Goal: Task Accomplishment & Management: Manage account settings

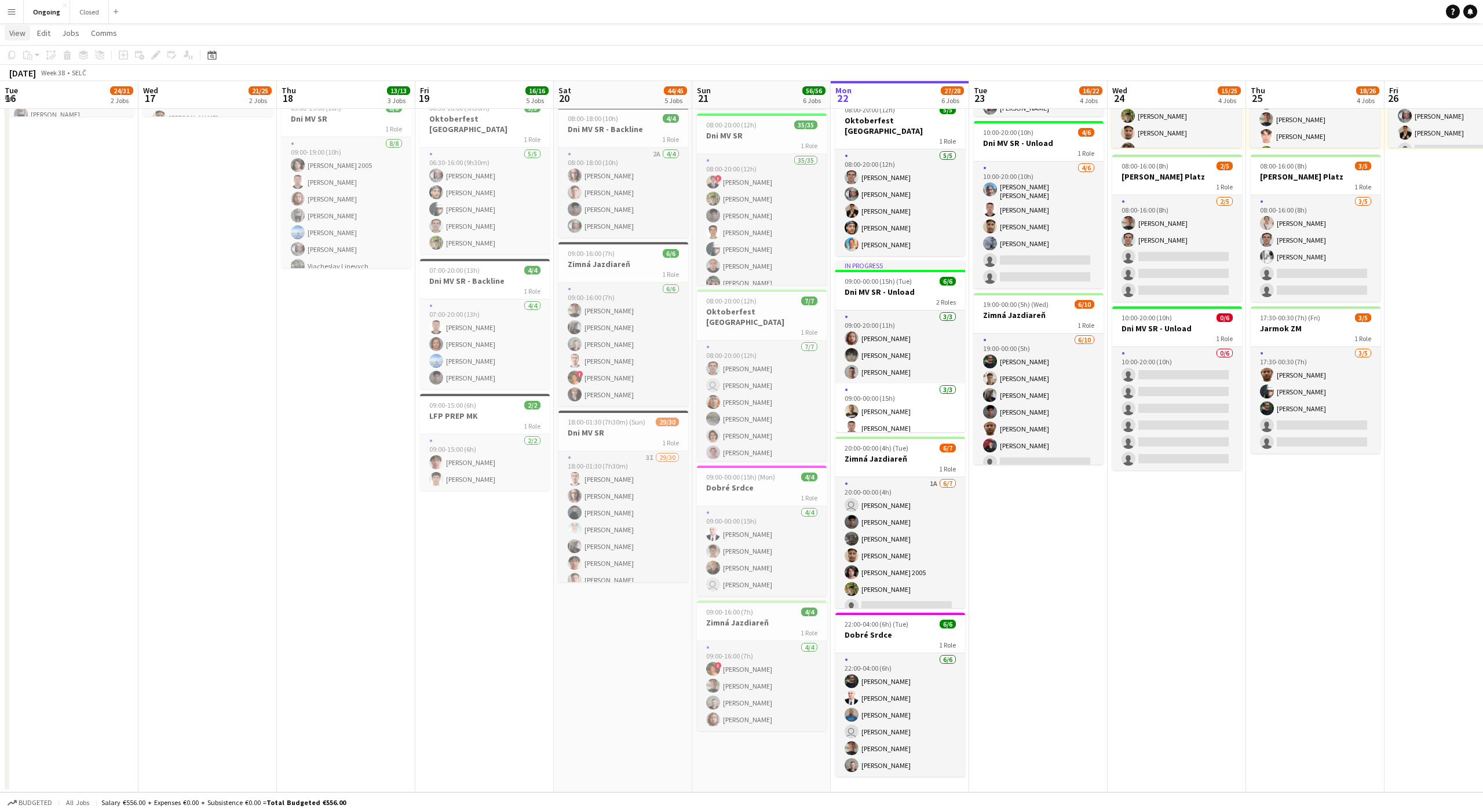
scroll to position [24, 0]
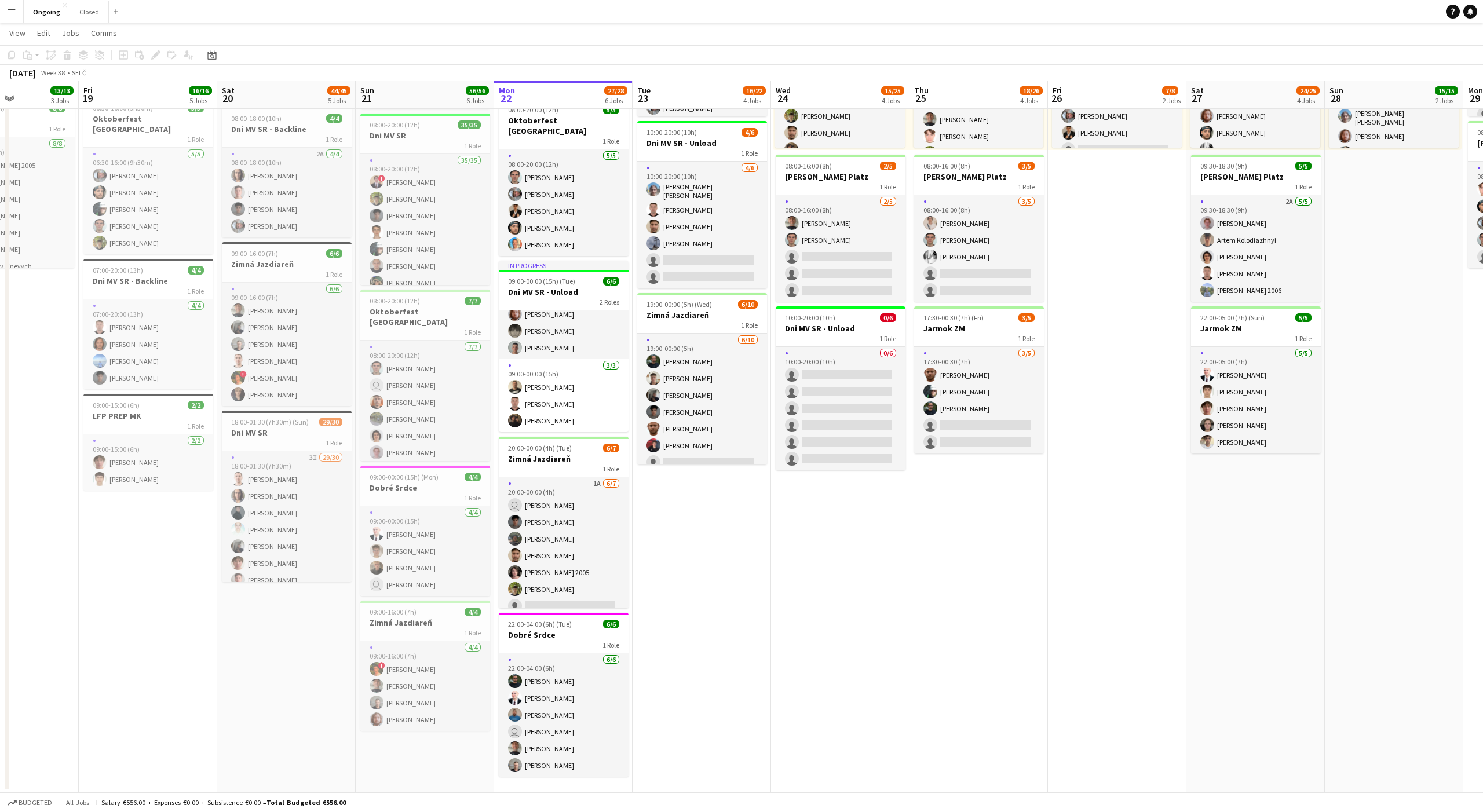
click at [19, 21] on button "Menu" at bounding box center [11, 11] width 23 height 23
click at [129, 58] on link "My Workforce" at bounding box center [175, 63] width 116 height 23
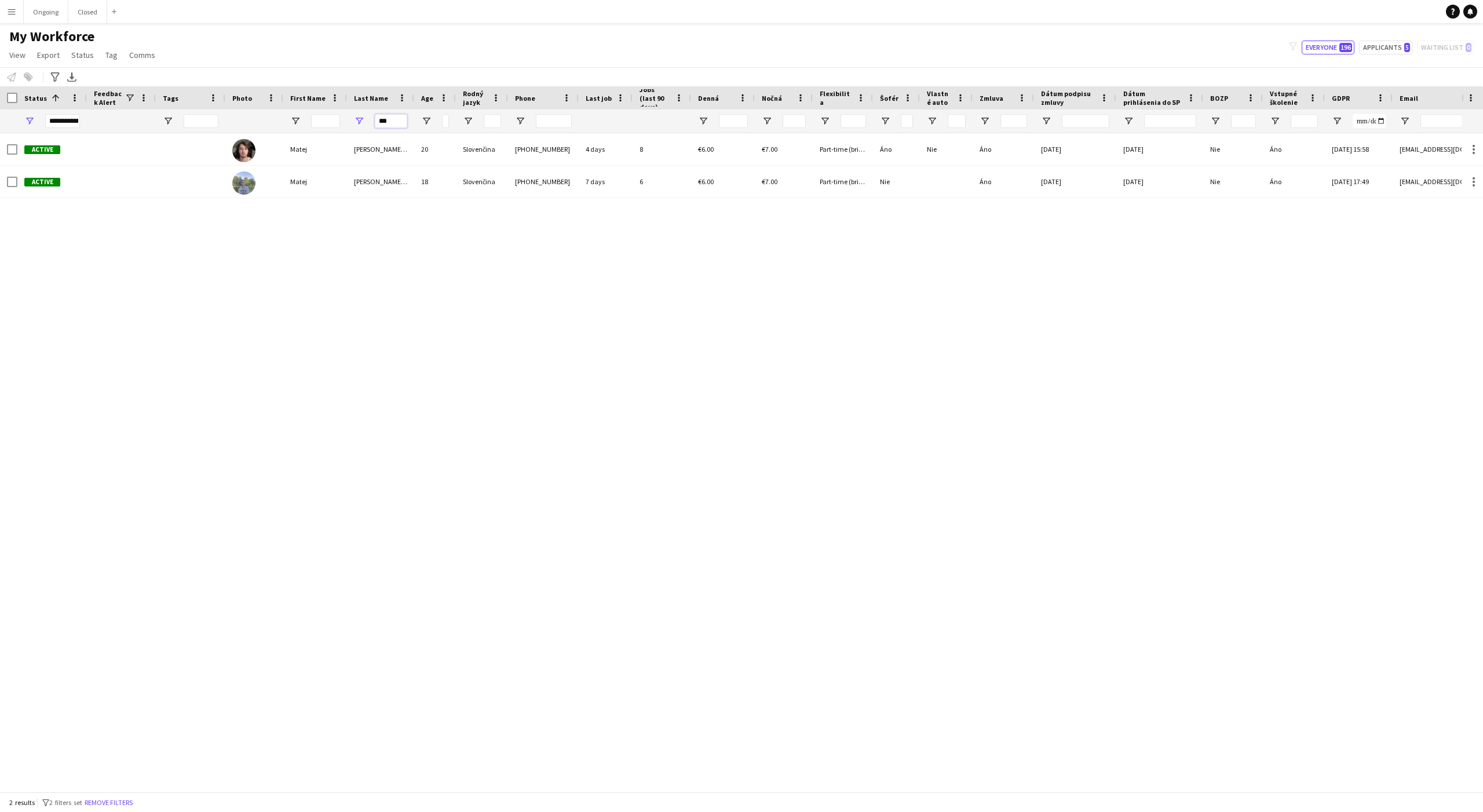
click at [384, 124] on input "***" at bounding box center [391, 121] width 32 height 14
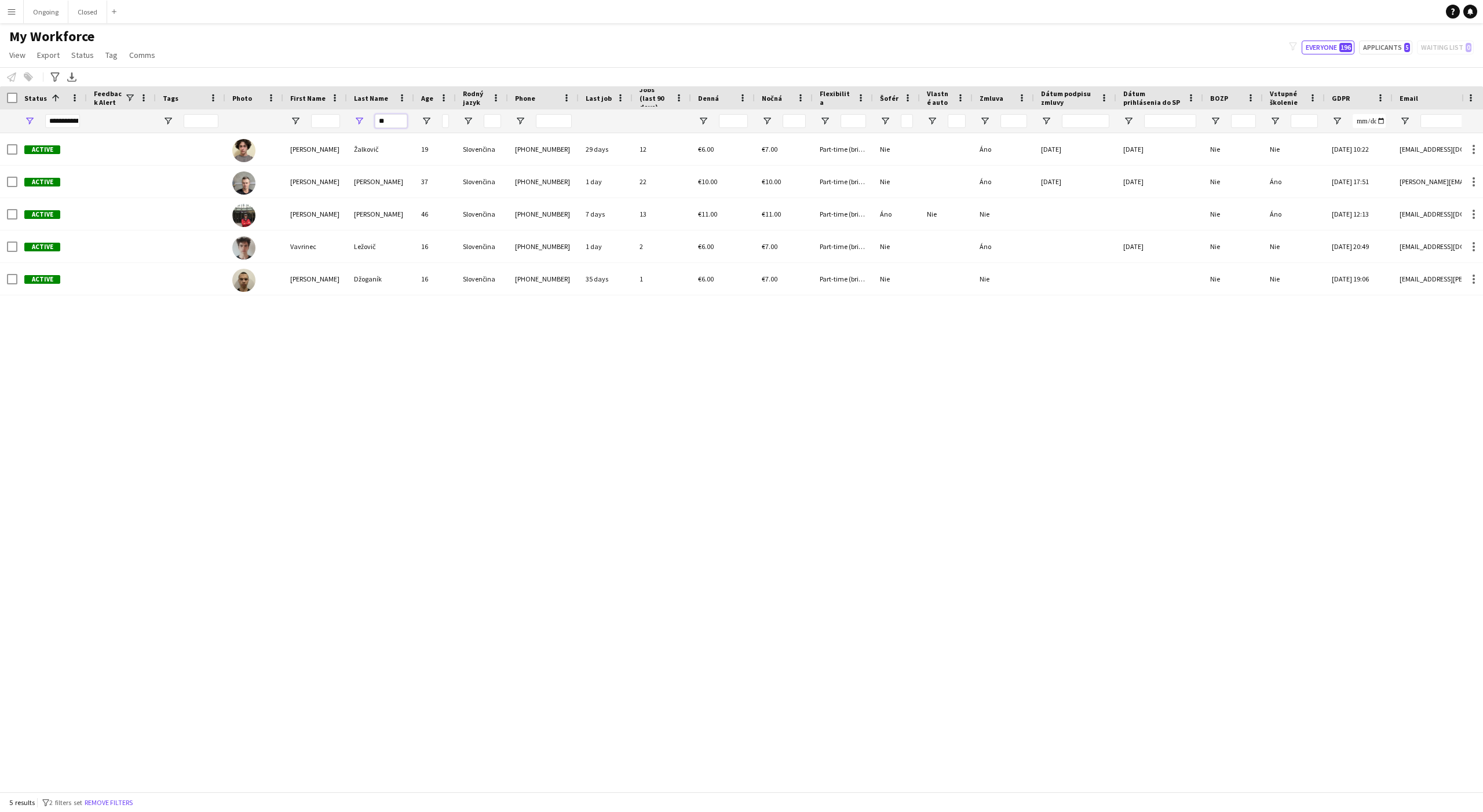
type input "***"
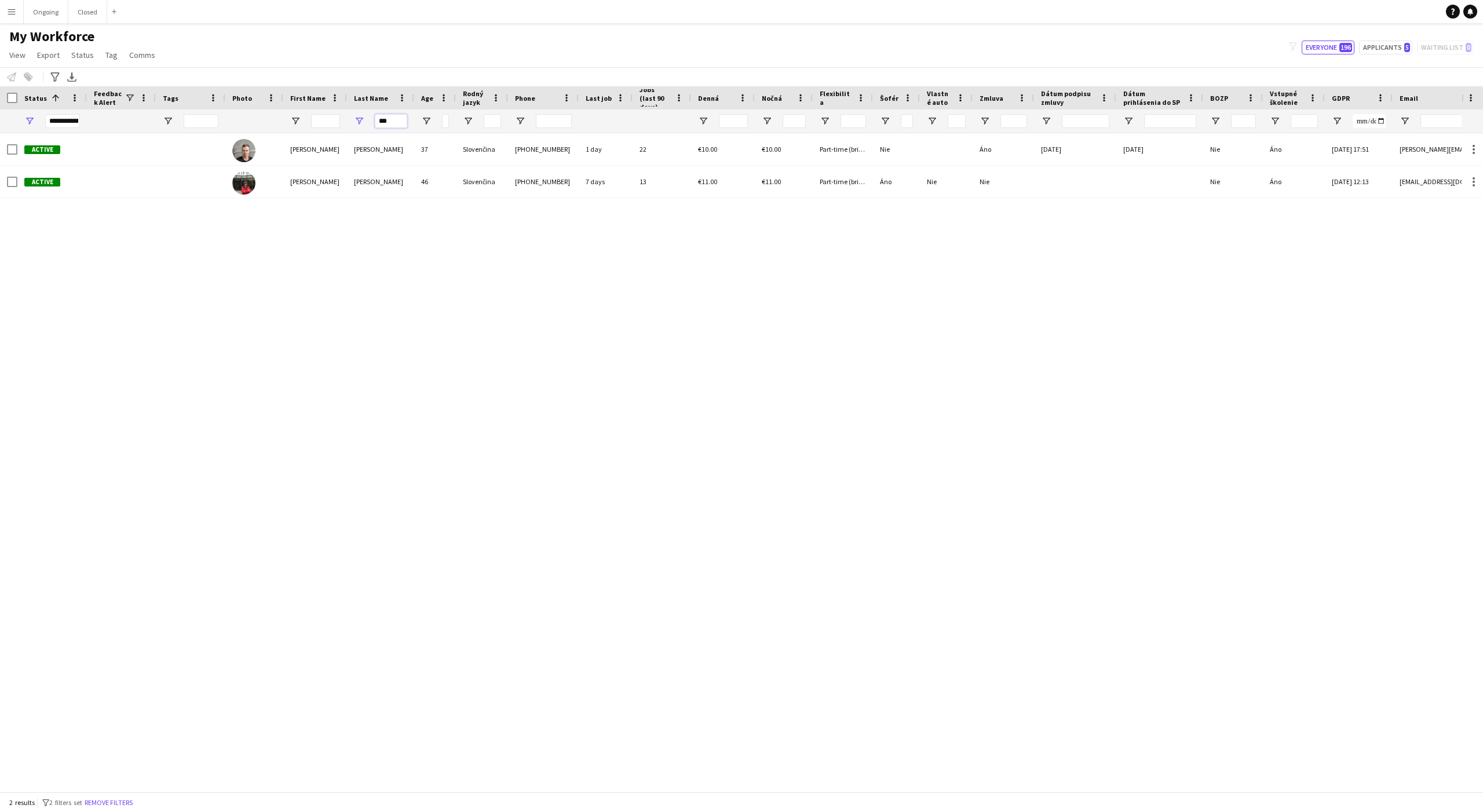
click at [381, 123] on input "***" at bounding box center [391, 121] width 32 height 14
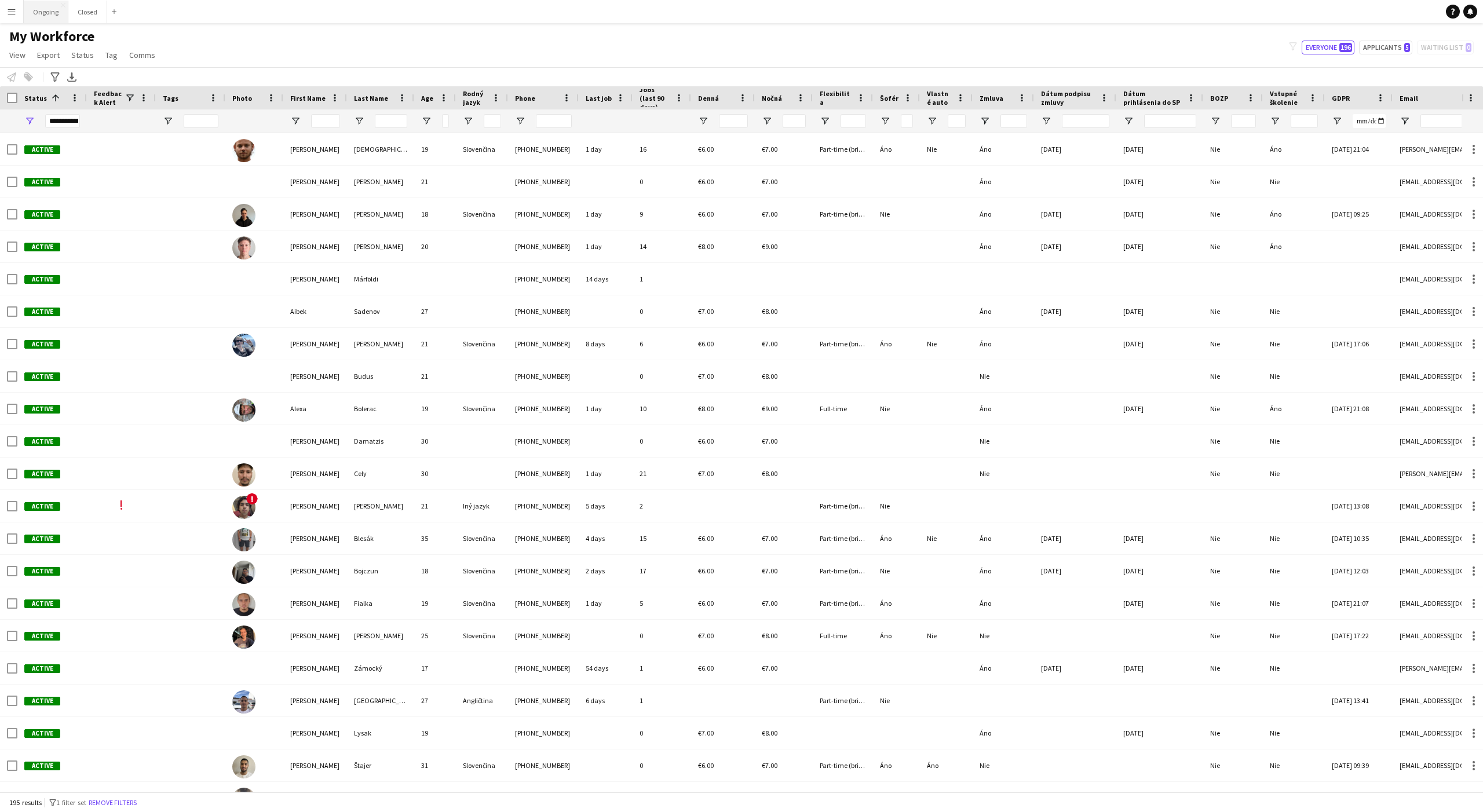
click at [59, 9] on button "Ongoing Close" at bounding box center [46, 12] width 45 height 22
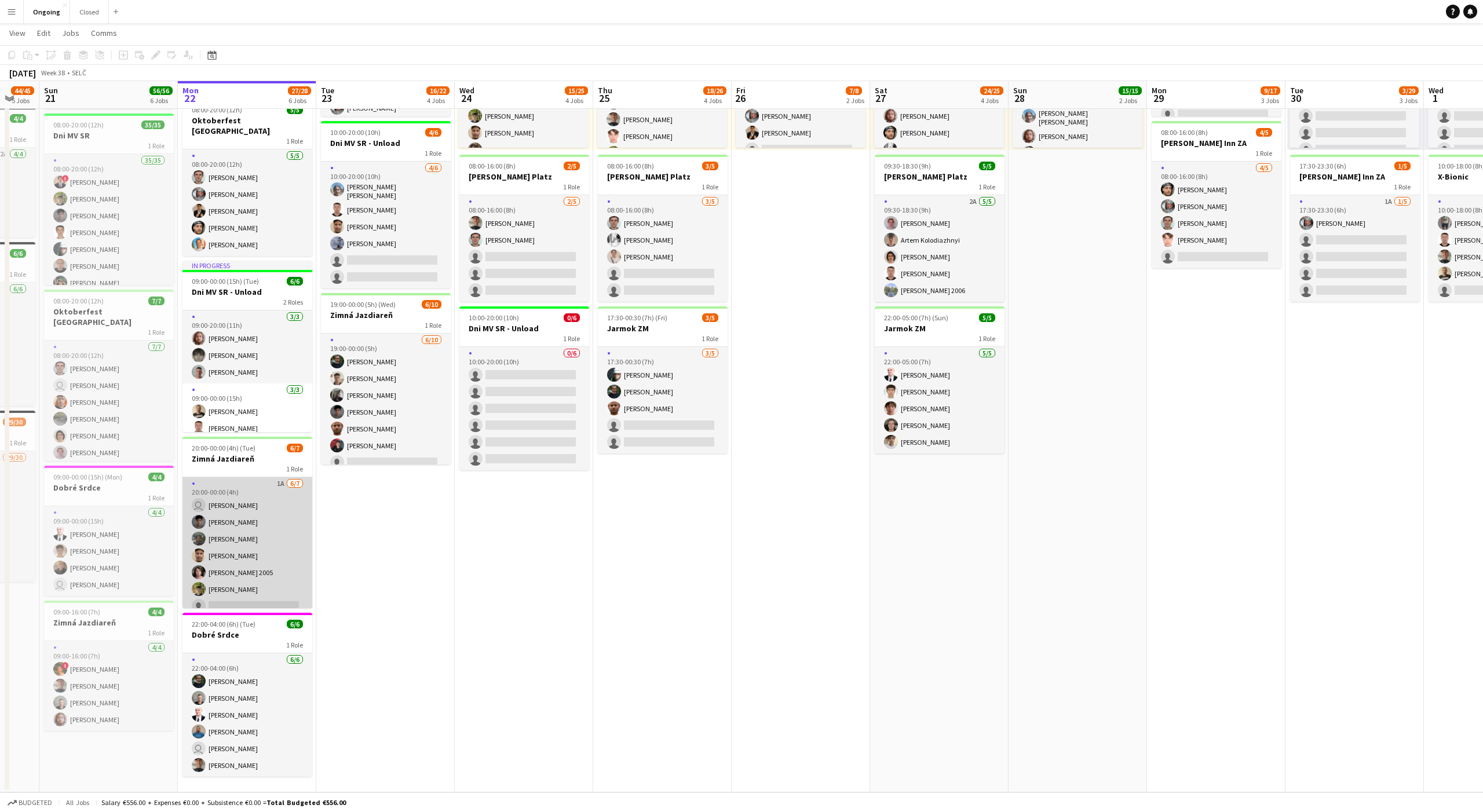
click at [278, 530] on app-card-role "1A [DATE] 20:00-00:00 (4h) user [PERSON_NAME] [PERSON_NAME] [PERSON_NAME] [PERS…" at bounding box center [247, 547] width 130 height 140
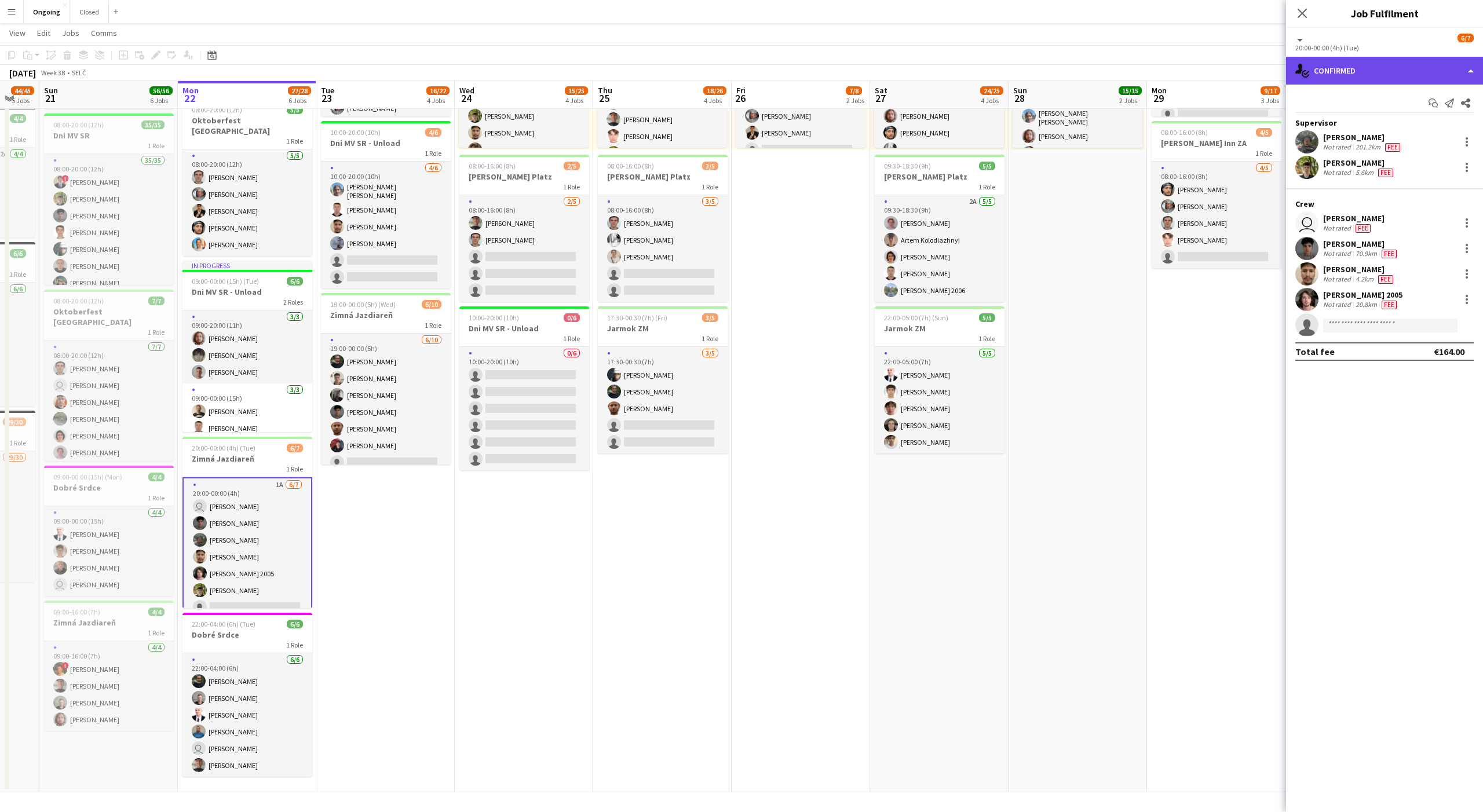
click at [1319, 63] on div "single-neutral-actions-check-2 Confirmed" at bounding box center [1385, 70] width 197 height 28
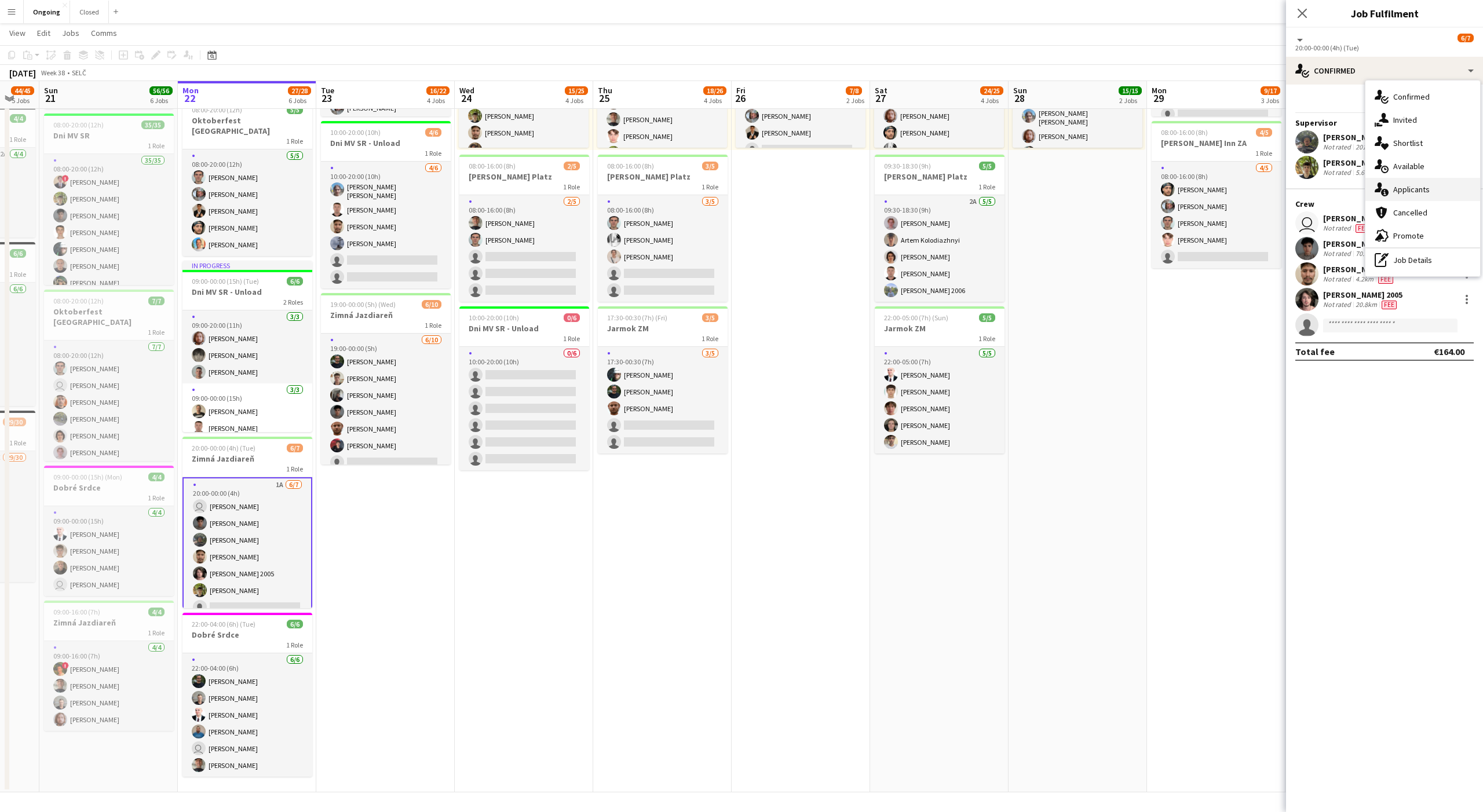
click at [1406, 188] on span "Applicants" at bounding box center [1411, 189] width 37 height 11
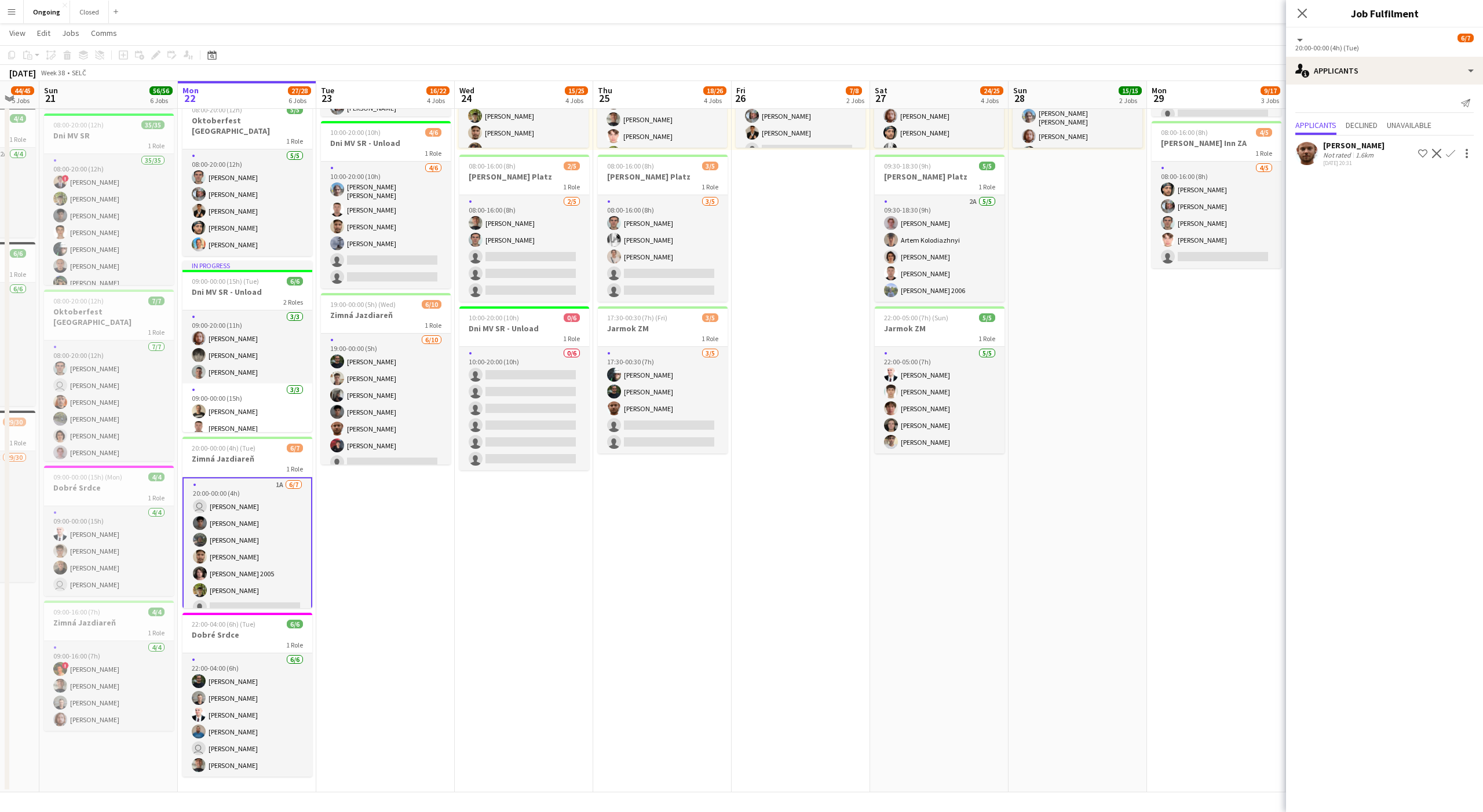
click at [1453, 154] on app-icon "Confirm" at bounding box center [1451, 153] width 9 height 9
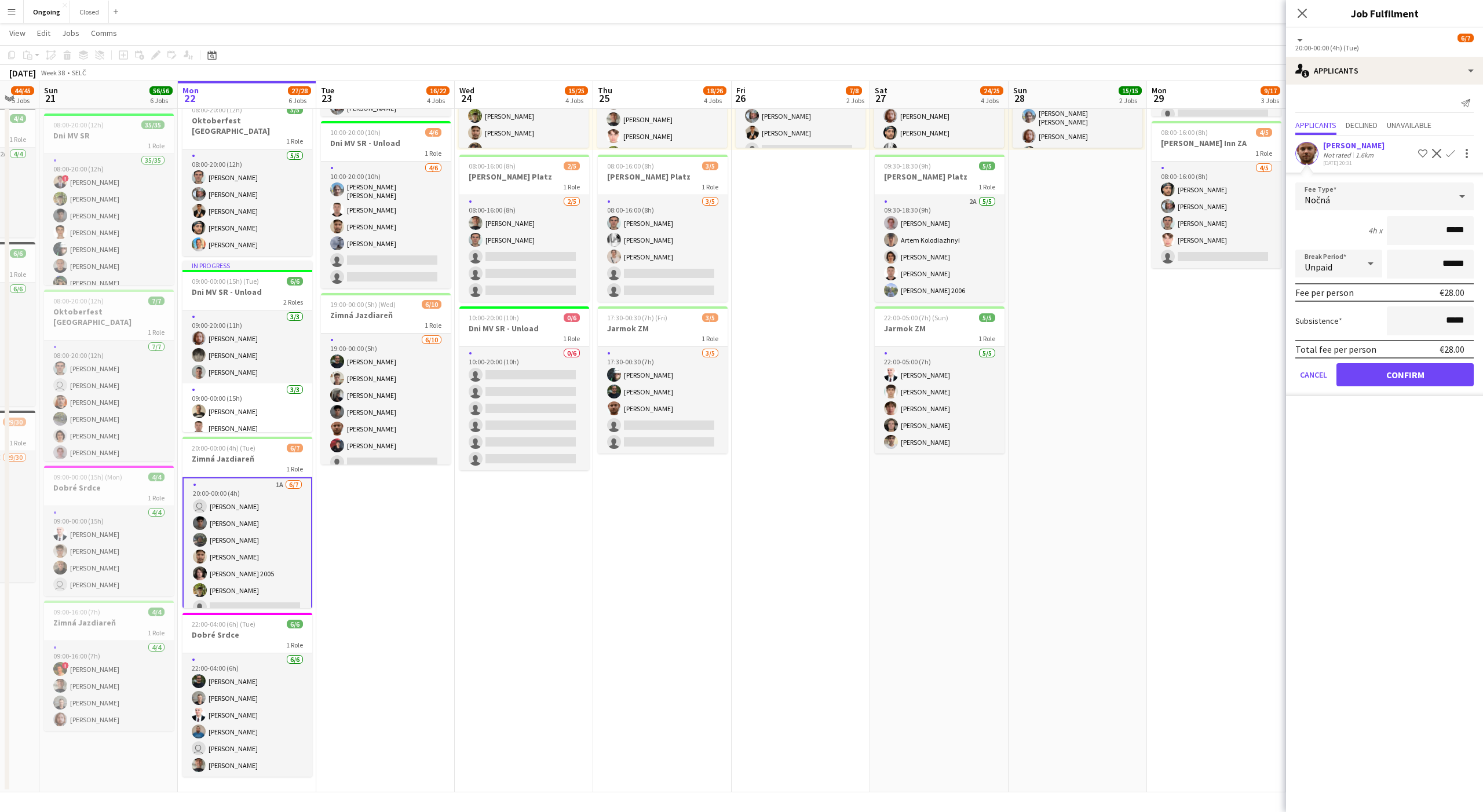
click at [1359, 201] on div "Nočná" at bounding box center [1374, 196] width 156 height 28
click at [1327, 308] on mat-option "Denná" at bounding box center [1385, 316] width 179 height 29
type input "*****"
click at [1457, 318] on input "*****" at bounding box center [1431, 321] width 87 height 29
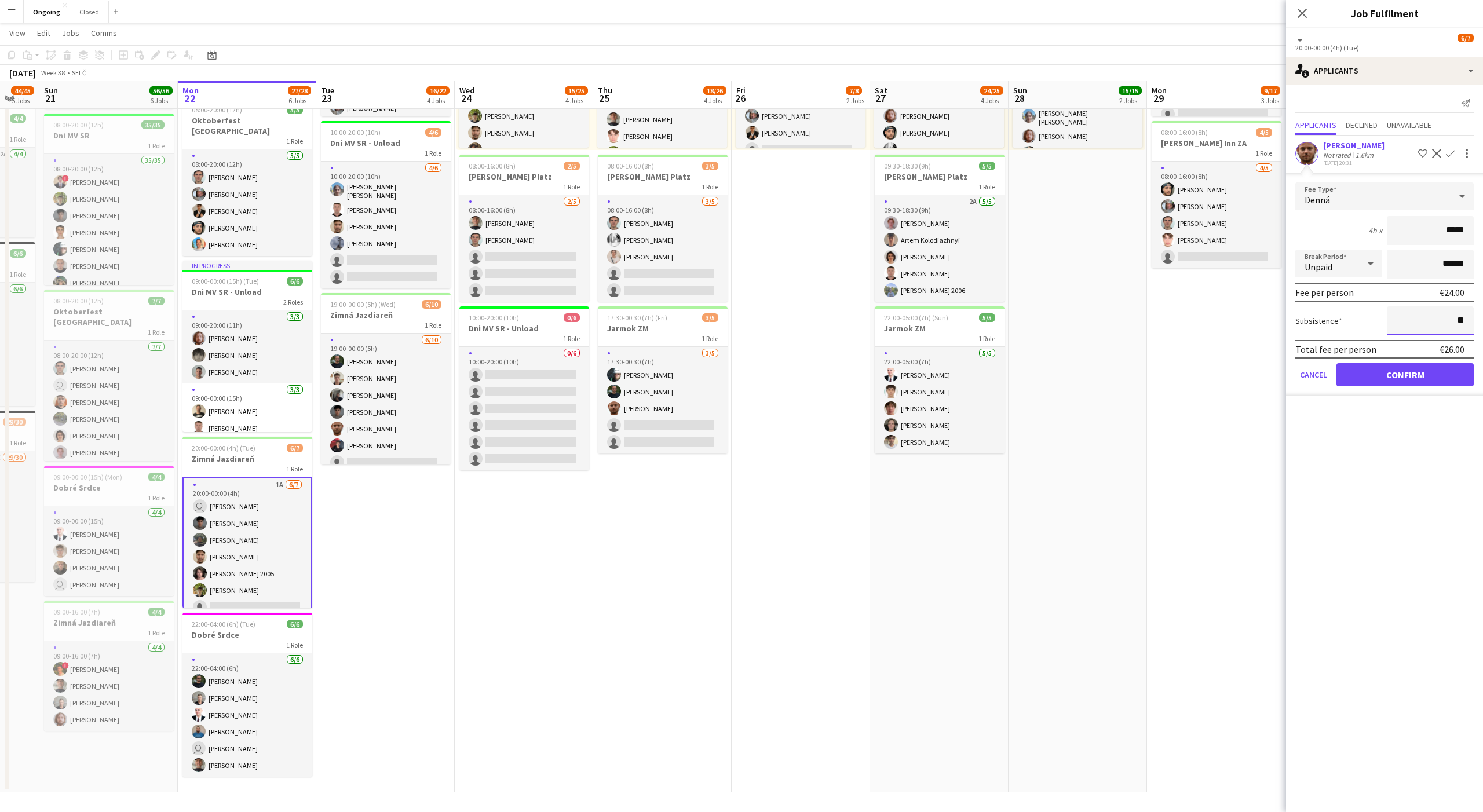
type input "**"
click at [1435, 377] on button "Confirm" at bounding box center [1405, 374] width 137 height 23
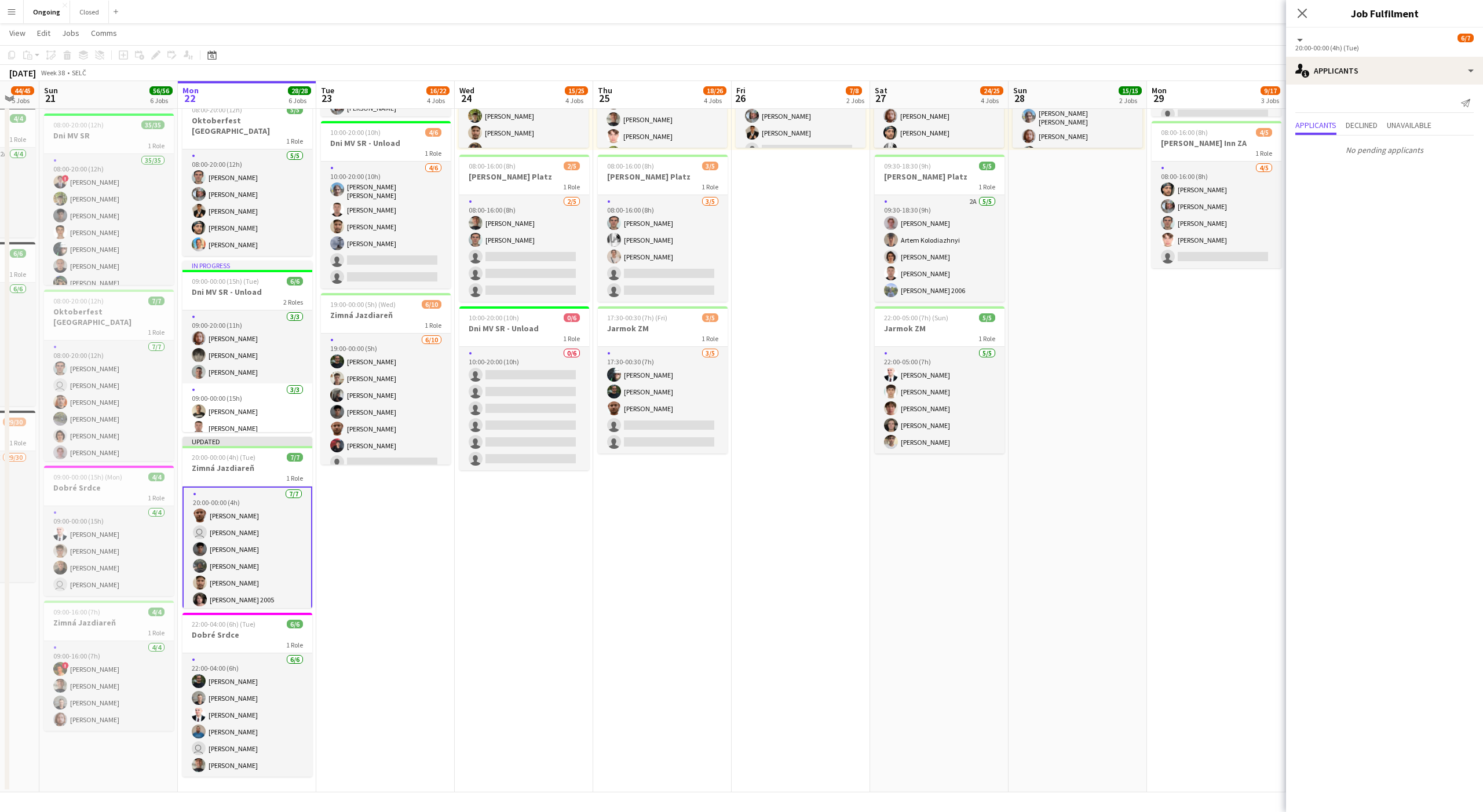
click at [656, 544] on app-date-cell "08:00-20:00 (12h) 12/16 1 Role [DATE] 08:00-20:00 (12h) [PERSON_NAME] 2005 [PER…" at bounding box center [662, 351] width 139 height 882
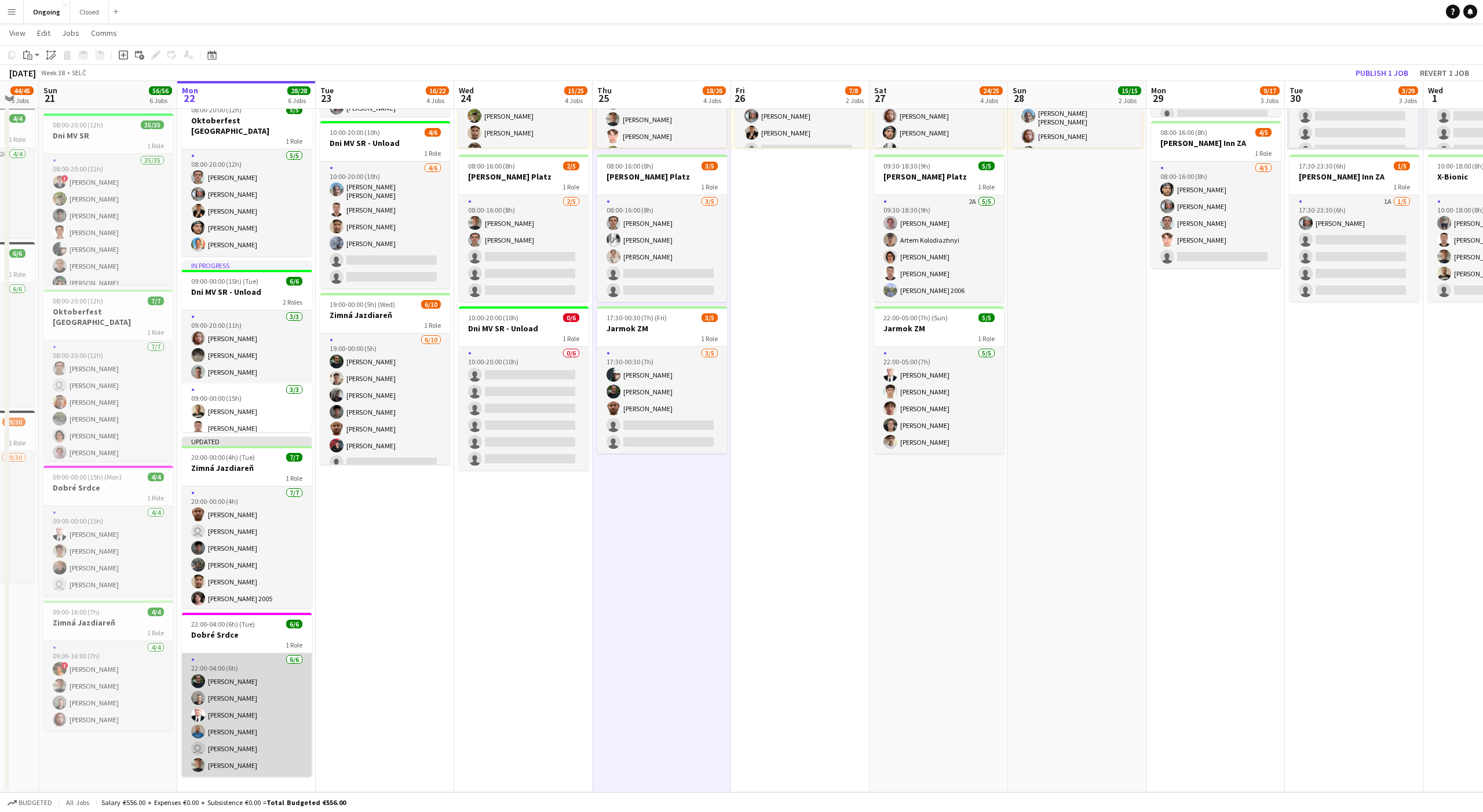
click at [274, 686] on app-card-role "[DATE] 22:00-04:00 (6h) [PERSON_NAME] [PERSON_NAME] [PERSON_NAME] [PERSON_NAME]…" at bounding box center [246, 715] width 130 height 123
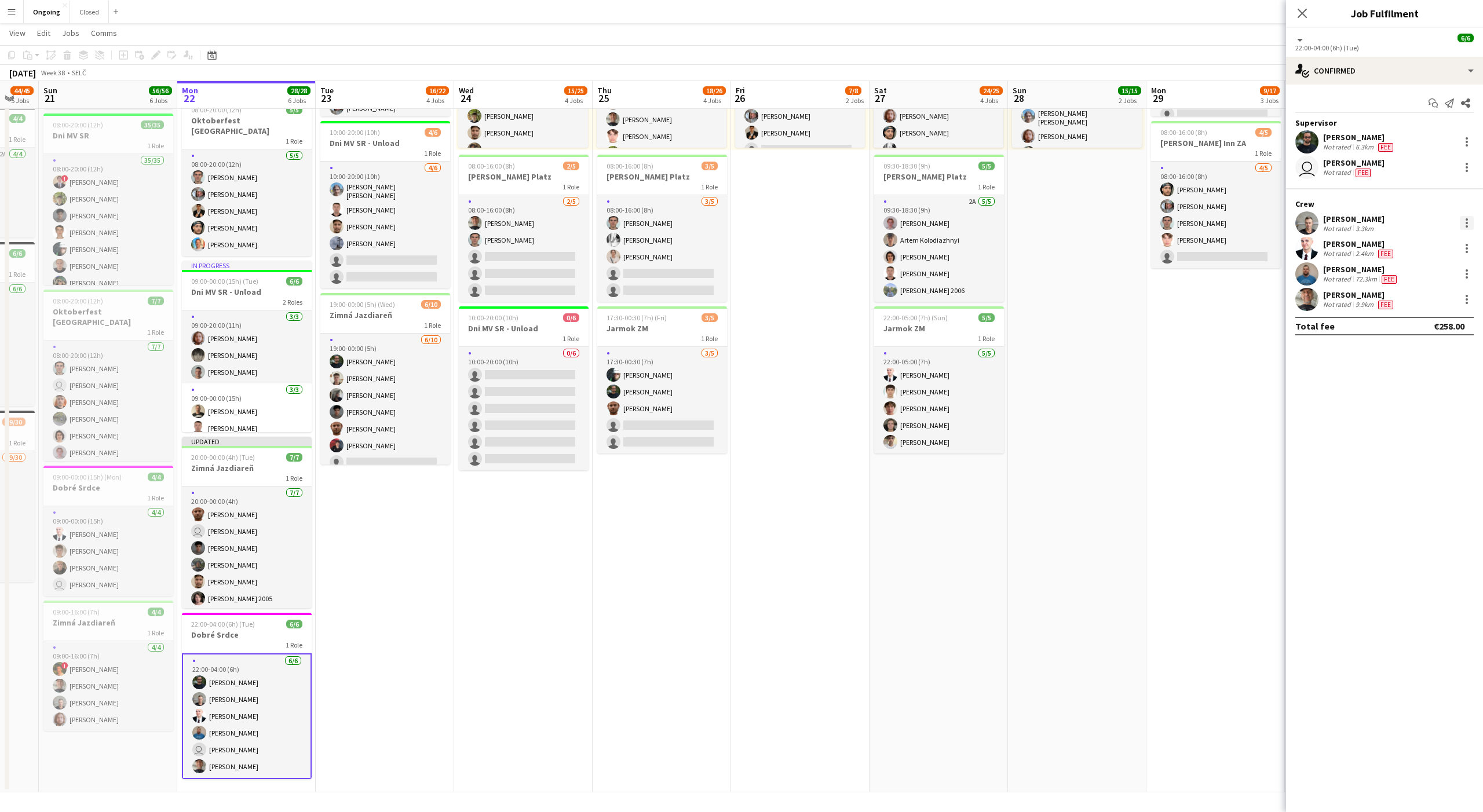
click at [1471, 224] on div at bounding box center [1467, 223] width 14 height 14
click at [1426, 361] on button "Remove" at bounding box center [1428, 356] width 90 height 28
click at [1260, 350] on app-date-cell "08:00-20:00 (12h) 5/12 Brezová 1 Role [DATE] 08:00-20:00 (12h) [PERSON_NAME] Ce…" at bounding box center [1216, 351] width 139 height 882
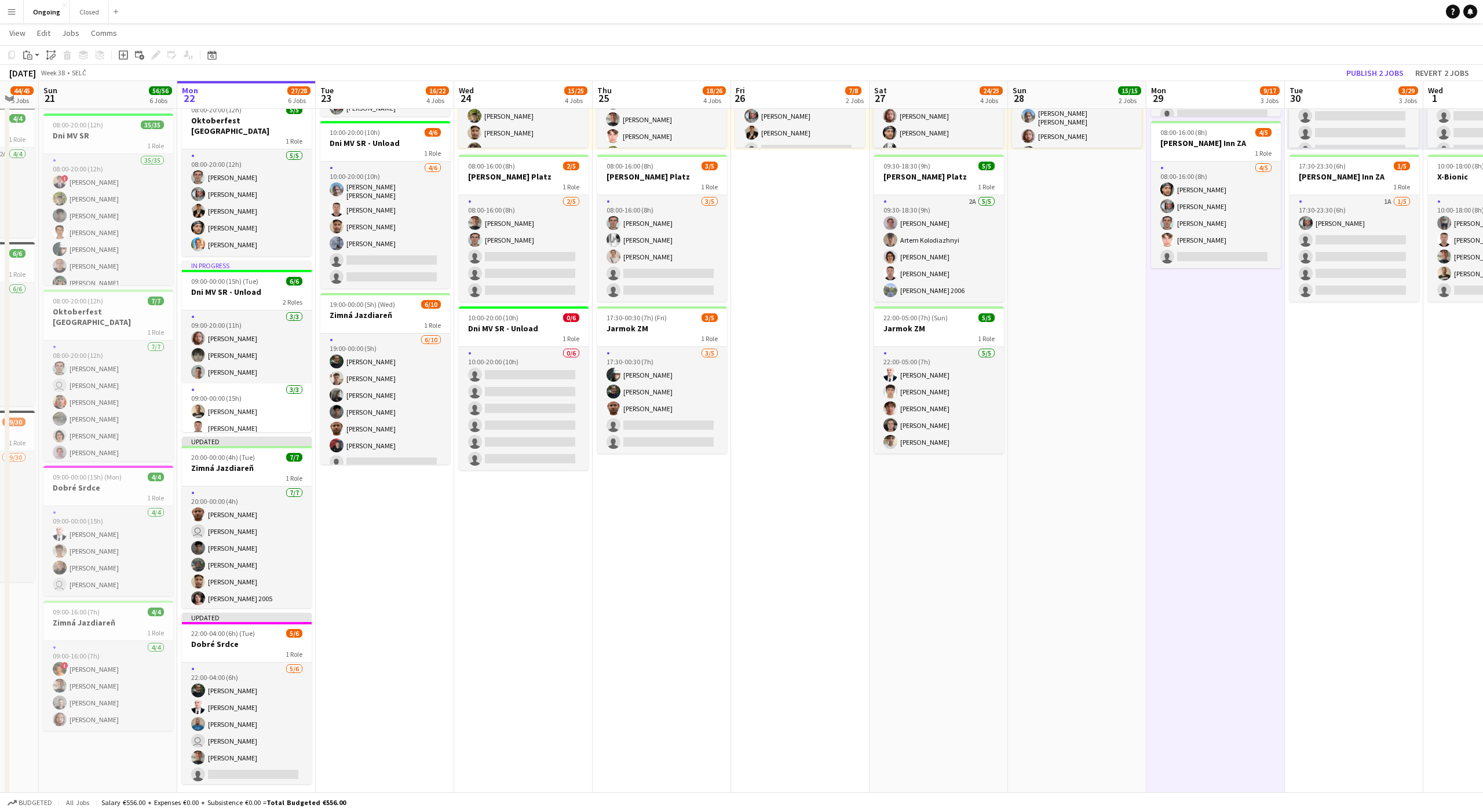
click at [1260, 350] on app-date-cell "08:00-20:00 (12h) 5/12 Brezová 1 Role [DATE] 08:00-20:00 (12h) [PERSON_NAME] Ce…" at bounding box center [1216, 354] width 139 height 888
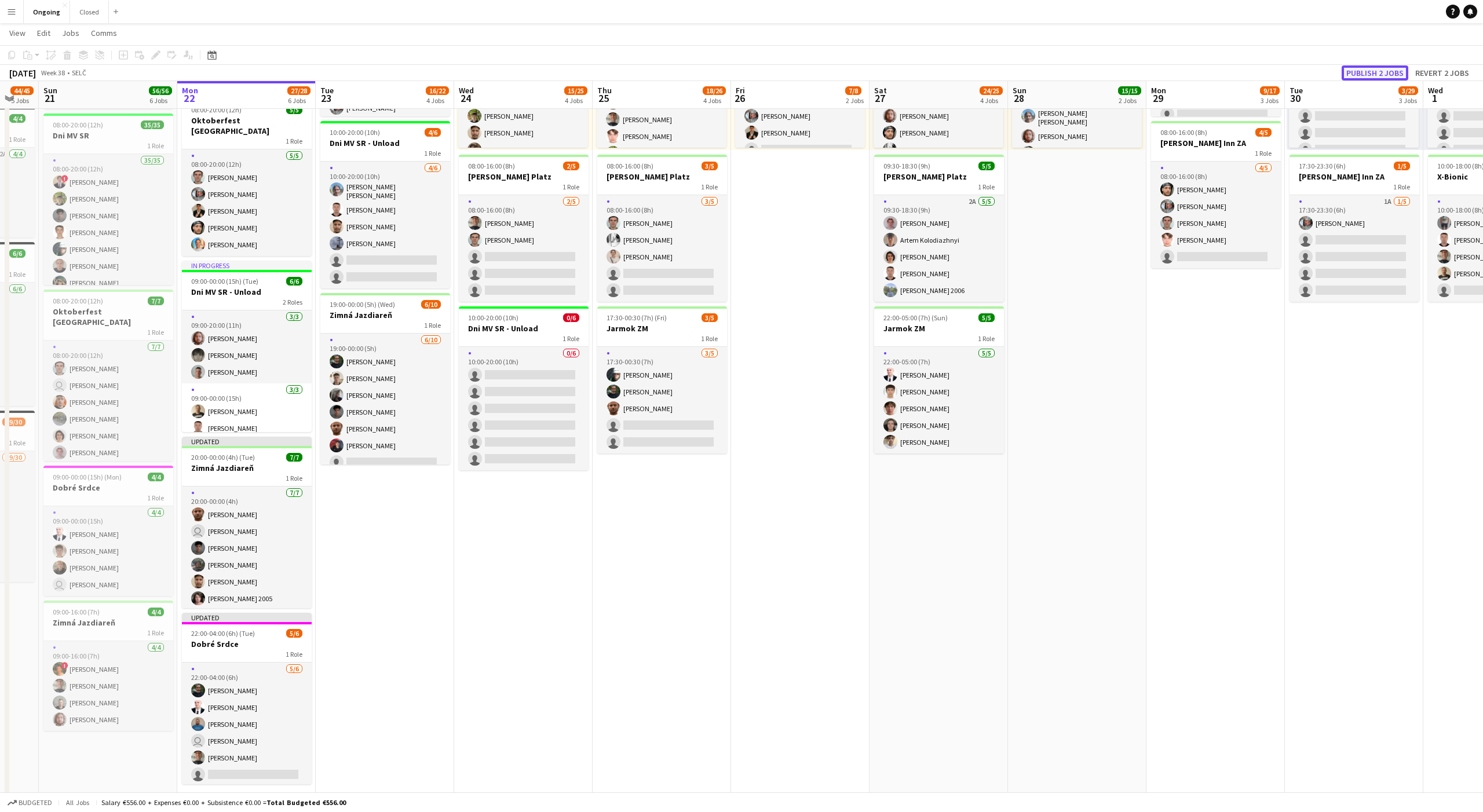
click at [1372, 73] on button "Publish 2 jobs" at bounding box center [1375, 73] width 67 height 15
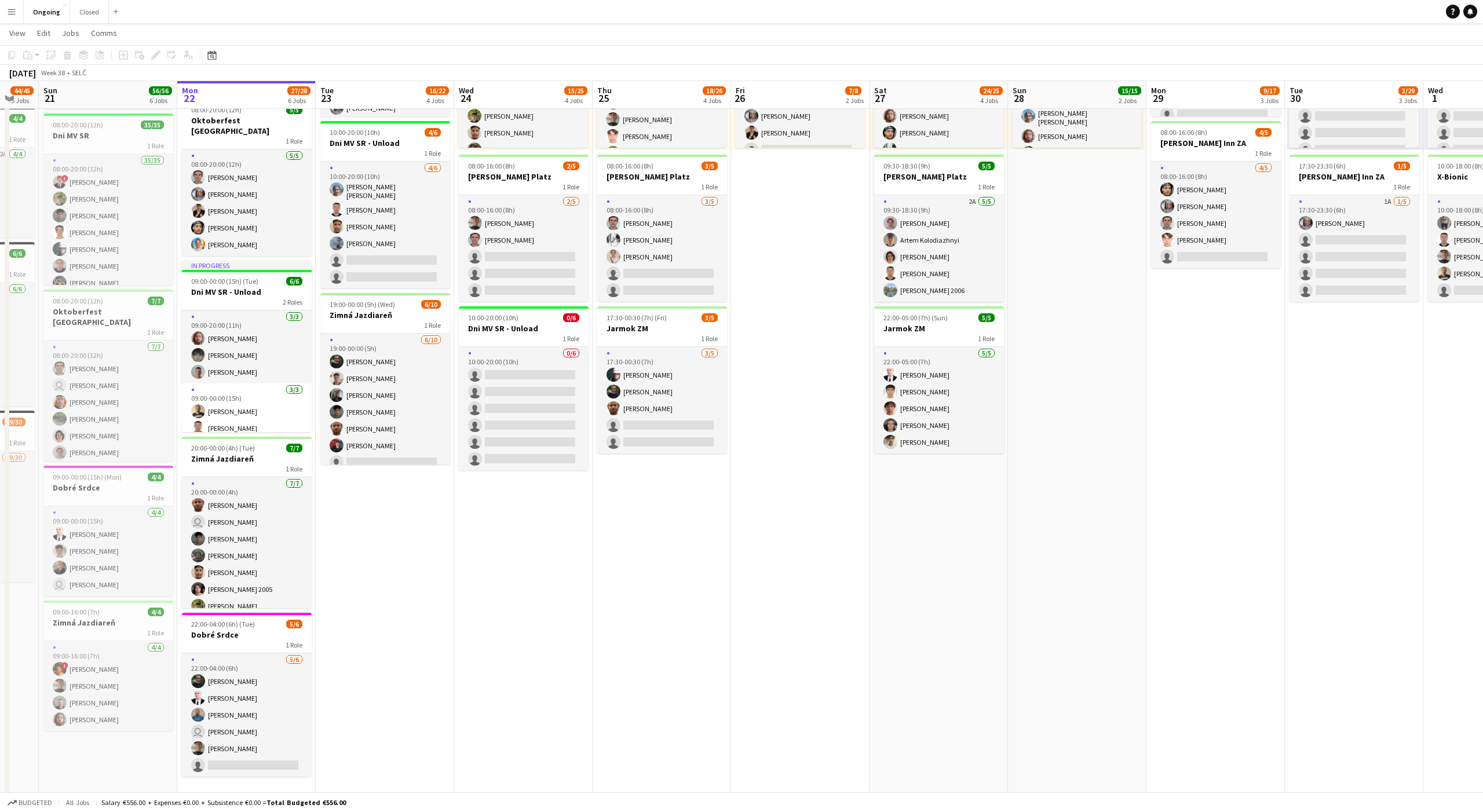
click at [335, 534] on app-date-cell "08:00-20:00 (12h) 6/6 Oktoberfest Vienna 1 Role [DATE] 08:00-20:00 (12h) [PERSO…" at bounding box center [385, 354] width 139 height 888
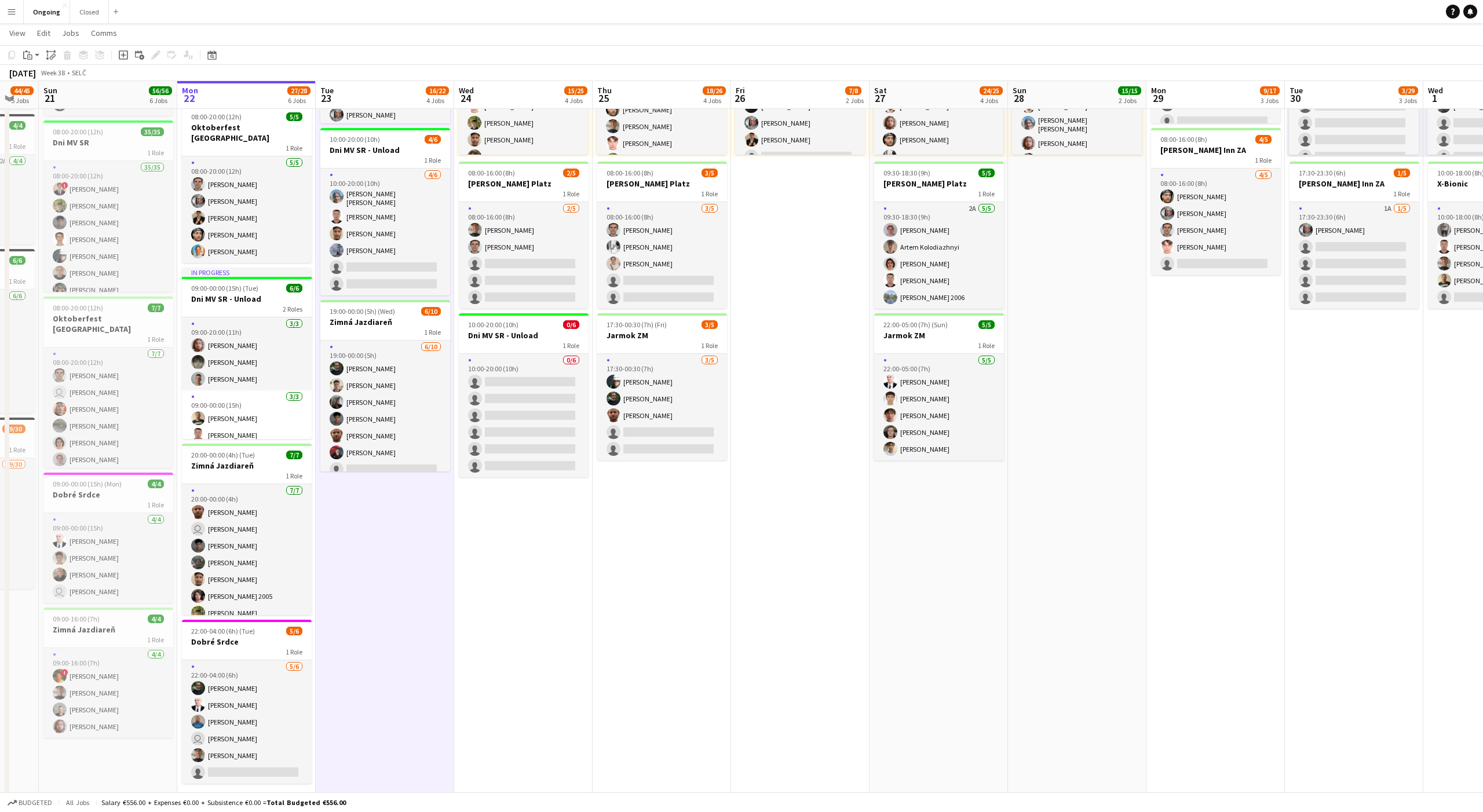
click at [360, 537] on app-date-cell "08:00-20:00 (12h) 6/6 Oktoberfest Vienna 1 Role [DATE] 08:00-20:00 (12h) [PERSO…" at bounding box center [385, 361] width 139 height 888
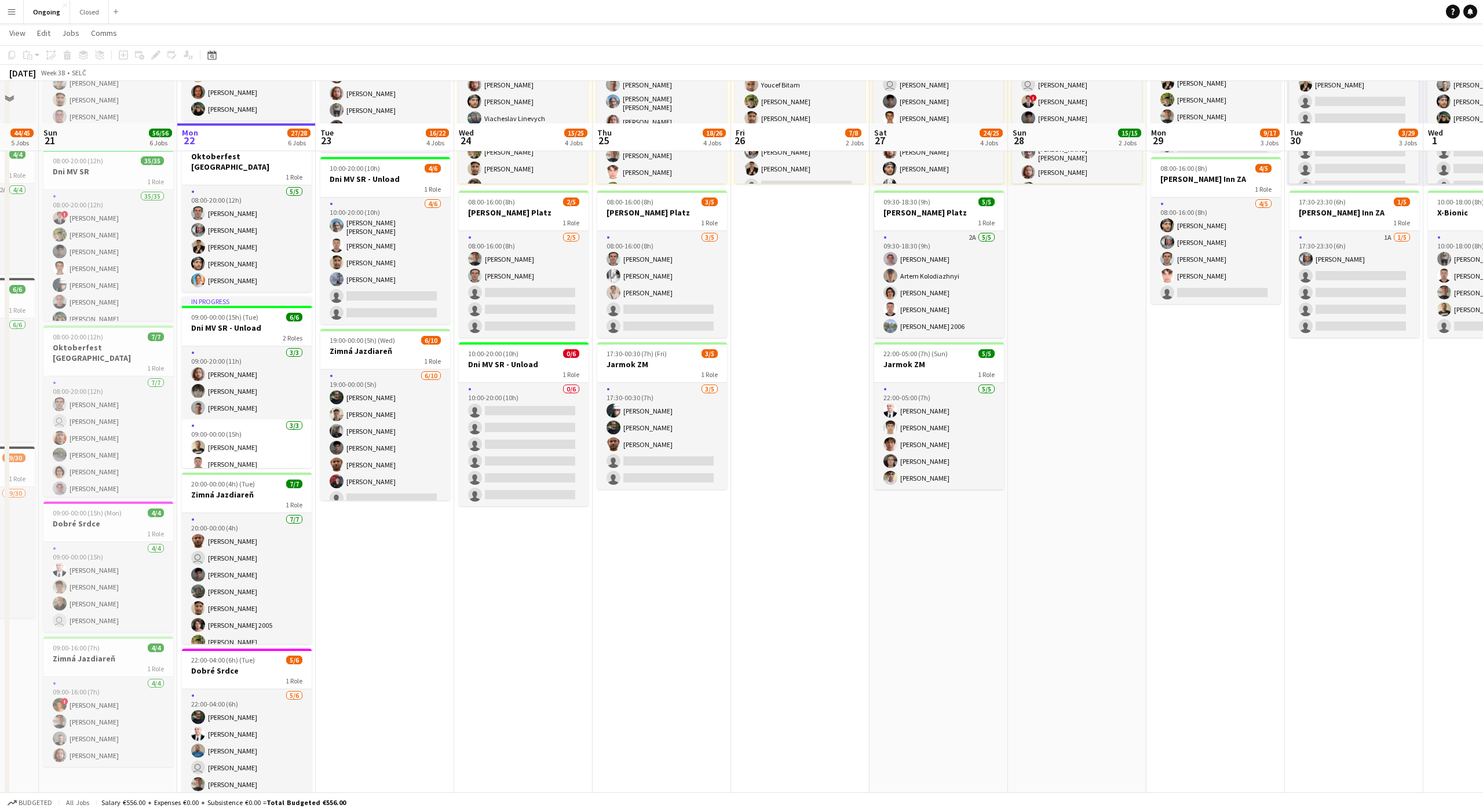
scroll to position [226, 0]
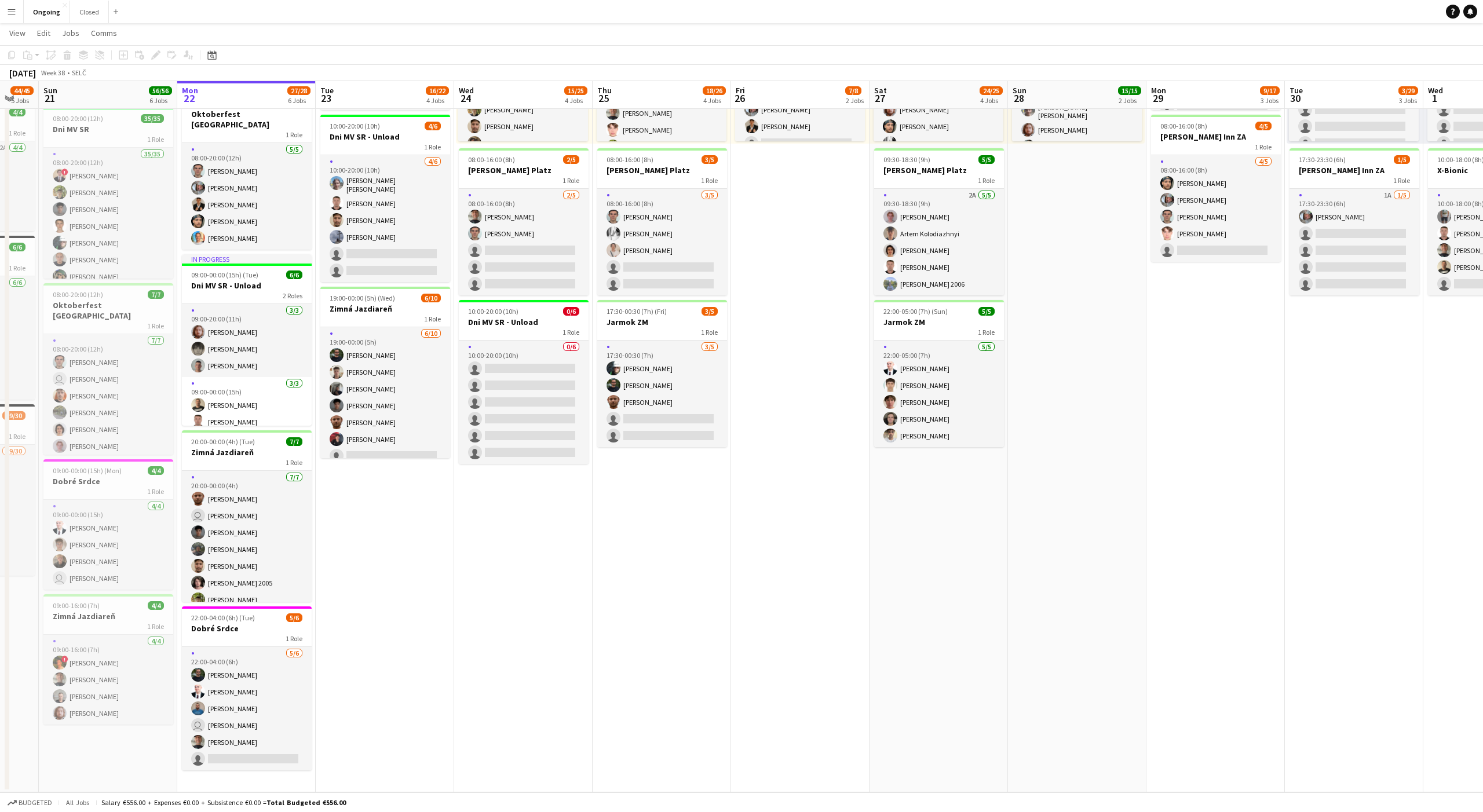
click at [385, 520] on app-date-cell "08:00-20:00 (12h) 6/6 Oktoberfest Vienna 1 Role [DATE] 08:00-20:00 (12h) [PERSO…" at bounding box center [385, 348] width 139 height 888
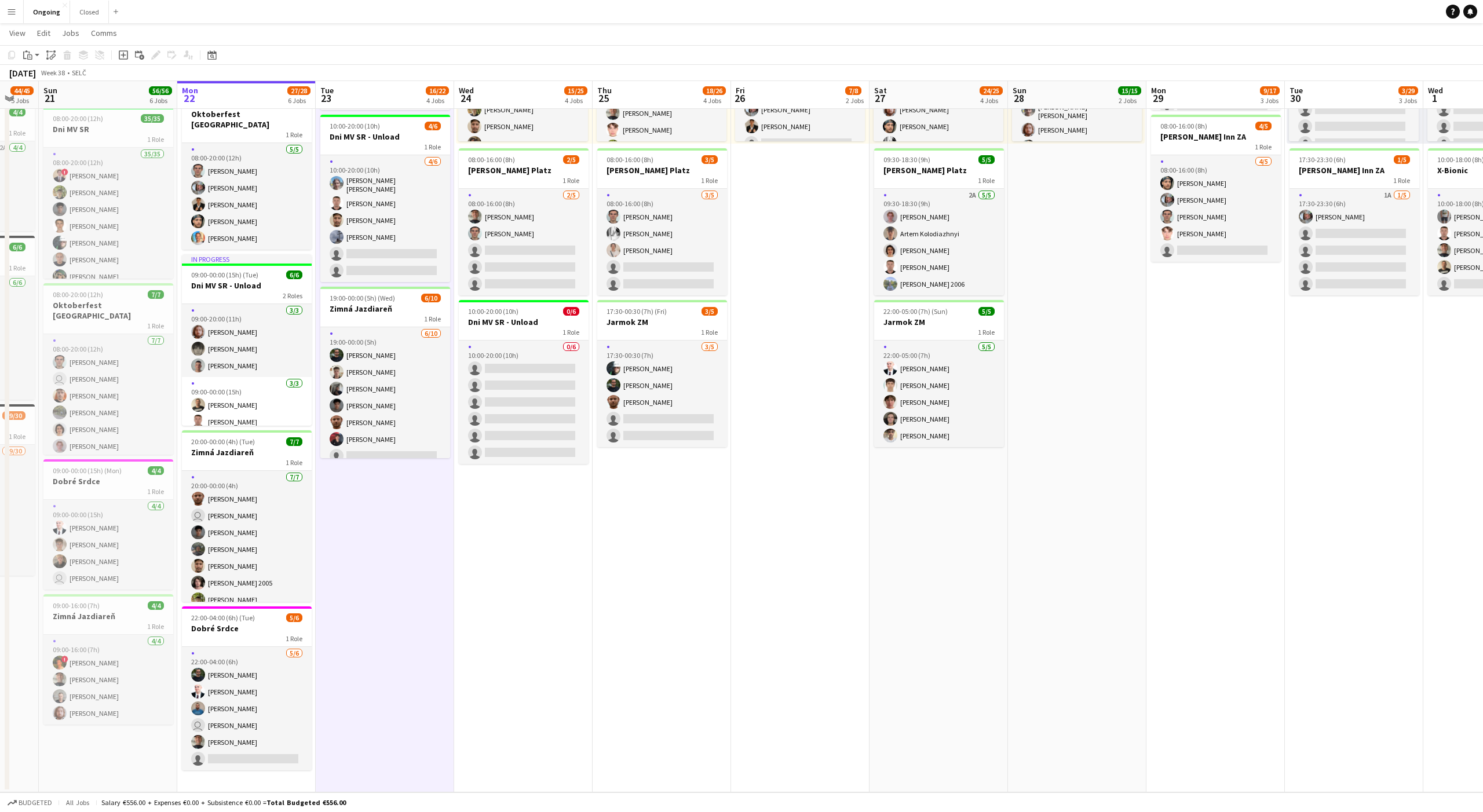
click at [384, 528] on app-date-cell "08:00-20:00 (12h) 6/6 Oktoberfest Vienna 1 Role [DATE] 08:00-20:00 (12h) [PERSO…" at bounding box center [385, 348] width 139 height 888
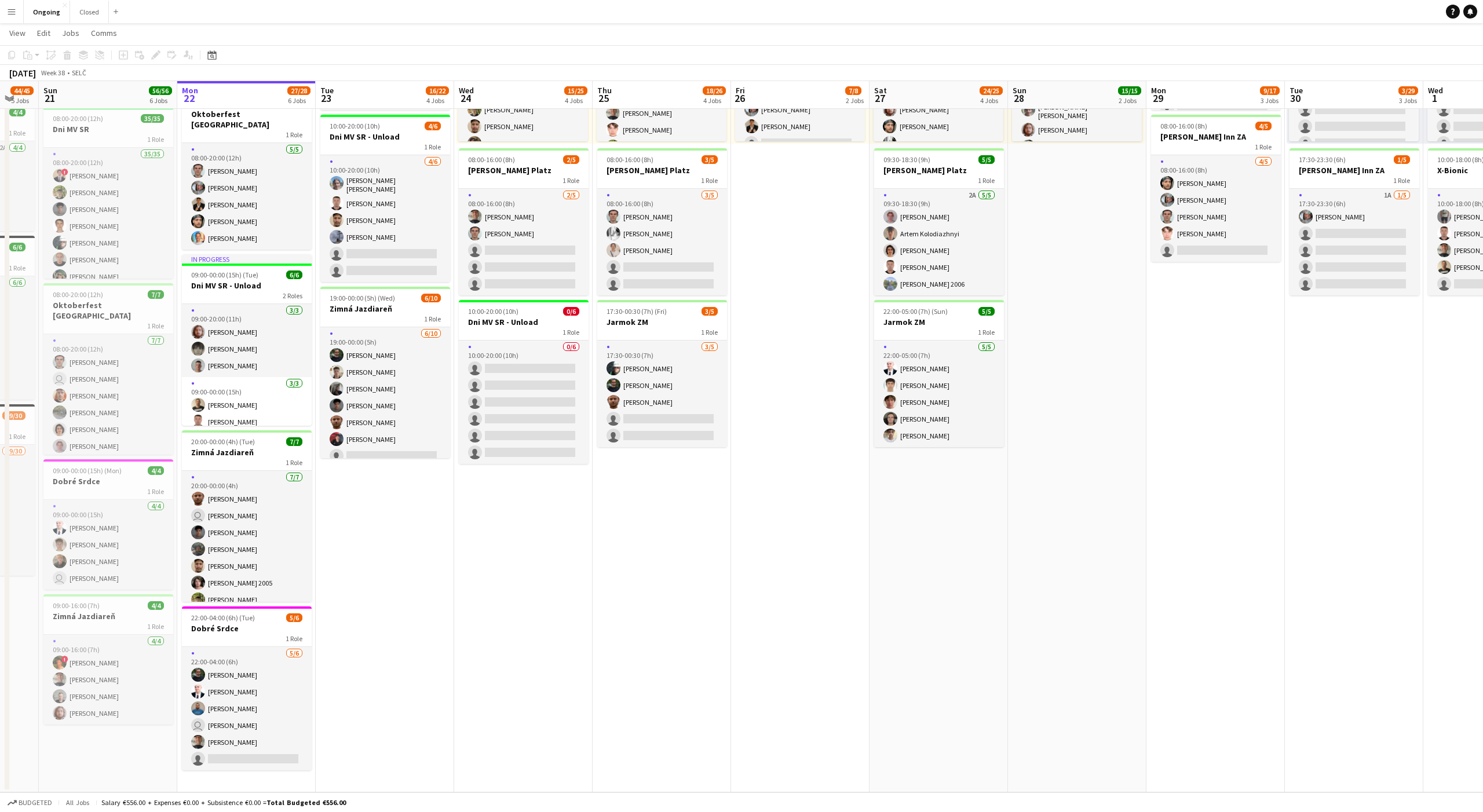
click at [384, 530] on app-date-cell "08:00-20:00 (12h) 6/6 Oktoberfest Vienna 1 Role [DATE] 08:00-20:00 (12h) [PERSO…" at bounding box center [385, 348] width 139 height 888
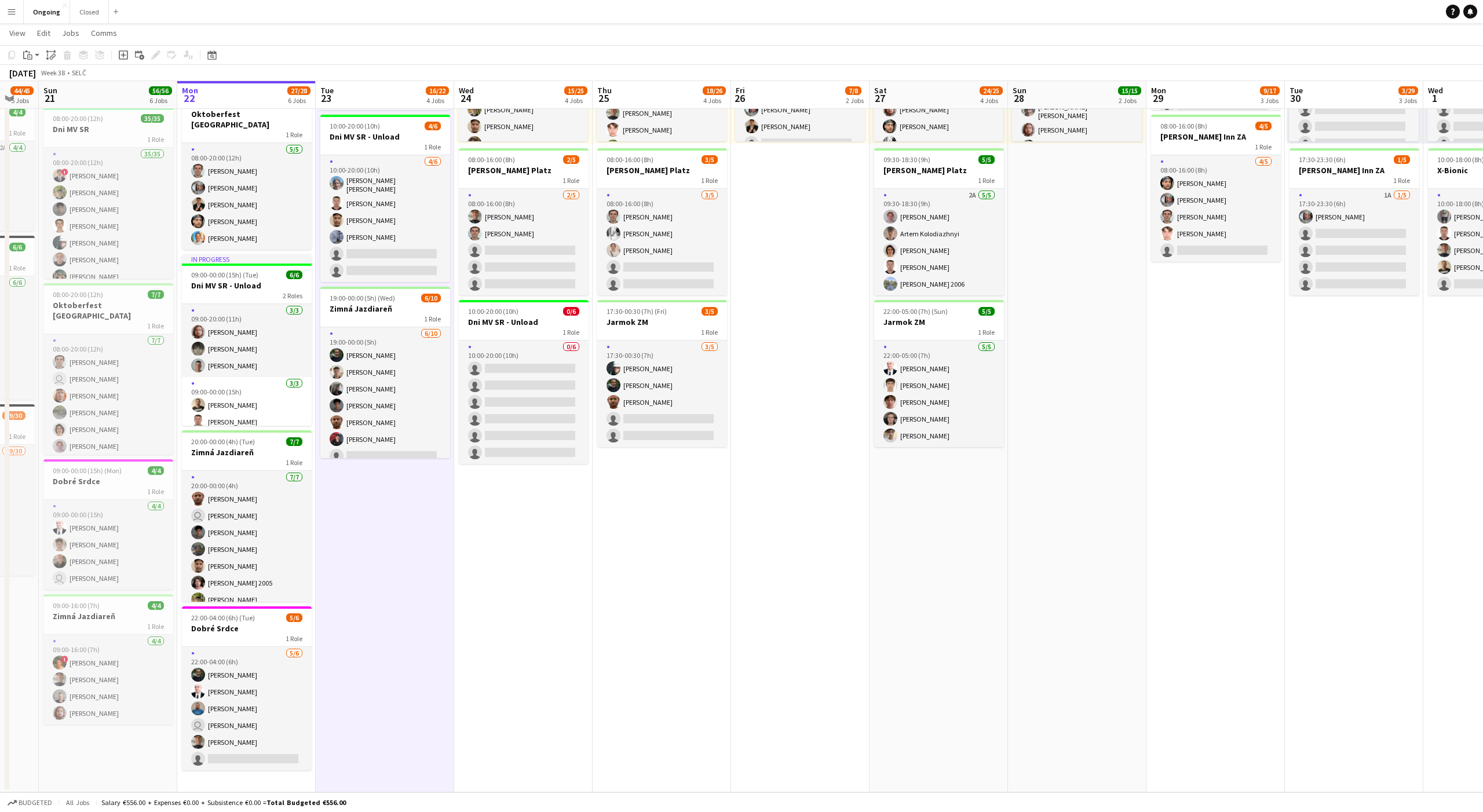
click at [384, 528] on app-date-cell "08:00-20:00 (12h) 6/6 Oktoberfest Vienna 1 Role [DATE] 08:00-20:00 (12h) [PERSO…" at bounding box center [385, 348] width 139 height 888
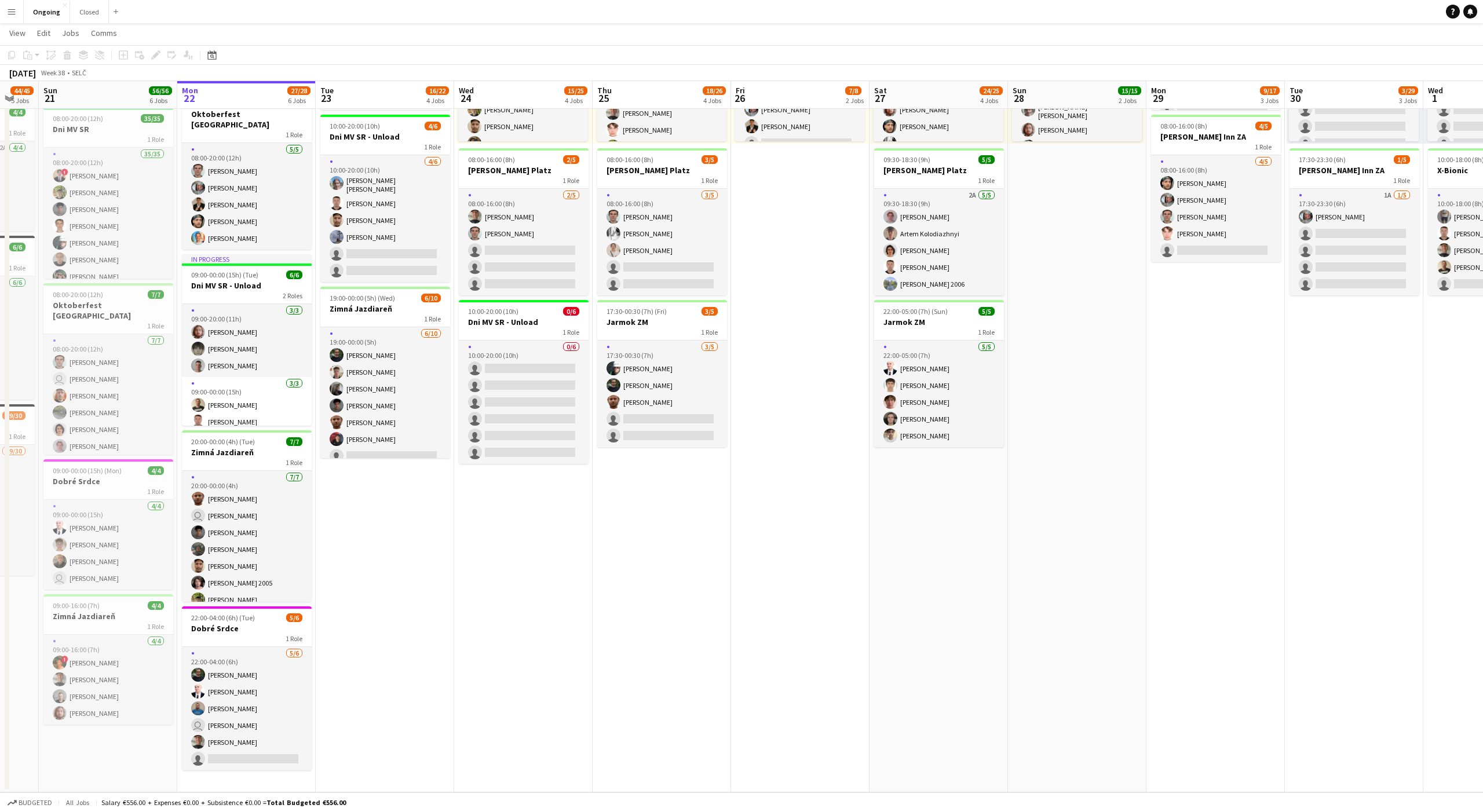
click at [384, 520] on app-date-cell "08:00-20:00 (12h) 6/6 Oktoberfest Vienna 1 Role [DATE] 08:00-20:00 (12h) [PERSO…" at bounding box center [385, 348] width 139 height 888
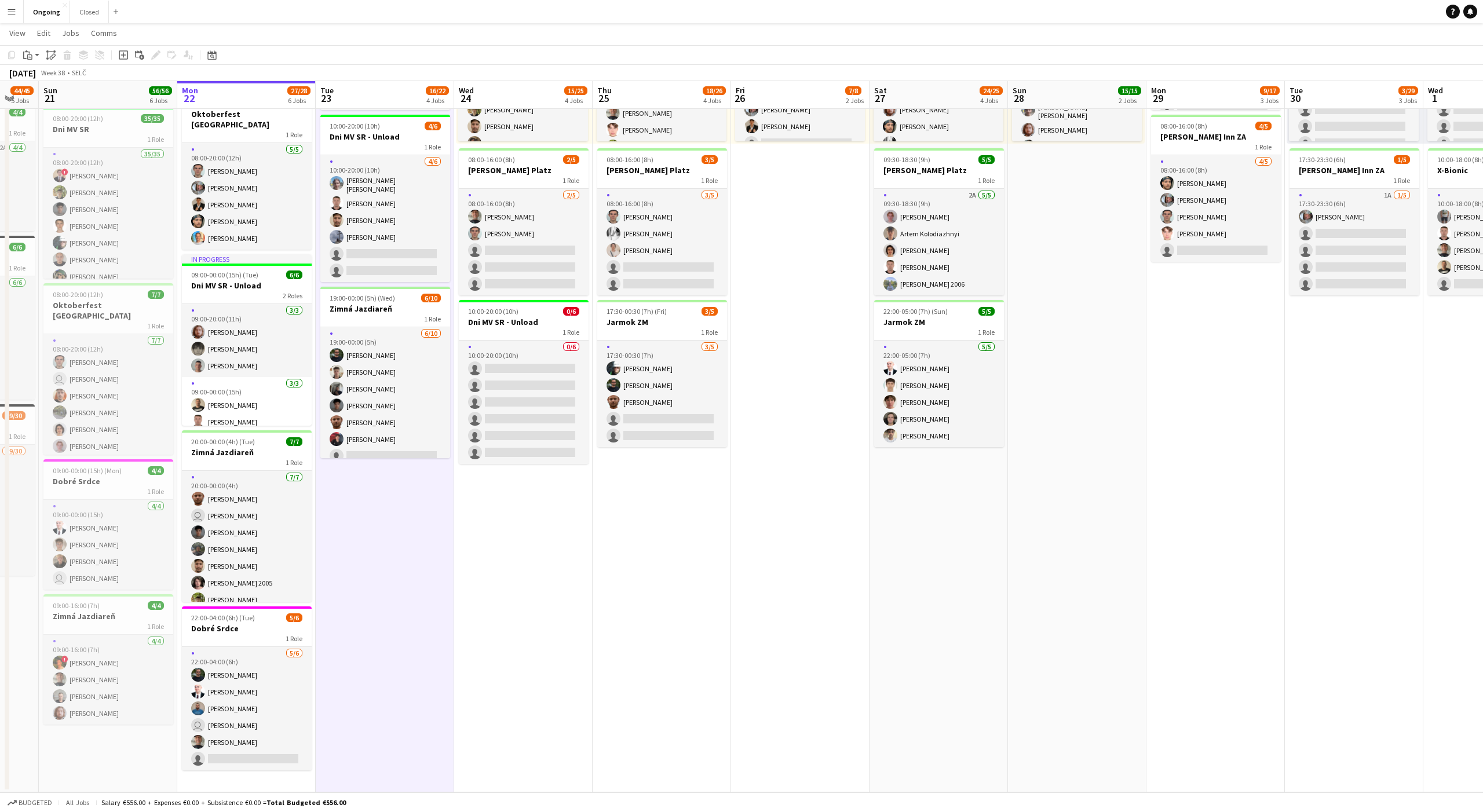
click at [384, 522] on app-date-cell "08:00-20:00 (12h) 6/6 Oktoberfest Vienna 1 Role [DATE] 08:00-20:00 (12h) [PERSO…" at bounding box center [385, 348] width 139 height 888
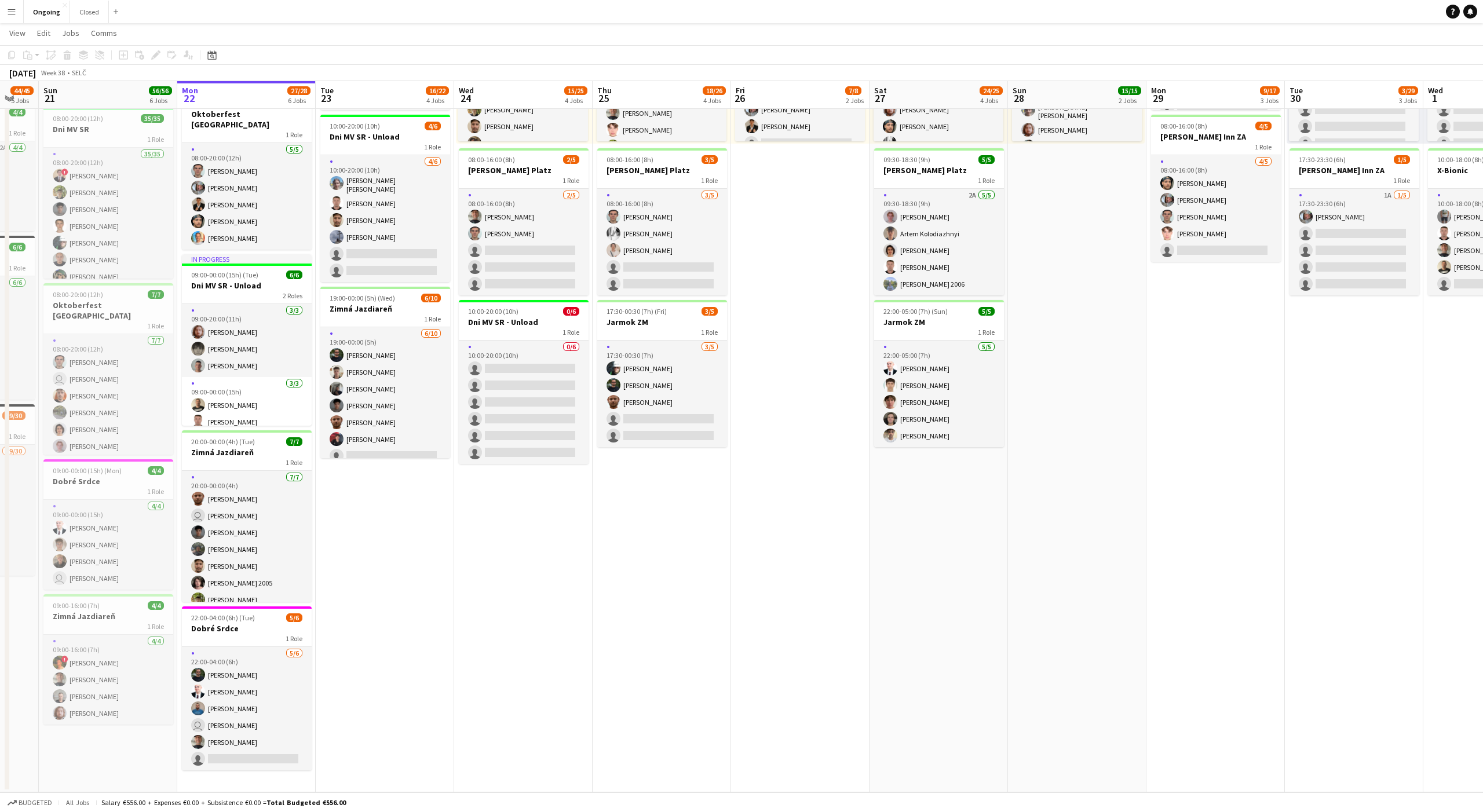
click at [384, 525] on app-date-cell "08:00-20:00 (12h) 6/6 Oktoberfest Vienna 1 Role [DATE] 08:00-20:00 (12h) [PERSO…" at bounding box center [385, 348] width 139 height 888
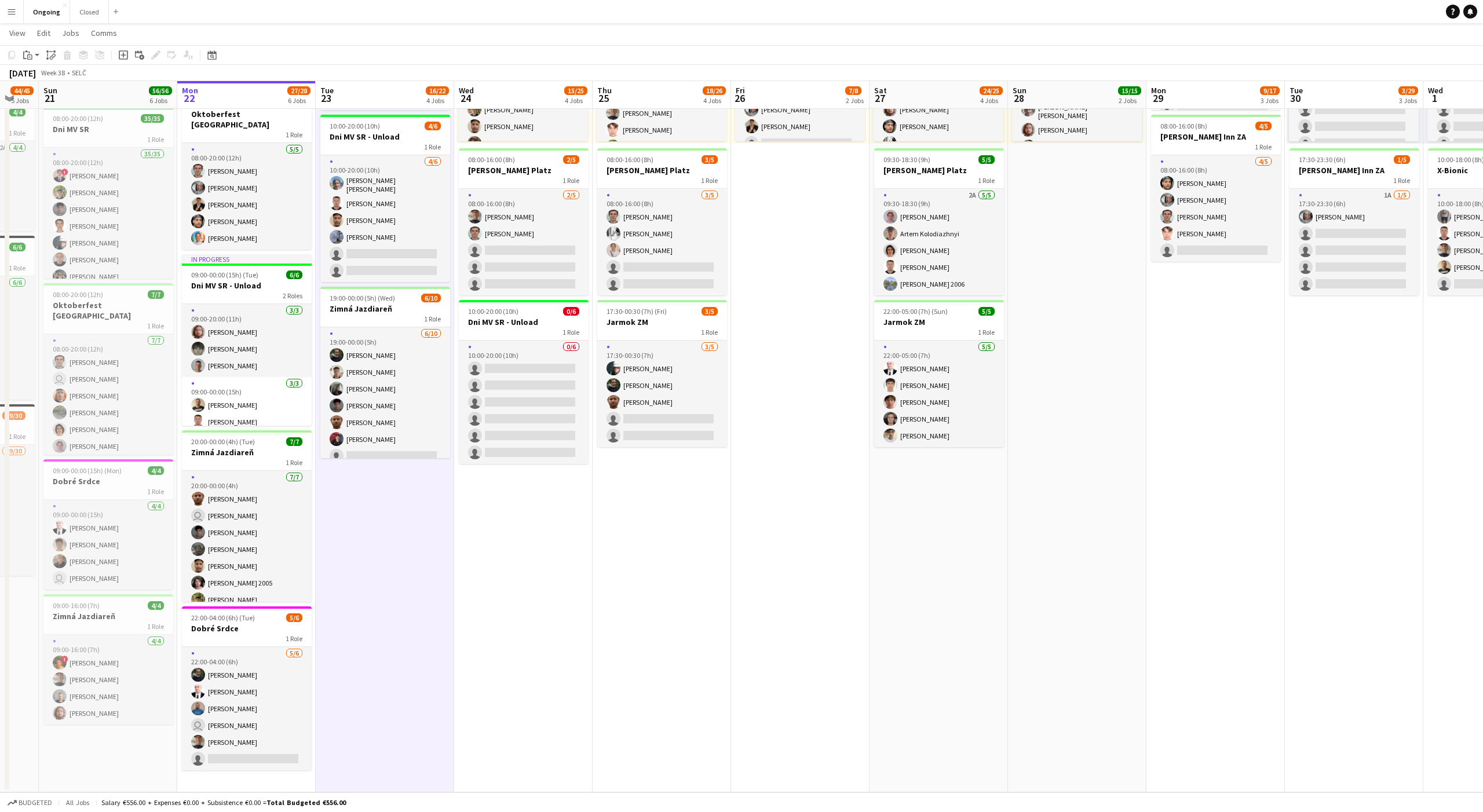
click at [384, 526] on app-date-cell "08:00-20:00 (12h) 6/6 Oktoberfest Vienna 1 Role [DATE] 08:00-20:00 (12h) [PERSO…" at bounding box center [385, 348] width 139 height 888
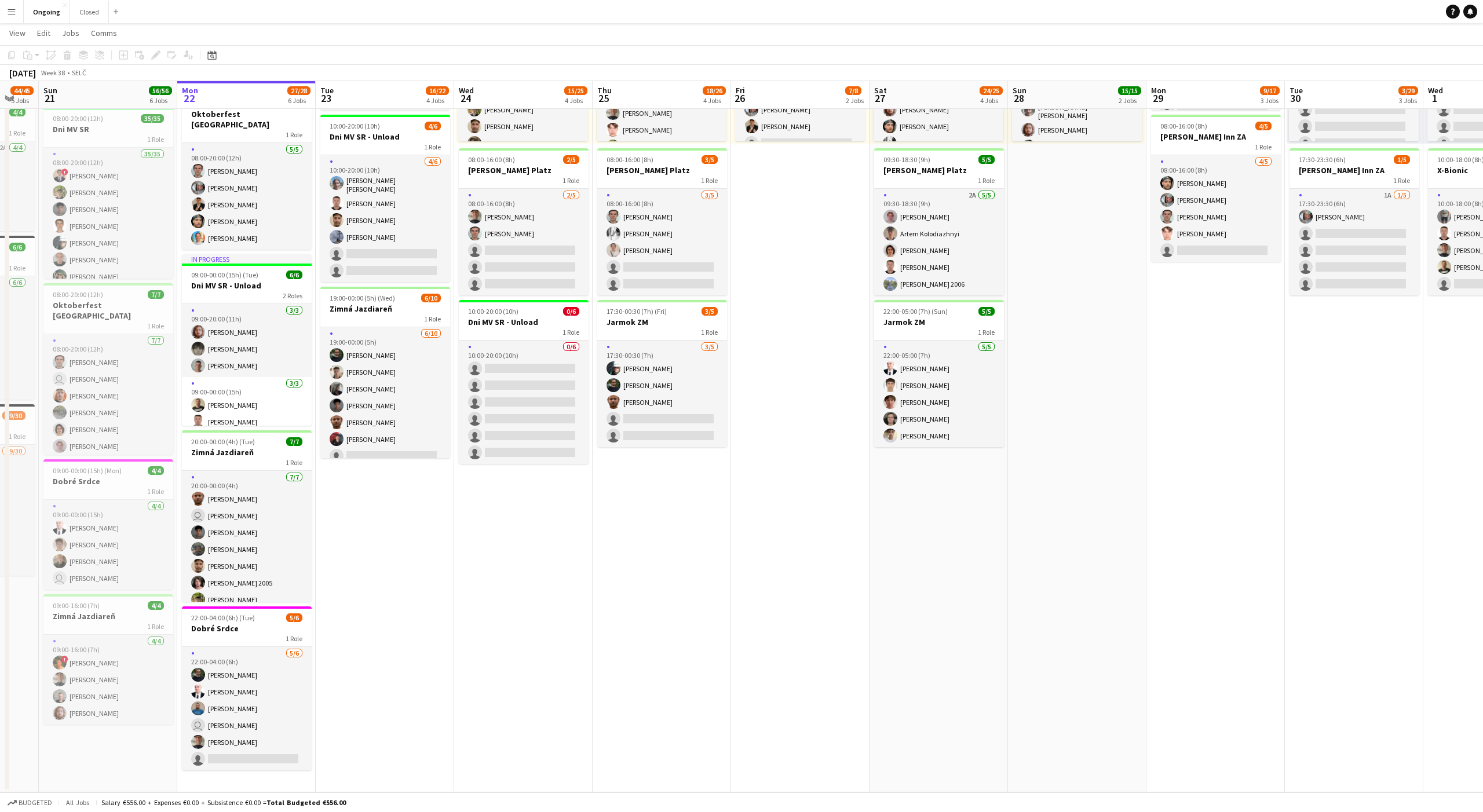
click at [384, 526] on app-date-cell "08:00-20:00 (12h) 6/6 Oktoberfest Vienna 1 Role [DATE] 08:00-20:00 (12h) [PERSO…" at bounding box center [385, 348] width 139 height 888
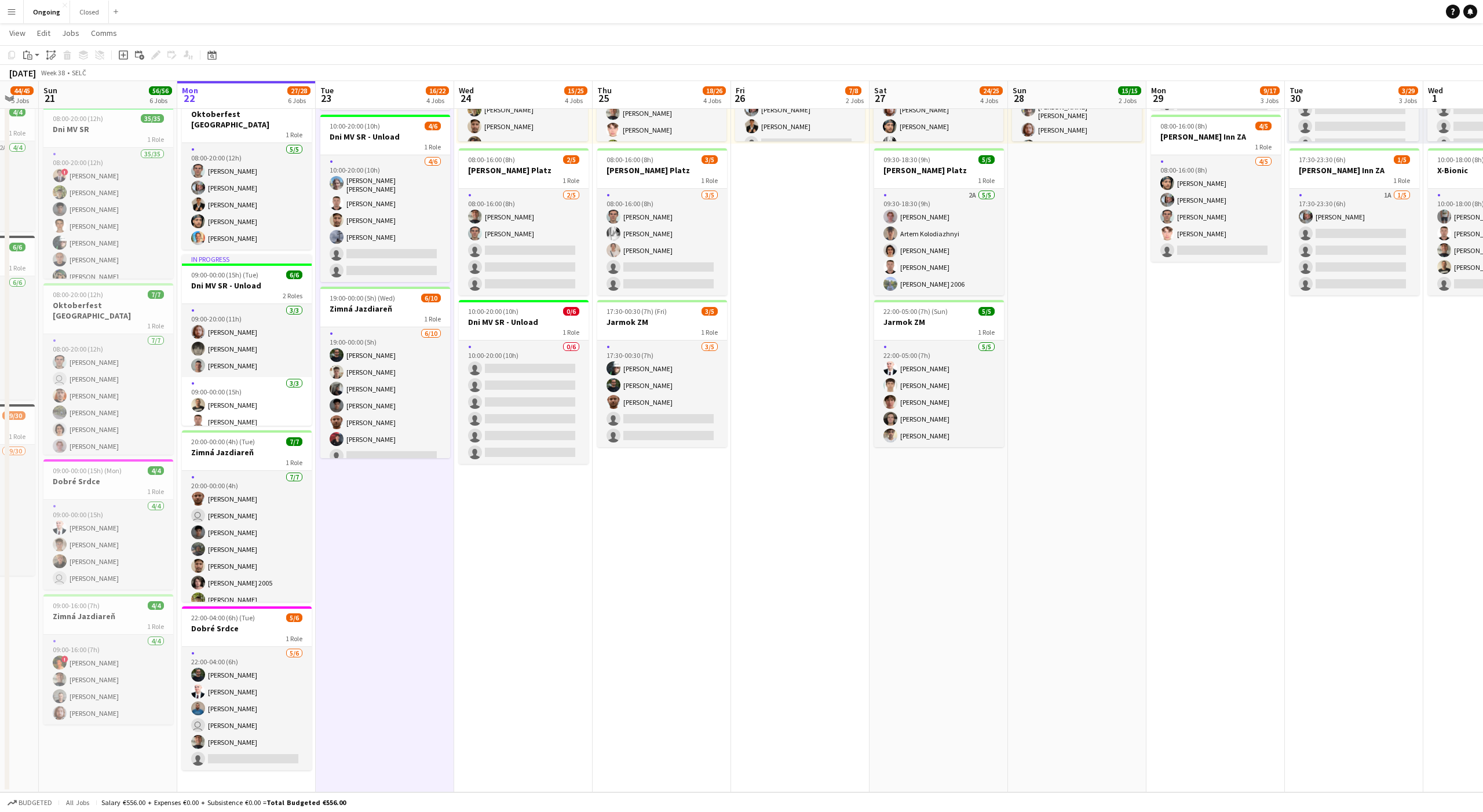
click at [384, 526] on app-date-cell "08:00-20:00 (12h) 6/6 Oktoberfest Vienna 1 Role [DATE] 08:00-20:00 (12h) [PERSO…" at bounding box center [385, 348] width 139 height 888
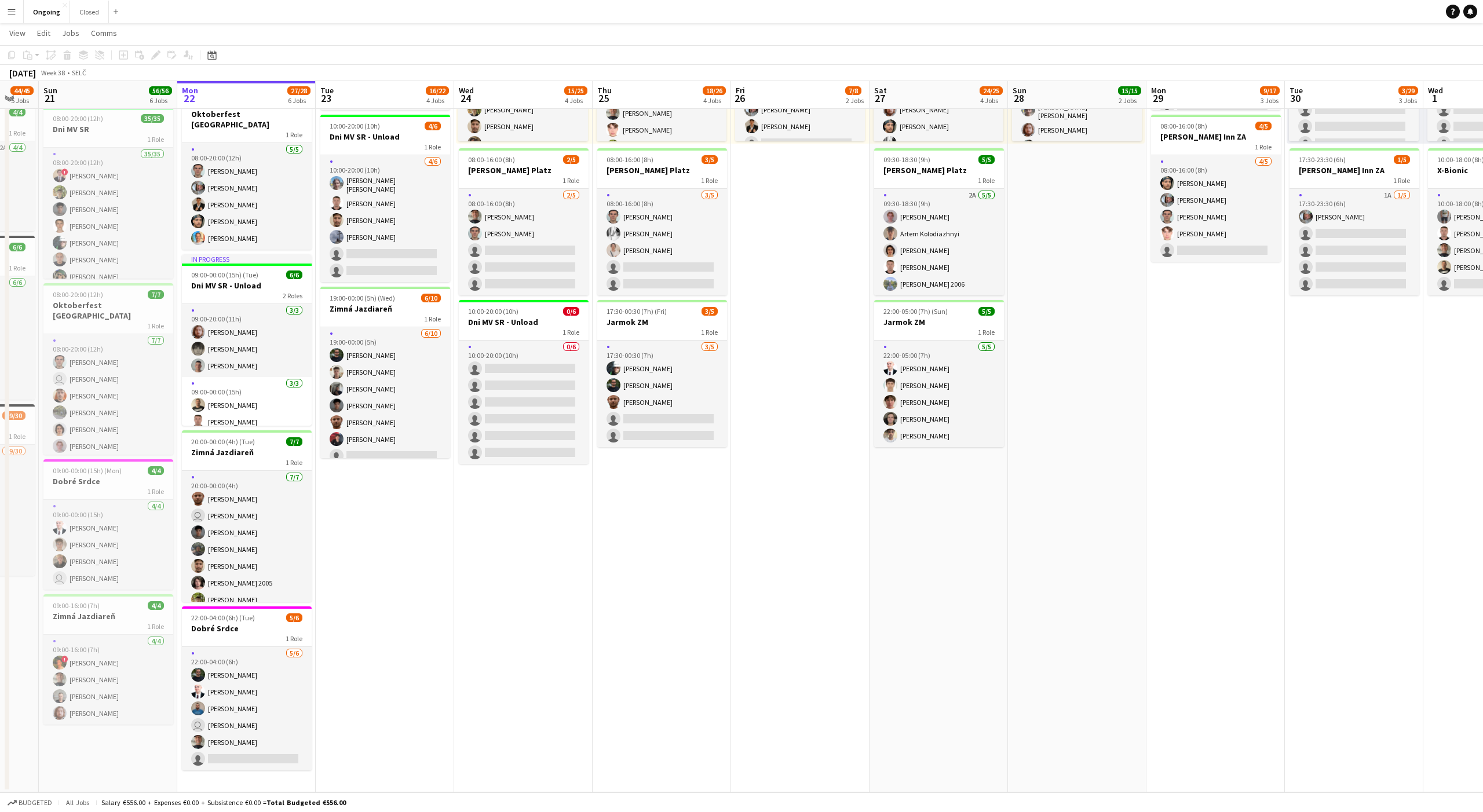
click at [384, 525] on app-date-cell "08:00-20:00 (12h) 6/6 Oktoberfest Vienna 1 Role [DATE] 08:00-20:00 (12h) [PERSO…" at bounding box center [385, 348] width 139 height 888
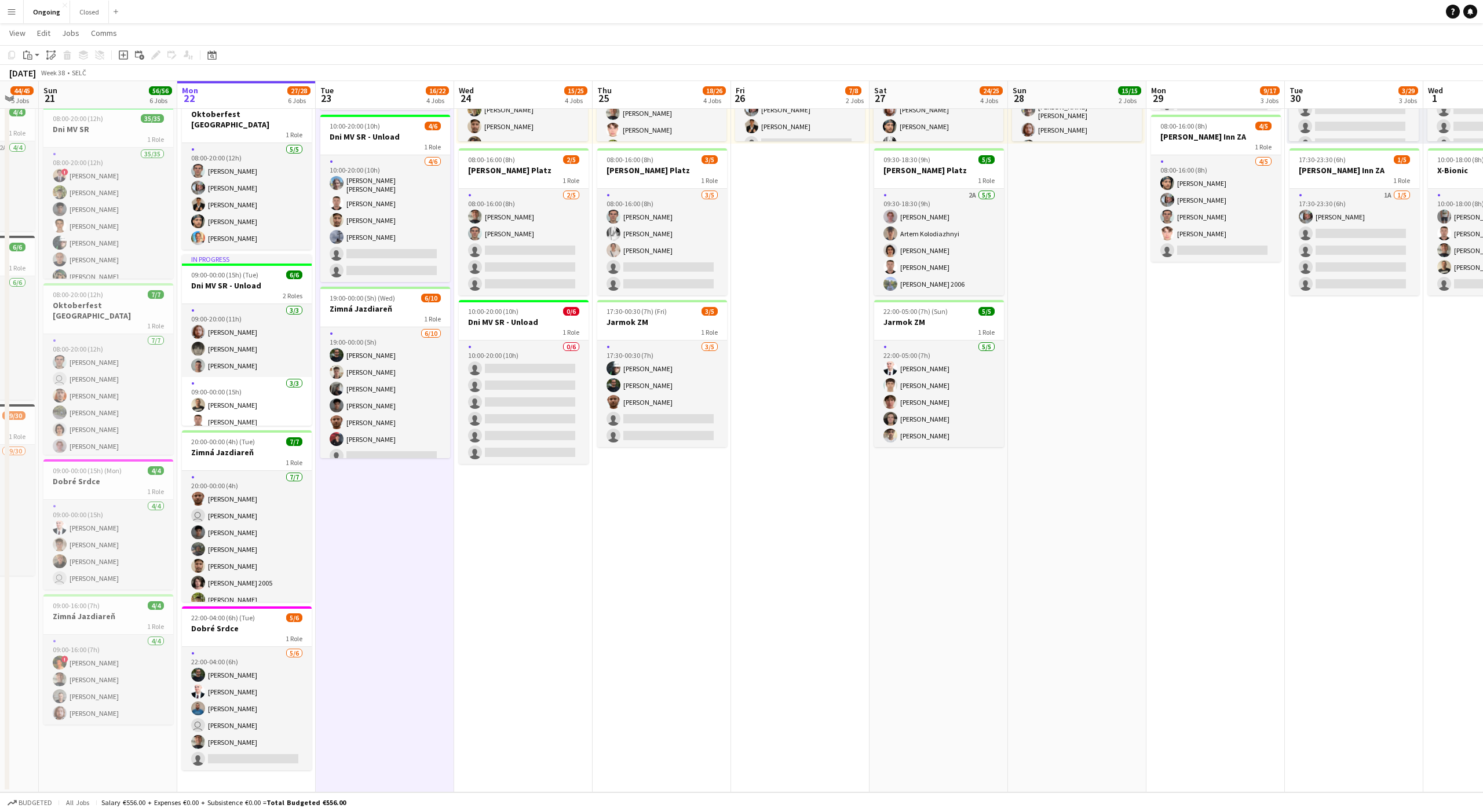
click at [384, 525] on app-date-cell "08:00-20:00 (12h) 6/6 Oktoberfest Vienna 1 Role [DATE] 08:00-20:00 (12h) [PERSO…" at bounding box center [385, 348] width 139 height 888
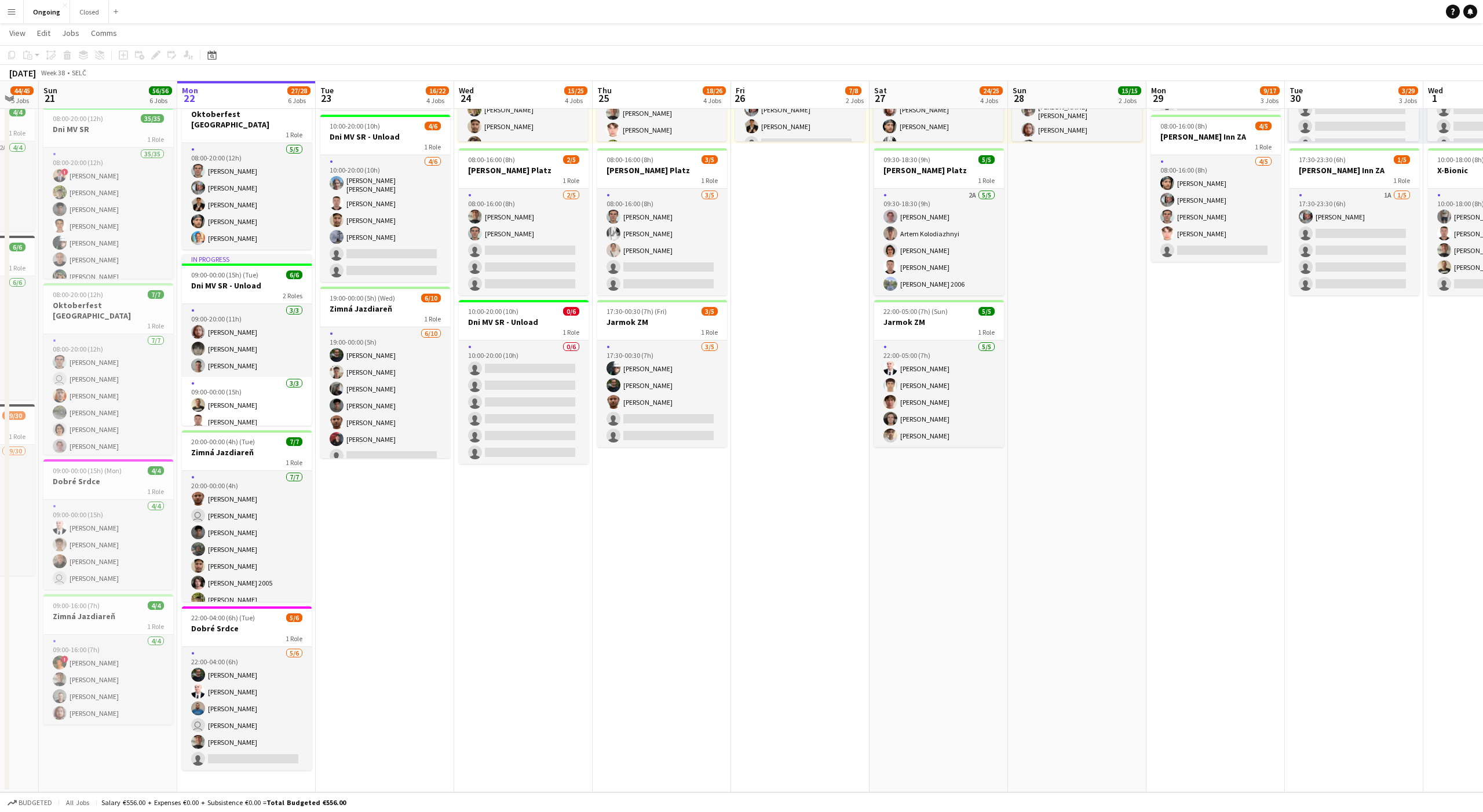
click at [384, 525] on app-date-cell "08:00-20:00 (12h) 6/6 Oktoberfest Vienna 1 Role [DATE] 08:00-20:00 (12h) [PERSO…" at bounding box center [385, 348] width 139 height 888
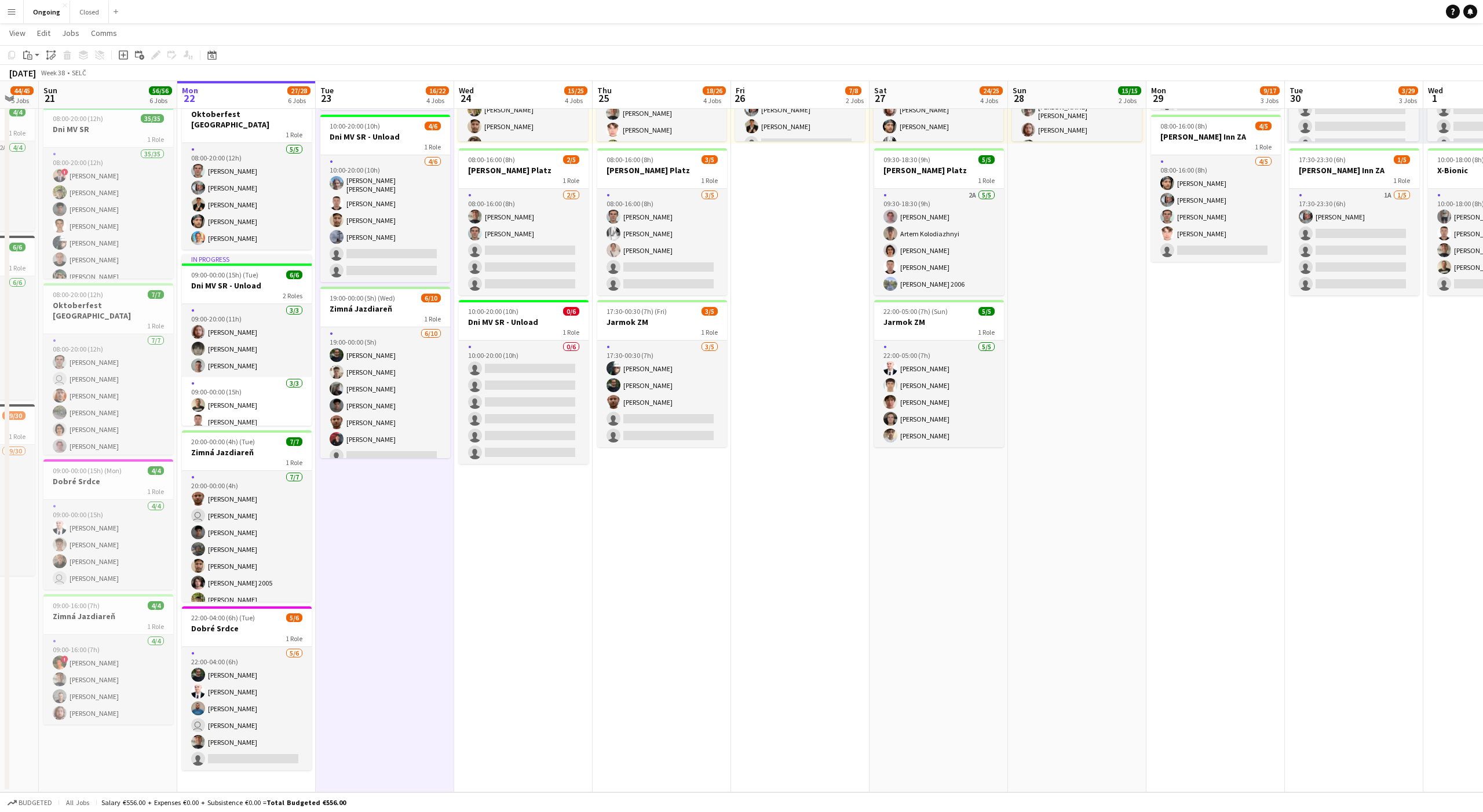
click at [384, 525] on app-date-cell "08:00-20:00 (12h) 6/6 Oktoberfest Vienna 1 Role [DATE] 08:00-20:00 (12h) [PERSO…" at bounding box center [385, 348] width 139 height 888
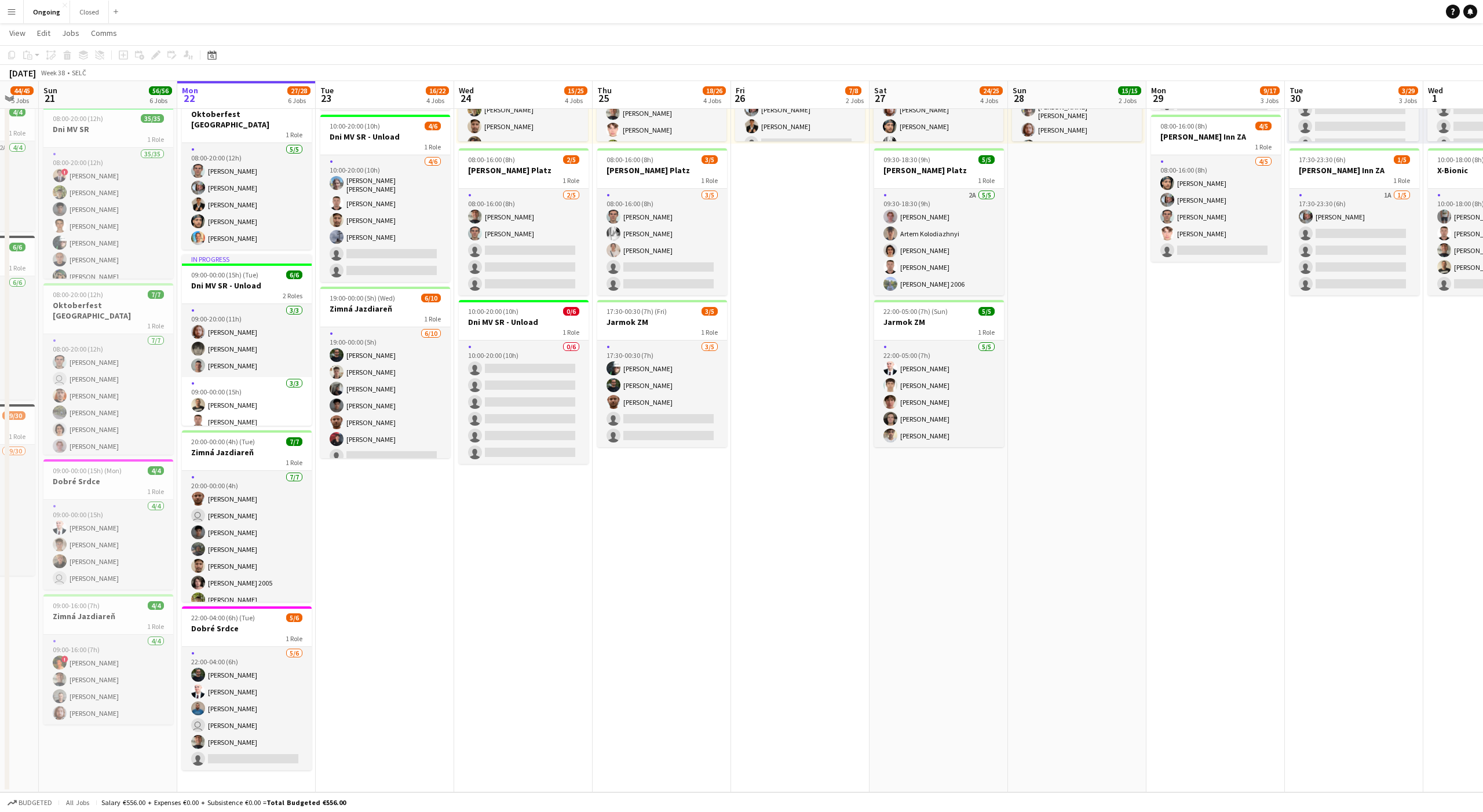
click at [384, 525] on app-date-cell "08:00-20:00 (12h) 6/6 Oktoberfest Vienna 1 Role [DATE] 08:00-20:00 (12h) [PERSO…" at bounding box center [385, 348] width 139 height 888
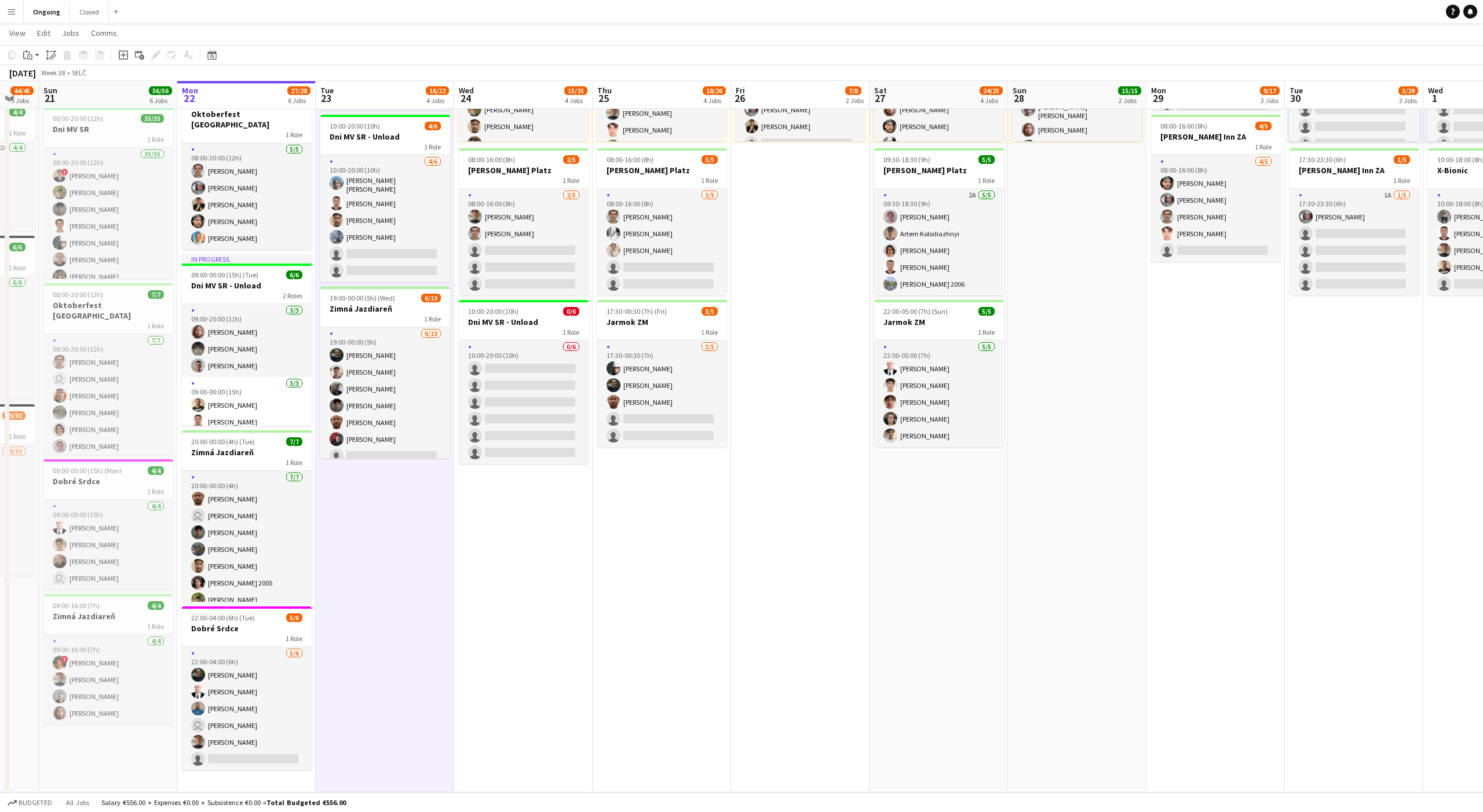
click at [384, 525] on app-date-cell "08:00-20:00 (12h) 6/6 Oktoberfest Vienna 1 Role [DATE] 08:00-20:00 (12h) [PERSO…" at bounding box center [385, 348] width 139 height 888
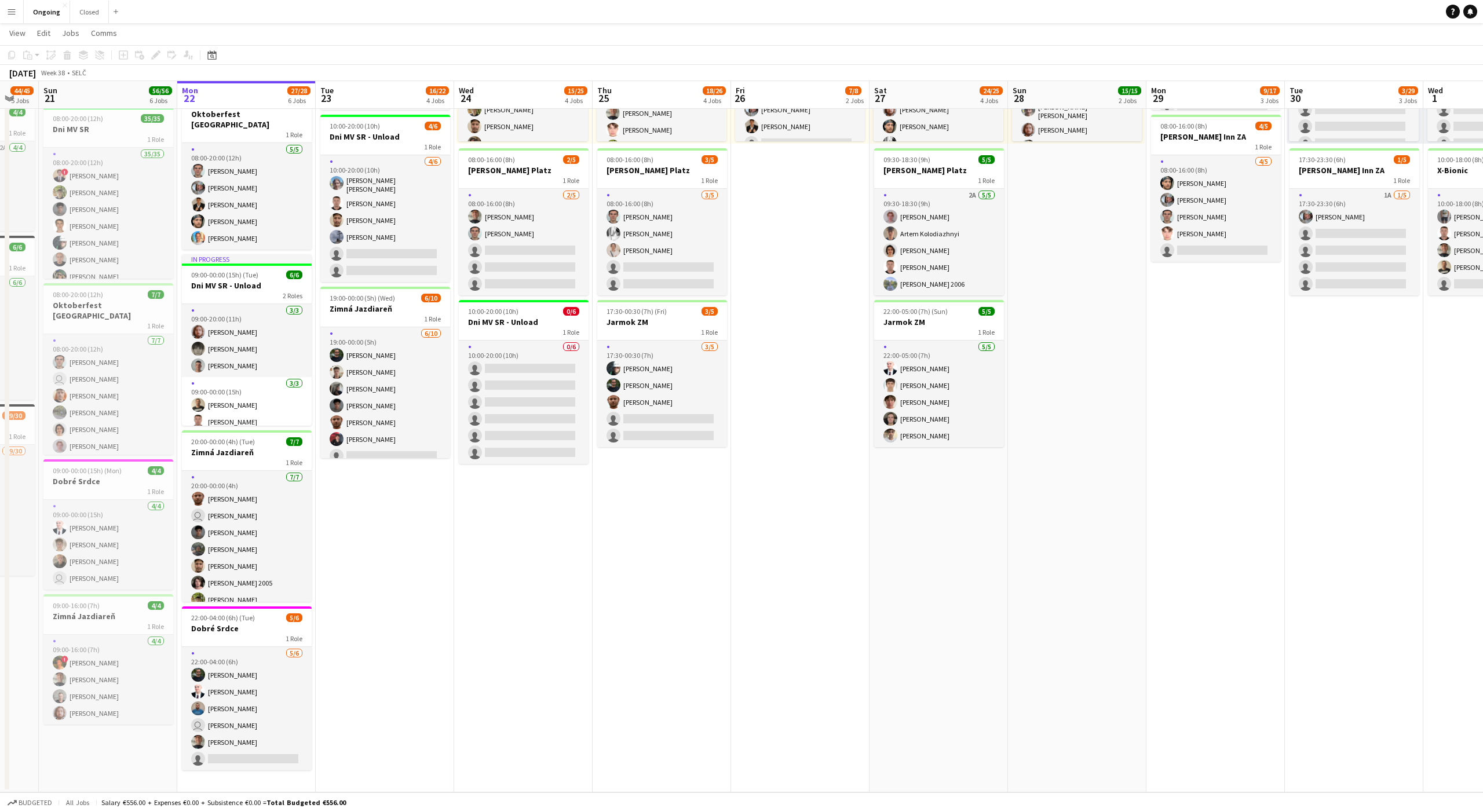
click at [384, 525] on app-date-cell "08:00-20:00 (12h) 6/6 Oktoberfest Vienna 1 Role [DATE] 08:00-20:00 (12h) [PERSO…" at bounding box center [385, 348] width 139 height 888
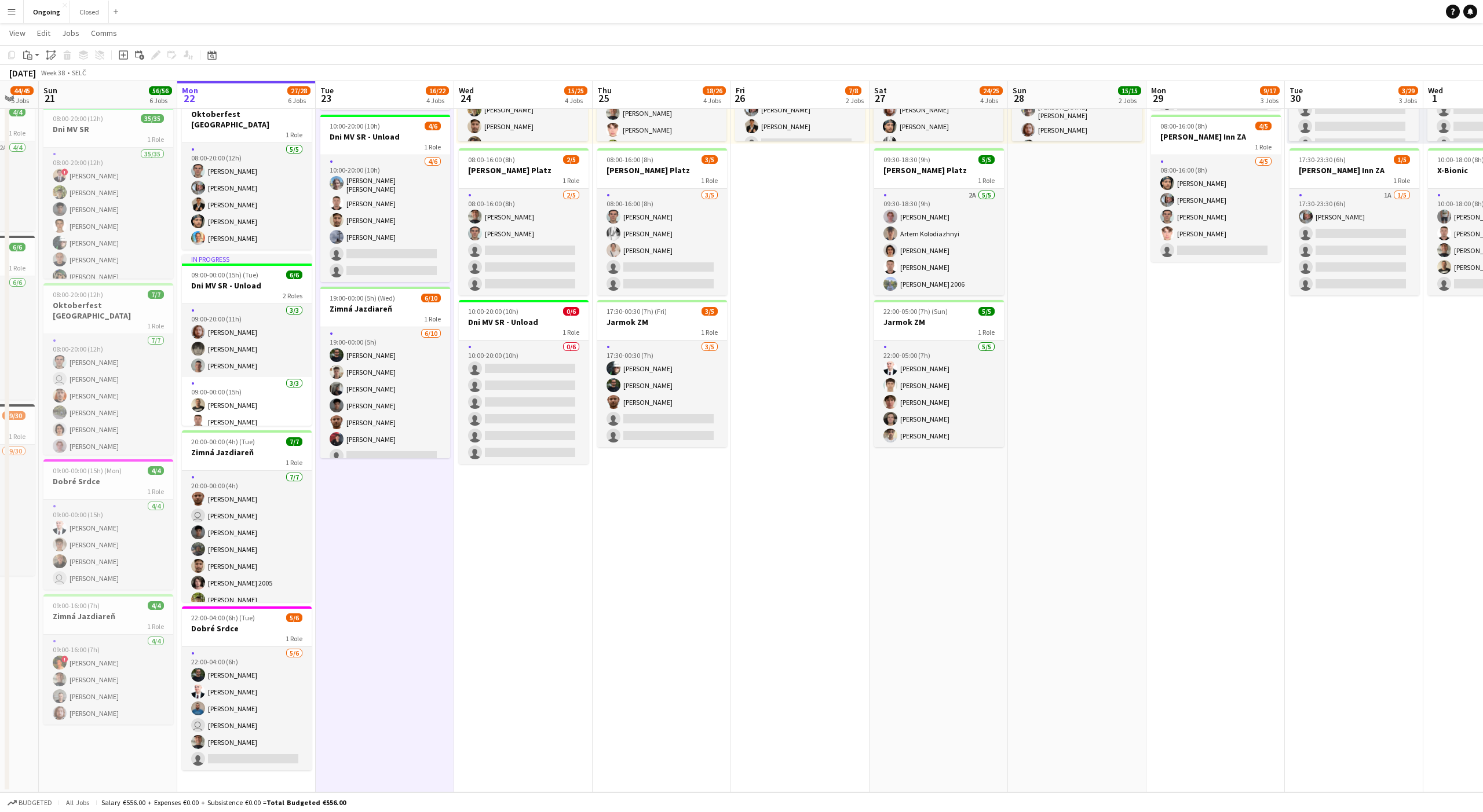
click at [384, 525] on app-date-cell "08:00-20:00 (12h) 6/6 Oktoberfest Vienna 1 Role [DATE] 08:00-20:00 (12h) [PERSO…" at bounding box center [385, 348] width 139 height 888
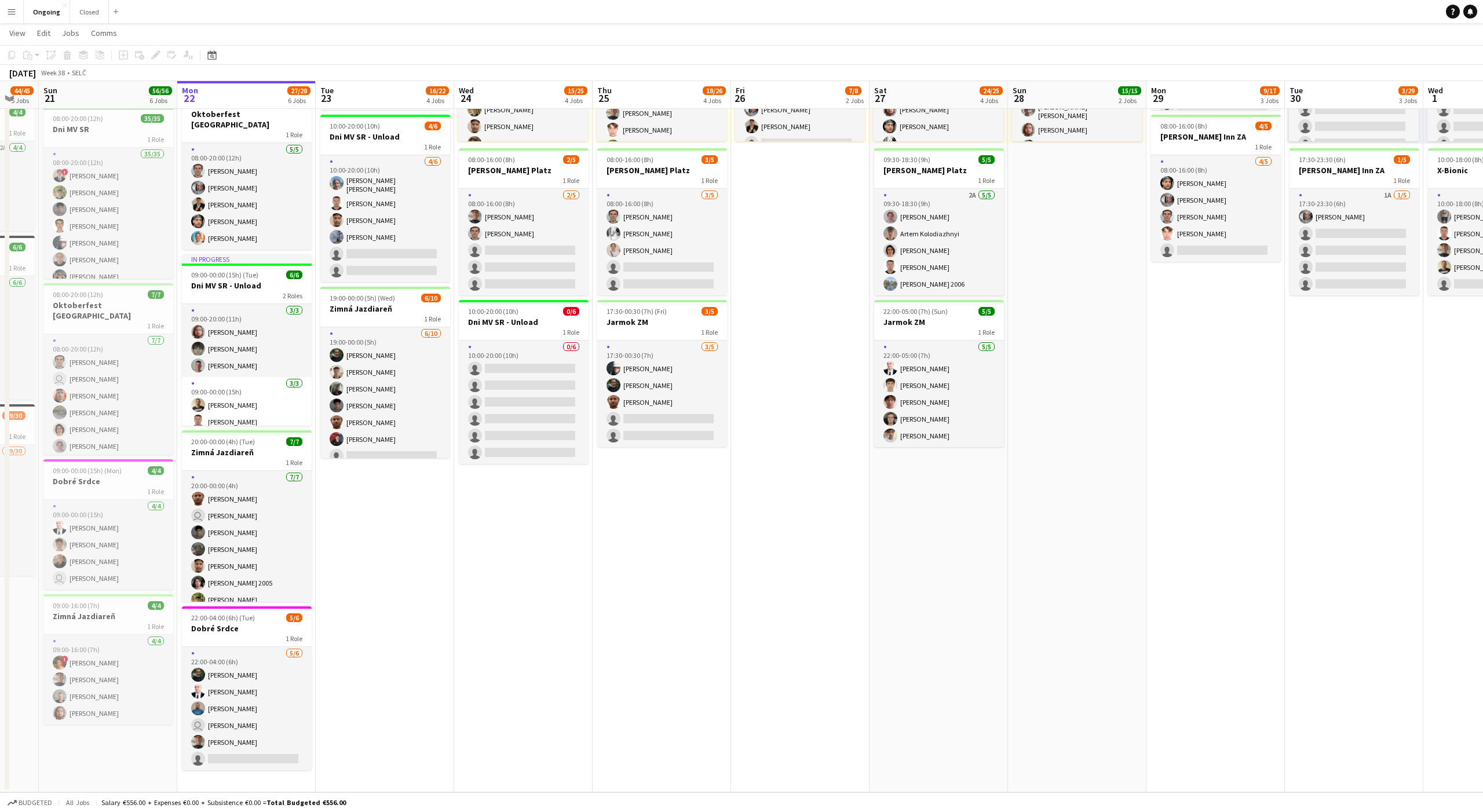
click at [384, 525] on app-date-cell "08:00-20:00 (12h) 6/6 Oktoberfest Vienna 1 Role [DATE] 08:00-20:00 (12h) [PERSO…" at bounding box center [385, 348] width 139 height 888
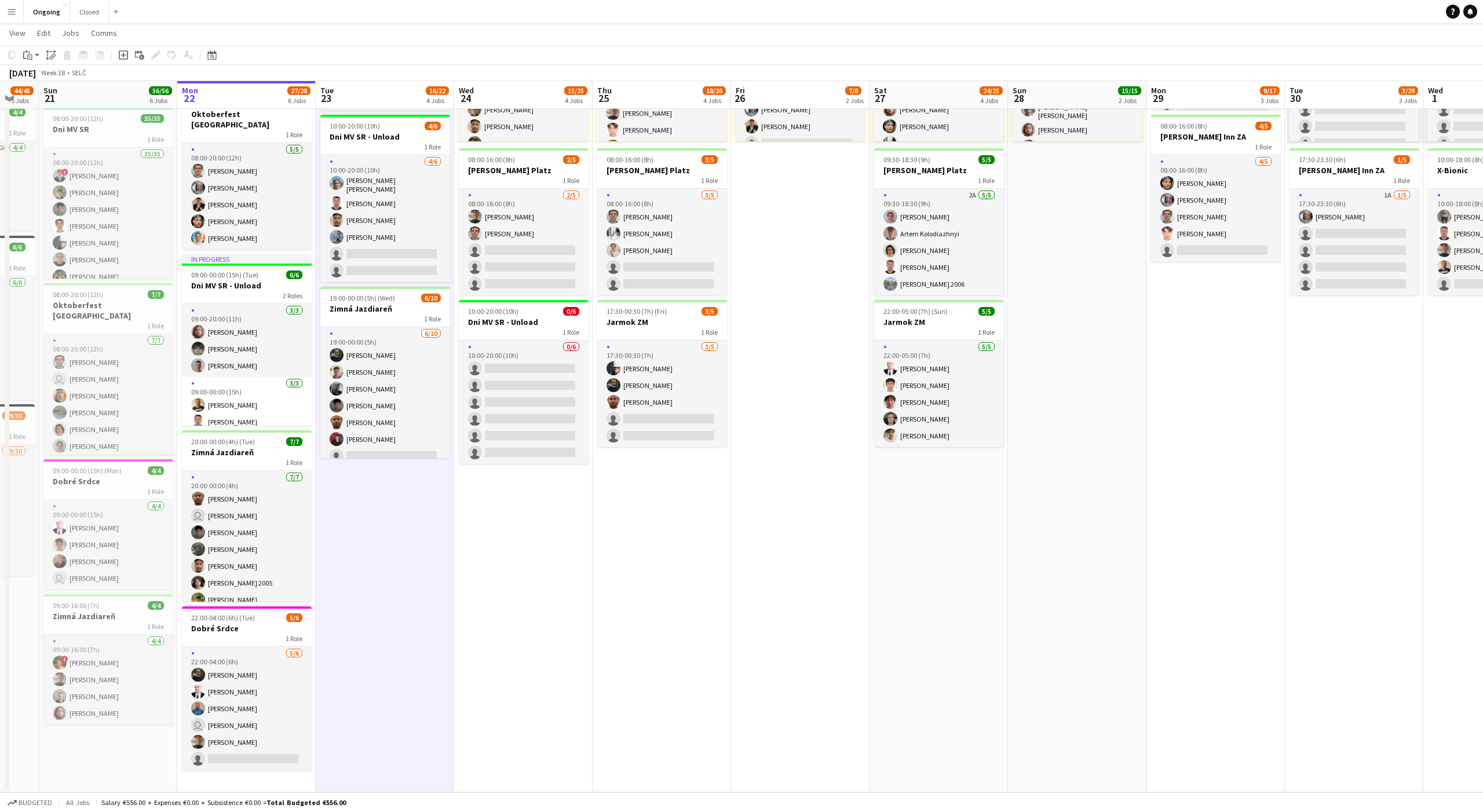
click at [384, 525] on app-date-cell "08:00-20:00 (12h) 6/6 Oktoberfest Vienna 1 Role [DATE] 08:00-20:00 (12h) [PERSO…" at bounding box center [385, 348] width 139 height 888
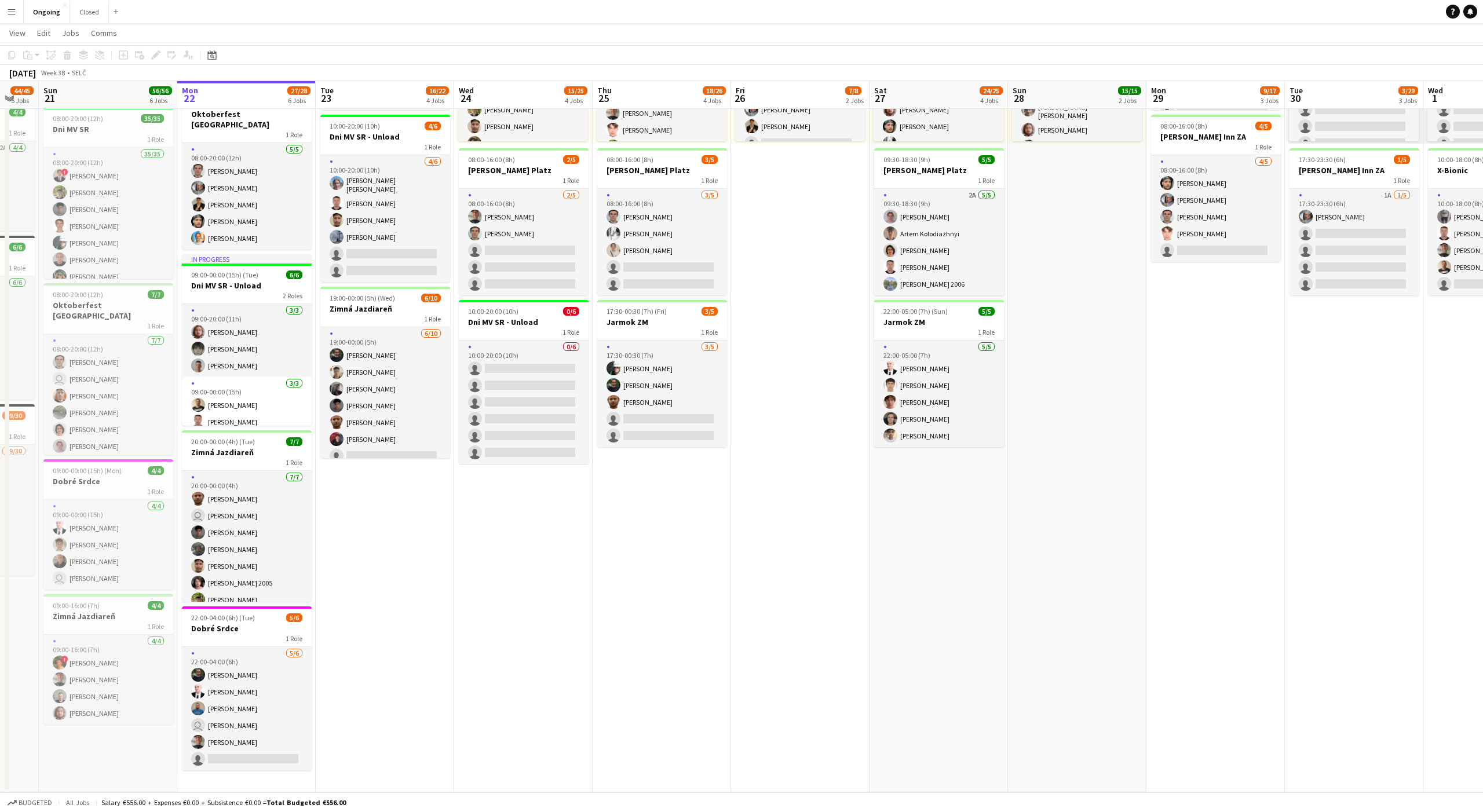
click at [388, 526] on app-date-cell "08:00-20:00 (12h) 6/6 Oktoberfest Vienna 1 Role [DATE] 08:00-20:00 (12h) [PERSO…" at bounding box center [385, 348] width 139 height 888
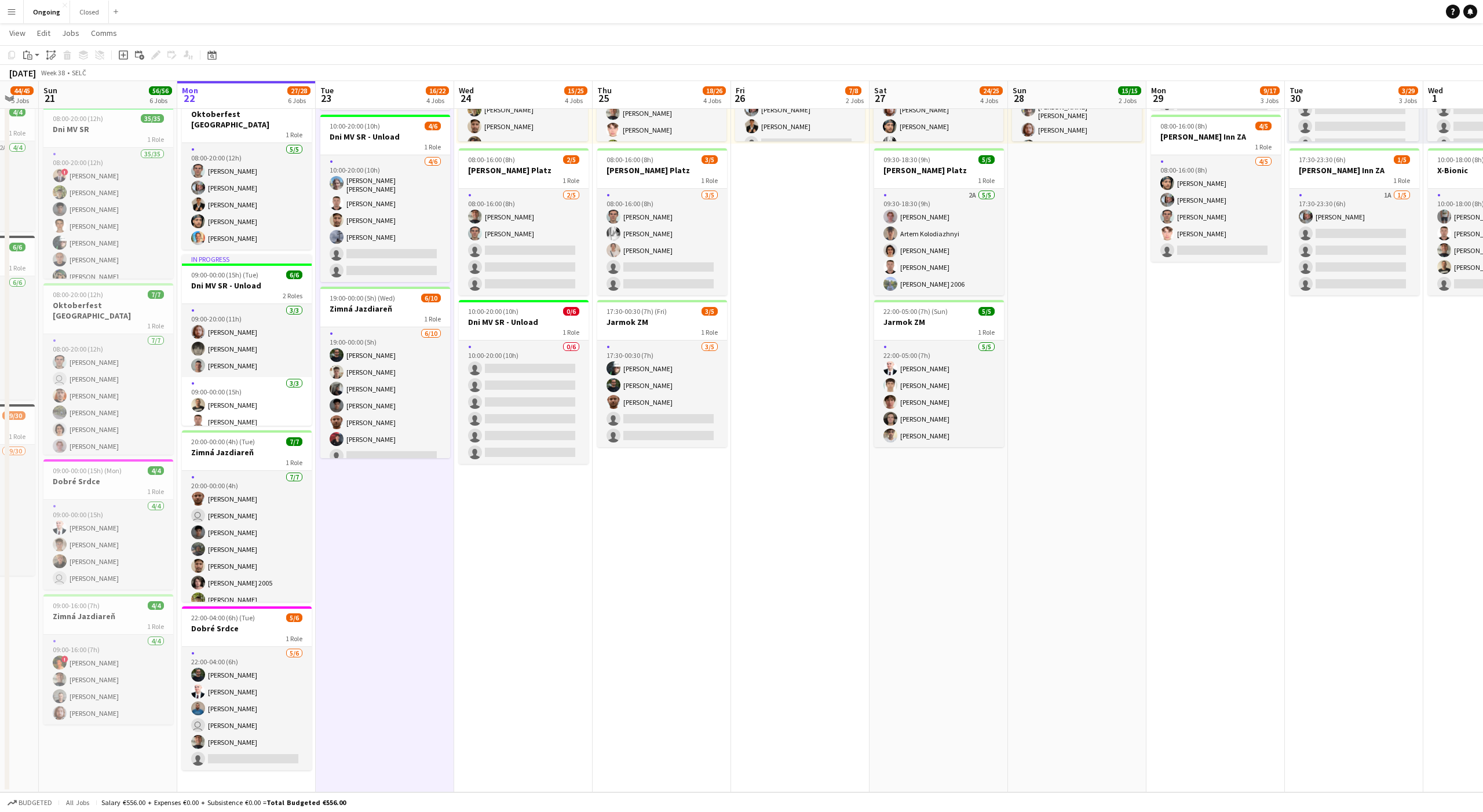
click at [388, 526] on app-date-cell "08:00-20:00 (12h) 6/6 Oktoberfest Vienna 1 Role [DATE] 08:00-20:00 (12h) [PERSO…" at bounding box center [385, 348] width 139 height 888
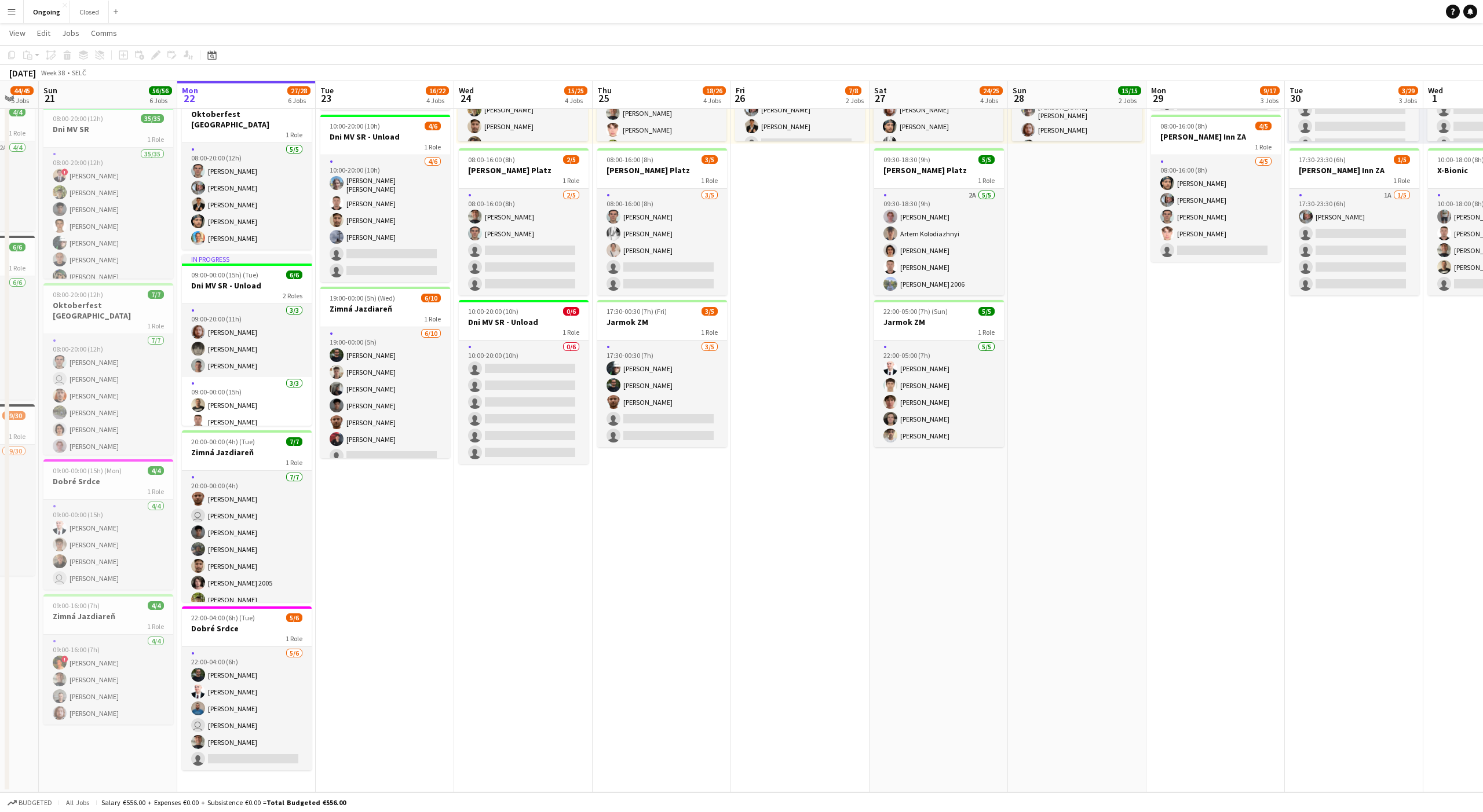
click at [388, 526] on app-date-cell "08:00-20:00 (12h) 6/6 Oktoberfest Vienna 1 Role [DATE] 08:00-20:00 (12h) [PERSO…" at bounding box center [385, 348] width 139 height 888
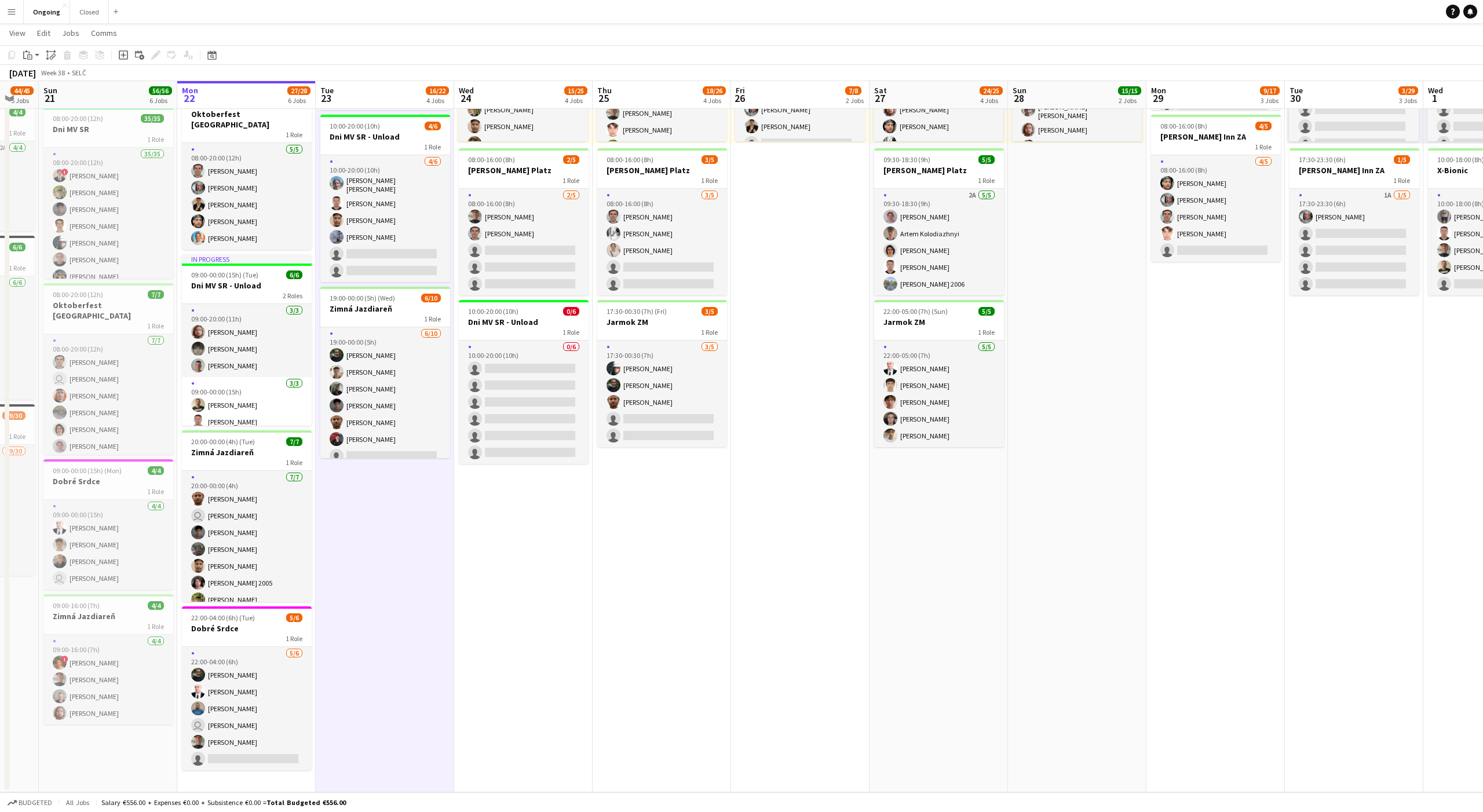
click at [388, 526] on app-date-cell "08:00-20:00 (12h) 6/6 Oktoberfest Vienna 1 Role [DATE] 08:00-20:00 (12h) [PERSO…" at bounding box center [385, 348] width 139 height 888
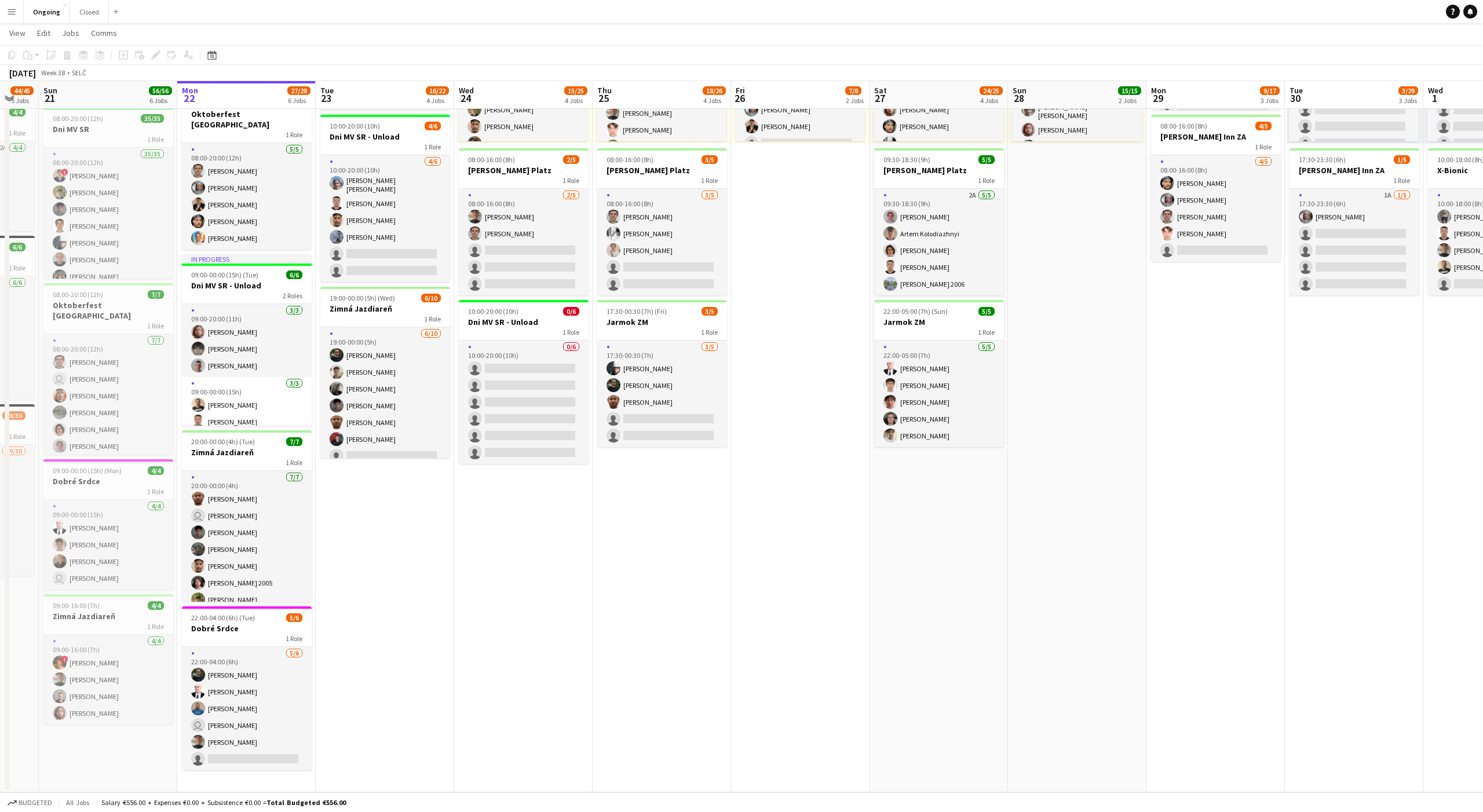
click at [388, 526] on app-date-cell "08:00-20:00 (12h) 6/6 Oktoberfest Vienna 1 Role [DATE] 08:00-20:00 (12h) [PERSO…" at bounding box center [385, 348] width 139 height 888
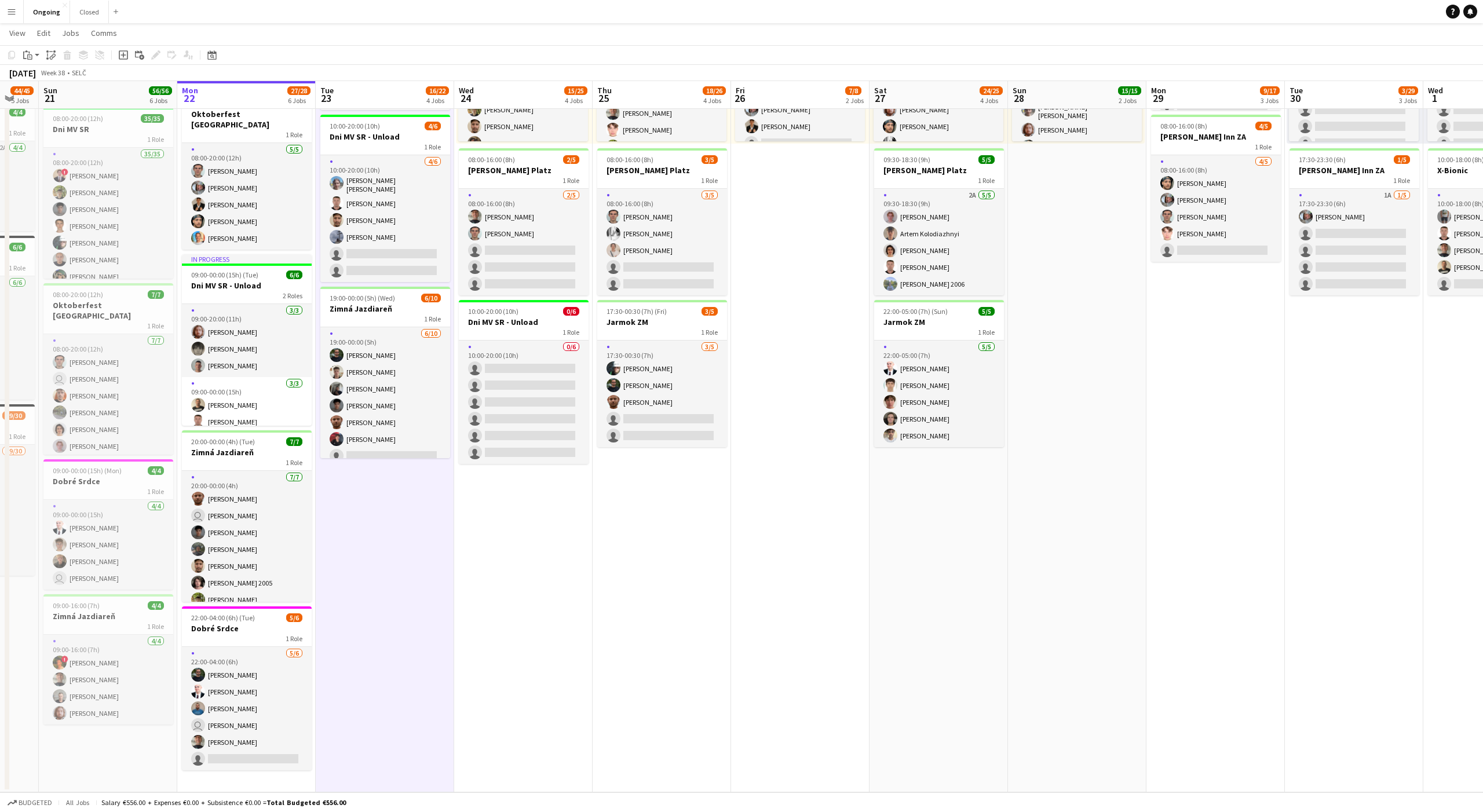
click at [388, 526] on app-date-cell "08:00-20:00 (12h) 6/6 Oktoberfest Vienna 1 Role [DATE] 08:00-20:00 (12h) [PERSO…" at bounding box center [385, 348] width 139 height 888
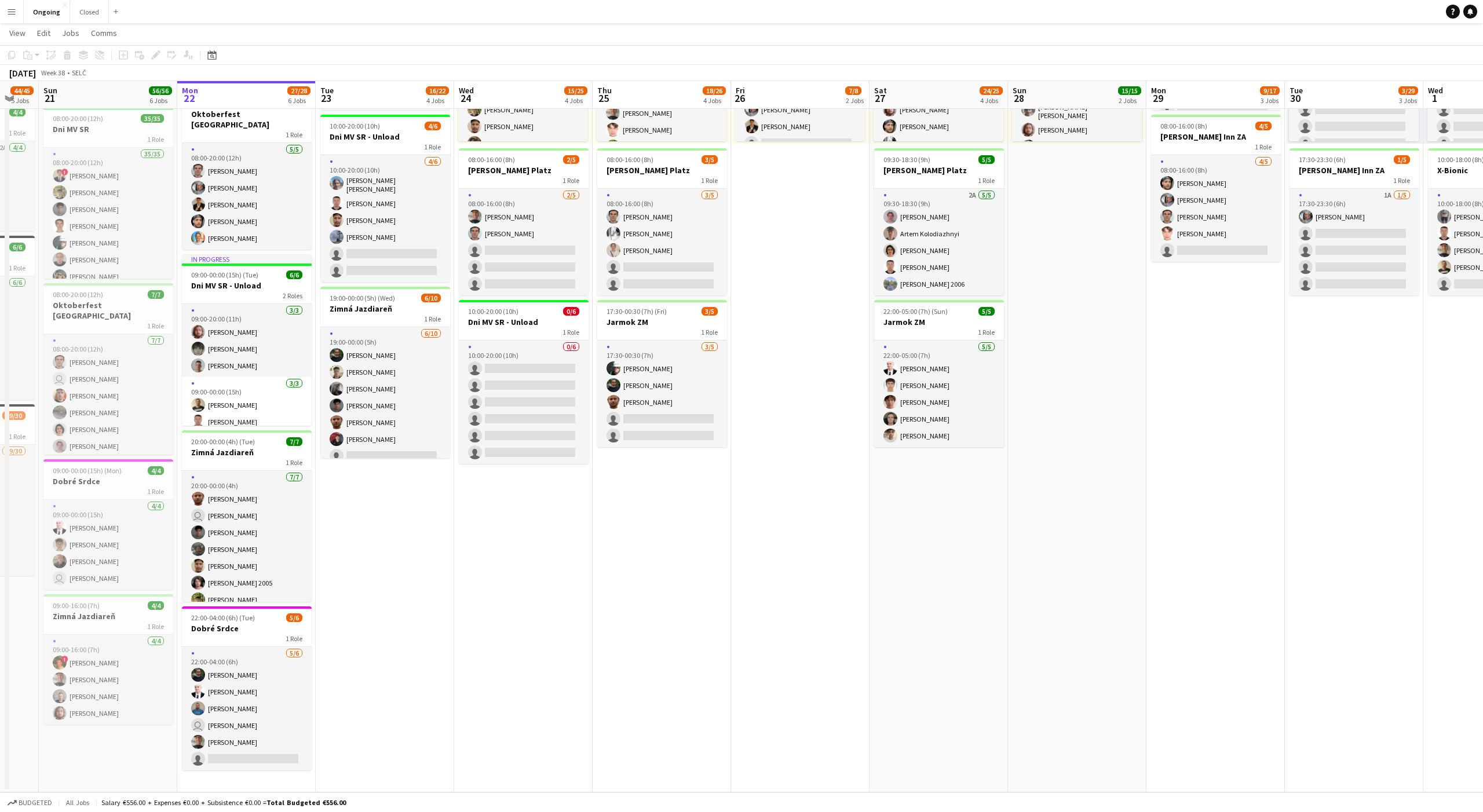
click at [388, 526] on app-date-cell "08:00-20:00 (12h) 6/6 Oktoberfest Vienna 1 Role [DATE] 08:00-20:00 (12h) [PERSO…" at bounding box center [385, 348] width 139 height 888
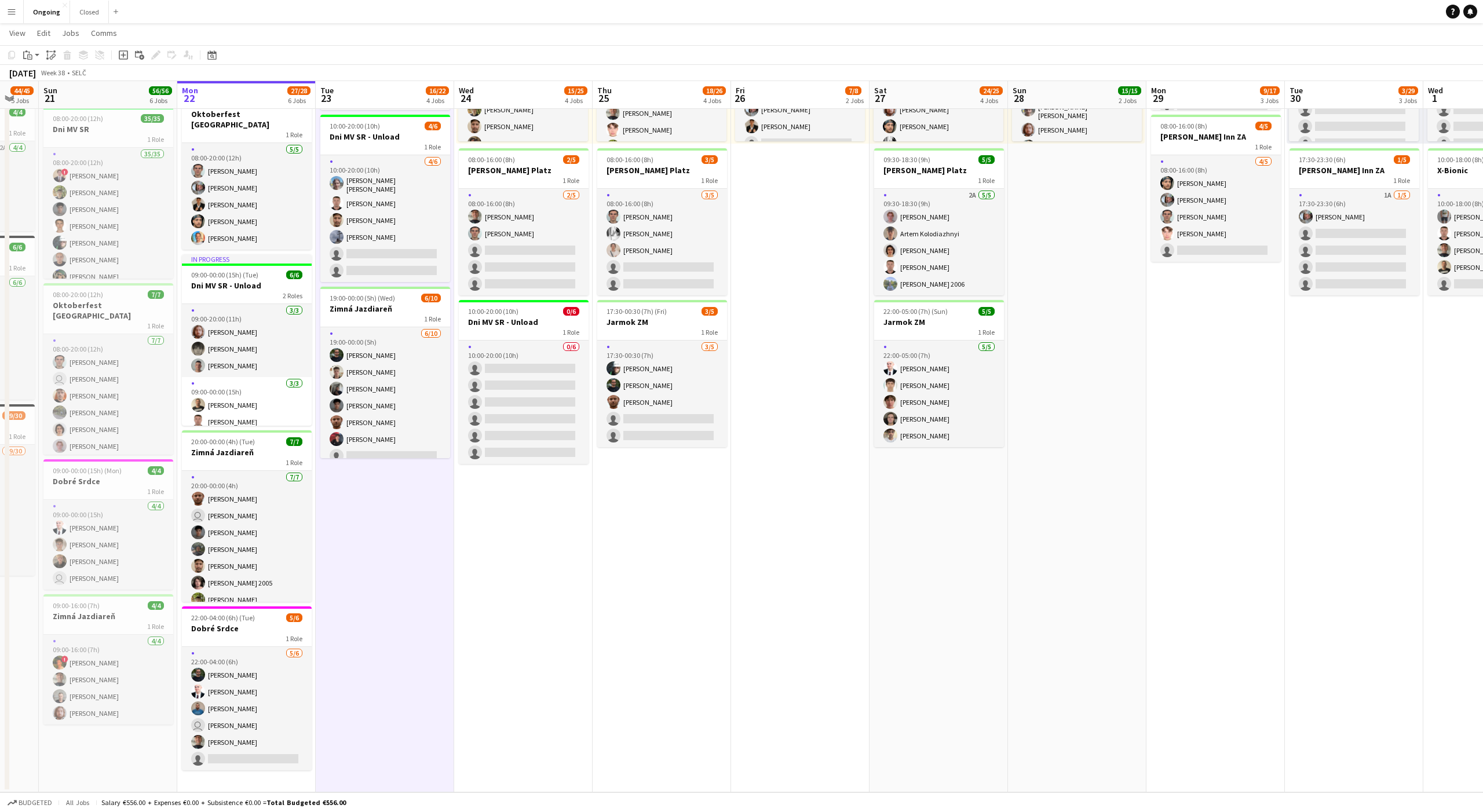
click at [388, 526] on app-date-cell "08:00-20:00 (12h) 6/6 Oktoberfest Vienna 1 Role [DATE] 08:00-20:00 (12h) [PERSO…" at bounding box center [385, 348] width 139 height 888
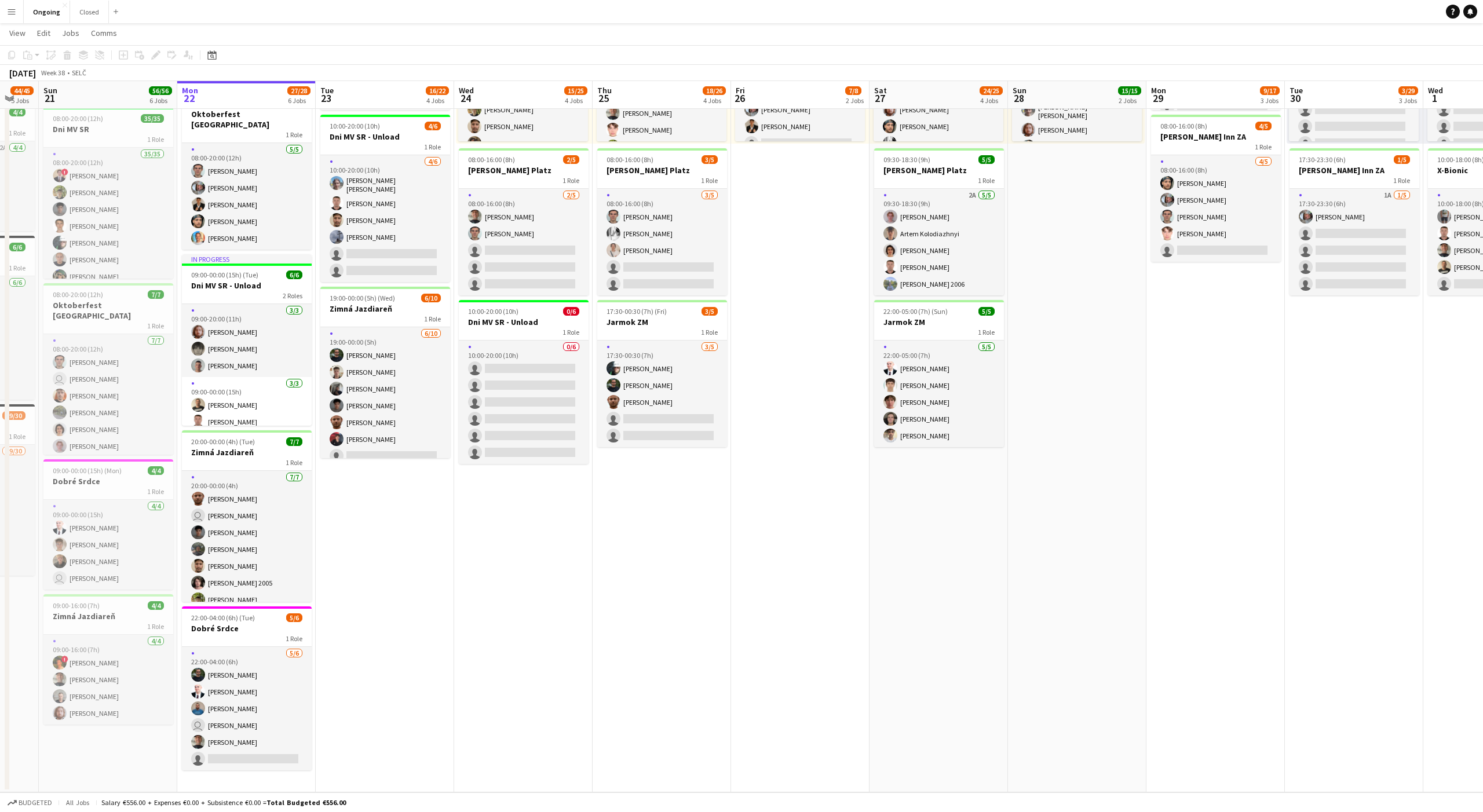
click at [388, 526] on app-date-cell "08:00-20:00 (12h) 6/6 Oktoberfest Vienna 1 Role [DATE] 08:00-20:00 (12h) [PERSO…" at bounding box center [385, 348] width 139 height 888
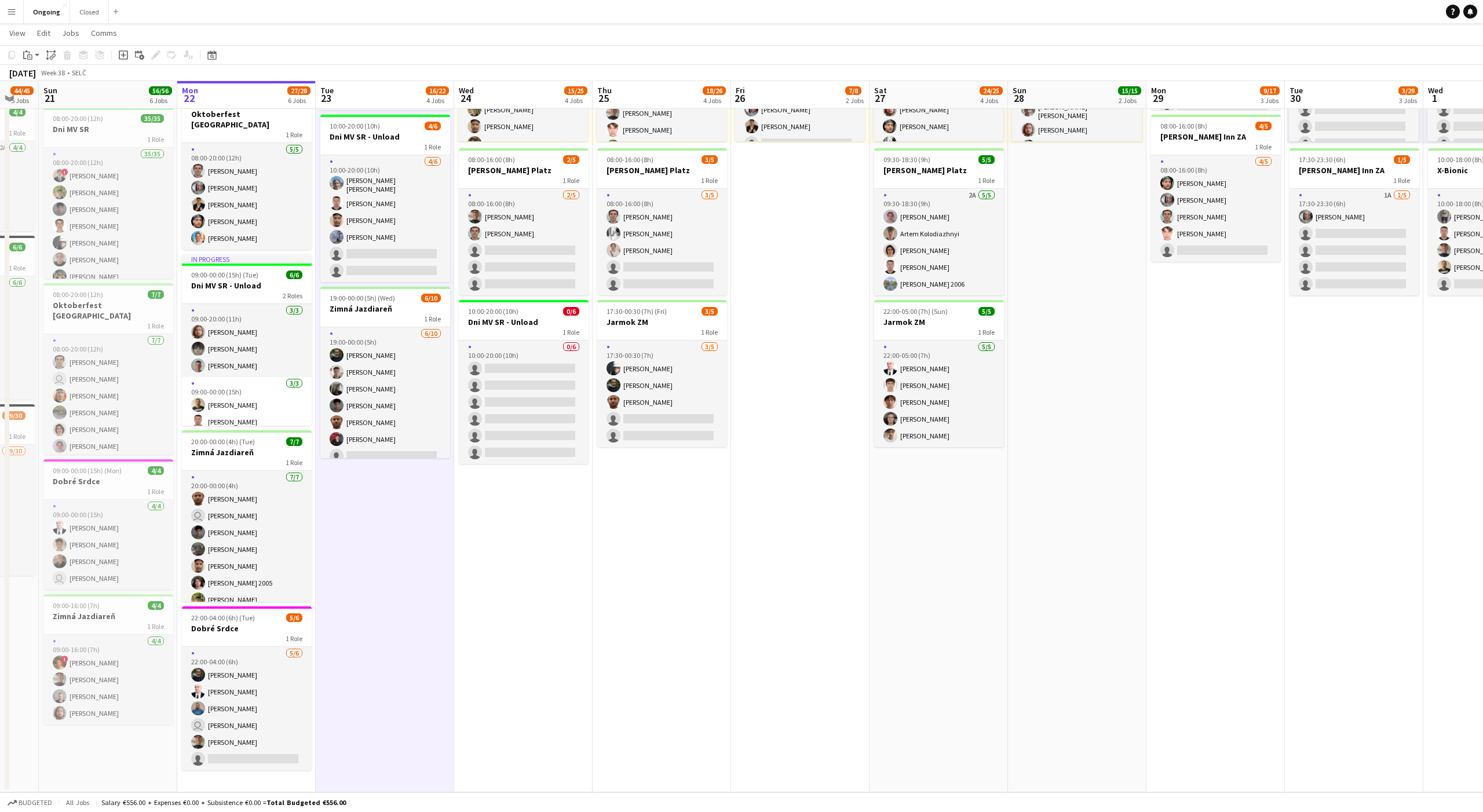
click at [386, 524] on app-date-cell "08:00-20:00 (12h) 6/6 Oktoberfest Vienna 1 Role [DATE] 08:00-20:00 (12h) [PERSO…" at bounding box center [385, 348] width 139 height 888
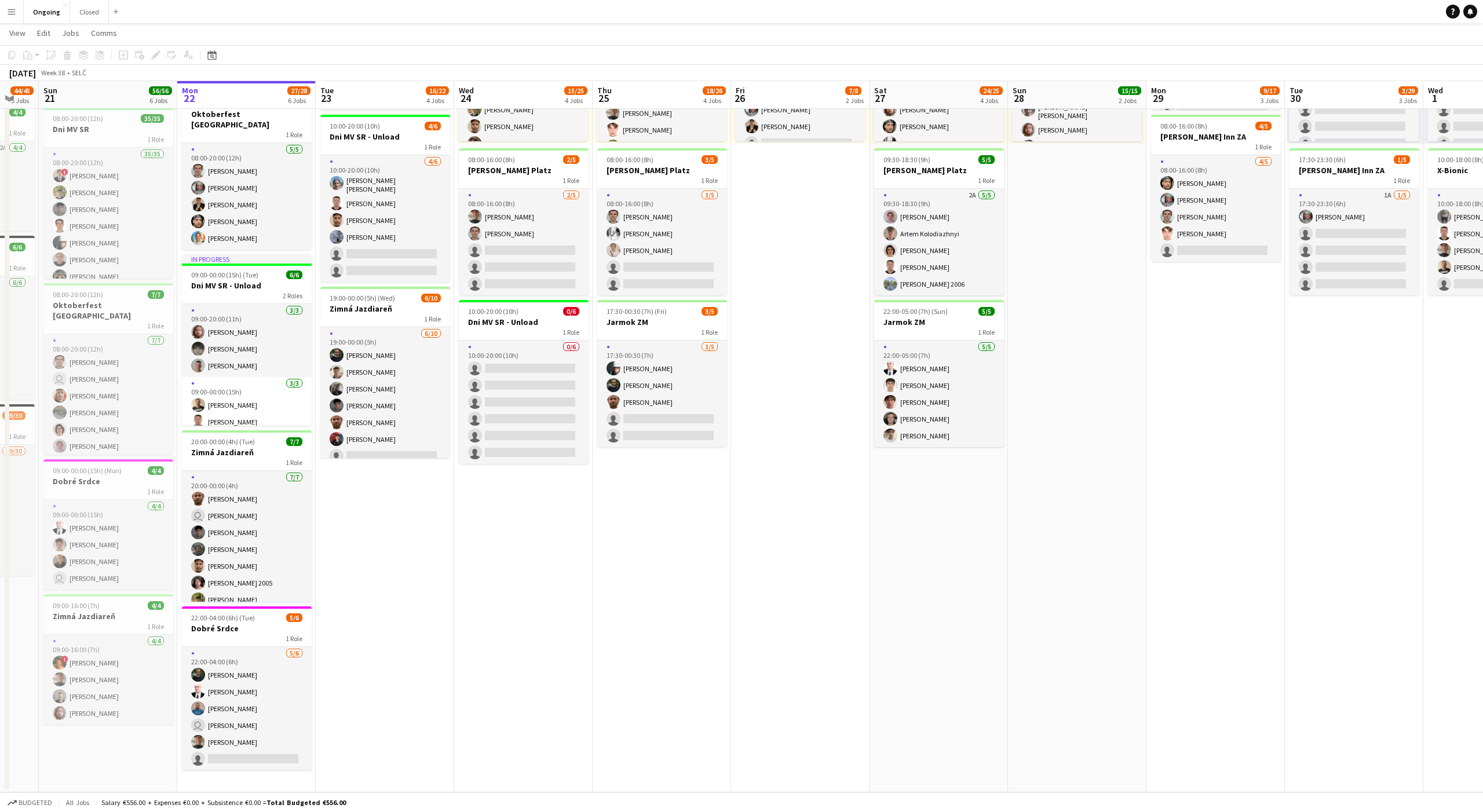
click at [380, 512] on app-date-cell "08:00-20:00 (12h) 6/6 Oktoberfest Vienna 1 Role [DATE] 08:00-20:00 (12h) [PERSO…" at bounding box center [385, 348] width 139 height 888
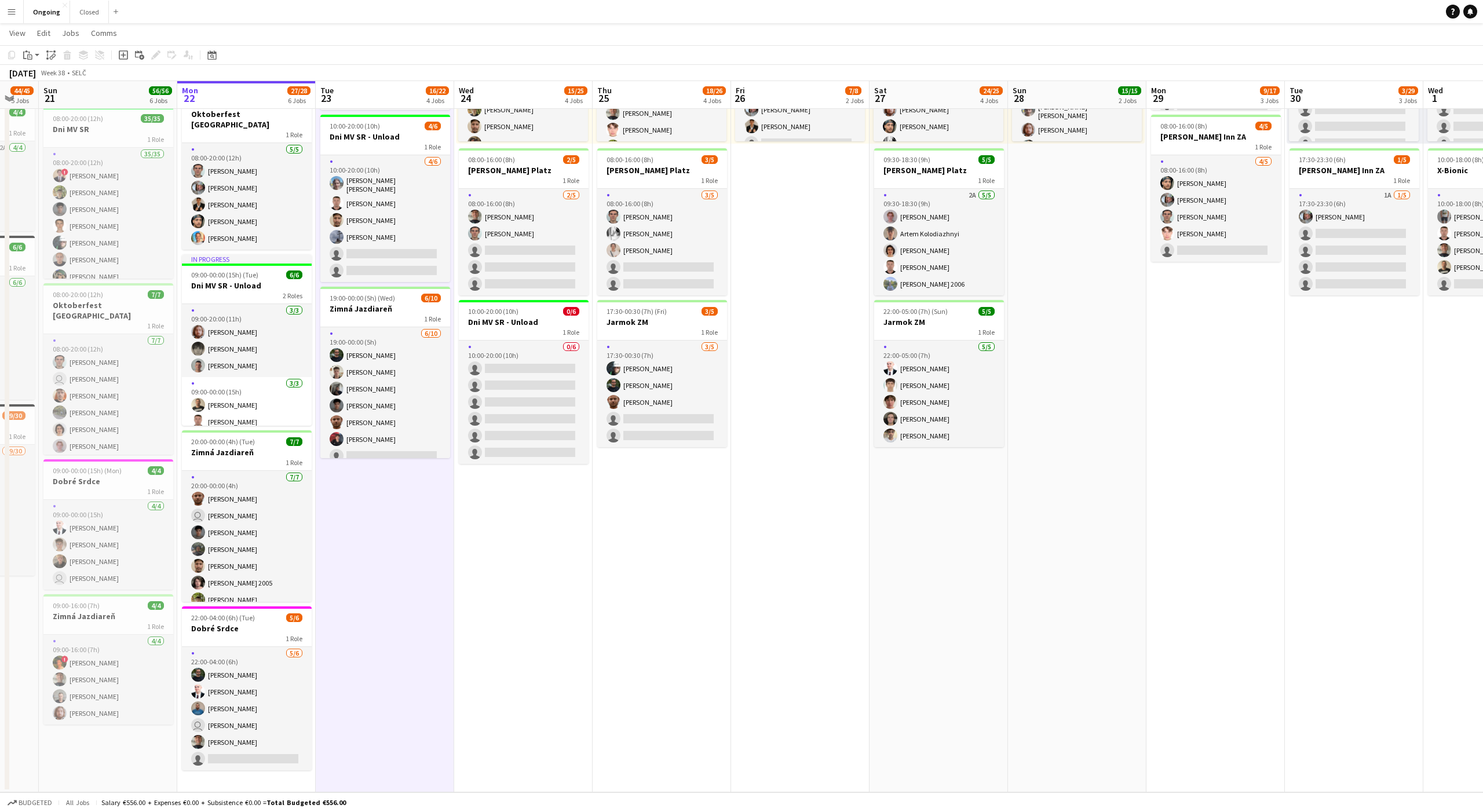
click at [383, 519] on app-date-cell "08:00-20:00 (12h) 6/6 Oktoberfest Vienna 1 Role [DATE] 08:00-20:00 (12h) [PERSO…" at bounding box center [385, 348] width 139 height 888
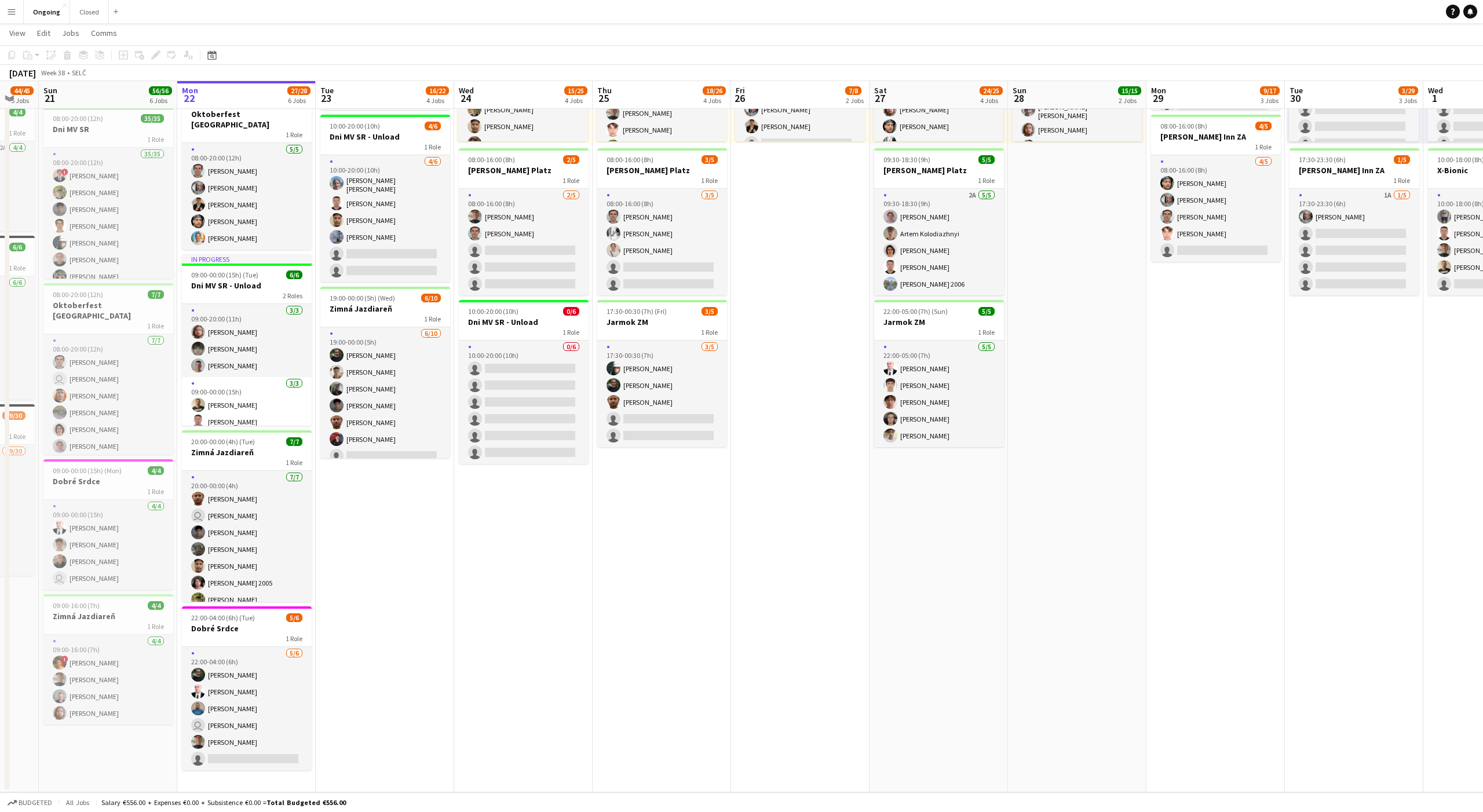
click at [383, 519] on app-date-cell "08:00-20:00 (12h) 6/6 Oktoberfest Vienna 1 Role [DATE] 08:00-20:00 (12h) [PERSO…" at bounding box center [385, 348] width 139 height 888
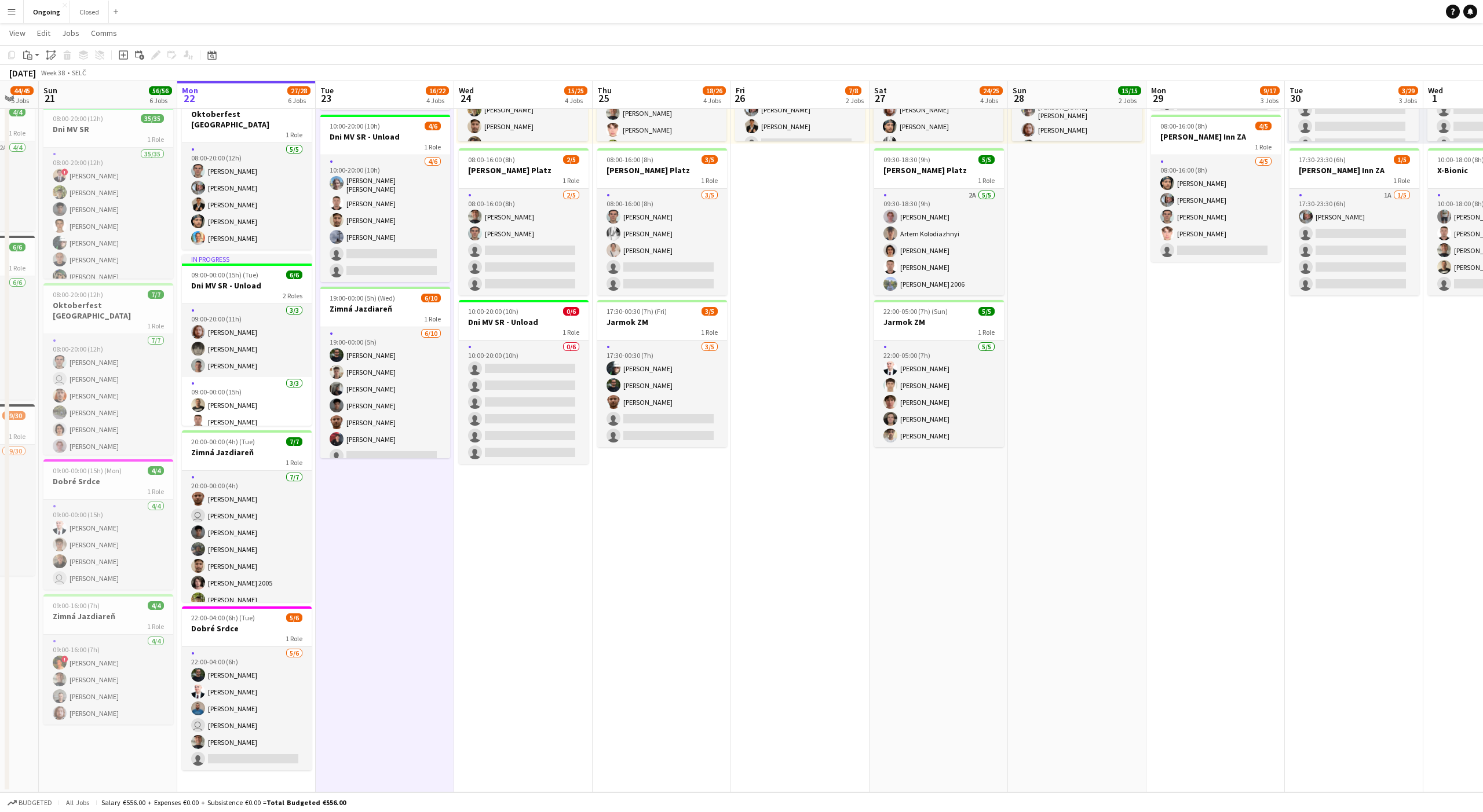
click at [384, 521] on app-date-cell "08:00-20:00 (12h) 6/6 Oktoberfest Vienna 1 Role [DATE] 08:00-20:00 (12h) [PERSO…" at bounding box center [385, 348] width 139 height 888
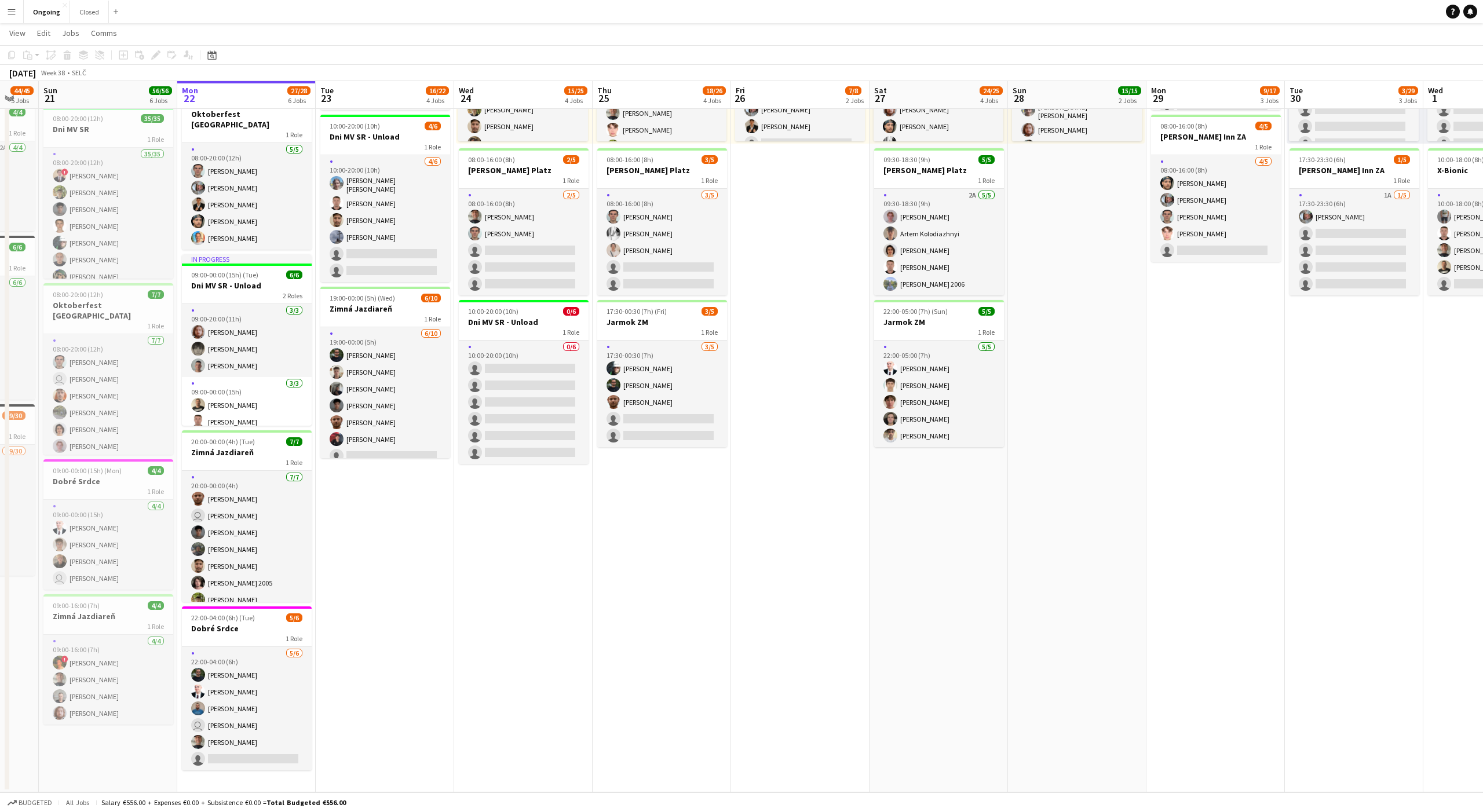
click at [384, 521] on app-date-cell "08:00-20:00 (12h) 6/6 Oktoberfest Vienna 1 Role [DATE] 08:00-20:00 (12h) [PERSO…" at bounding box center [385, 348] width 139 height 888
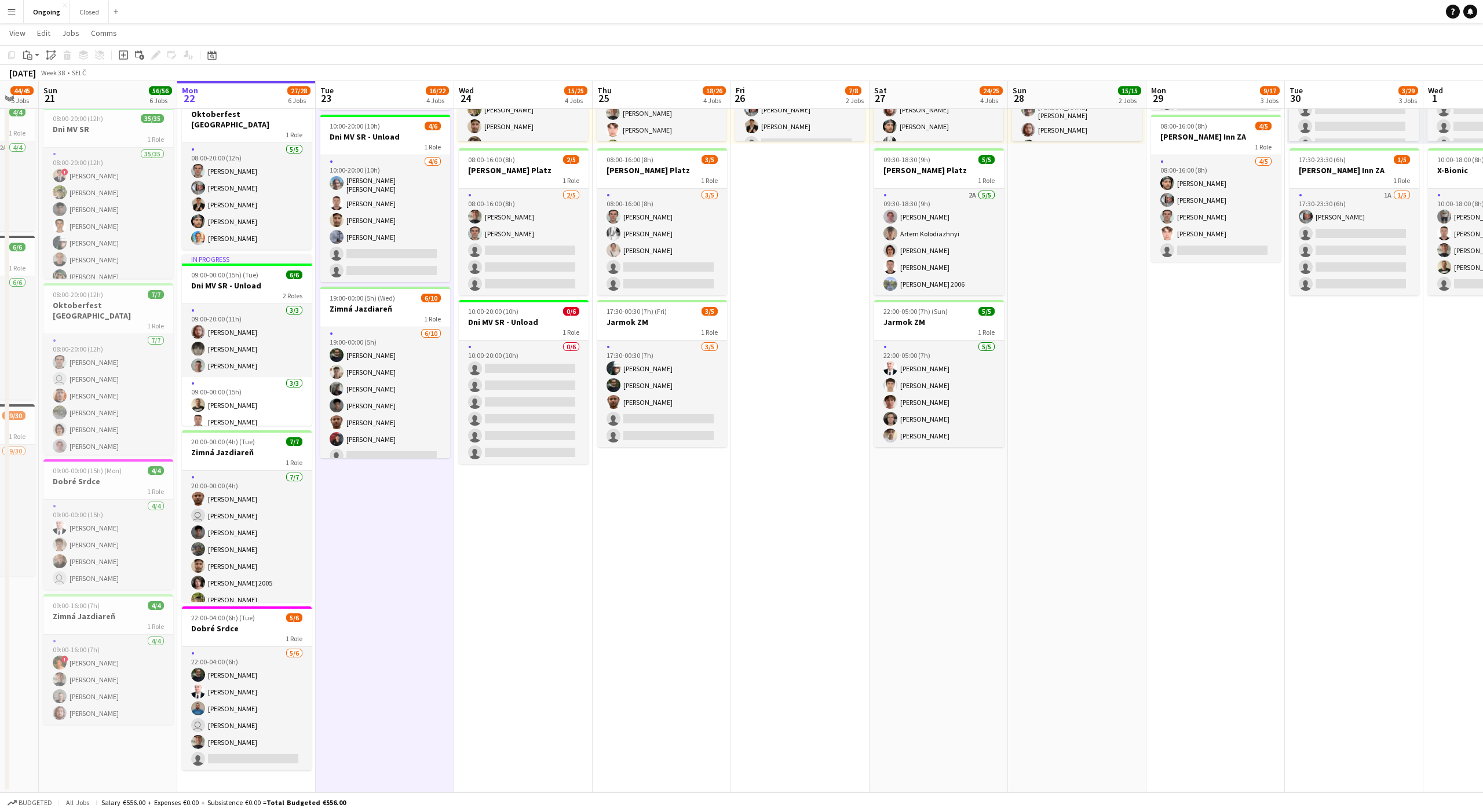
click at [385, 524] on app-date-cell "08:00-20:00 (12h) 6/6 Oktoberfest Vienna 1 Role [DATE] 08:00-20:00 (12h) [PERSO…" at bounding box center [385, 348] width 139 height 888
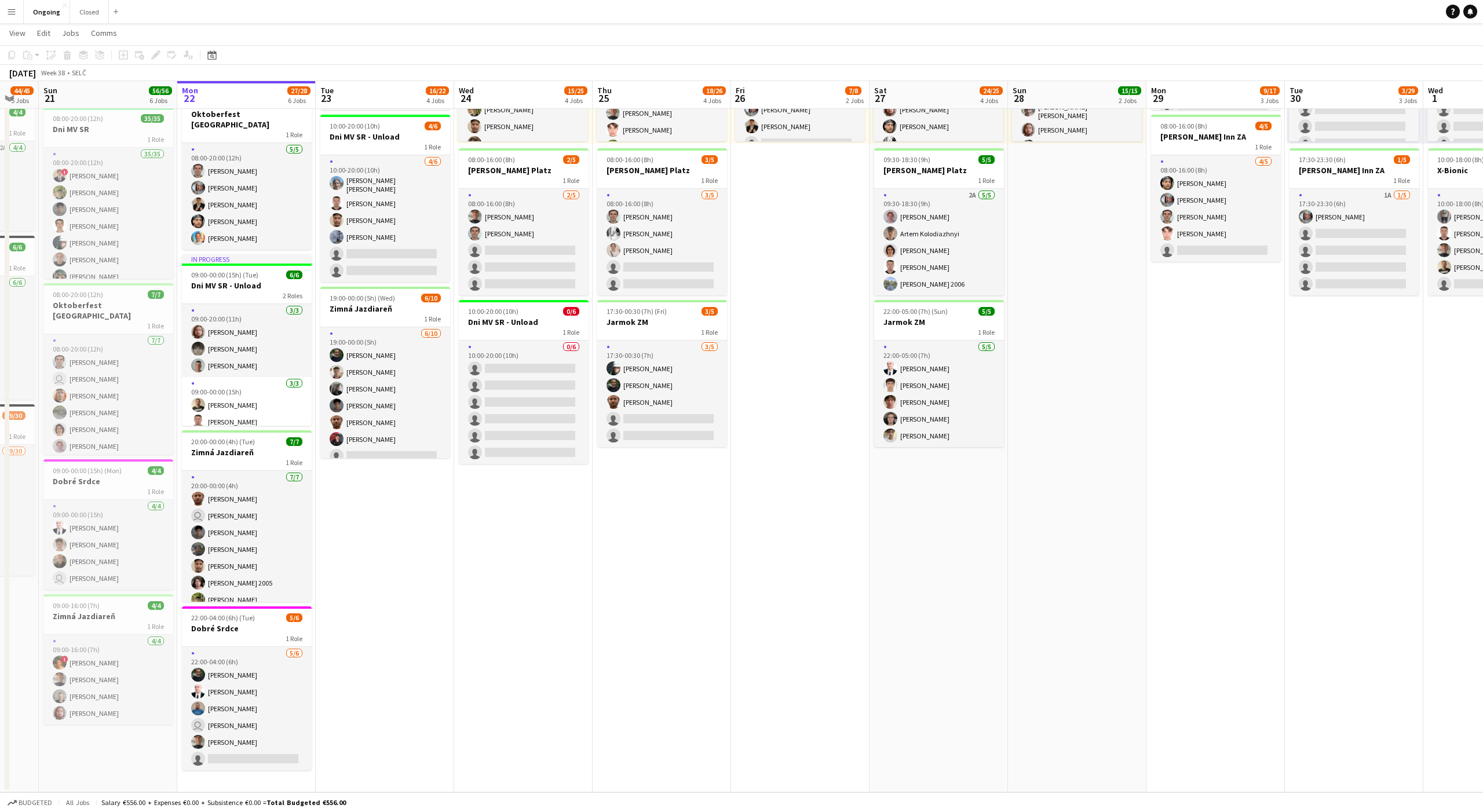
click at [385, 524] on app-date-cell "08:00-20:00 (12h) 6/6 Oktoberfest Vienna 1 Role [DATE] 08:00-20:00 (12h) [PERSO…" at bounding box center [385, 348] width 139 height 888
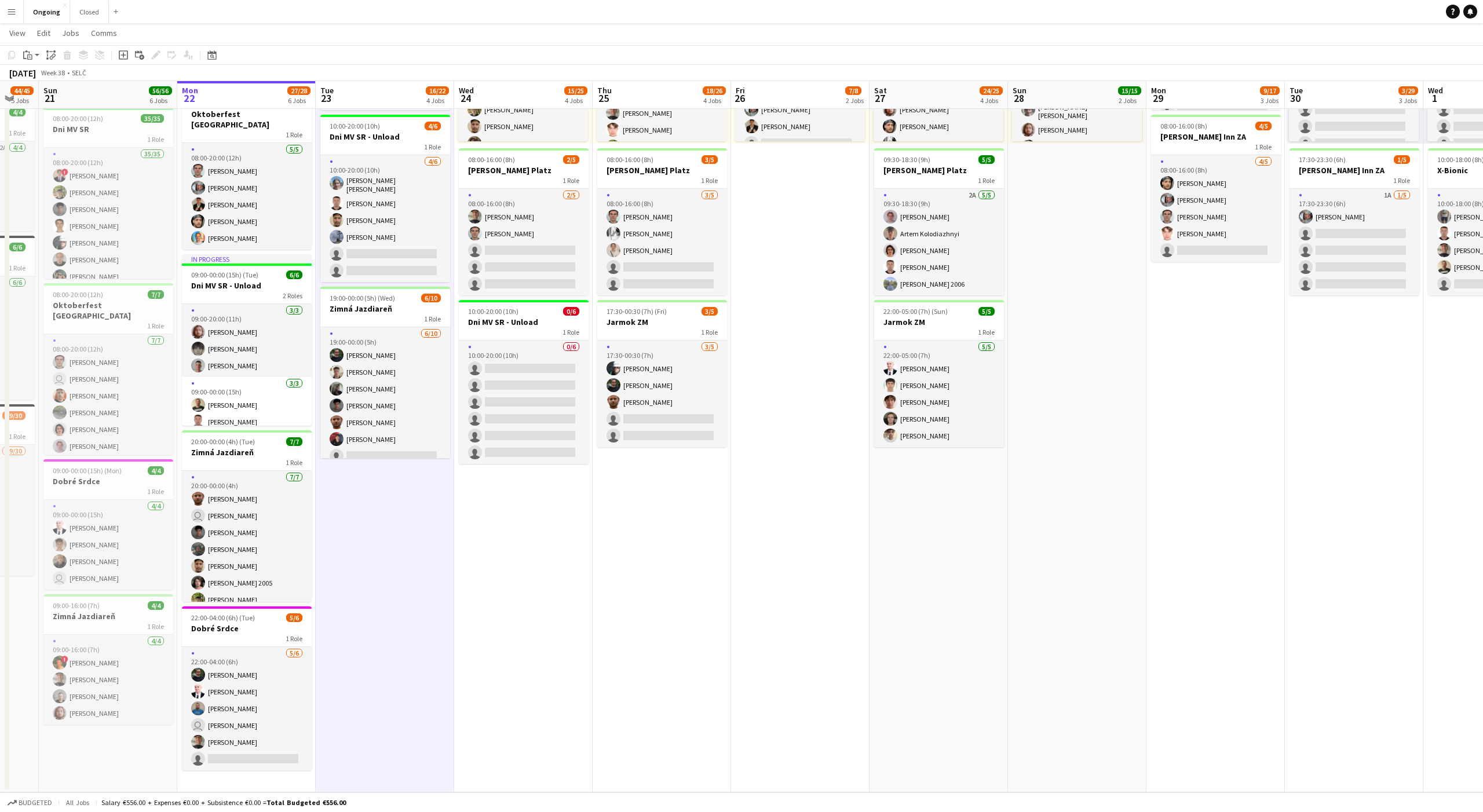
click at [385, 524] on app-date-cell "08:00-20:00 (12h) 6/6 Oktoberfest Vienna 1 Role [DATE] 08:00-20:00 (12h) [PERSO…" at bounding box center [385, 348] width 139 height 888
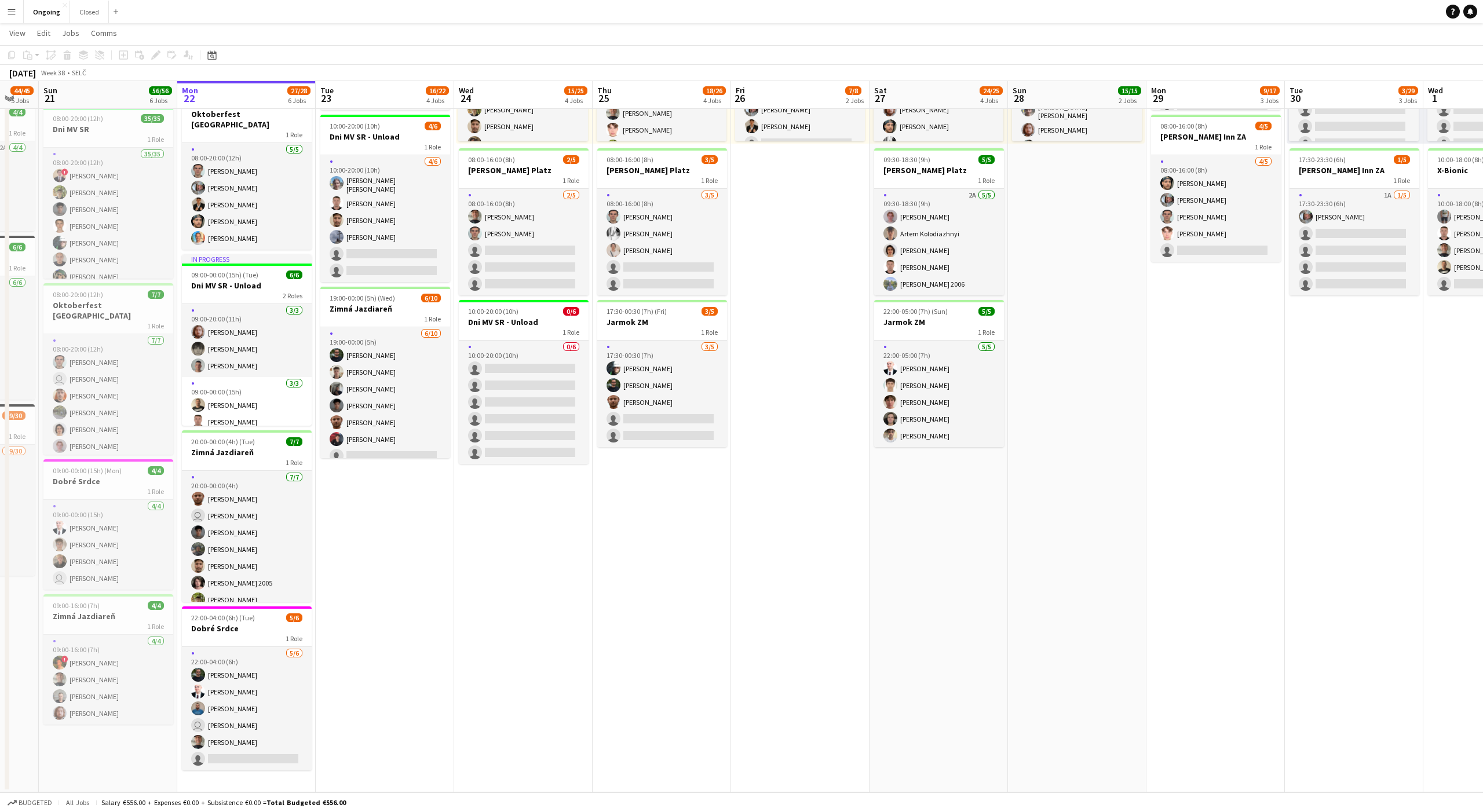
click at [385, 523] on app-date-cell "08:00-20:00 (12h) 6/6 Oktoberfest Vienna 1 Role [DATE] 08:00-20:00 (12h) [PERSO…" at bounding box center [385, 348] width 139 height 888
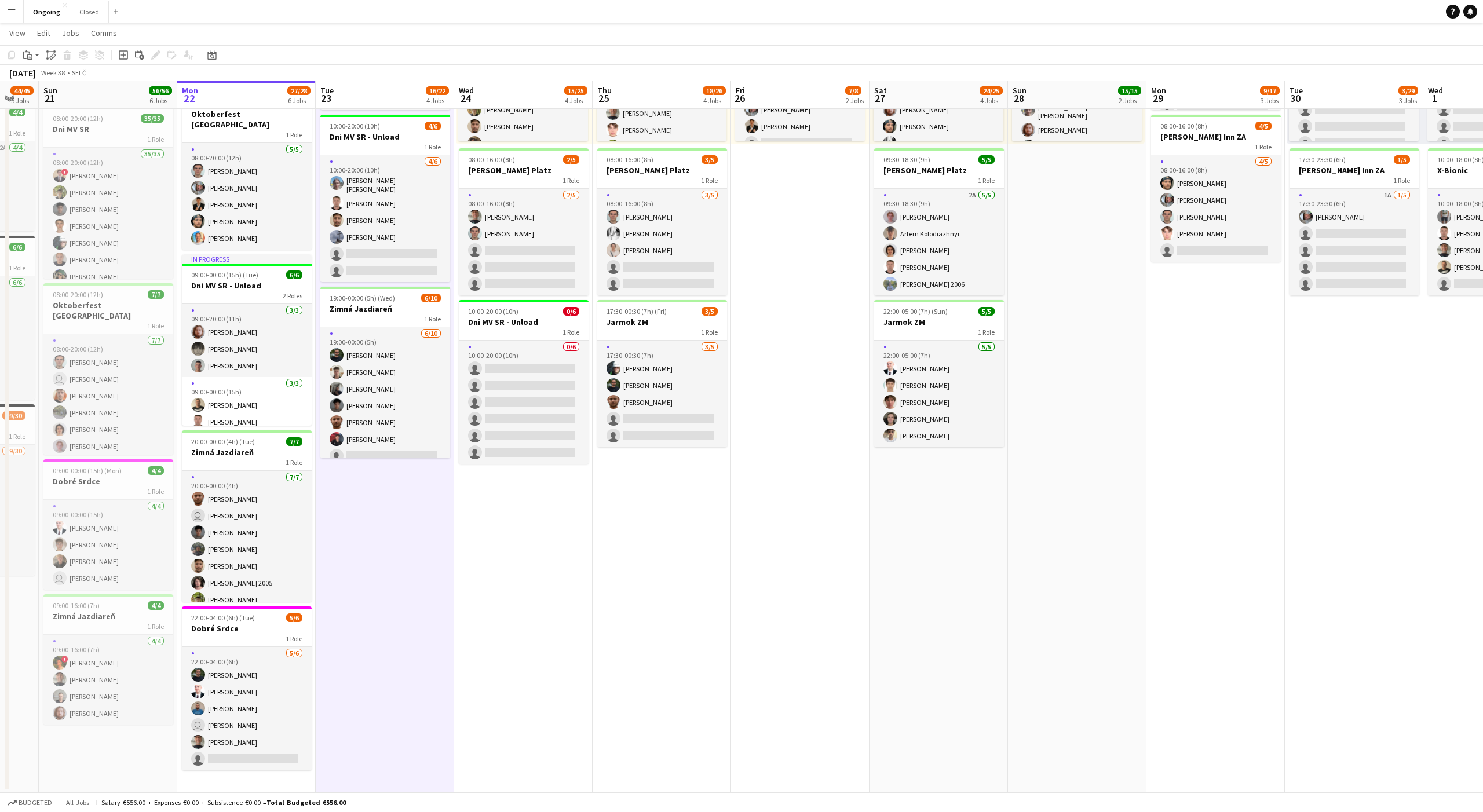
click at [385, 523] on app-date-cell "08:00-20:00 (12h) 6/6 Oktoberfest Vienna 1 Role [DATE] 08:00-20:00 (12h) [PERSO…" at bounding box center [385, 348] width 139 height 888
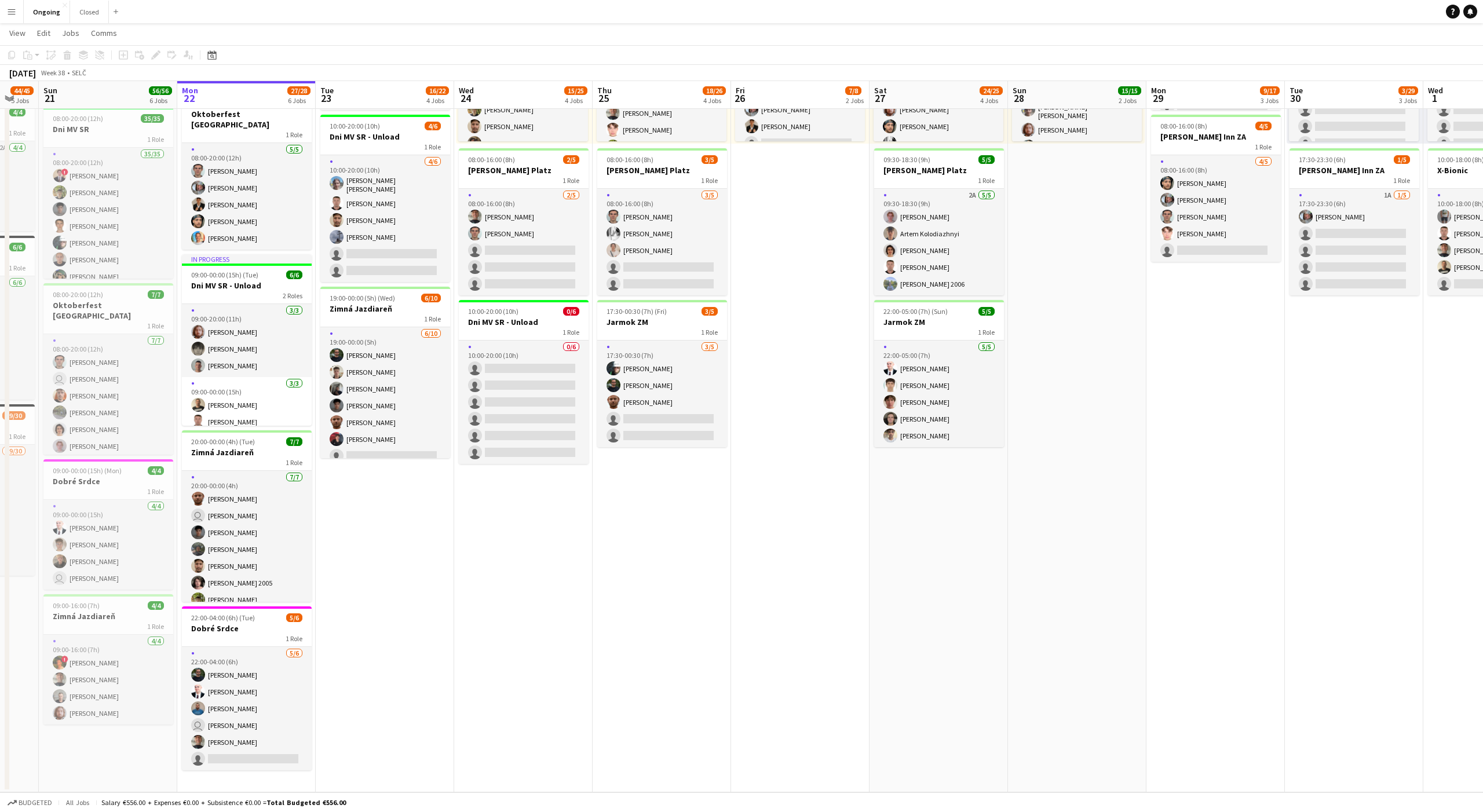
click at [386, 523] on app-date-cell "08:00-20:00 (12h) 6/6 Oktoberfest Vienna 1 Role [DATE] 08:00-20:00 (12h) [PERSO…" at bounding box center [385, 348] width 139 height 888
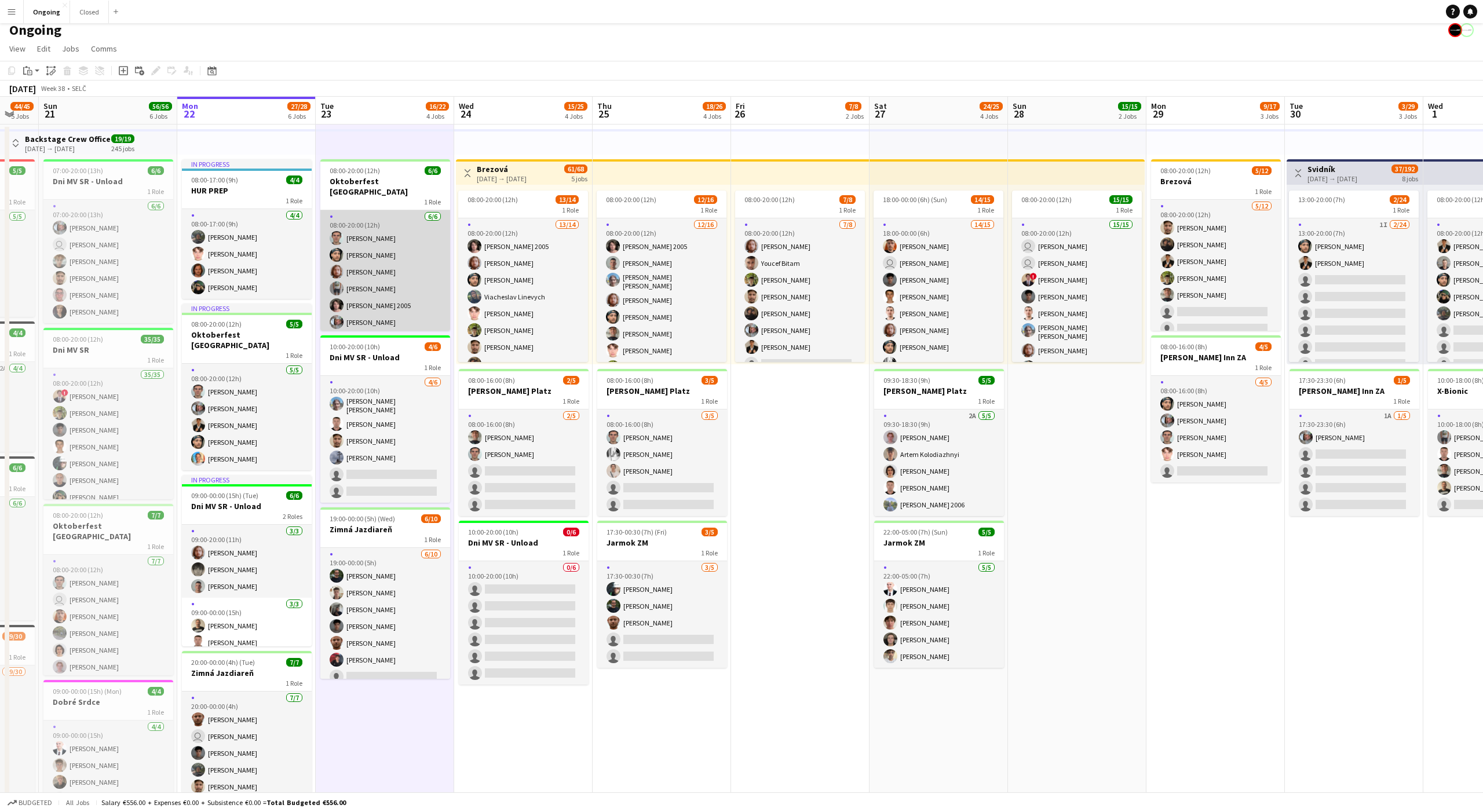
scroll to position [6, 0]
click at [395, 700] on app-date-cell "08:00-20:00 (12h) 6/6 Oktoberfest Vienna 1 Role [DATE] 08:00-20:00 (12h) [PERSO…" at bounding box center [385, 566] width 139 height 882
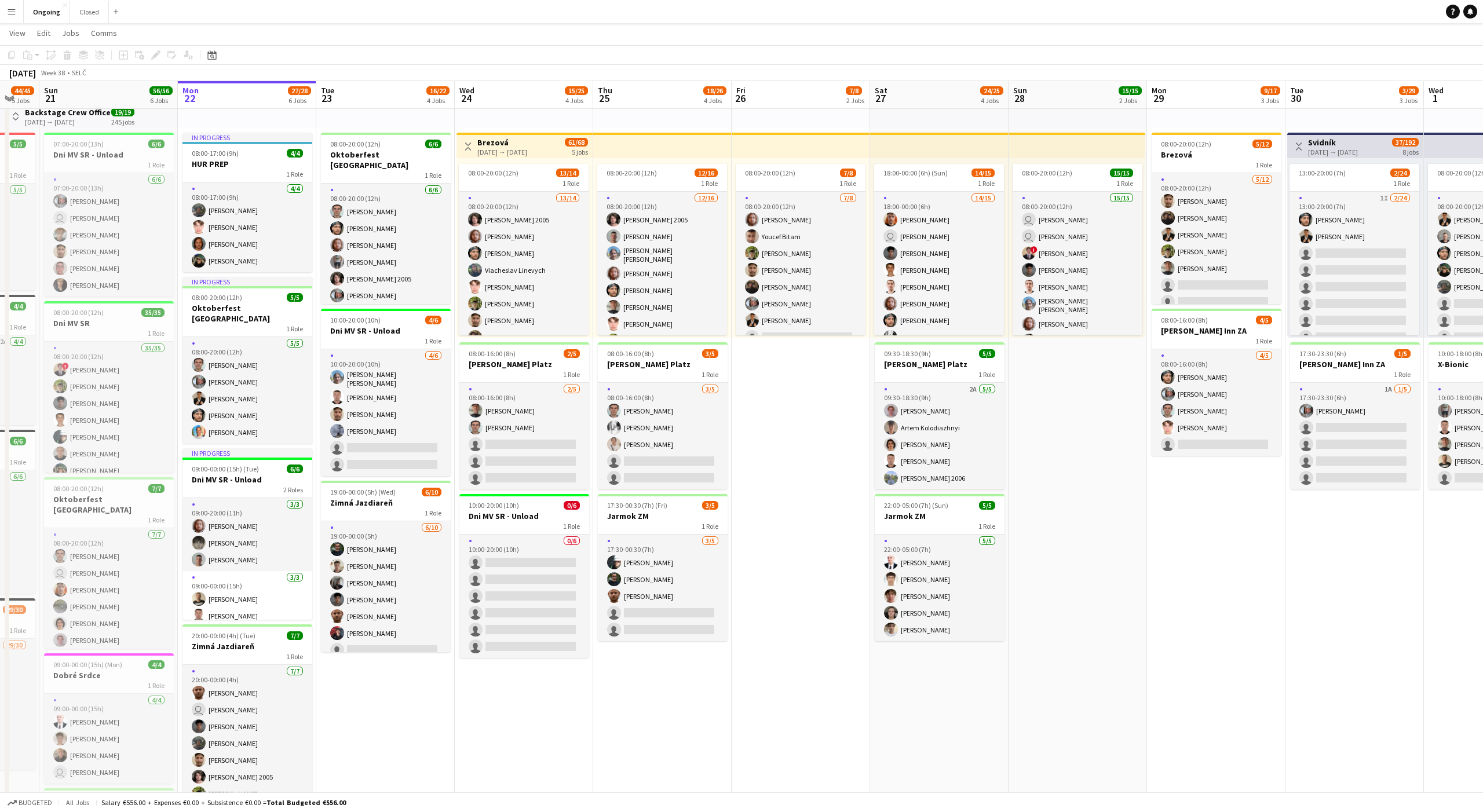
scroll to position [33, 0]
click at [389, 669] on app-date-cell "08:00-20:00 (12h) 6/6 Oktoberfest Vienna 1 Role [DATE] 08:00-20:00 (12h) [PERSO…" at bounding box center [386, 538] width 139 height 882
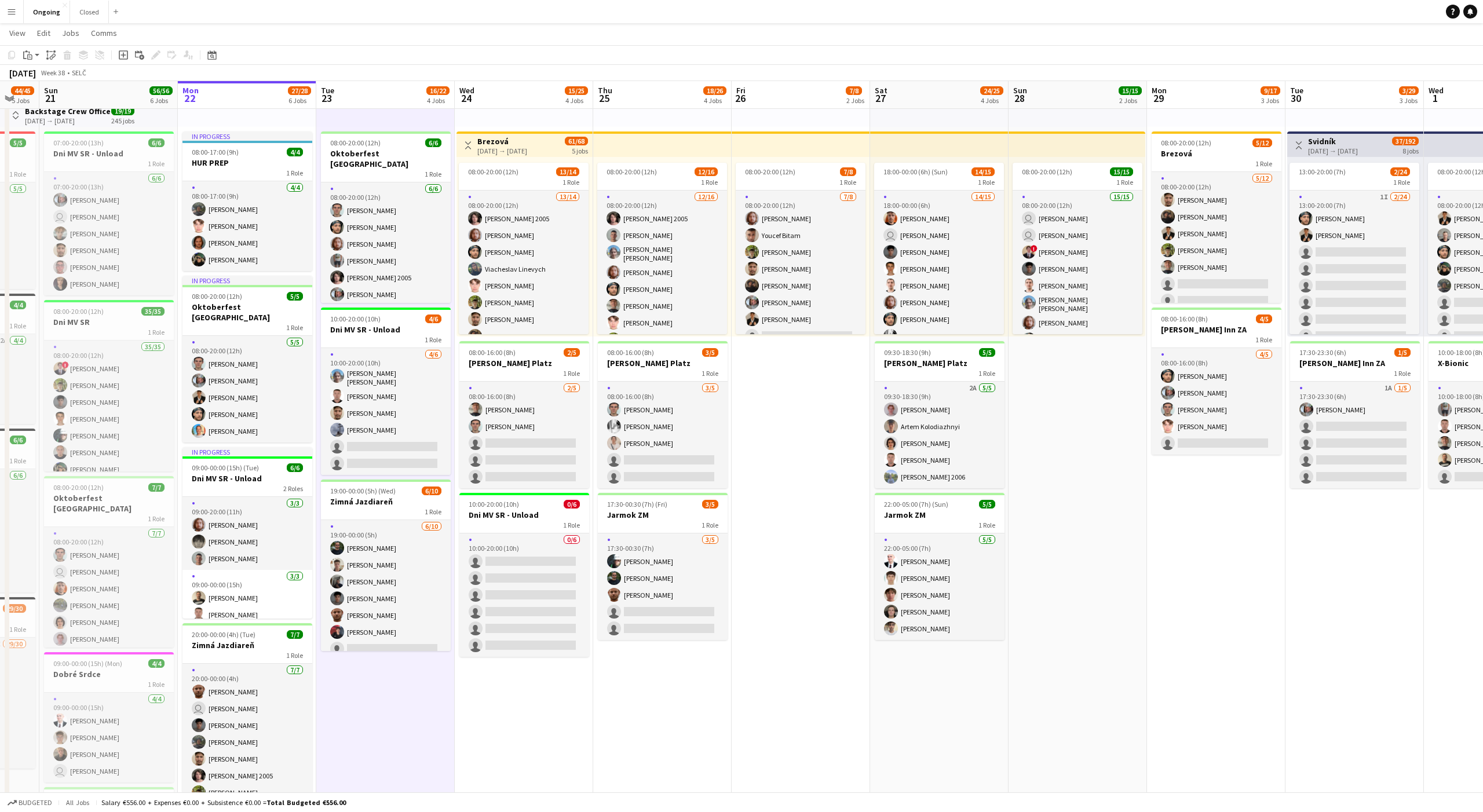
click at [387, 676] on app-date-cell "08:00-20:00 (12h) 6/6 Oktoberfest Vienna 1 Role [DATE] 08:00-20:00 (12h) [PERSO…" at bounding box center [386, 538] width 139 height 882
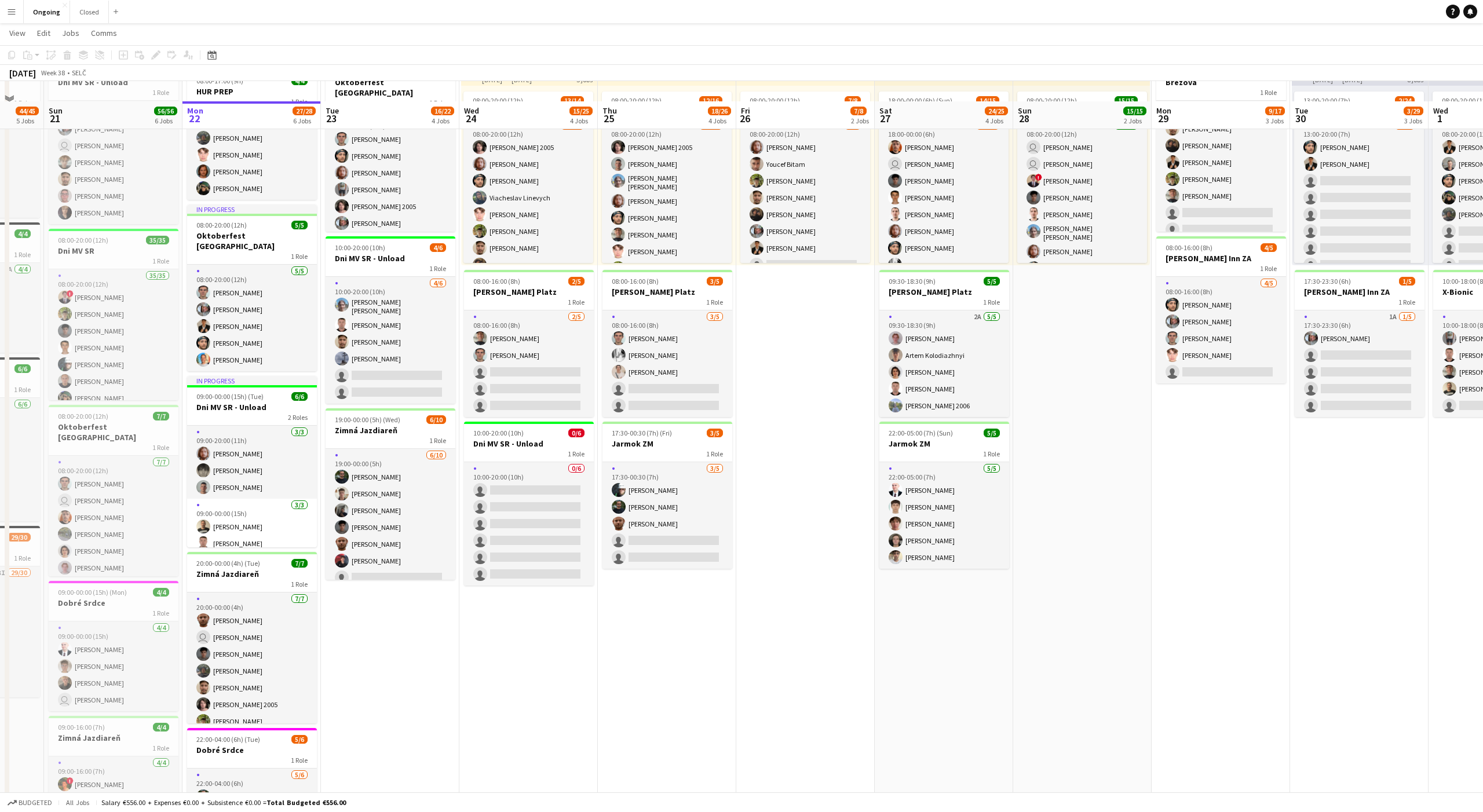
scroll to position [148, 0]
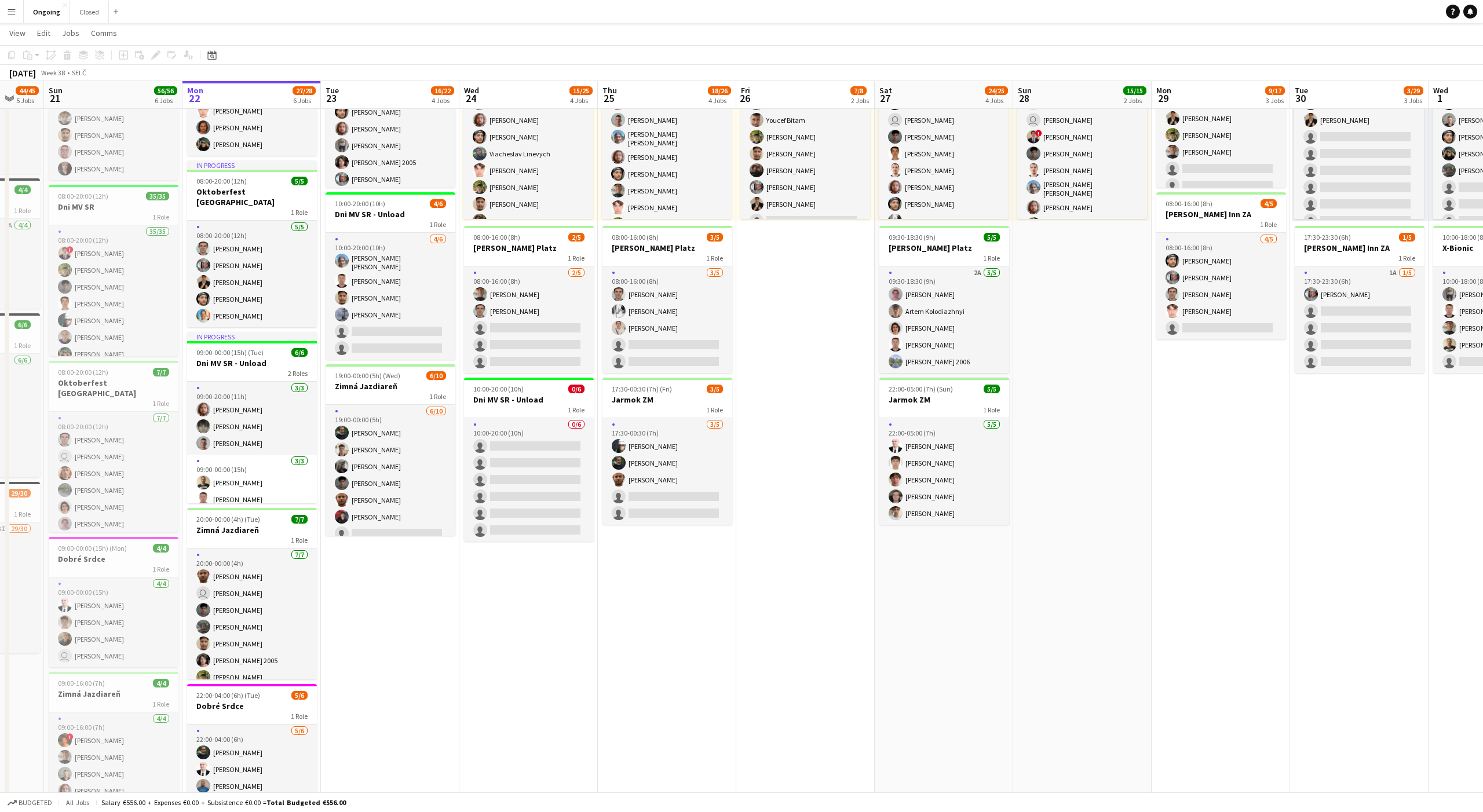
click at [396, 611] on app-date-cell "08:00-20:00 (12h) 6/6 Oktoberfest Vienna 1 Role [DATE] 08:00-20:00 (12h) [PERSO…" at bounding box center [390, 422] width 139 height 882
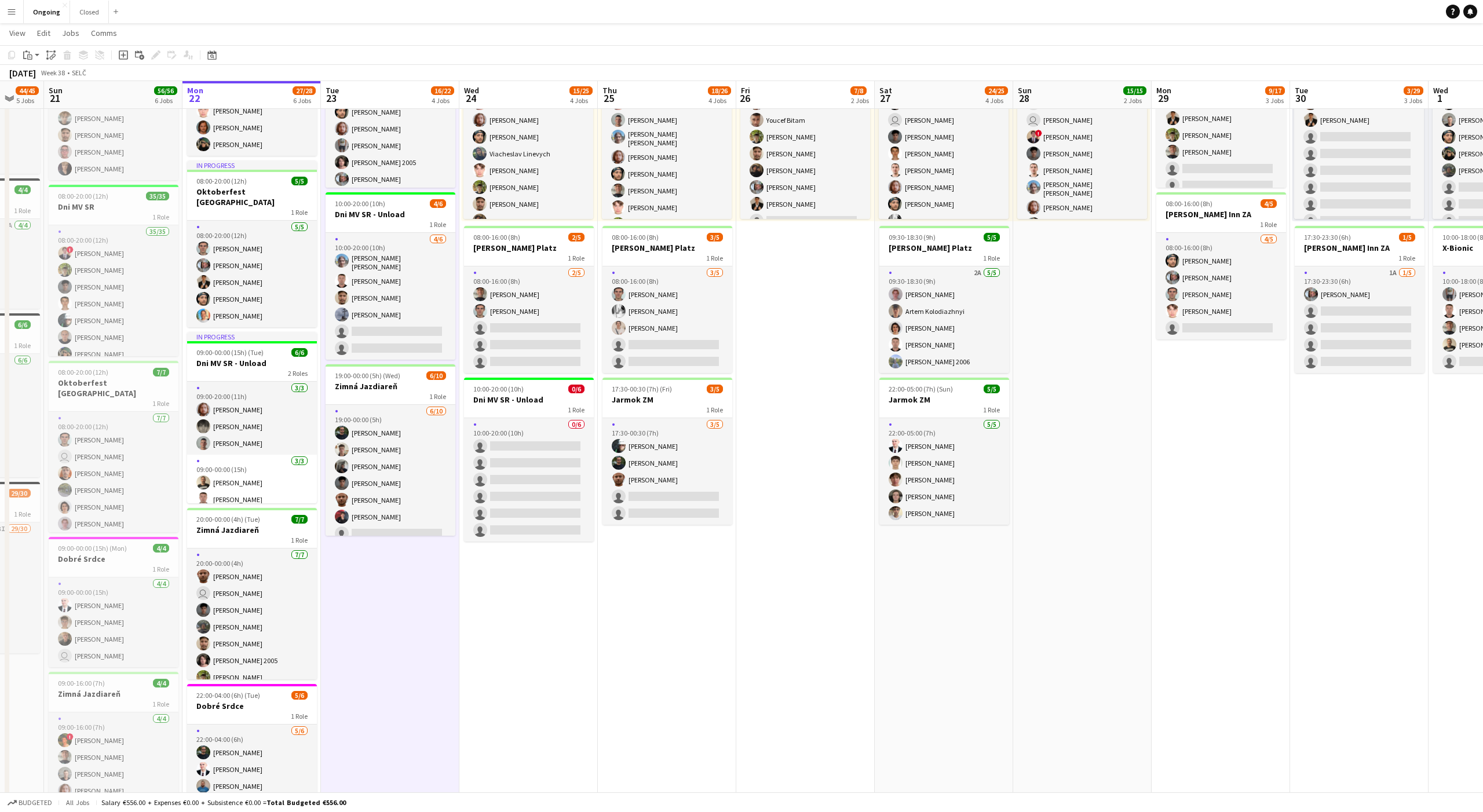
click at [393, 605] on app-date-cell "08:00-20:00 (12h) 6/6 Oktoberfest Vienna 1 Role [DATE] 08:00-20:00 (12h) [PERSO…" at bounding box center [390, 422] width 139 height 882
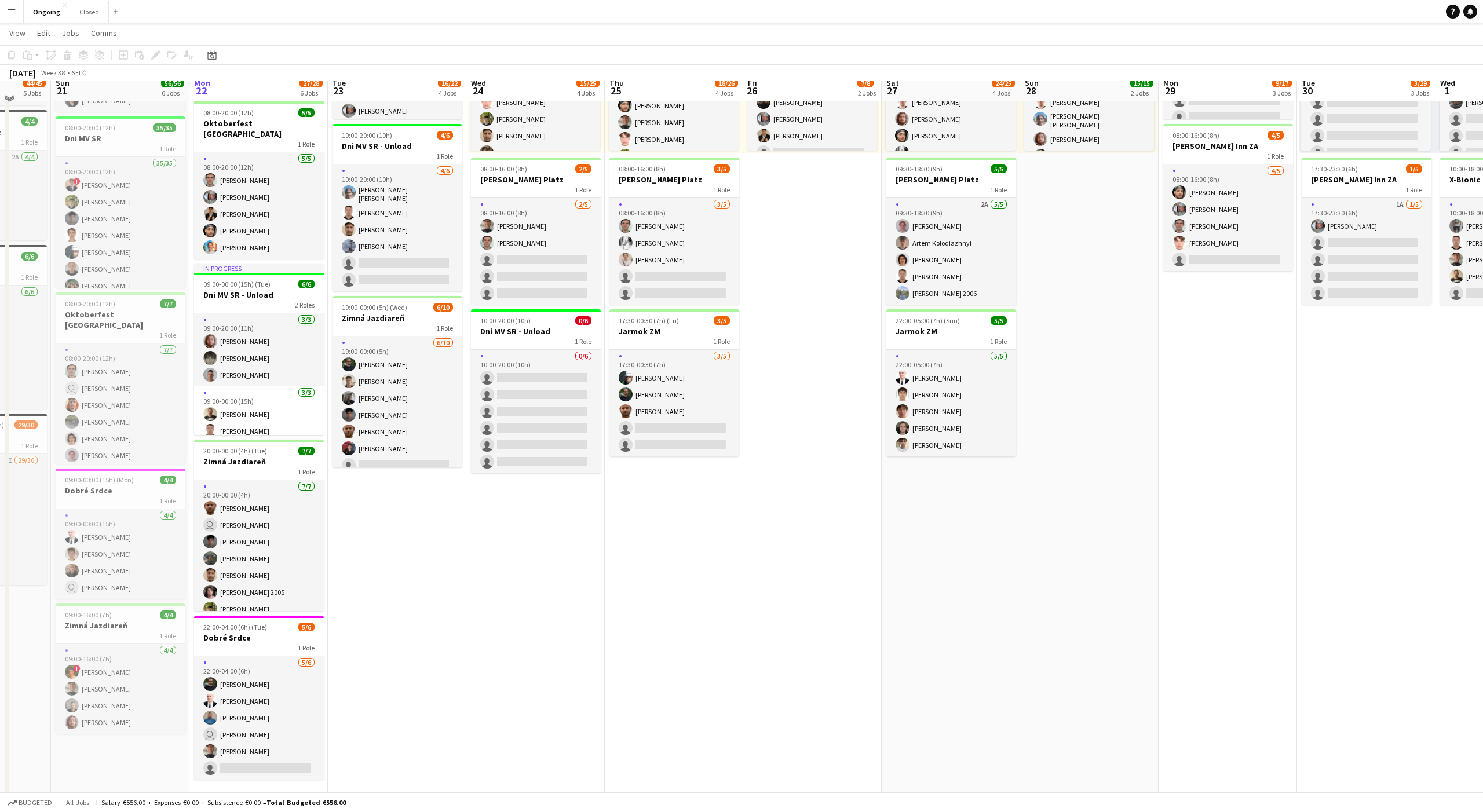
scroll to position [219, 0]
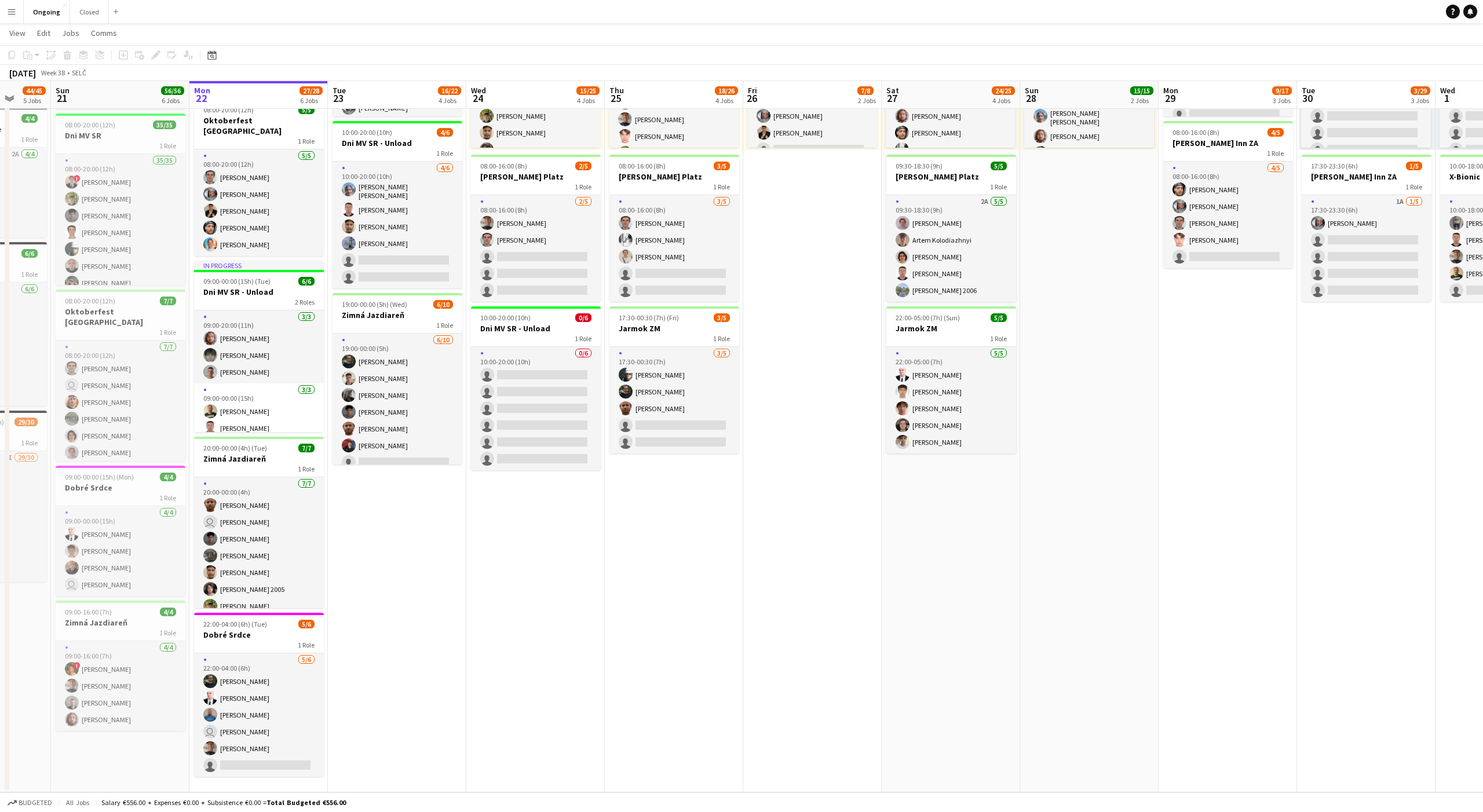
click at [409, 530] on app-date-cell "08:00-20:00 (12h) 6/6 Oktoberfest Vienna 1 Role [DATE] 08:00-20:00 (12h) [PERSO…" at bounding box center [397, 351] width 139 height 882
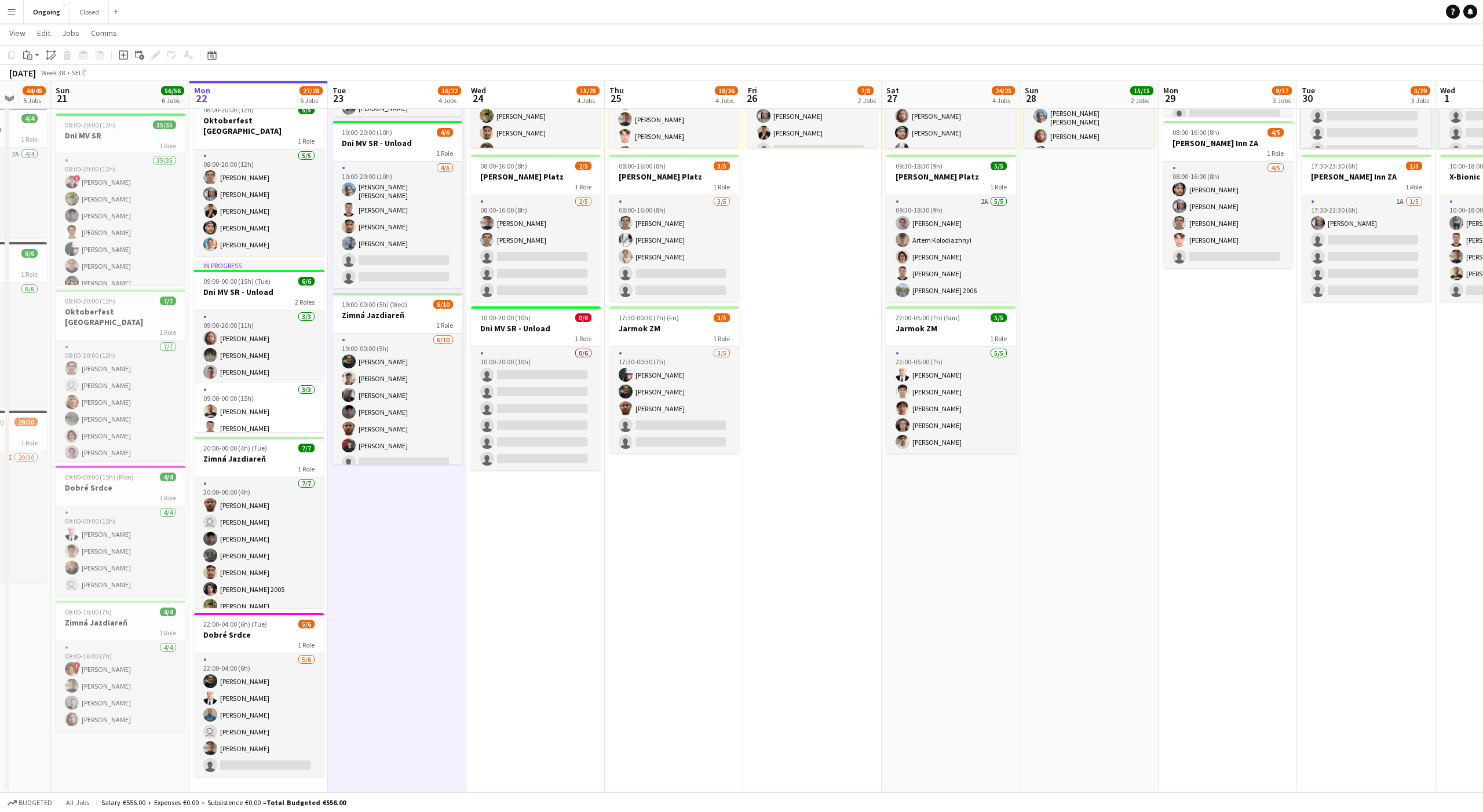
click at [409, 530] on app-date-cell "08:00-20:00 (12h) 6/6 Oktoberfest Vienna 1 Role [DATE] 08:00-20:00 (12h) [PERSO…" at bounding box center [397, 351] width 139 height 882
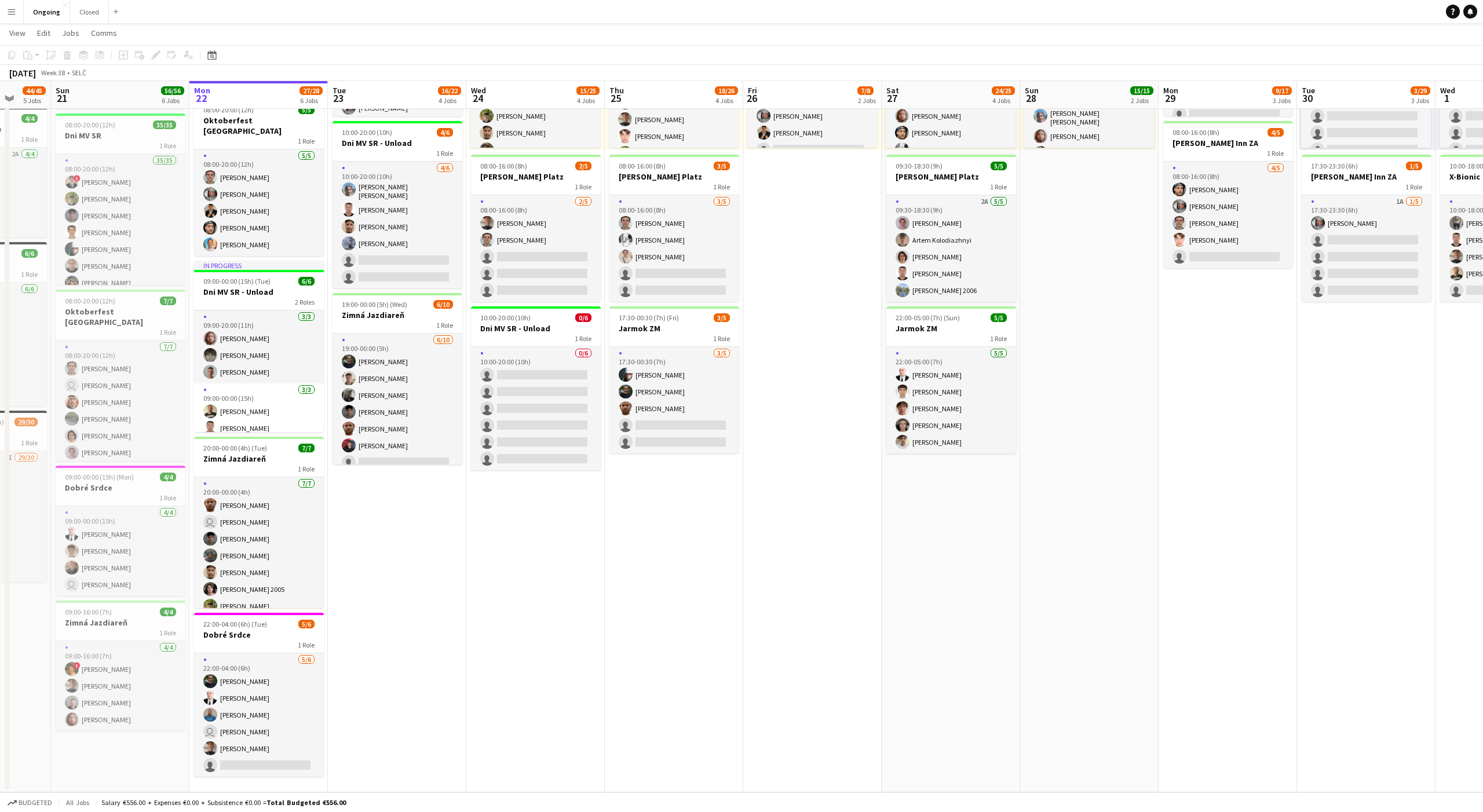
click at [429, 639] on app-date-cell "08:00-20:00 (12h) 6/6 Oktoberfest Vienna 1 Role [DATE] 08:00-20:00 (12h) [PERSO…" at bounding box center [397, 351] width 139 height 882
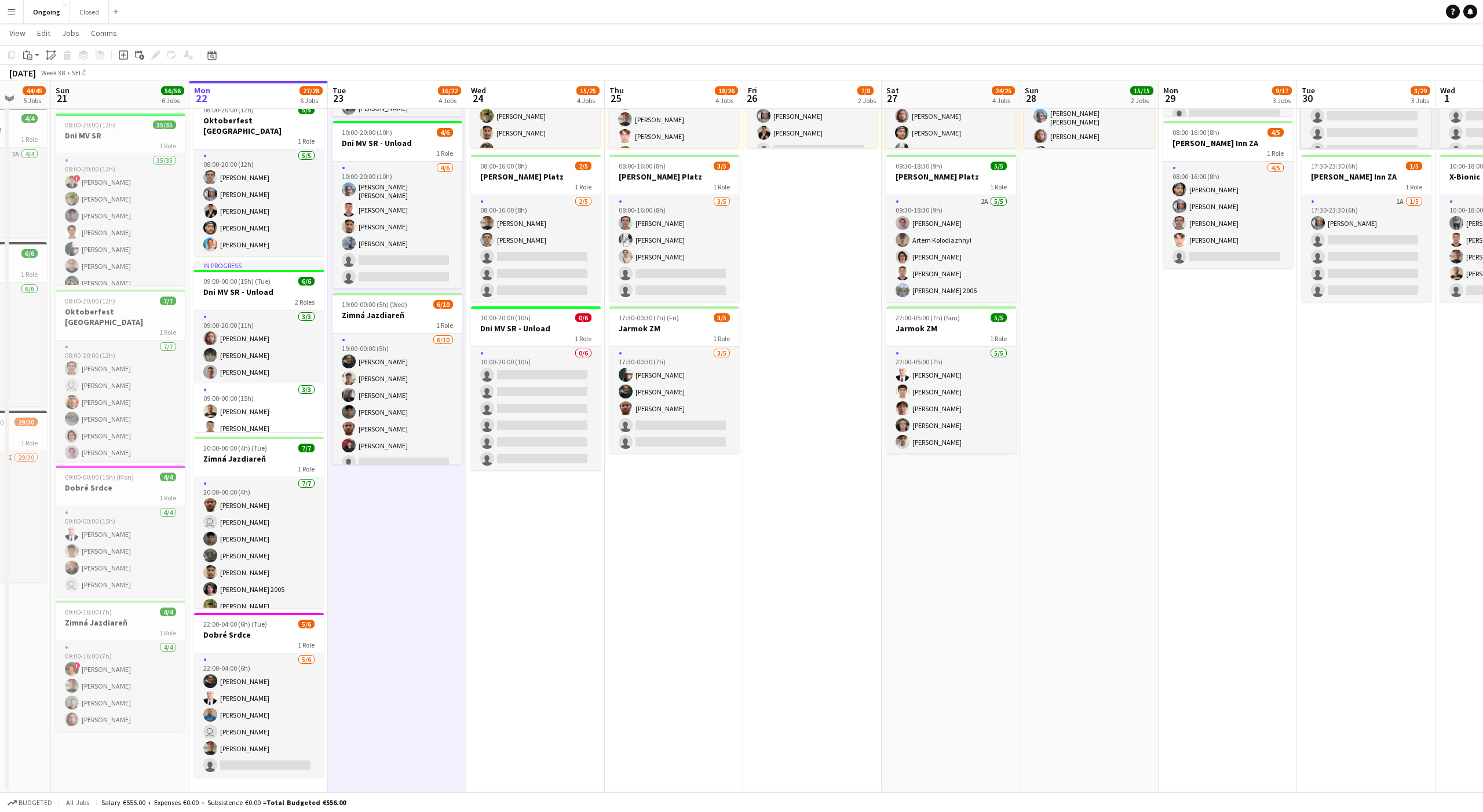
click at [398, 514] on app-date-cell "08:00-20:00 (12h) 6/6 Oktoberfest Vienna 1 Role [DATE] 08:00-20:00 (12h) [PERSO…" at bounding box center [397, 351] width 139 height 882
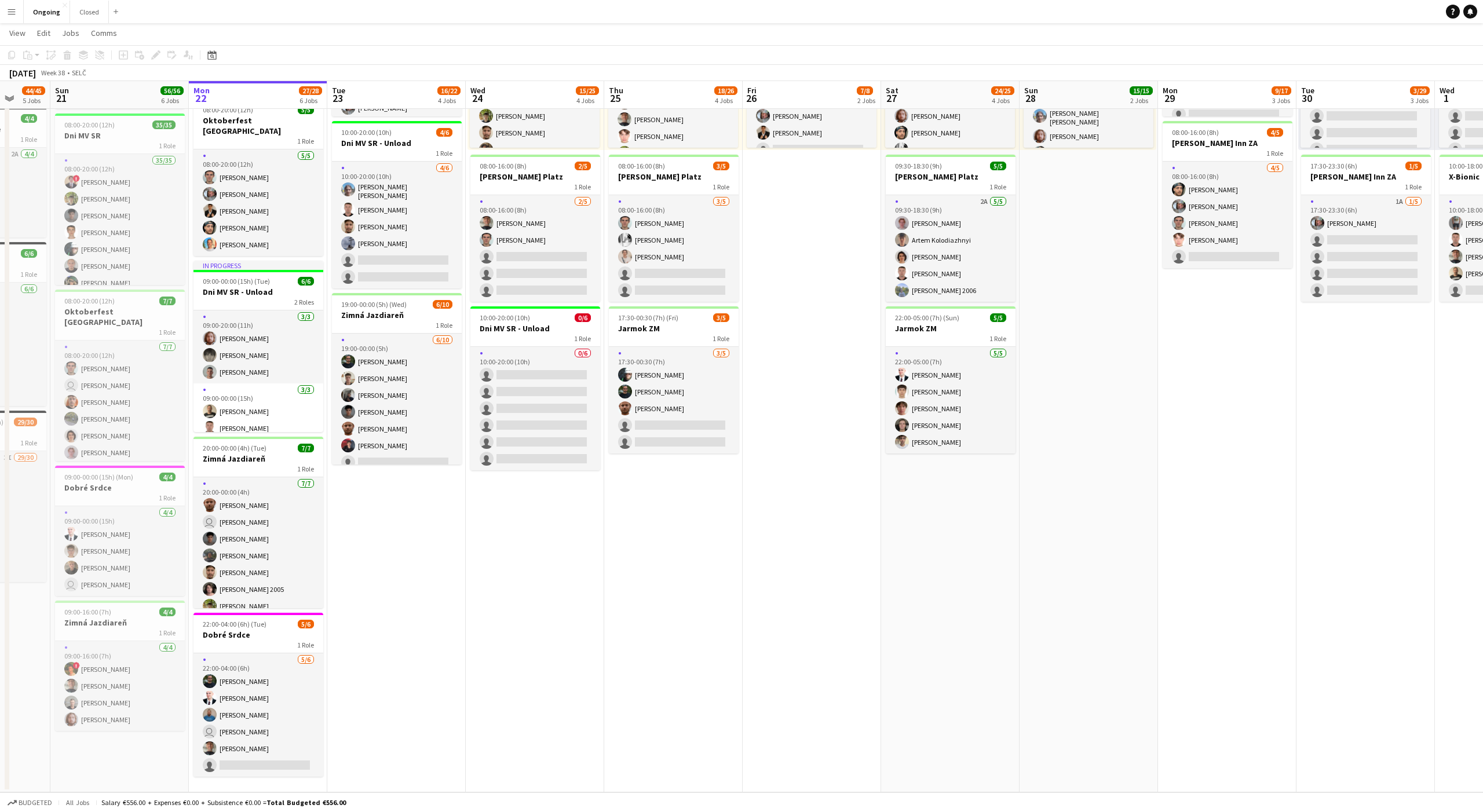
click at [396, 520] on app-date-cell "08:00-20:00 (12h) 6/6 Oktoberfest Vienna 1 Role [DATE] 08:00-20:00 (12h) [PERSO…" at bounding box center [396, 351] width 139 height 882
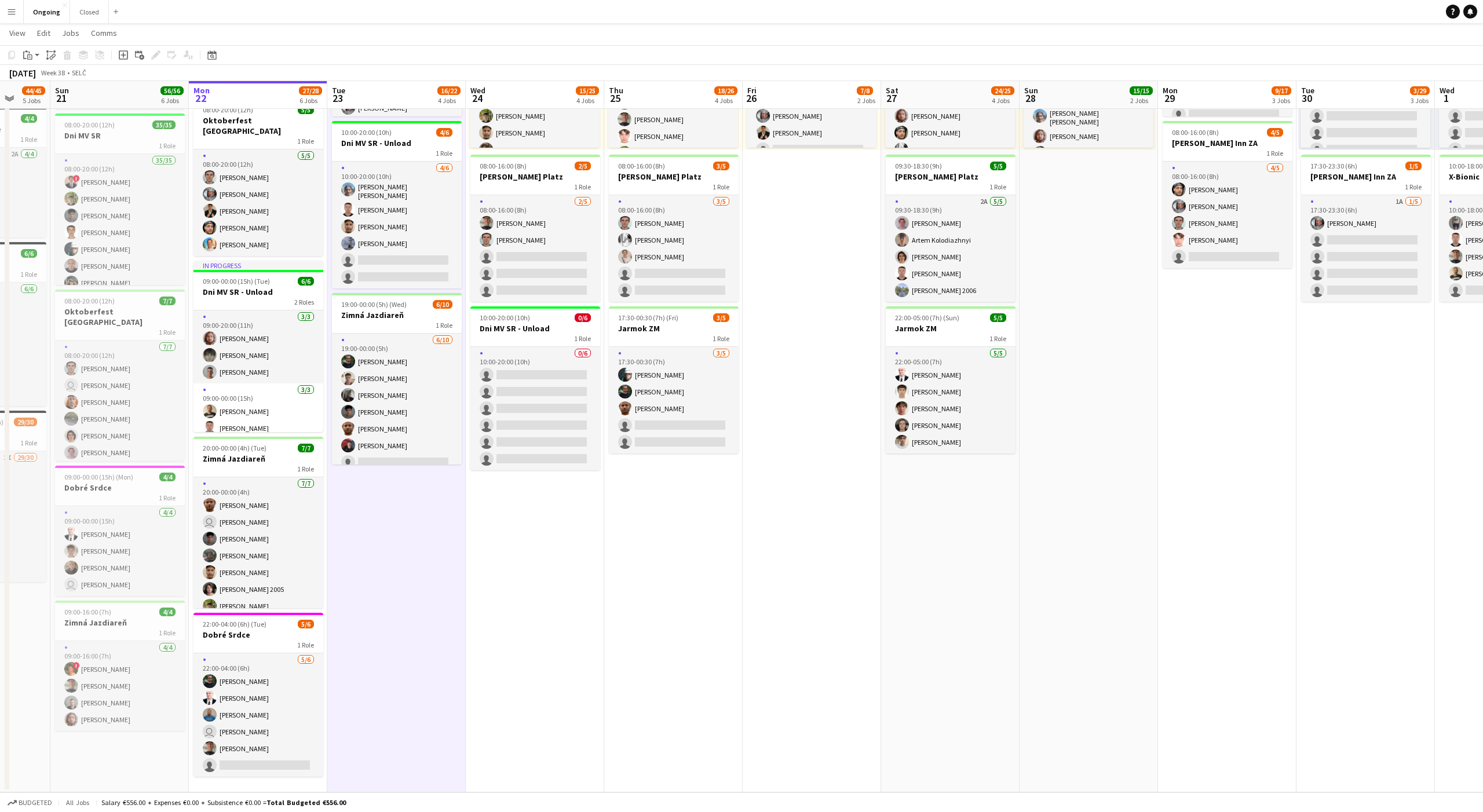
click at [396, 528] on app-date-cell "08:00-20:00 (12h) 6/6 Oktoberfest Vienna 1 Role [DATE] 08:00-20:00 (12h) [PERSO…" at bounding box center [396, 351] width 139 height 882
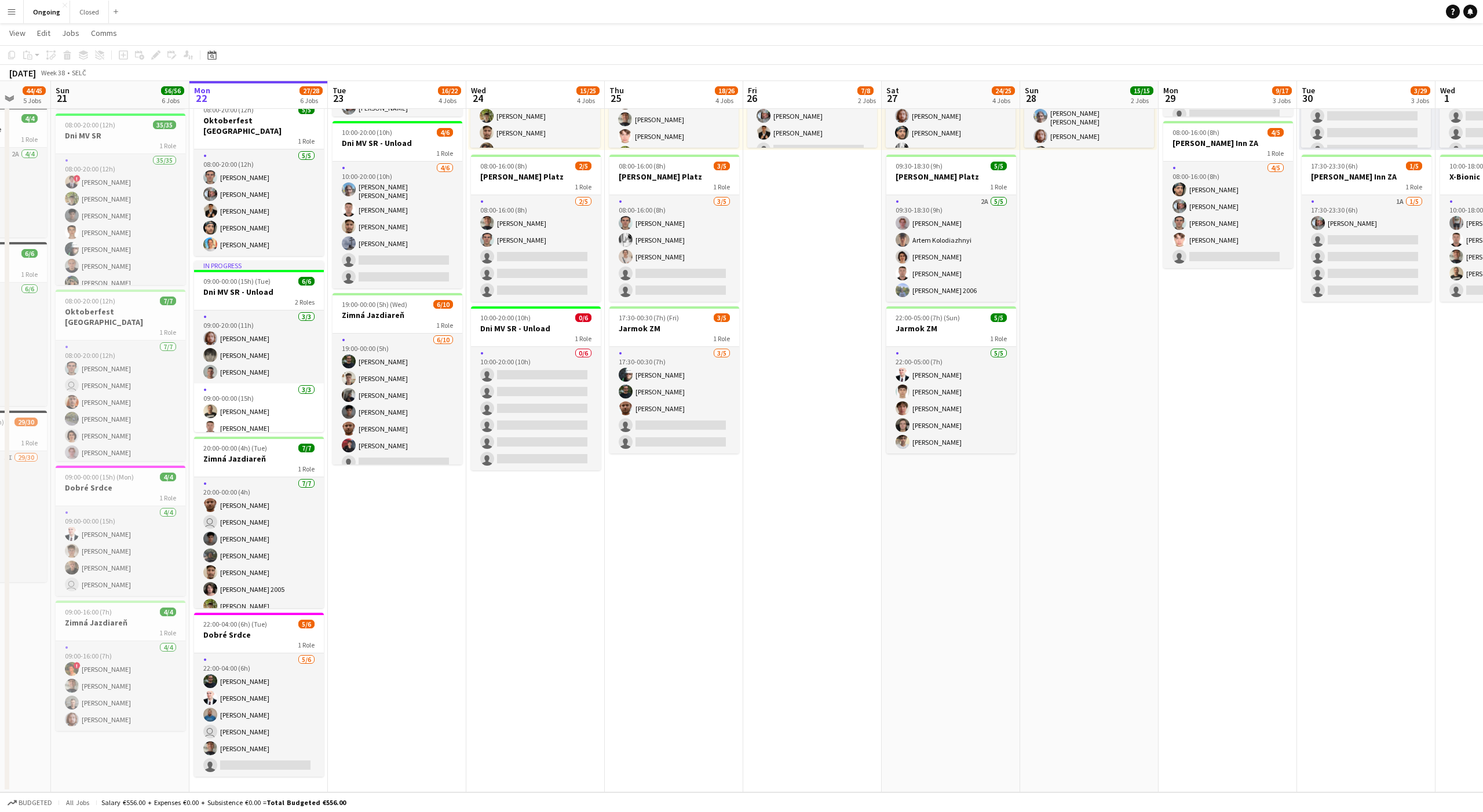
click at [441, 527] on app-date-cell "08:00-20:00 (12h) 6/6 Oktoberfest Vienna 1 Role [DATE] 08:00-20:00 (12h) [PERSO…" at bounding box center [397, 351] width 139 height 882
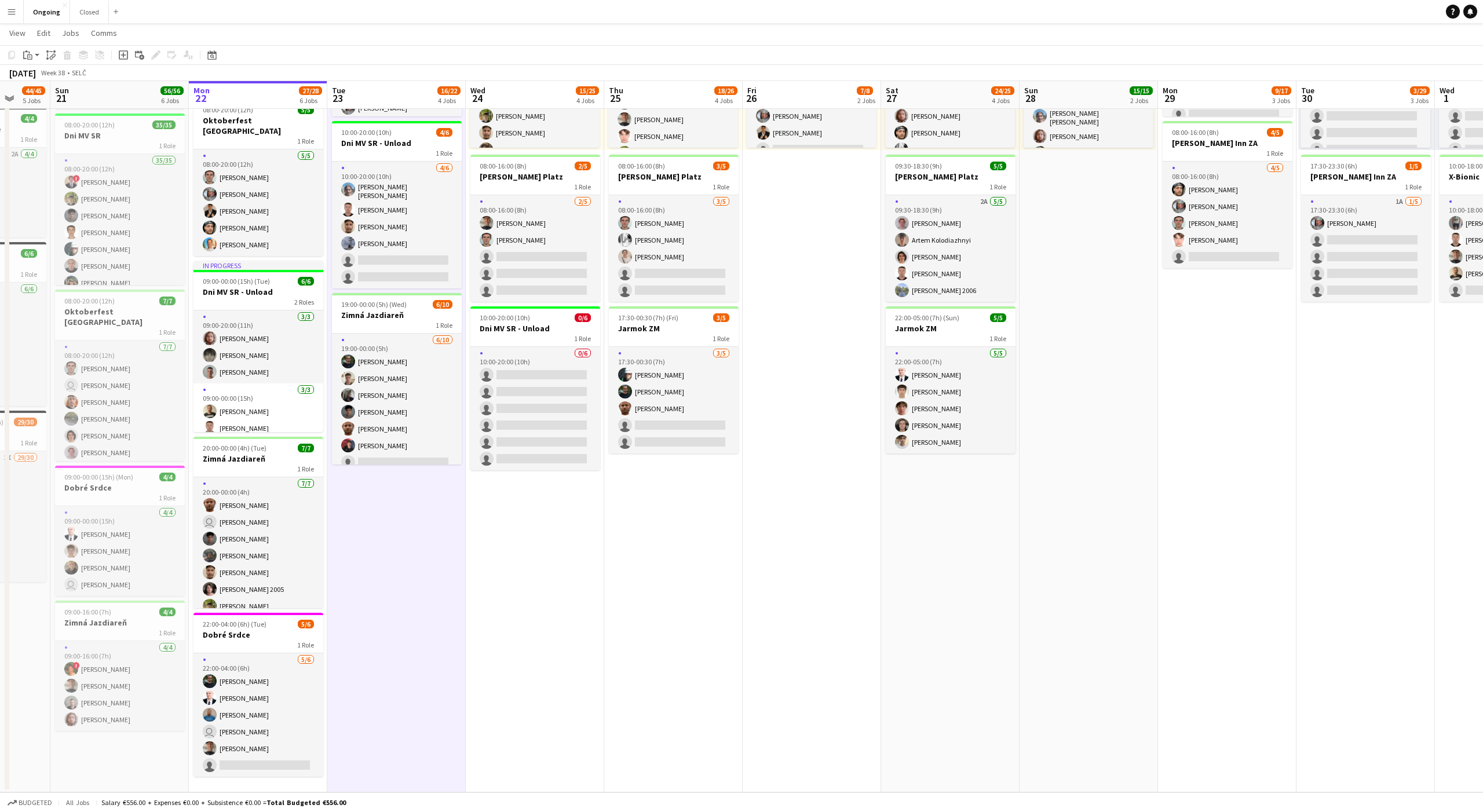
click at [420, 524] on app-date-cell "08:00-20:00 (12h) 6/6 Oktoberfest Vienna 1 Role [DATE] 08:00-20:00 (12h) [PERSO…" at bounding box center [396, 351] width 139 height 882
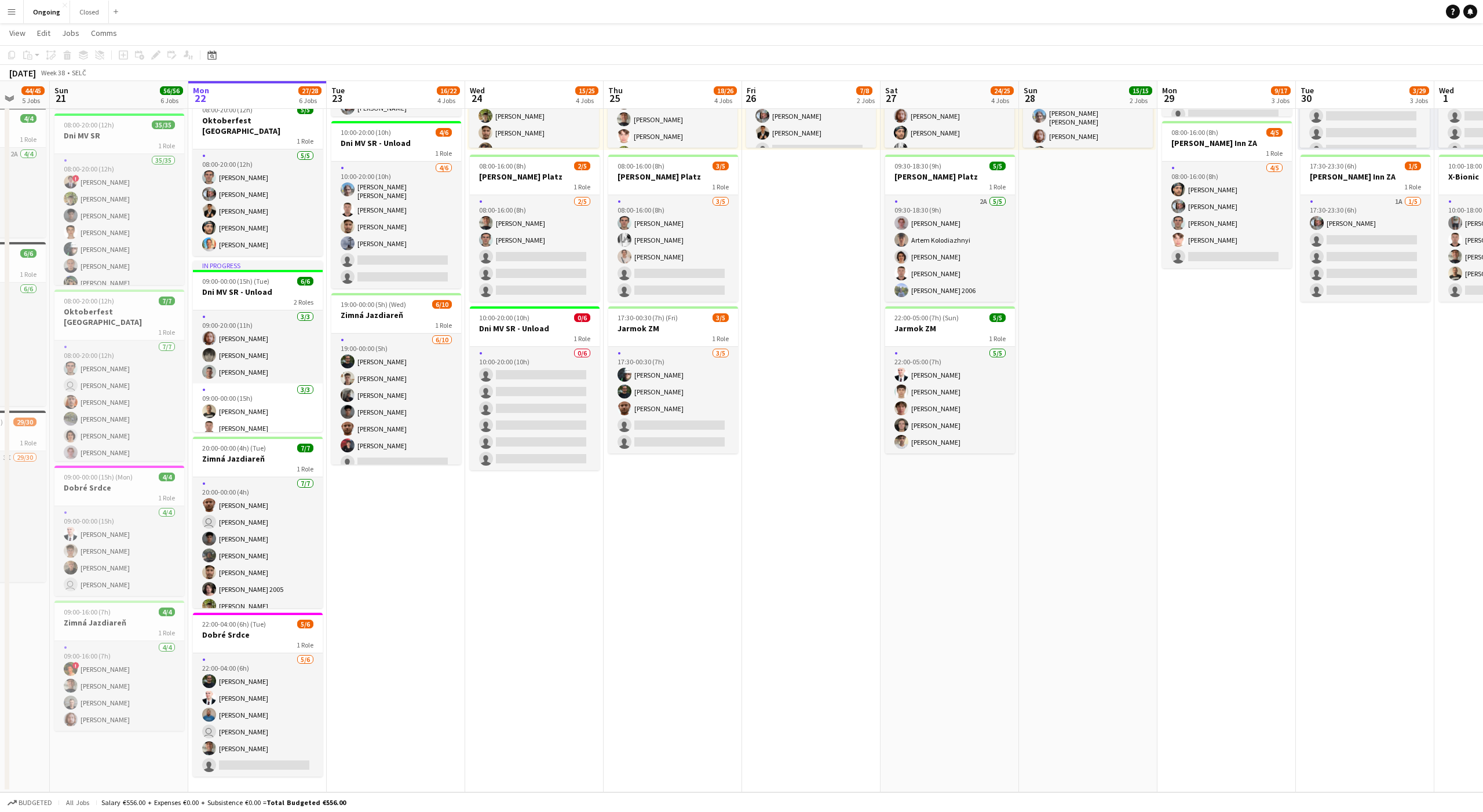
click at [401, 524] on app-date-cell "08:00-20:00 (12h) 6/6 Oktoberfest Vienna 1 Role [DATE] 08:00-20:00 (12h) [PERSO…" at bounding box center [396, 351] width 139 height 882
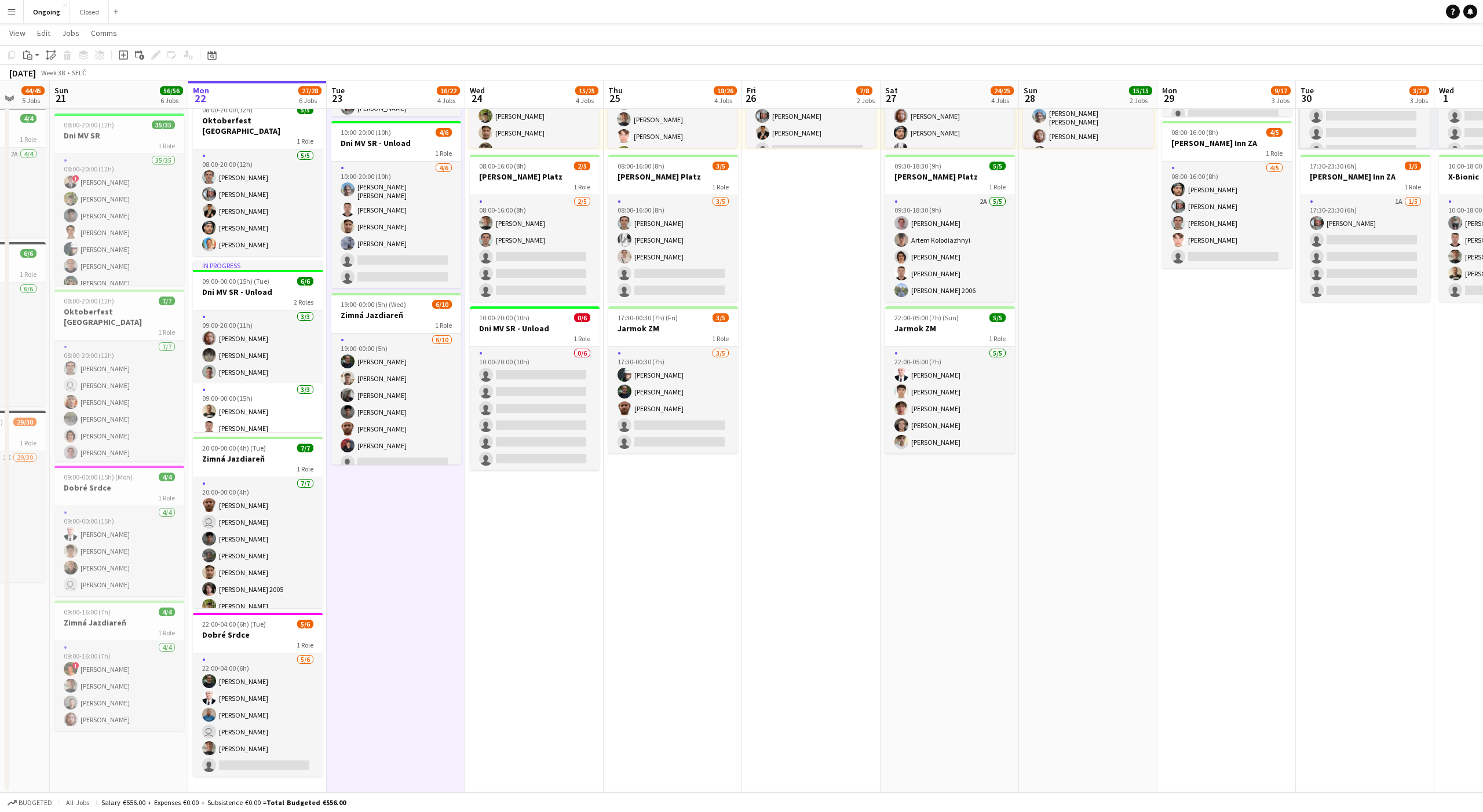
click at [396, 553] on app-date-cell "08:00-20:00 (12h) 6/6 Oktoberfest Vienna 1 Role [DATE] 08:00-20:00 (12h) [PERSO…" at bounding box center [396, 351] width 139 height 882
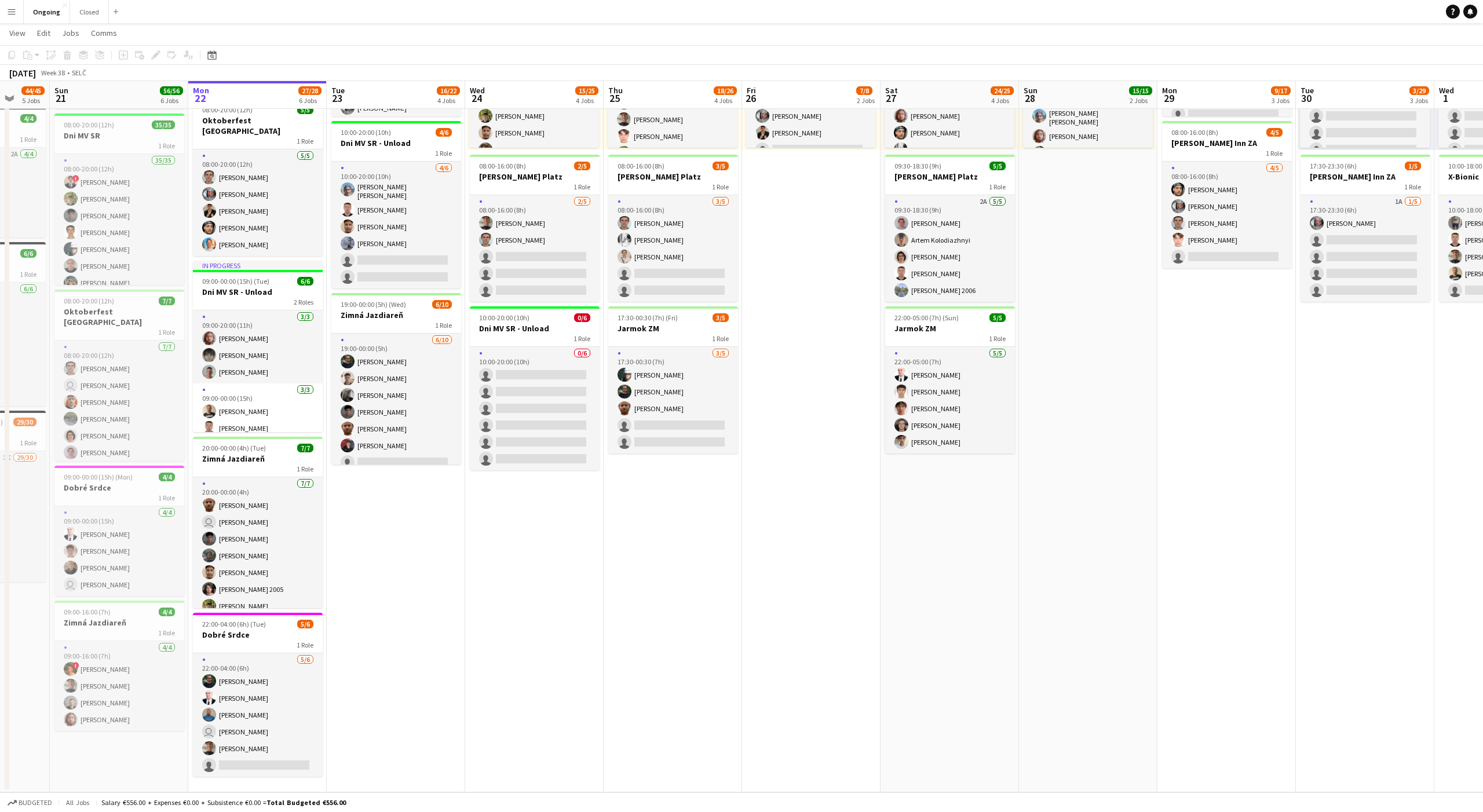
click at [391, 541] on app-date-cell "08:00-20:00 (12h) 6/6 Oktoberfest Vienna 1 Role [DATE] 08:00-20:00 (12h) [PERSO…" at bounding box center [396, 351] width 139 height 882
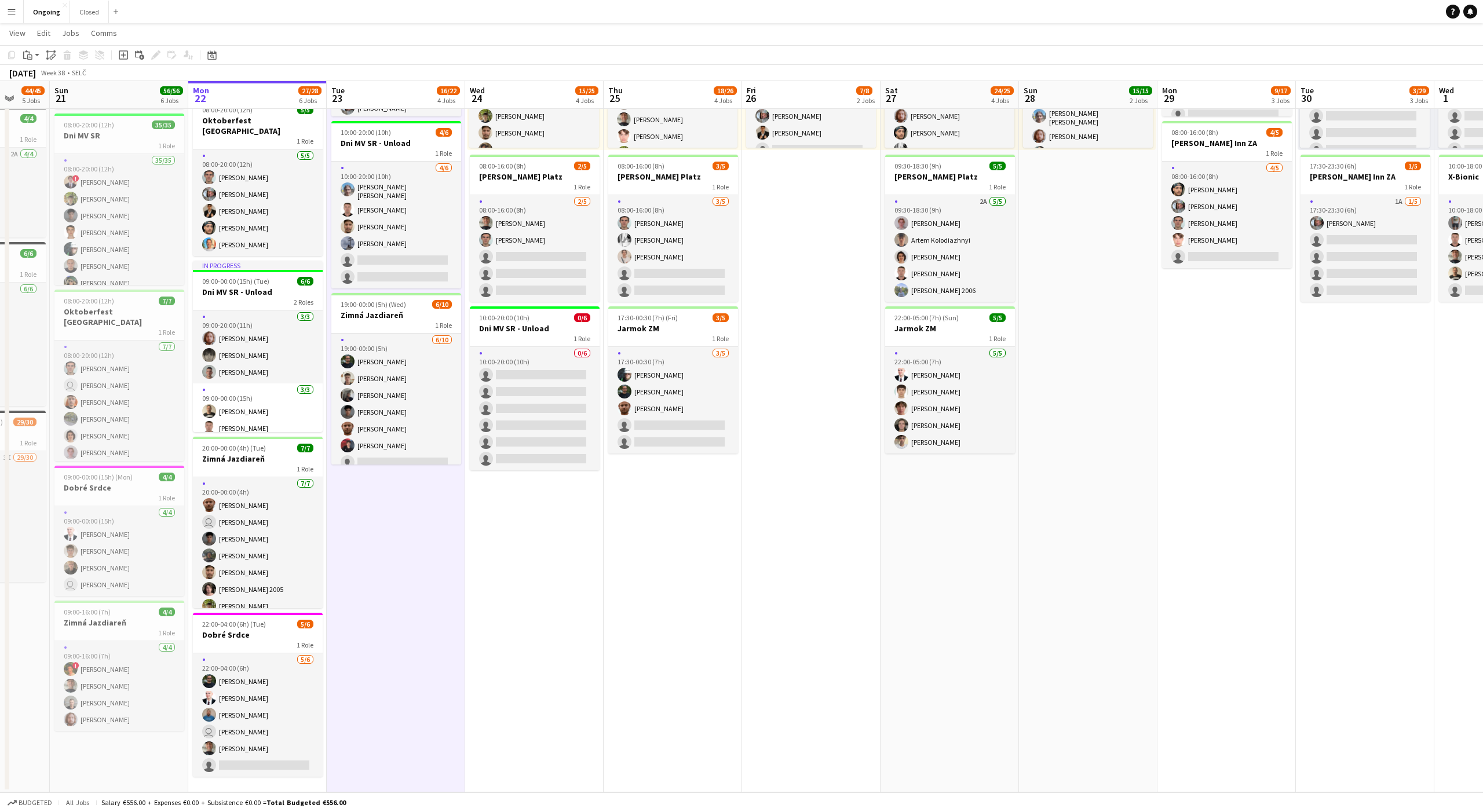
click at [397, 550] on app-date-cell "08:00-20:00 (12h) 6/6 Oktoberfest Vienna 1 Role [DATE] 08:00-20:00 (12h) [PERSO…" at bounding box center [396, 351] width 139 height 882
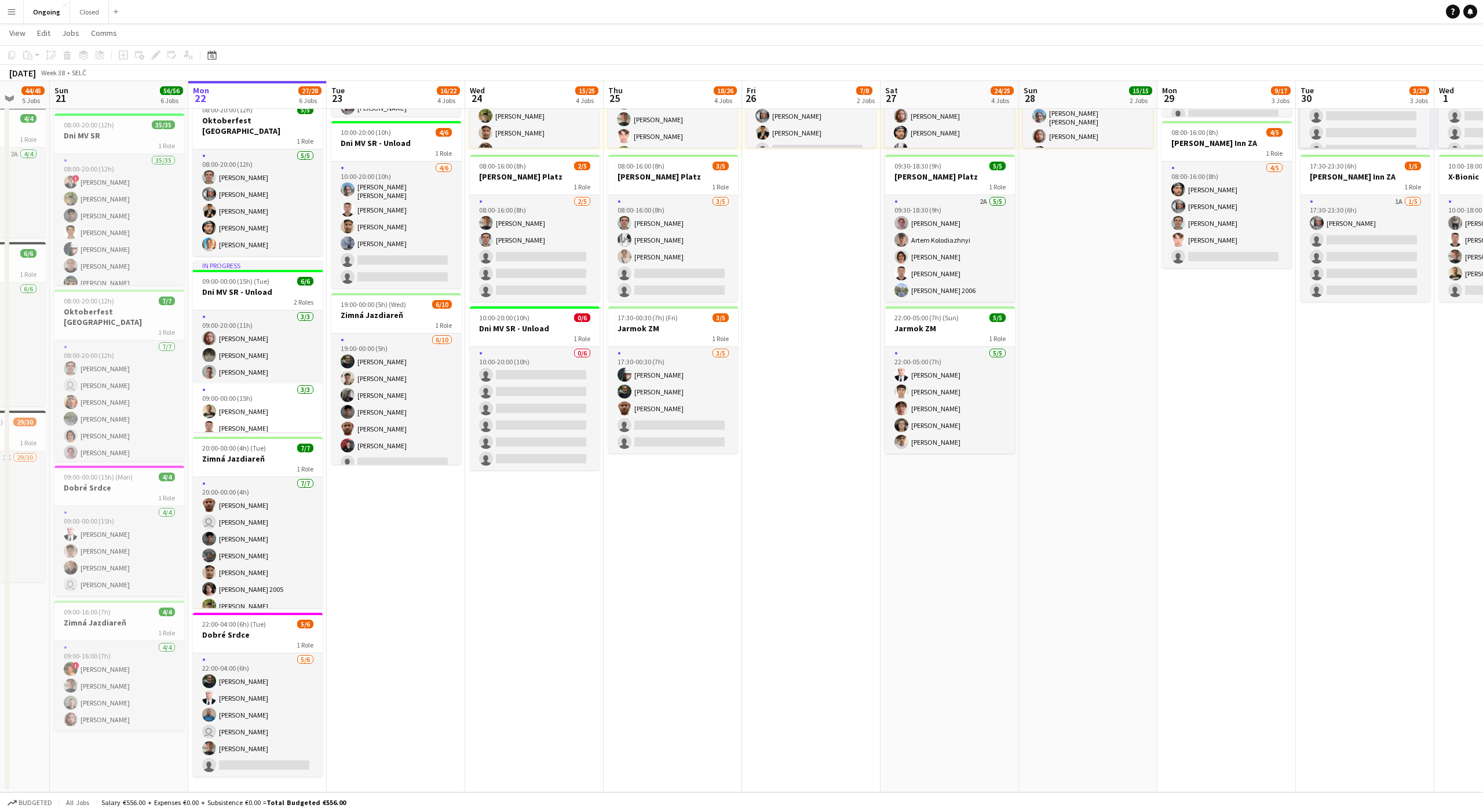
click at [388, 550] on app-date-cell "08:00-20:00 (12h) 6/6 Oktoberfest Vienna 1 Role [DATE] 08:00-20:00 (12h) [PERSO…" at bounding box center [396, 351] width 139 height 882
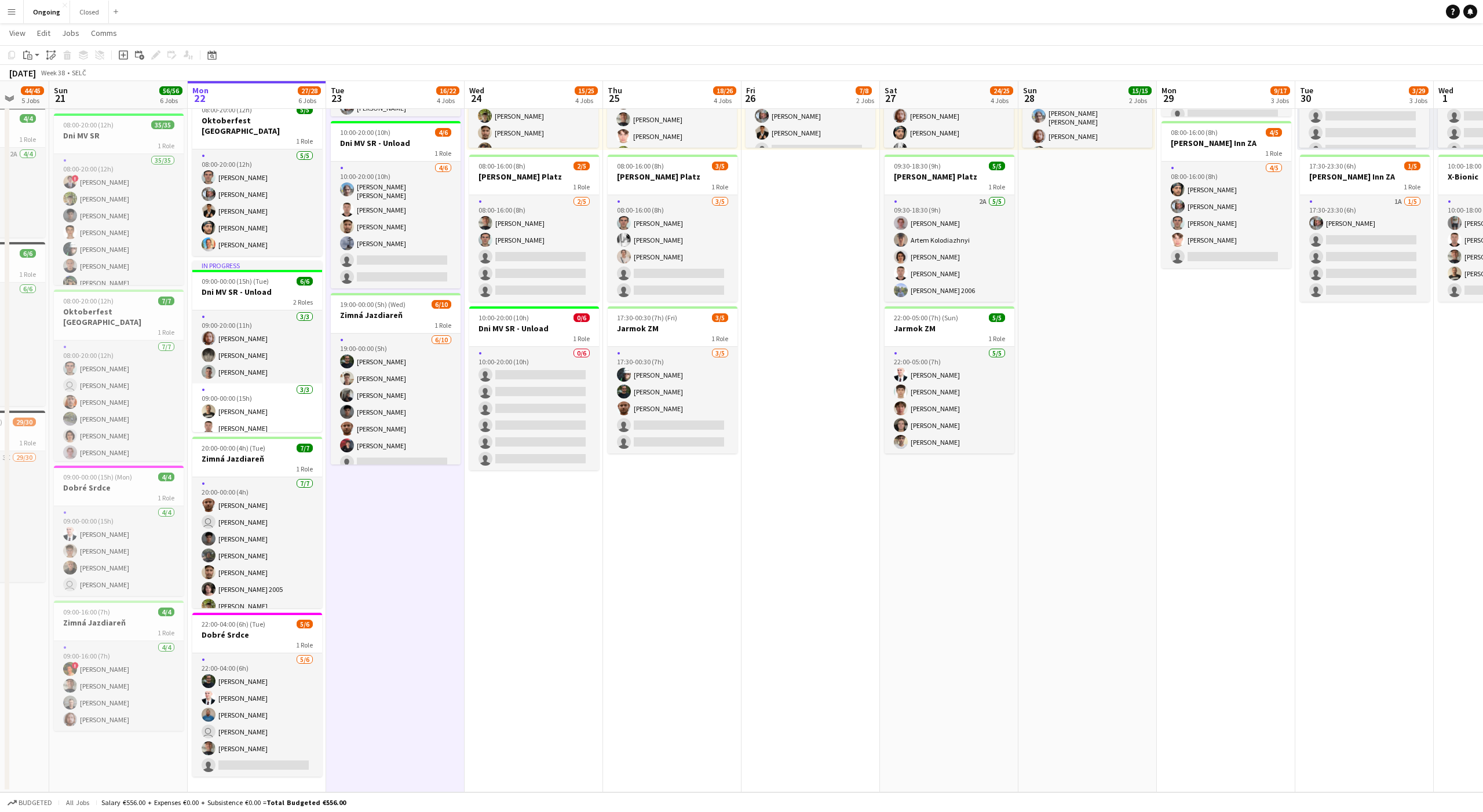
click at [404, 545] on app-date-cell "08:00-20:00 (12h) 6/6 Oktoberfest Vienna 1 Role [DATE] 08:00-20:00 (12h) [PERSO…" at bounding box center [395, 351] width 139 height 882
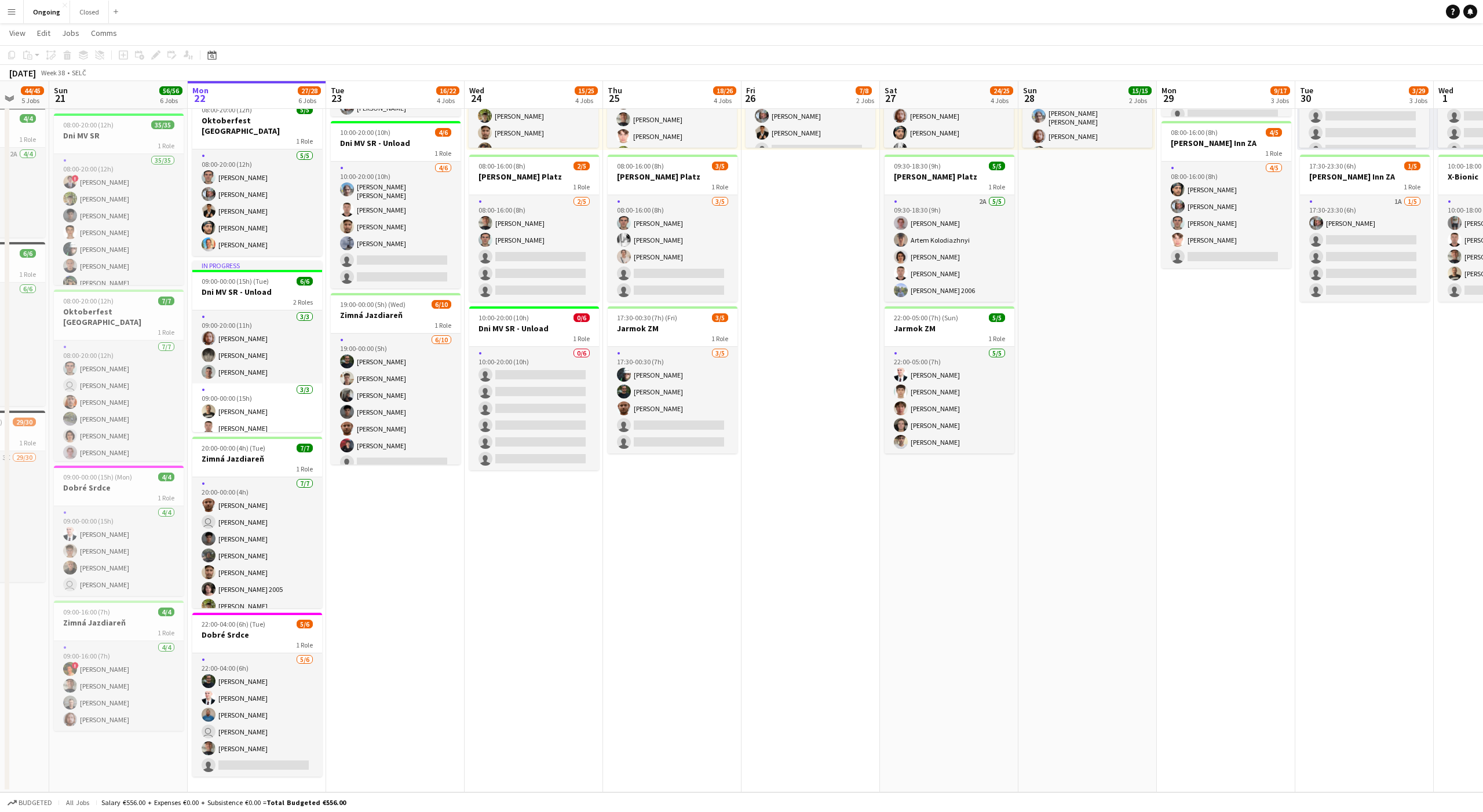
click at [391, 540] on app-date-cell "08:00-20:00 (12h) 6/6 Oktoberfest Vienna 1 Role [DATE] 08:00-20:00 (12h) [PERSO…" at bounding box center [395, 351] width 139 height 882
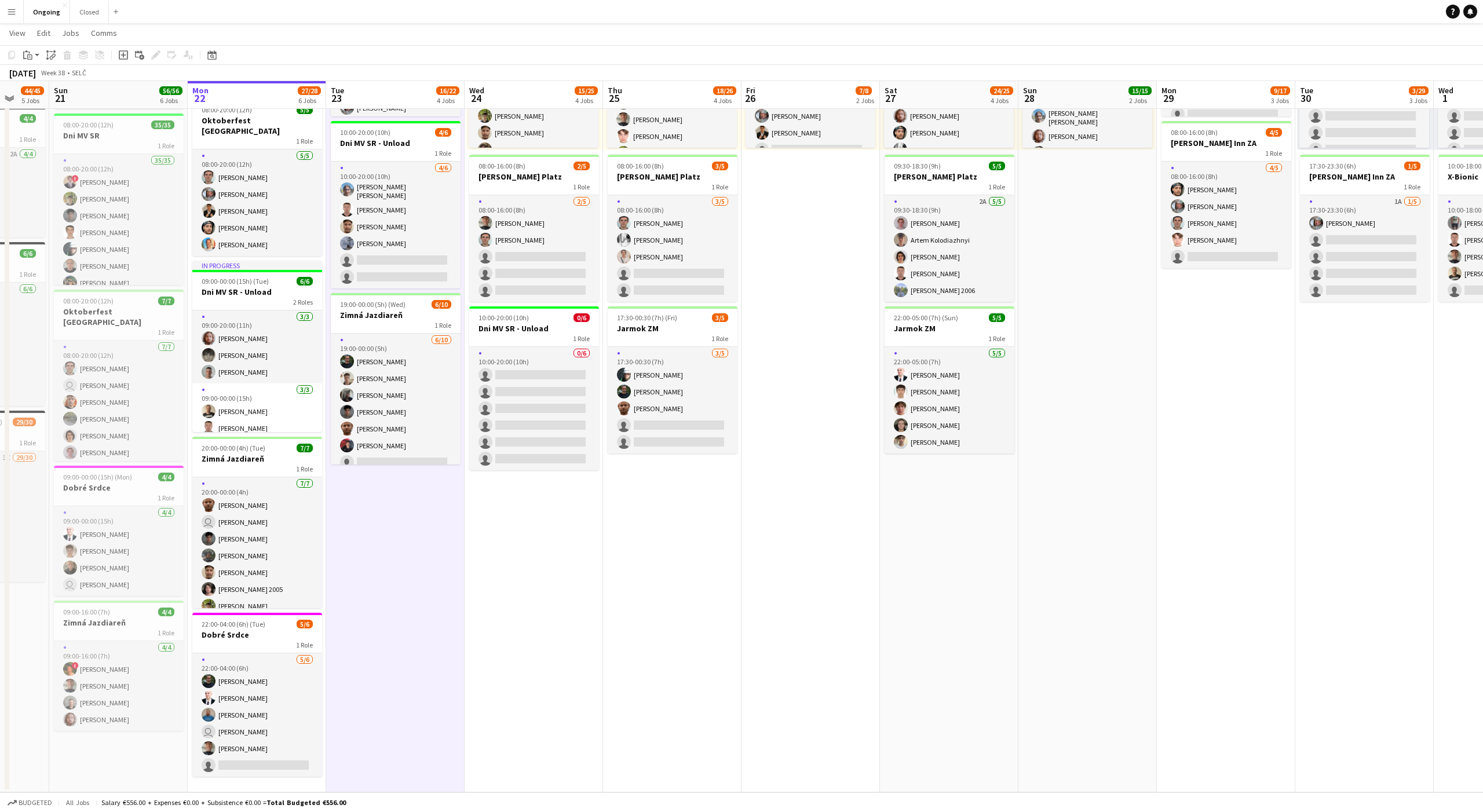
click at [413, 542] on app-date-cell "08:00-20:00 (12h) 6/6 Oktoberfest Vienna 1 Role [DATE] 08:00-20:00 (12h) [PERSO…" at bounding box center [395, 351] width 139 height 882
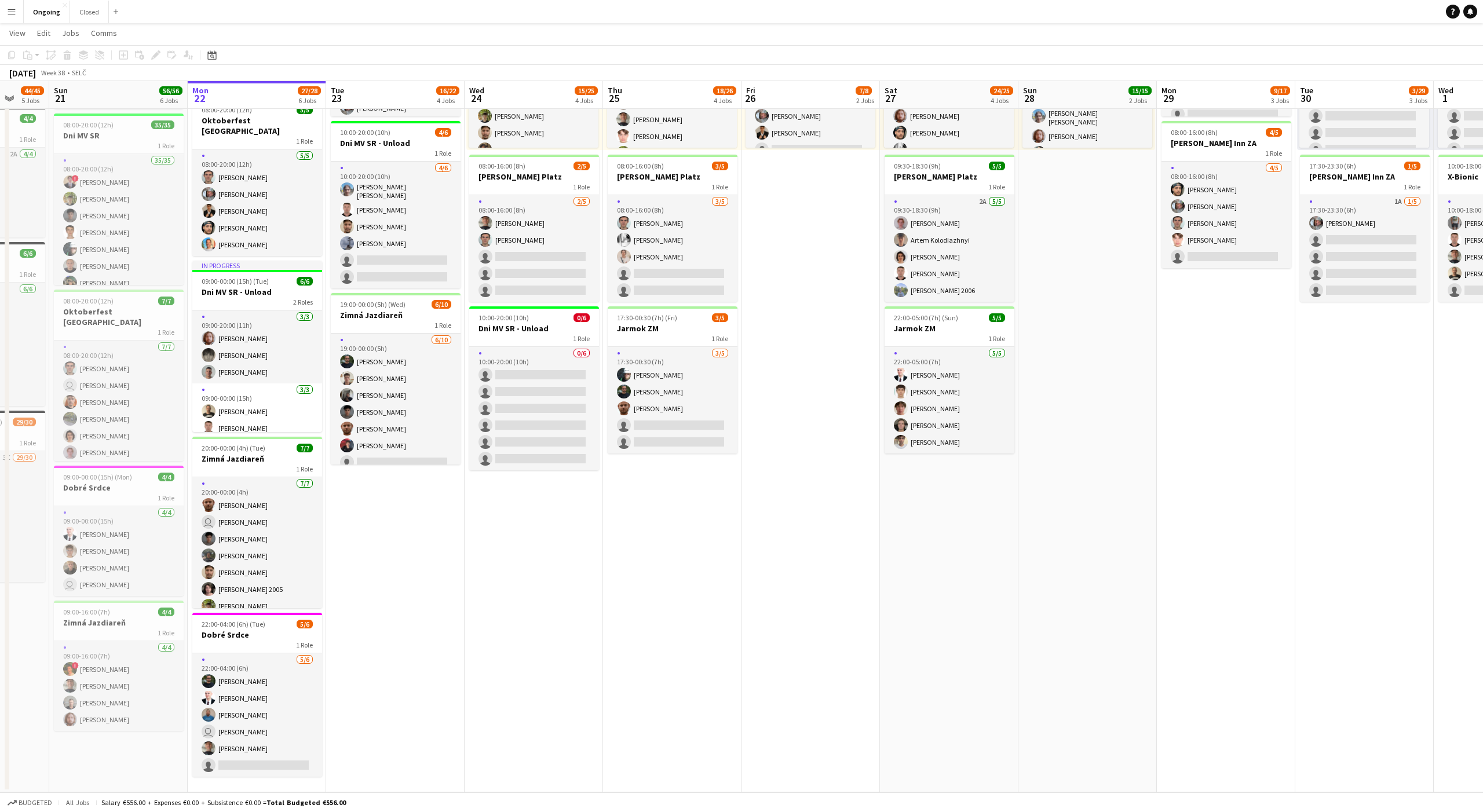
click at [386, 532] on app-date-cell "08:00-20:00 (12h) 6/6 Oktoberfest Vienna 1 Role [DATE] 08:00-20:00 (12h) [PERSO…" at bounding box center [395, 351] width 139 height 882
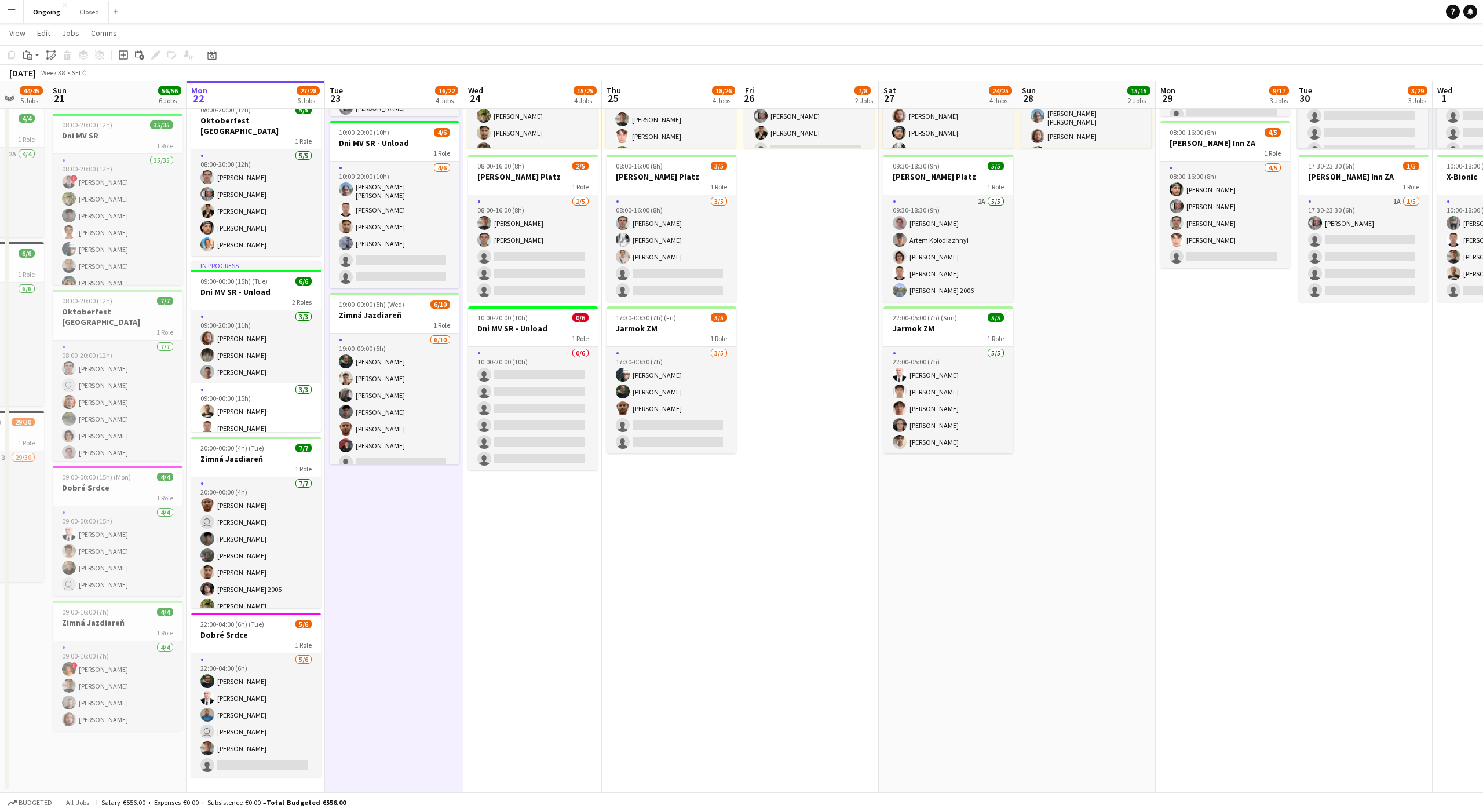
click at [394, 532] on app-date-cell "08:00-20:00 (12h) 6/6 Oktoberfest Vienna 1 Role [DATE] 08:00-20:00 (12h) [PERSO…" at bounding box center [394, 351] width 139 height 882
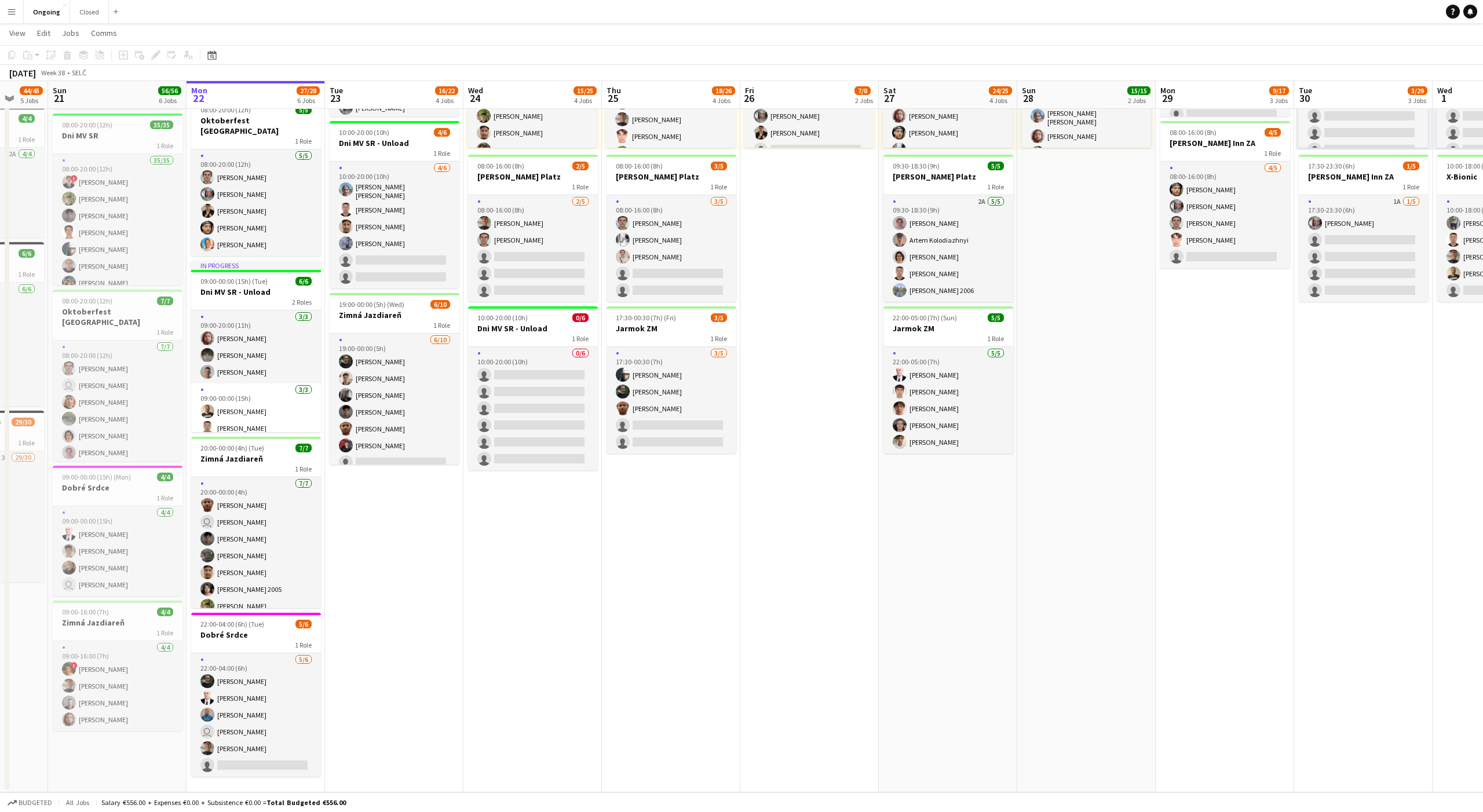
click at [401, 525] on app-date-cell "08:00-20:00 (12h) 6/6 Oktoberfest Vienna 1 Role [DATE] 08:00-20:00 (12h) [PERSO…" at bounding box center [394, 351] width 139 height 882
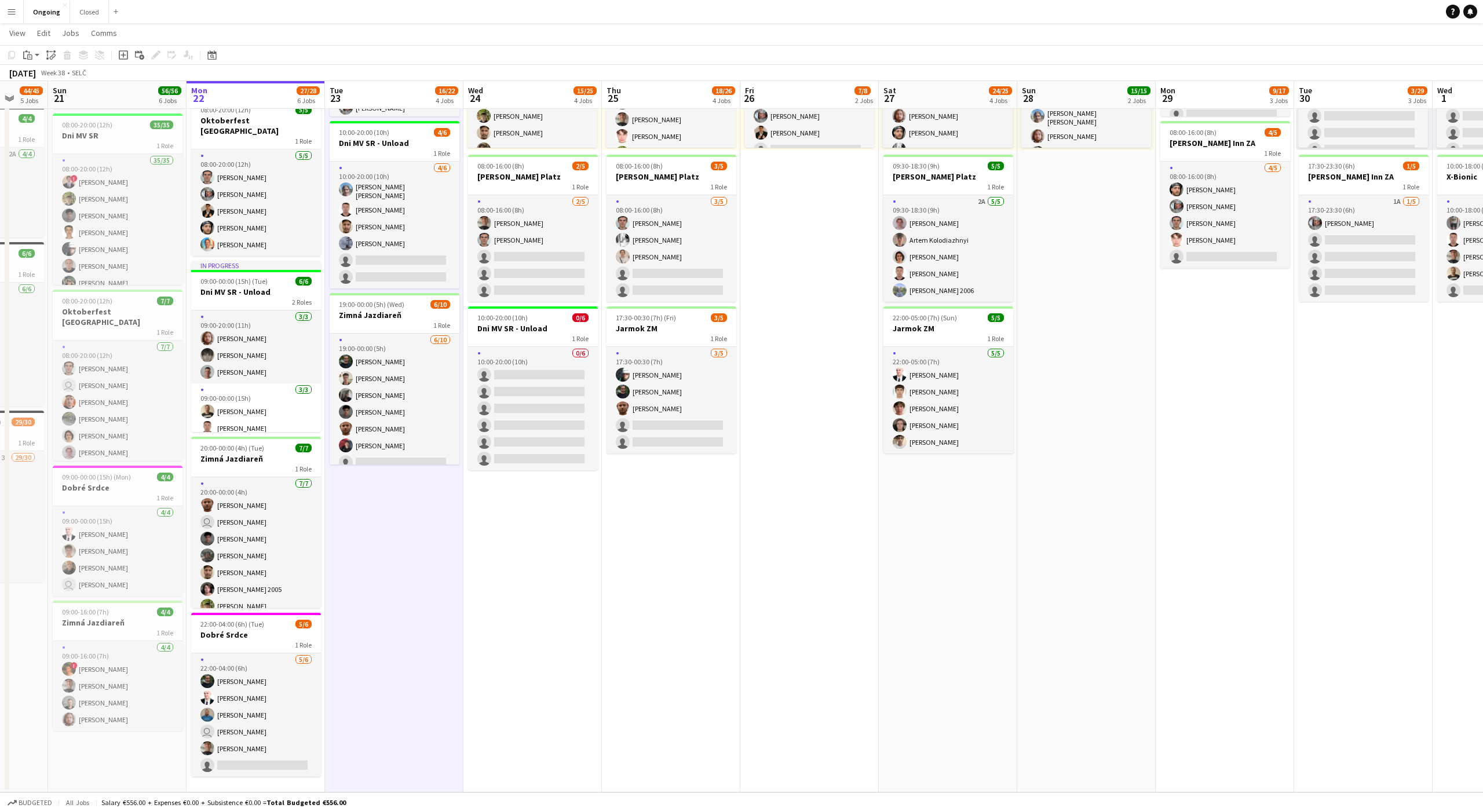
click at [396, 527] on app-date-cell "08:00-20:00 (12h) 6/6 Oktoberfest Vienna 1 Role [DATE] 08:00-20:00 (12h) [PERSO…" at bounding box center [394, 351] width 139 height 882
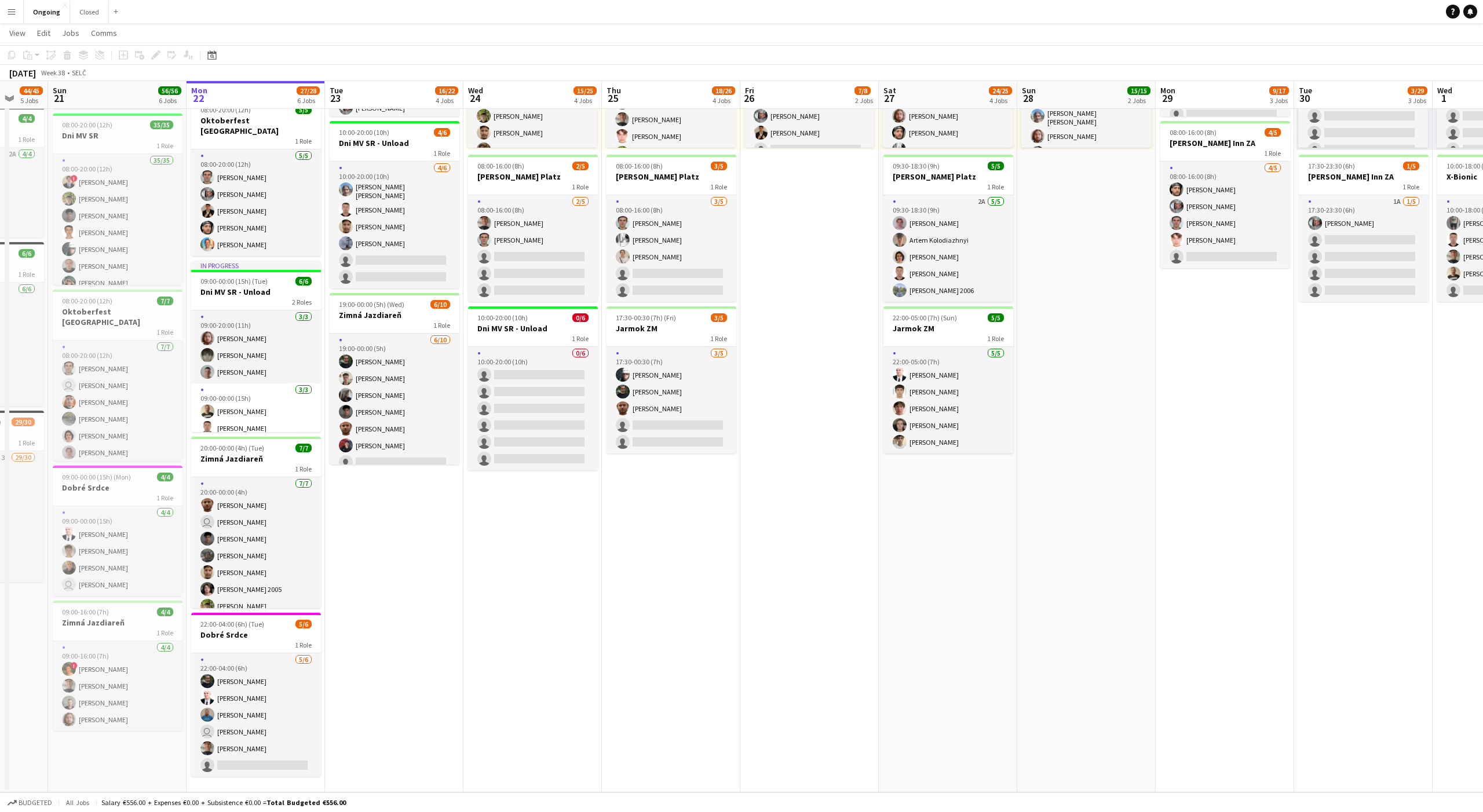
click at [401, 544] on app-date-cell "08:00-20:00 (12h) 6/6 Oktoberfest Vienna 1 Role [DATE] 08:00-20:00 (12h) [PERSO…" at bounding box center [394, 351] width 139 height 882
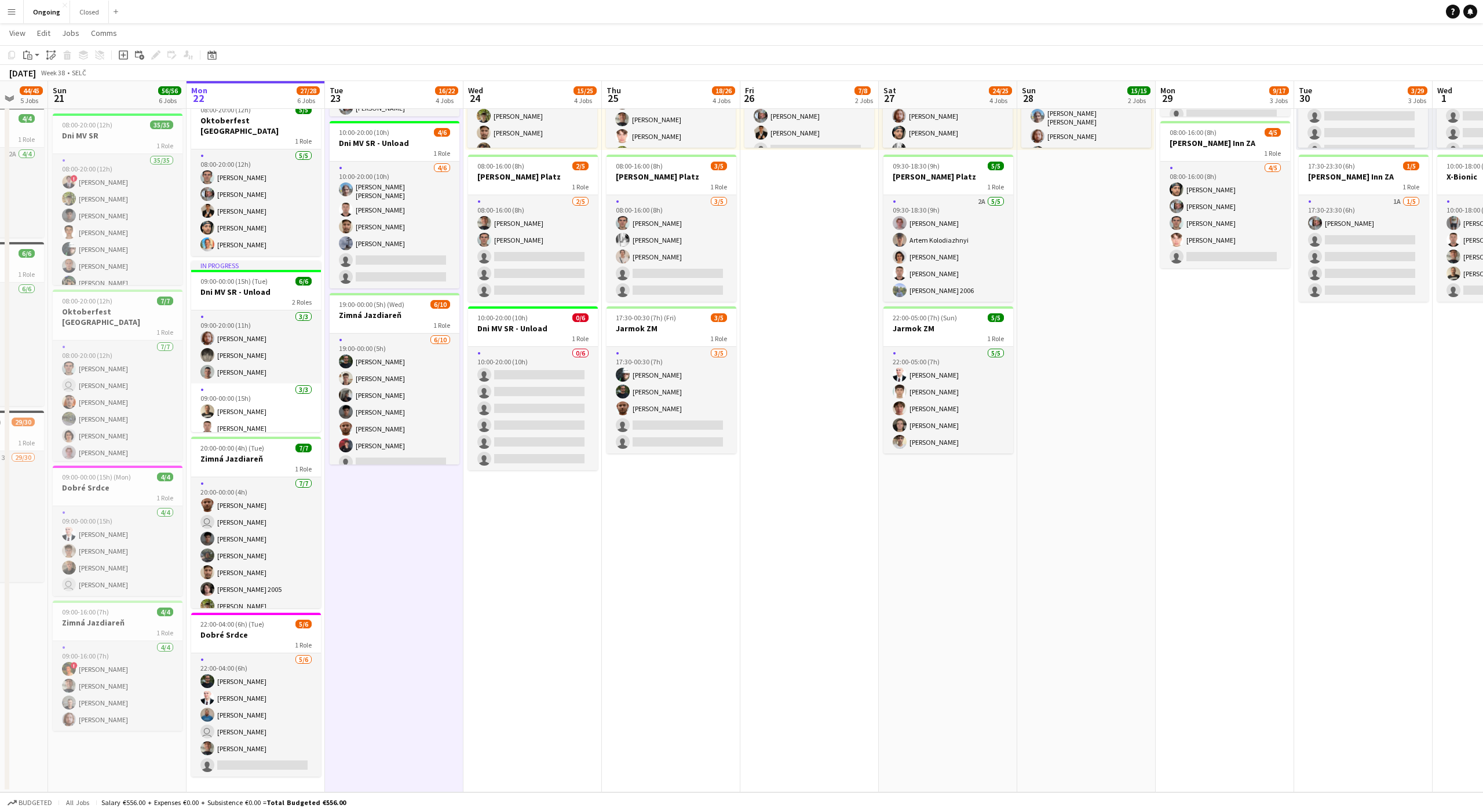
click at [401, 544] on app-date-cell "08:00-20:00 (12h) 6/6 Oktoberfest Vienna 1 Role [DATE] 08:00-20:00 (12h) [PERSO…" at bounding box center [394, 351] width 139 height 882
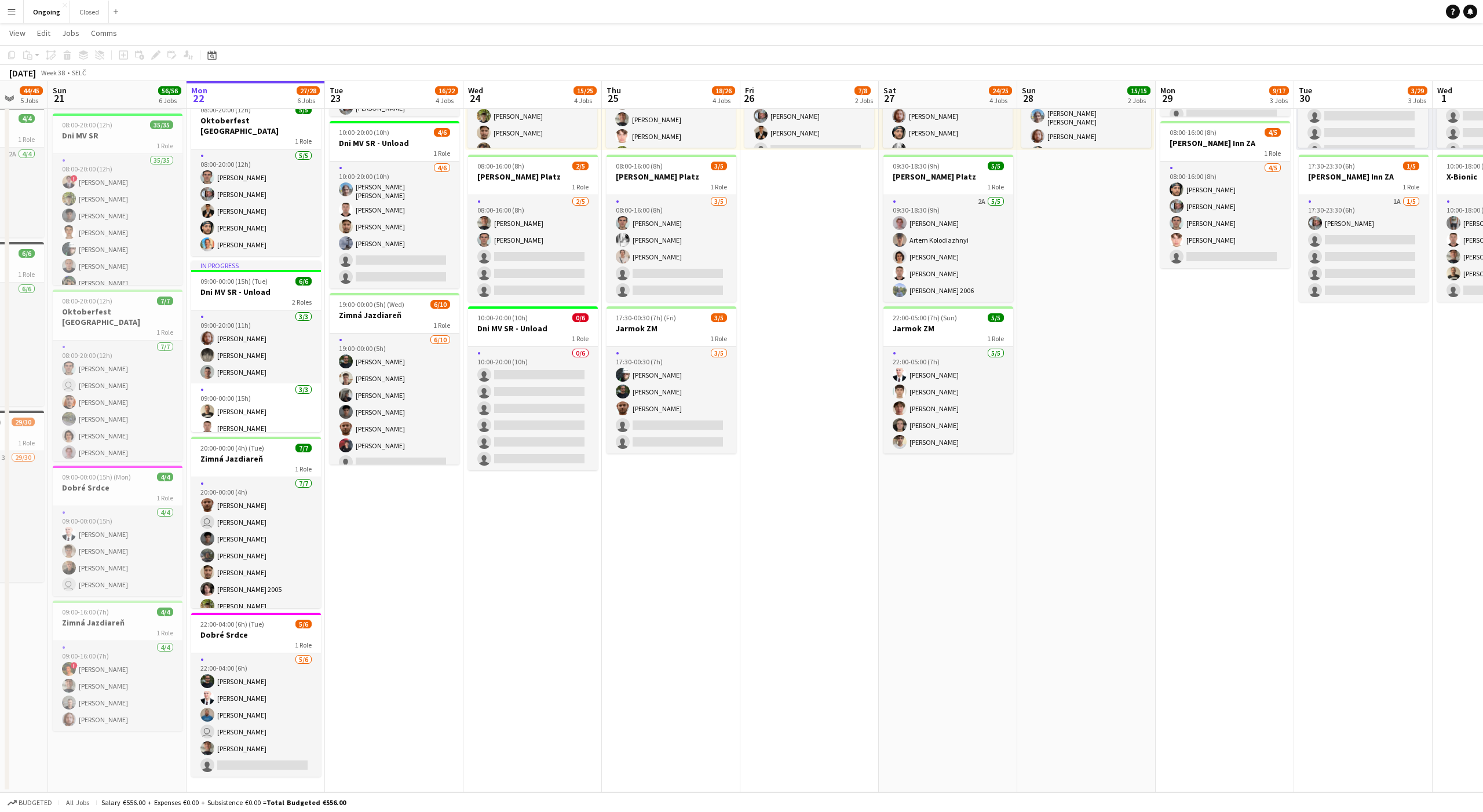
click at [371, 551] on app-date-cell "08:00-20:00 (12h) 6/6 Oktoberfest Vienna 1 Role [DATE] 08:00-20:00 (12h) [PERSO…" at bounding box center [394, 351] width 139 height 882
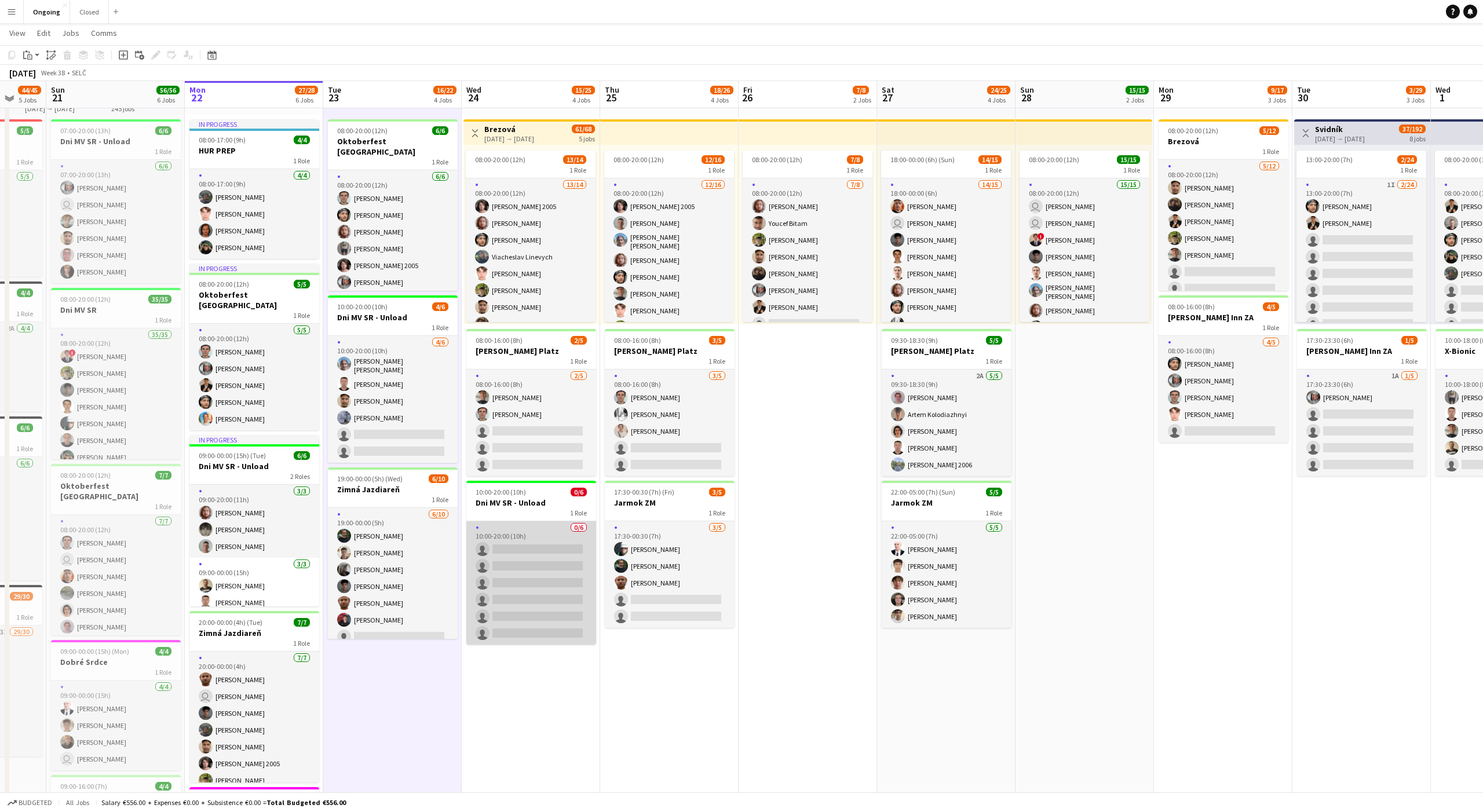
scroll to position [44, 0]
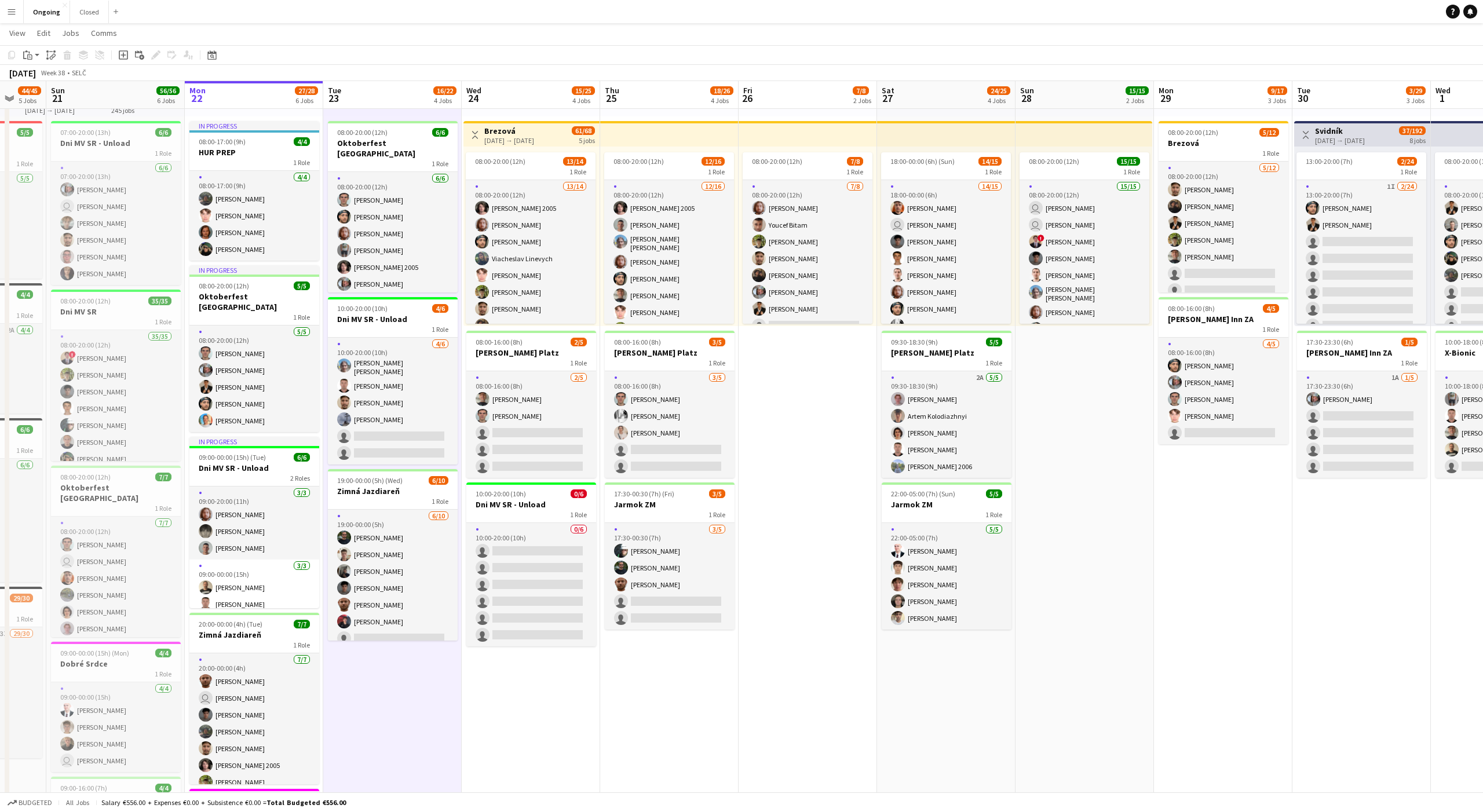
click at [410, 709] on app-date-cell "08:00-20:00 (12h) 6/6 Oktoberfest Vienna 1 Role [DATE] 08:00-20:00 (12h) [PERSO…" at bounding box center [393, 527] width 139 height 882
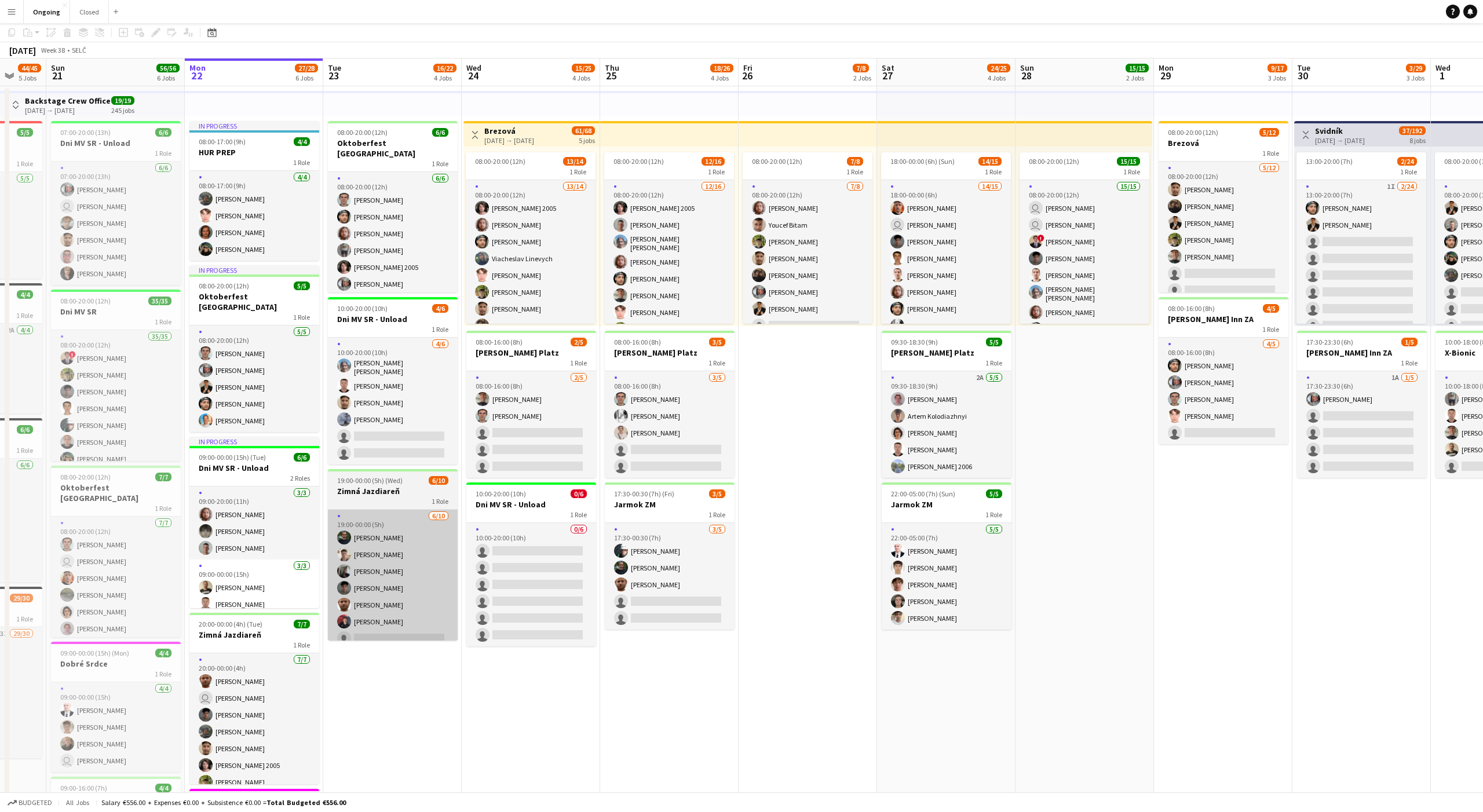
scroll to position [0, 0]
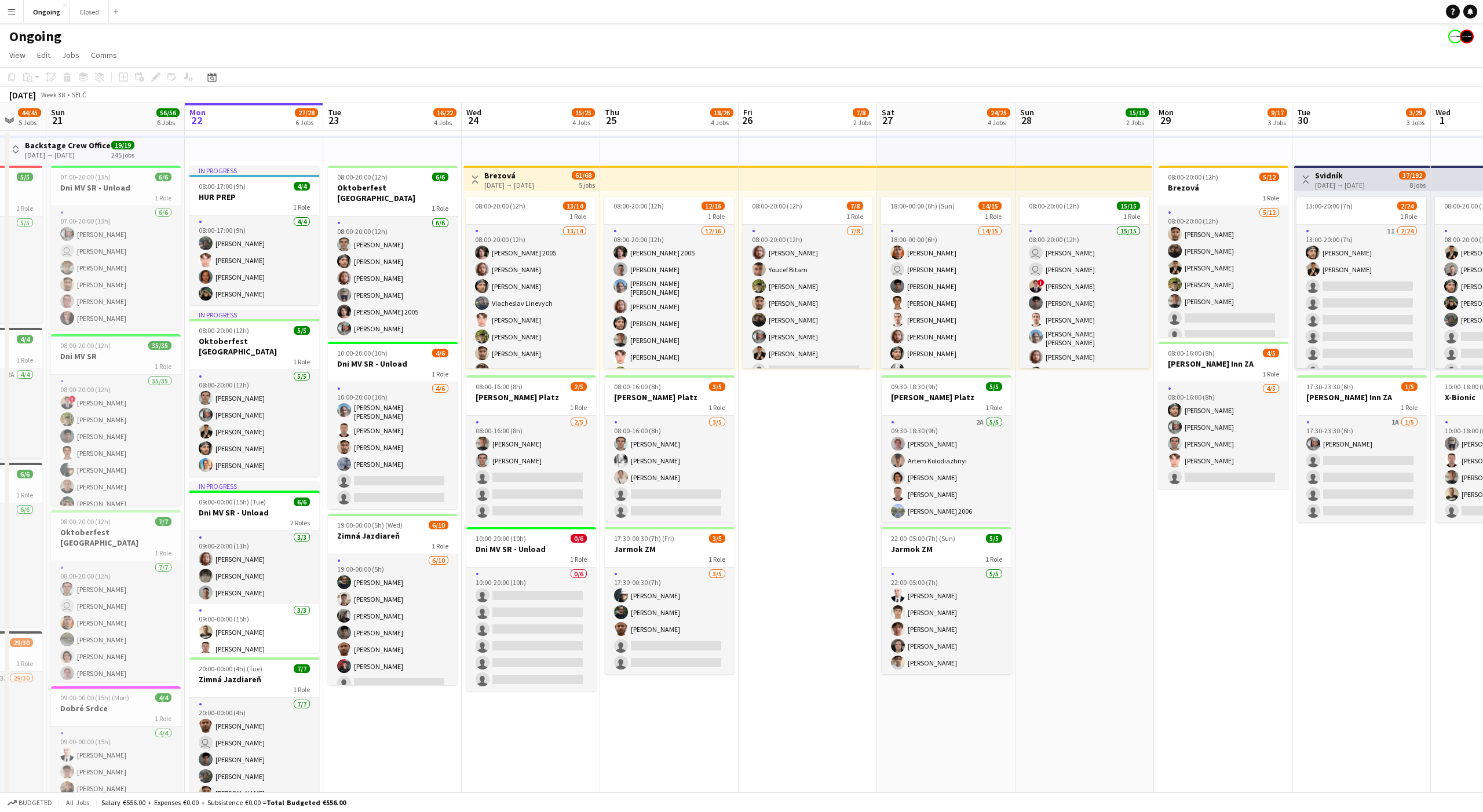
click at [821, 429] on app-date-cell "08:00-20:00 (12h) 7/8 1 Role [DATE] 08:00-20:00 (12h) [PERSON_NAME] [PERSON_NAM…" at bounding box center [808, 571] width 139 height 882
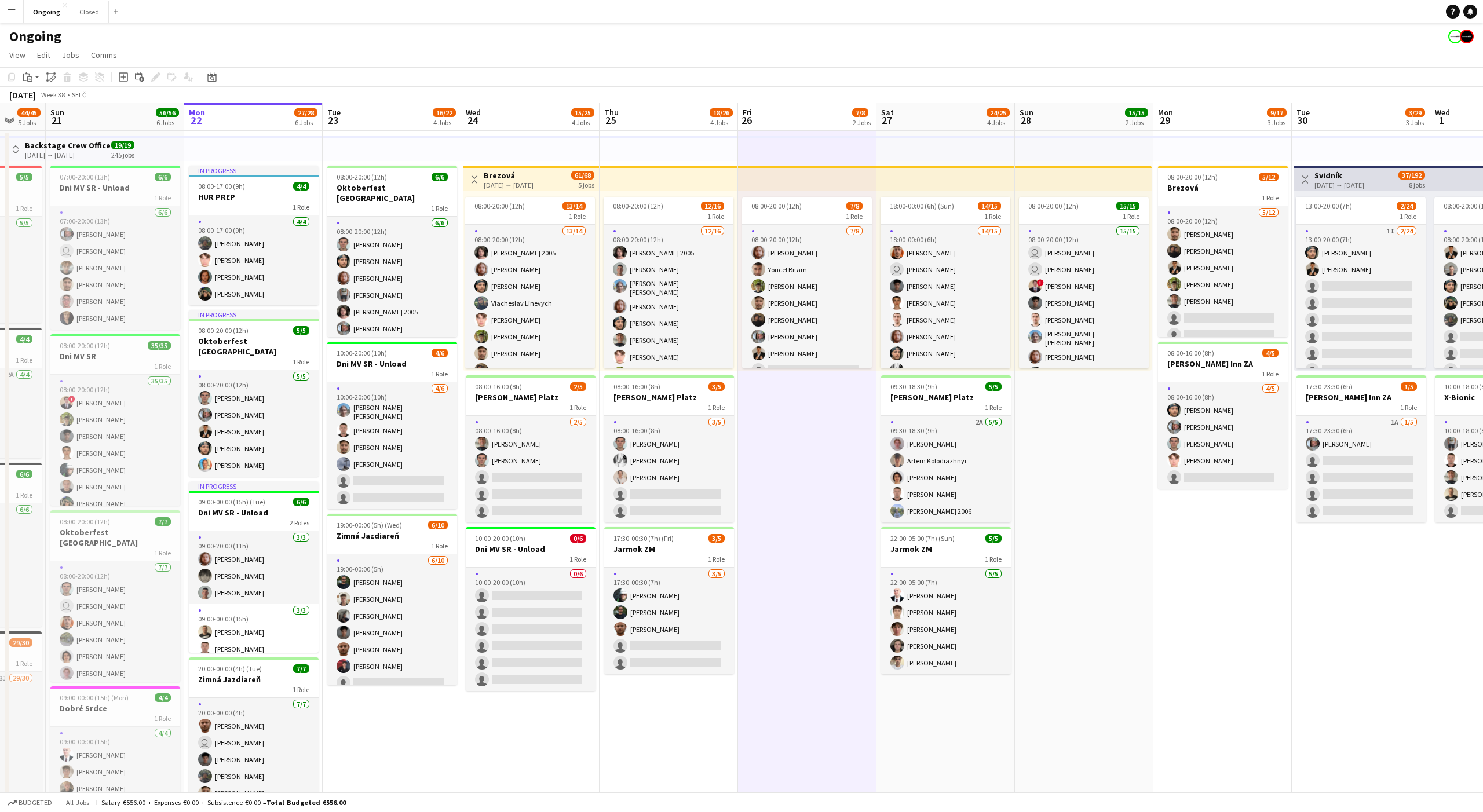
click at [821, 429] on app-date-cell "08:00-20:00 (12h) 7/8 1 Role [DATE] 08:00-20:00 (12h) [PERSON_NAME] [PERSON_NAM…" at bounding box center [807, 571] width 139 height 882
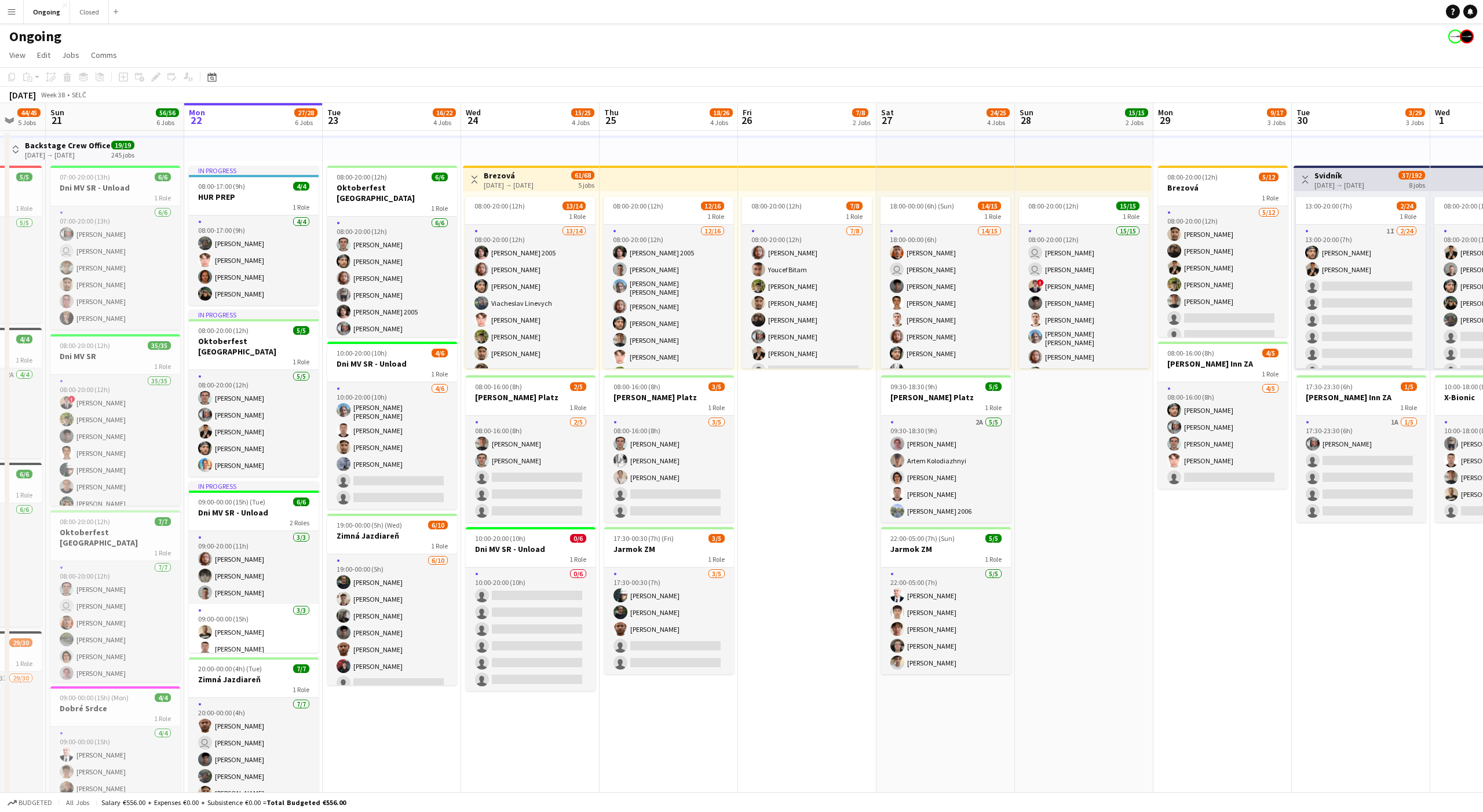
click at [819, 447] on app-date-cell "08:00-20:00 (12h) 7/8 1 Role [DATE] 08:00-20:00 (12h) [PERSON_NAME] [PERSON_NAM…" at bounding box center [807, 571] width 139 height 882
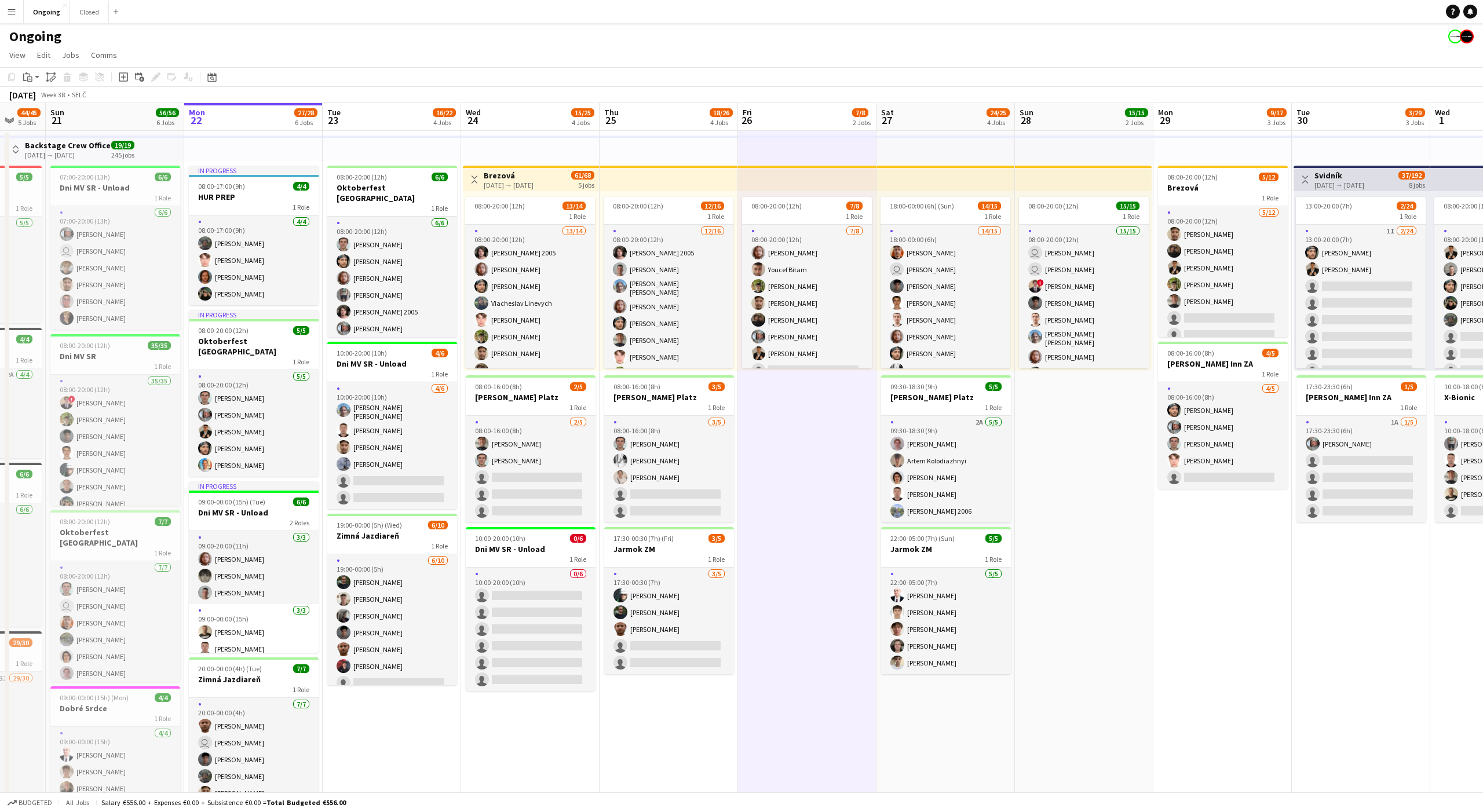
click at [816, 446] on app-date-cell "08:00-20:00 (12h) 7/8 1 Role [DATE] 08:00-20:00 (12h) [PERSON_NAME] [PERSON_NAM…" at bounding box center [807, 571] width 139 height 882
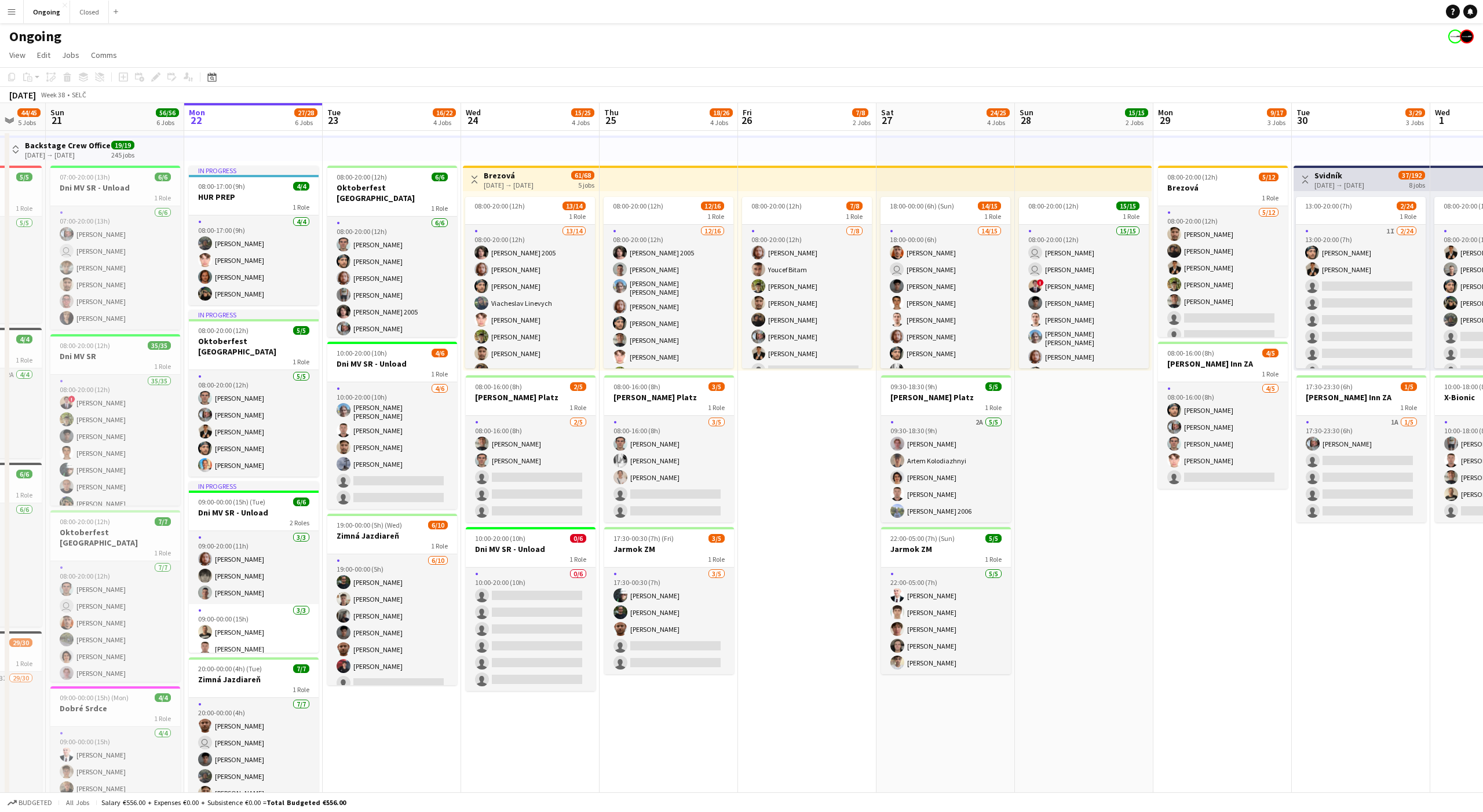
click at [818, 433] on app-date-cell "08:00-20:00 (12h) 7/8 1 Role [DATE] 08:00-20:00 (12h) [PERSON_NAME] [PERSON_NAM…" at bounding box center [807, 571] width 139 height 882
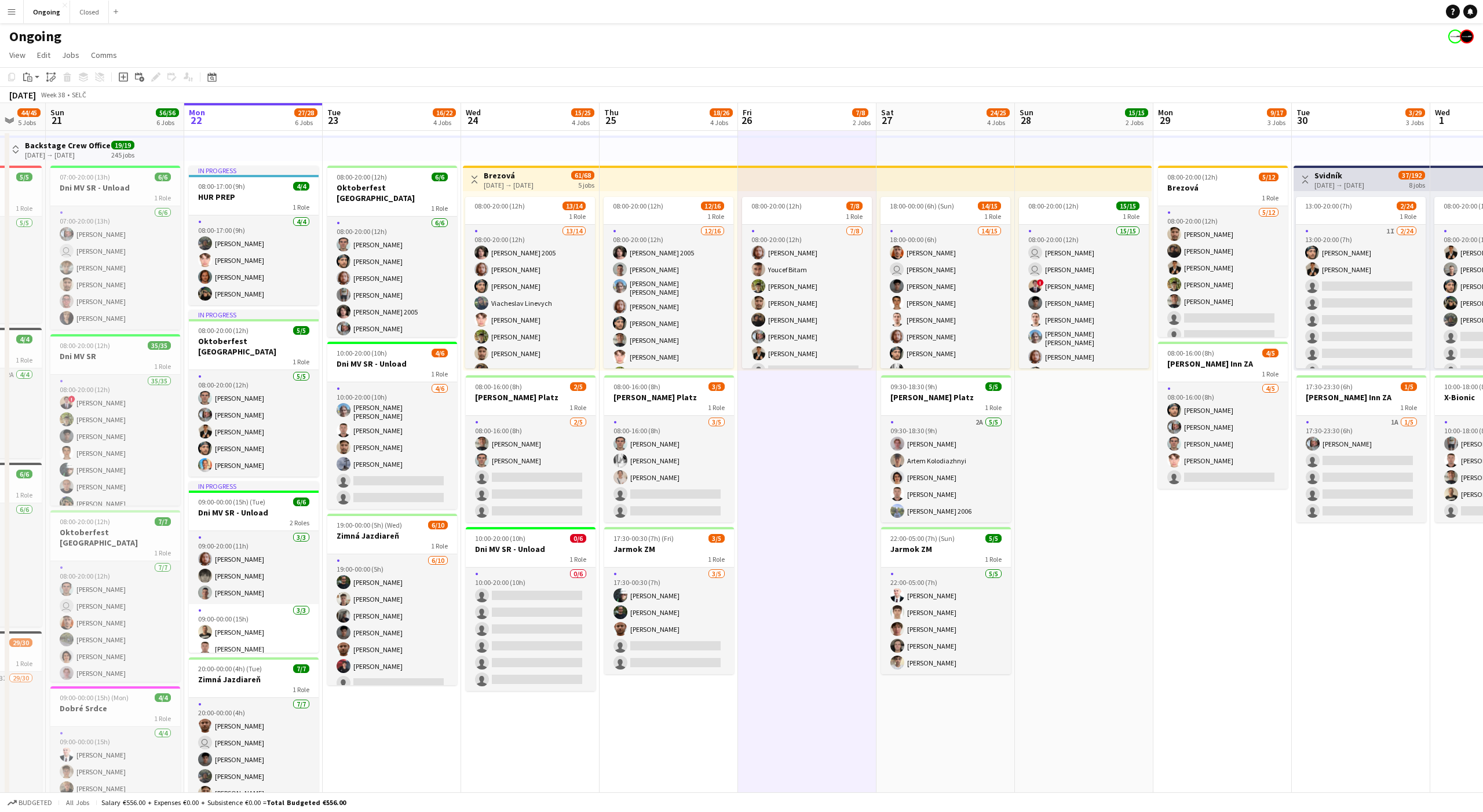
click at [816, 450] on app-date-cell "08:00-20:00 (12h) 7/8 1 Role [DATE] 08:00-20:00 (12h) [PERSON_NAME] [PERSON_NAM…" at bounding box center [807, 571] width 139 height 882
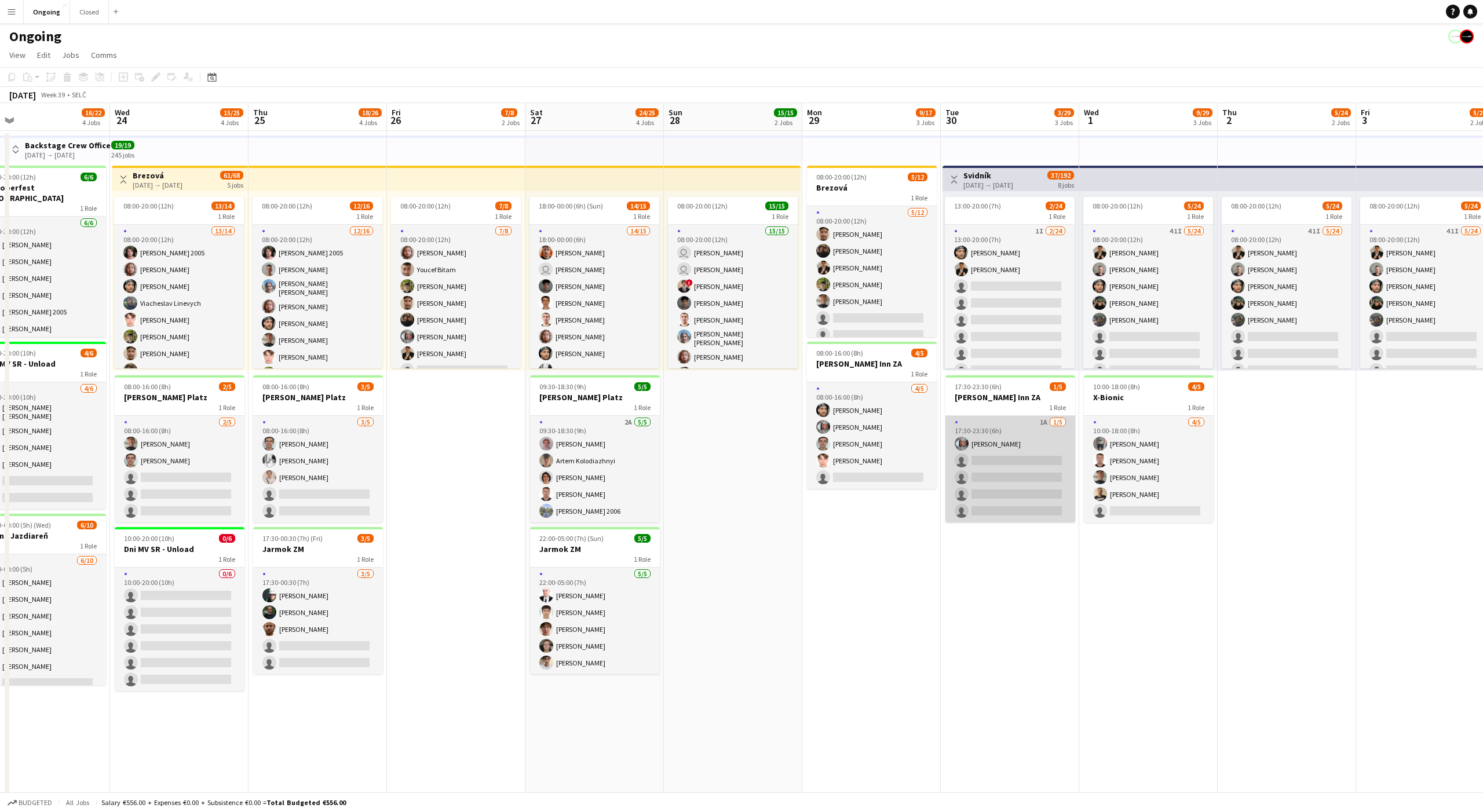
click at [1019, 449] on app-card-role "1A [DATE] 17:30-23:30 (6h) [PERSON_NAME] single-neutral-actions single-neutral-…" at bounding box center [1010, 469] width 130 height 106
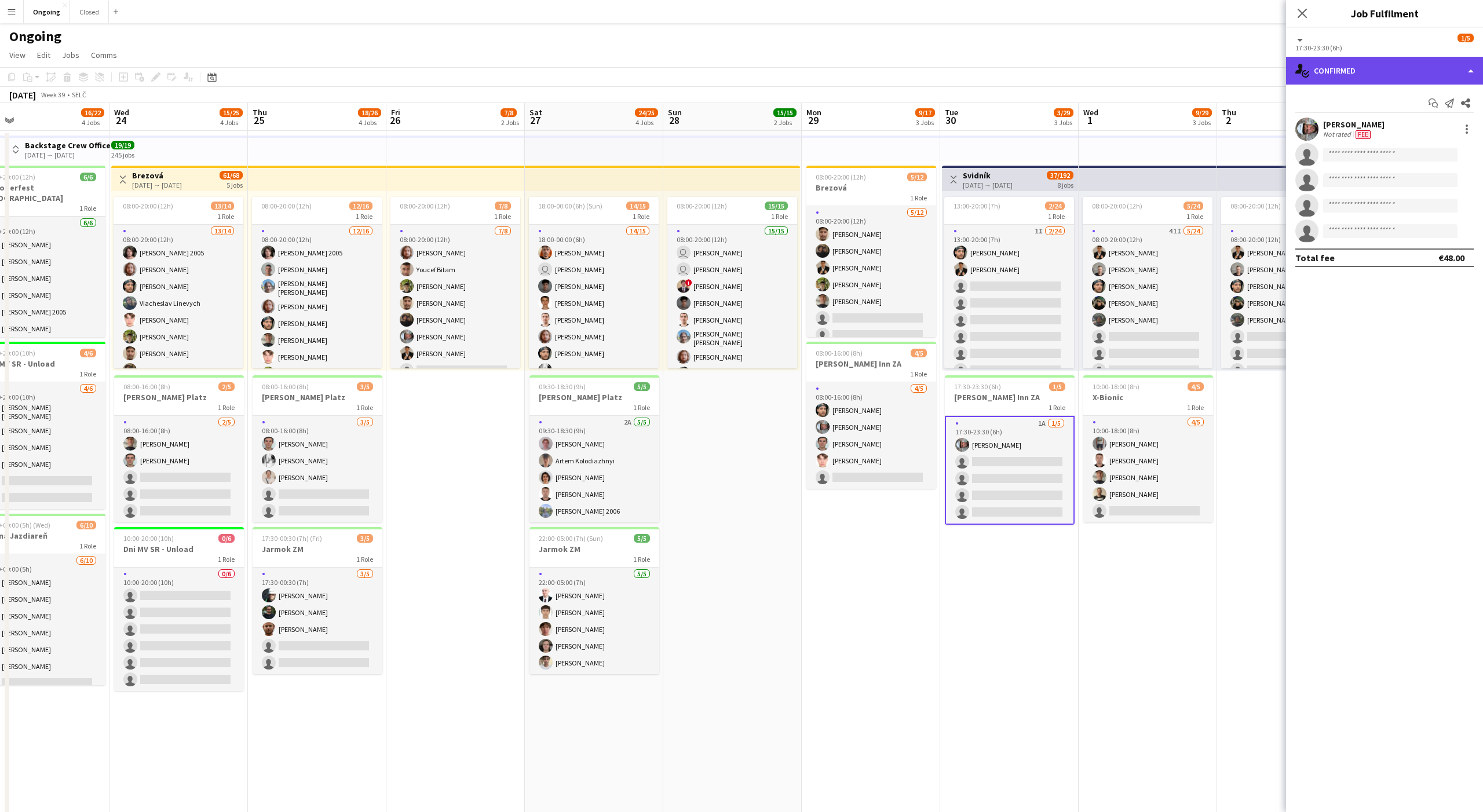
click at [1346, 65] on div "single-neutral-actions-check-2 Confirmed" at bounding box center [1385, 70] width 197 height 28
click at [1387, 124] on icon "single-neutral-actions-share-1" at bounding box center [1382, 120] width 14 height 14
click at [1315, 76] on div "single-neutral-actions-share-1 Invited" at bounding box center [1385, 70] width 197 height 28
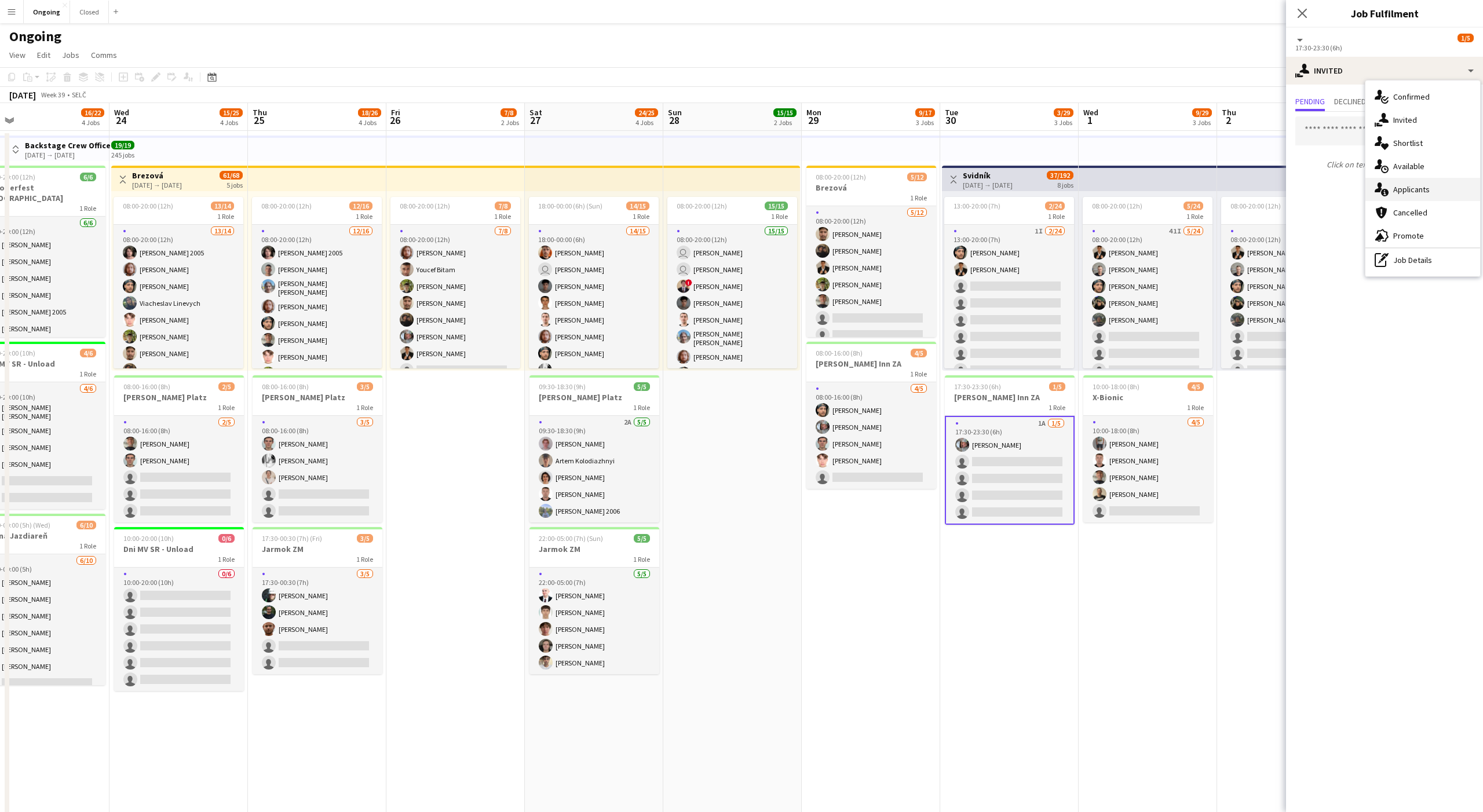
click at [1398, 184] on span "Applicants" at bounding box center [1411, 189] width 37 height 11
click at [1453, 152] on app-icon "Confirm" at bounding box center [1451, 153] width 9 height 9
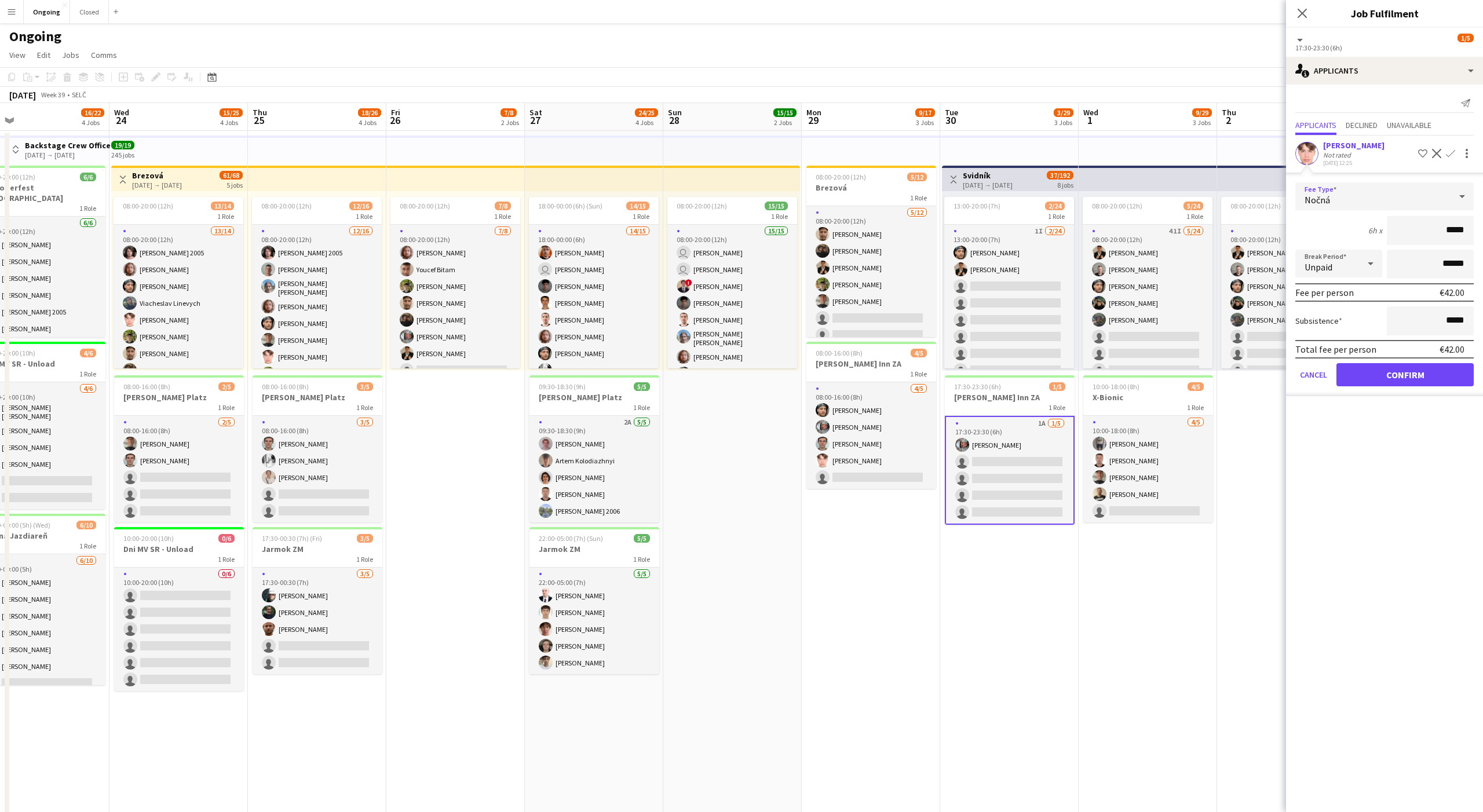
click at [1331, 196] on div "Nočná" at bounding box center [1374, 196] width 156 height 28
click at [1317, 311] on span "Denná" at bounding box center [1385, 316] width 160 height 11
type input "*****"
click at [1415, 371] on button "Confirm" at bounding box center [1405, 374] width 137 height 23
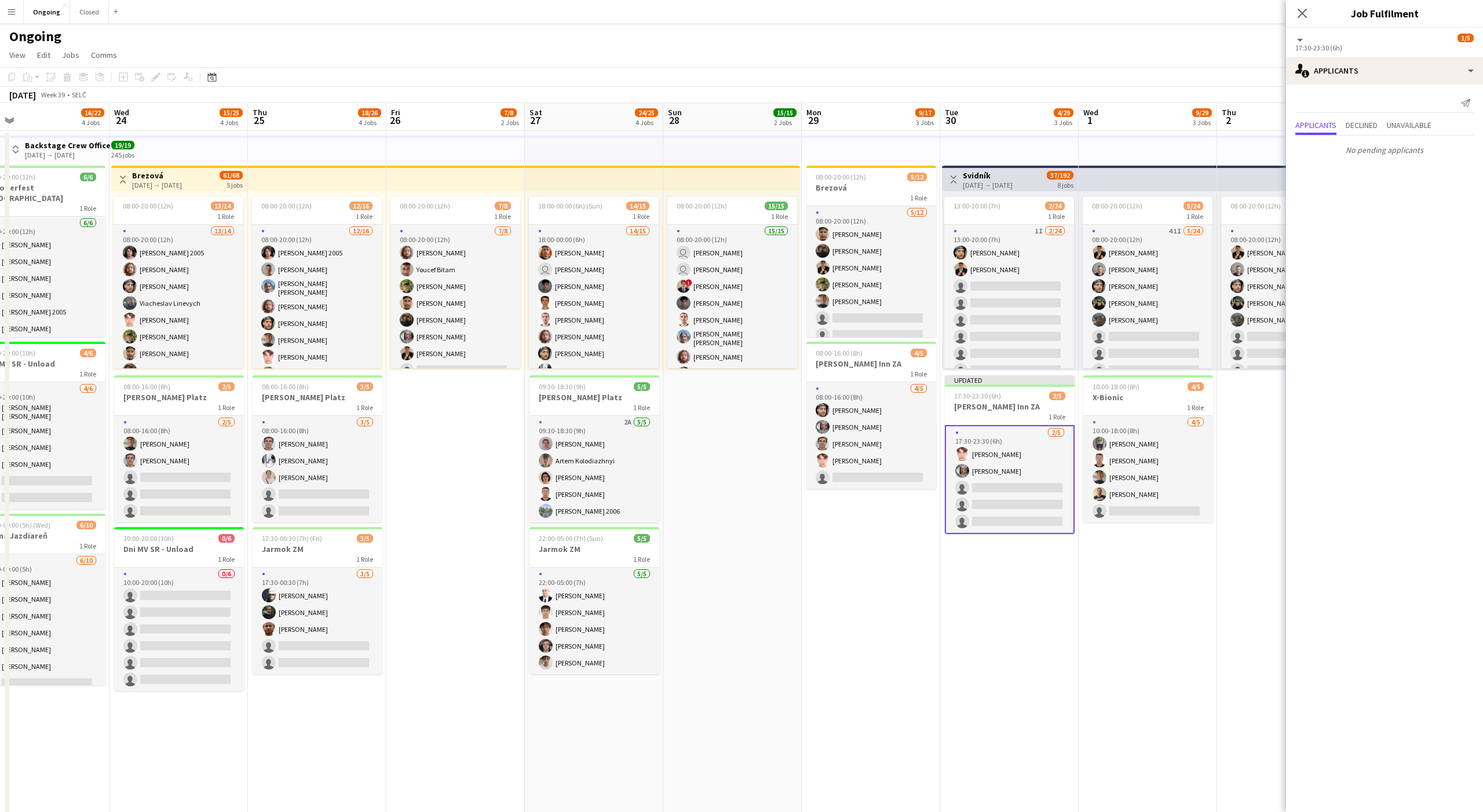
click at [1248, 438] on app-date-cell "08:00-20:00 (12h) 5/24 1 Role 41I [DATE] 08:00-20:00 (12h) [PERSON_NAME] [PERSO…" at bounding box center [1286, 571] width 139 height 882
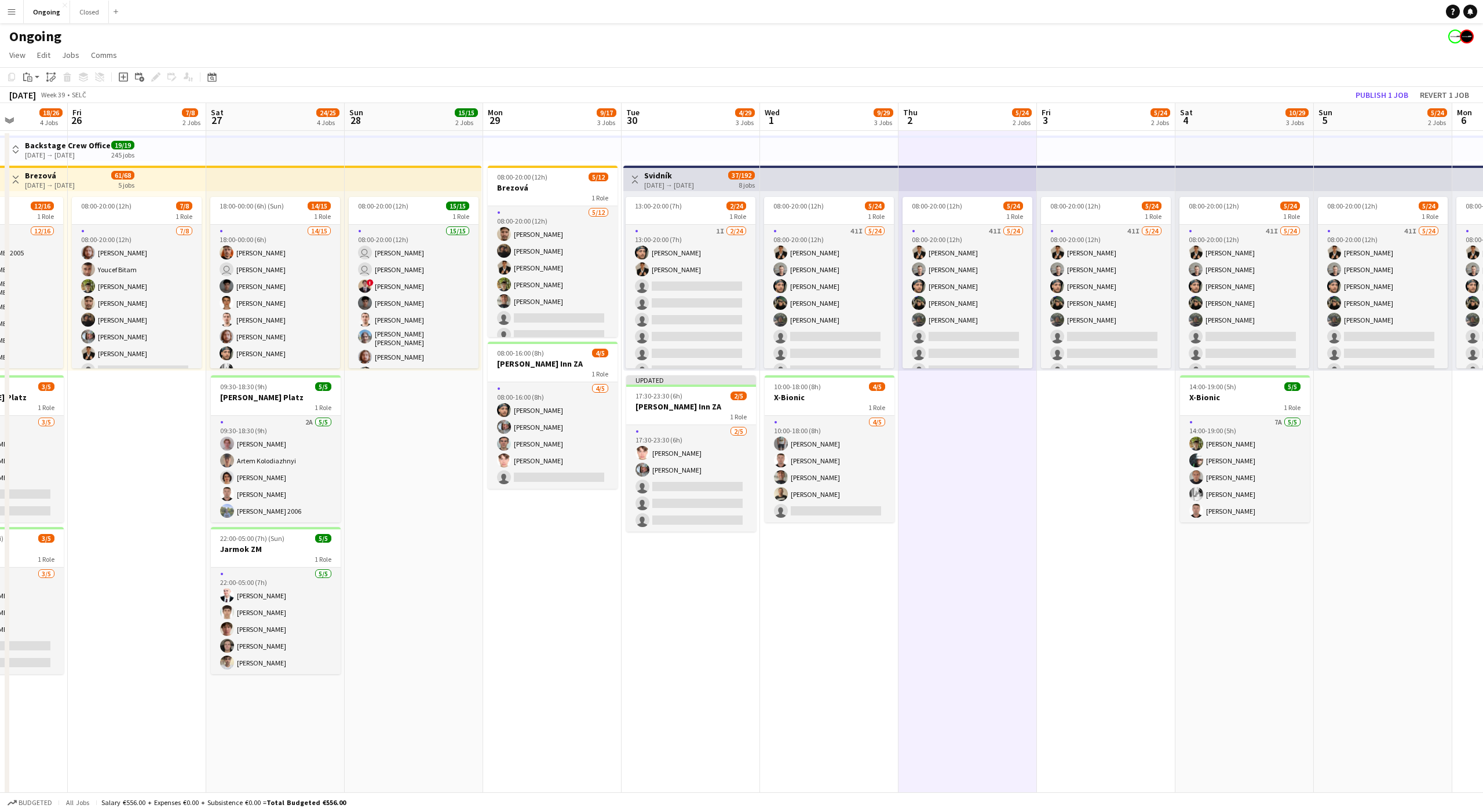
scroll to position [0, 486]
click at [1385, 86] on app-toolbar "Copy Paste Paste Command V Paste with crew Command Shift V Paste linked Job [GE…" at bounding box center [742, 77] width 1483 height 20
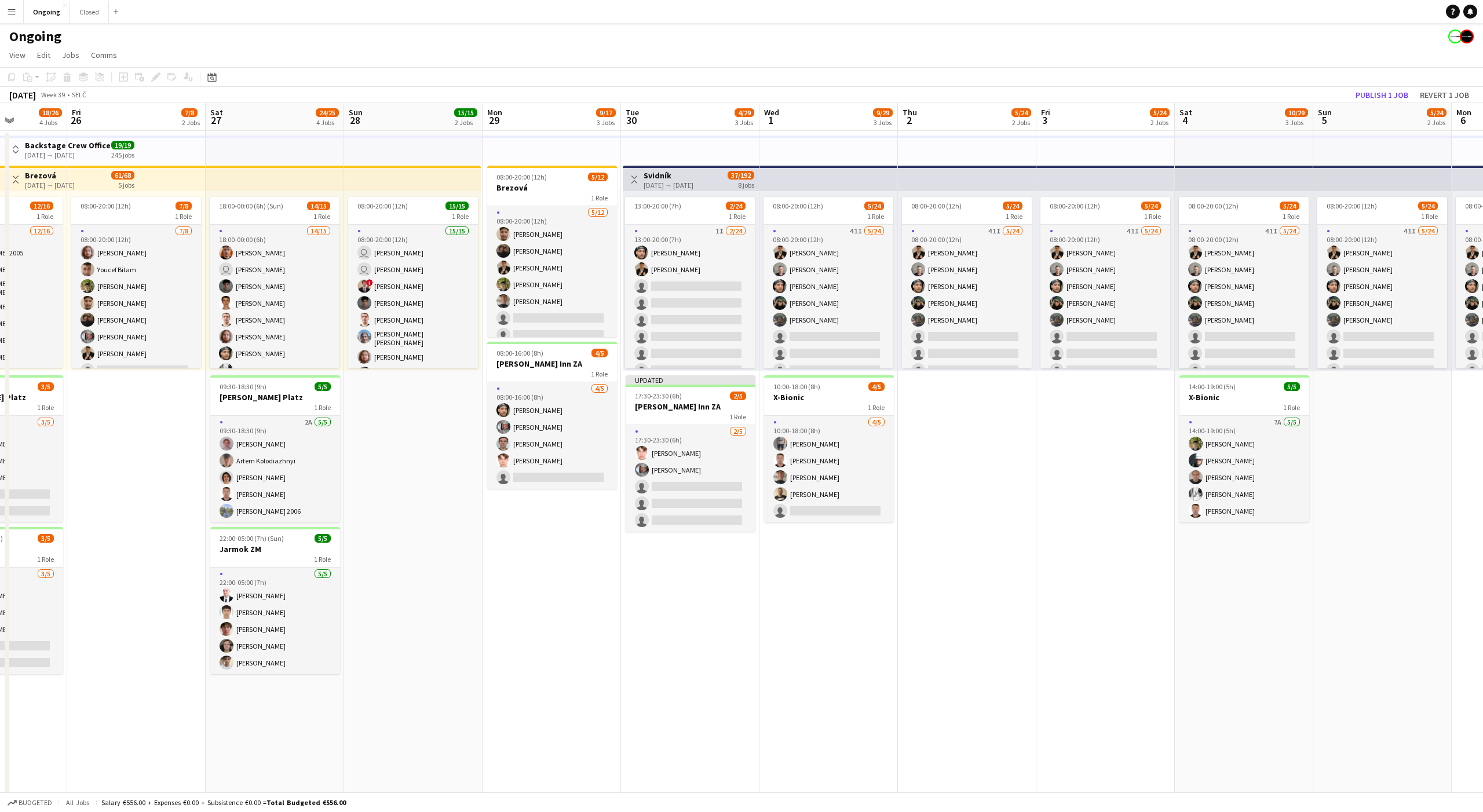
click at [1416, 34] on div "Ongoing" at bounding box center [742, 34] width 1483 height 22
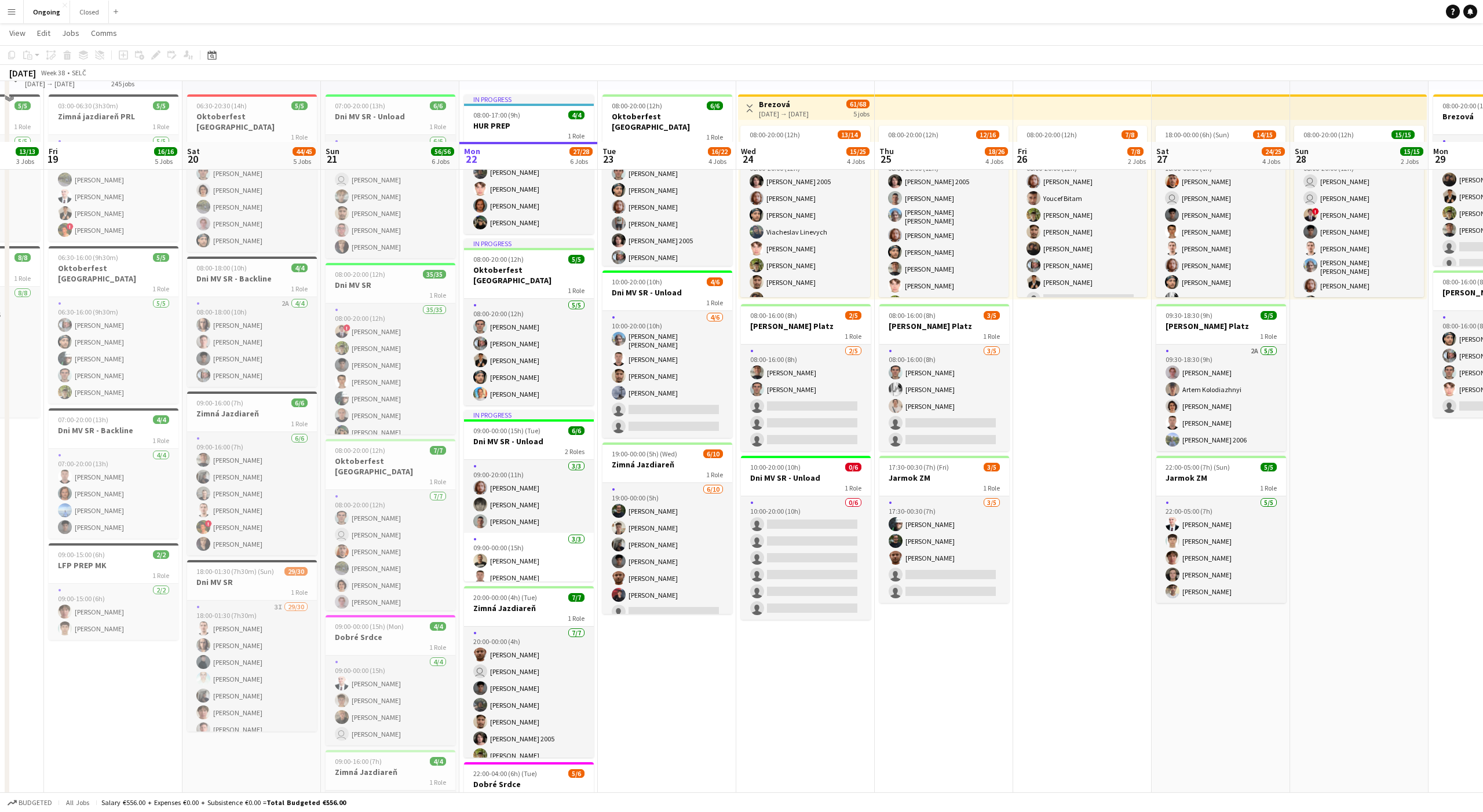
scroll to position [0, 0]
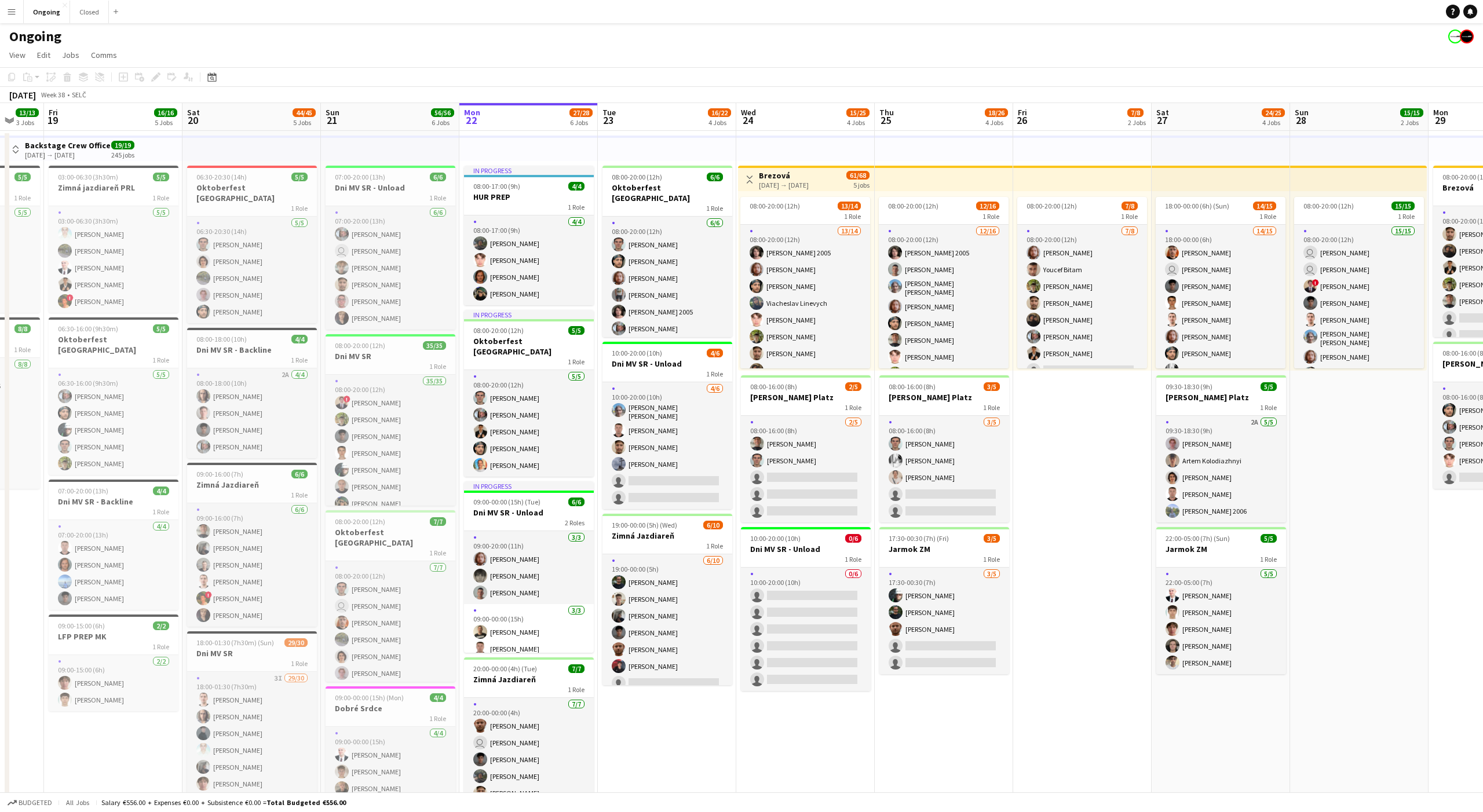
click at [658, 738] on app-date-cell "08:00-20:00 (12h) 6/6 Oktoberfest Vienna 1 Role [DATE] 08:00-20:00 (12h) [PERSO…" at bounding box center [667, 571] width 139 height 882
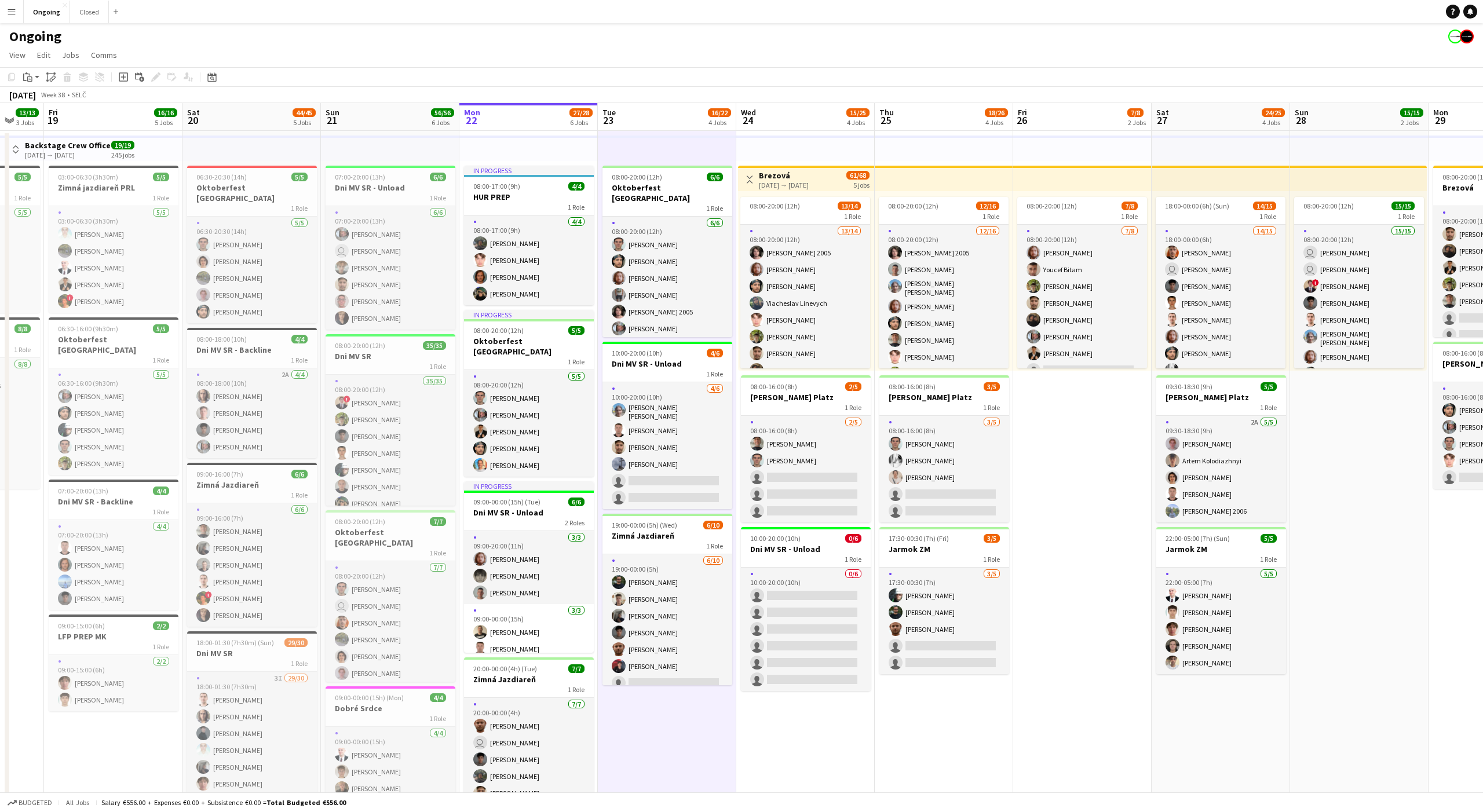
click at [665, 740] on app-date-cell "08:00-20:00 (12h) 6/6 Oktoberfest Vienna 1 Role [DATE] 08:00-20:00 (12h) [PERSO…" at bounding box center [667, 571] width 139 height 882
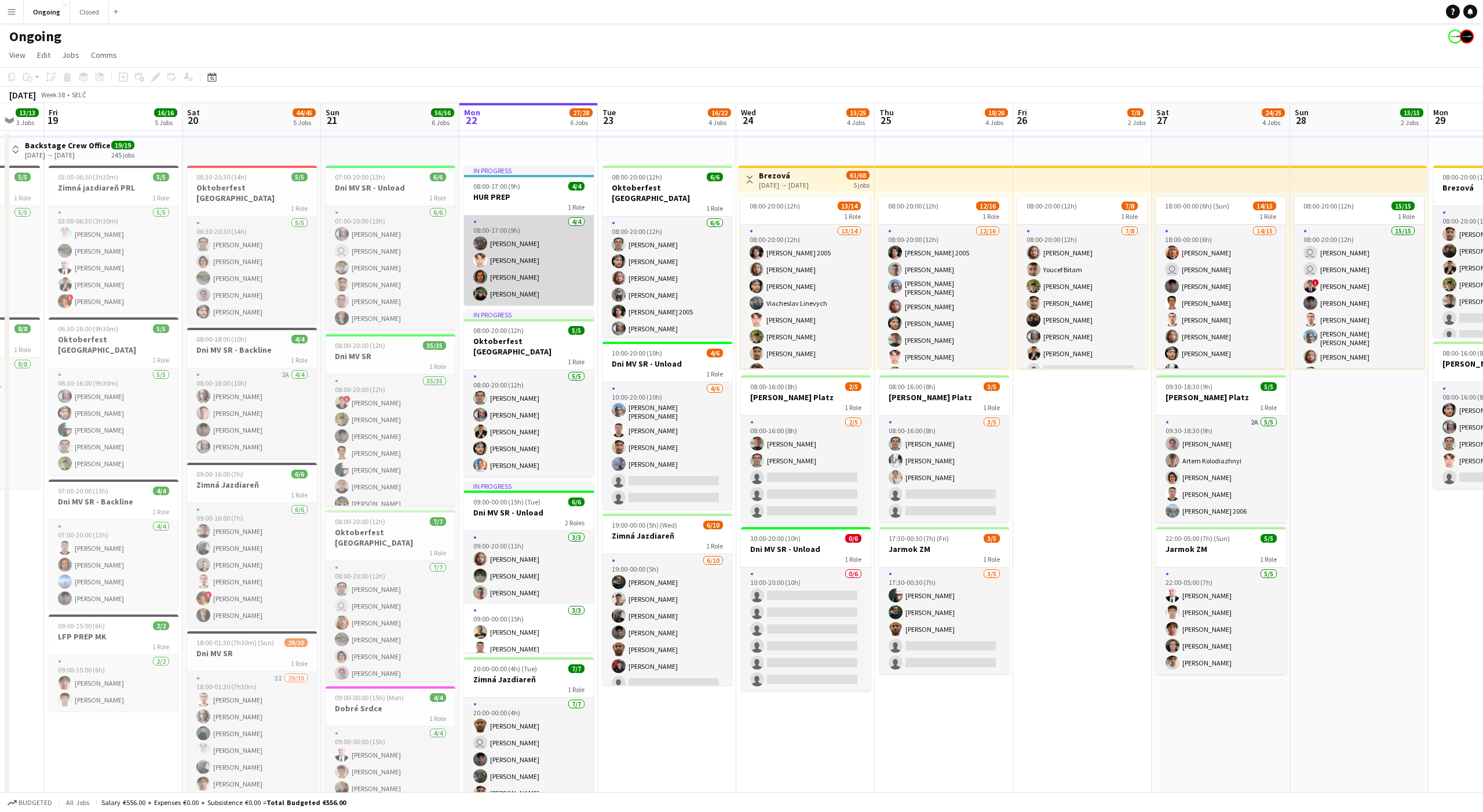
click at [576, 234] on app-card-role "[DATE] 08:00-17:00 (9h) [PERSON_NAME] [PERSON_NAME] [PERSON_NAME]" at bounding box center [529, 260] width 130 height 90
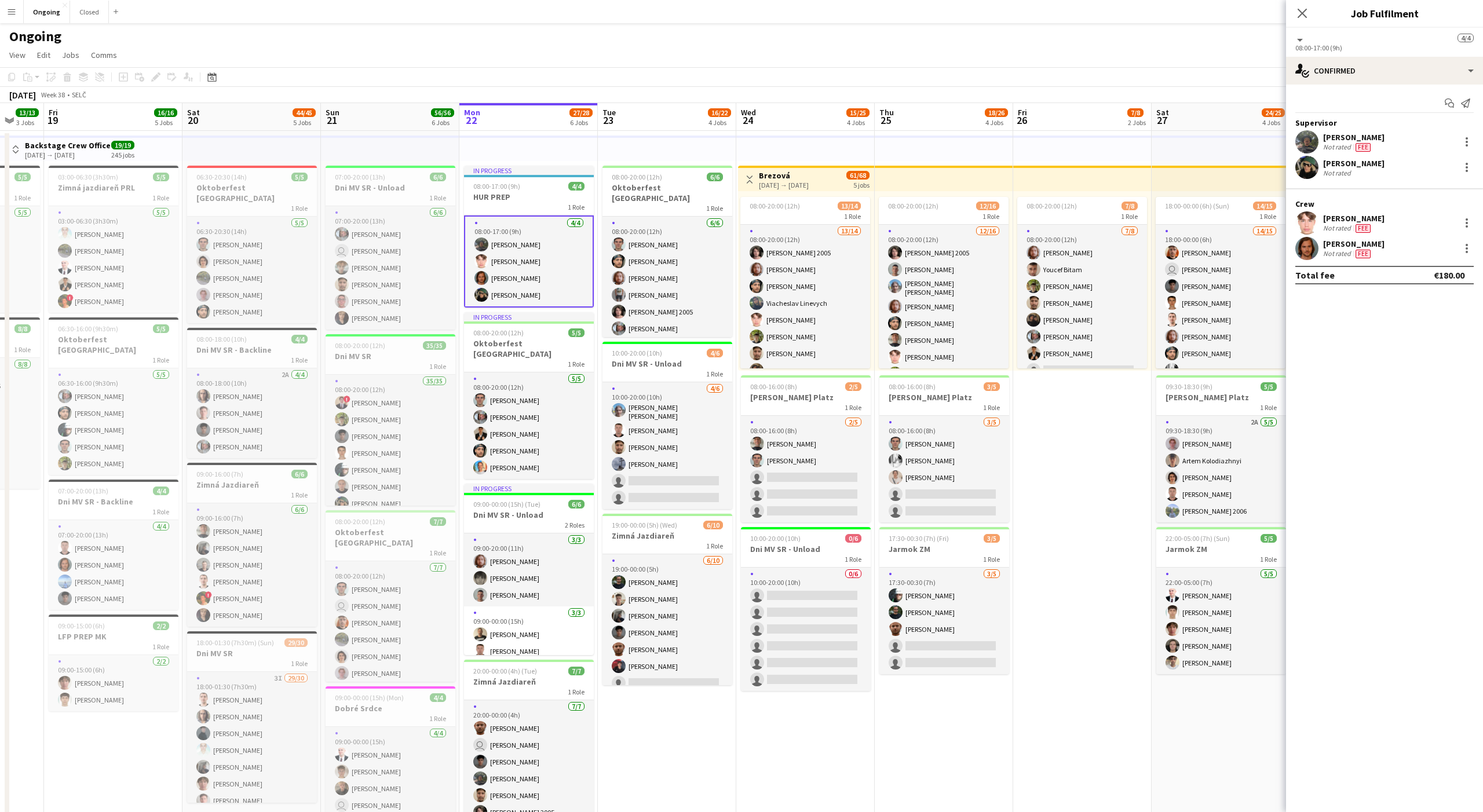
click at [653, 734] on app-date-cell "08:00-20:00 (12h) 6/6 Oktoberfest Vienna 1 Role [DATE] 08:00-20:00 (12h) [PERSO…" at bounding box center [667, 571] width 139 height 882
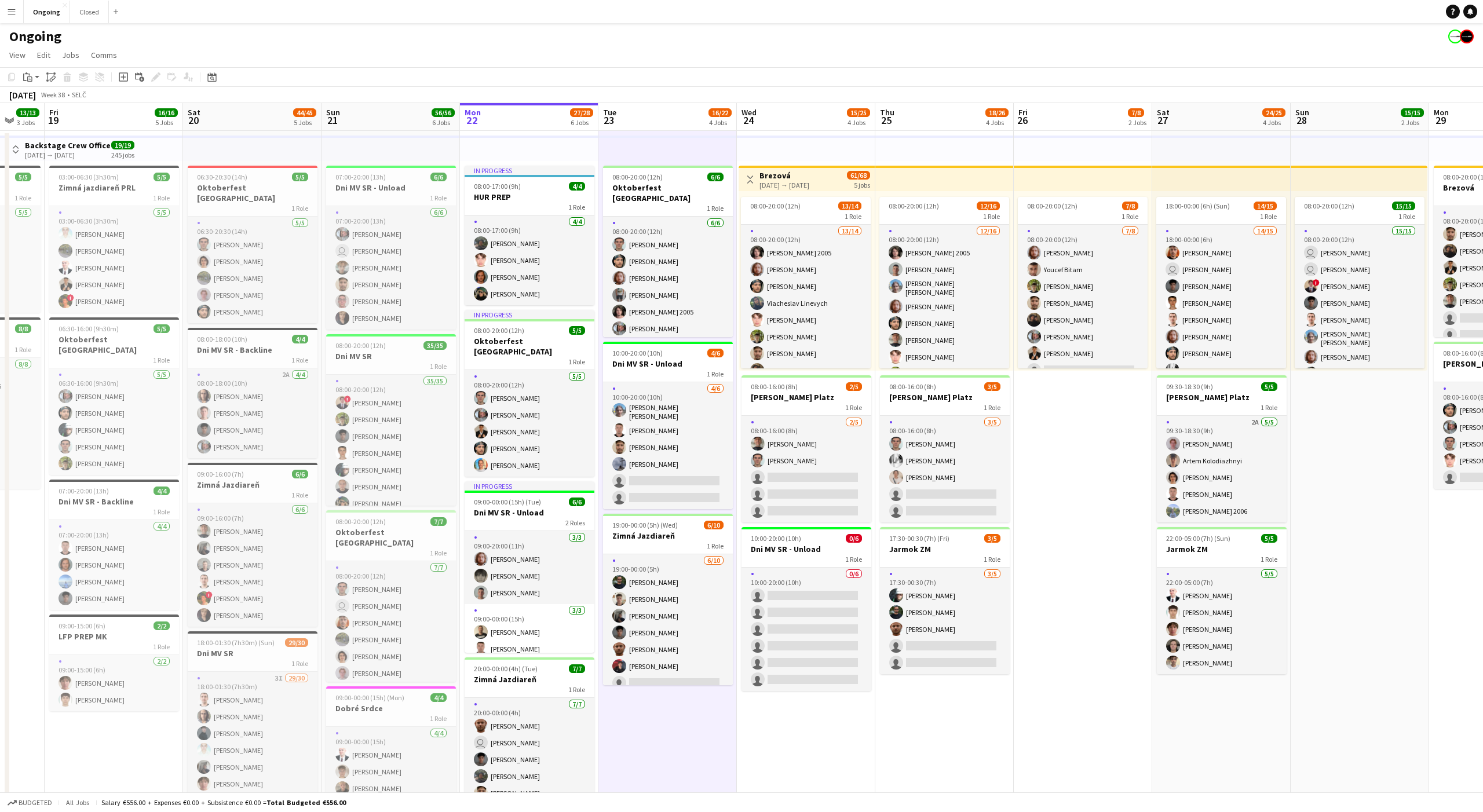
click at [667, 713] on app-date-cell "08:00-20:00 (12h) 6/6 Oktoberfest Vienna 1 Role [DATE] 08:00-20:00 (12h) [PERSO…" at bounding box center [667, 571] width 139 height 882
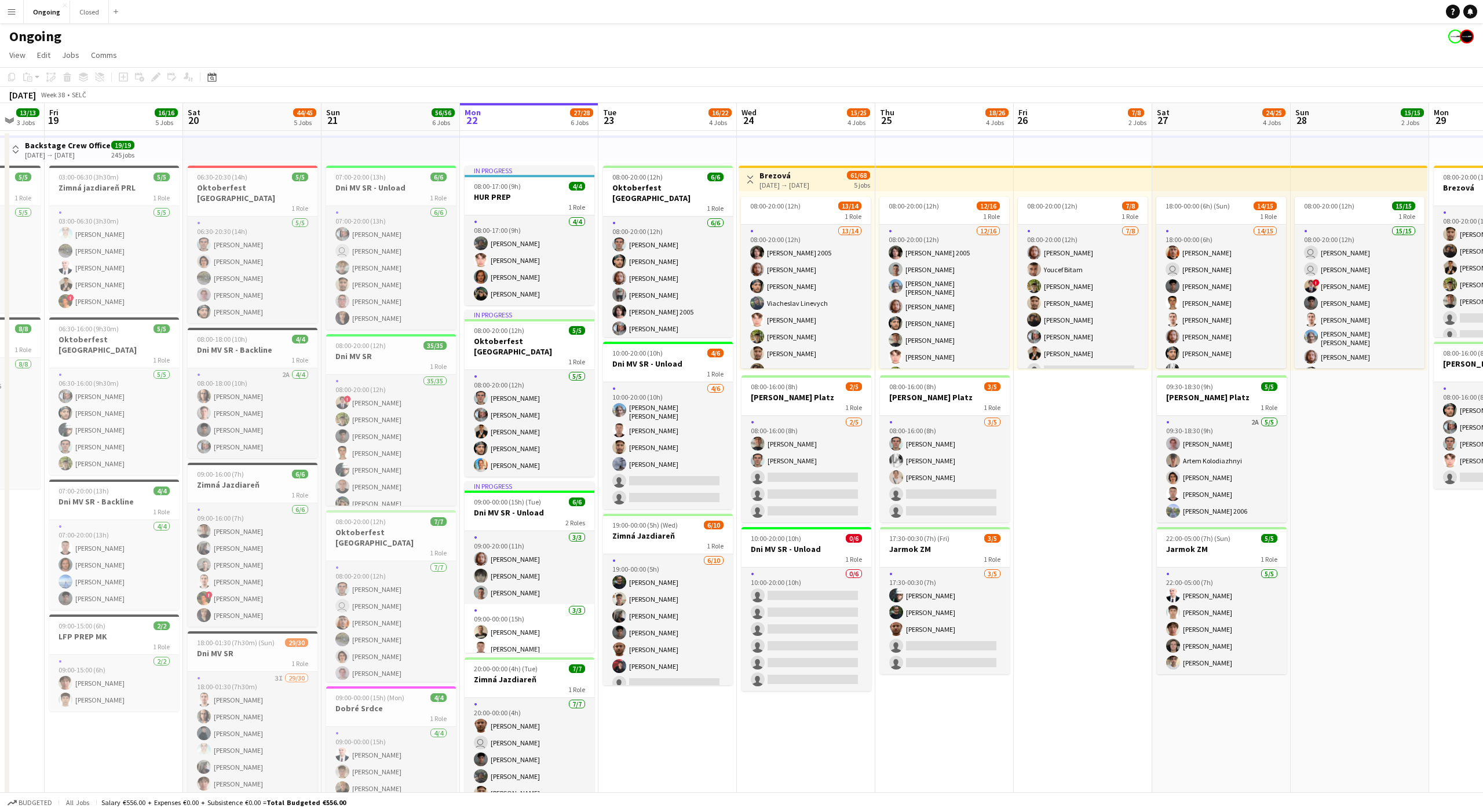
click at [667, 713] on app-date-cell "08:00-20:00 (12h) 6/6 Oktoberfest Vienna 1 Role [DATE] 08:00-20:00 (12h) [PERSO…" at bounding box center [667, 571] width 139 height 882
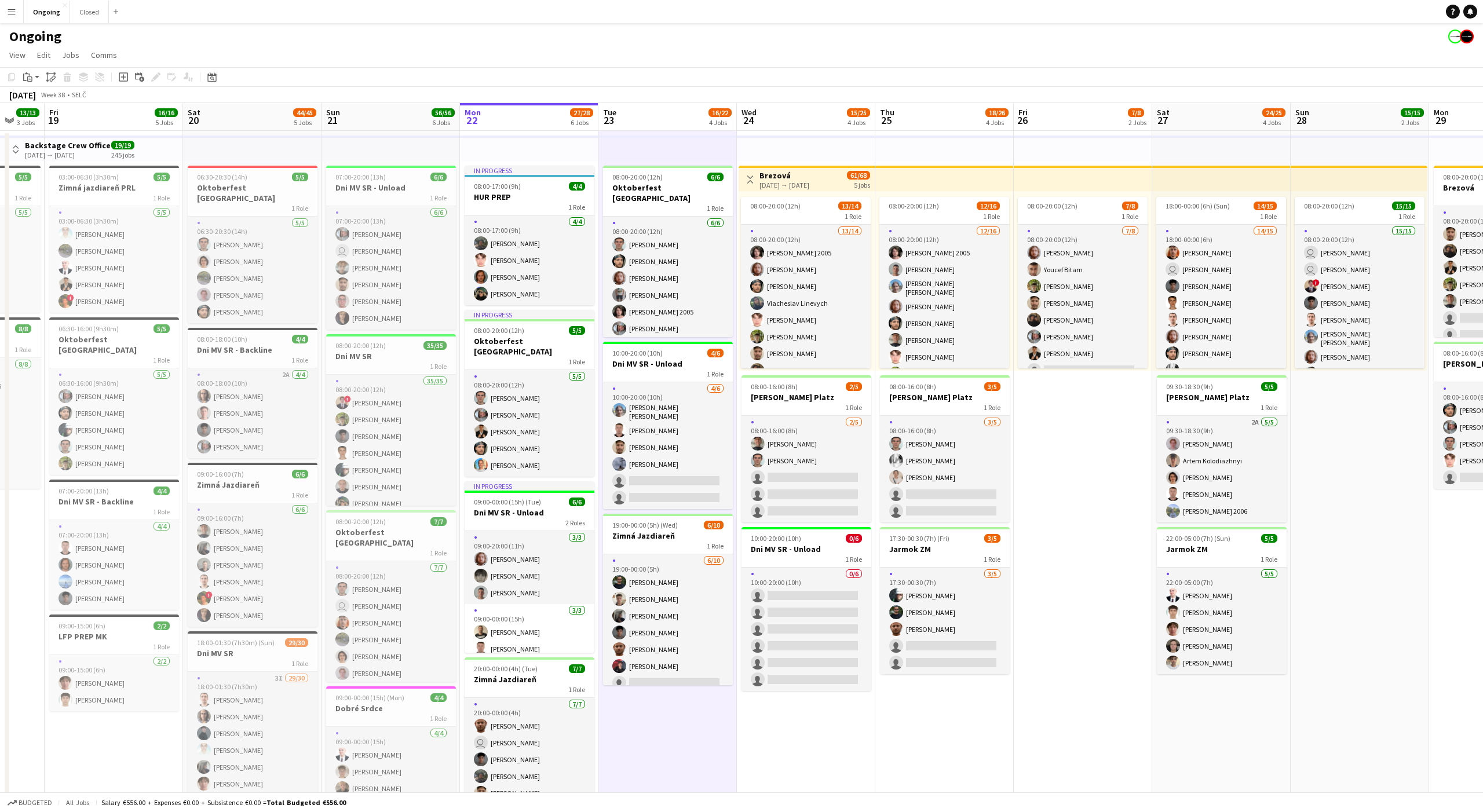
click at [669, 745] on app-date-cell "08:00-20:00 (12h) 6/6 Oktoberfest Vienna 1 Role [DATE] 08:00-20:00 (12h) [PERSO…" at bounding box center [667, 571] width 139 height 882
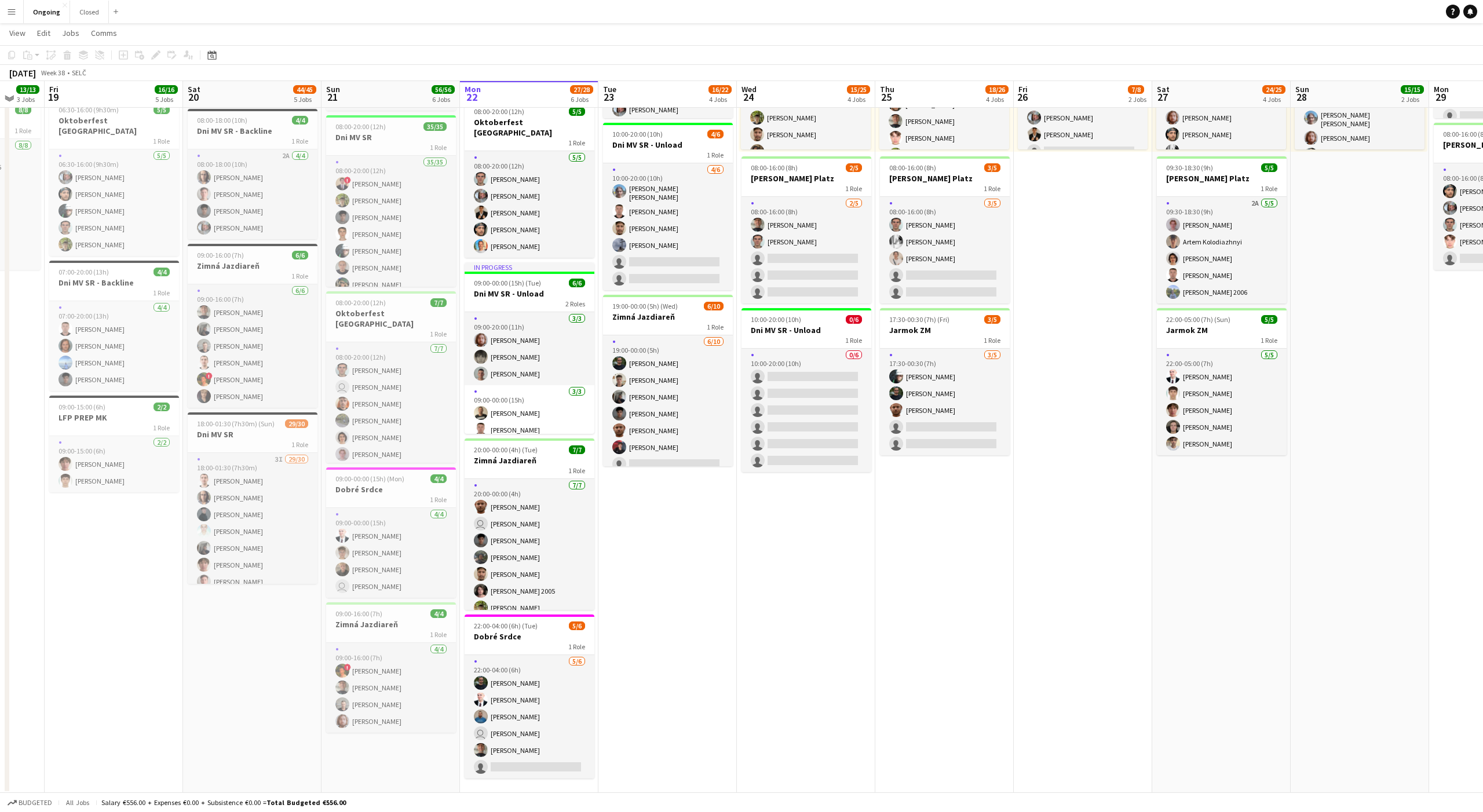
scroll to position [219, 0]
click at [663, 528] on app-date-cell "08:00-20:00 (12h) 6/6 Oktoberfest Vienna 1 Role [DATE] 08:00-20:00 (12h) [PERSO…" at bounding box center [667, 351] width 139 height 882
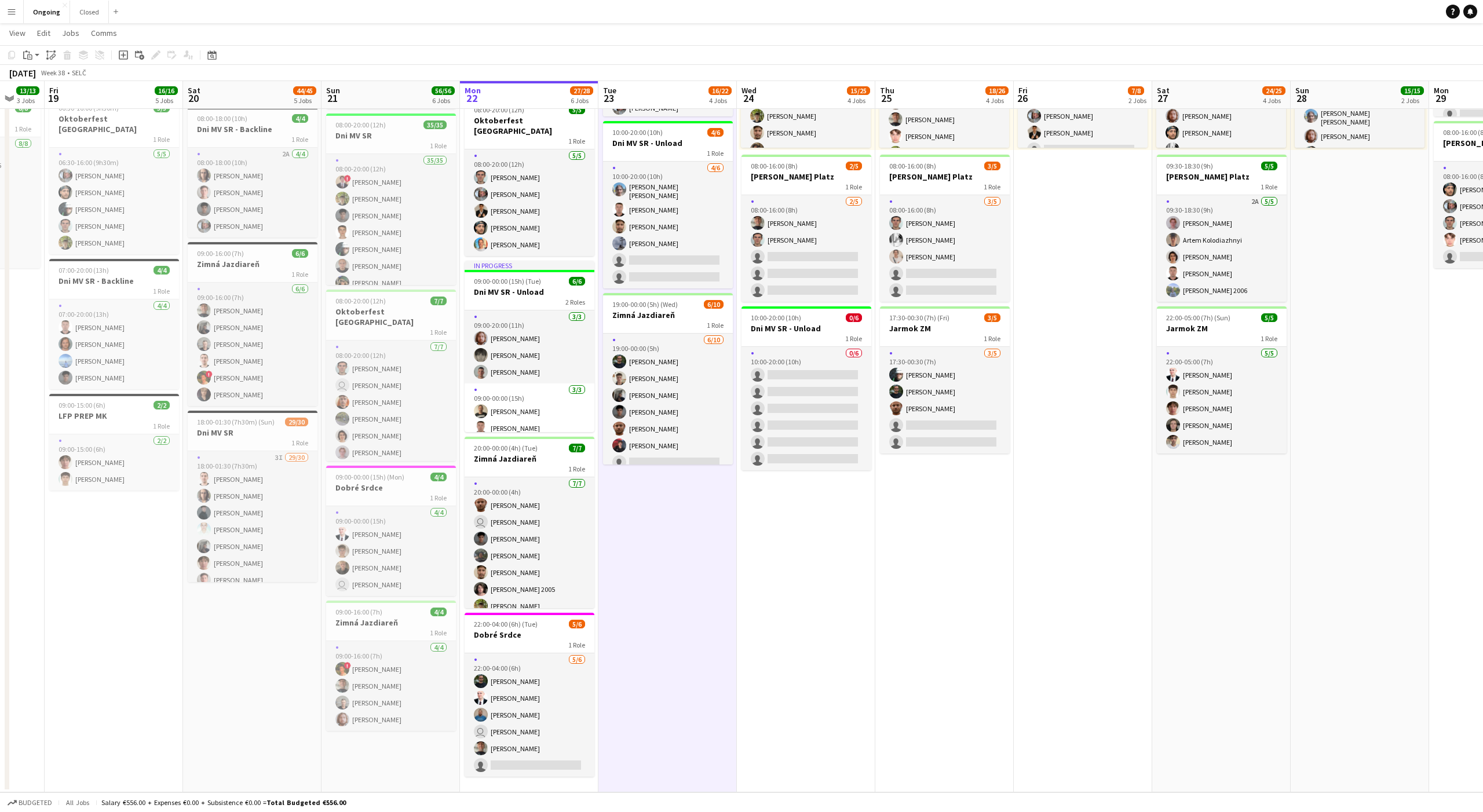
click at [665, 522] on app-date-cell "08:00-20:00 (12h) 6/6 Oktoberfest Vienna 1 Role [DATE] 08:00-20:00 (12h) [PERSO…" at bounding box center [667, 351] width 139 height 882
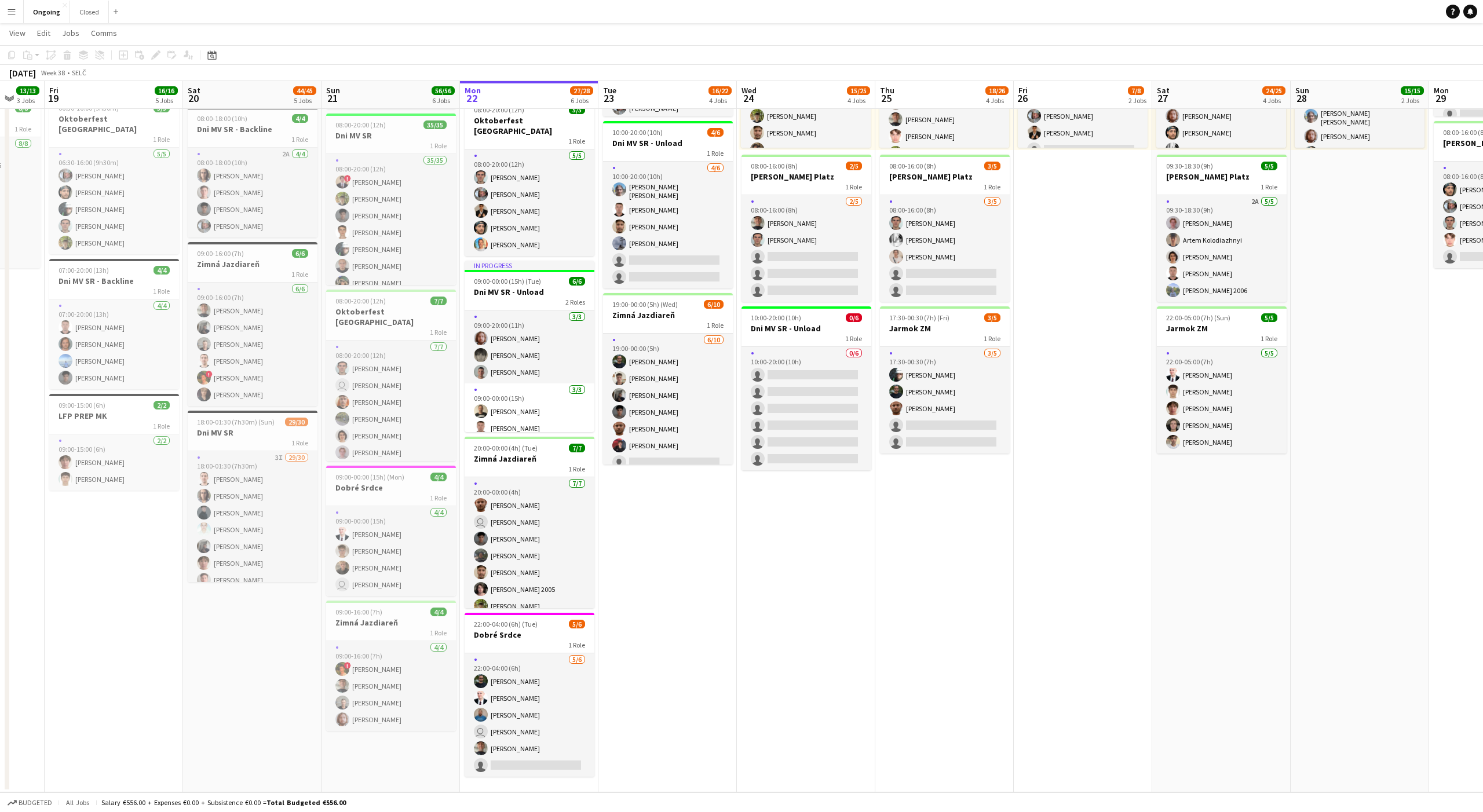
click at [667, 528] on app-date-cell "08:00-20:00 (12h) 6/6 Oktoberfest Vienna 1 Role [DATE] 08:00-20:00 (12h) [PERSO…" at bounding box center [667, 351] width 139 height 882
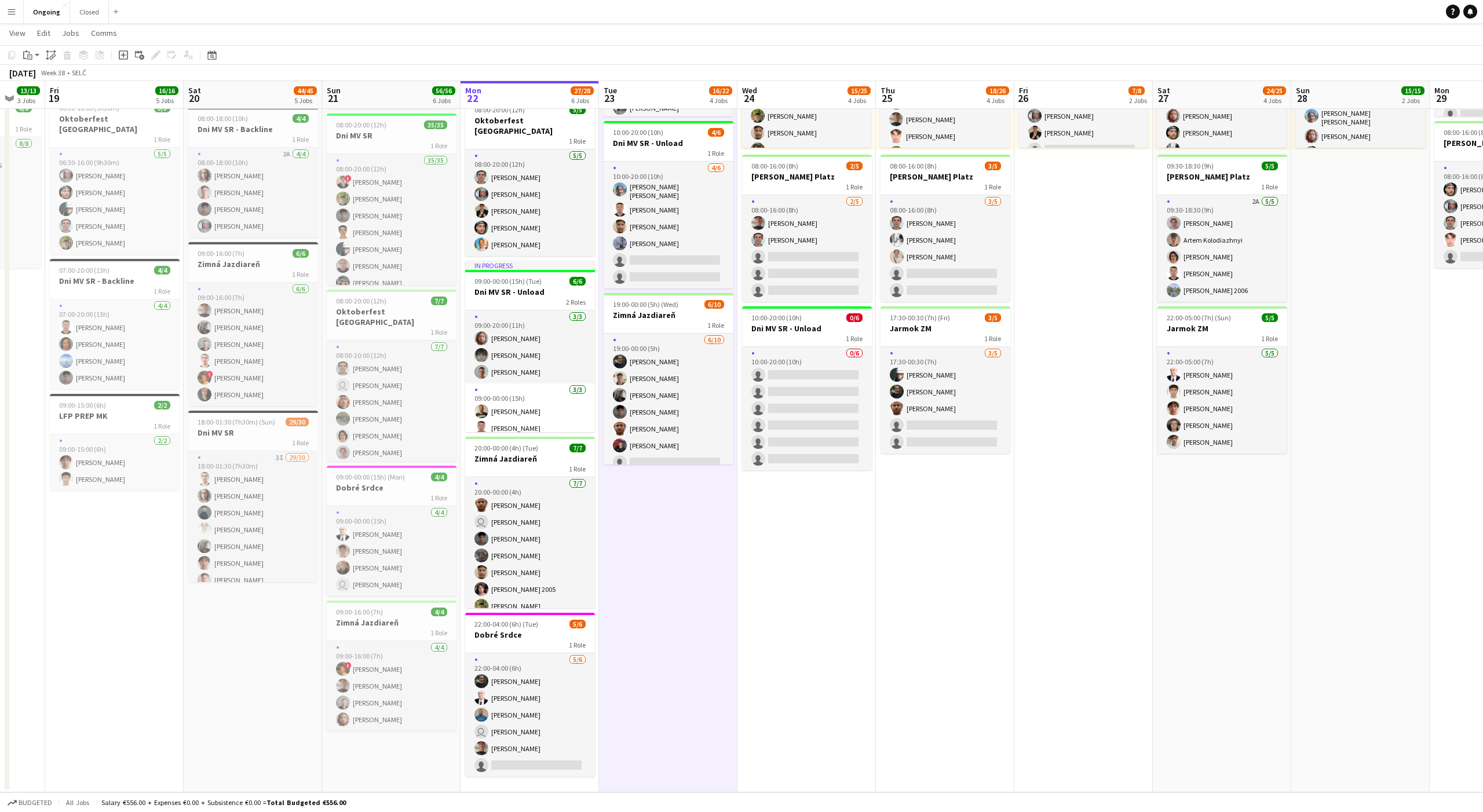
click at [666, 525] on app-date-cell "08:00-20:00 (12h) 6/6 Oktoberfest Vienna 1 Role [DATE] 08:00-20:00 (12h) [PERSO…" at bounding box center [668, 351] width 139 height 882
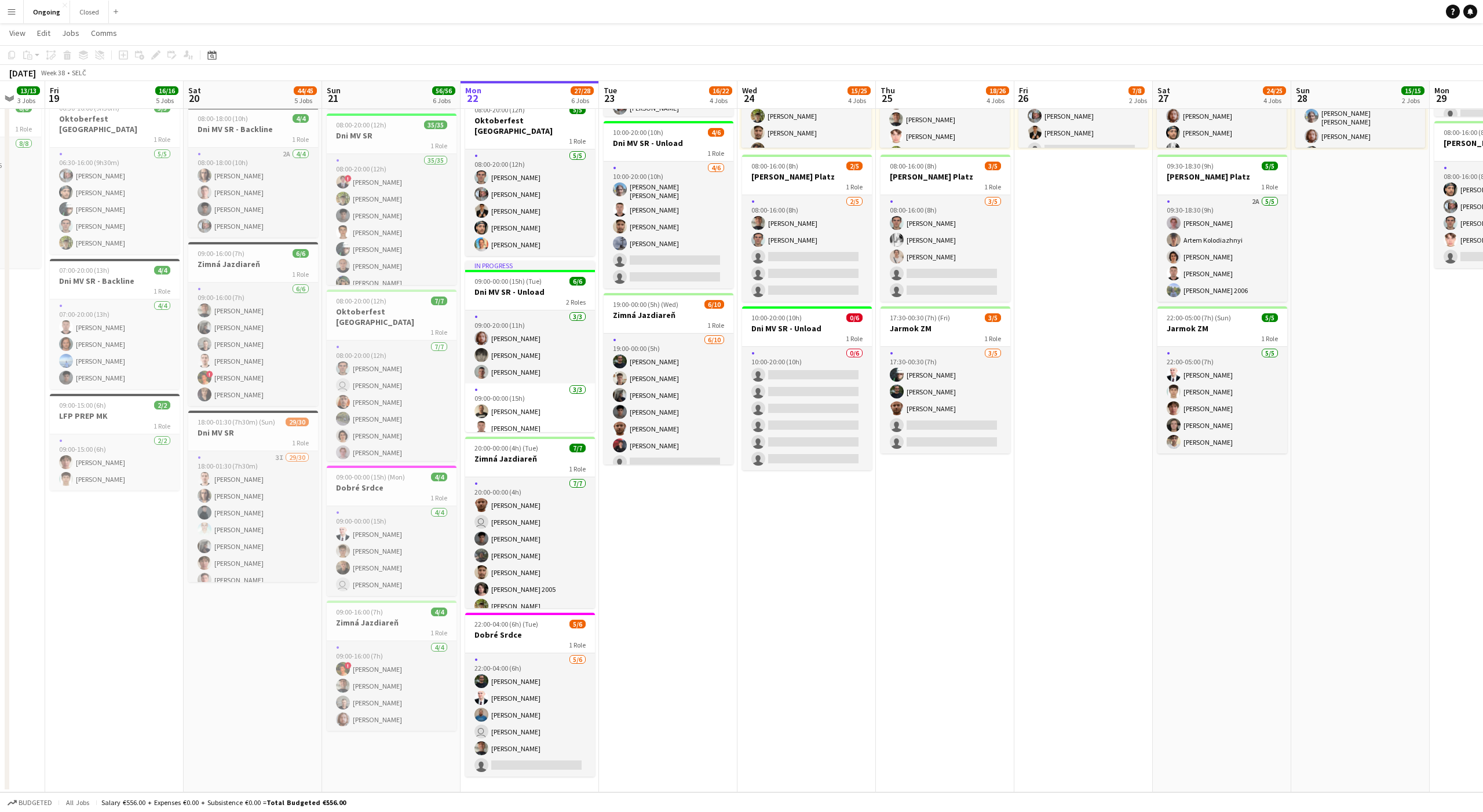
click at [666, 525] on app-date-cell "08:00-20:00 (12h) 6/6 Oktoberfest Vienna 1 Role [DATE] 08:00-20:00 (12h) [PERSO…" at bounding box center [668, 351] width 139 height 882
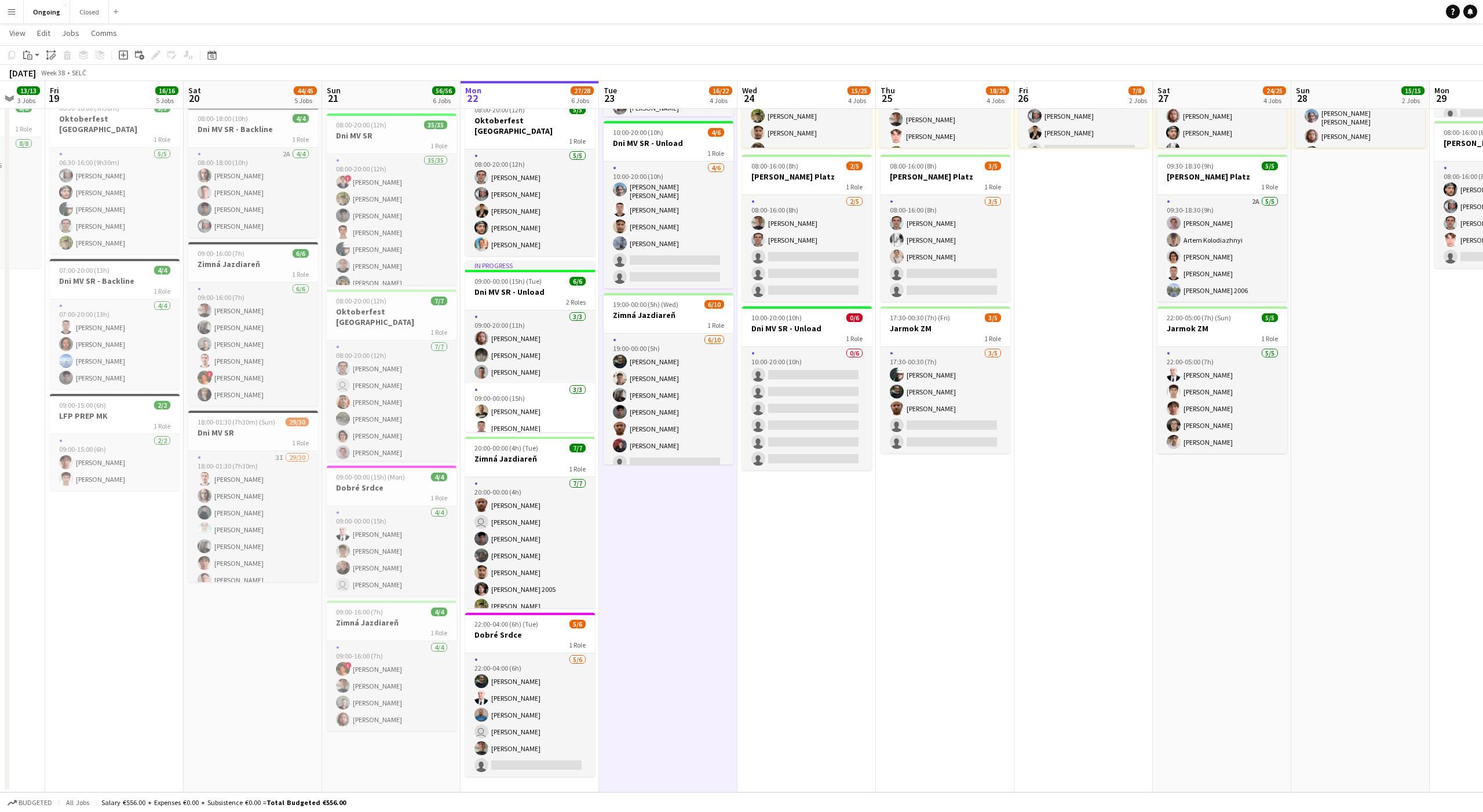
click at [666, 525] on app-date-cell "08:00-20:00 (12h) 6/6 Oktoberfest Vienna 1 Role [DATE] 08:00-20:00 (12h) [PERSO…" at bounding box center [668, 351] width 139 height 882
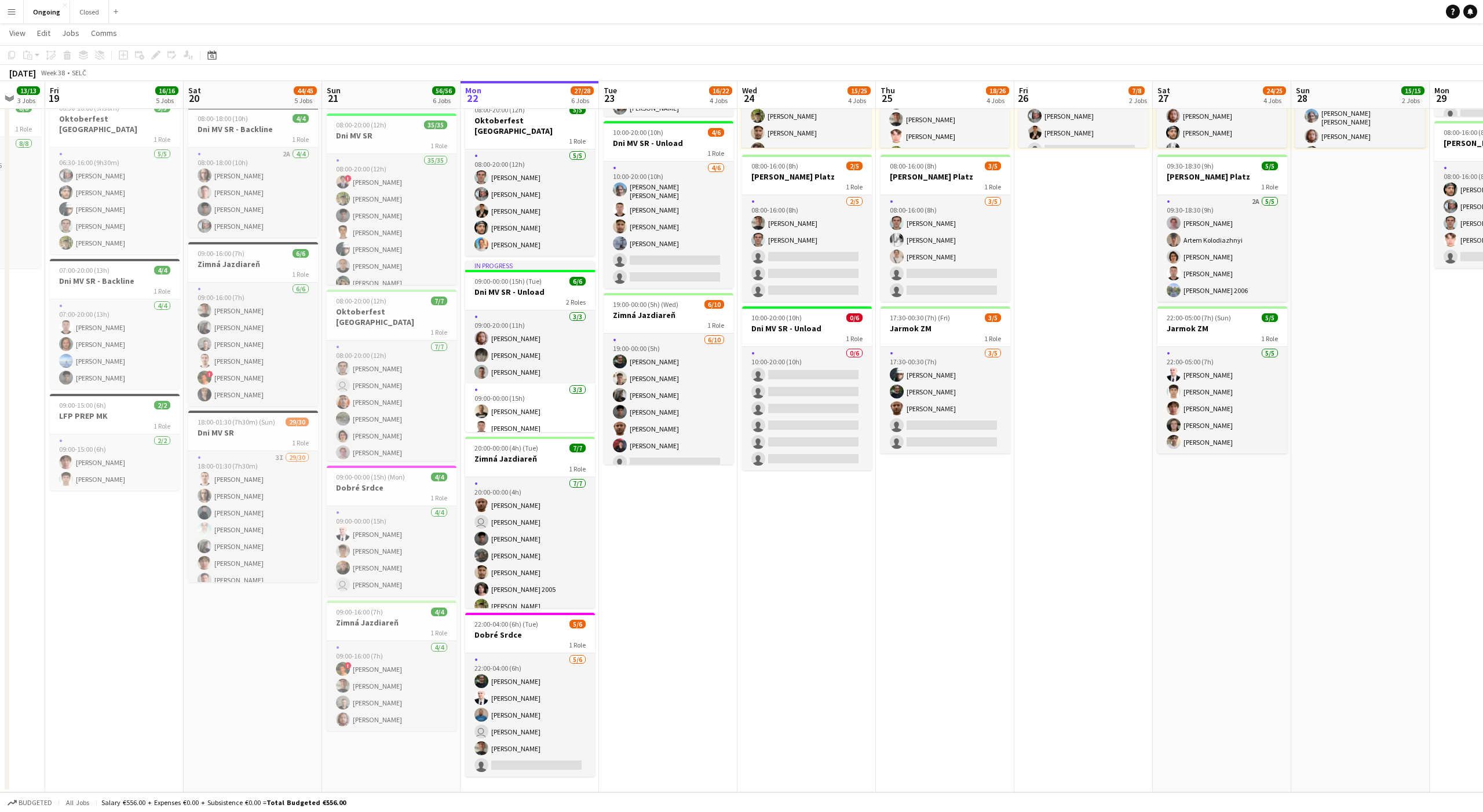
click at [666, 525] on app-date-cell "08:00-20:00 (12h) 6/6 Oktoberfest Vienna 1 Role [DATE] 08:00-20:00 (12h) [PERSO…" at bounding box center [668, 351] width 139 height 882
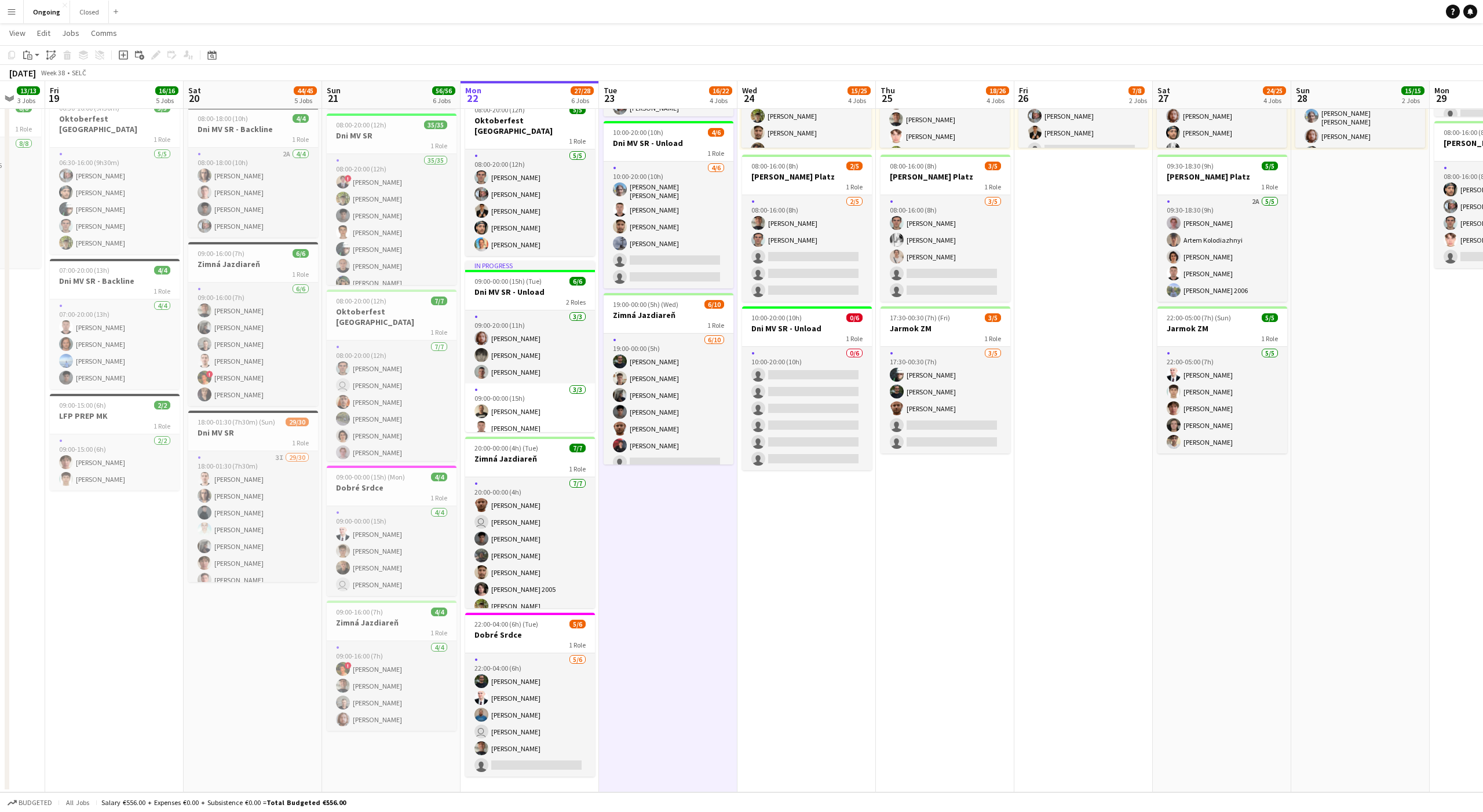
click at [665, 518] on app-date-cell "08:00-20:00 (12h) 6/6 Oktoberfest Vienna 1 Role [DATE] 08:00-20:00 (12h) [PERSO…" at bounding box center [668, 351] width 139 height 882
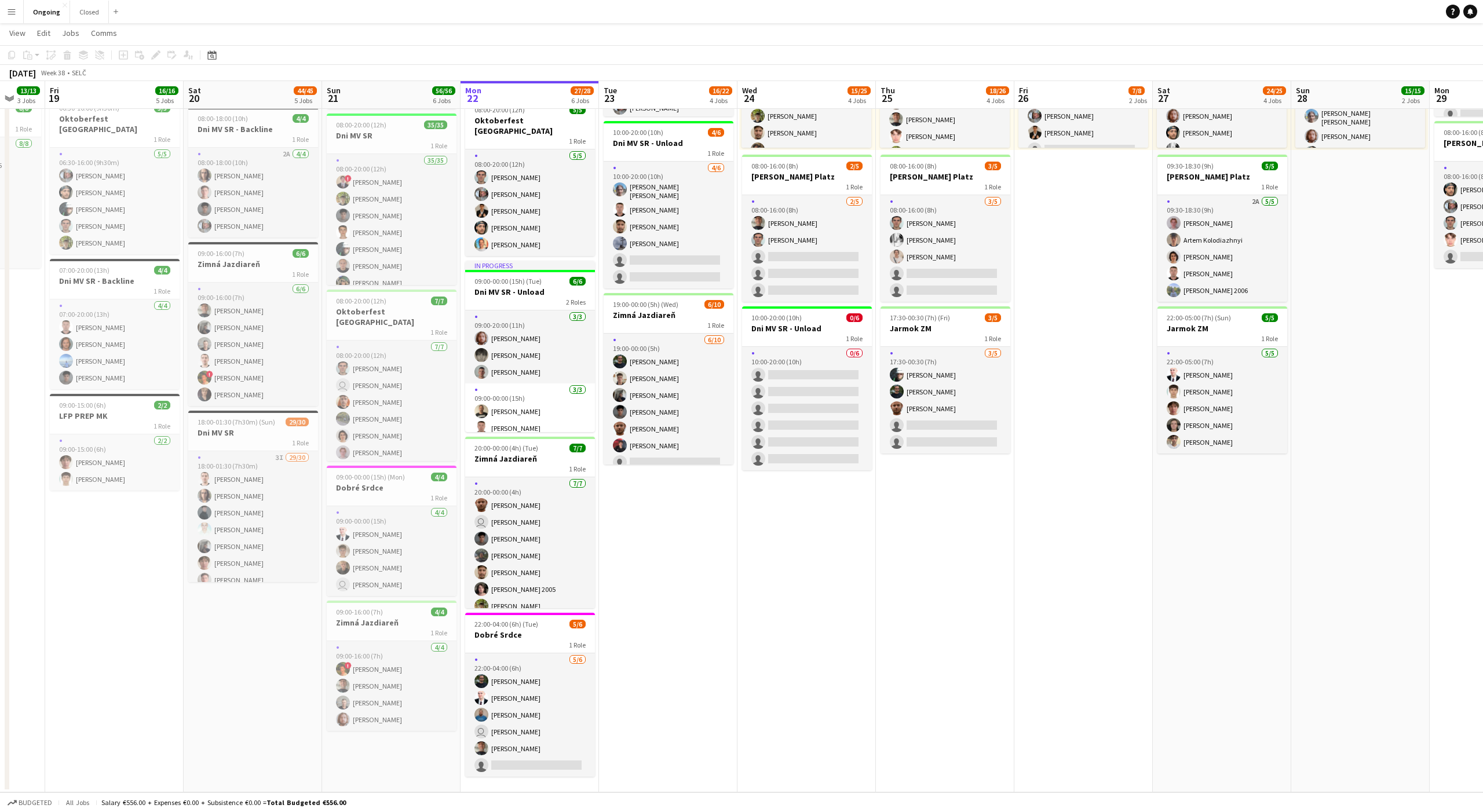
click at [665, 521] on app-date-cell "08:00-20:00 (12h) 6/6 Oktoberfest Vienna 1 Role [DATE] 08:00-20:00 (12h) [PERSO…" at bounding box center [668, 351] width 139 height 882
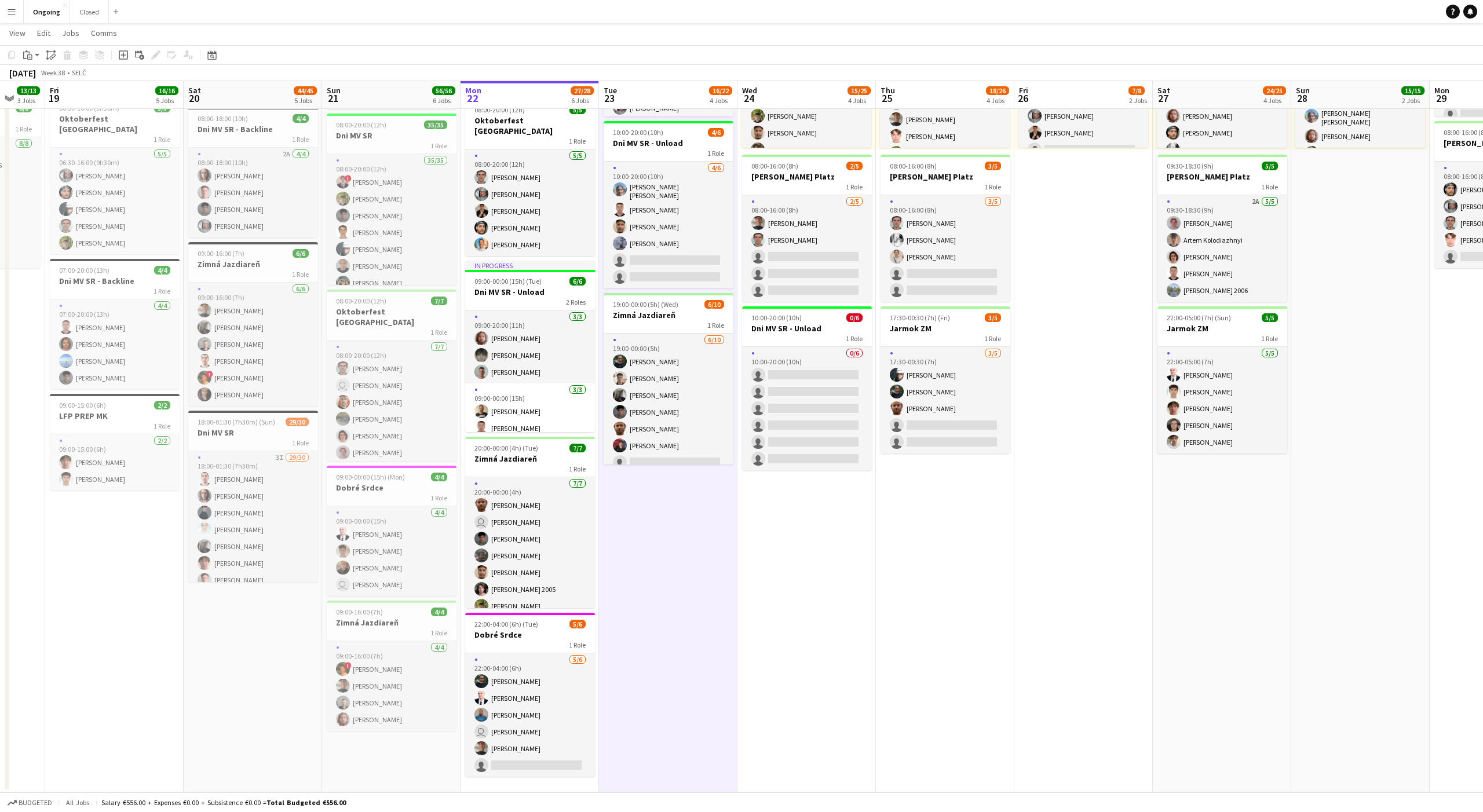
click at [665, 525] on app-date-cell "08:00-20:00 (12h) 6/6 Oktoberfest Vienna 1 Role [DATE] 08:00-20:00 (12h) [PERSO…" at bounding box center [668, 351] width 139 height 882
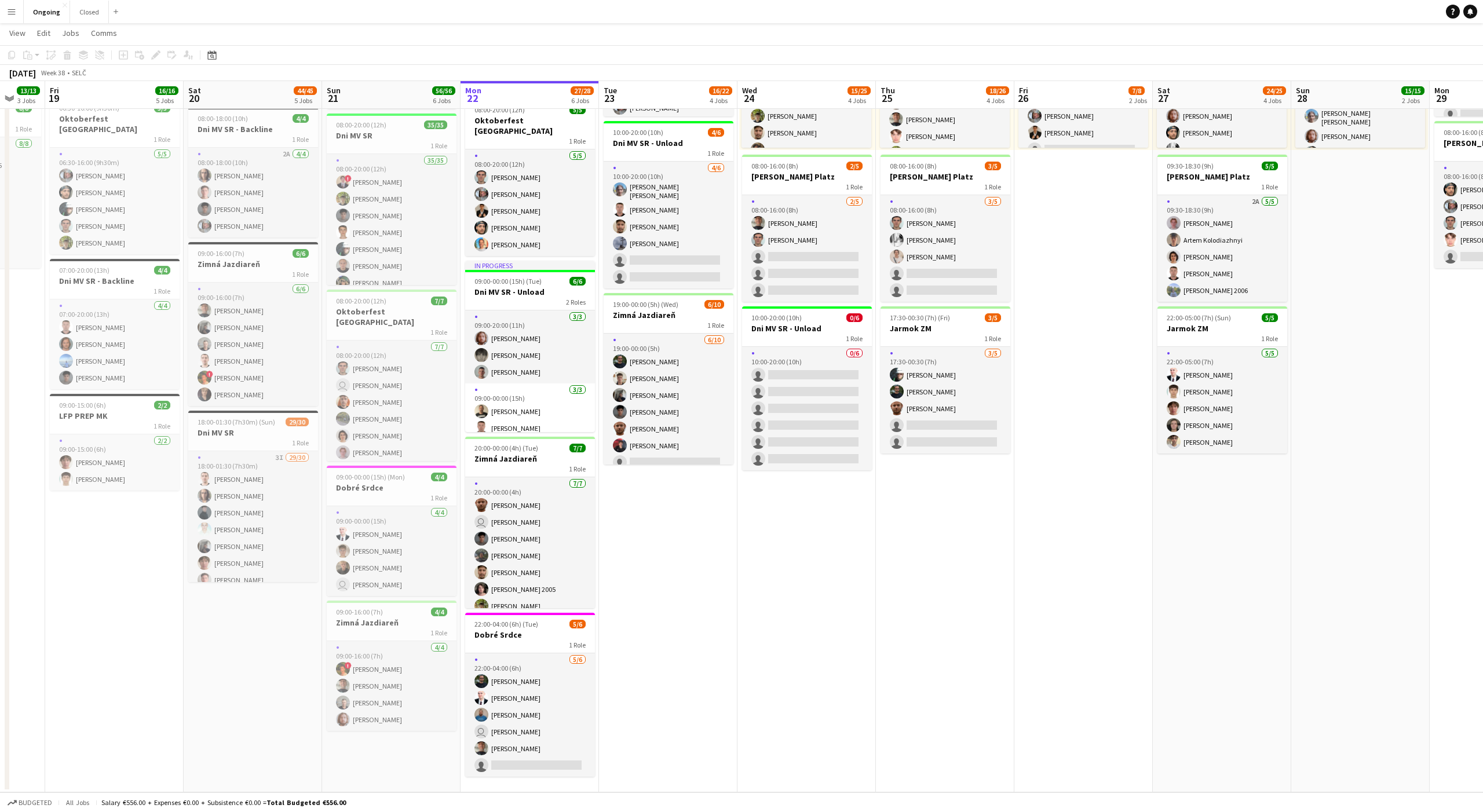
click at [667, 509] on app-date-cell "08:00-20:00 (12h) 6/6 Oktoberfest Vienna 1 Role [DATE] 08:00-20:00 (12h) [PERSO…" at bounding box center [668, 351] width 139 height 882
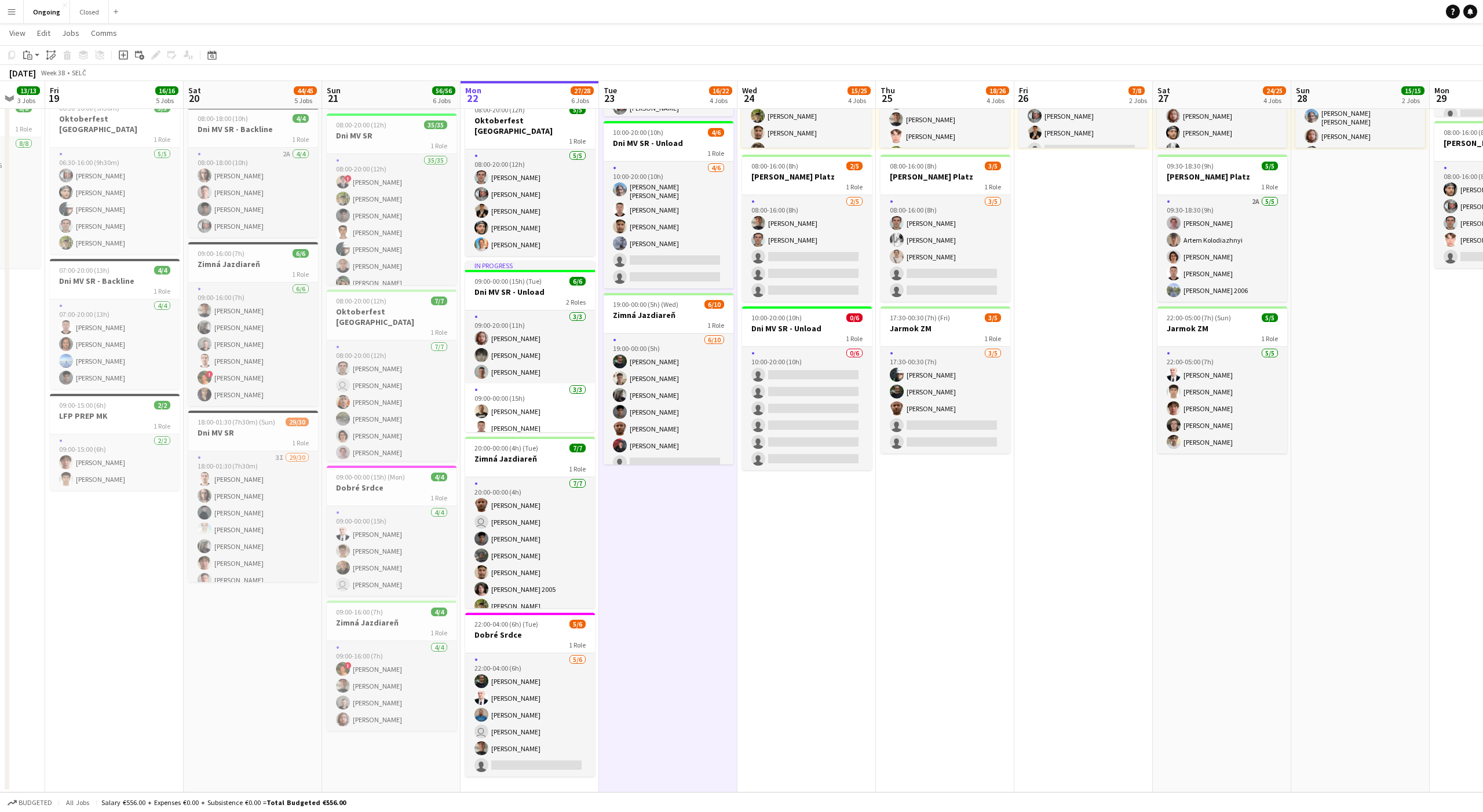
click at [664, 521] on app-date-cell "08:00-20:00 (12h) 6/6 Oktoberfest Vienna 1 Role [DATE] 08:00-20:00 (12h) [PERSO…" at bounding box center [668, 351] width 139 height 882
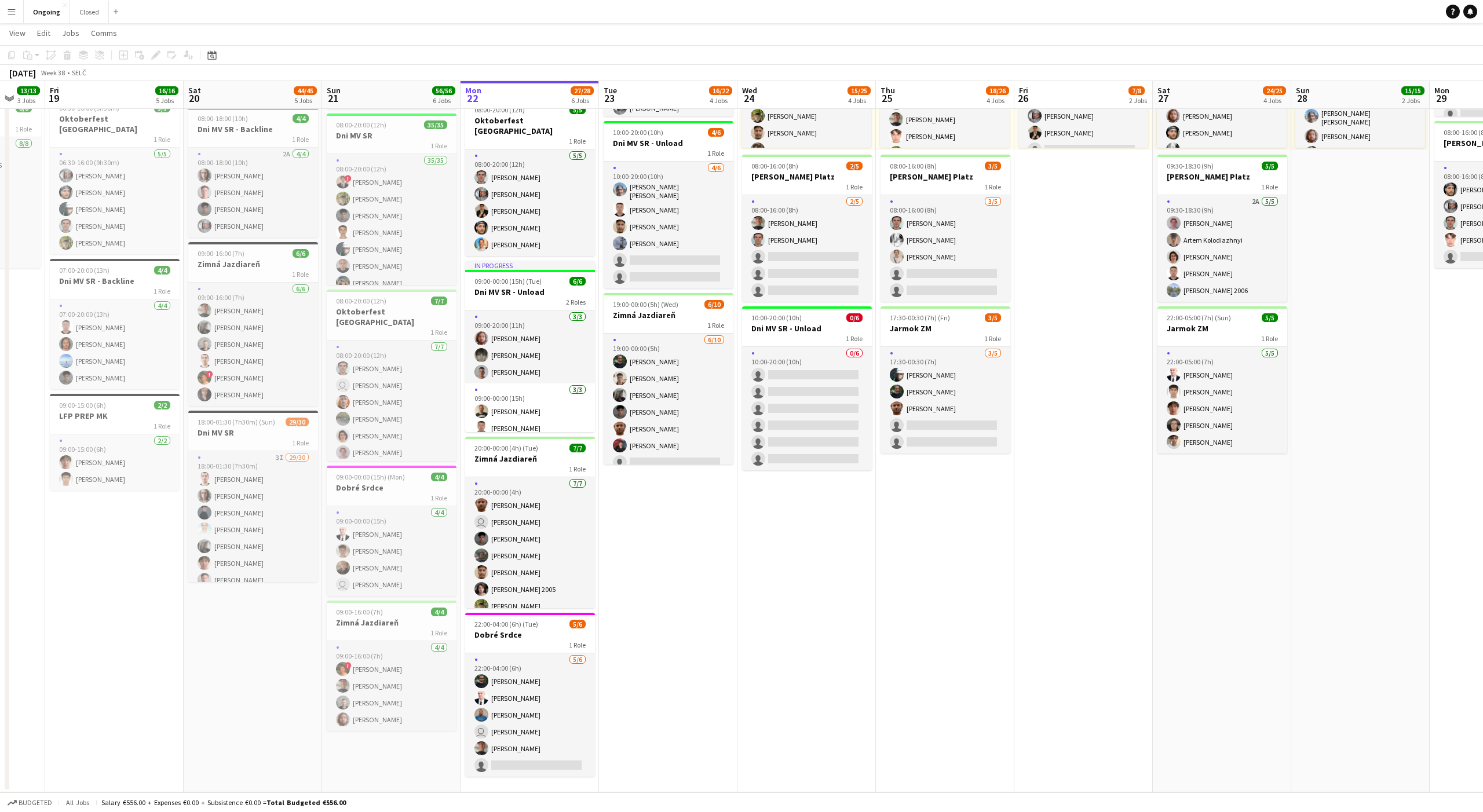
click at [666, 522] on app-date-cell "08:00-20:00 (12h) 6/6 Oktoberfest Vienna 1 Role [DATE] 08:00-20:00 (12h) [PERSO…" at bounding box center [668, 351] width 139 height 882
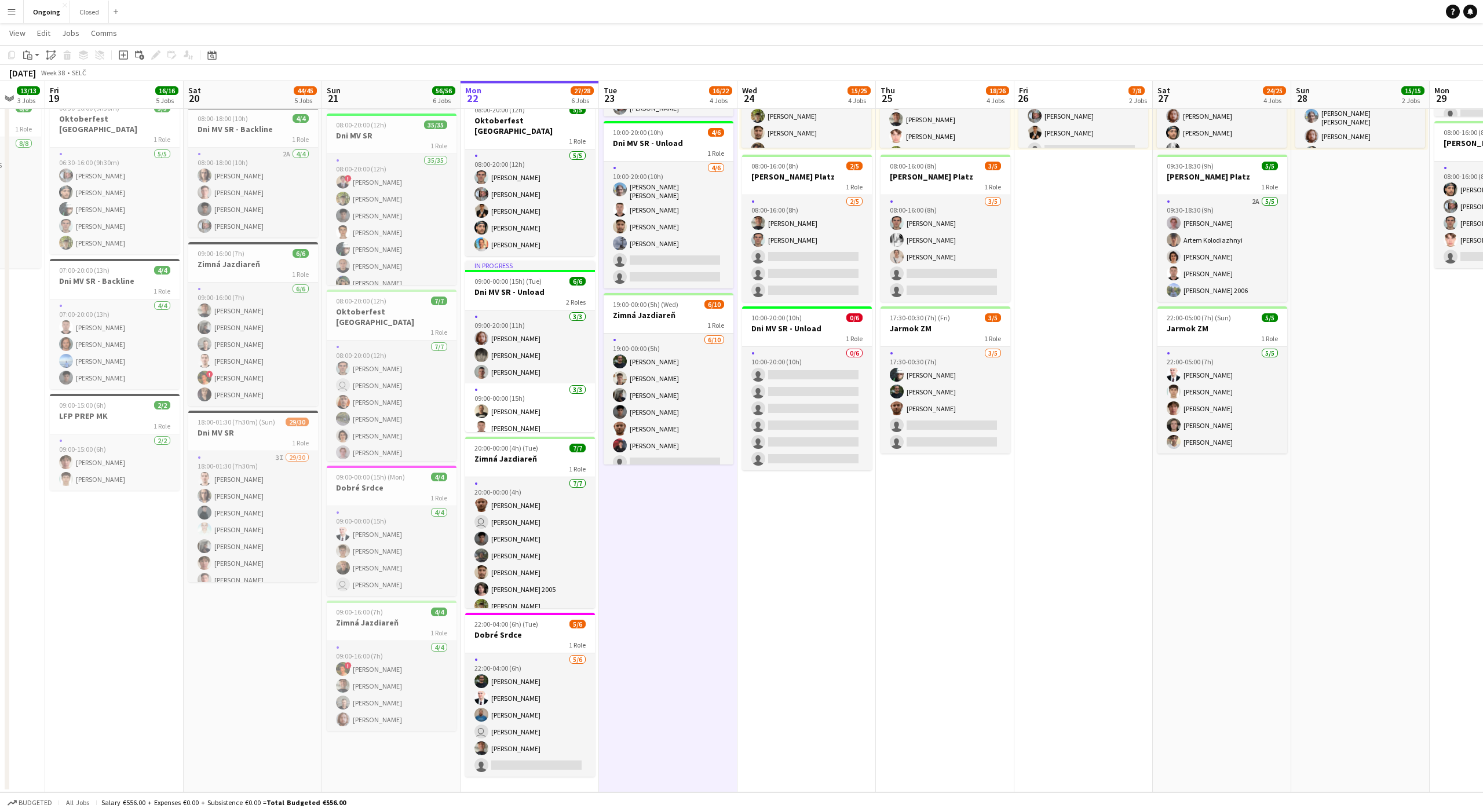
click at [666, 528] on app-date-cell "08:00-20:00 (12h) 6/6 Oktoberfest Vienna 1 Role [DATE] 08:00-20:00 (12h) [PERSO…" at bounding box center [668, 351] width 139 height 882
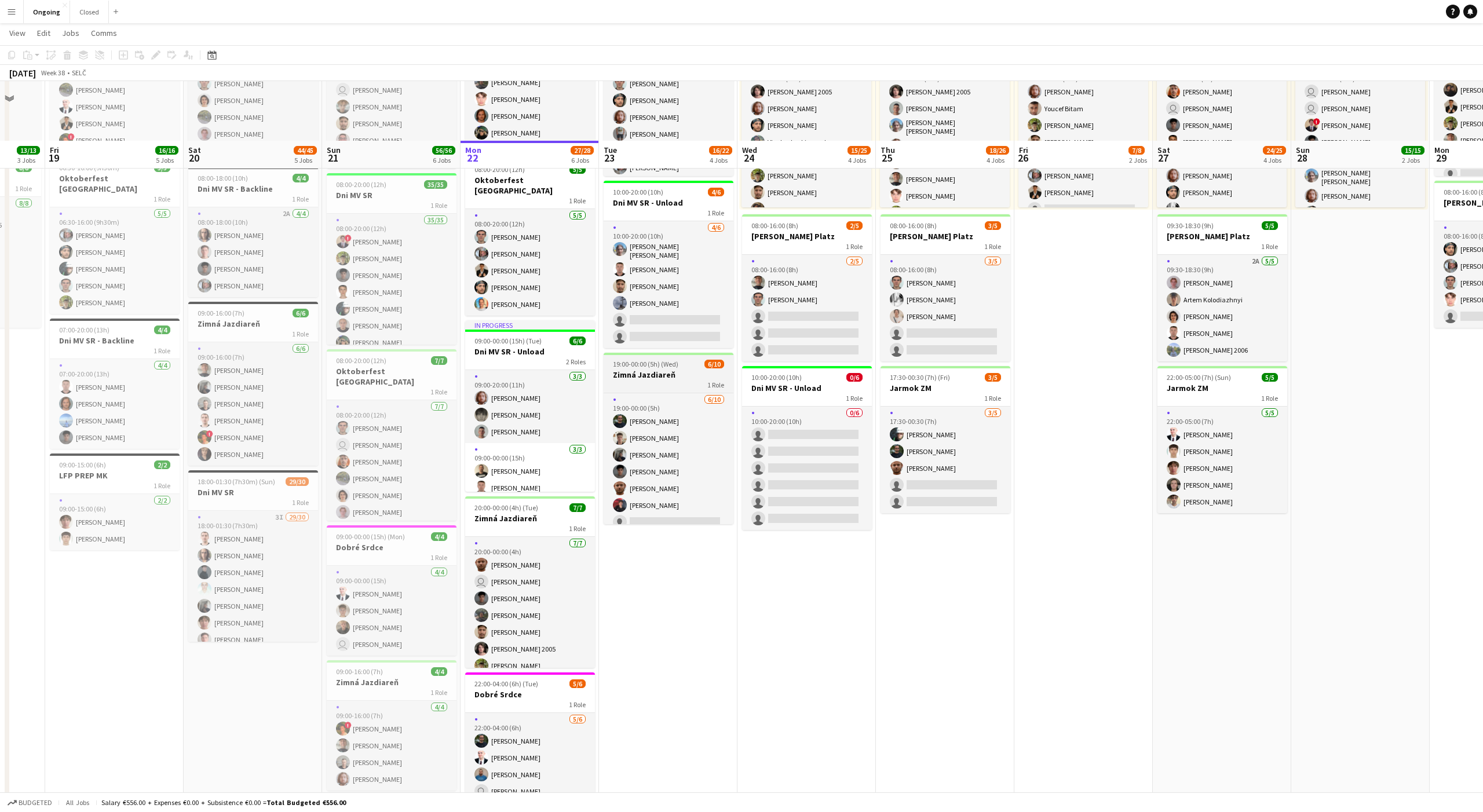
scroll to position [219, 0]
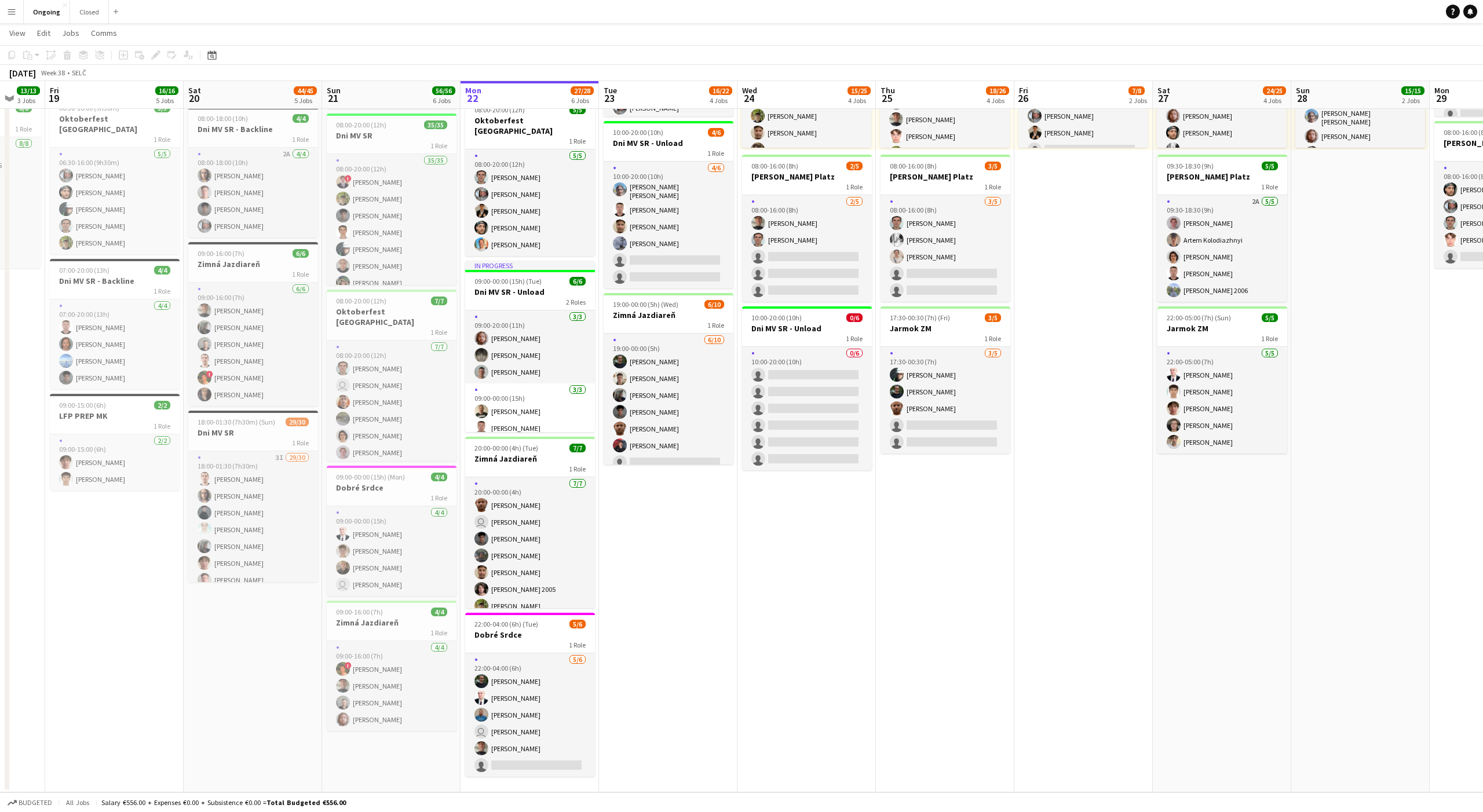
click at [661, 526] on app-date-cell "08:00-20:00 (12h) 6/6 Oktoberfest Vienna 1 Role [DATE] 08:00-20:00 (12h) [PERSO…" at bounding box center [668, 351] width 139 height 882
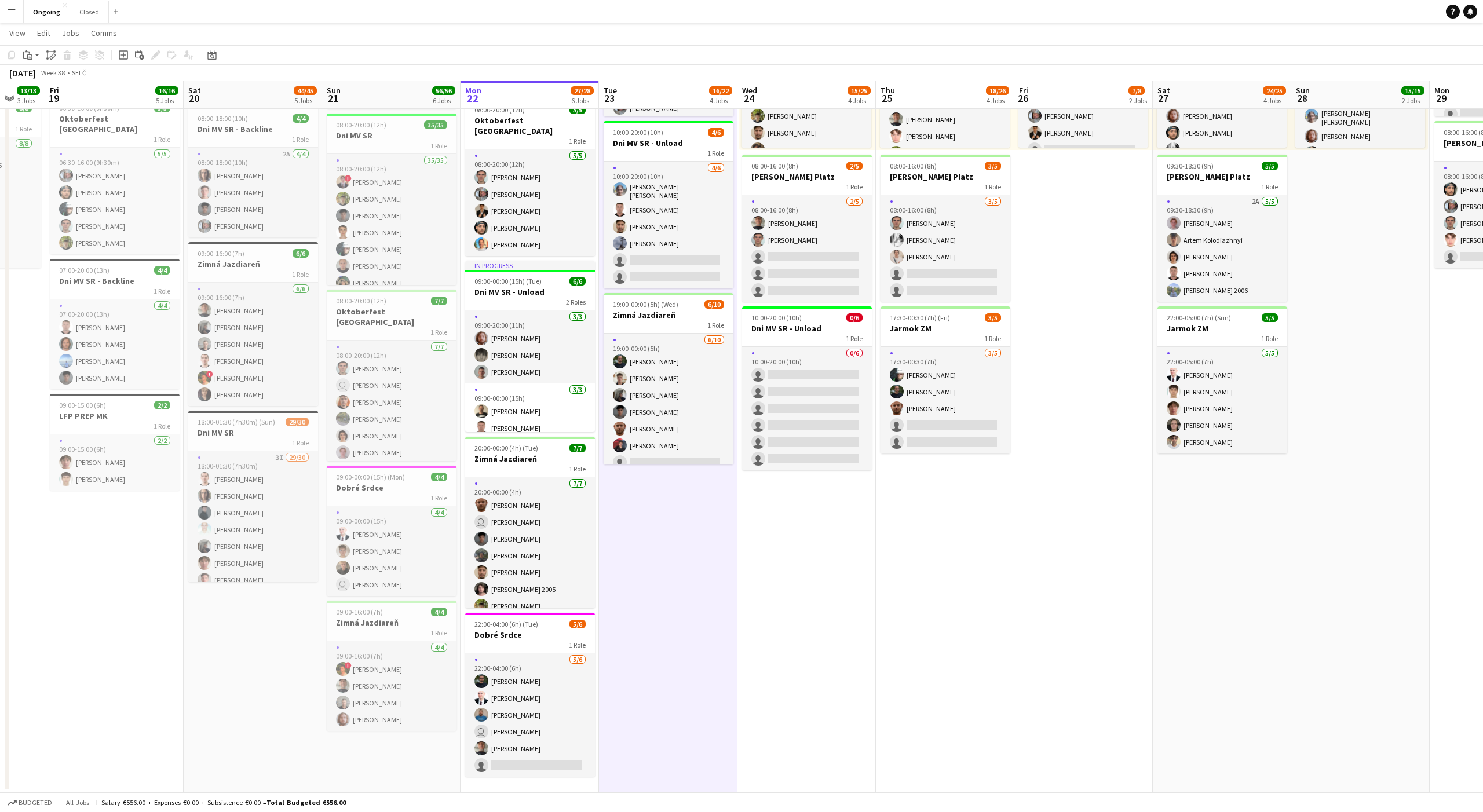
scroll to position [0, 370]
click at [664, 527] on app-date-cell "08:00-20:00 (12h) 6/6 Oktoberfest Vienna 1 Role [DATE] 08:00-20:00 (12h) [PERSO…" at bounding box center [669, 351] width 139 height 882
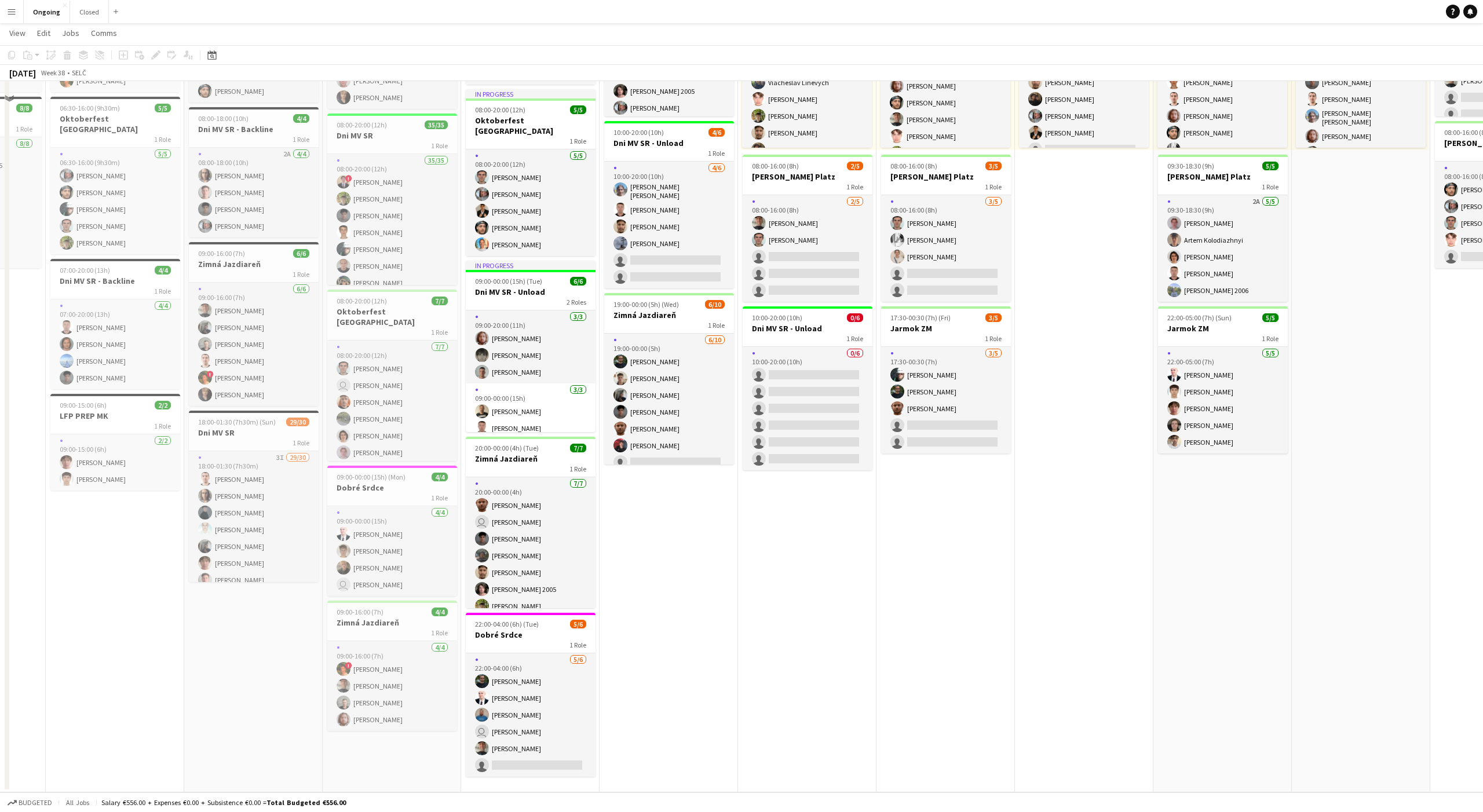
scroll to position [0, 0]
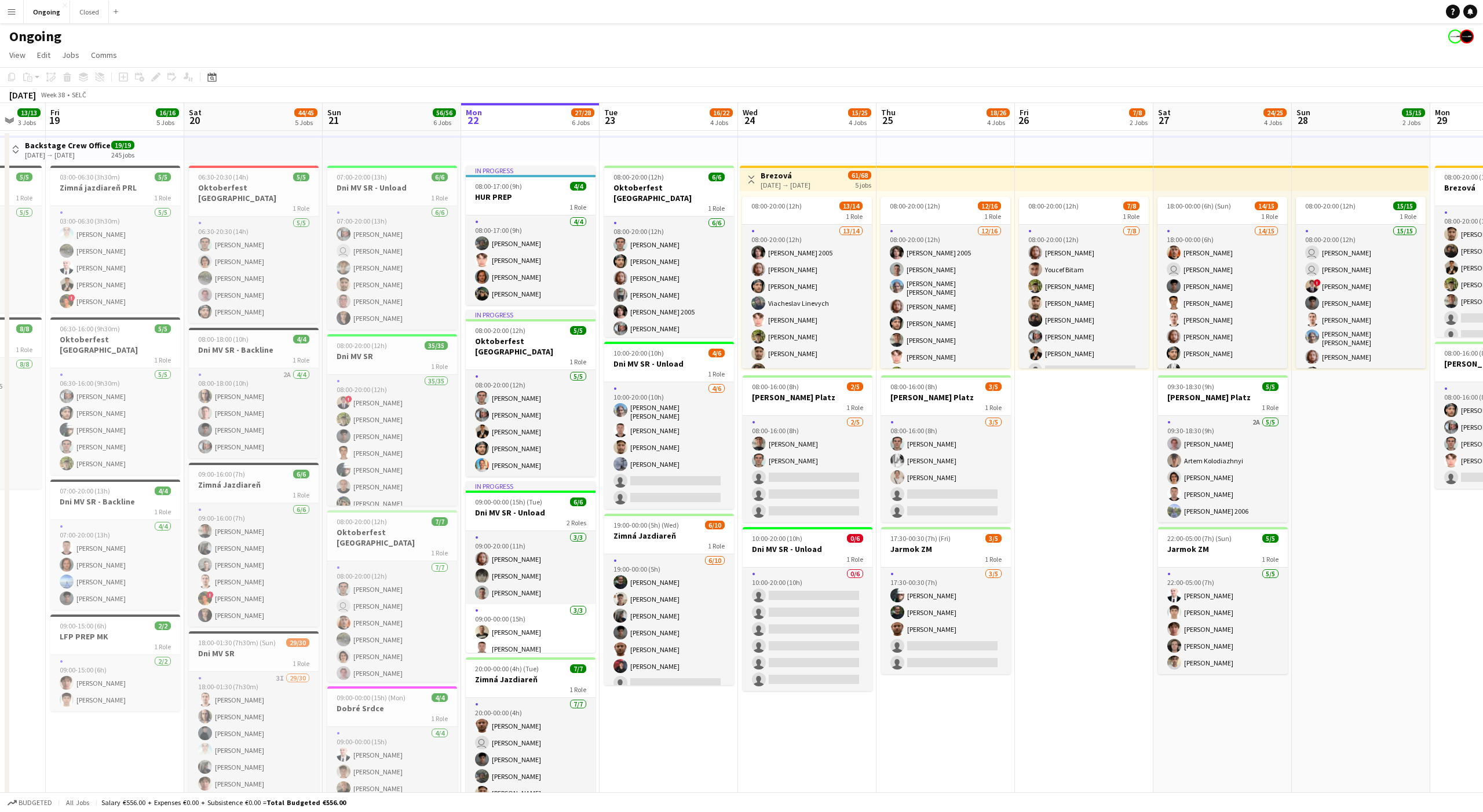
click at [664, 42] on div "Ongoing" at bounding box center [742, 34] width 1483 height 22
click at [664, 47] on app-page-menu "View Day view expanded Day view collapsed Month view Date picker Jump to [DATE]…" at bounding box center [742, 56] width 1483 height 22
click at [662, 80] on app-toolbar "Copy Paste Paste Command V Paste with crew Command Shift V Paste linked Job [GE…" at bounding box center [742, 77] width 1483 height 20
click at [660, 116] on app-board-header-date "Tue 23 16/22 4 Jobs" at bounding box center [669, 117] width 139 height 28
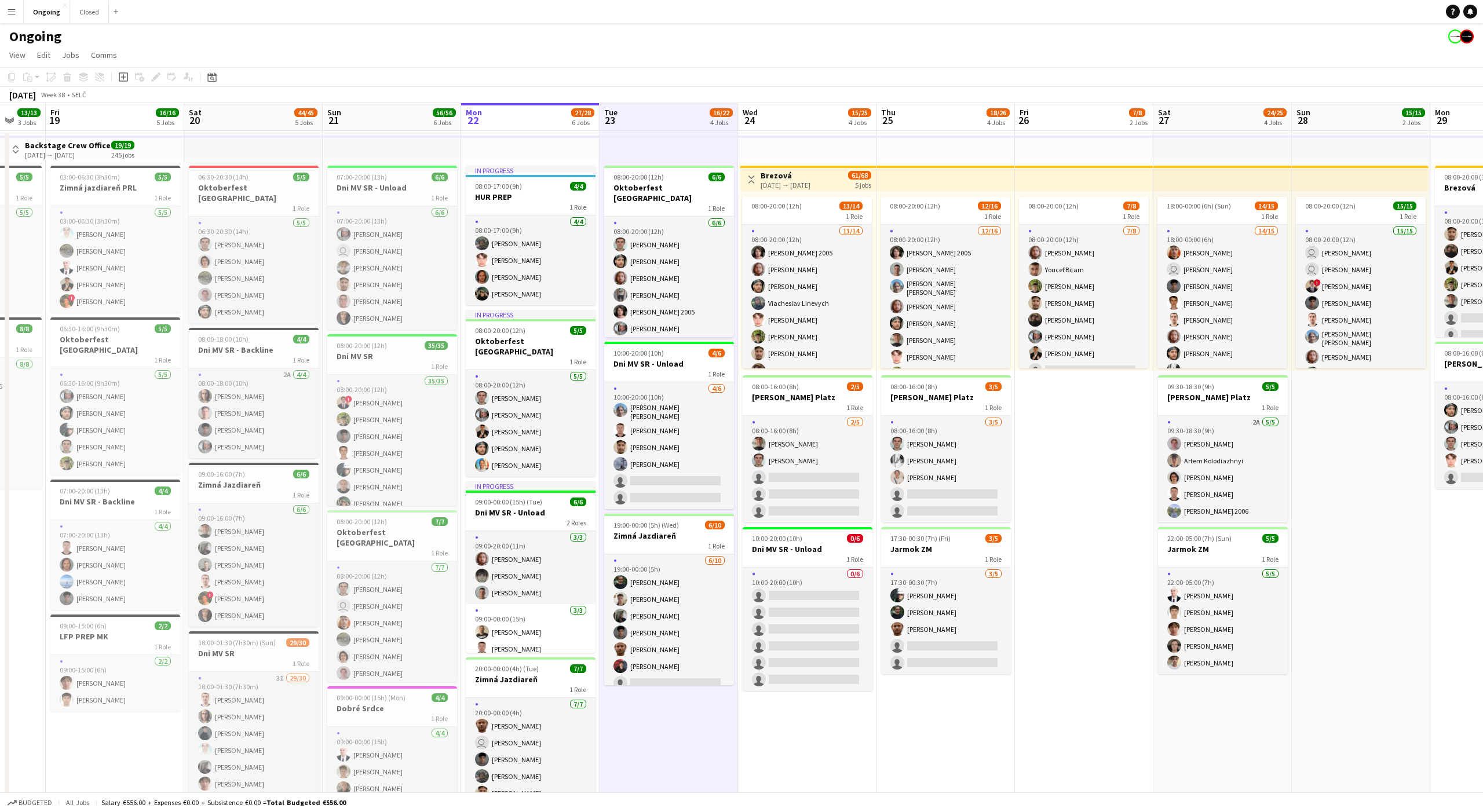
click at [662, 118] on app-board-header-date "Tue 23 16/22 4 Jobs" at bounding box center [669, 117] width 139 height 28
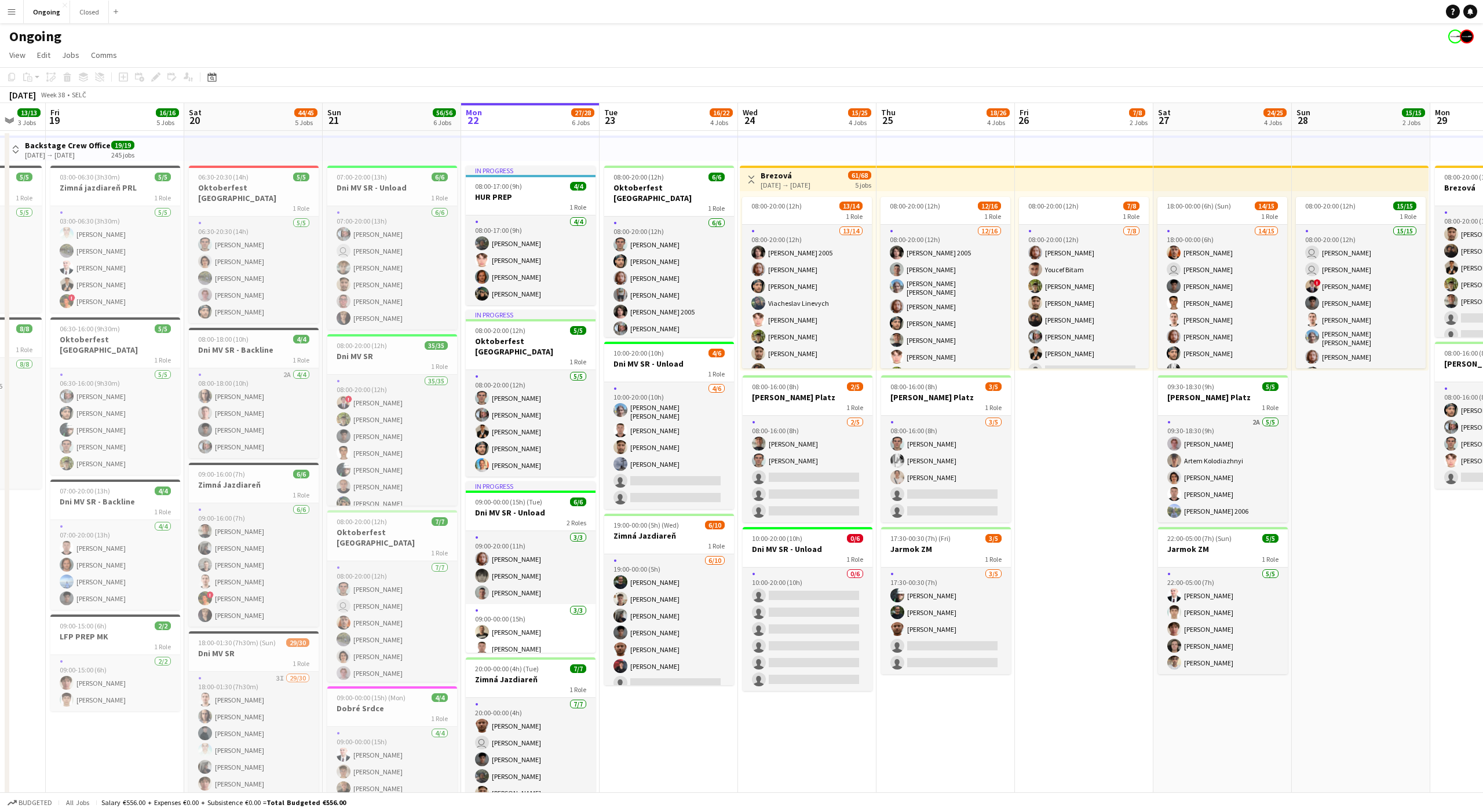
click at [656, 744] on app-date-cell "08:00-20:00 (12h) 6/6 Oktoberfest Vienna 1 Role [DATE] 08:00-20:00 (12h) [PERSO…" at bounding box center [669, 571] width 139 height 882
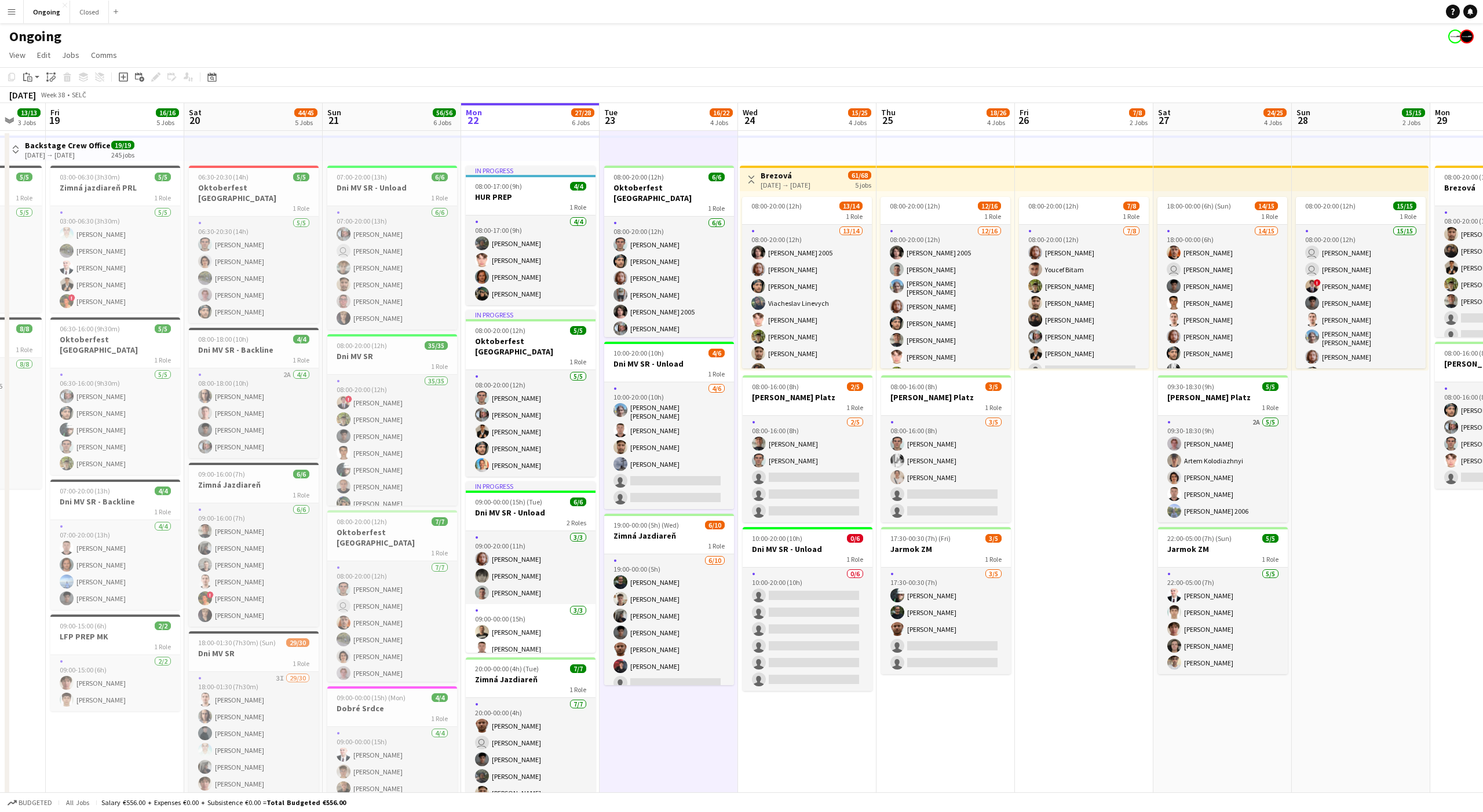
click at [663, 741] on app-date-cell "08:00-20:00 (12h) 6/6 Oktoberfest Vienna 1 Role [DATE] 08:00-20:00 (12h) [PERSO…" at bounding box center [669, 571] width 139 height 882
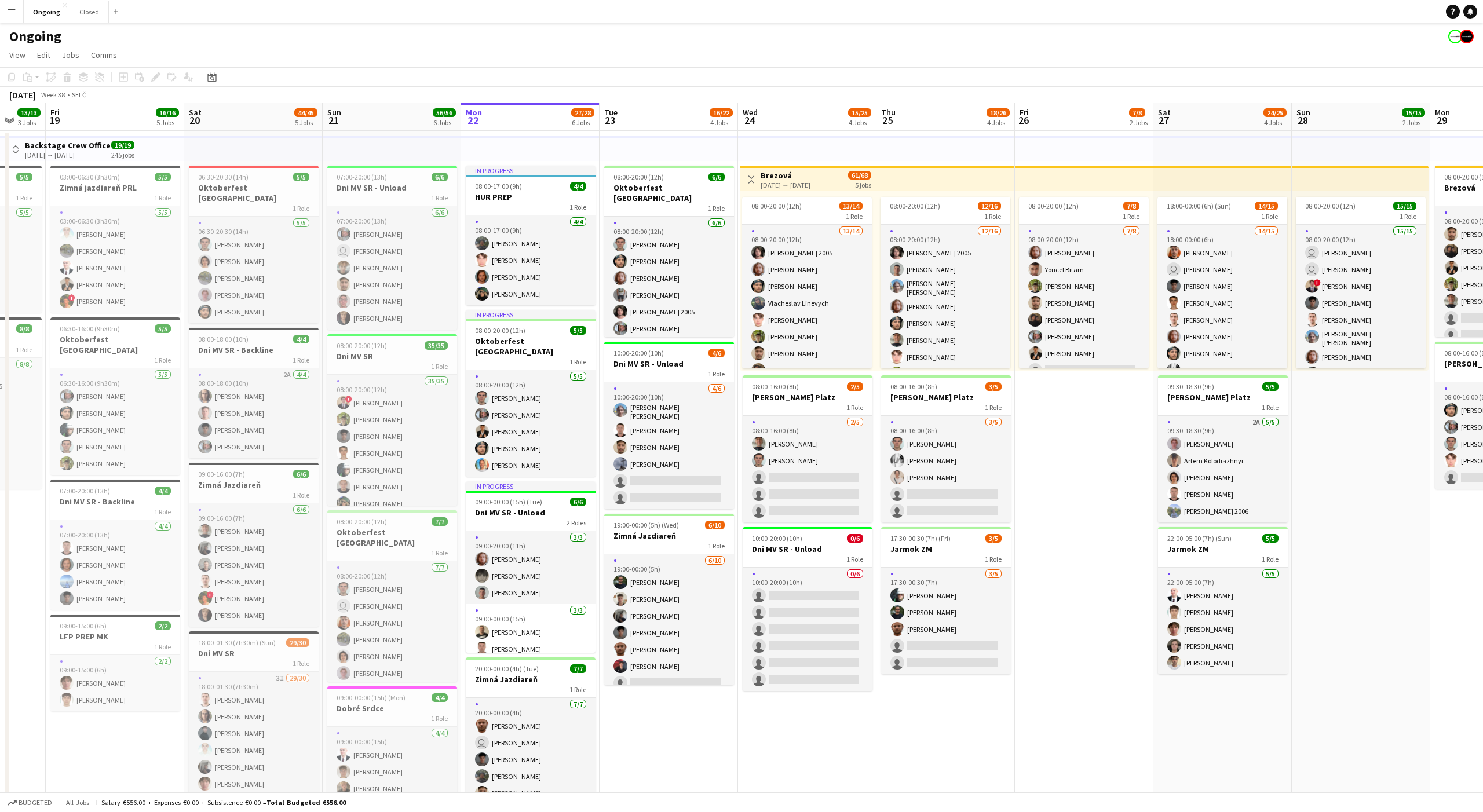
click at [663, 741] on app-date-cell "08:00-20:00 (12h) 6/6 Oktoberfest Vienna 1 Role [DATE] 08:00-20:00 (12h) [PERSO…" at bounding box center [669, 571] width 139 height 882
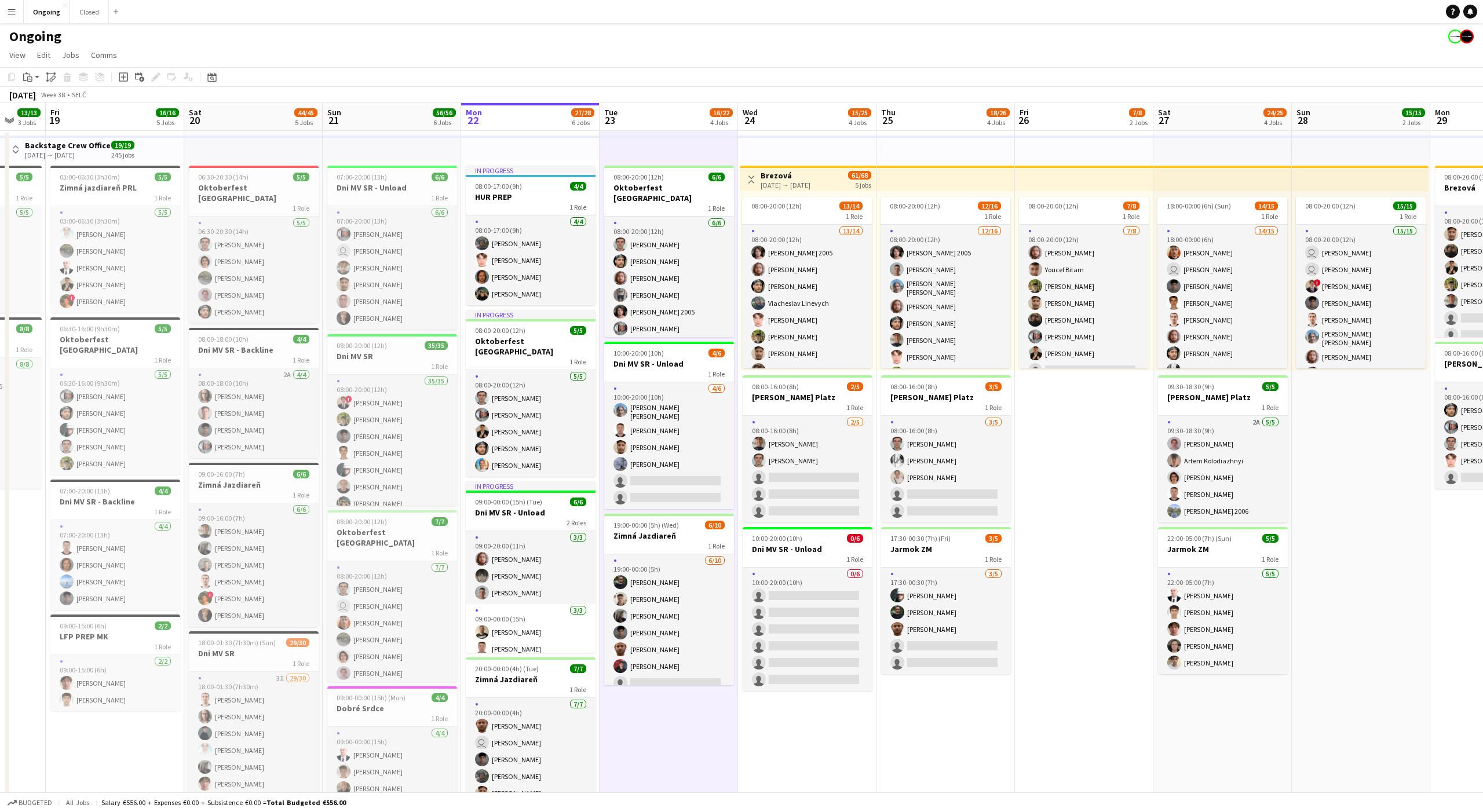
click at [672, 737] on app-date-cell "08:00-20:00 (12h) 6/6 Oktoberfest Vienna 1 Role [DATE] 08:00-20:00 (12h) [PERSO…" at bounding box center [669, 571] width 139 height 882
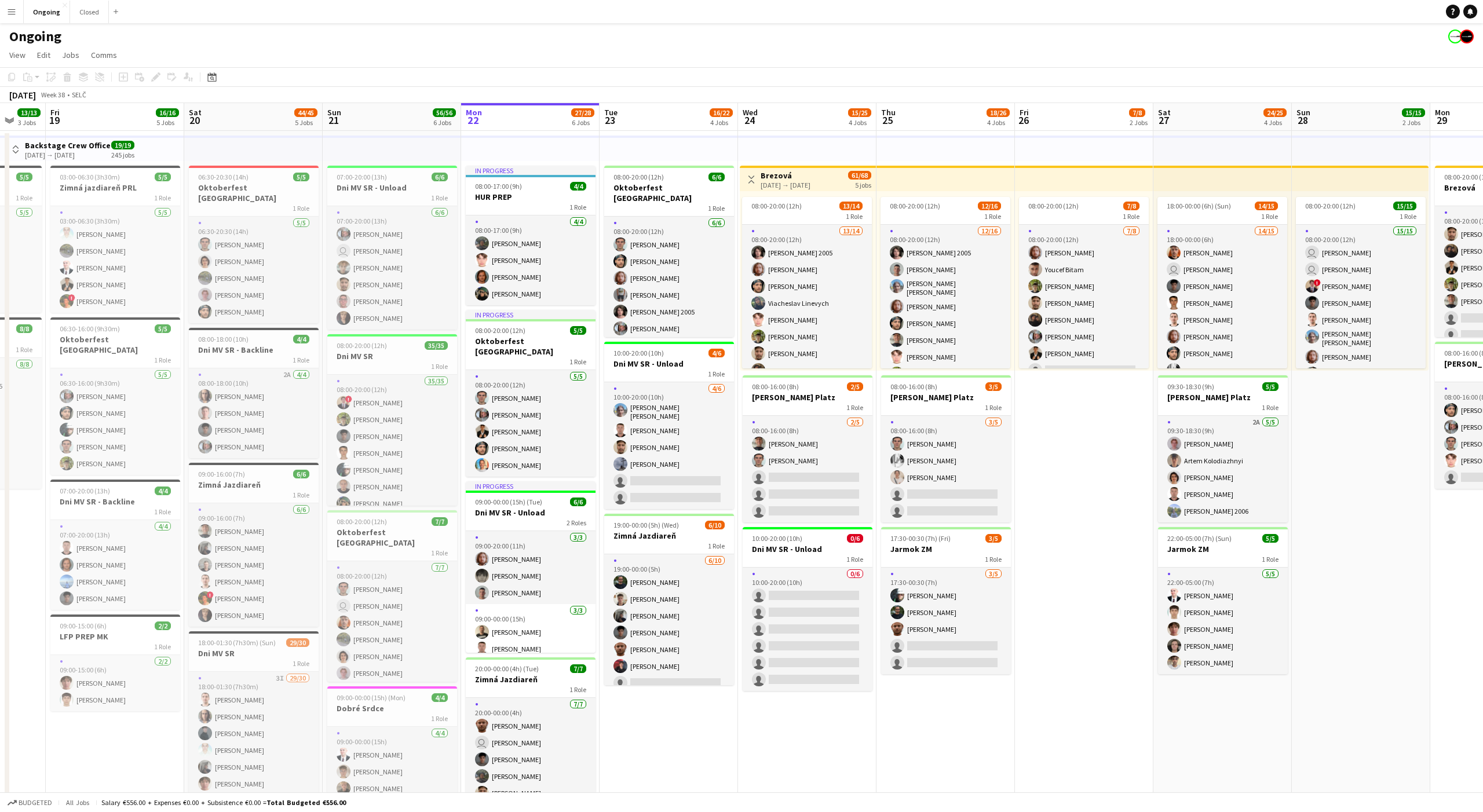
click at [671, 736] on app-date-cell "08:00-20:00 (12h) 6/6 Oktoberfest Vienna 1 Role [DATE] 08:00-20:00 (12h) [PERSO…" at bounding box center [669, 571] width 139 height 882
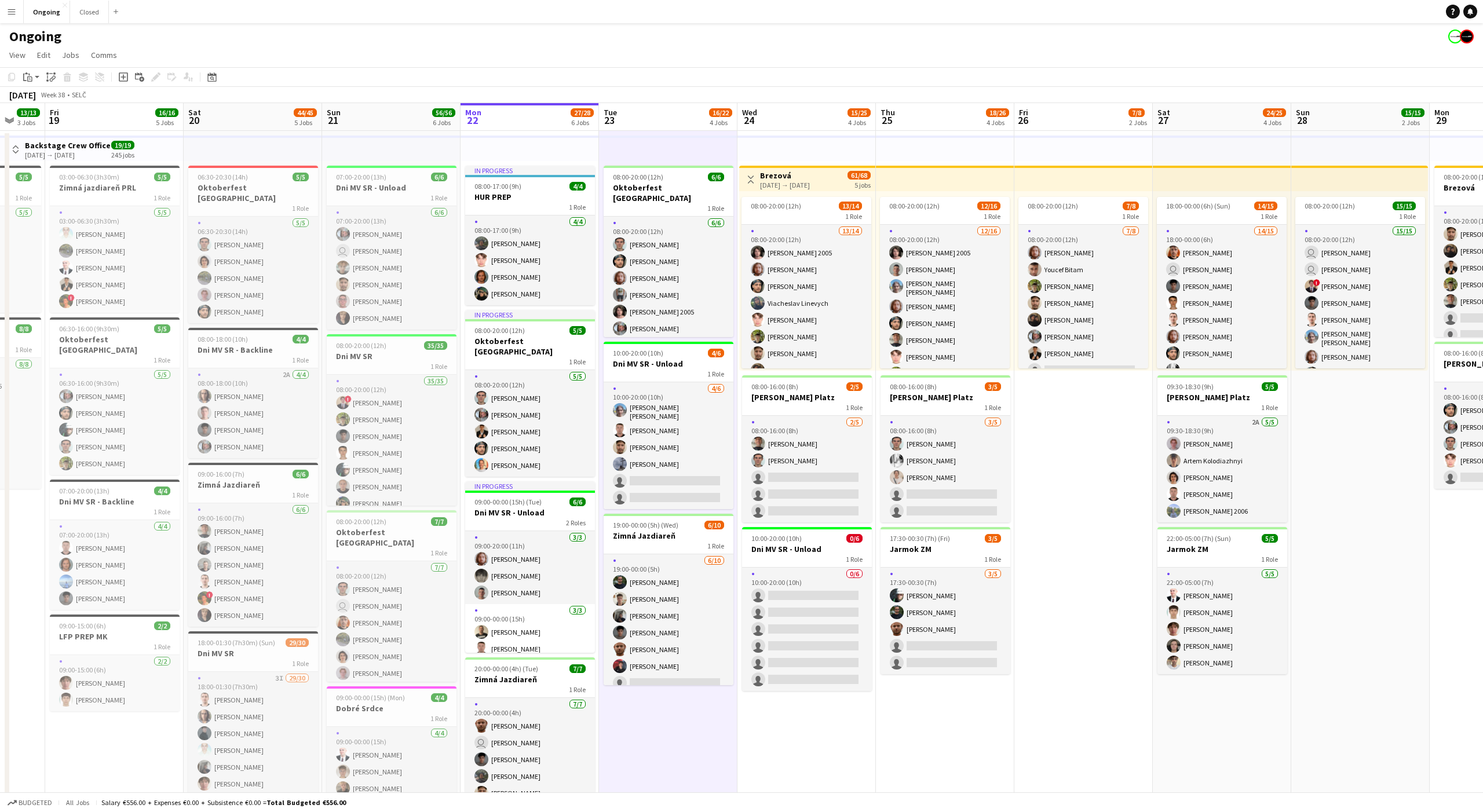
click at [667, 736] on app-date-cell "08:00-20:00 (12h) 6/6 Oktoberfest Vienna 1 Role [DATE] 08:00-20:00 (12h) [PERSO…" at bounding box center [668, 571] width 139 height 882
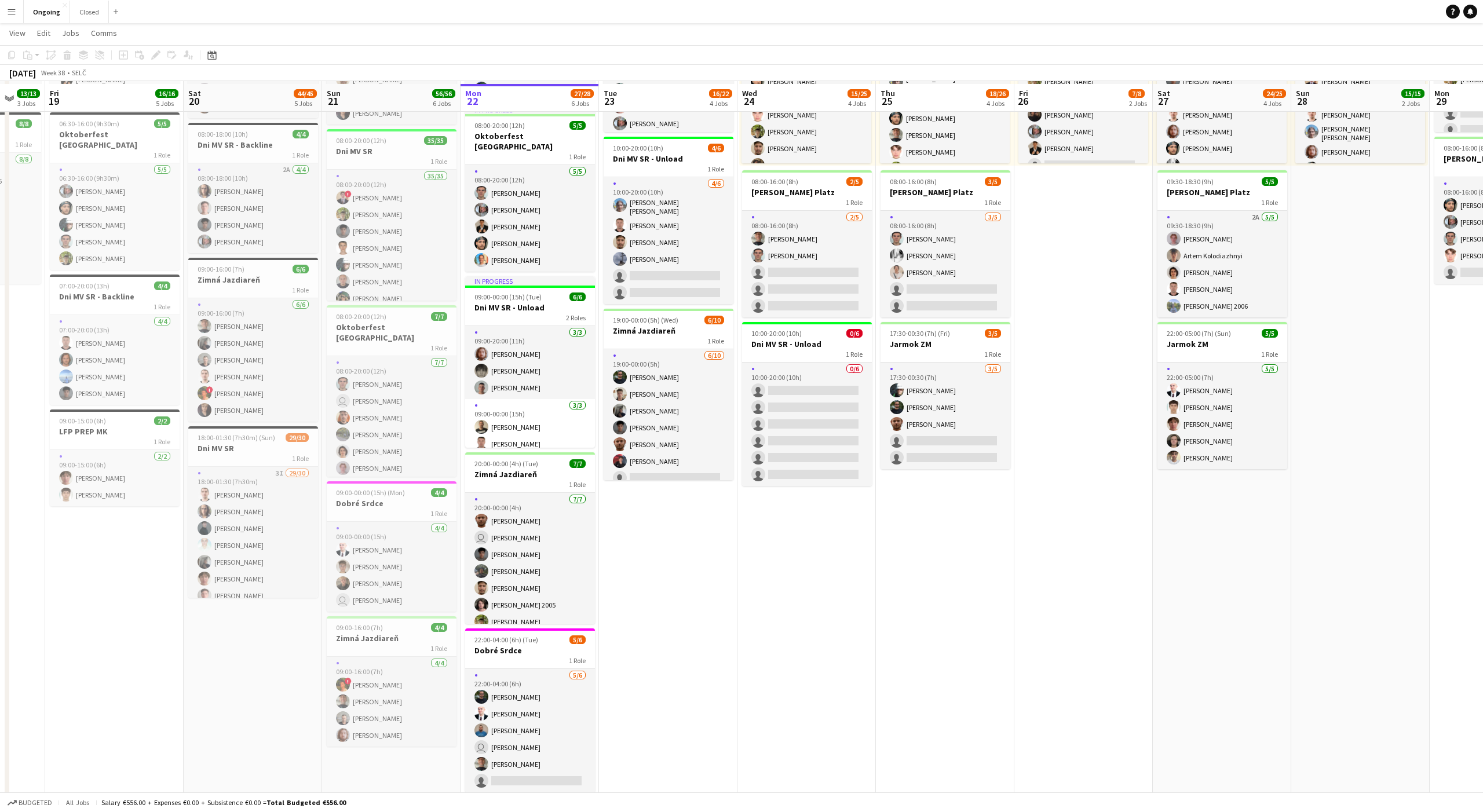
scroll to position [206, 0]
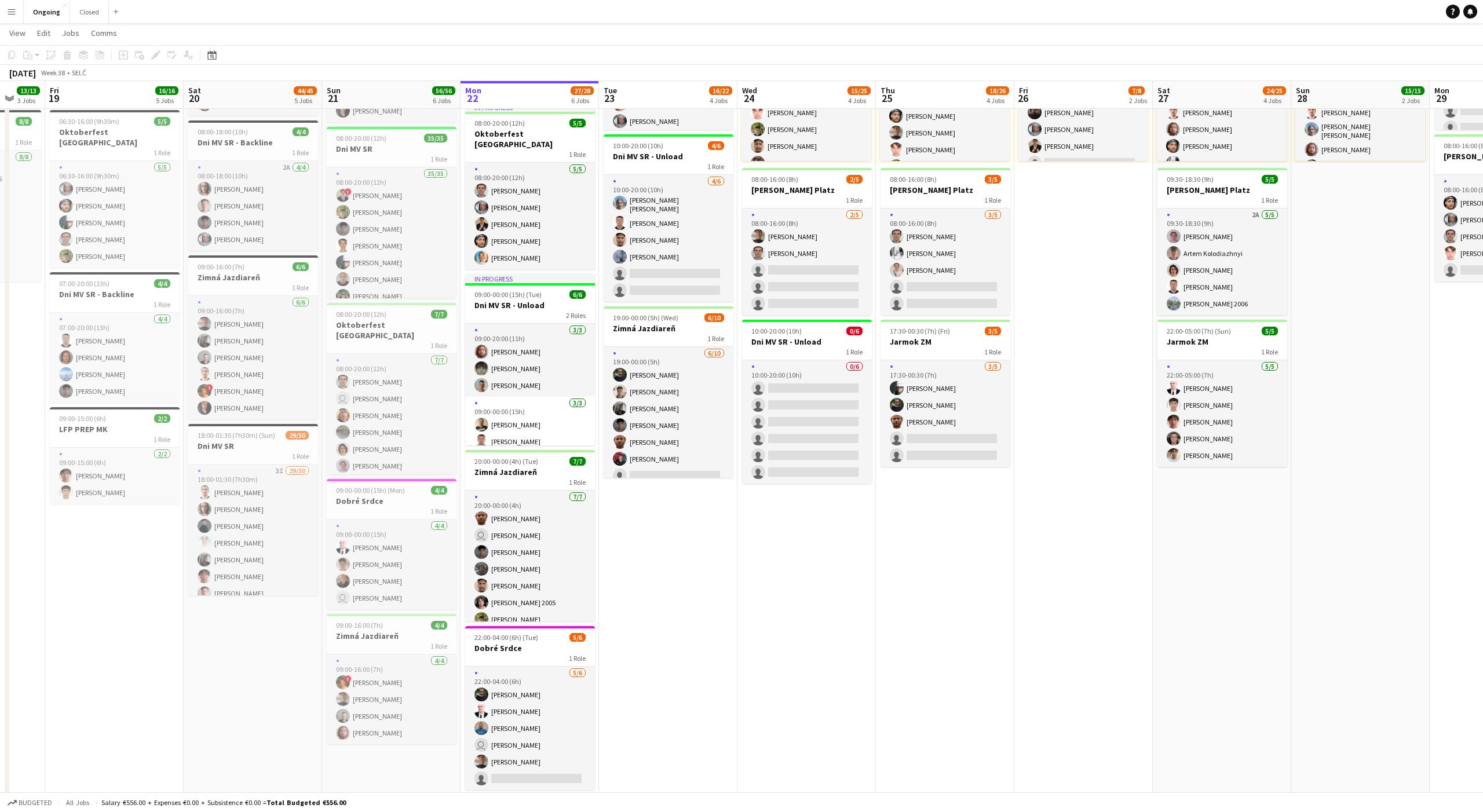
click at [670, 561] on app-date-cell "08:00-20:00 (12h) 6/6 Oktoberfest Vienna 1 Role [DATE] 08:00-20:00 (12h) [PERSO…" at bounding box center [668, 364] width 139 height 882
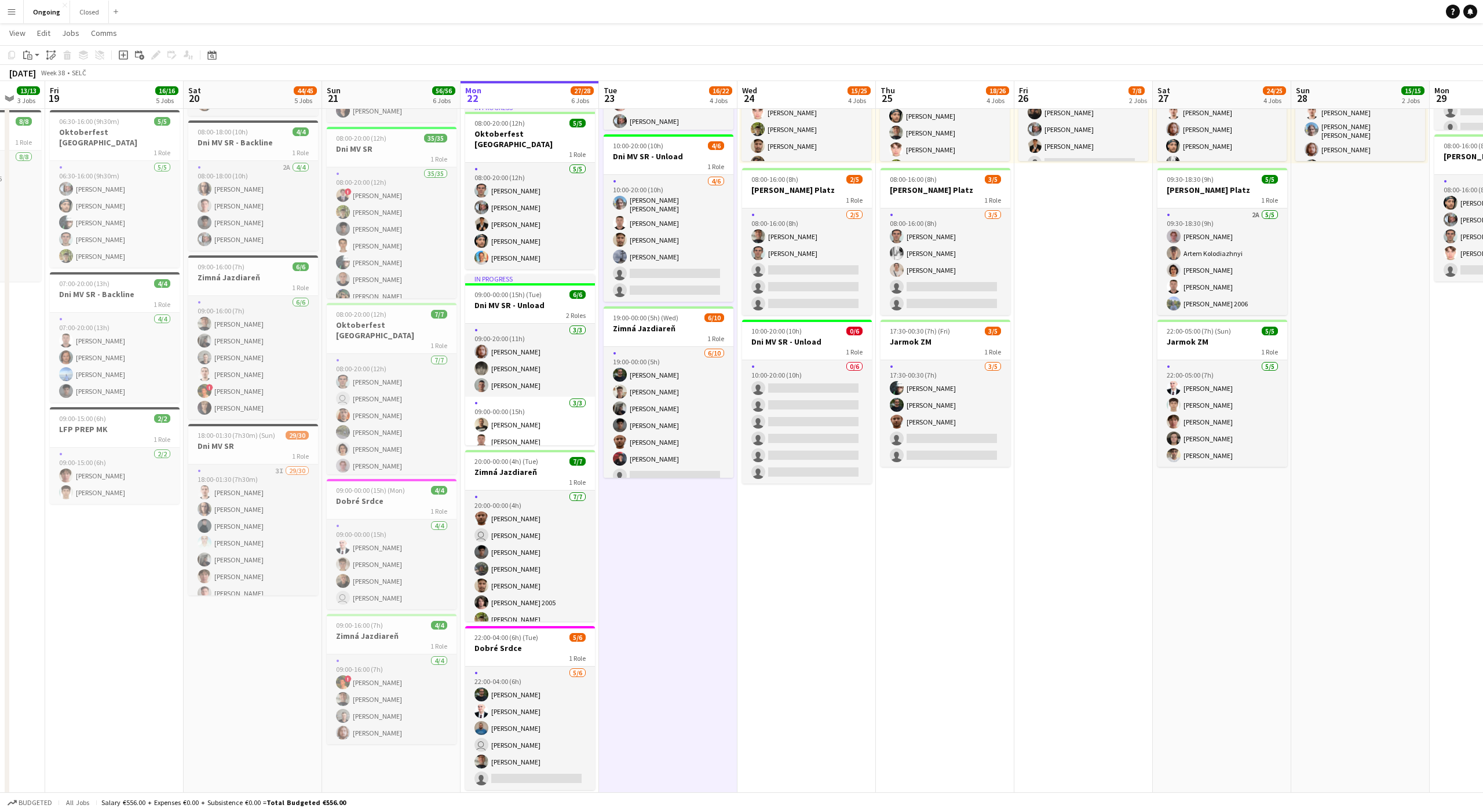
click at [664, 553] on app-date-cell "08:00-20:00 (12h) 6/6 Oktoberfest Vienna 1 Role [DATE] 08:00-20:00 (12h) [PERSO…" at bounding box center [668, 364] width 139 height 882
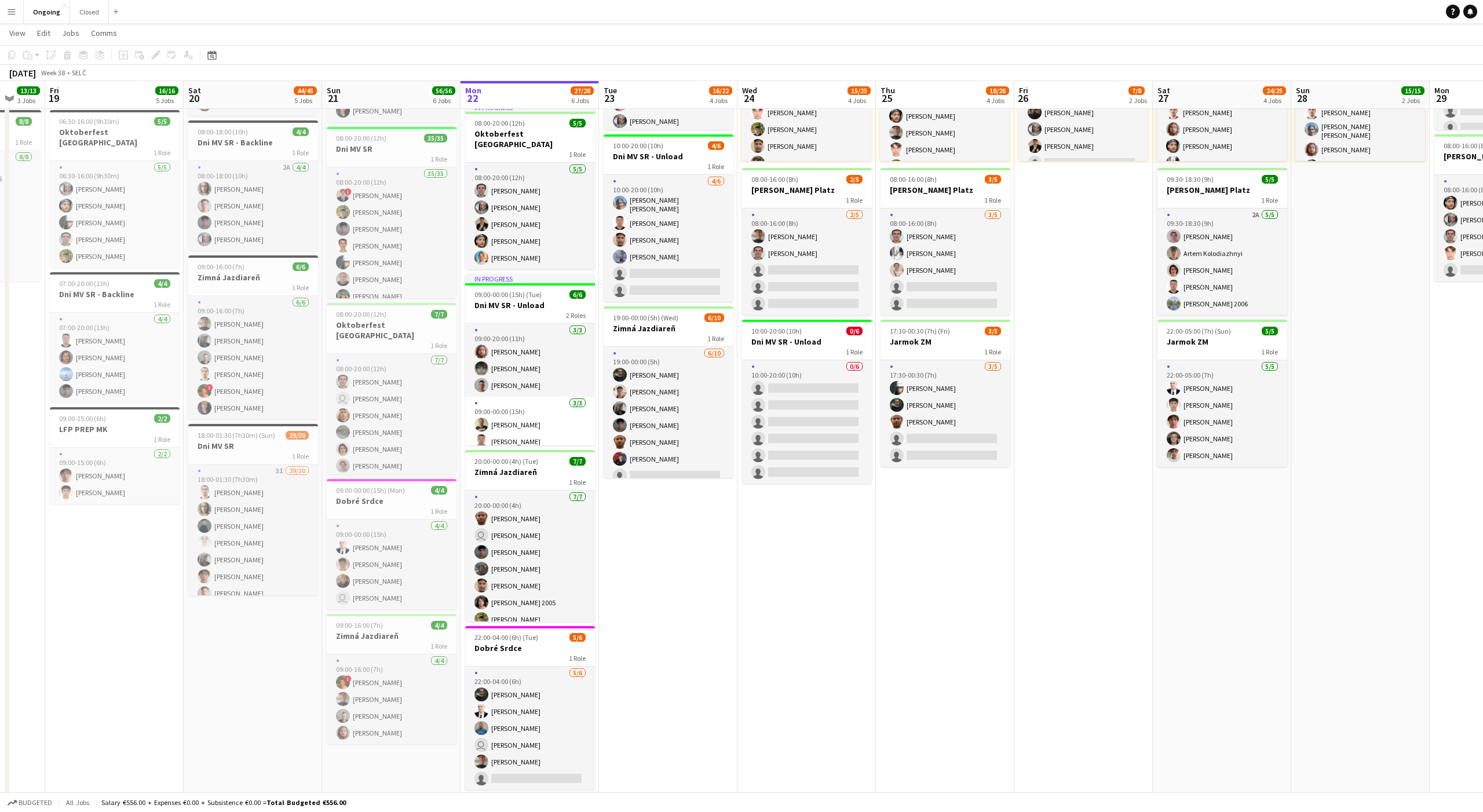
click at [677, 542] on app-date-cell "08:00-20:00 (12h) 6/6 Oktoberfest Vienna 1 Role [DATE] 08:00-20:00 (12h) [PERSO…" at bounding box center [668, 364] width 139 height 882
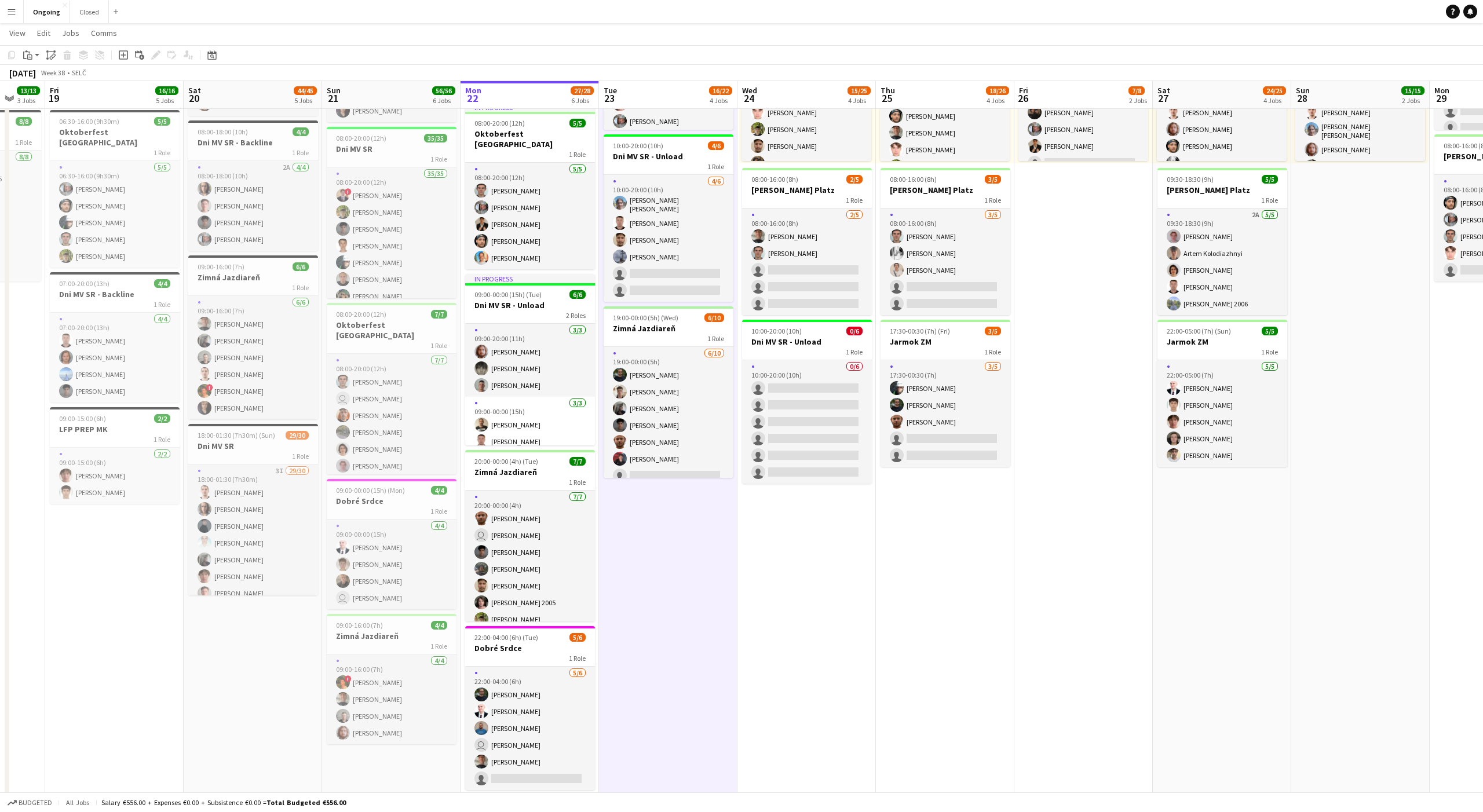
click at [669, 542] on app-date-cell "08:00-20:00 (12h) 6/6 Oktoberfest Vienna 1 Role [DATE] 08:00-20:00 (12h) [PERSO…" at bounding box center [668, 364] width 139 height 882
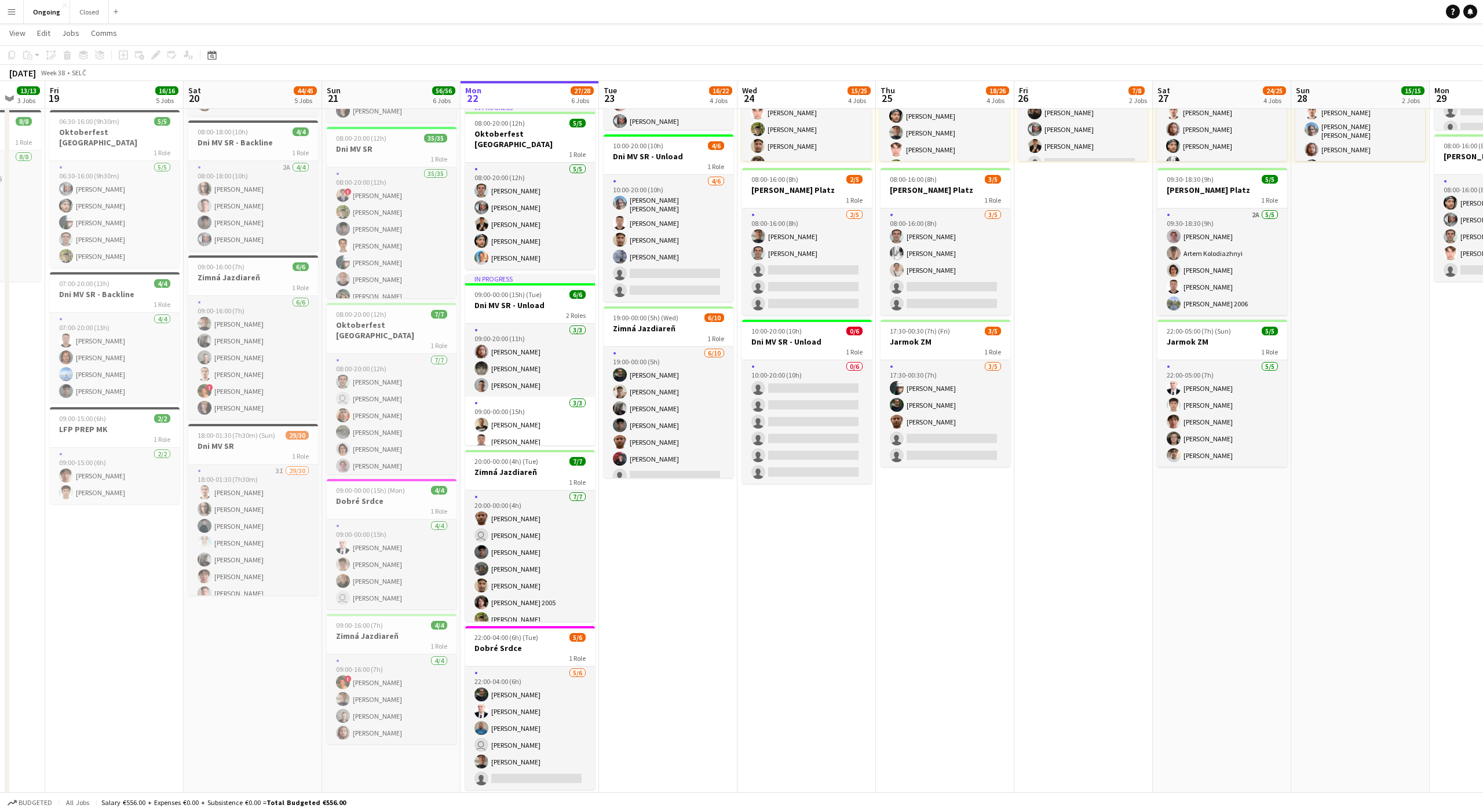
click at [674, 540] on app-date-cell "08:00-20:00 (12h) 6/6 Oktoberfest Vienna 1 Role [DATE] 08:00-20:00 (12h) [PERSO…" at bounding box center [668, 364] width 139 height 882
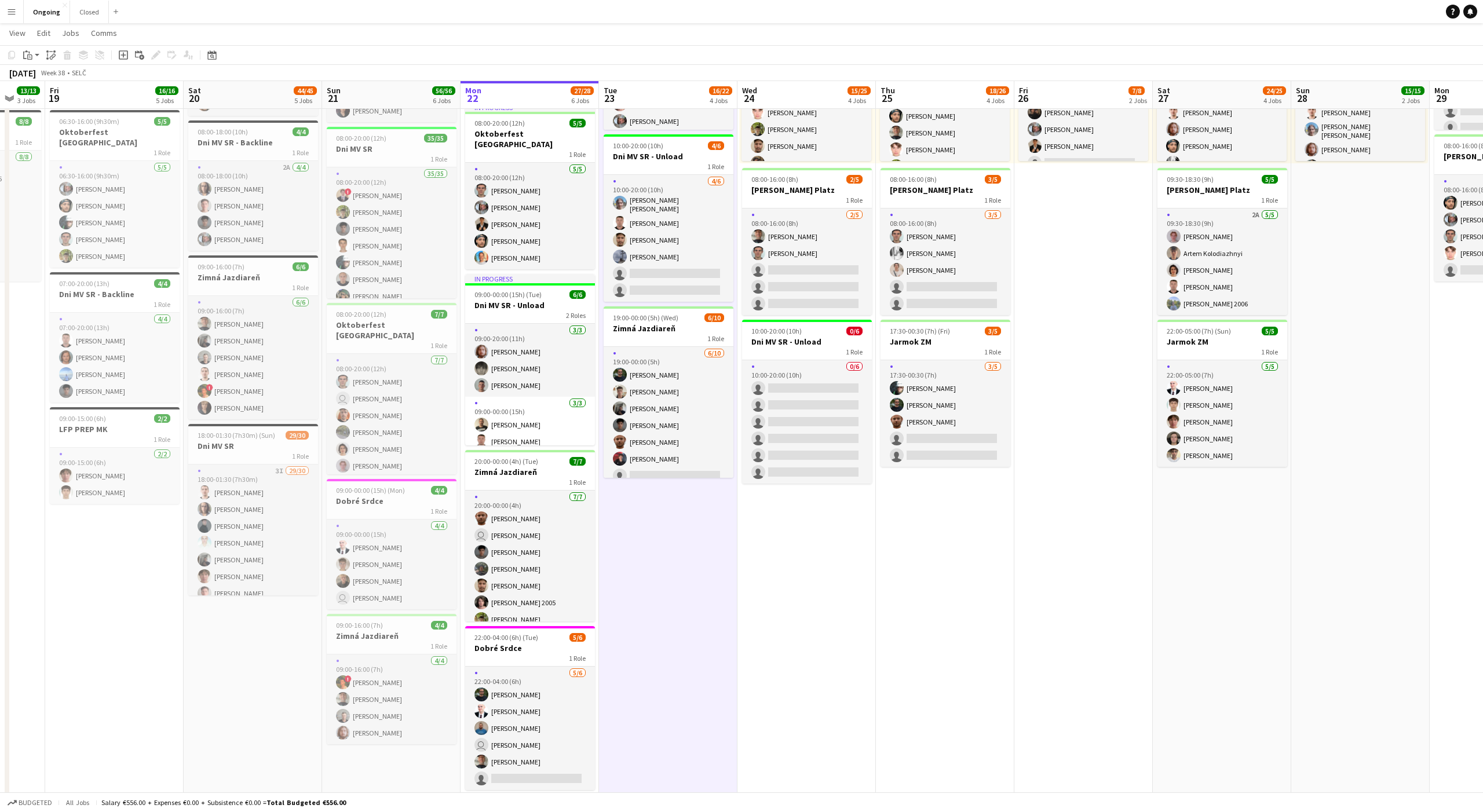
click at [669, 536] on app-date-cell "08:00-20:00 (12h) 6/6 Oktoberfest Vienna 1 Role [DATE] 08:00-20:00 (12h) [PERSO…" at bounding box center [668, 364] width 139 height 882
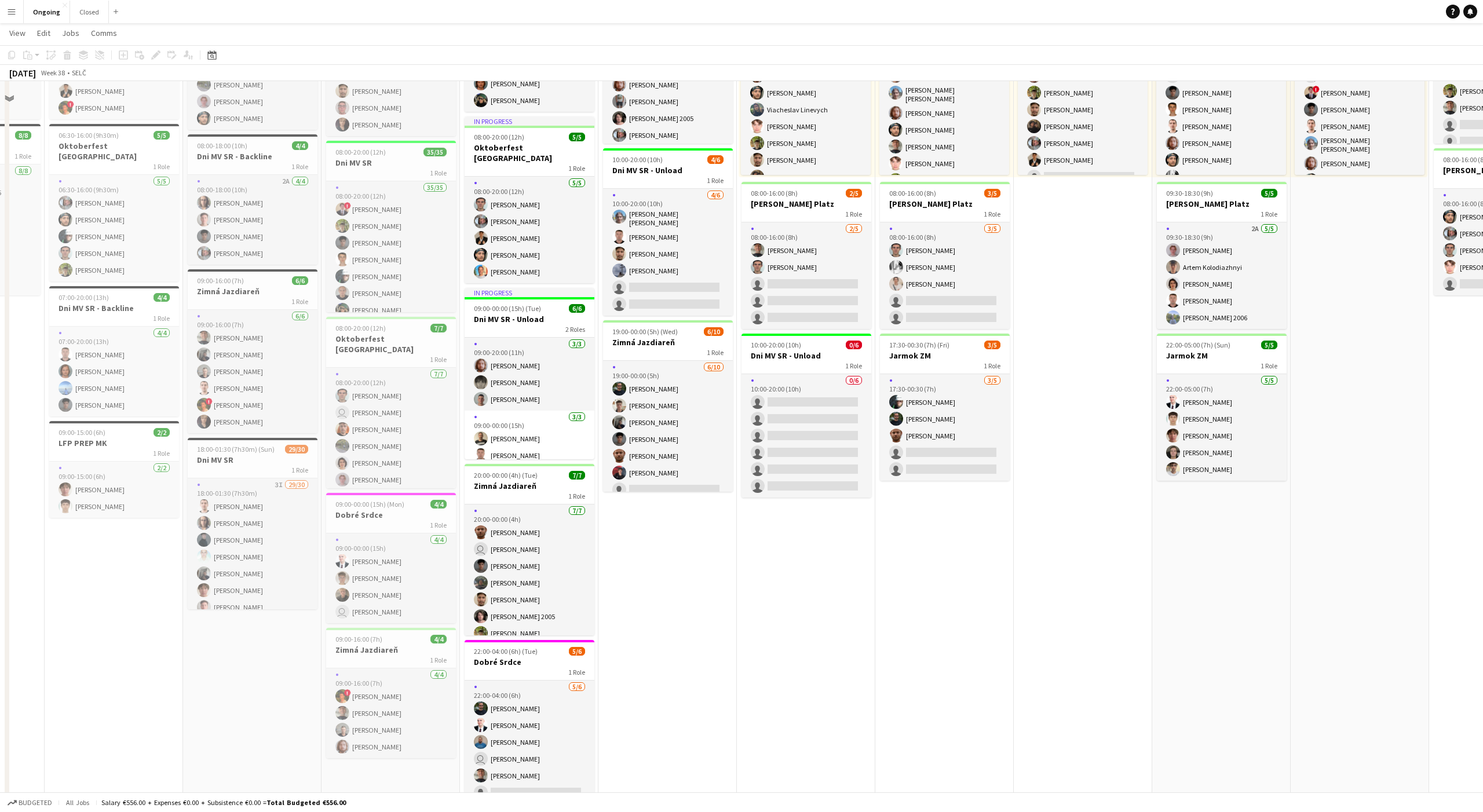
scroll to position [0, 0]
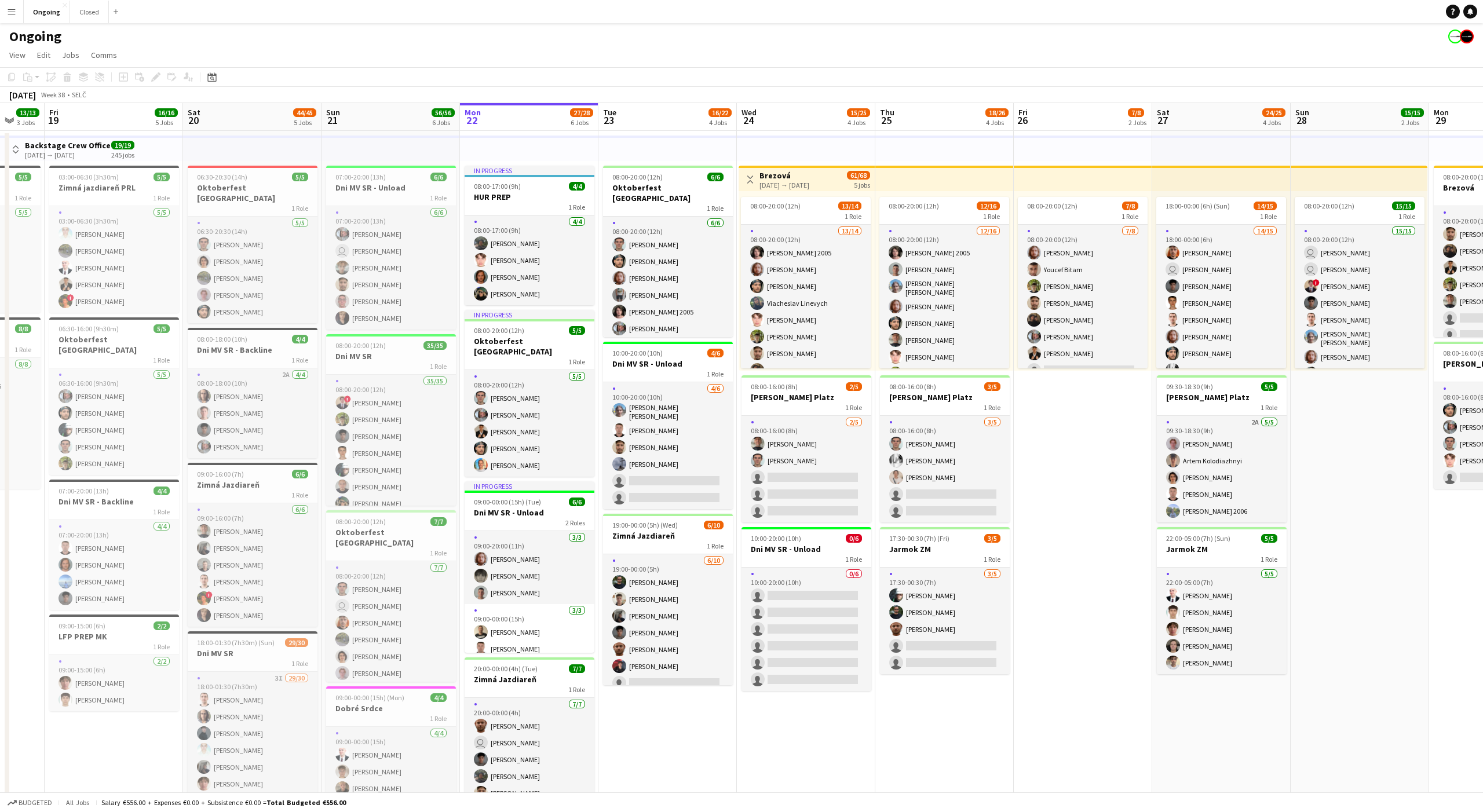
click at [661, 42] on div "Ongoing" at bounding box center [742, 34] width 1483 height 22
click at [662, 46] on app-page-menu "View Day view expanded Day view collapsed Month view Date picker Jump to [DATE]…" at bounding box center [742, 56] width 1483 height 22
click at [663, 45] on app-page-menu "View Day view expanded Day view collapsed Month view Date picker Jump to [DATE]…" at bounding box center [742, 56] width 1483 height 22
click at [661, 78] on app-toolbar "Copy Paste Paste Command V Paste with crew Command Shift V Paste linked Job [GE…" at bounding box center [742, 77] width 1483 height 20
click at [664, 117] on app-board-header-date "Tue 23 16/22 4 Jobs" at bounding box center [667, 117] width 139 height 28
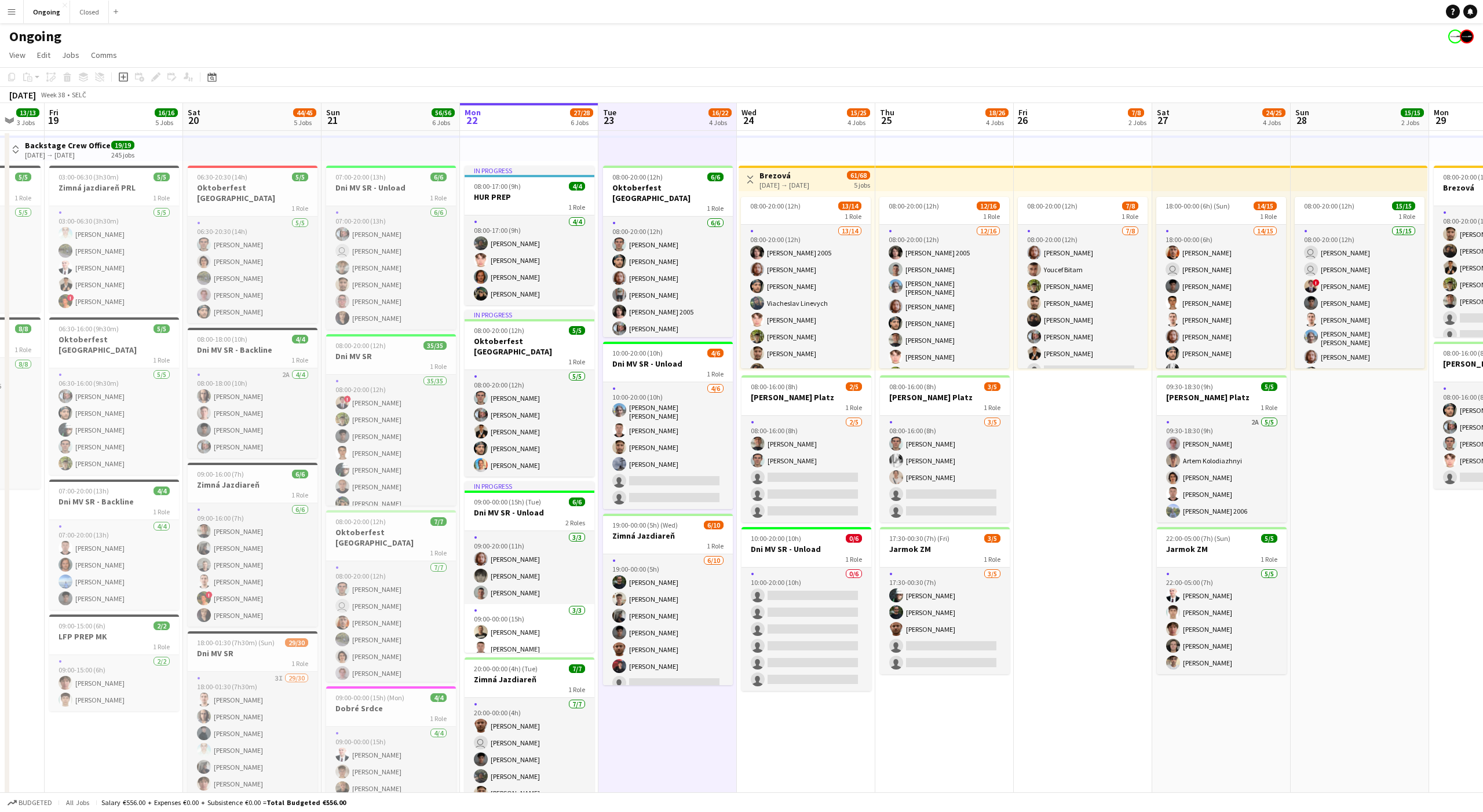
click at [664, 117] on app-board-header-date "Tue 23 16/22 4 Jobs" at bounding box center [667, 117] width 139 height 28
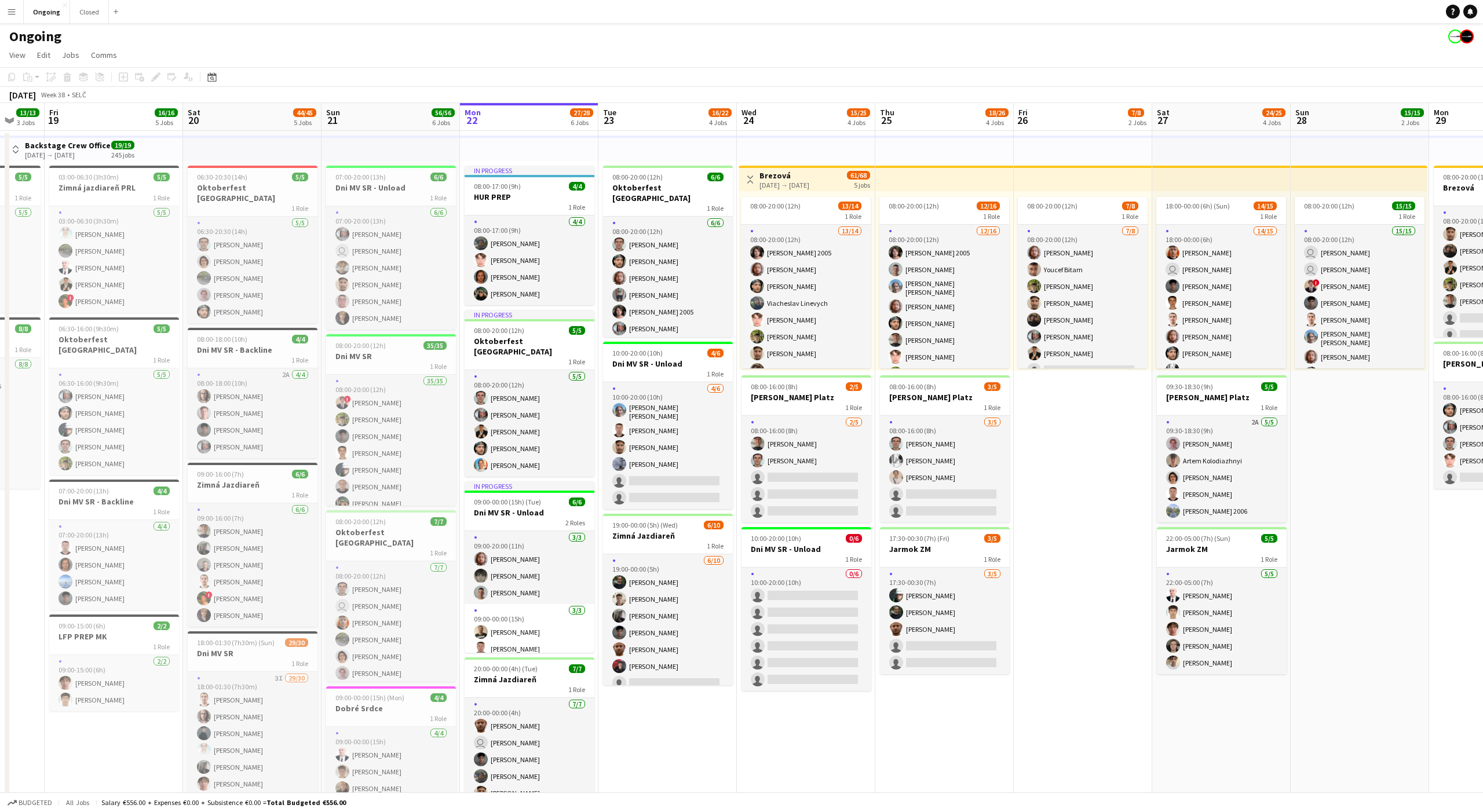
click at [664, 117] on app-board-header-date "Tue 23 16/22 4 Jobs" at bounding box center [667, 117] width 139 height 28
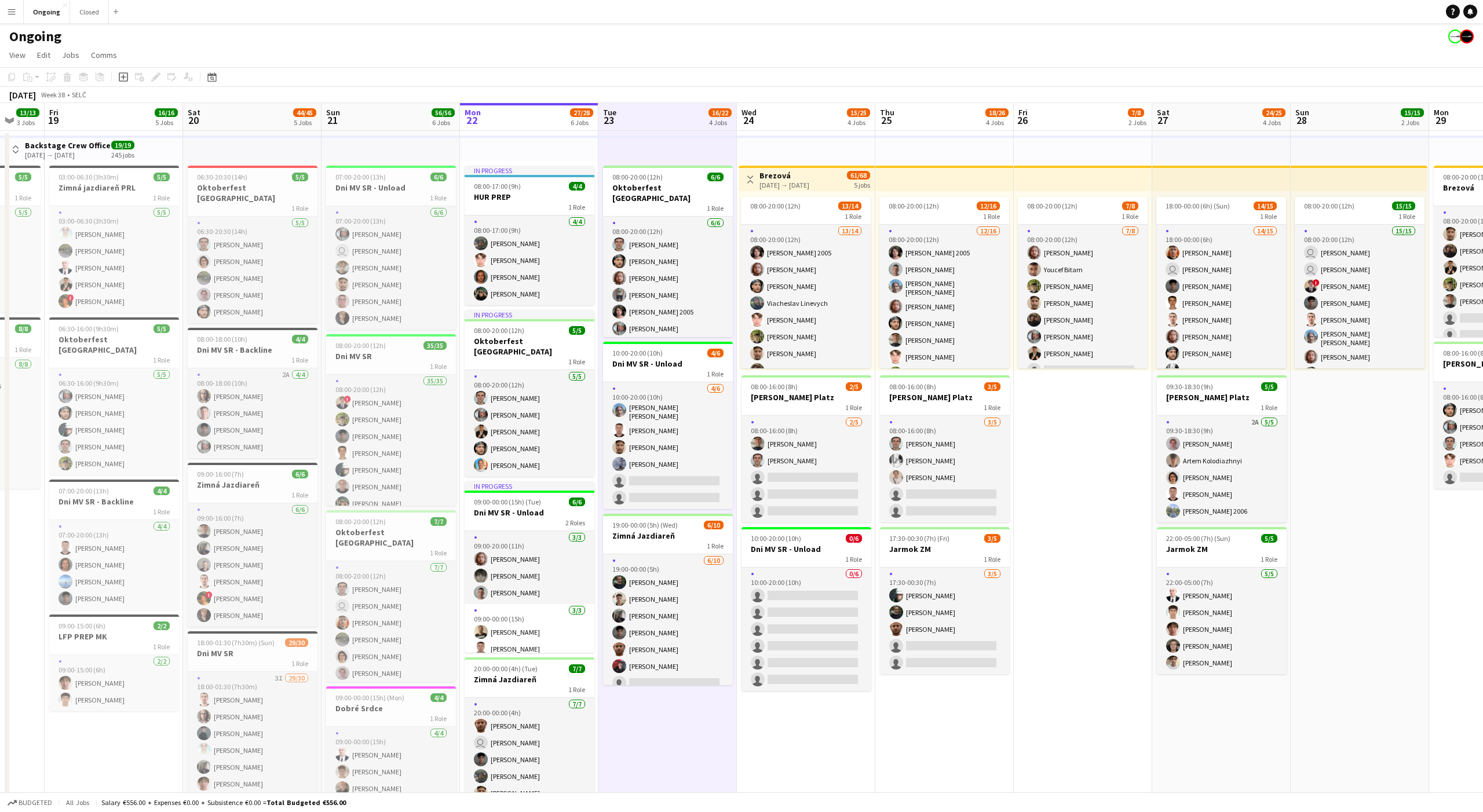
click at [664, 117] on app-board-header-date "Tue 23 16/22 4 Jobs" at bounding box center [667, 117] width 139 height 28
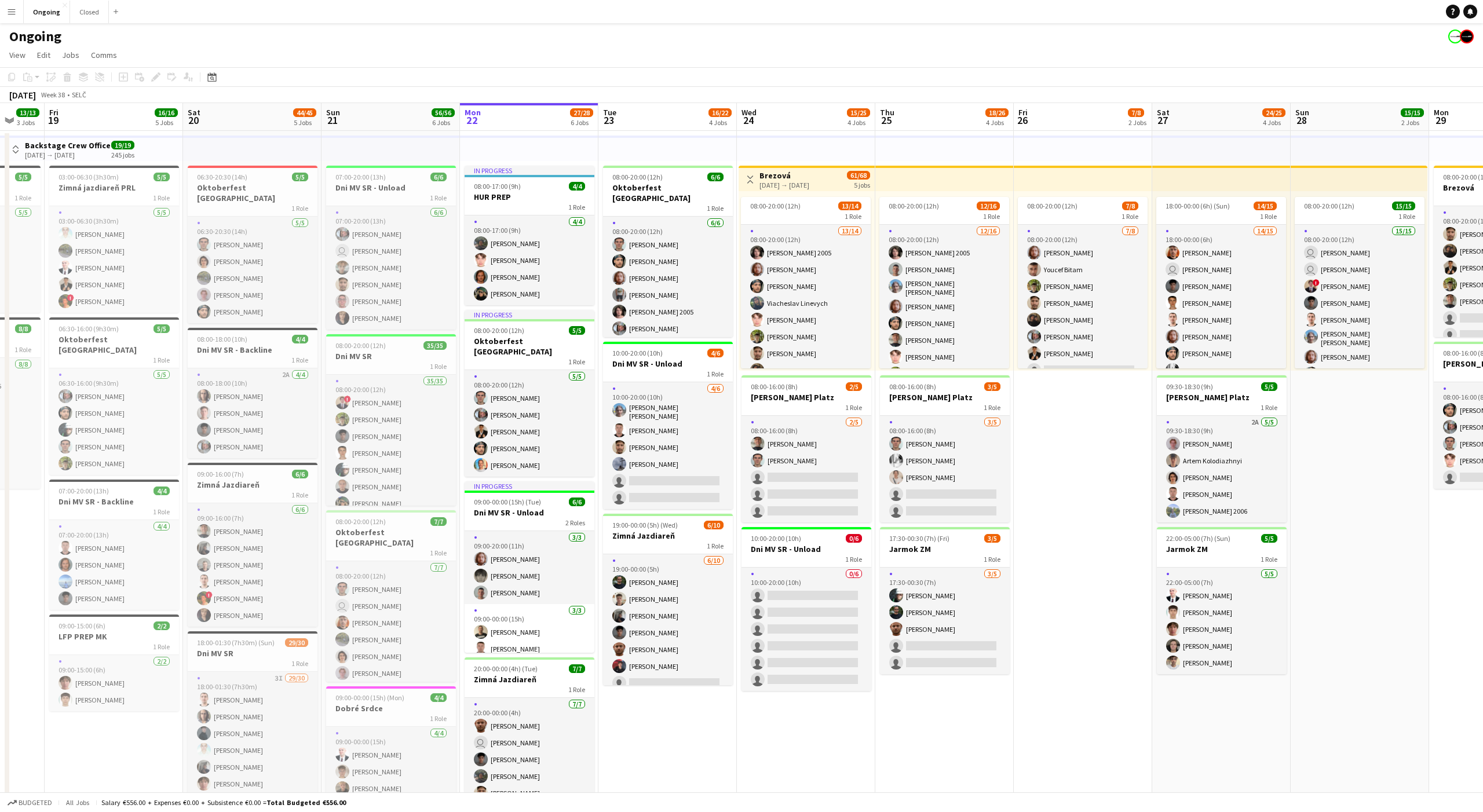
click at [664, 118] on app-board-header-date "Tue 23 16/22 4 Jobs" at bounding box center [667, 117] width 139 height 28
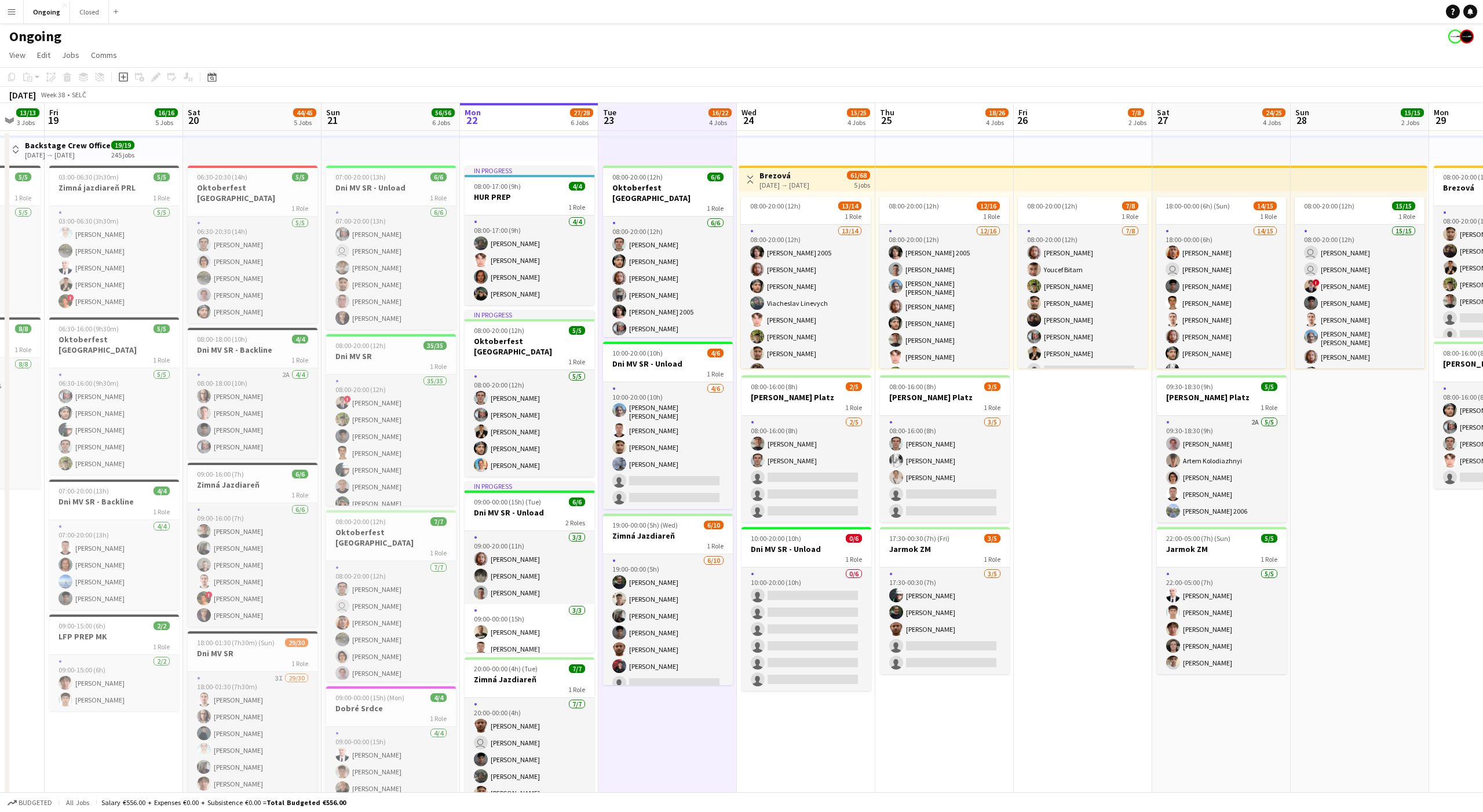
click at [664, 118] on app-board-header-date "Tue 23 16/22 4 Jobs" at bounding box center [667, 117] width 139 height 28
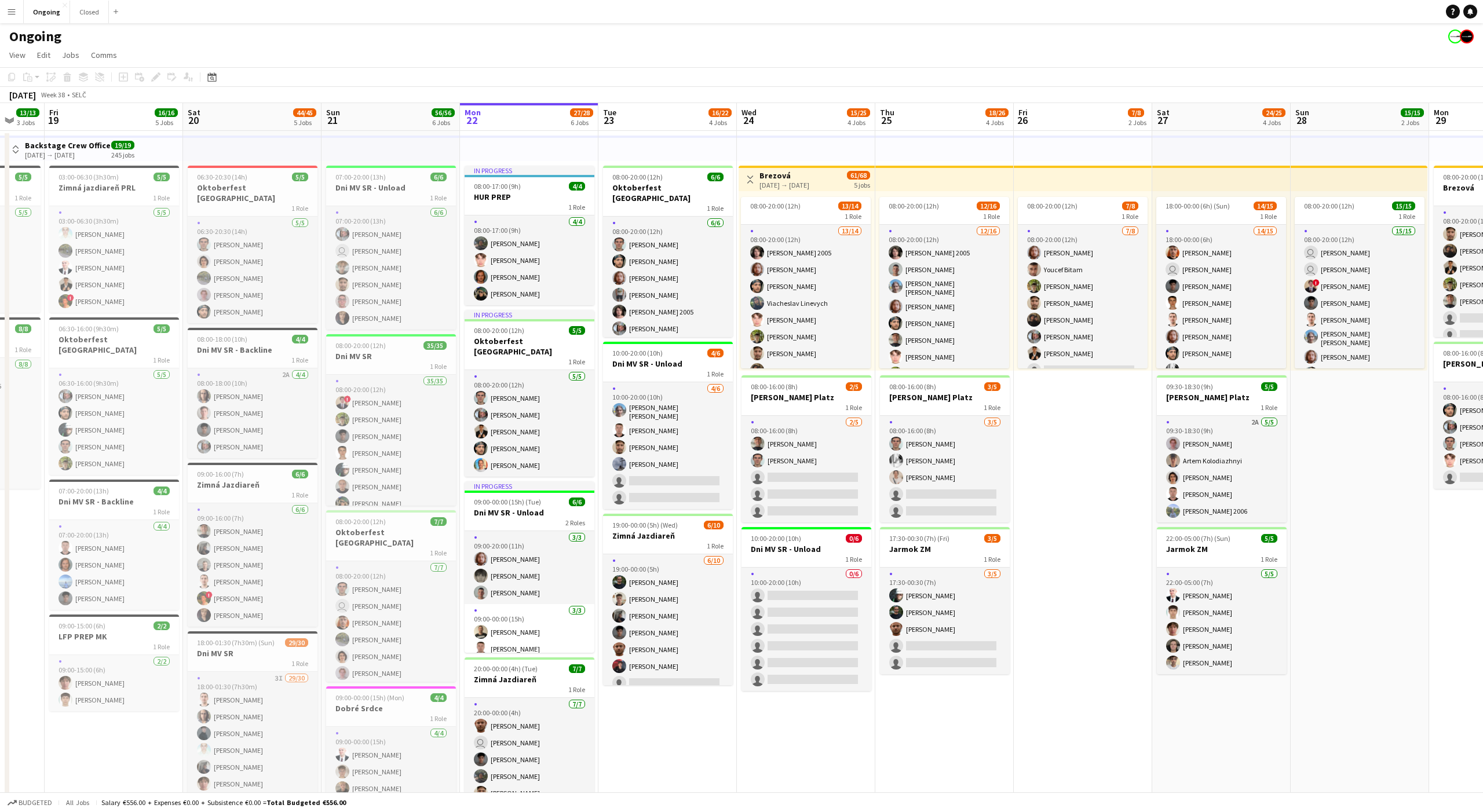
click at [663, 119] on app-board-header-date "Tue 23 16/22 4 Jobs" at bounding box center [667, 117] width 139 height 28
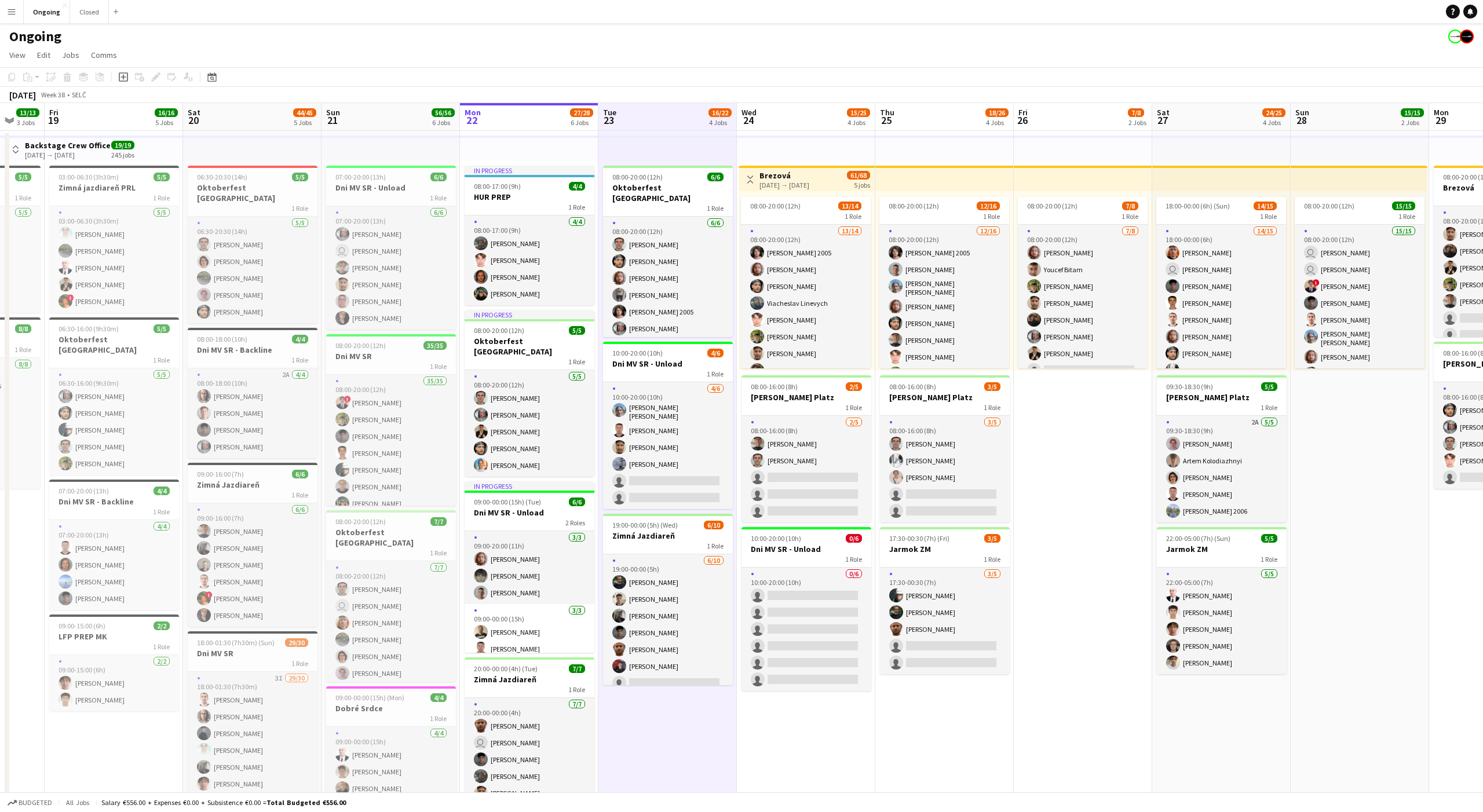
click at [663, 119] on app-board-header-date "Tue 23 16/22 4 Jobs" at bounding box center [667, 117] width 139 height 28
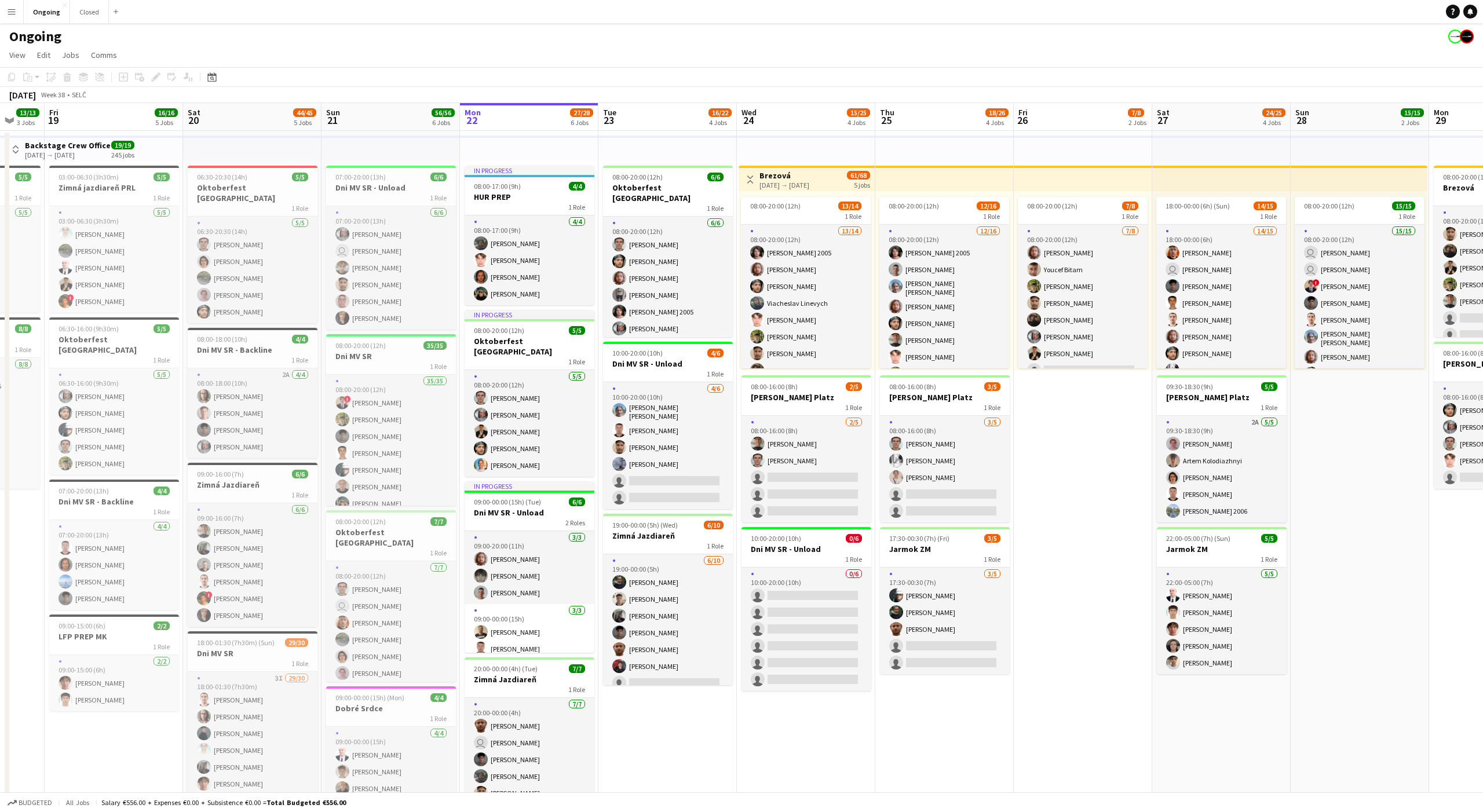
click at [663, 119] on app-board-header-date "Tue 23 16/22 4 Jobs" at bounding box center [667, 117] width 139 height 28
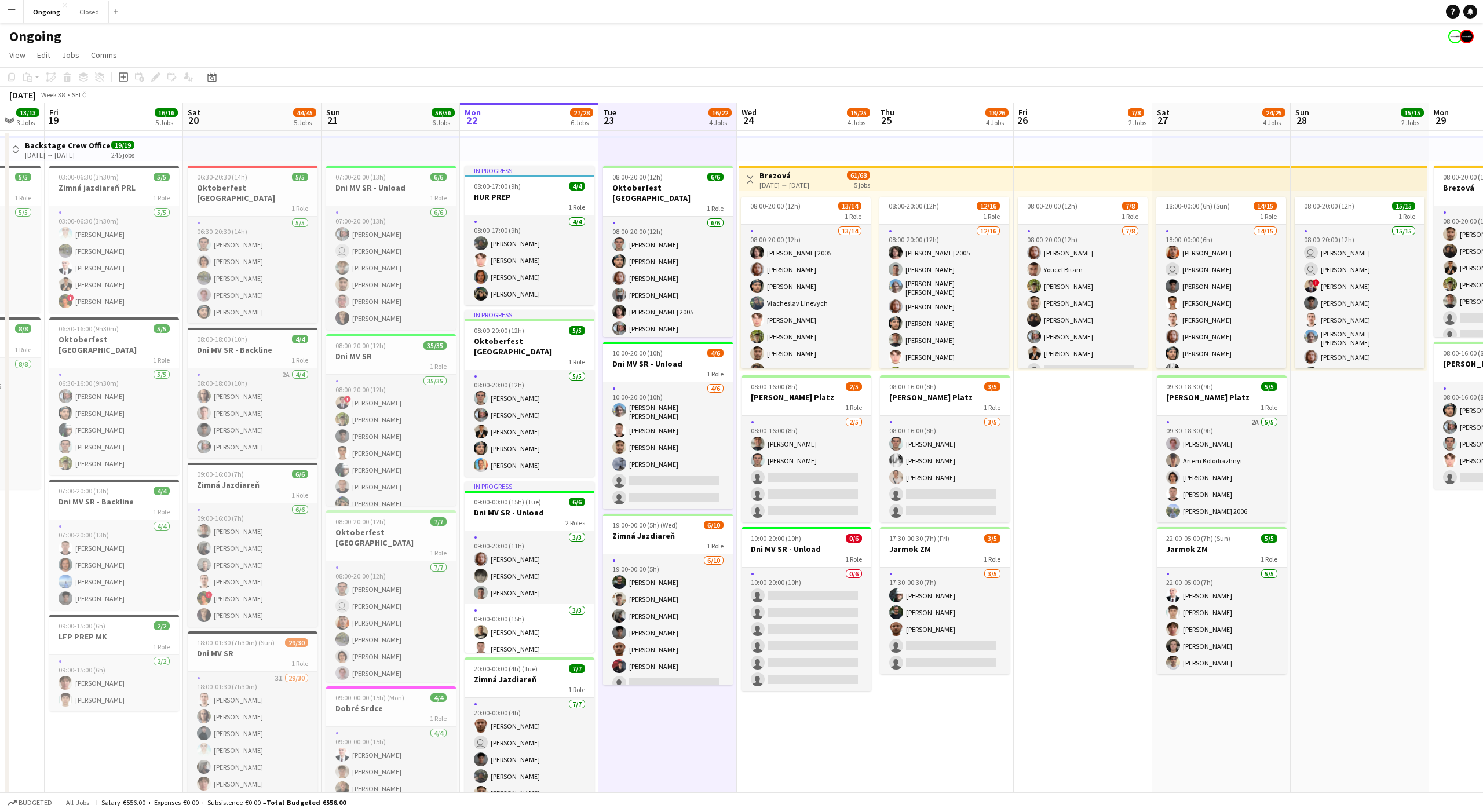
click at [663, 119] on app-board-header-date "Tue 23 16/22 4 Jobs" at bounding box center [667, 117] width 139 height 28
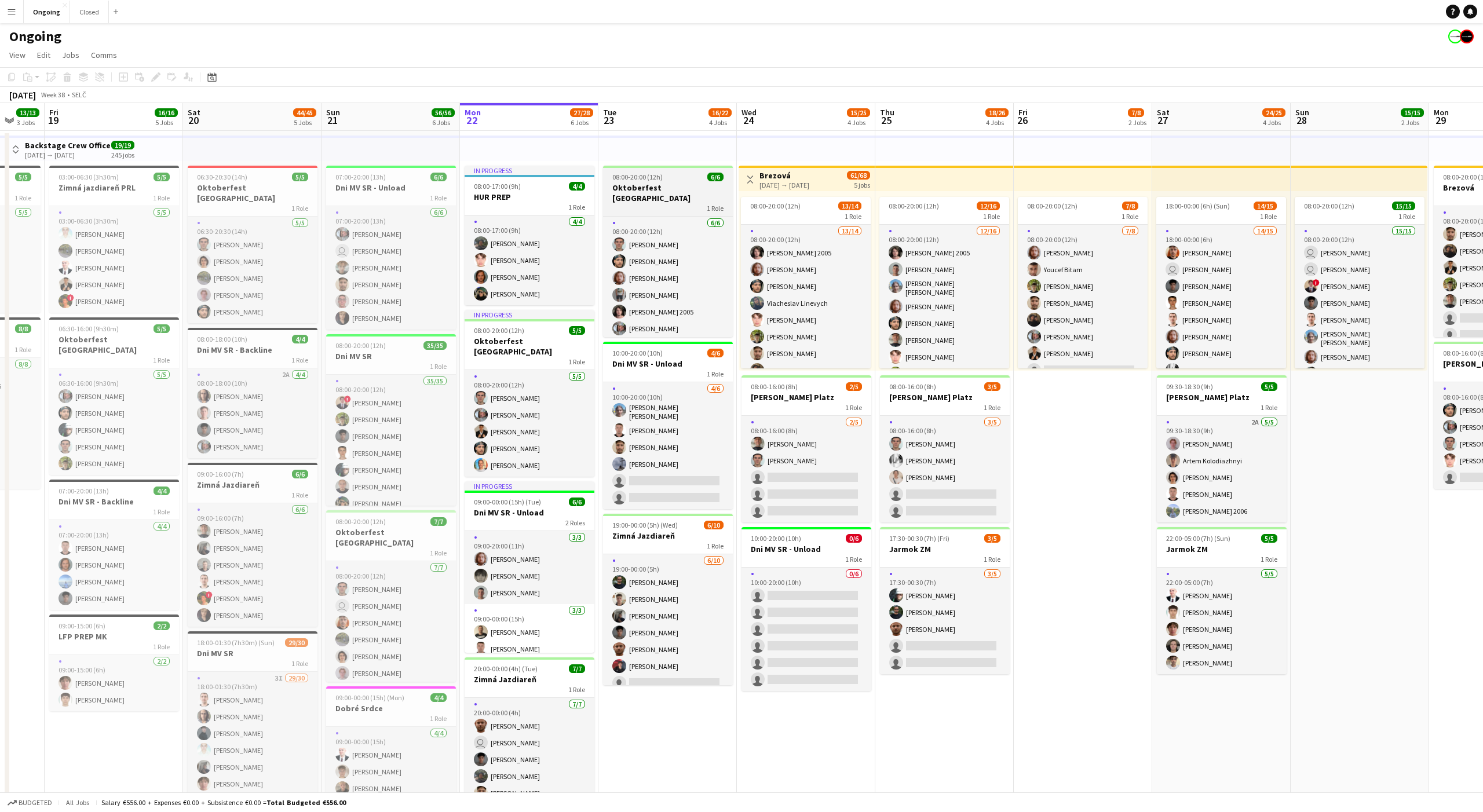
click at [651, 185] on h3 "Oktoberfest [GEOGRAPHIC_DATA]" at bounding box center [668, 193] width 130 height 21
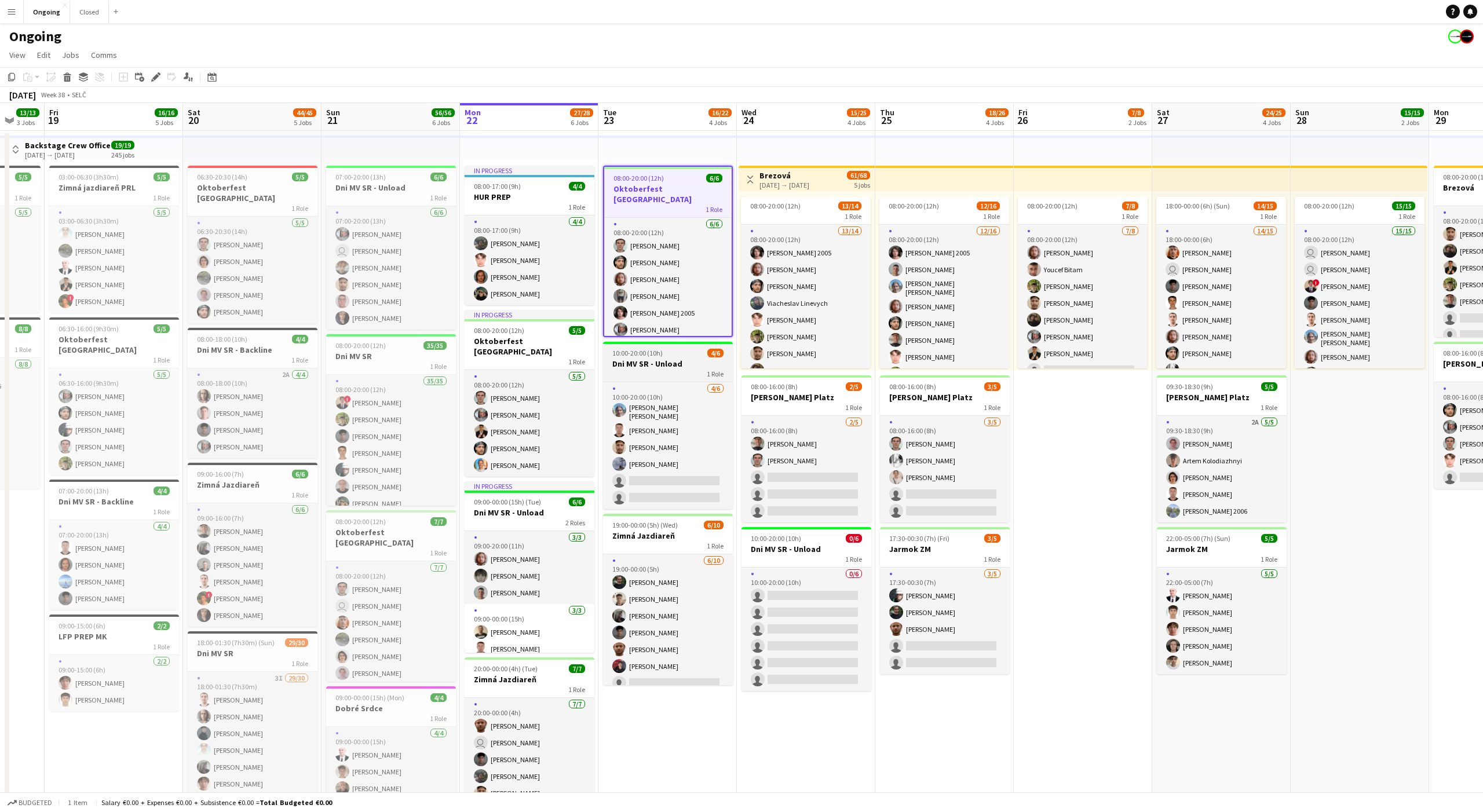
click at [654, 359] on h3 "Dni MV SR - Unload" at bounding box center [668, 364] width 130 height 11
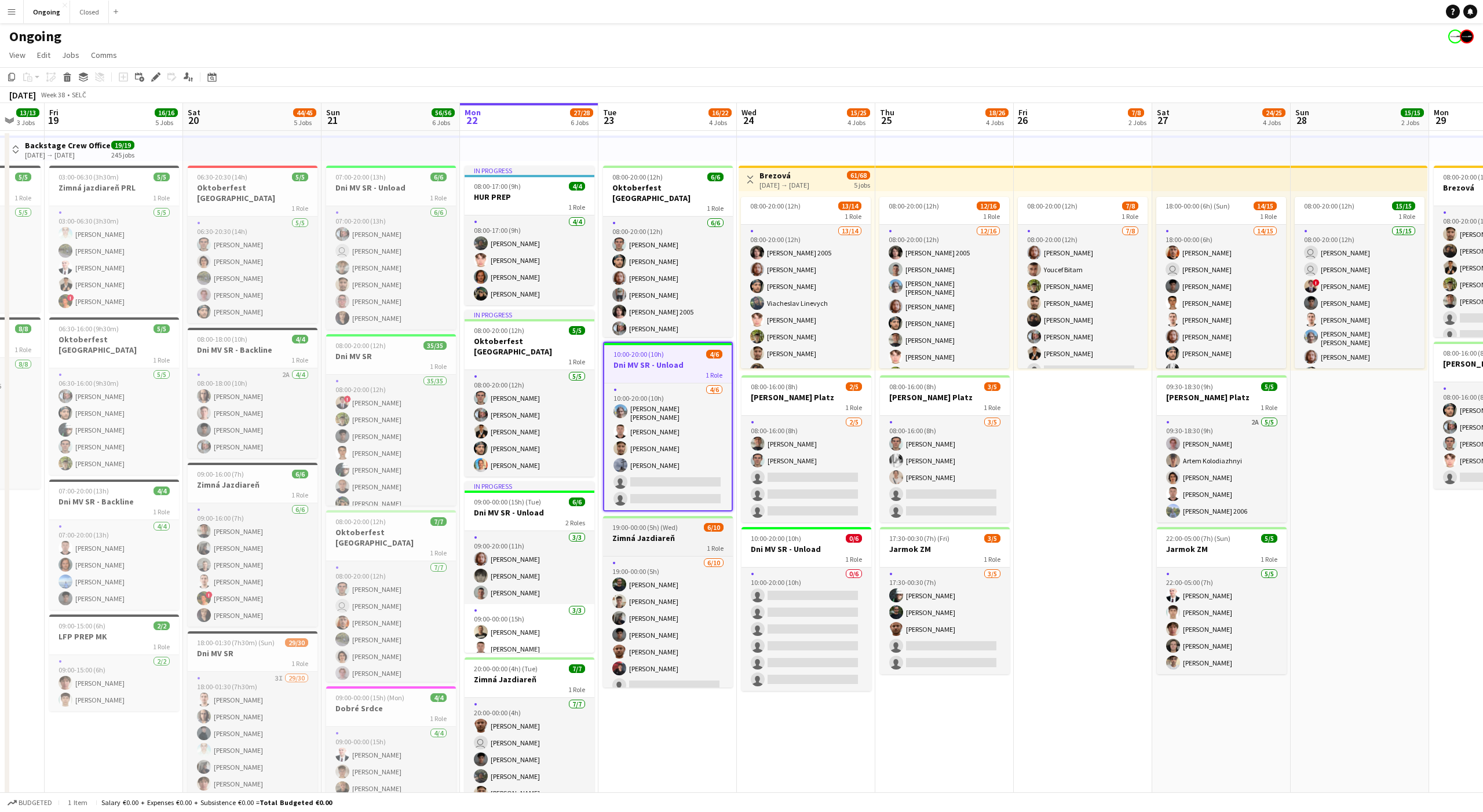
click at [656, 533] on h3 "Zimná Jazdiareň" at bounding box center [668, 538] width 130 height 11
click at [661, 729] on app-date-cell "08:00-20:00 (12h) 6/6 Oktoberfest Vienna 1 Role [DATE] 08:00-20:00 (12h) [PERSO…" at bounding box center [667, 571] width 139 height 882
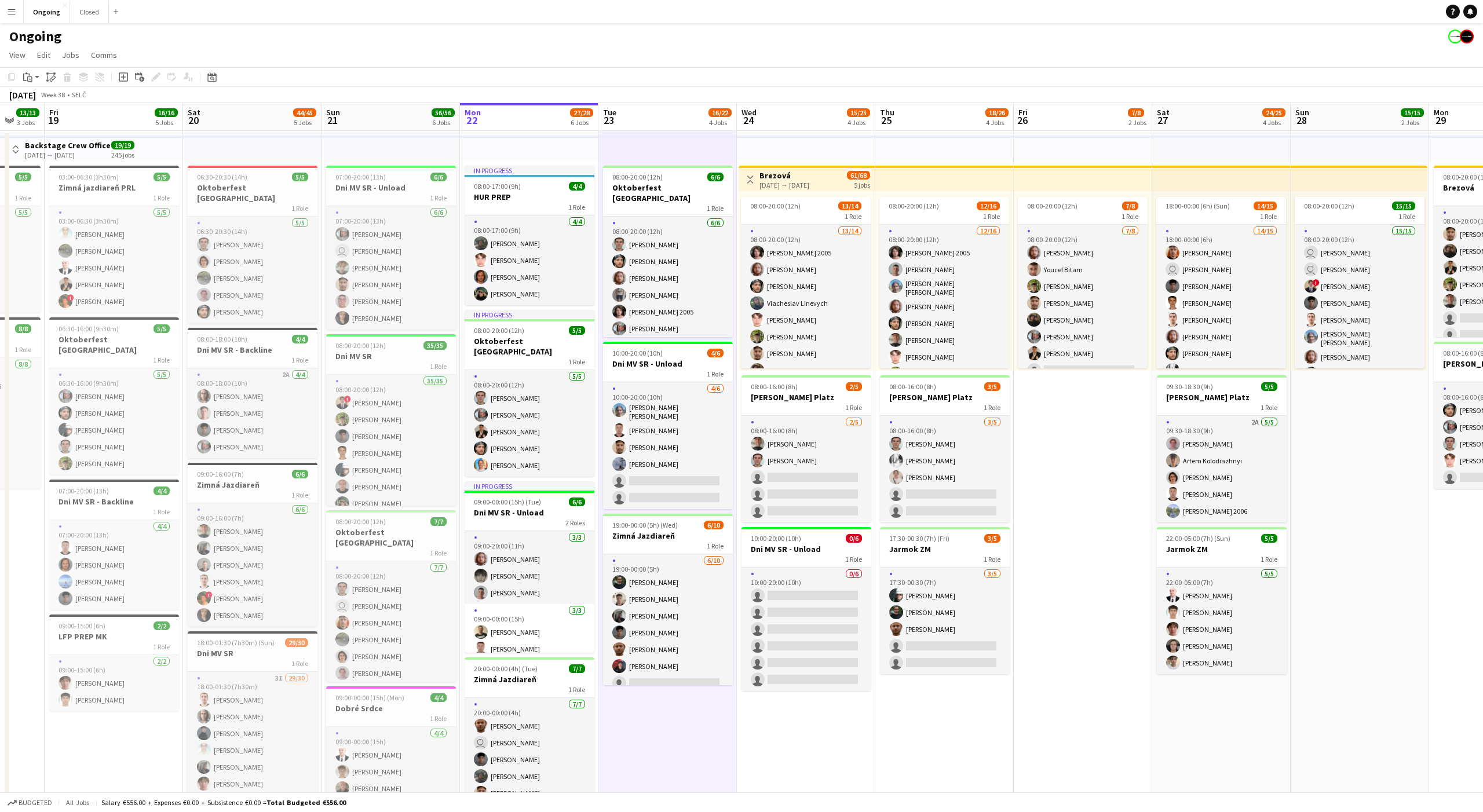
click at [666, 704] on app-date-cell "08:00-20:00 (12h) 6/6 Oktoberfest Vienna 1 Role [DATE] 08:00-20:00 (12h) [PERSO…" at bounding box center [667, 571] width 139 height 882
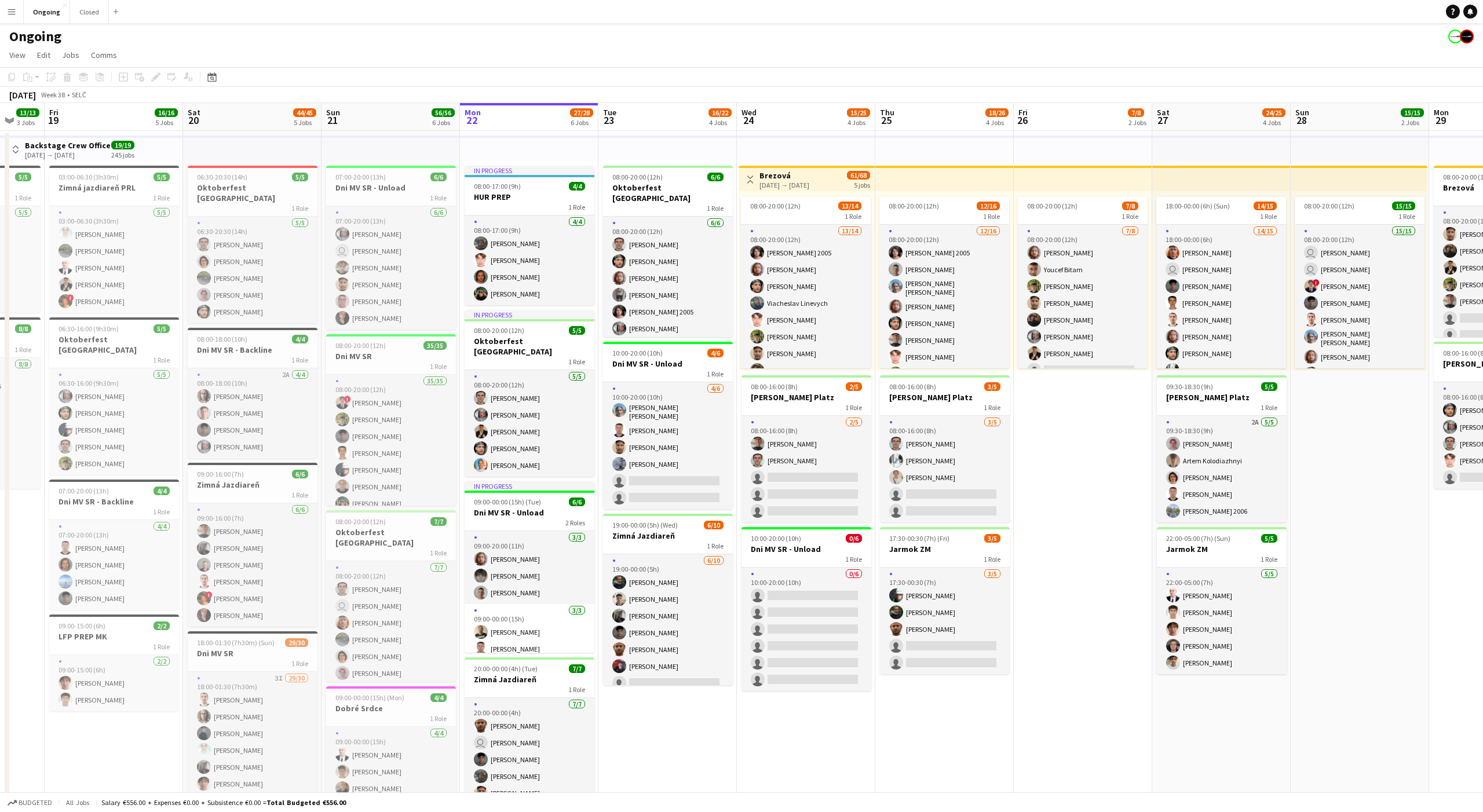
click at [666, 704] on app-date-cell "08:00-20:00 (12h) 6/6 Oktoberfest Vienna 1 Role [DATE] 08:00-20:00 (12h) [PERSO…" at bounding box center [667, 571] width 139 height 882
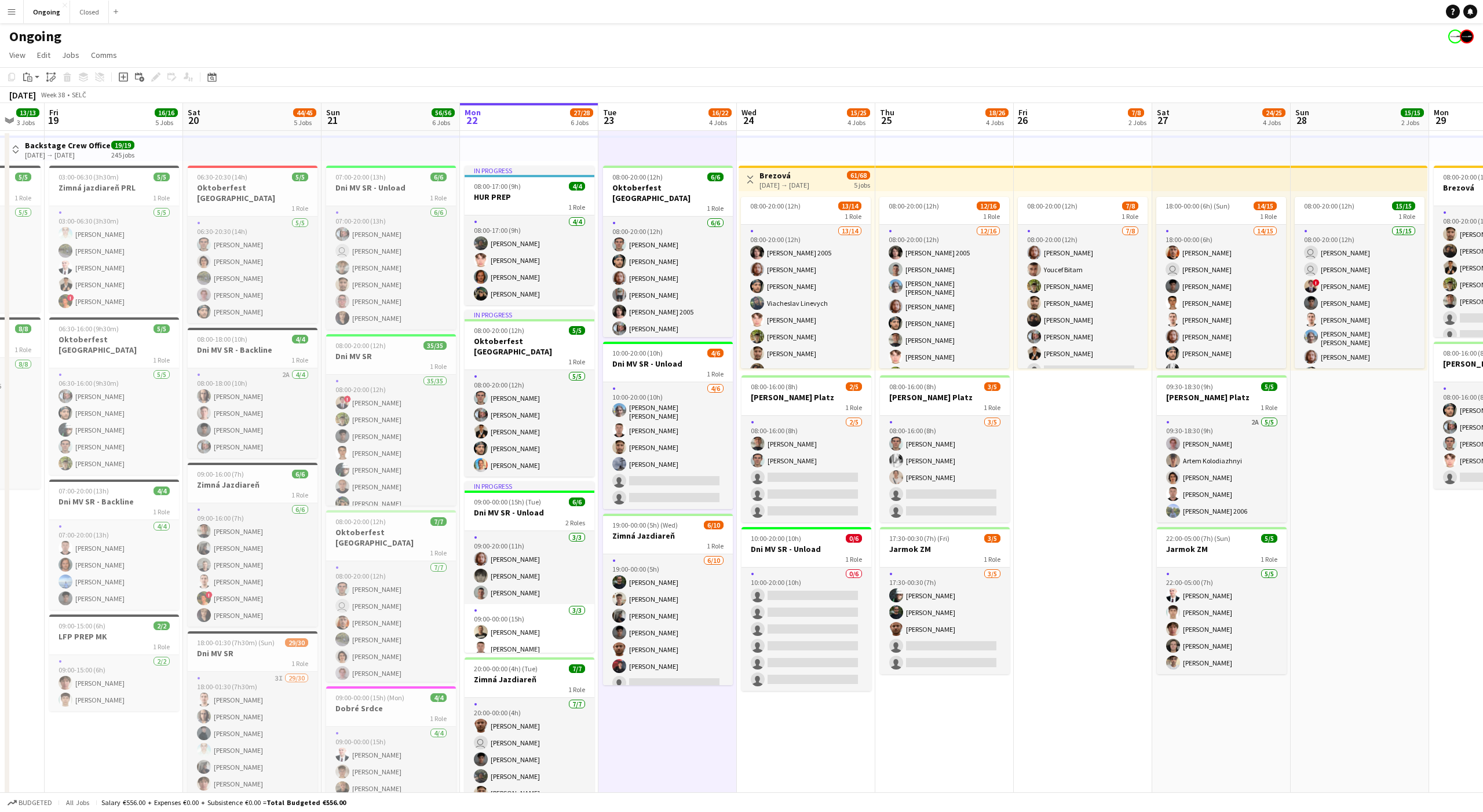
click at [666, 704] on app-date-cell "08:00-20:00 (12h) 6/6 Oktoberfest Vienna 1 Role [DATE] 08:00-20:00 (12h) [PERSO…" at bounding box center [667, 571] width 139 height 882
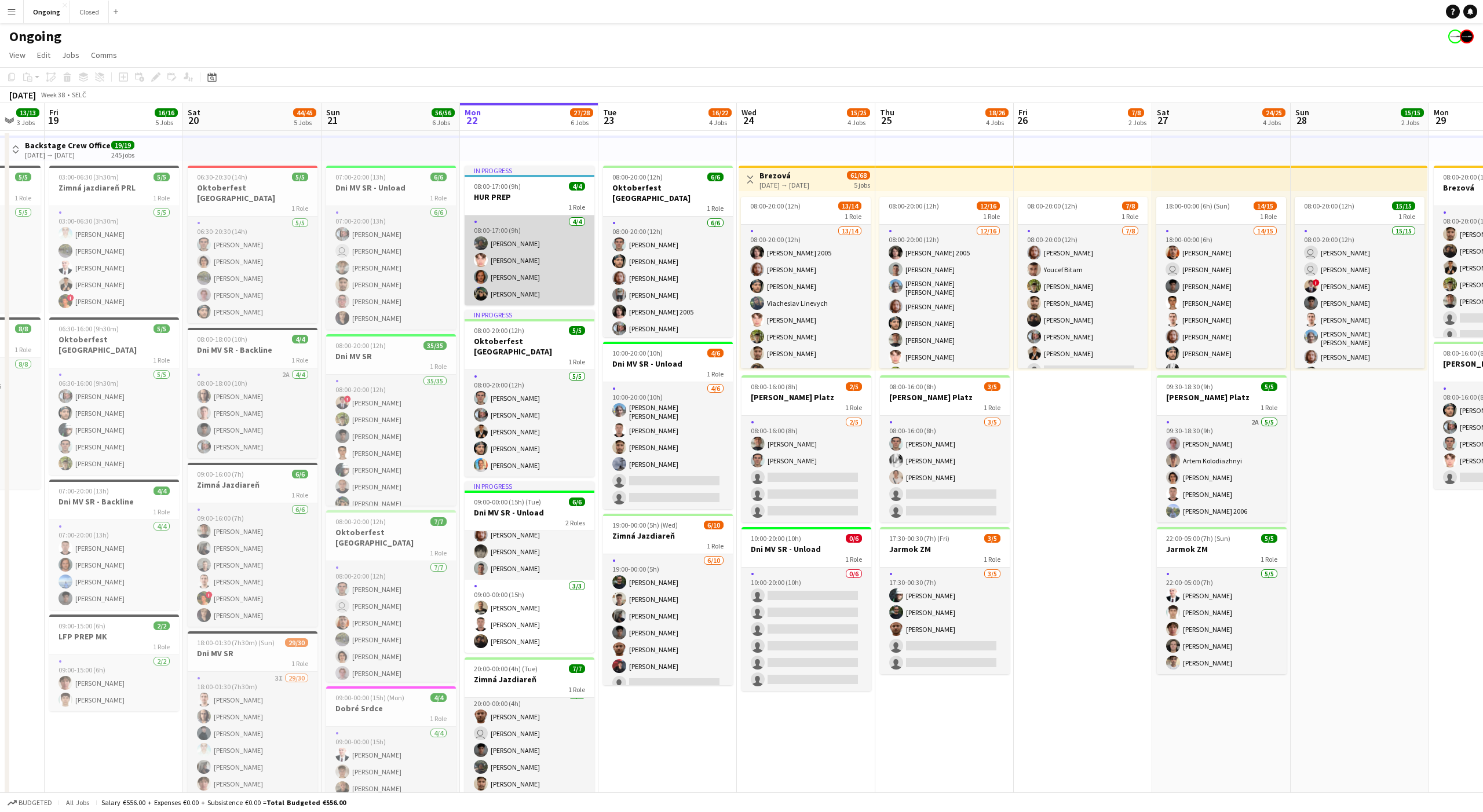
click at [531, 266] on app-card-role "[DATE] 08:00-17:00 (9h) [PERSON_NAME] [PERSON_NAME] [PERSON_NAME]" at bounding box center [529, 260] width 130 height 90
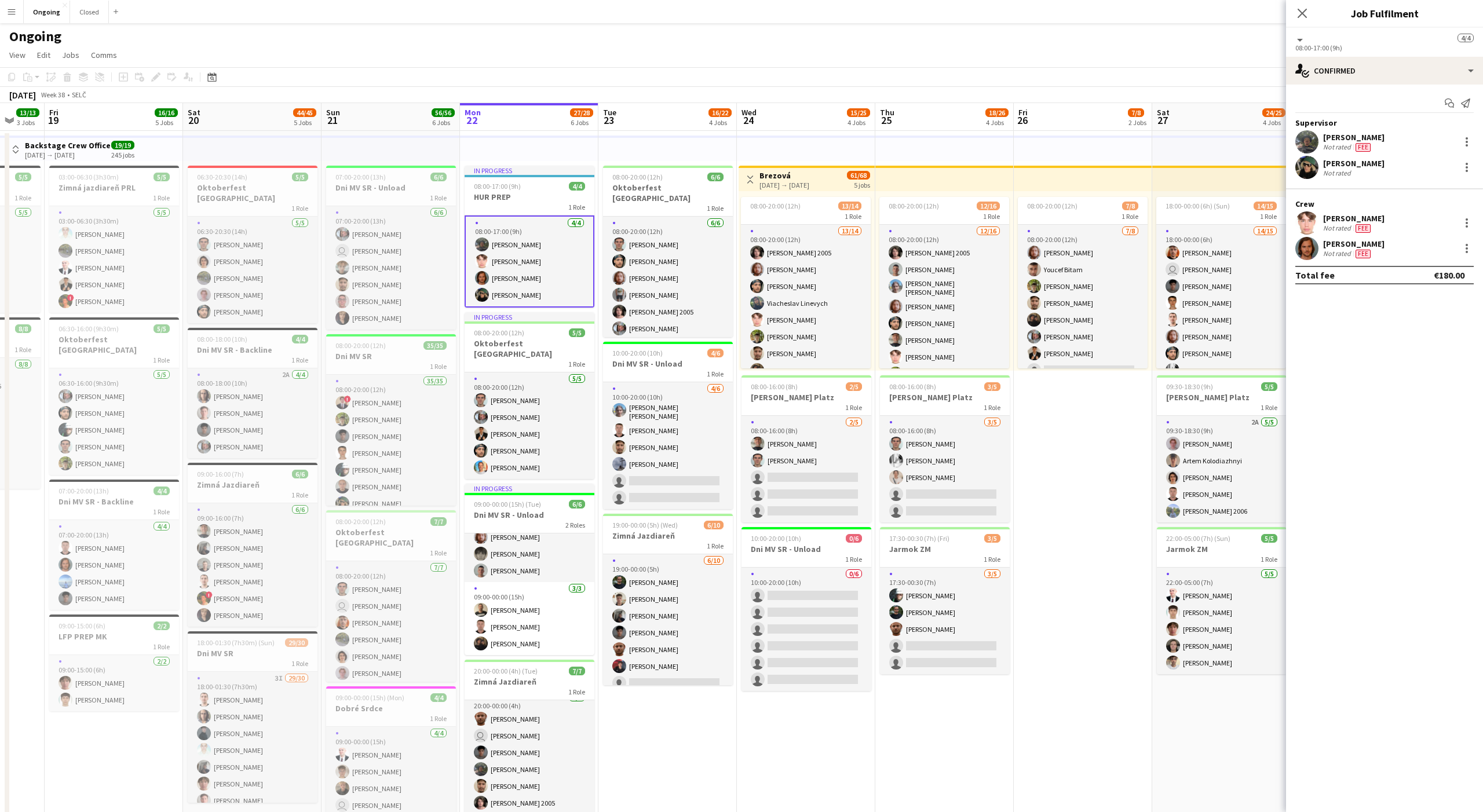
click at [816, 758] on app-date-cell "Toggle View Brezová [DATE] → [DATE] 61/68 5 jobs 08:00-20:00 (12h) 13/14 1 Role…" at bounding box center [806, 571] width 139 height 882
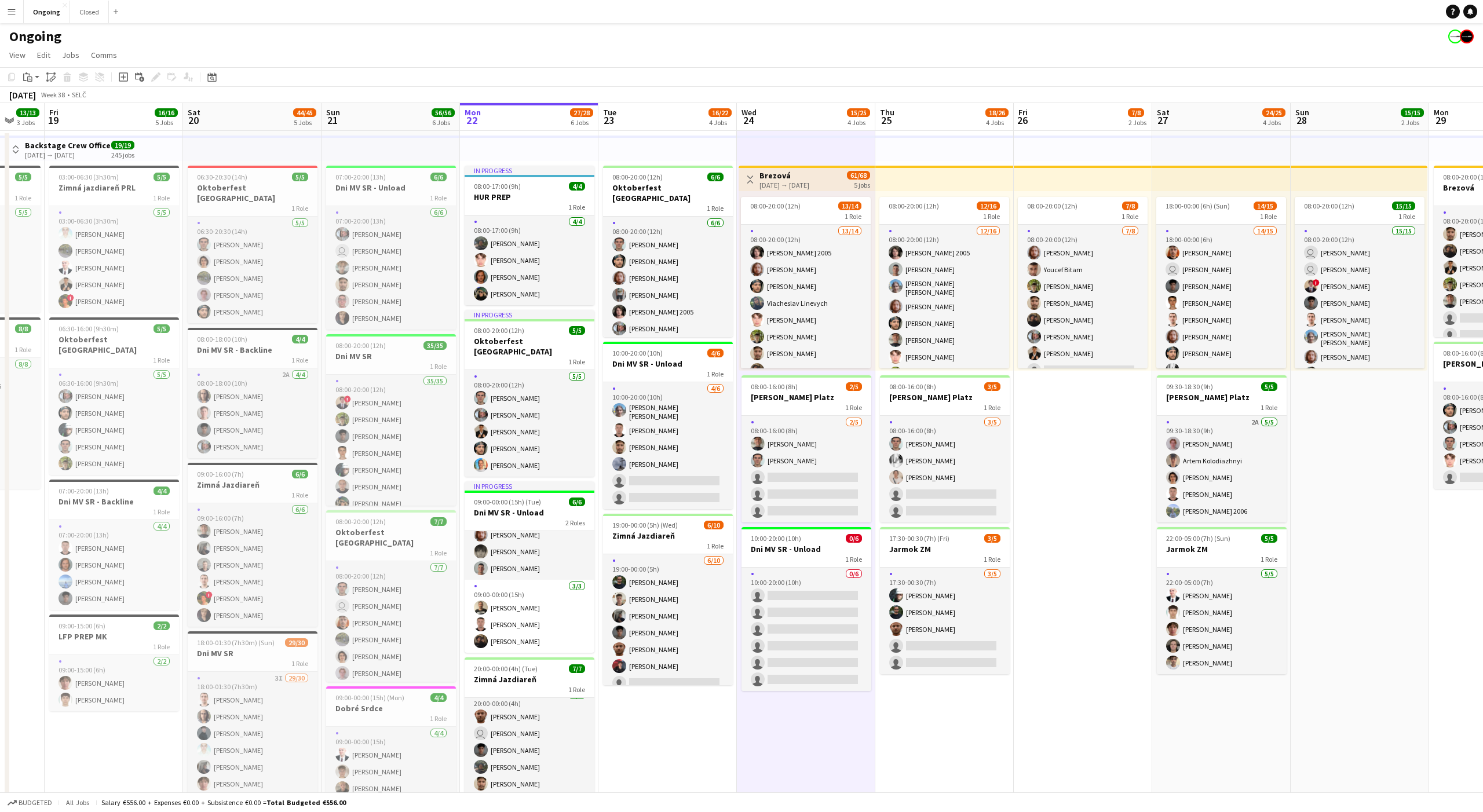
click at [816, 758] on app-date-cell "Toggle View Brezová [DATE] → [DATE] 61/68 5 jobs 08:00-20:00 (12h) 13/14 1 Role…" at bounding box center [806, 571] width 139 height 882
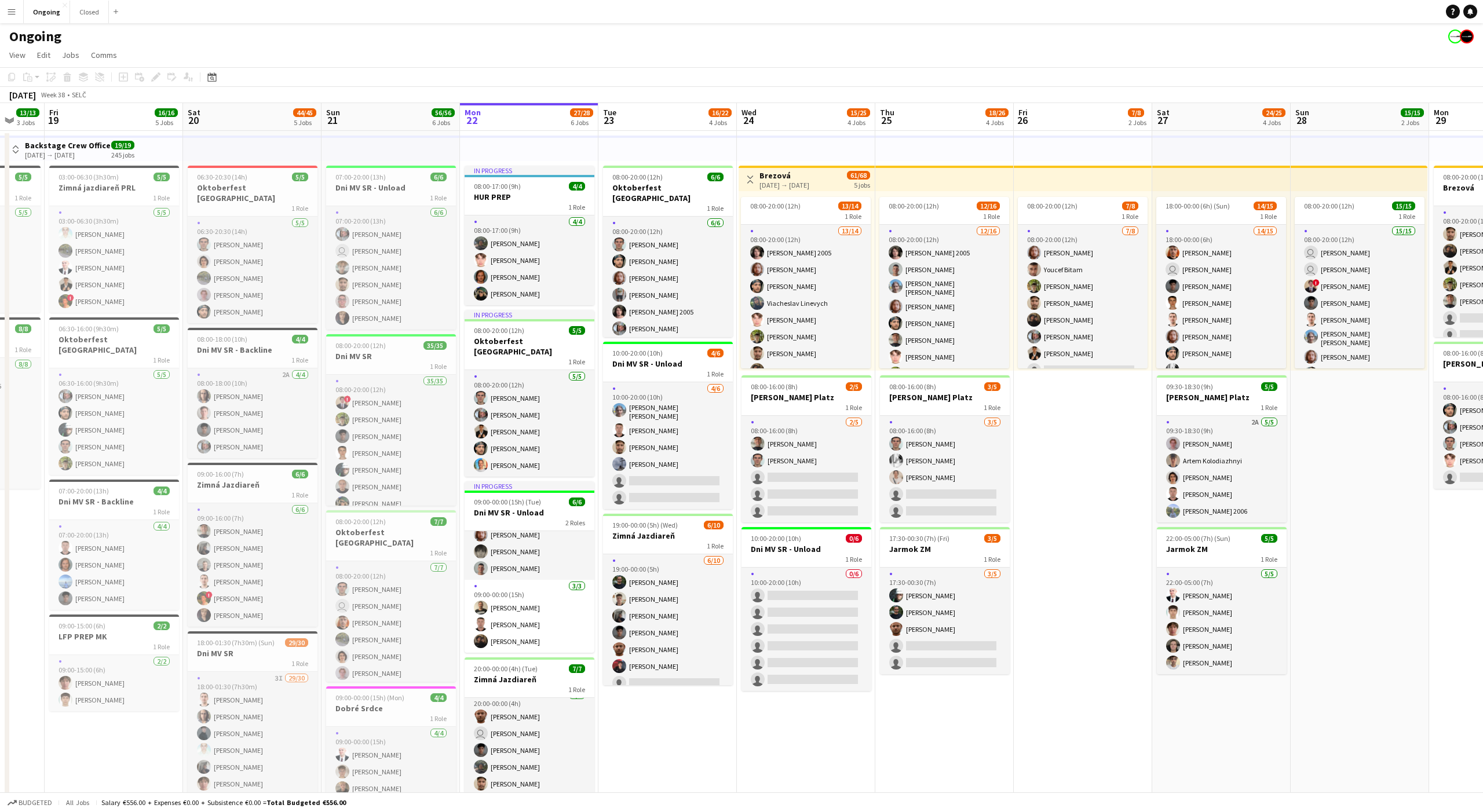
click at [671, 44] on div "Ongoing" at bounding box center [742, 34] width 1483 height 22
click at [671, 46] on app-page-menu "View Day view expanded Day view collapsed Month view Date picker Jump to [DATE]…" at bounding box center [742, 56] width 1483 height 22
click at [669, 80] on app-toolbar "Copy Paste Paste Command V Paste with crew Command Shift V Paste linked Job [GE…" at bounding box center [742, 77] width 1483 height 20
click at [667, 80] on app-toolbar "Copy Paste Paste Command V Paste with crew Command Shift V Paste linked Job [GE…" at bounding box center [742, 77] width 1483 height 20
click at [664, 48] on app-page-menu "View Day view expanded Day view collapsed Month view Date picker Jump to [DATE]…" at bounding box center [742, 56] width 1483 height 22
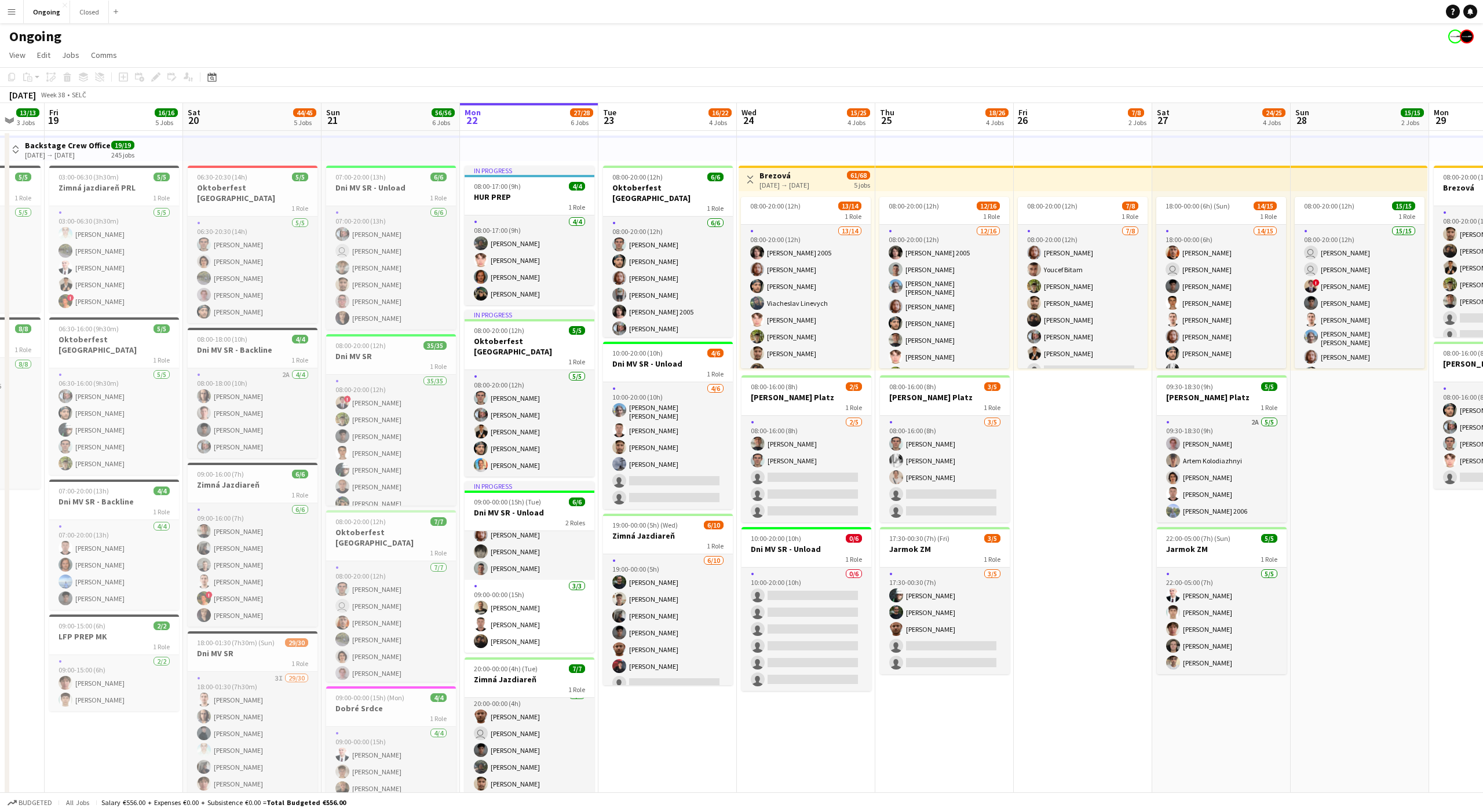
click at [664, 48] on app-page-menu "View Day view expanded Day view collapsed Month view Date picker Jump to [DATE]…" at bounding box center [742, 56] width 1483 height 22
click at [662, 79] on app-toolbar "Copy Paste Paste Command V Paste with crew Command Shift V Paste linked Job [GE…" at bounding box center [742, 77] width 1483 height 20
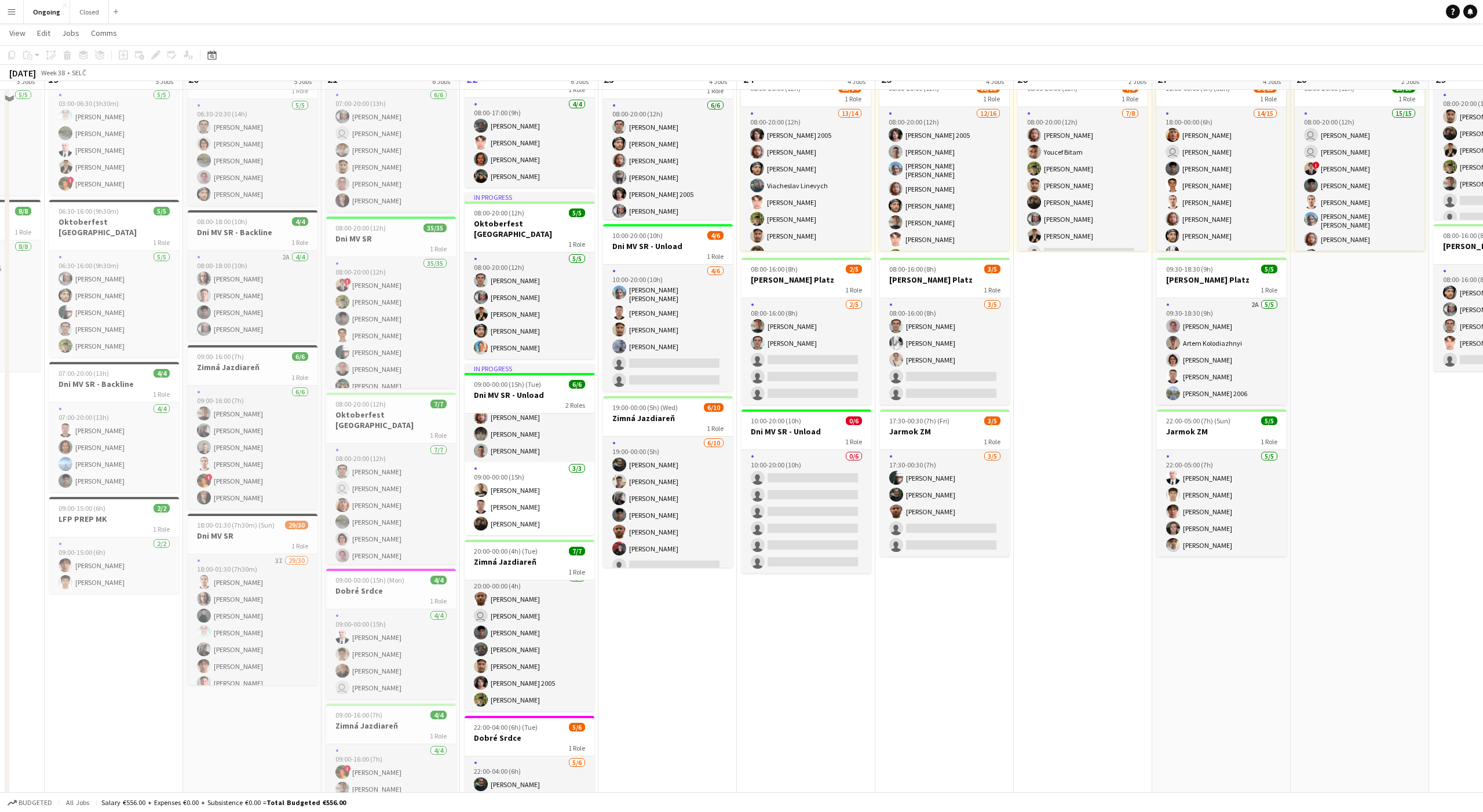
scroll to position [162, 0]
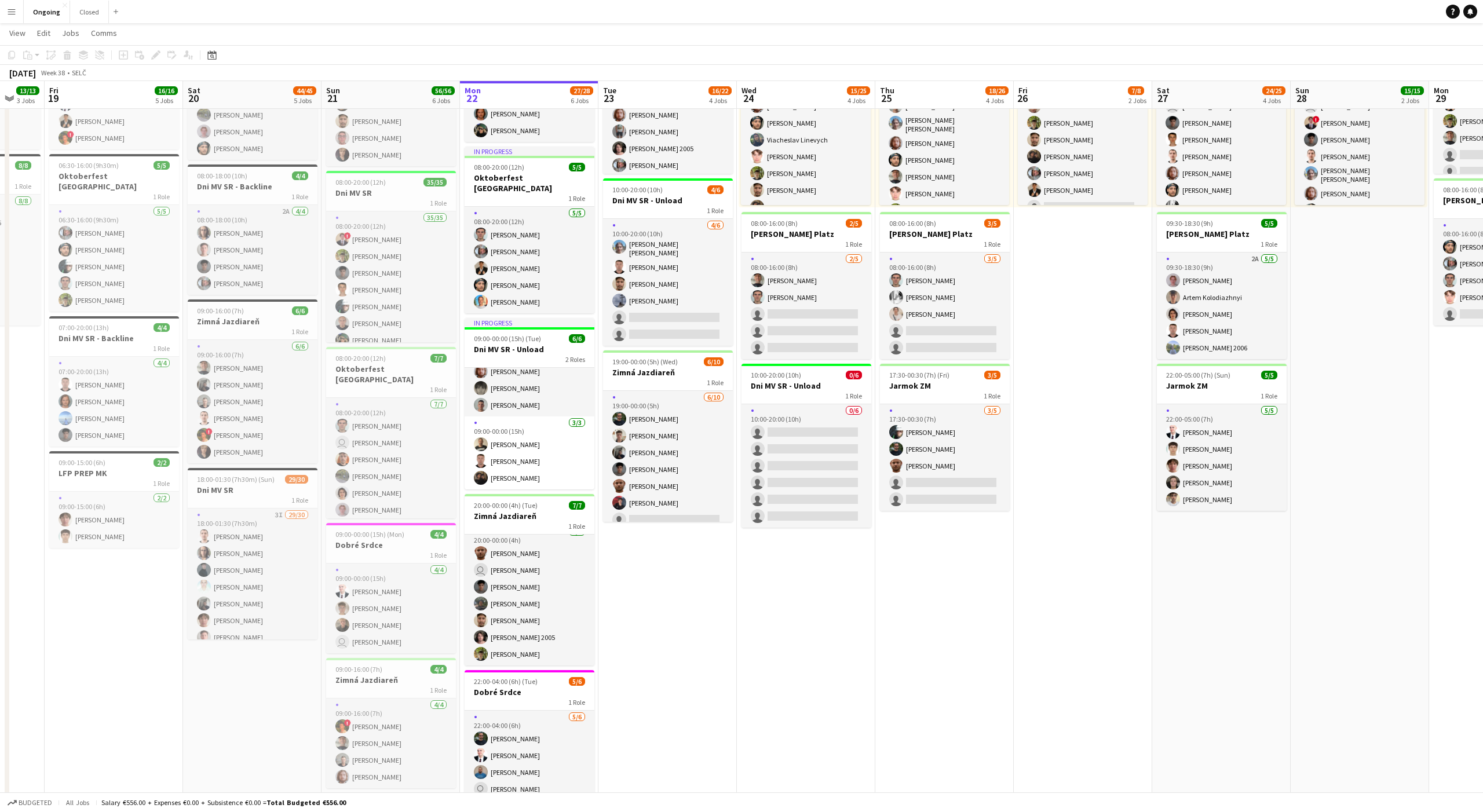
click at [677, 578] on app-date-cell "08:00-20:00 (12h) 6/6 Oktoberfest Vienna 1 Role [DATE] 08:00-20:00 (12h) [PERSO…" at bounding box center [667, 408] width 139 height 882
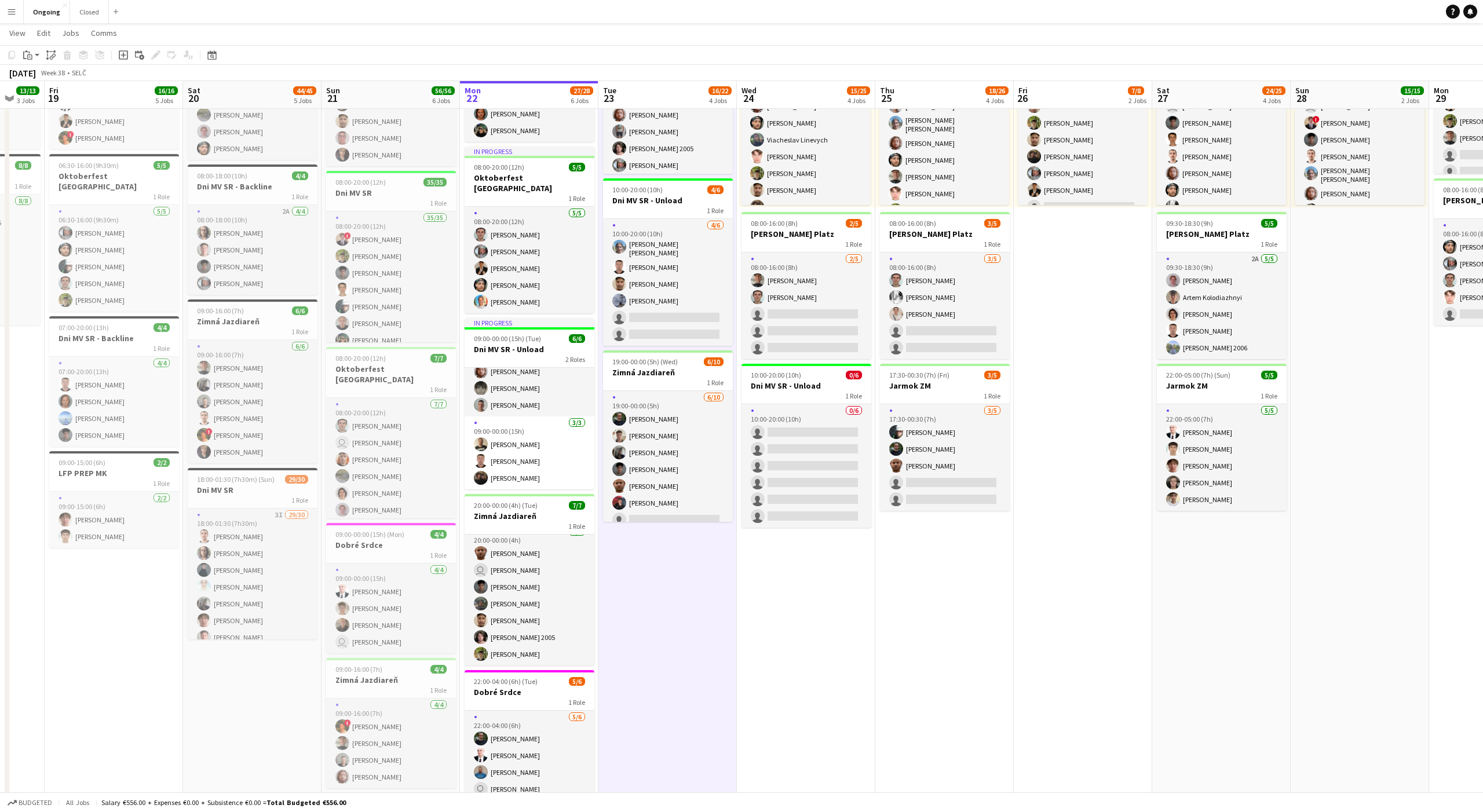
click at [667, 591] on app-date-cell "08:00-20:00 (12h) 6/6 Oktoberfest Vienna 1 Role [DATE] 08:00-20:00 (12h) [PERSO…" at bounding box center [667, 408] width 139 height 882
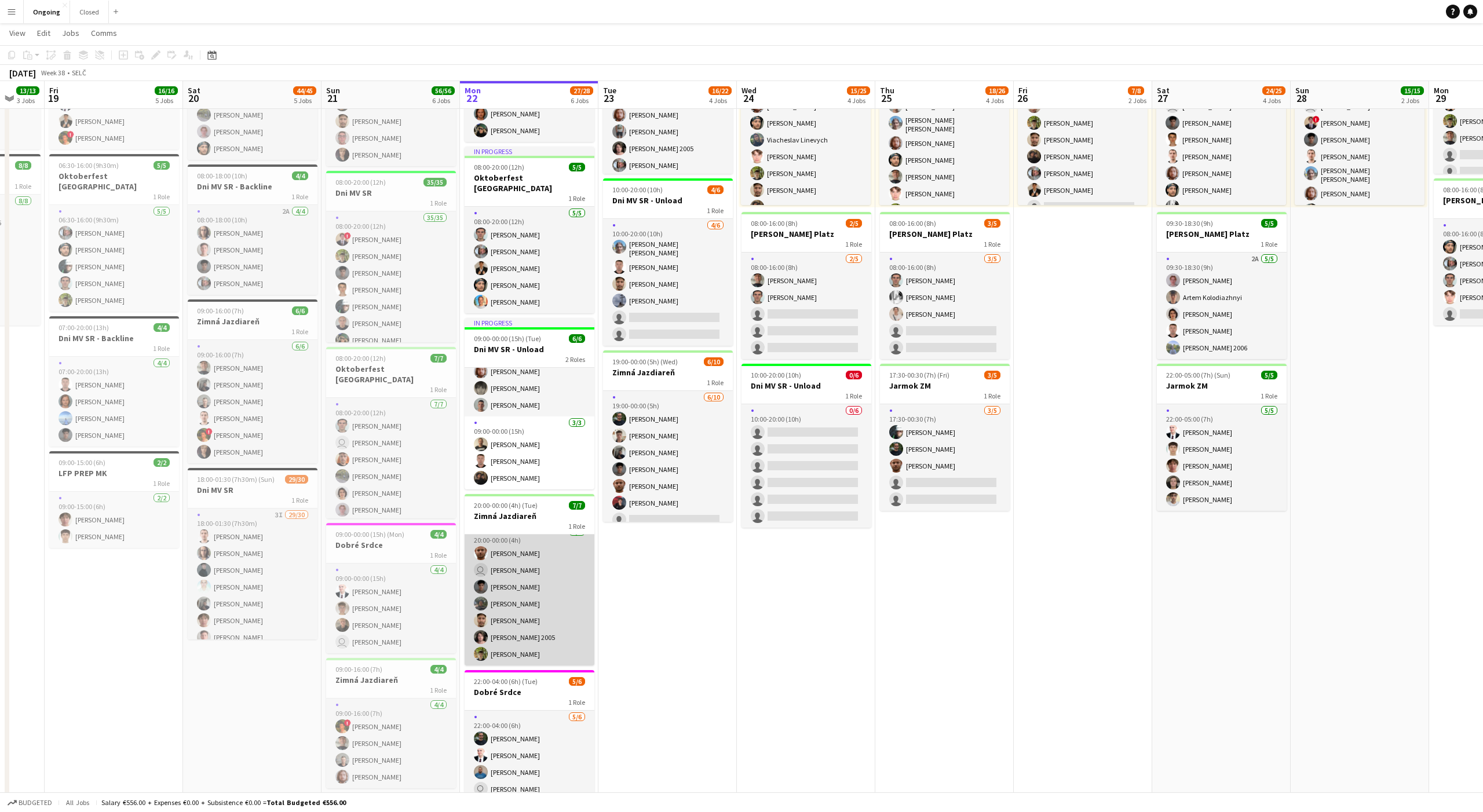
click at [560, 613] on app-card-role "[DATE] 20:00-00:00 (4h) [PERSON_NAME] user [PERSON_NAME] [PERSON_NAME] [PERSON_…" at bounding box center [529, 595] width 130 height 140
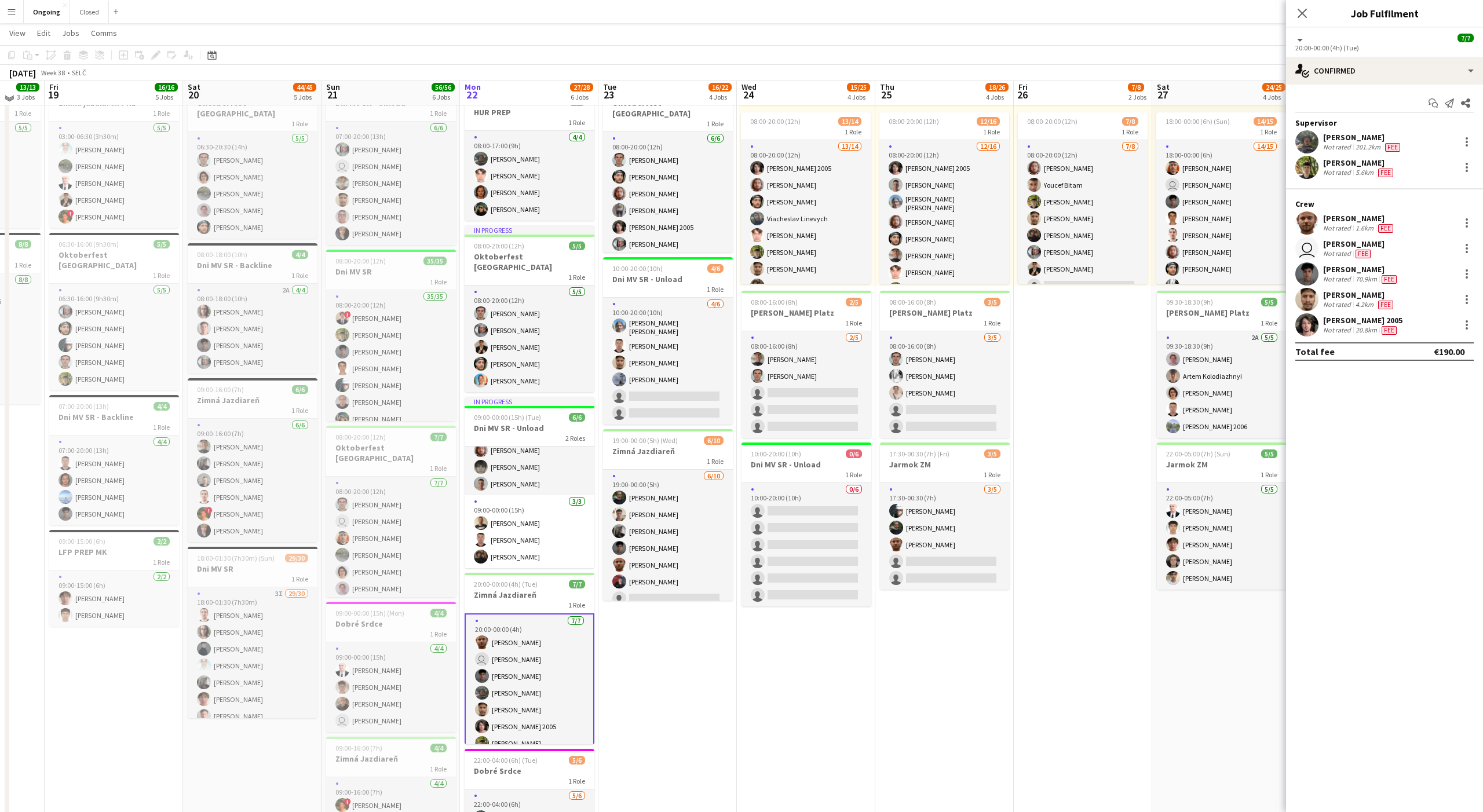
scroll to position [80, 0]
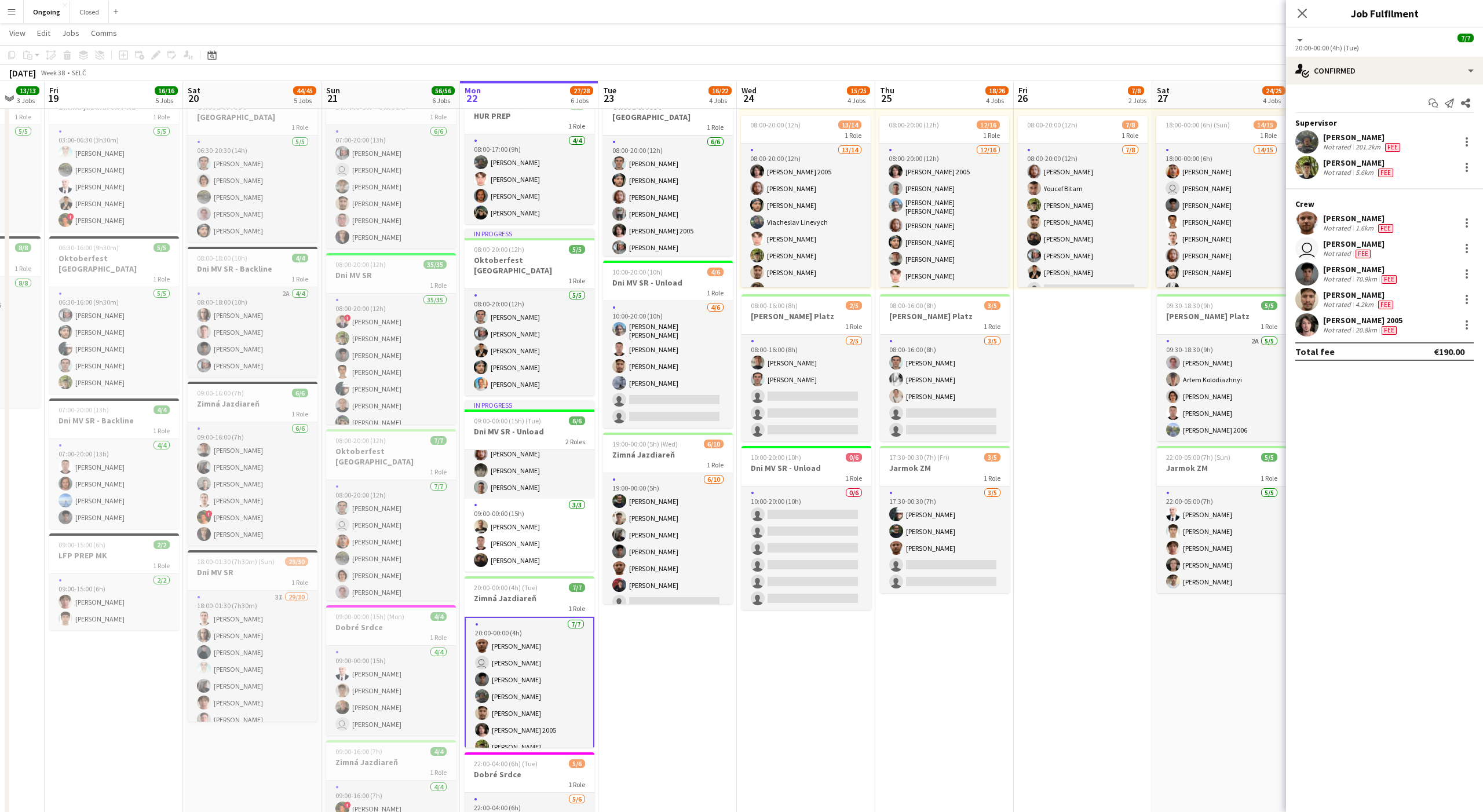
click at [676, 686] on app-date-cell "08:00-20:00 (12h) 6/6 Oktoberfest Vienna 1 Role [DATE] 08:00-20:00 (12h) [PERSO…" at bounding box center [667, 491] width 139 height 882
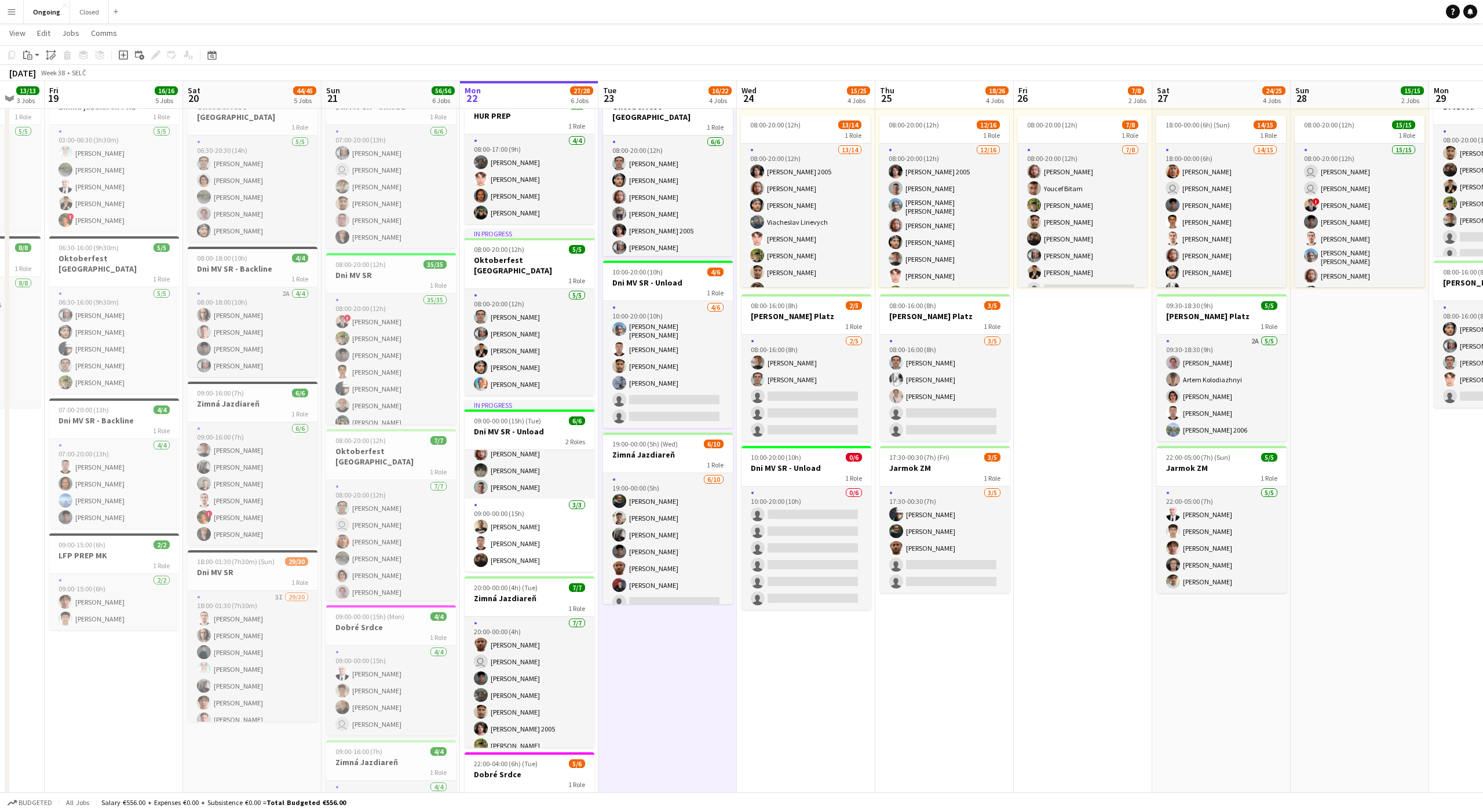
click at [671, 676] on app-date-cell "08:00-20:00 (12h) 6/6 Oktoberfest Vienna 1 Role [DATE] 08:00-20:00 (12h) [PERSO…" at bounding box center [667, 491] width 139 height 882
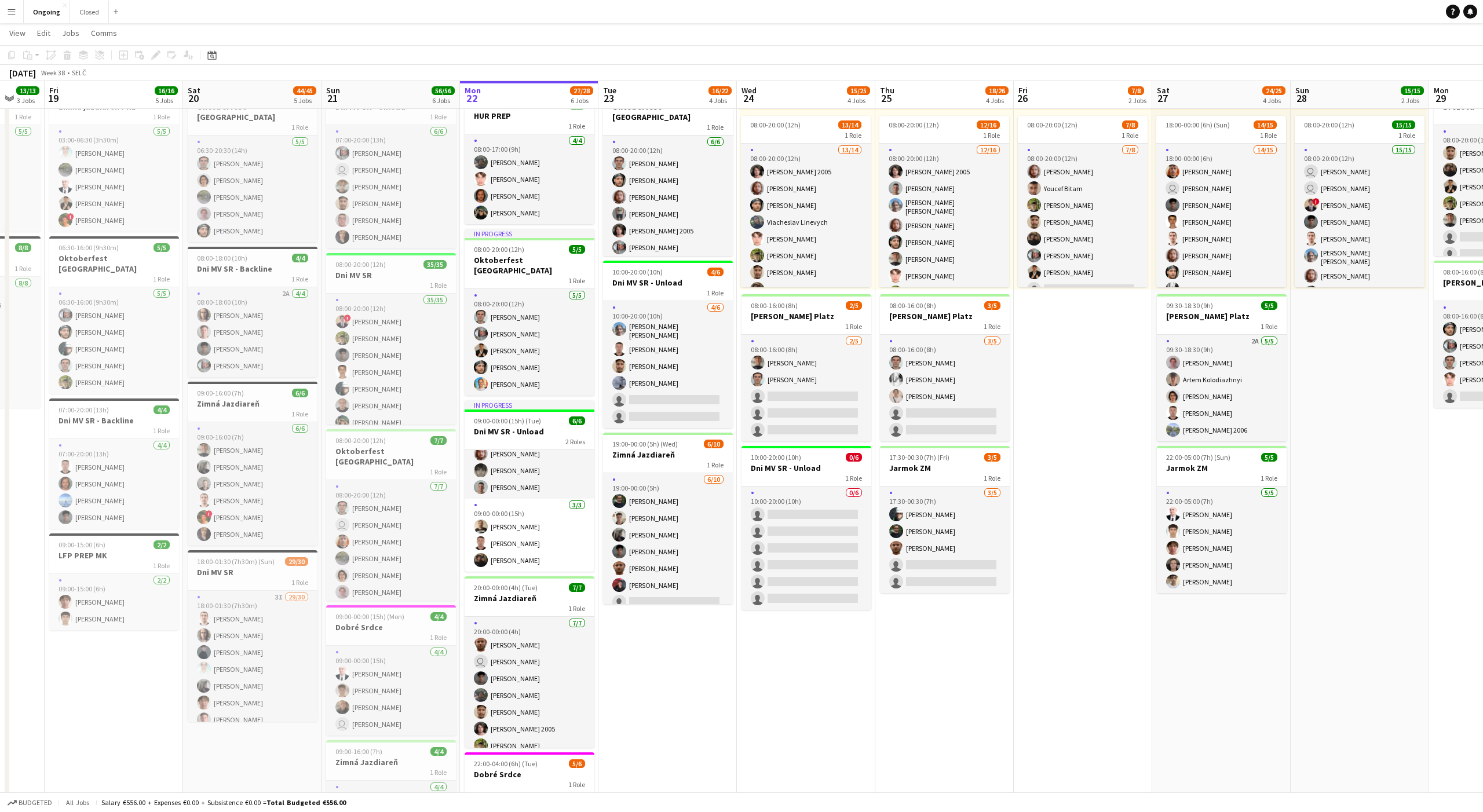
click at [671, 676] on app-date-cell "08:00-20:00 (12h) 6/6 Oktoberfest Vienna 1 Role [DATE] 08:00-20:00 (12h) [PERSO…" at bounding box center [667, 491] width 139 height 882
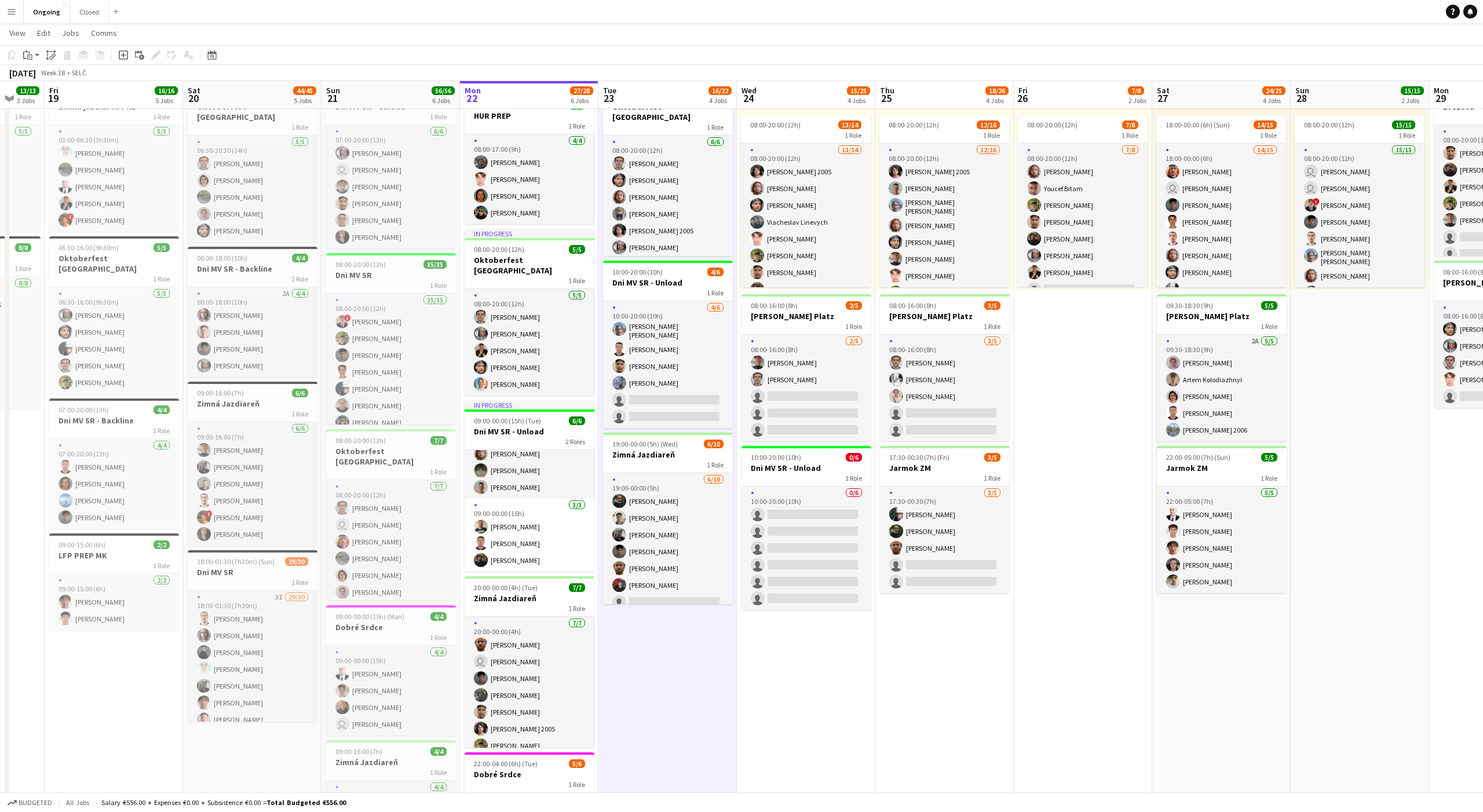
click at [665, 668] on app-date-cell "08:00-20:00 (12h) 6/6 Oktoberfest Vienna 1 Role [DATE] 08:00-20:00 (12h) [PERSO…" at bounding box center [667, 491] width 139 height 882
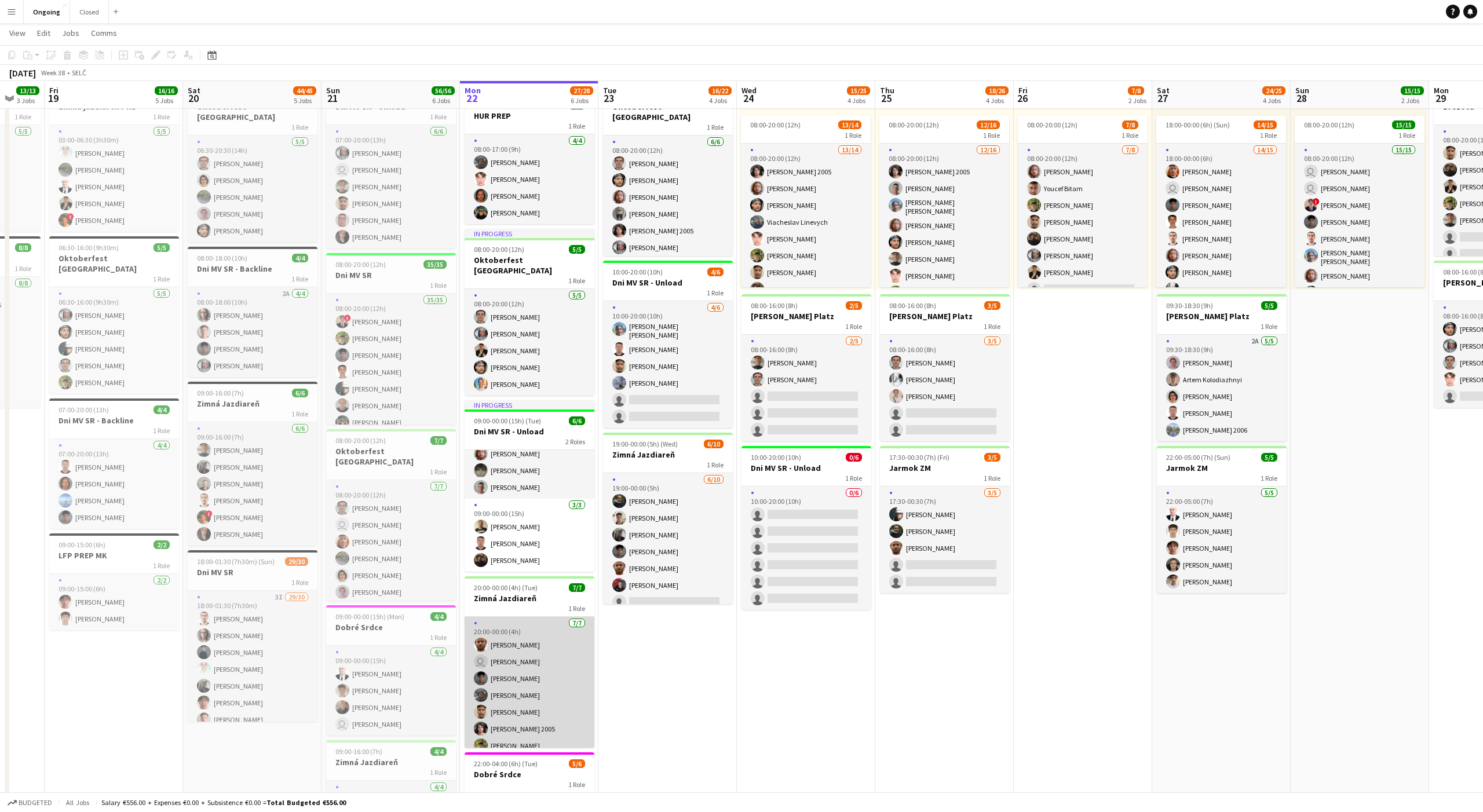
click at [546, 665] on app-card-role "[DATE] 20:00-00:00 (4h) [PERSON_NAME] user [PERSON_NAME] [PERSON_NAME] [PERSON_…" at bounding box center [529, 686] width 130 height 140
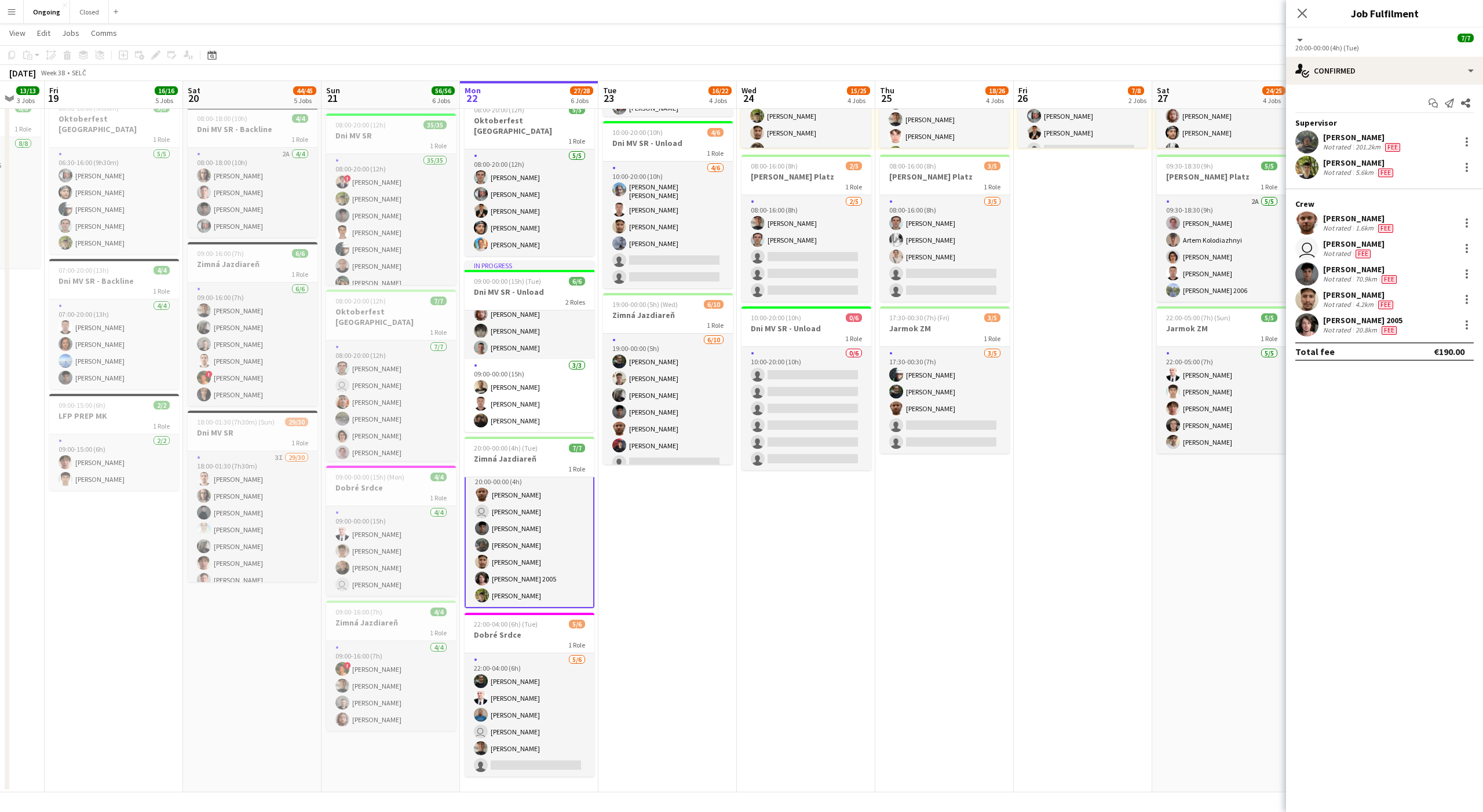
scroll to position [0, 370]
click at [664, 523] on app-date-cell "08:00-20:00 (12h) 6/6 Oktoberfest Vienna 1 Role [DATE] 08:00-20:00 (12h) [PERSO…" at bounding box center [668, 351] width 139 height 882
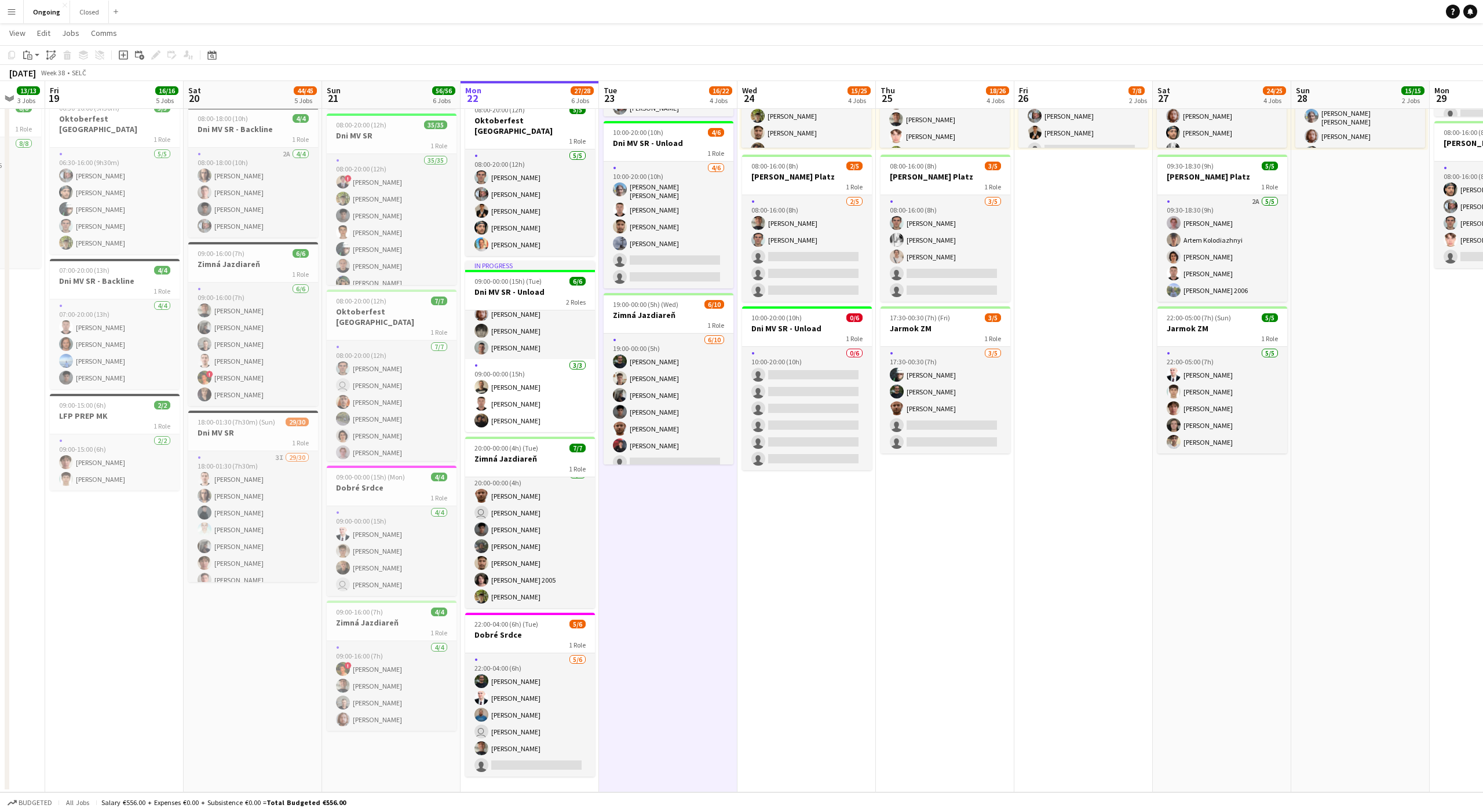
click at [667, 525] on app-date-cell "08:00-20:00 (12h) 6/6 Oktoberfest Vienna 1 Role [DATE] 08:00-20:00 (12h) [PERSO…" at bounding box center [668, 351] width 139 height 882
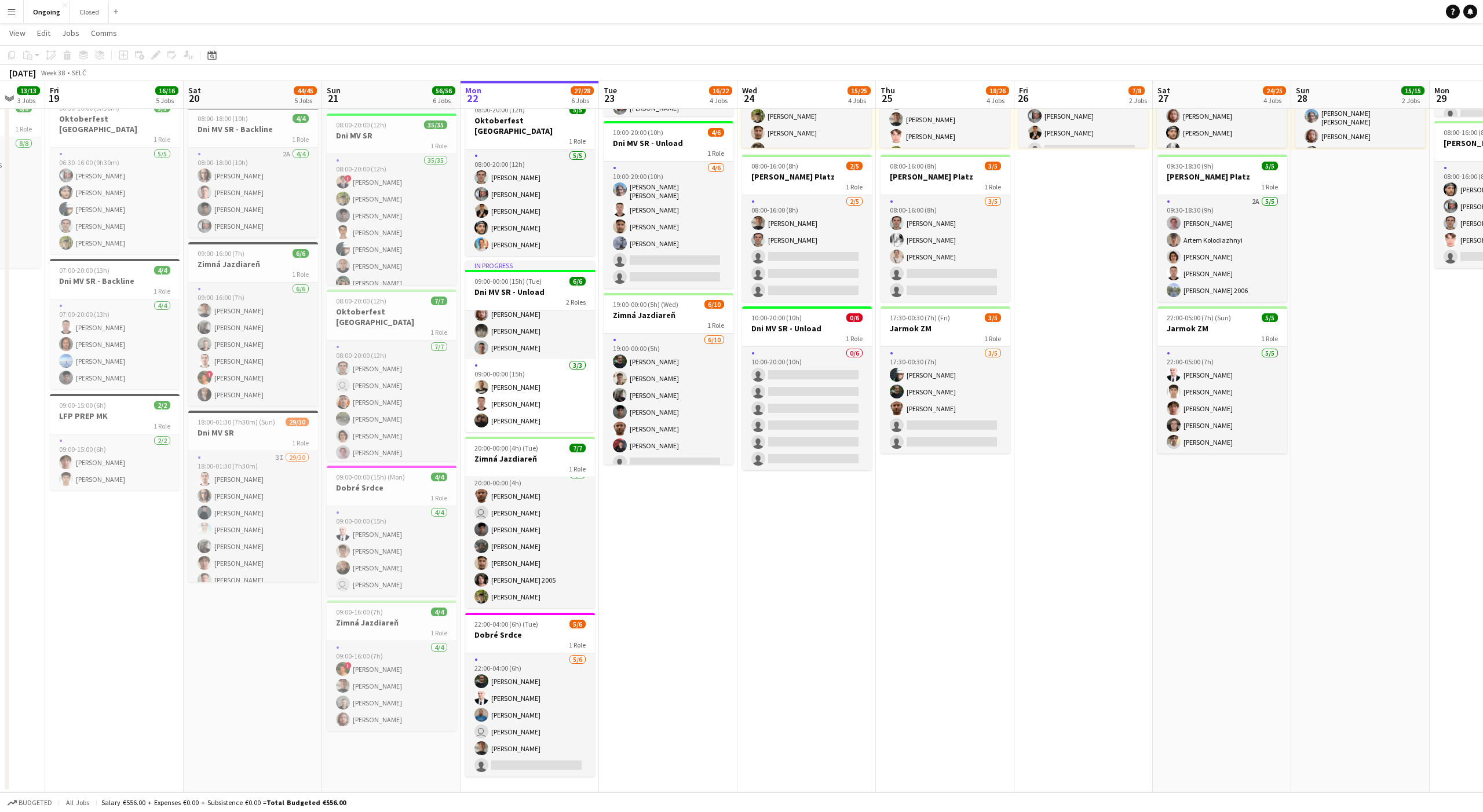
click at [667, 525] on app-date-cell "08:00-20:00 (12h) 6/6 Oktoberfest Vienna 1 Role [DATE] 08:00-20:00 (12h) [PERSO…" at bounding box center [668, 351] width 139 height 882
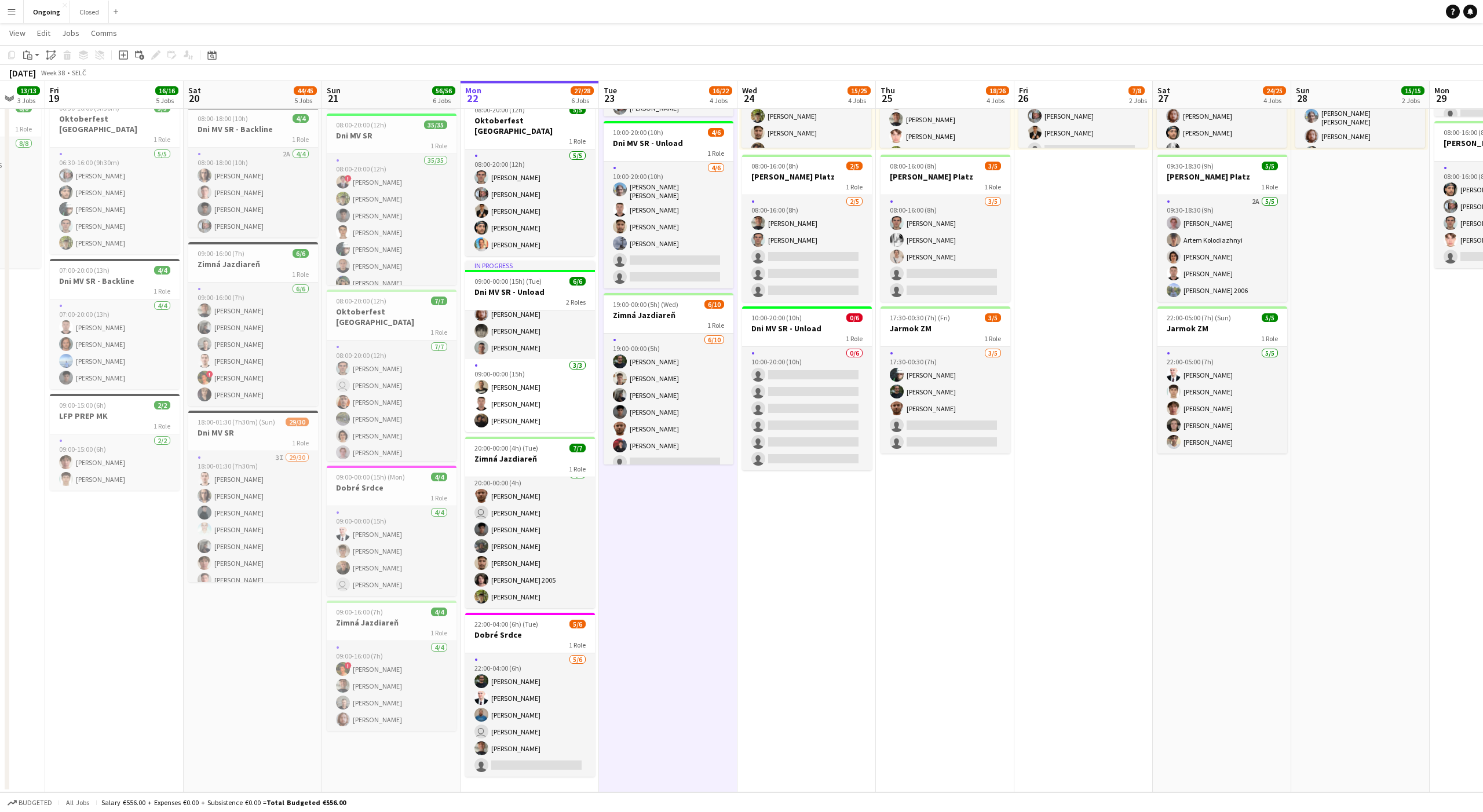
click at [667, 525] on app-date-cell "08:00-20:00 (12h) 6/6 Oktoberfest Vienna 1 Role [DATE] 08:00-20:00 (12h) [PERSO…" at bounding box center [668, 351] width 139 height 882
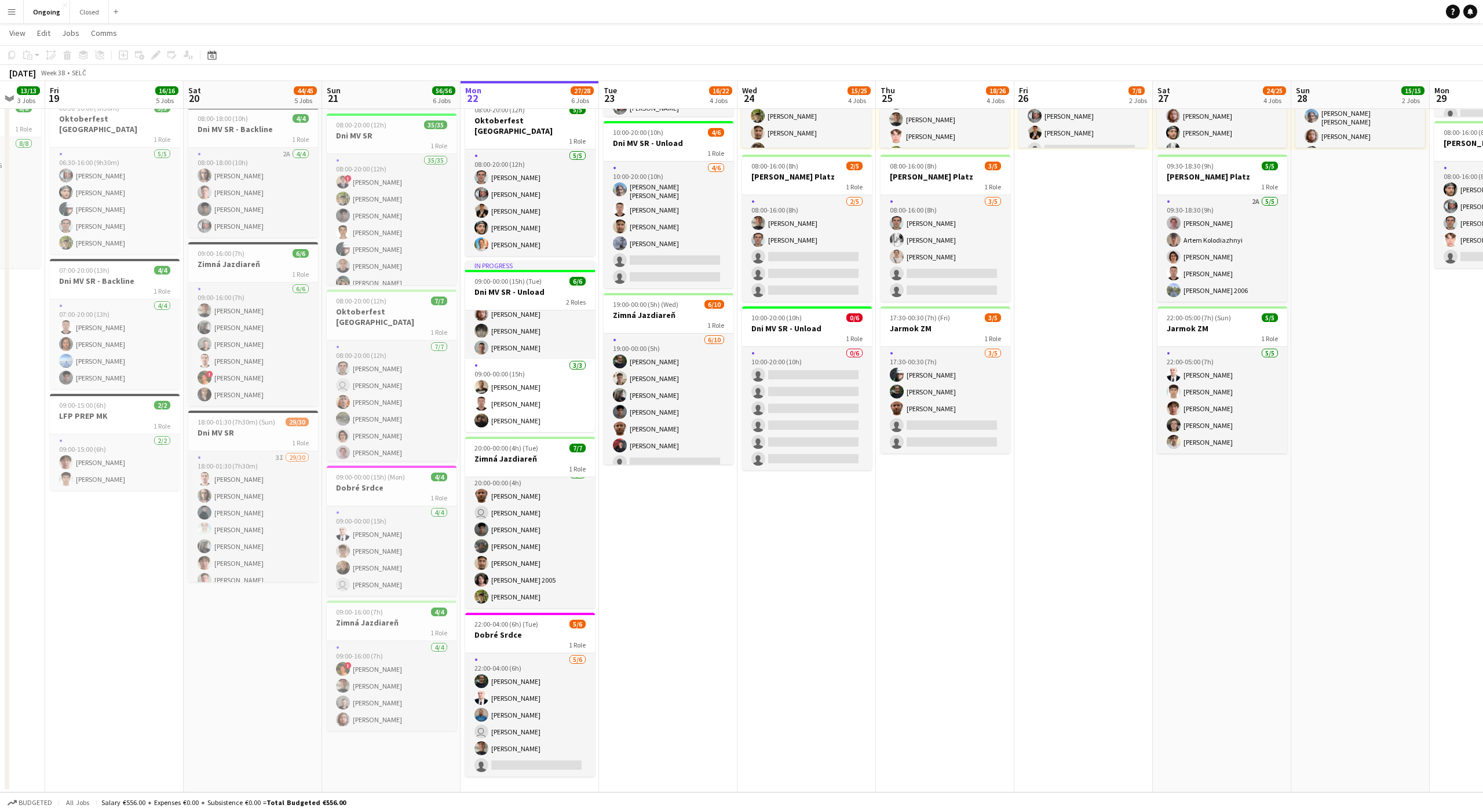
click at [667, 525] on app-date-cell "08:00-20:00 (12h) 6/6 Oktoberfest Vienna 1 Role [DATE] 08:00-20:00 (12h) [PERSO…" at bounding box center [668, 351] width 139 height 882
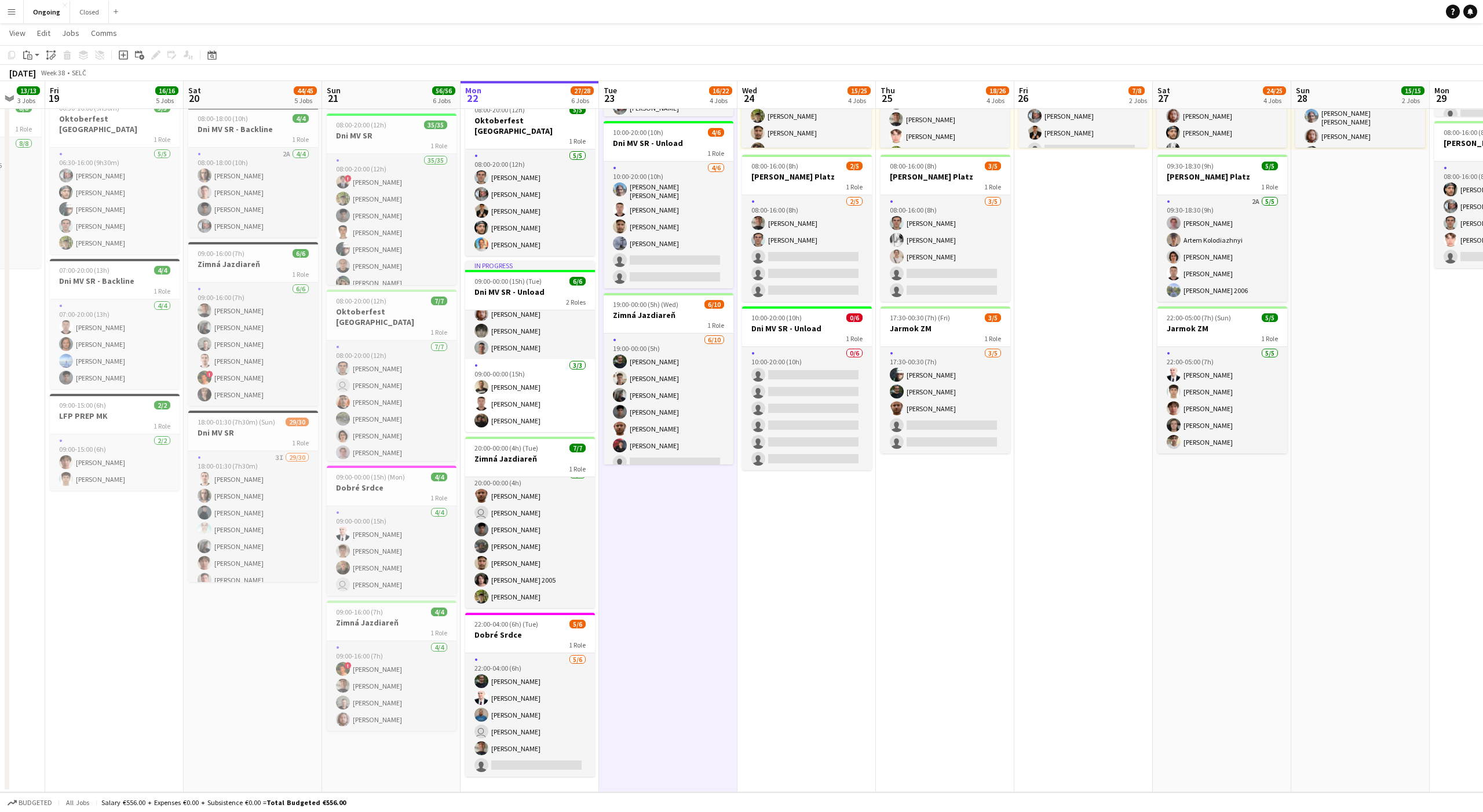
click at [667, 525] on app-date-cell "08:00-20:00 (12h) 6/6 Oktoberfest Vienna 1 Role [DATE] 08:00-20:00 (12h) [PERSO…" at bounding box center [668, 351] width 139 height 882
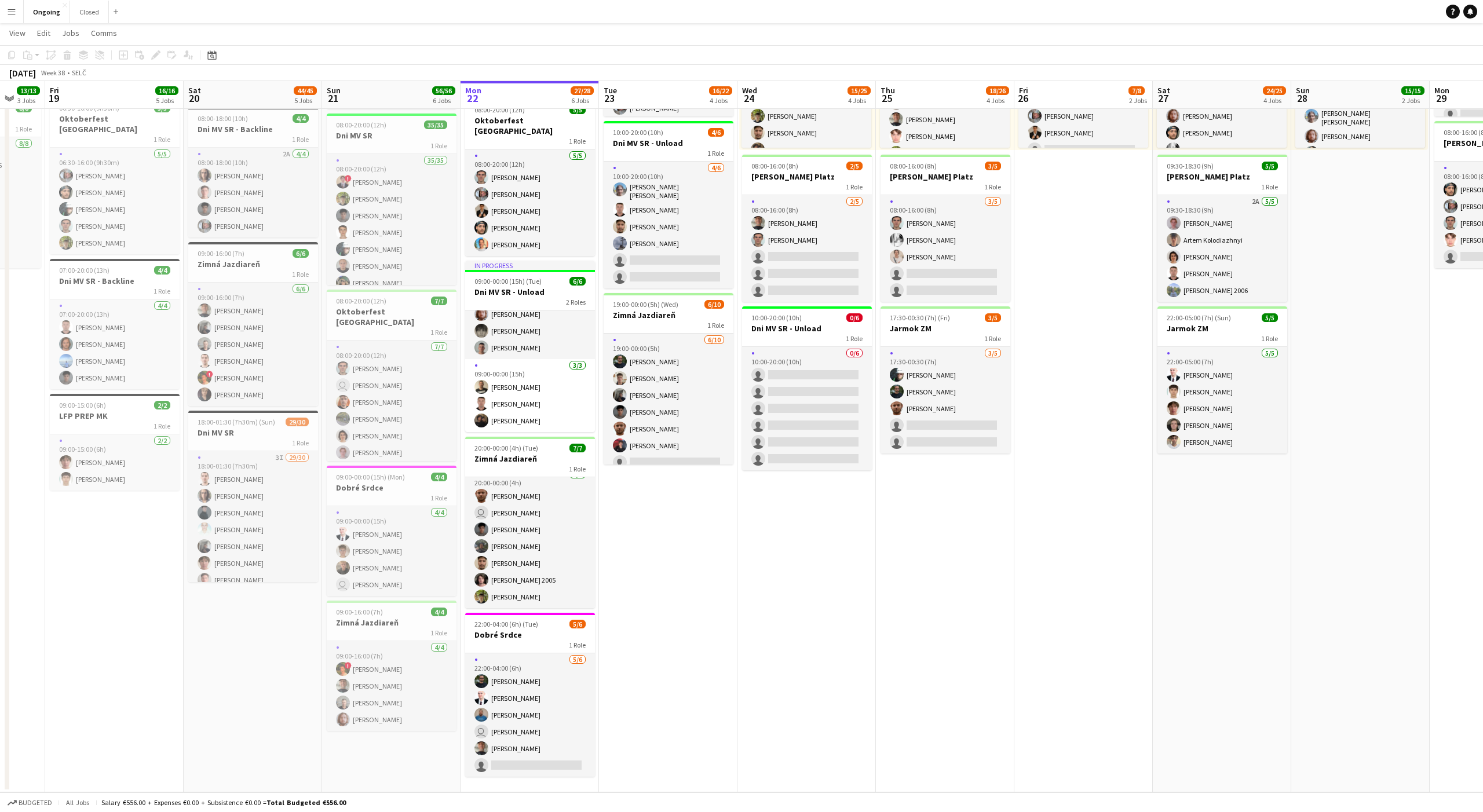
click at [668, 525] on app-date-cell "08:00-20:00 (12h) 6/6 Oktoberfest Vienna 1 Role [DATE] 08:00-20:00 (12h) [PERSO…" at bounding box center [668, 351] width 139 height 882
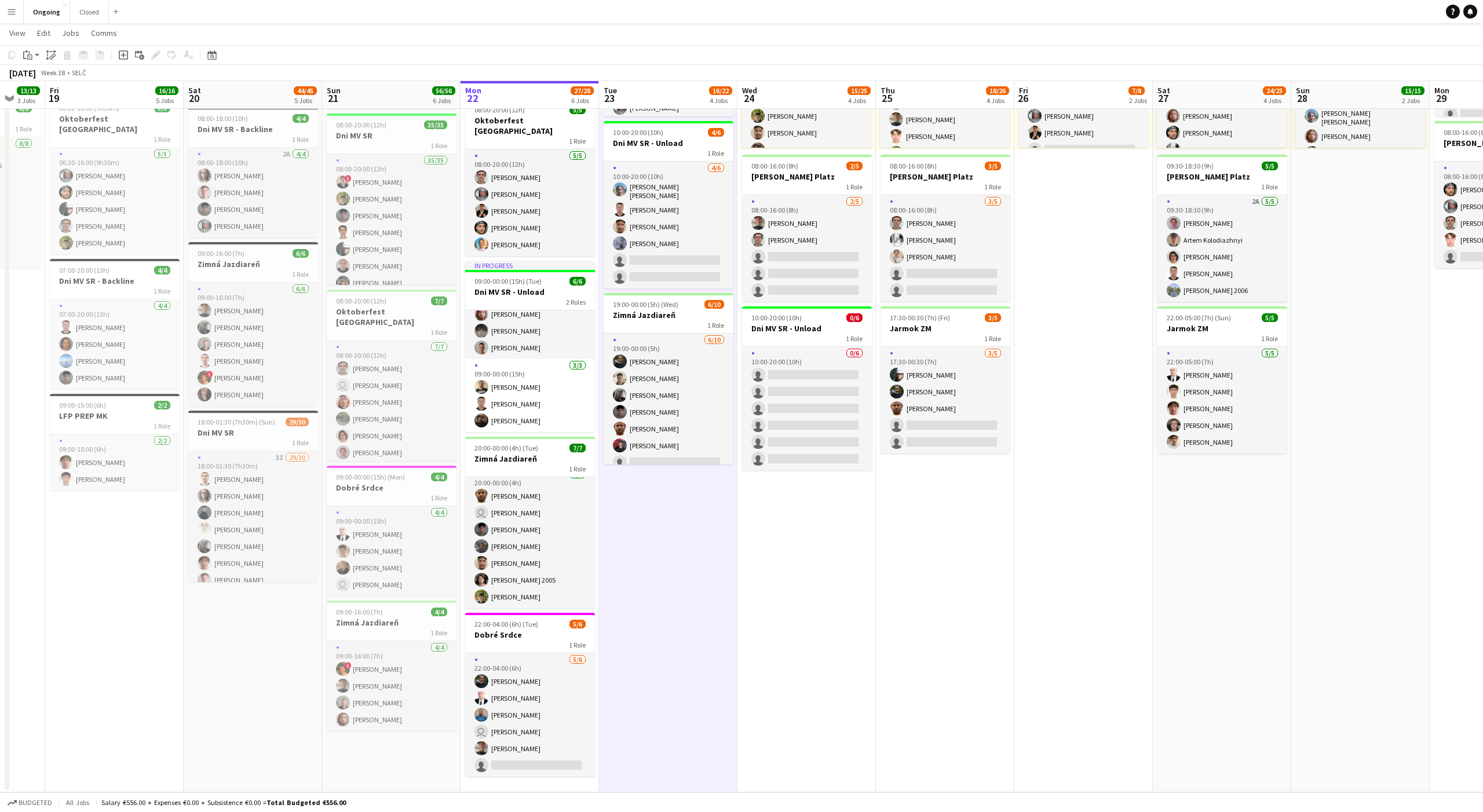
click at [668, 524] on app-date-cell "08:00-20:00 (12h) 6/6 Oktoberfest Vienna 1 Role [DATE] 08:00-20:00 (12h) [PERSO…" at bounding box center [668, 351] width 139 height 882
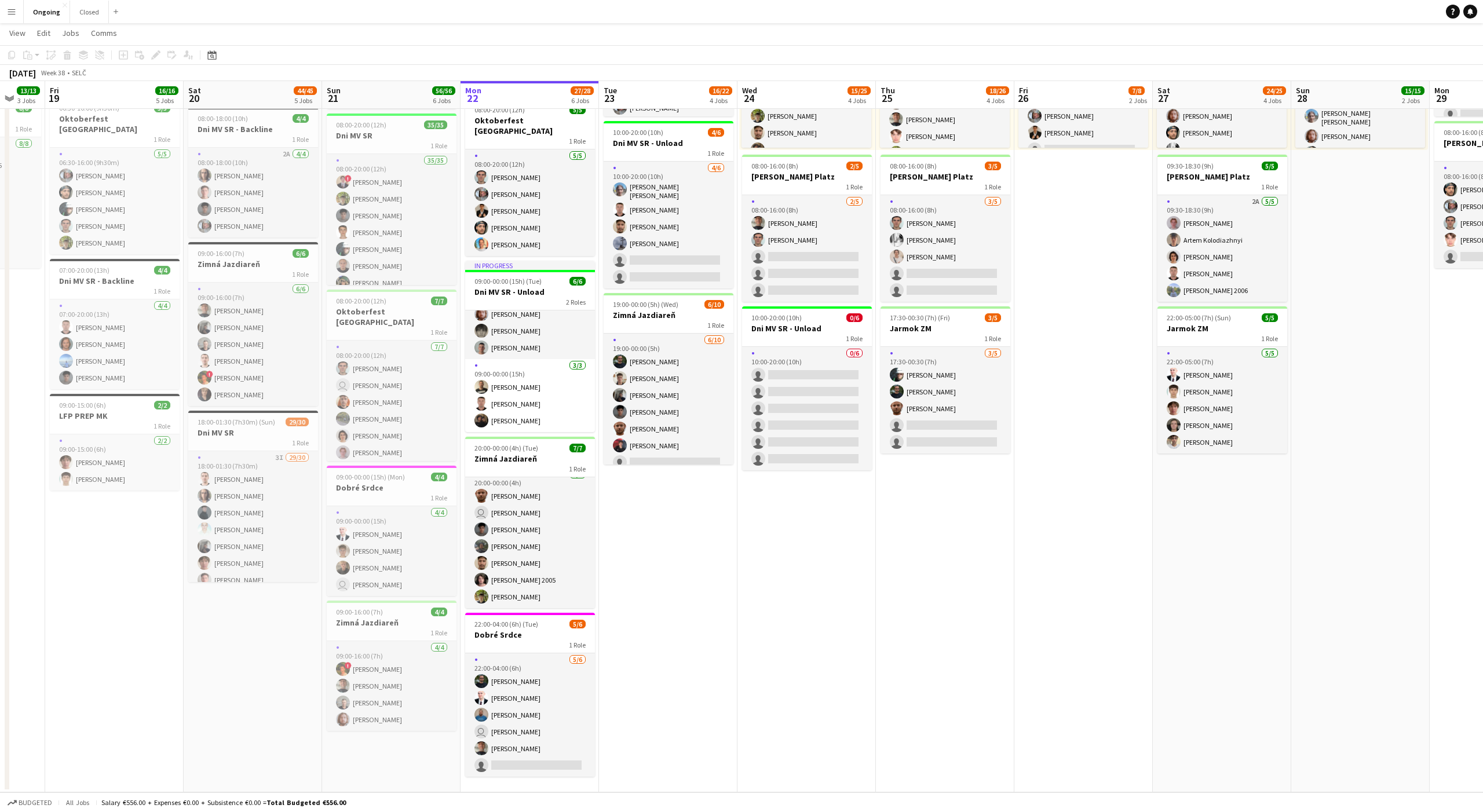
click at [668, 524] on app-date-cell "08:00-20:00 (12h) 6/6 Oktoberfest Vienna 1 Role [DATE] 08:00-20:00 (12h) [PERSO…" at bounding box center [668, 351] width 139 height 882
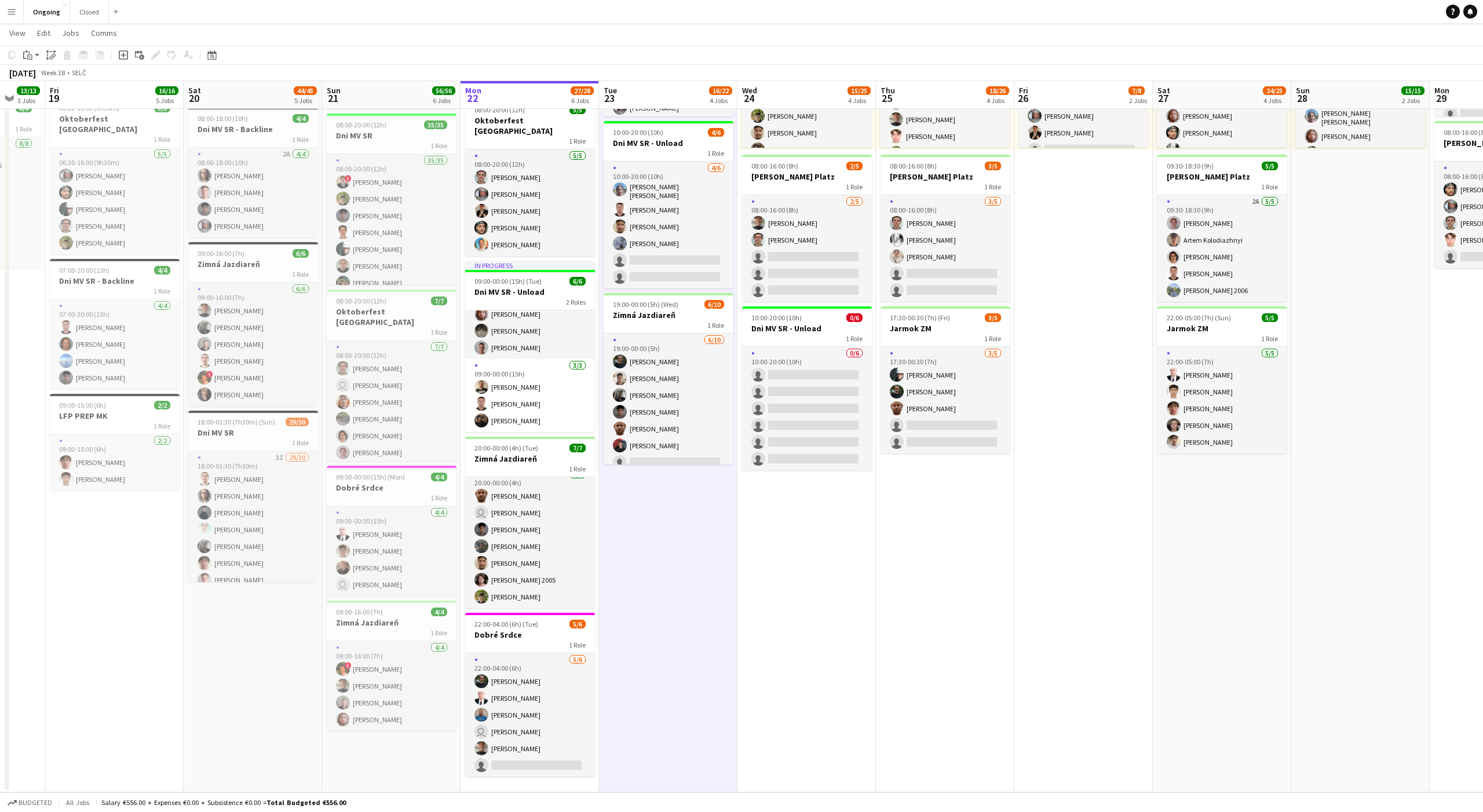
click at [668, 524] on app-date-cell "08:00-20:00 (12h) 6/6 Oktoberfest Vienna 1 Role [DATE] 08:00-20:00 (12h) [PERSO…" at bounding box center [668, 351] width 139 height 882
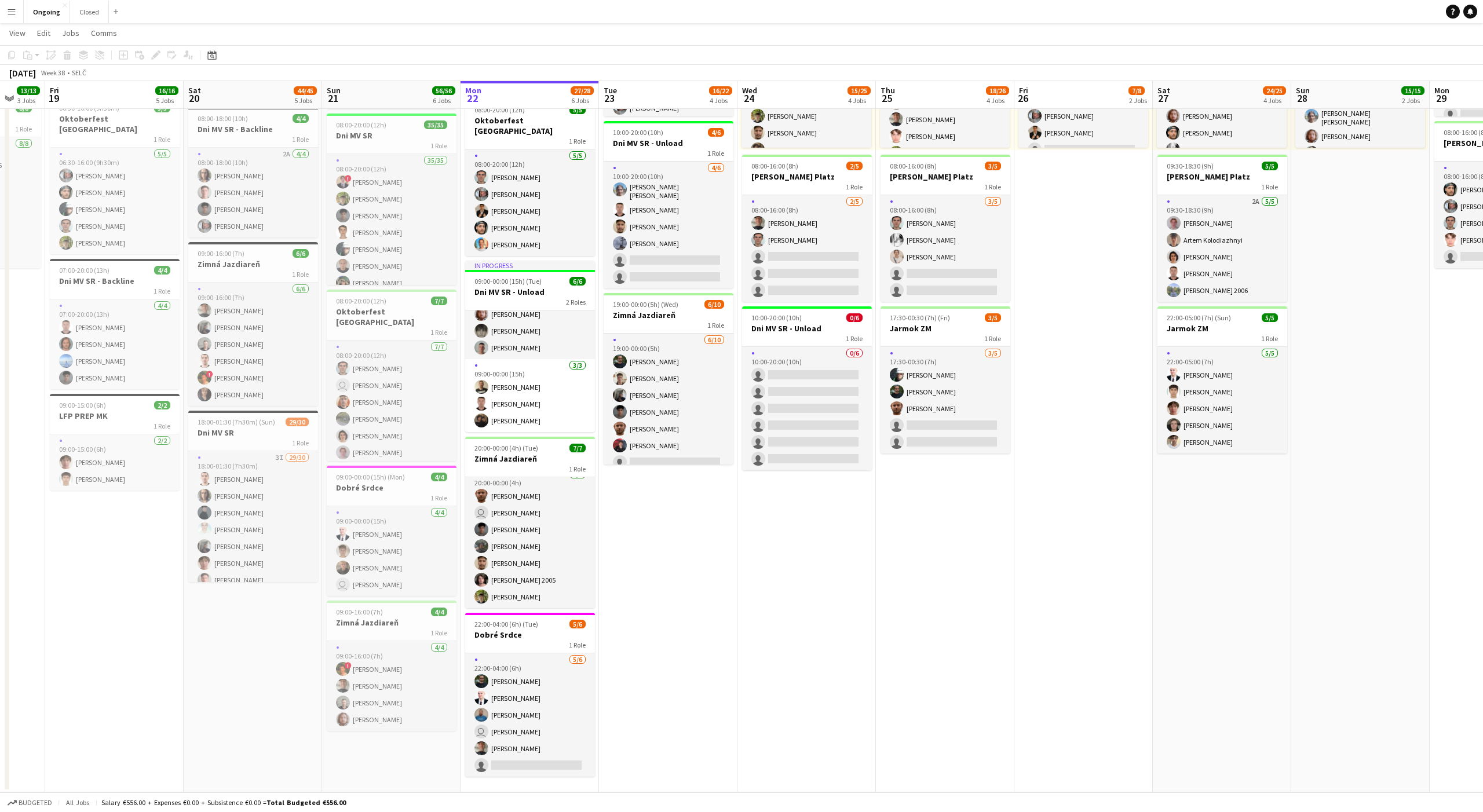
click at [668, 524] on app-date-cell "08:00-20:00 (12h) 6/6 Oktoberfest Vienna 1 Role [DATE] 08:00-20:00 (12h) [PERSO…" at bounding box center [668, 351] width 139 height 882
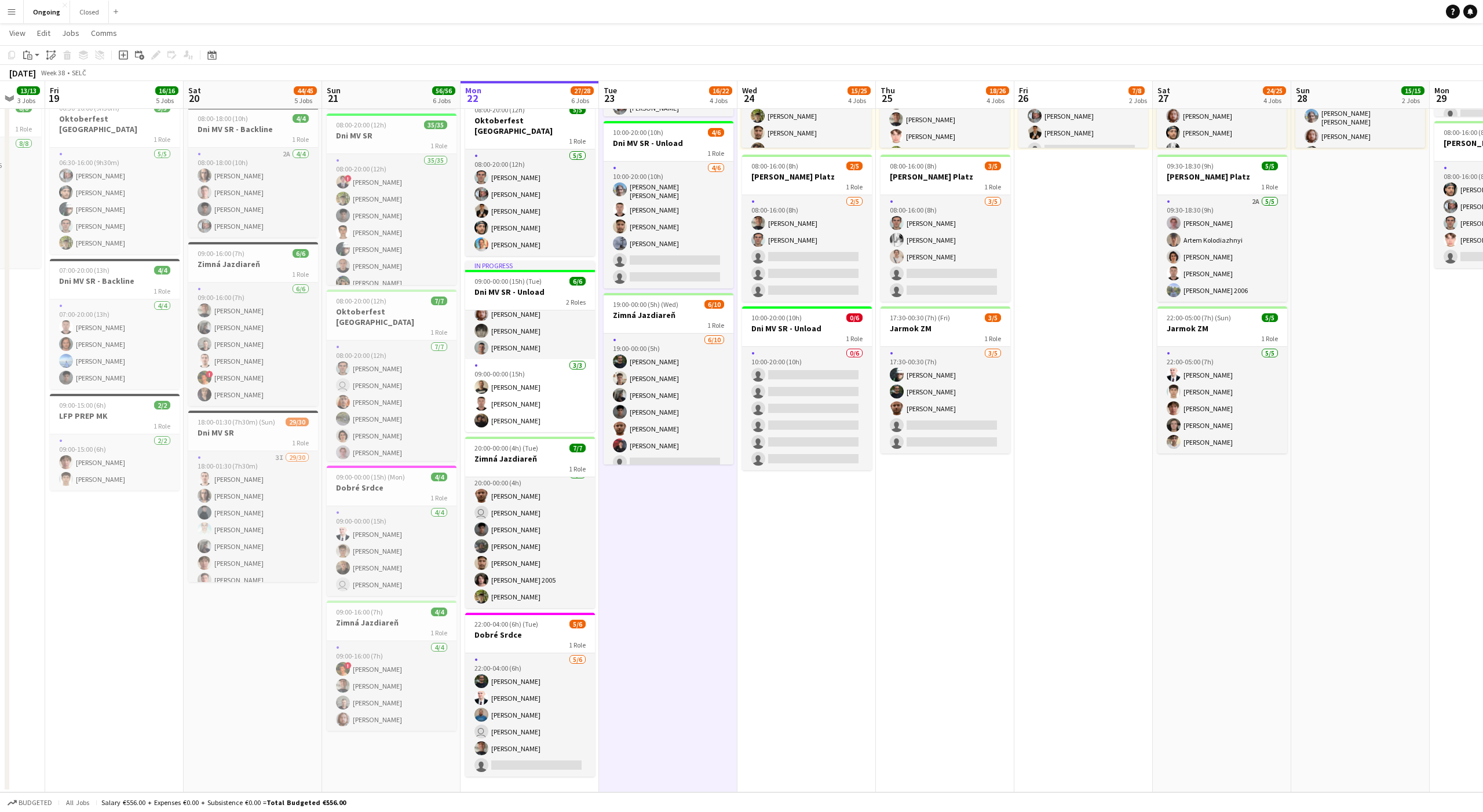
click at [668, 524] on app-date-cell "08:00-20:00 (12h) 6/6 Oktoberfest Vienna 1 Role [DATE] 08:00-20:00 (12h) [PERSO…" at bounding box center [668, 351] width 139 height 882
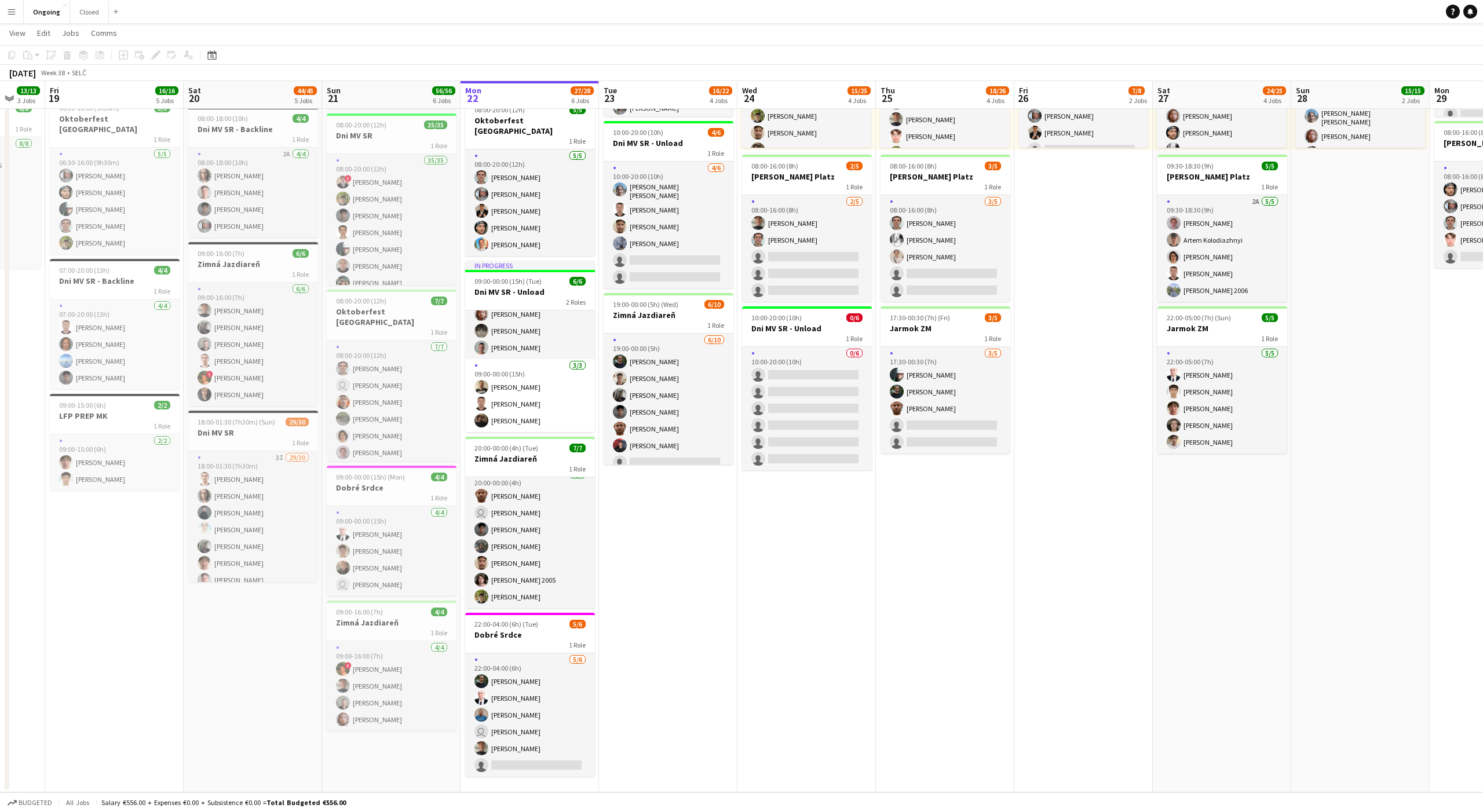
click at [668, 524] on app-date-cell "08:00-20:00 (12h) 6/6 Oktoberfest Vienna 1 Role [DATE] 08:00-20:00 (12h) [PERSO…" at bounding box center [668, 351] width 139 height 882
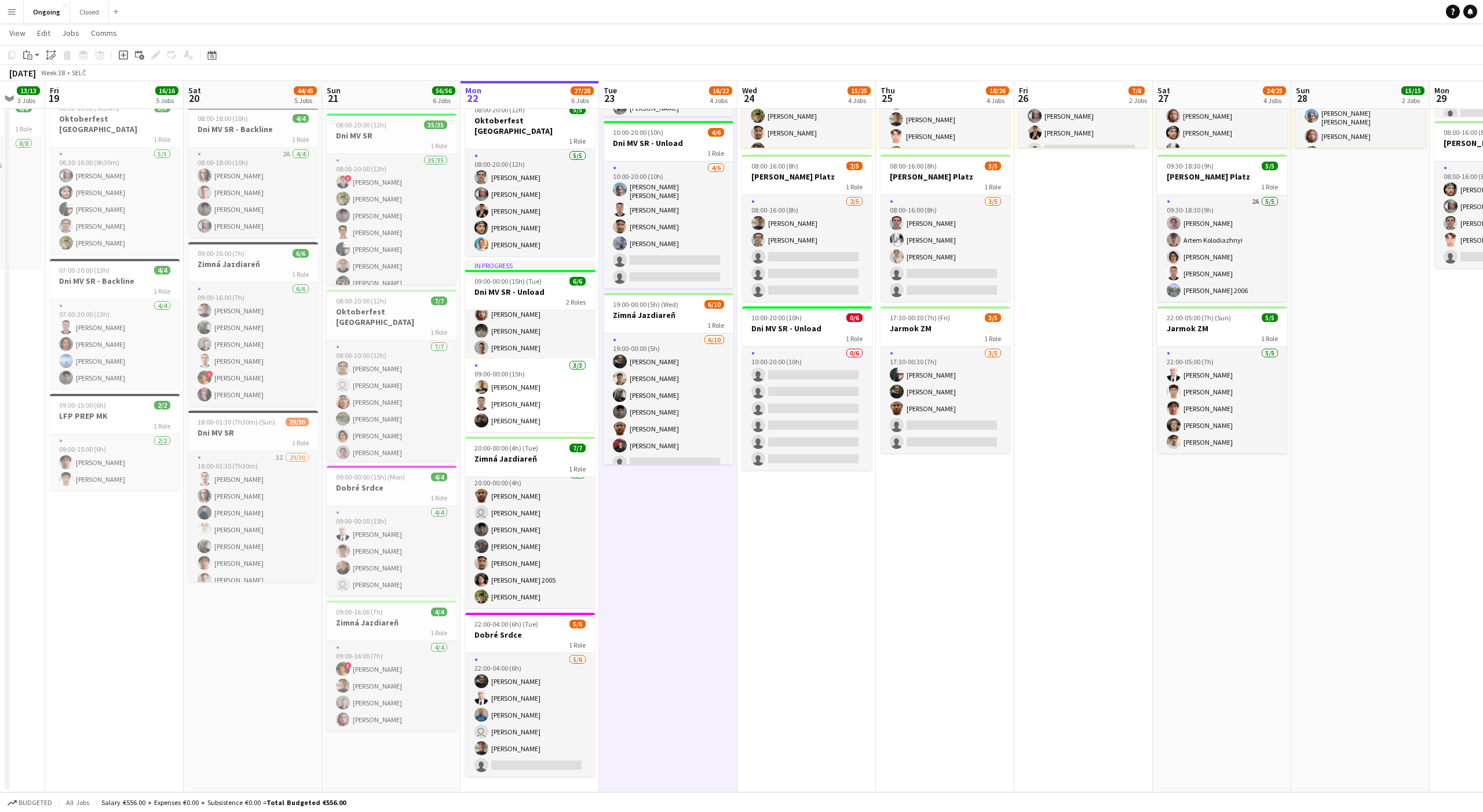
click at [668, 524] on app-date-cell "08:00-20:00 (12h) 6/6 Oktoberfest Vienna 1 Role [DATE] 08:00-20:00 (12h) [PERSO…" at bounding box center [668, 351] width 139 height 882
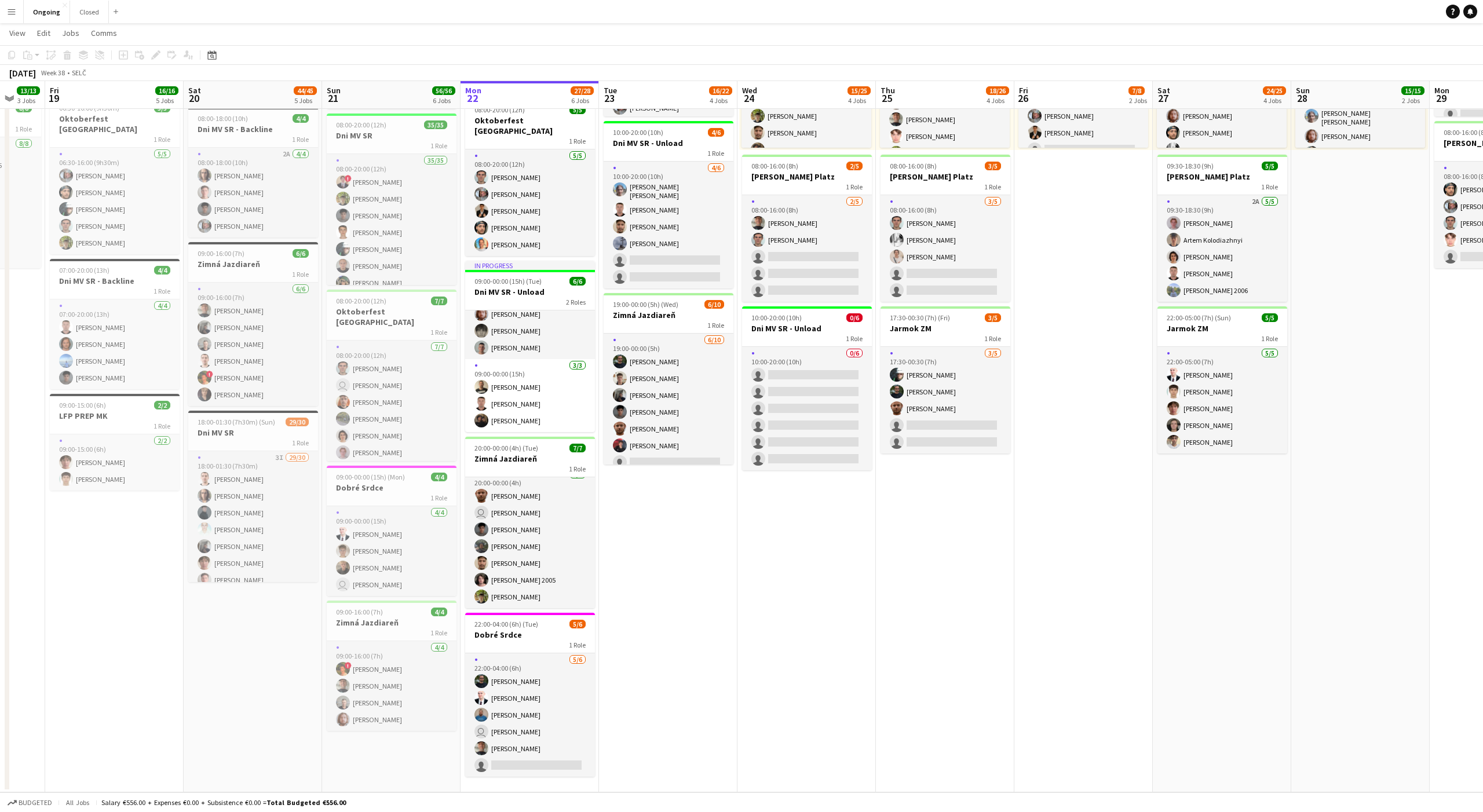
click at [668, 524] on app-date-cell "08:00-20:00 (12h) 6/6 Oktoberfest Vienna 1 Role [DATE] 08:00-20:00 (12h) [PERSO…" at bounding box center [668, 351] width 139 height 882
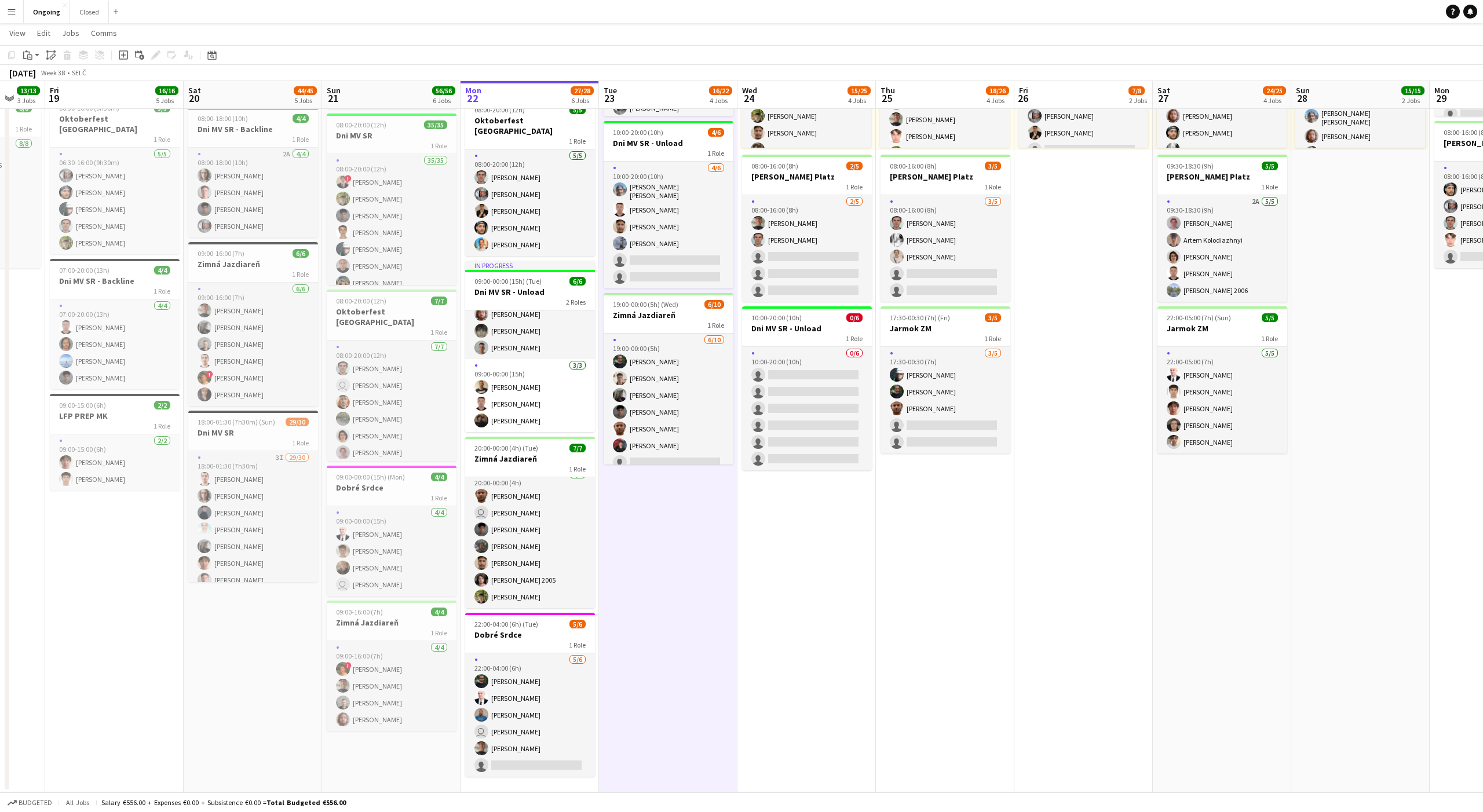
click at [668, 524] on app-date-cell "08:00-20:00 (12h) 6/6 Oktoberfest Vienna 1 Role [DATE] 08:00-20:00 (12h) [PERSO…" at bounding box center [668, 351] width 139 height 882
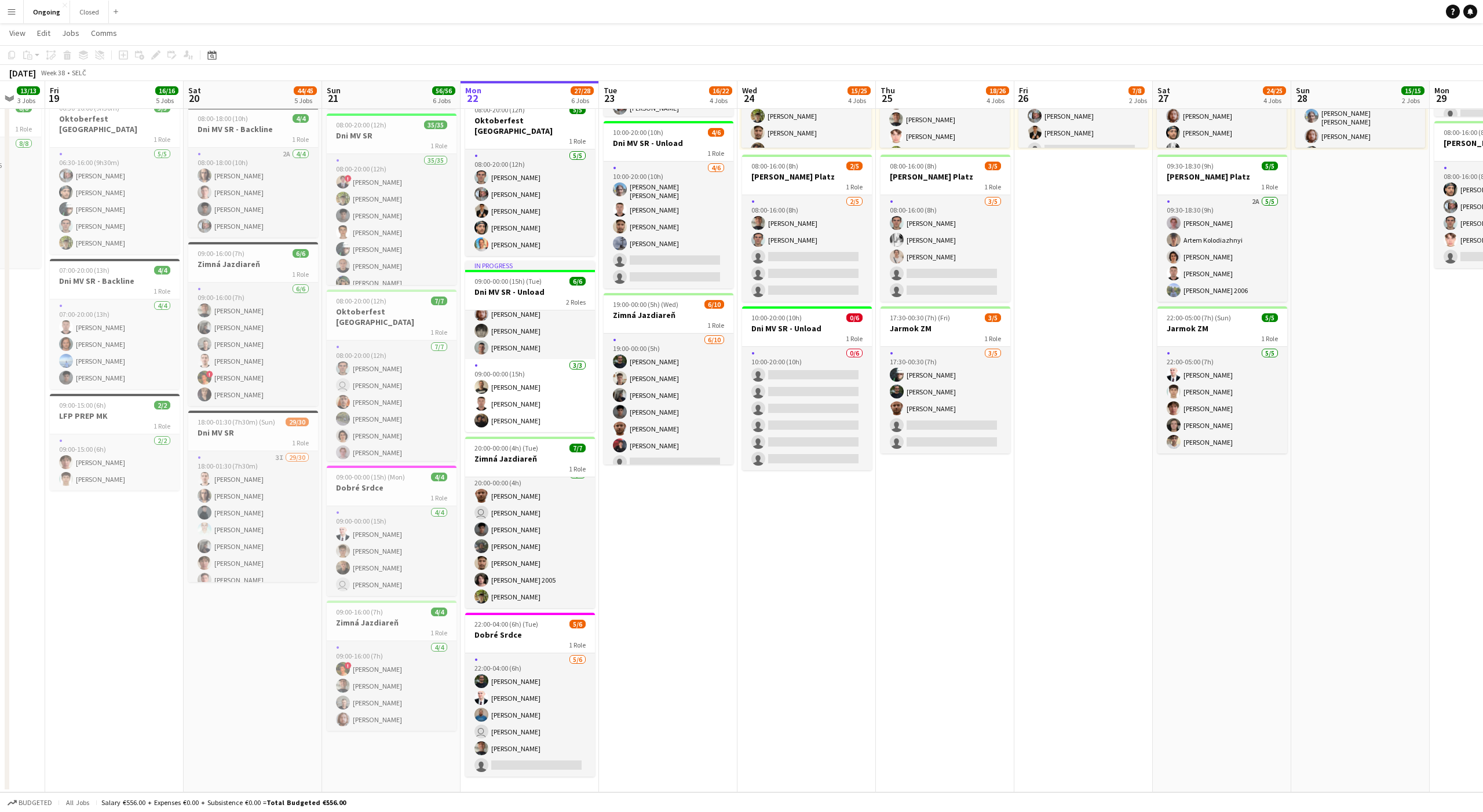
click at [668, 524] on app-date-cell "08:00-20:00 (12h) 6/6 Oktoberfest Vienna 1 Role [DATE] 08:00-20:00 (12h) [PERSO…" at bounding box center [668, 351] width 139 height 882
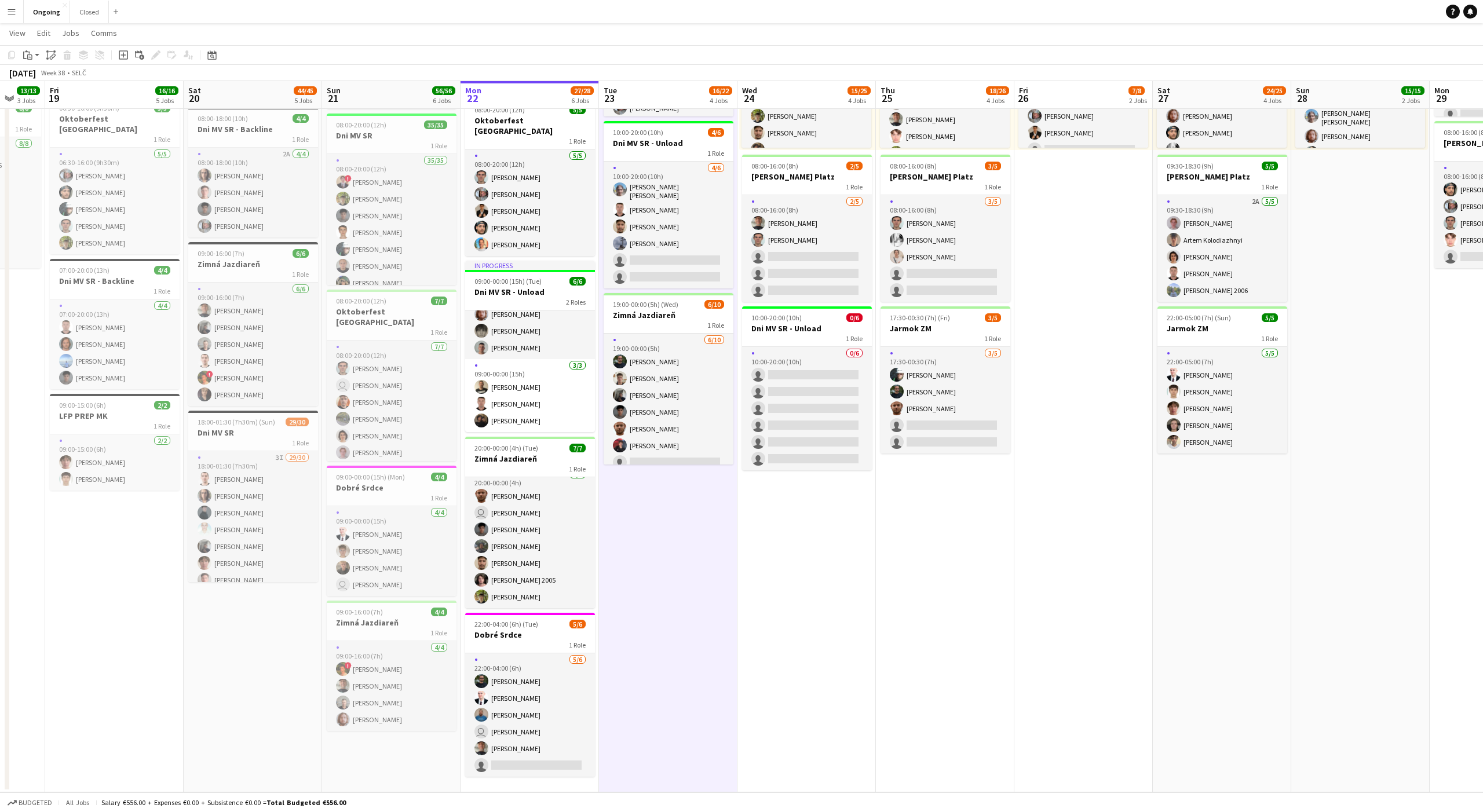
click at [668, 524] on app-date-cell "08:00-20:00 (12h) 6/6 Oktoberfest Vienna 1 Role [DATE] 08:00-20:00 (12h) [PERSO…" at bounding box center [668, 351] width 139 height 882
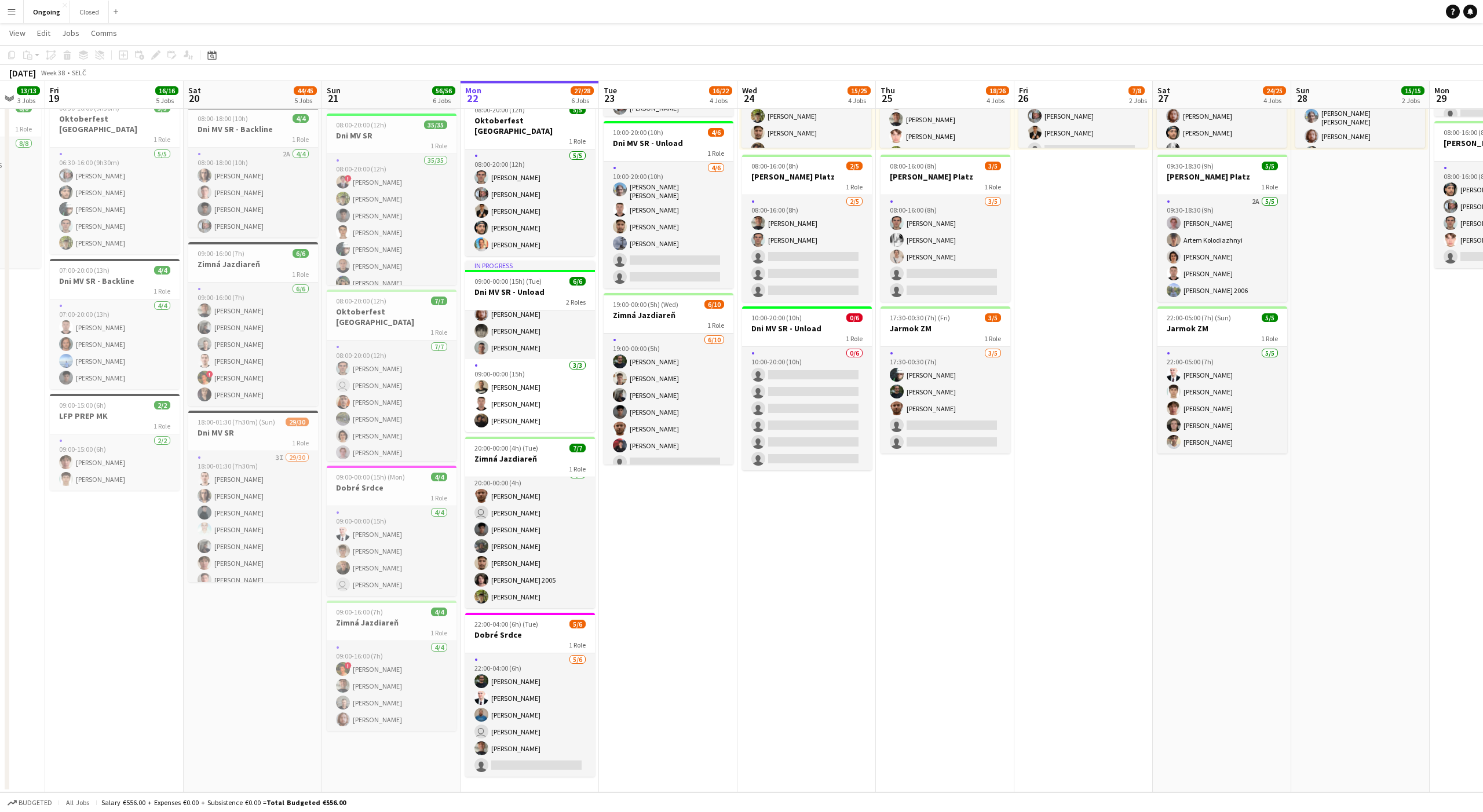
click at [668, 524] on app-date-cell "08:00-20:00 (12h) 6/6 Oktoberfest Vienna 1 Role [DATE] 08:00-20:00 (12h) [PERSO…" at bounding box center [668, 351] width 139 height 882
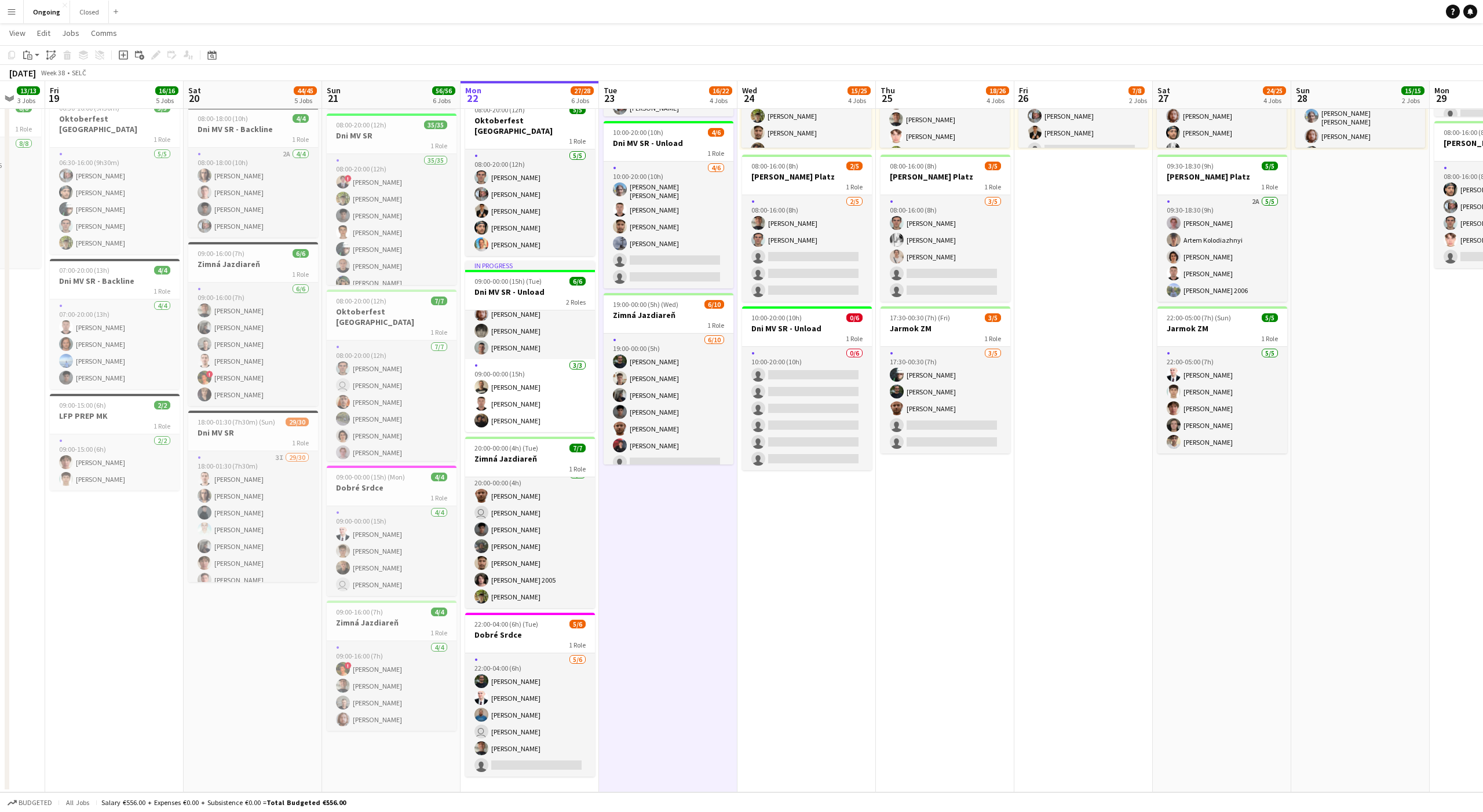
click at [668, 524] on app-date-cell "08:00-20:00 (12h) 6/6 Oktoberfest Vienna 1 Role [DATE] 08:00-20:00 (12h) [PERSO…" at bounding box center [668, 351] width 139 height 882
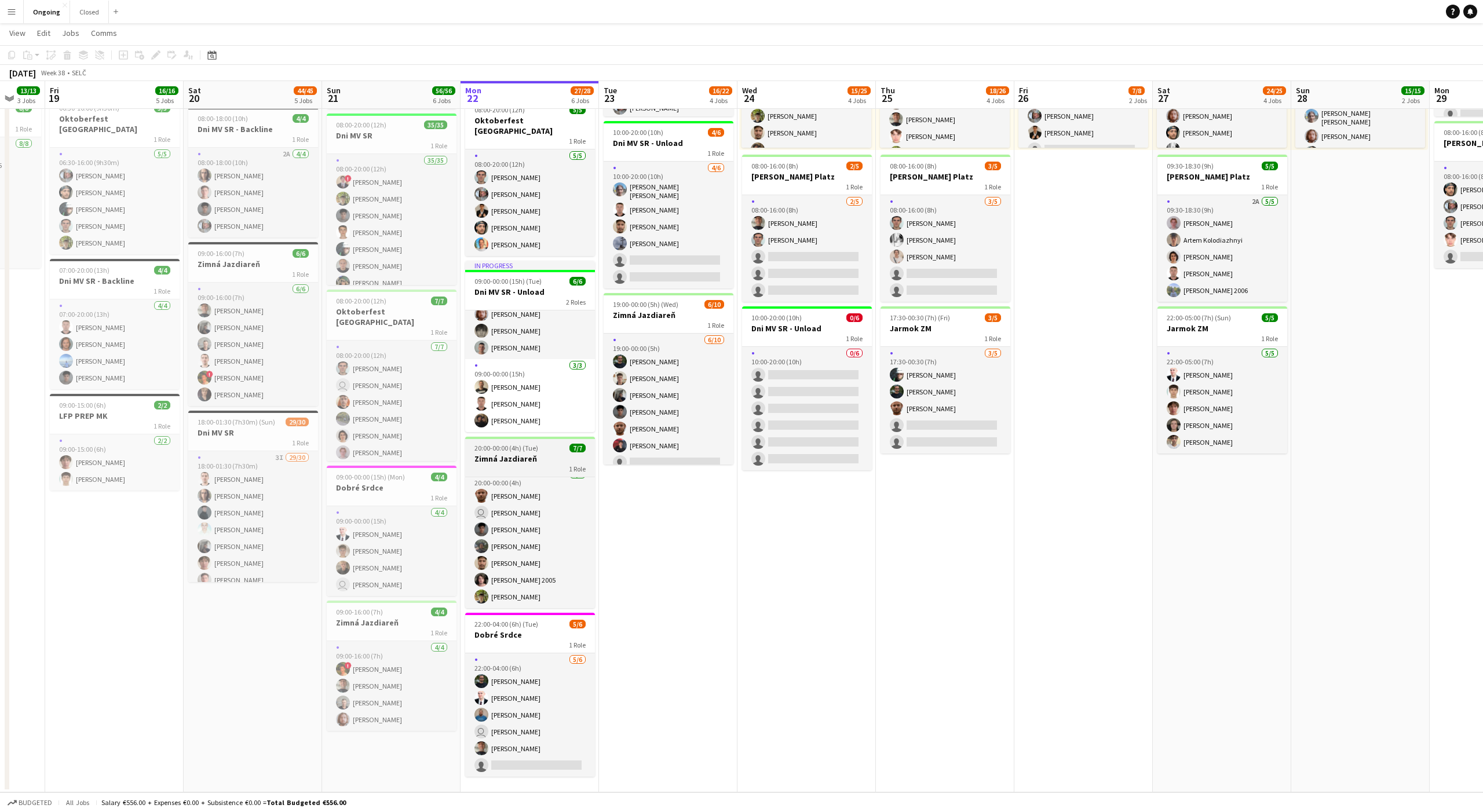
click at [541, 453] on h3 "Zimná Jazdiareň" at bounding box center [530, 458] width 130 height 11
click at [159, 50] on icon "Edit" at bounding box center [156, 55] width 9 height 9
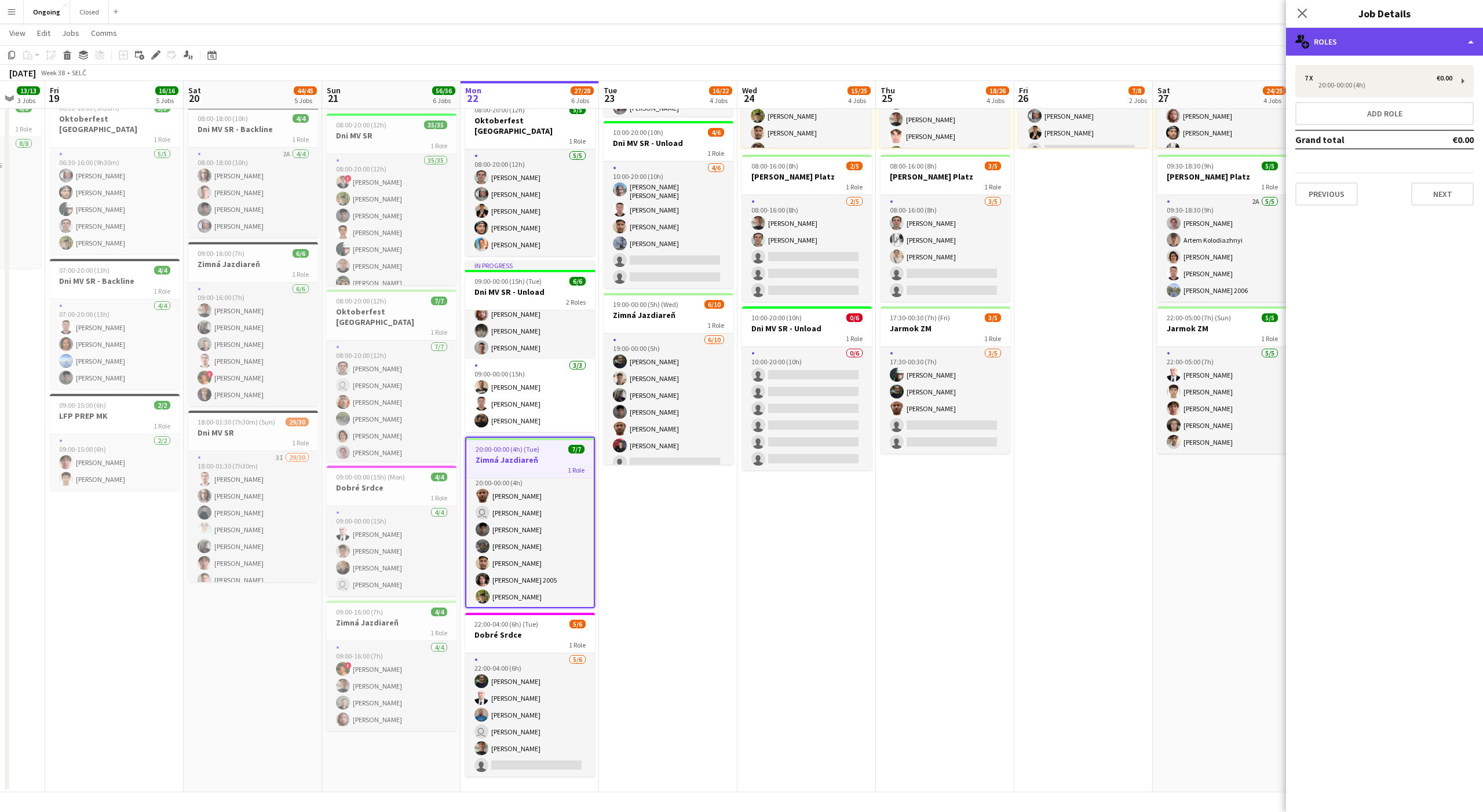
click at [1355, 46] on div "multiple-users-add Roles" at bounding box center [1385, 42] width 197 height 28
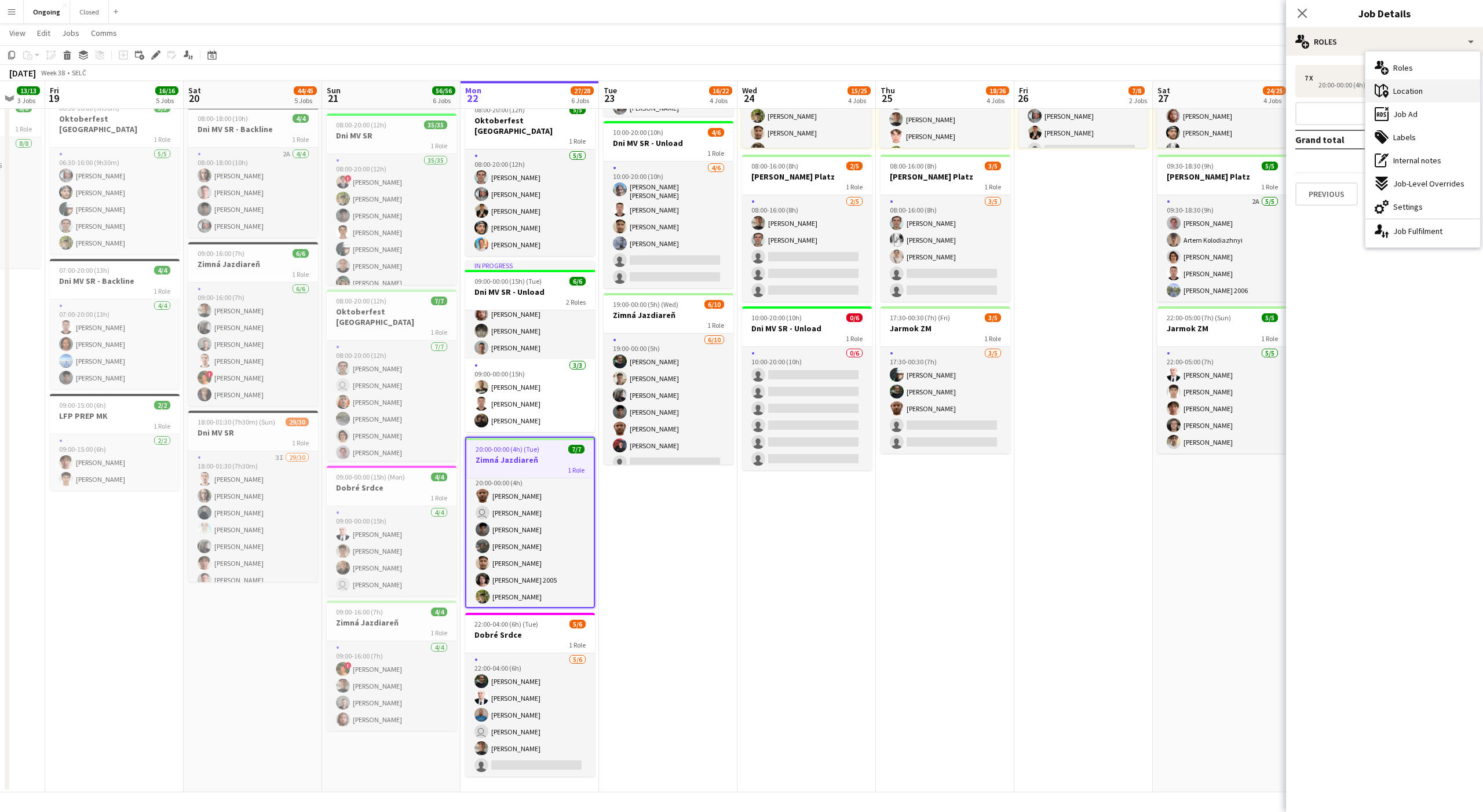
click at [1407, 84] on div "maps-pin-1 Location" at bounding box center [1423, 91] width 114 height 23
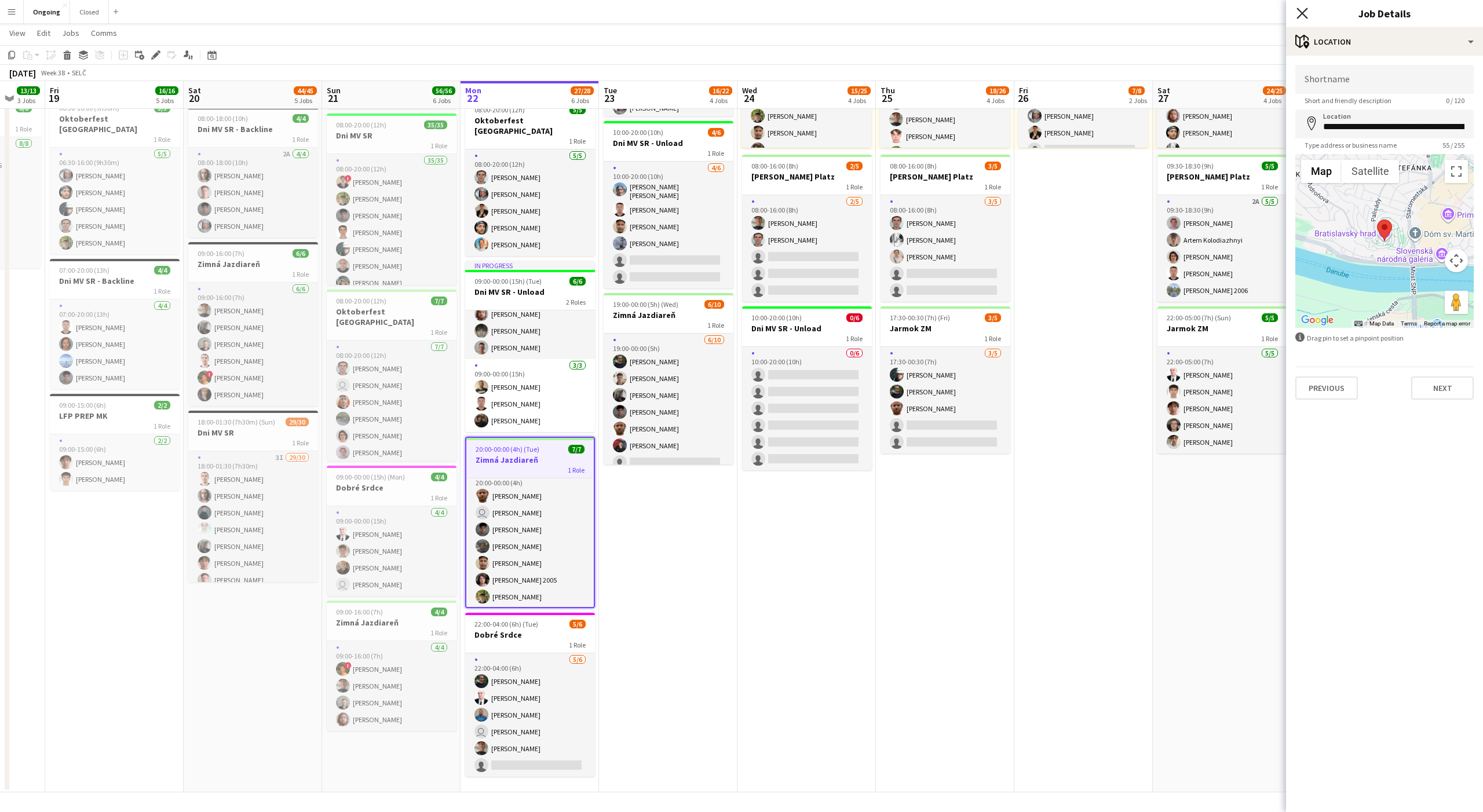
click at [1304, 14] on icon at bounding box center [1302, 13] width 11 height 11
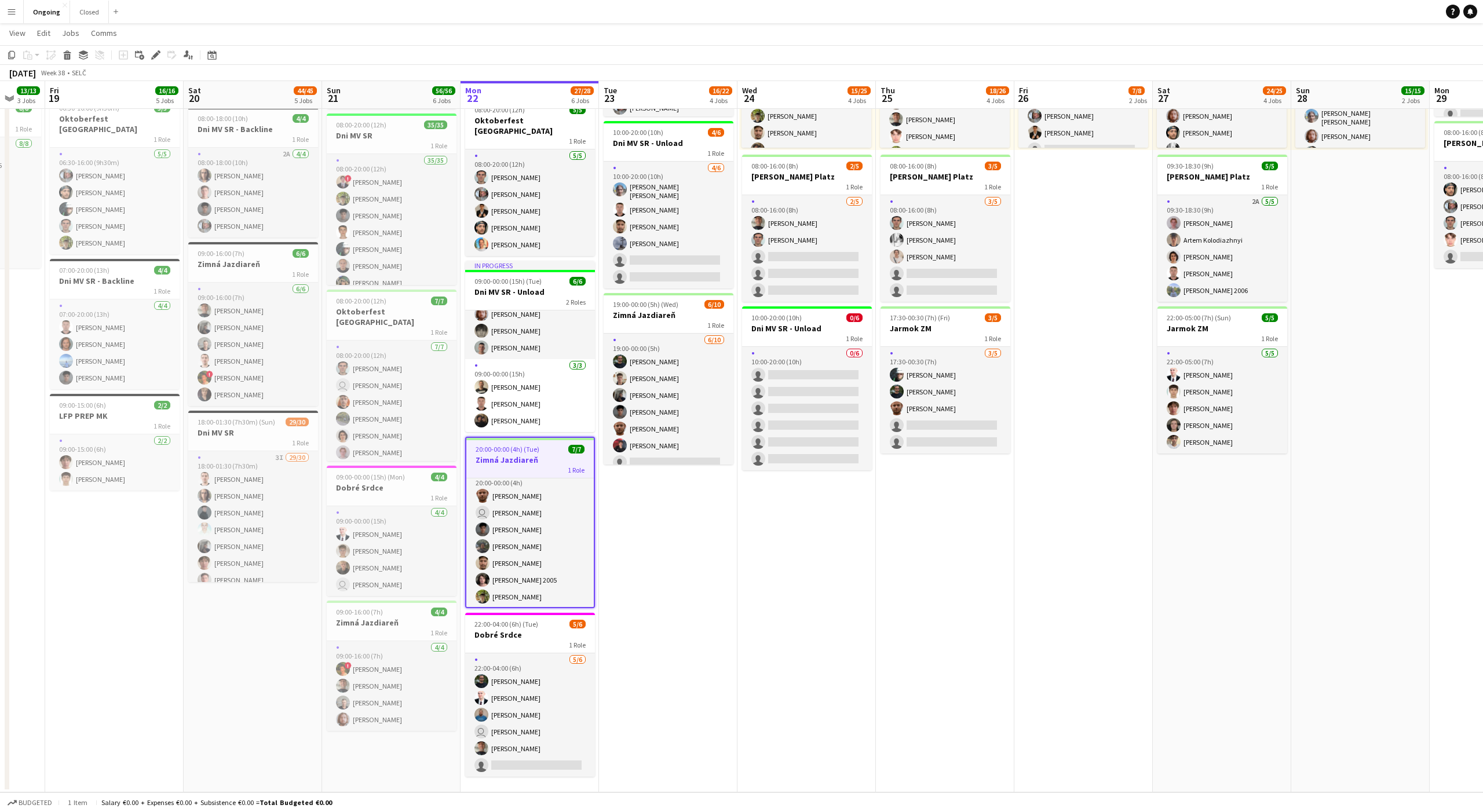
click at [673, 487] on app-date-cell "08:00-20:00 (12h) 6/6 Oktoberfest Vienna 1 Role [DATE] 08:00-20:00 (12h) [PERSO…" at bounding box center [668, 351] width 139 height 882
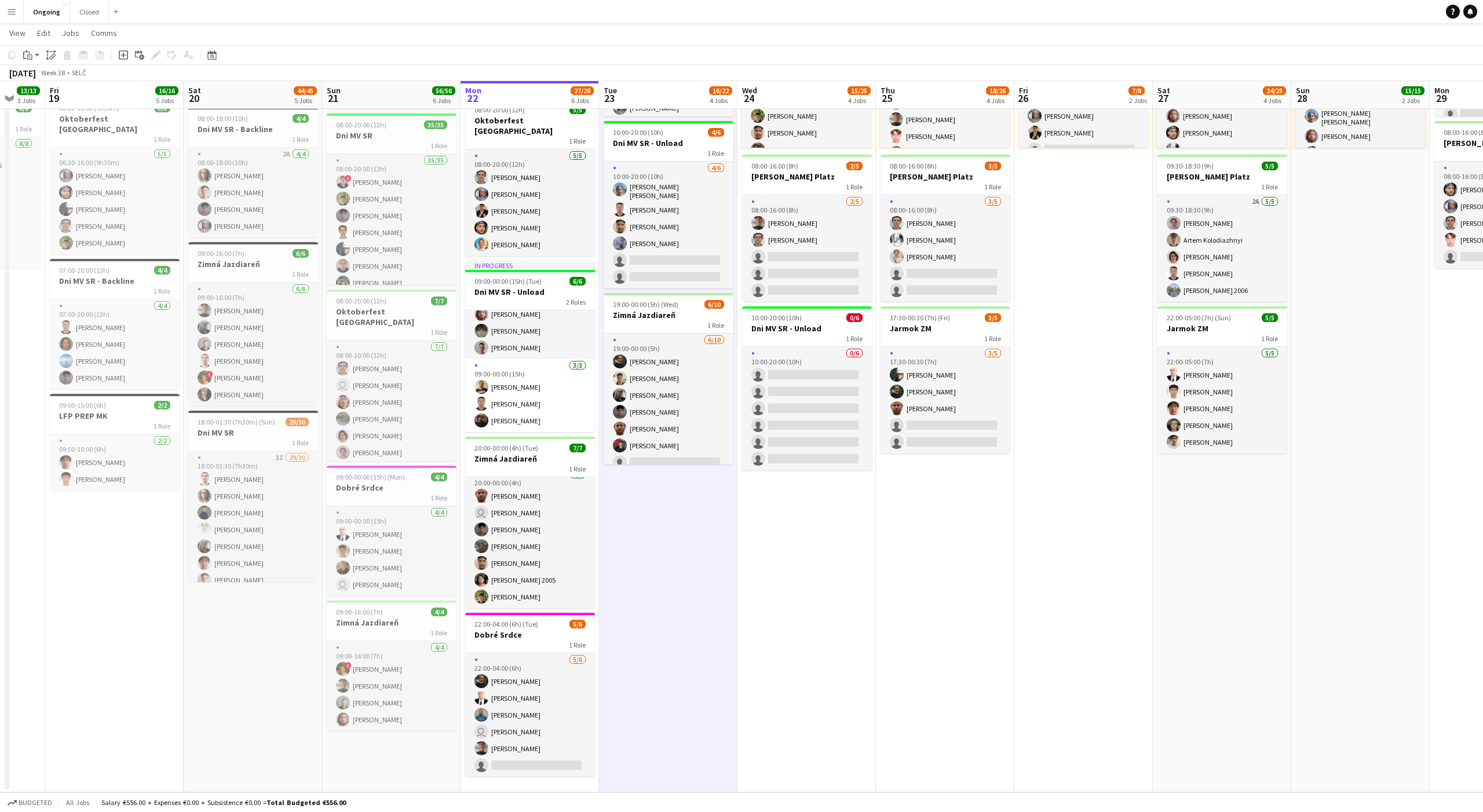
scroll to position [9, 0]
click at [673, 515] on app-date-cell "08:00-20:00 (12h) 6/6 Oktoberfest Vienna 1 Role [DATE] 08:00-20:00 (12h) [PERSO…" at bounding box center [668, 351] width 139 height 882
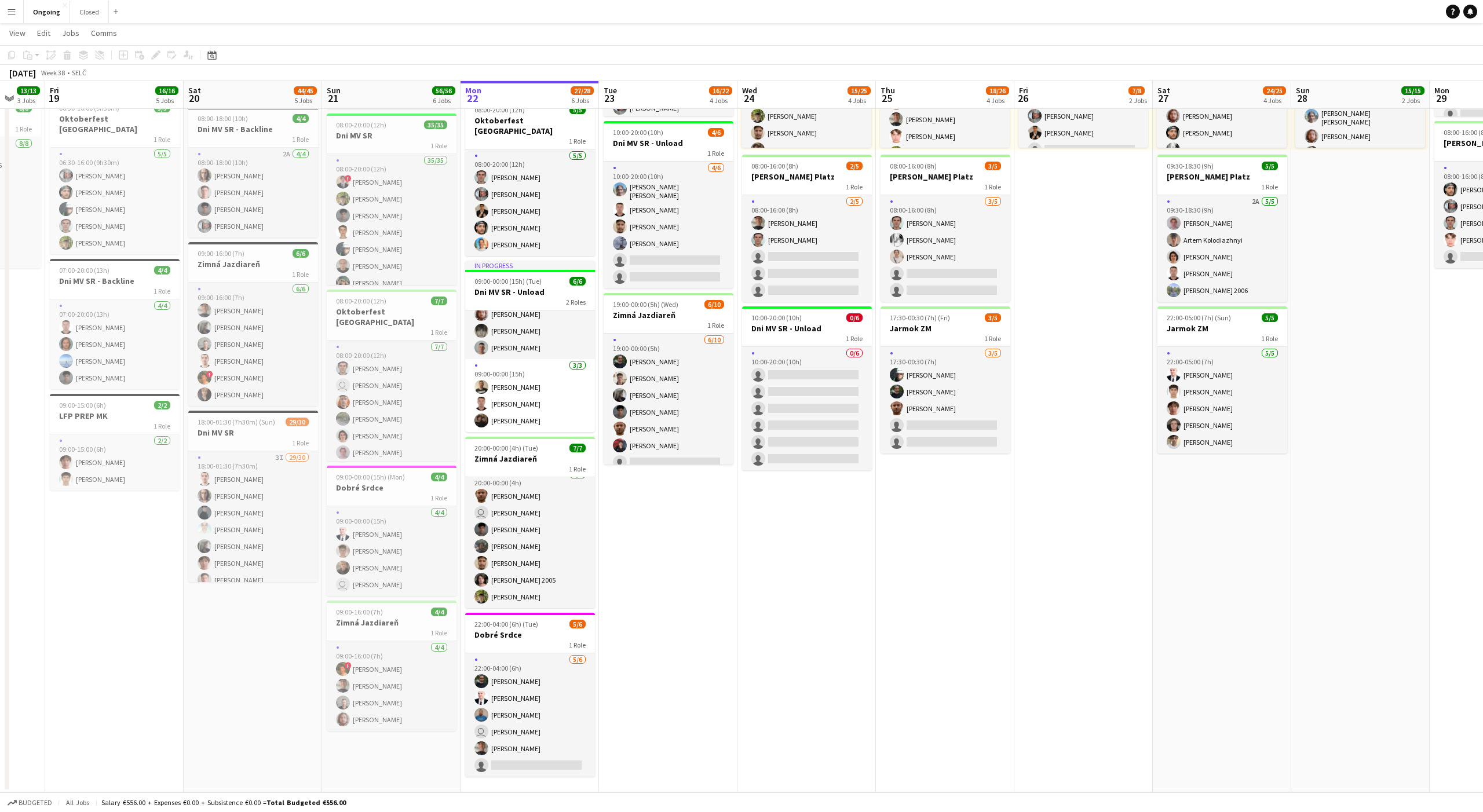
click at [690, 562] on app-date-cell "08:00-20:00 (12h) 6/6 Oktoberfest Vienna 1 Role [DATE] 08:00-20:00 (12h) [PERSO…" at bounding box center [668, 351] width 139 height 882
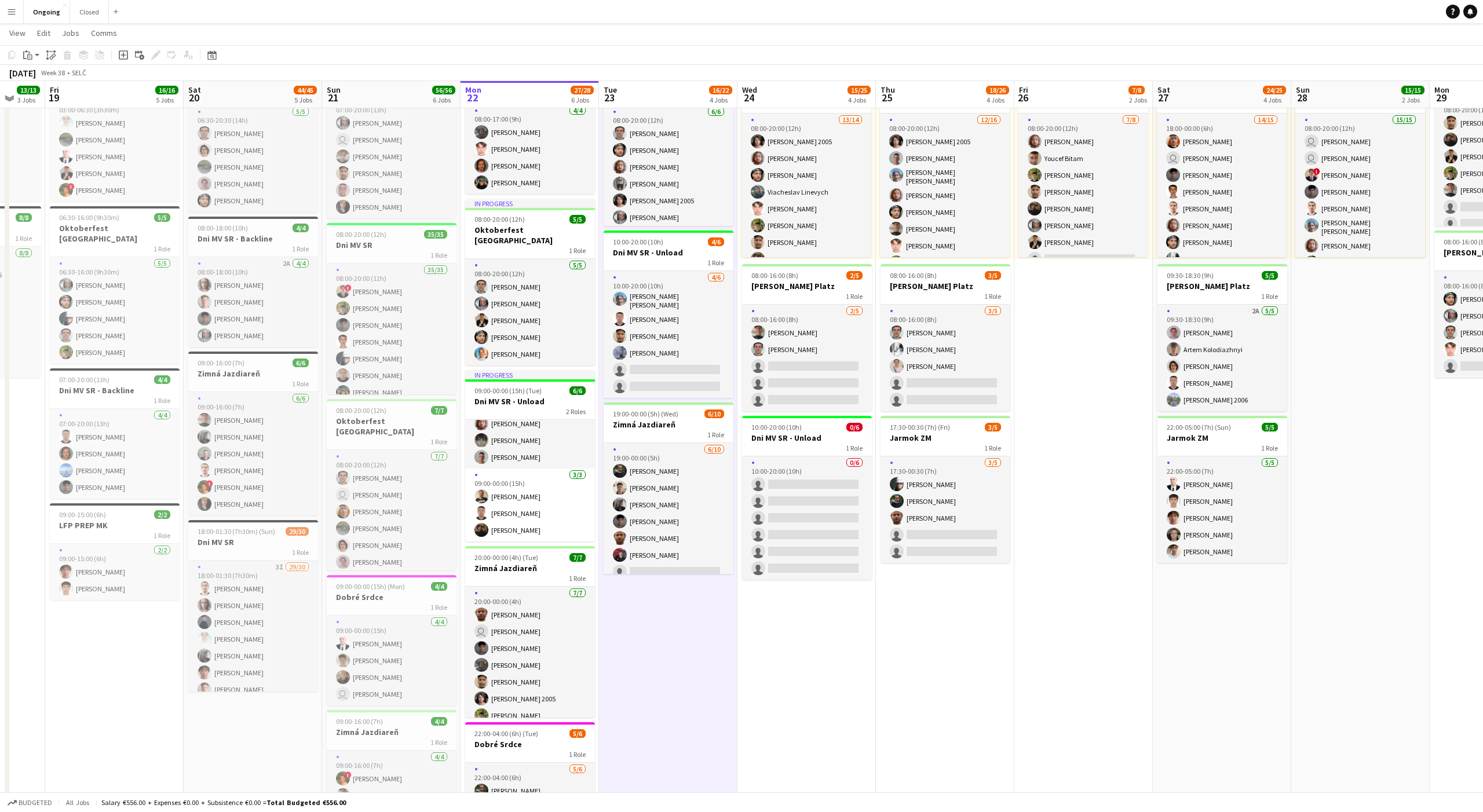
scroll to position [113, 0]
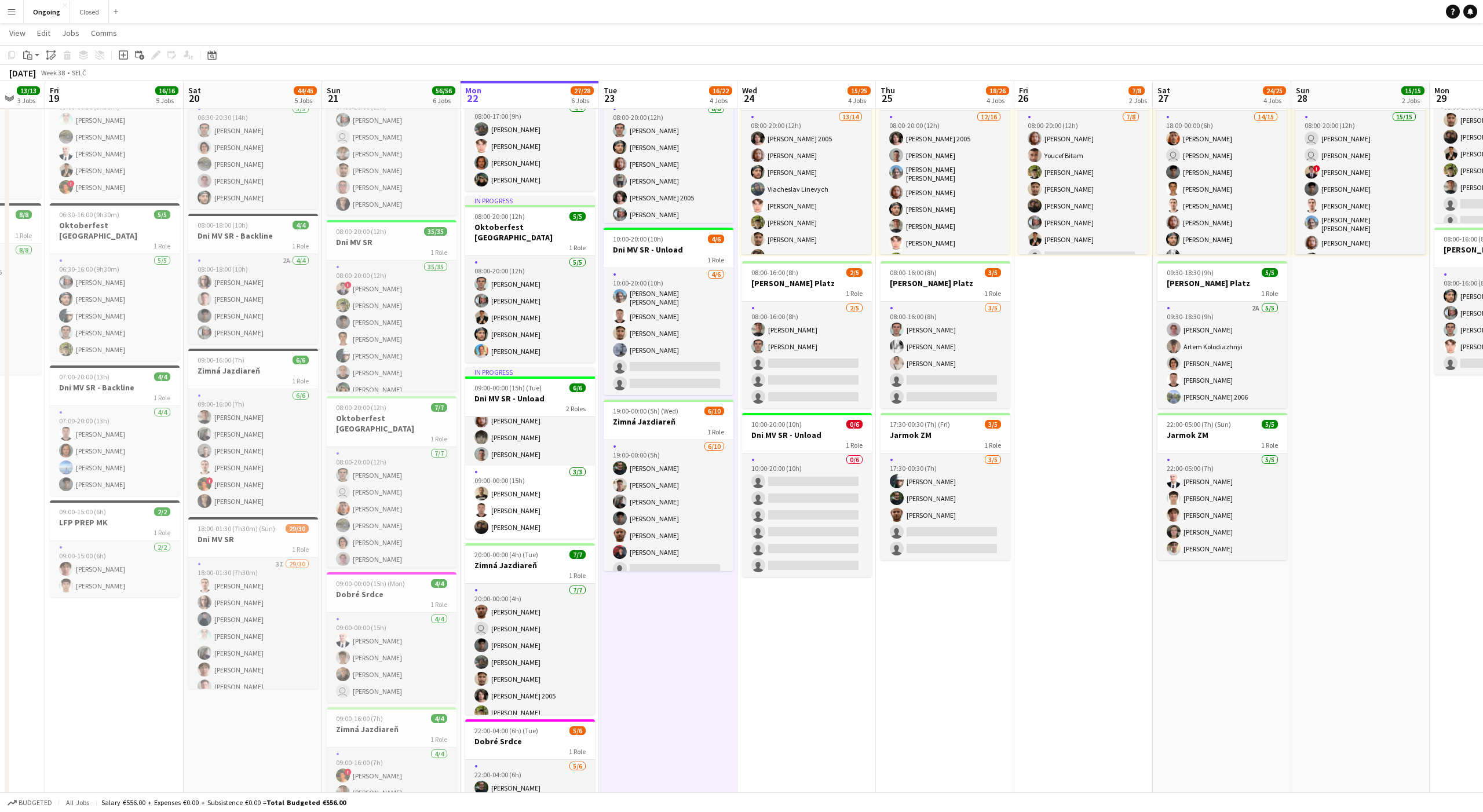
click at [669, 642] on app-date-cell "08:00-20:00 (12h) 6/6 Oktoberfest Vienna 1 Role [DATE] 08:00-20:00 (12h) [PERSO…" at bounding box center [668, 458] width 139 height 882
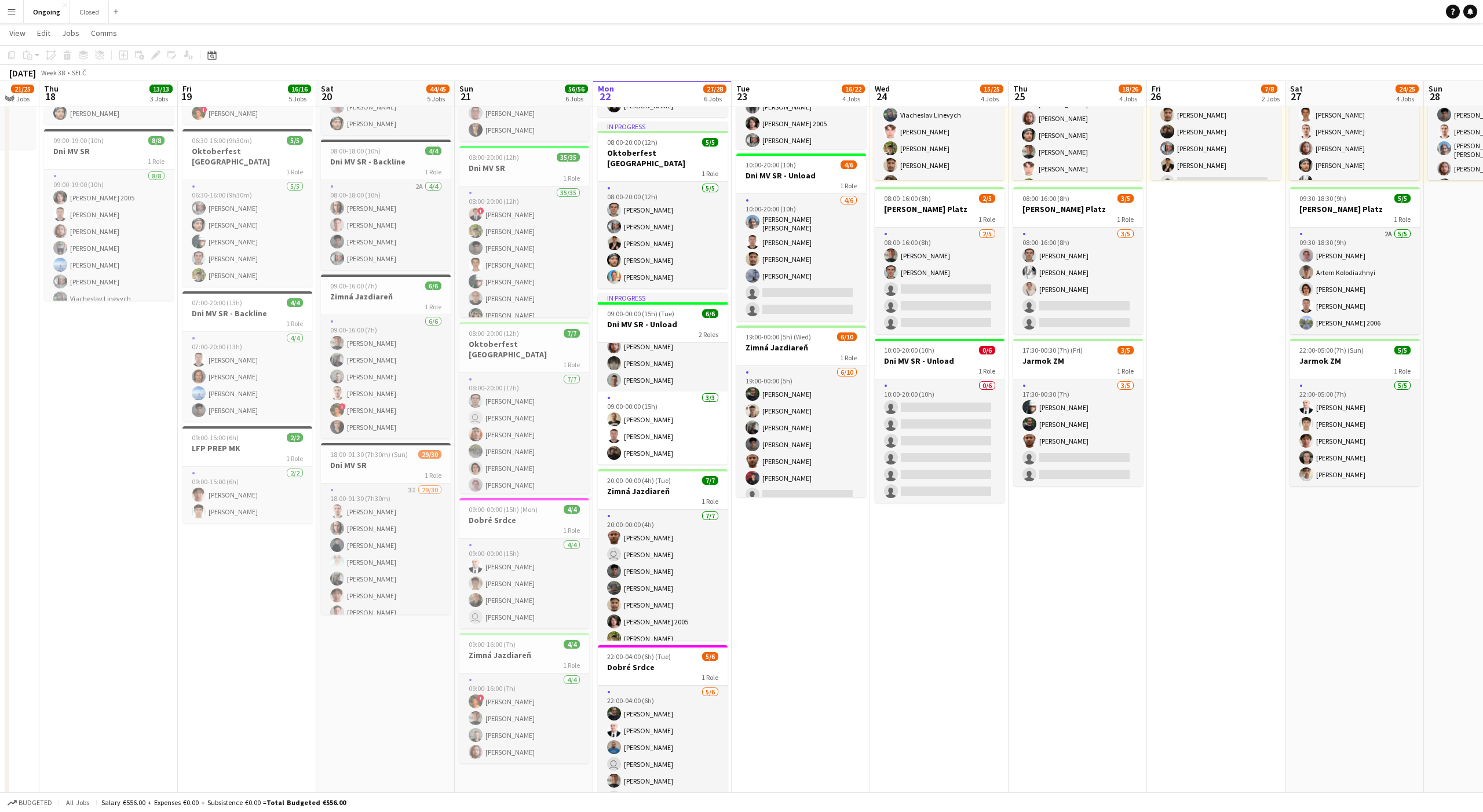
scroll to position [188, 0]
click at [801, 568] on app-date-cell "08:00-20:00 (12h) 6/6 Oktoberfest Vienna 1 Role [DATE] 08:00-20:00 (12h) [PERSO…" at bounding box center [801, 382] width 139 height 882
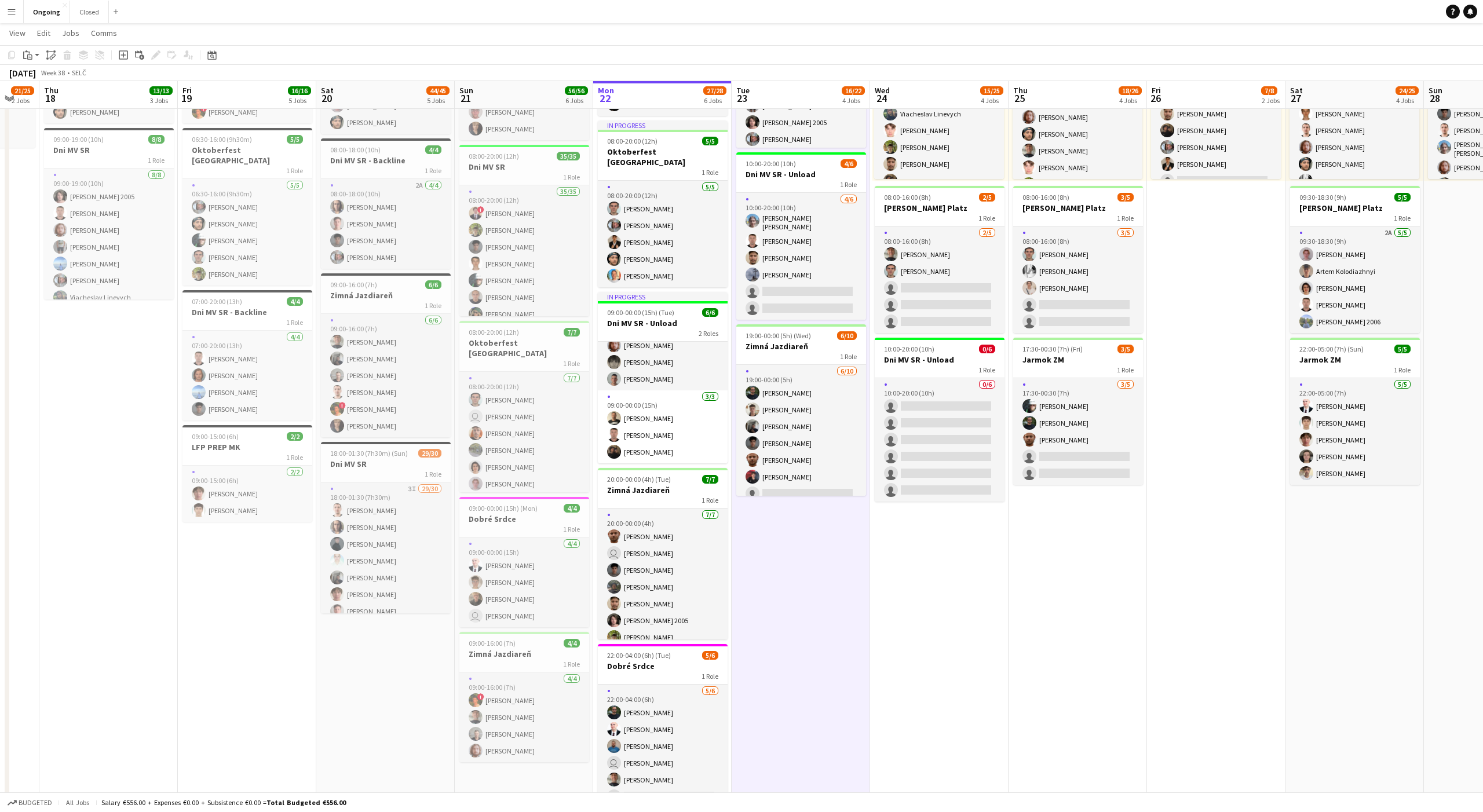
click at [801, 568] on app-date-cell "08:00-20:00 (12h) 6/6 Oktoberfest Vienna 1 Role [DATE] 08:00-20:00 (12h) [PERSO…" at bounding box center [801, 382] width 139 height 882
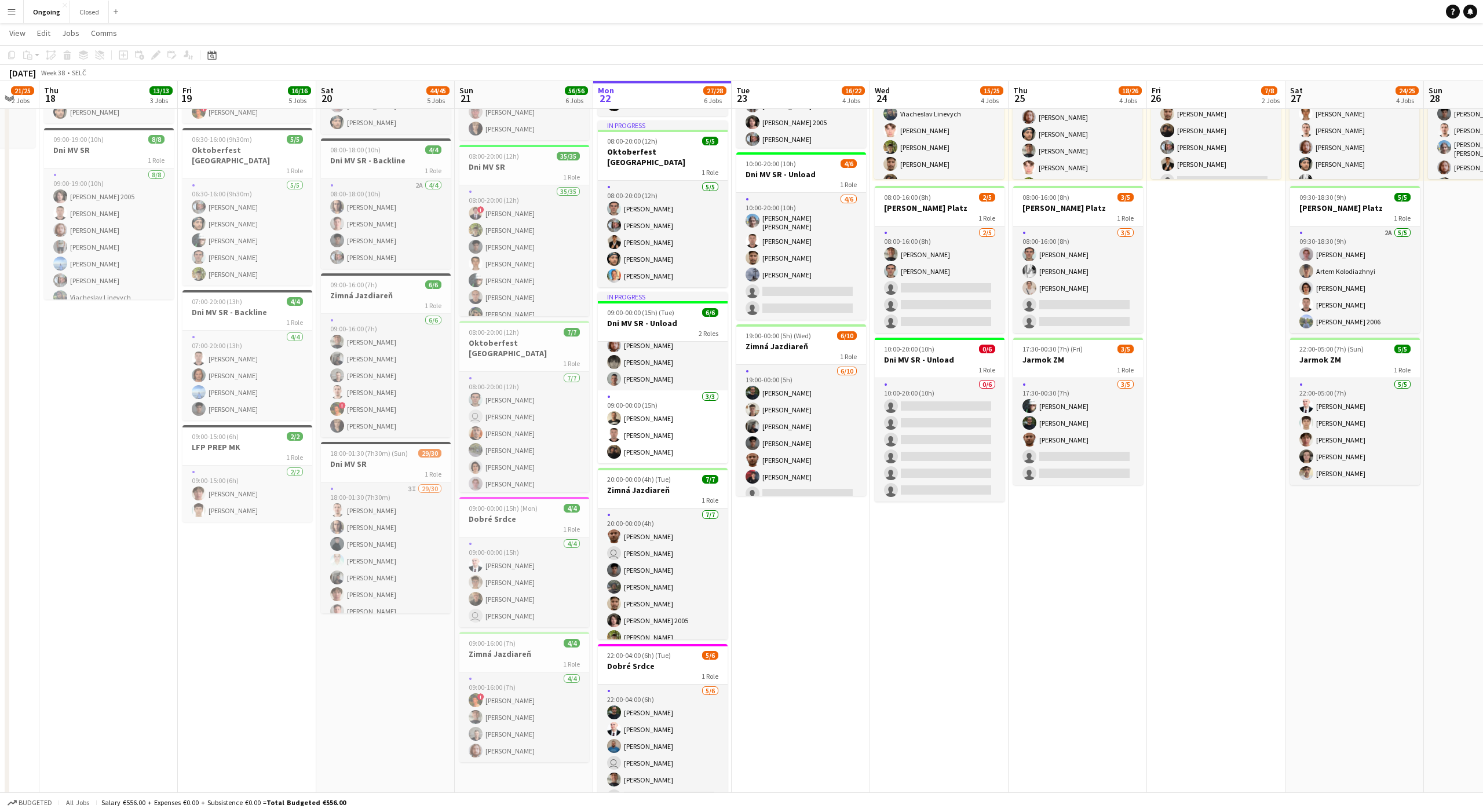
click at [801, 568] on app-date-cell "08:00-20:00 (12h) 6/6 Oktoberfest Vienna 1 Role [DATE] 08:00-20:00 (12h) [PERSO…" at bounding box center [801, 382] width 139 height 882
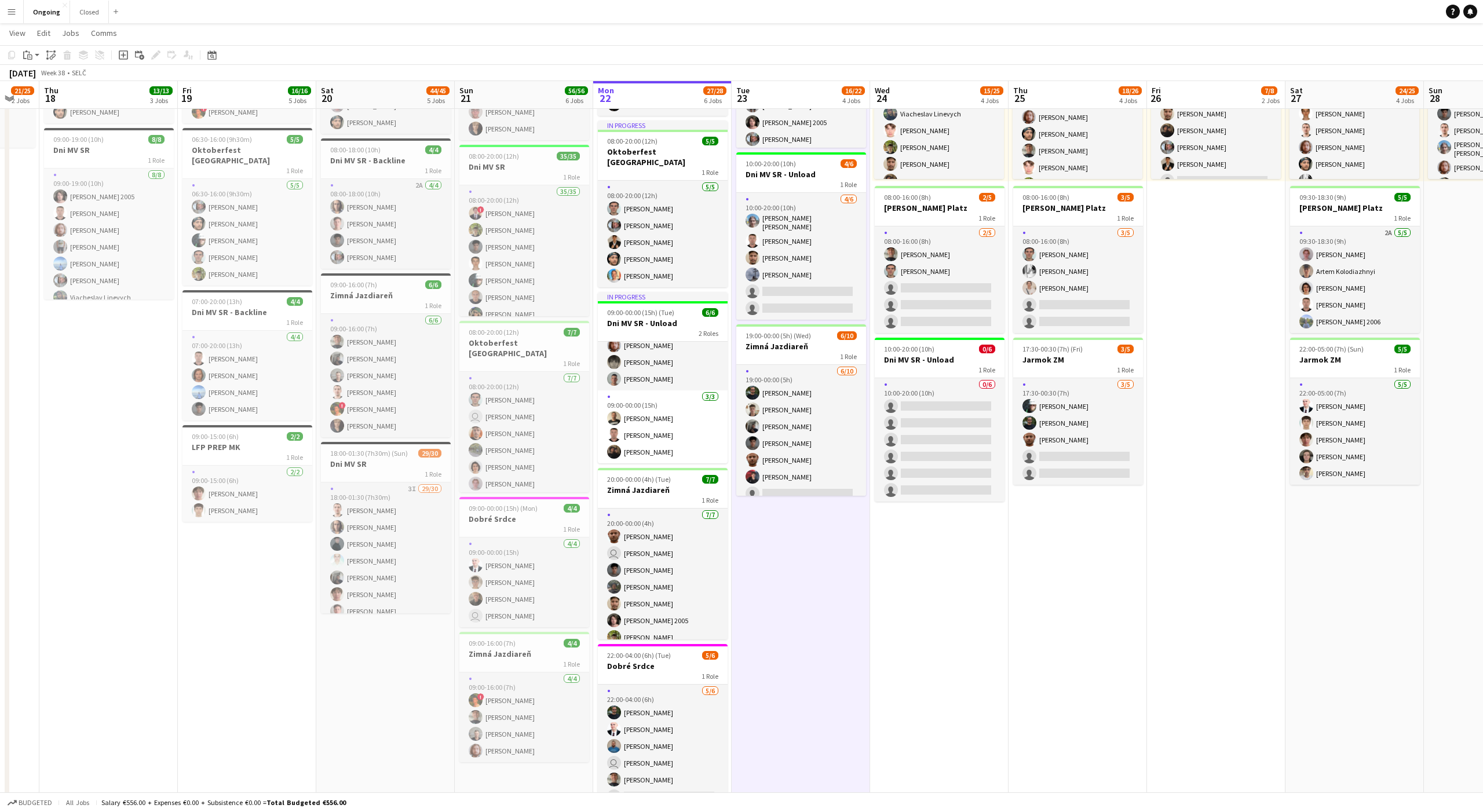
click at [801, 561] on app-date-cell "08:00-20:00 (12h) 6/6 Oktoberfest Vienna 1 Role [DATE] 08:00-20:00 (12h) [PERSO…" at bounding box center [801, 382] width 139 height 882
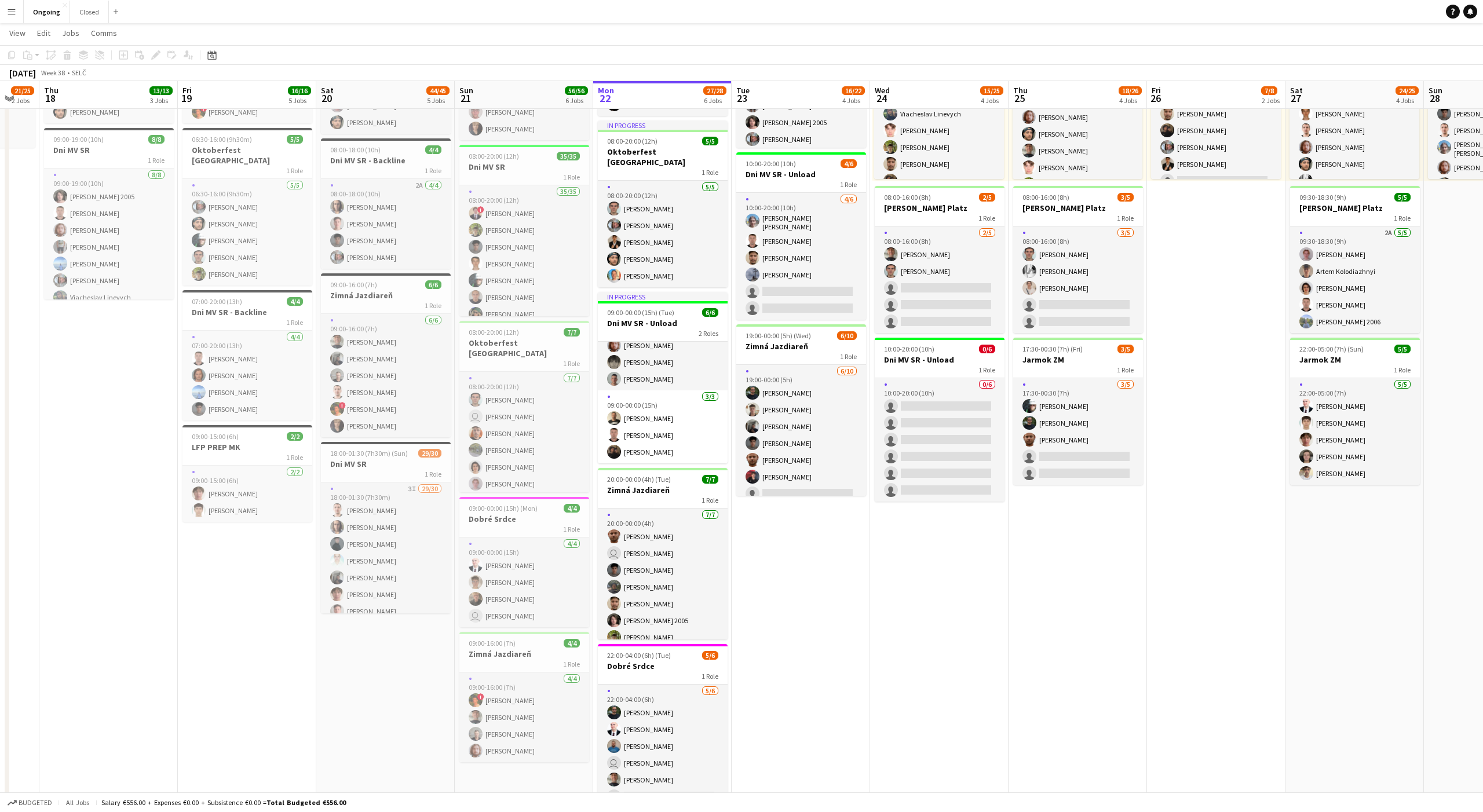
click at [801, 561] on app-date-cell "08:00-20:00 (12h) 6/6 Oktoberfest Vienna 1 Role [DATE] 08:00-20:00 (12h) [PERSO…" at bounding box center [801, 382] width 139 height 882
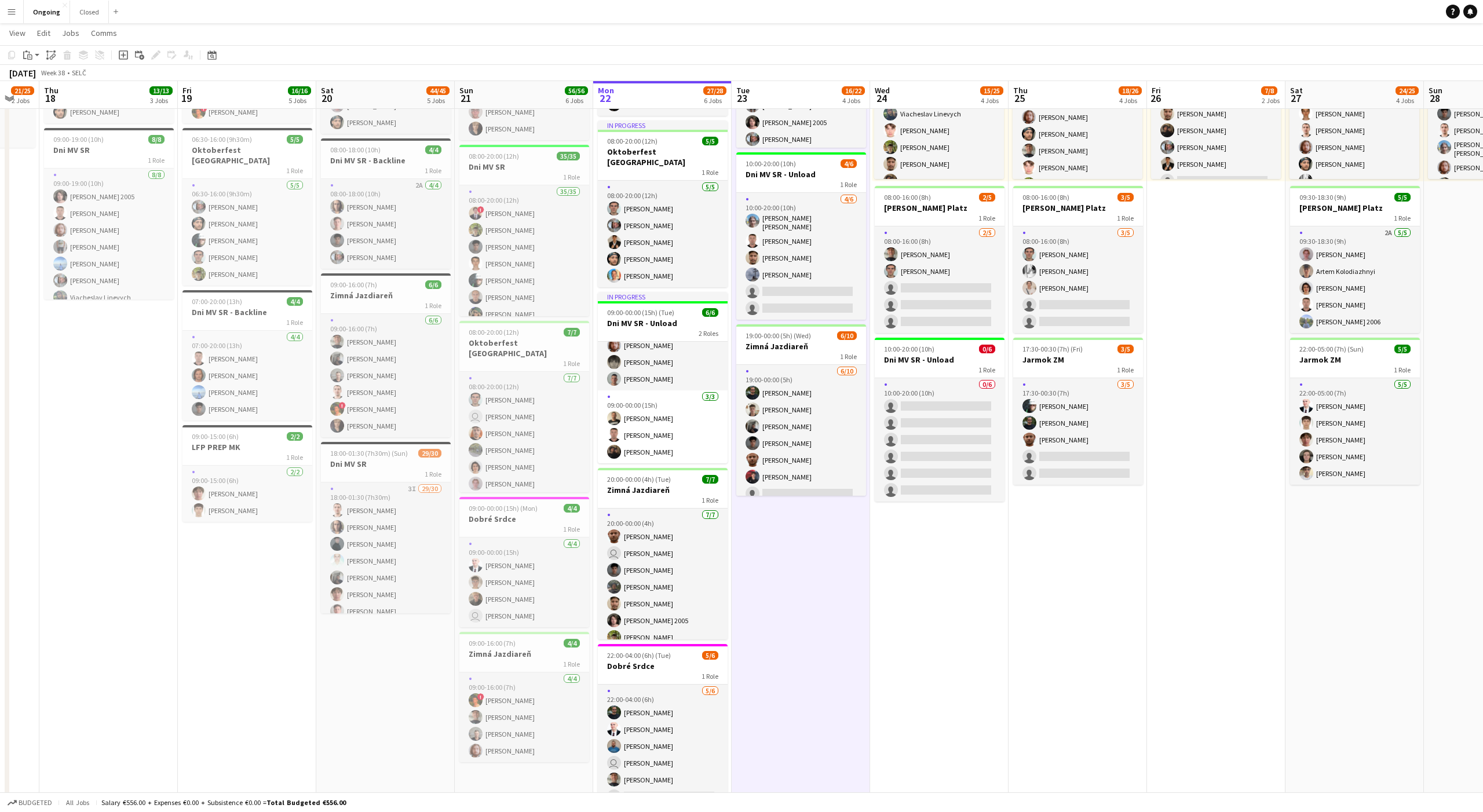
click at [801, 561] on app-date-cell "08:00-20:00 (12h) 6/6 Oktoberfest Vienna 1 Role [DATE] 08:00-20:00 (12h) [PERSO…" at bounding box center [801, 382] width 139 height 882
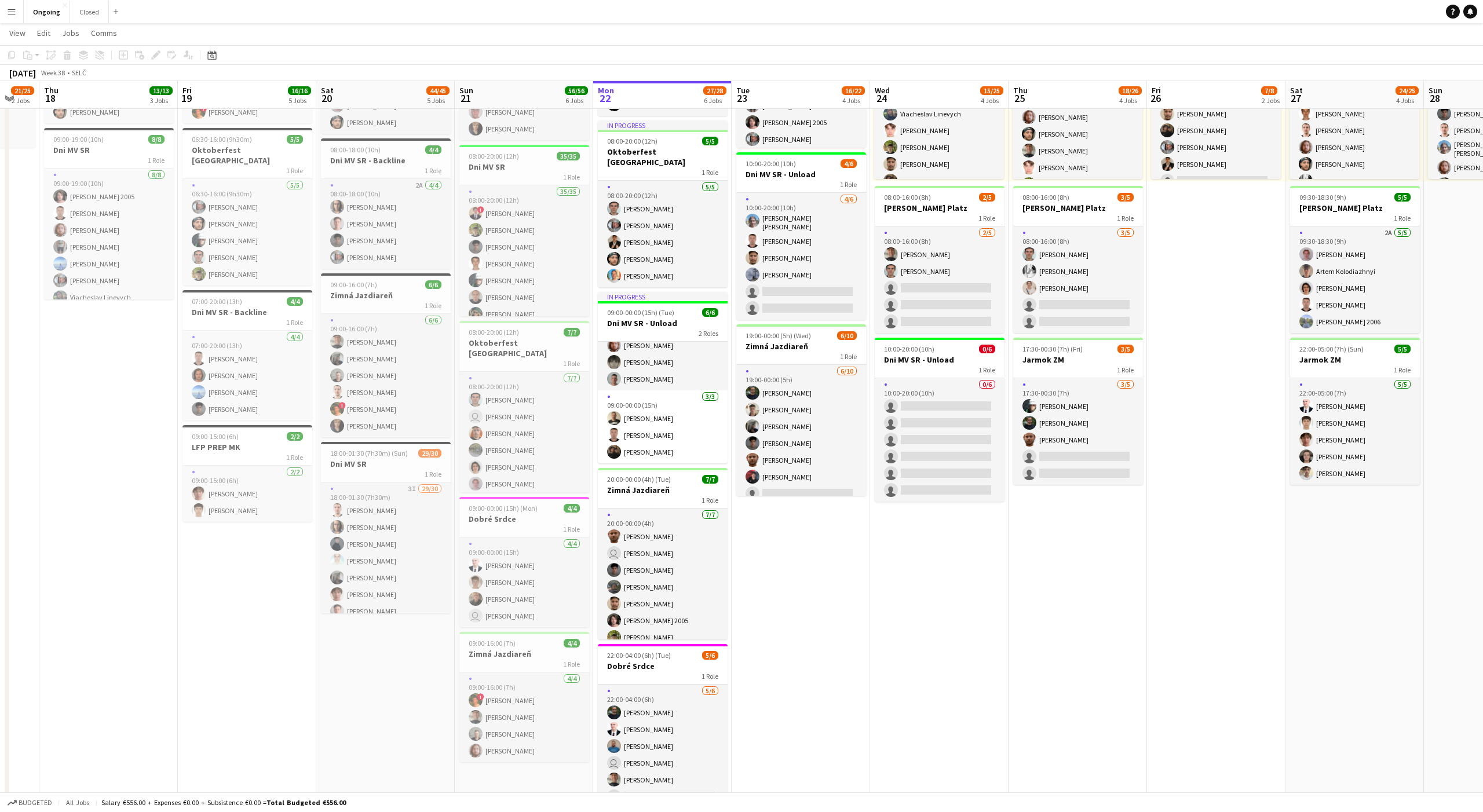
click at [801, 561] on app-date-cell "08:00-20:00 (12h) 6/6 Oktoberfest Vienna 1 Role [DATE] 08:00-20:00 (12h) [PERSO…" at bounding box center [801, 382] width 139 height 882
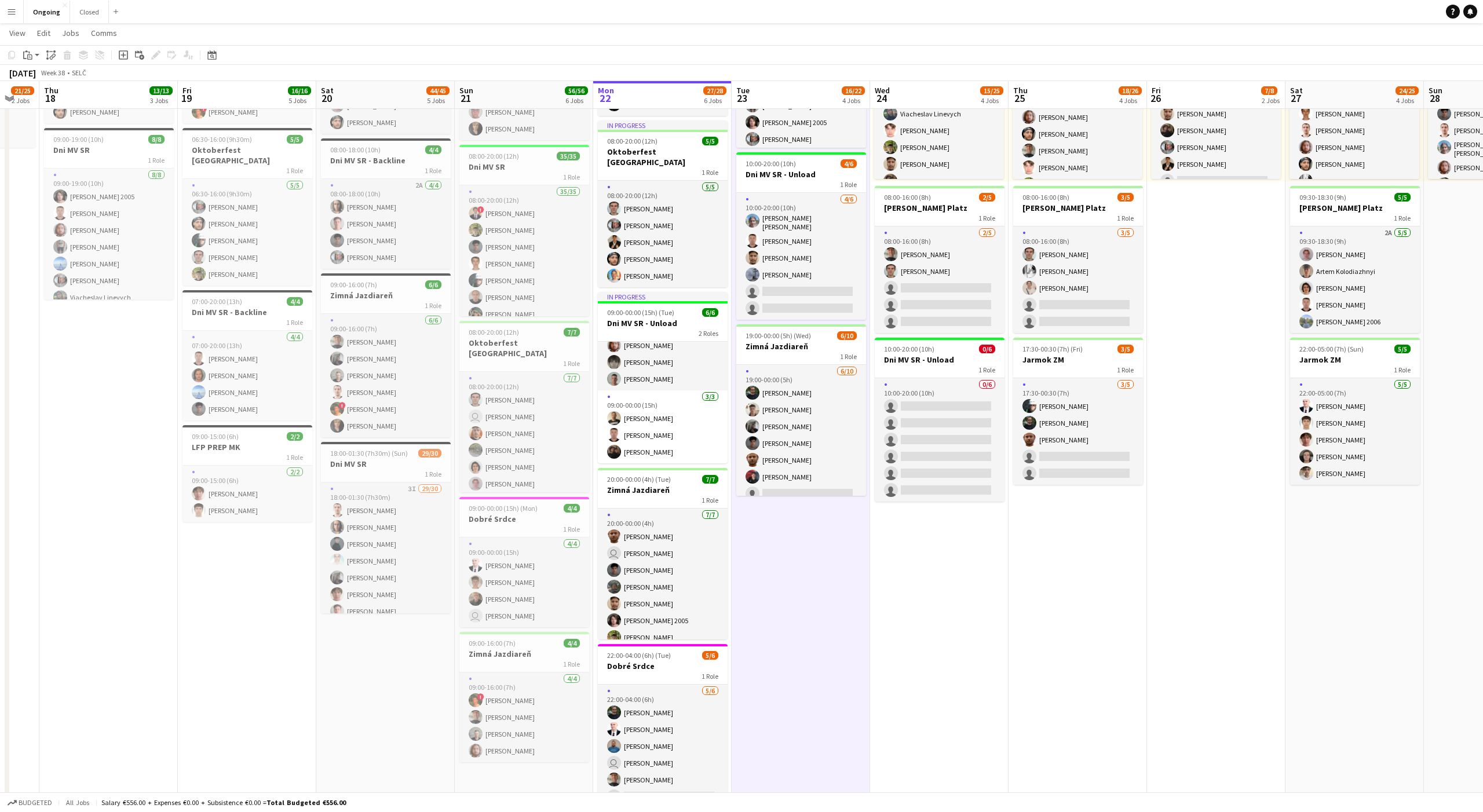
click at [801, 561] on app-date-cell "08:00-20:00 (12h) 6/6 Oktoberfest Vienna 1 Role [DATE] 08:00-20:00 (12h) [PERSO…" at bounding box center [801, 382] width 139 height 882
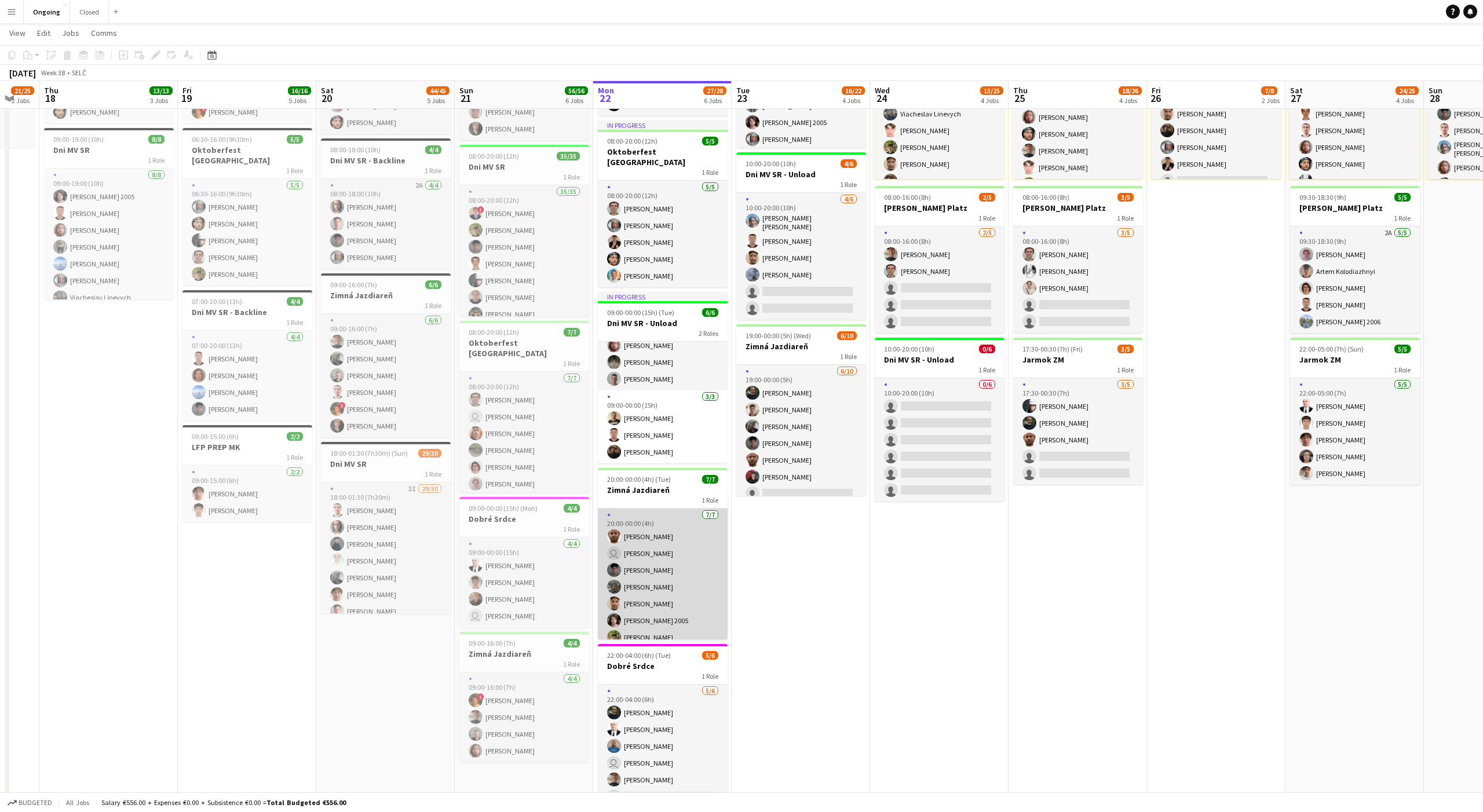
click at [672, 567] on app-card-role "[DATE] 20:00-00:00 (4h) [PERSON_NAME] user [PERSON_NAME] [PERSON_NAME] [PERSON_…" at bounding box center [662, 578] width 130 height 140
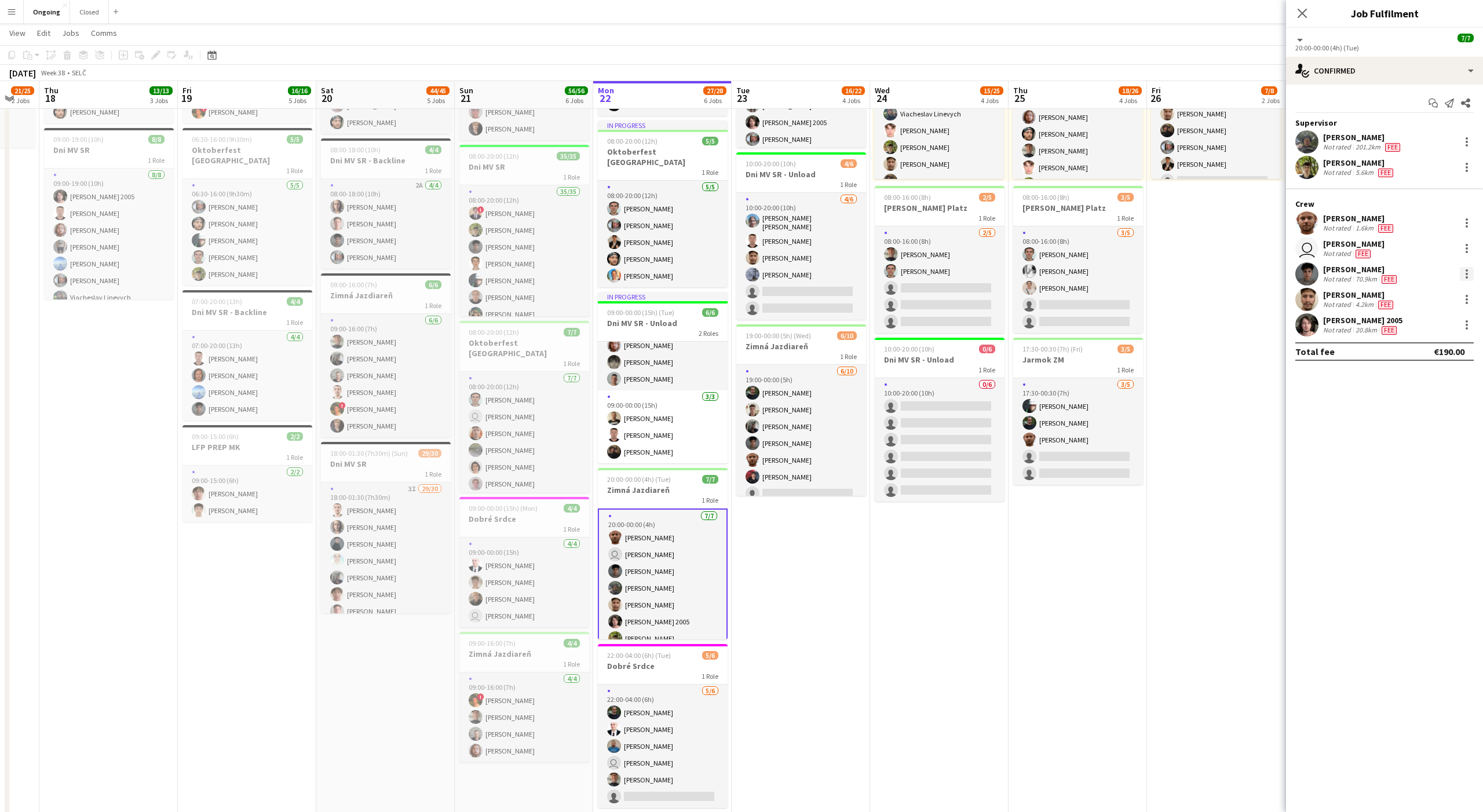
click at [1468, 273] on div at bounding box center [1467, 274] width 14 height 14
click at [1428, 315] on button "Switch crew" at bounding box center [1428, 323] width 90 height 28
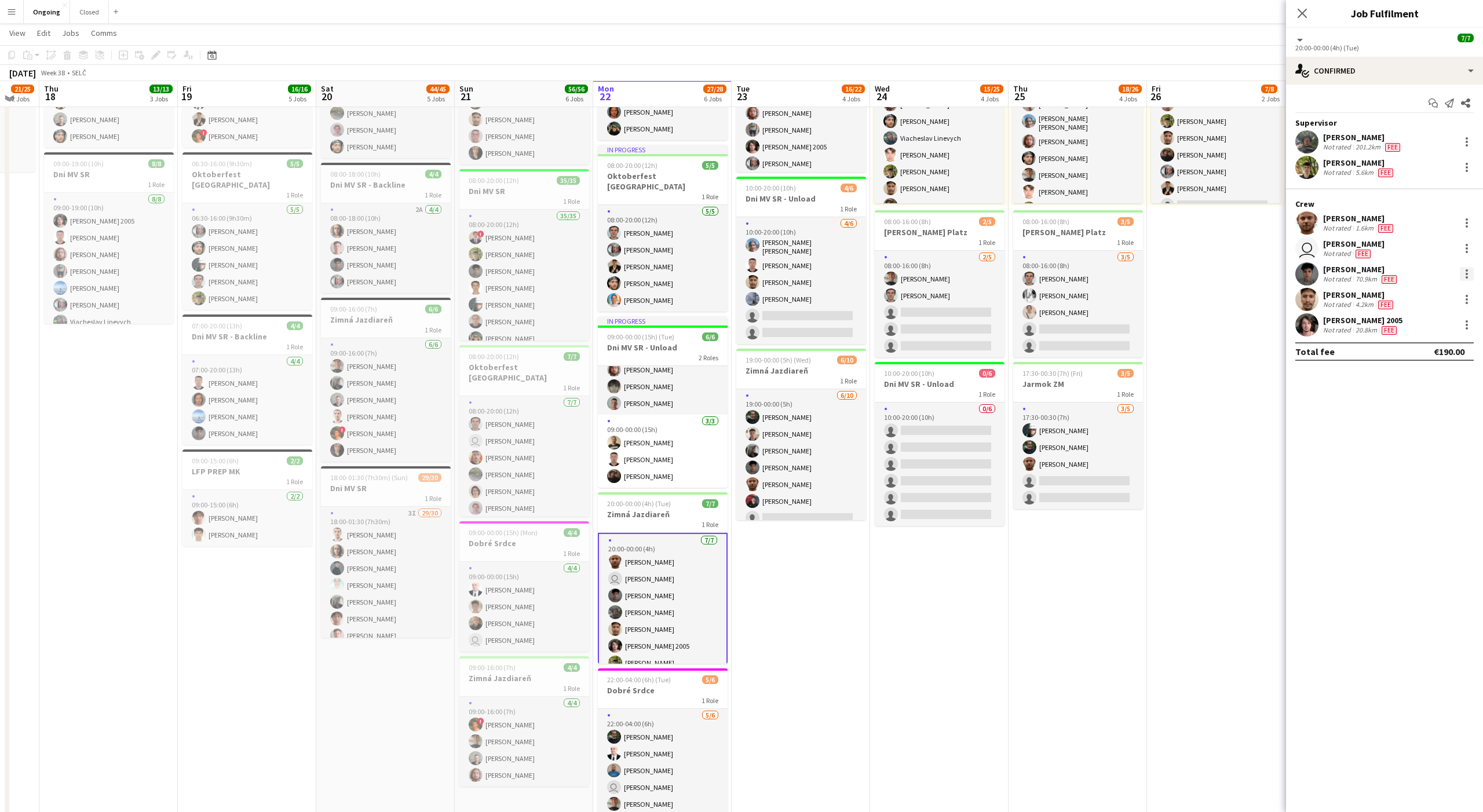
click at [1465, 276] on div at bounding box center [1467, 274] width 14 height 14
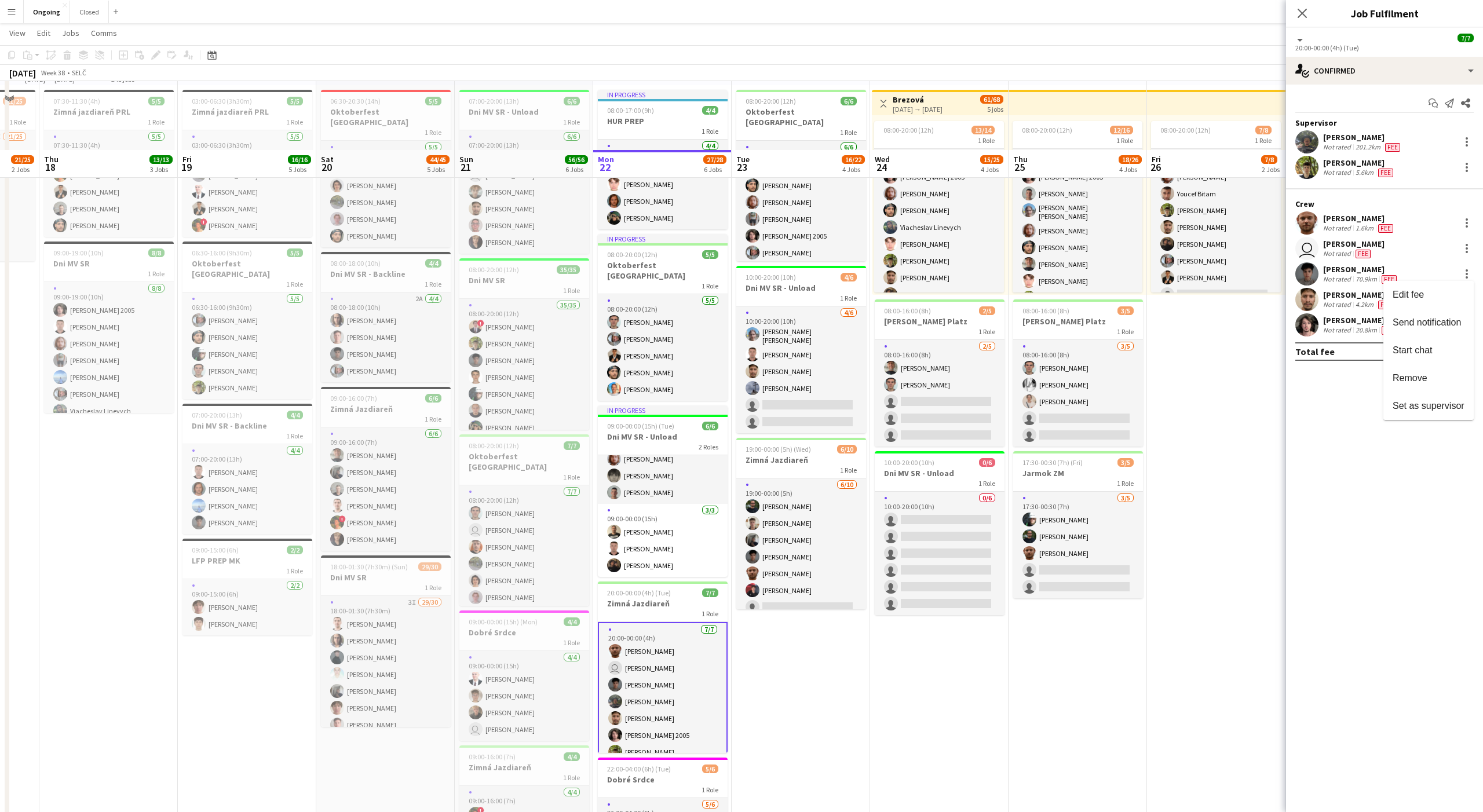
scroll to position [244, 0]
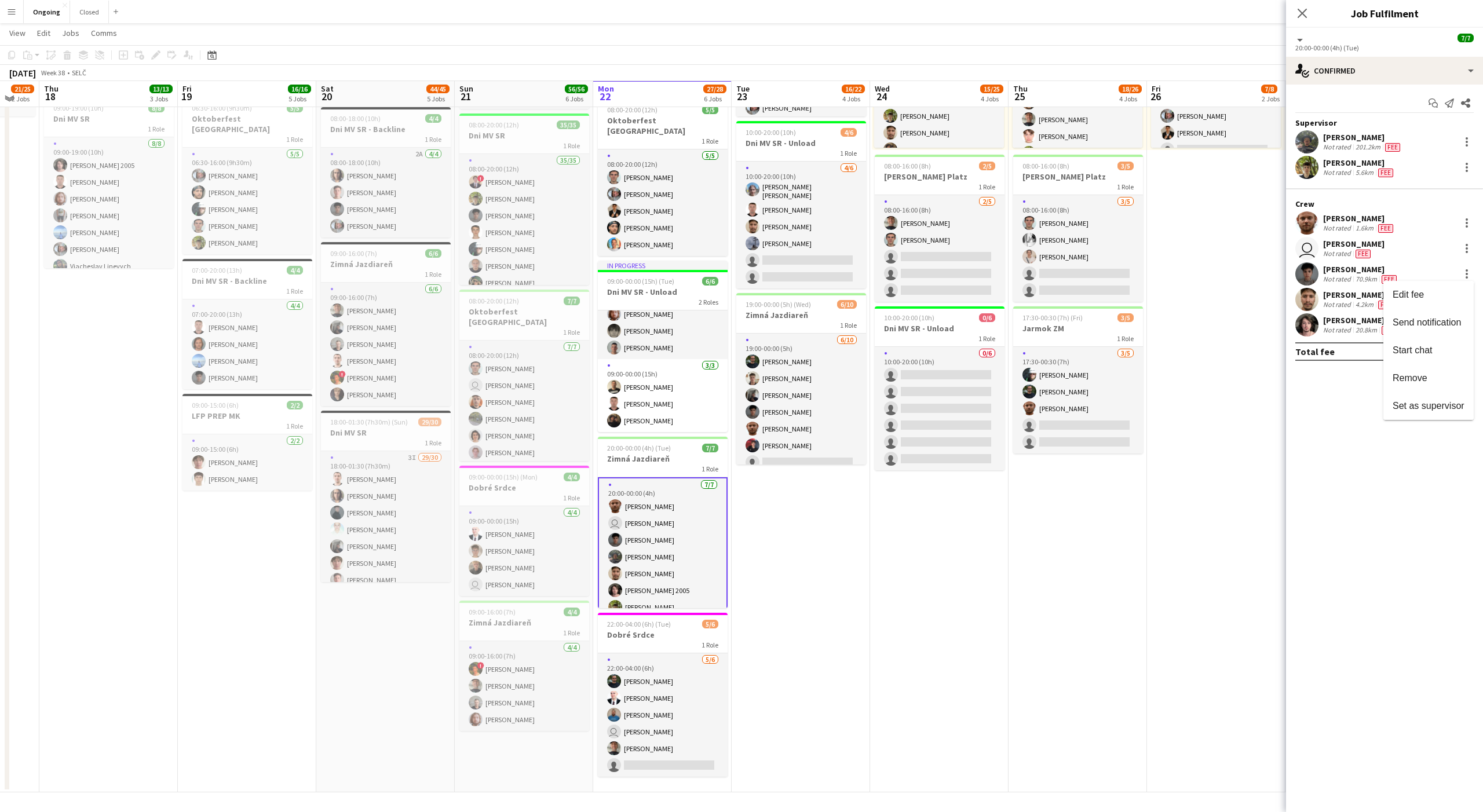
click at [668, 705] on div at bounding box center [742, 406] width 1483 height 812
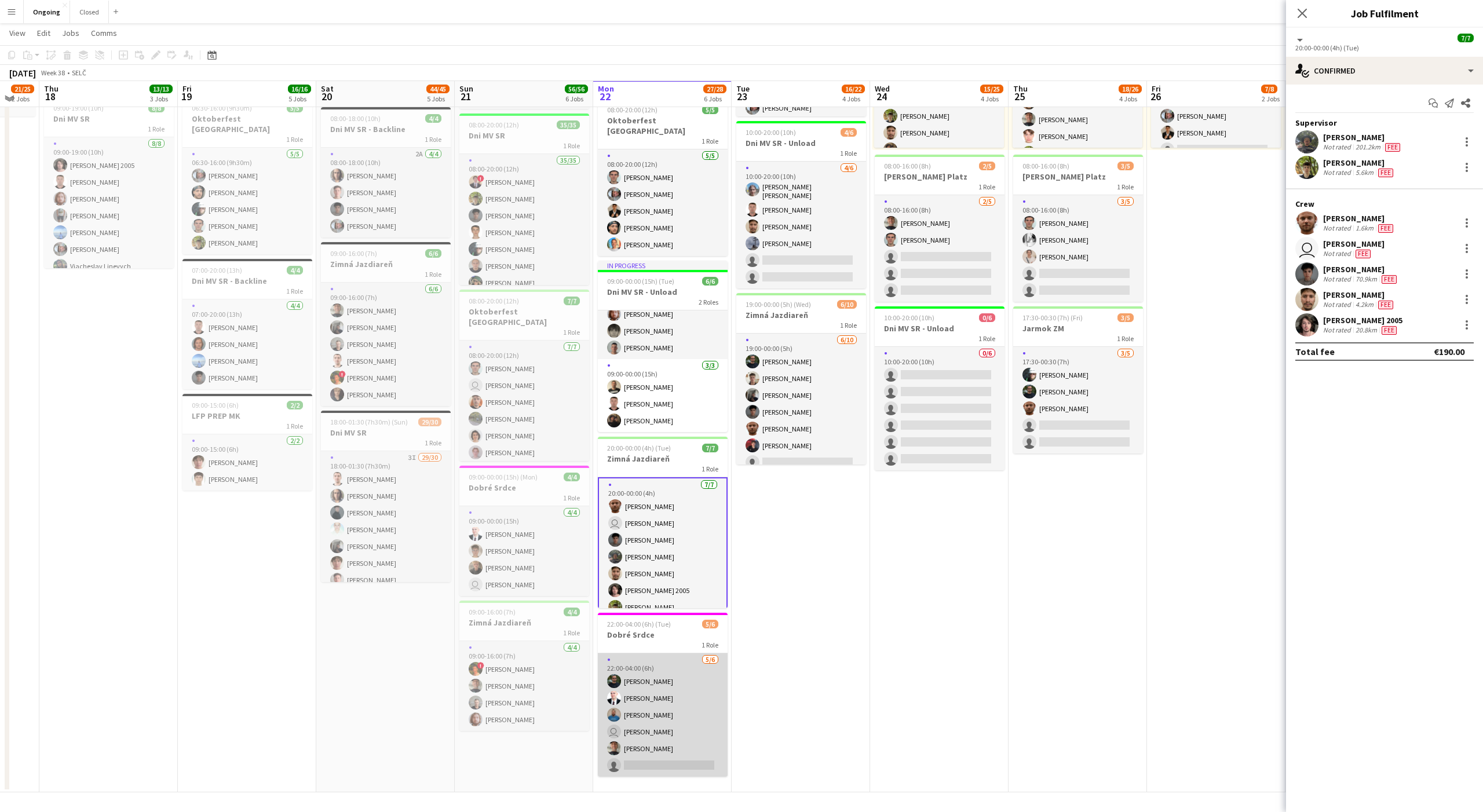
click at [672, 705] on app-card-role "[DATE] 22:00-04:00 (6h) [PERSON_NAME] [PERSON_NAME] [PERSON_NAME] user [PERSON_…" at bounding box center [662, 715] width 130 height 123
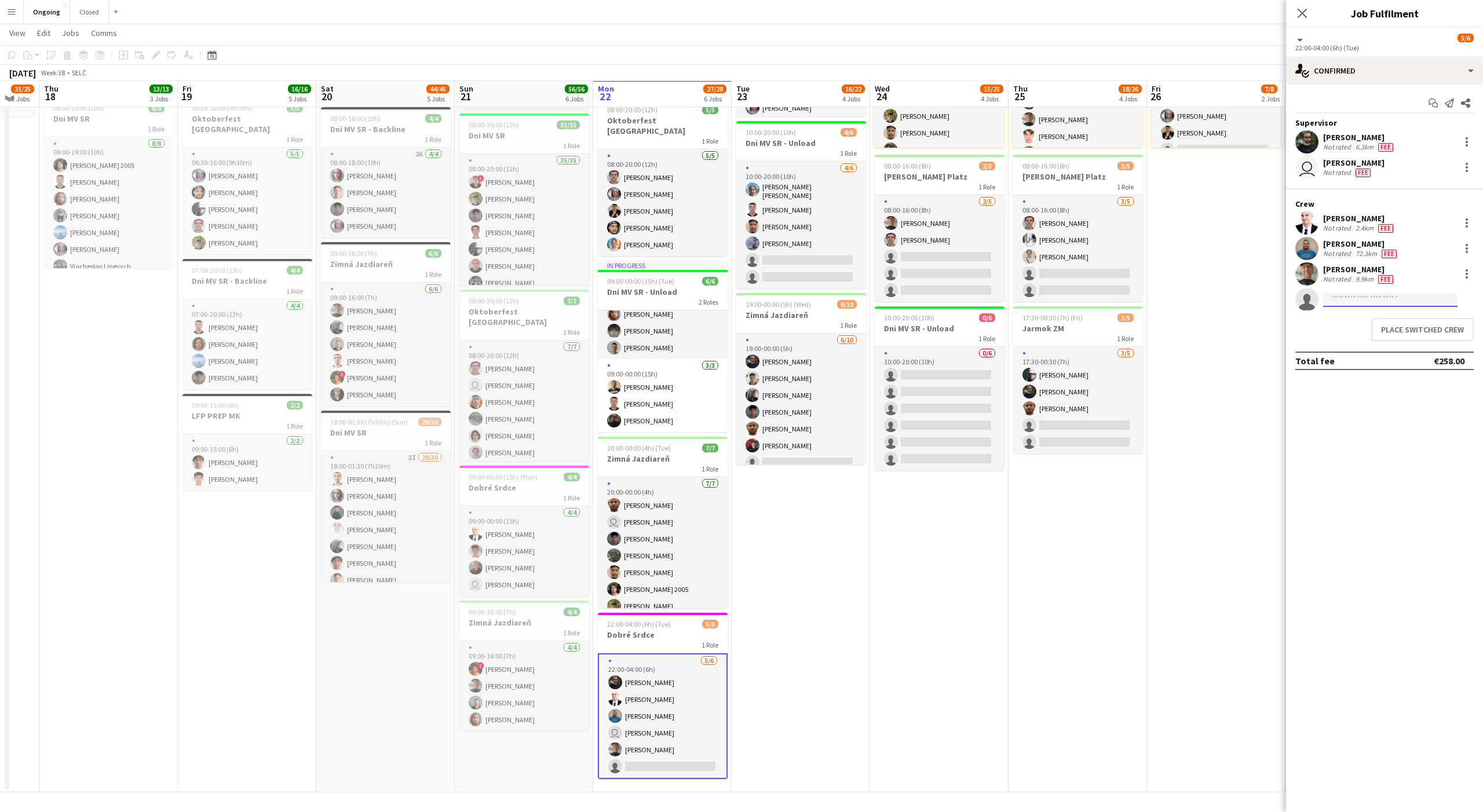
click at [1421, 300] on input at bounding box center [1390, 300] width 134 height 14
click at [1416, 325] on button "Place switched crew" at bounding box center [1423, 329] width 103 height 23
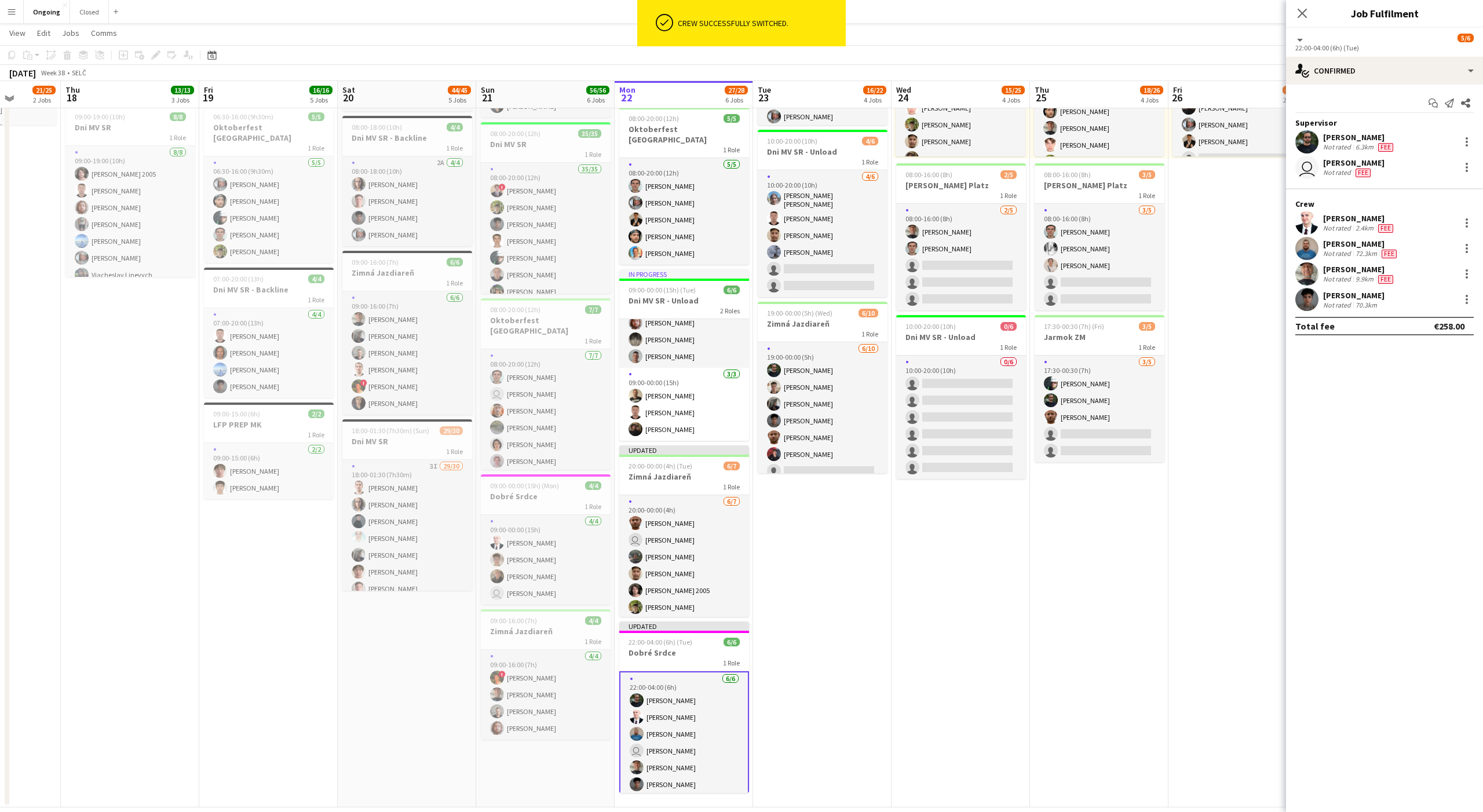
scroll to position [226, 0]
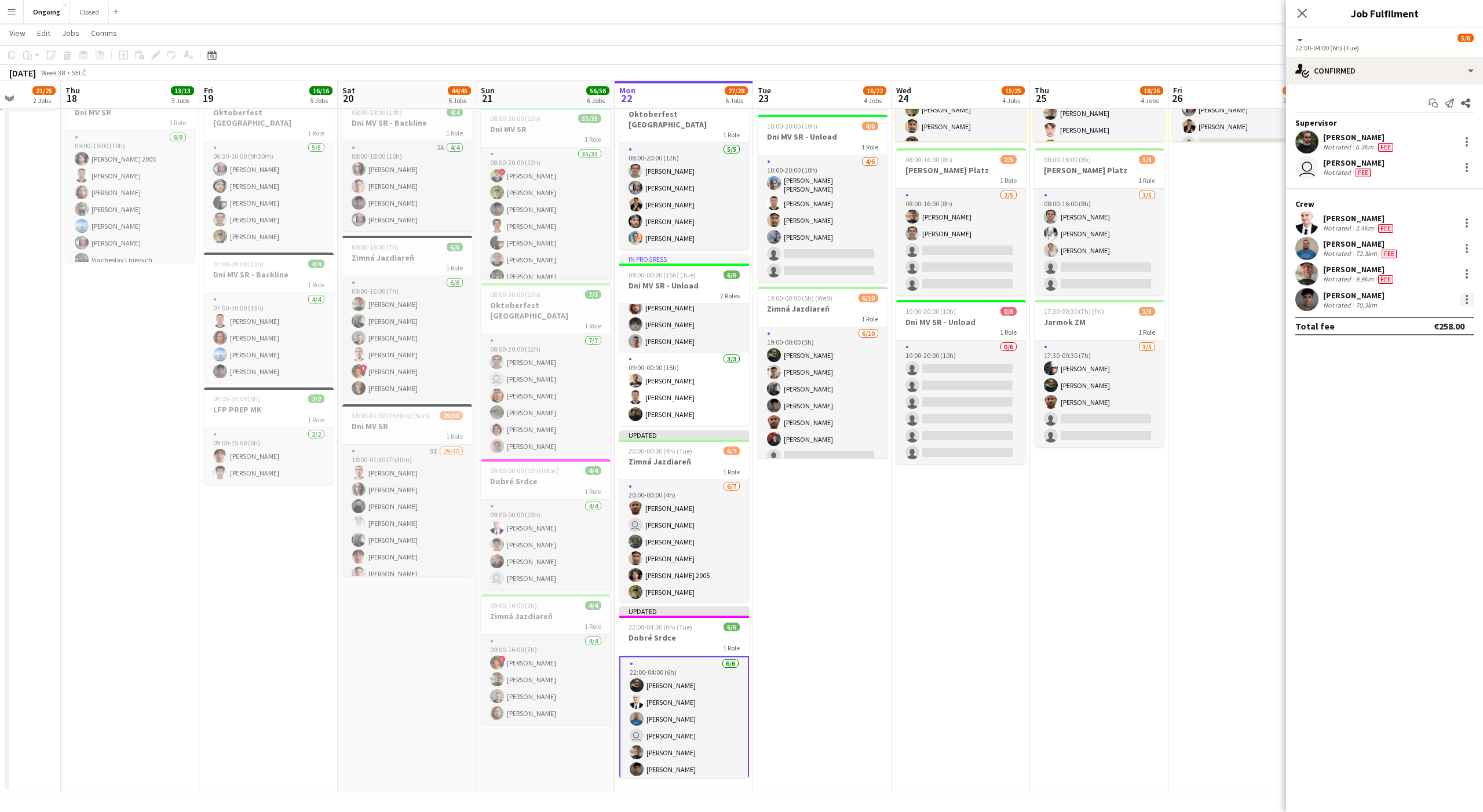
click at [1467, 297] on div at bounding box center [1467, 299] width 14 height 14
click at [1423, 325] on span "Edit fee" at bounding box center [1408, 321] width 31 height 10
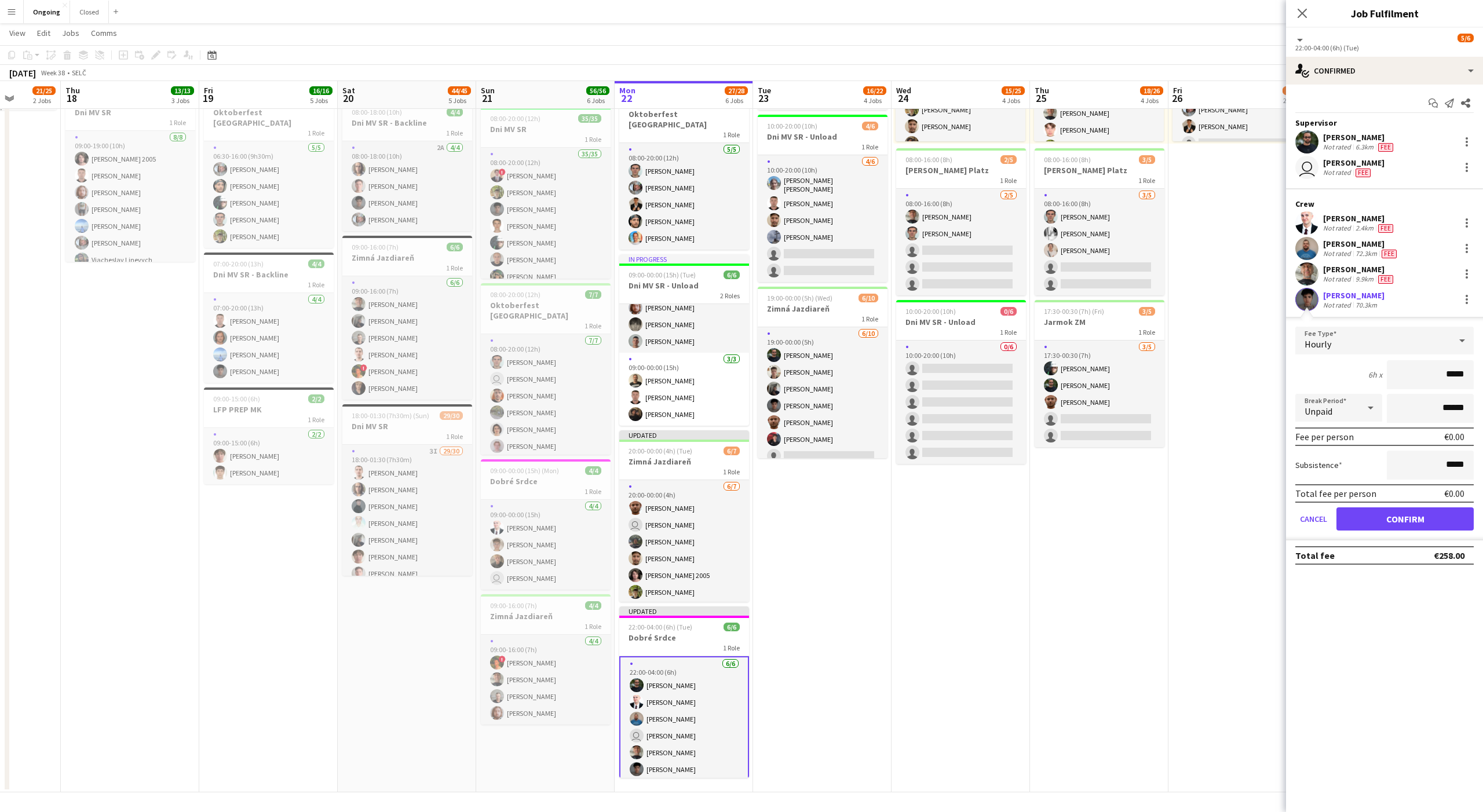
click at [1357, 333] on div "Hourly" at bounding box center [1374, 340] width 156 height 28
click at [1322, 483] on mat-option "Nočná" at bounding box center [1385, 489] width 179 height 29
type input "*****"
click at [1390, 519] on button "Confirm" at bounding box center [1405, 519] width 137 height 23
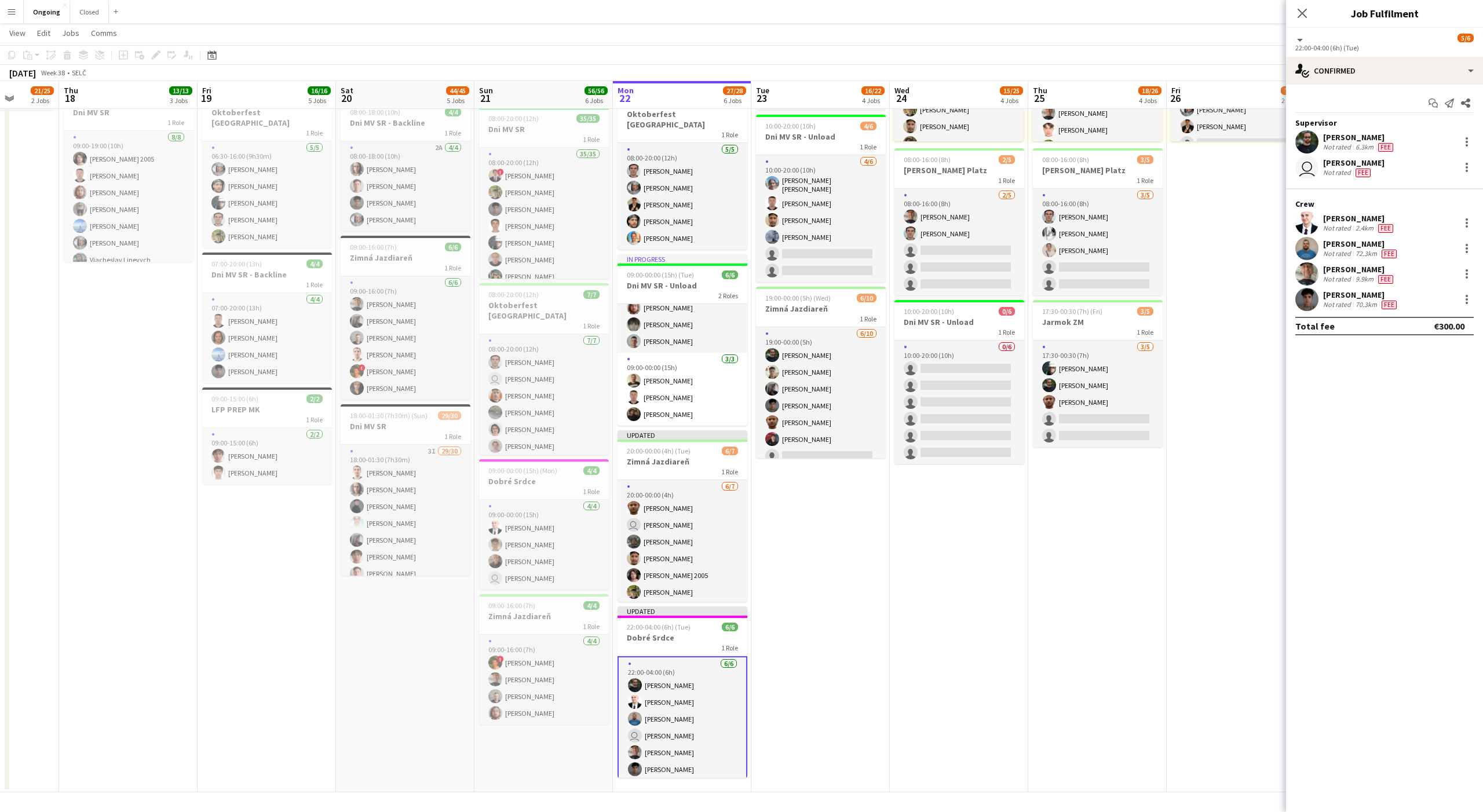
click at [843, 566] on app-date-cell "08:00-20:00 (12h) 6/6 Oktoberfest Vienna 1 Role [DATE] 08:00-20:00 (12h) [PERSO…" at bounding box center [821, 348] width 139 height 888
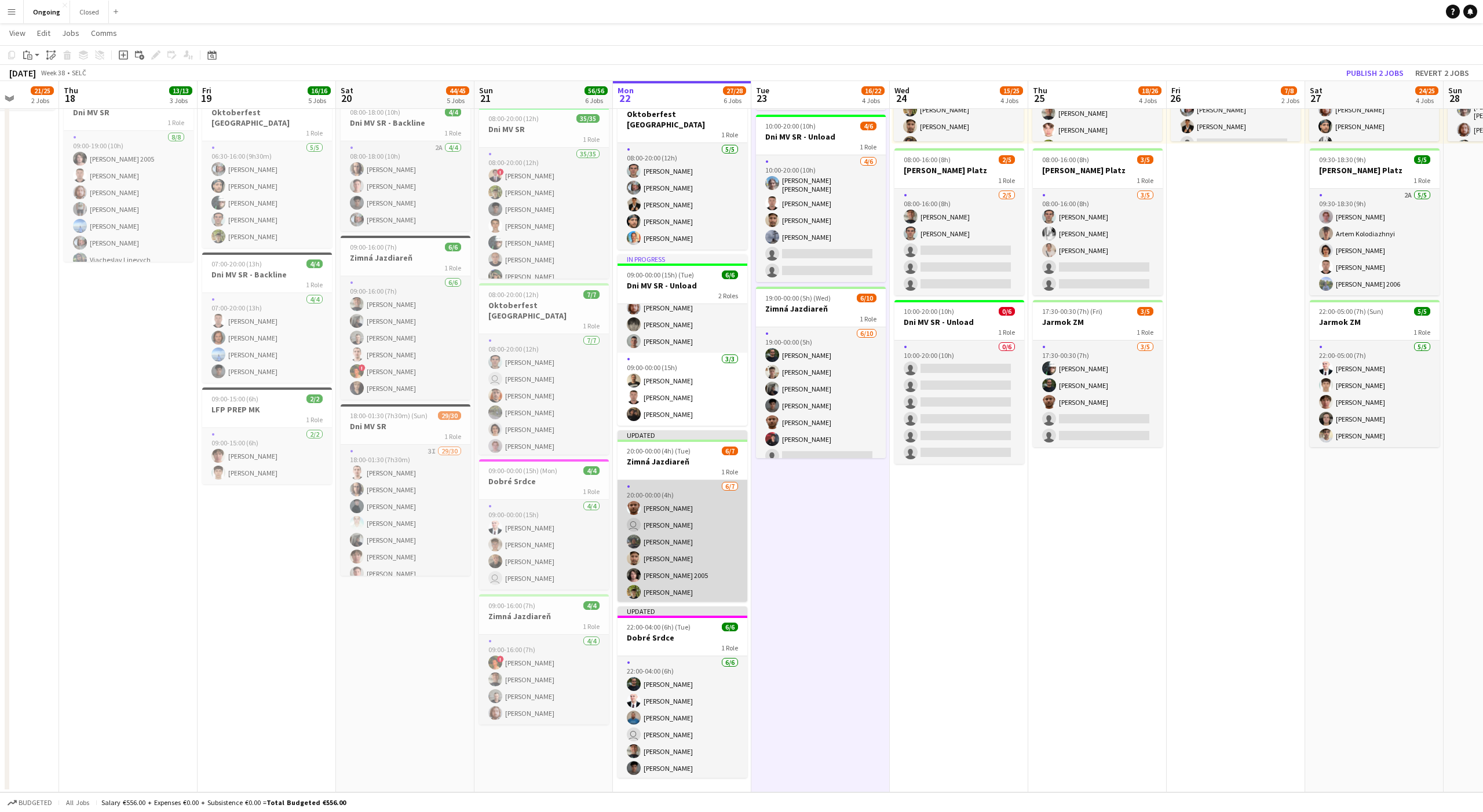
click at [731, 517] on app-card-role "[DATE] 20:00-00:00 (4h) [PERSON_NAME] user [PERSON_NAME] [PERSON_NAME] [PERSON_…" at bounding box center [682, 550] width 130 height 140
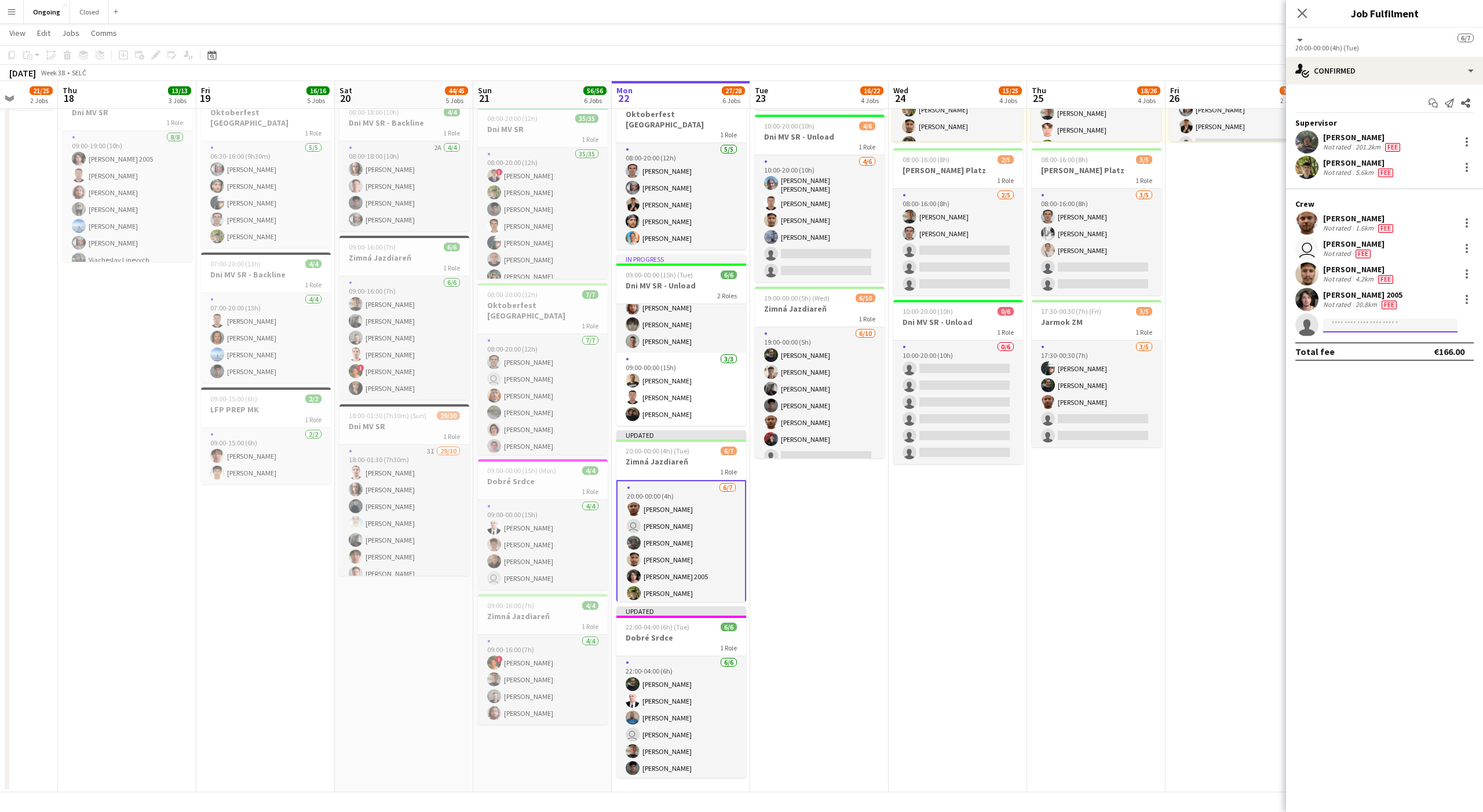
click at [1387, 325] on input at bounding box center [1390, 325] width 134 height 14
type input "****"
click at [1385, 348] on span "[EMAIL_ADDRESS][DOMAIN_NAME]" at bounding box center [1390, 351] width 116 height 9
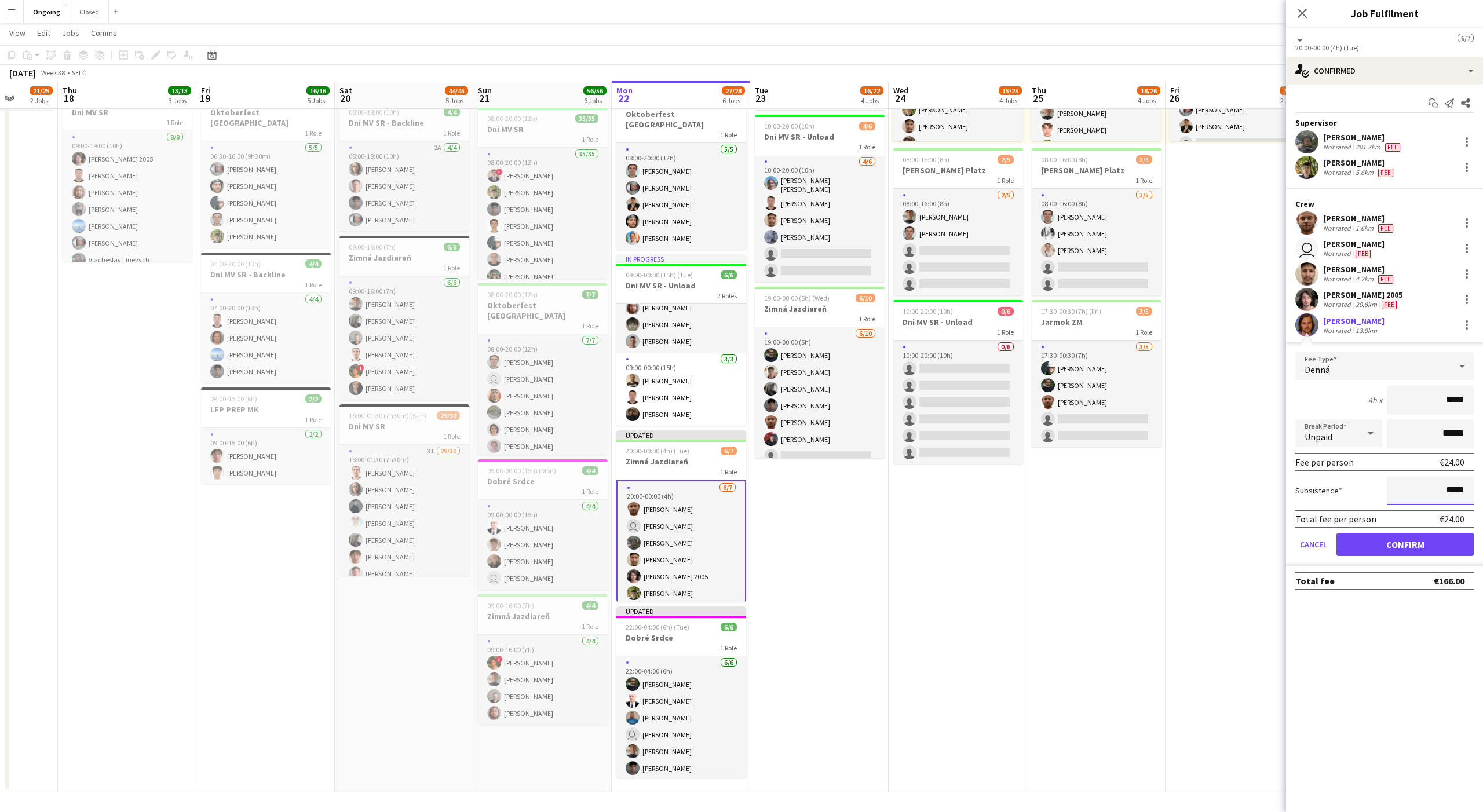
click at [1457, 486] on input "*****" at bounding box center [1431, 491] width 87 height 29
type input "**"
click at [1394, 665] on mat-expansion-panel "check Confirmed Start chat Send notification Share Supervisor [PERSON_NAME] Not…" at bounding box center [1385, 448] width 197 height 727
click at [1403, 536] on button "Confirm" at bounding box center [1405, 544] width 137 height 23
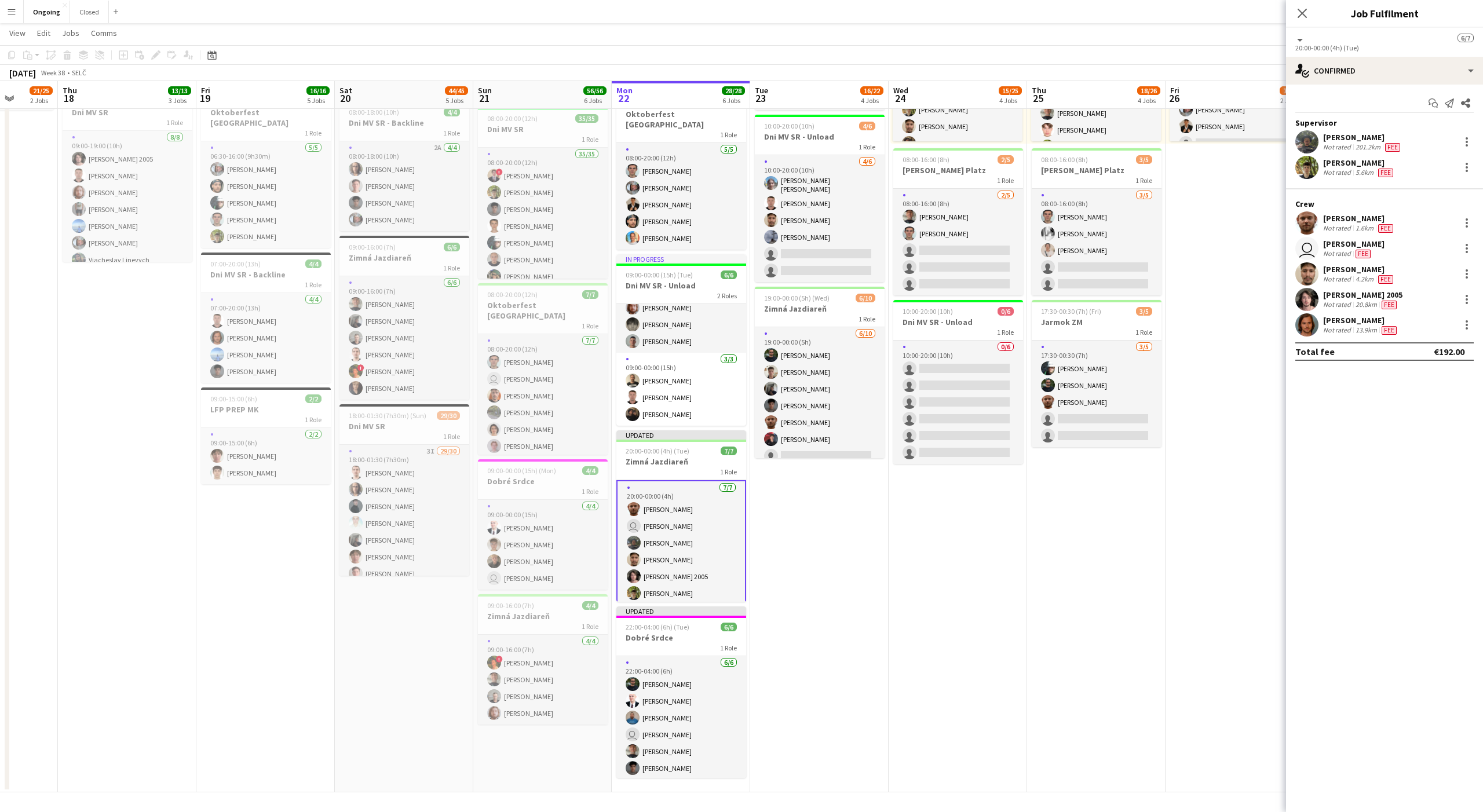
click at [1250, 394] on app-date-cell "08:00-20:00 (12h) 7/8 1 Role [DATE] 08:00-20:00 (12h) [PERSON_NAME] [PERSON_NAM…" at bounding box center [1235, 348] width 139 height 888
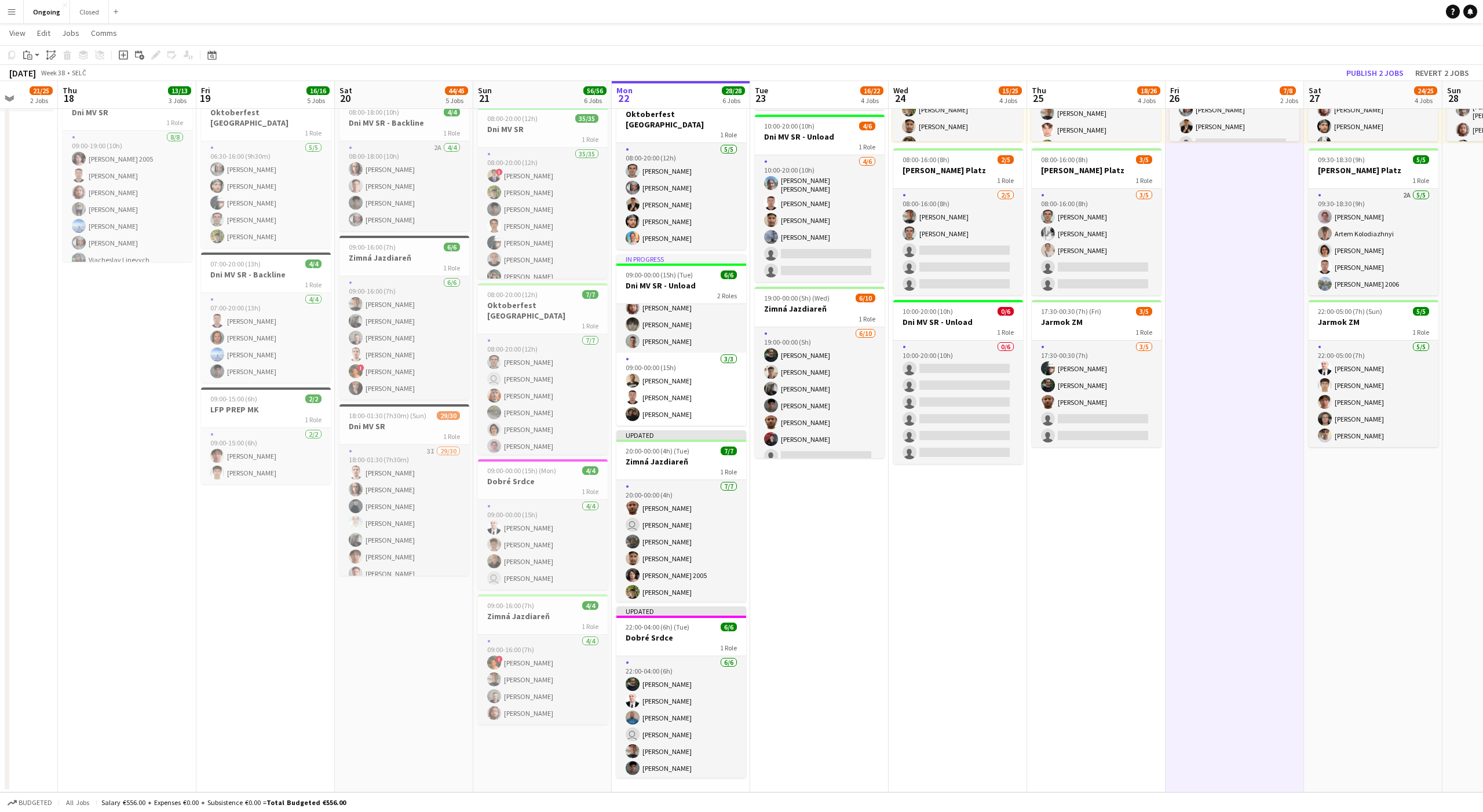
click at [1232, 362] on app-date-cell "08:00-20:00 (12h) 7/8 1 Role [DATE] 08:00-20:00 (12h) [PERSON_NAME] [PERSON_NAM…" at bounding box center [1235, 348] width 139 height 888
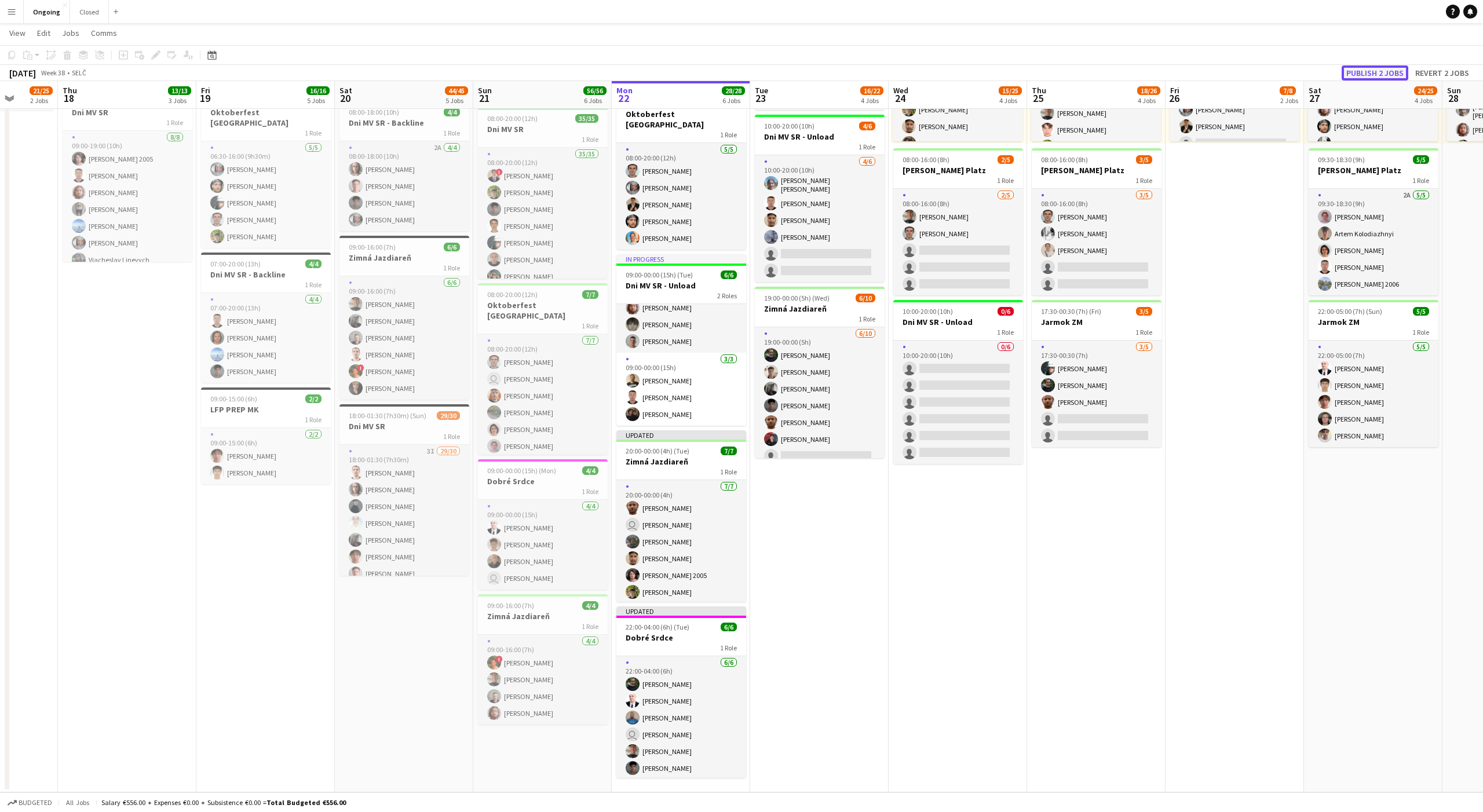
click at [1372, 75] on button "Publish 2 jobs" at bounding box center [1375, 73] width 67 height 15
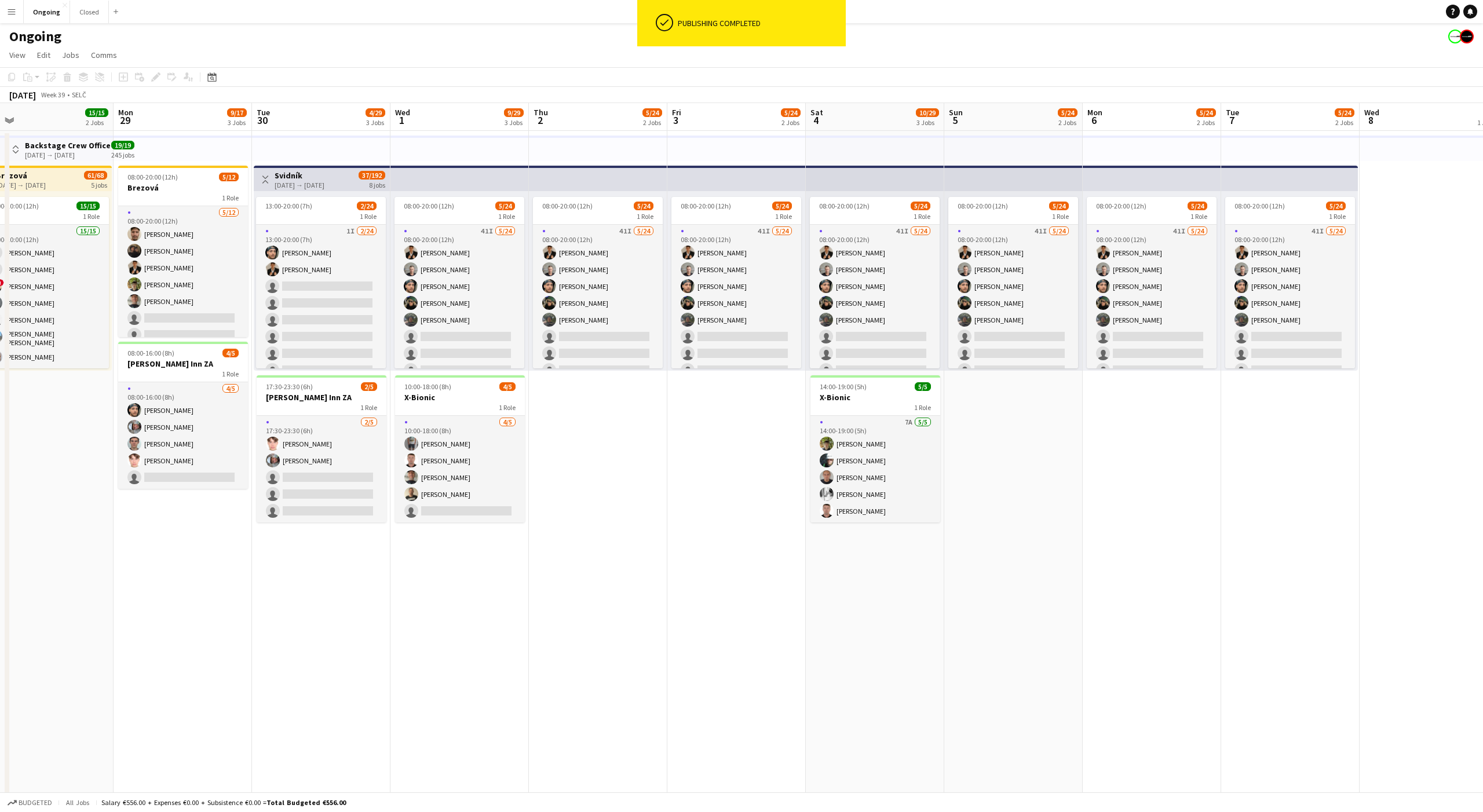
scroll to position [0, 442]
click at [1010, 385] on app-date-cell "08:00-20:00 (12h) 5/24 1 Role 41I [DATE] 08:00-20:00 (12h) [PERSON_NAME] [PERSO…" at bounding box center [1012, 574] width 139 height 888
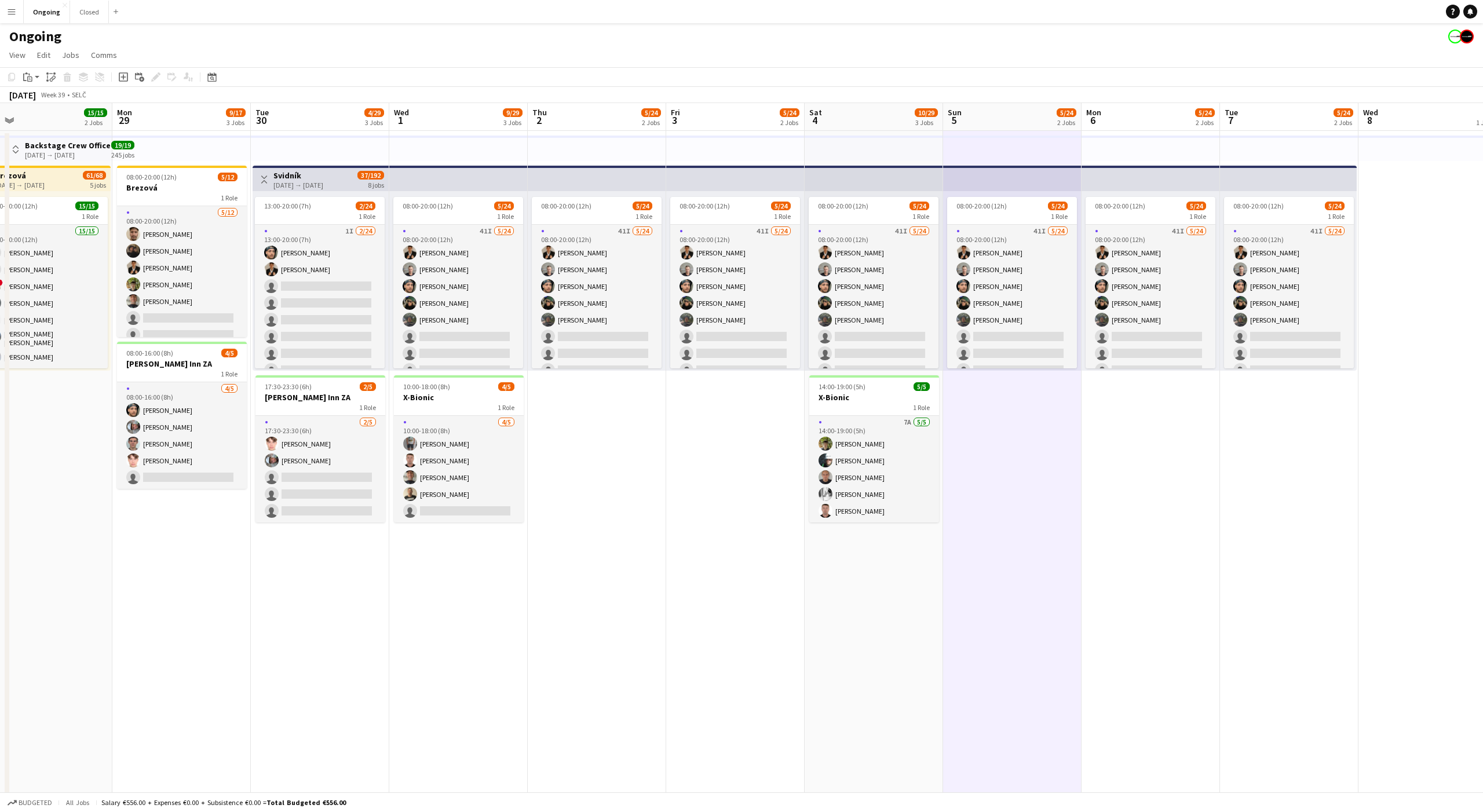
click at [1011, 390] on app-date-cell "08:00-20:00 (12h) 5/24 1 Role 41I [DATE] 08:00-20:00 (12h) [PERSON_NAME] [PERSO…" at bounding box center [1012, 574] width 139 height 888
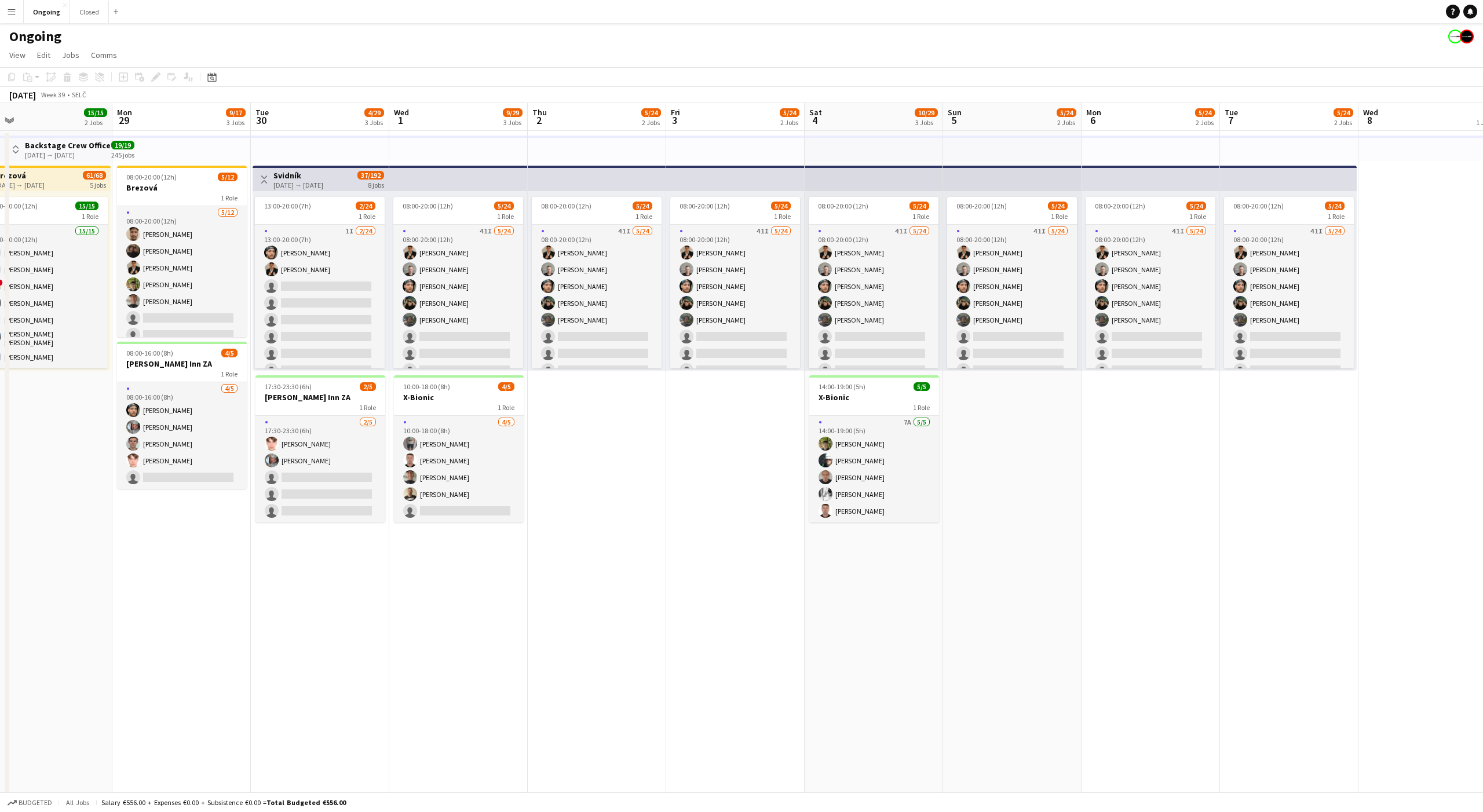
click at [1005, 392] on app-date-cell "08:00-20:00 (12h) 5/24 1 Role 41I [DATE] 08:00-20:00 (12h) [PERSON_NAME] [PERSO…" at bounding box center [1012, 574] width 139 height 888
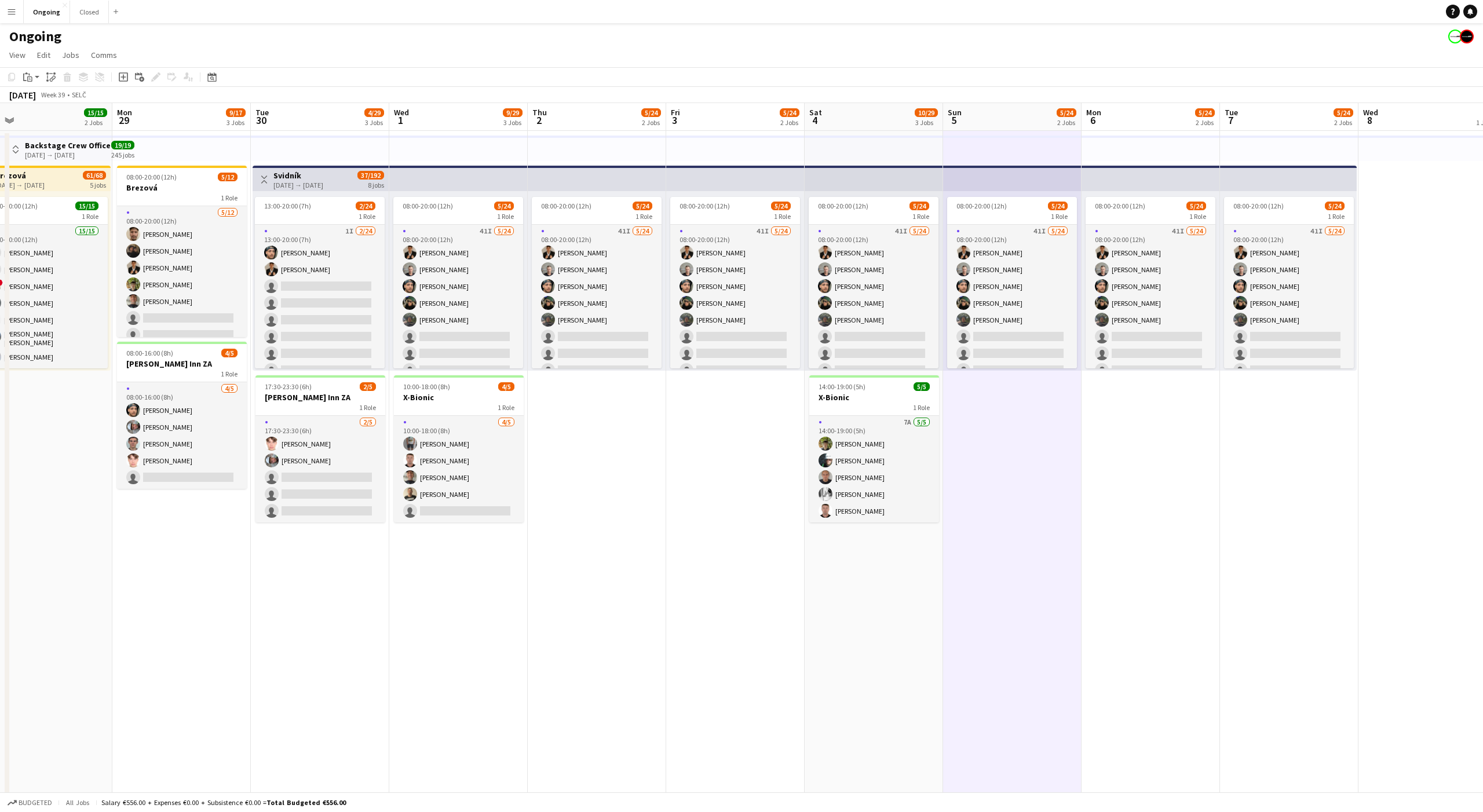
click at [1010, 393] on app-date-cell "08:00-20:00 (12h) 5/24 1 Role 41I [DATE] 08:00-20:00 (12h) [PERSON_NAME] [PERSO…" at bounding box center [1012, 574] width 139 height 888
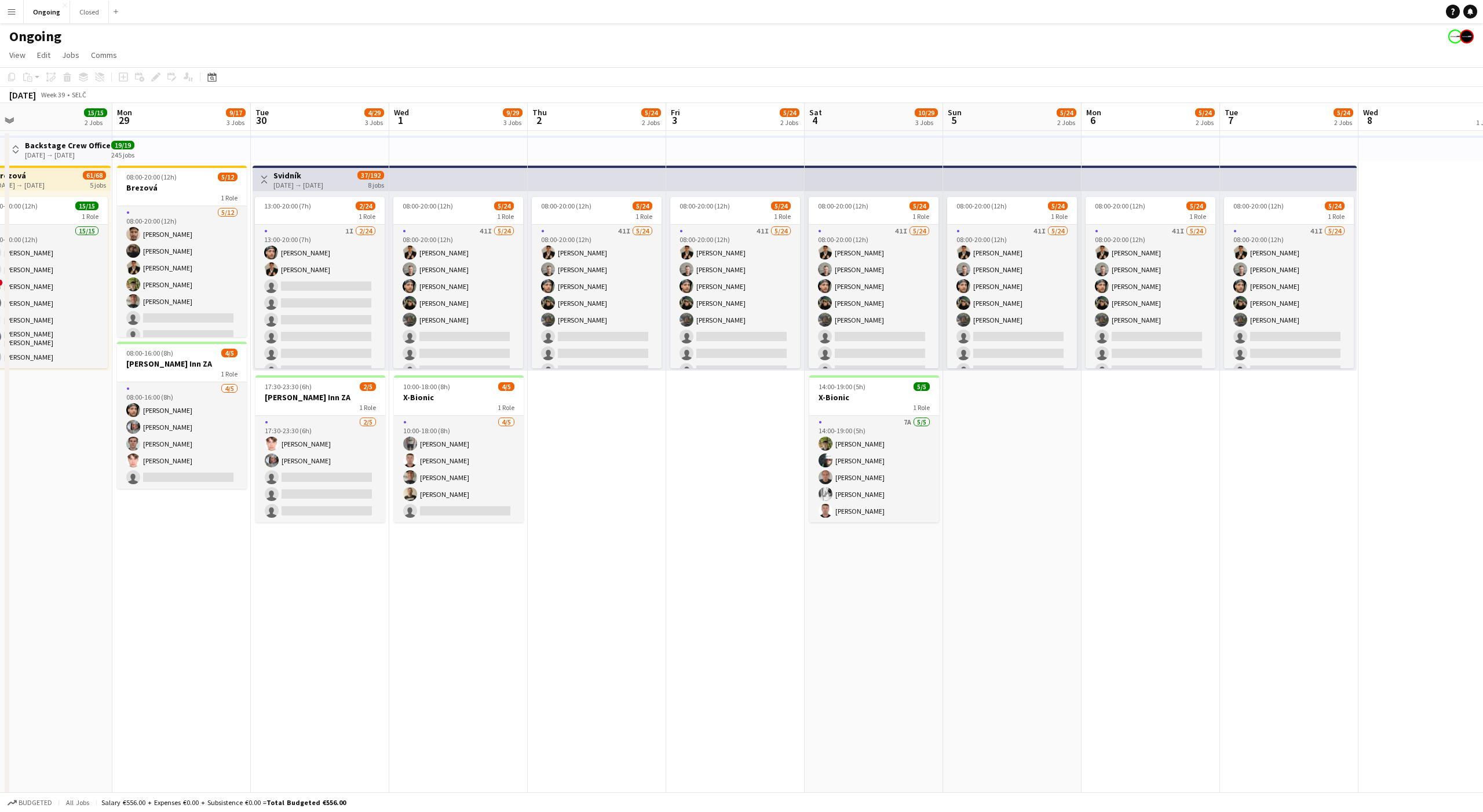
click at [1010, 393] on app-date-cell "08:00-20:00 (12h) 5/24 1 Role 41I [DATE] 08:00-20:00 (12h) [PERSON_NAME] [PERSO…" at bounding box center [1012, 574] width 139 height 888
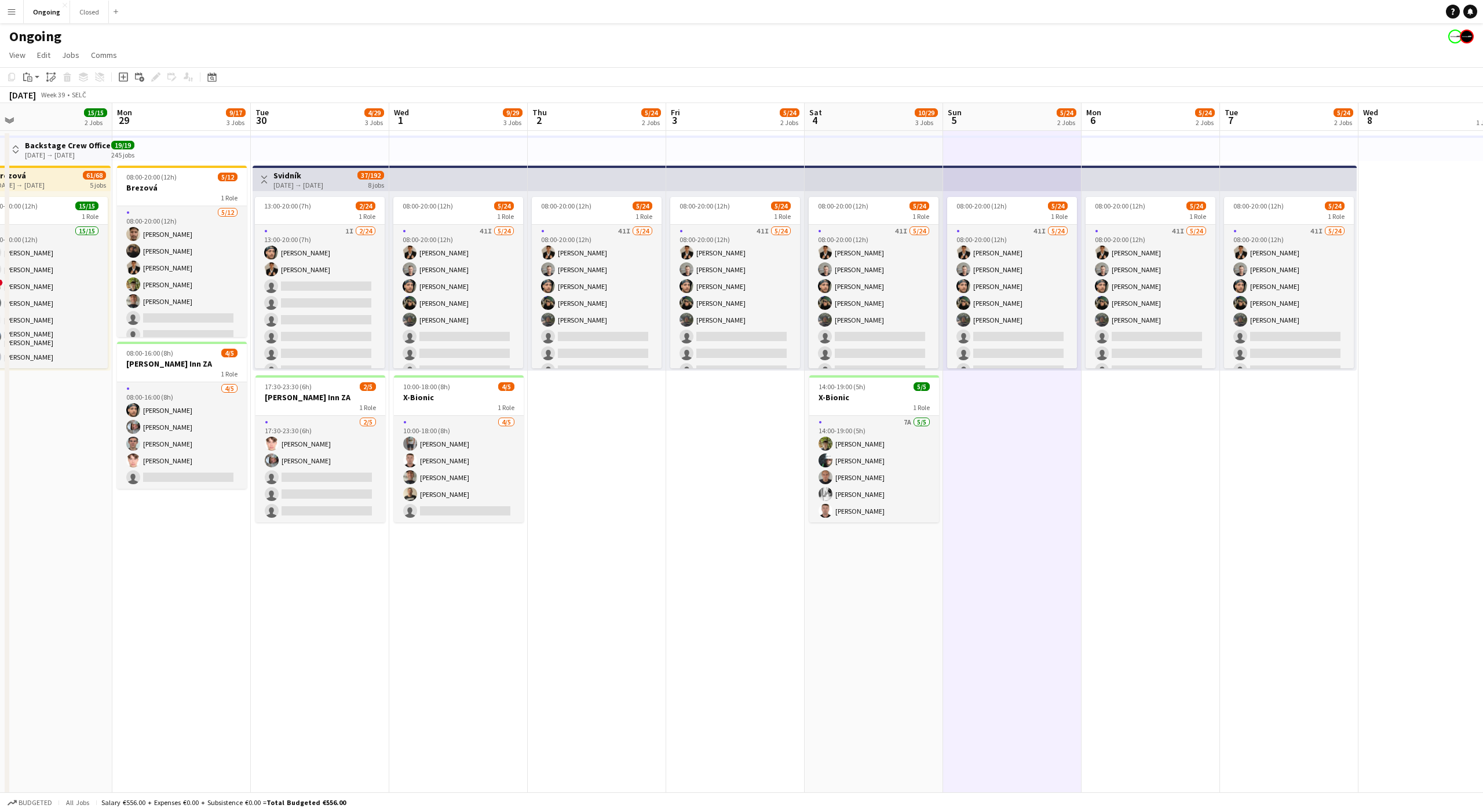
click at [1010, 393] on app-date-cell "08:00-20:00 (12h) 5/24 1 Role 41I [DATE] 08:00-20:00 (12h) [PERSON_NAME] [PERSO…" at bounding box center [1012, 574] width 139 height 888
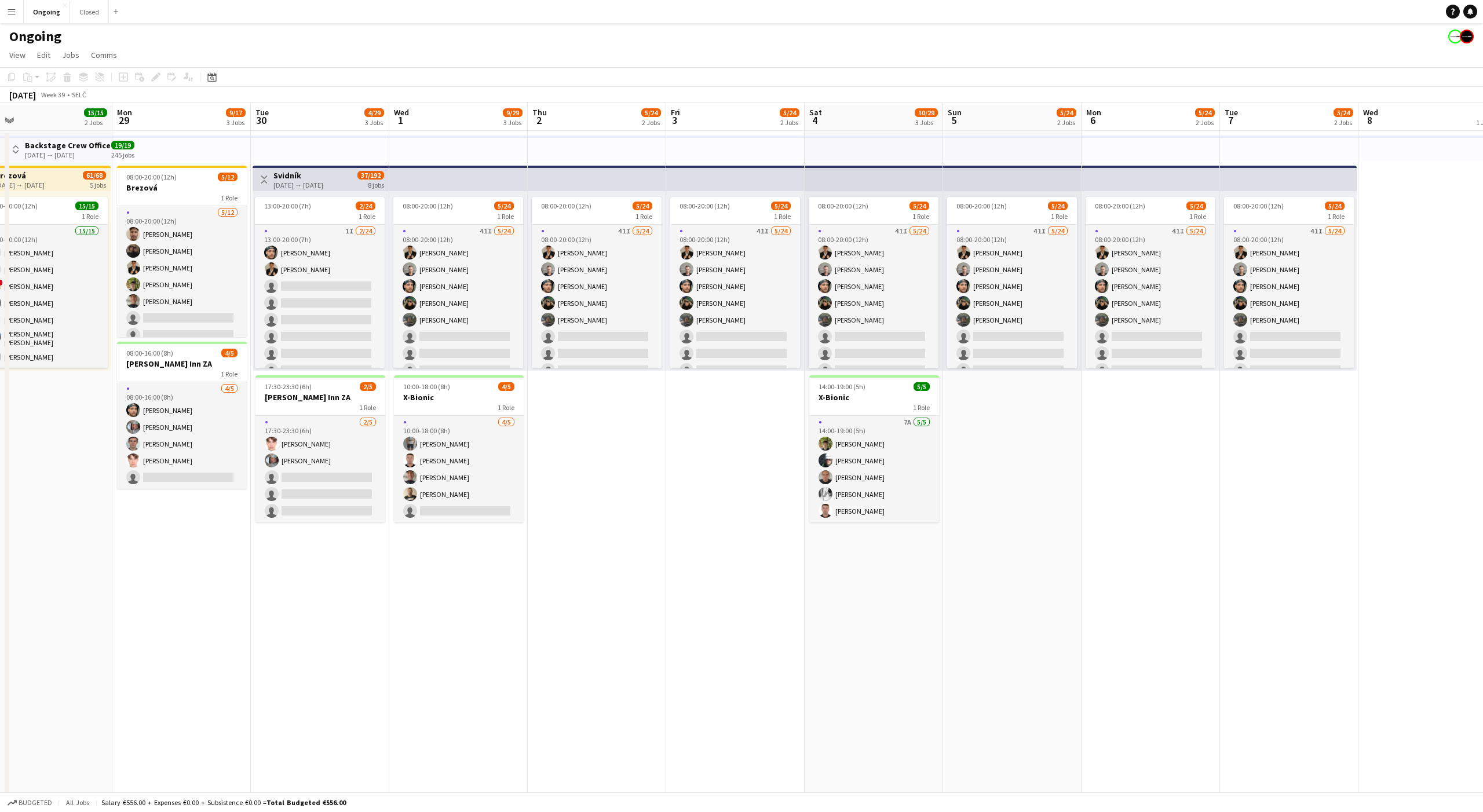
click at [1010, 393] on app-date-cell "08:00-20:00 (12h) 5/24 1 Role 41I [DATE] 08:00-20:00 (12h) [PERSON_NAME] [PERSO…" at bounding box center [1012, 574] width 139 height 888
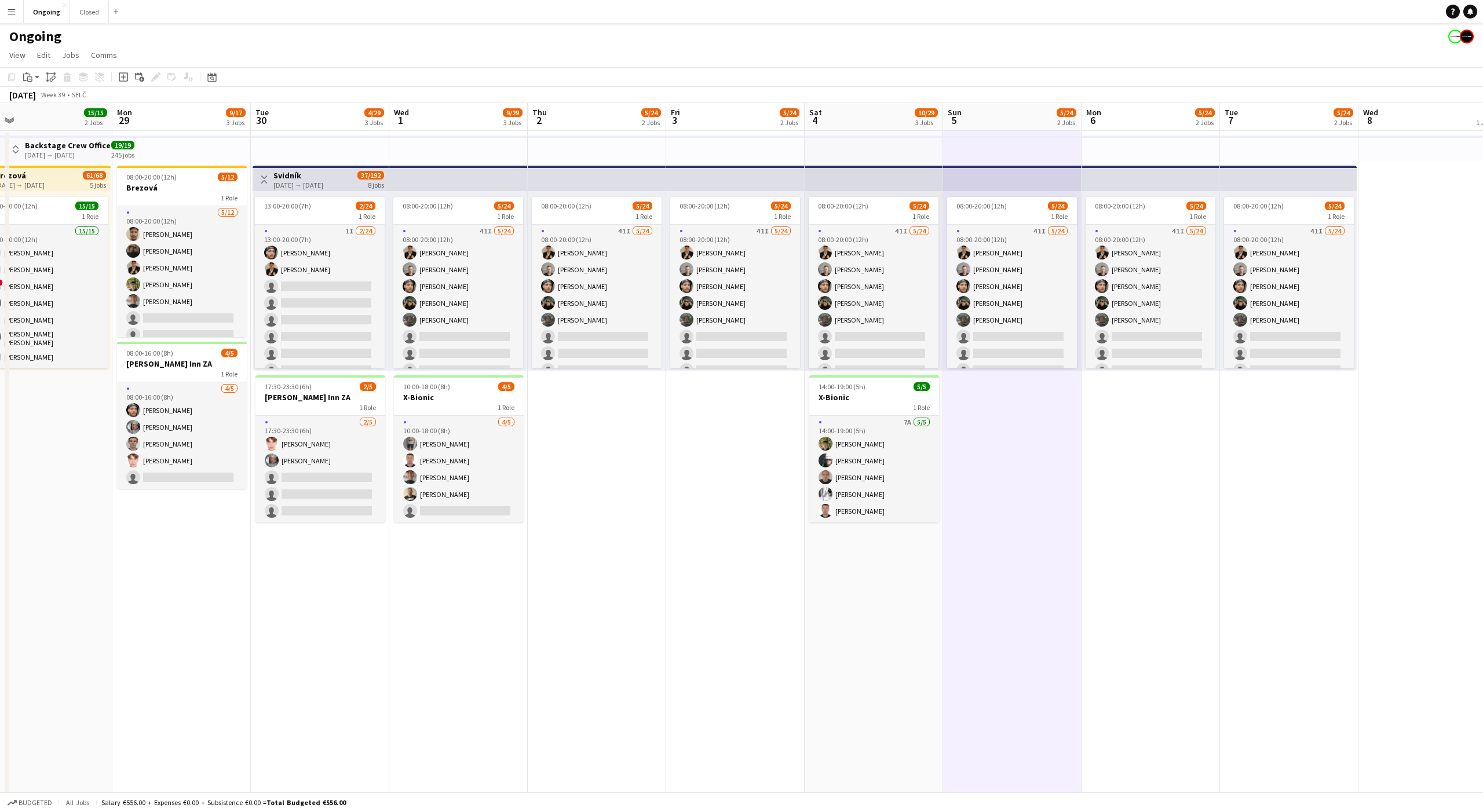
click at [1010, 393] on app-date-cell "08:00-20:00 (12h) 5/24 1 Role 41I [DATE] 08:00-20:00 (12h) [PERSON_NAME] [PERSO…" at bounding box center [1012, 574] width 139 height 888
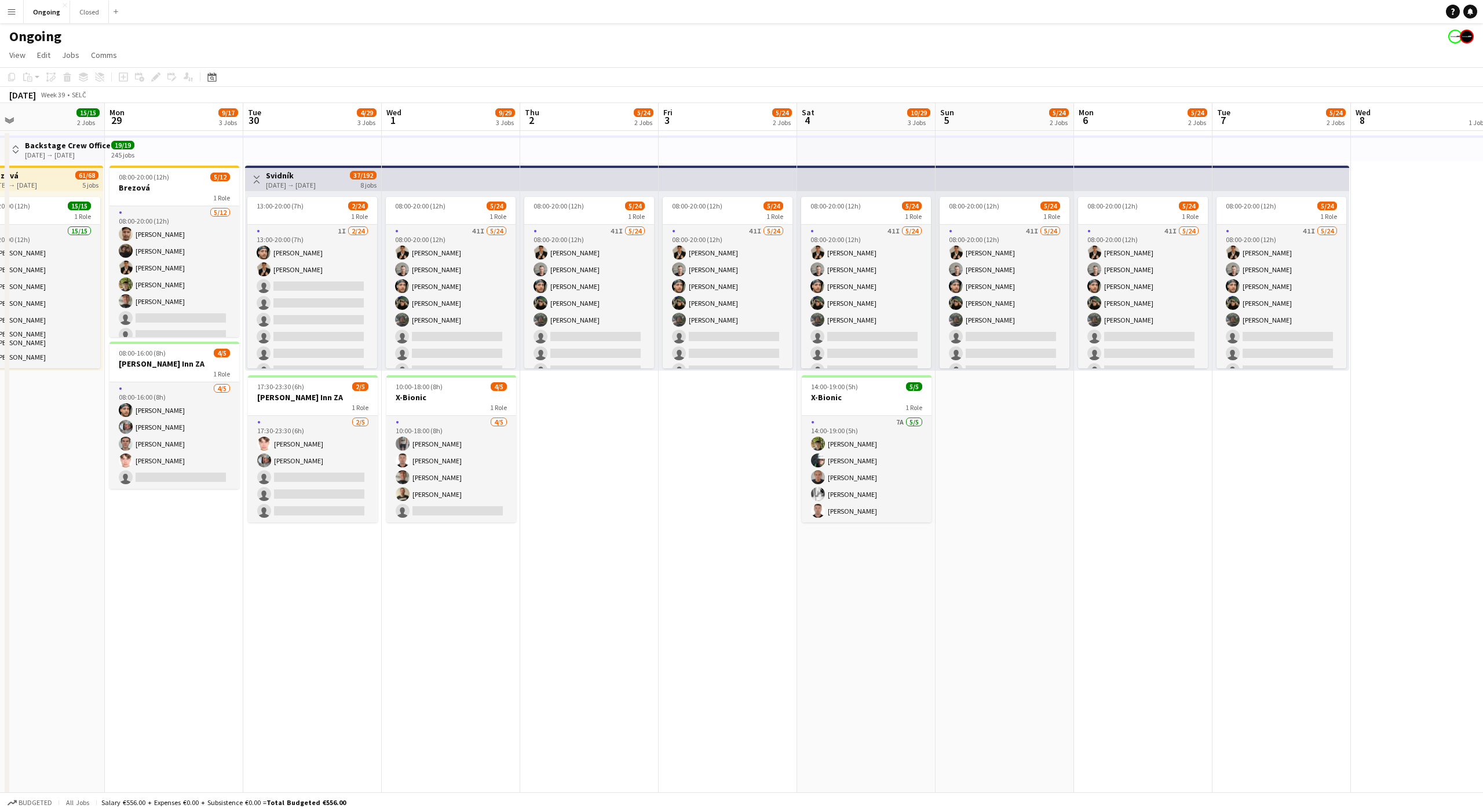
scroll to position [0, 445]
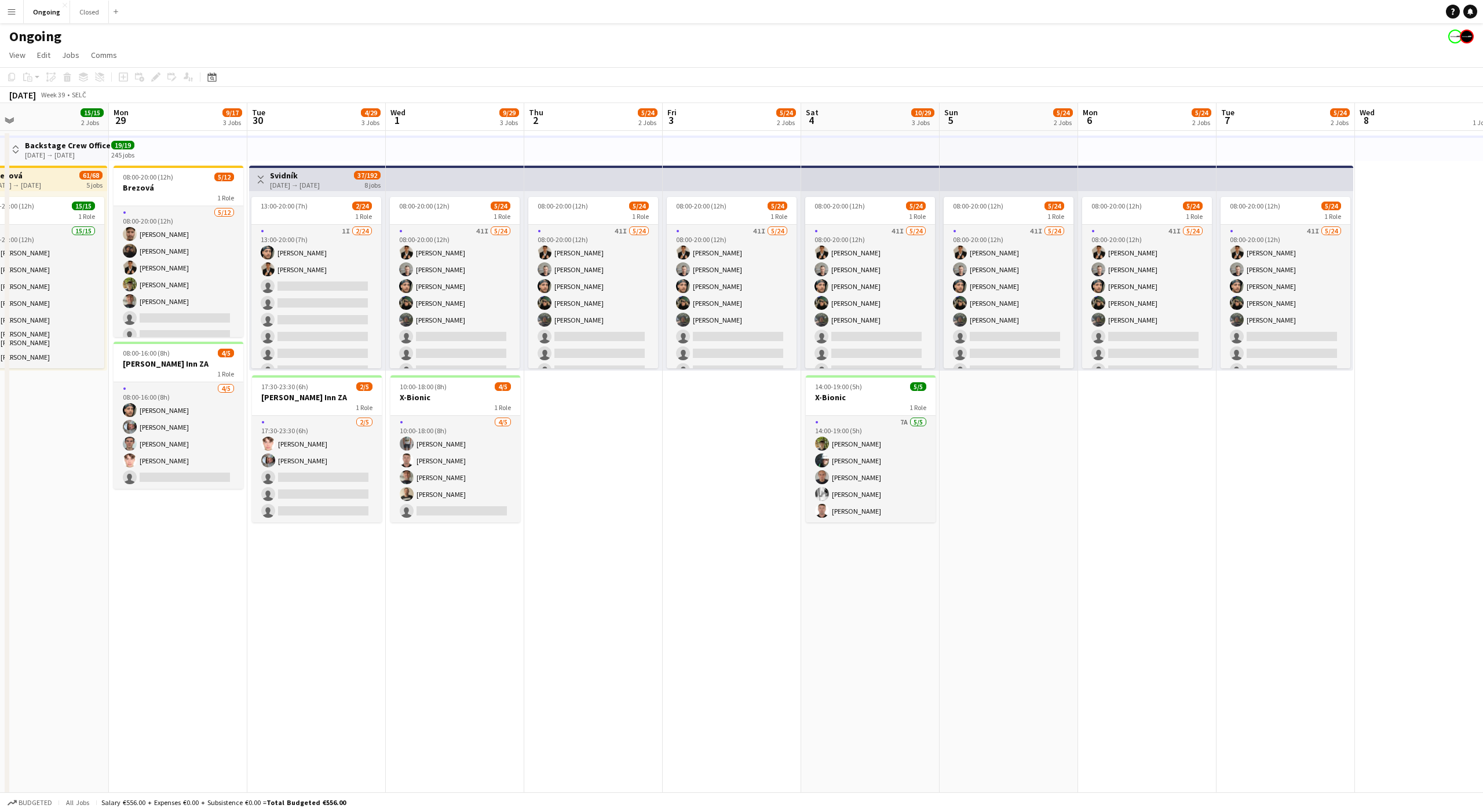
click at [1010, 393] on app-date-cell "08:00-20:00 (12h) 5/24 1 Role 41I [DATE] 08:00-20:00 (12h) [PERSON_NAME] [PERSO…" at bounding box center [1009, 574] width 139 height 888
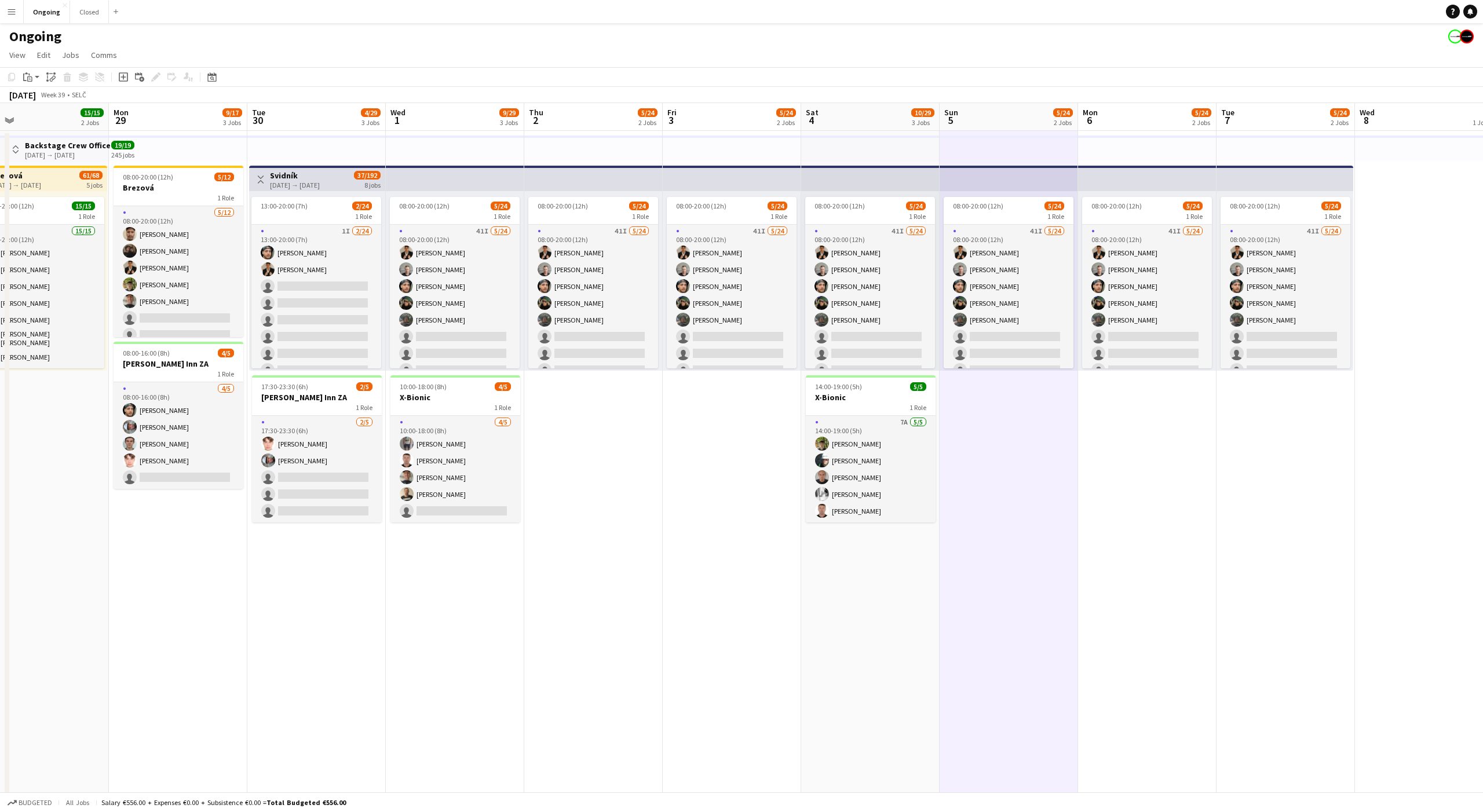
click at [1007, 394] on app-date-cell "08:00-20:00 (12h) 5/24 1 Role 41I [DATE] 08:00-20:00 (12h) [PERSON_NAME] [PERSO…" at bounding box center [1009, 574] width 139 height 888
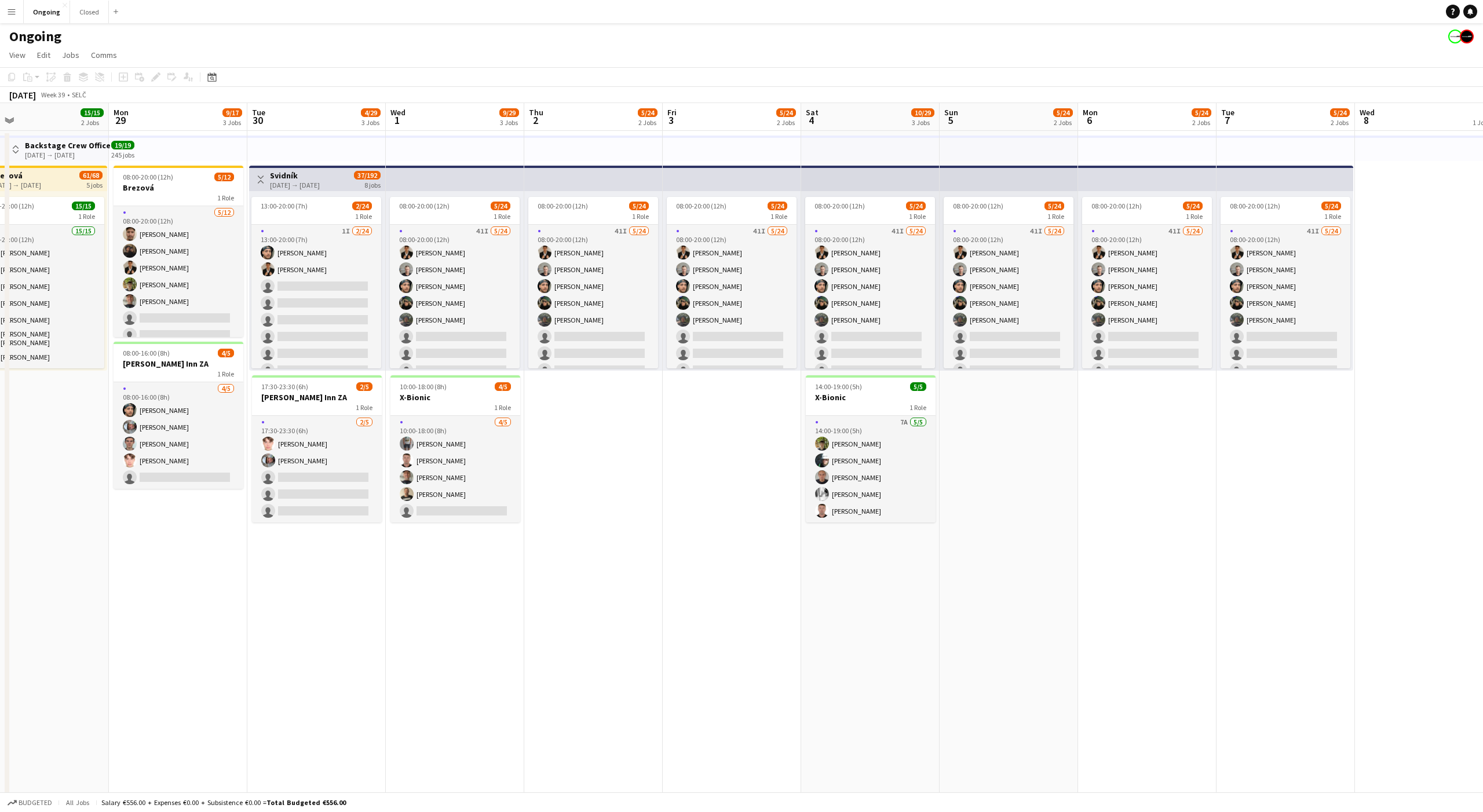
click at [1008, 397] on app-date-cell "08:00-20:00 (12h) 5/24 1 Role 41I [DATE] 08:00-20:00 (12h) [PERSON_NAME] [PERSO…" at bounding box center [1009, 574] width 139 height 888
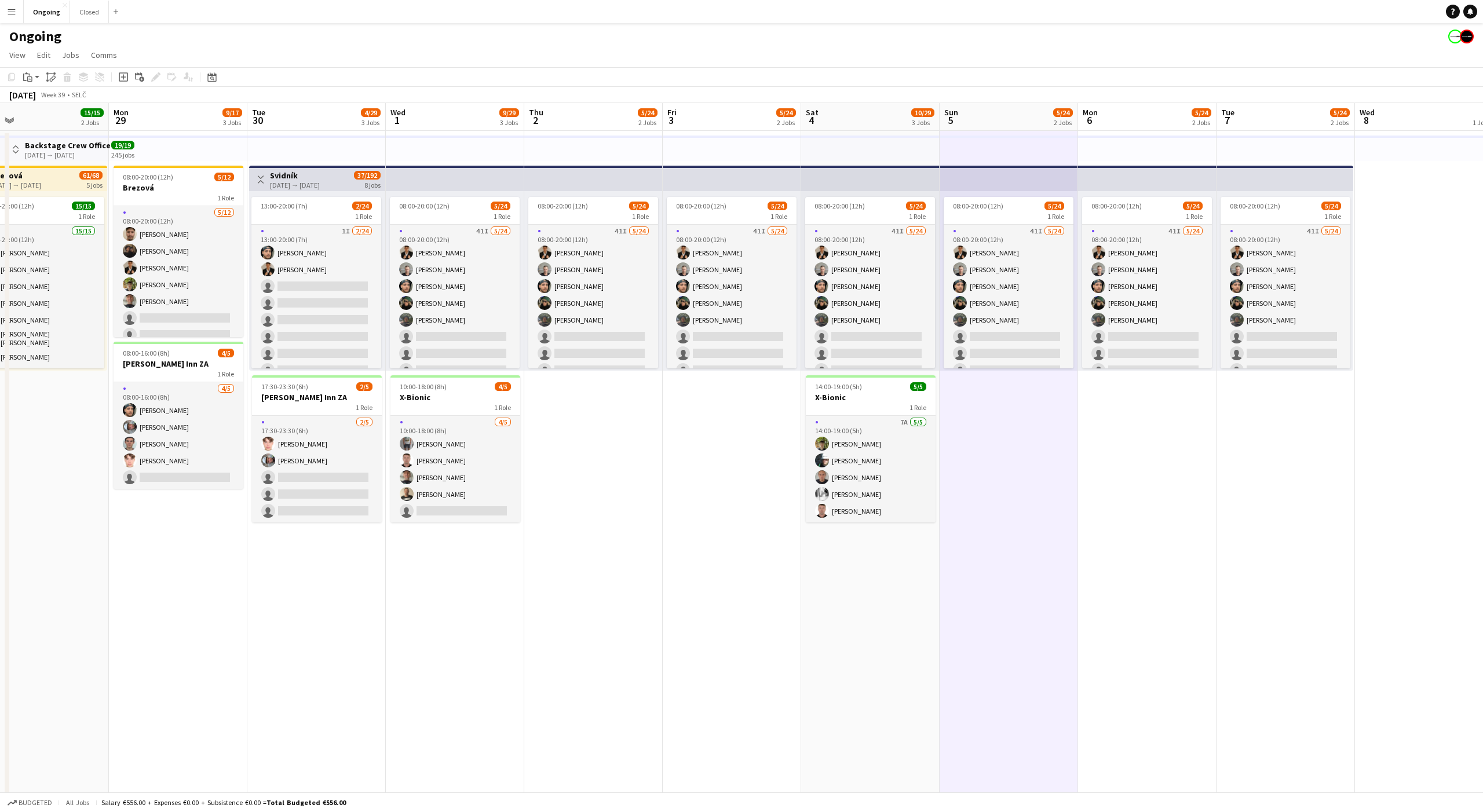
click at [1008, 396] on app-date-cell "08:00-20:00 (12h) 5/24 1 Role 41I [DATE] 08:00-20:00 (12h) [PERSON_NAME] [PERSO…" at bounding box center [1009, 574] width 139 height 888
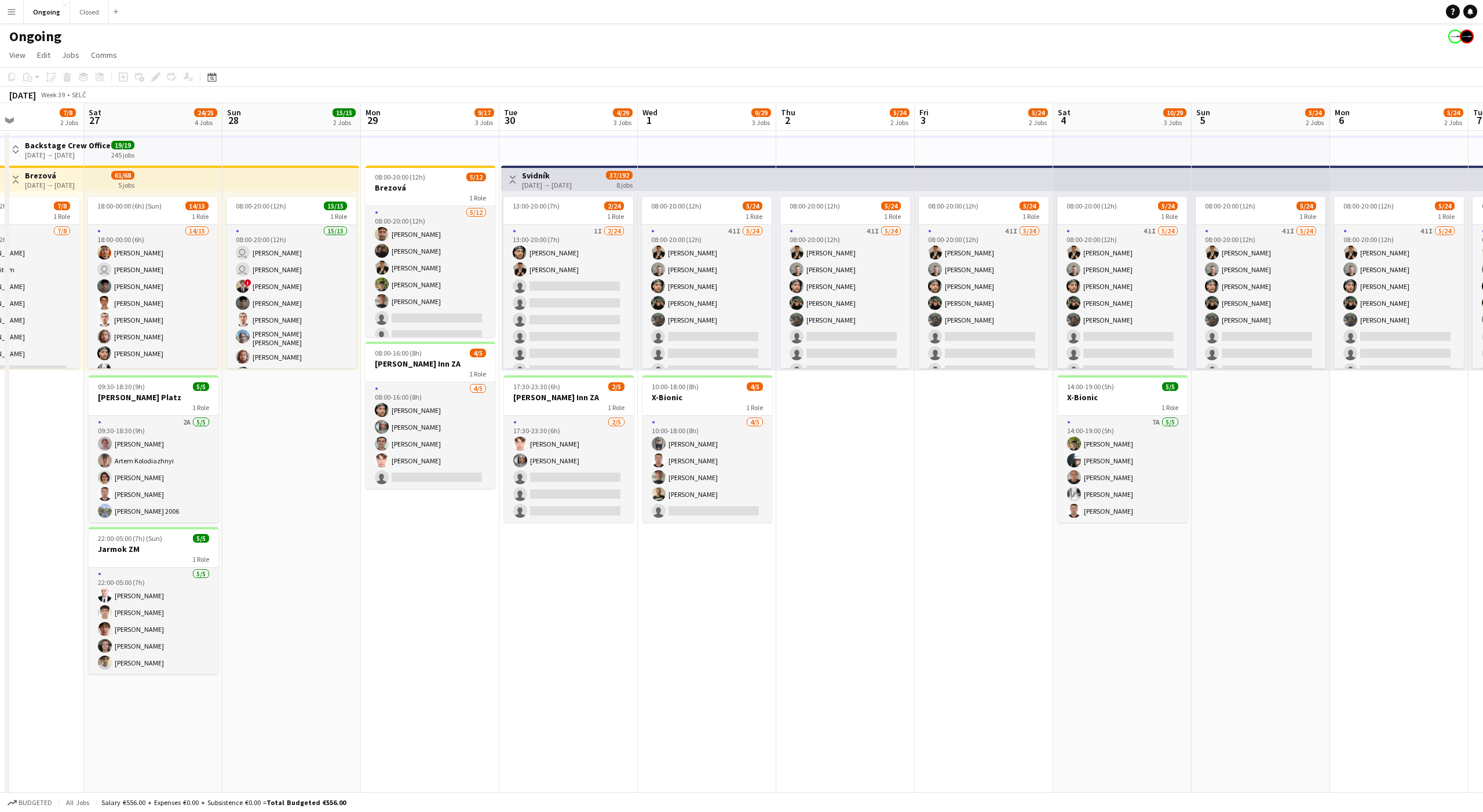
scroll to position [0, 319]
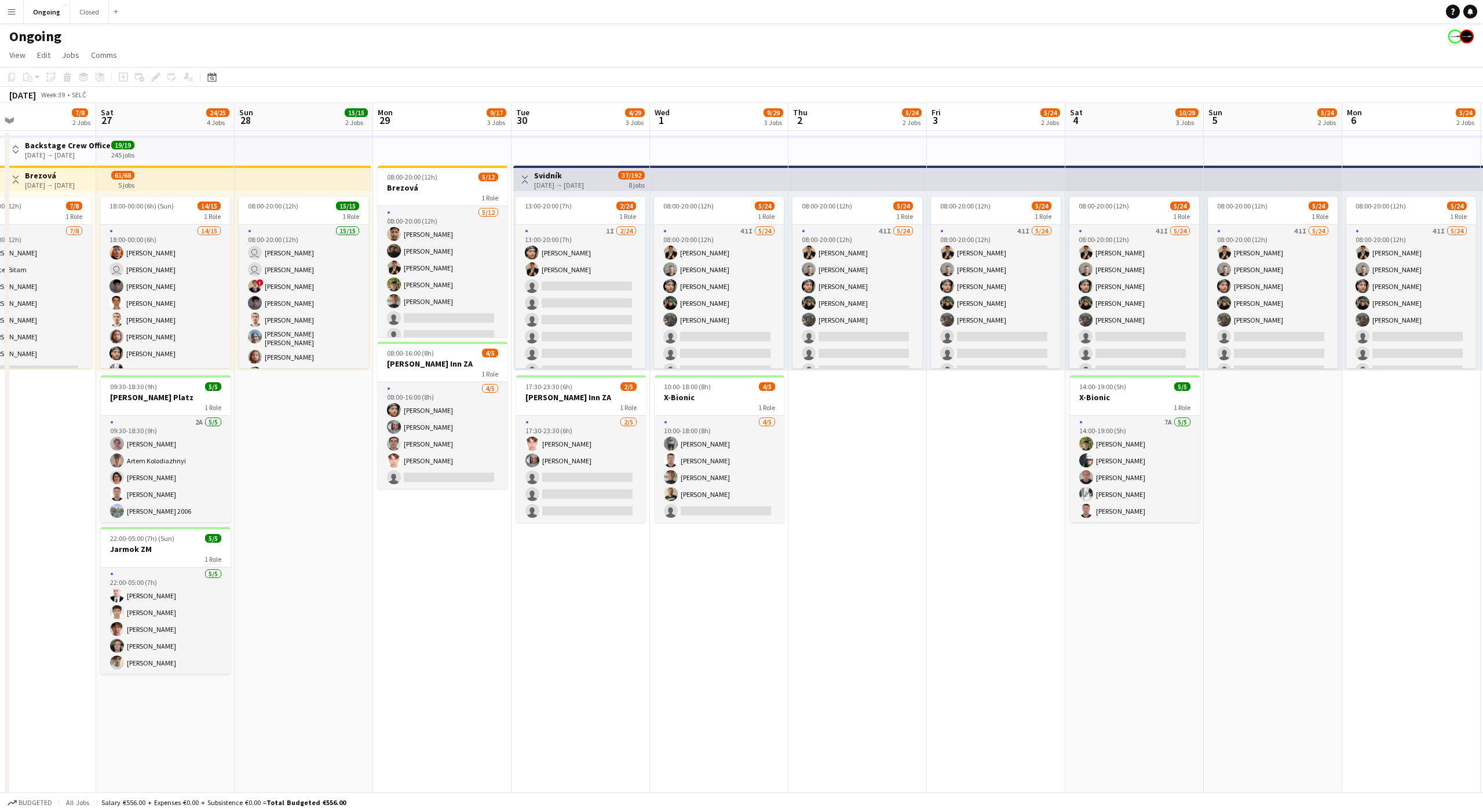
click at [999, 392] on app-date-cell "08:00-20:00 (12h) 5/24 1 Role 41I [DATE] 08:00-20:00 (12h) [PERSON_NAME] [PERSO…" at bounding box center [996, 574] width 139 height 888
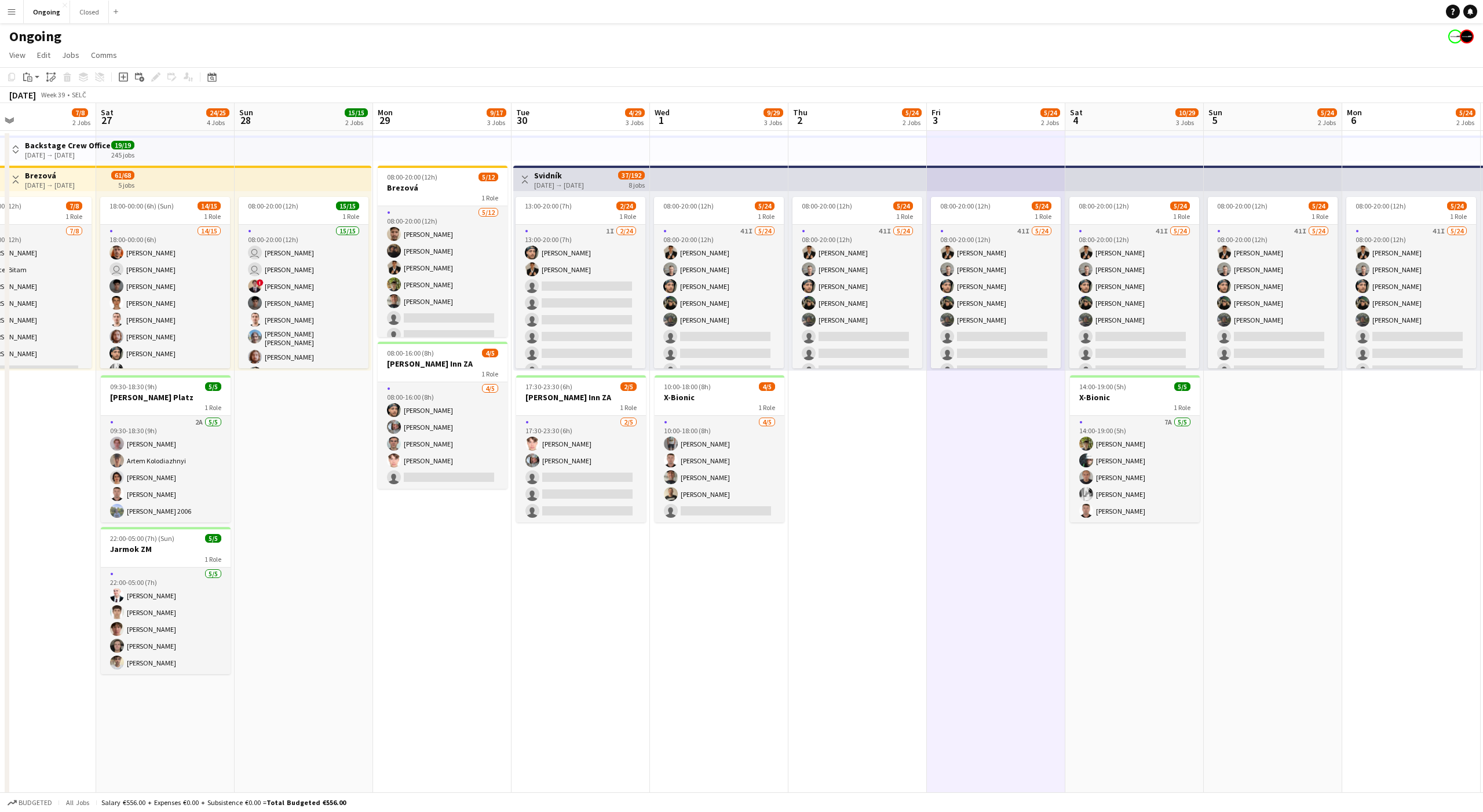
click at [998, 392] on app-date-cell "08:00-20:00 (12h) 5/24 1 Role 41I [DATE] 08:00-20:00 (12h) [PERSON_NAME] [PERSO…" at bounding box center [996, 574] width 139 height 888
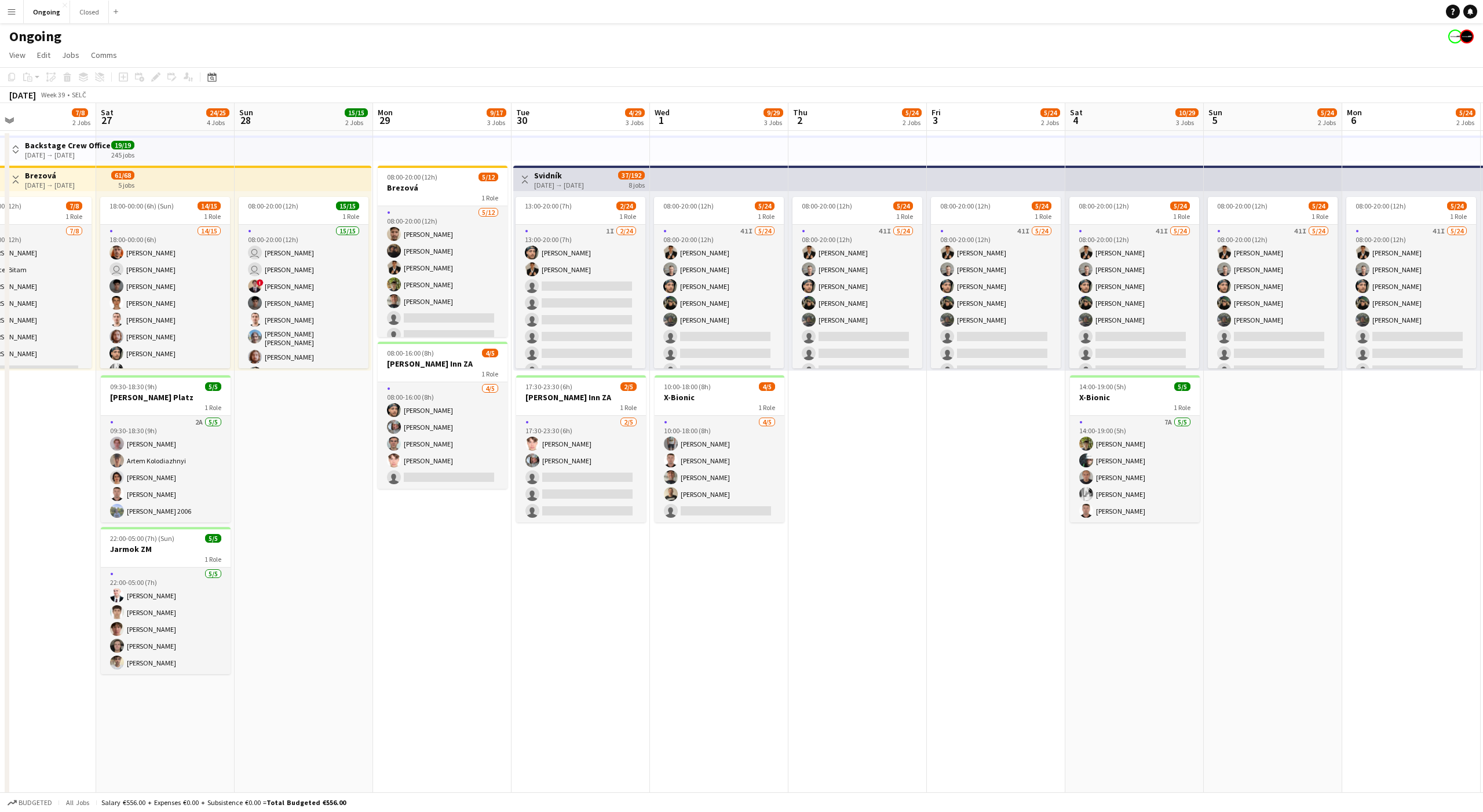
click at [862, 395] on app-date-cell "08:00-20:00 (12h) 5/24 1 Role 41I [DATE] 08:00-20:00 (12h) [PERSON_NAME] [PERSO…" at bounding box center [858, 574] width 139 height 888
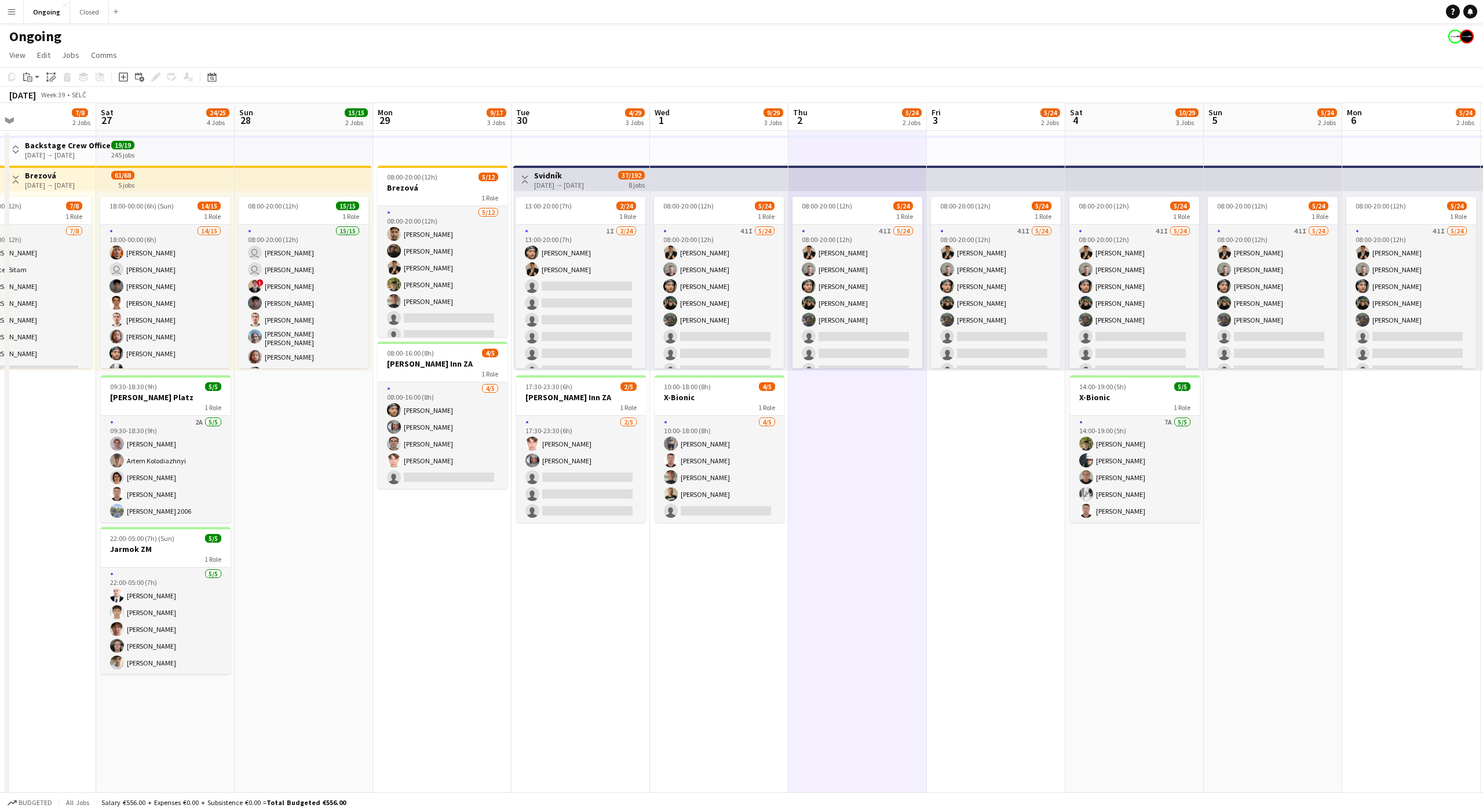
click at [856, 395] on app-date-cell "08:00-20:00 (12h) 5/24 1 Role 41I [DATE] 08:00-20:00 (12h) [PERSON_NAME] [PERSO…" at bounding box center [858, 574] width 139 height 888
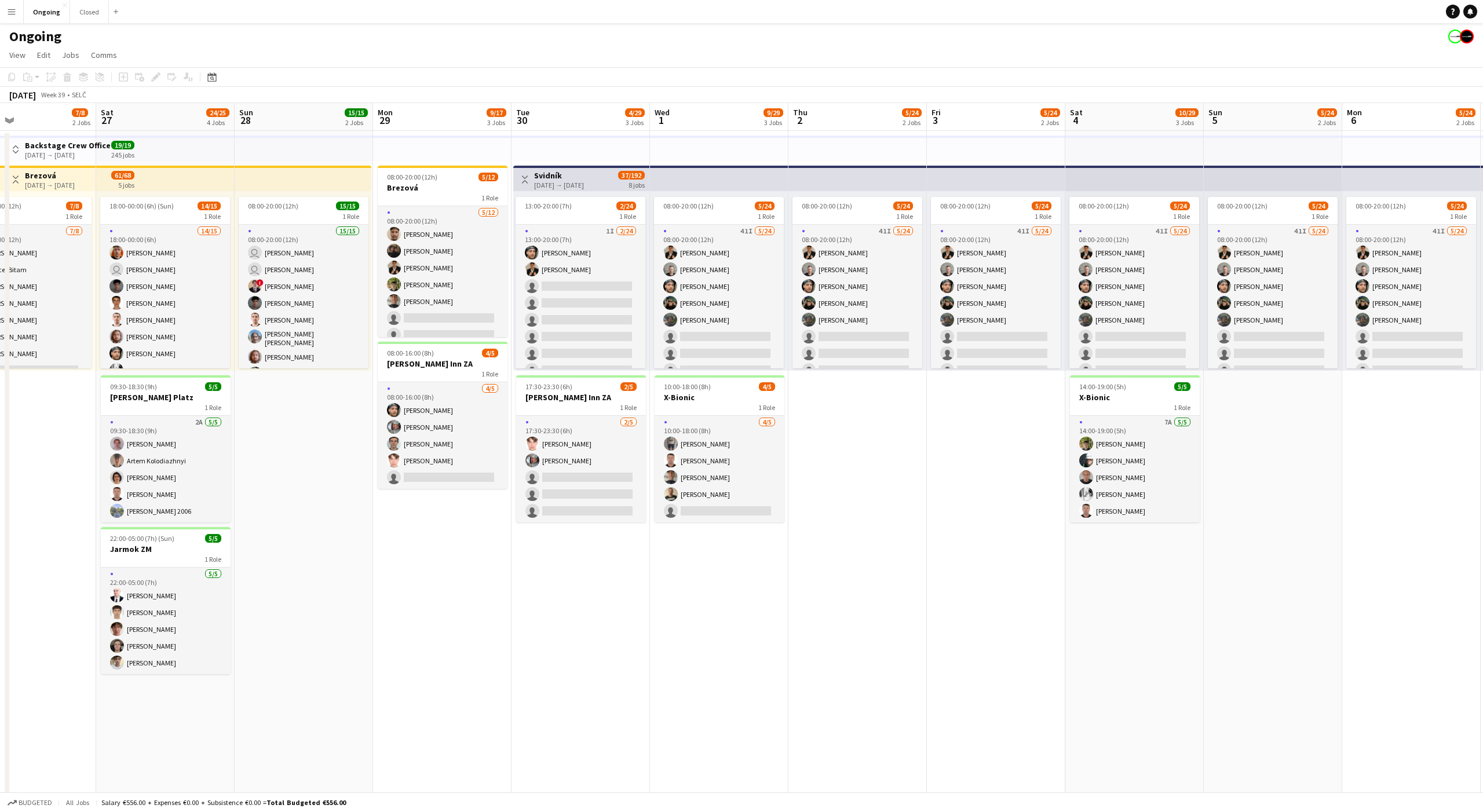
click at [857, 393] on app-date-cell "08:00-20:00 (12h) 5/24 1 Role 41I [DATE] 08:00-20:00 (12h) [PERSON_NAME] [PERSO…" at bounding box center [858, 574] width 139 height 888
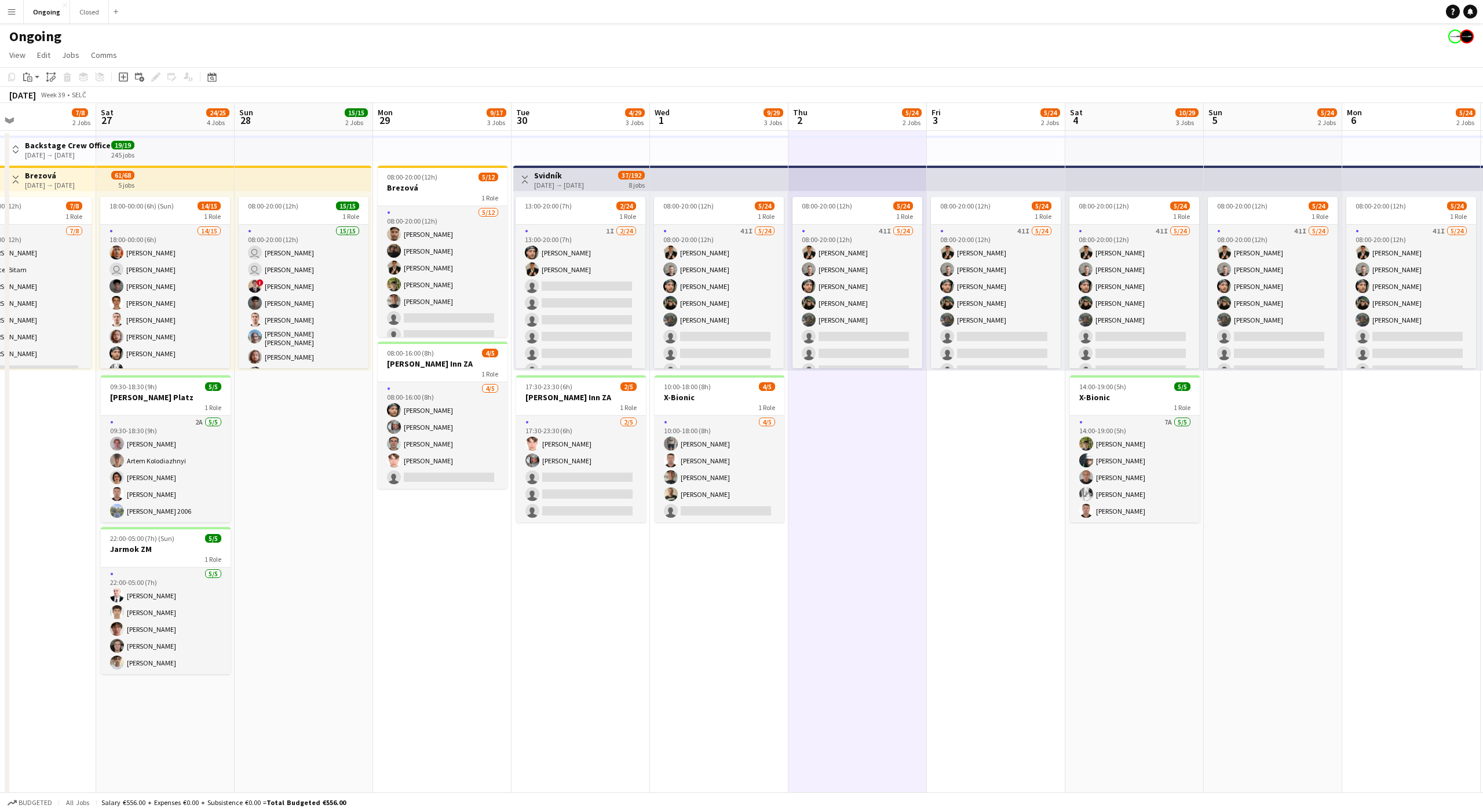
scroll to position [0, 320]
click at [856, 393] on app-date-cell "08:00-20:00 (12h) 5/24 1 Role 41I [DATE] 08:00-20:00 (12h) [PERSON_NAME] [PERSO…" at bounding box center [857, 574] width 139 height 888
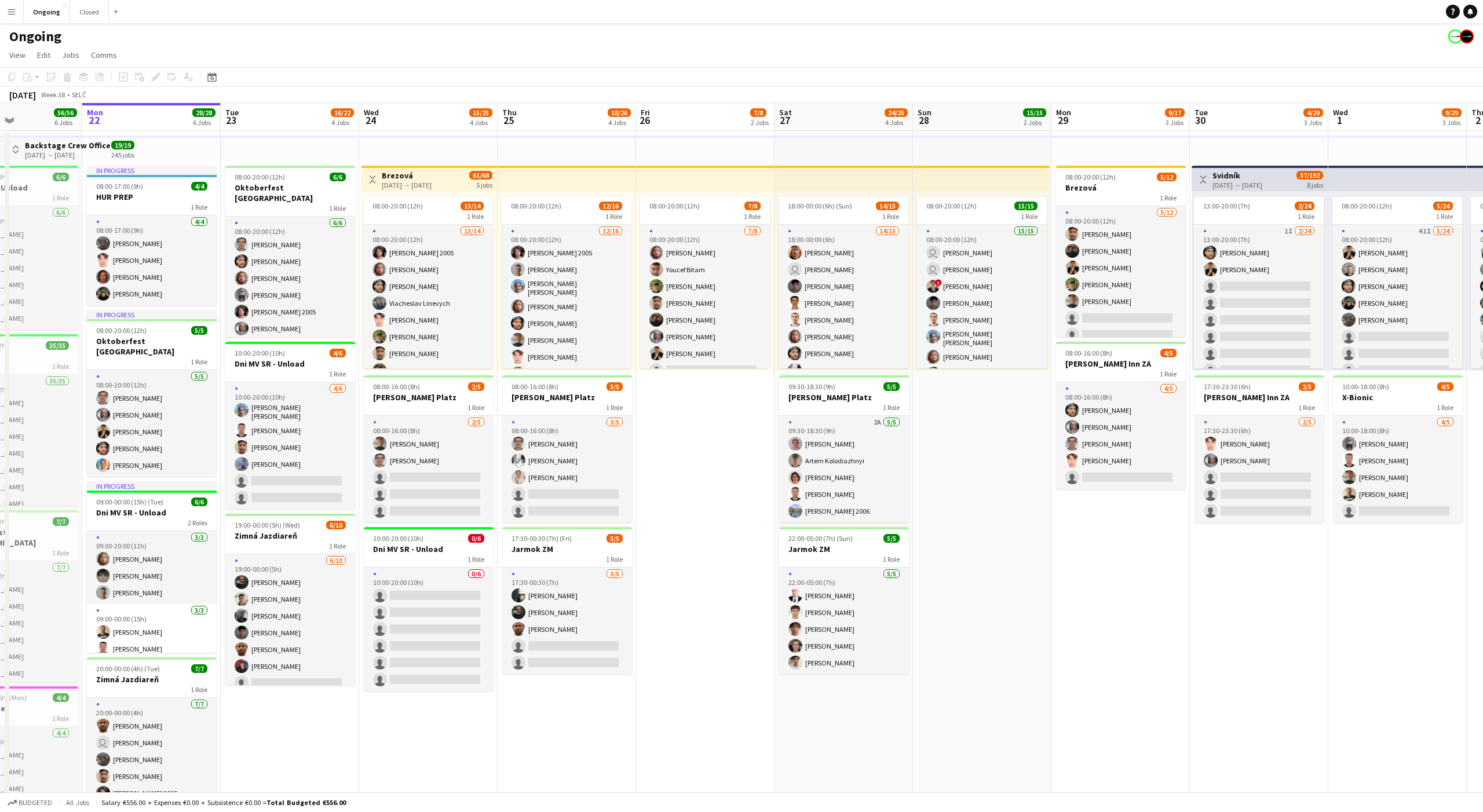
scroll to position [0, 328]
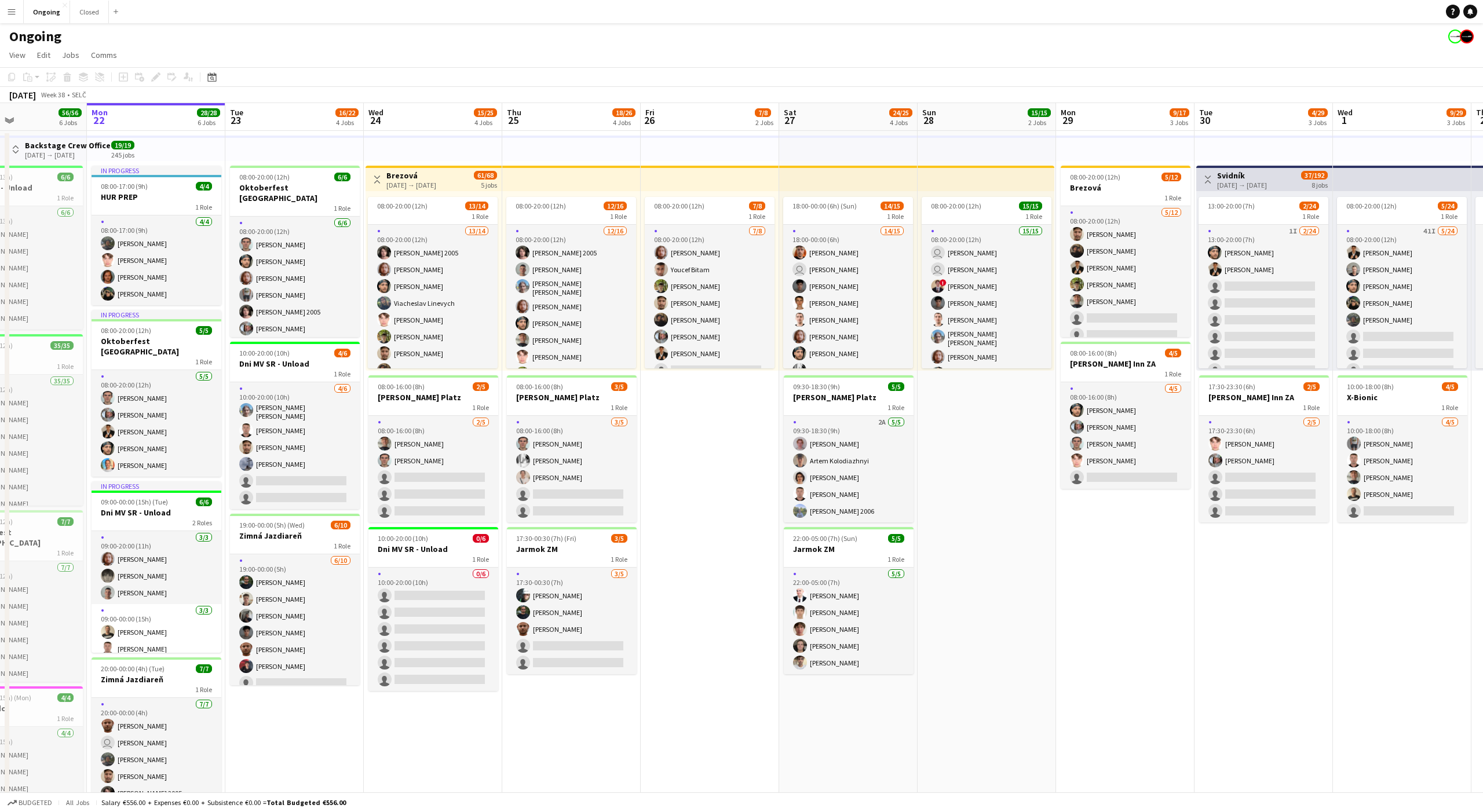
click at [707, 385] on app-date-cell "08:00-20:00 (12h) 7/8 1 Role [DATE] 08:00-20:00 (12h) [PERSON_NAME] [PERSON_NAM…" at bounding box center [710, 574] width 139 height 888
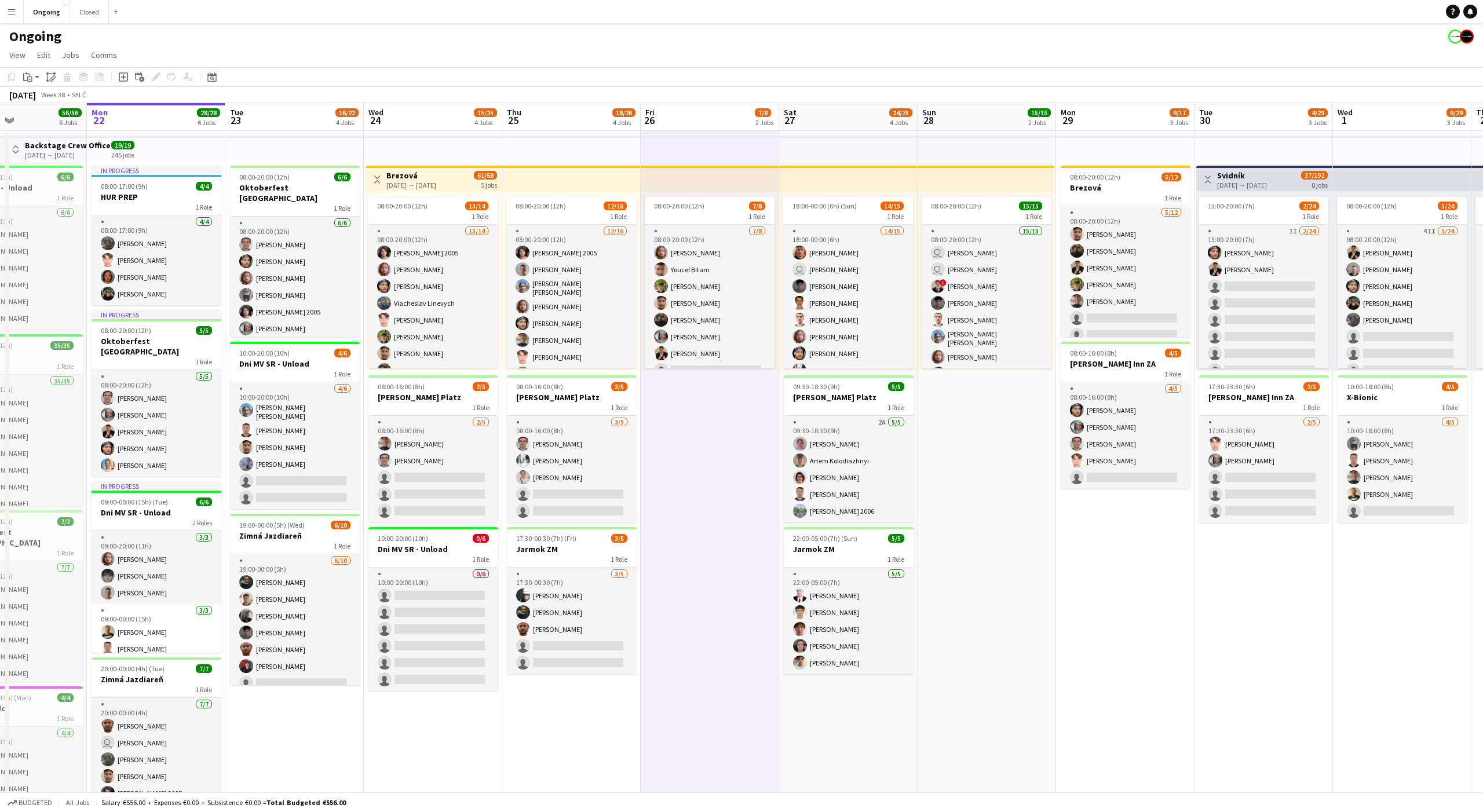
click at [709, 390] on app-date-cell "08:00-20:00 (12h) 7/8 1 Role [DATE] 08:00-20:00 (12h) [PERSON_NAME] [PERSON_NAM…" at bounding box center [710, 574] width 139 height 888
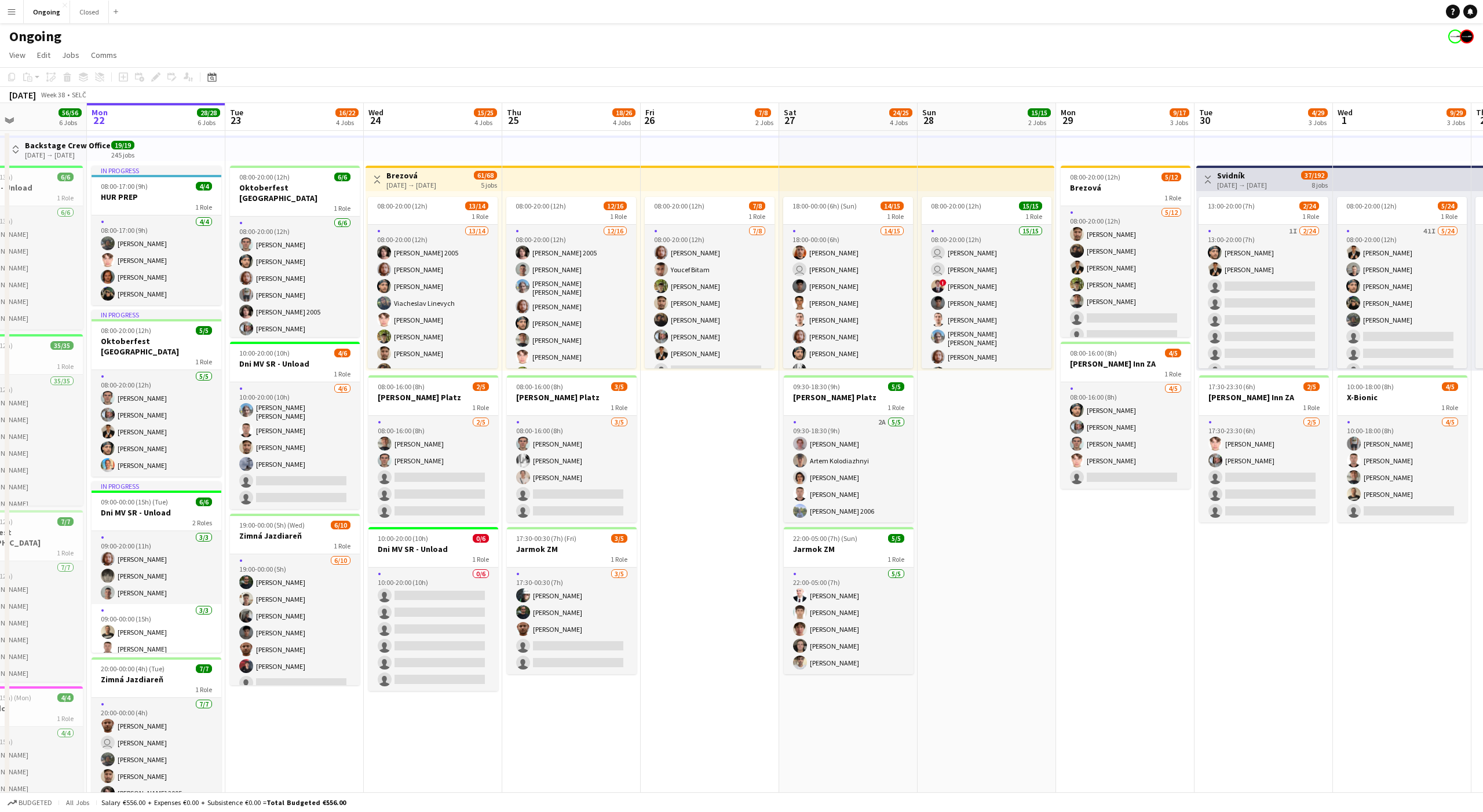
click at [706, 392] on app-date-cell "08:00-20:00 (12h) 7/8 1 Role [DATE] 08:00-20:00 (12h) [PERSON_NAME] [PERSON_NAM…" at bounding box center [710, 574] width 139 height 888
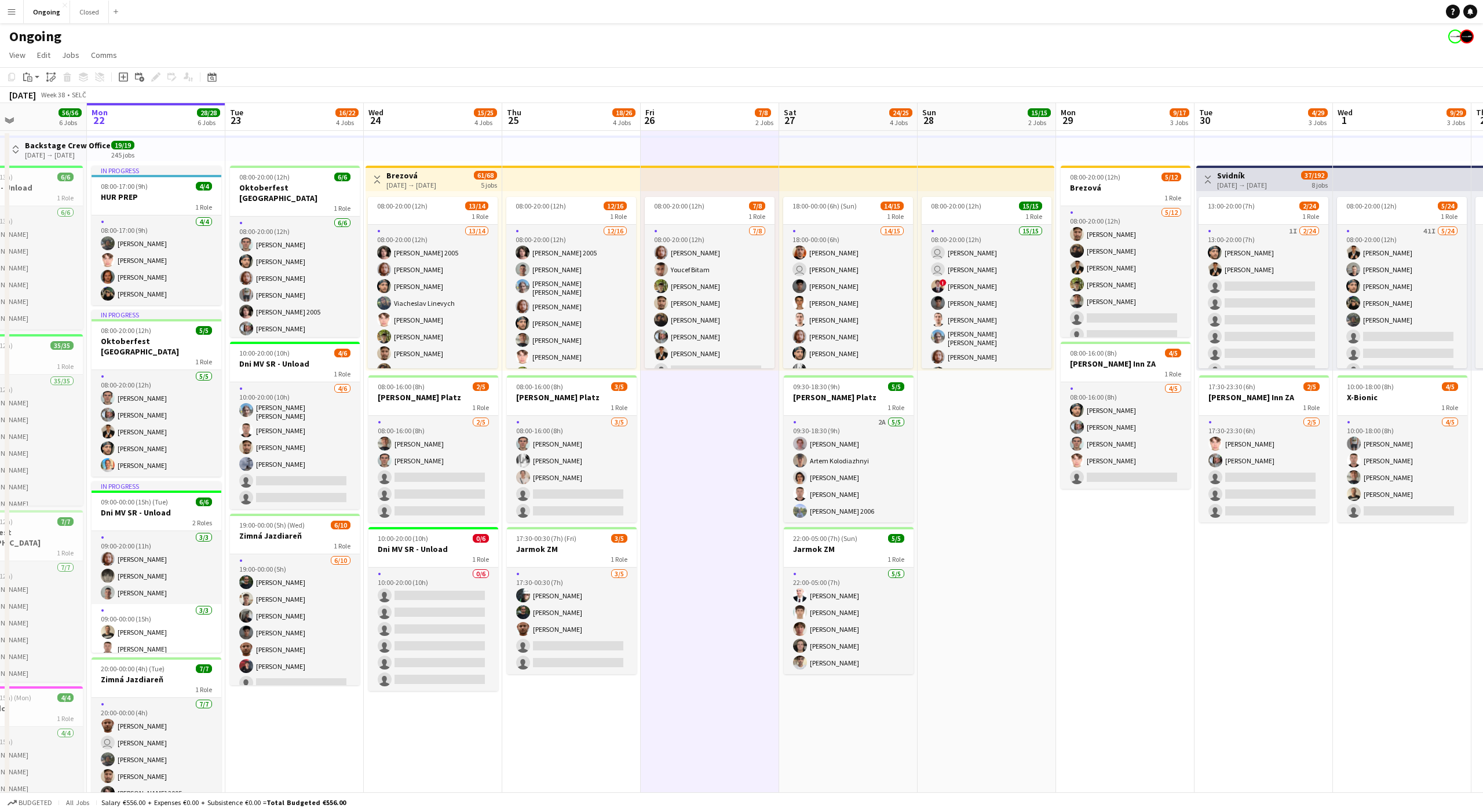
click at [707, 394] on app-date-cell "08:00-20:00 (12h) 7/8 1 Role [DATE] 08:00-20:00 (12h) [PERSON_NAME] [PERSON_NAM…" at bounding box center [710, 574] width 139 height 888
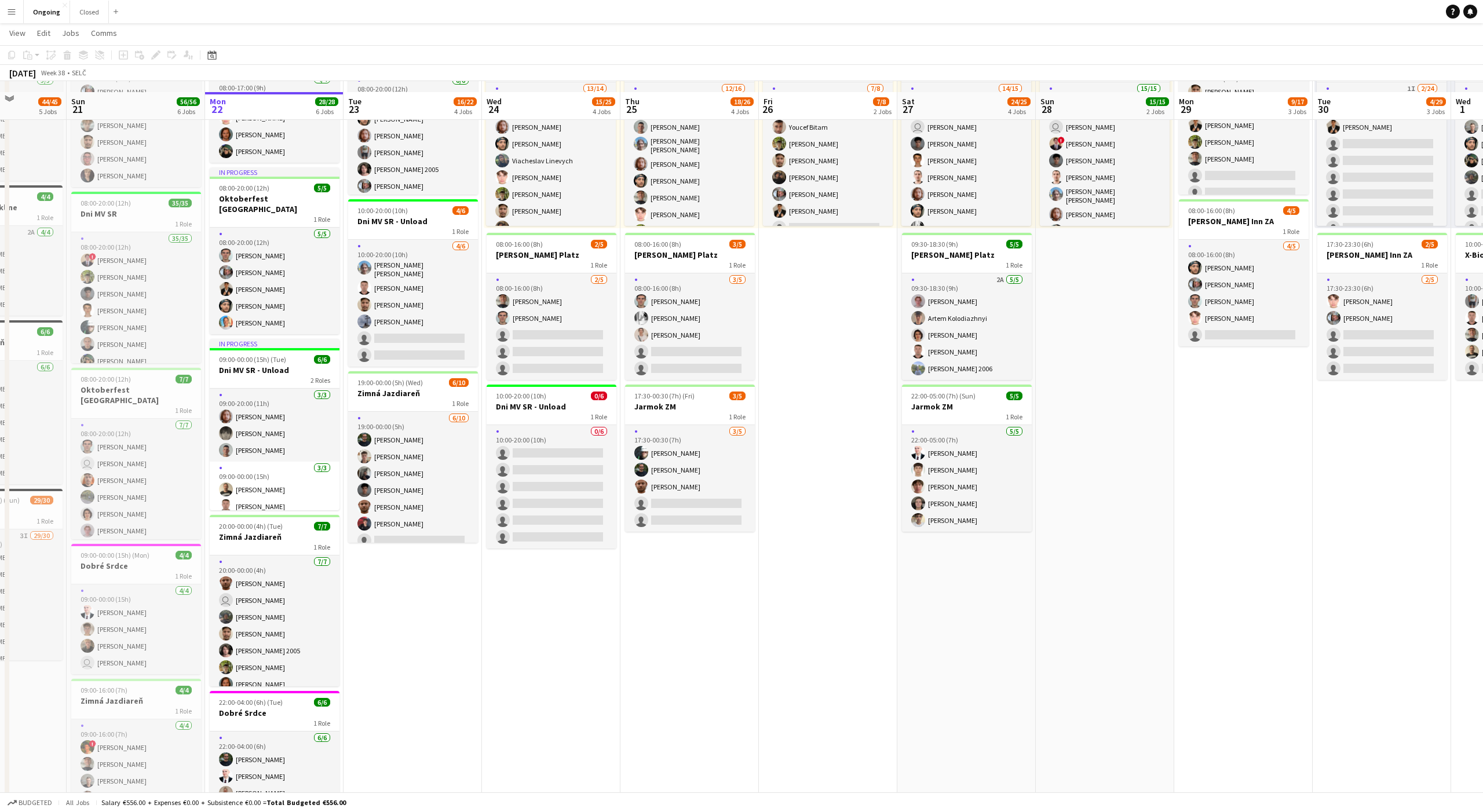
scroll to position [162, 0]
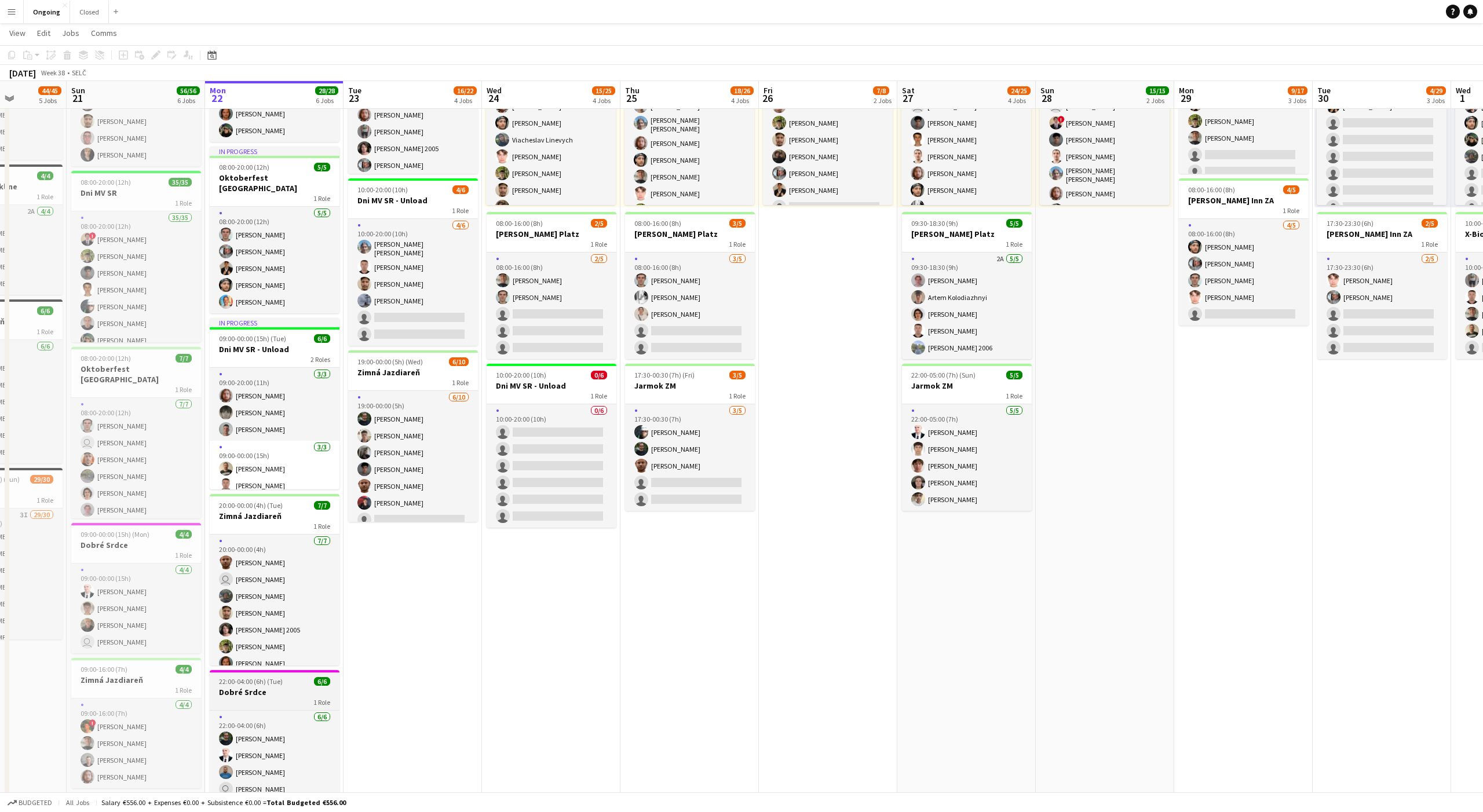
click at [258, 670] on app-job-card "22:00-04:00 (6h) (Tue) 6/6 Dobré Srdce 1 Role [DATE] 22:00-04:00 (6h) [PERSON_N…" at bounding box center [274, 752] width 130 height 164
click at [157, 52] on icon "Edit" at bounding box center [156, 55] width 9 height 9
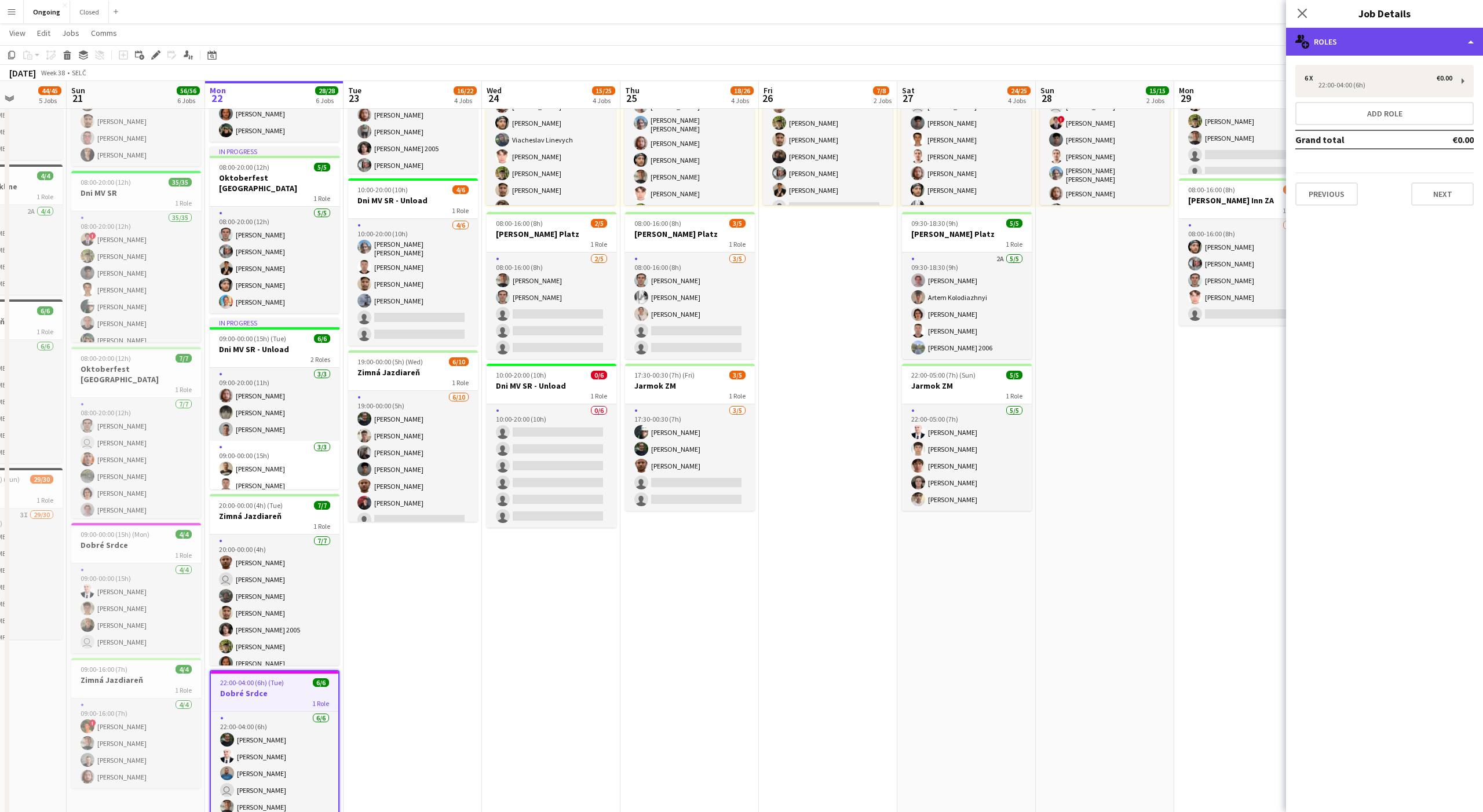
click at [1405, 47] on div "multiple-users-add Roles" at bounding box center [1385, 42] width 197 height 28
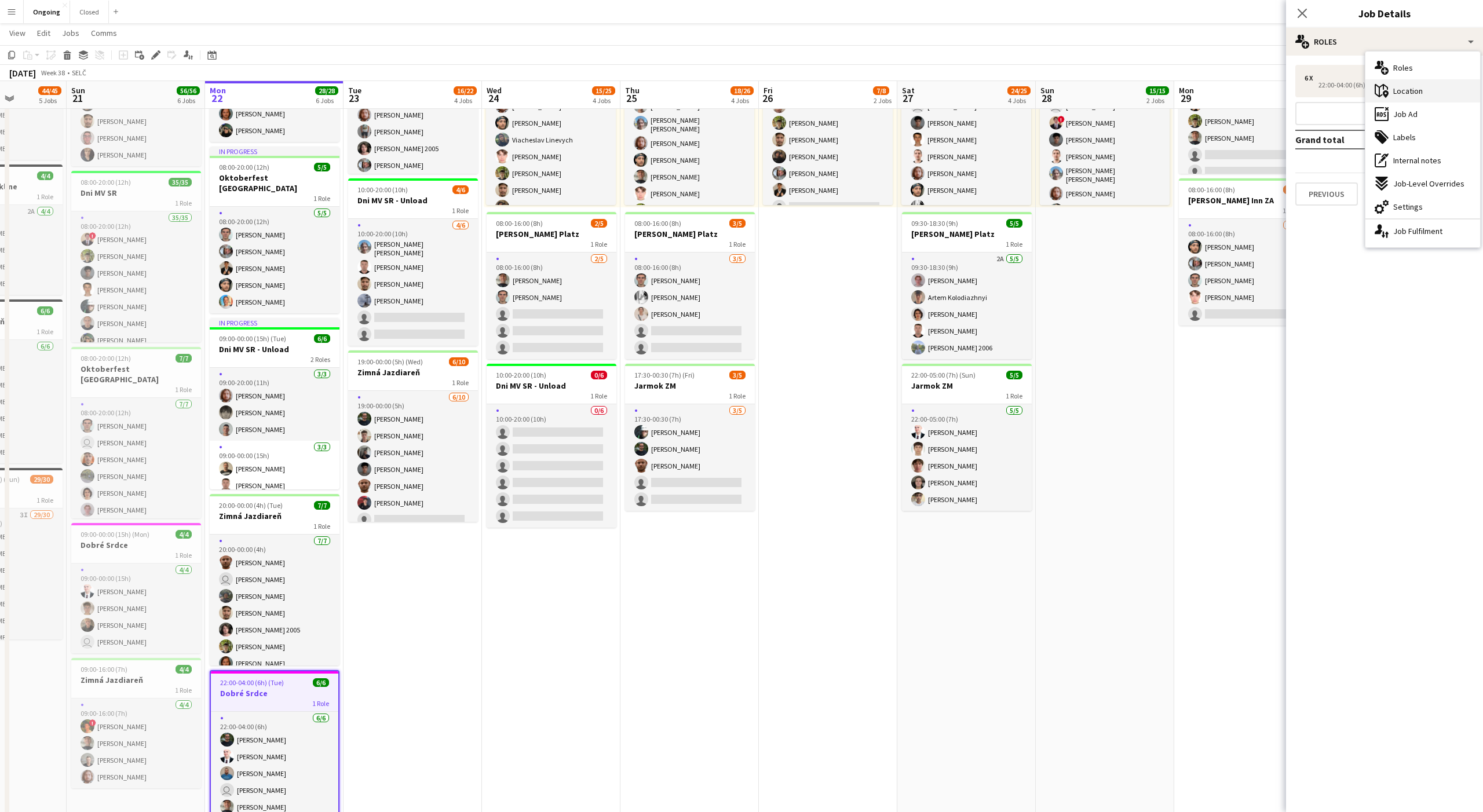
click at [1406, 86] on span "Location" at bounding box center [1408, 91] width 30 height 11
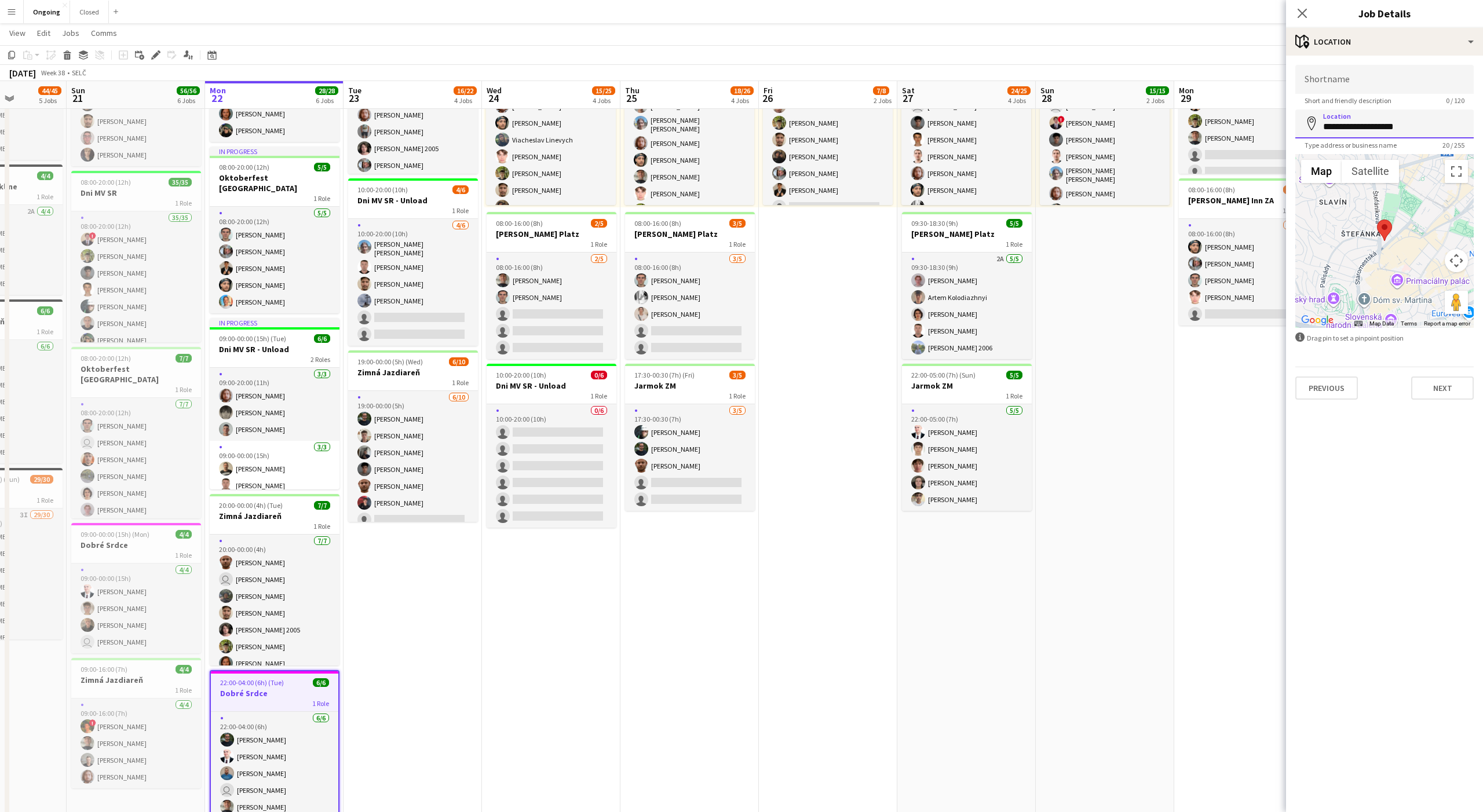
click at [1339, 132] on input "**********" at bounding box center [1385, 124] width 179 height 29
type input "**********"
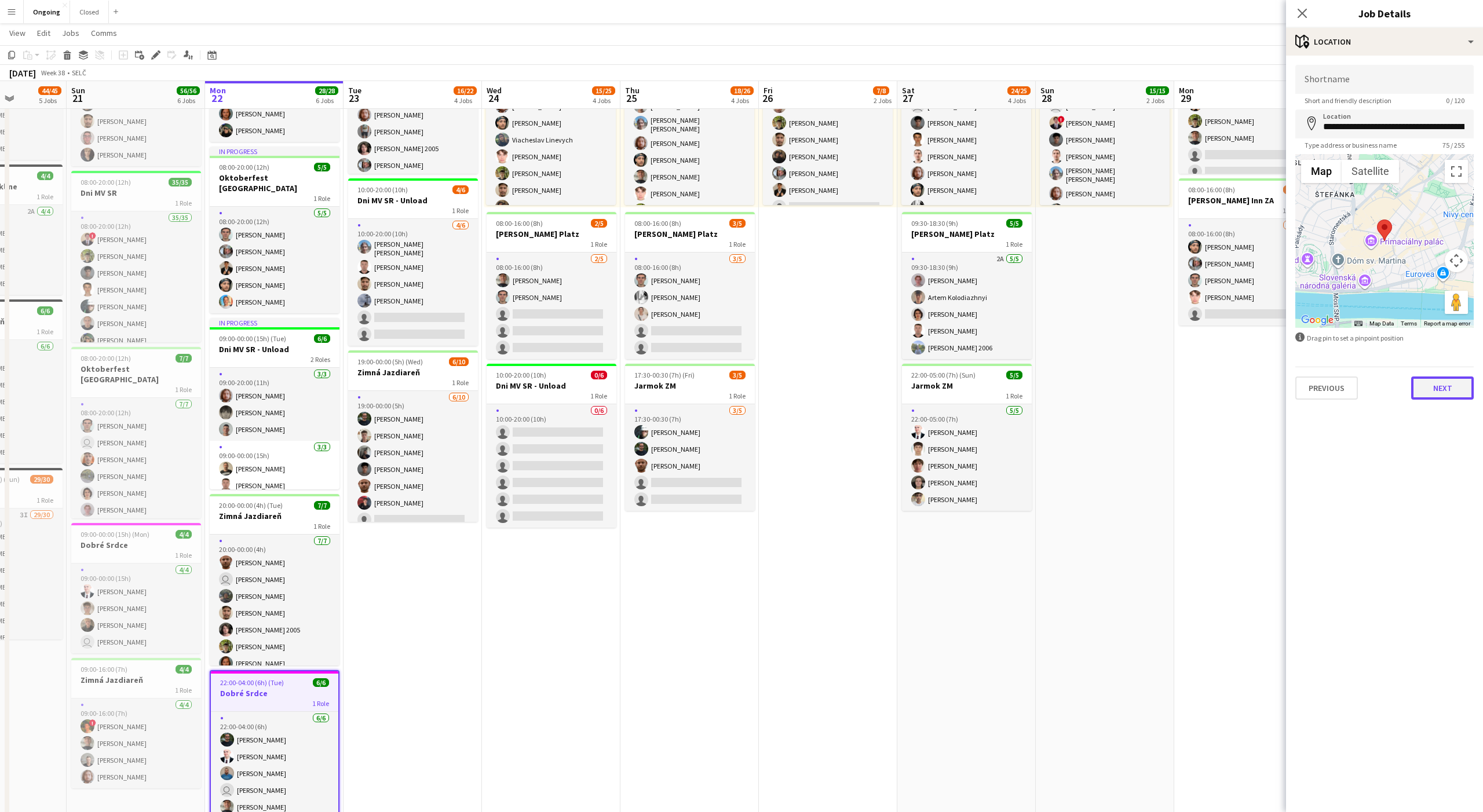
click at [1437, 389] on button "Next" at bounding box center [1443, 387] width 63 height 23
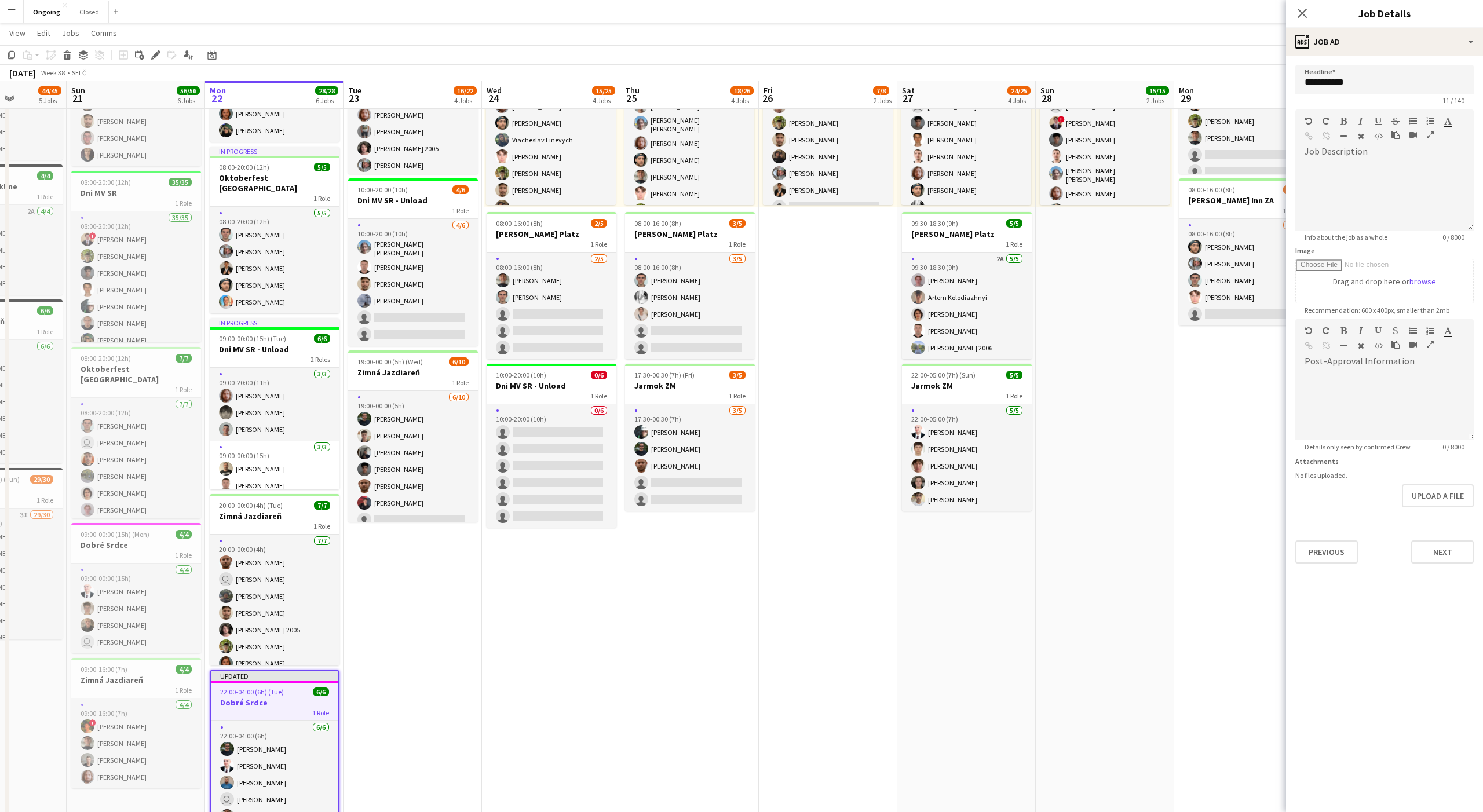
click at [1258, 34] on app-page-menu "View Day view expanded Day view collapsed Month view Date picker Jump to [DATE]…" at bounding box center [742, 34] width 1483 height 22
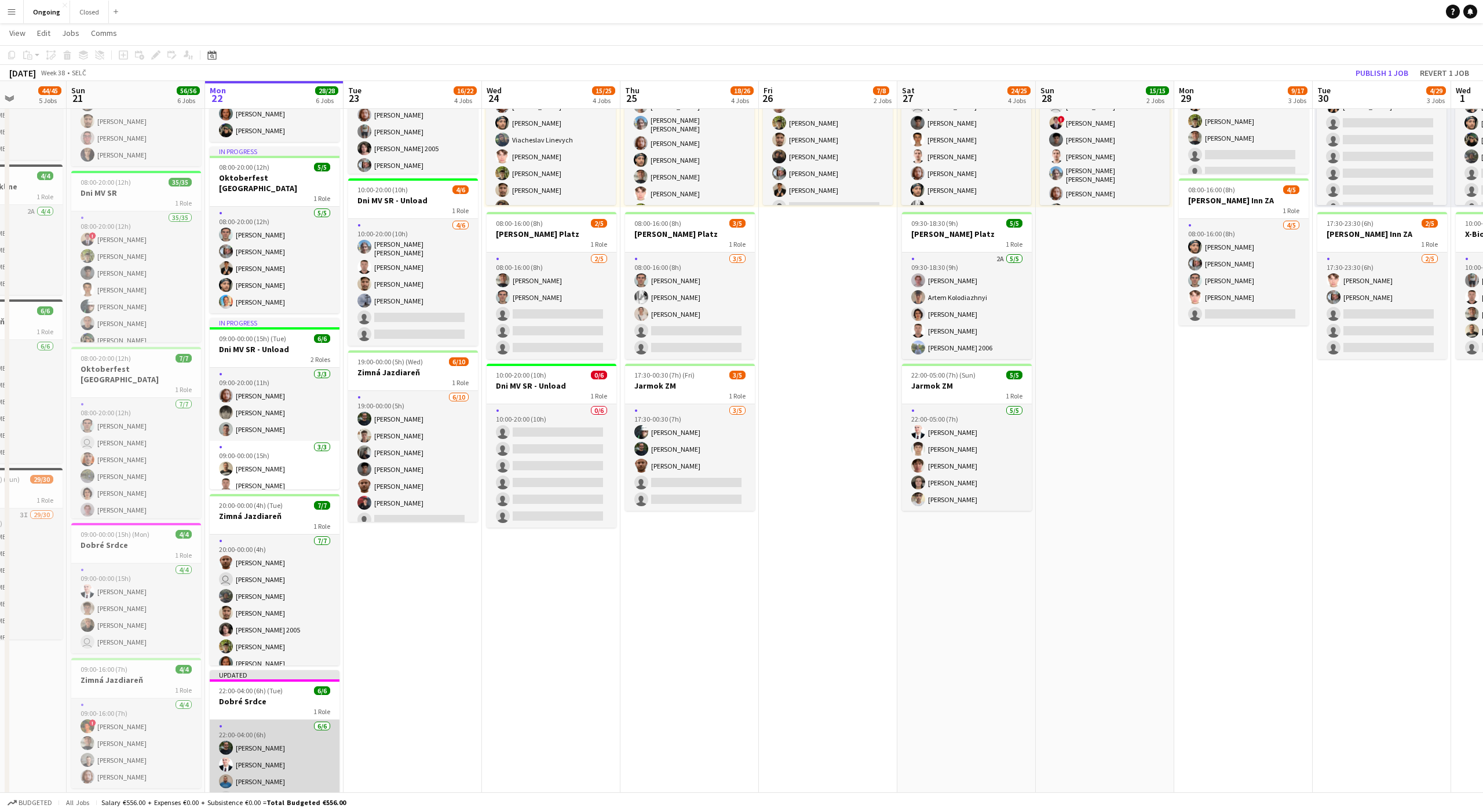
click at [259, 750] on app-card-role "[DATE] 22:00-04:00 (6h) [PERSON_NAME] [PERSON_NAME] [PERSON_NAME] user [PERSON_…" at bounding box center [274, 782] width 130 height 123
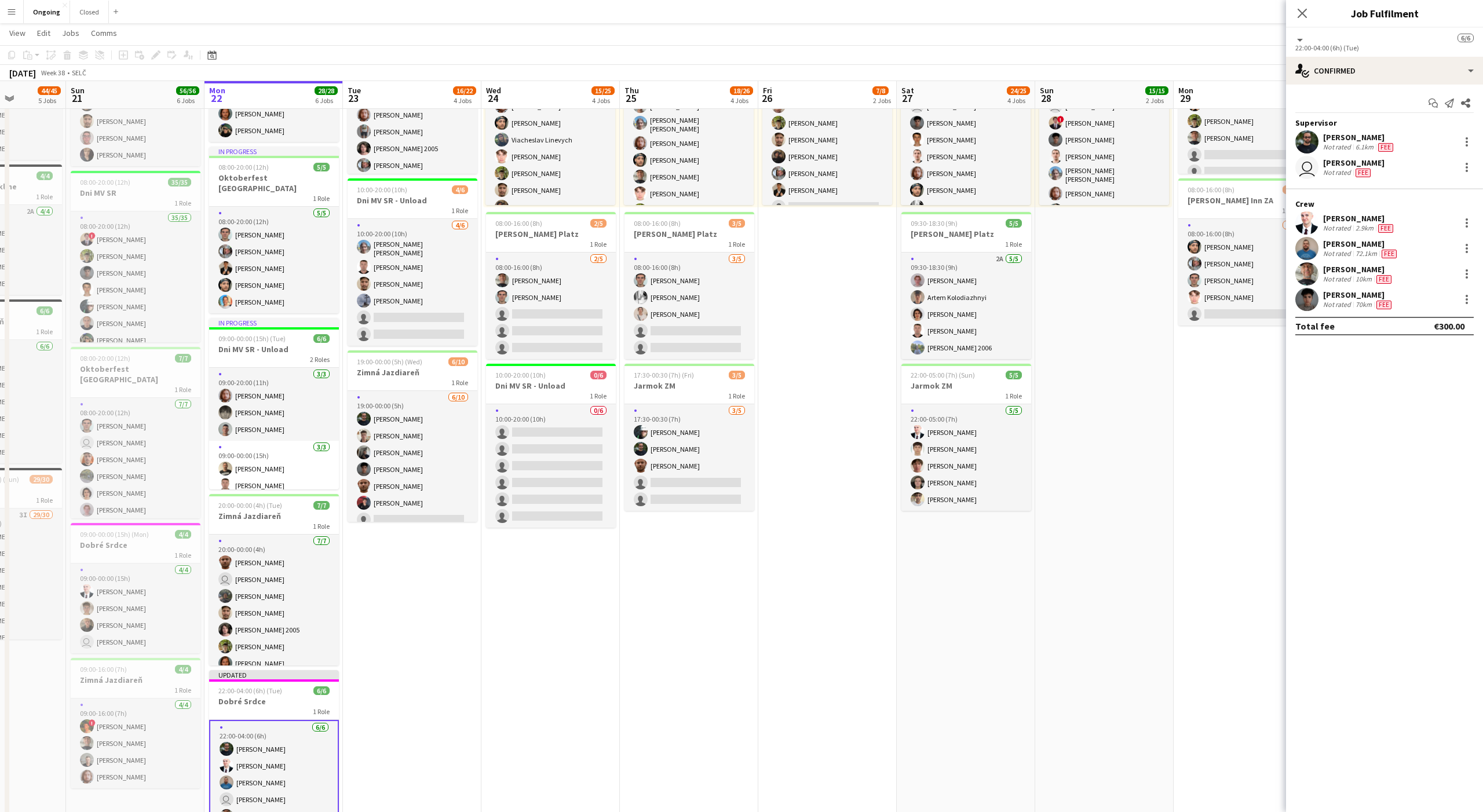
click at [1049, 624] on app-date-cell "08:00-20:00 (12h) 15/15 1 Role 15/15 08:00-20:00 (12h) user [PERSON_NAME] user …" at bounding box center [1104, 412] width 139 height 888
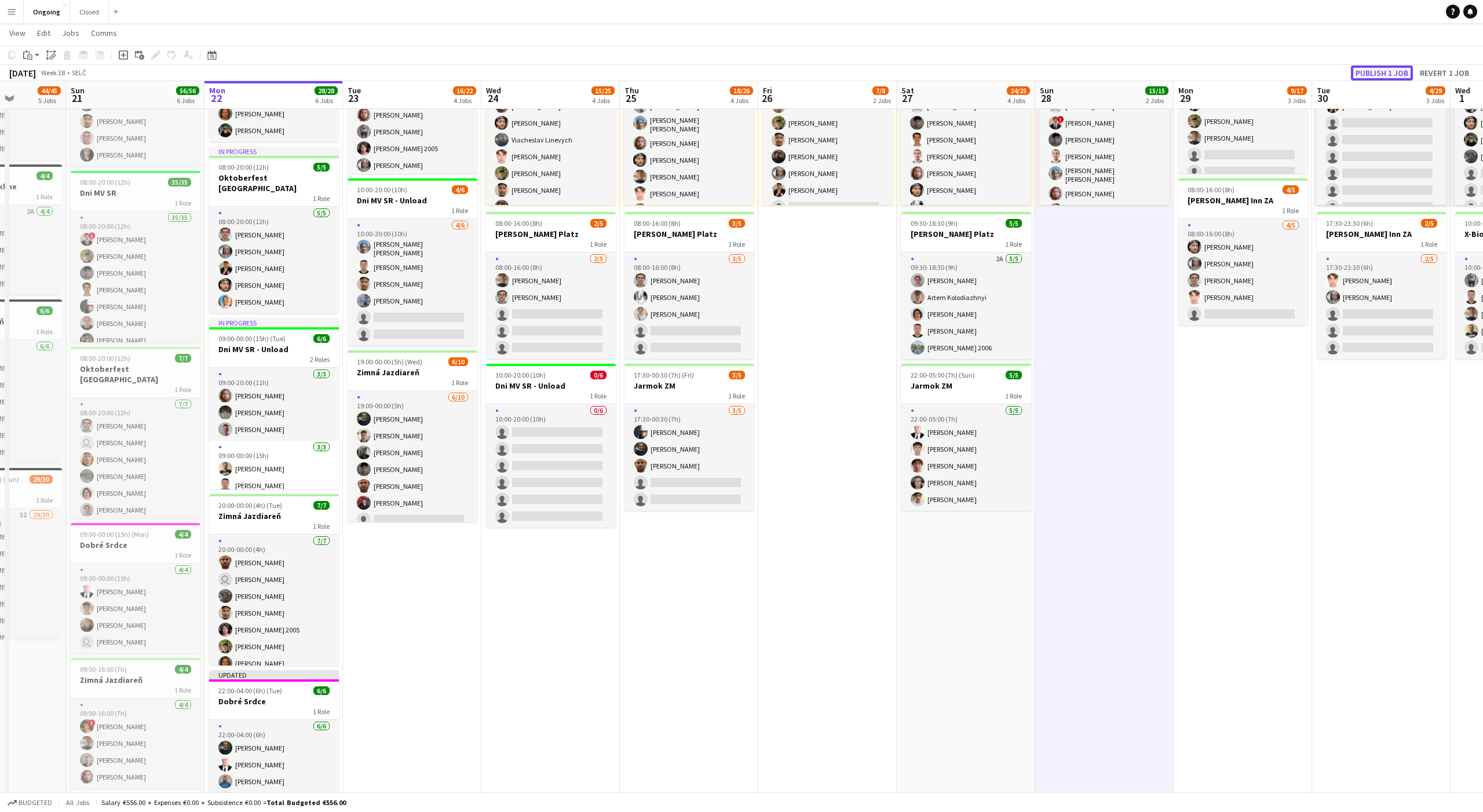
click at [1380, 72] on button "Publish 1 job" at bounding box center [1382, 73] width 62 height 15
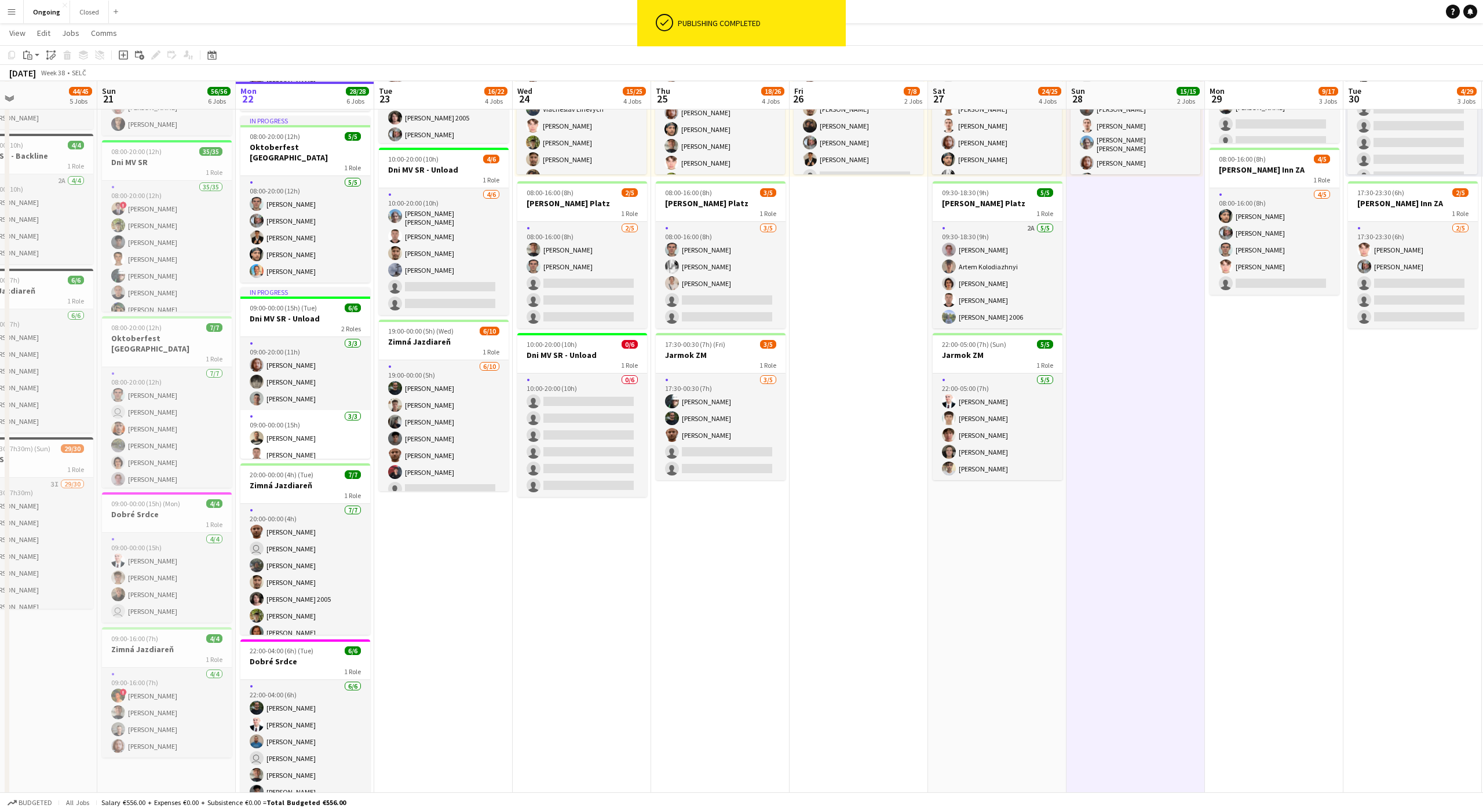
scroll to position [226, 0]
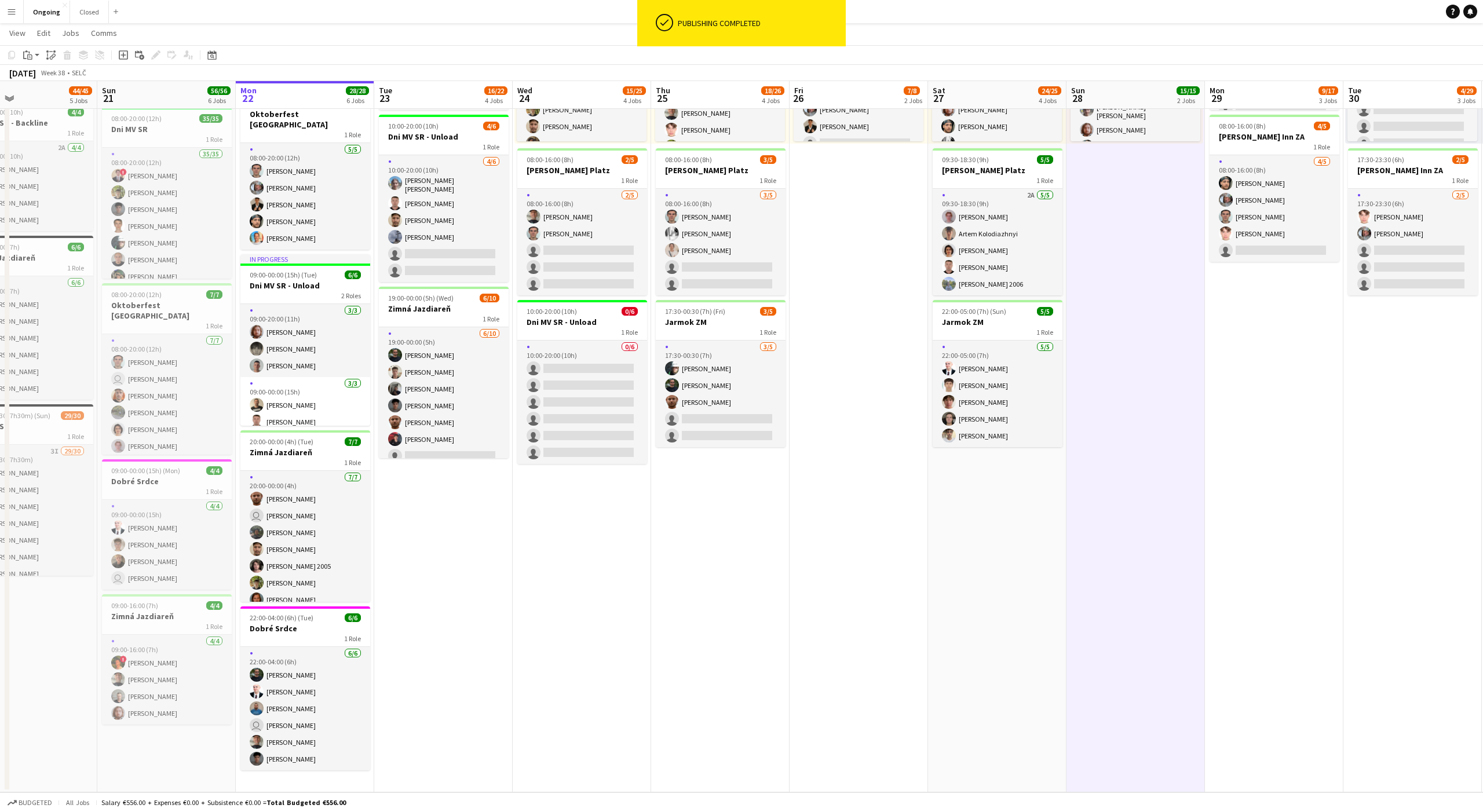
click at [424, 530] on app-date-cell "08:00-20:00 (12h) 6/6 Oktoberfest Vienna 1 Role [DATE] 08:00-20:00 (12h) [PERSO…" at bounding box center [444, 348] width 139 height 888
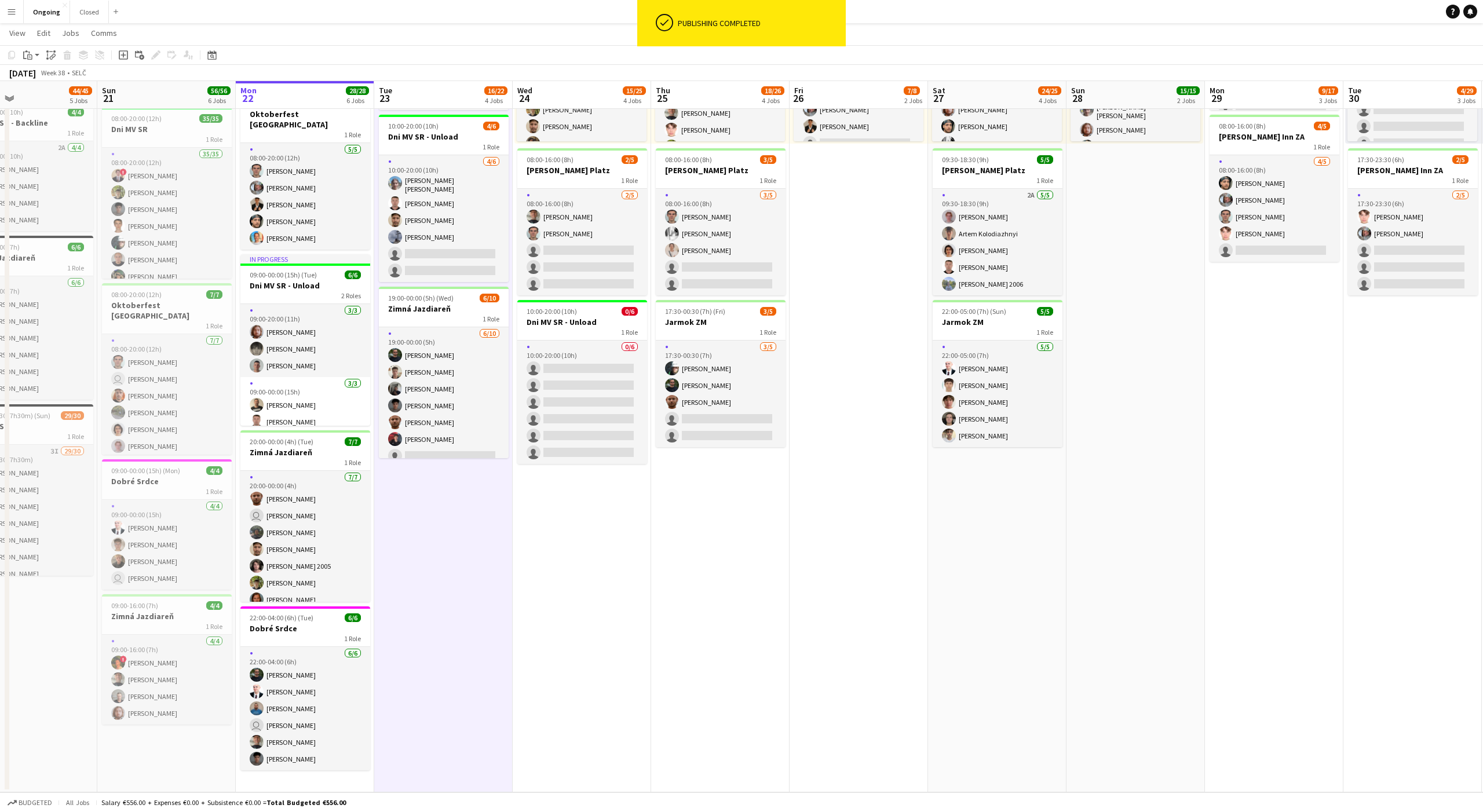
click at [443, 528] on app-date-cell "08:00-20:00 (12h) 6/6 Oktoberfest Vienna 1 Role [DATE] 08:00-20:00 (12h) [PERSO…" at bounding box center [444, 348] width 139 height 888
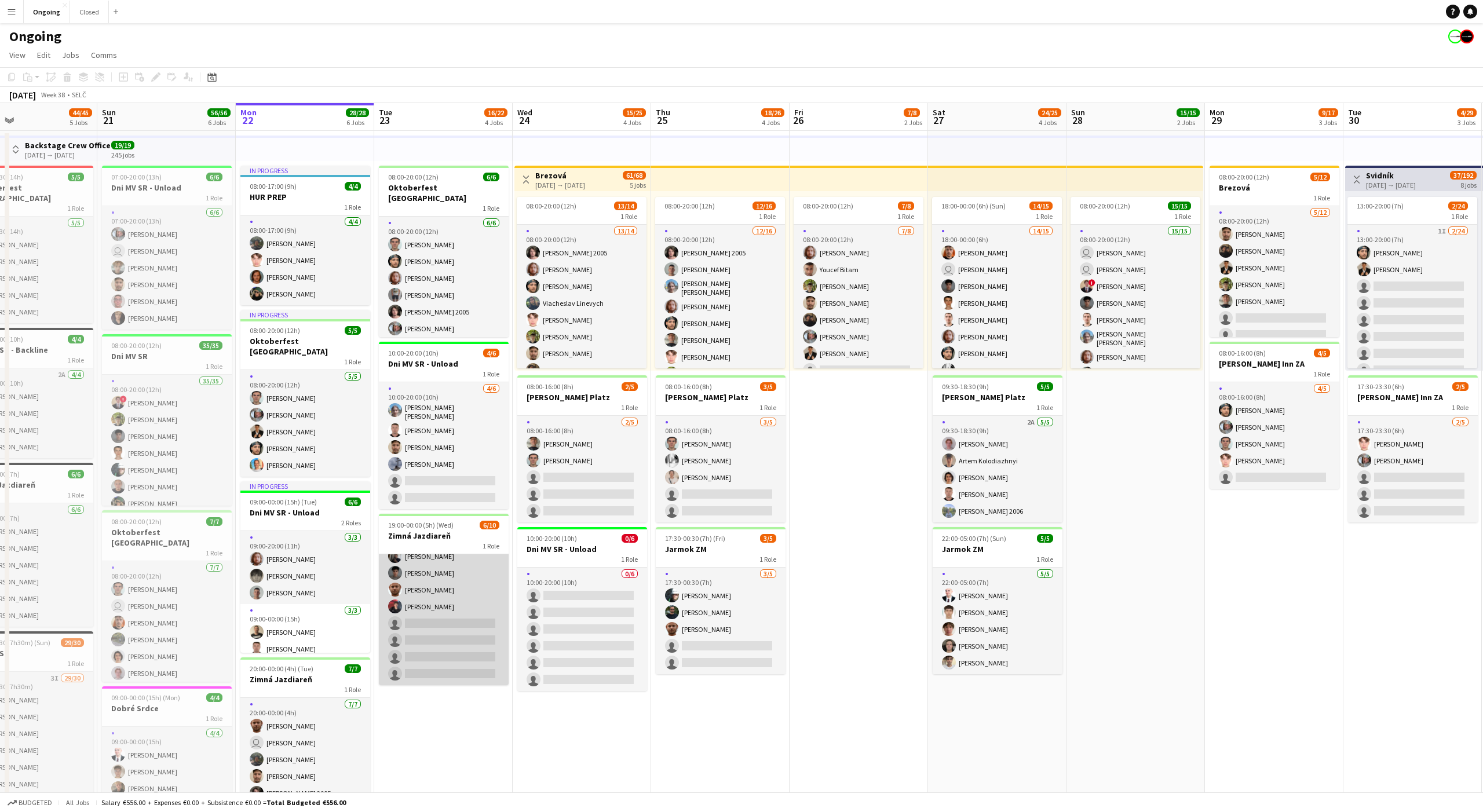
scroll to position [0, 0]
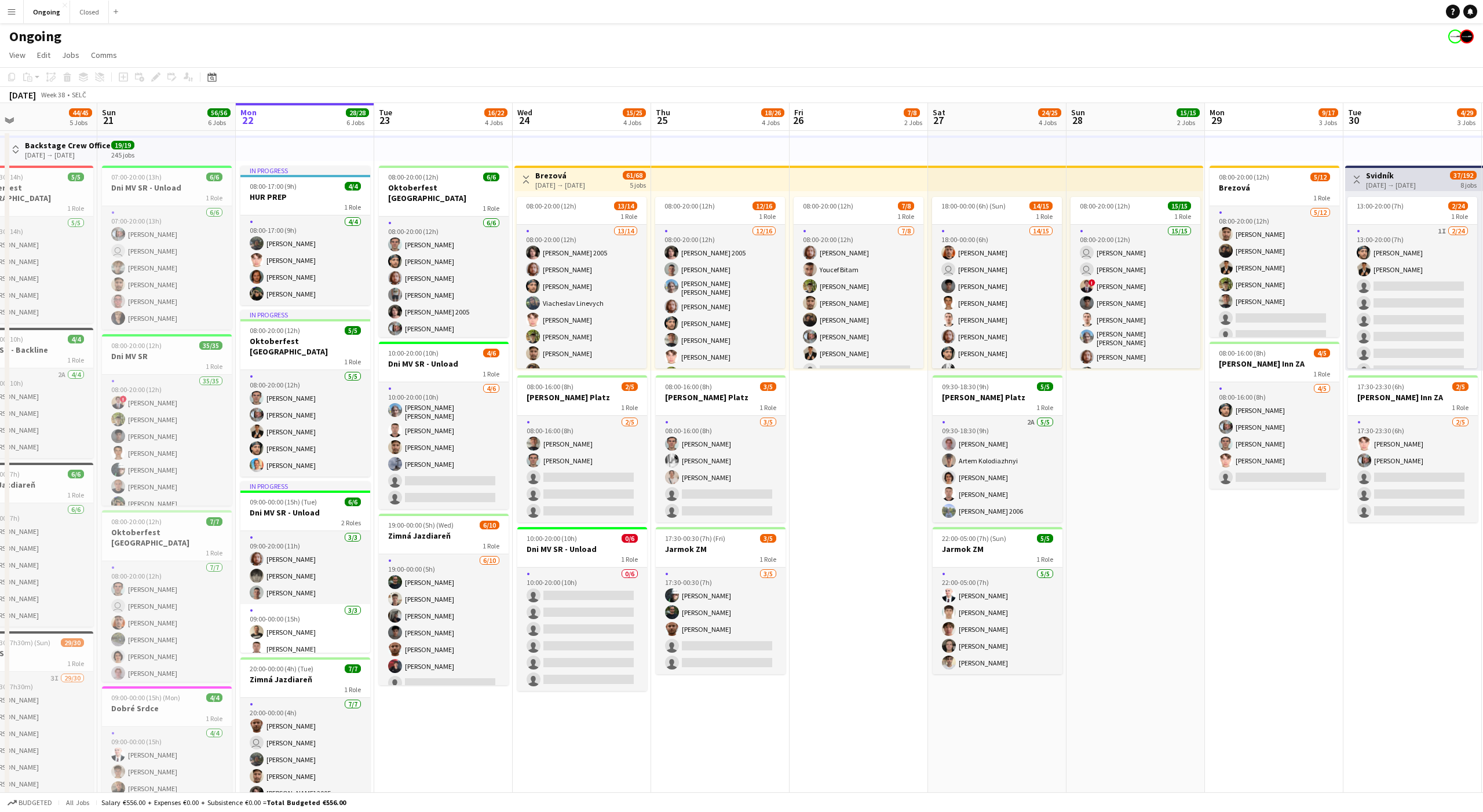
click at [872, 456] on app-date-cell "08:00-20:00 (12h) 7/8 1 Role [DATE] 08:00-20:00 (12h) [PERSON_NAME] [PERSON_NAM…" at bounding box center [859, 574] width 139 height 888
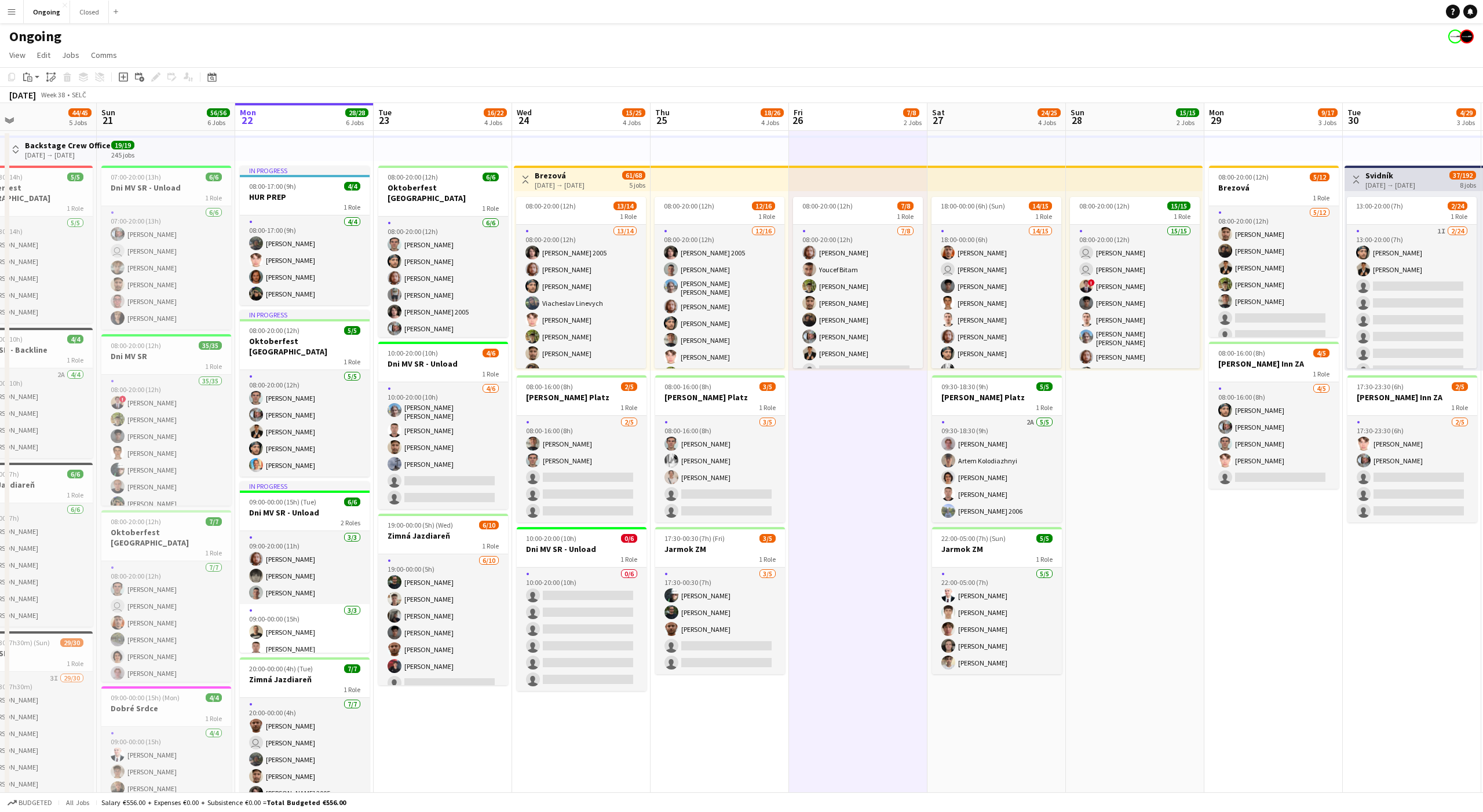
click at [872, 456] on app-date-cell "08:00-20:00 (12h) 7/8 1 Role [DATE] 08:00-20:00 (12h) [PERSON_NAME] [PERSON_NAM…" at bounding box center [858, 574] width 139 height 888
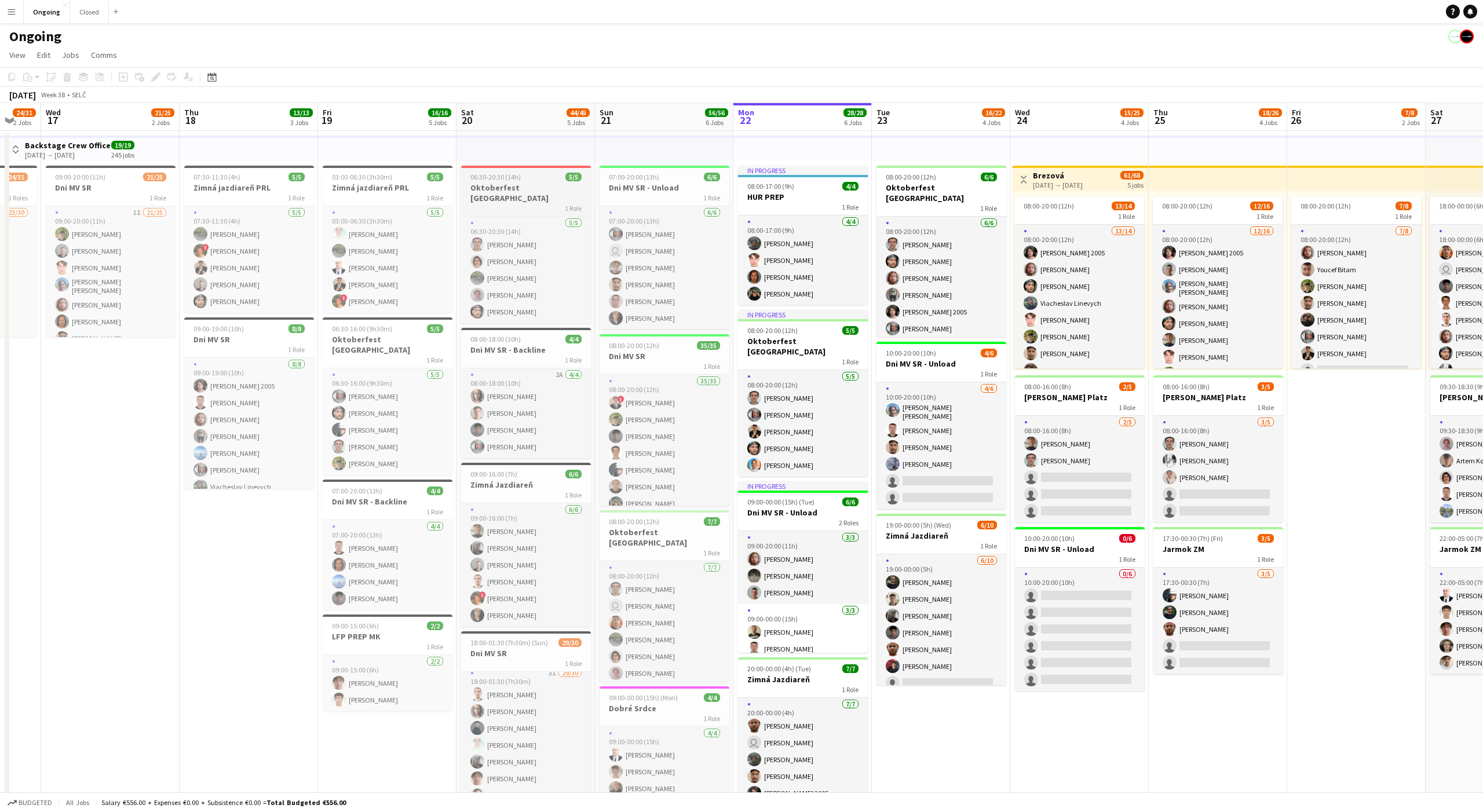
scroll to position [0, 243]
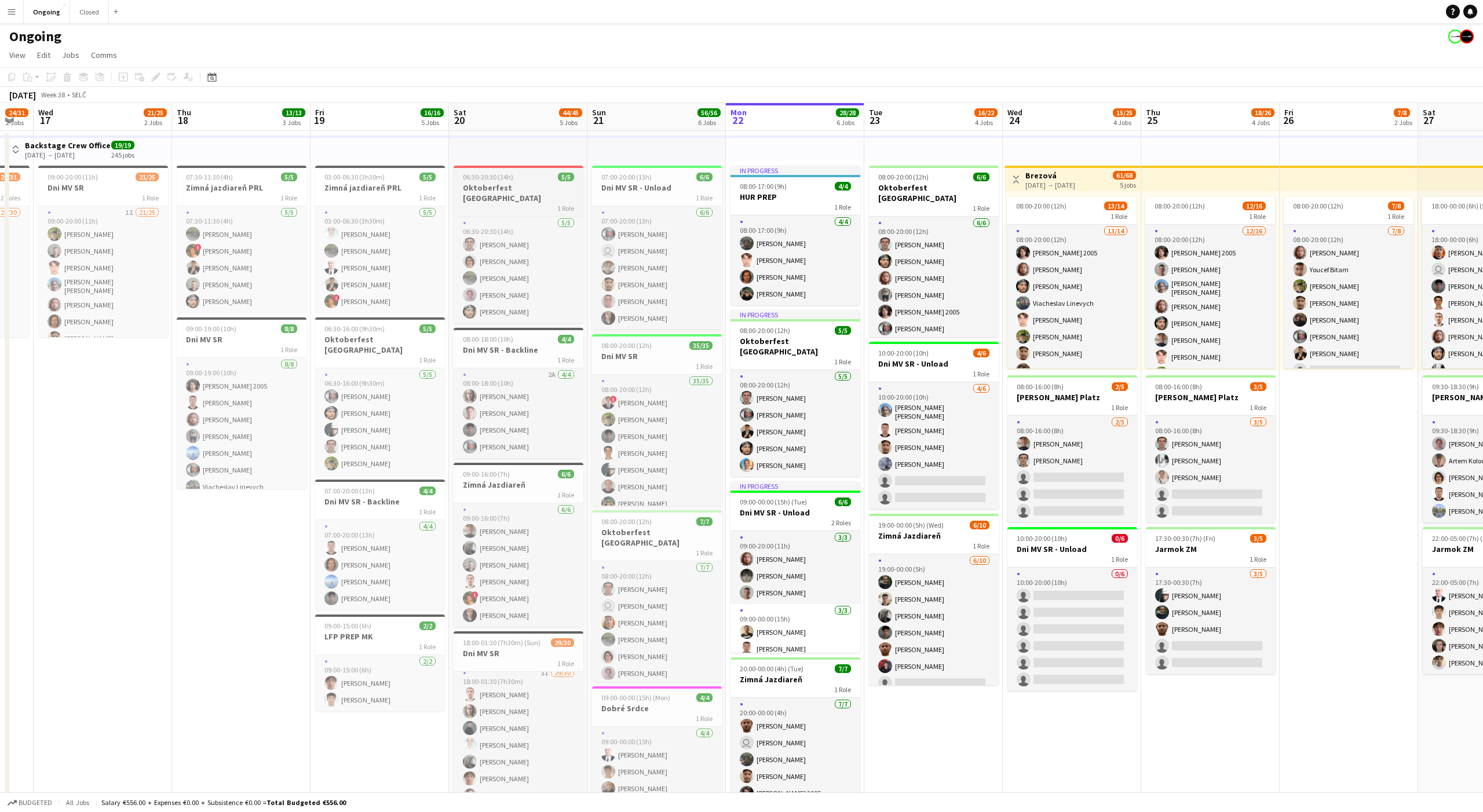
click at [505, 189] on h3 "Oktoberfest [GEOGRAPHIC_DATA]" at bounding box center [518, 193] width 130 height 21
click at [647, 57] on app-page-menu "View Day view expanded Day view collapsed Month view Date picker Jump to [DATE]…" at bounding box center [742, 56] width 1483 height 22
click at [649, 81] on app-toolbar "Copy Paste Paste Command V Paste with crew Command Shift V Paste linked Job [GE…" at bounding box center [742, 77] width 1483 height 20
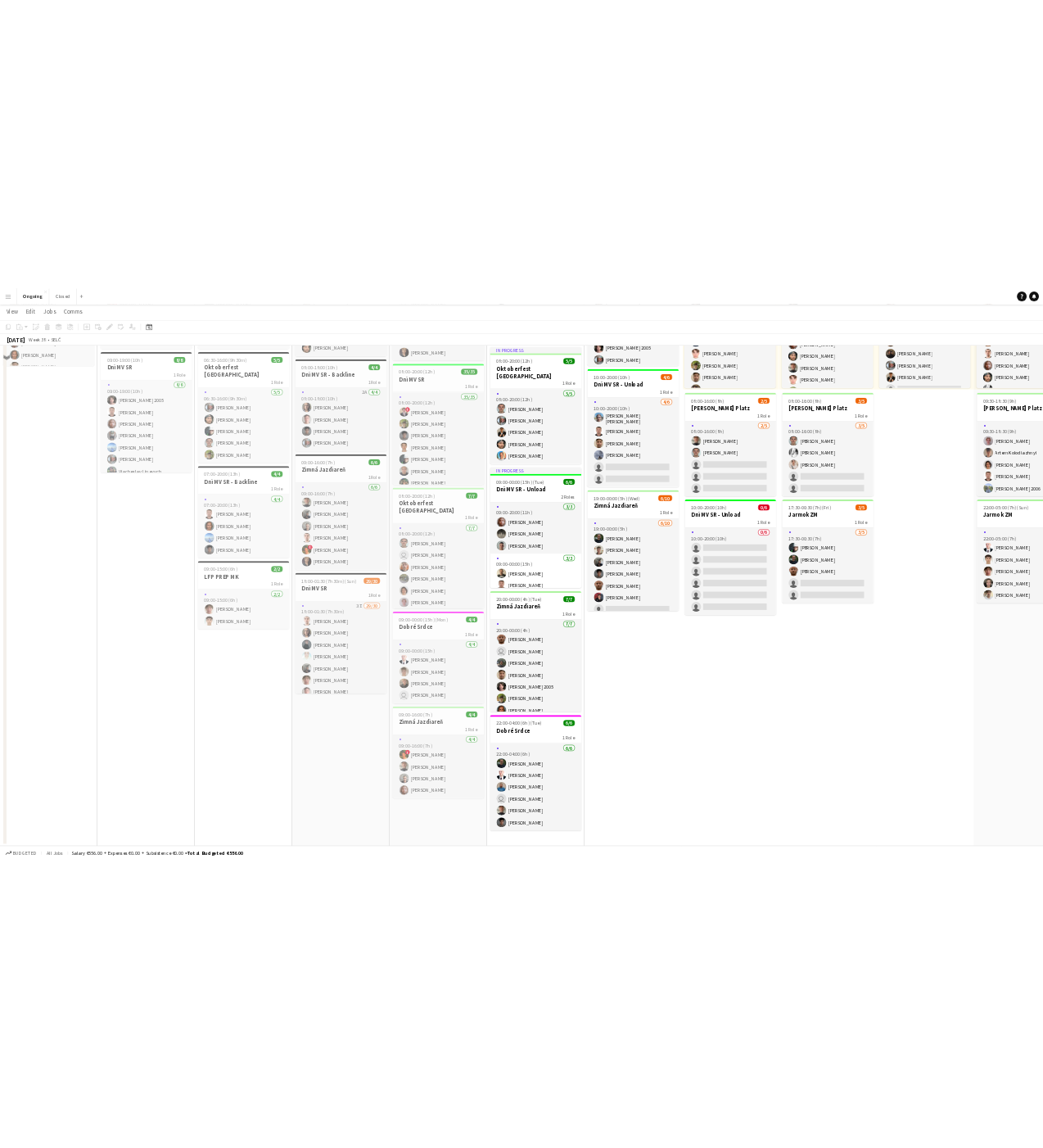
scroll to position [0, 0]
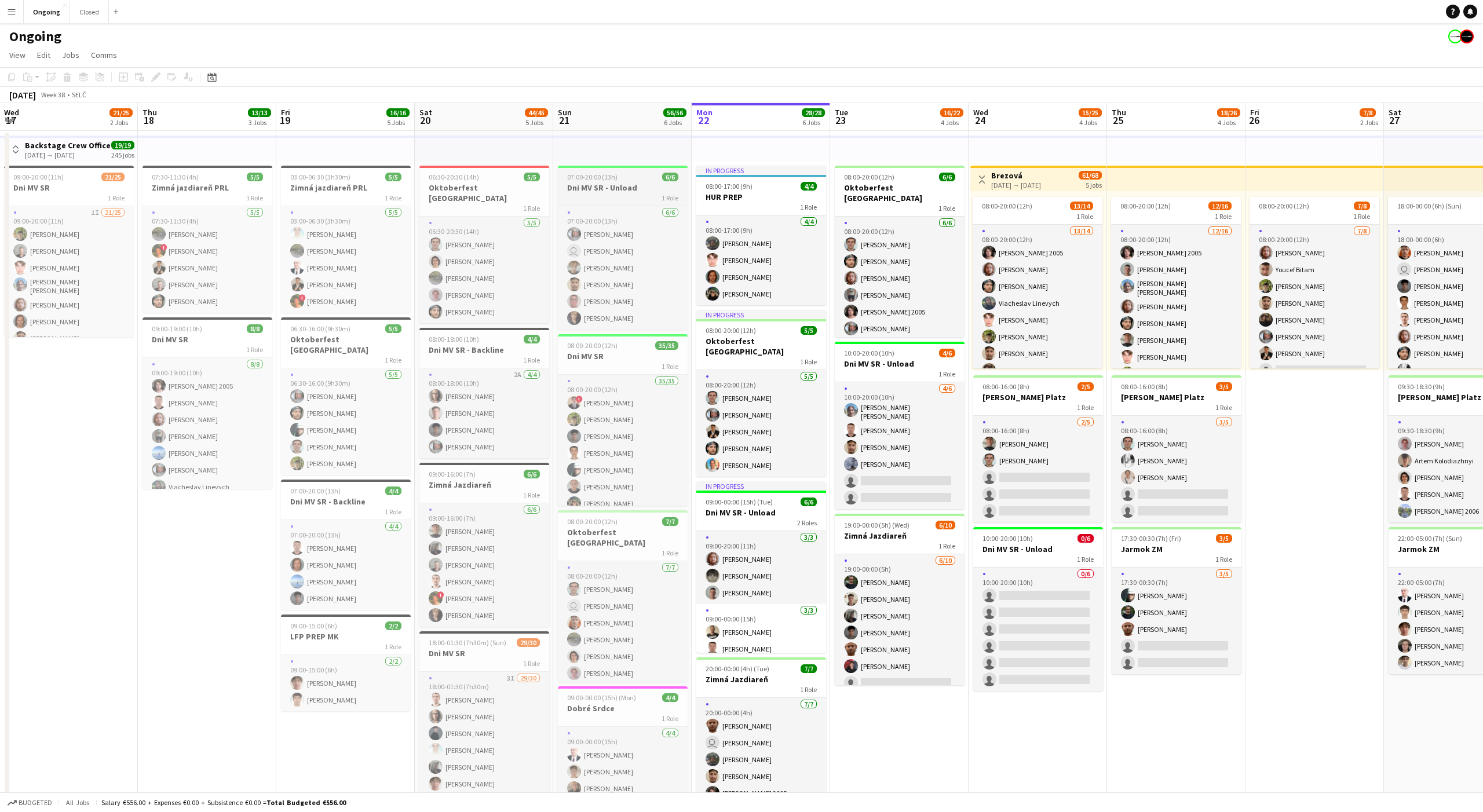
click at [600, 186] on h3 "Dni MV SR - Unload" at bounding box center [623, 187] width 130 height 11
click at [14, 11] on app-icon "Menu" at bounding box center [11, 11] width 9 height 9
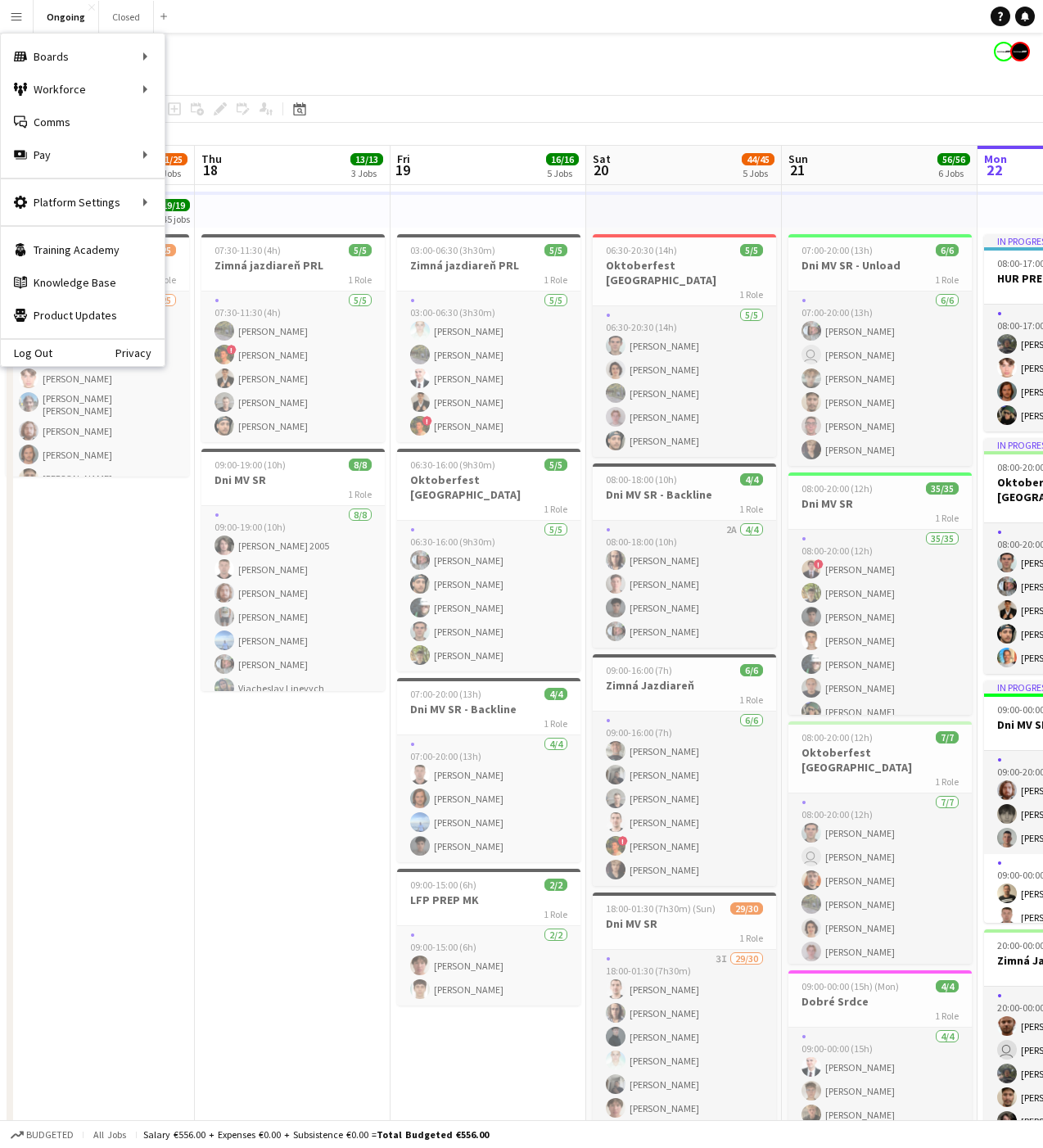
click at [85, 617] on app-date-cell "Toggle View Backstage Crew Office [DATE] → [DATE] 19/19 245 jobs 09:00-20:00 (1…" at bounding box center [97, 812] width 196 height 1256
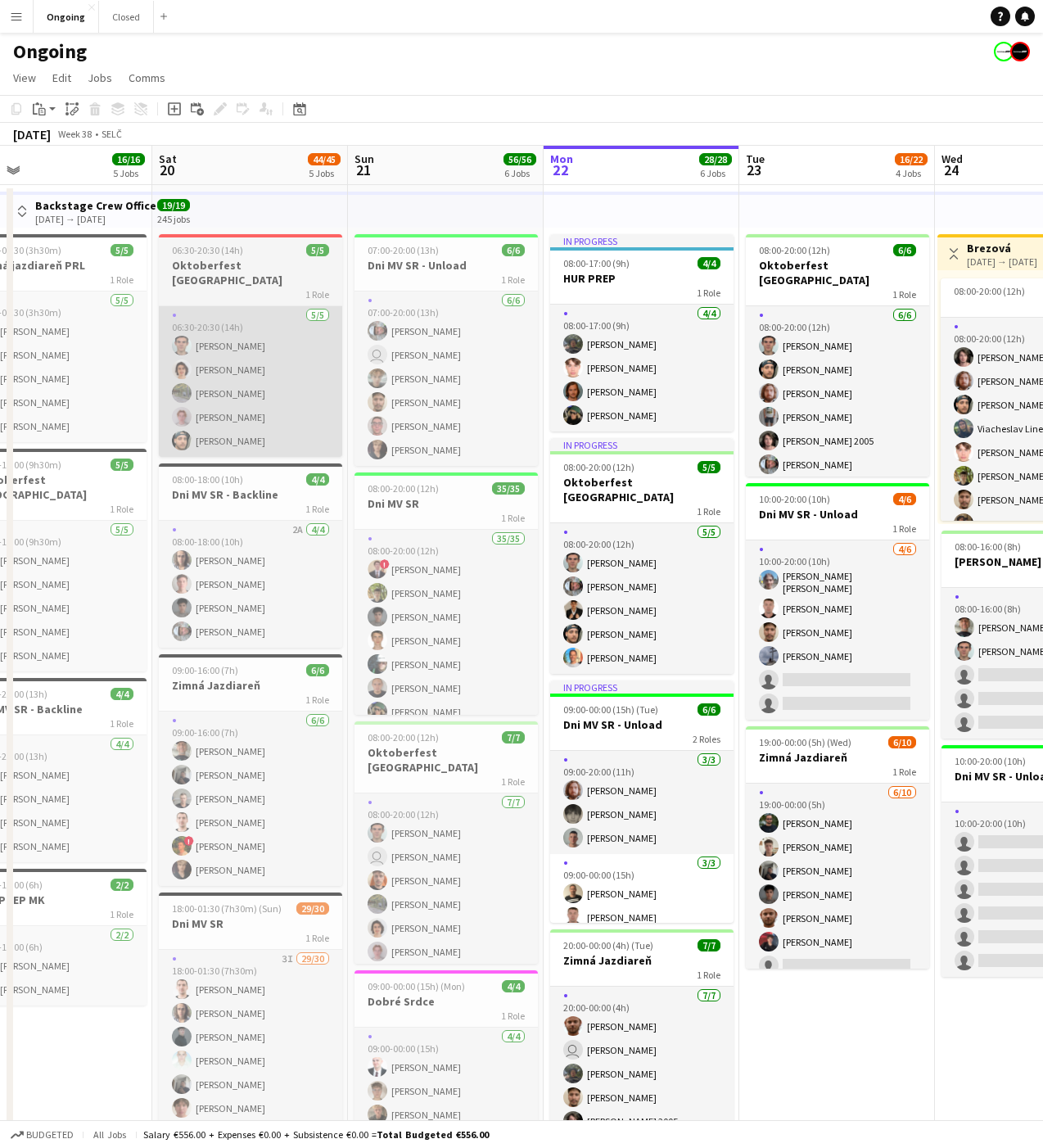
scroll to position [0, 445]
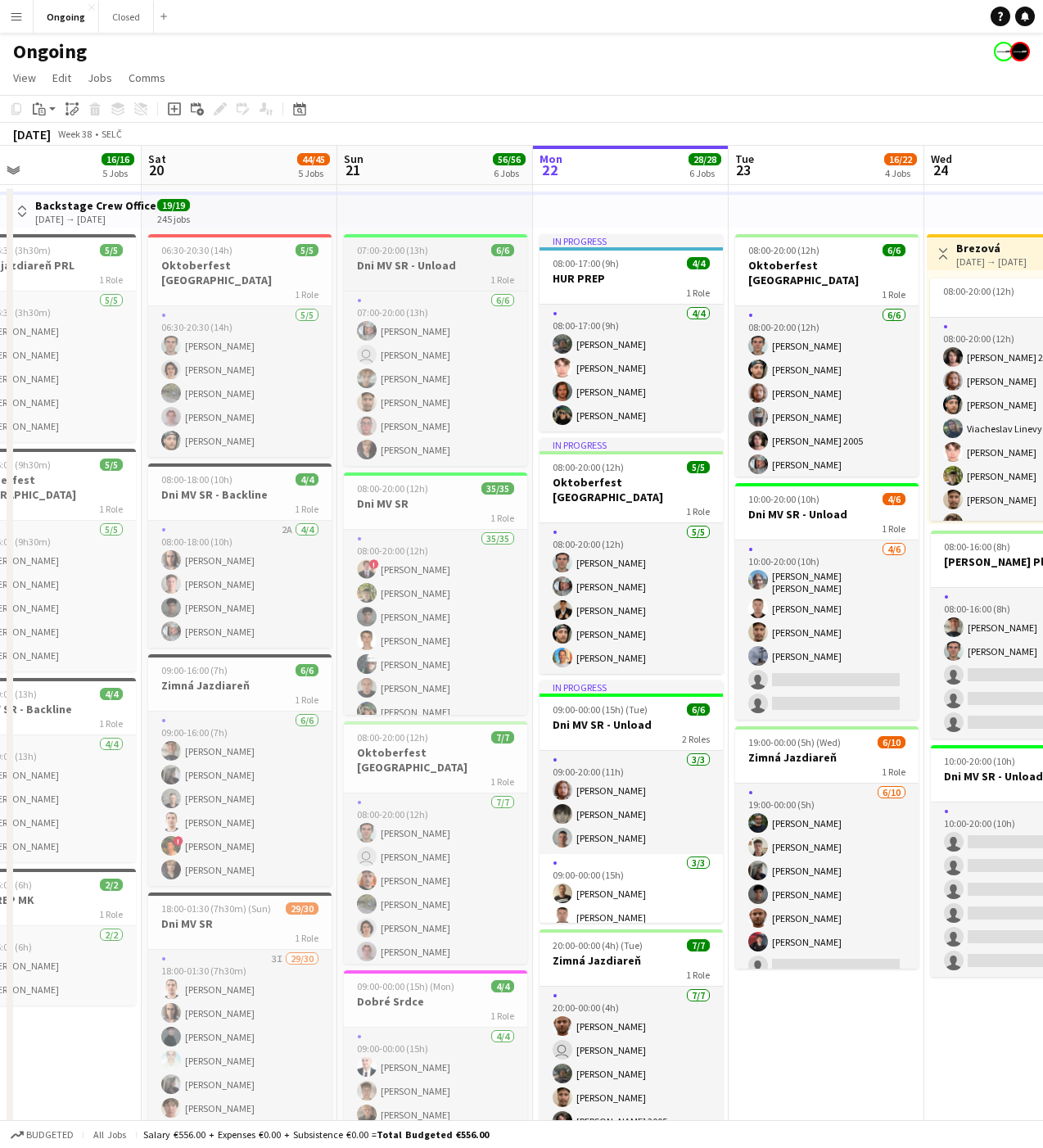
click at [442, 269] on h3 "Dni MV SR - Unload" at bounding box center [435, 265] width 184 height 15
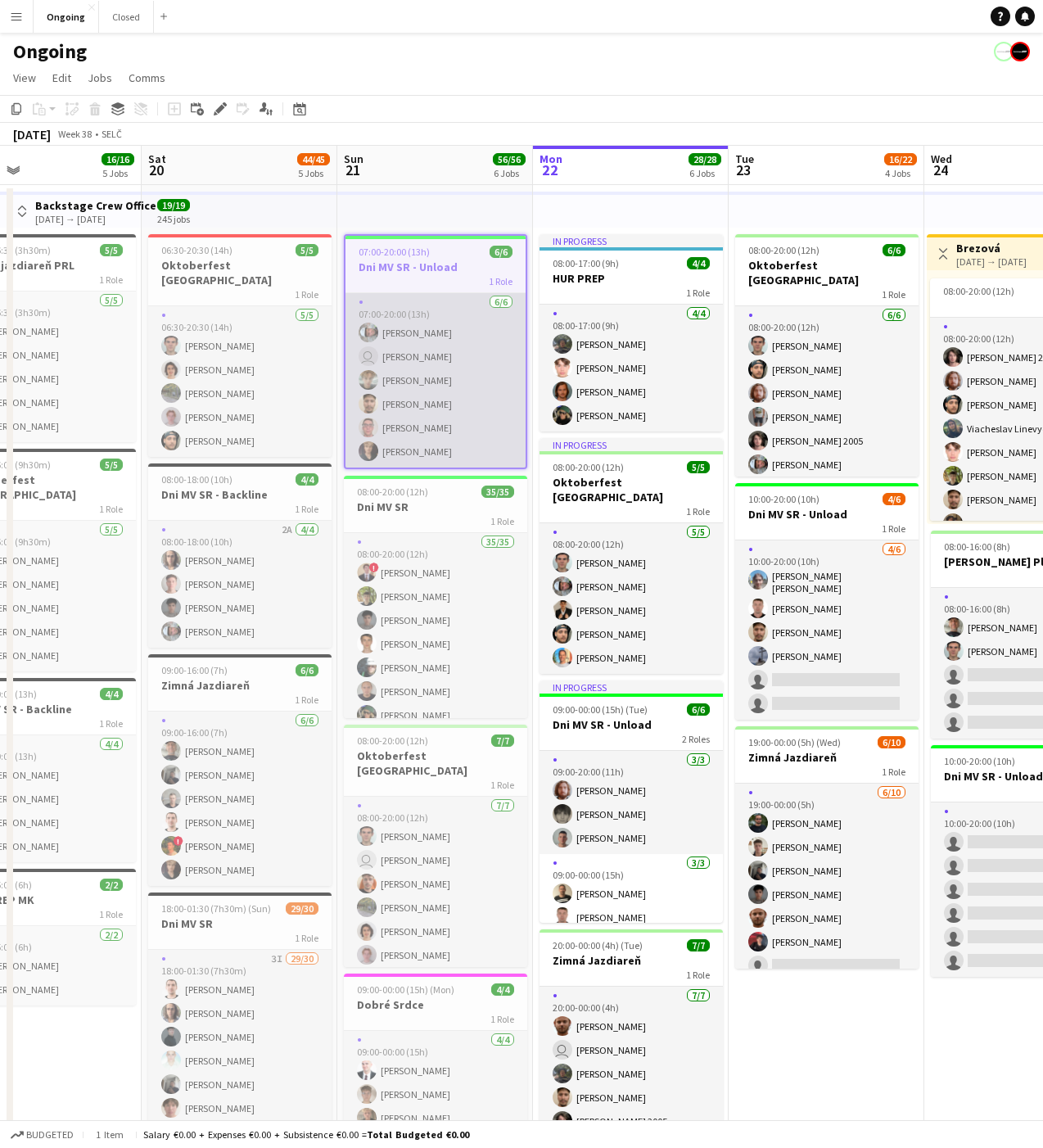
click at [411, 377] on app-card-role "[DATE] 07:00-20:00 (13h) [PERSON_NAME] user [PERSON_NAME] [PERSON_NAME] [PERSON…" at bounding box center [435, 380] width 180 height 174
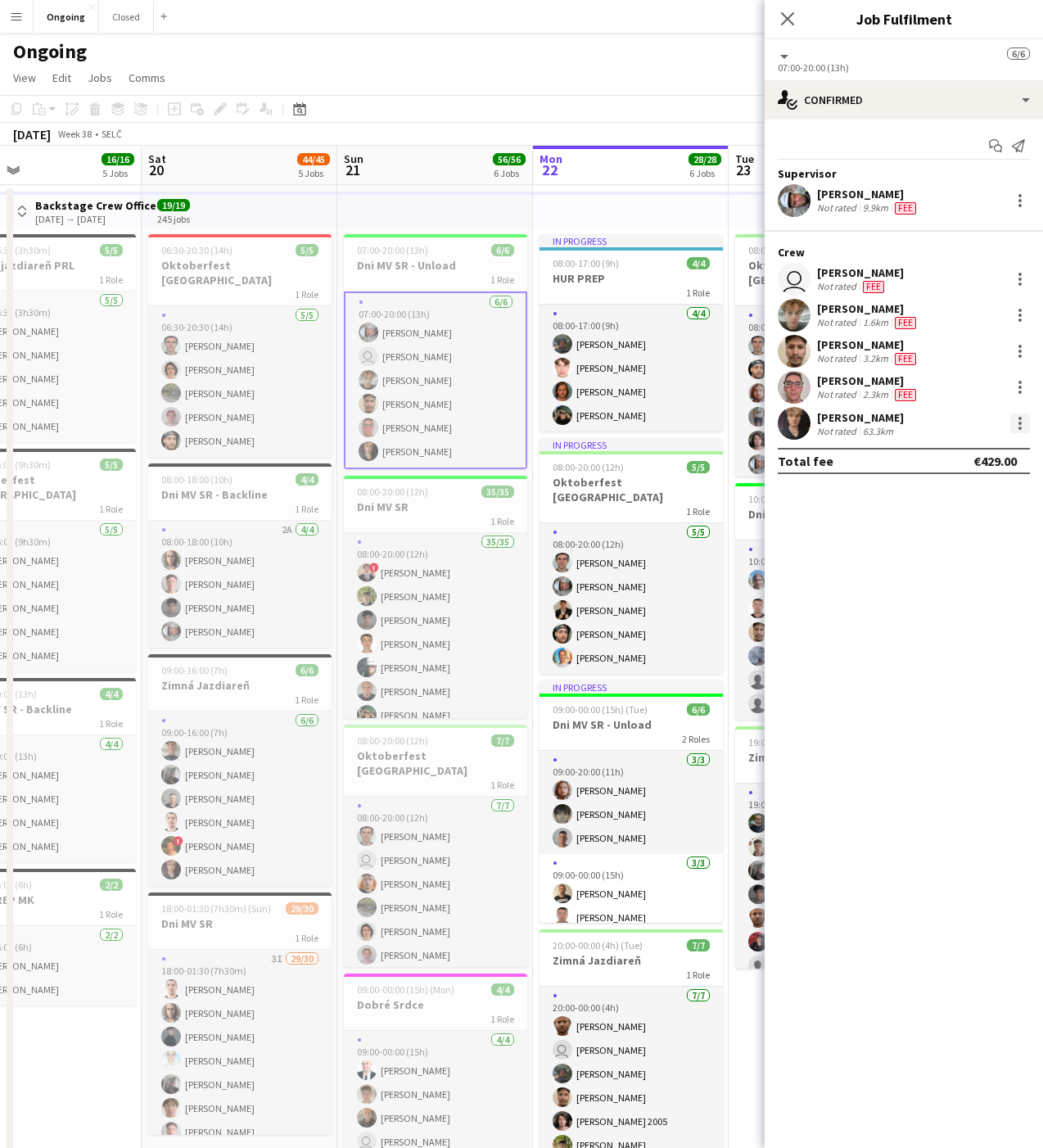
click at [1020, 425] on div at bounding box center [1019, 423] width 19 height 19
click at [933, 460] on span "Edit fee" at bounding box center [937, 454] width 44 height 14
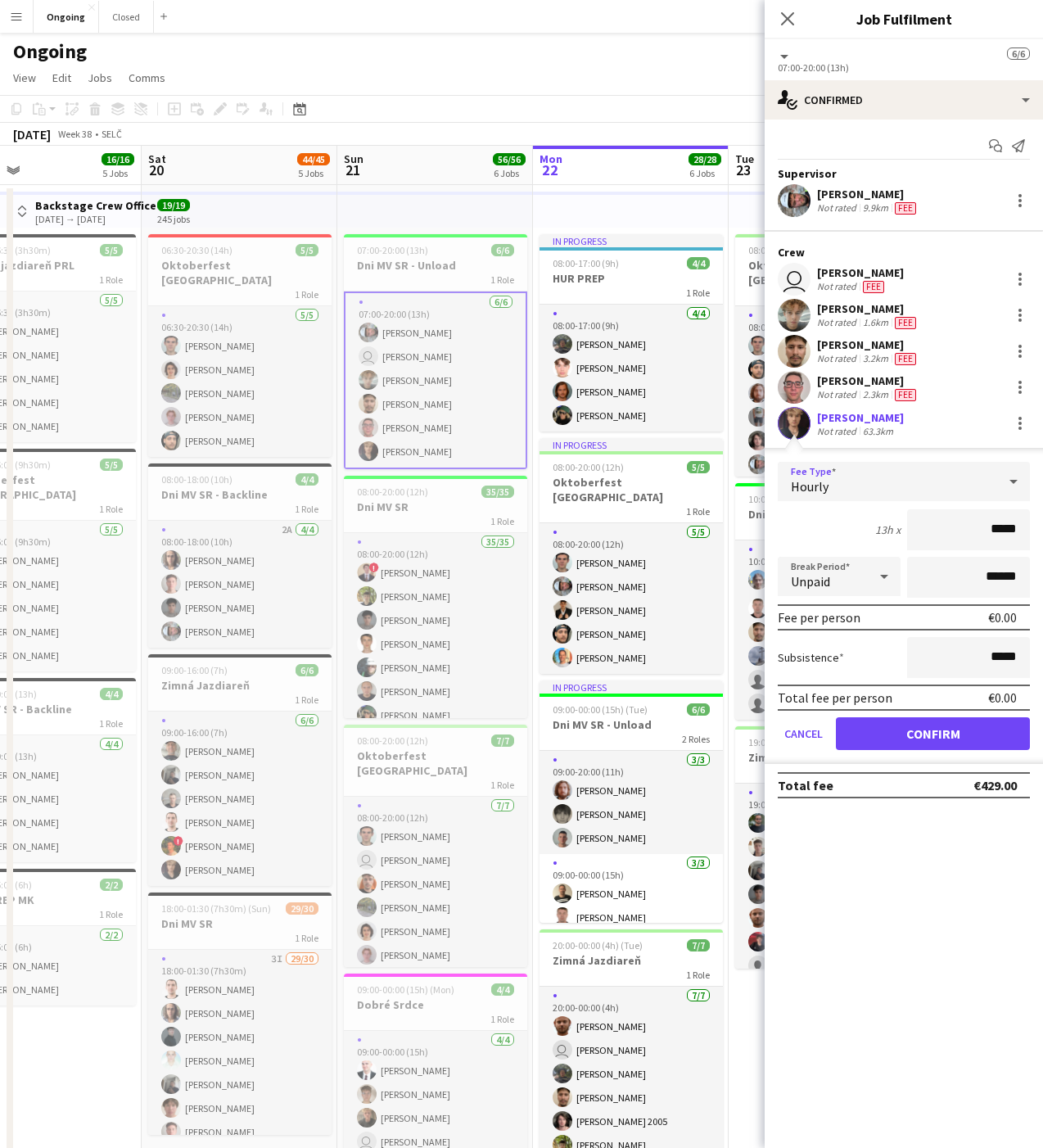
click at [811, 479] on span "Hourly" at bounding box center [809, 486] width 38 height 17
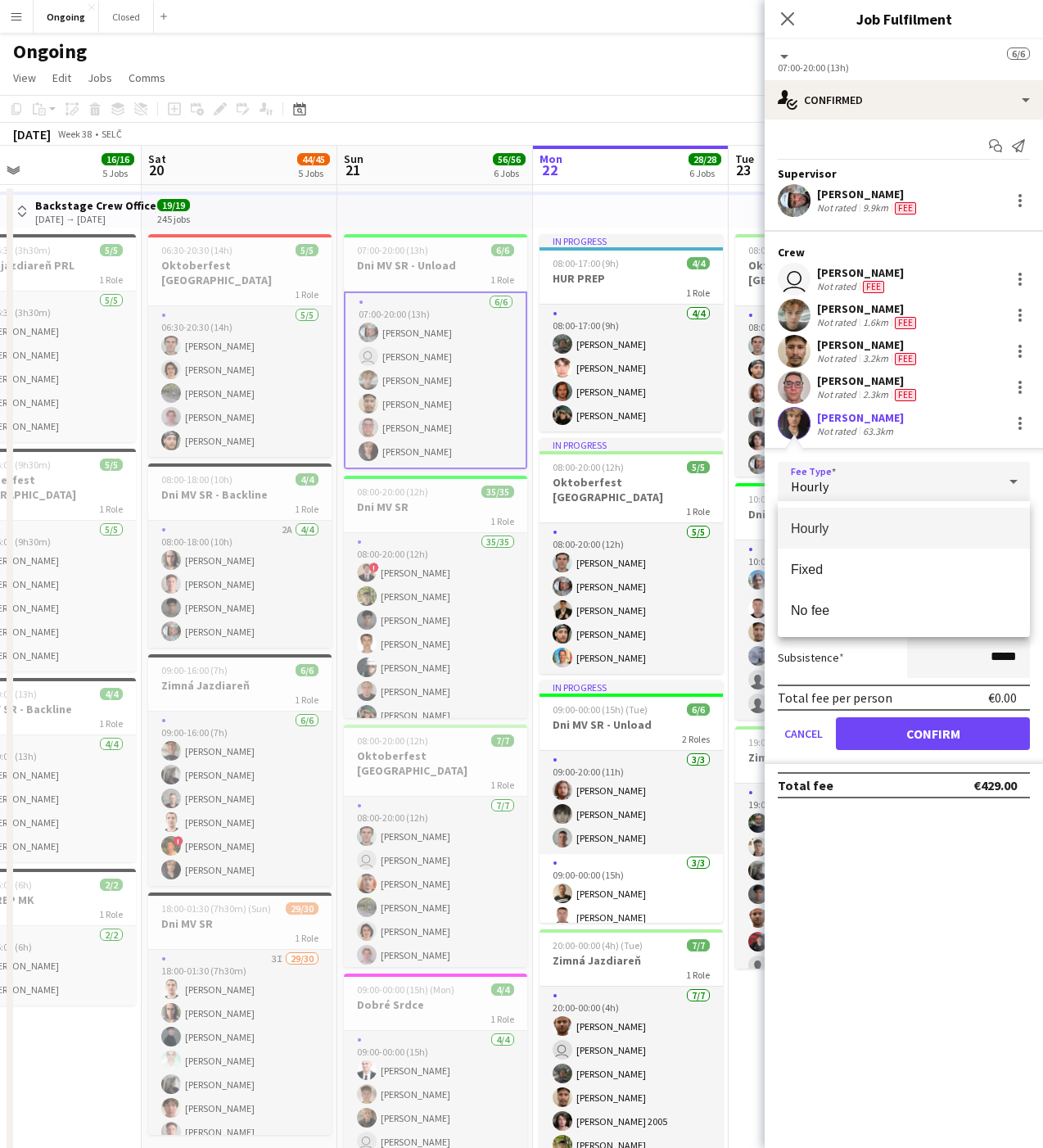
click at [815, 529] on span "Hourly" at bounding box center [903, 528] width 226 height 16
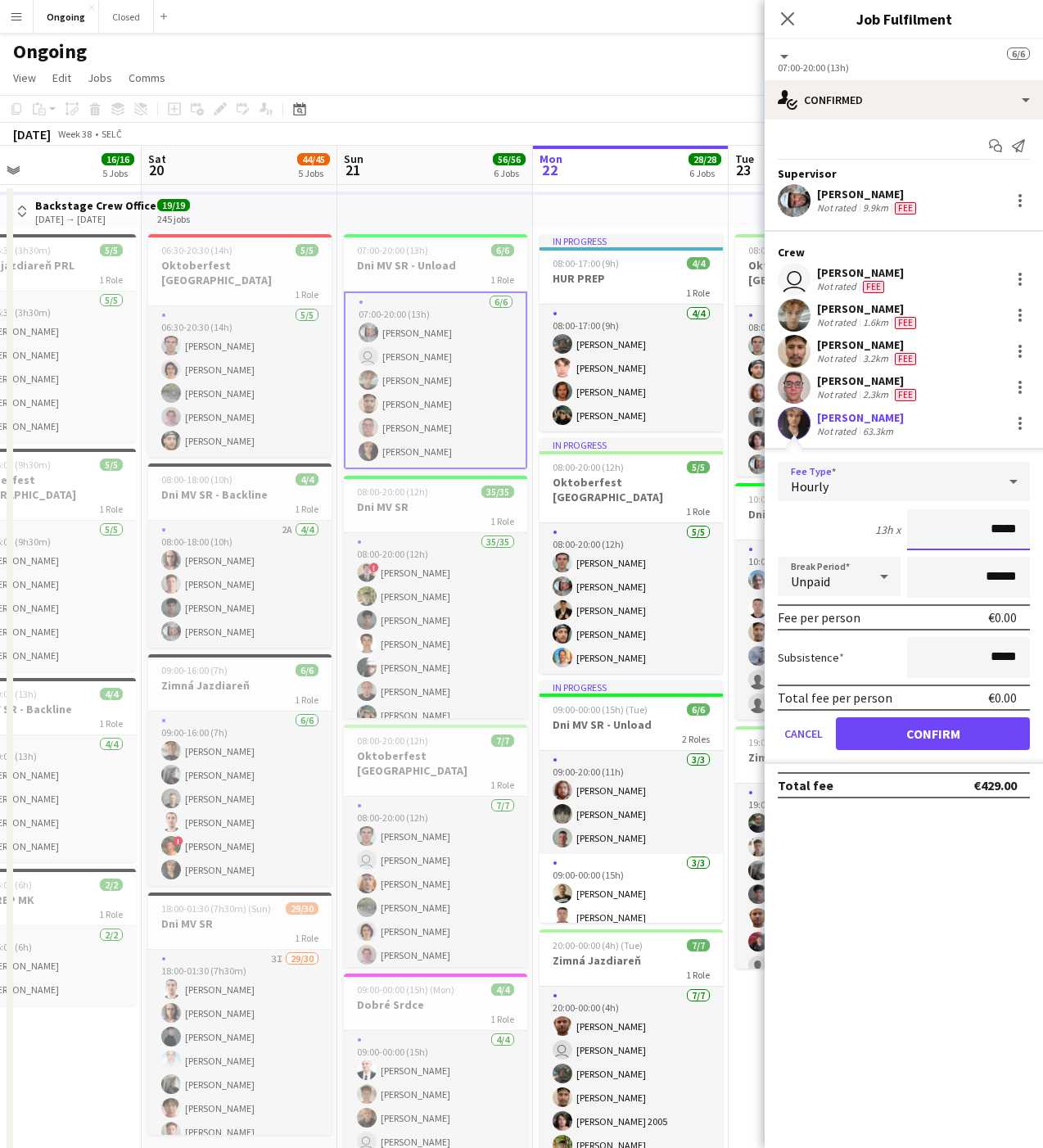
click at [1006, 530] on input "*****" at bounding box center [968, 529] width 123 height 41
type input "**"
click at [956, 726] on button "Confirm" at bounding box center [932, 733] width 194 height 33
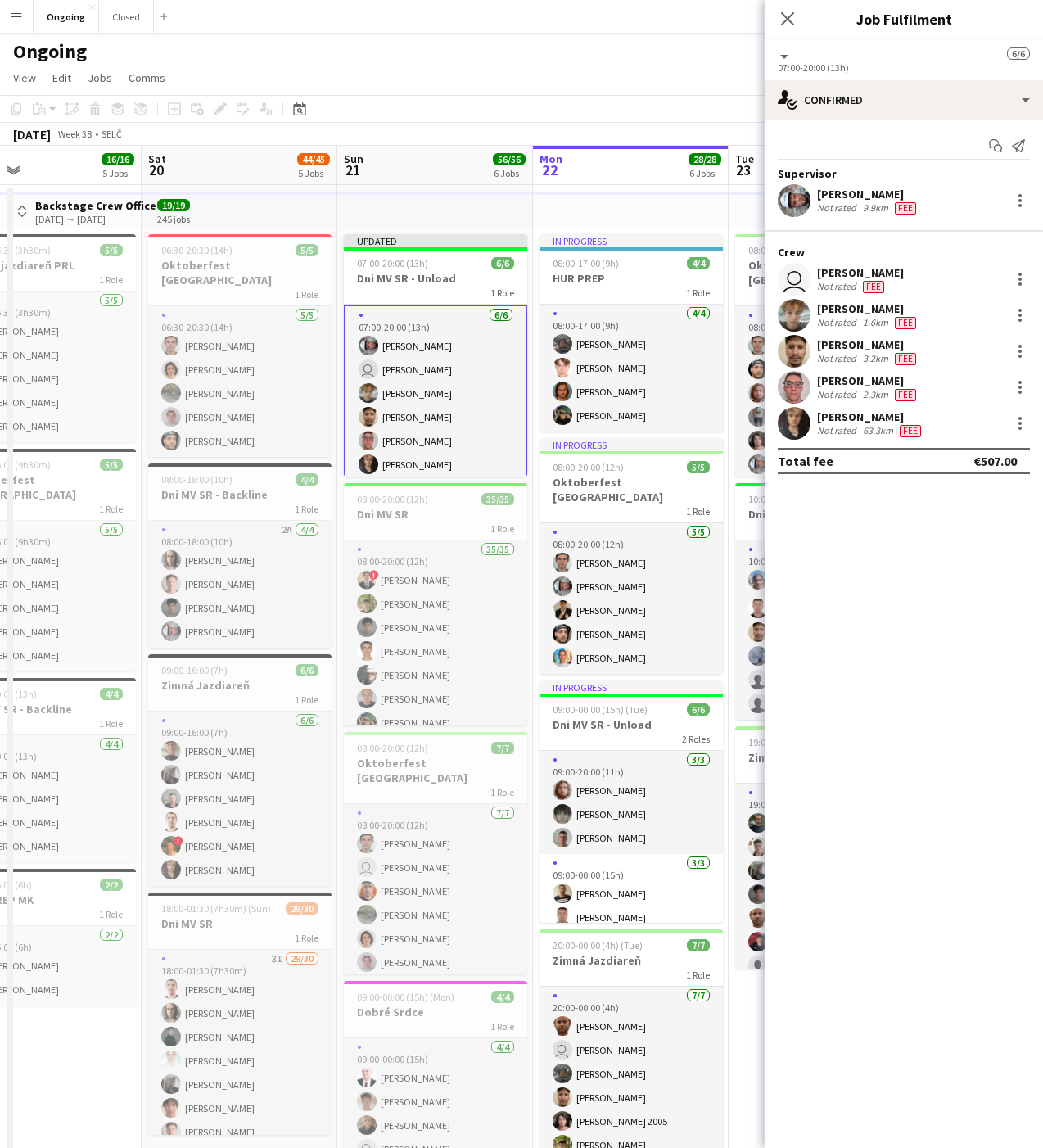
click at [645, 135] on div "[DATE] Week 38 • SELČ Publish 1 job Revert 1 job" at bounding box center [521, 134] width 1043 height 23
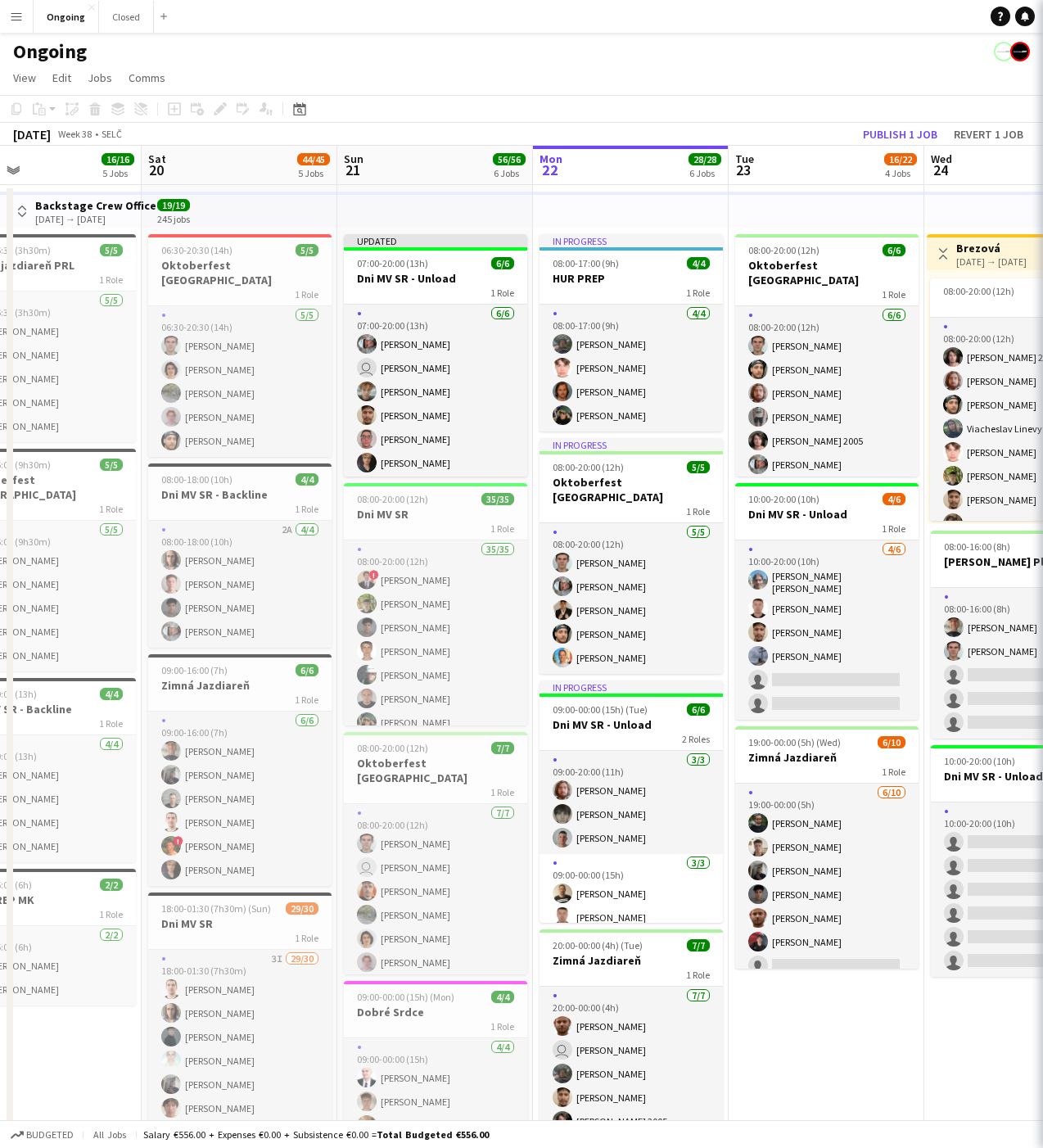
click at [726, 105] on app-toolbar "Copy Paste Paste Command V Paste with crew Command Shift V Paste linked Job [GE…" at bounding box center [521, 109] width 1043 height 28
click at [901, 133] on button "Publish 1 job" at bounding box center [900, 134] width 88 height 21
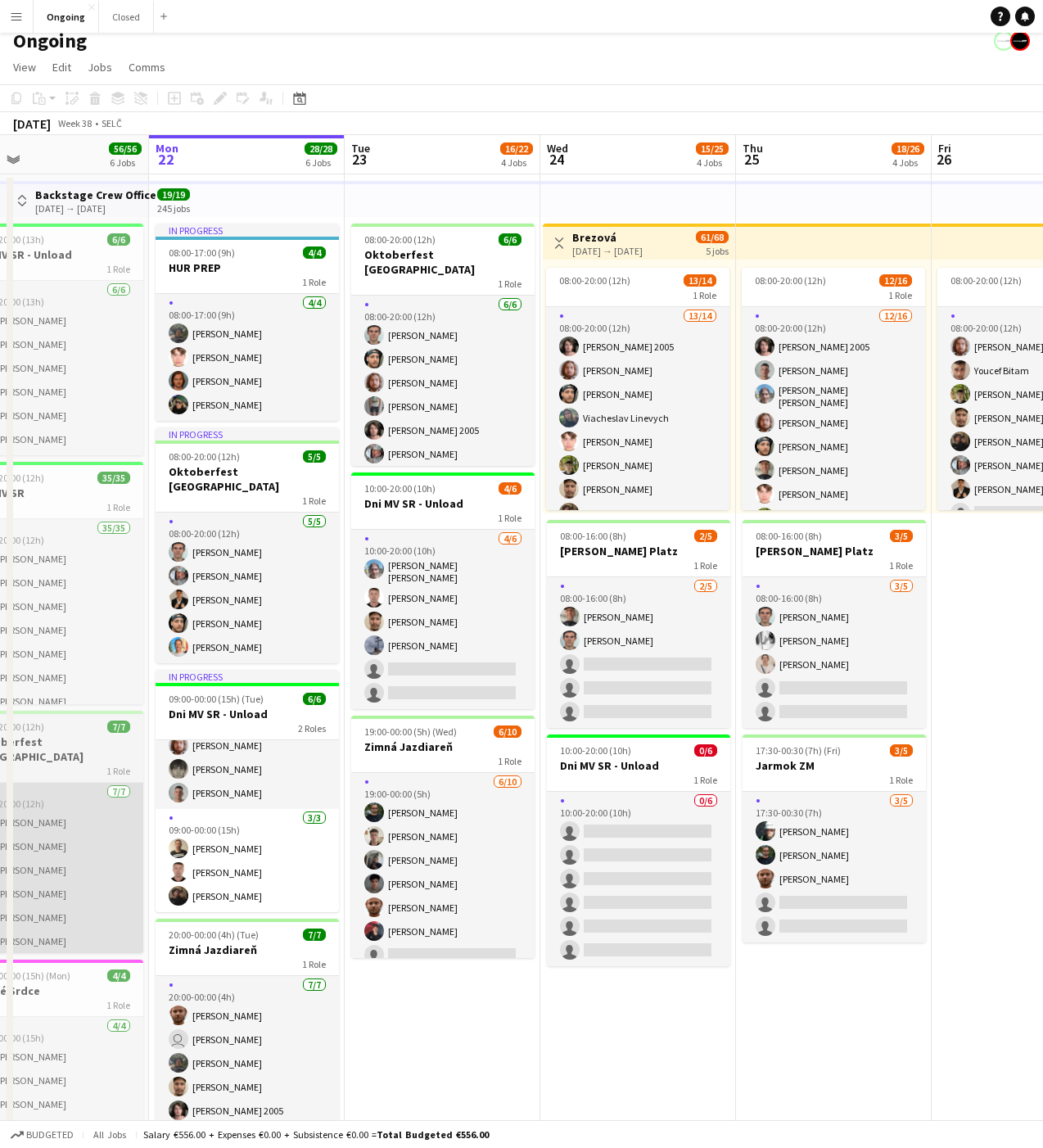
scroll to position [3, 0]
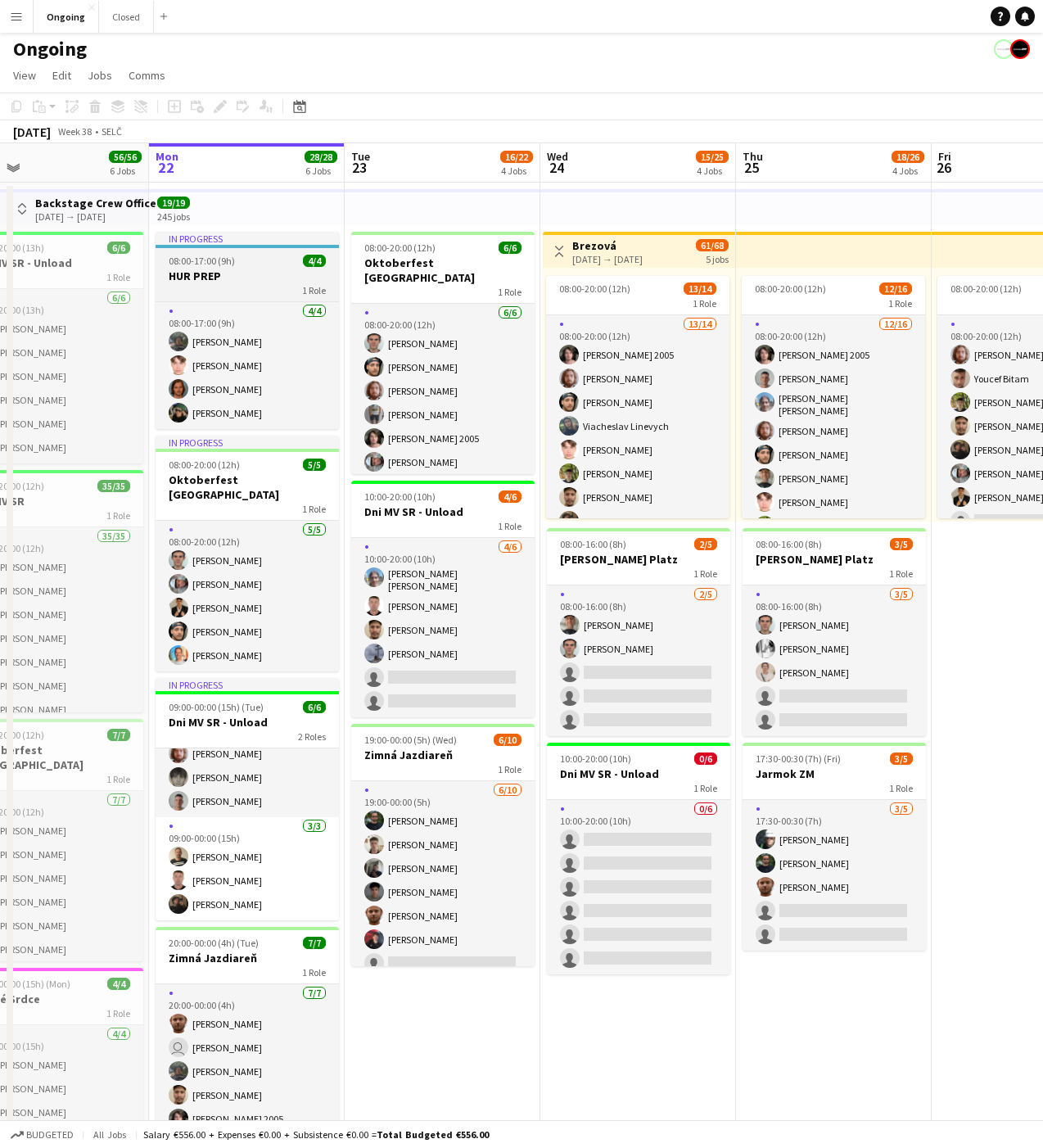
click at [256, 244] on div at bounding box center [247, 246] width 184 height 4
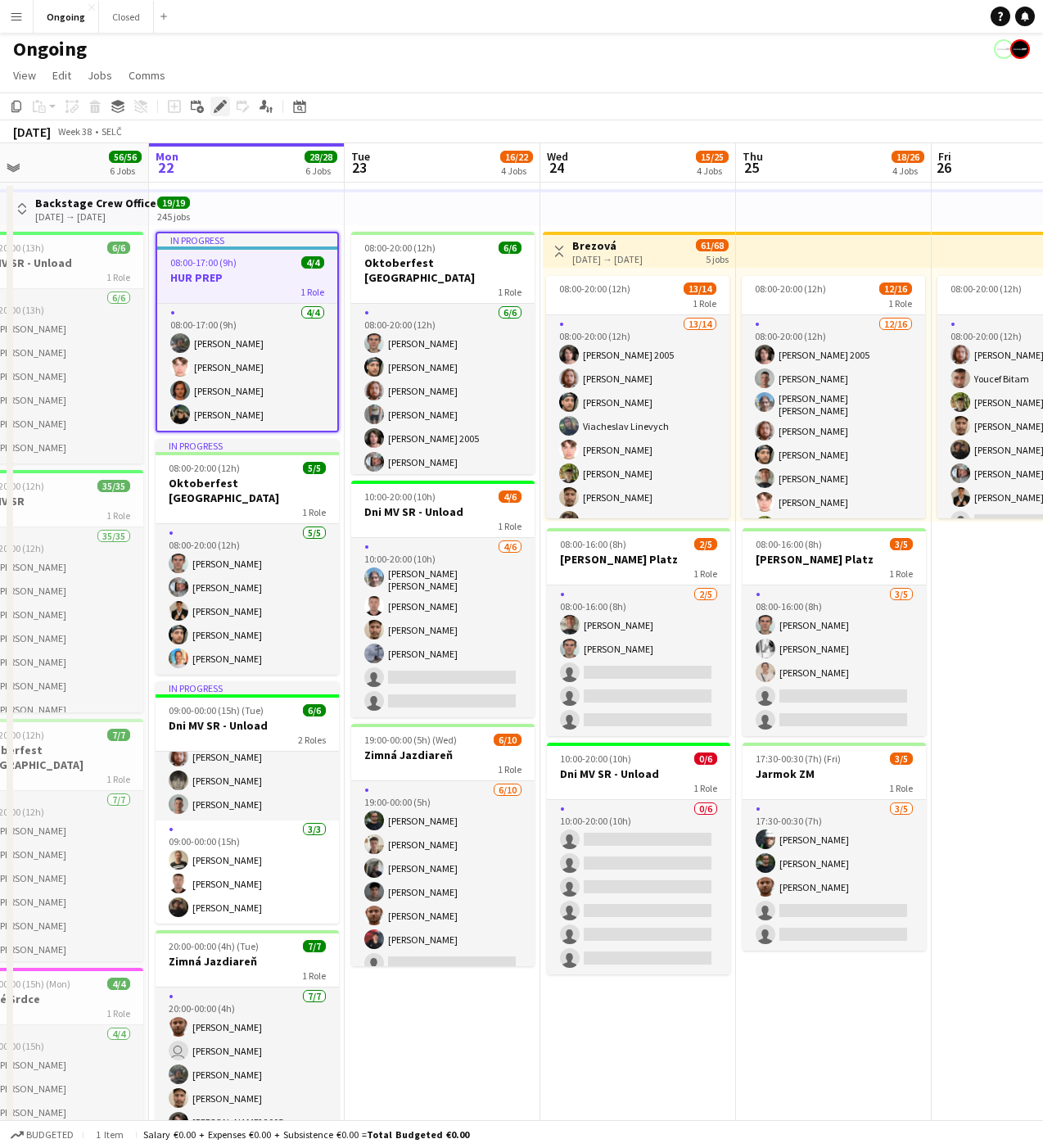
click at [222, 108] on icon "Edit" at bounding box center [220, 106] width 13 height 13
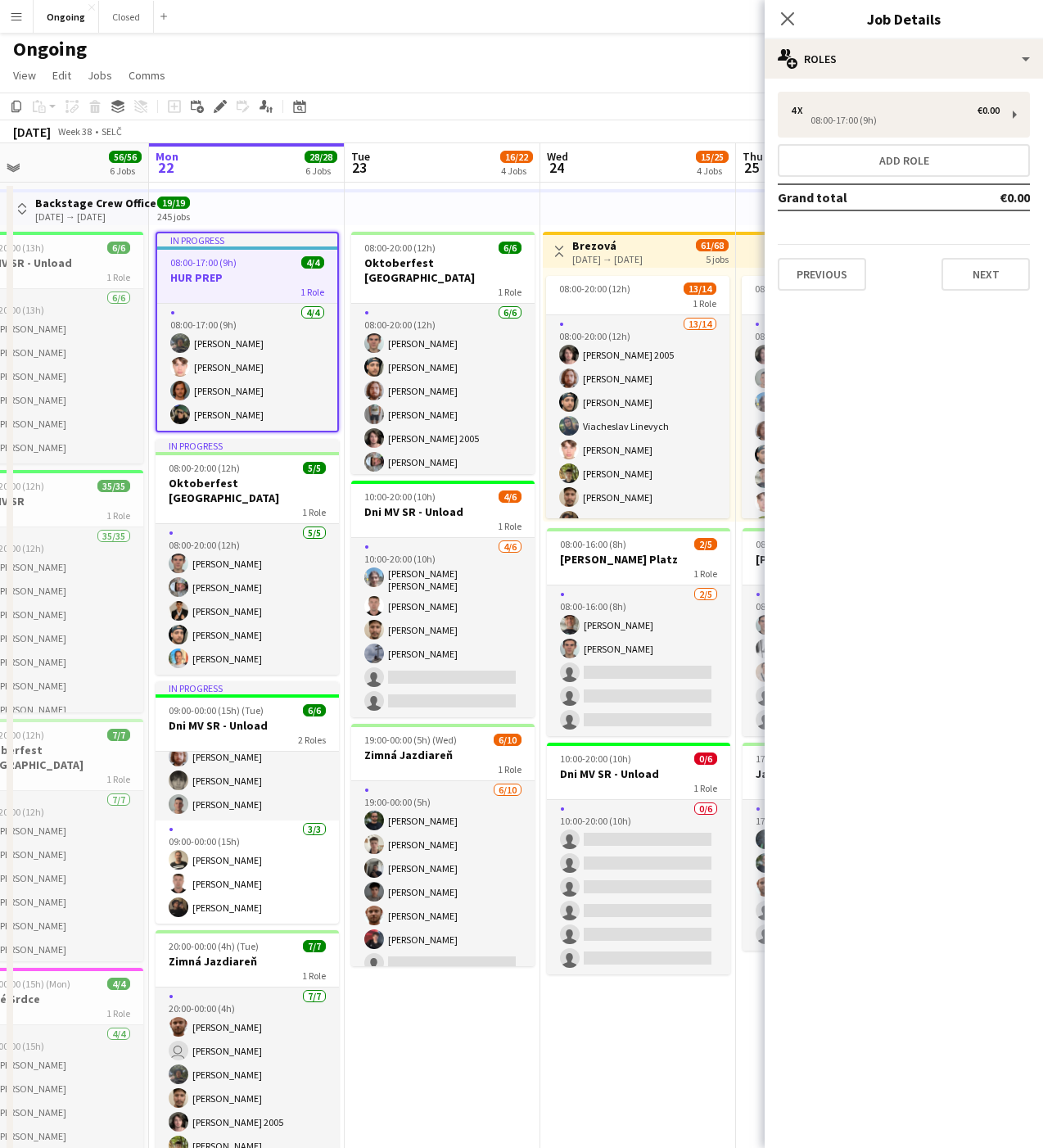
click at [371, 197] on app-top-bar at bounding box center [442, 207] width 196 height 36
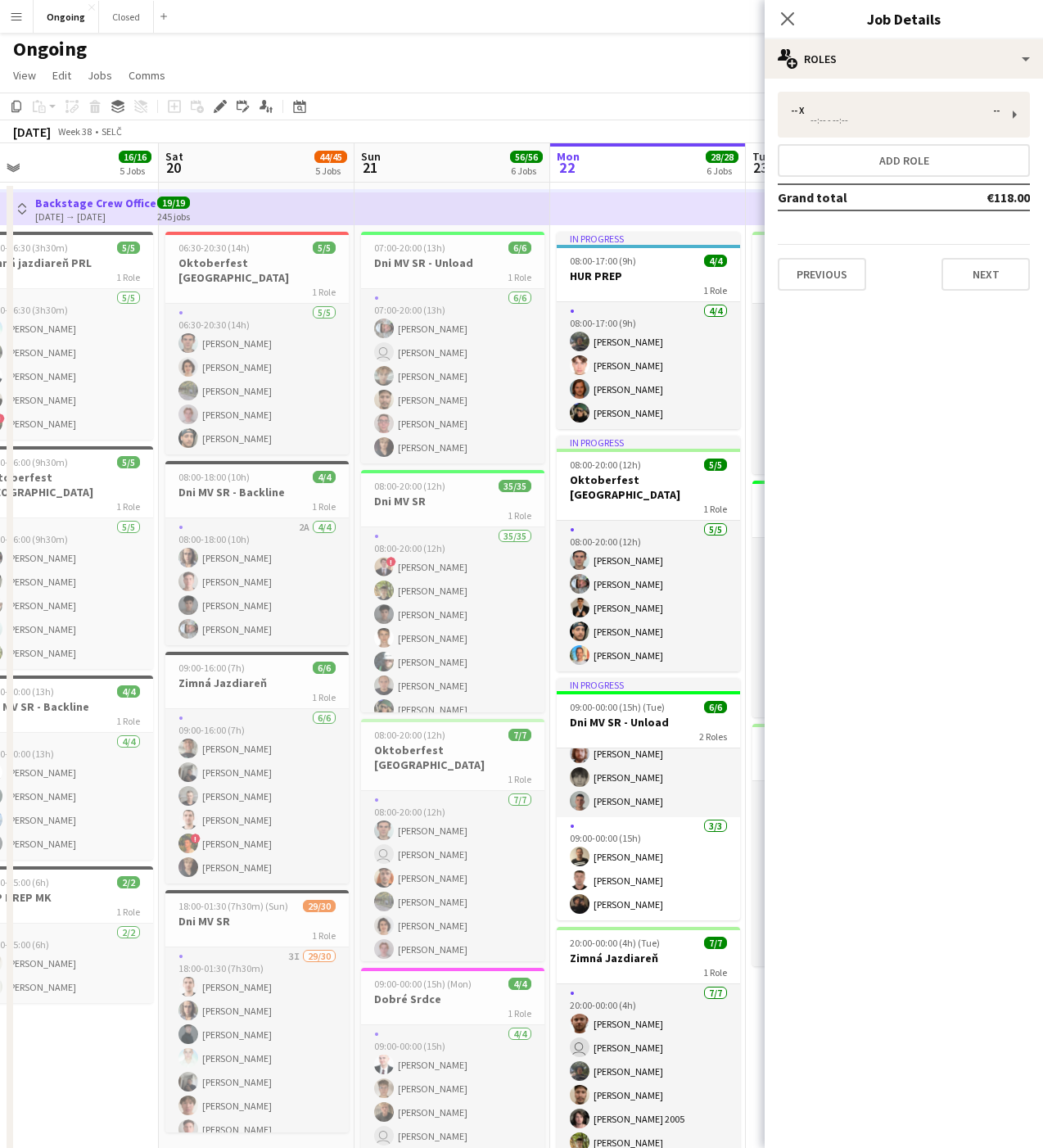
scroll to position [0, 438]
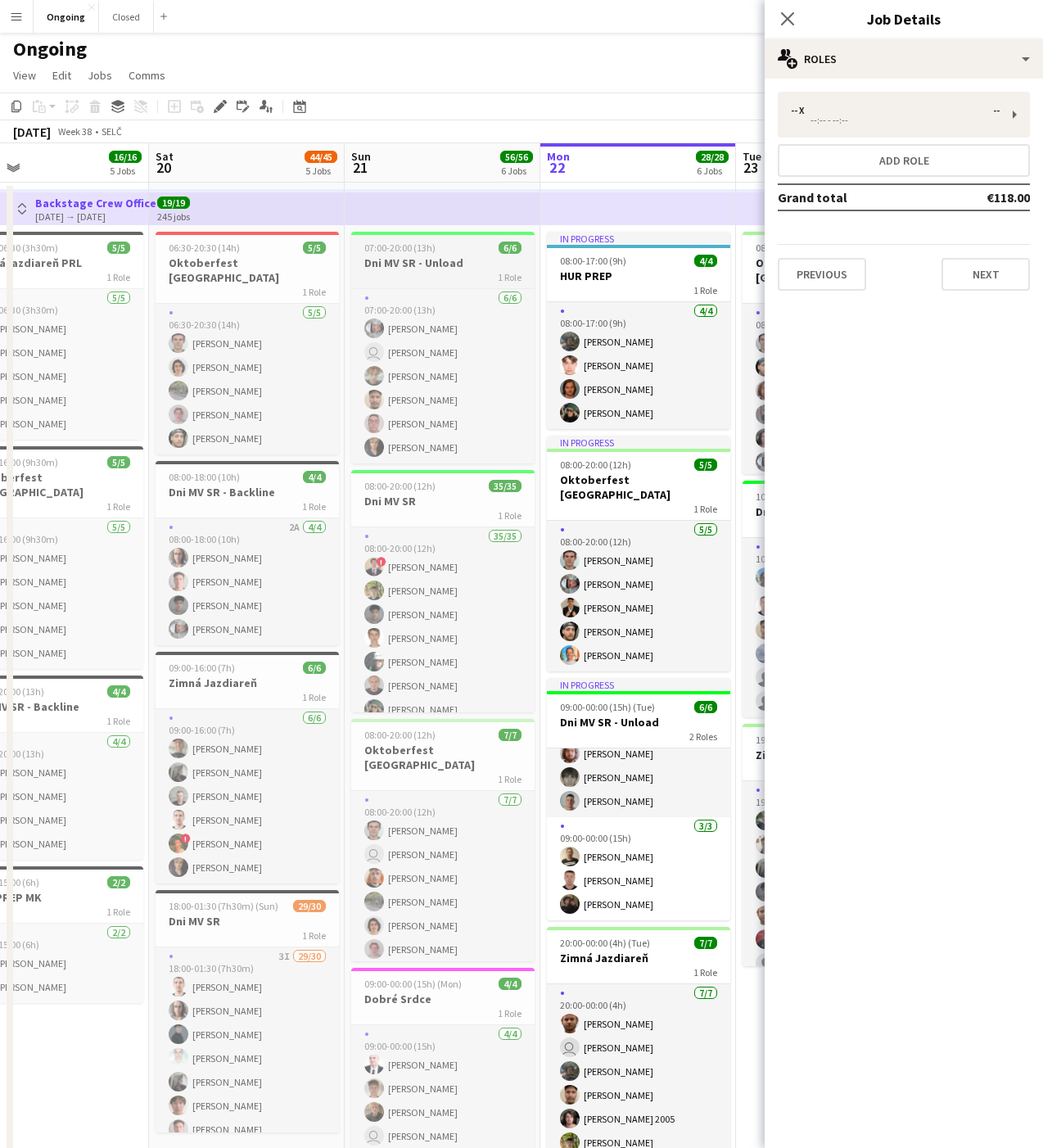
click at [384, 233] on div at bounding box center [443, 234] width 184 height 4
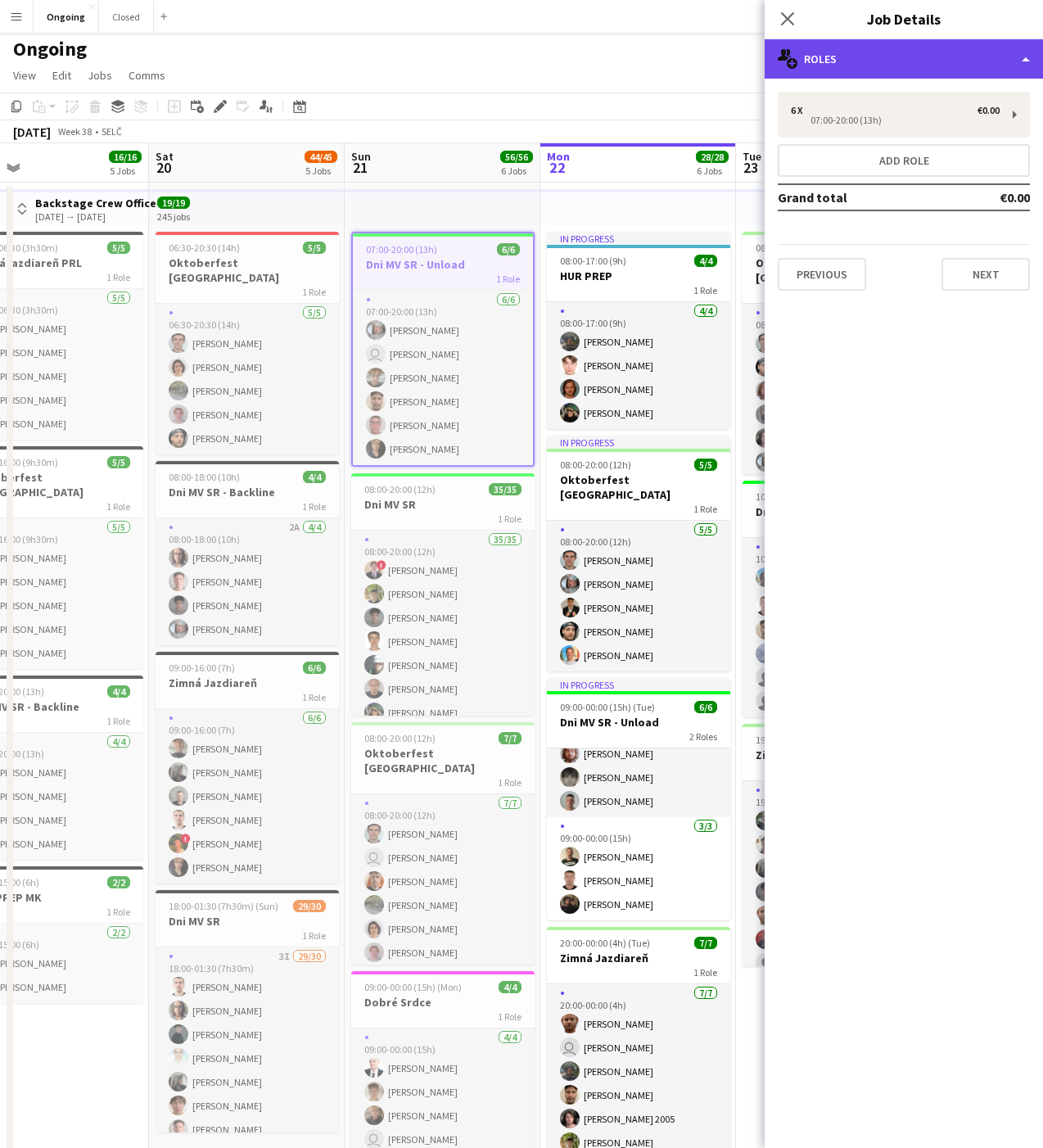
click at [902, 66] on div "multiple-users-add Roles" at bounding box center [903, 59] width 279 height 40
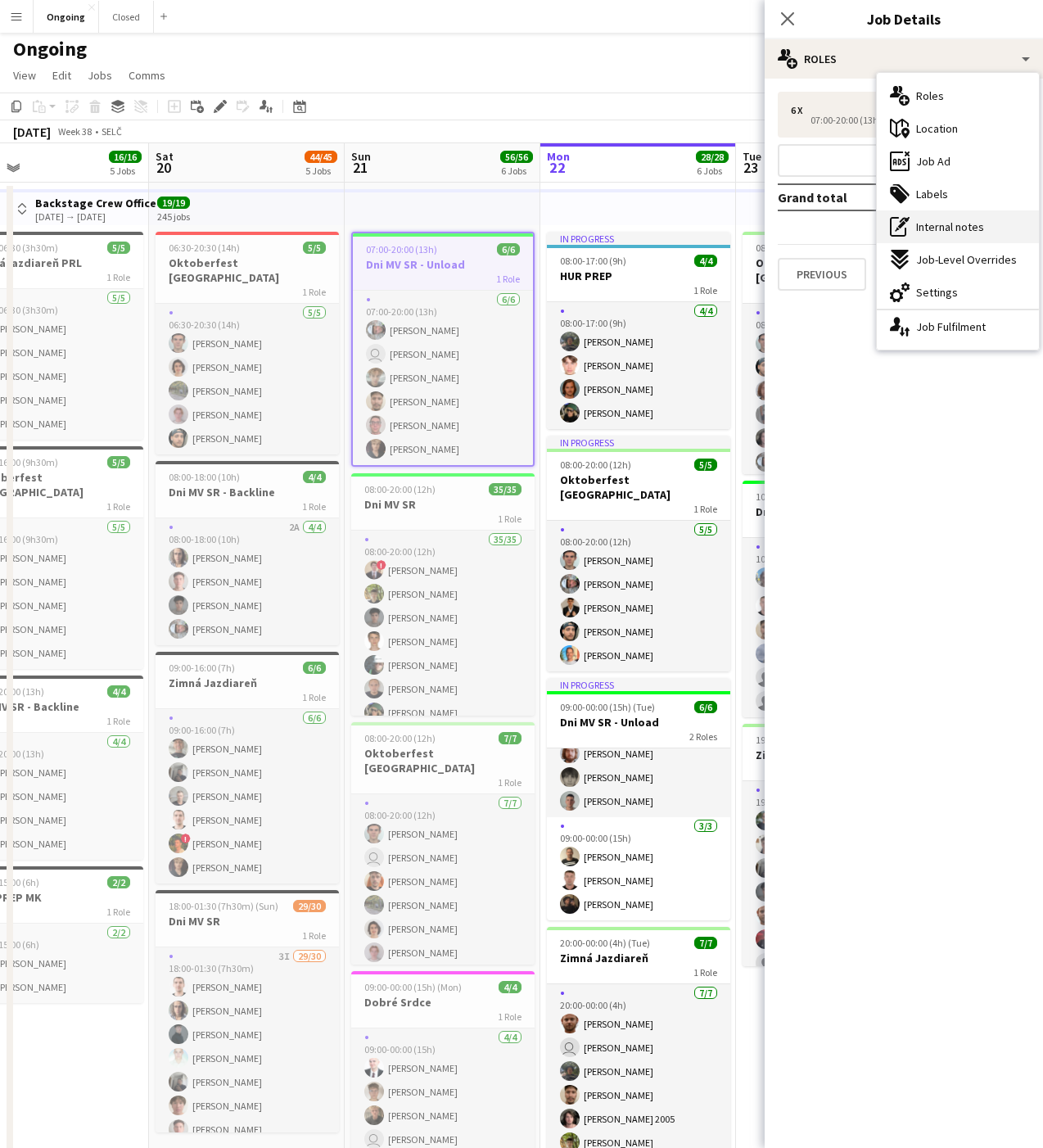
click at [952, 224] on span "Internal notes" at bounding box center [949, 227] width 68 height 15
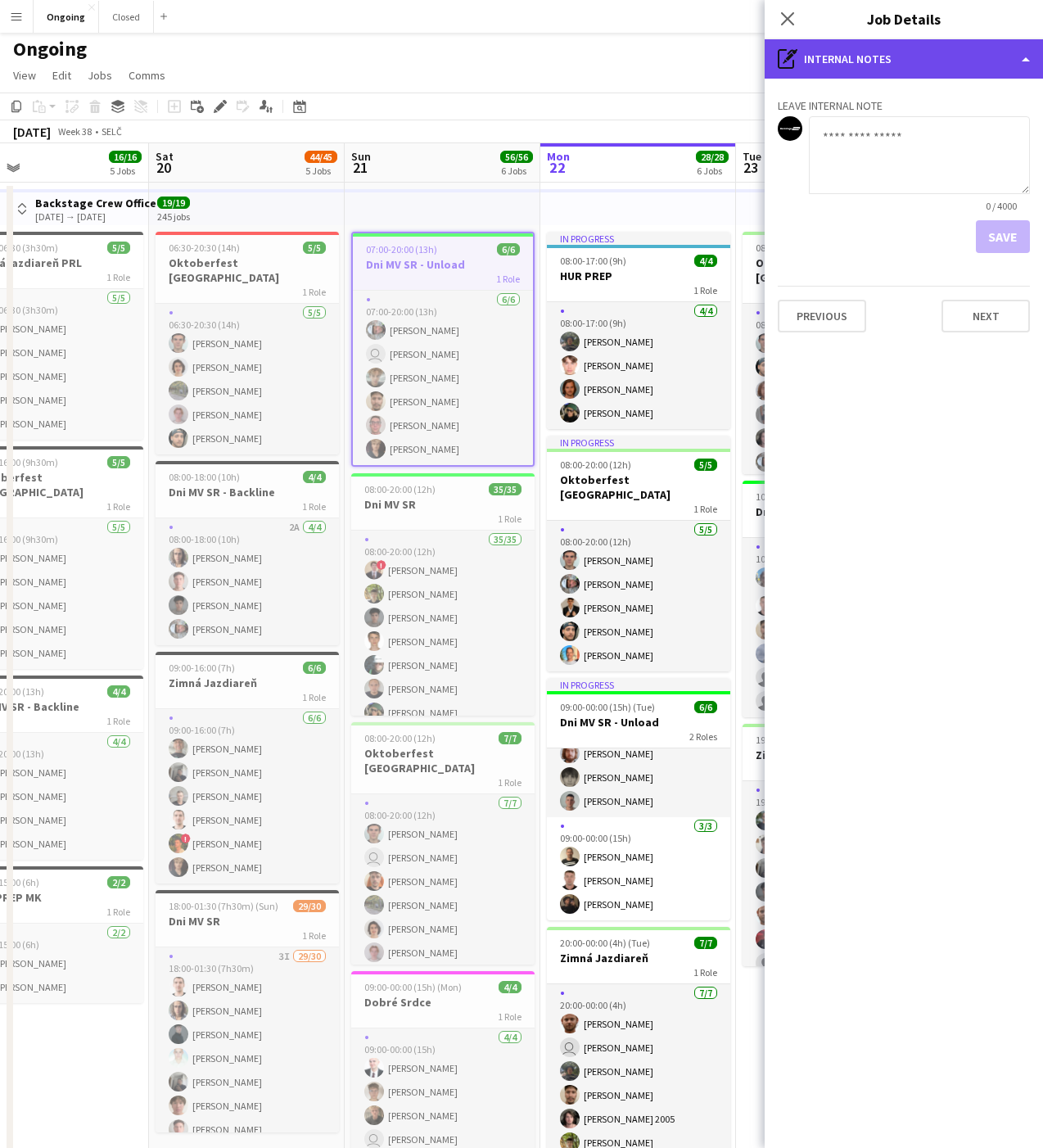
click at [906, 72] on div "pen-write Internal notes" at bounding box center [903, 59] width 279 height 40
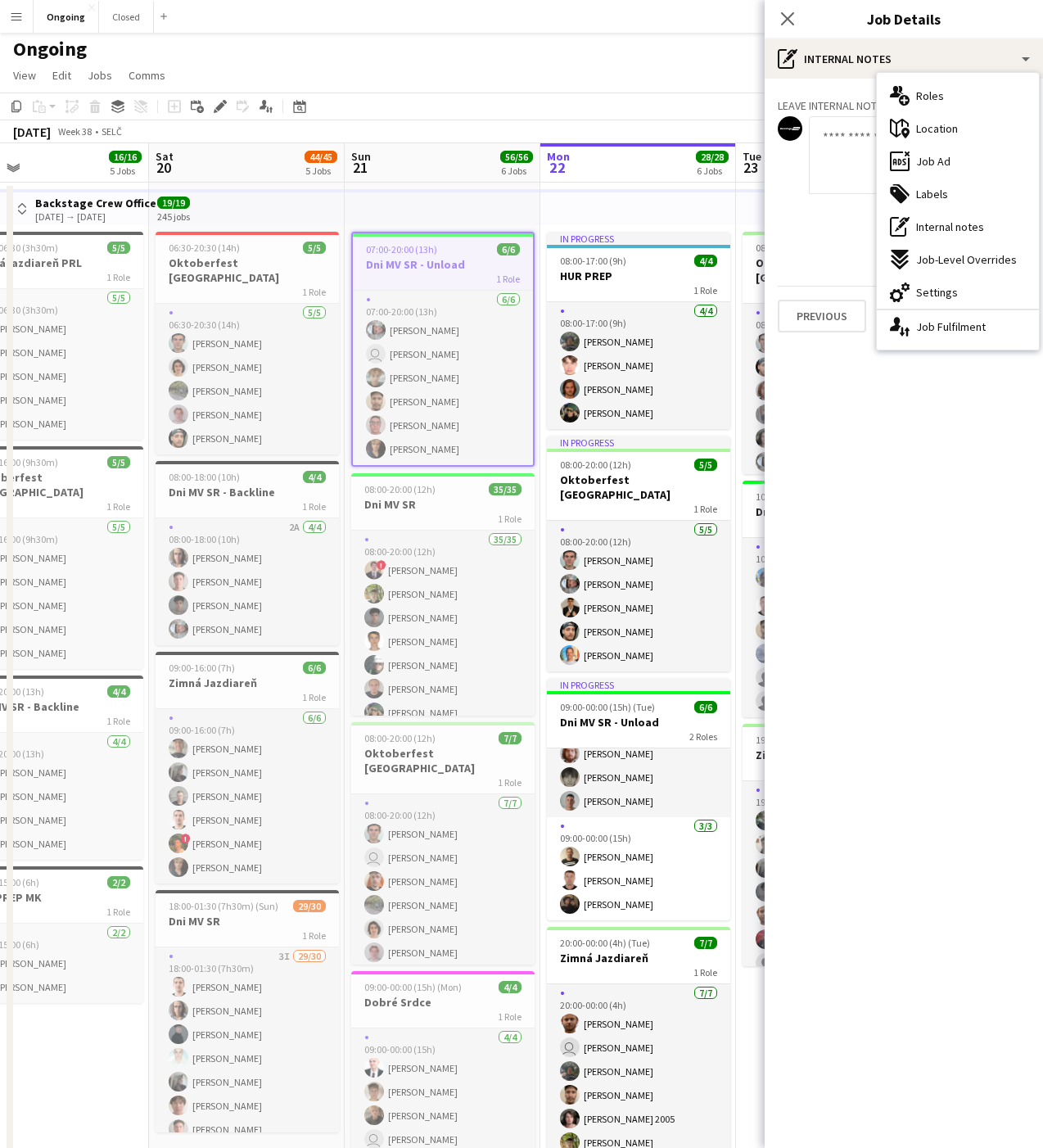
click at [822, 120] on textarea at bounding box center [918, 155] width 221 height 77
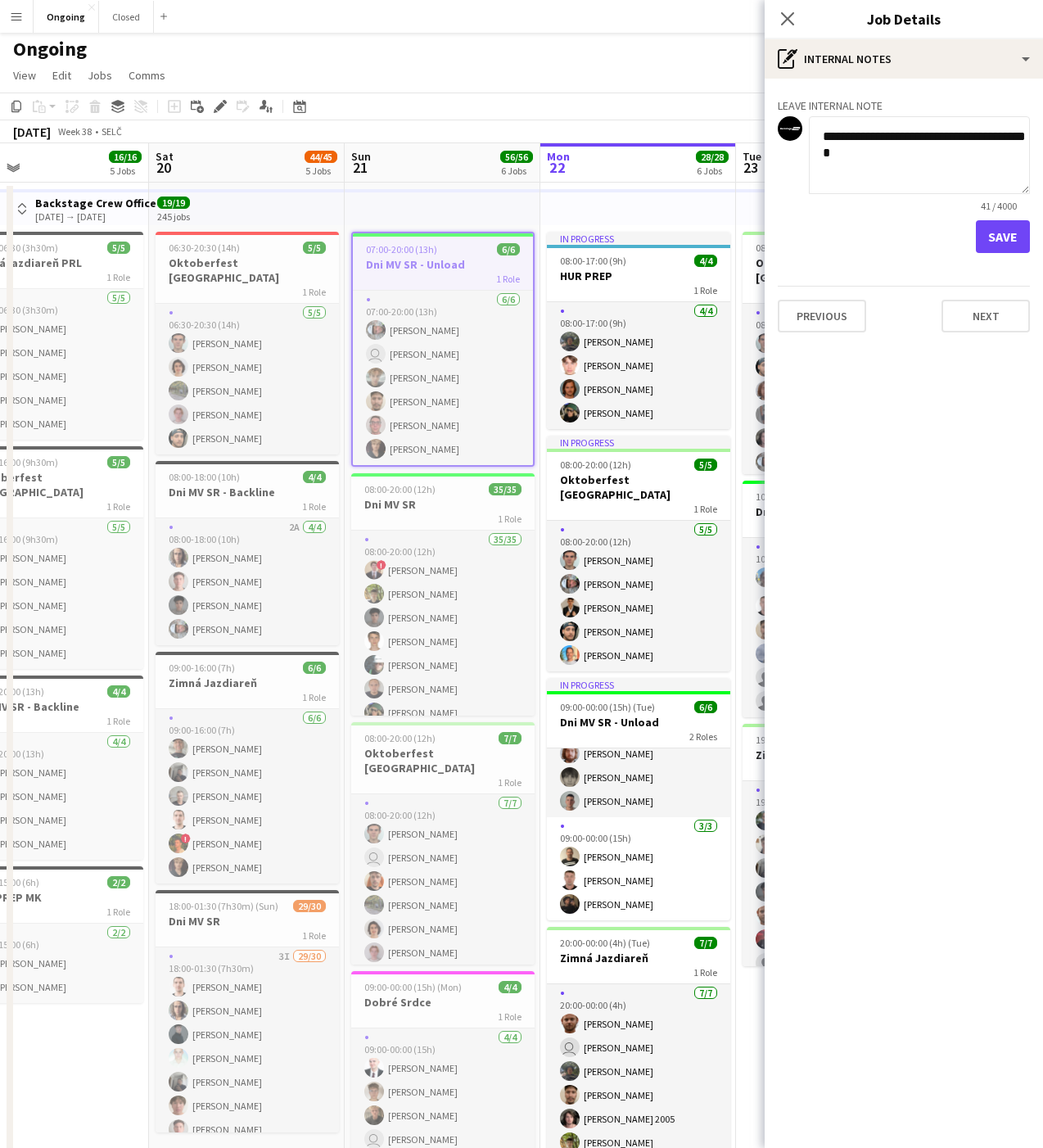
type textarea "**********"
click at [1015, 225] on button "Save" at bounding box center [1002, 236] width 54 height 33
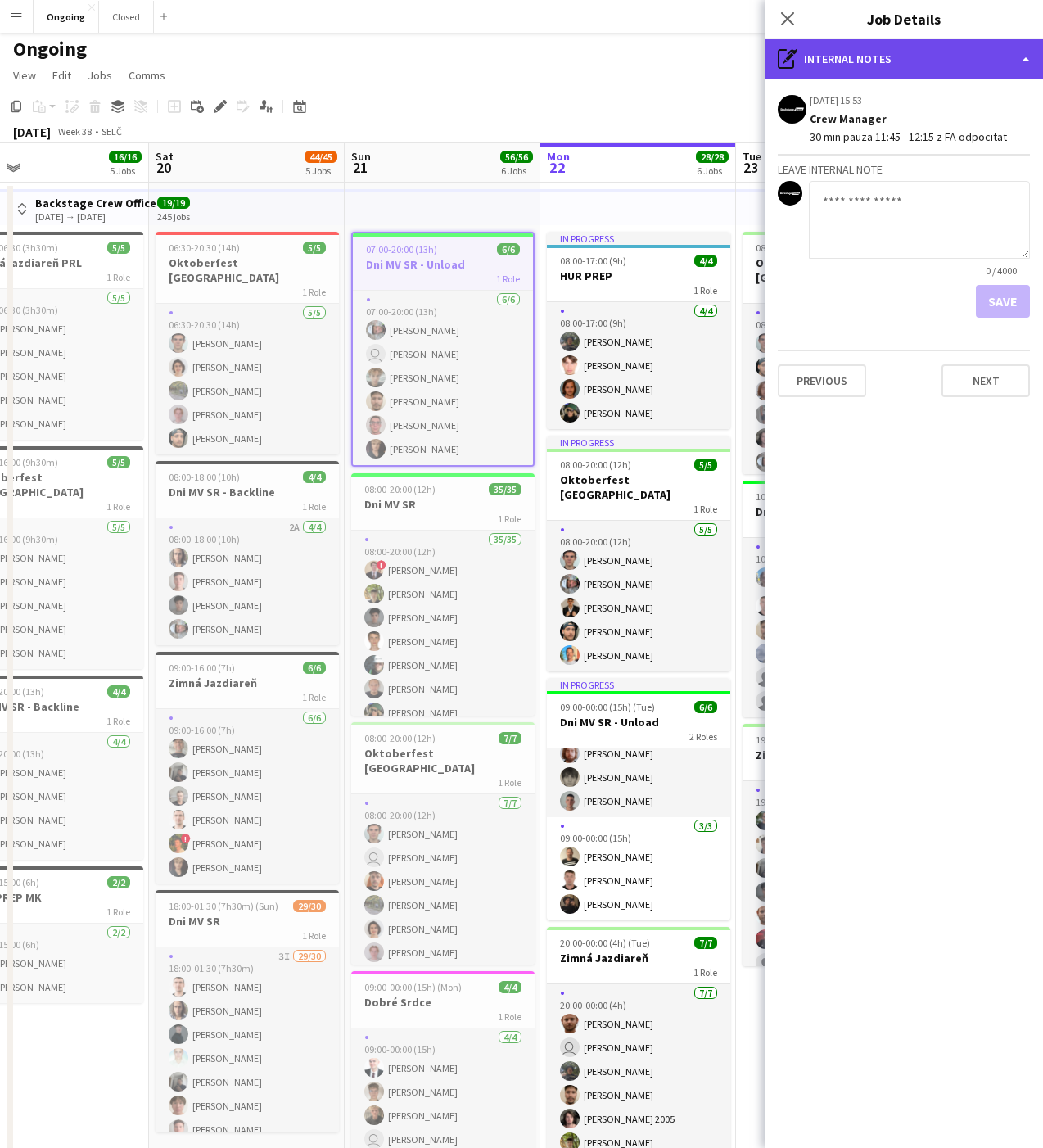
click at [803, 72] on div "pen-write Internal notes" at bounding box center [903, 59] width 279 height 40
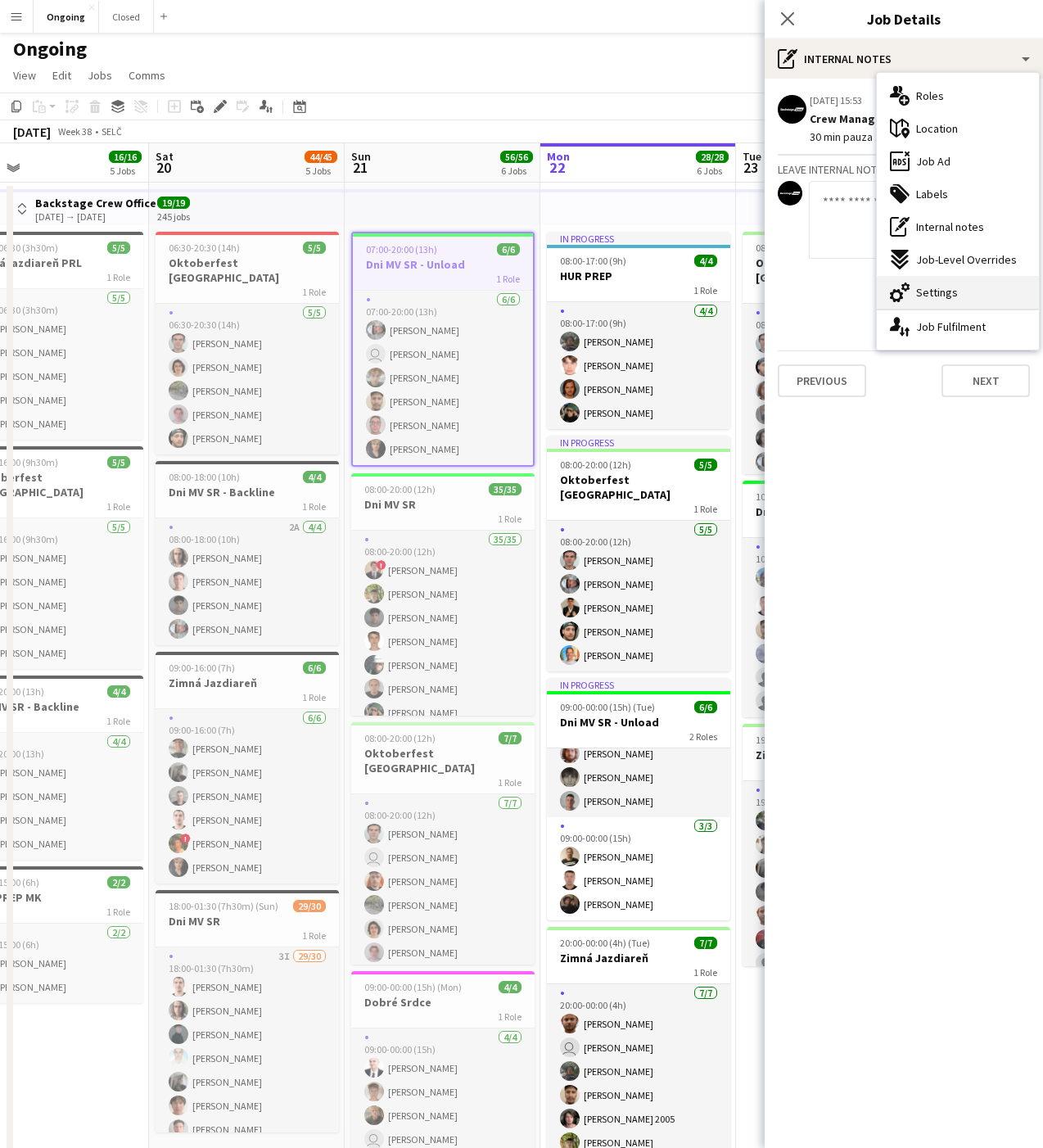
click at [909, 294] on icon "cog-double-3" at bounding box center [899, 292] width 19 height 19
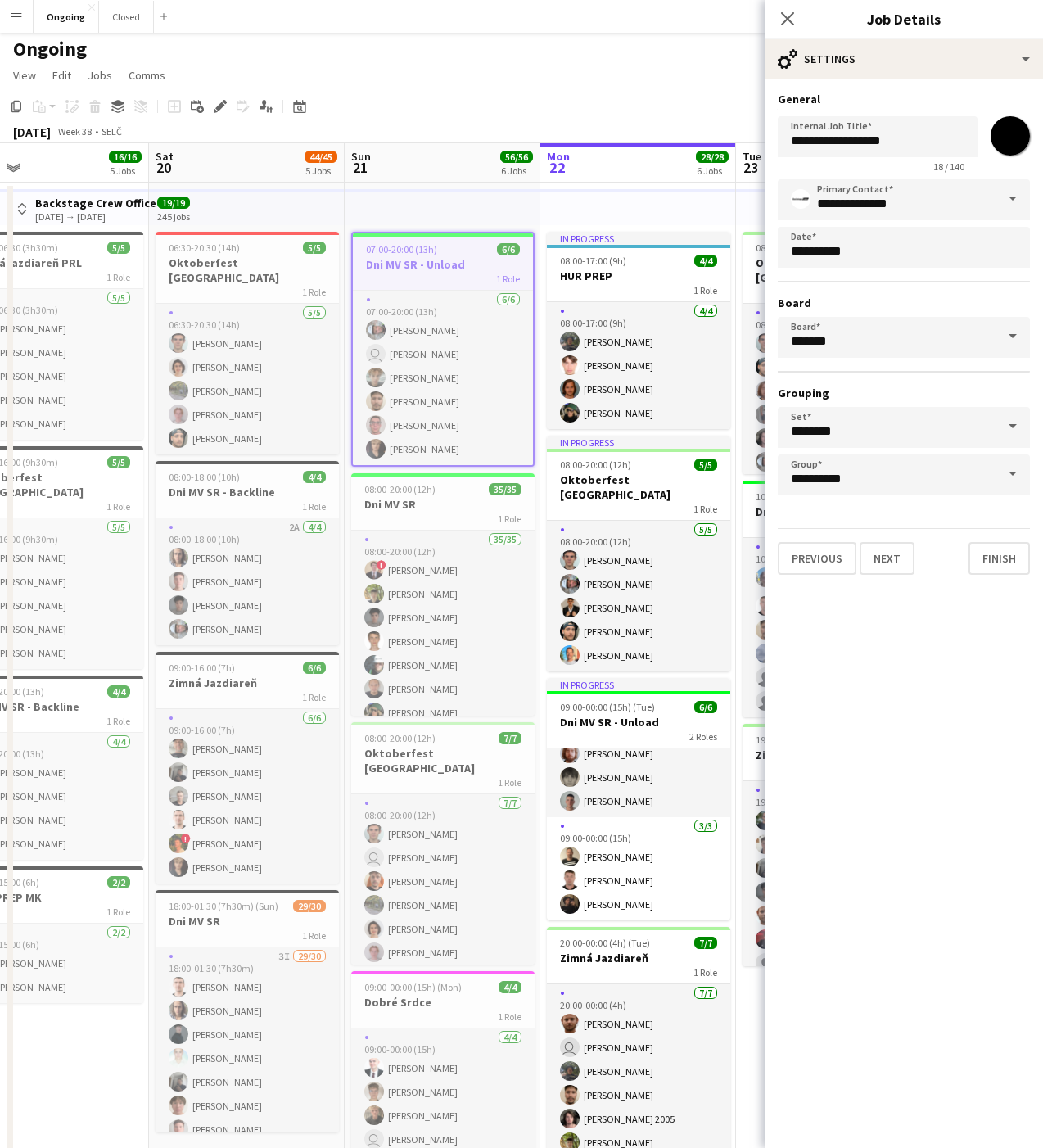
click at [1010, 134] on input "*******" at bounding box center [1010, 135] width 59 height 59
type input "*******"
click at [980, 730] on mat-expansion-panel "**********" at bounding box center [903, 613] width 279 height 1069
click at [993, 555] on button "Finish" at bounding box center [999, 558] width 62 height 33
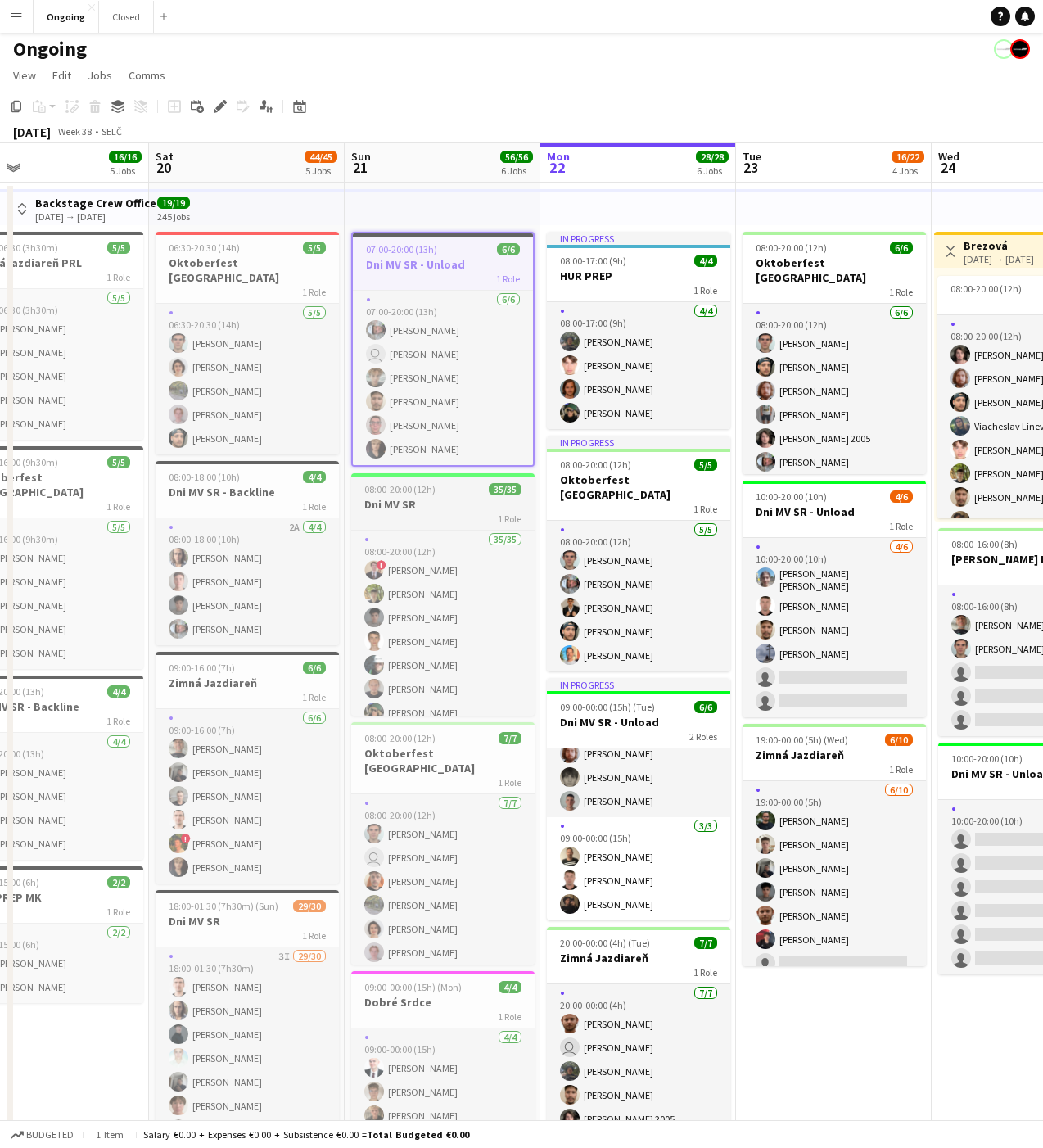
click at [436, 503] on h3 "Dni MV SR" at bounding box center [443, 504] width 184 height 15
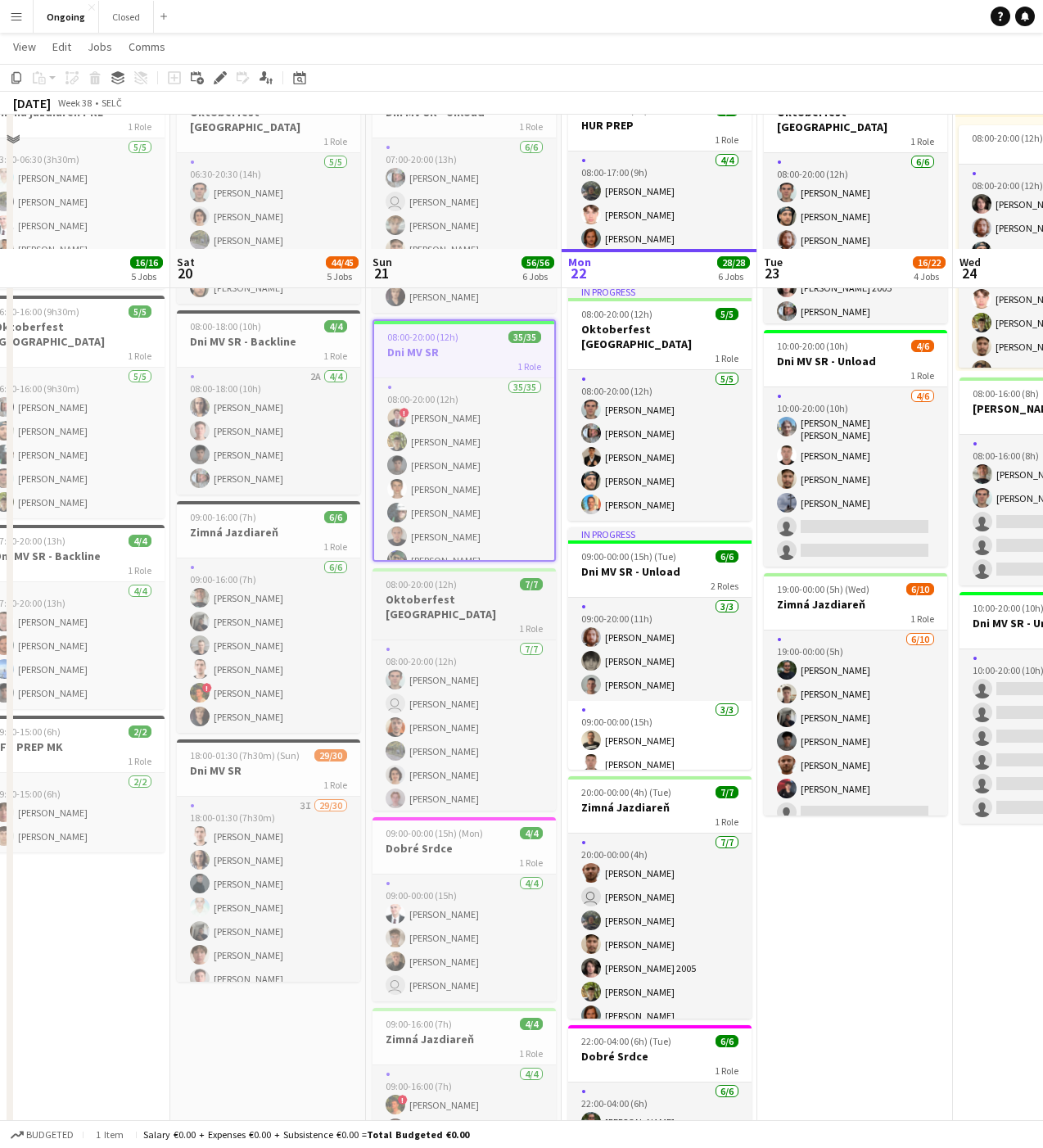
scroll to position [310, 0]
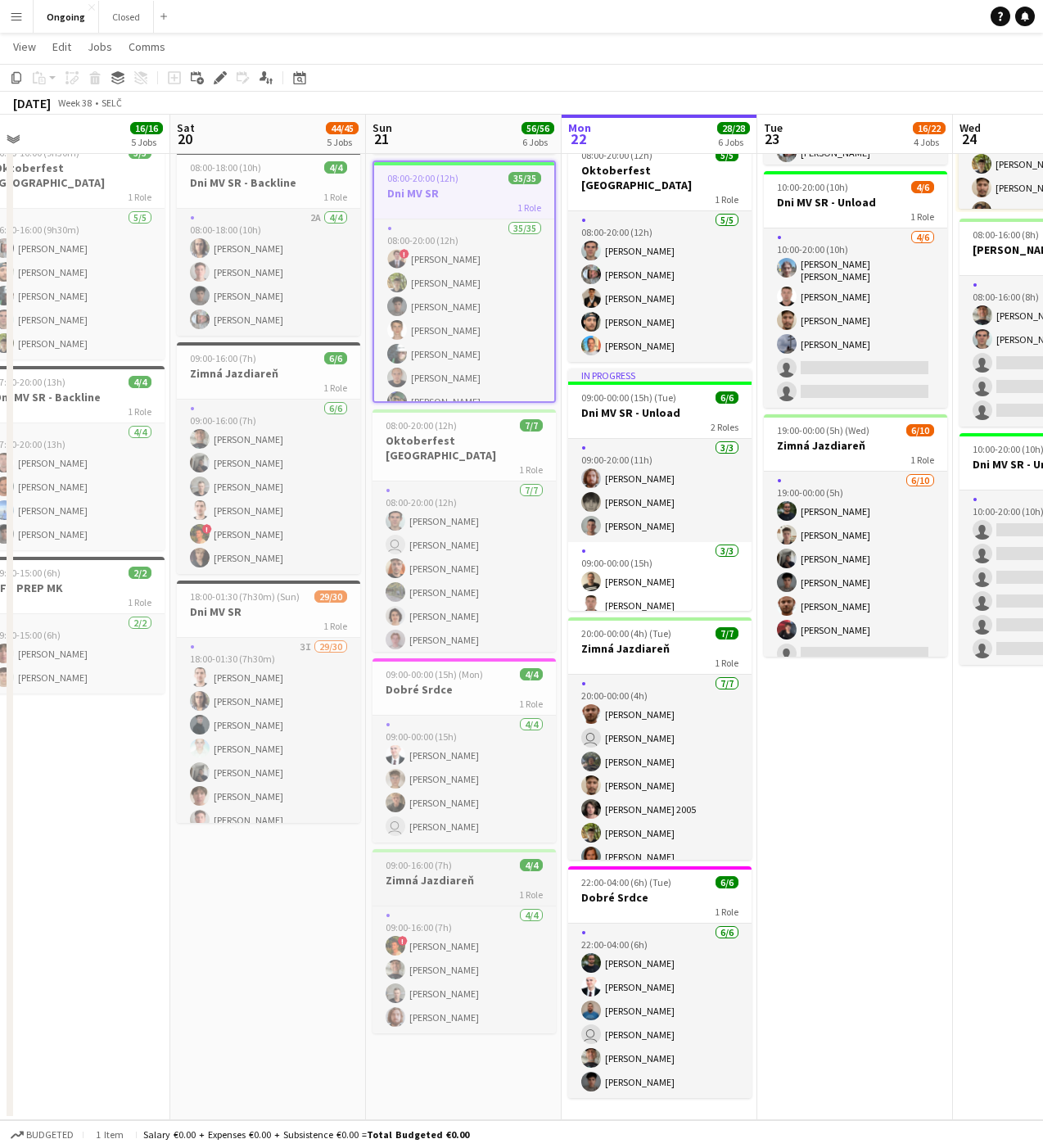
click at [448, 878] on h3 "Zimná Jazdiareň" at bounding box center [464, 880] width 184 height 15
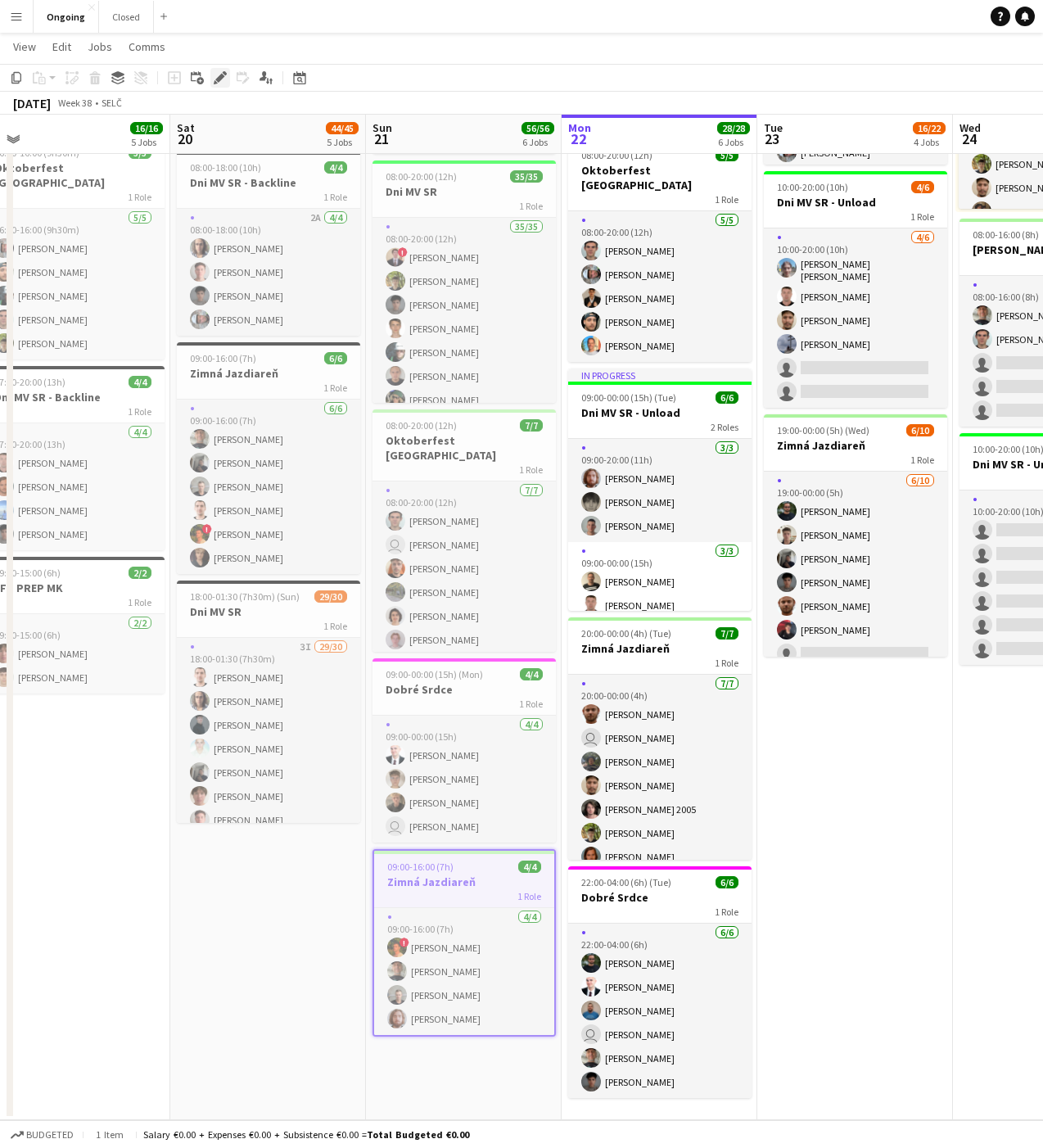
click at [220, 75] on icon at bounding box center [220, 78] width 9 height 9
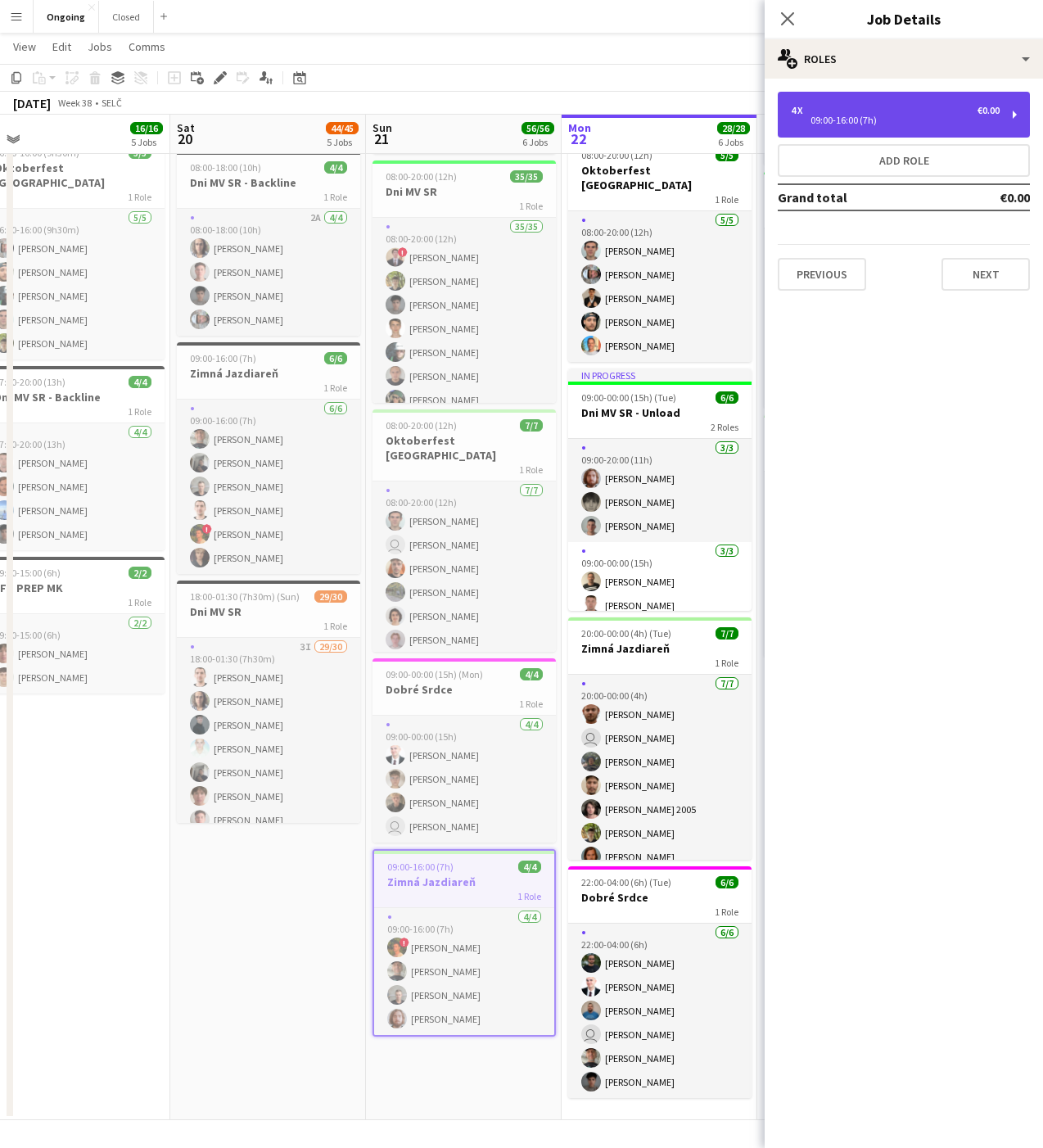
click at [844, 110] on div "4 x €0.00" at bounding box center [895, 110] width 209 height 11
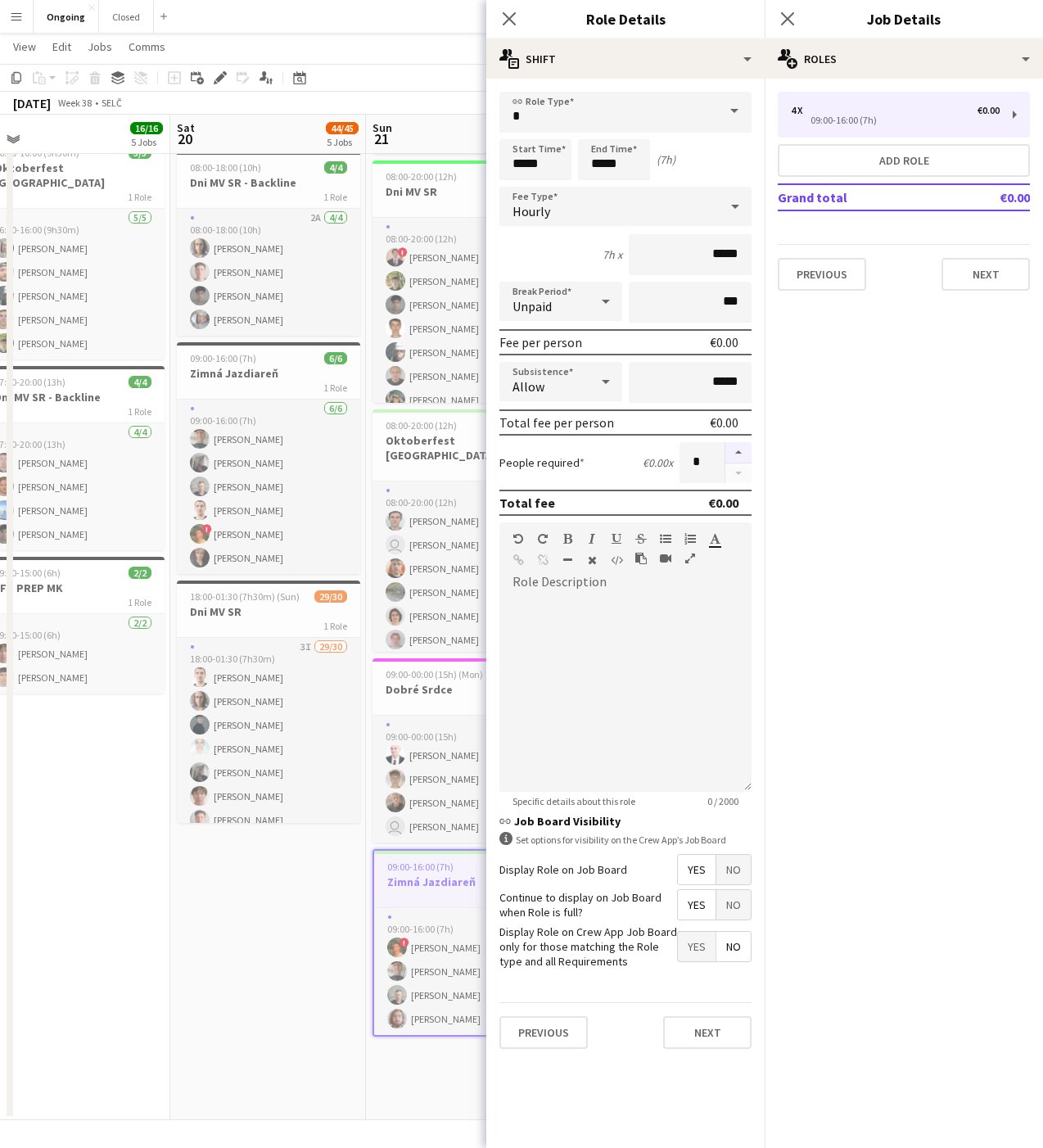
click at [735, 450] on button "button" at bounding box center [738, 453] width 26 height 21
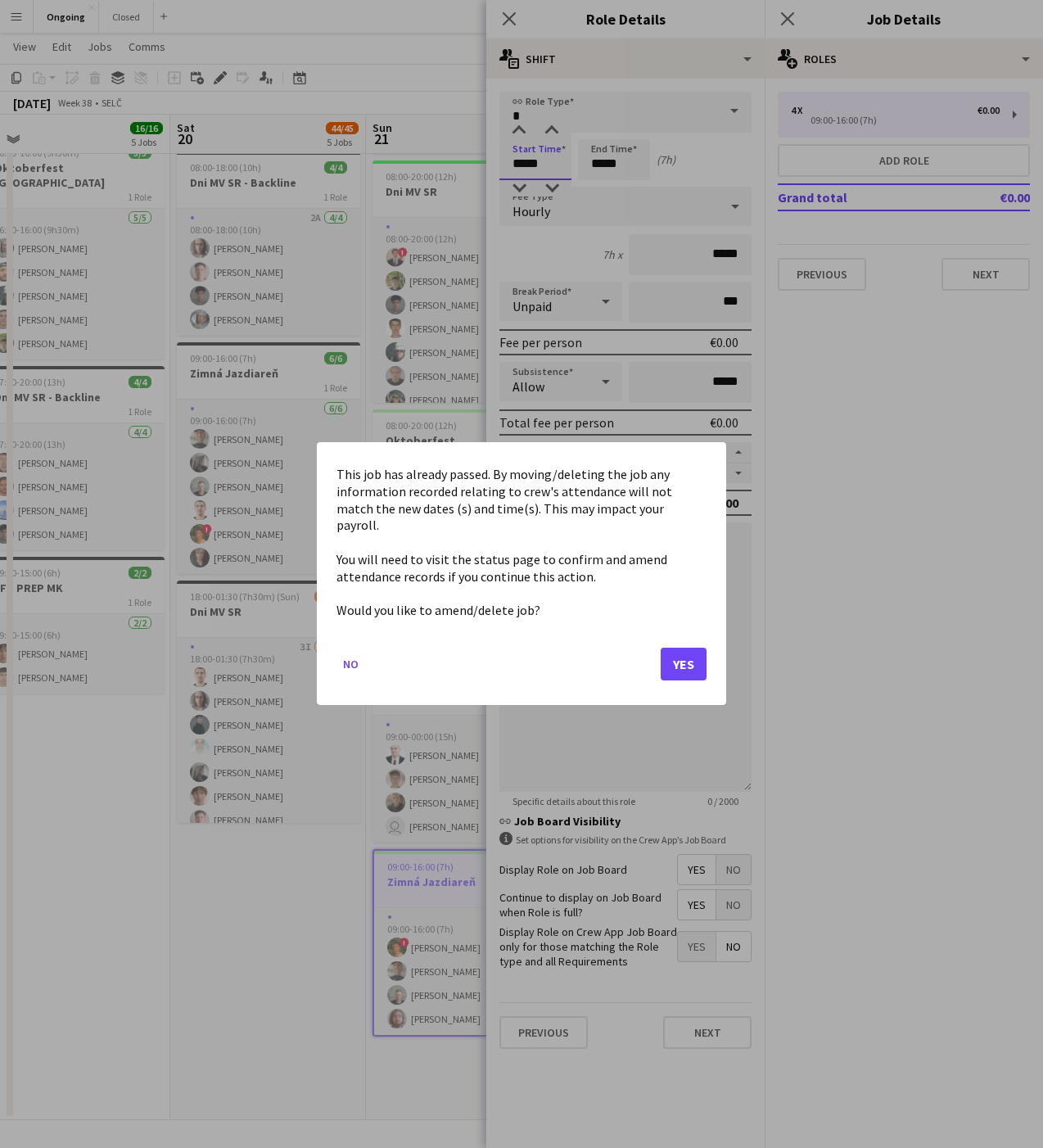
scroll to position [0, 0]
click at [519, 169] on body "Menu Boards Boards Boards All jobs Status Workforce Workforce My Workforce Recr…" at bounding box center [521, 418] width 1043 height 1458
click at [347, 651] on button "No" at bounding box center [351, 665] width 29 height 26
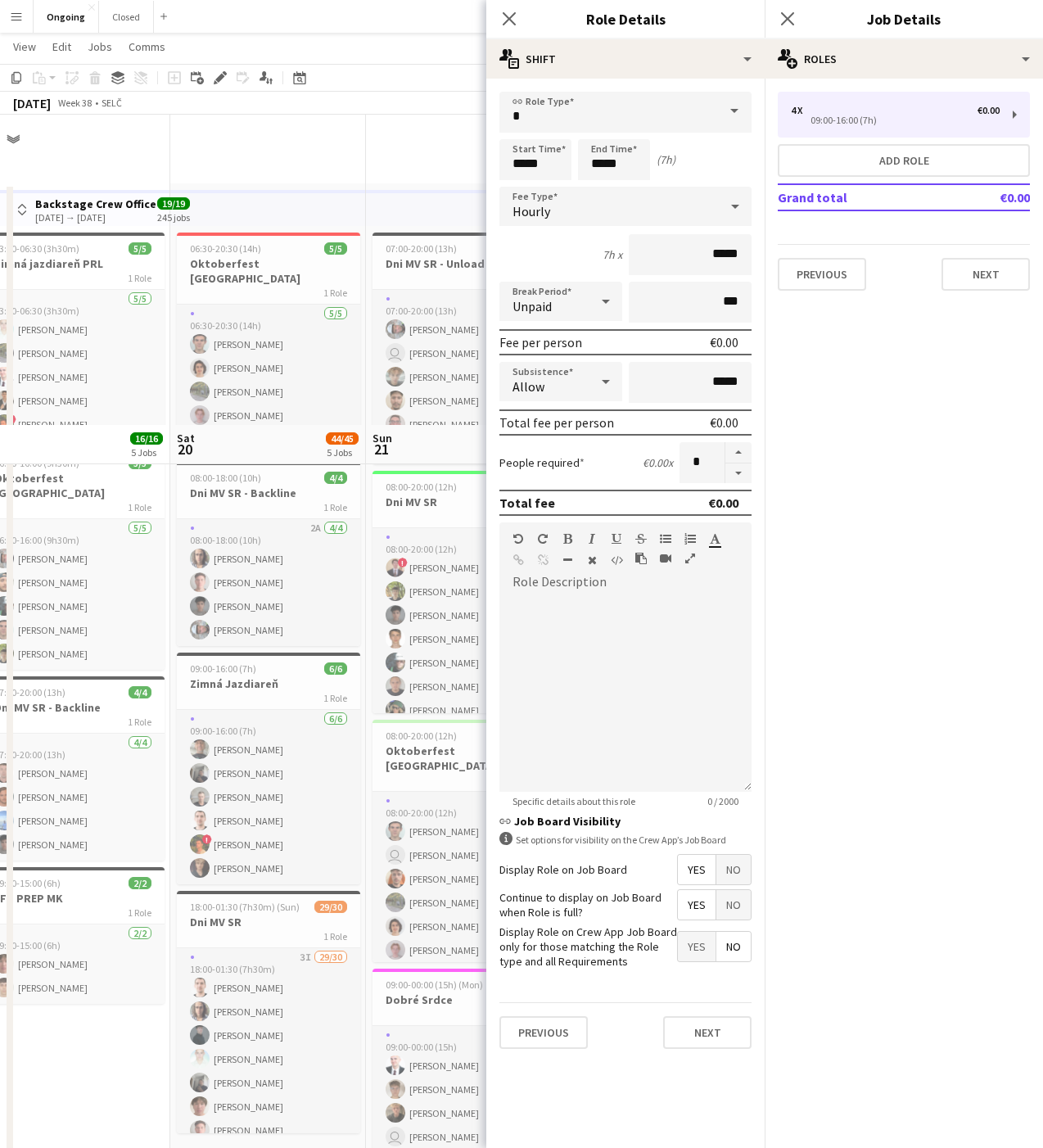
scroll to position [310, 0]
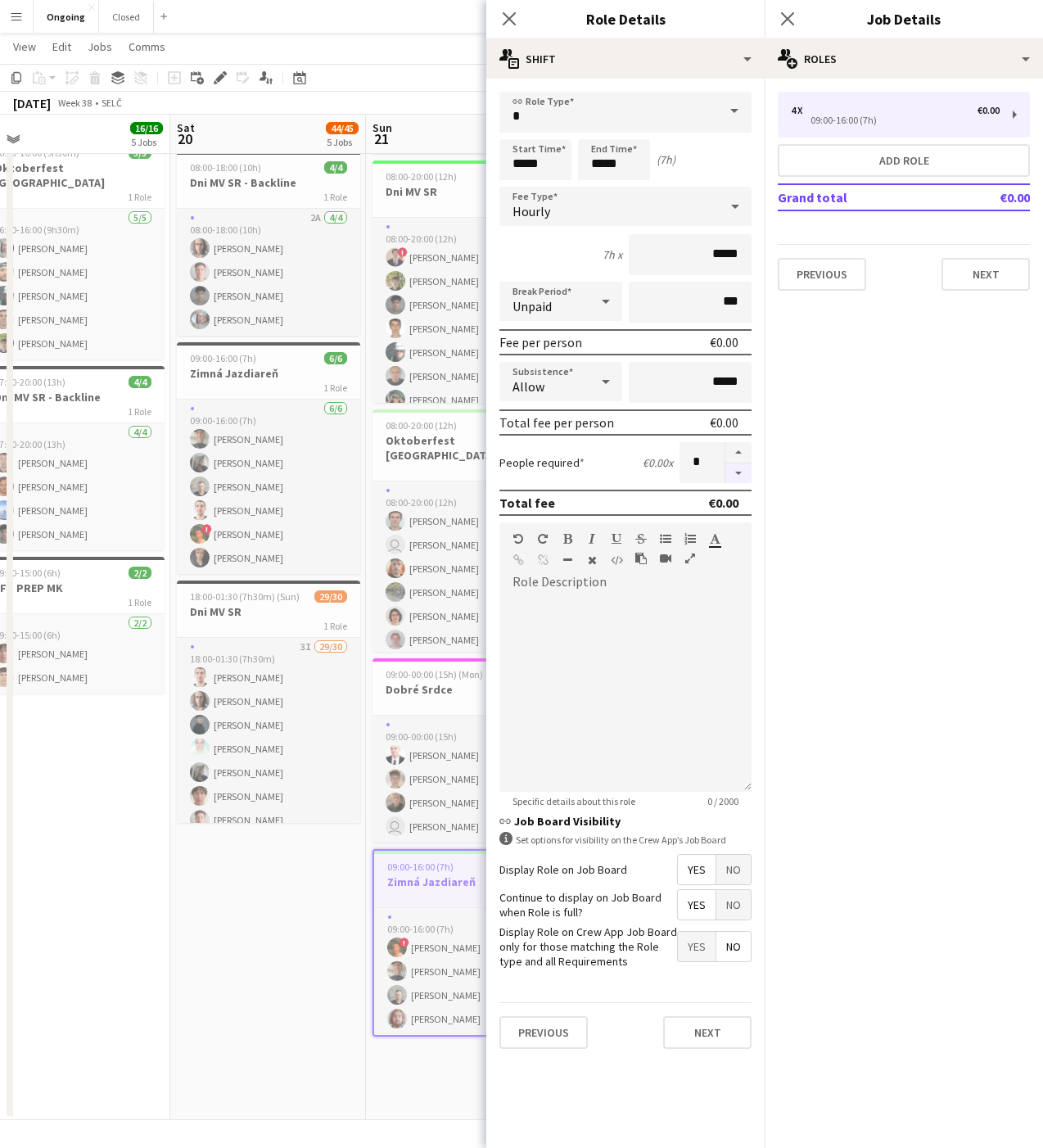
click at [737, 473] on button "button" at bounding box center [738, 473] width 26 height 20
type input "*"
click at [844, 165] on button "Add role" at bounding box center [903, 160] width 252 height 33
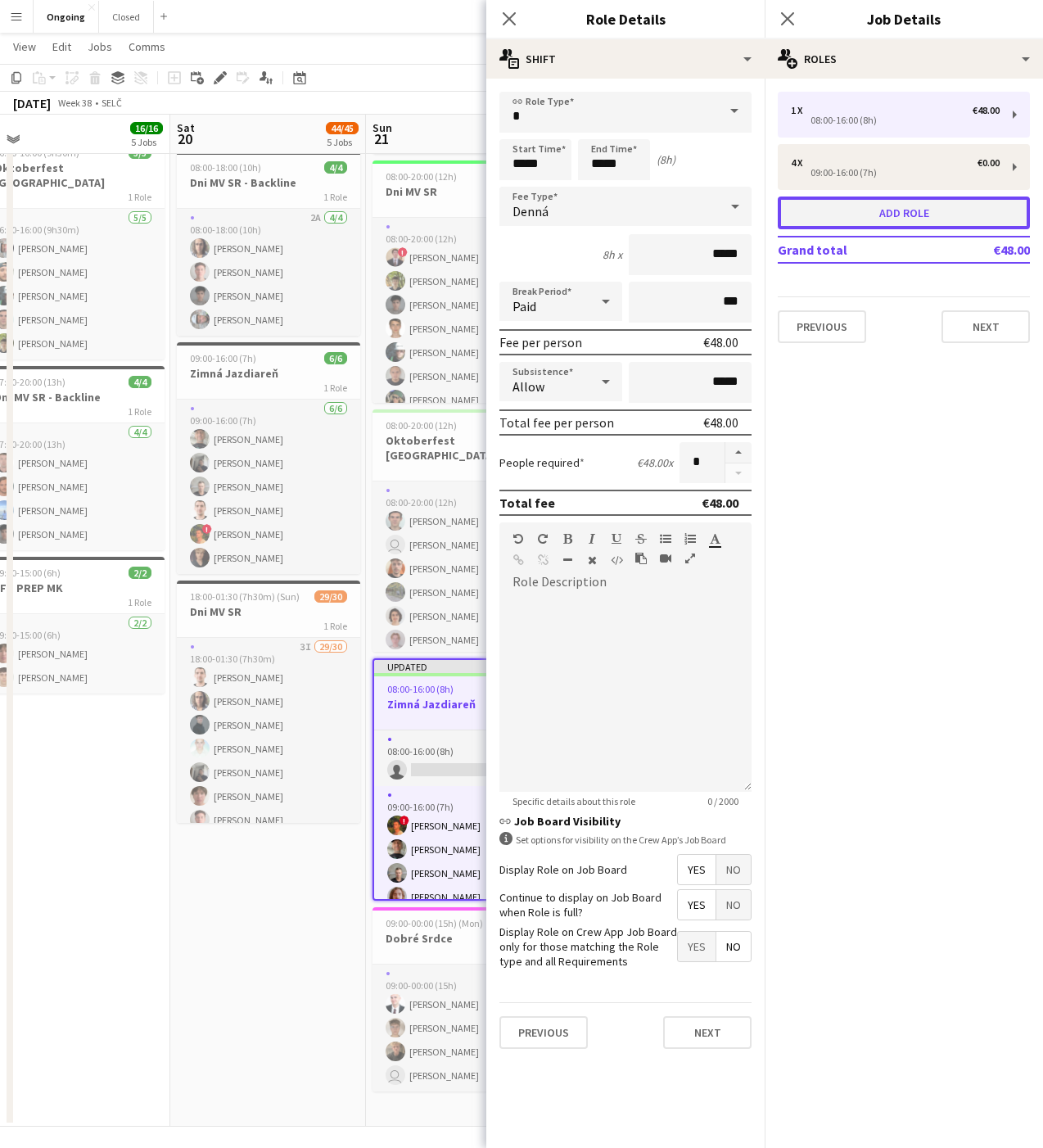
type input "*****"
type input "*"
click at [543, 212] on span "Denná" at bounding box center [530, 211] width 36 height 17
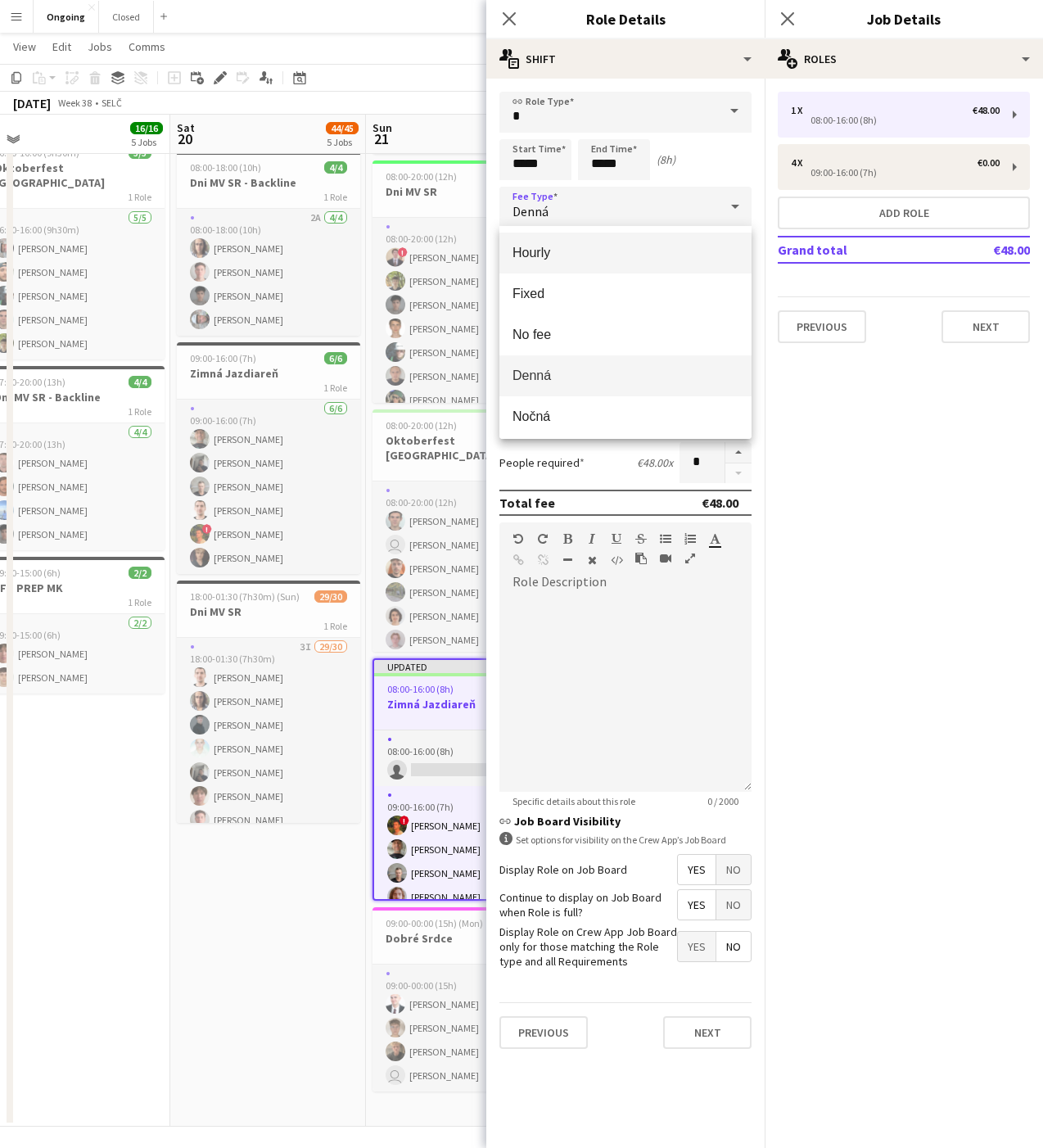
click at [550, 243] on mat-option "Hourly" at bounding box center [625, 253] width 252 height 41
type input "*****"
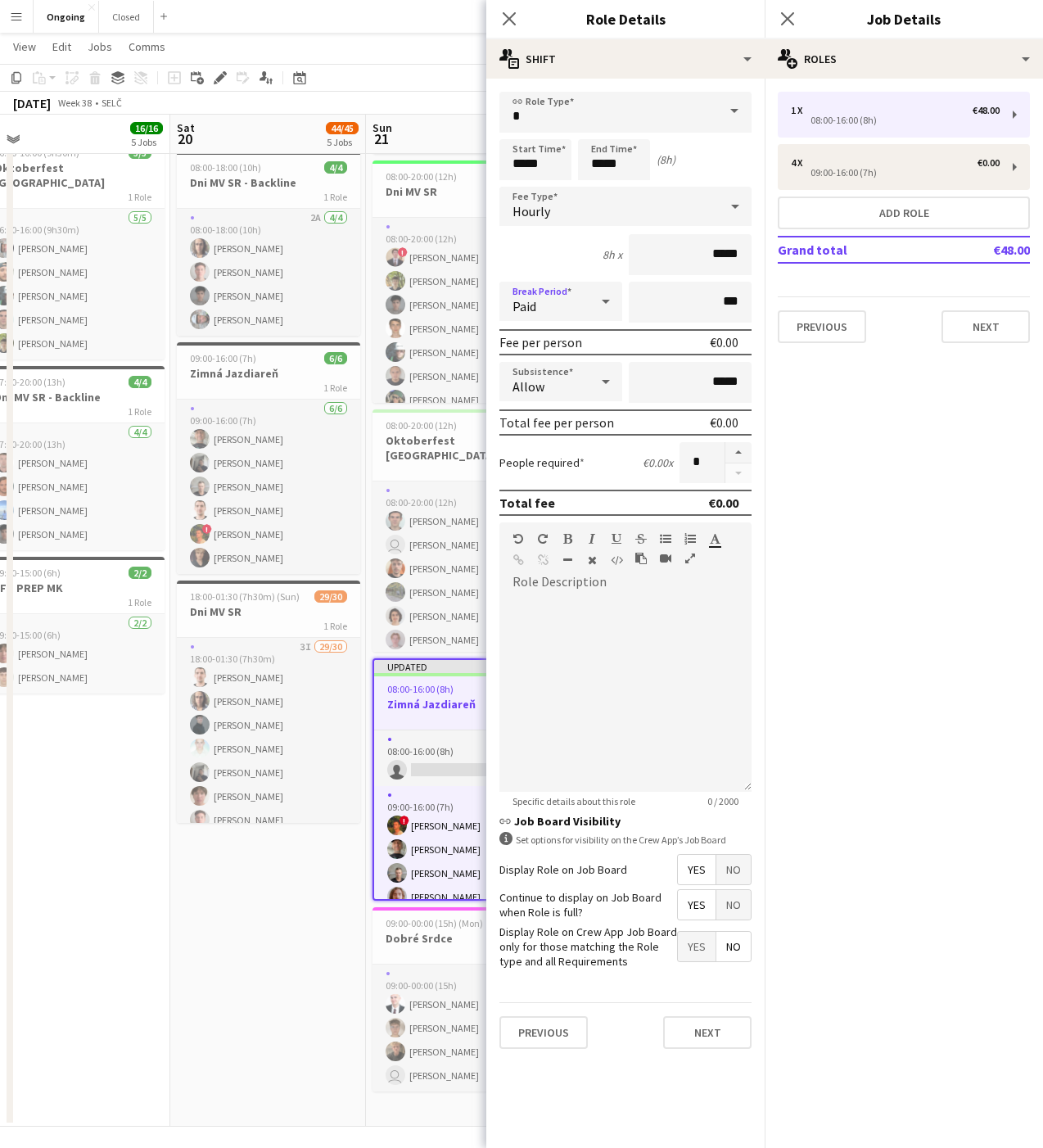
click at [550, 306] on div "Paid" at bounding box center [544, 301] width 90 height 40
click at [551, 389] on span "Unpaid" at bounding box center [561, 389] width 97 height 16
click at [515, 163] on input "*****" at bounding box center [535, 159] width 72 height 41
type input "*****"
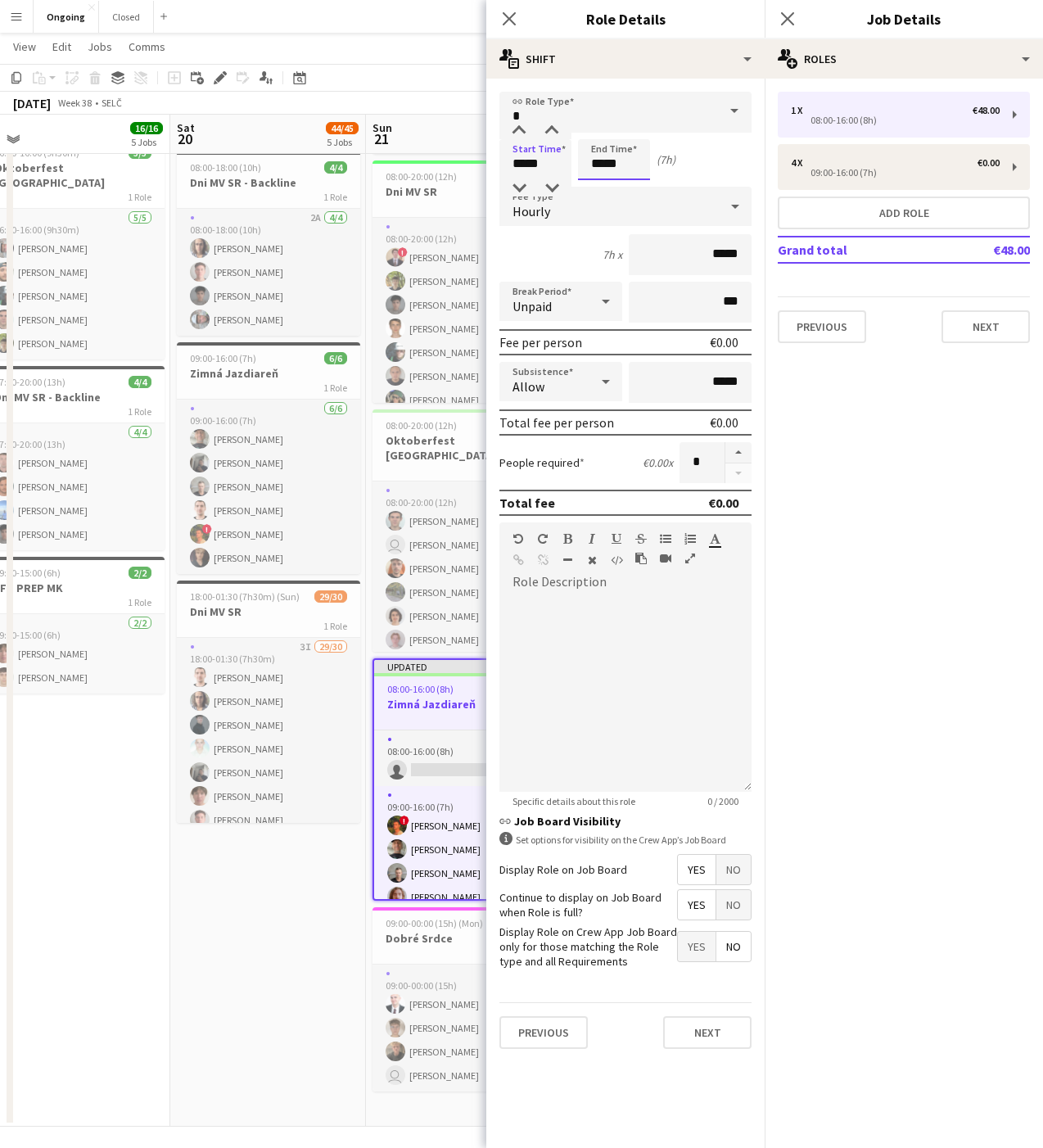
click at [594, 158] on input "*****" at bounding box center [614, 159] width 72 height 41
type input "*****"
click at [703, 1029] on button "Next" at bounding box center [706, 1032] width 89 height 33
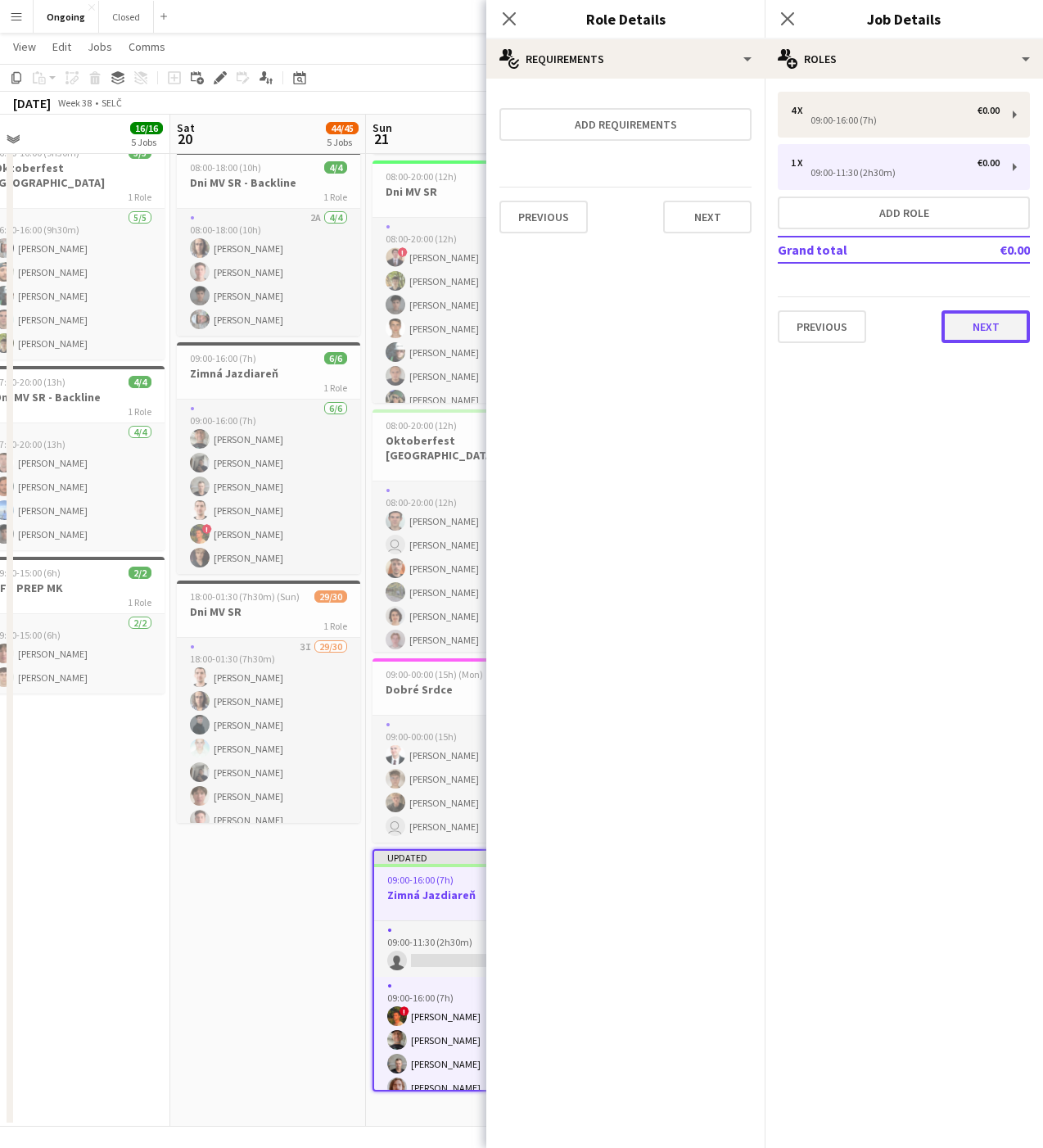
click at [969, 321] on button "Next" at bounding box center [985, 326] width 89 height 33
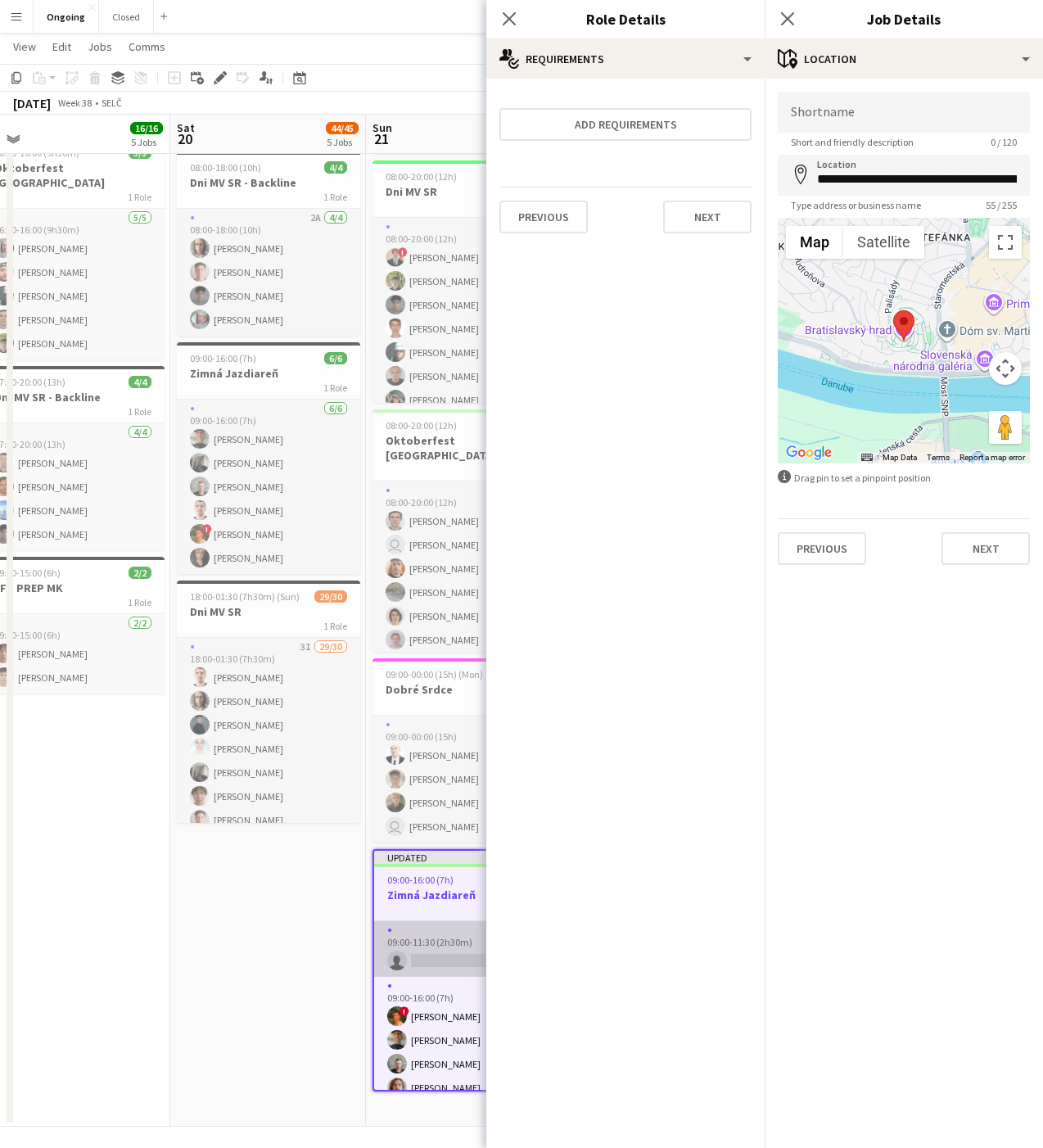
click at [451, 934] on app-card-role "0/1 09:00-11:30 (2h30m) single-neutral-actions" at bounding box center [464, 948] width 180 height 55
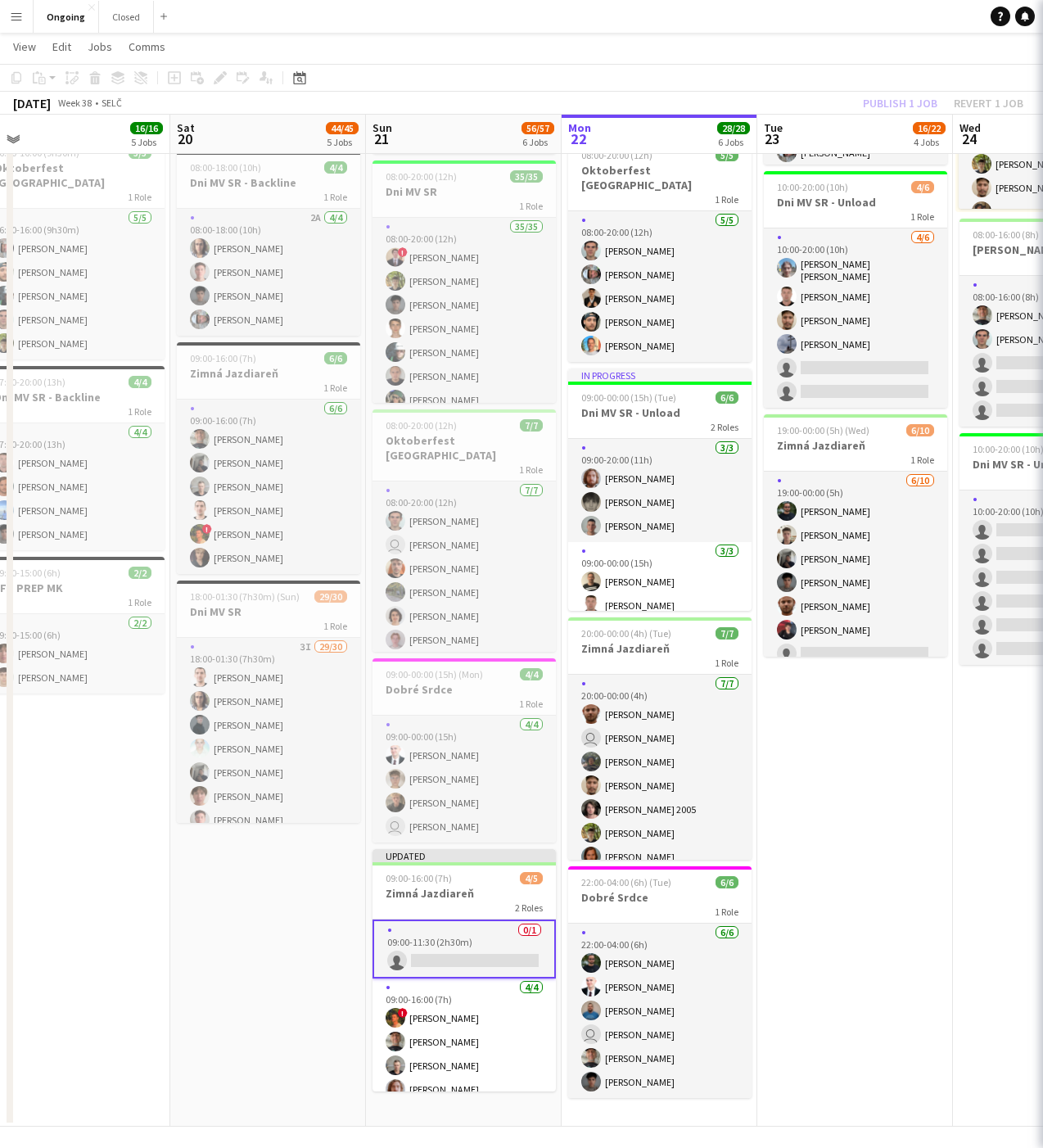
scroll to position [0, 417]
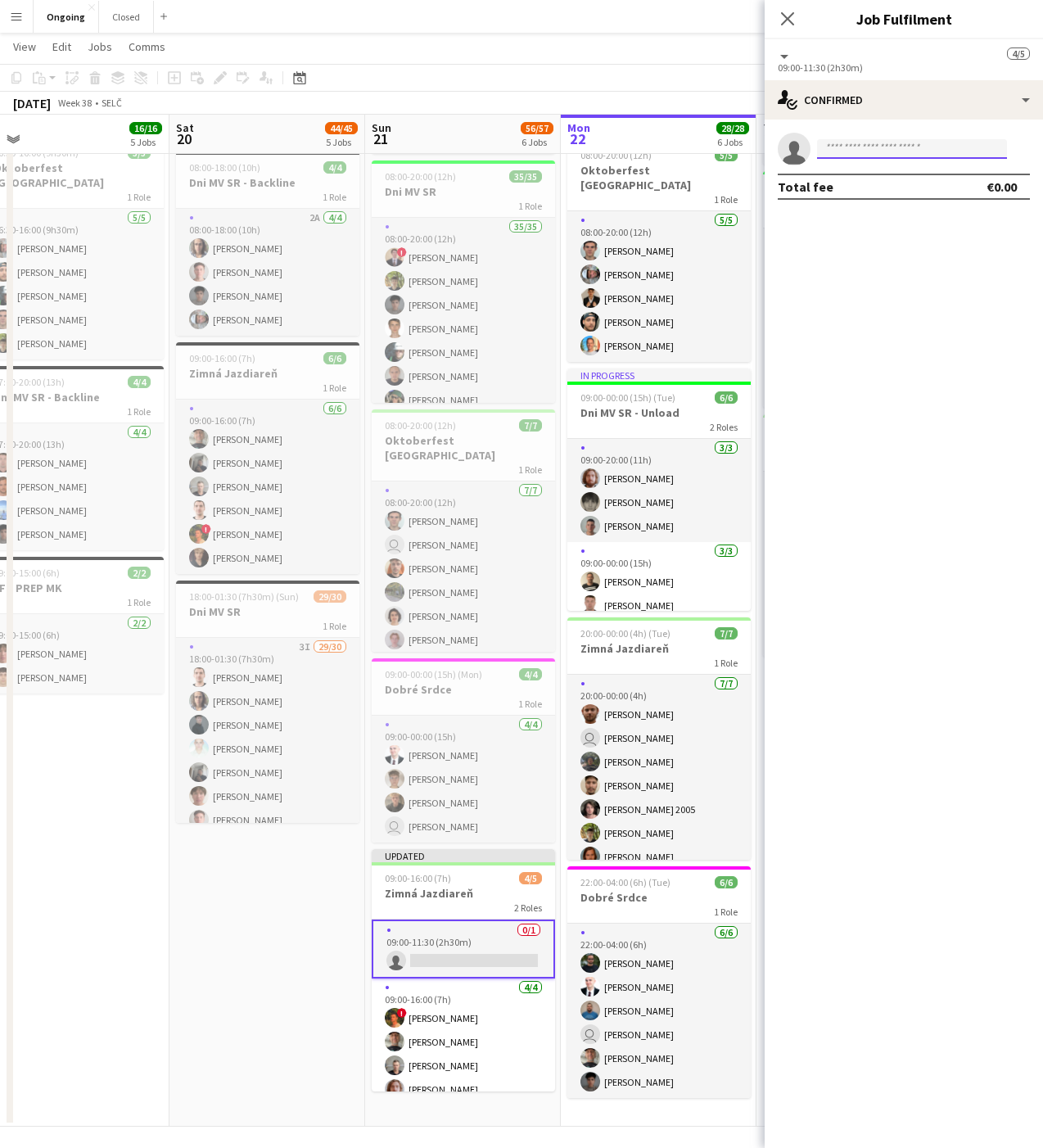
click at [928, 151] on input at bounding box center [912, 149] width 190 height 19
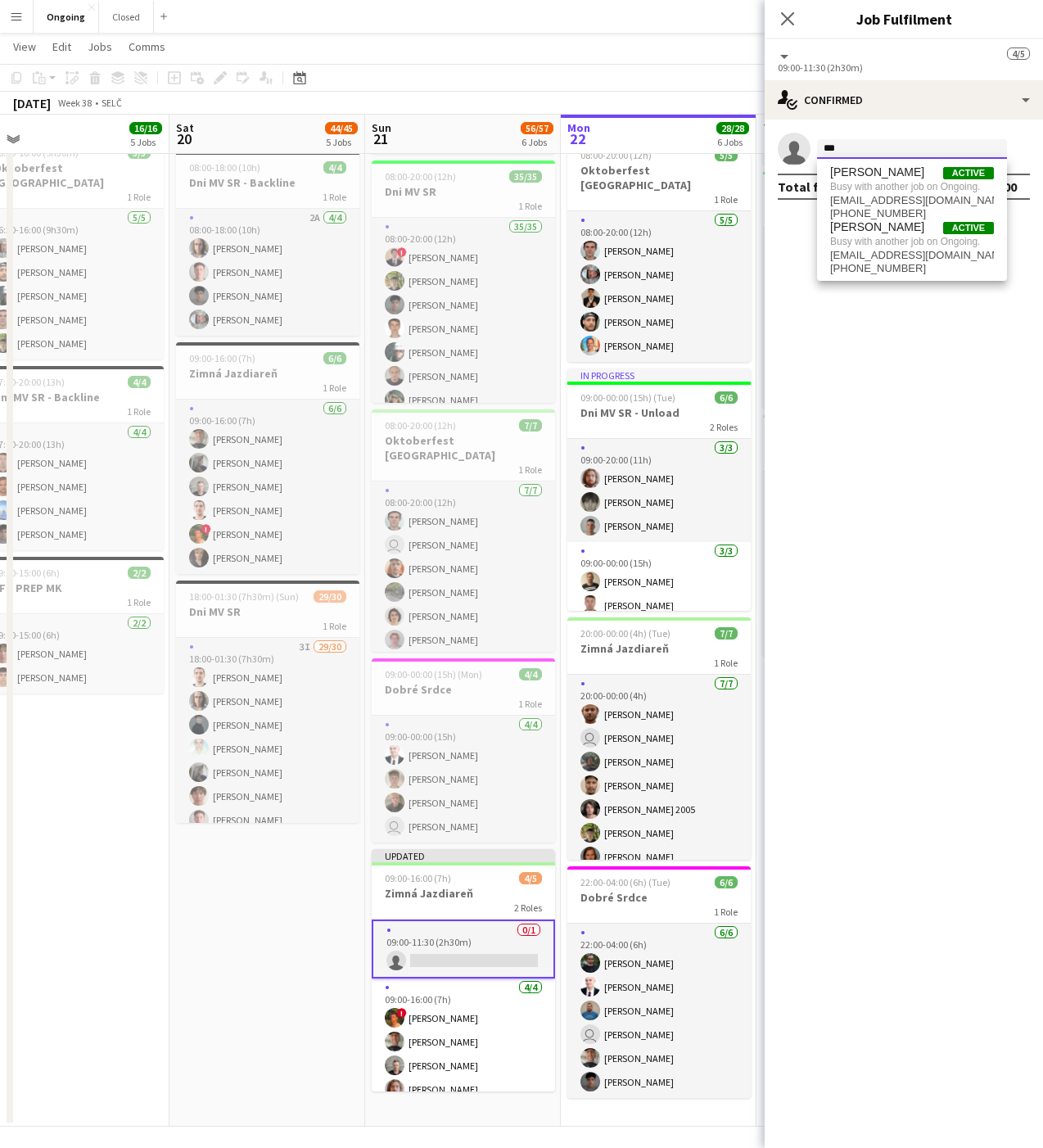
type input "***"
click at [645, 86] on app-toolbar "Copy Paste Paste Command V Paste with crew Command Shift V Paste linked Job [GE…" at bounding box center [521, 78] width 1043 height 28
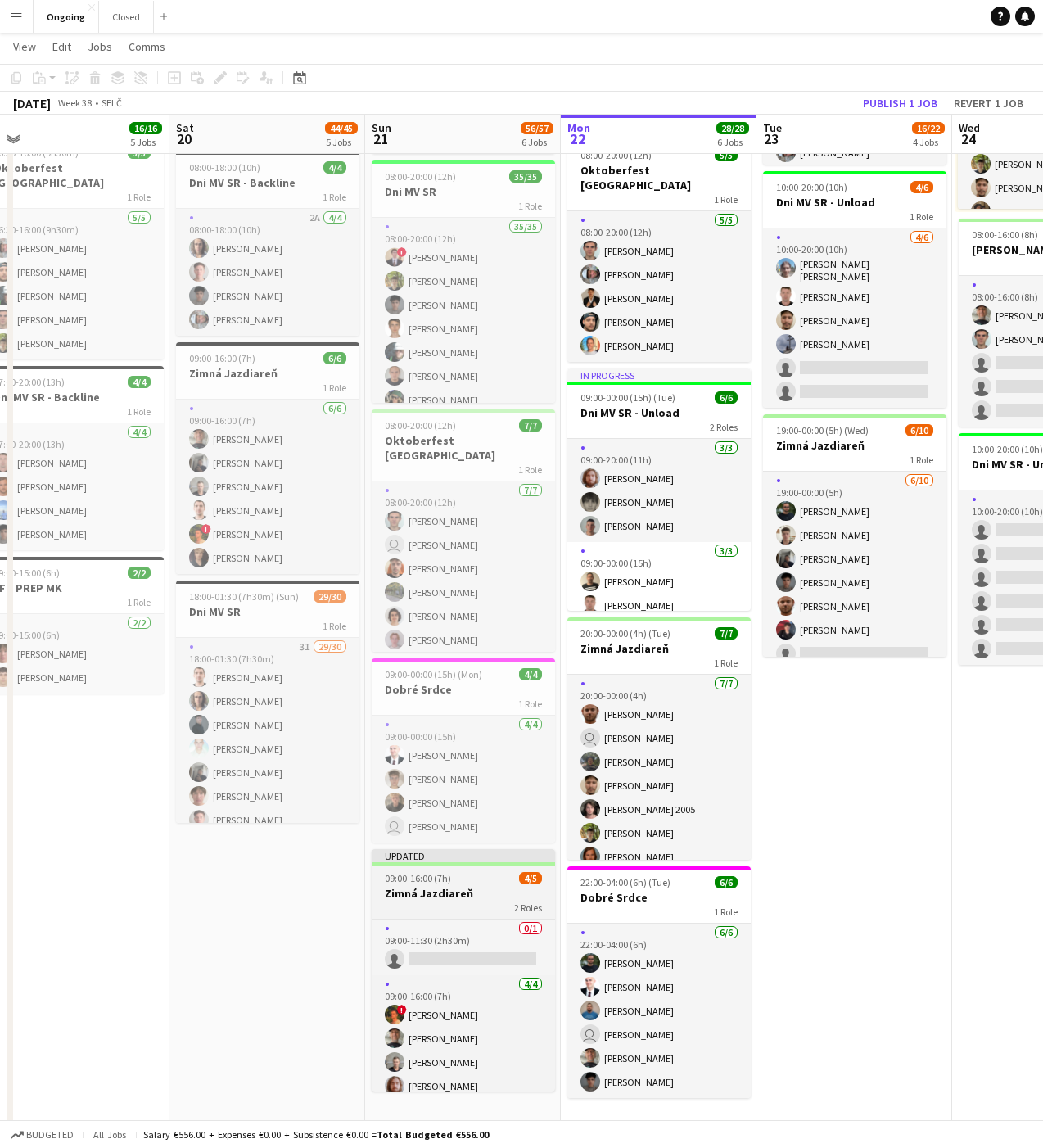
click at [430, 903] on div "2 Roles" at bounding box center [463, 907] width 184 height 13
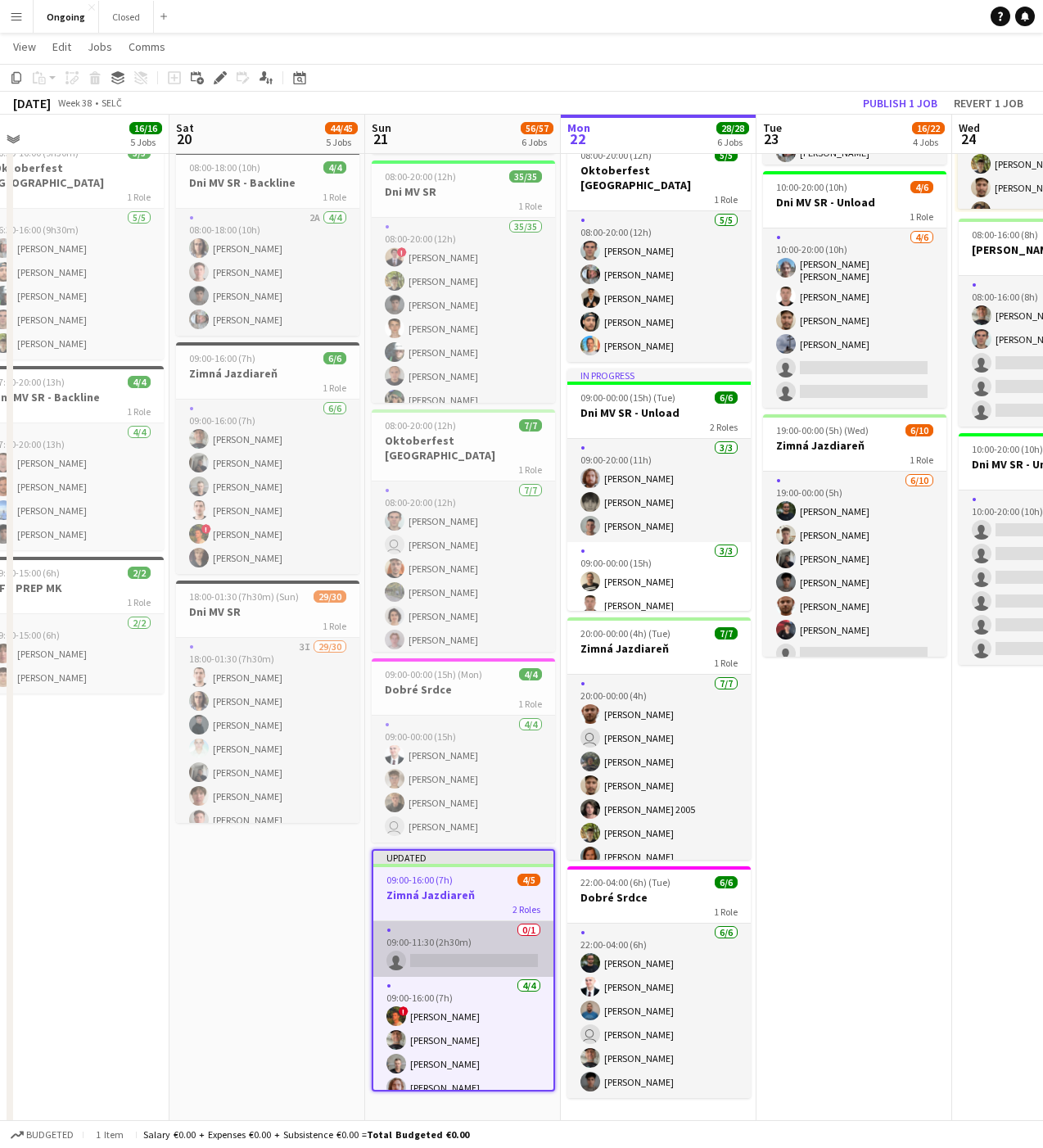
click at [423, 960] on app-card-role "0/1 09:00-11:30 (2h30m) single-neutral-actions" at bounding box center [463, 948] width 180 height 55
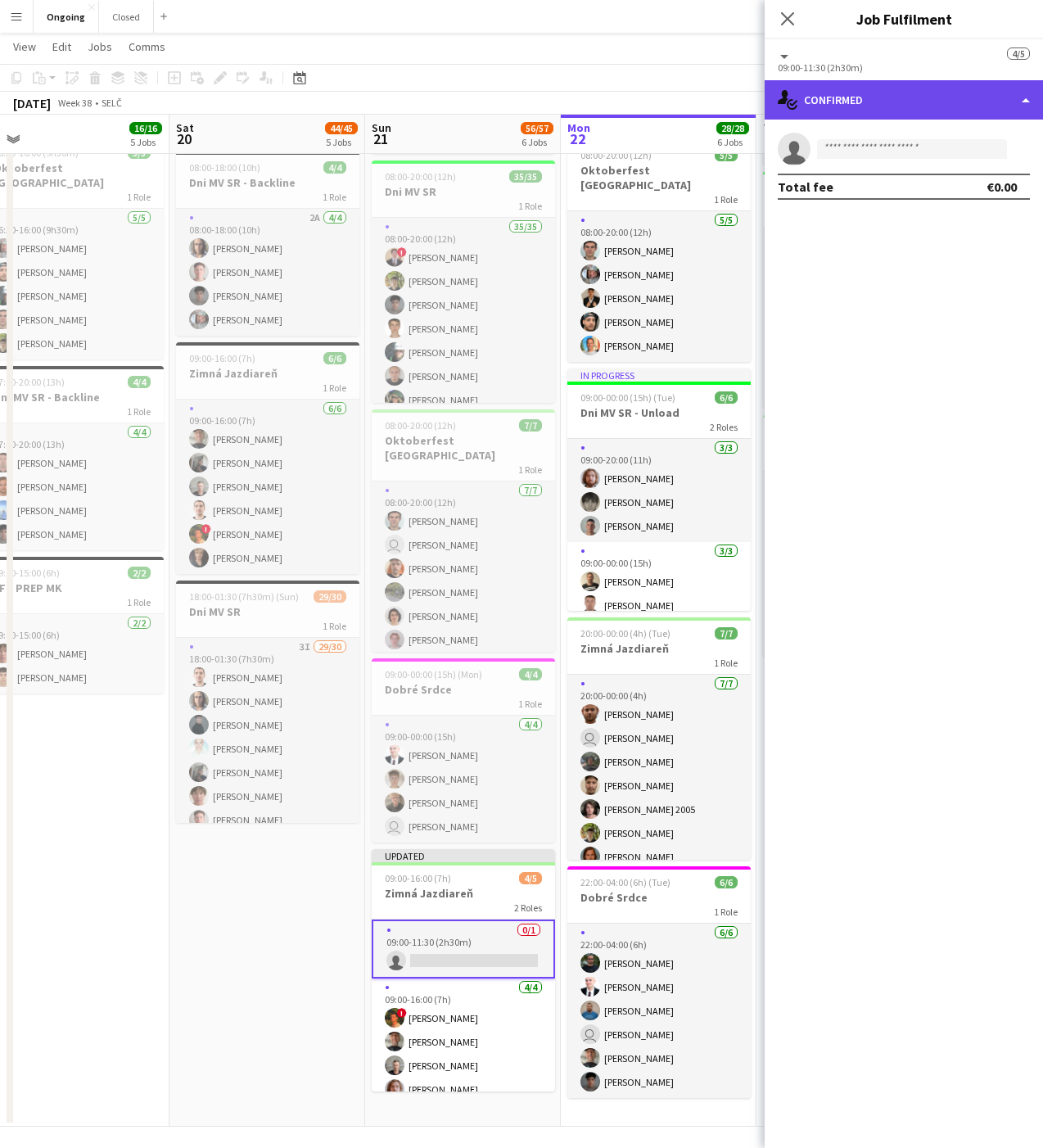
click at [832, 84] on div "single-neutral-actions-check-2 Confirmed" at bounding box center [903, 99] width 279 height 40
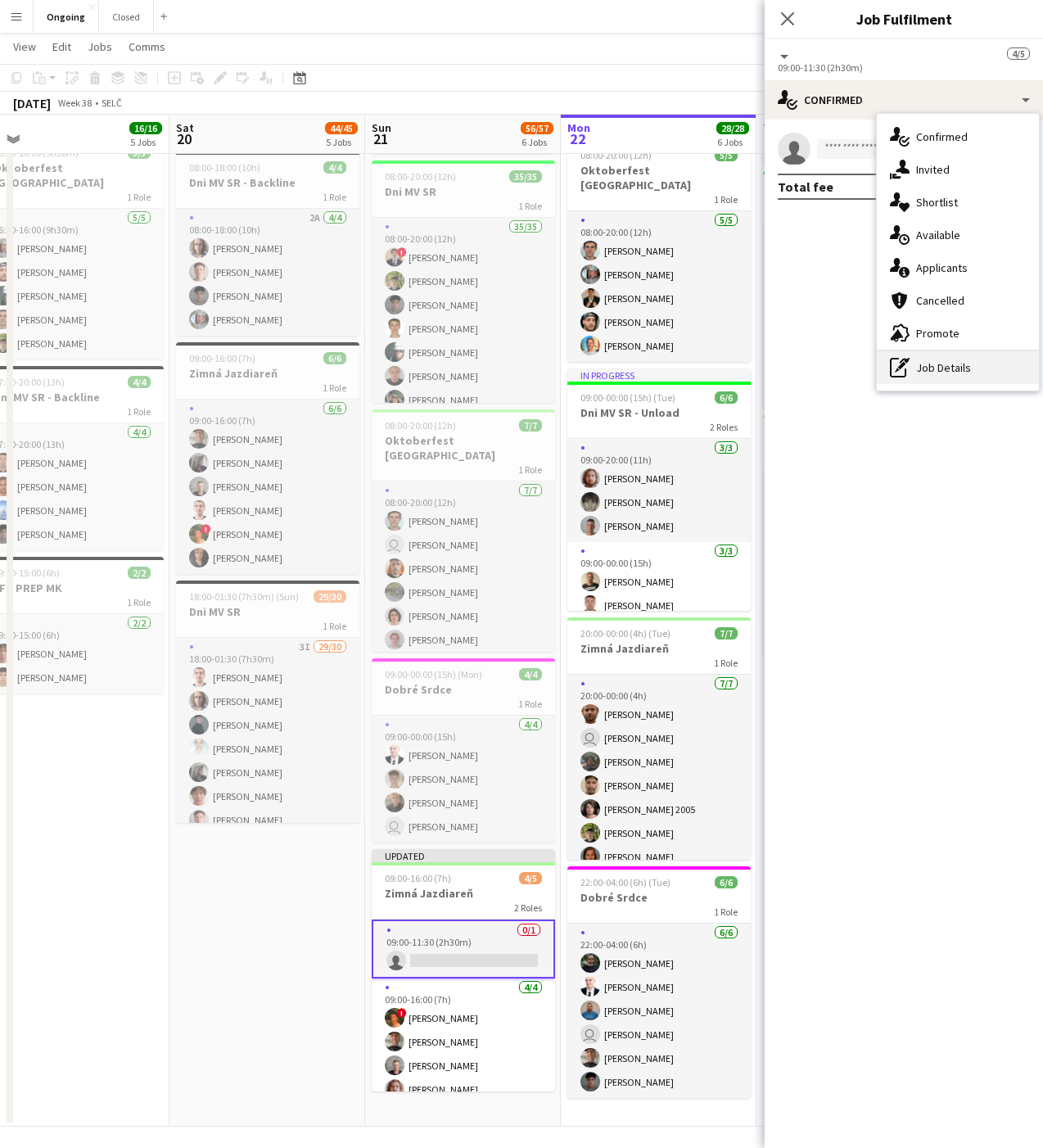
click at [923, 361] on div "pen-write Job Details" at bounding box center [958, 367] width 162 height 33
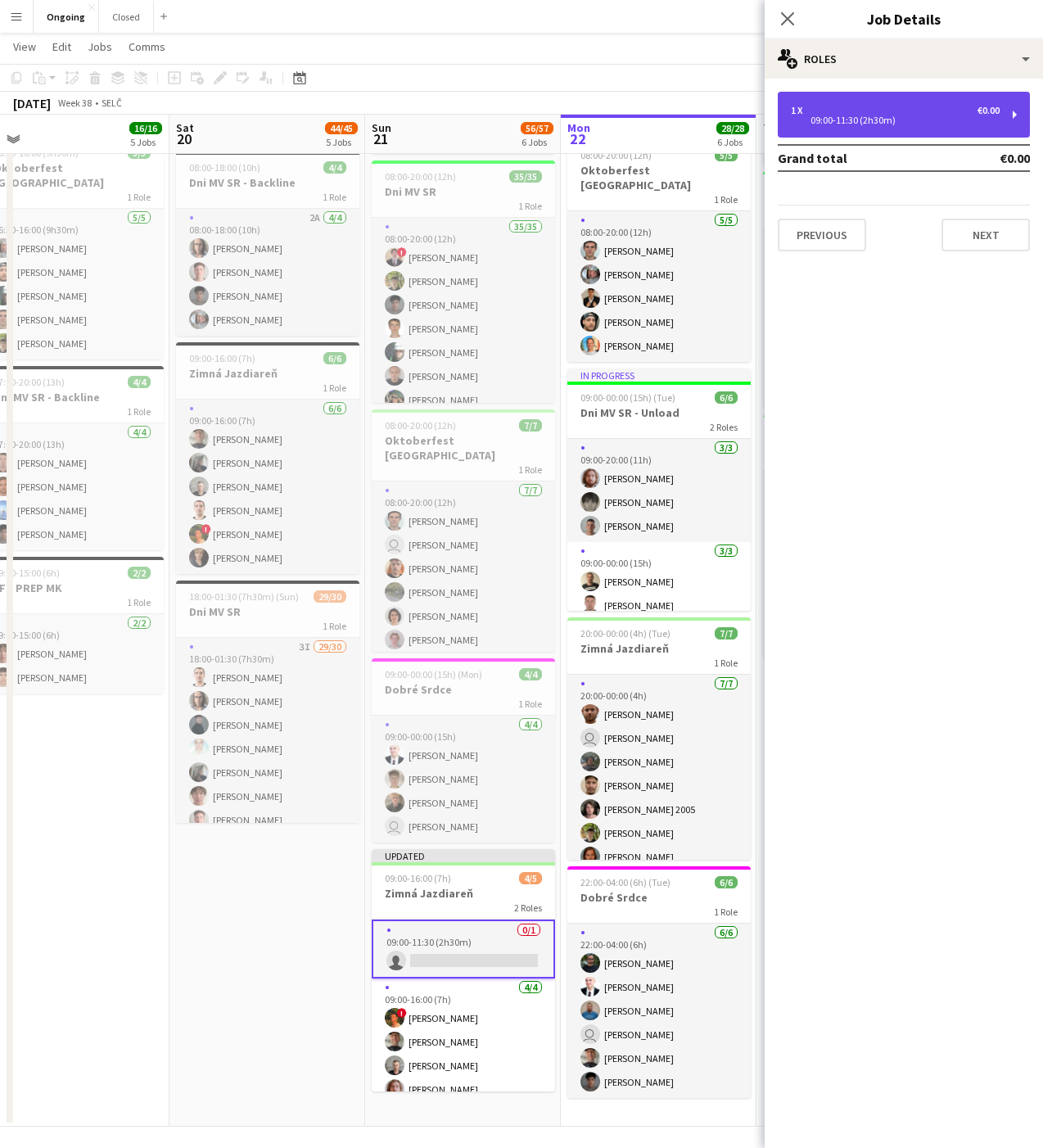
click at [877, 124] on div "09:00-11:30 (2h30m)" at bounding box center [895, 120] width 209 height 8
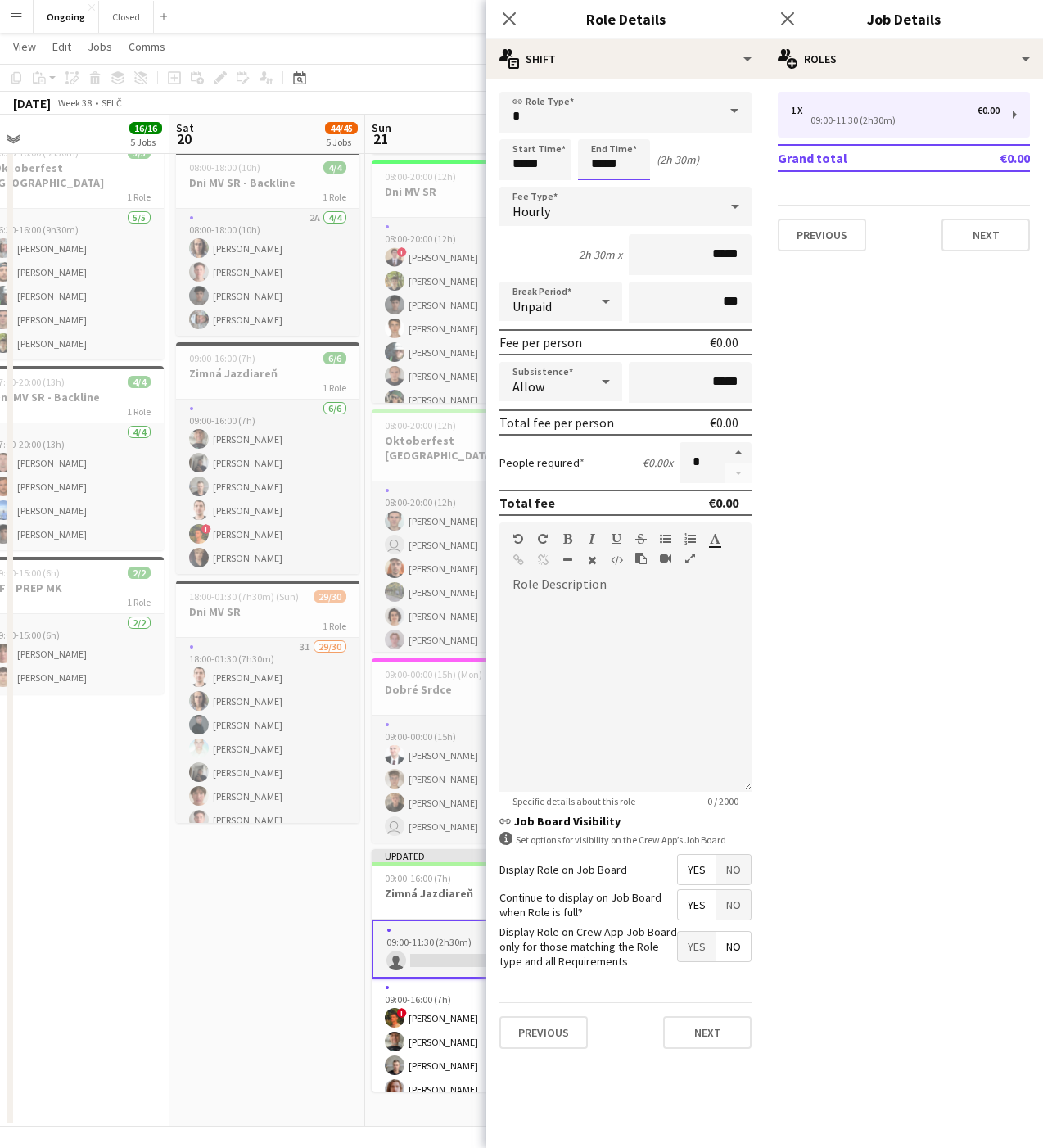
click at [614, 164] on input "*****" at bounding box center [614, 159] width 72 height 41
type input "*****"
click at [709, 1030] on button "Next" at bounding box center [706, 1032] width 89 height 33
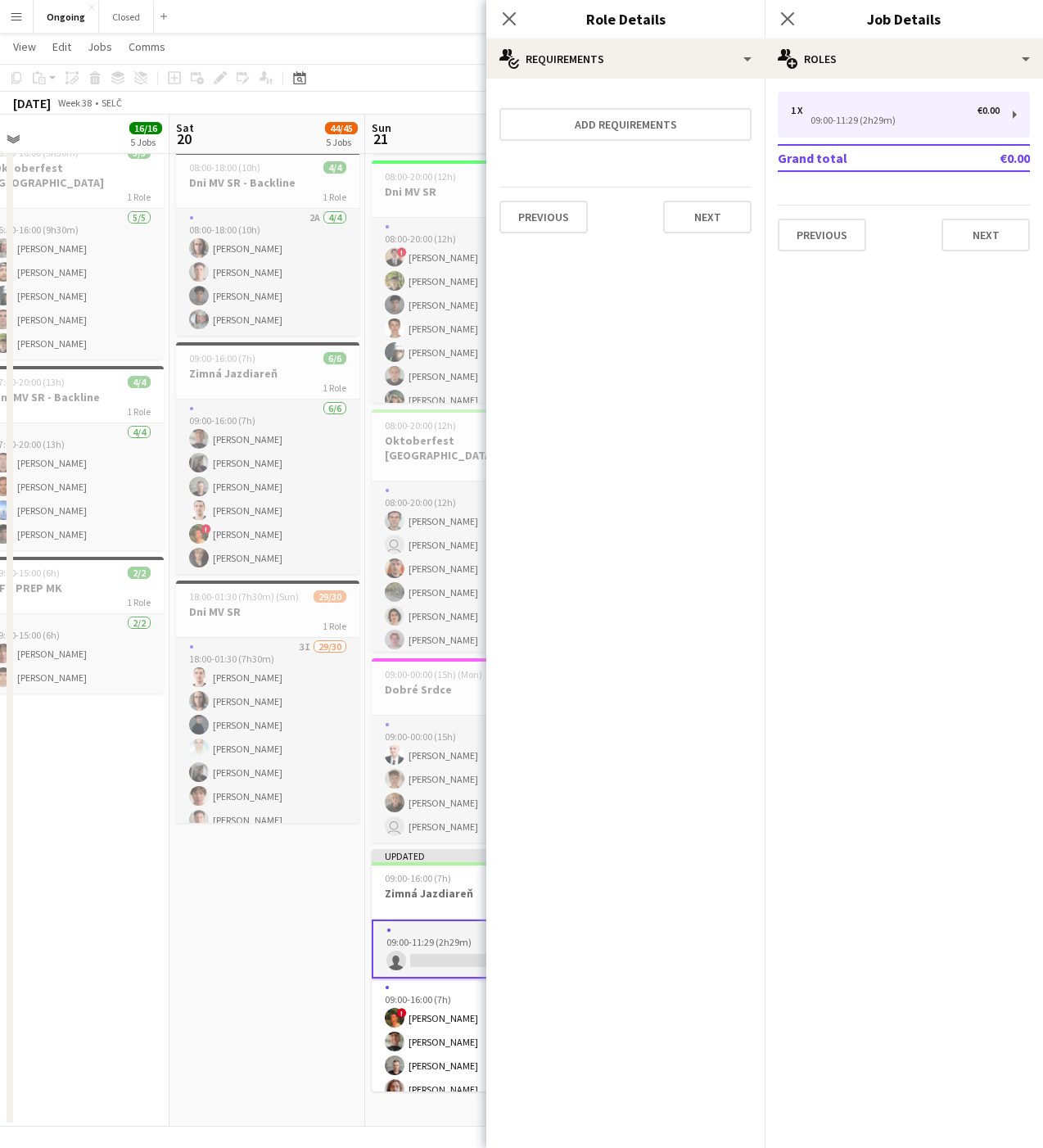
click at [309, 968] on app-date-cell "06:30-20:30 (14h) 5/5 Oktoberfest [GEOGRAPHIC_DATA] 1 Role [DATE] 06:30-20:30 (…" at bounding box center [267, 500] width 196 height 1253
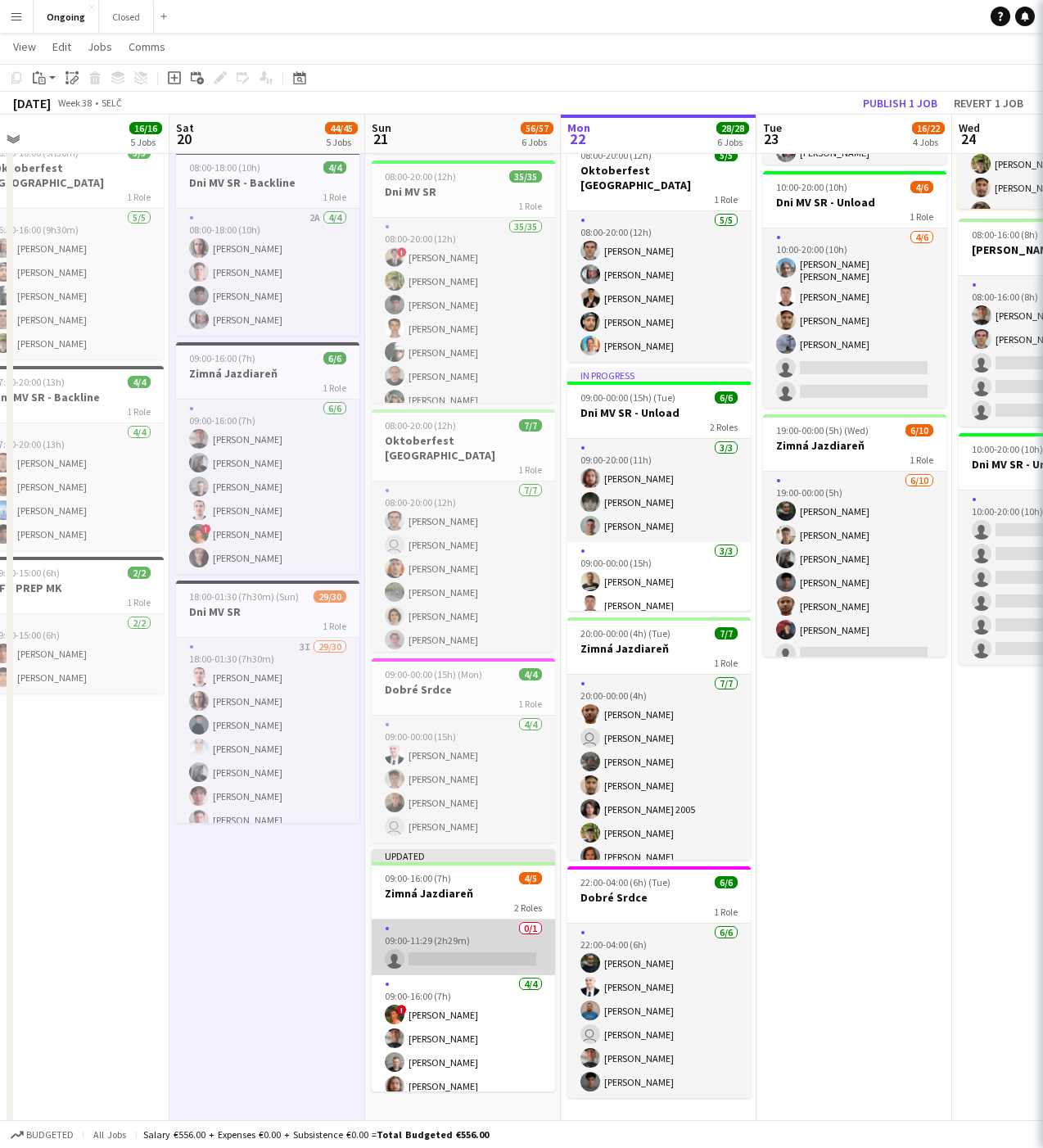
click at [436, 948] on app-card-role "0/1 09:00-11:29 (2h29m) single-neutral-actions" at bounding box center [463, 947] width 184 height 55
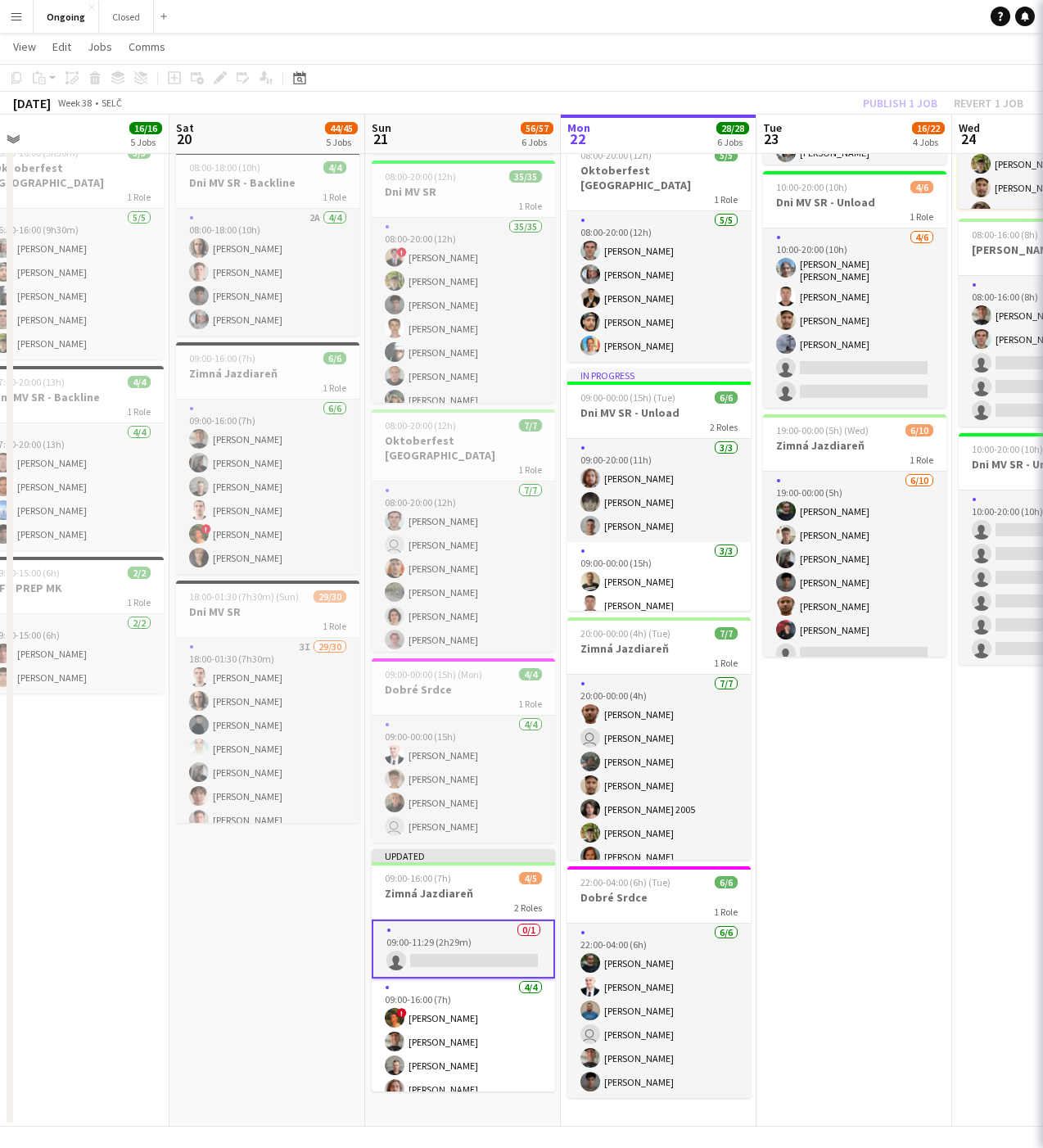
scroll to position [0, 416]
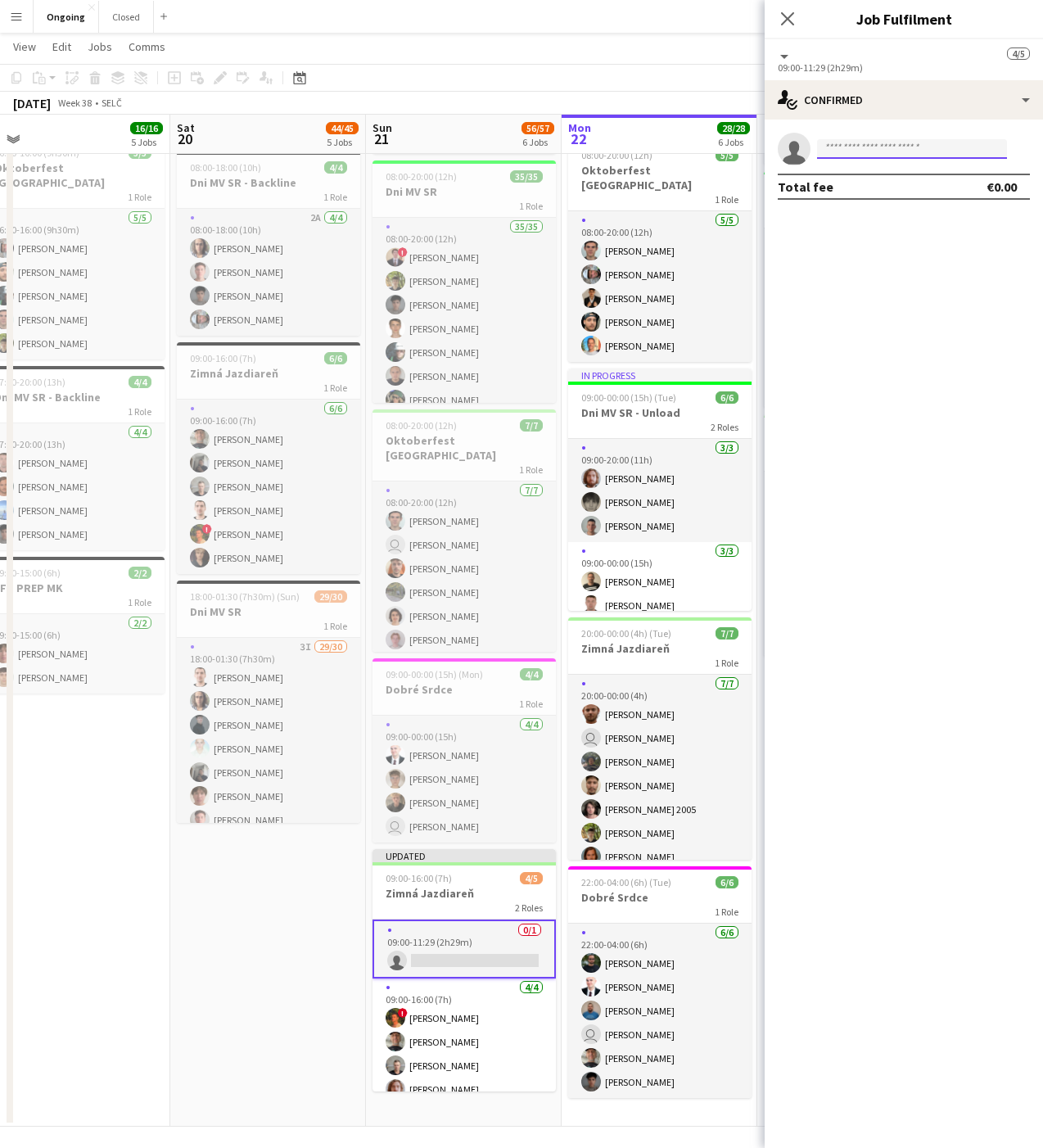
click at [862, 156] on input at bounding box center [912, 149] width 190 height 19
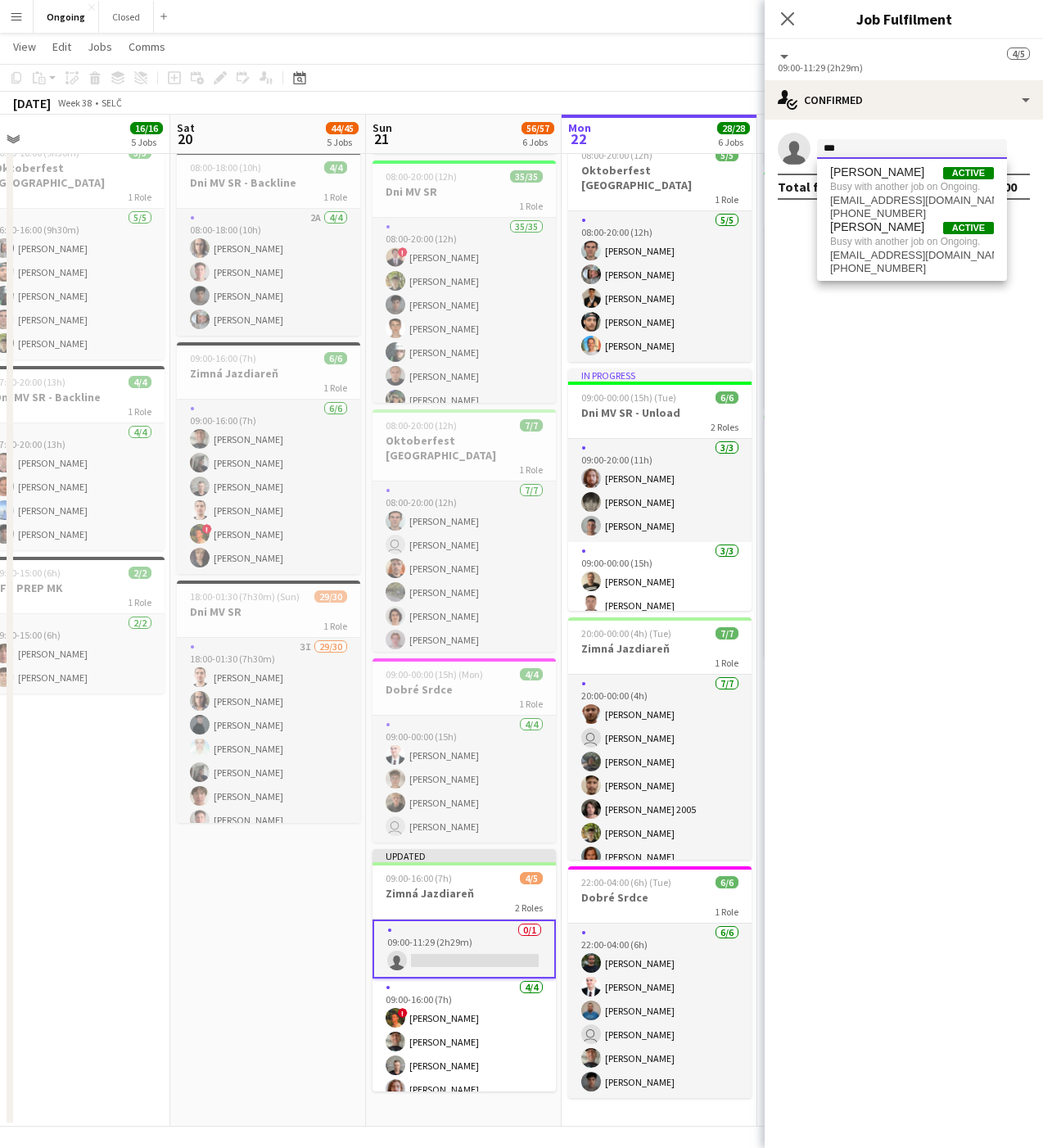
type input "***"
click at [897, 360] on mat-expansion-panel "check Confirmed single-neutral-actions *** Total fee €0.00" at bounding box center [903, 634] width 279 height 1028
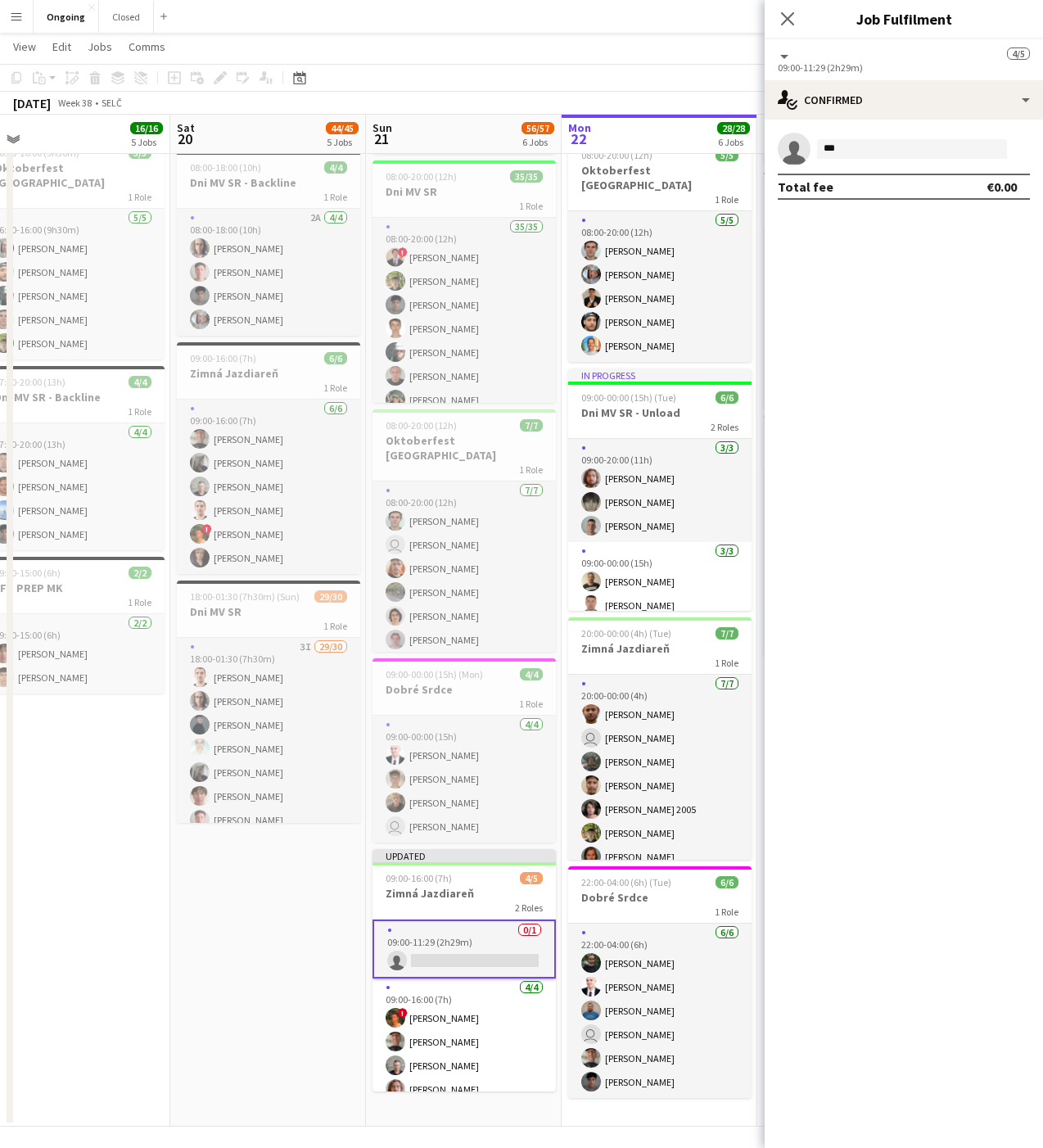
click at [705, 84] on app-toolbar "Copy Paste Paste Command V Paste with crew Command Shift V Paste linked Job [GE…" at bounding box center [521, 78] width 1043 height 28
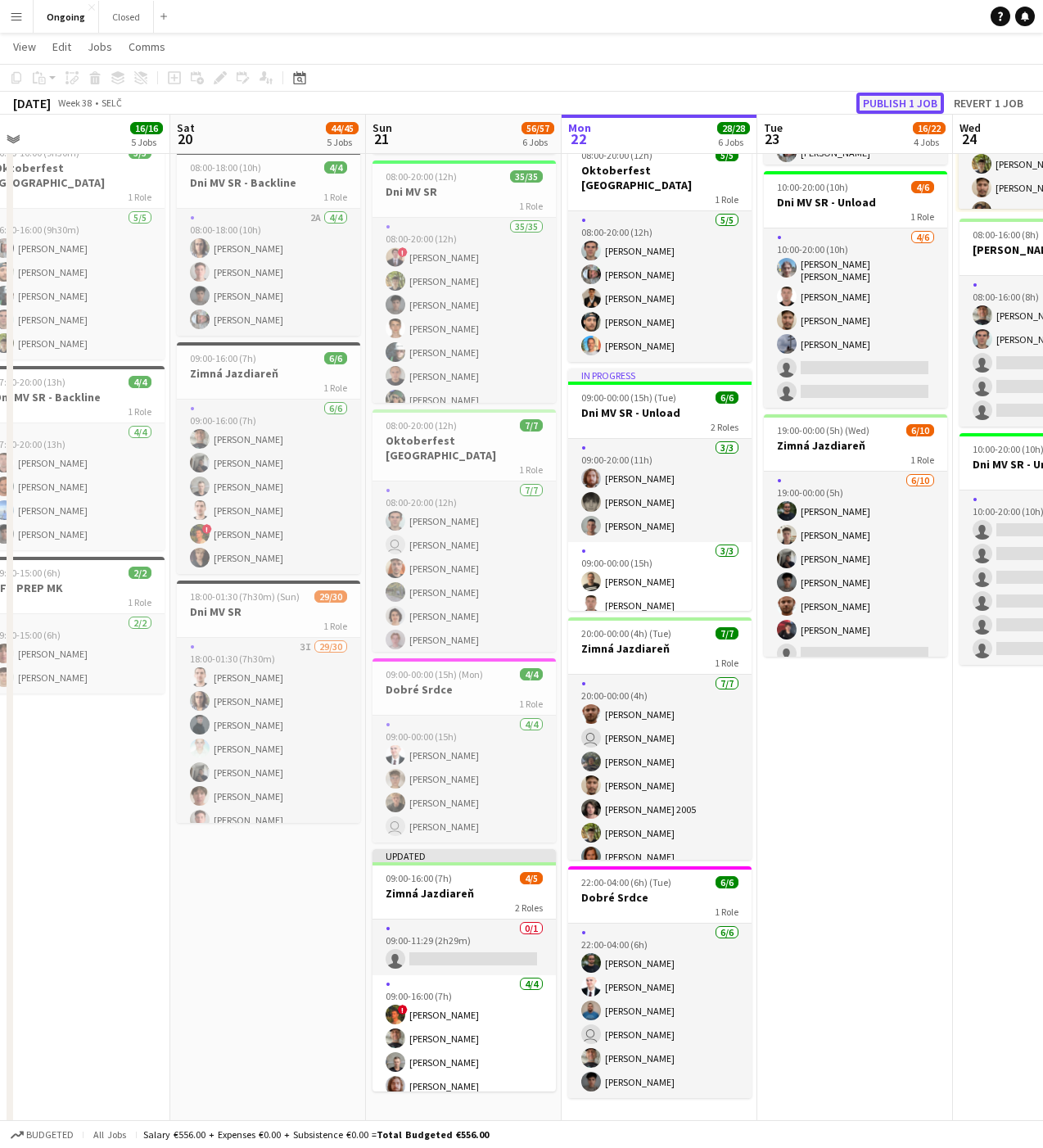
click at [906, 101] on button "Publish 1 job" at bounding box center [900, 103] width 88 height 21
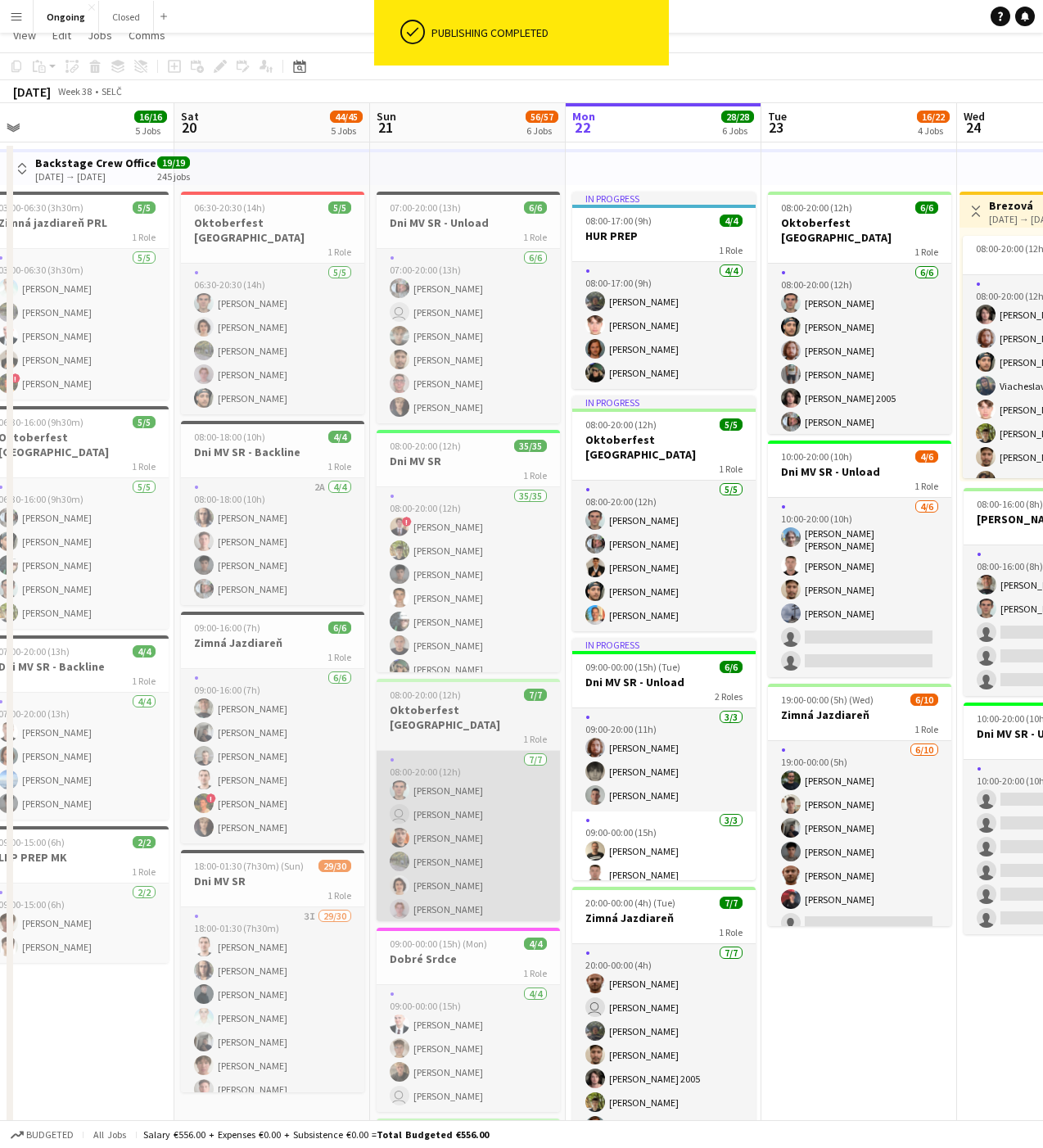
scroll to position [0, 0]
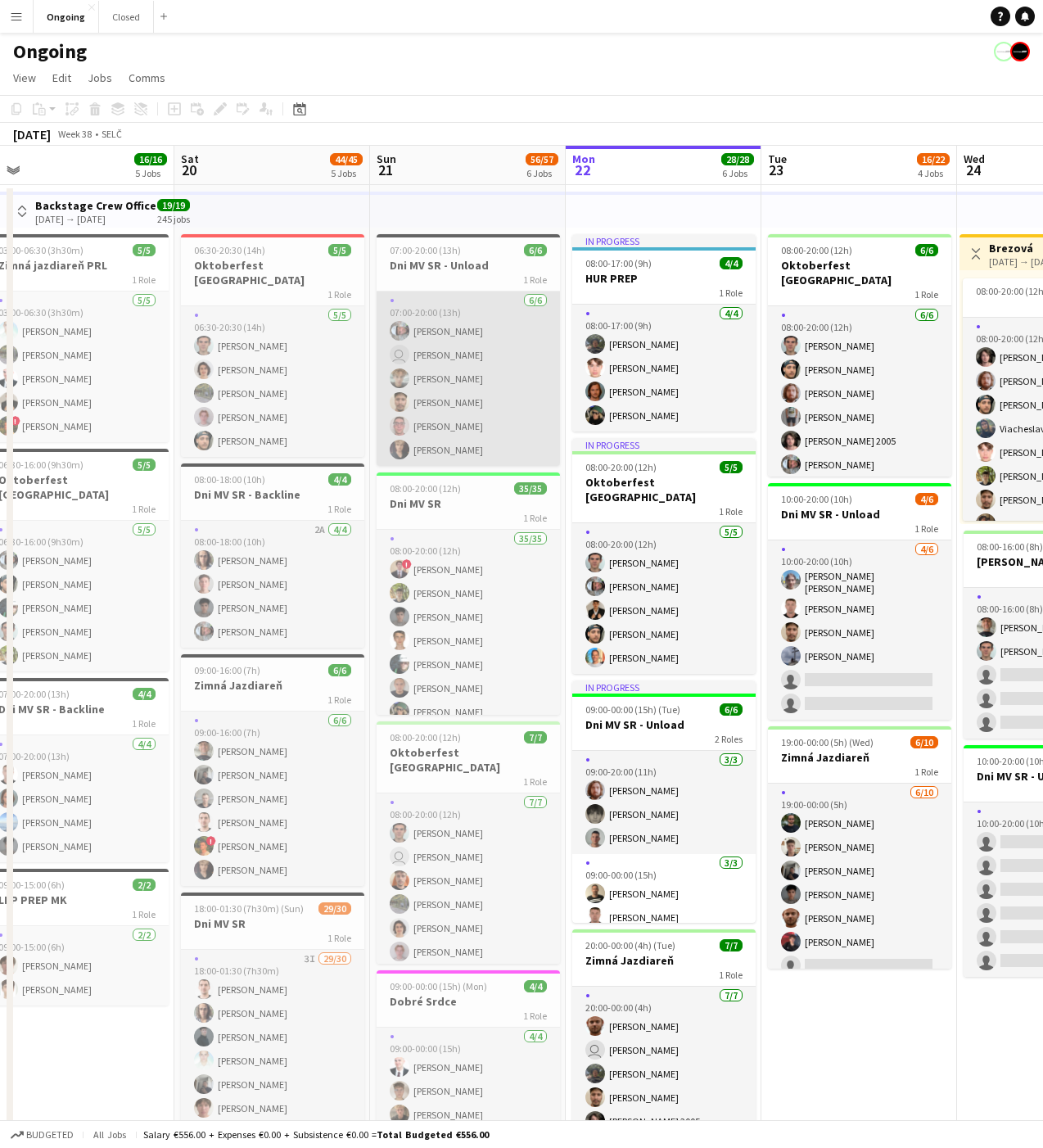
click at [421, 379] on app-card-role "[DATE] 07:00-20:00 (13h) [PERSON_NAME] user [PERSON_NAME] [PERSON_NAME] [PERSON…" at bounding box center [467, 379] width 184 height 174
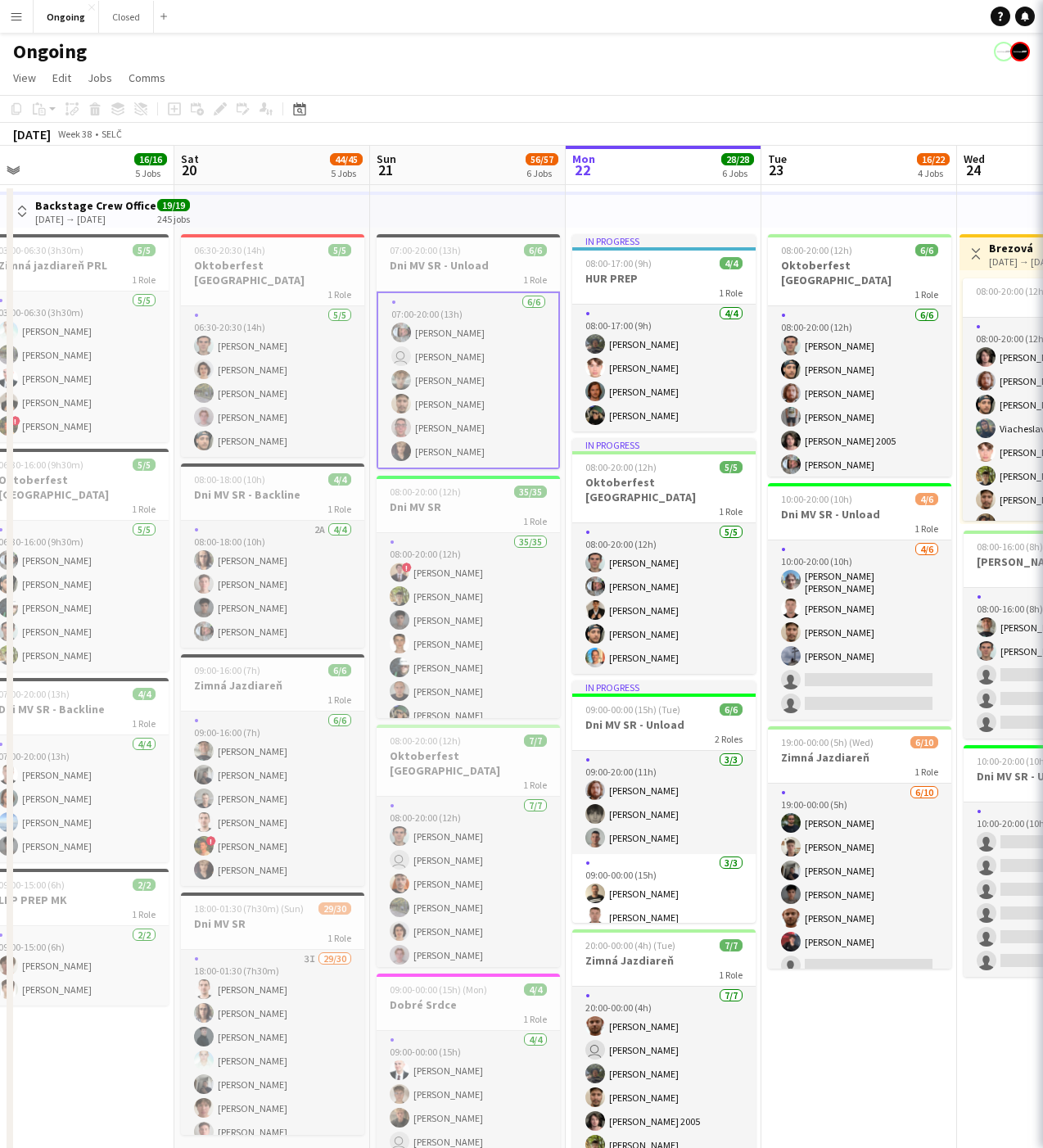
scroll to position [0, 411]
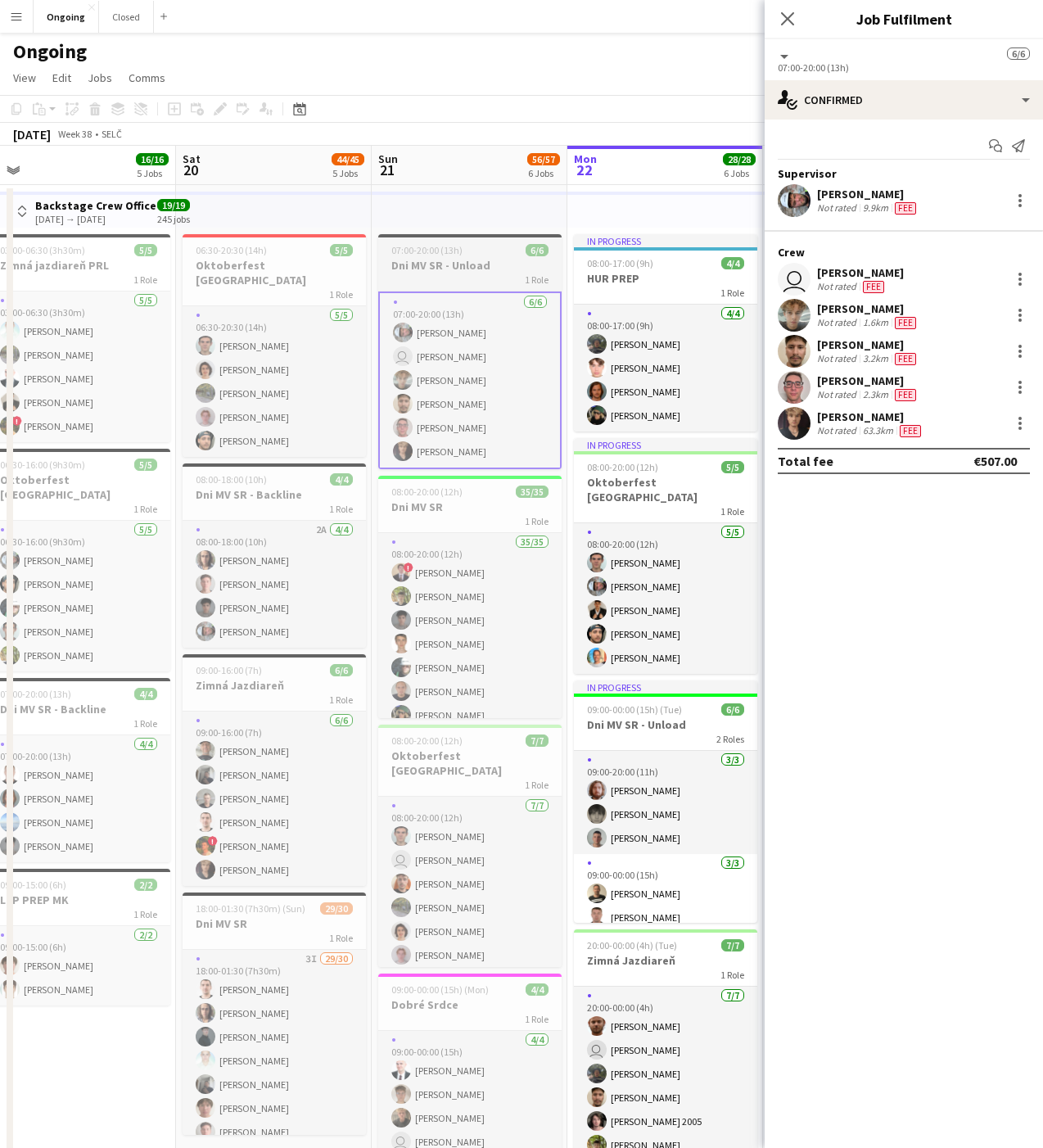
click at [460, 258] on h3 "Dni MV SR - Unload" at bounding box center [469, 265] width 184 height 15
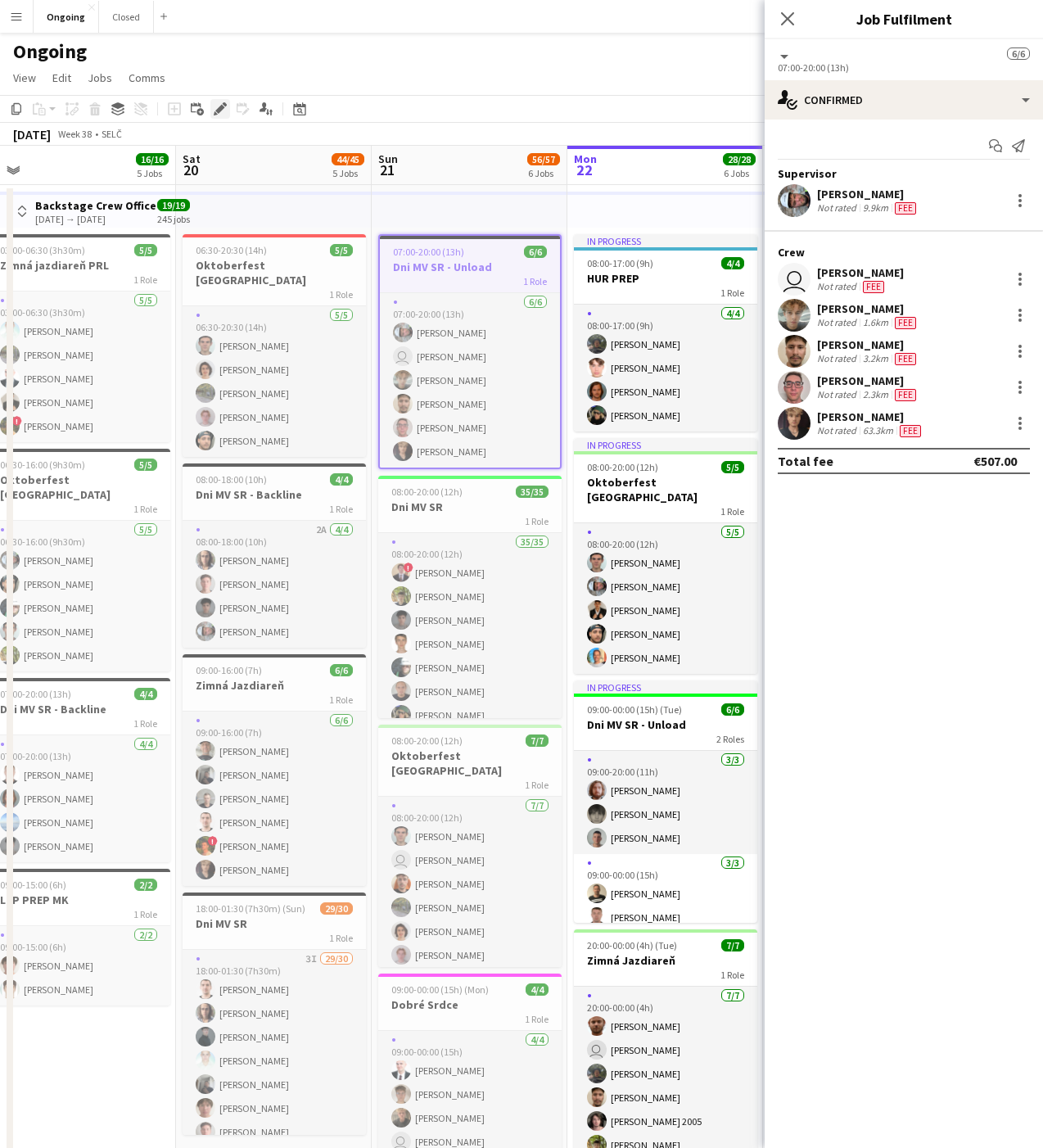
click at [214, 108] on icon "Edit" at bounding box center [220, 108] width 13 height 13
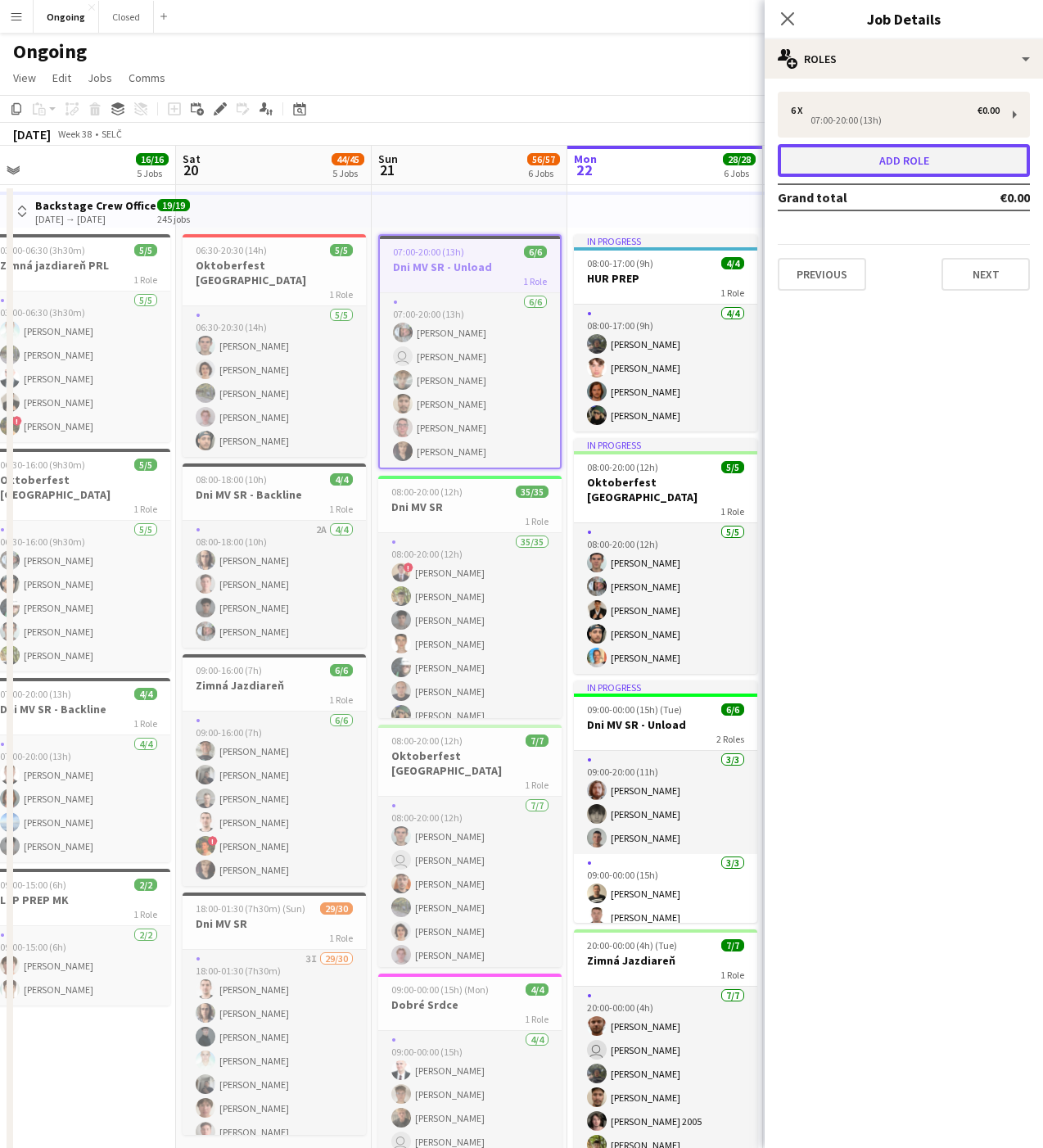
click at [877, 157] on button "Add role" at bounding box center [903, 160] width 252 height 33
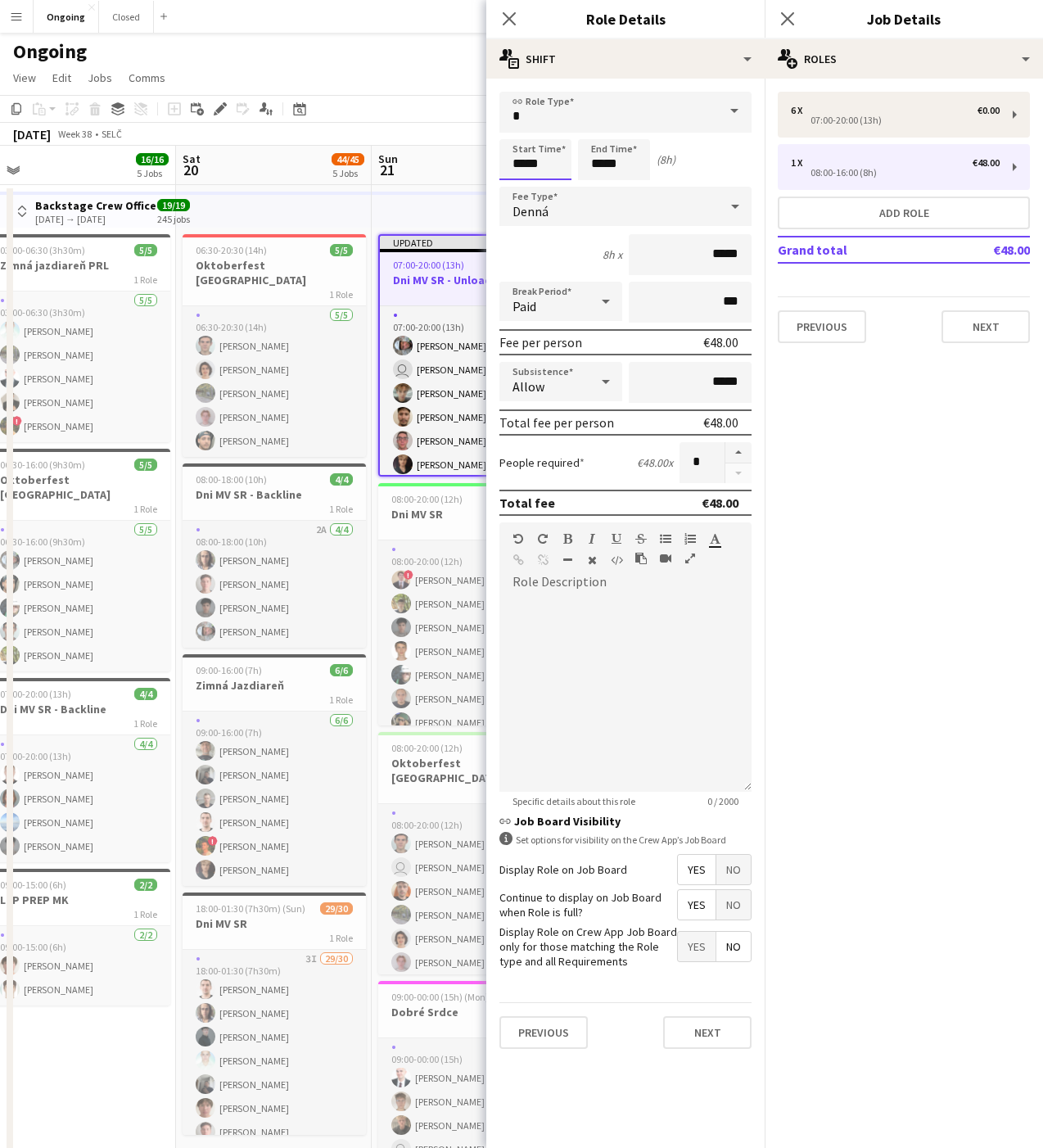
click at [522, 164] on input "*****" at bounding box center [535, 159] width 72 height 41
click at [518, 163] on input "*****" at bounding box center [535, 159] width 72 height 41
type input "*****"
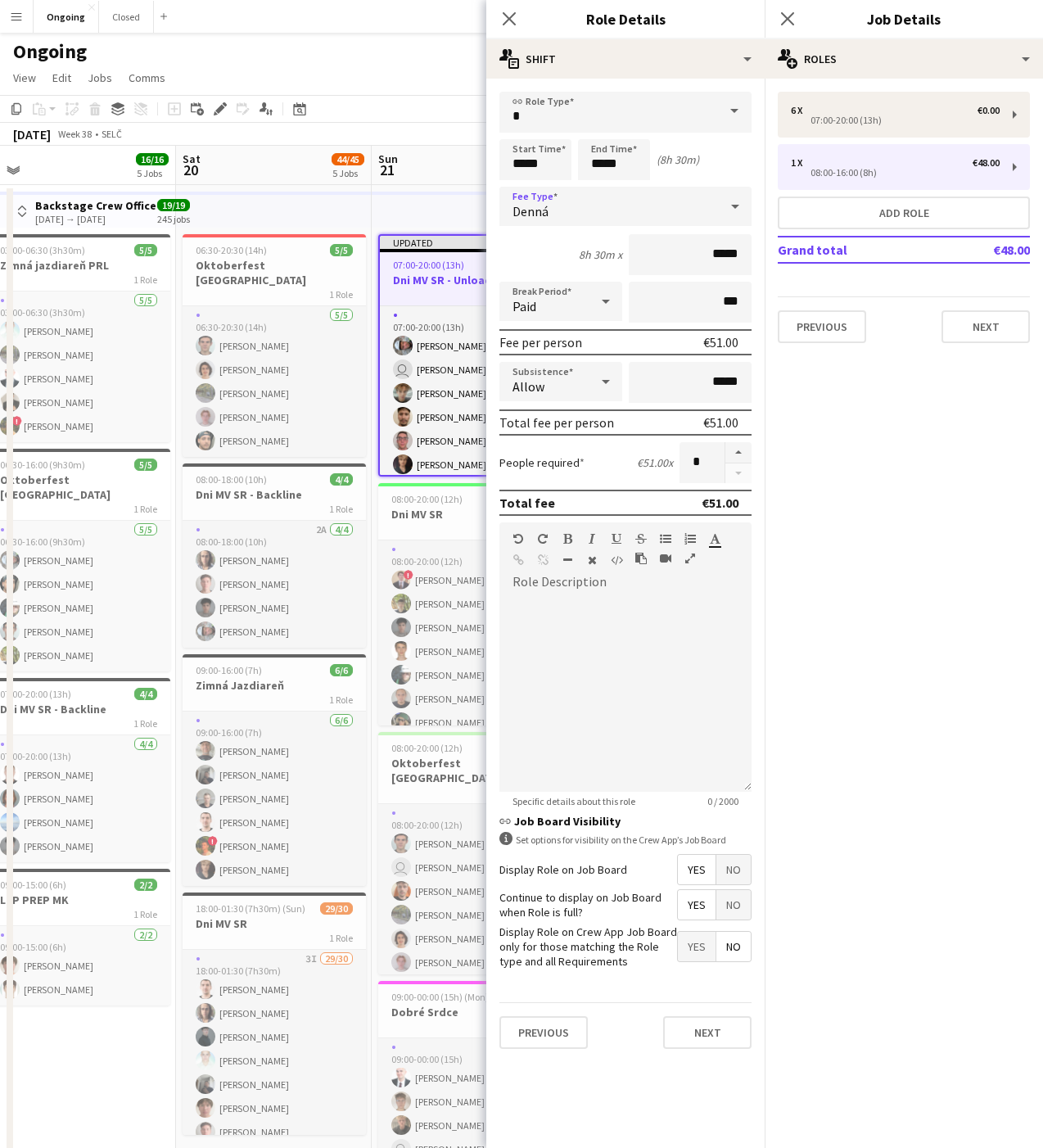
click at [594, 222] on div "Denná" at bounding box center [609, 206] width 220 height 40
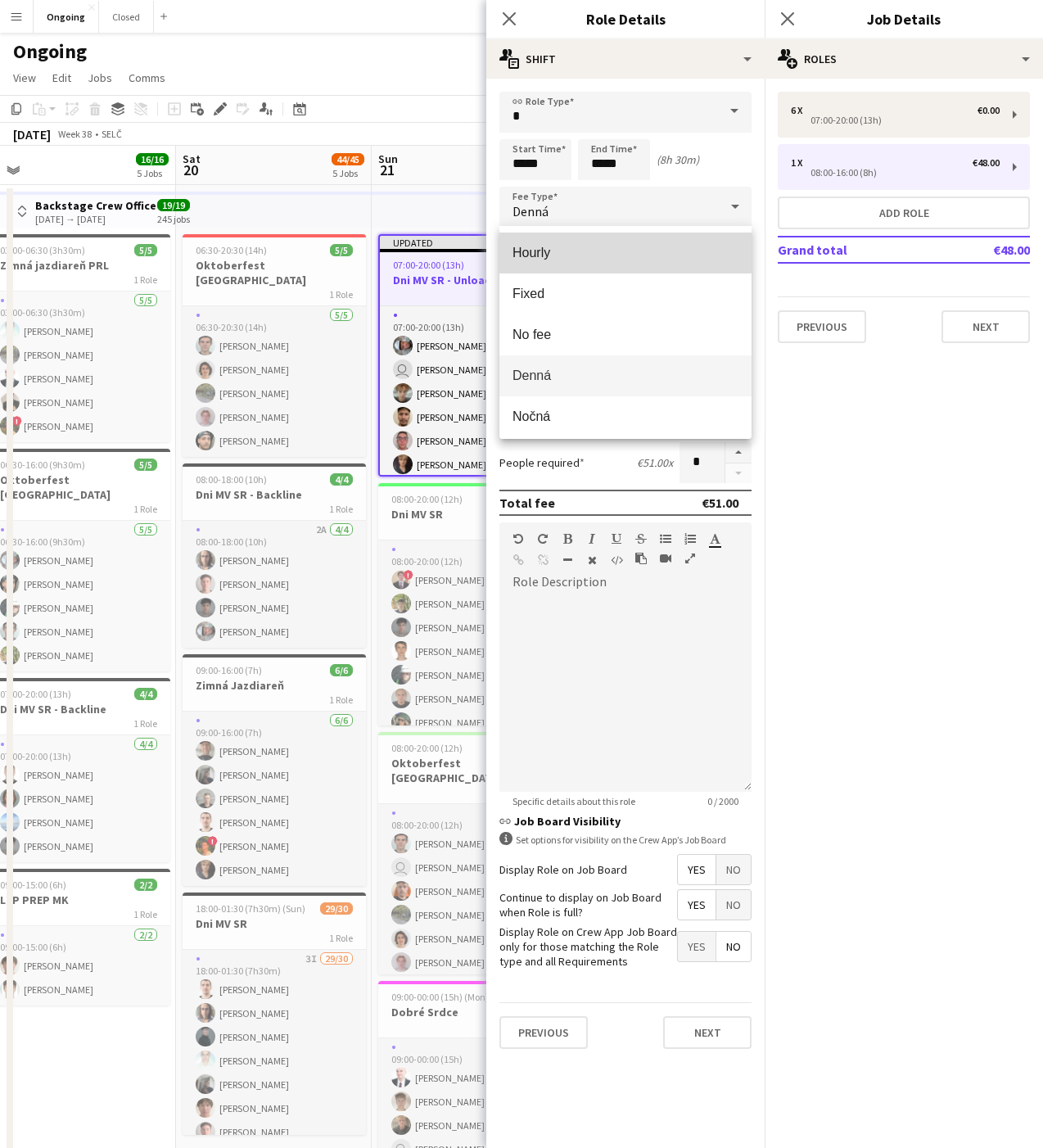
click at [551, 245] on span "Hourly" at bounding box center [625, 252] width 226 height 16
type input "*****"
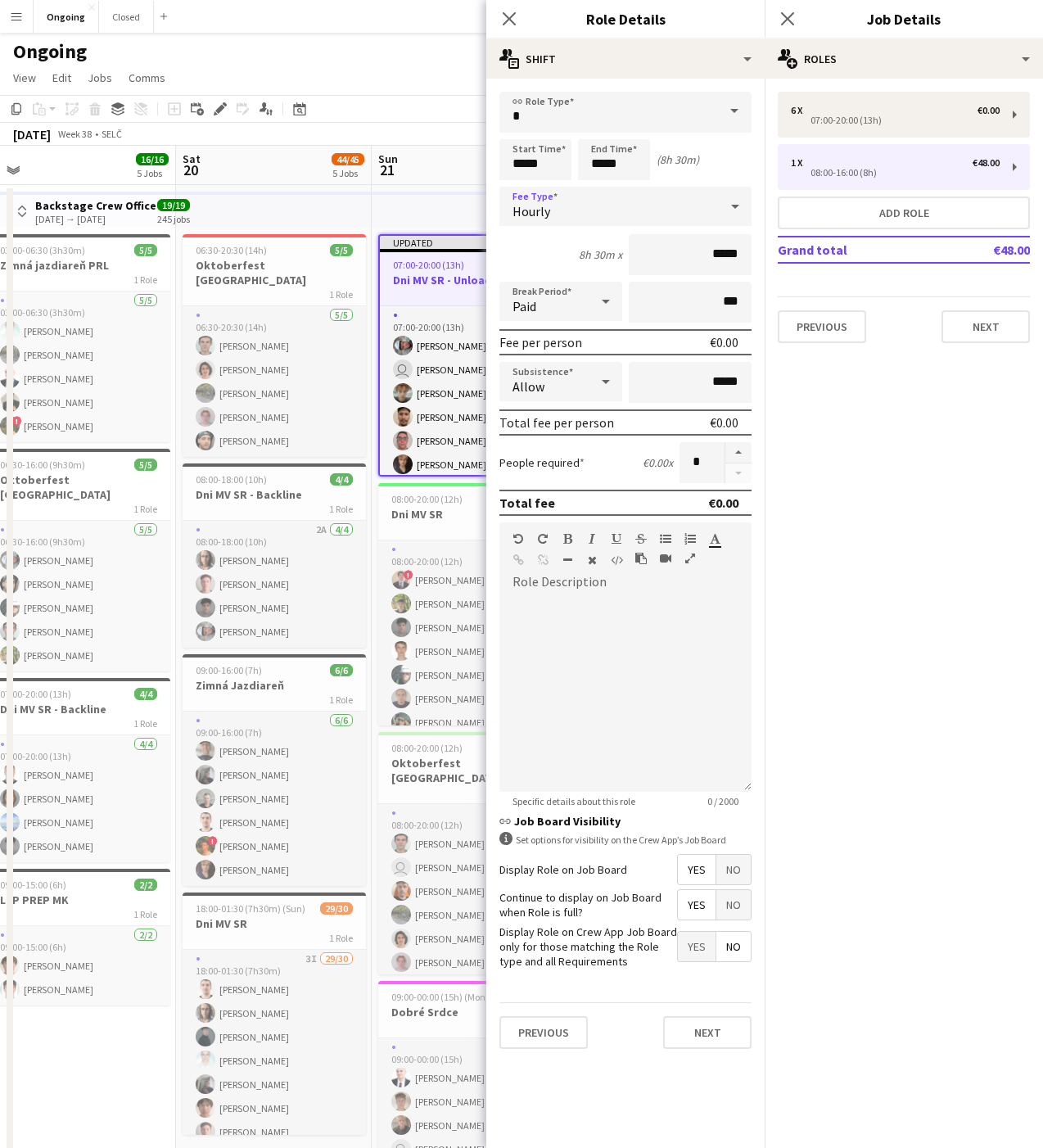
click at [547, 314] on div "Paid" at bounding box center [544, 301] width 90 height 40
click at [536, 398] on mat-option "Unpaid" at bounding box center [561, 389] width 123 height 41
click at [688, 1043] on button "Next" at bounding box center [706, 1032] width 89 height 33
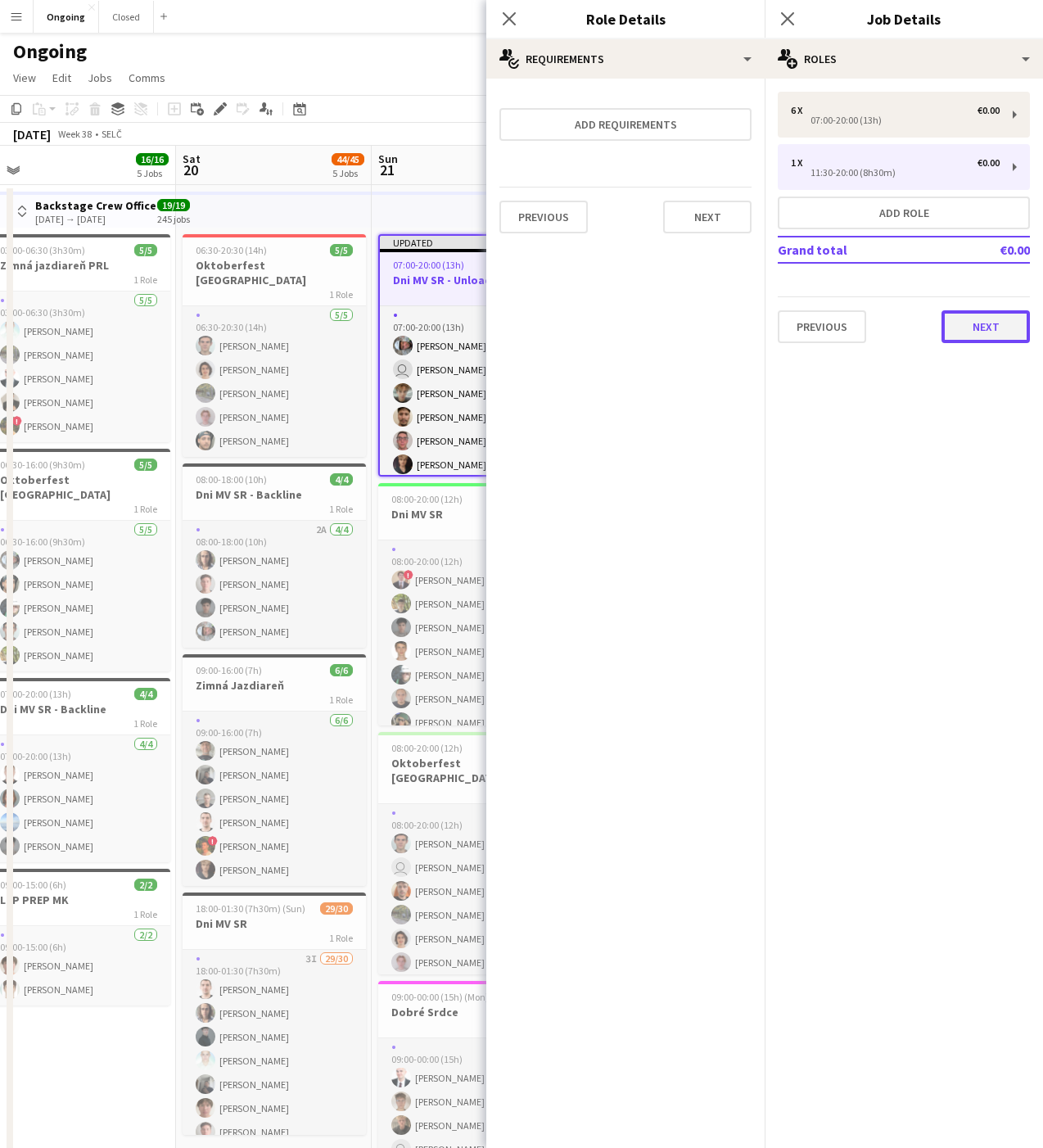
click at [985, 328] on button "Next" at bounding box center [985, 326] width 89 height 33
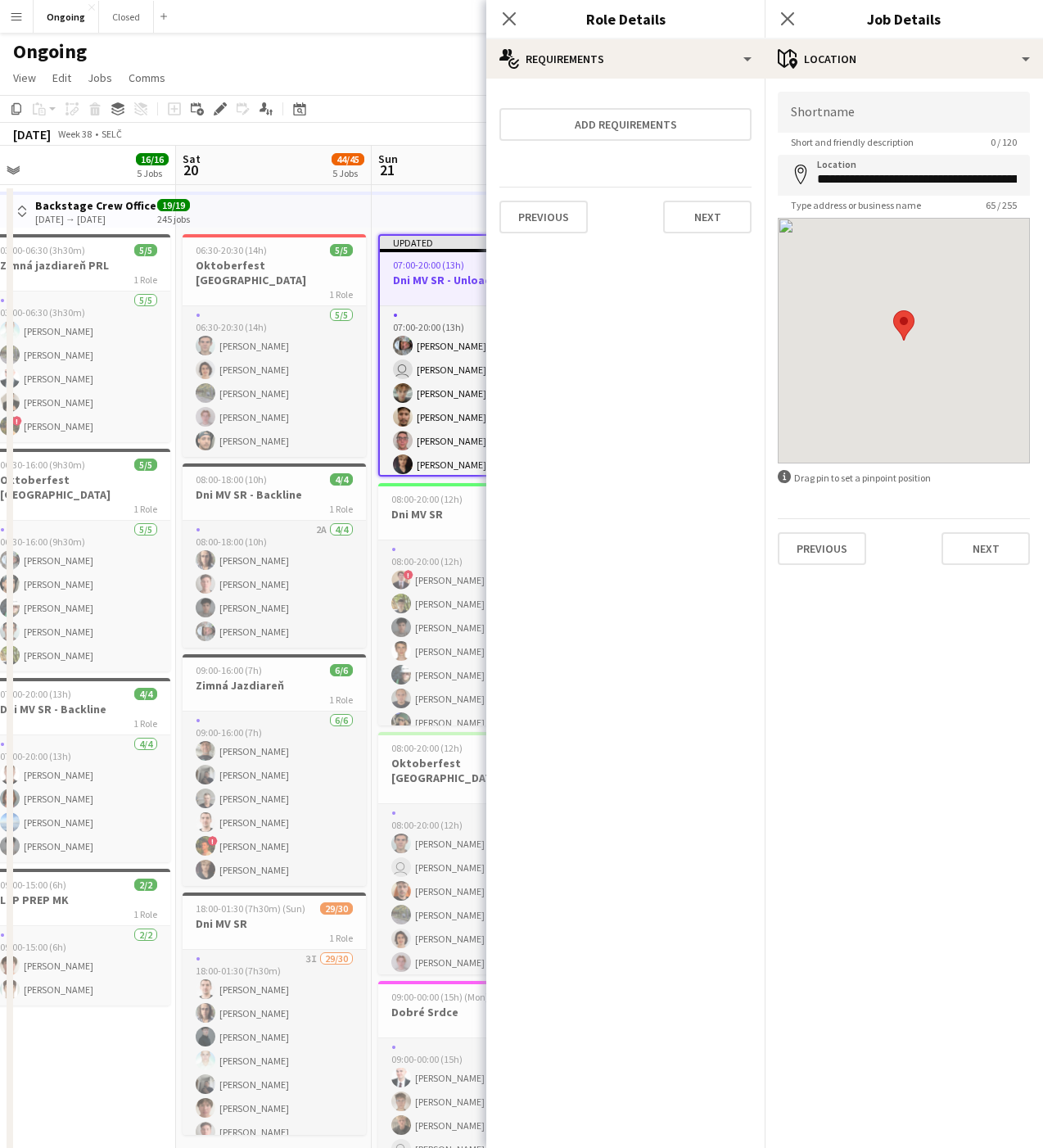
click at [453, 54] on div "Ongoing" at bounding box center [521, 47] width 1043 height 31
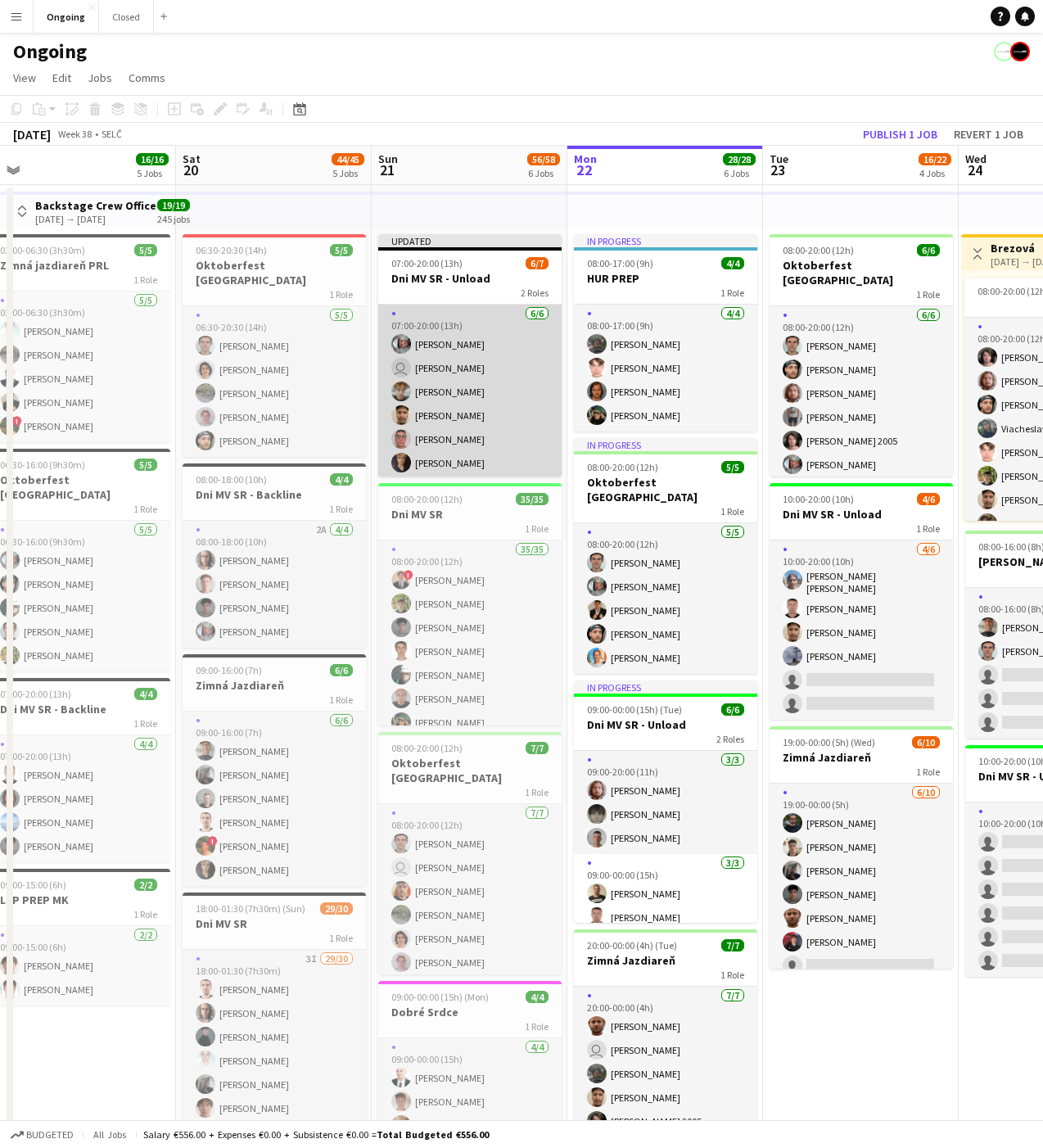
click at [456, 345] on app-card-role "[DATE] 07:00-20:00 (13h) [PERSON_NAME] user [PERSON_NAME] [PERSON_NAME] [PERSON…" at bounding box center [469, 391] width 184 height 174
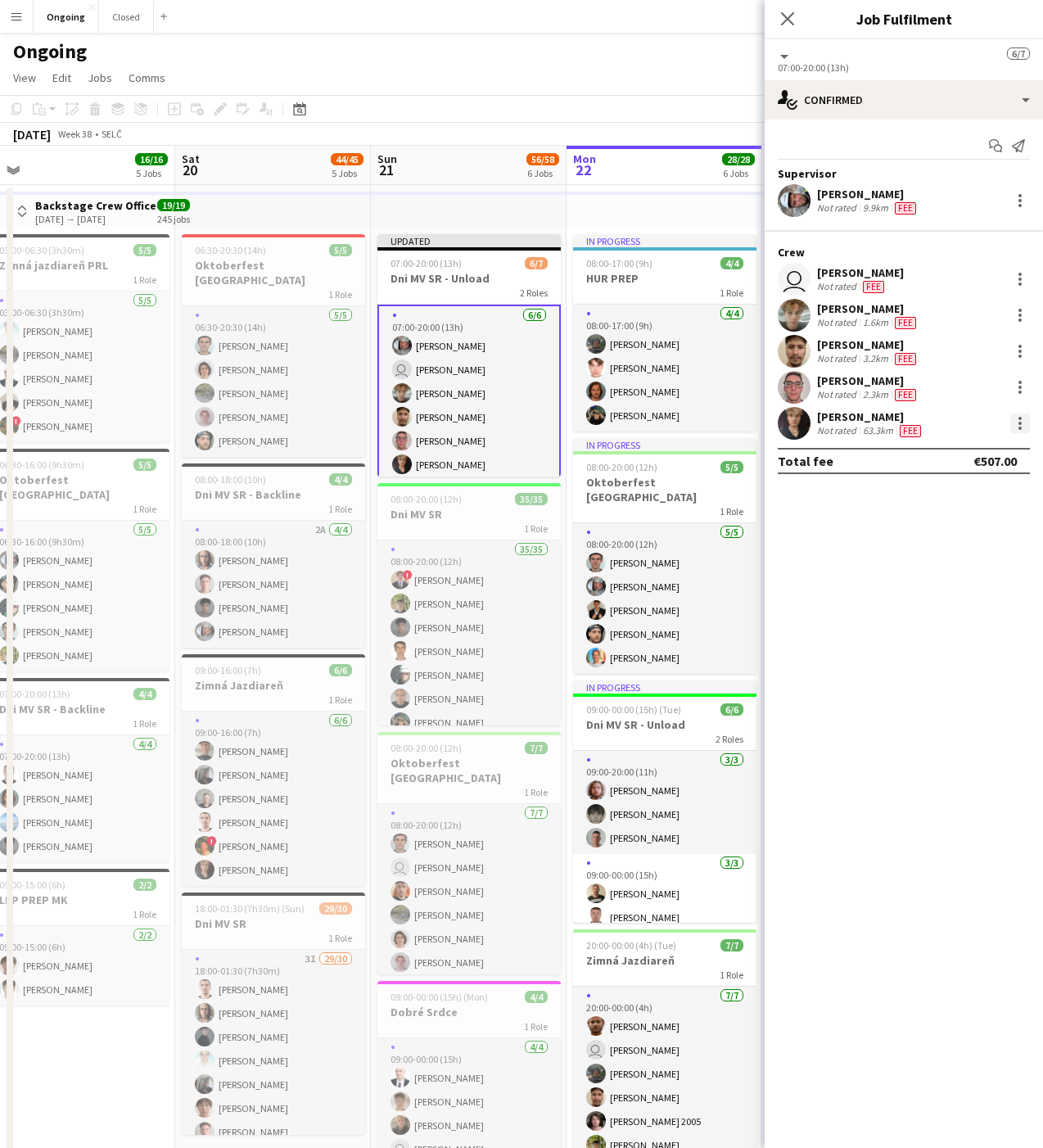
click at [1018, 422] on div at bounding box center [1020, 424] width 4 height 4
click at [938, 614] on span "Remove" at bounding box center [939, 610] width 49 height 14
click at [636, 121] on div "Copy Paste Paste Command V Paste with crew Command Shift V Paste linked Job [GE…" at bounding box center [521, 120] width 1043 height 51
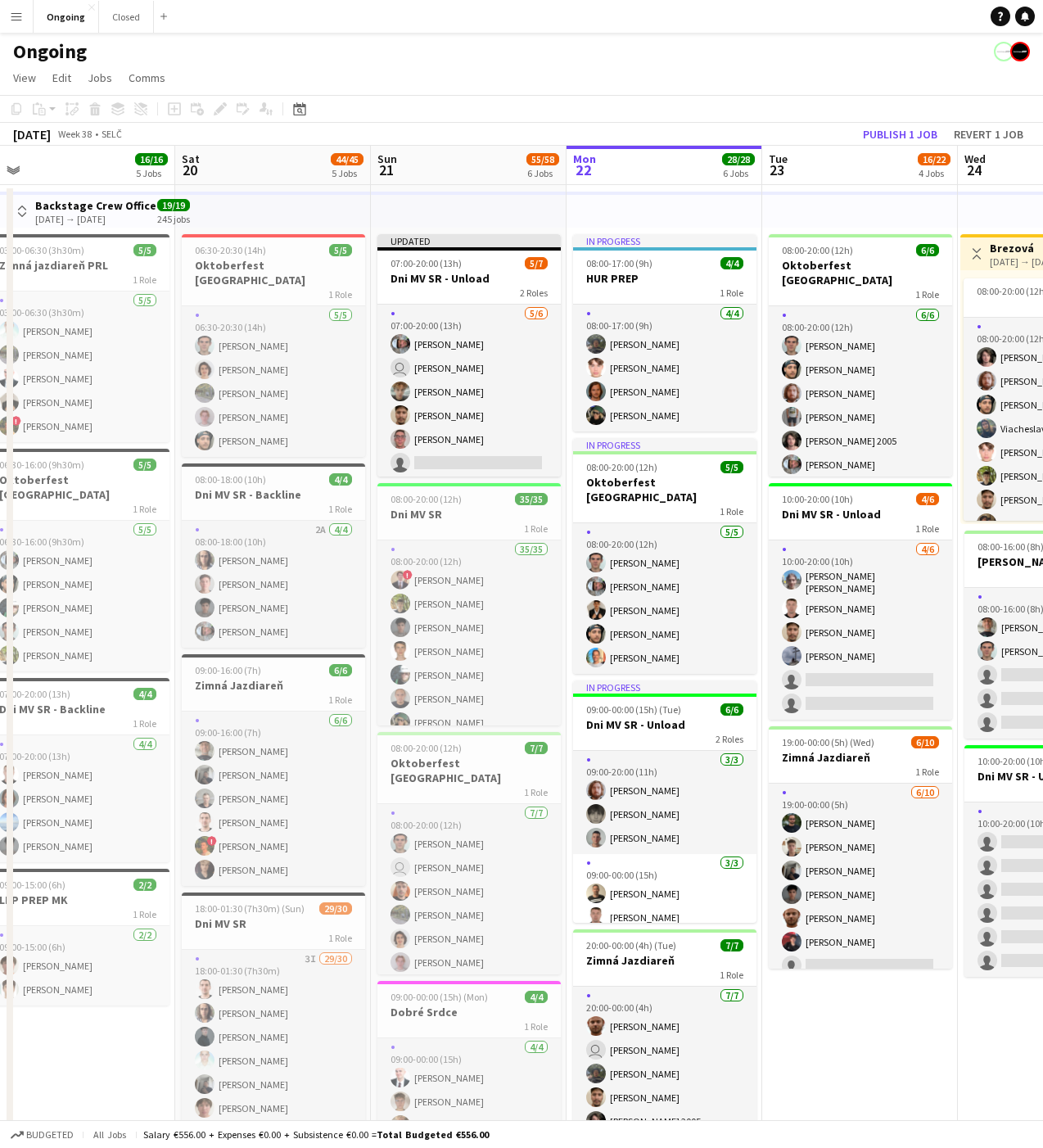
click at [731, 123] on div "[DATE] Week 38 • SELČ Publish 1 job Revert 1 job" at bounding box center [521, 134] width 1043 height 23
click at [880, 132] on button "Publish 1 job" at bounding box center [900, 134] width 88 height 21
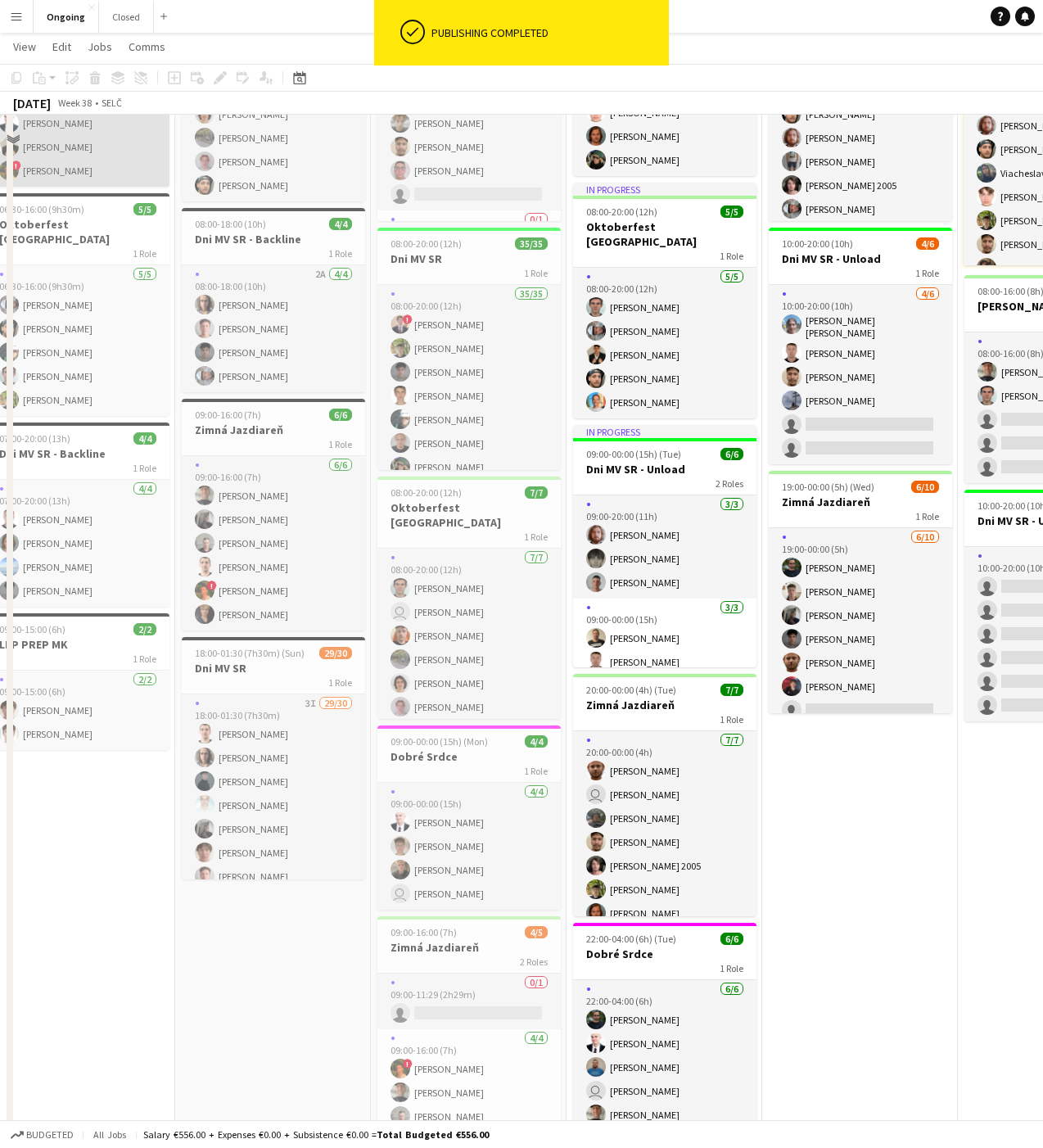
scroll to position [325, 0]
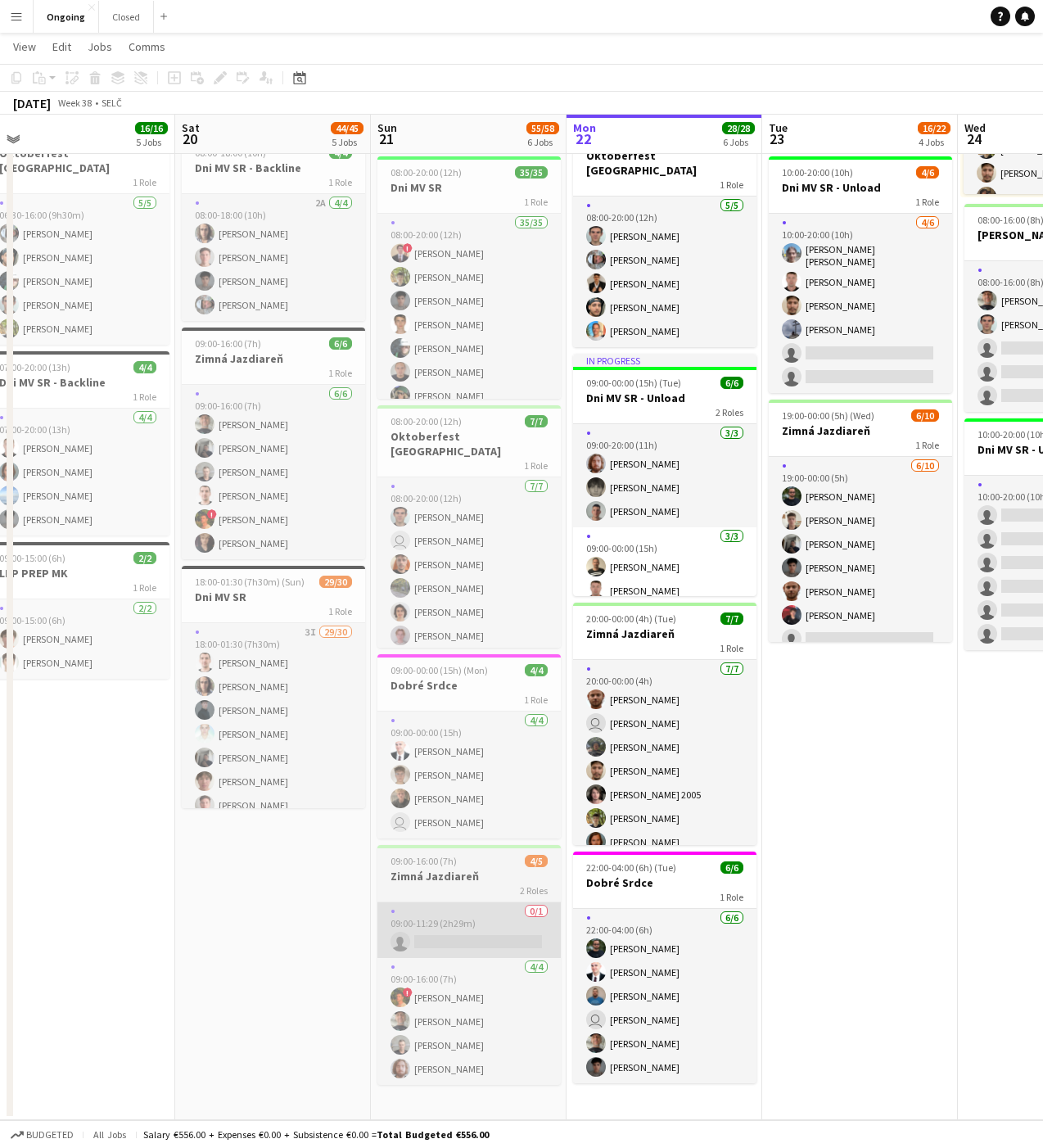
click at [459, 926] on app-card-role "0/1 09:00-11:29 (2h29m) single-neutral-actions" at bounding box center [468, 929] width 184 height 55
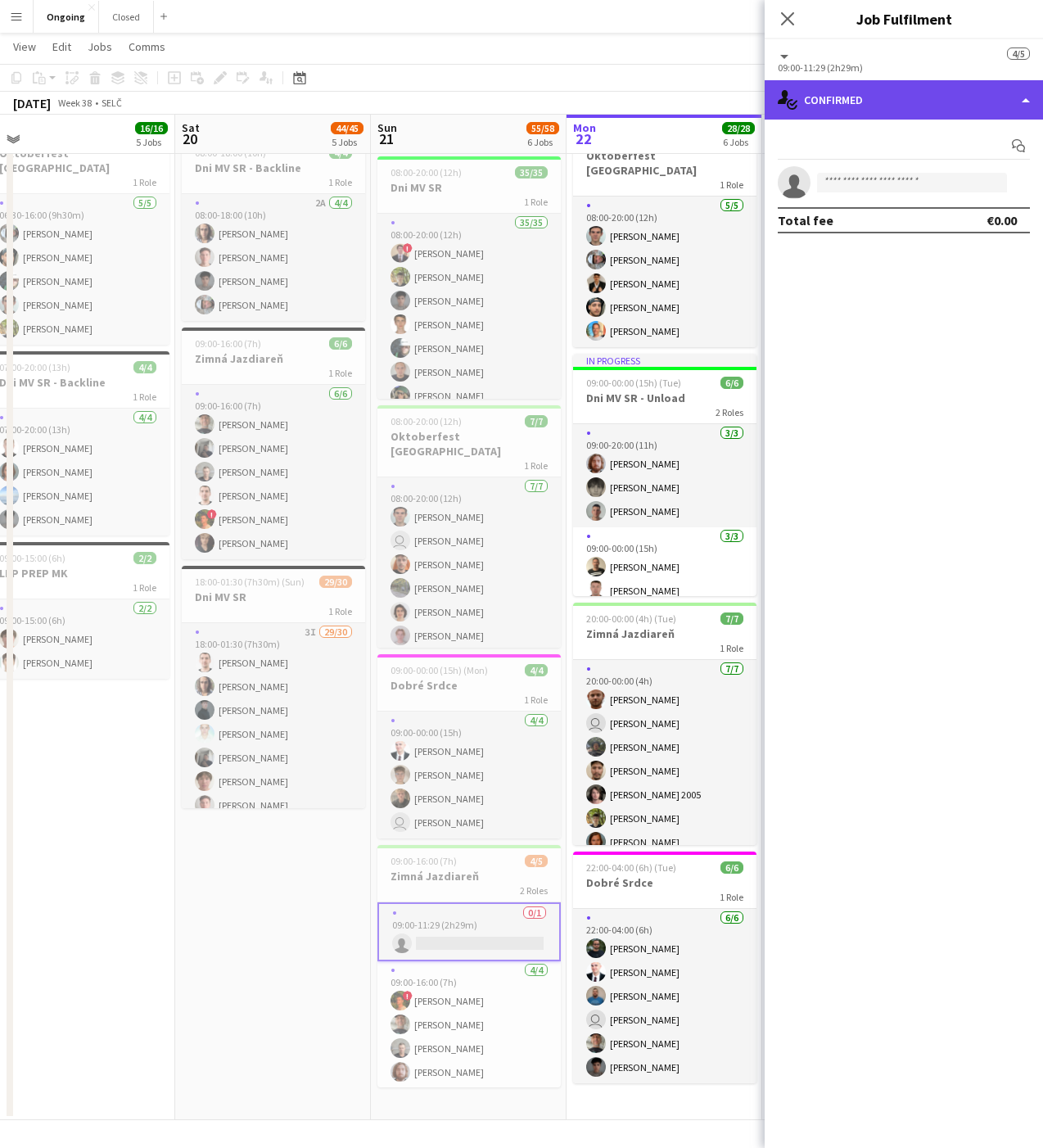
click at [858, 95] on div "single-neutral-actions-check-2 Confirmed" at bounding box center [903, 99] width 279 height 40
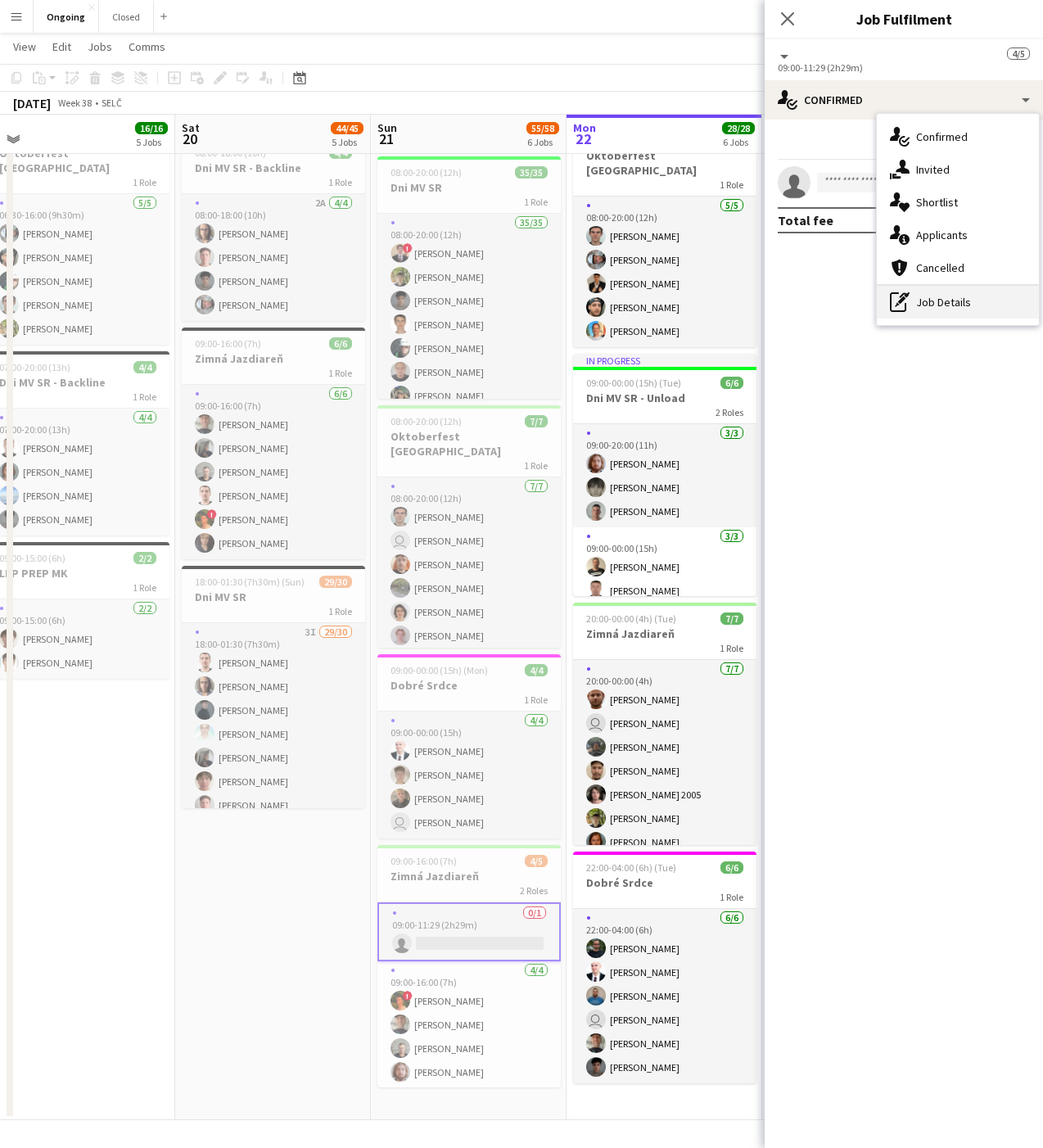
click at [918, 294] on div "pen-write Job Details" at bounding box center [958, 302] width 162 height 33
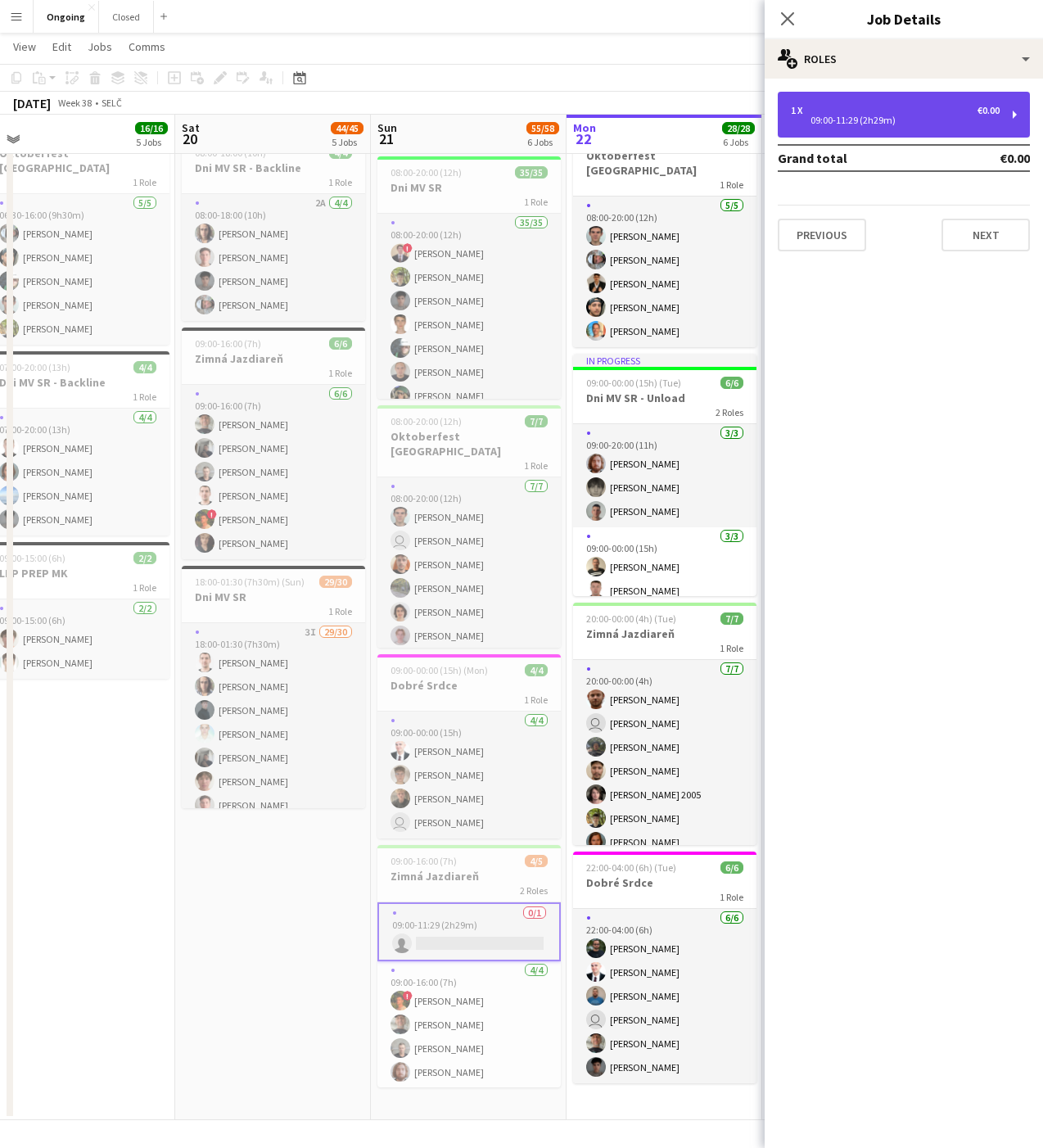
click at [864, 109] on div "1 x €0.00" at bounding box center [895, 110] width 209 height 11
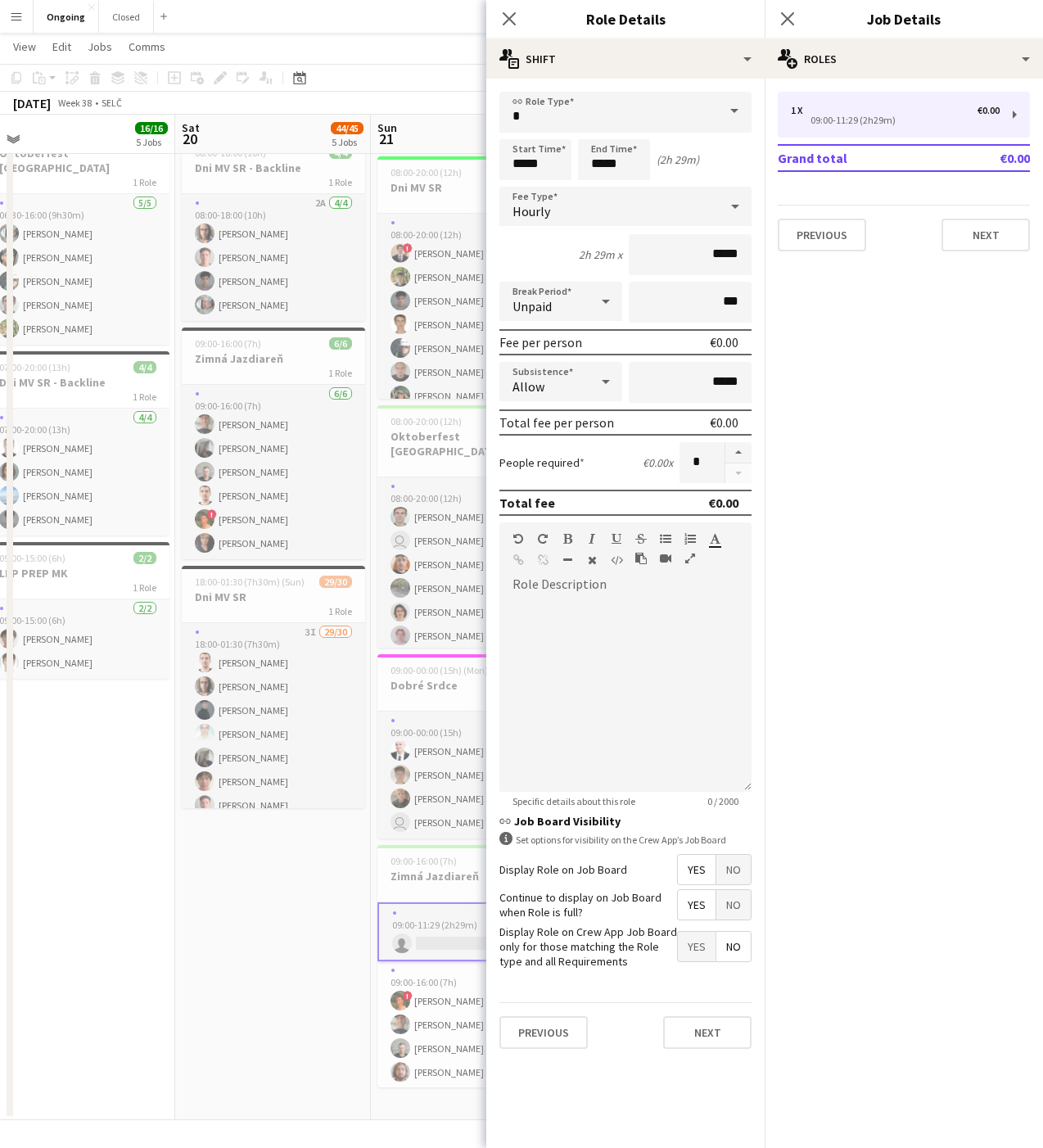
click at [184, 1014] on app-date-cell "06:30-20:30 (14h) 5/5 Oktoberfest [GEOGRAPHIC_DATA] 1 Role [DATE] 06:30-20:30 (…" at bounding box center [272, 489] width 196 height 1261
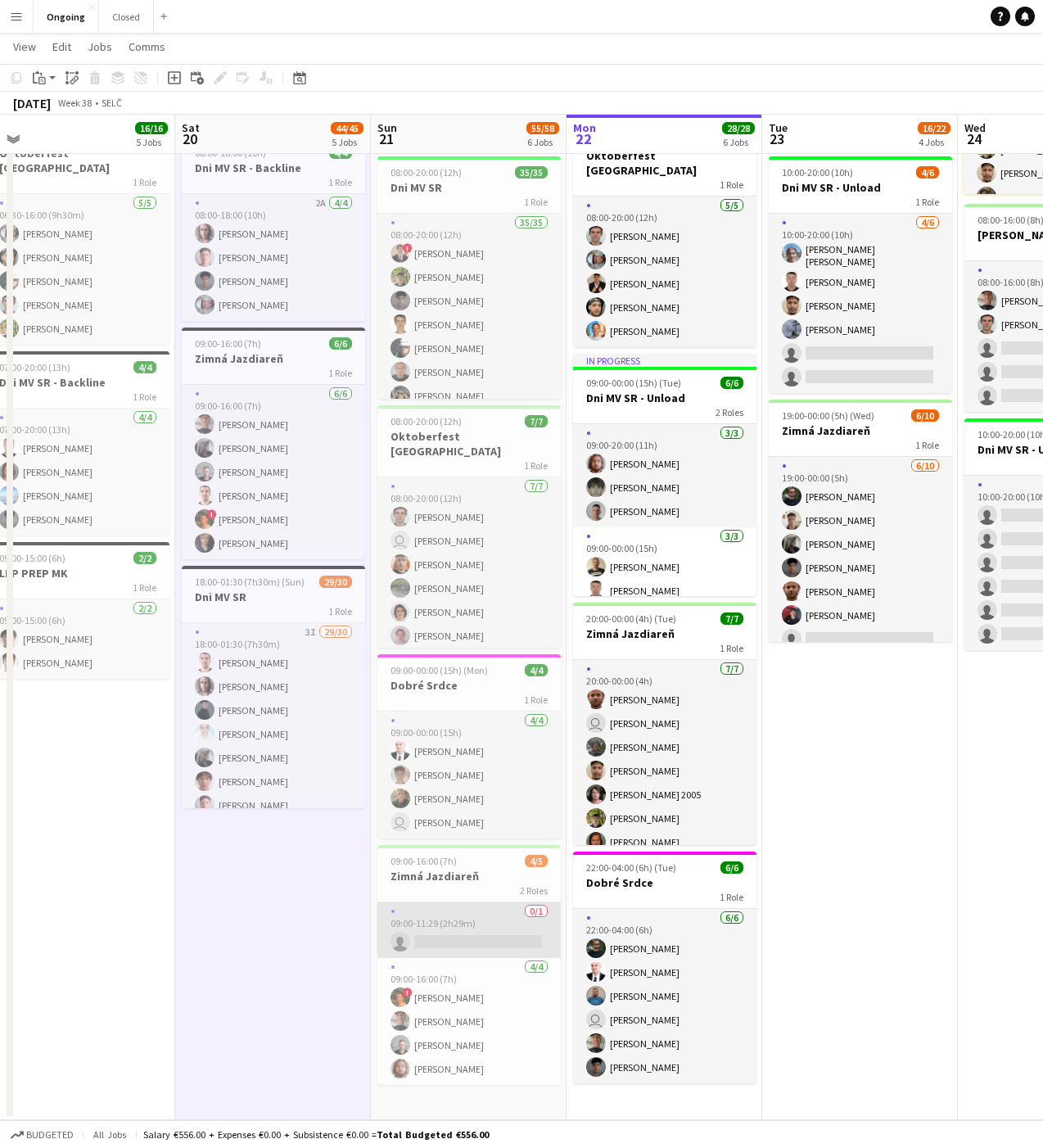
click at [501, 941] on app-card-role "0/1 09:00-11:29 (2h29m) single-neutral-actions" at bounding box center [468, 929] width 184 height 55
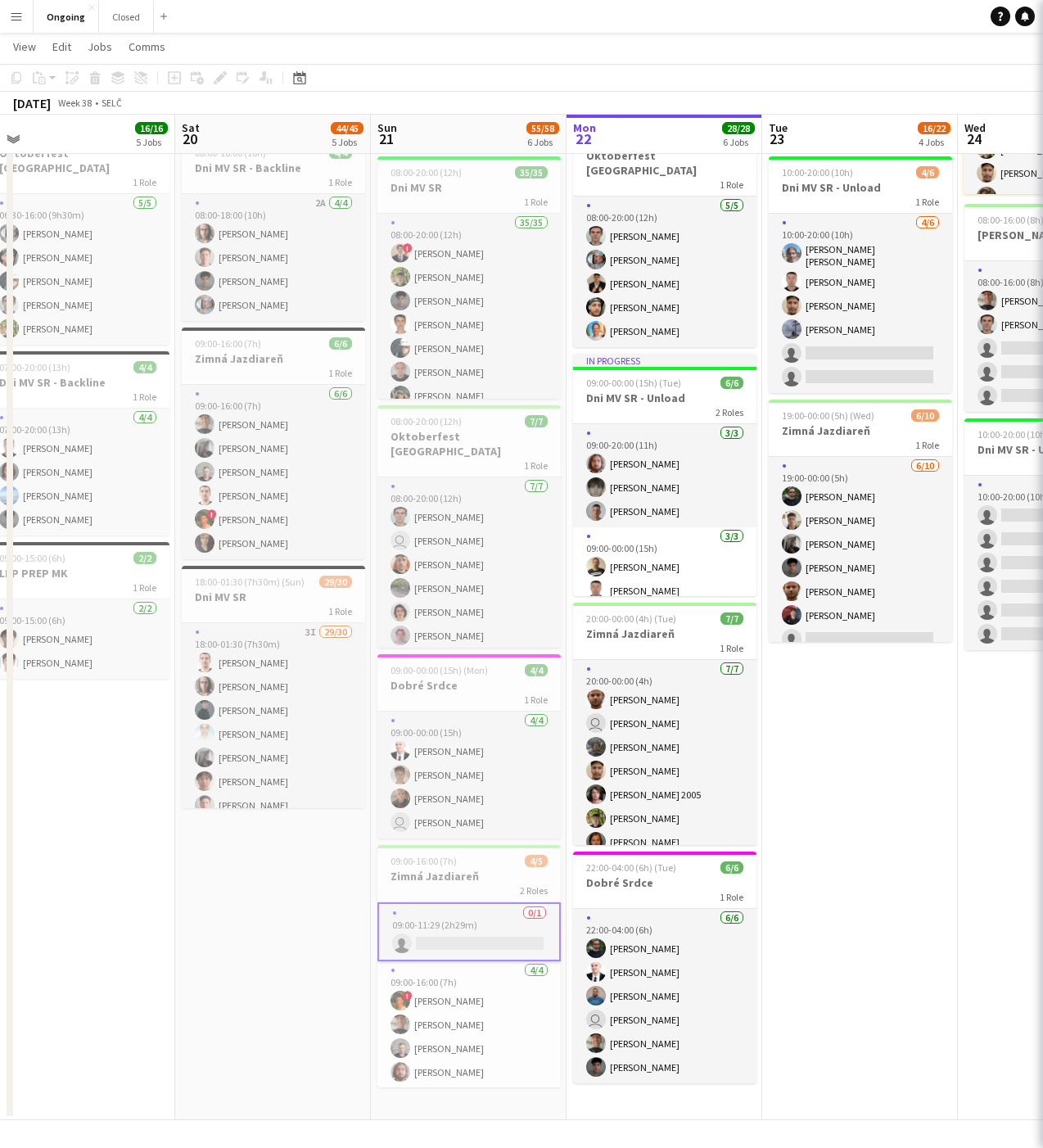
scroll to position [0, 413]
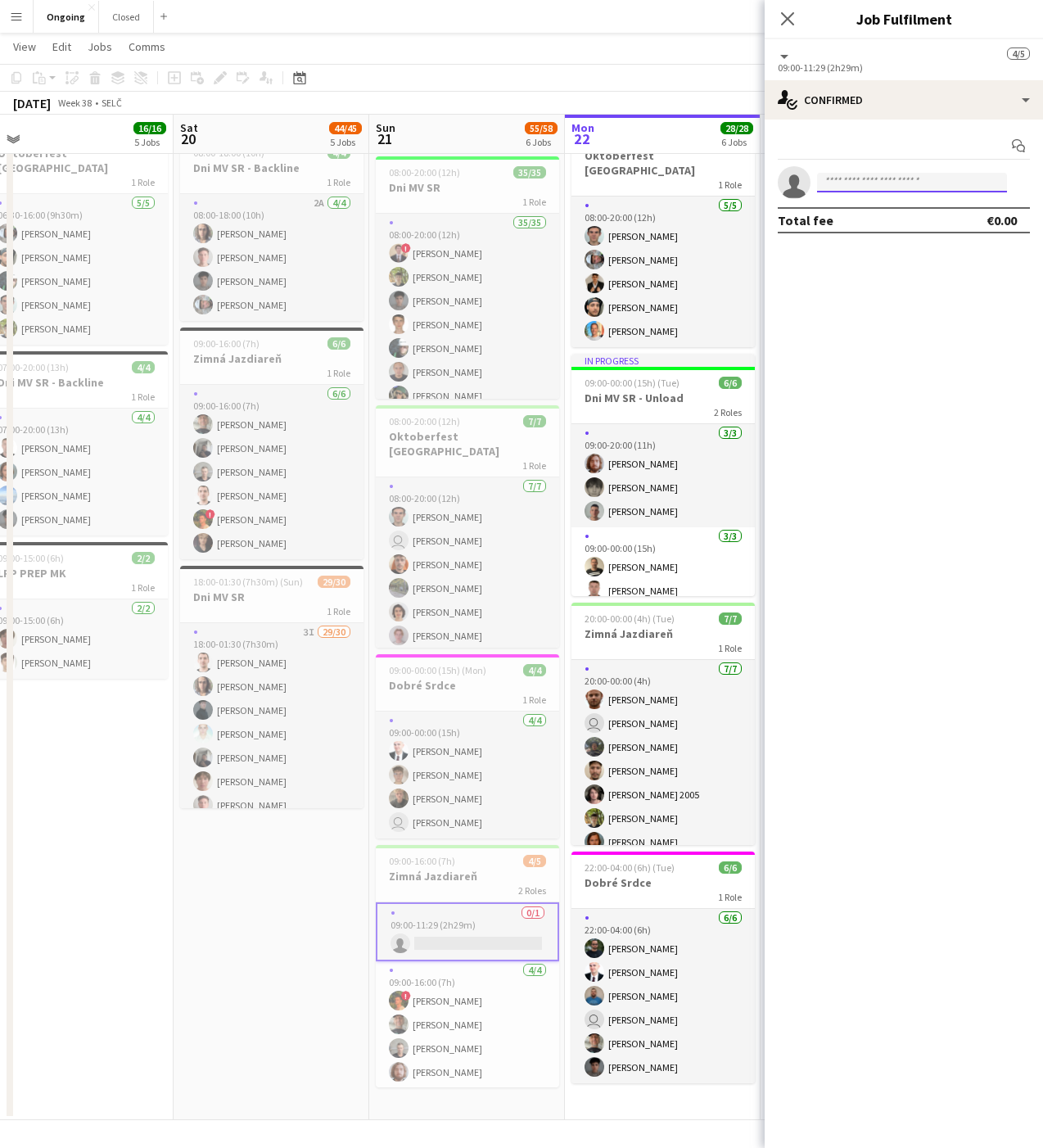
click at [900, 185] on input at bounding box center [912, 183] width 190 height 19
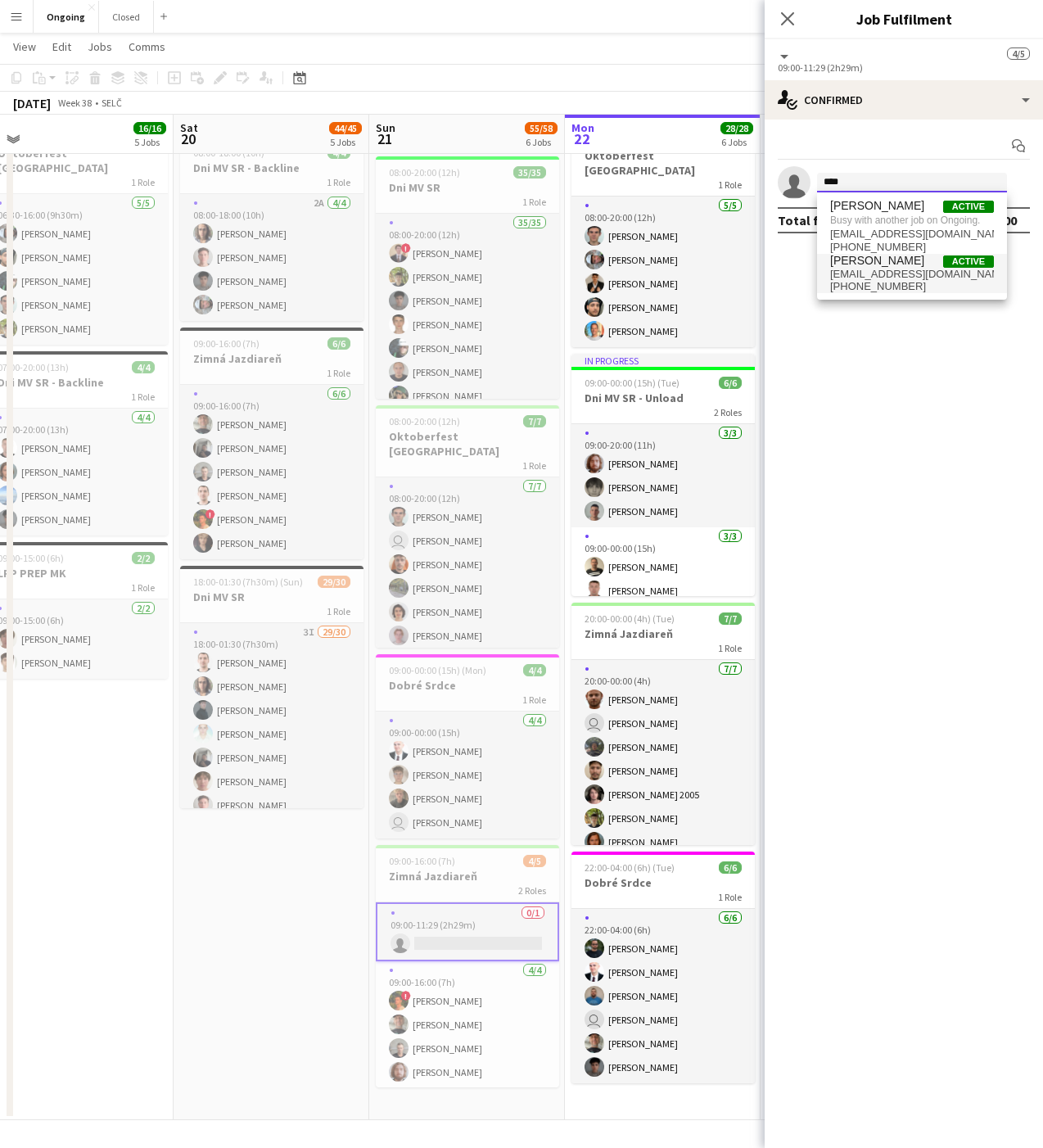
type input "****"
click at [873, 262] on span "[PERSON_NAME]" at bounding box center [876, 261] width 94 height 14
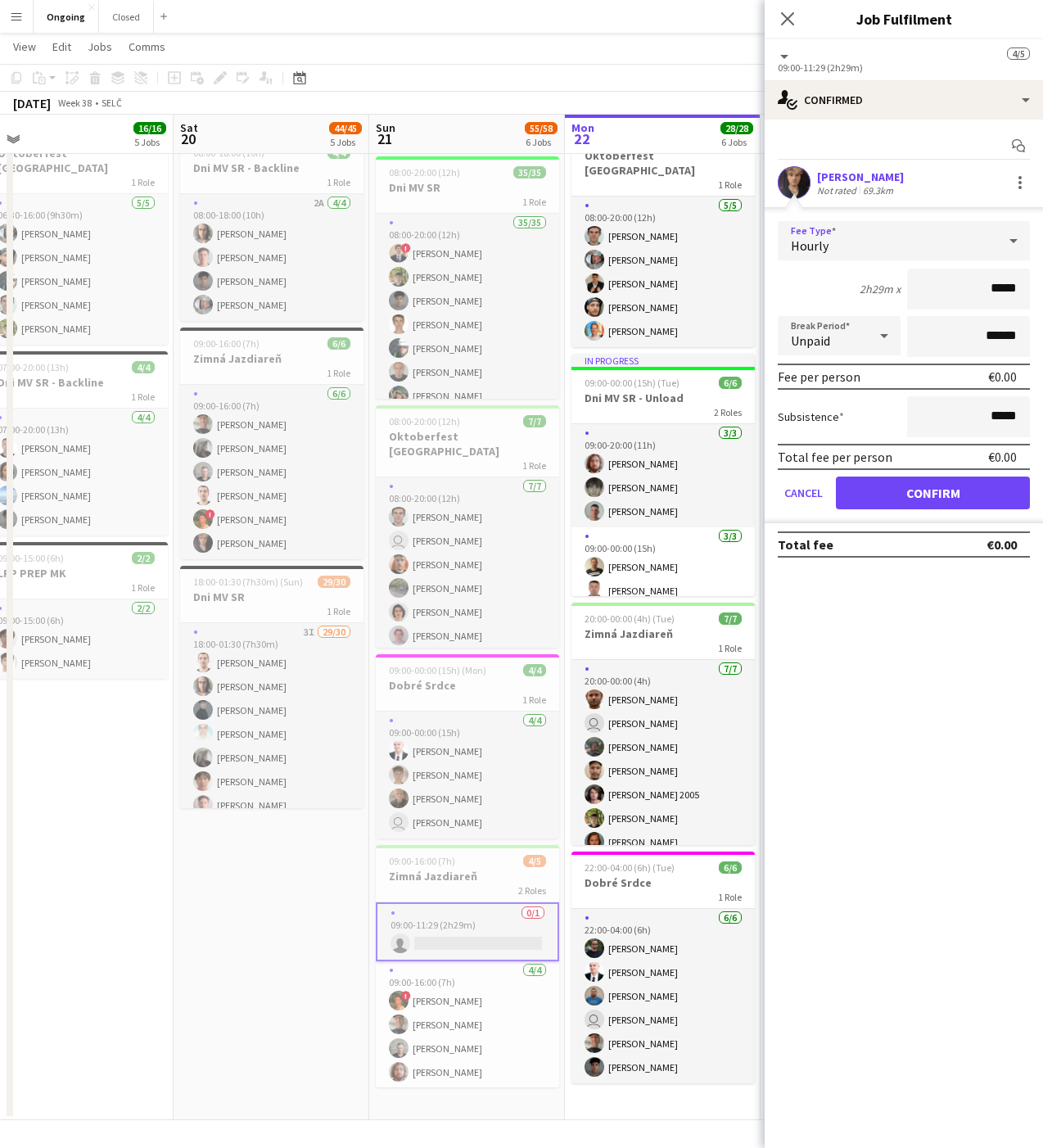
click at [827, 236] on div "Hourly" at bounding box center [887, 240] width 220 height 40
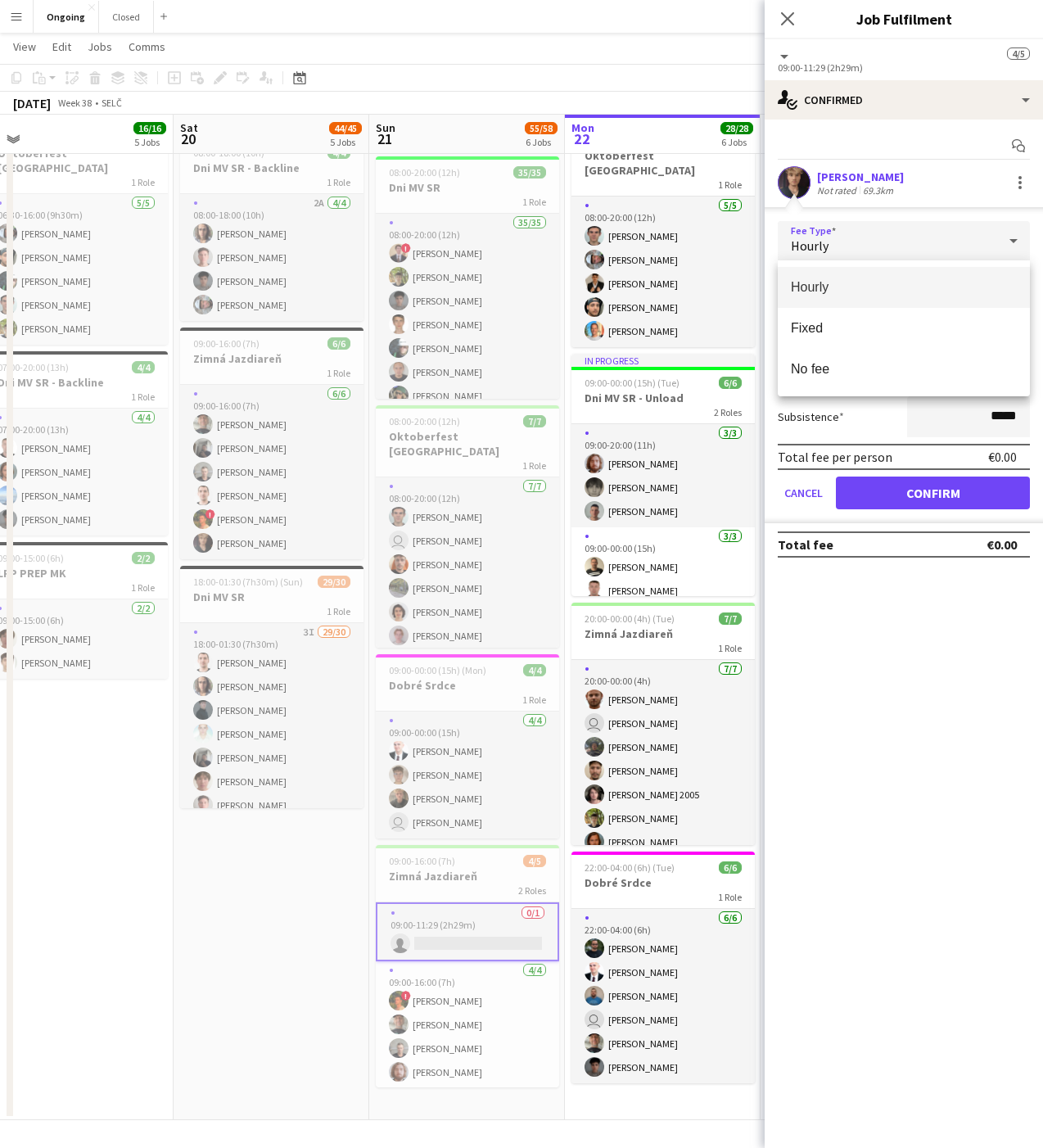
click at [819, 291] on span "Hourly" at bounding box center [903, 287] width 226 height 16
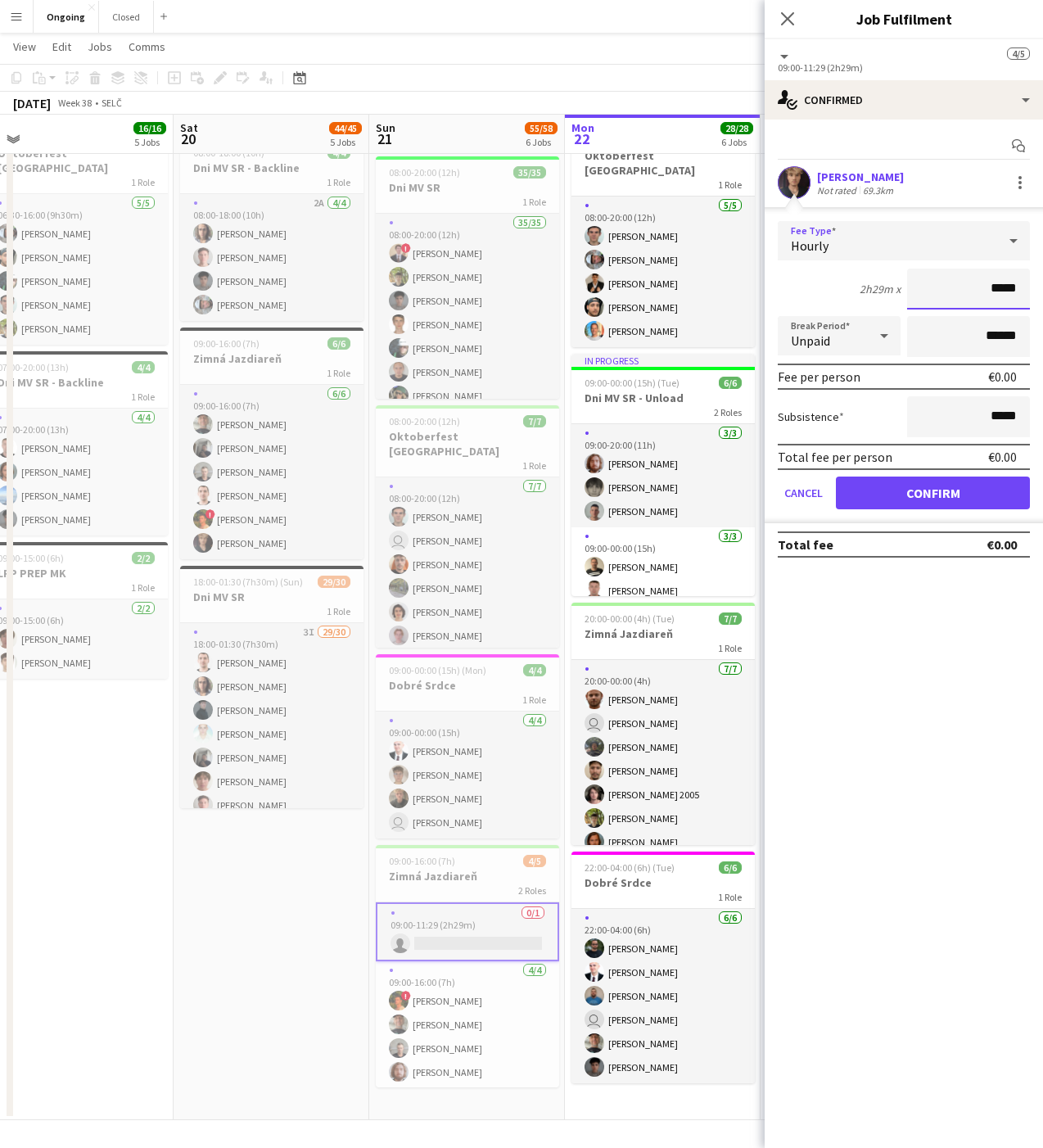
click at [1004, 284] on input "*****" at bounding box center [968, 289] width 123 height 41
type input "**"
click at [926, 483] on button "Confirm" at bounding box center [932, 492] width 194 height 33
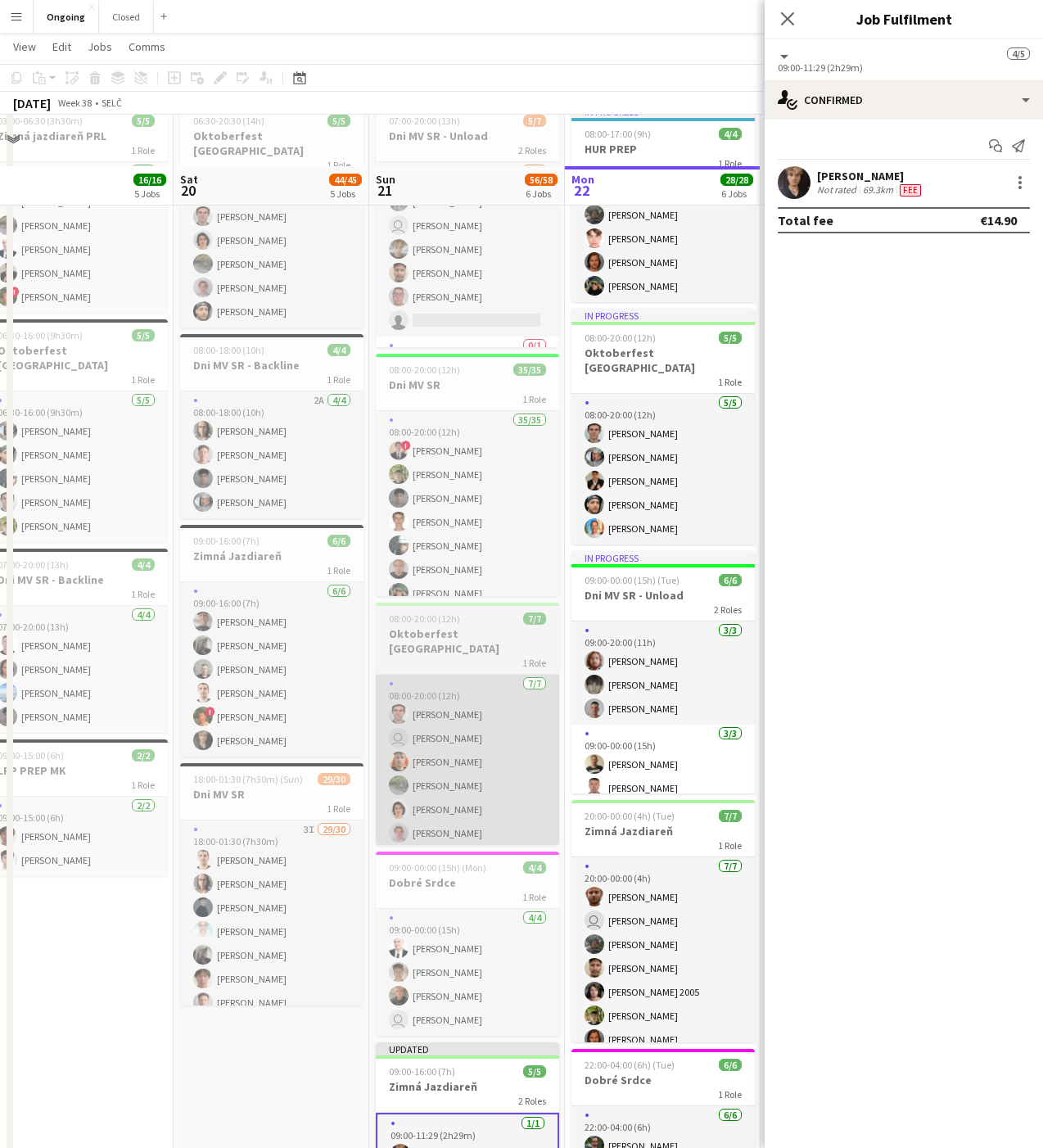
scroll to position [0, 0]
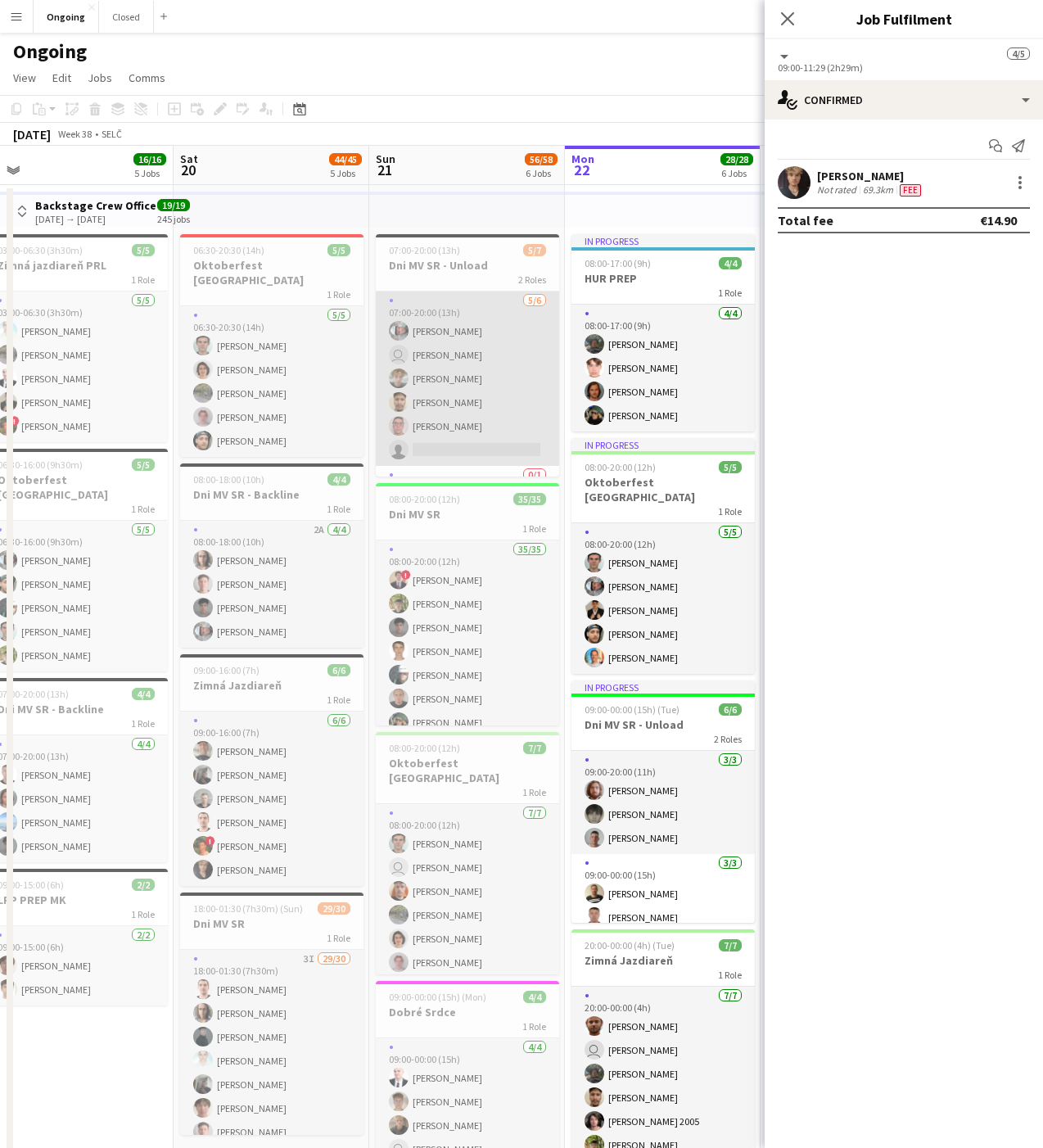
click at [502, 433] on app-card-role "[DATE] 07:00-20:00 (13h) [PERSON_NAME] user [PERSON_NAME] [PERSON_NAME] [PERSON…" at bounding box center [467, 379] width 184 height 174
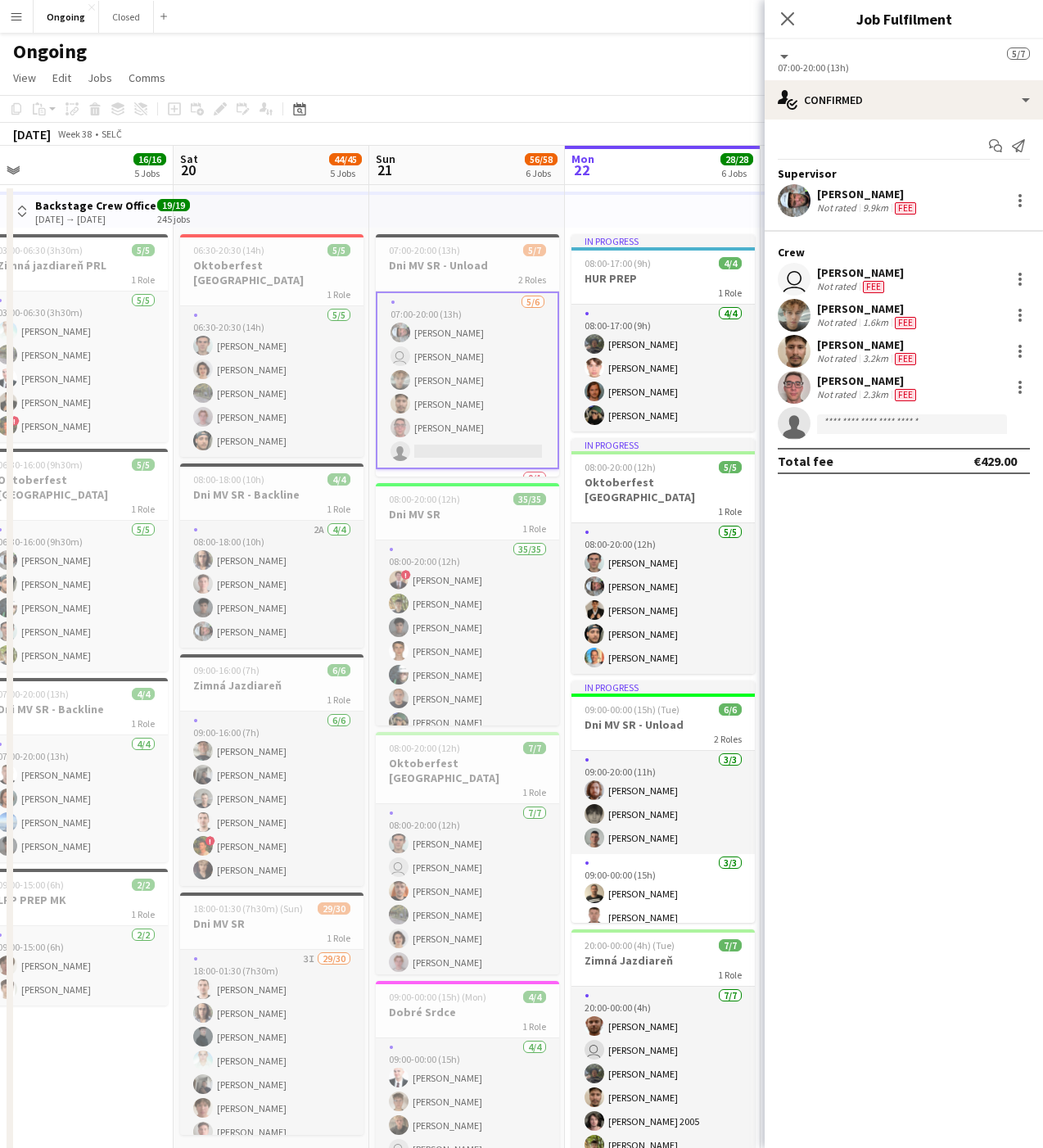
scroll to position [48, 0]
click at [436, 439] on app-card-role "0/1 11:30-20:00 (8h30m) single-neutral-actions" at bounding box center [467, 448] width 184 height 55
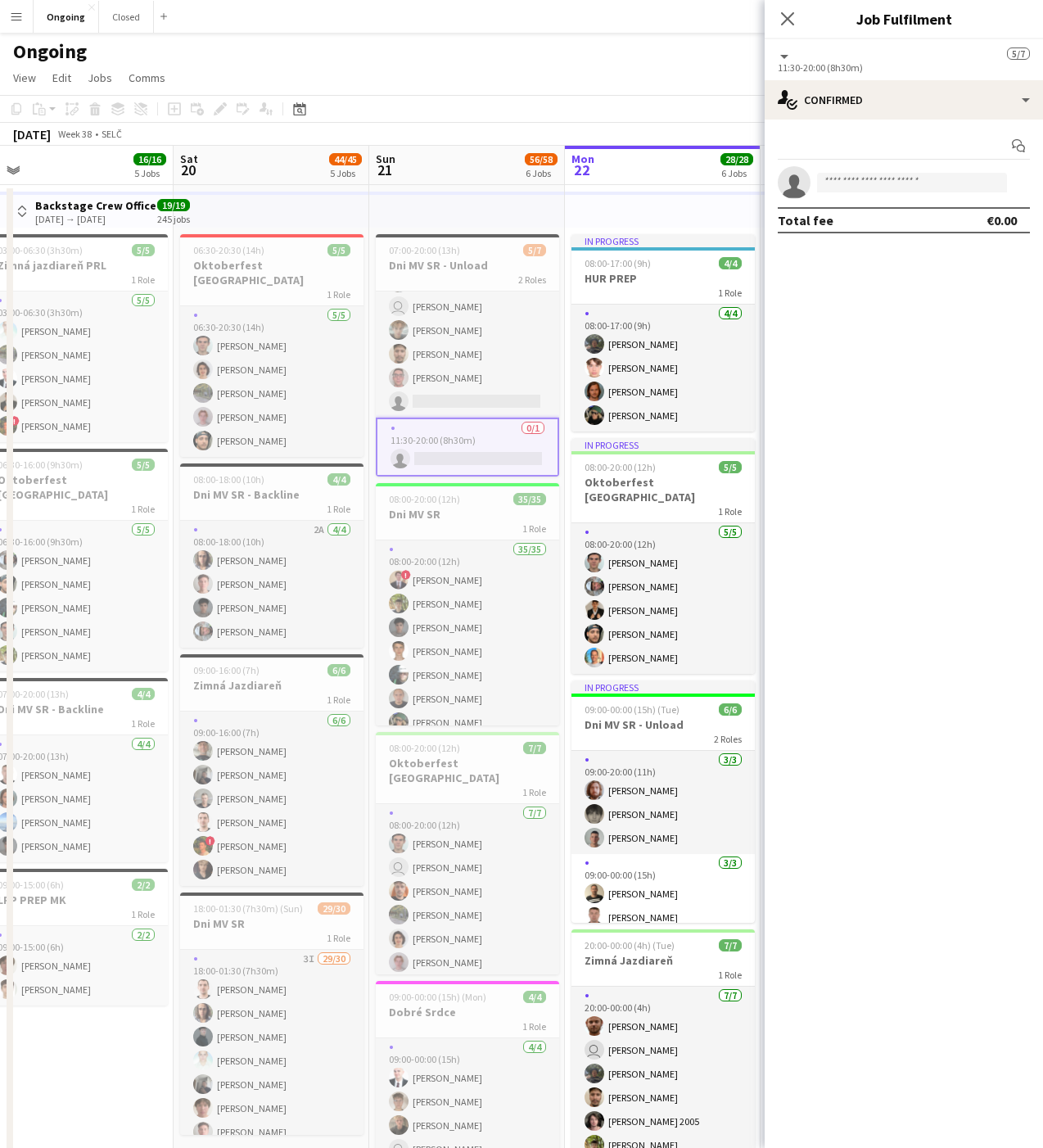
scroll to position [47, 0]
click at [870, 183] on input at bounding box center [912, 183] width 190 height 19
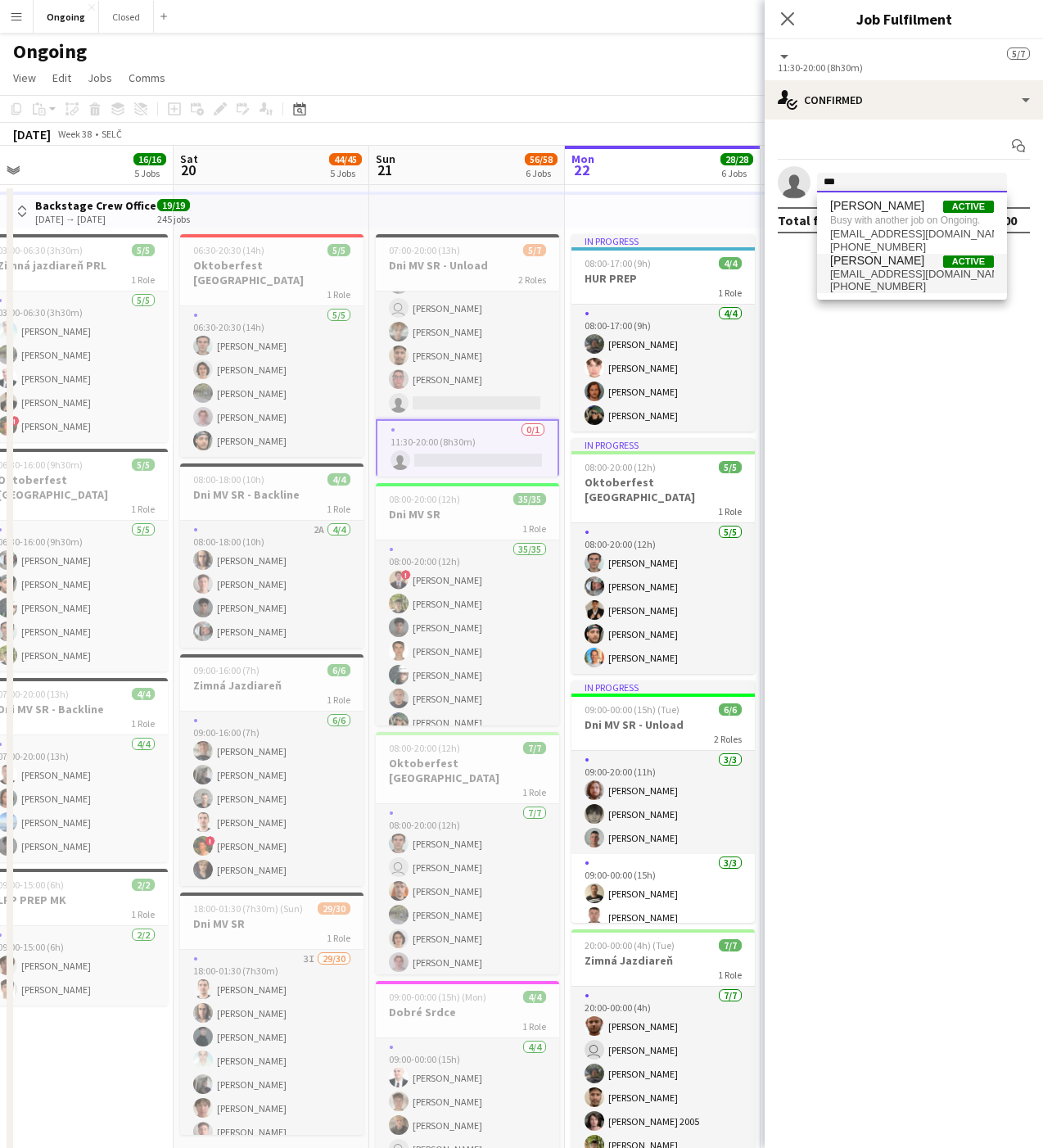
type input "***"
click at [902, 280] on span "[PHONE_NUMBER]" at bounding box center [911, 287] width 163 height 13
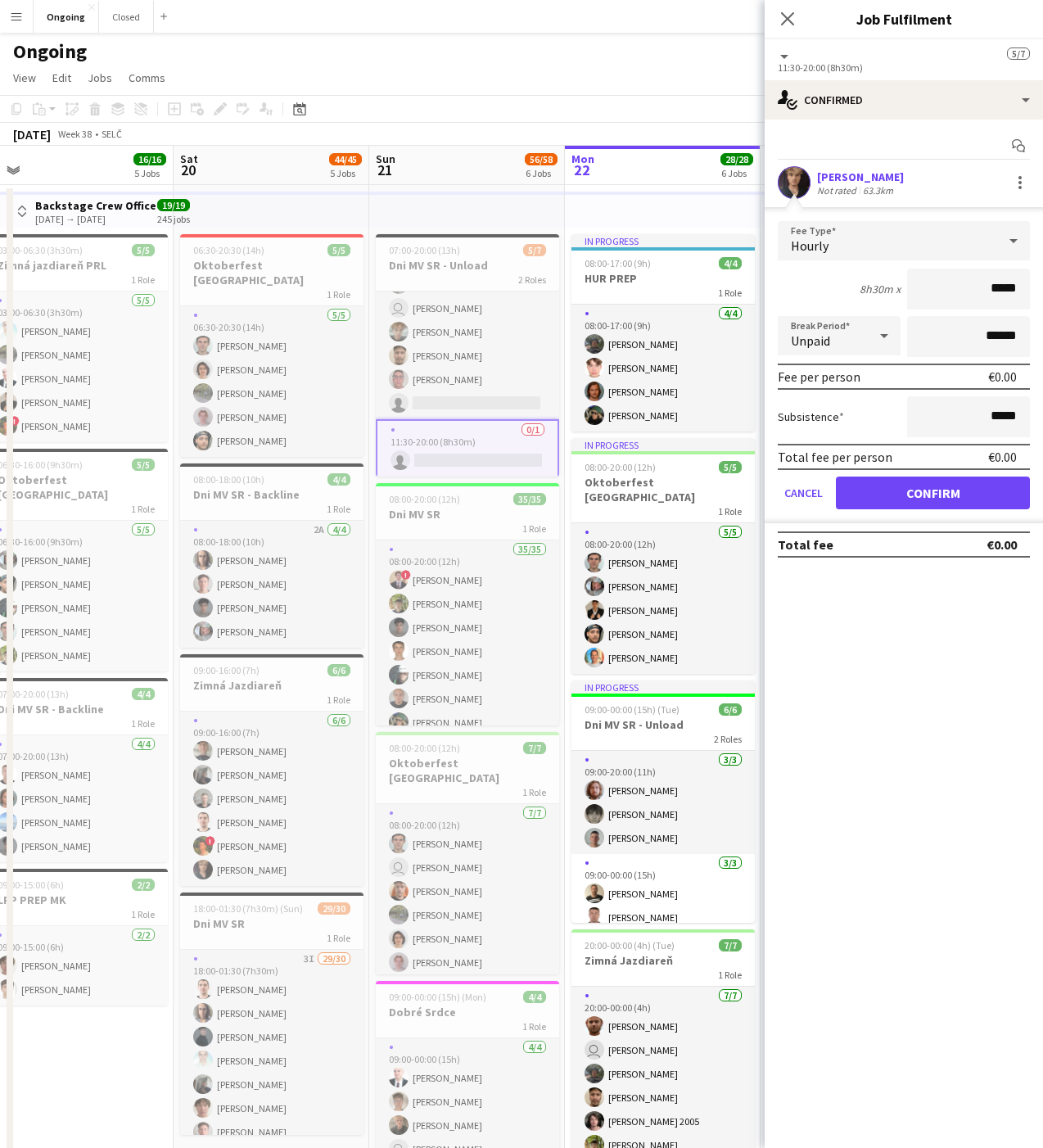
click at [1010, 285] on input "*****" at bounding box center [968, 289] width 123 height 41
type input "**"
click at [939, 490] on button "Confirm" at bounding box center [932, 492] width 194 height 33
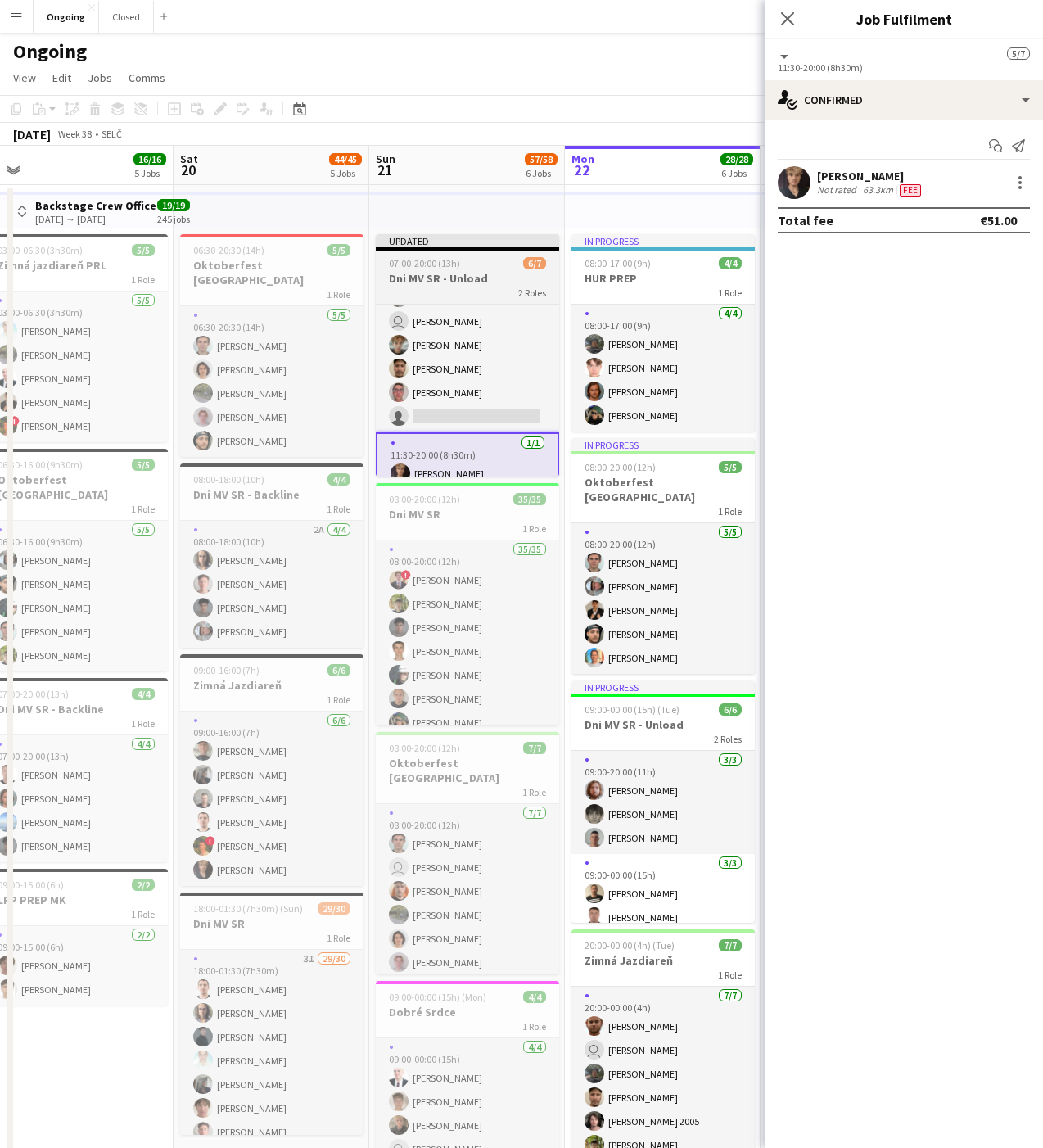
click at [483, 236] on div "Updated" at bounding box center [467, 240] width 184 height 13
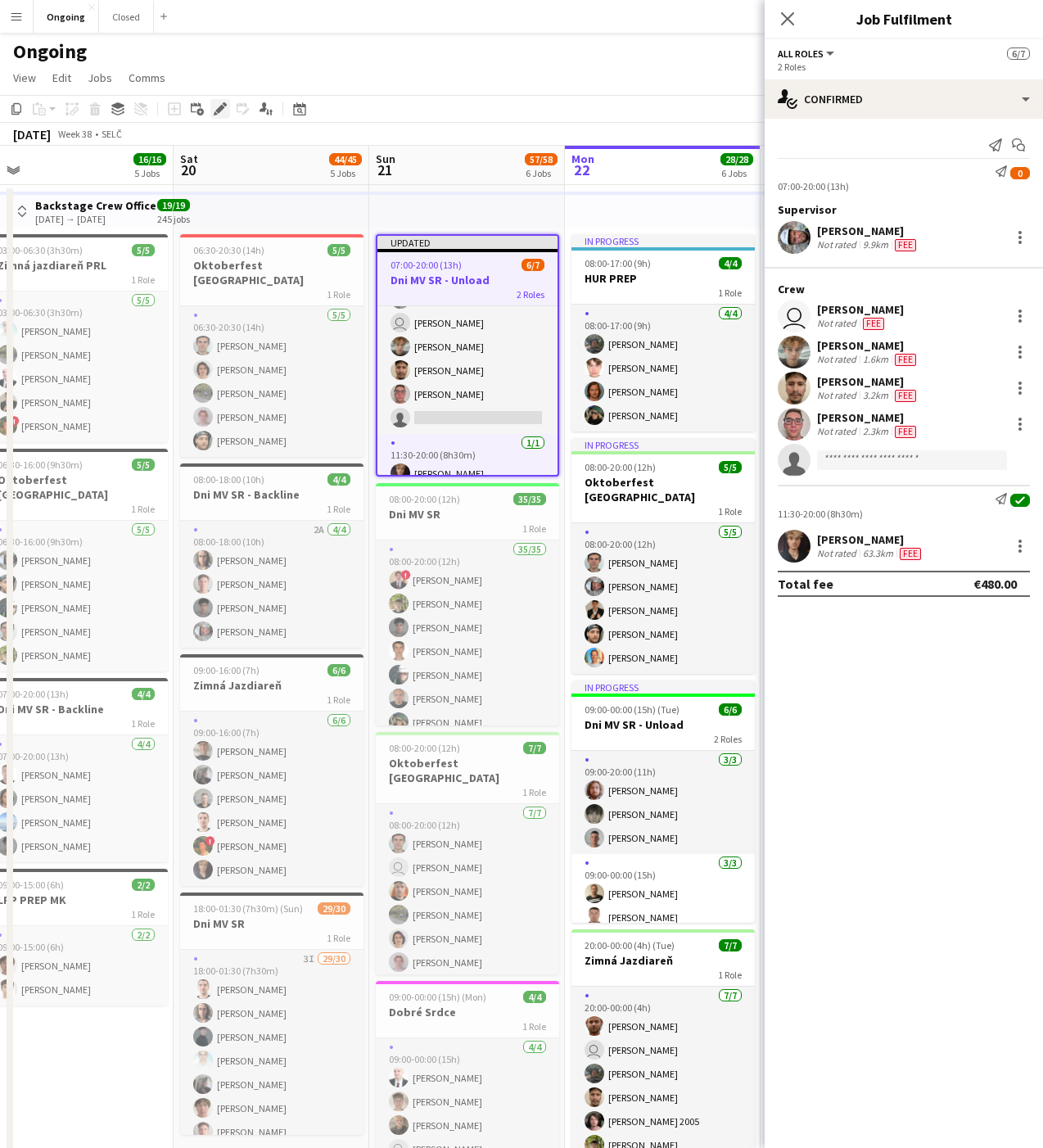
click at [222, 107] on icon at bounding box center [220, 109] width 9 height 9
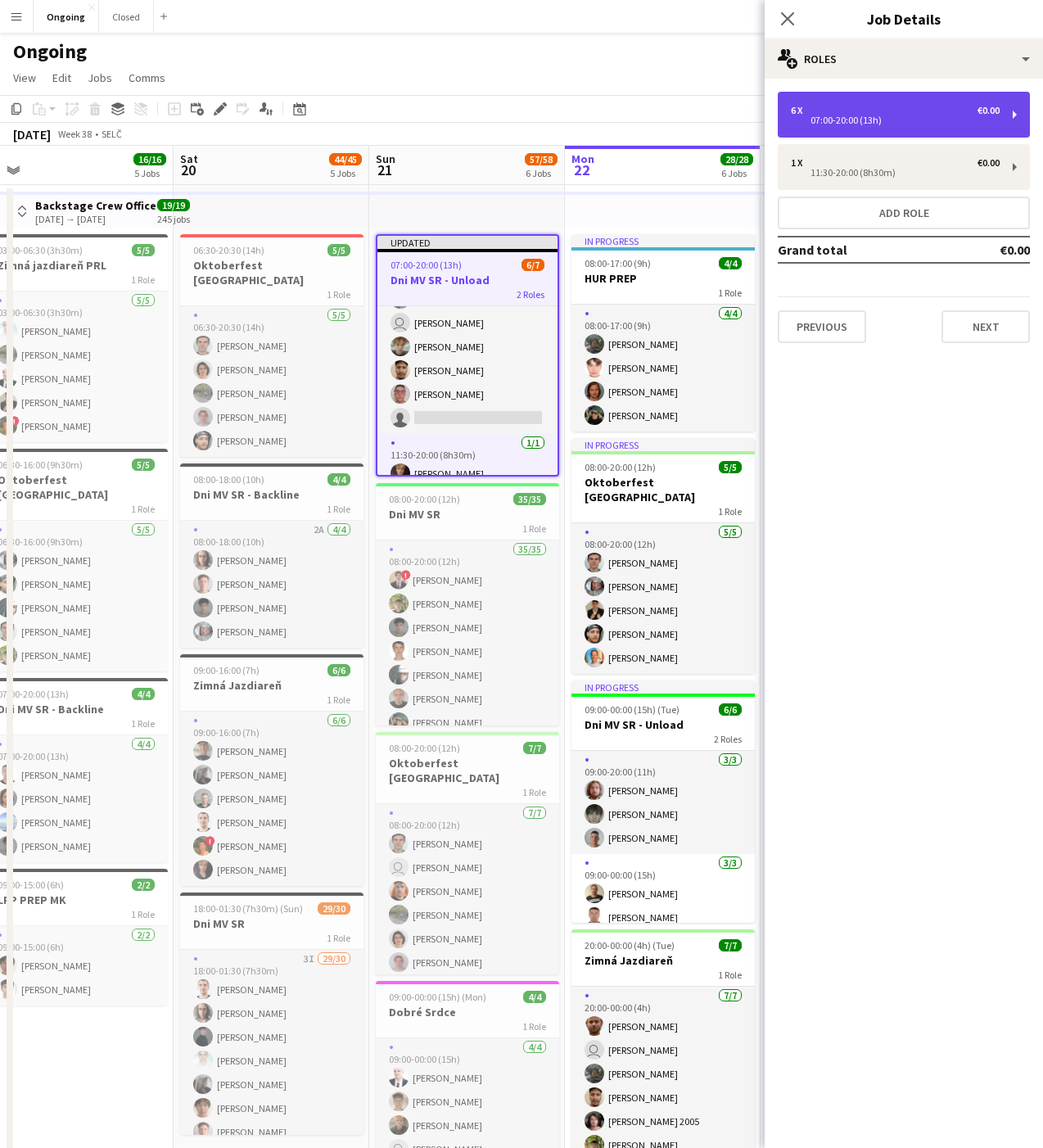
click at [889, 124] on div "07:00-20:00 (13h)" at bounding box center [895, 120] width 209 height 8
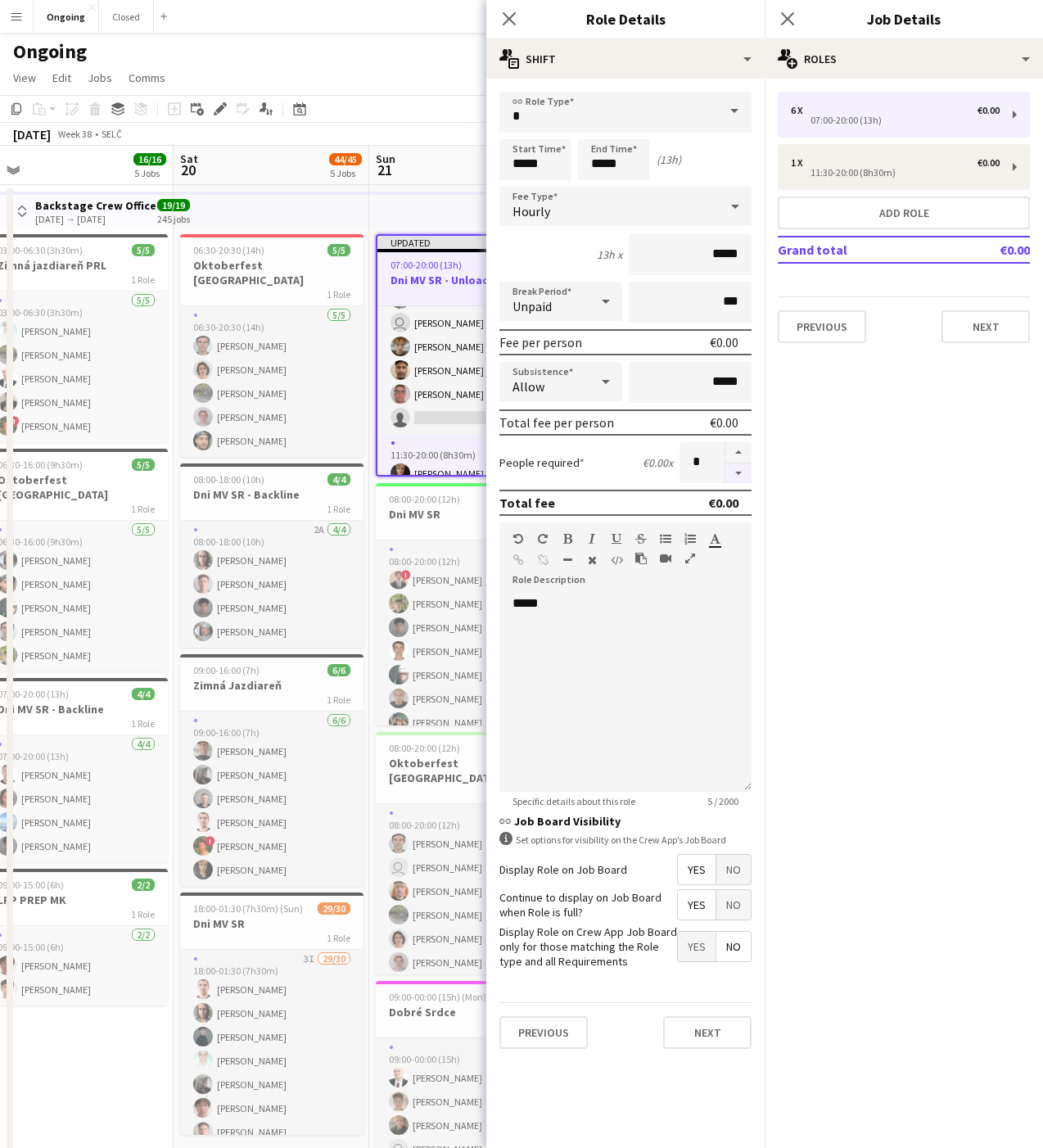
click at [737, 471] on button "button" at bounding box center [738, 473] width 26 height 20
type input "*"
click at [973, 319] on button "Next" at bounding box center [985, 326] width 89 height 33
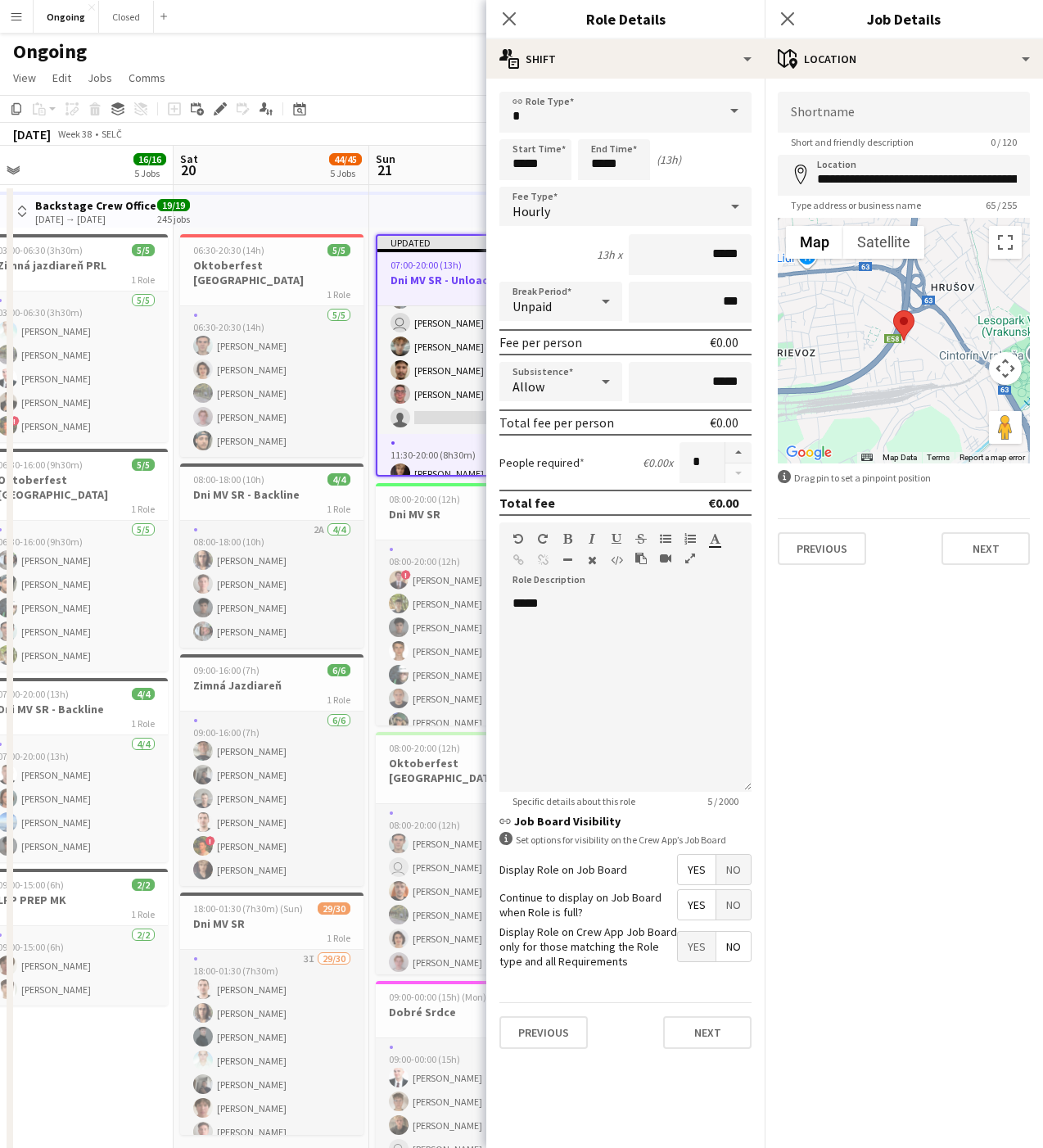
click at [435, 51] on div "Ongoing" at bounding box center [521, 47] width 1043 height 31
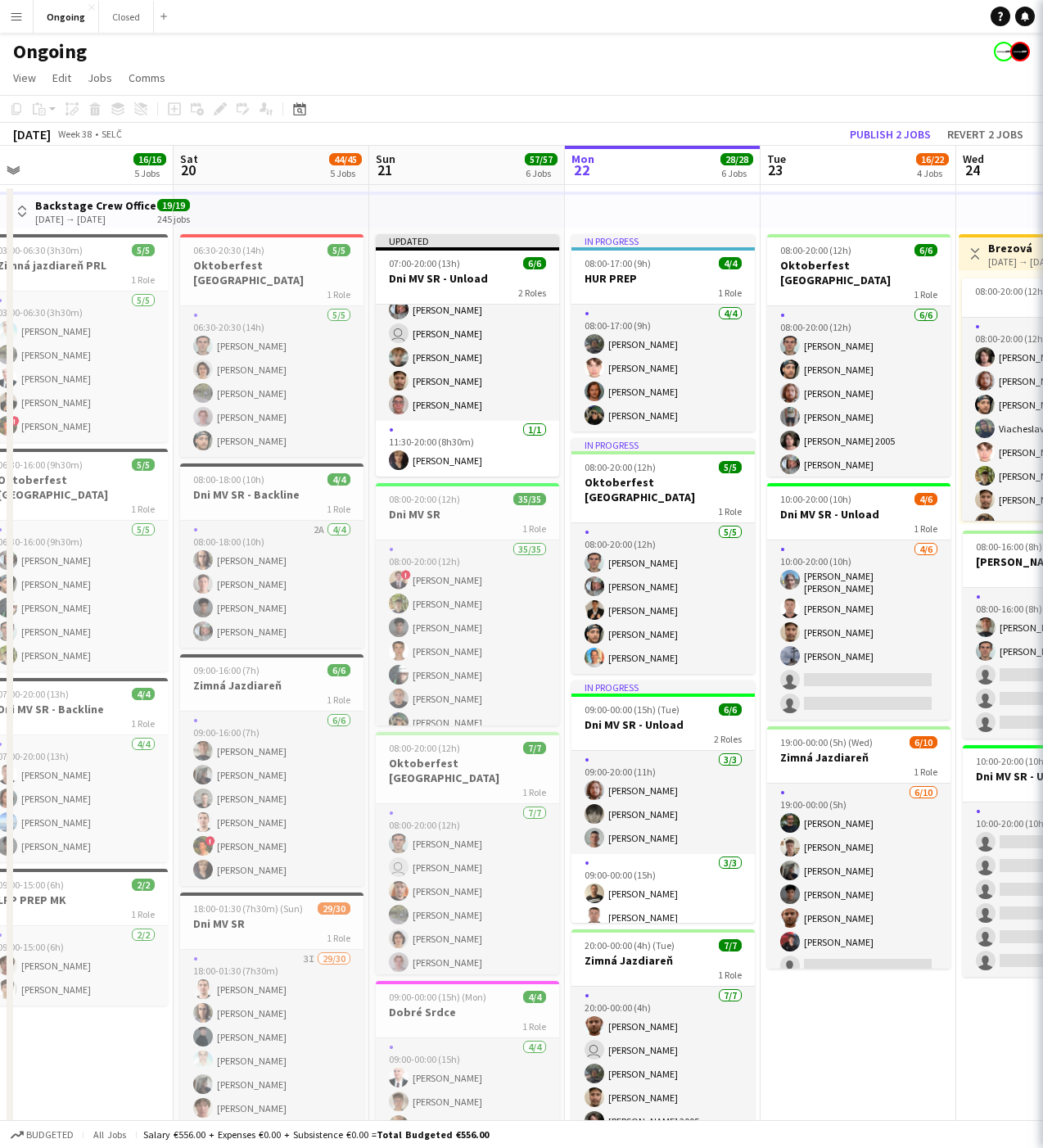
scroll to position [34, 0]
click at [877, 102] on app-toolbar "Copy Paste Paste Command V Paste with crew Command Shift V Paste linked Job [GE…" at bounding box center [521, 109] width 1043 height 28
click at [891, 133] on button "Publish 2 jobs" at bounding box center [889, 134] width 94 height 21
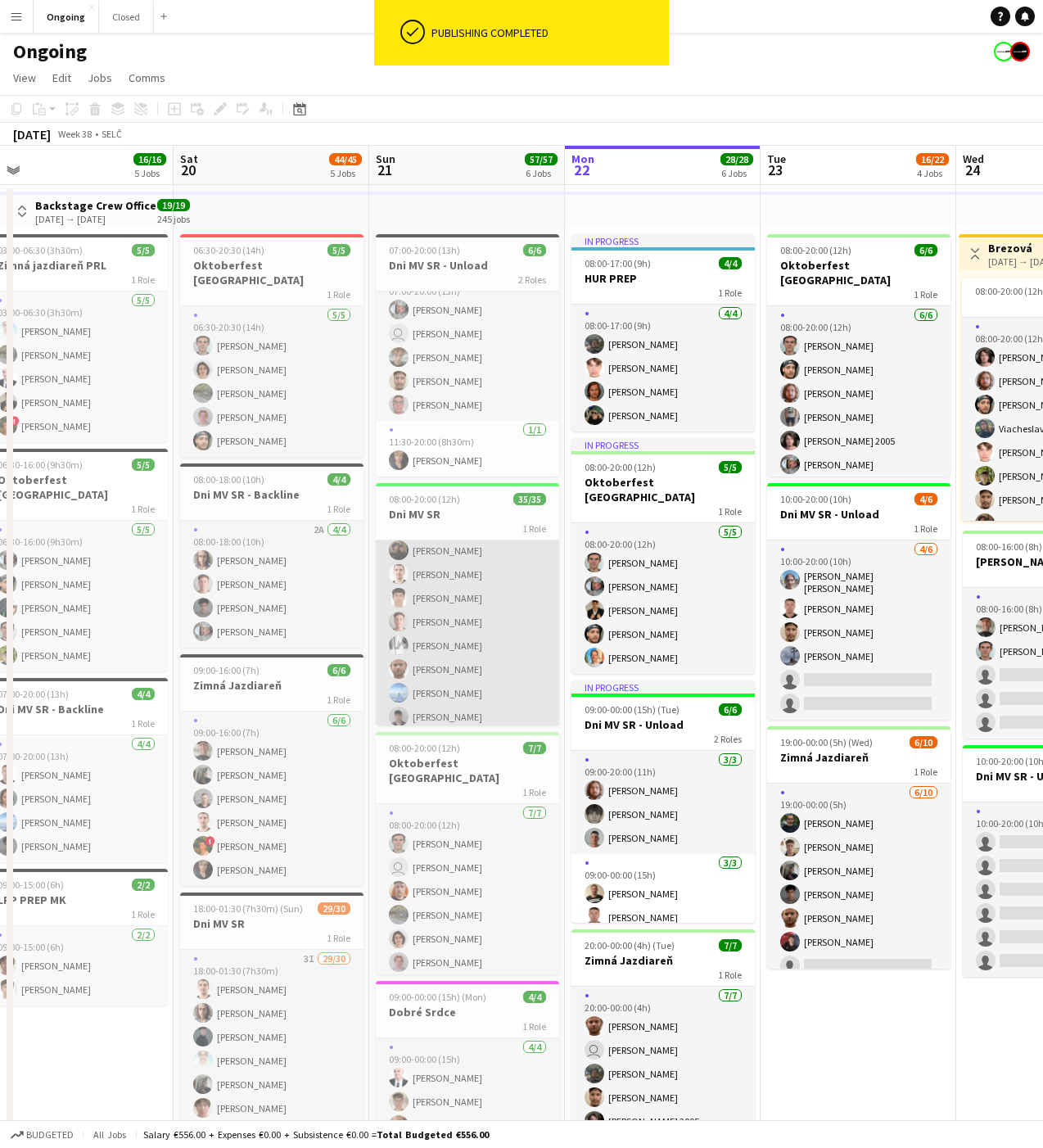
scroll to position [287, 0]
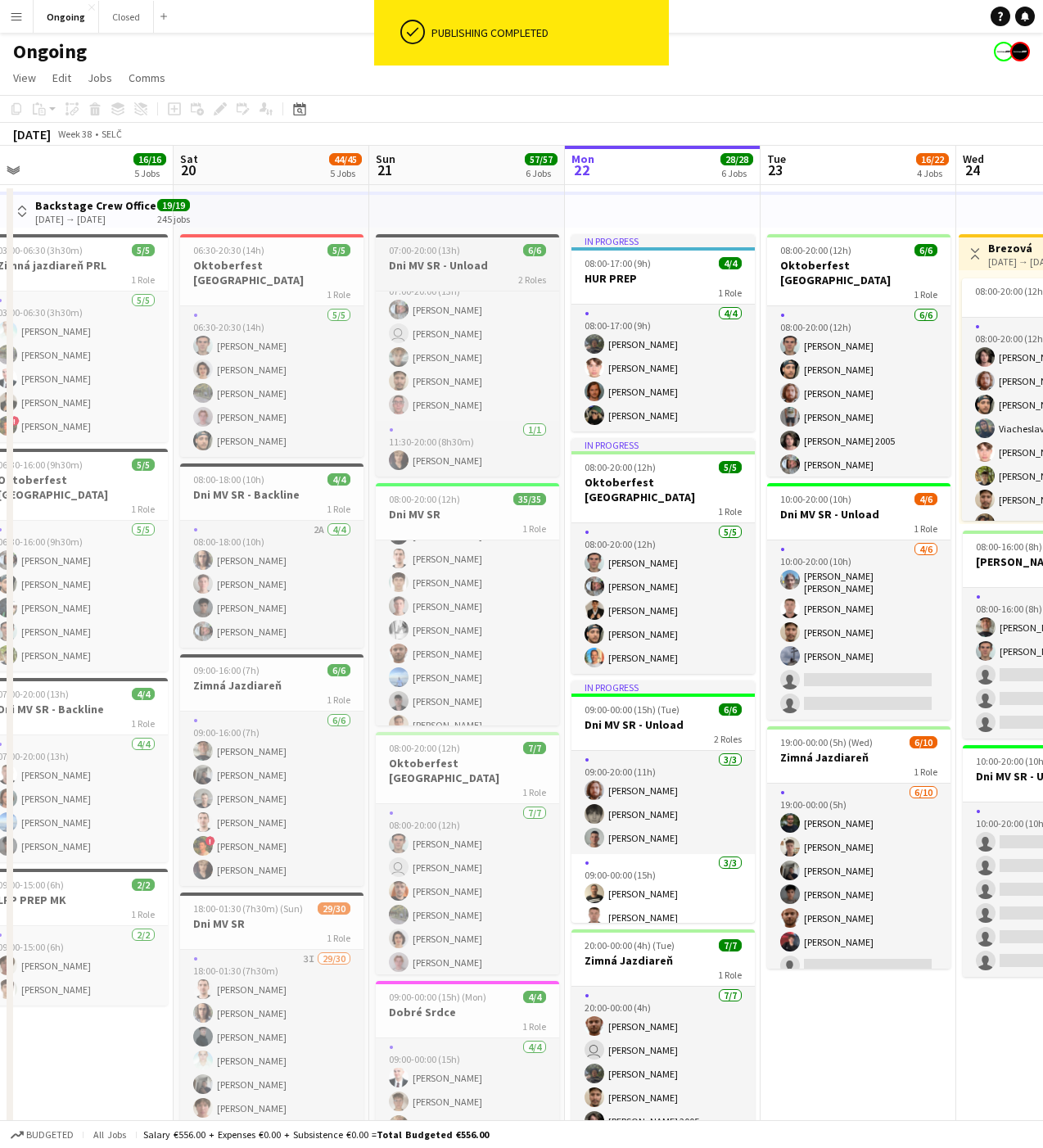
click at [426, 256] on span "07:00-20:00 (13h)" at bounding box center [424, 251] width 71 height 12
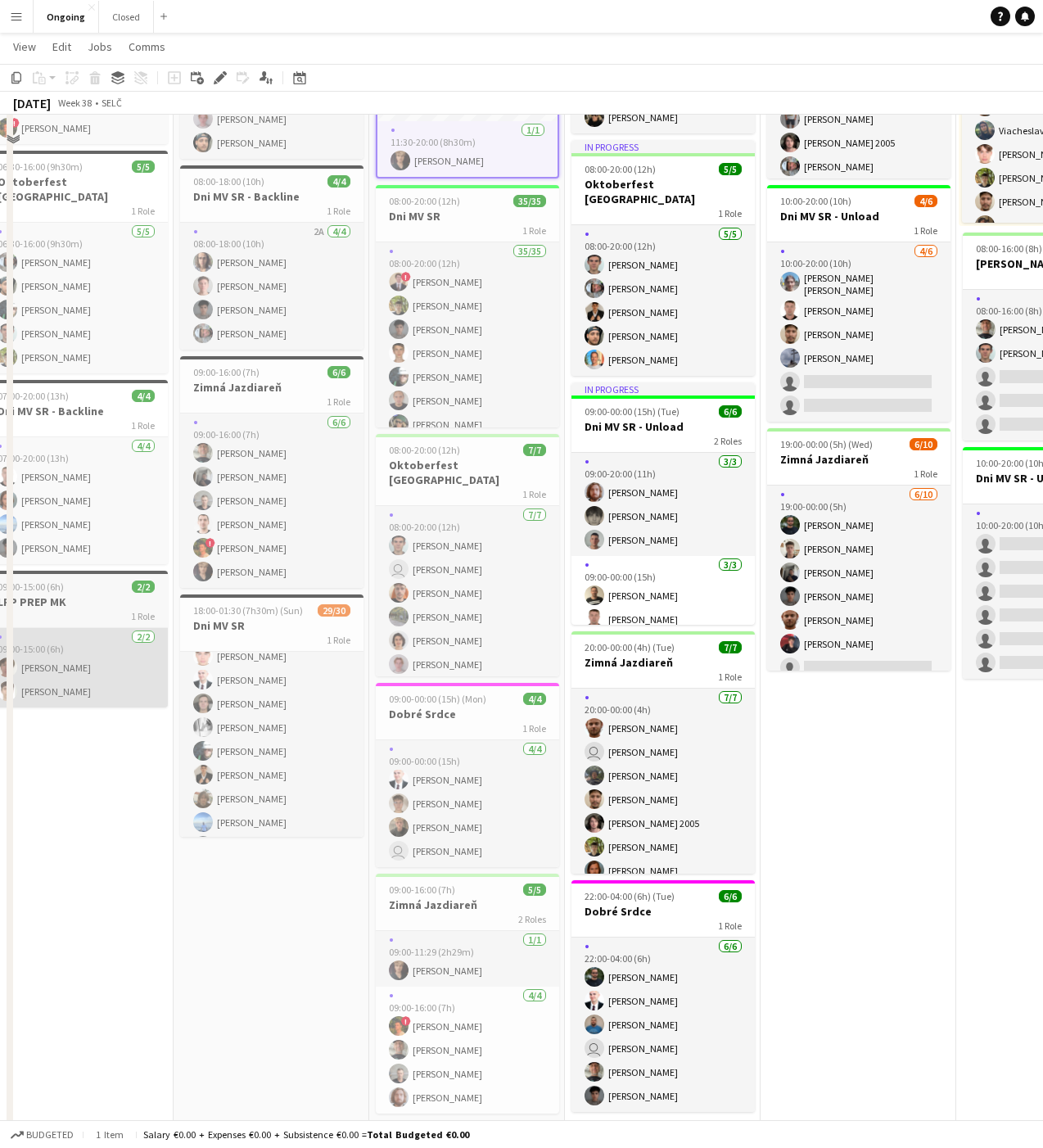
scroll to position [325, 0]
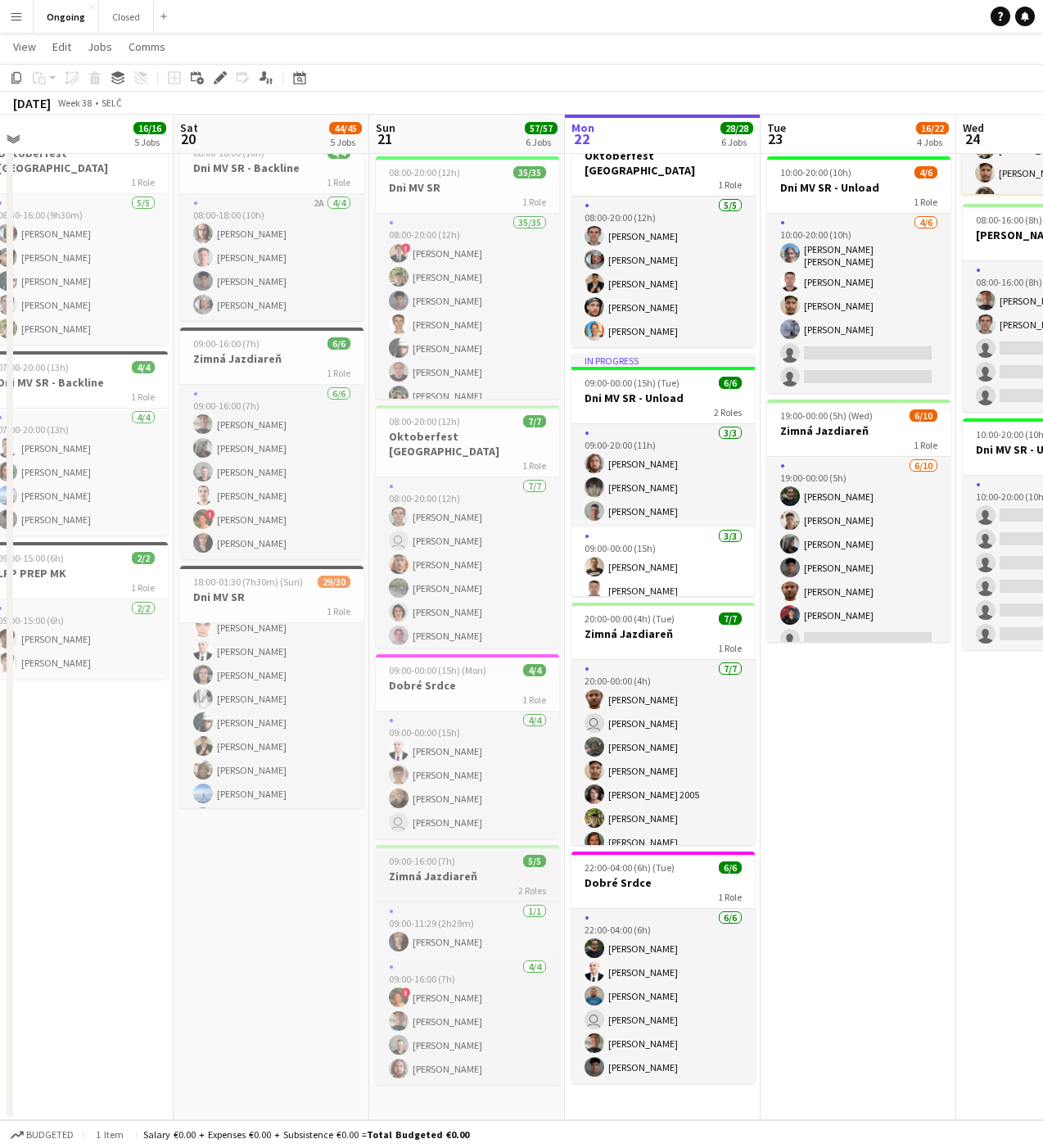
click at [450, 860] on span "09:00-16:00 (7h)" at bounding box center [421, 861] width 66 height 12
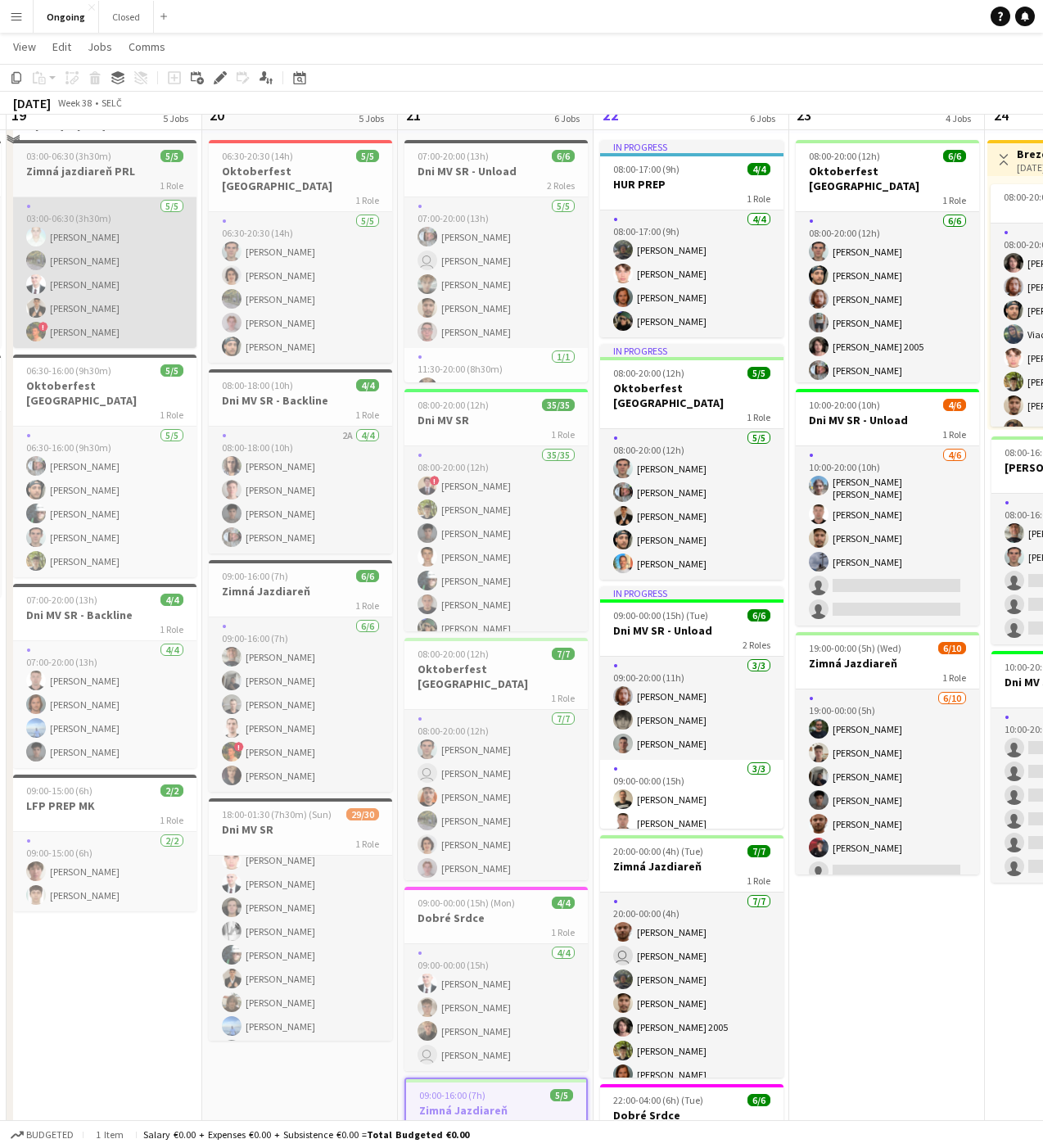
scroll to position [0, 0]
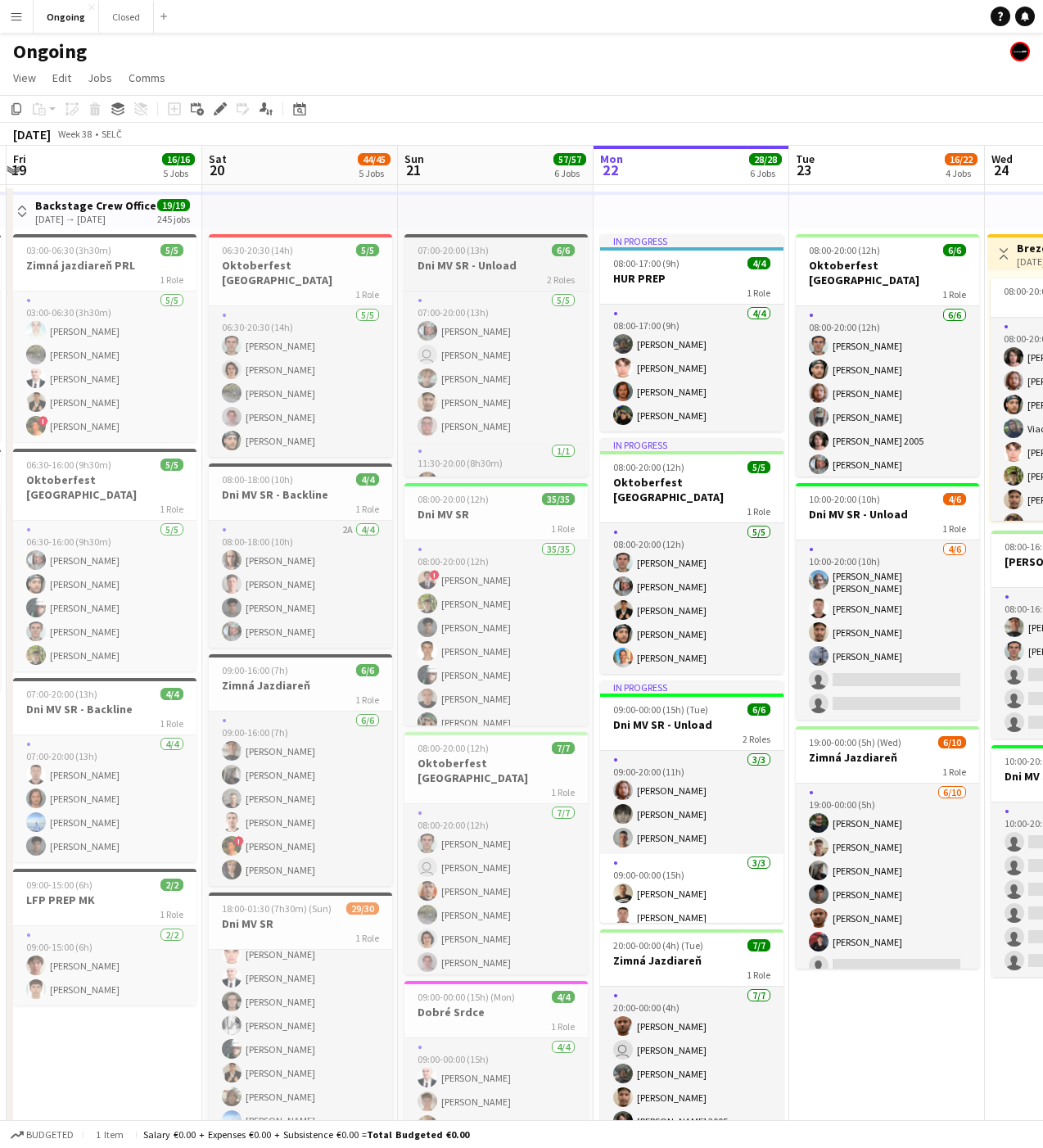
click at [460, 258] on h3 "Dni MV SR - Unload" at bounding box center [496, 265] width 184 height 15
click at [220, 105] on icon "Edit" at bounding box center [220, 108] width 13 height 13
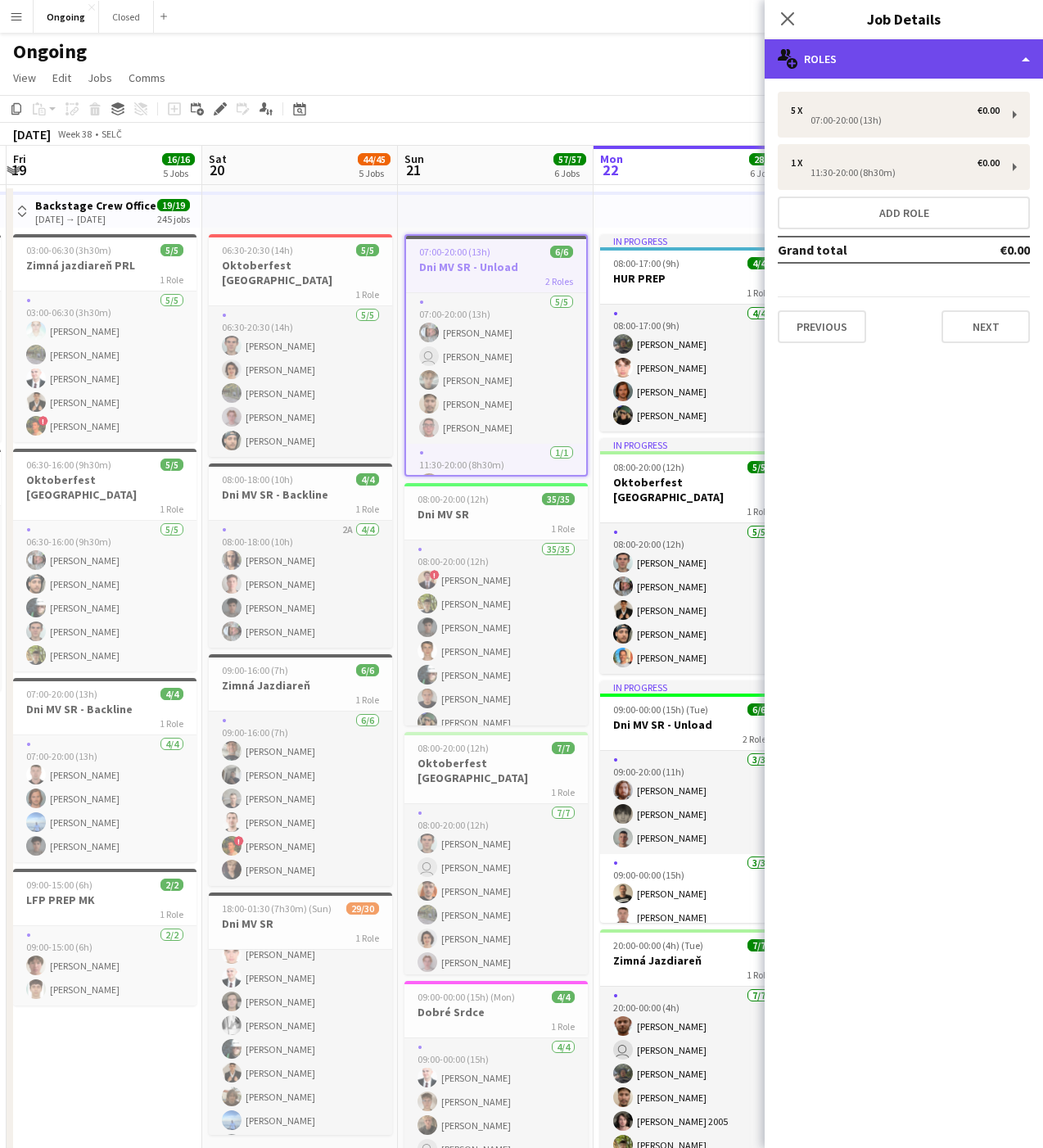
click at [866, 54] on div "multiple-users-add Roles" at bounding box center [903, 59] width 279 height 40
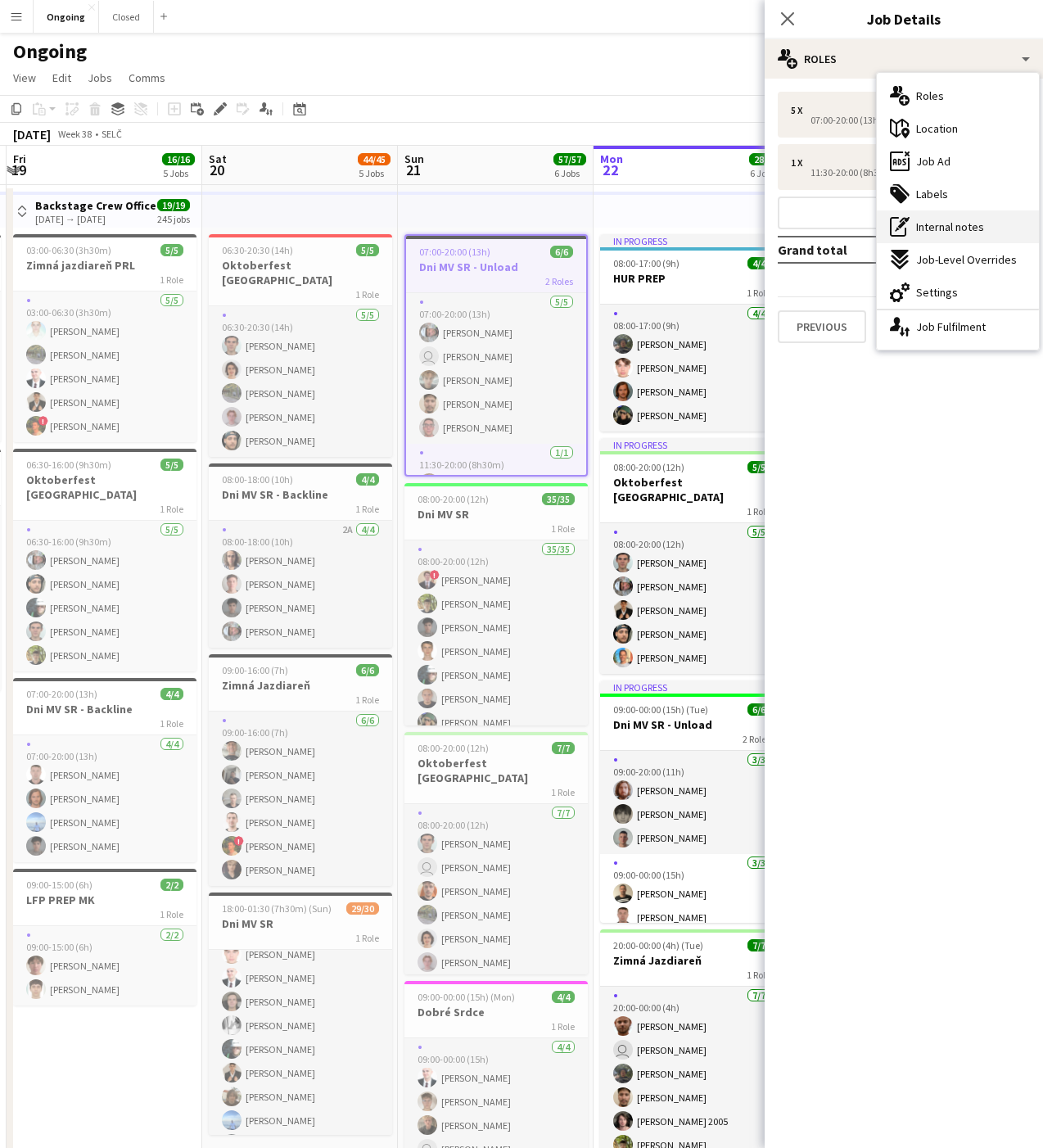
click at [923, 221] on span "Internal notes" at bounding box center [949, 227] width 68 height 15
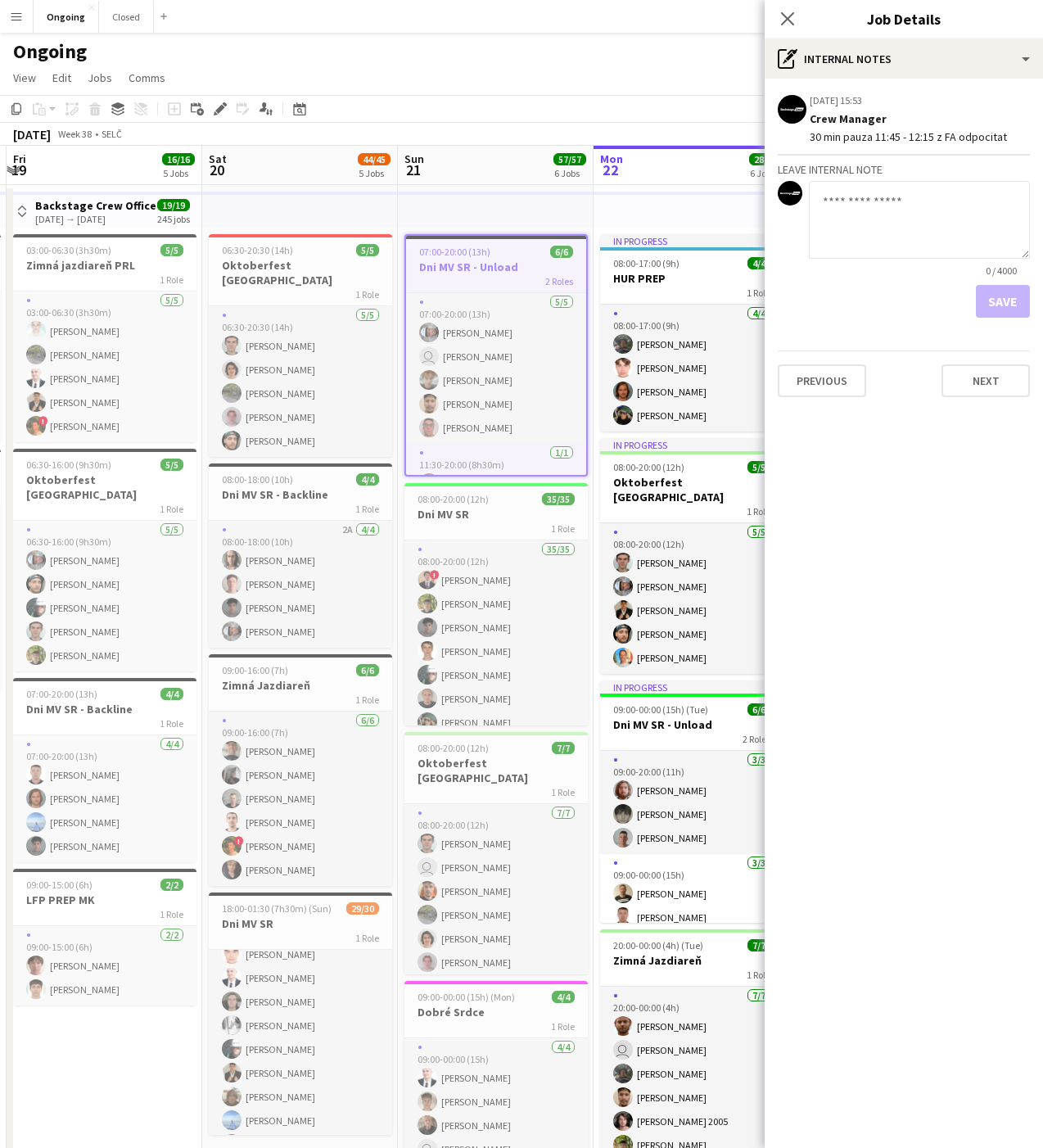
click at [884, 207] on textarea at bounding box center [918, 220] width 221 height 77
click at [951, 235] on textarea "**********" at bounding box center [918, 220] width 221 height 77
click at [1003, 232] on textarea "**********" at bounding box center [918, 220] width 221 height 77
type textarea "**********"
click at [993, 309] on button "Save" at bounding box center [1002, 301] width 54 height 33
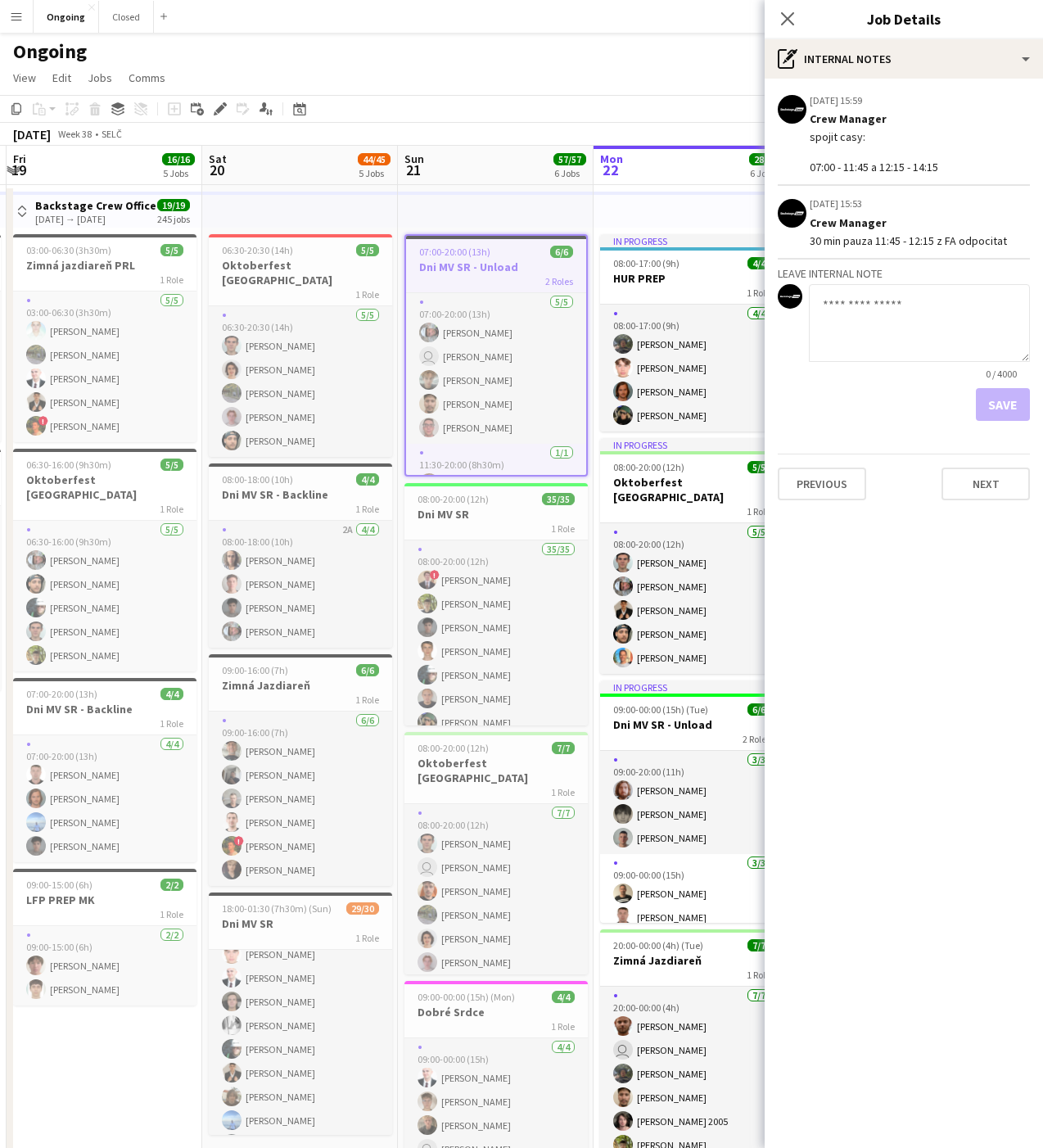
click at [476, 90] on app-page-menu "View Day view expanded Day view collapsed Month view Date picker Jump to [DATE]…" at bounding box center [521, 79] width 1043 height 31
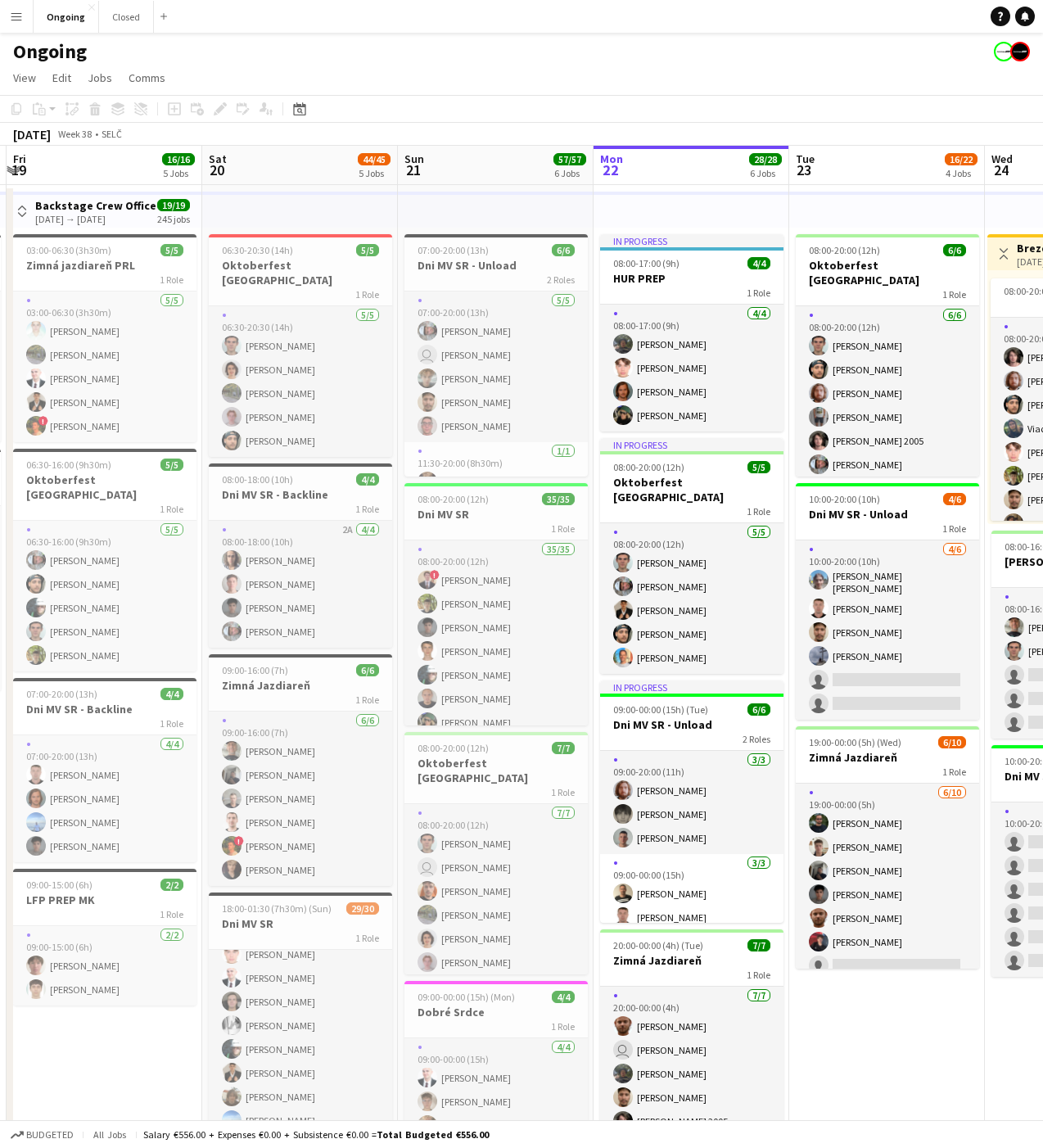
click at [474, 66] on app-page-menu "View Day view expanded Day view collapsed Month view Date picker Jump to [DATE]…" at bounding box center [521, 79] width 1043 height 31
click at [476, 66] on app-page-menu "View Day view expanded Day view collapsed Month view Date picker Jump to [DATE]…" at bounding box center [521, 79] width 1043 height 31
click at [480, 69] on app-page-menu "View Day view expanded Day view collapsed Month view Date picker Jump to [DATE]…" at bounding box center [521, 79] width 1043 height 31
click at [492, 67] on app-page-menu "View Day view expanded Day view collapsed Month view Date picker Jump to [DATE]…" at bounding box center [521, 79] width 1043 height 31
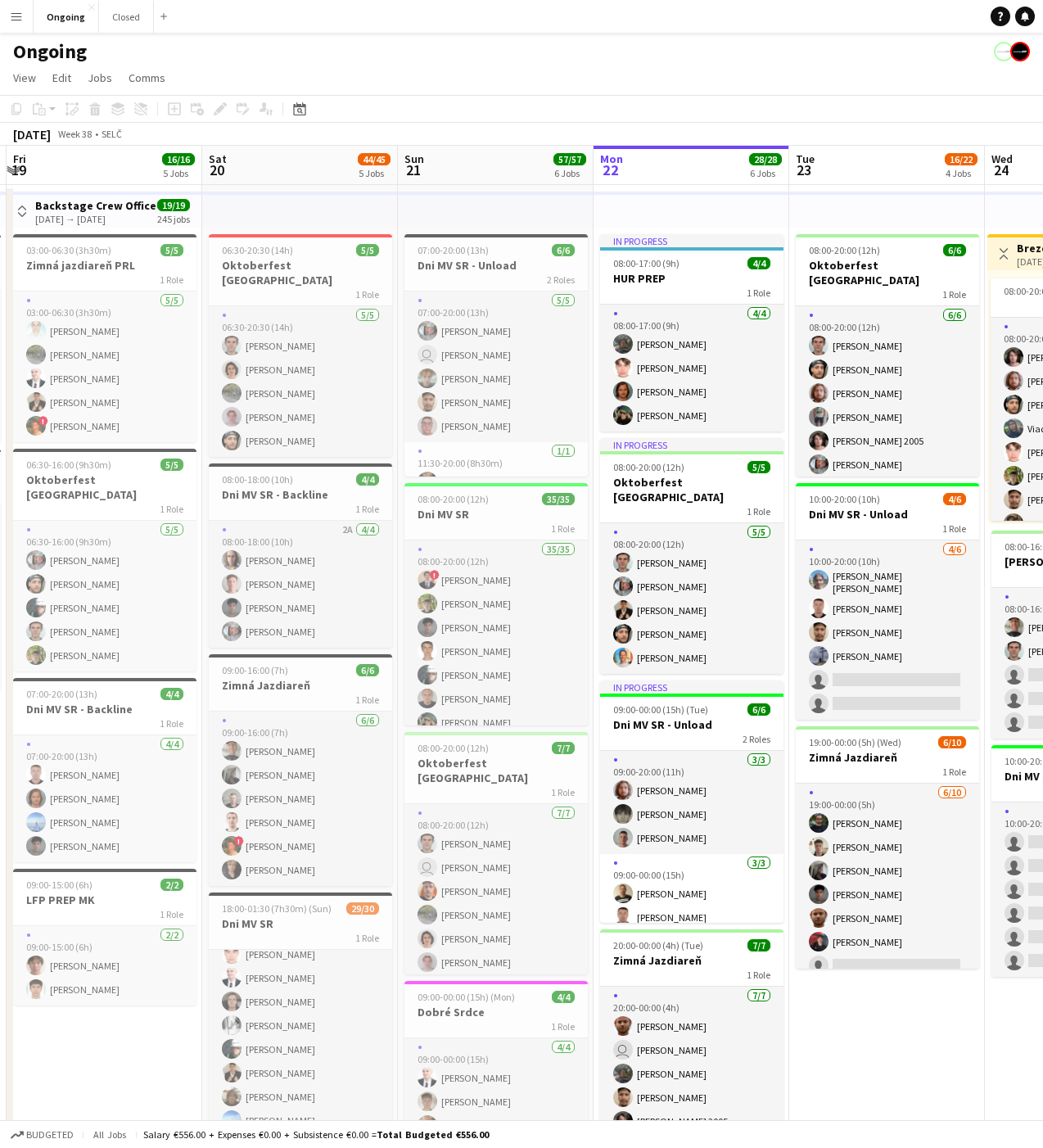
click at [256, 192] on app-top-bar at bounding box center [300, 209] width 196 height 36
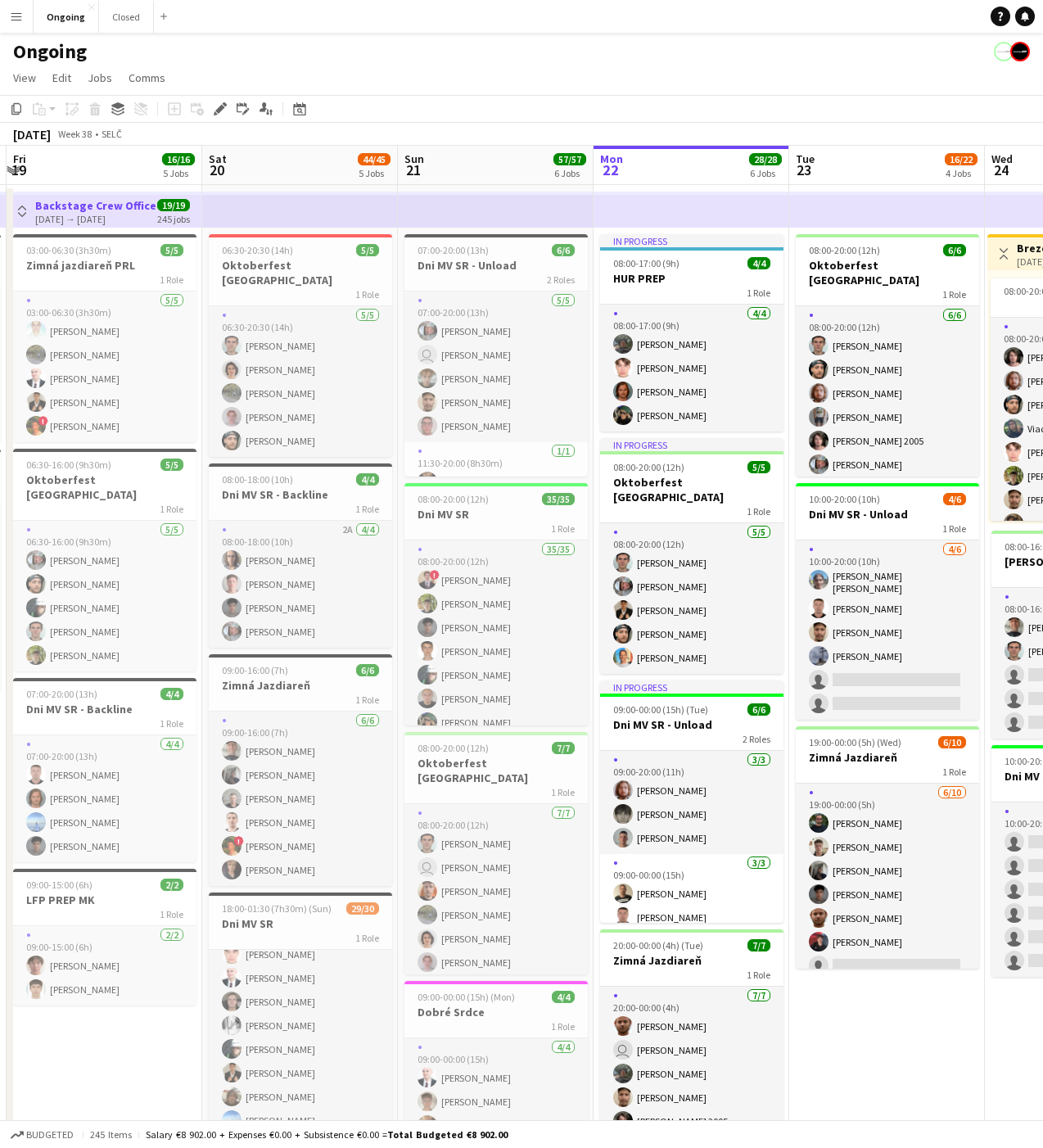
click at [264, 183] on app-board-header-date "Sat 20 44/45 5 Jobs" at bounding box center [300, 165] width 196 height 40
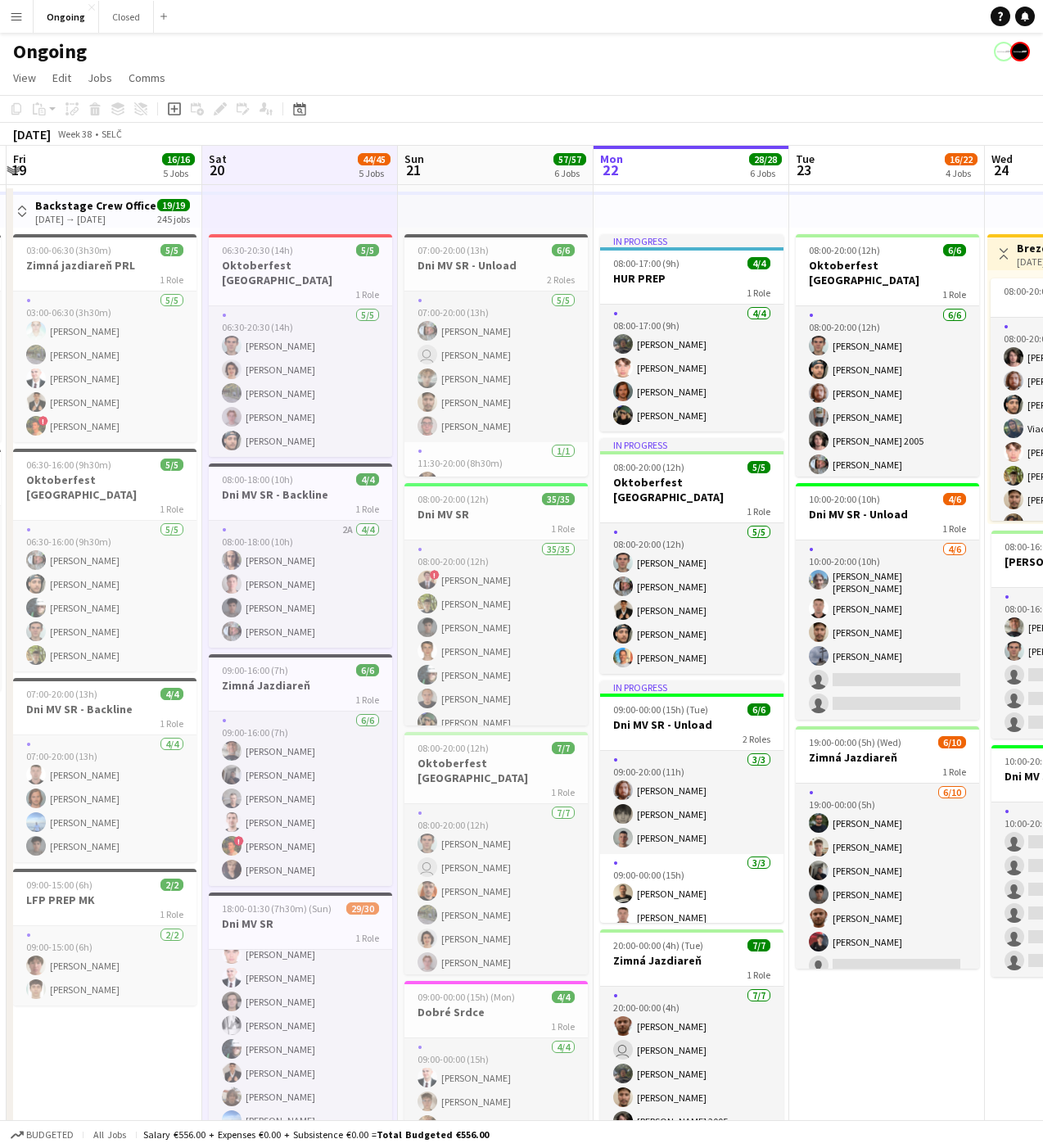
click at [480, 172] on app-board-header-date "Sun 21 57/57 6 Jobs" at bounding box center [496, 165] width 196 height 40
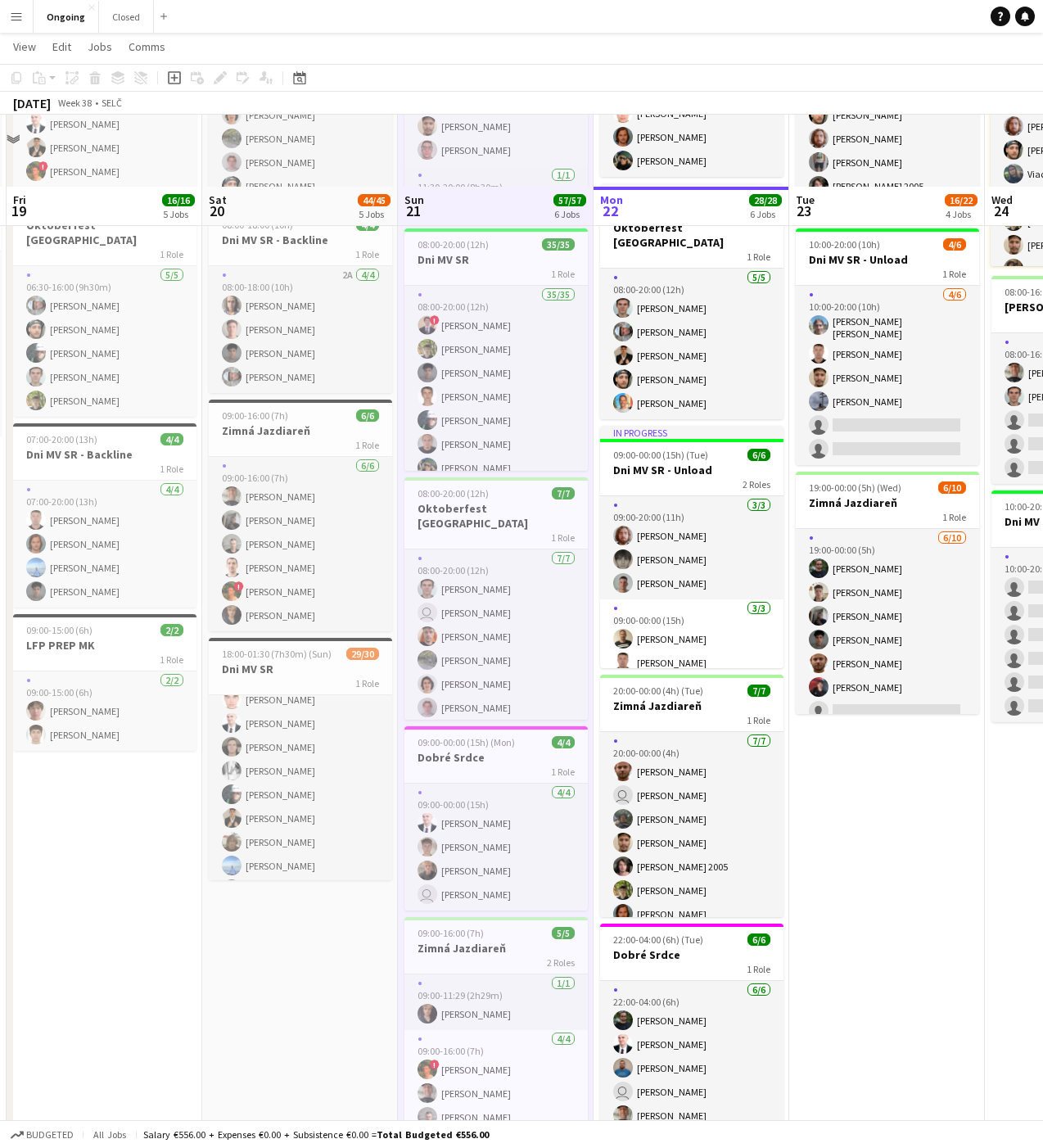
scroll to position [325, 0]
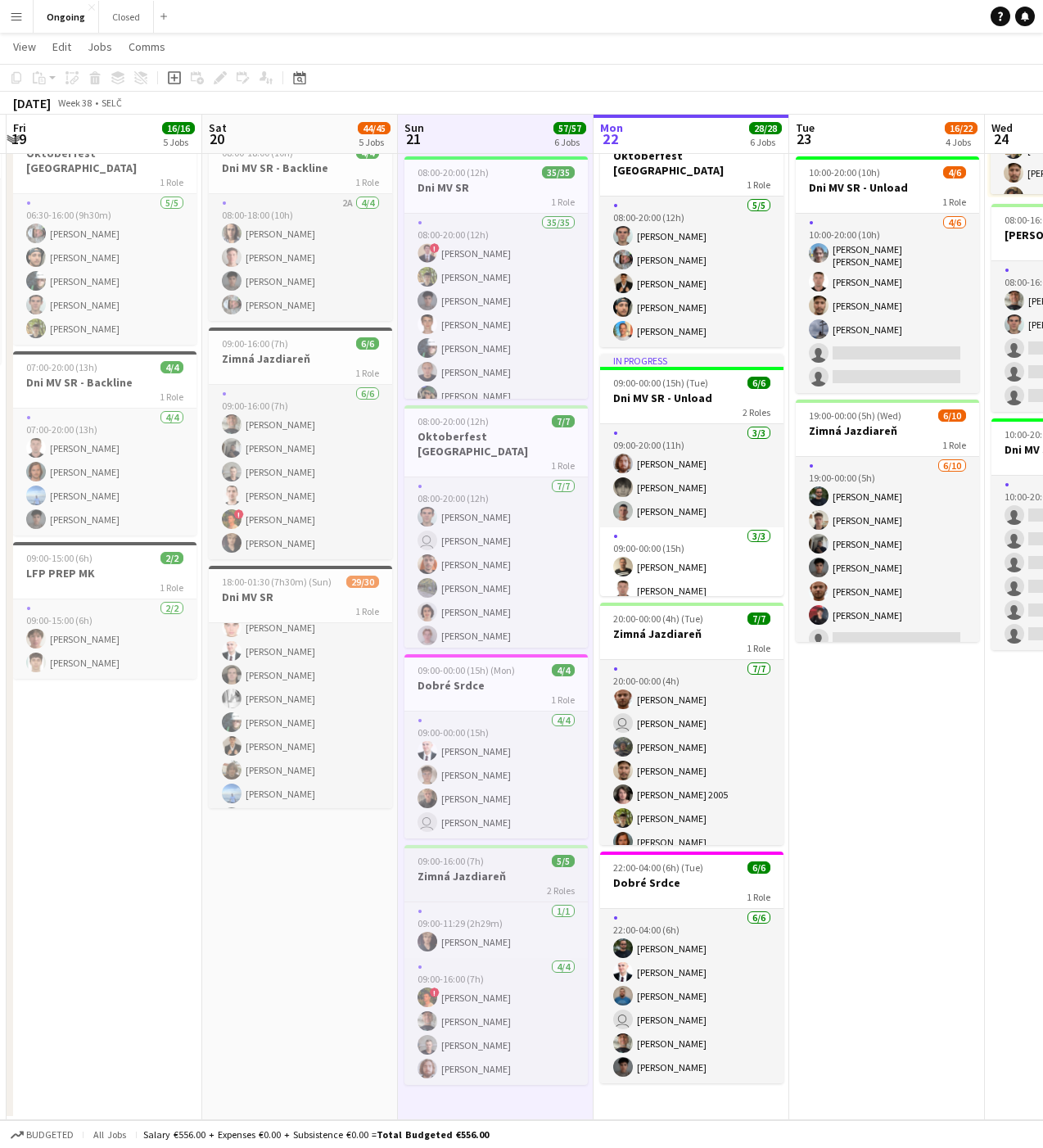
click at [471, 874] on h3 "Zimná Jazdiareň" at bounding box center [496, 876] width 184 height 15
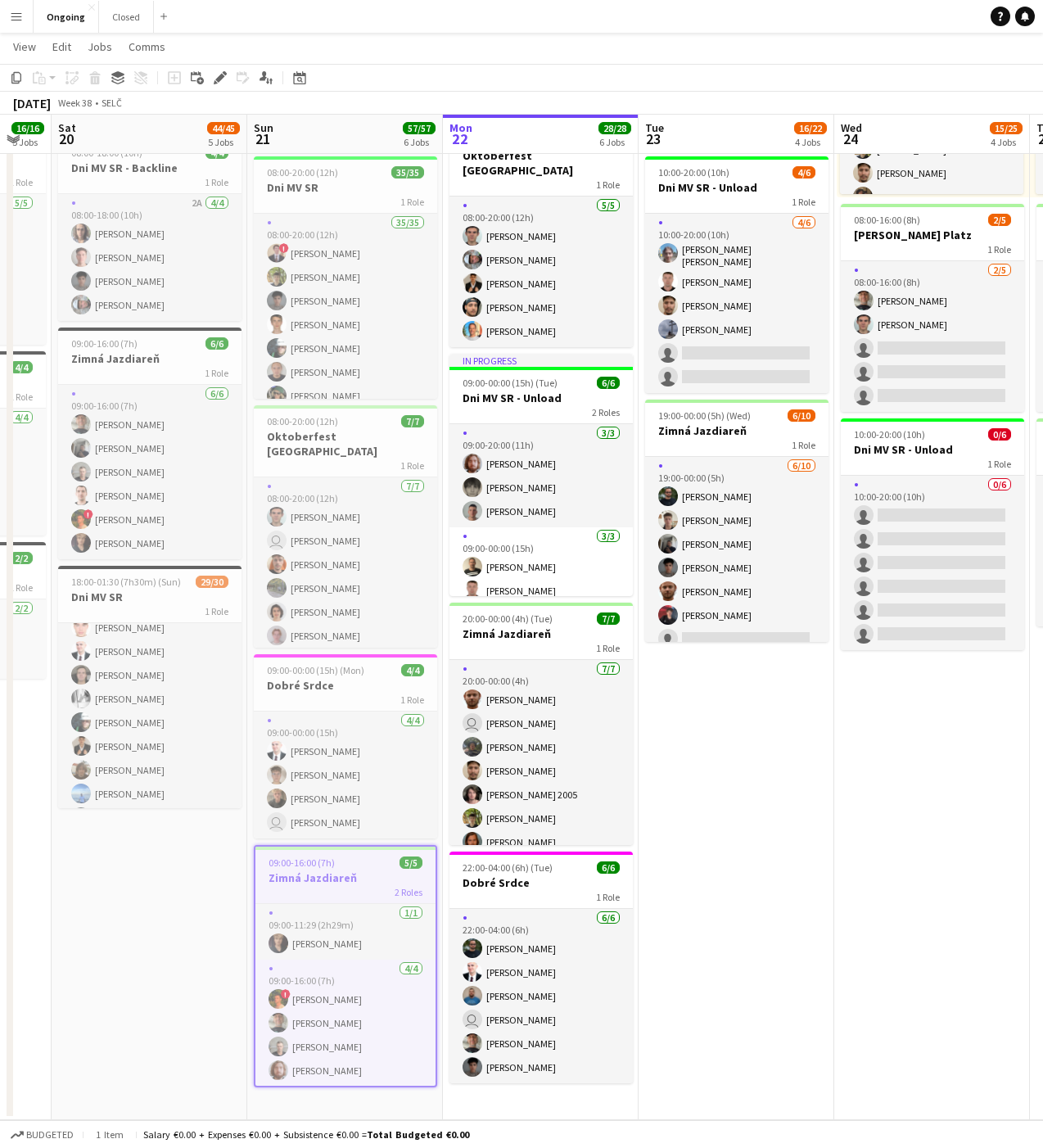
click at [739, 978] on app-date-cell "08:00-20:00 (12h) 6/6 Oktoberfest Vienna 1 Role [DATE] 08:00-20:00 (12h) [PERSO…" at bounding box center [735, 489] width 196 height 1261
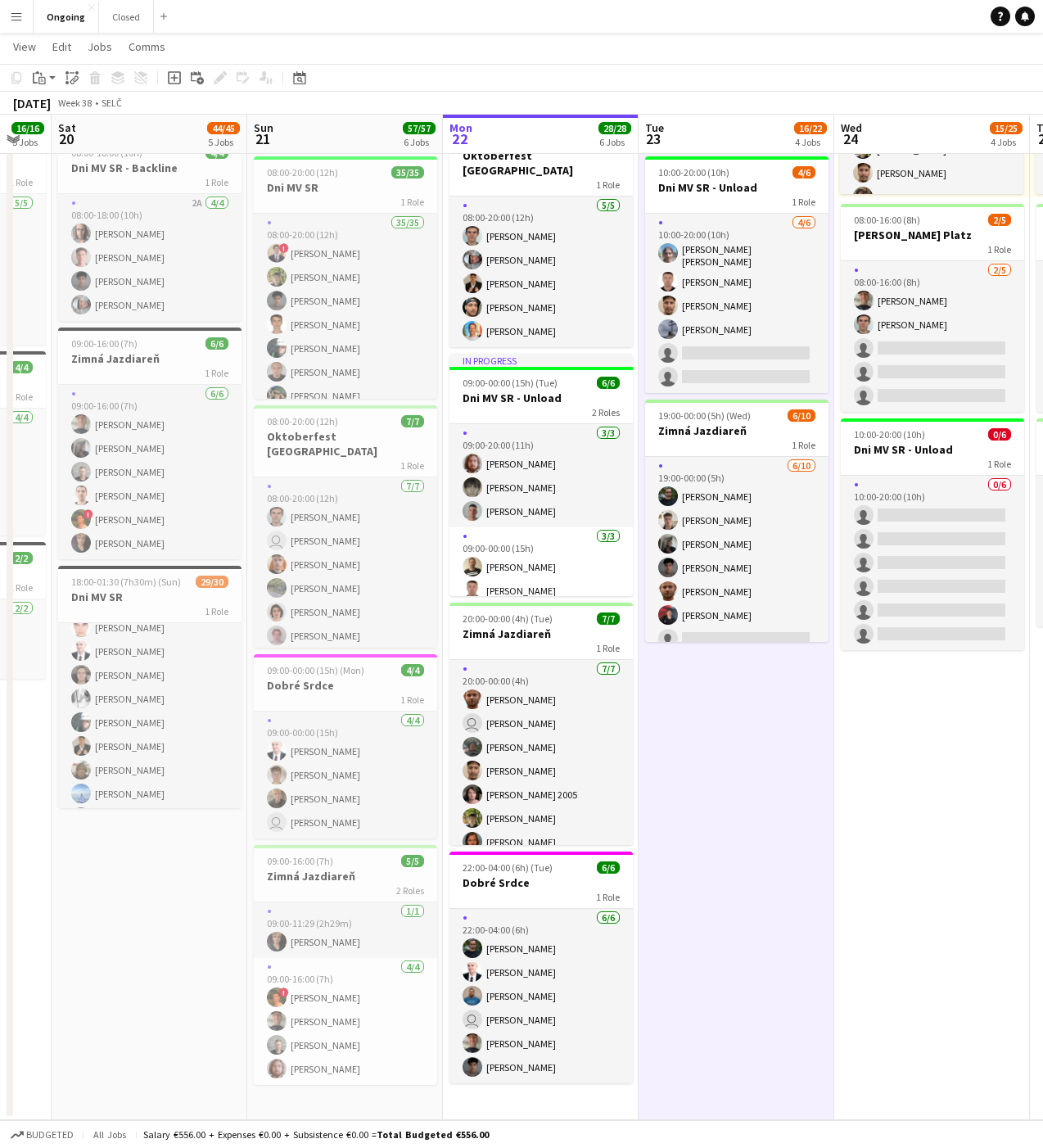
click at [734, 972] on app-date-cell "08:00-20:00 (12h) 6/6 Oktoberfest Vienna 1 Role [DATE] 08:00-20:00 (12h) [PERSO…" at bounding box center [735, 489] width 196 height 1261
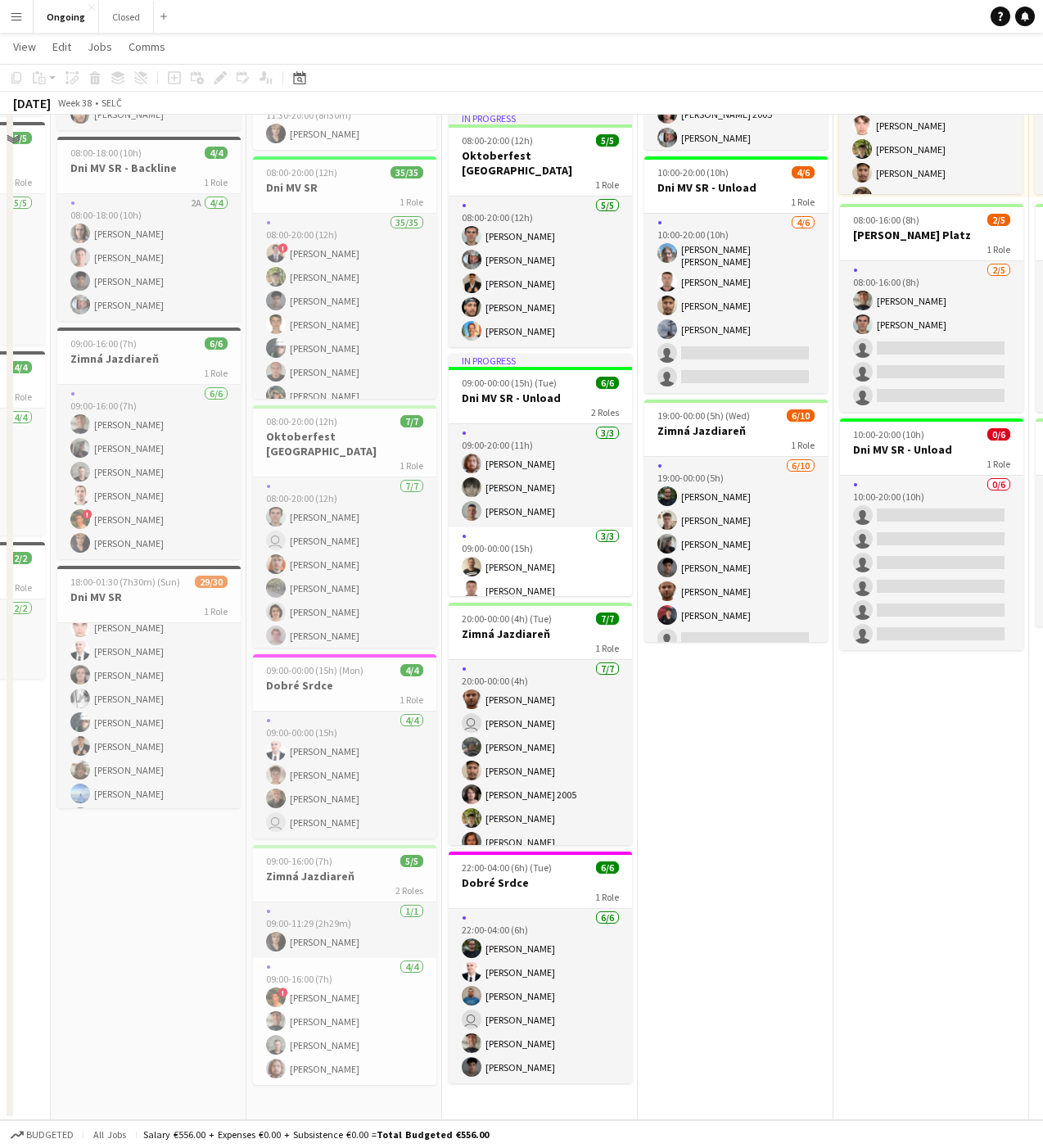
scroll to position [0, 0]
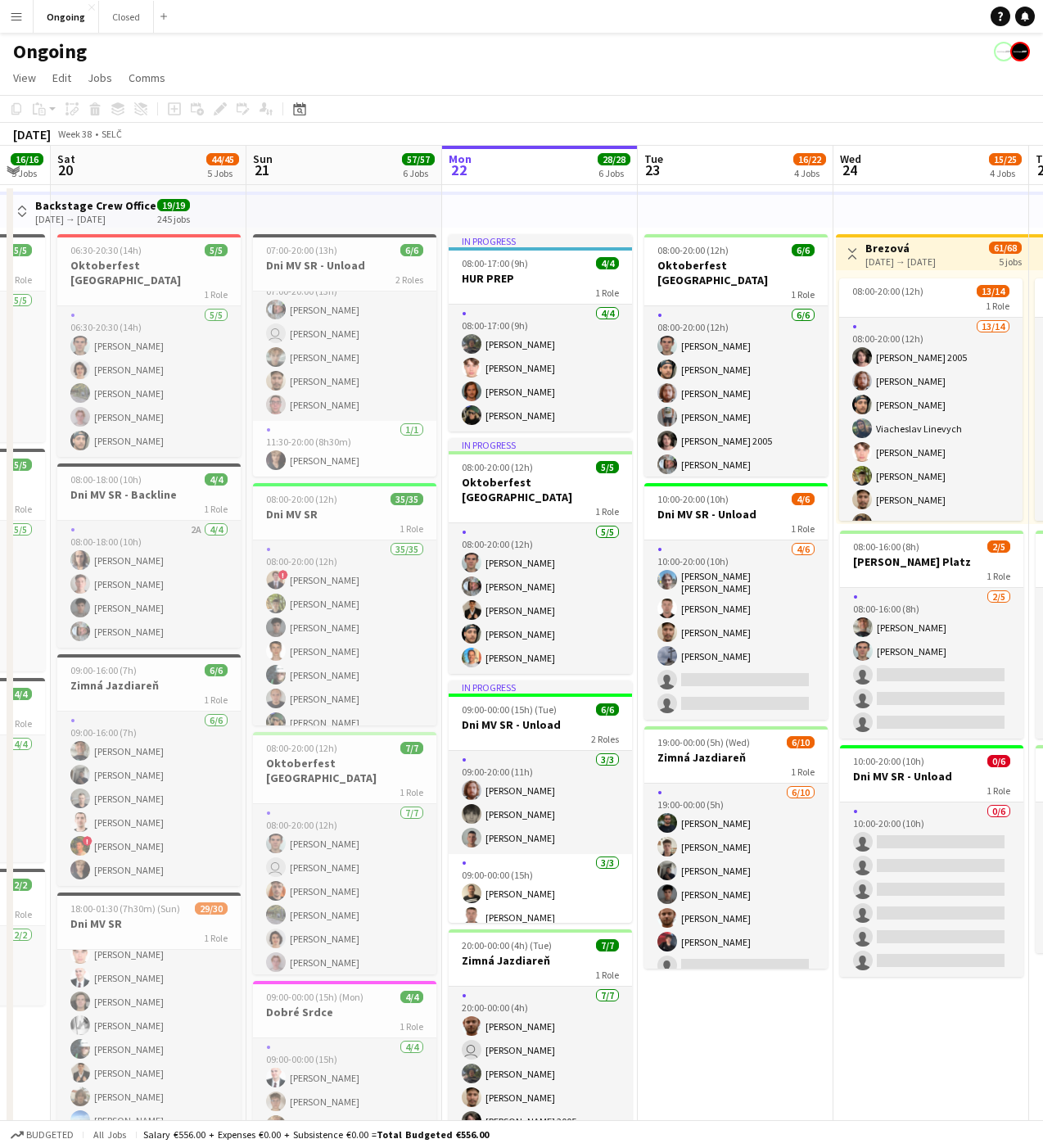
click at [726, 1057] on app-date-cell "08:00-20:00 (12h) 6/6 Oktoberfest Vienna 1 Role [DATE] 08:00-20:00 (12h) [PERSO…" at bounding box center [735, 815] width 196 height 1261
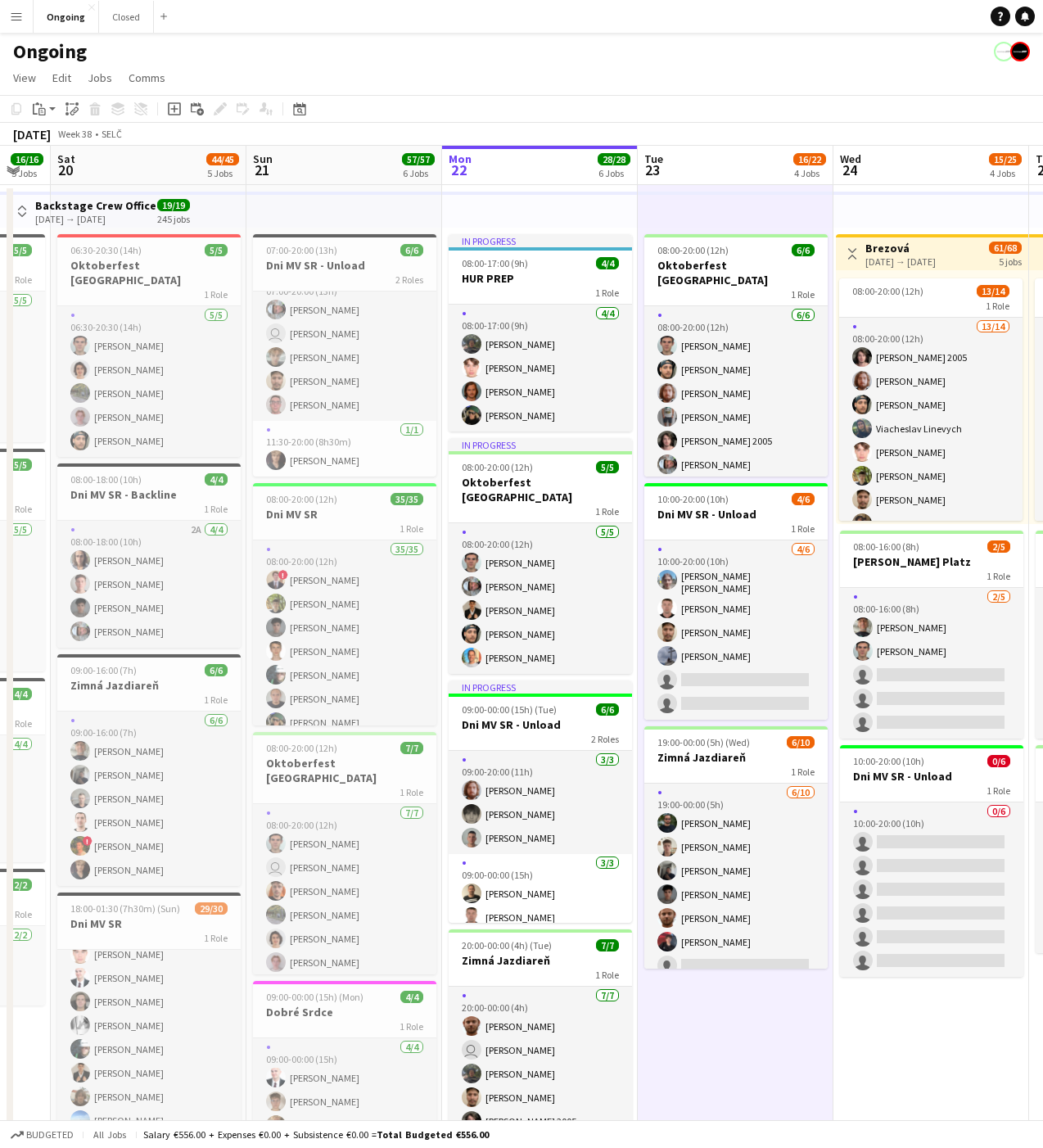
click at [733, 1045] on app-date-cell "08:00-20:00 (12h) 6/6 Oktoberfest Vienna 1 Role [DATE] 08:00-20:00 (12h) [PERSO…" at bounding box center [735, 815] width 196 height 1261
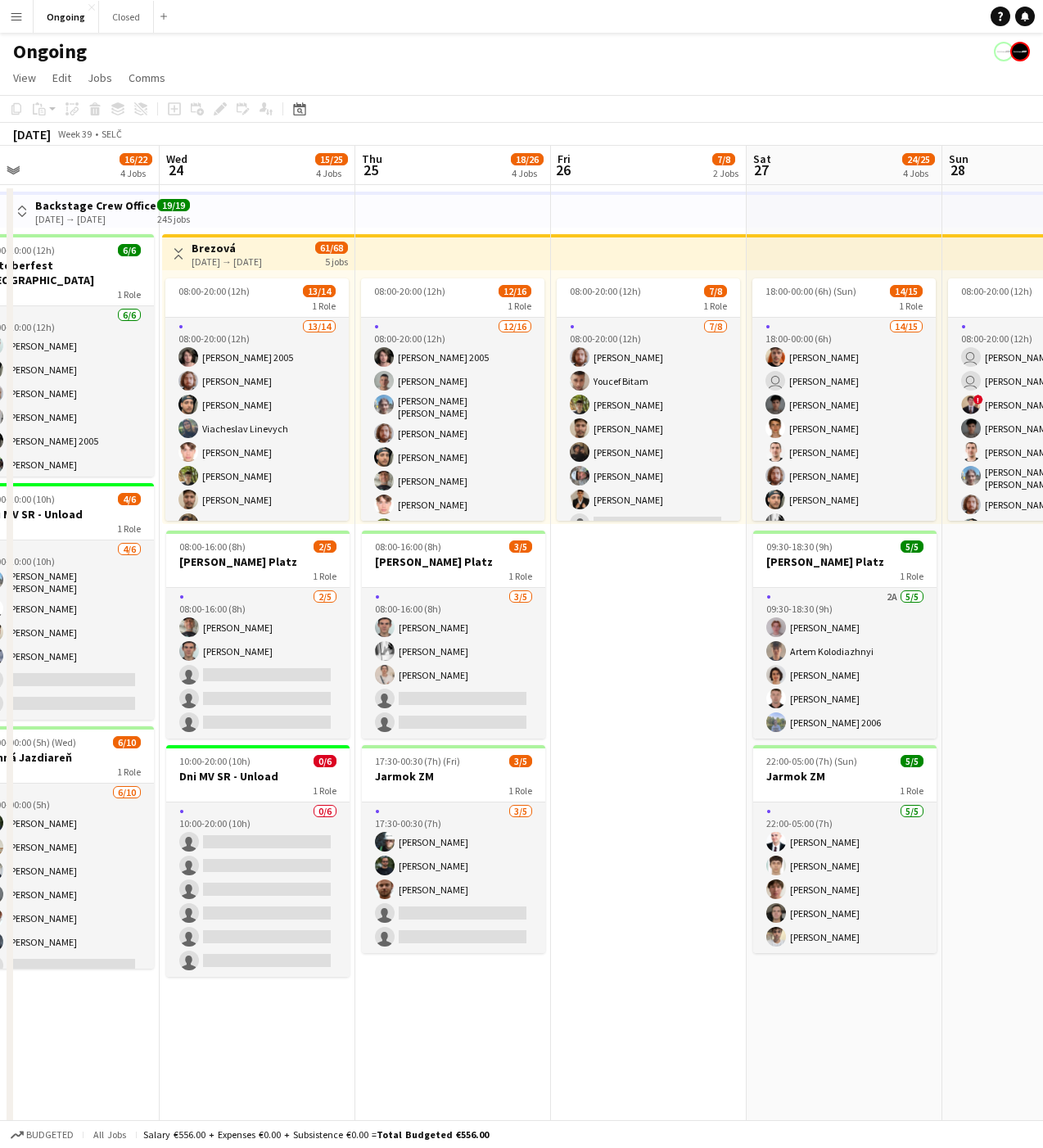
scroll to position [0, 625]
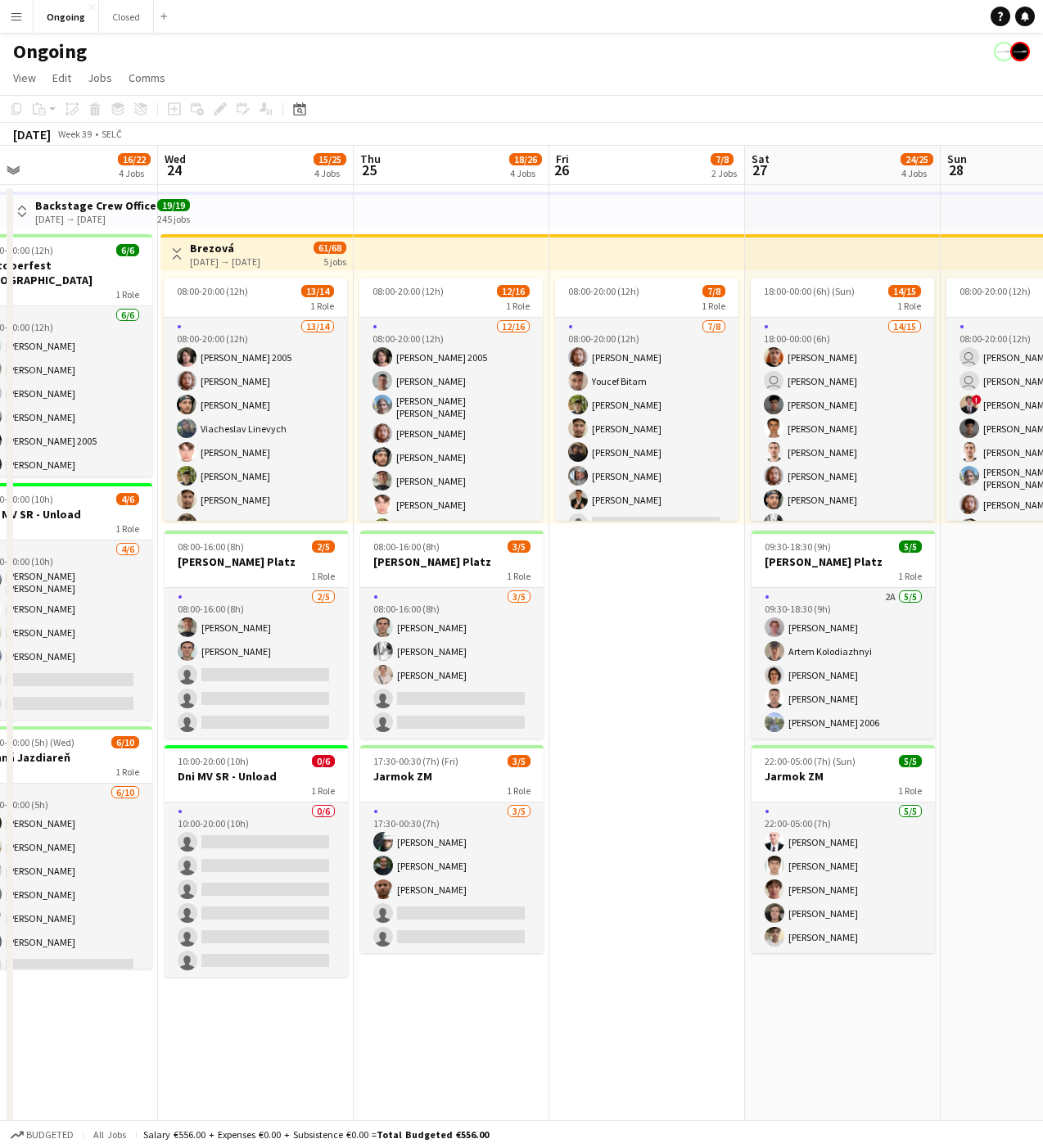
click at [638, 647] on app-date-cell "08:00-20:00 (12h) 7/8 1 Role [DATE] 08:00-20:00 (12h) [PERSON_NAME] [PERSON_NAM…" at bounding box center [647, 815] width 196 height 1261
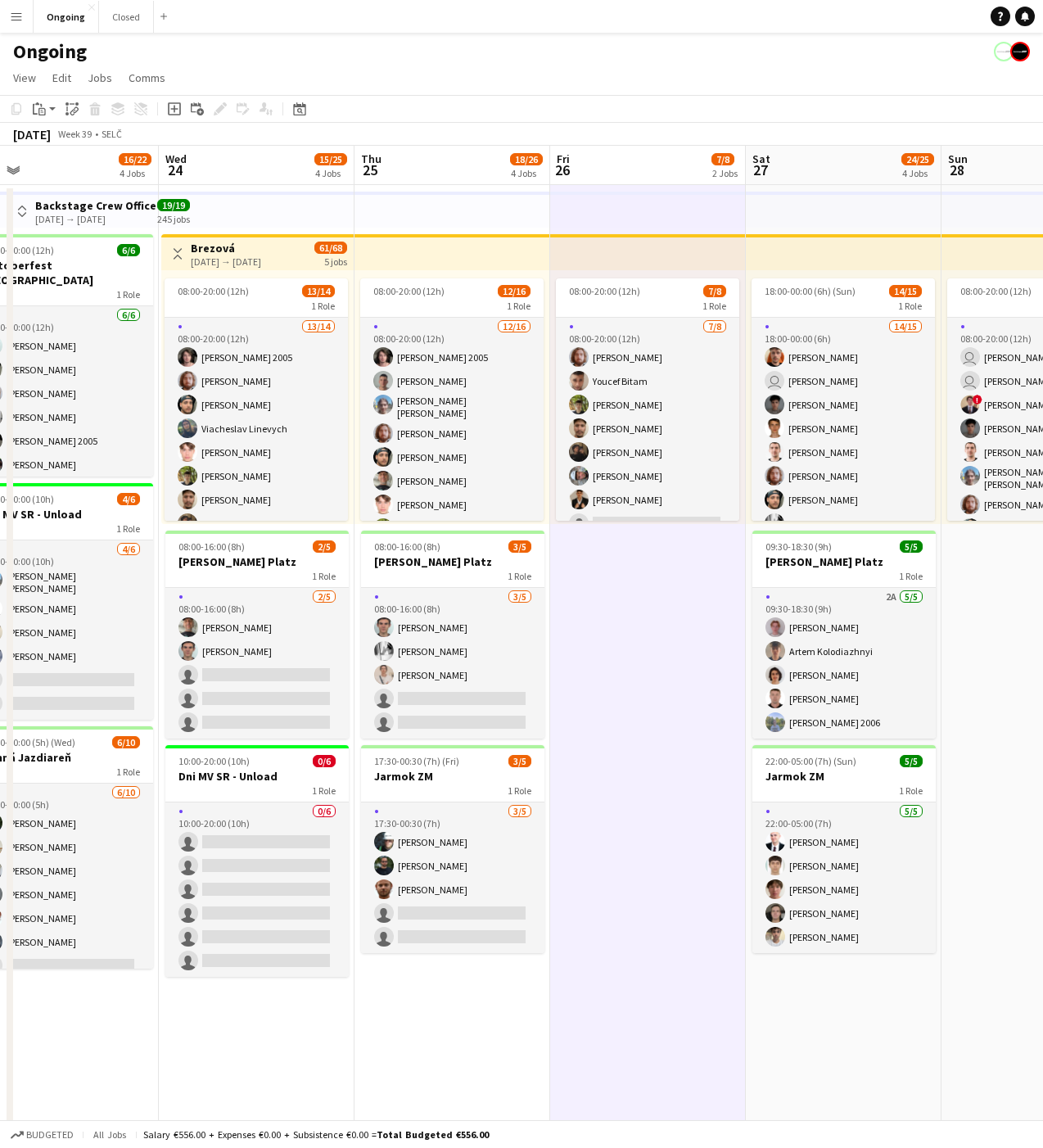
click at [657, 637] on app-date-cell "08:00-20:00 (12h) 7/8 1 Role [DATE] 08:00-20:00 (12h) [PERSON_NAME] [PERSON_NAM…" at bounding box center [648, 815] width 196 height 1261
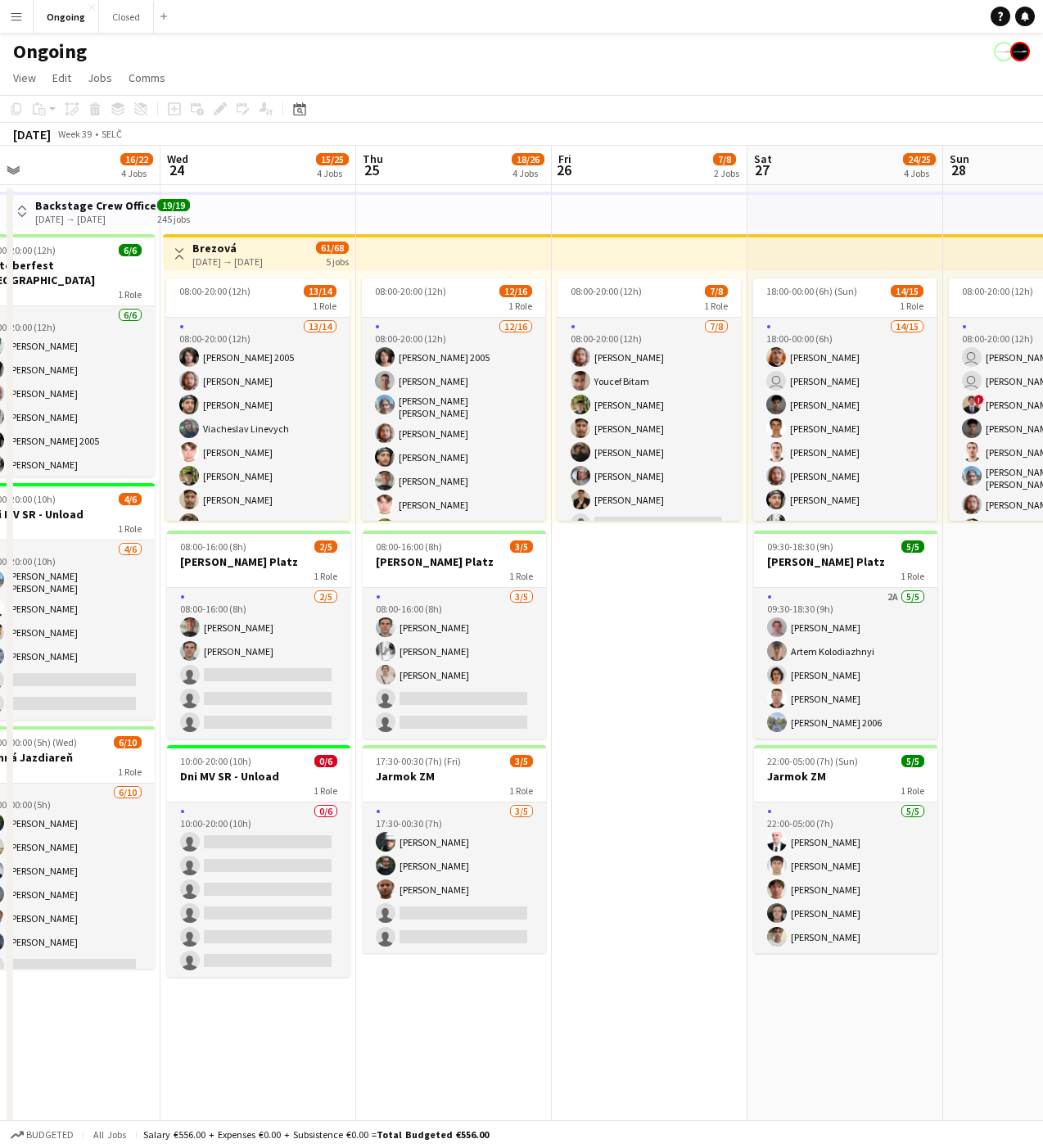
scroll to position [0, 623]
click at [648, 642] on app-date-cell "08:00-20:00 (12h) 7/8 1 Role [DATE] 08:00-20:00 (12h) [PERSON_NAME] [PERSON_NAM…" at bounding box center [648, 815] width 196 height 1261
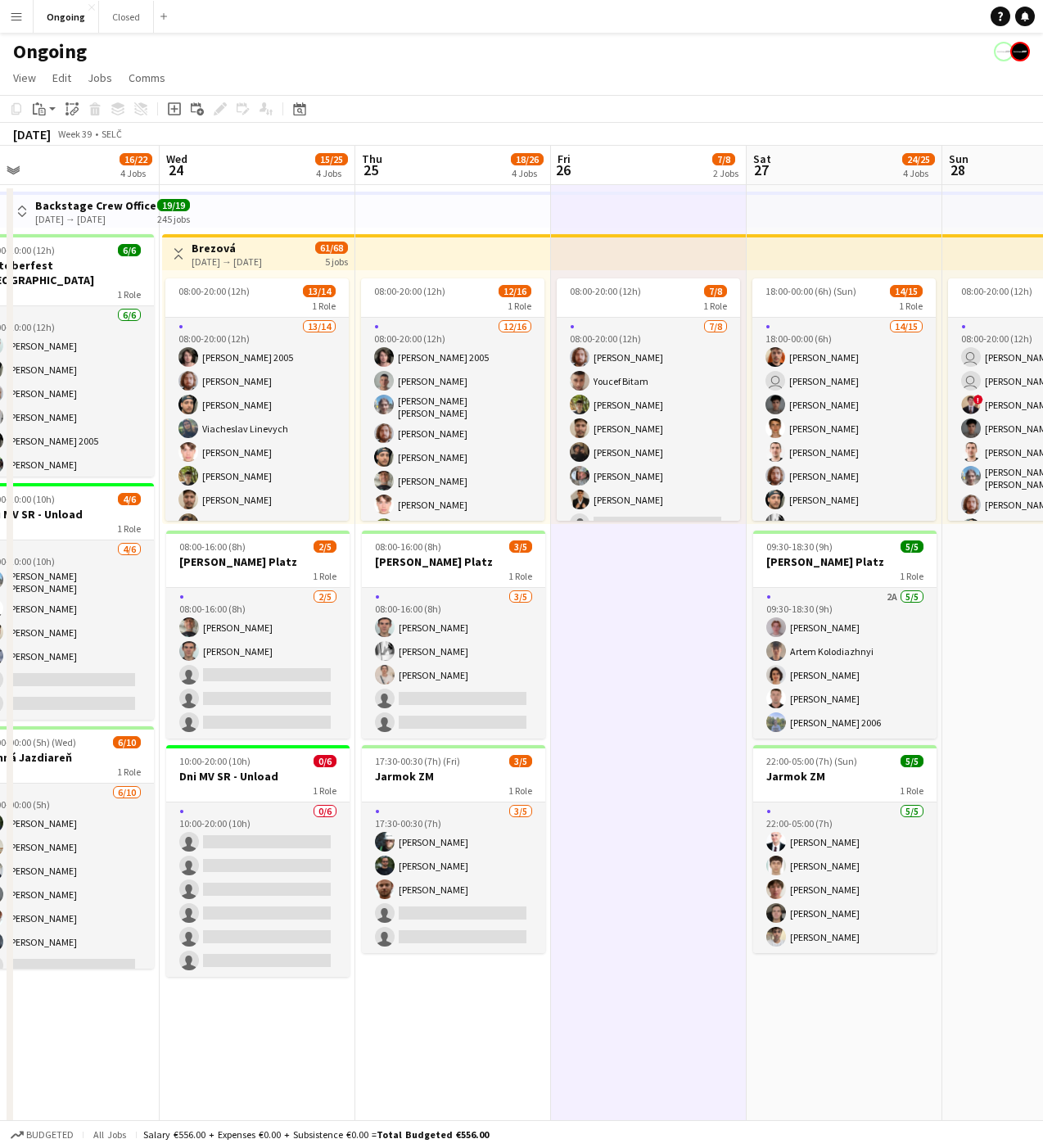
click at [648, 642] on app-date-cell "08:00-20:00 (12h) 7/8 1 Role [DATE] 08:00-20:00 (12h) [PERSON_NAME] [PERSON_NAM…" at bounding box center [648, 815] width 196 height 1261
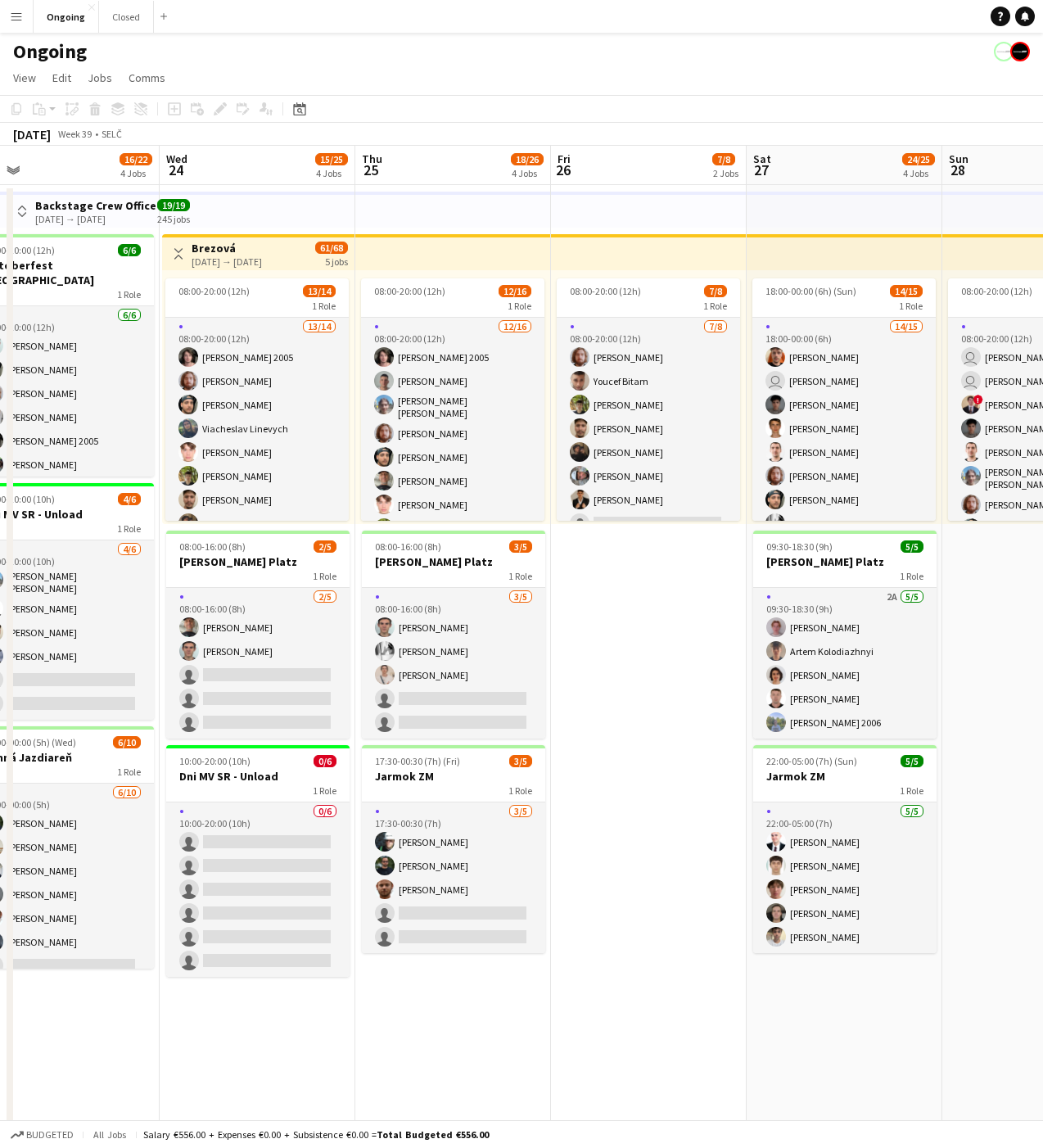
click at [656, 647] on app-date-cell "08:00-20:00 (12h) 7/8 1 Role [DATE] 08:00-20:00 (12h) [PERSON_NAME] [PERSON_NAM…" at bounding box center [648, 815] width 196 height 1261
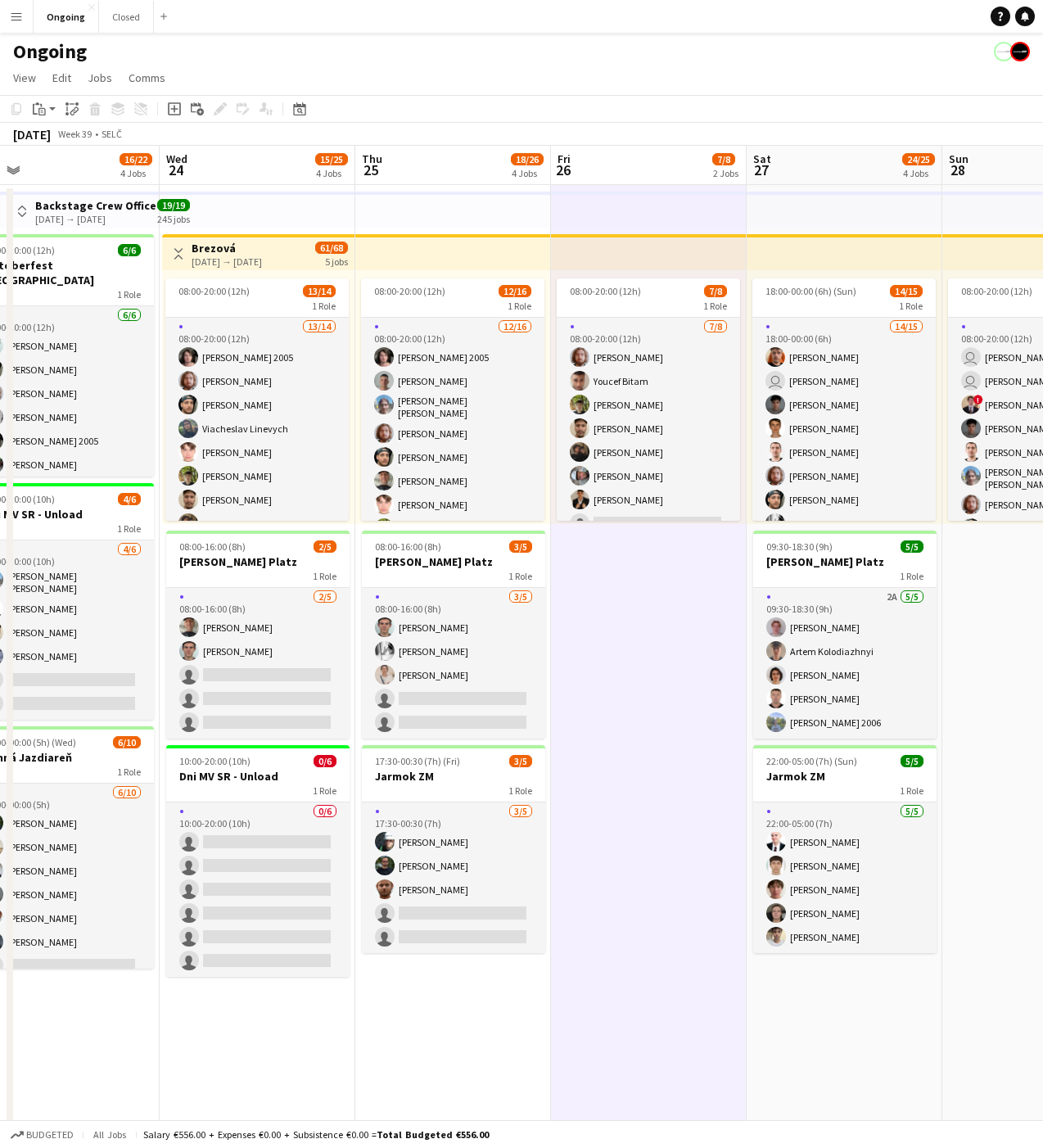
click at [656, 643] on app-date-cell "08:00-20:00 (12h) 7/8 1 Role [DATE] 08:00-20:00 (12h) [PERSON_NAME] [PERSON_NAM…" at bounding box center [648, 815] width 196 height 1261
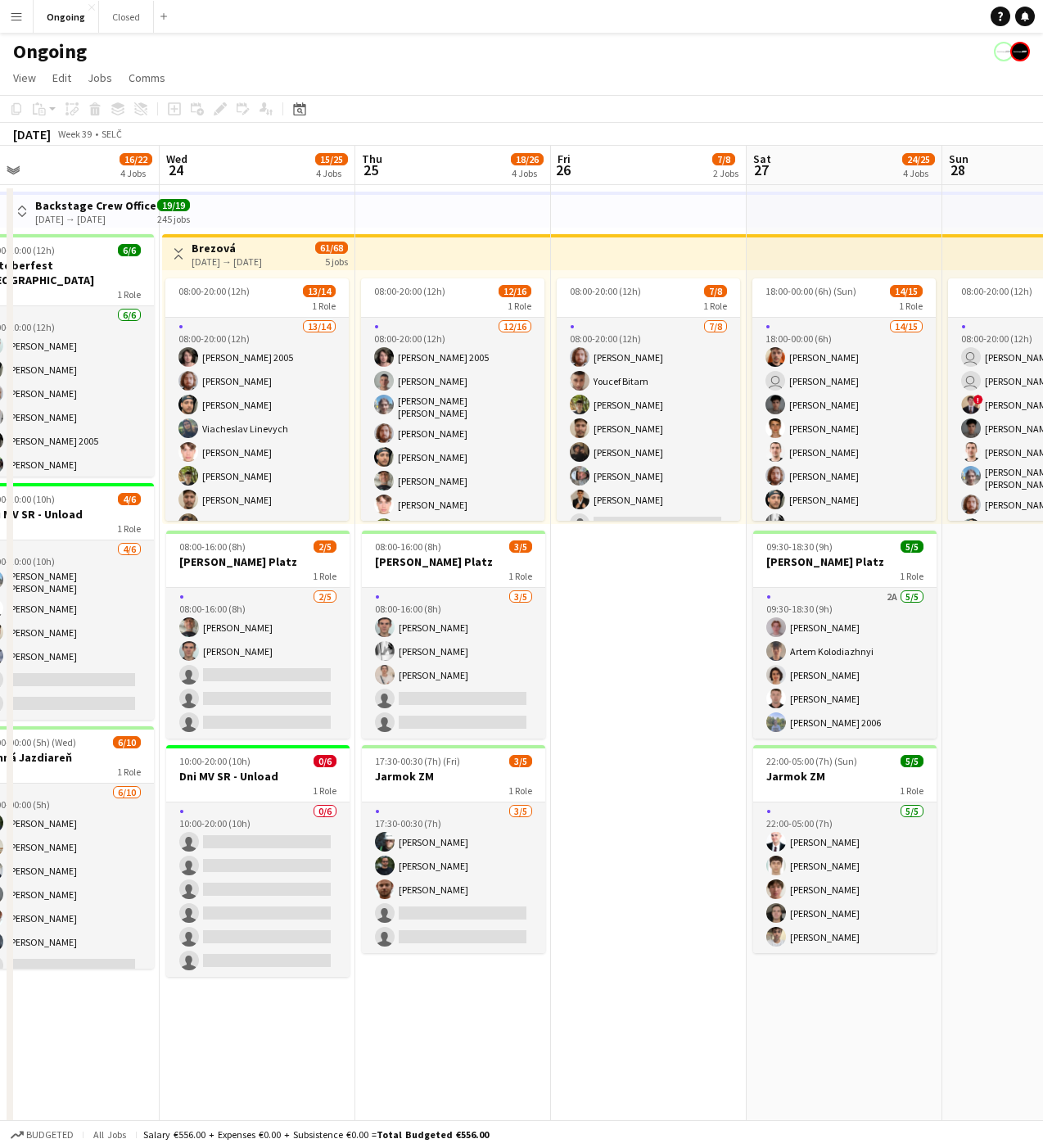
click at [656, 643] on app-date-cell "08:00-20:00 (12h) 7/8 1 Role [DATE] 08:00-20:00 (12h) [PERSON_NAME] [PERSON_NAM…" at bounding box center [648, 815] width 196 height 1261
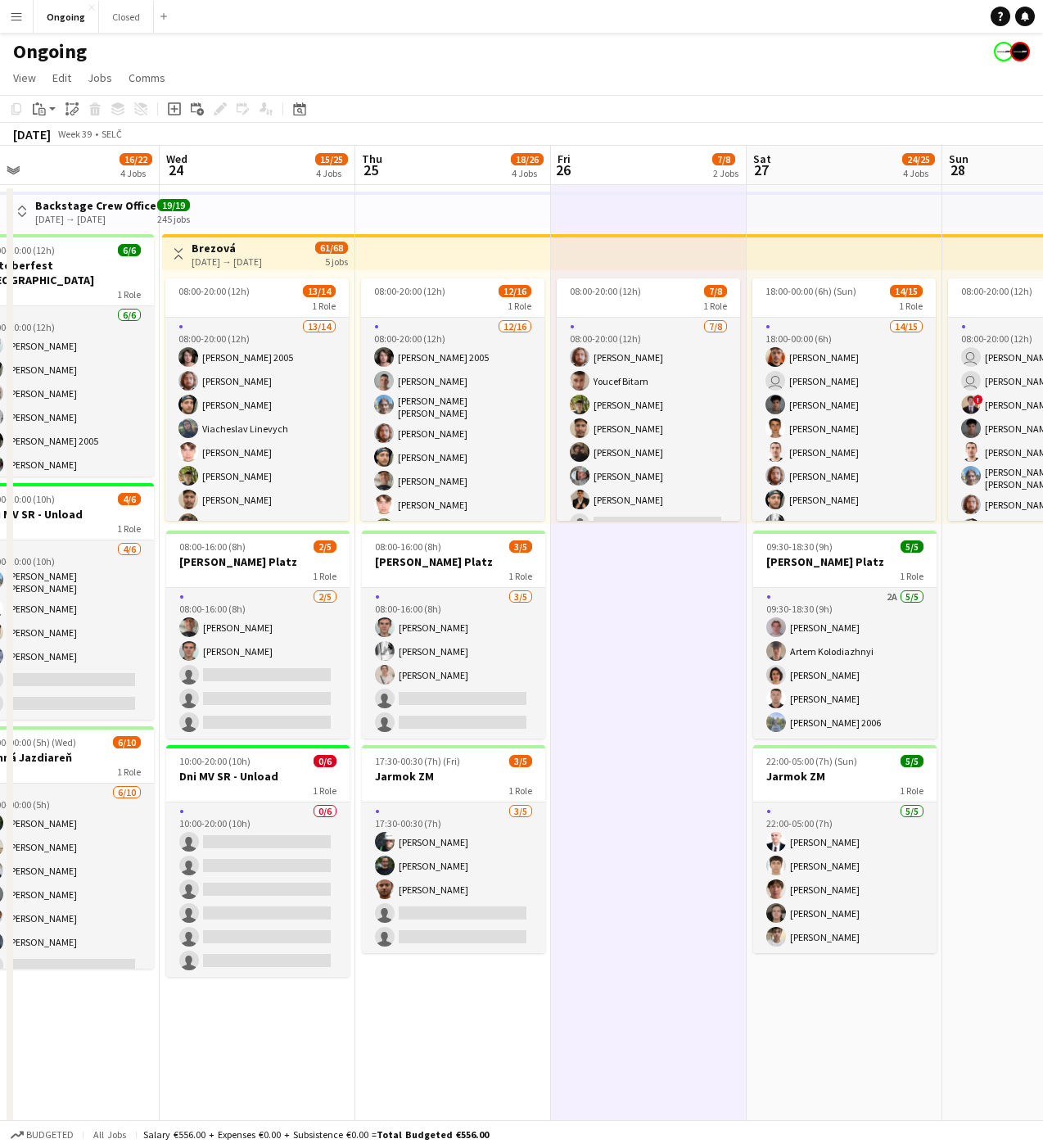
click at [656, 643] on app-date-cell "08:00-20:00 (12h) 7/8 1 Role [DATE] 08:00-20:00 (12h) [PERSON_NAME] [PERSON_NAM…" at bounding box center [648, 815] width 196 height 1261
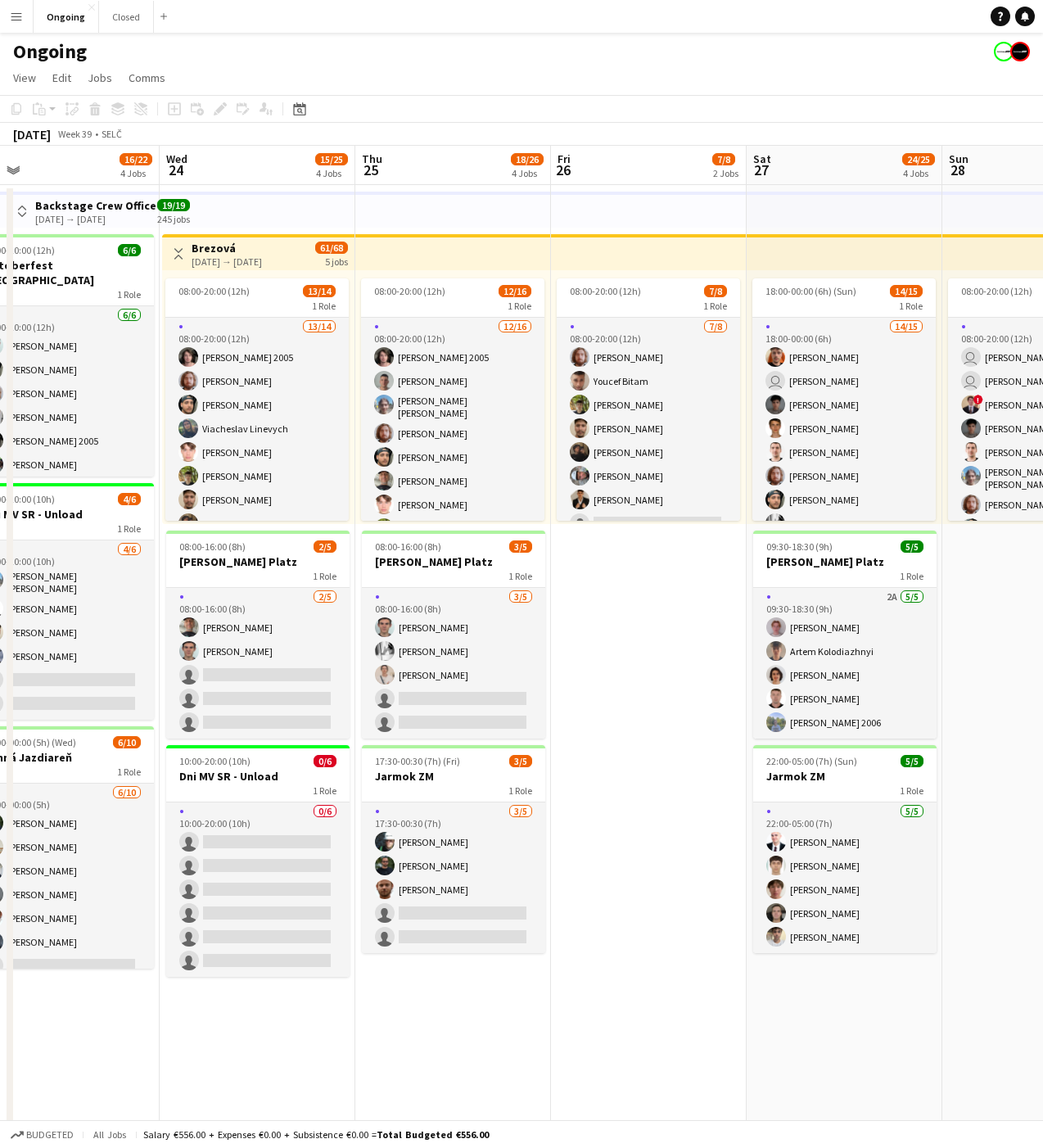
click at [650, 643] on app-date-cell "08:00-20:00 (12h) 7/8 1 Role [DATE] 08:00-20:00 (12h) [PERSON_NAME] [PERSON_NAM…" at bounding box center [648, 815] width 196 height 1261
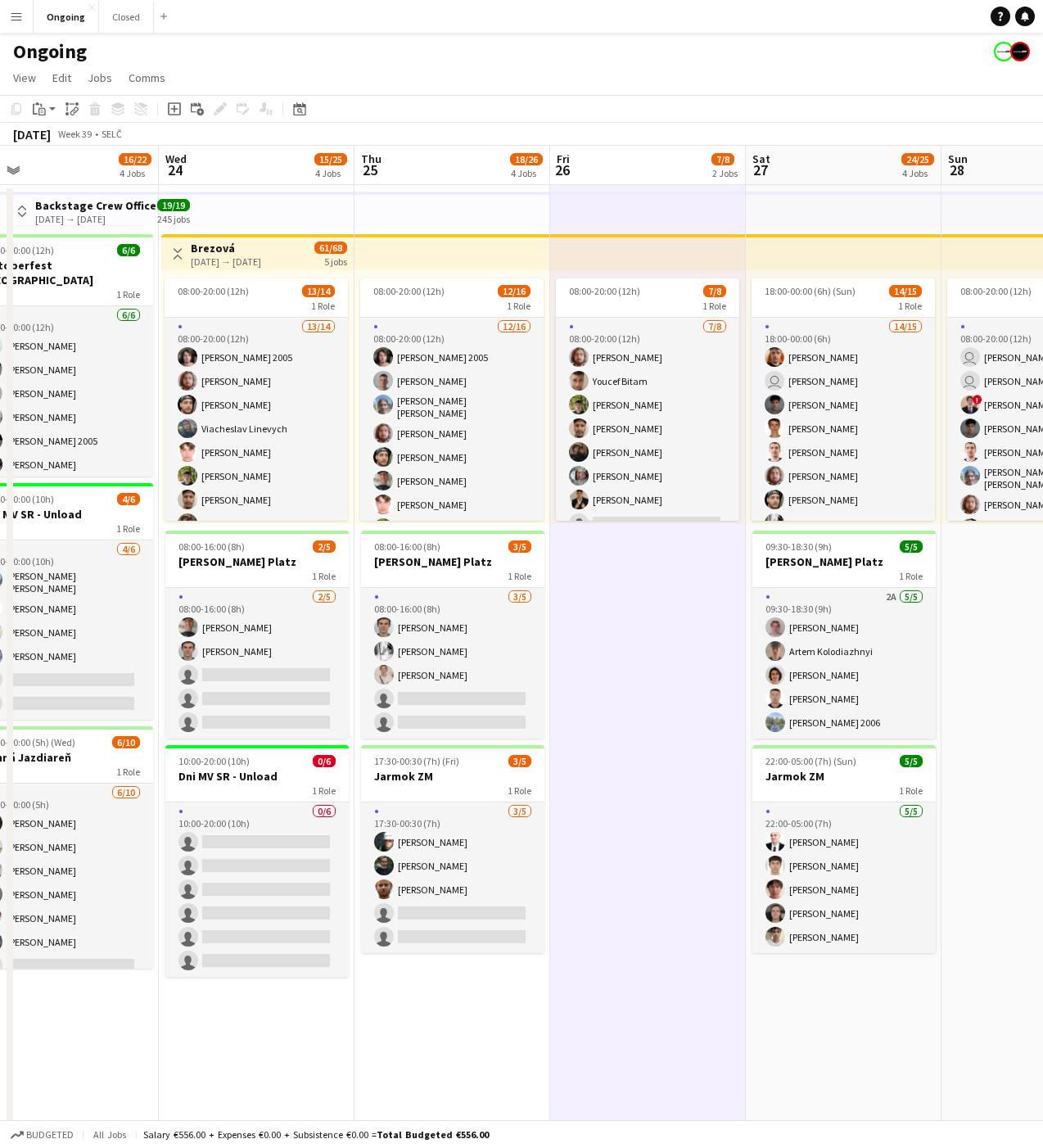
click at [650, 643] on app-date-cell "08:00-20:00 (12h) 7/8 1 Role [DATE] 08:00-20:00 (12h) [PERSON_NAME] [PERSON_NAM…" at bounding box center [648, 815] width 196 height 1261
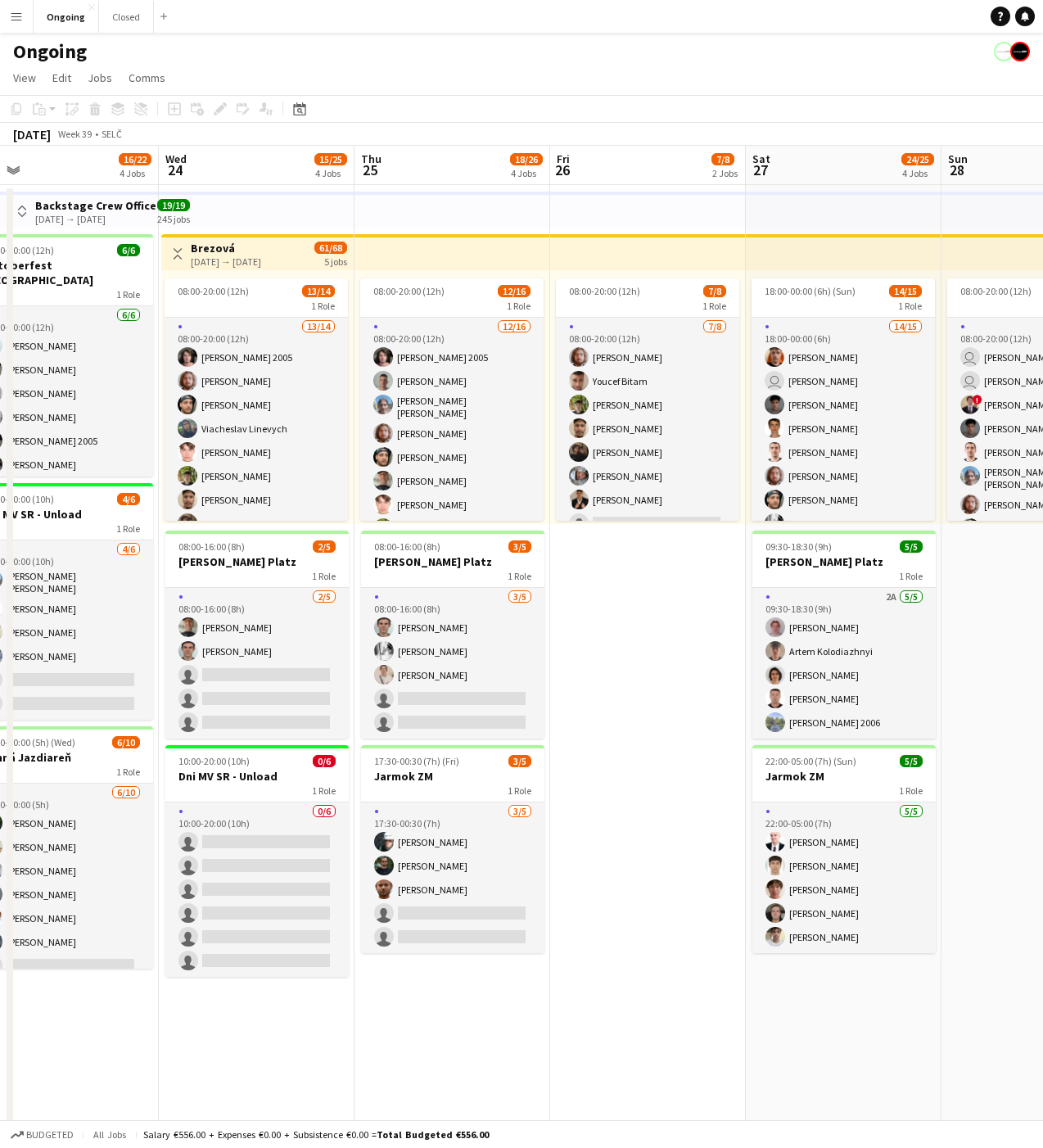
click at [657, 649] on app-date-cell "08:00-20:00 (12h) 7/8 1 Role [DATE] 08:00-20:00 (12h) [PERSON_NAME] [PERSON_NAM…" at bounding box center [648, 815] width 196 height 1261
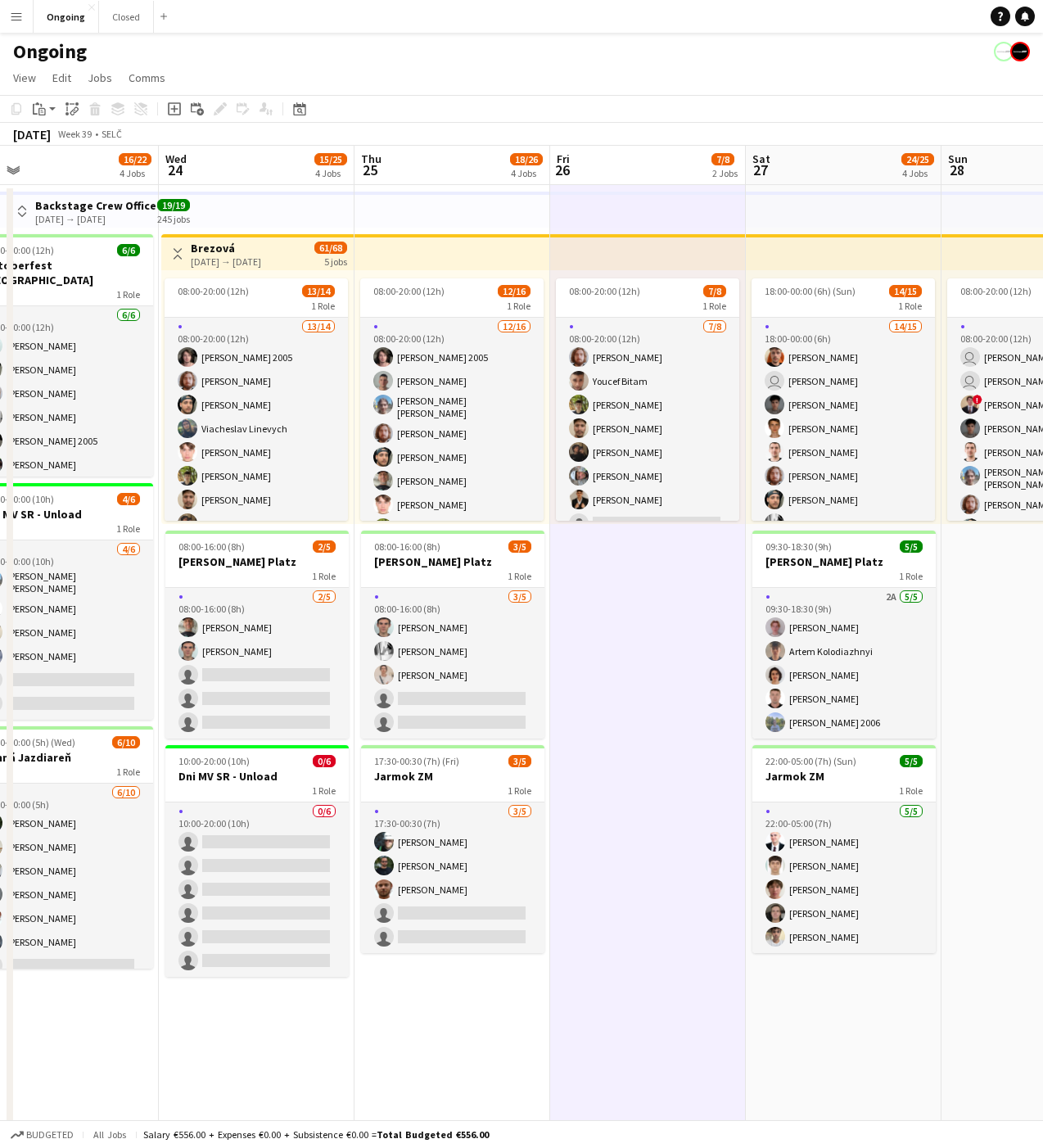
click at [648, 644] on app-date-cell "08:00-20:00 (12h) 7/8 1 Role [DATE] 08:00-20:00 (12h) [PERSON_NAME] [PERSON_NAM…" at bounding box center [648, 815] width 196 height 1261
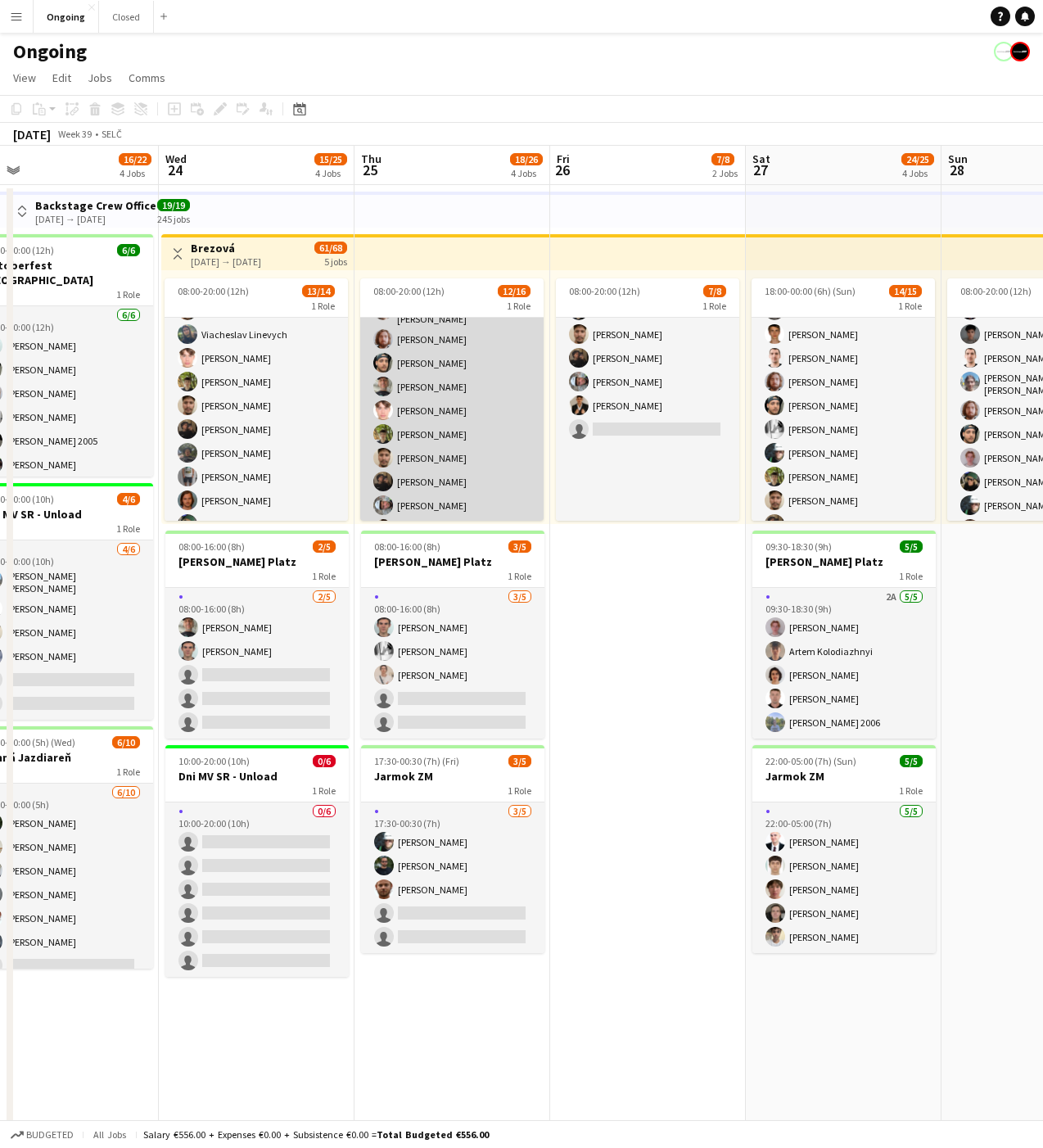
scroll to position [110, 0]
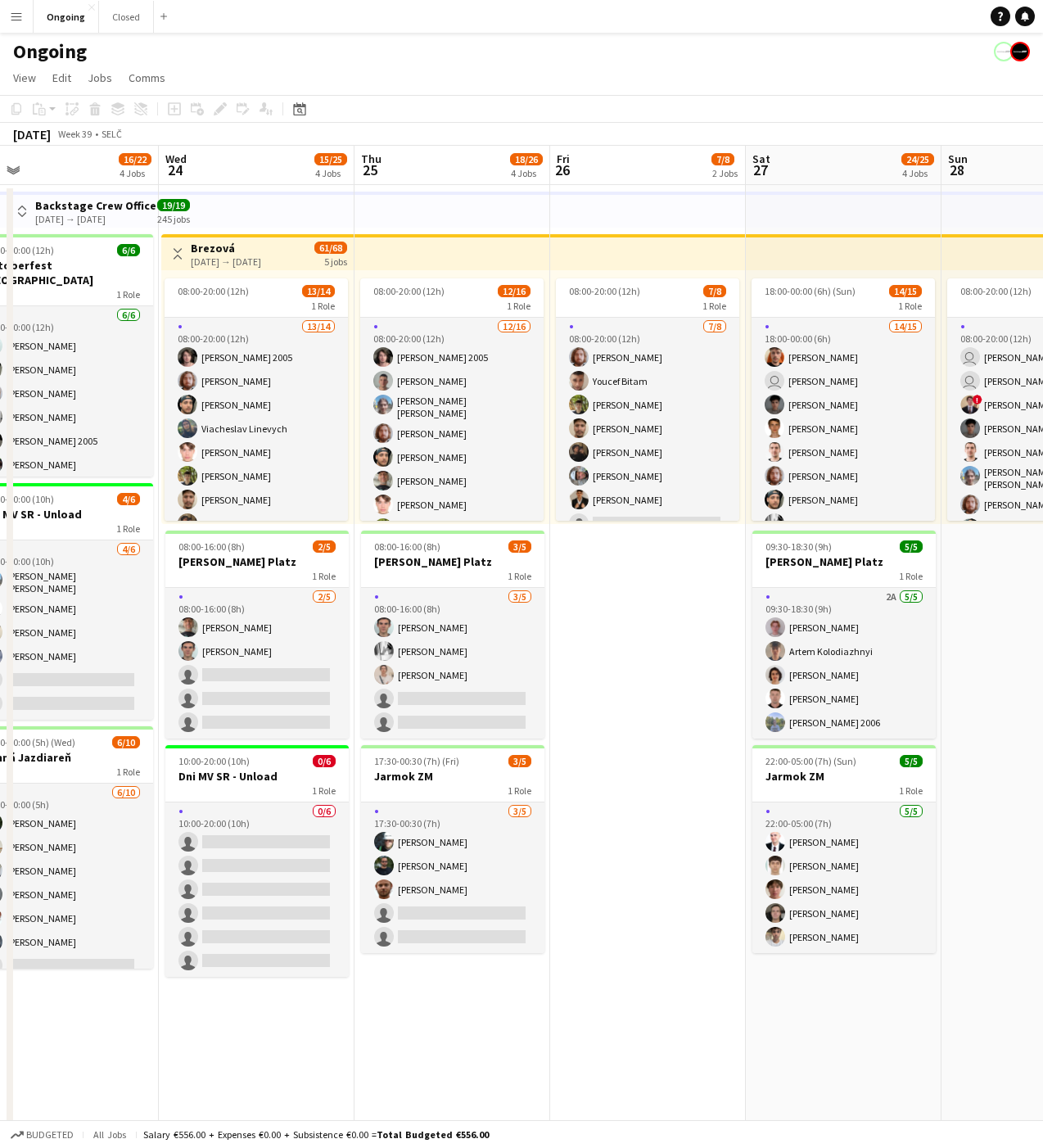
click at [652, 641] on app-date-cell "08:00-20:00 (12h) 7/8 1 Role [DATE] 08:00-20:00 (12h) [PERSON_NAME] [PERSON_NAM…" at bounding box center [648, 815] width 196 height 1261
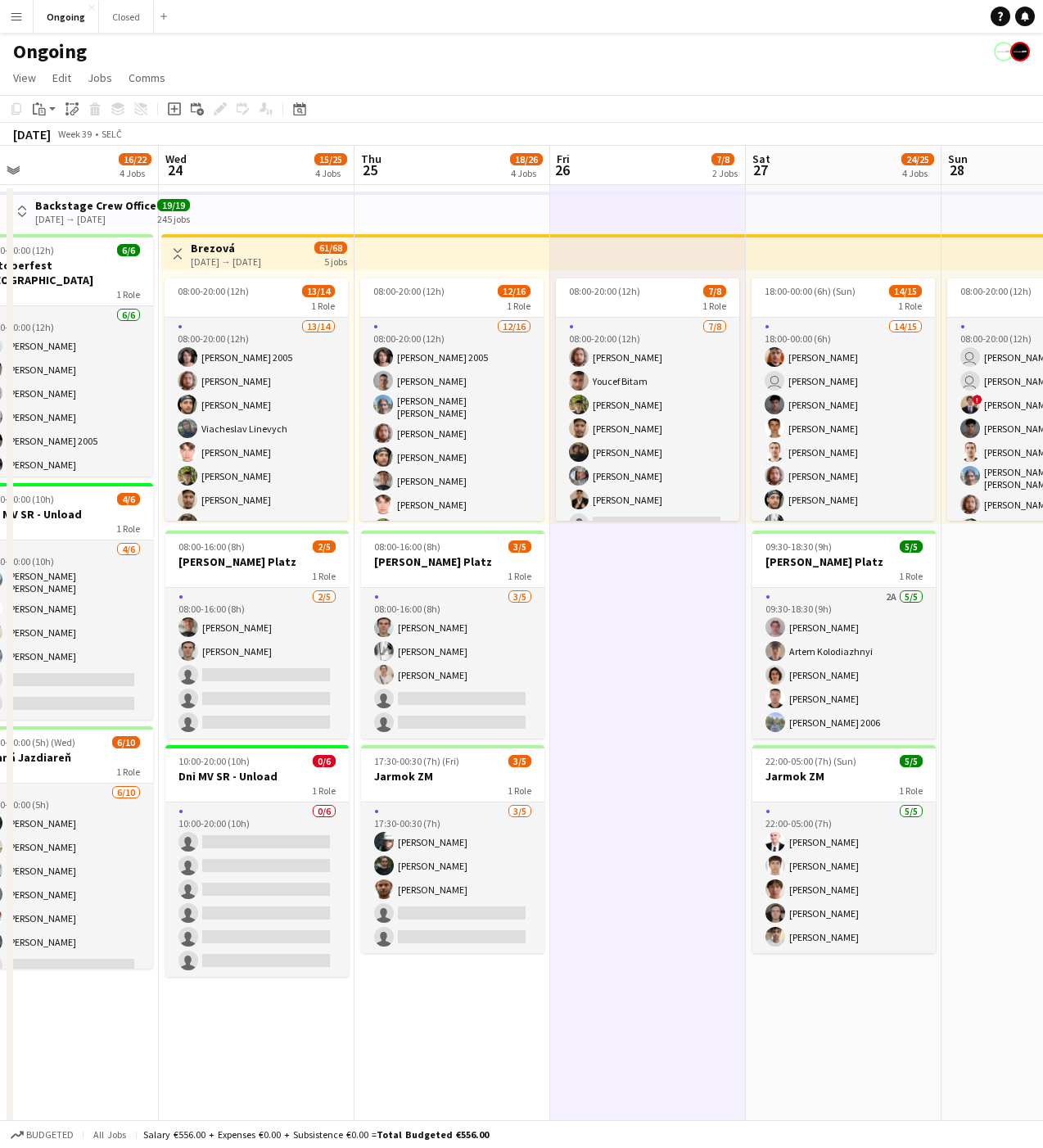
click at [652, 641] on app-date-cell "08:00-20:00 (12h) 7/8 1 Role [DATE] 08:00-20:00 (12h) [PERSON_NAME] [PERSON_NAM…" at bounding box center [648, 815] width 196 height 1261
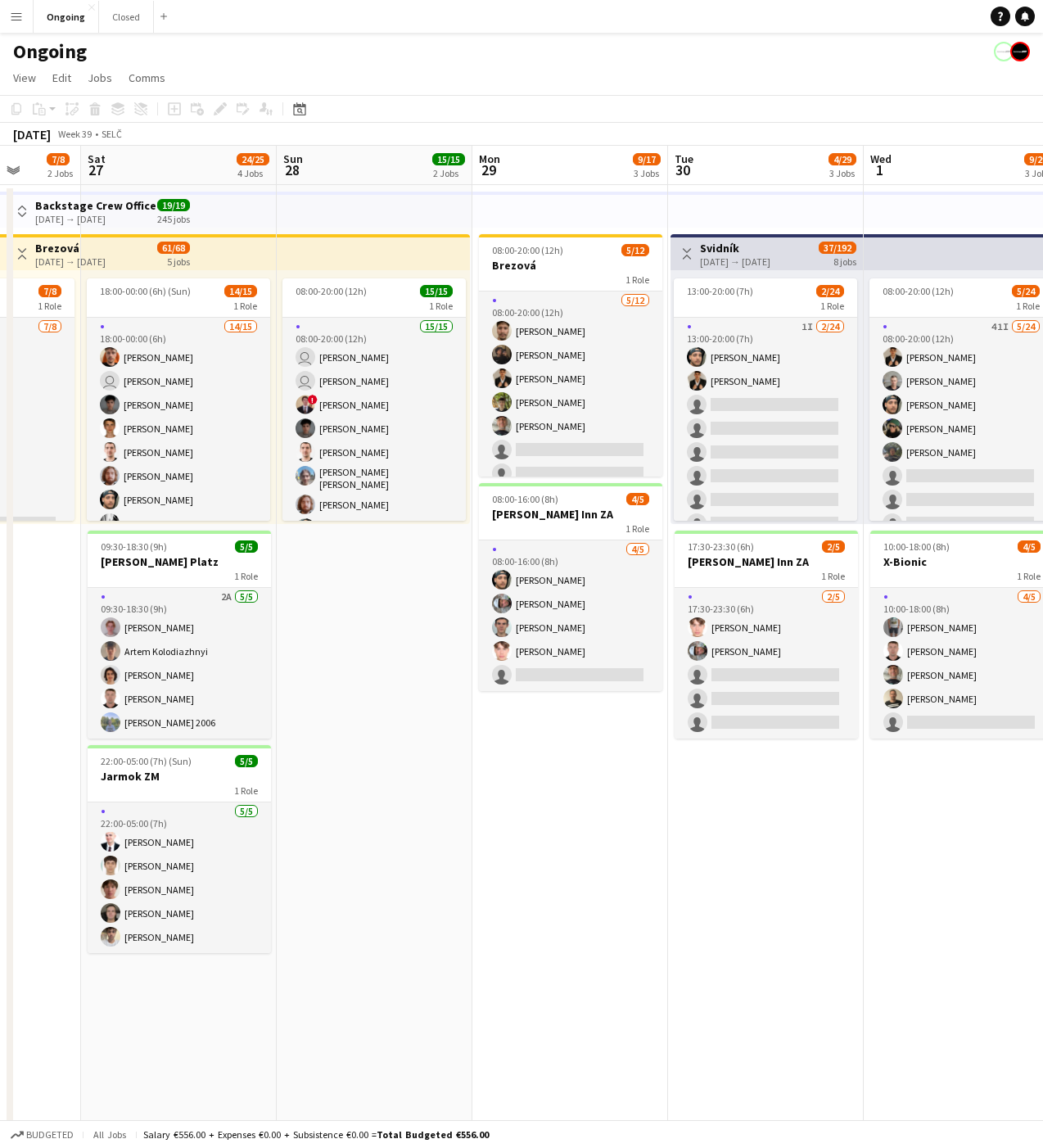
click at [580, 764] on app-date-cell "08:00-20:00 (12h) 5/12 Brezová 1 Role [DATE] 08:00-20:00 (12h) [PERSON_NAME] Ce…" at bounding box center [569, 815] width 196 height 1261
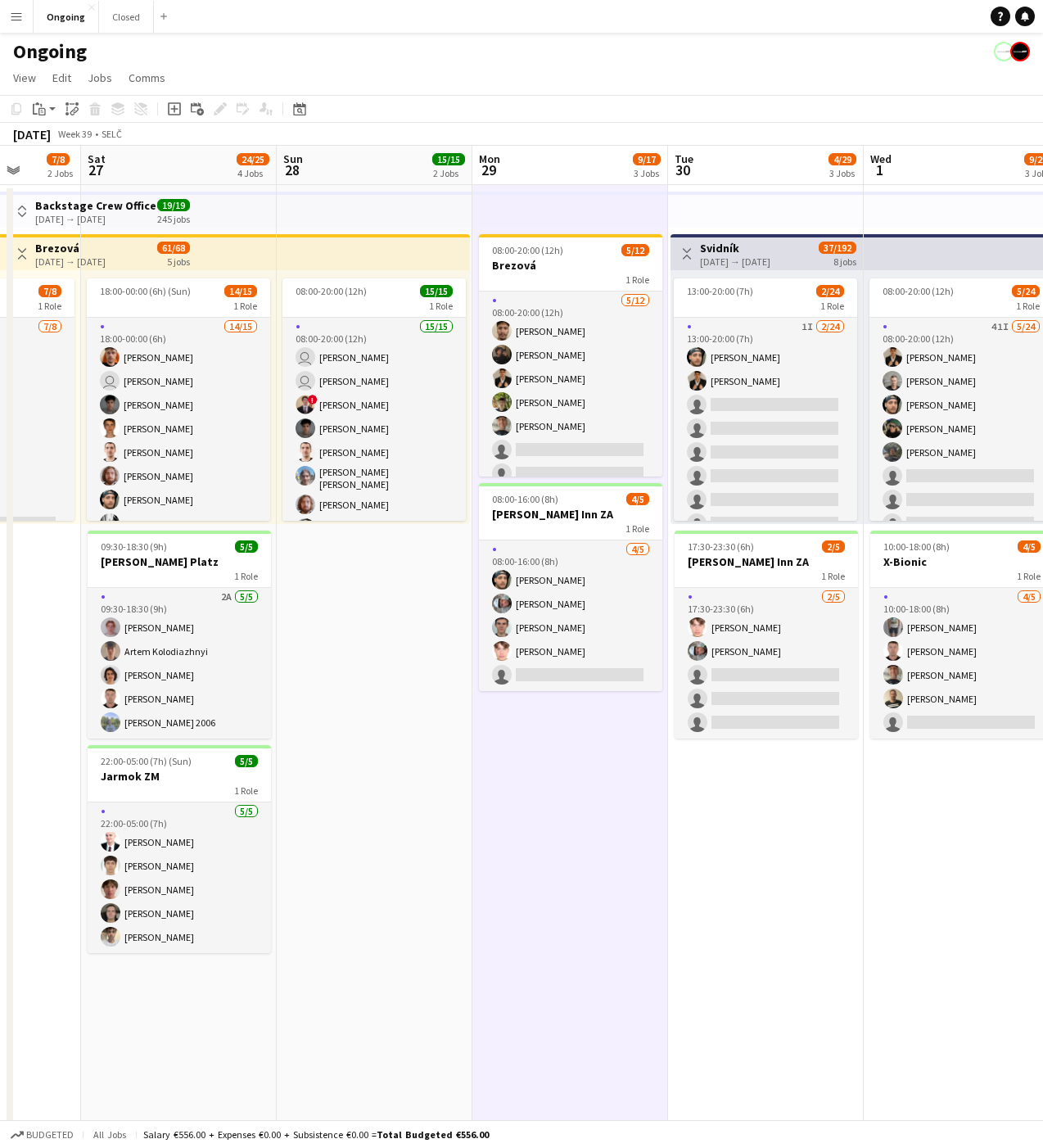
click at [580, 764] on app-date-cell "08:00-20:00 (12h) 5/12 Brezová 1 Role [DATE] 08:00-20:00 (12h) [PERSON_NAME] Ce…" at bounding box center [569, 815] width 196 height 1261
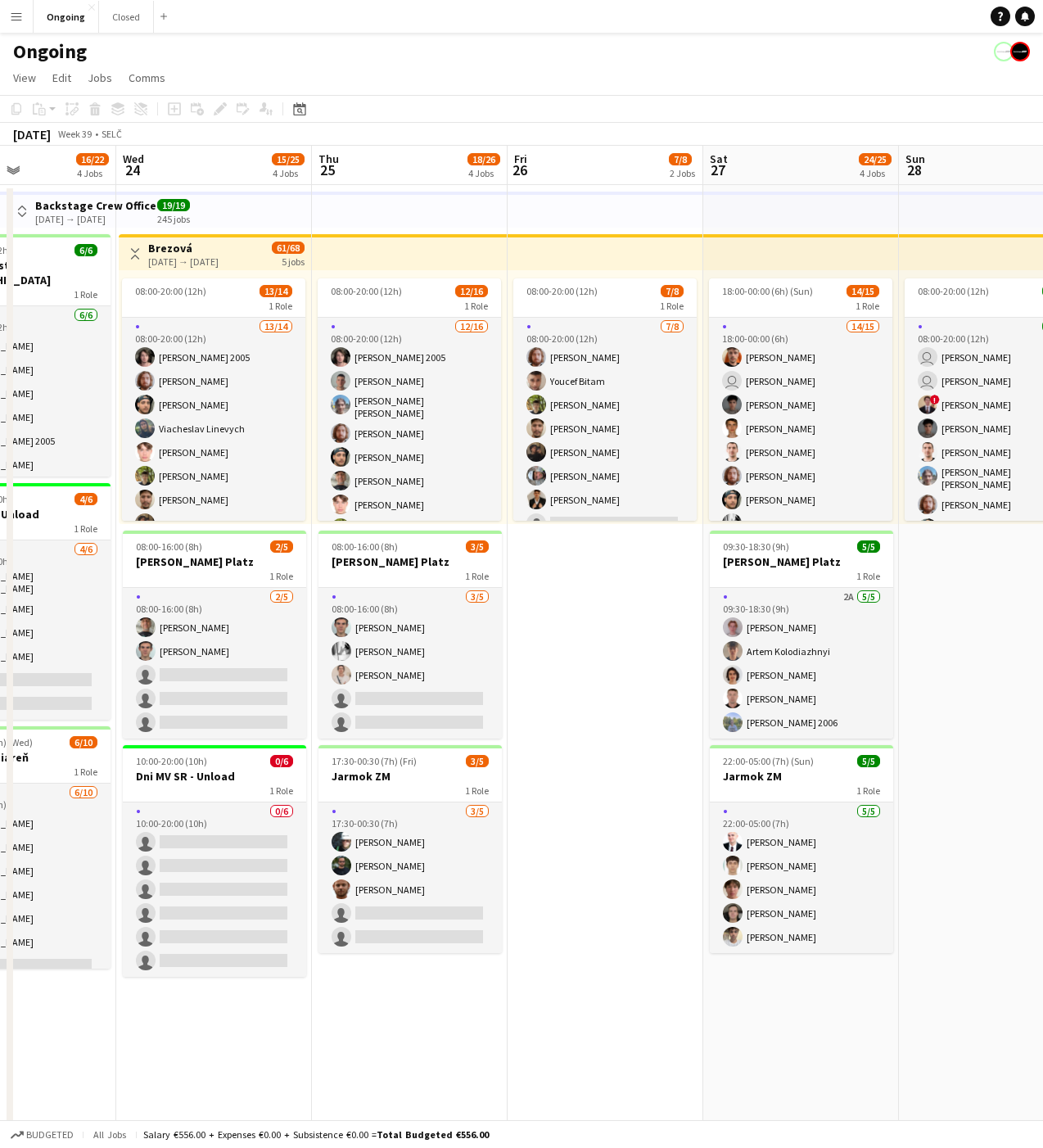
click at [609, 657] on app-date-cell "08:00-20:00 (12h) 7/8 1 Role [DATE] 08:00-20:00 (12h) [PERSON_NAME] [PERSON_NAM…" at bounding box center [605, 815] width 196 height 1261
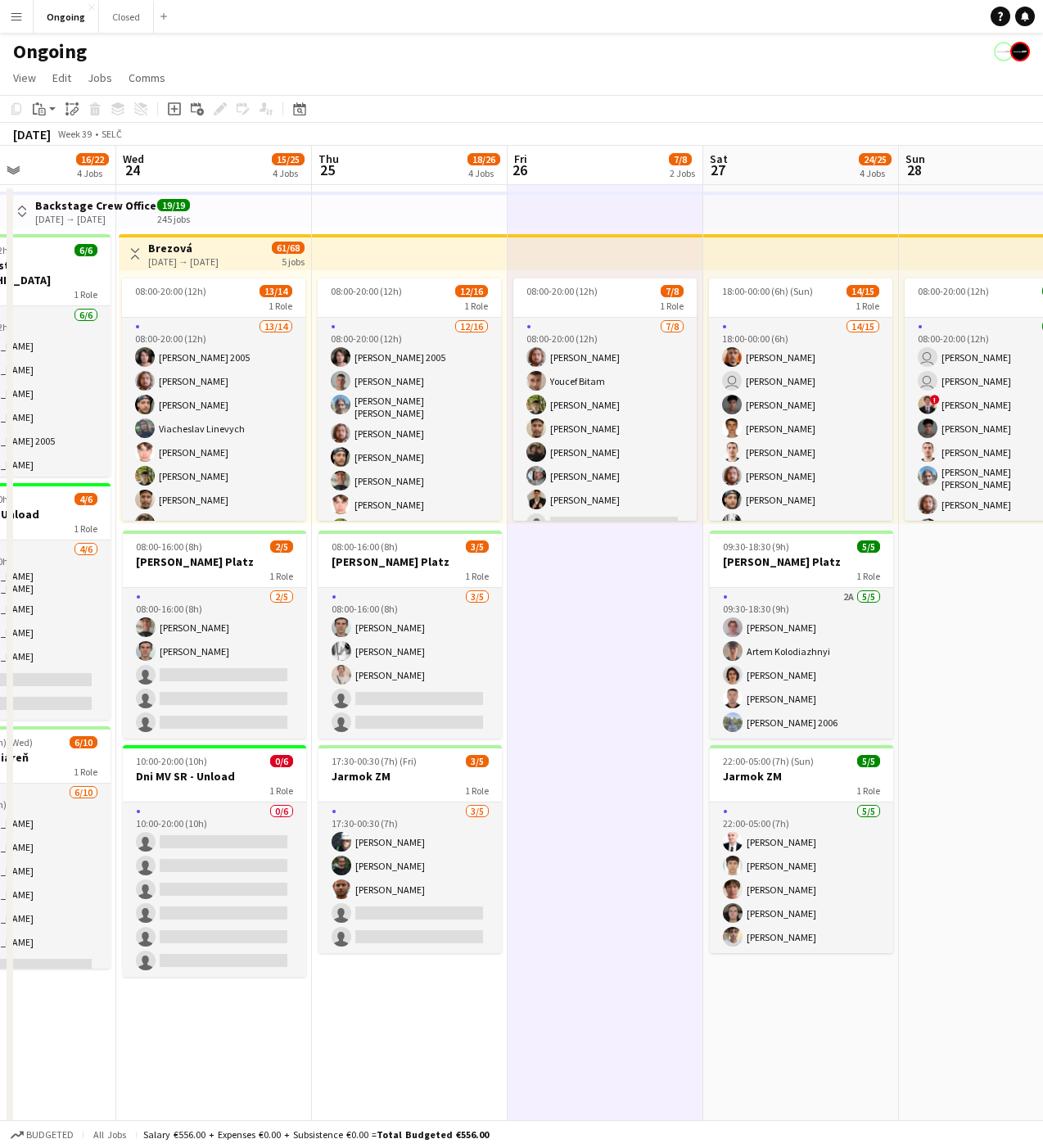
click at [605, 651] on app-date-cell "08:00-20:00 (12h) 7/8 1 Role [DATE] 08:00-20:00 (12h) [PERSON_NAME] [PERSON_NAM…" at bounding box center [605, 815] width 196 height 1261
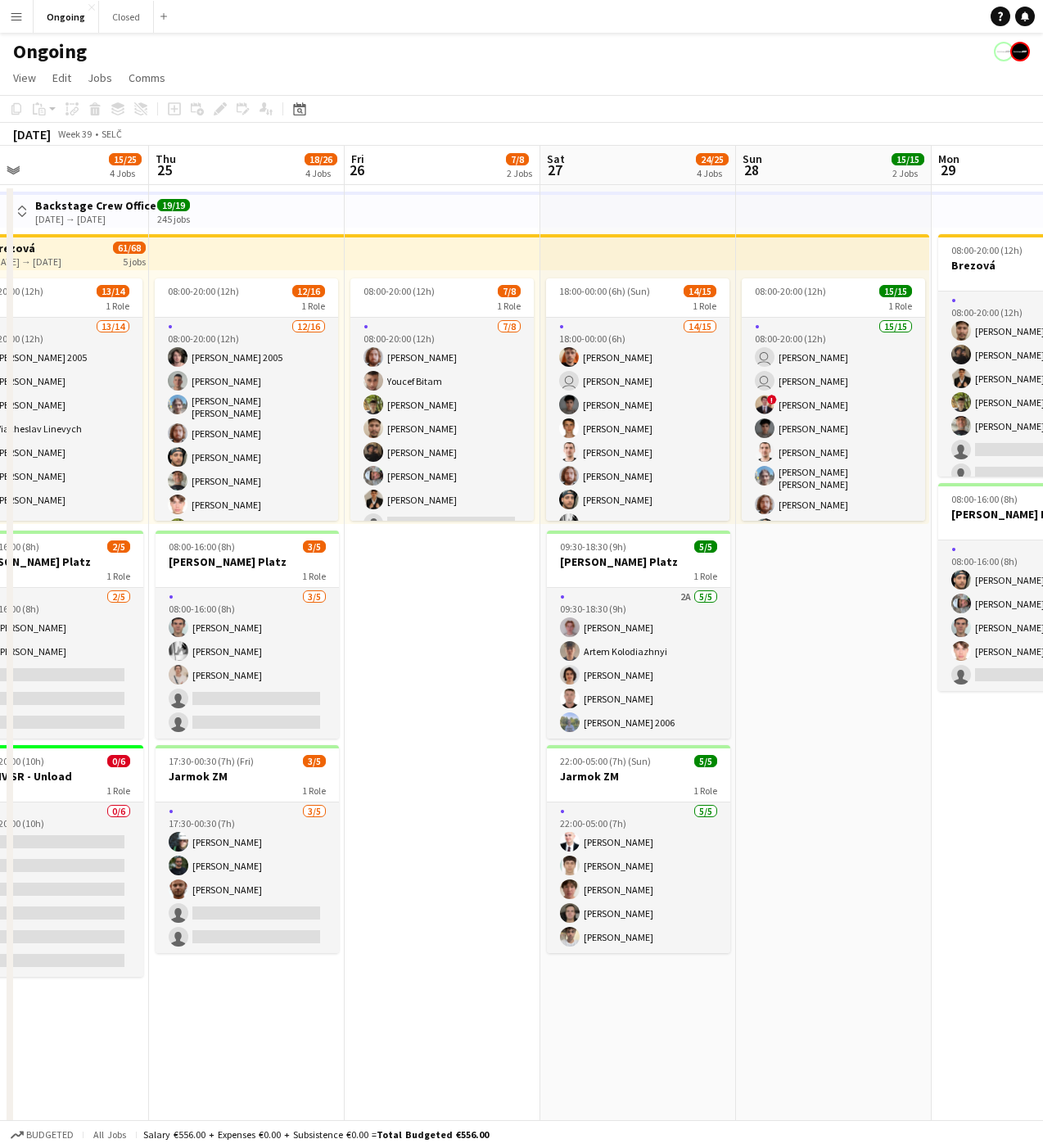
scroll to position [0, 436]
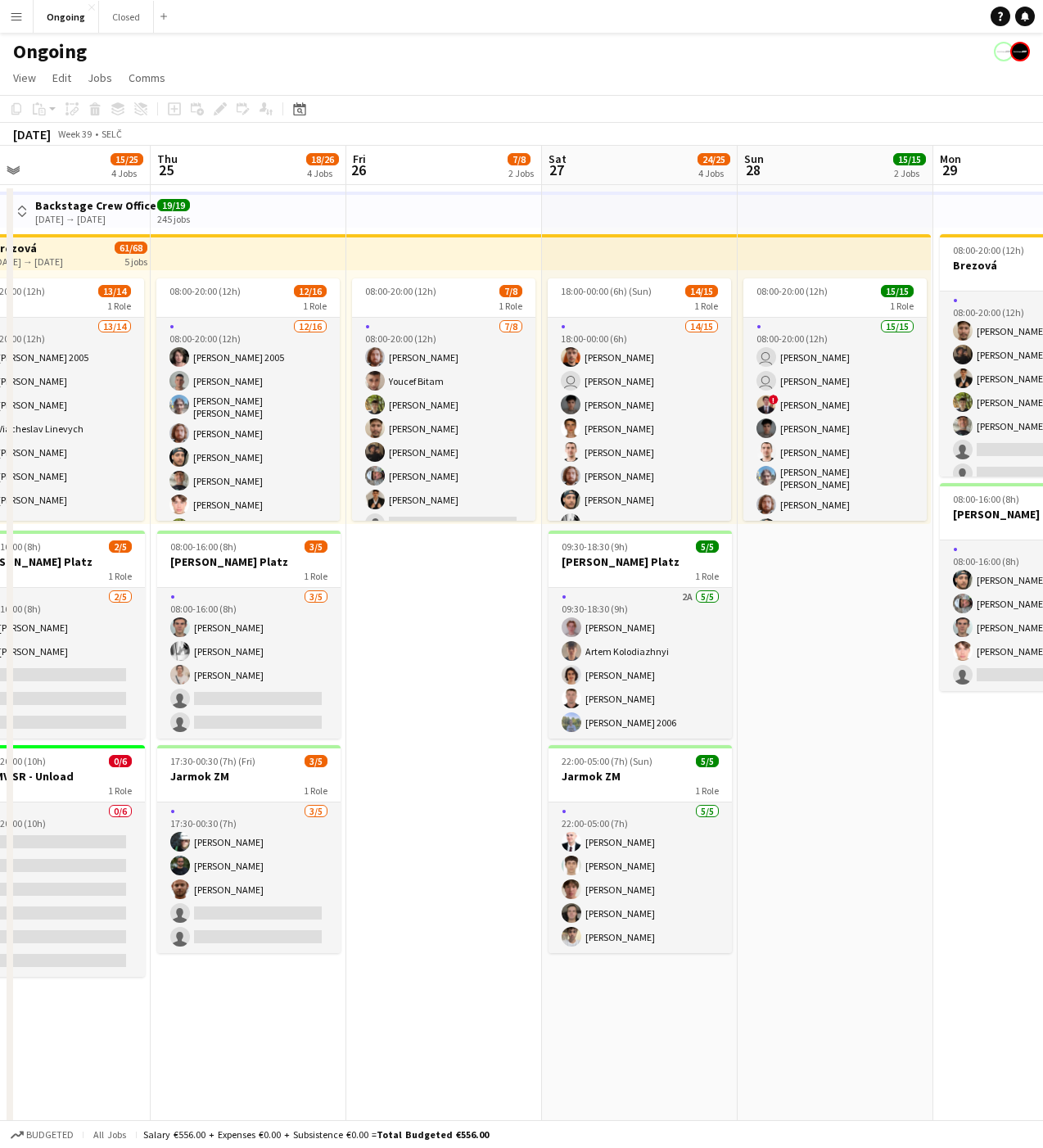
click at [451, 632] on app-date-cell "08:00-20:00 (12h) 7/8 1 Role [DATE] 08:00-20:00 (12h) [PERSON_NAME] [PERSON_NAM…" at bounding box center [444, 815] width 196 height 1261
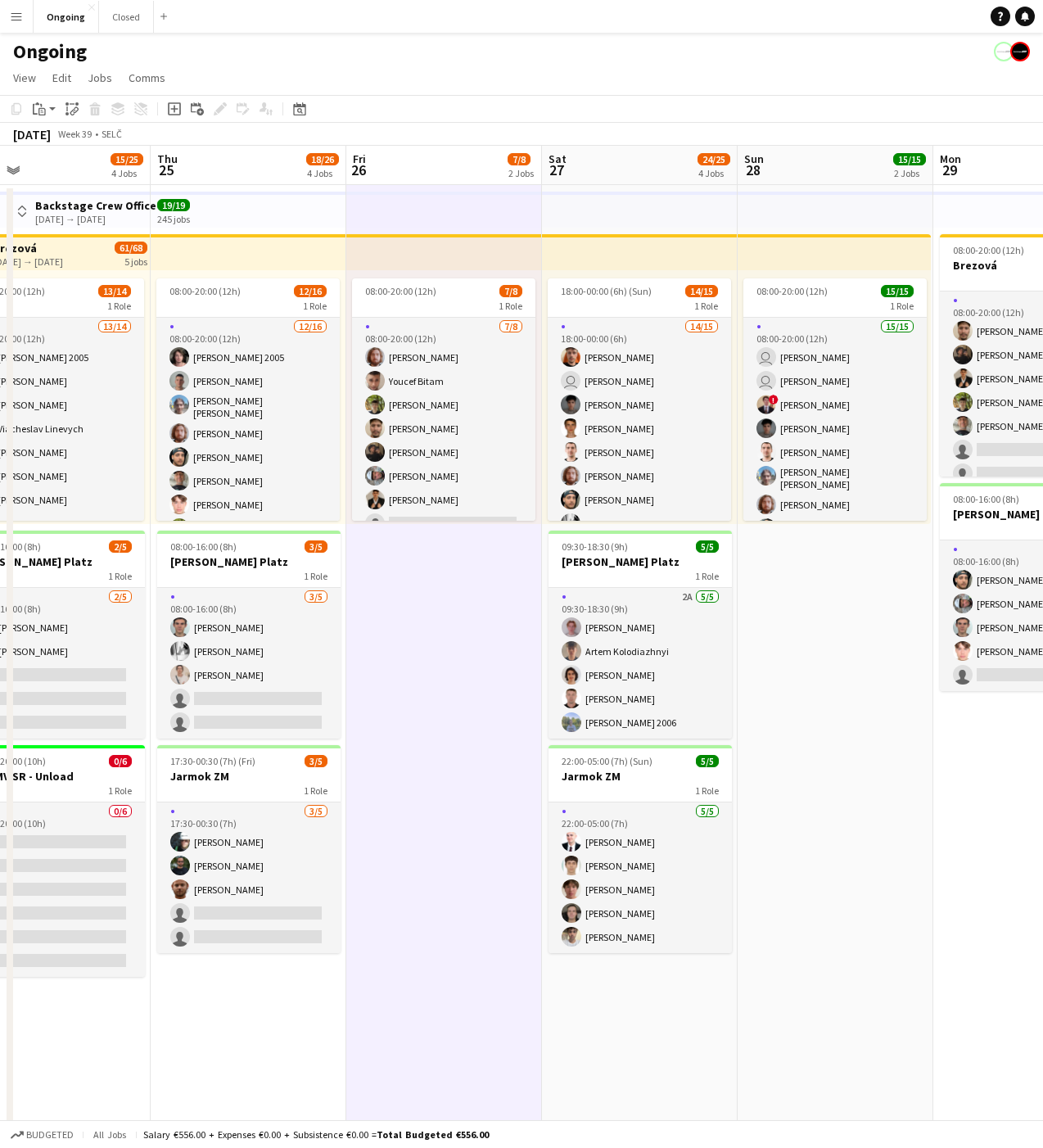
click at [451, 632] on app-date-cell "08:00-20:00 (12h) 7/8 1 Role [DATE] 08:00-20:00 (12h) [PERSON_NAME] [PERSON_NAM…" at bounding box center [444, 815] width 196 height 1261
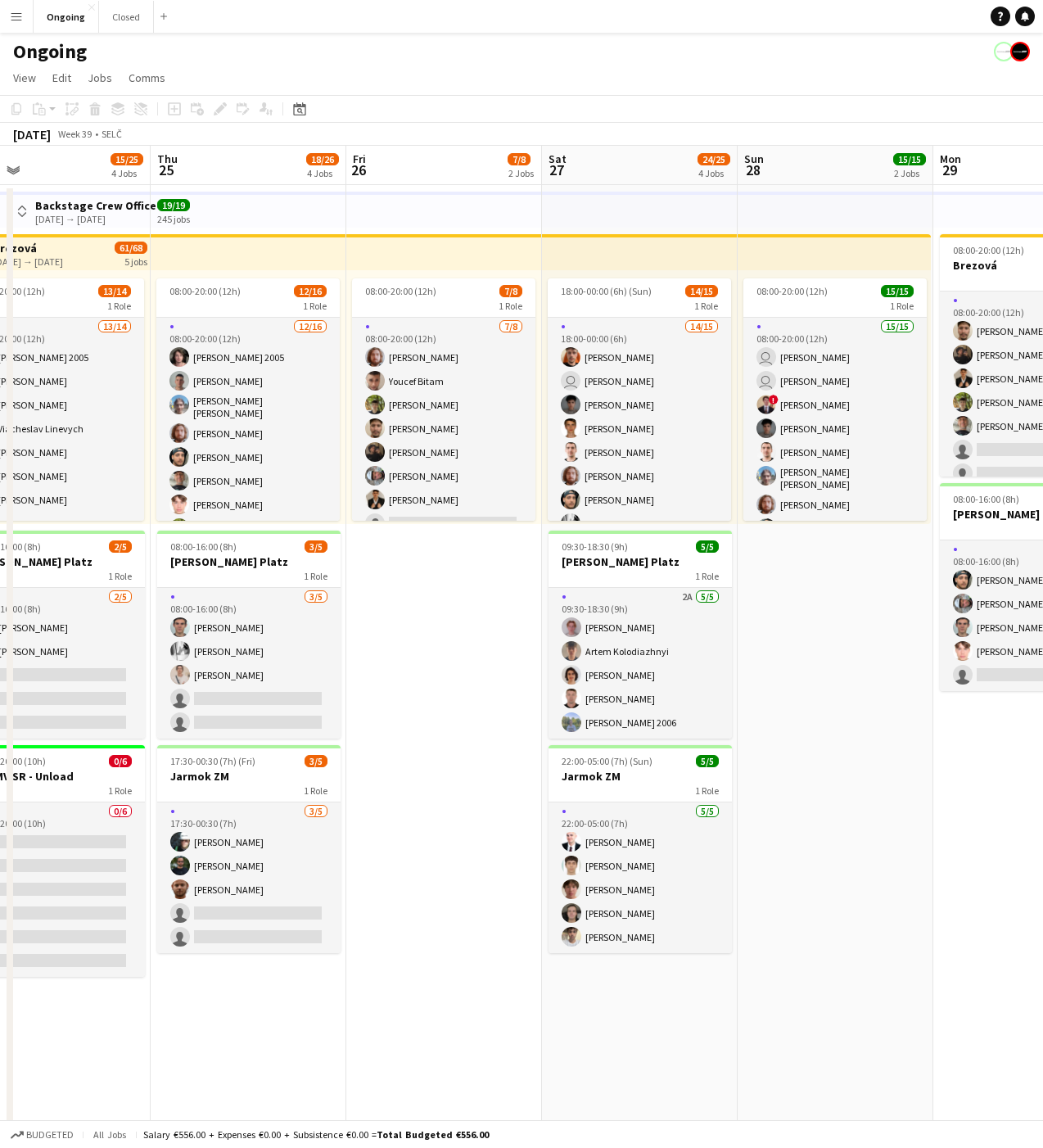
click at [441, 635] on app-date-cell "08:00-20:00 (12h) 7/8 1 Role [DATE] 08:00-20:00 (12h) [PERSON_NAME] [PERSON_NAM…" at bounding box center [444, 815] width 196 height 1261
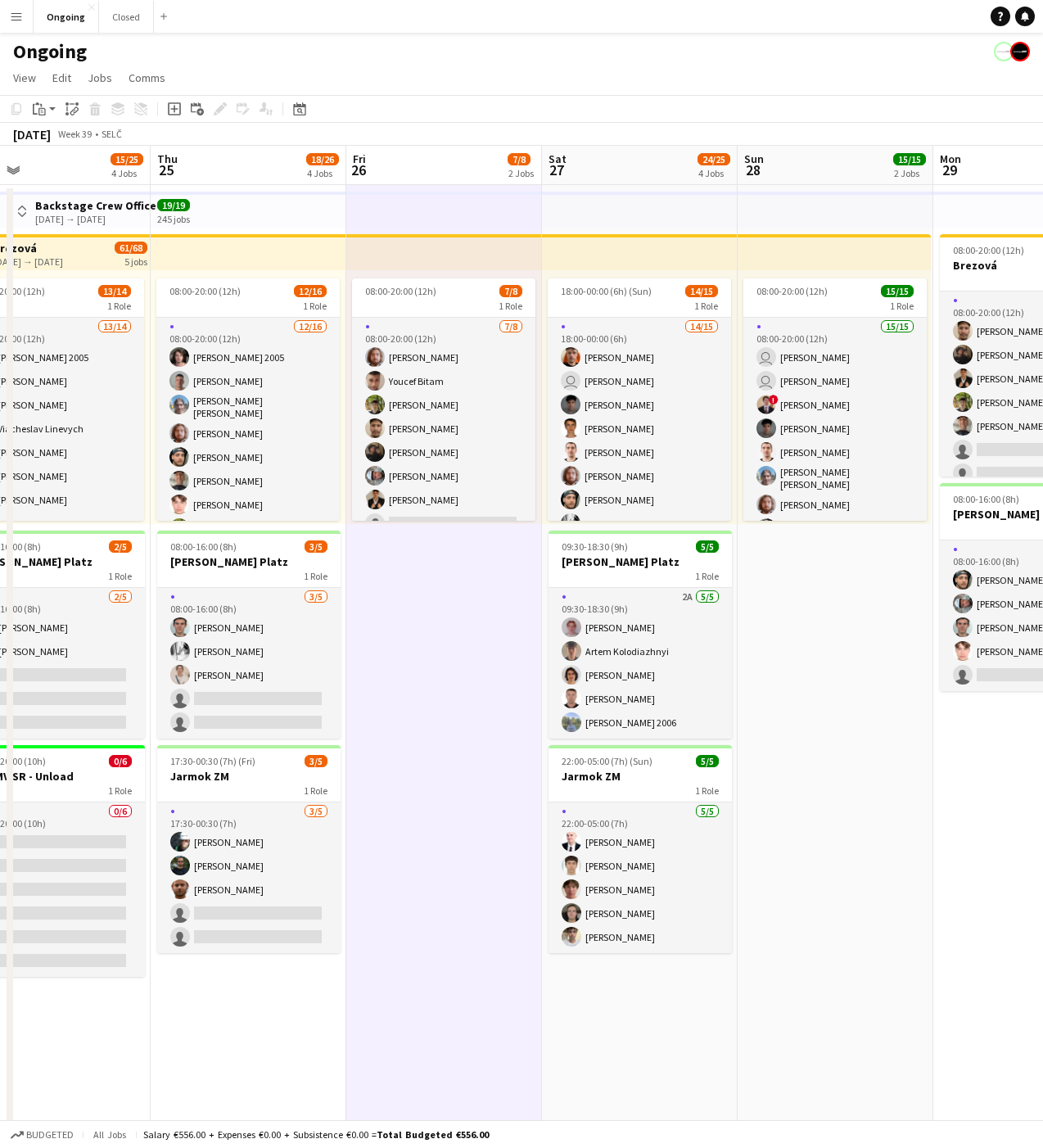
click at [436, 639] on app-date-cell "08:00-20:00 (12h) 7/8 1 Role [DATE] 08:00-20:00 (12h) [PERSON_NAME] [PERSON_NAM…" at bounding box center [444, 815] width 196 height 1261
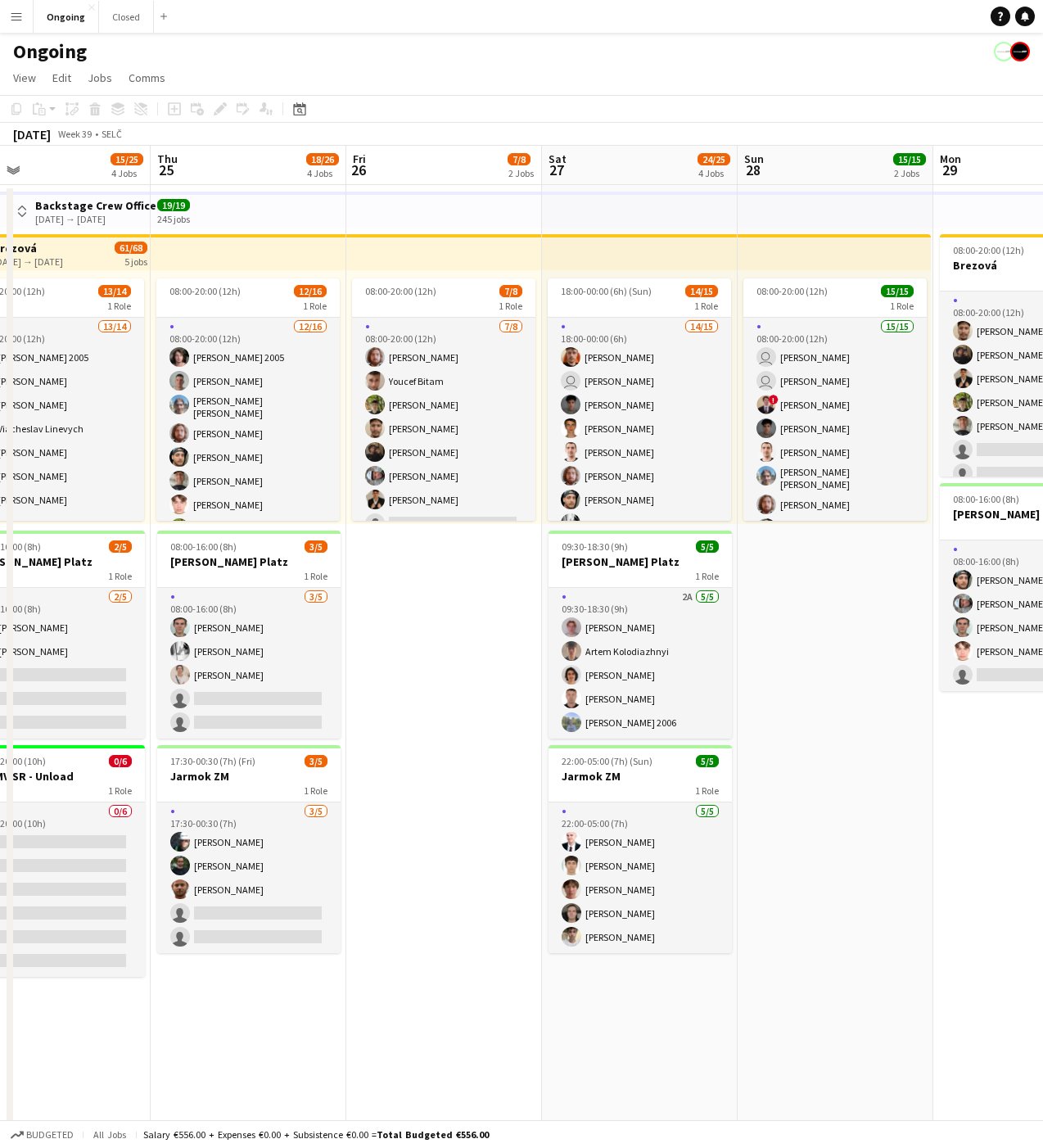
click at [450, 639] on app-date-cell "08:00-20:00 (12h) 7/8 1 Role [DATE] 08:00-20:00 (12h) [PERSON_NAME] [PERSON_NAM…" at bounding box center [444, 815] width 196 height 1261
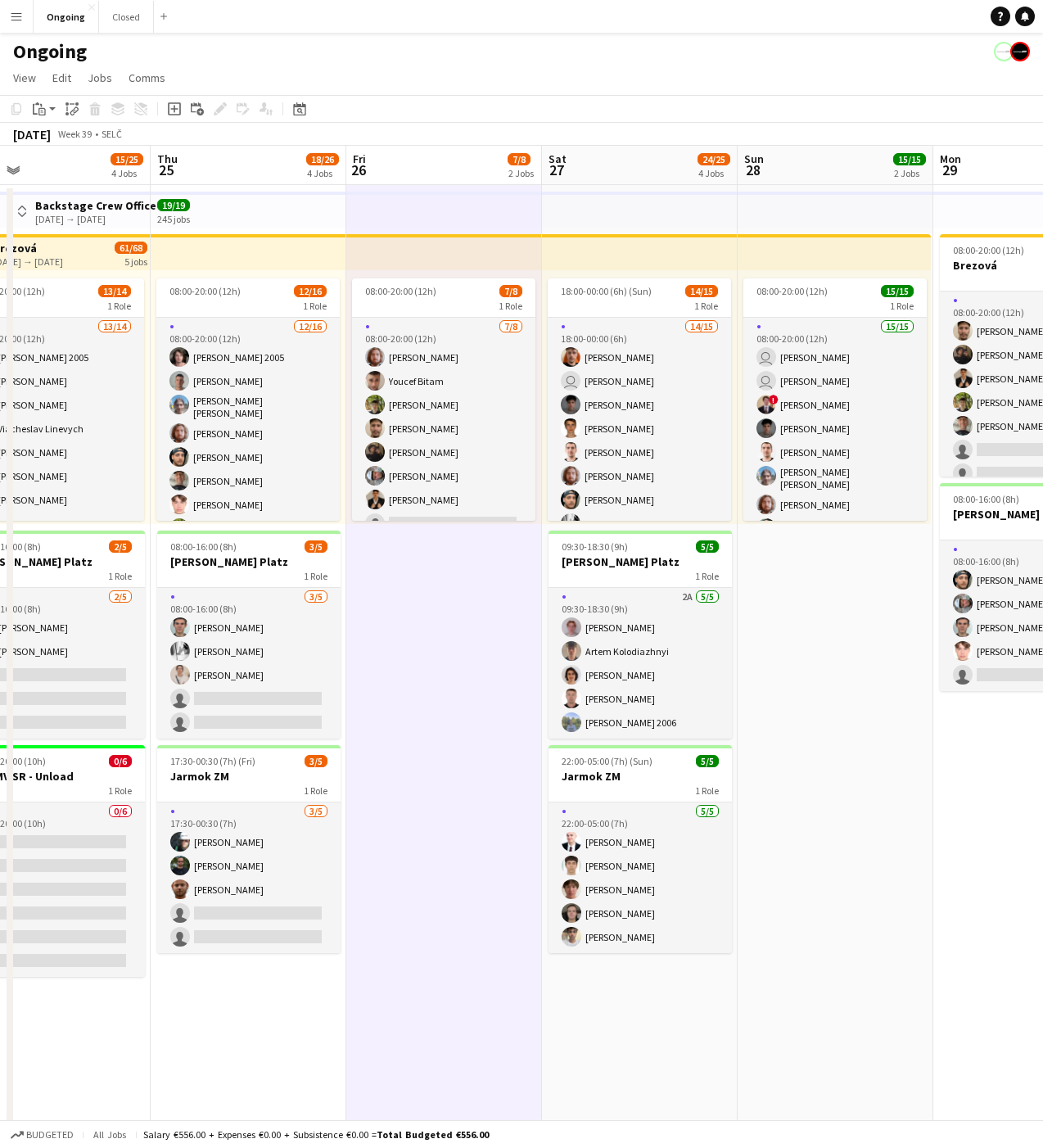
click at [444, 641] on app-date-cell "08:00-20:00 (12h) 7/8 1 Role [DATE] 08:00-20:00 (12h) [PERSON_NAME] [PERSON_NAM…" at bounding box center [444, 815] width 196 height 1261
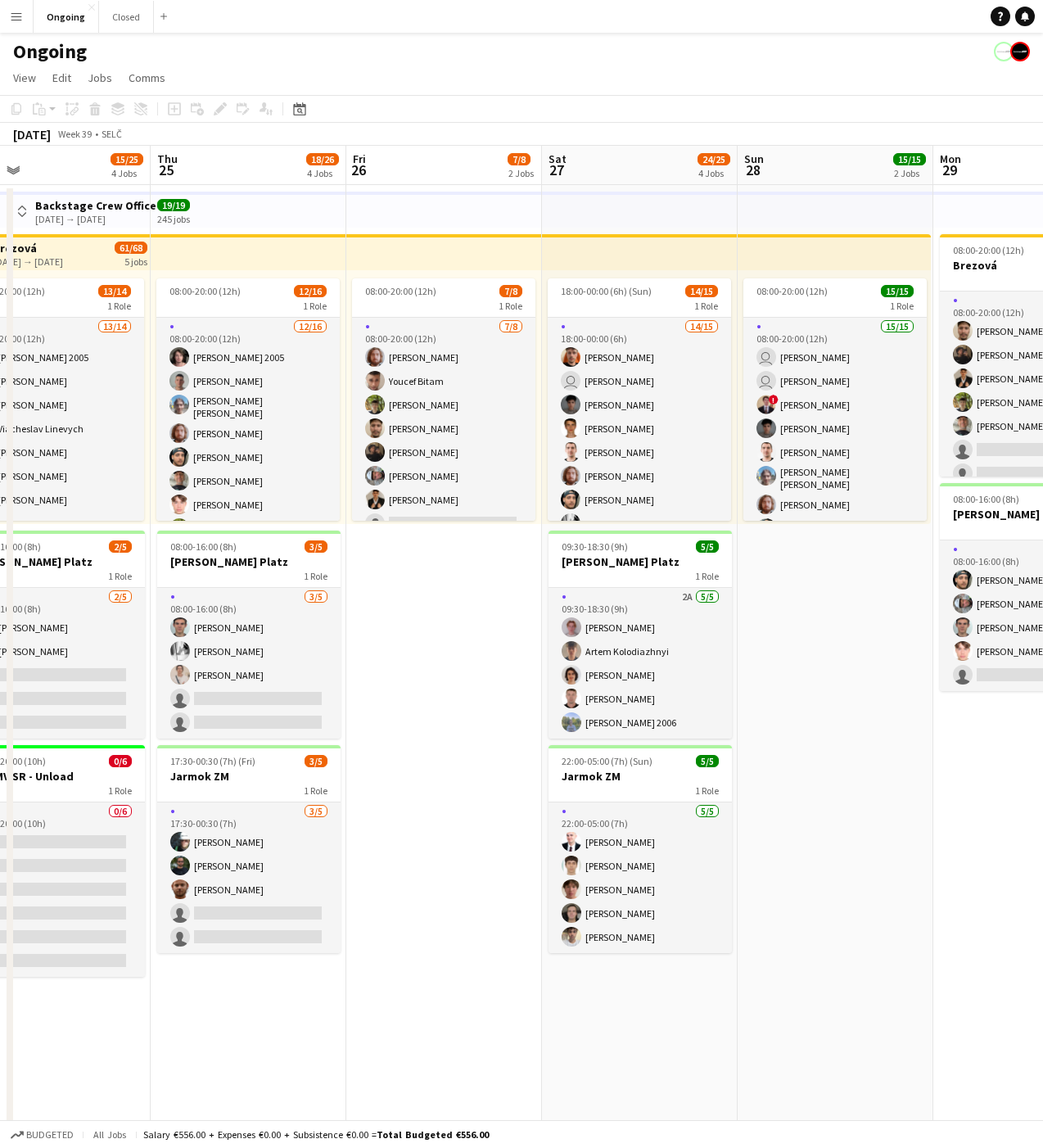
click at [443, 645] on app-date-cell "08:00-20:00 (12h) 7/8 1 Role [DATE] 08:00-20:00 (12h) [PERSON_NAME] [PERSON_NAM…" at bounding box center [444, 815] width 196 height 1261
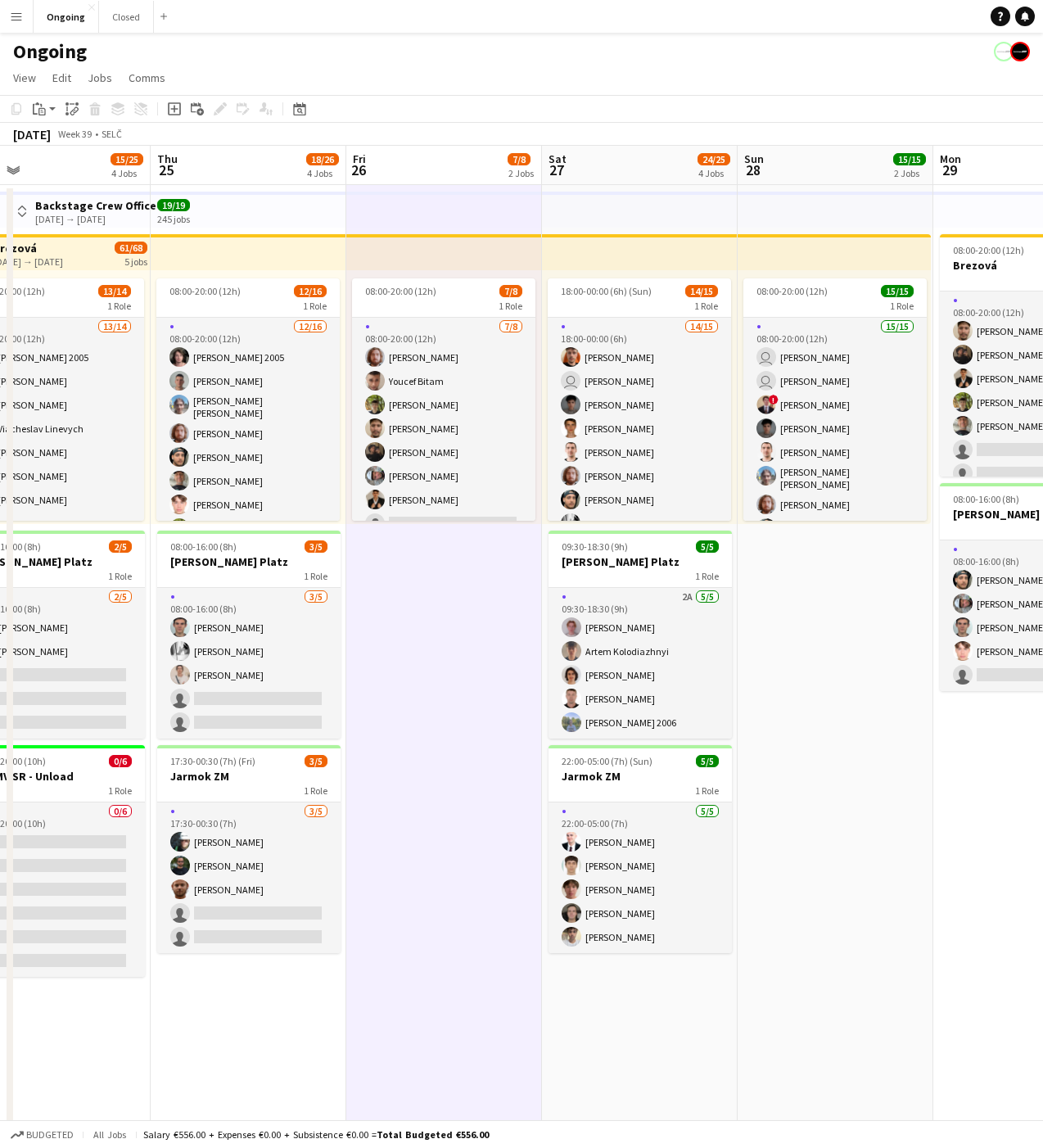
click at [446, 644] on app-date-cell "08:00-20:00 (12h) 7/8 1 Role [DATE] 08:00-20:00 (12h) [PERSON_NAME] [PERSON_NAM…" at bounding box center [444, 815] width 196 height 1261
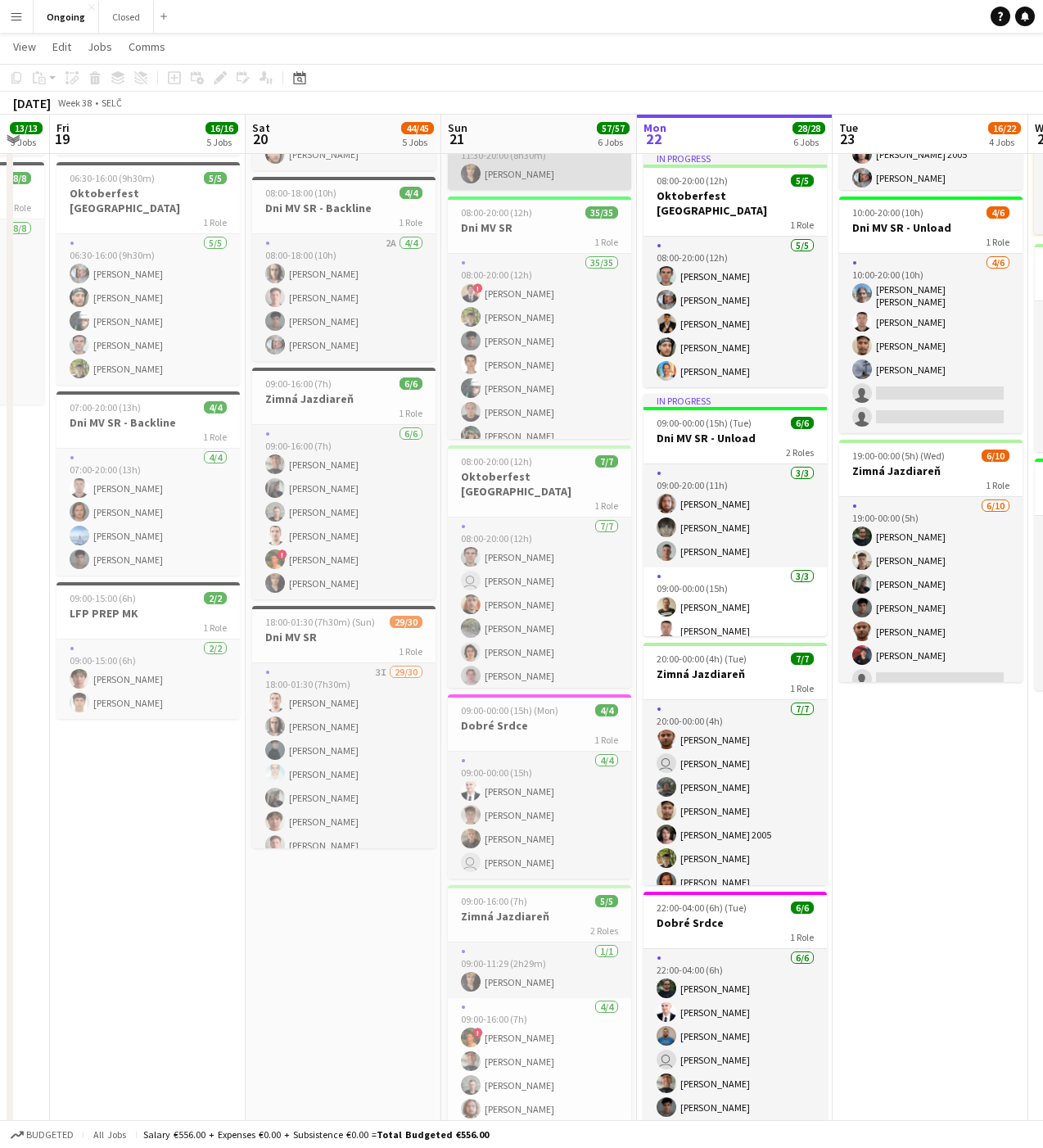
scroll to position [325, 0]
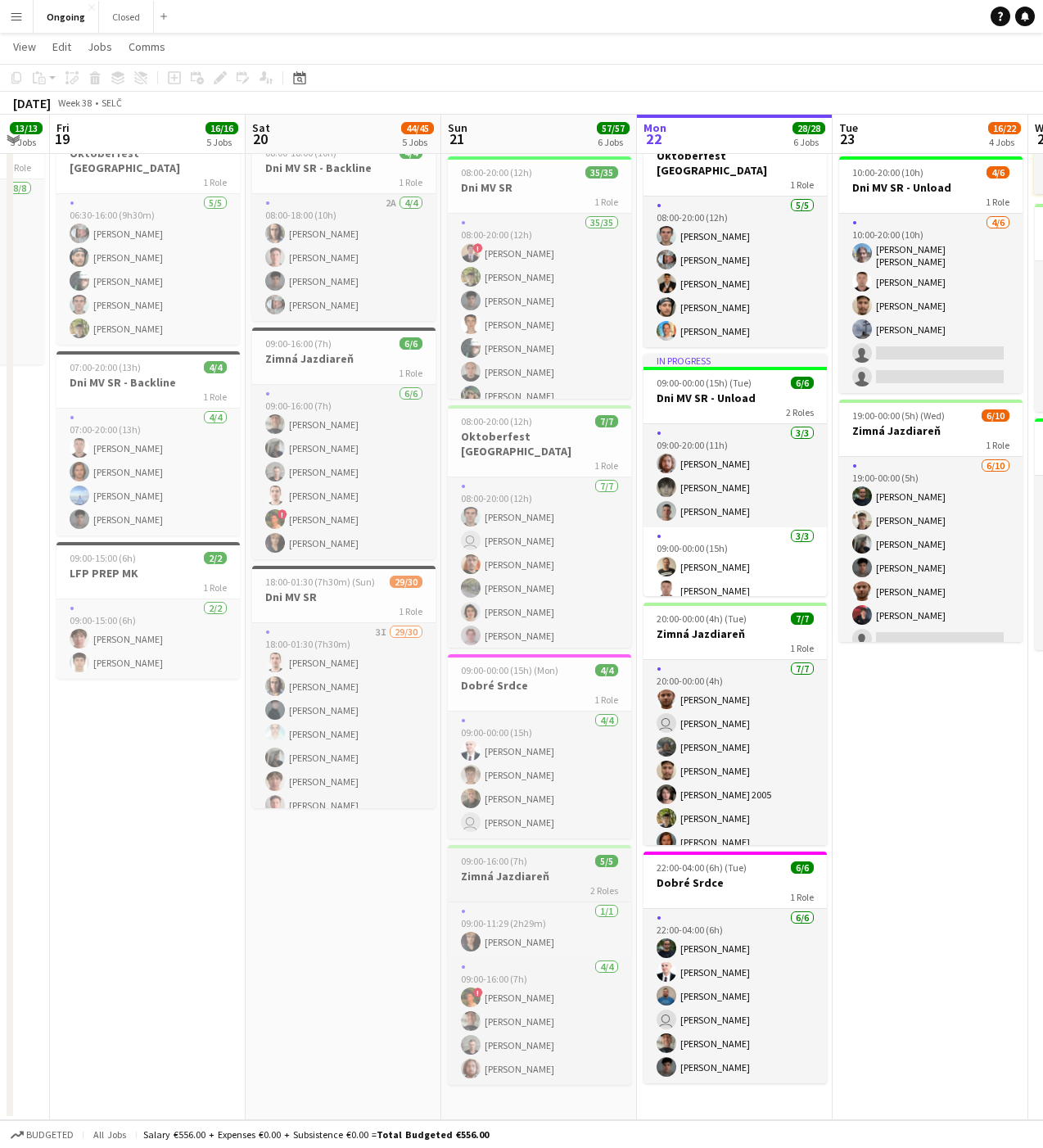
click at [519, 862] on span "09:00-16:00 (7h)" at bounding box center [493, 861] width 66 height 12
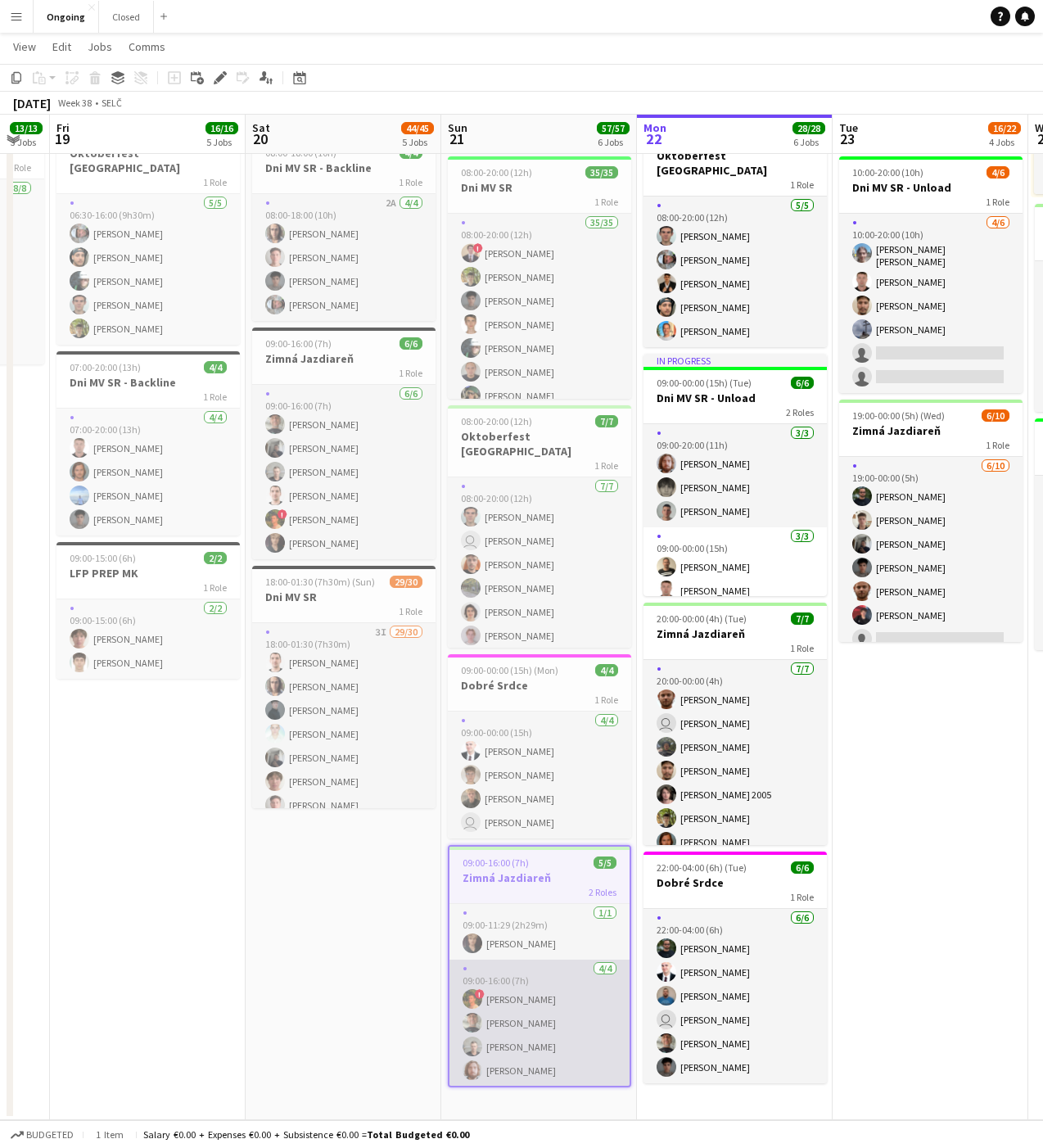
scroll to position [1, 0]
click at [529, 1015] on app-card-role "[DATE] 09:00-16:00 (7h) ! [PERSON_NAME] [PERSON_NAME] [PERSON_NAME] [PERSON_NAM…" at bounding box center [539, 1022] width 180 height 127
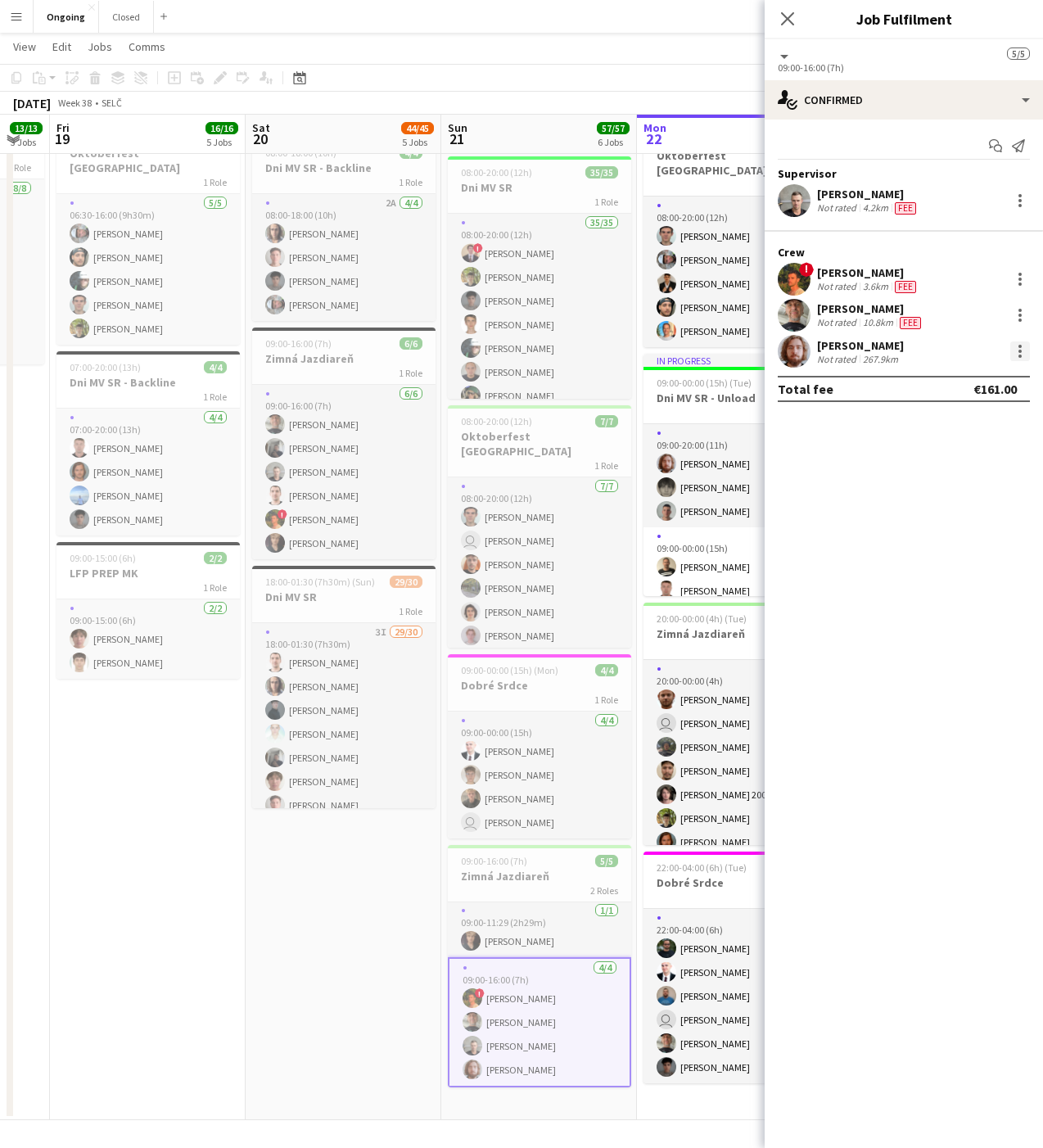
click at [1019, 347] on div at bounding box center [1020, 346] width 4 height 4
click at [950, 381] on span "Edit fee" at bounding box center [937, 381] width 44 height 14
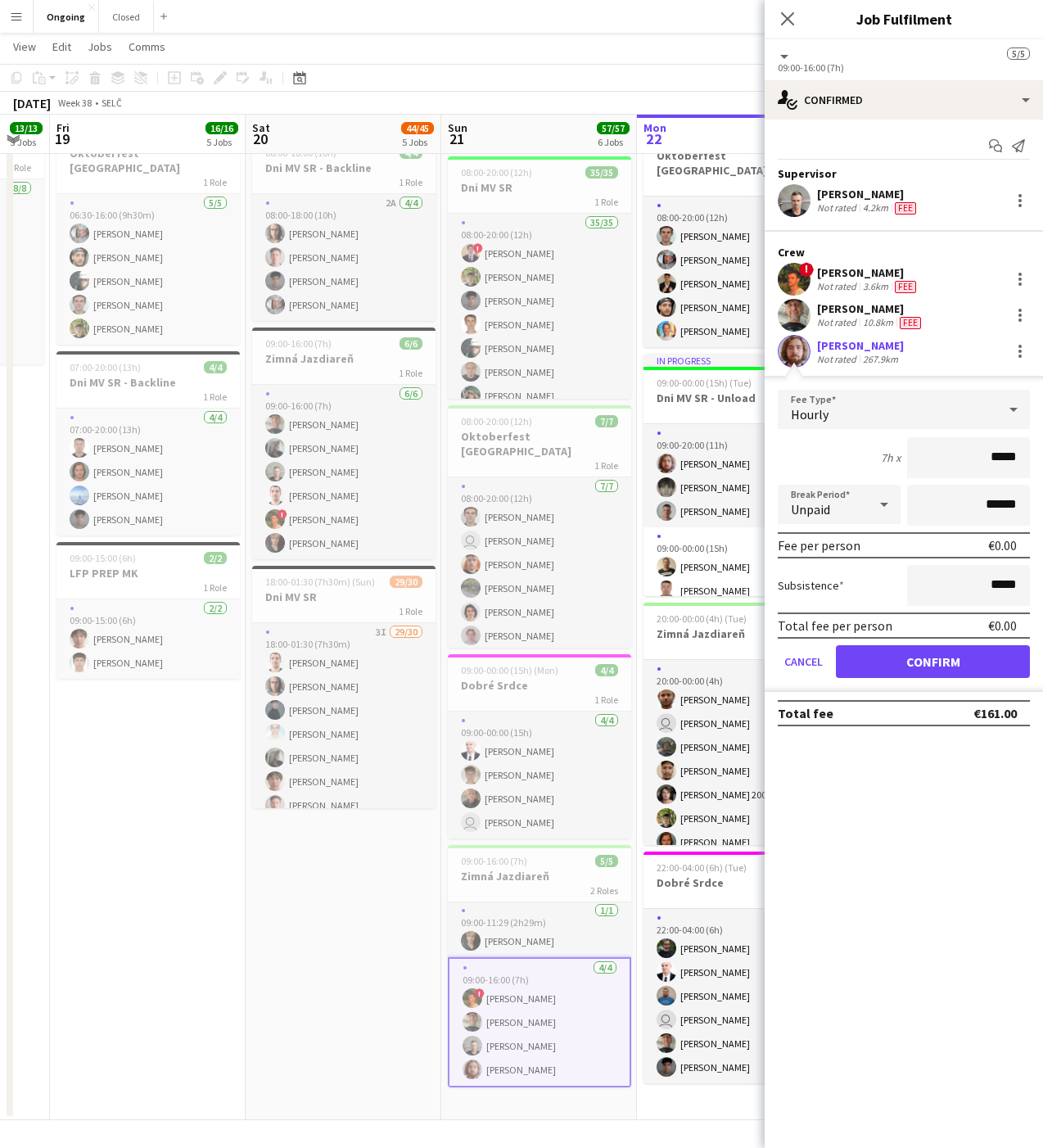
click at [873, 409] on div "Hourly" at bounding box center [887, 409] width 220 height 40
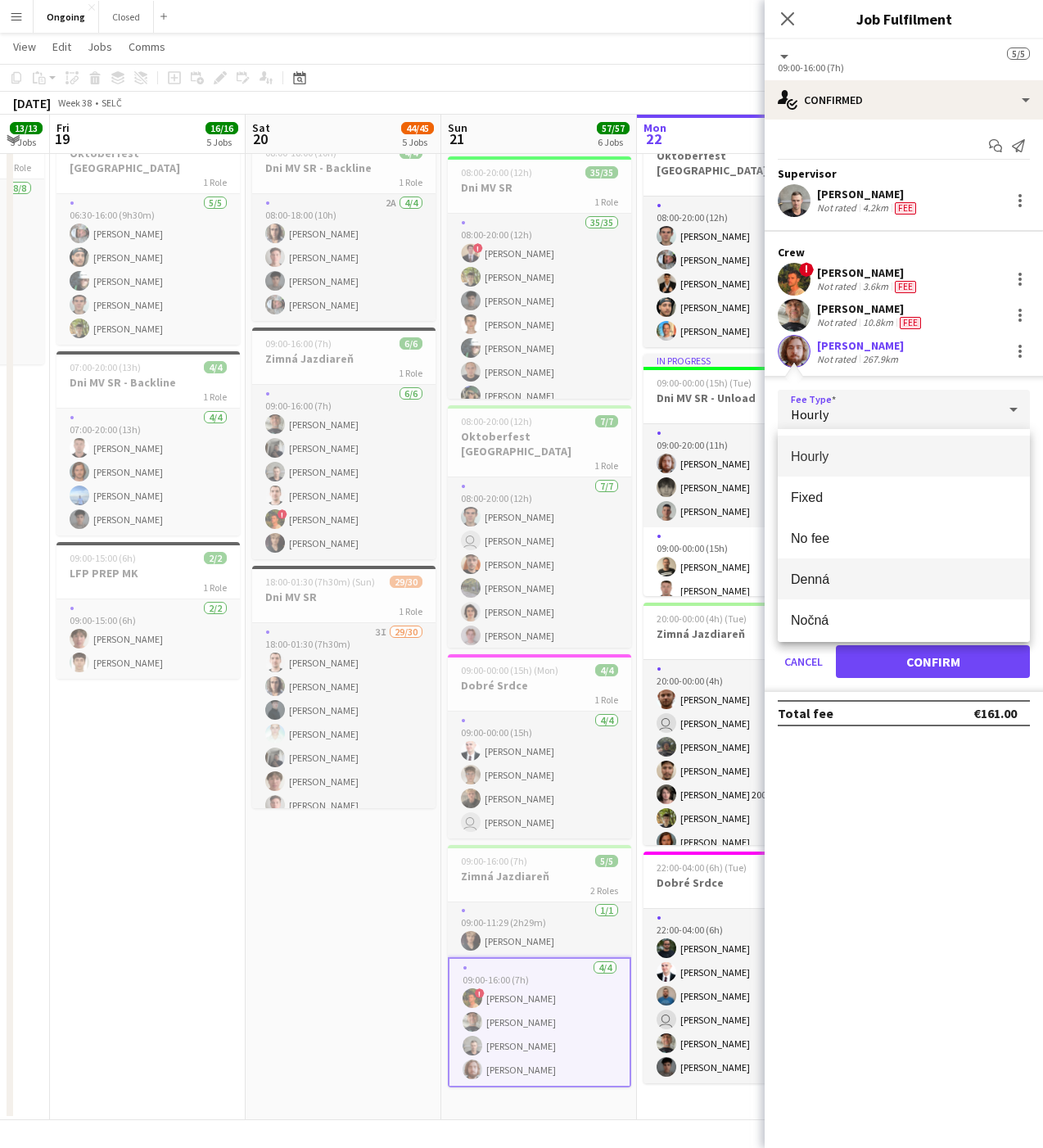
click at [819, 577] on span "Denná" at bounding box center [903, 579] width 226 height 16
type input "*****"
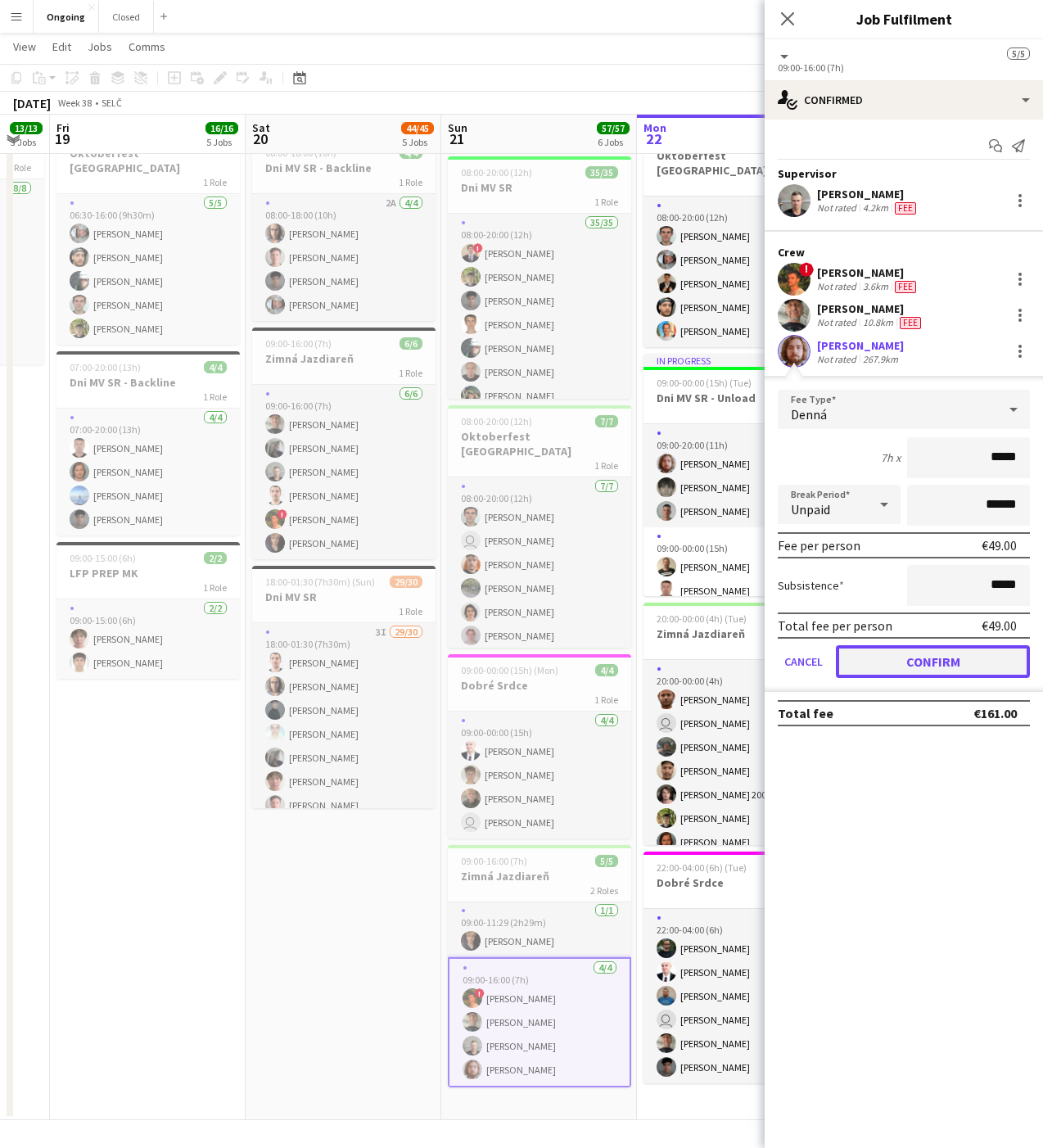
click at [951, 671] on button "Confirm" at bounding box center [932, 661] width 194 height 33
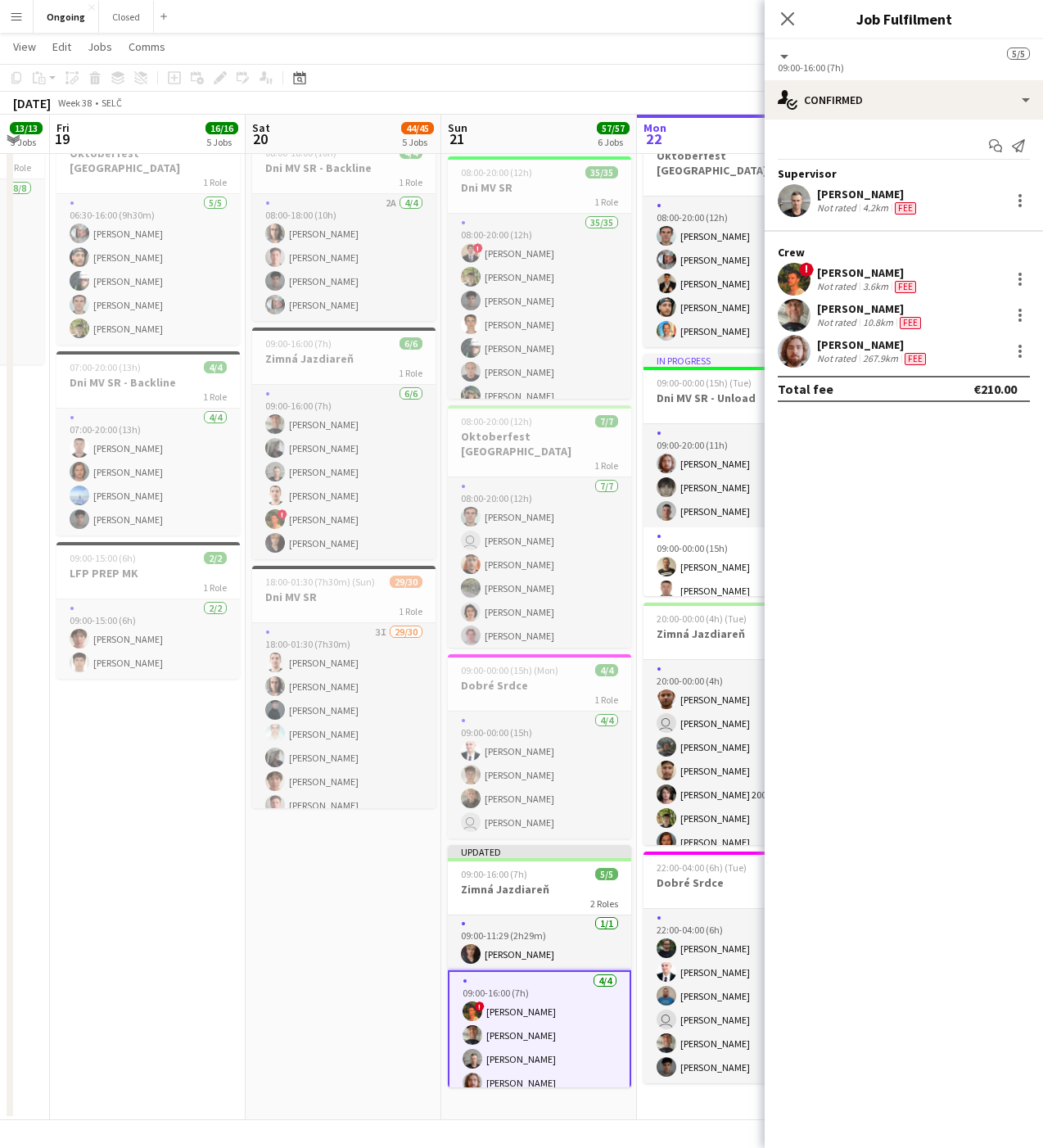
click at [640, 42] on app-page-menu "View Day view expanded Day view collapsed Month view Date picker Jump to [DATE]…" at bounding box center [521, 47] width 1043 height 31
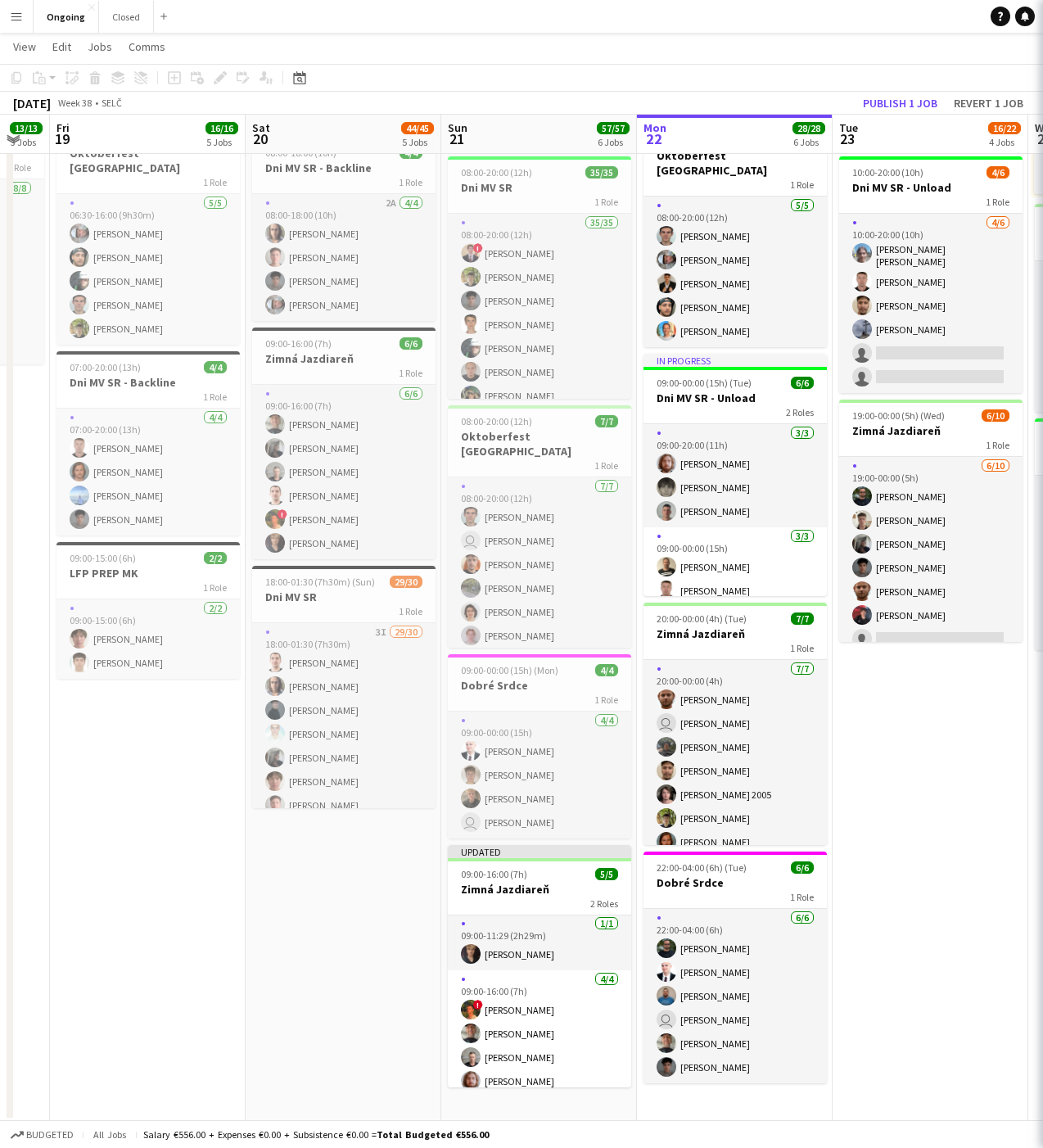
click at [786, 57] on app-page-menu "View Day view expanded Day view collapsed Month view Date picker Jump to [DATE]…" at bounding box center [521, 47] width 1043 height 31
click at [887, 99] on button "Publish 1 job" at bounding box center [900, 103] width 88 height 21
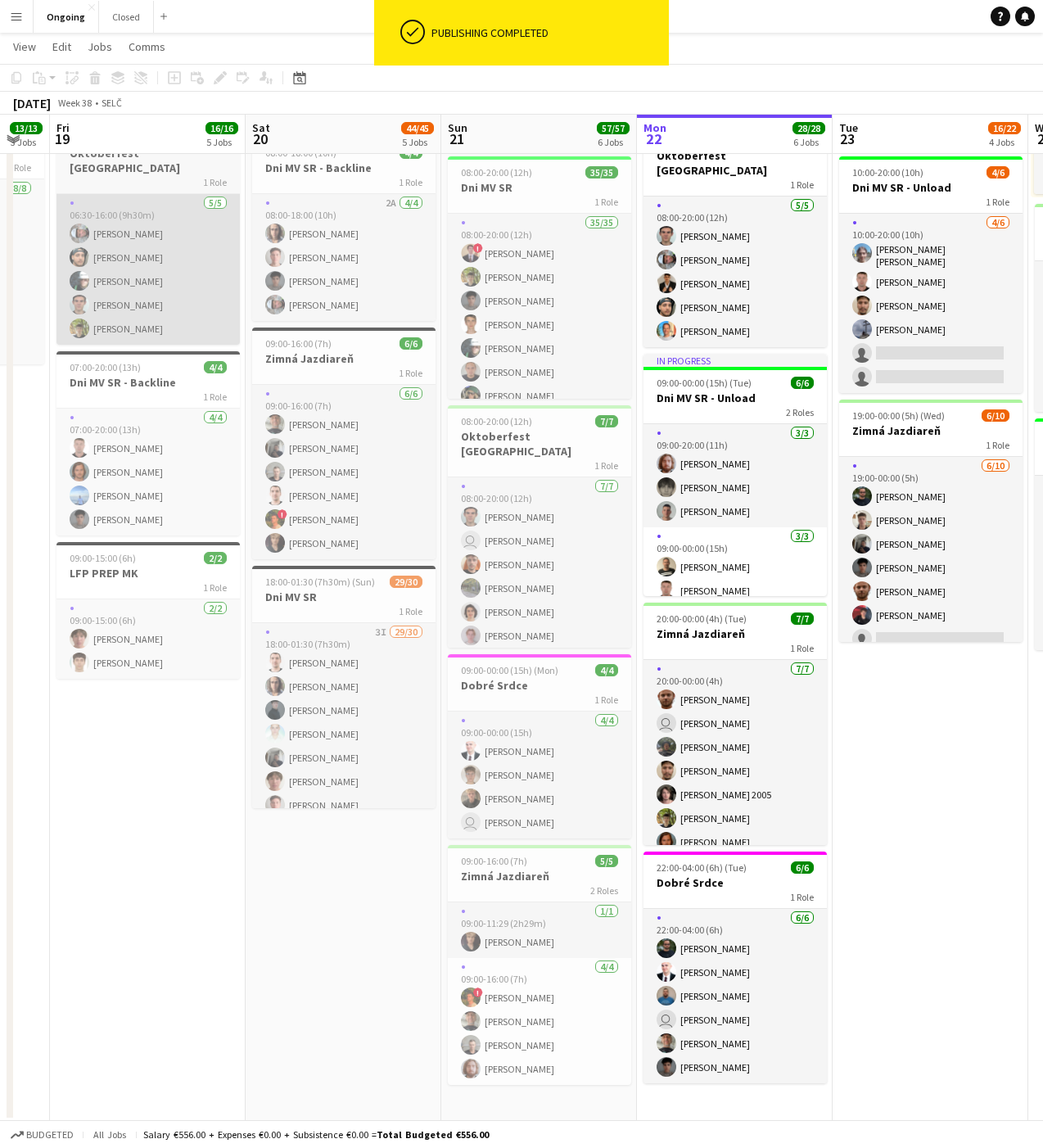
scroll to position [0, 0]
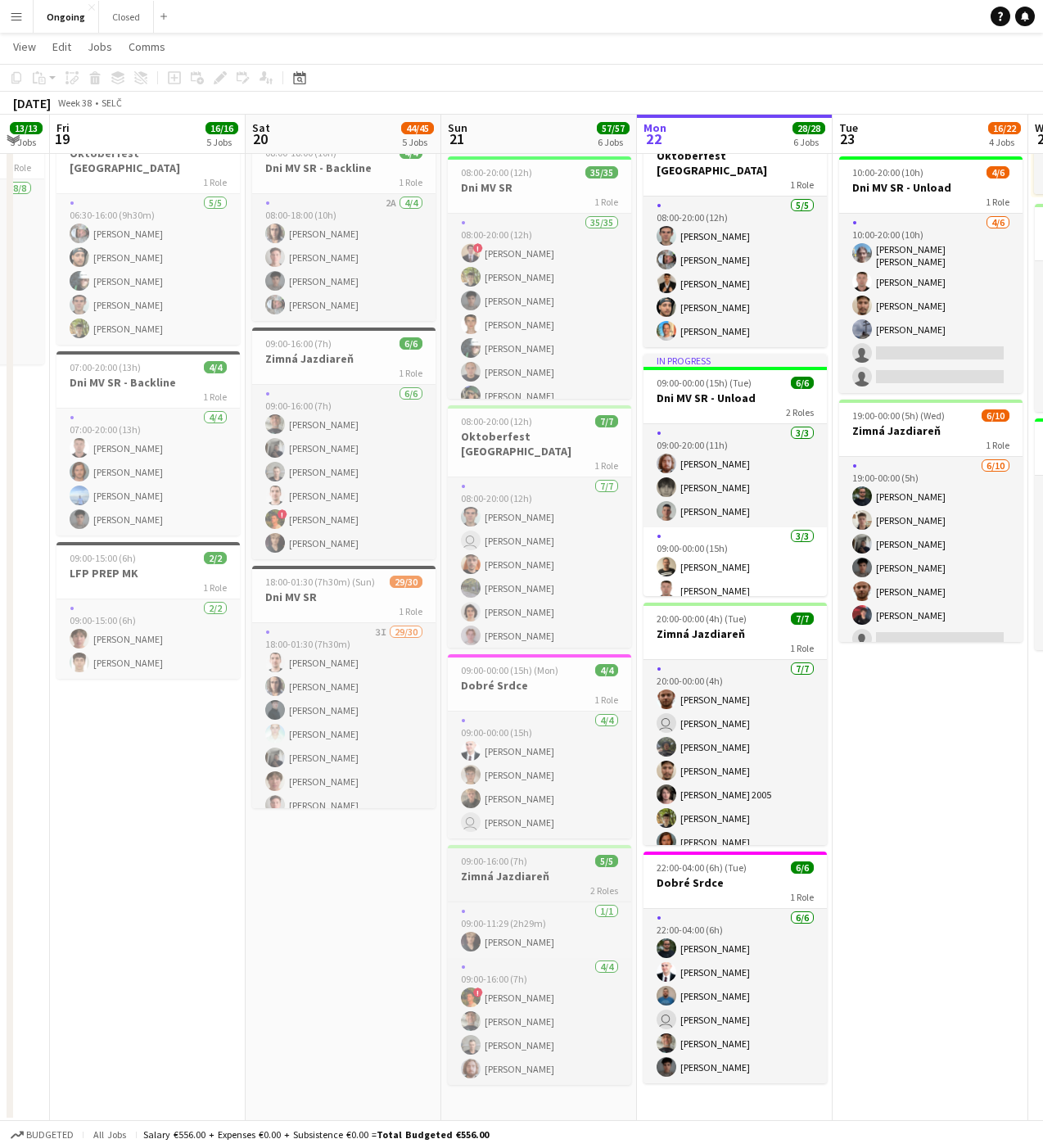
click at [493, 879] on h3 "Zimná Jazdiareň" at bounding box center [539, 876] width 184 height 15
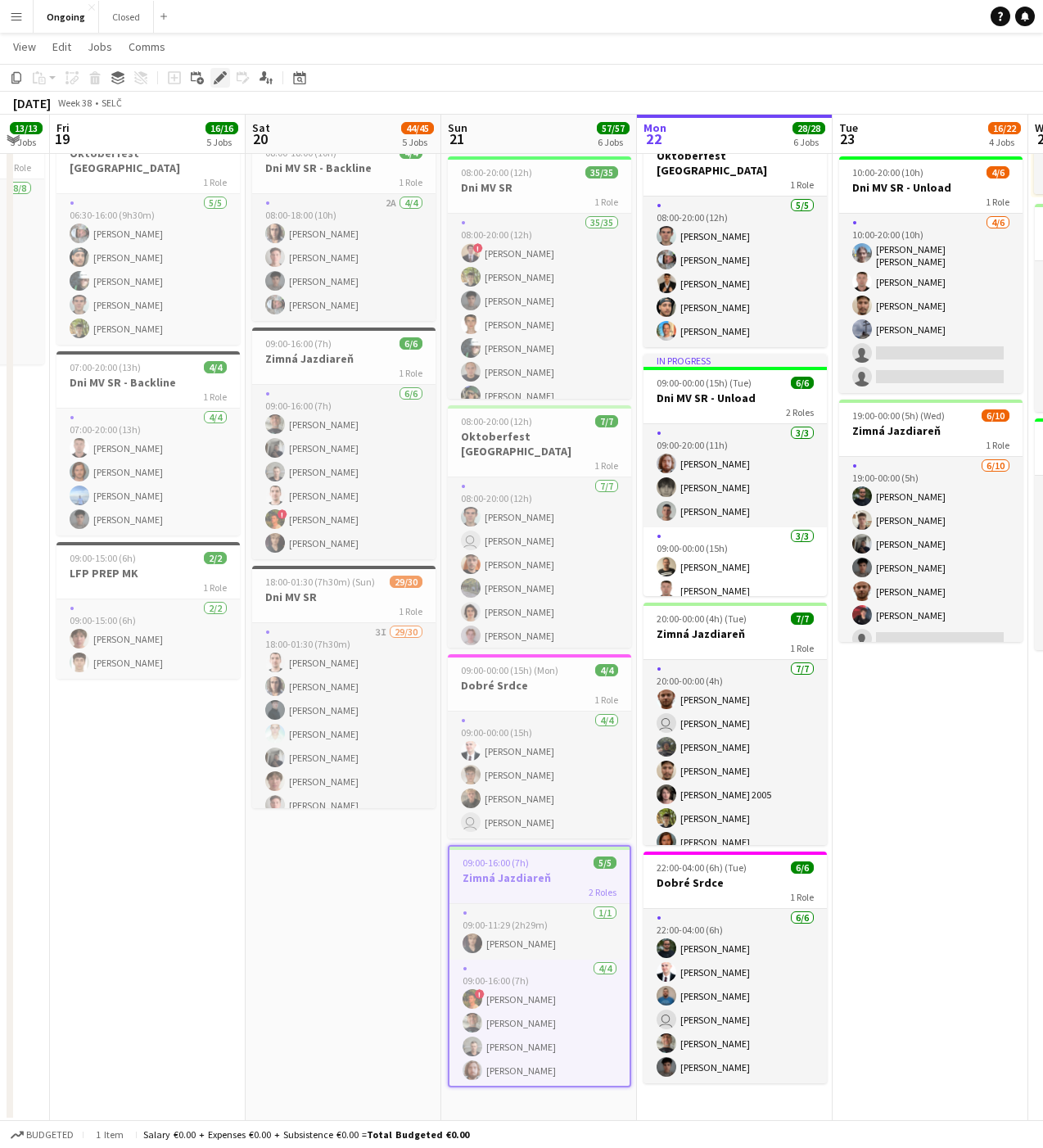
click at [219, 77] on icon at bounding box center [220, 78] width 9 height 9
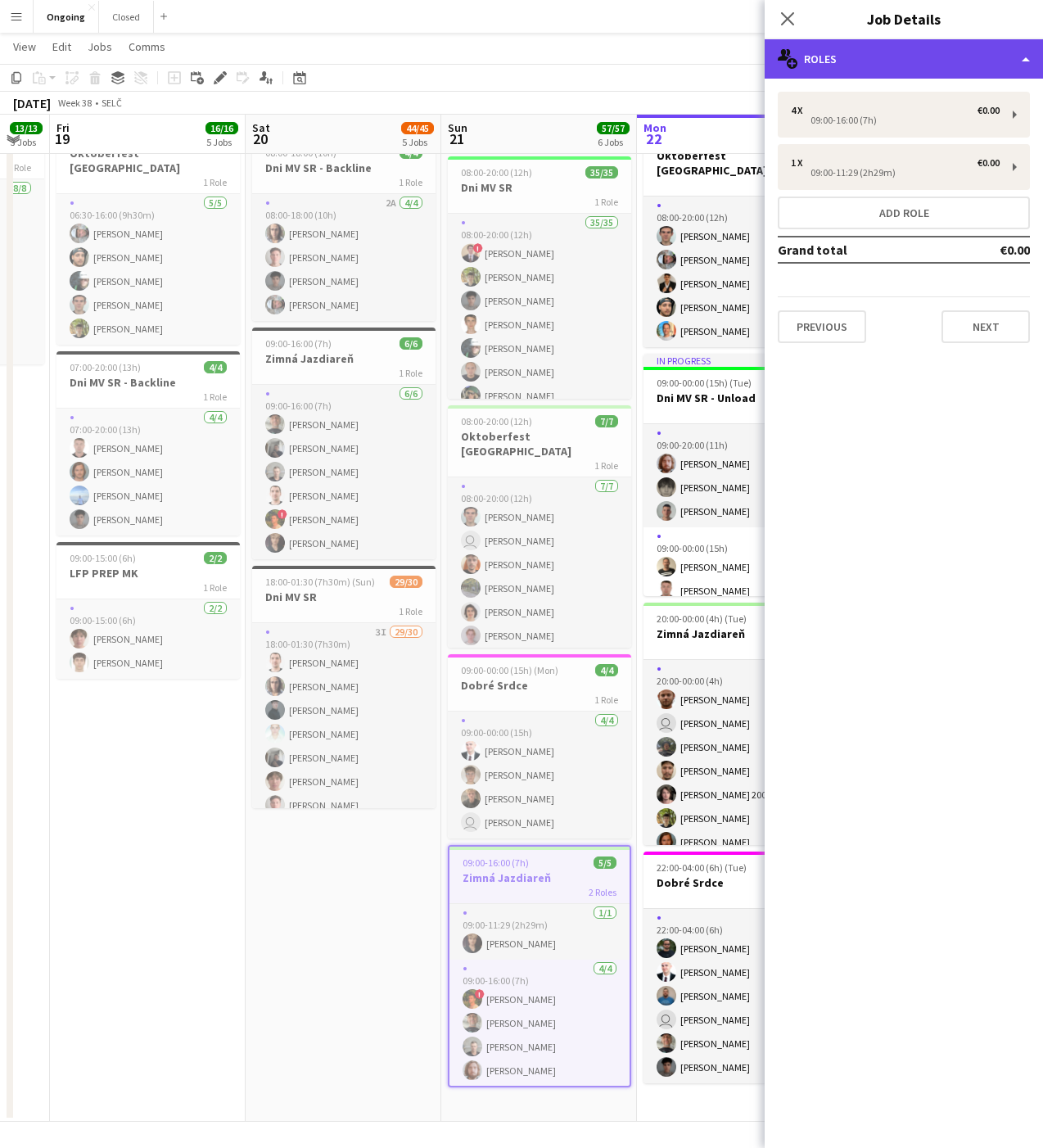
click at [923, 69] on div "multiple-users-add Roles" at bounding box center [903, 59] width 279 height 40
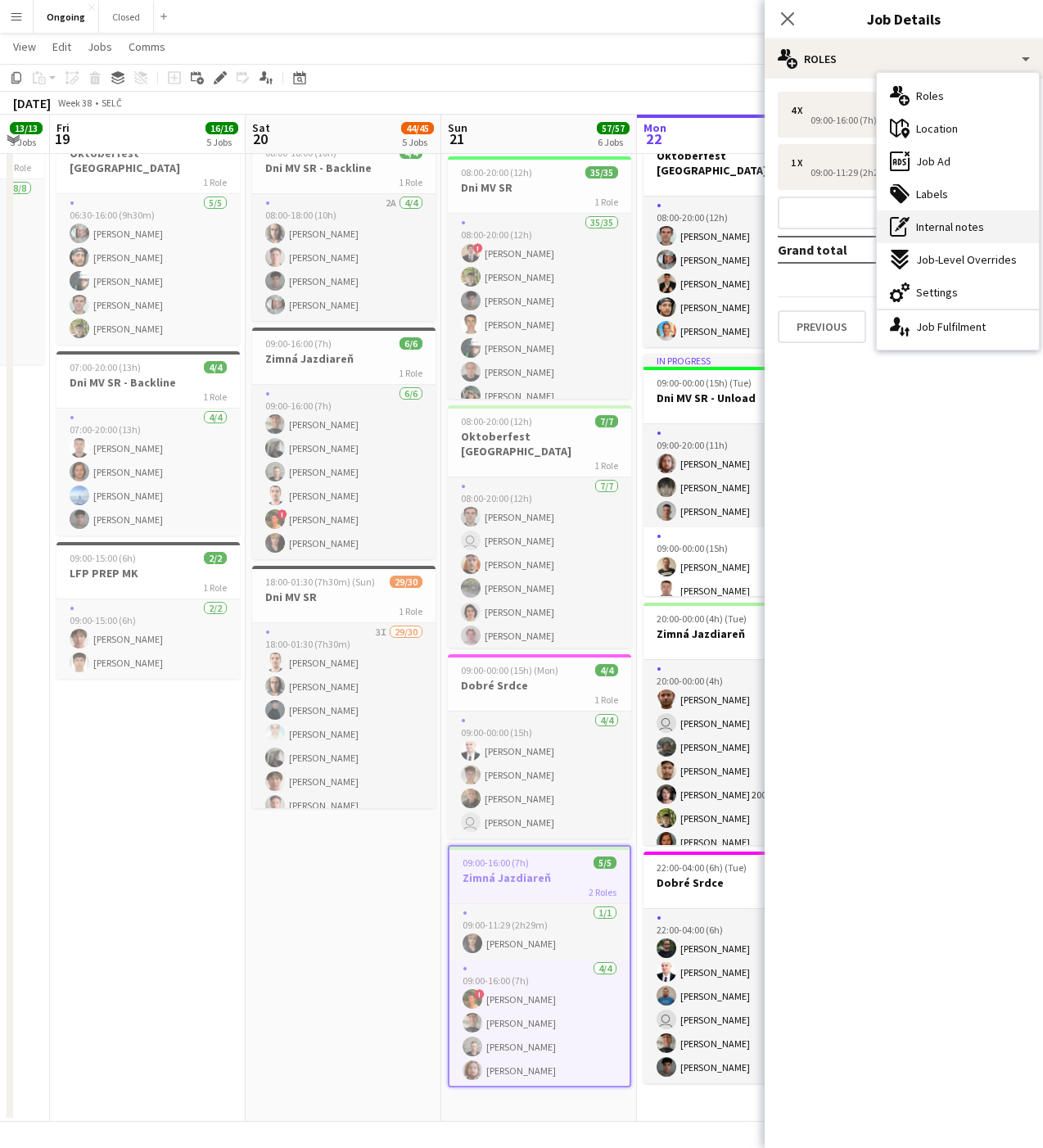
click at [952, 233] on span "Internal notes" at bounding box center [949, 227] width 68 height 15
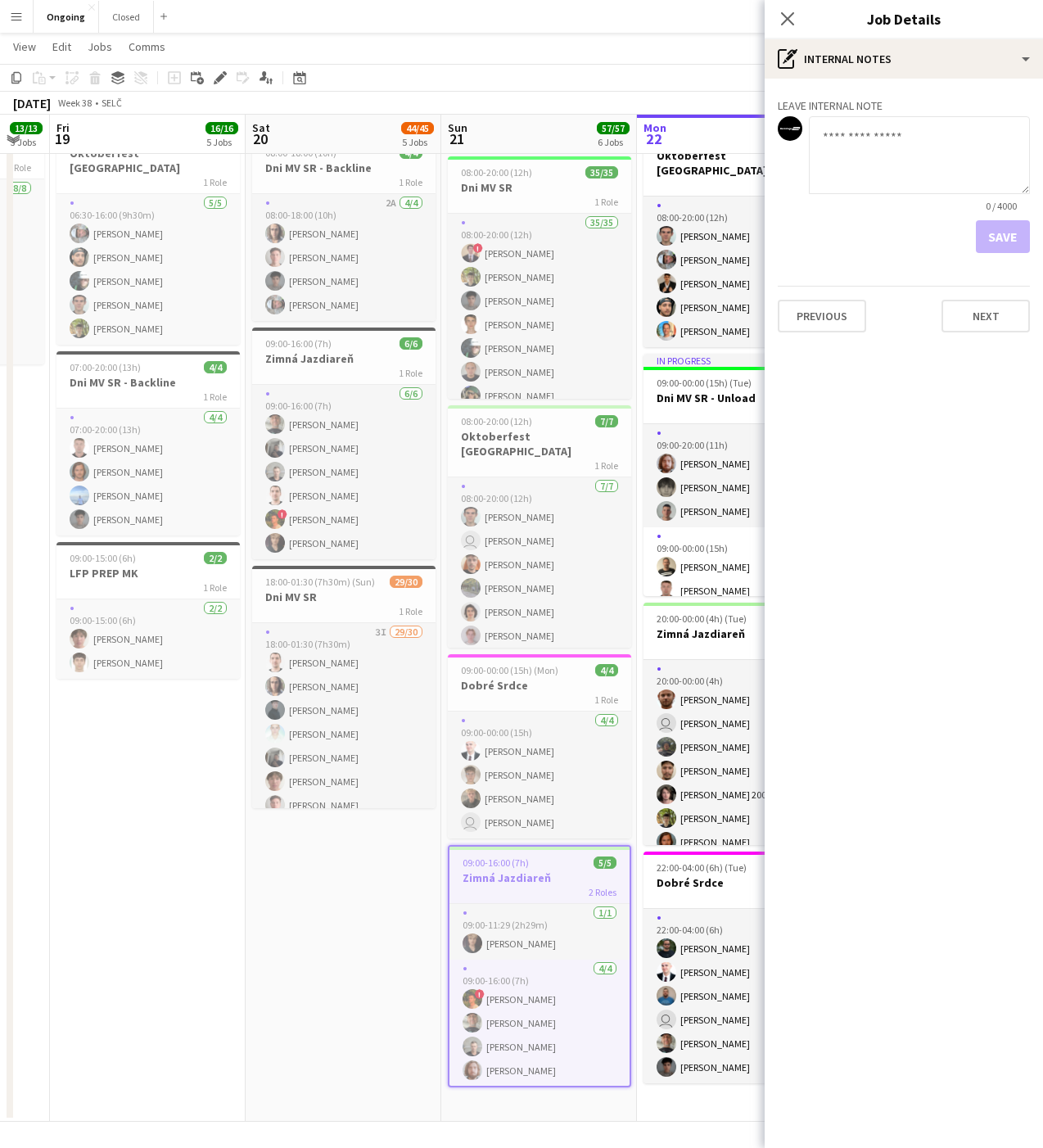
click at [894, 157] on textarea at bounding box center [918, 155] width 221 height 77
type textarea "**********"
click at [1001, 230] on button "Save" at bounding box center [1002, 236] width 54 height 33
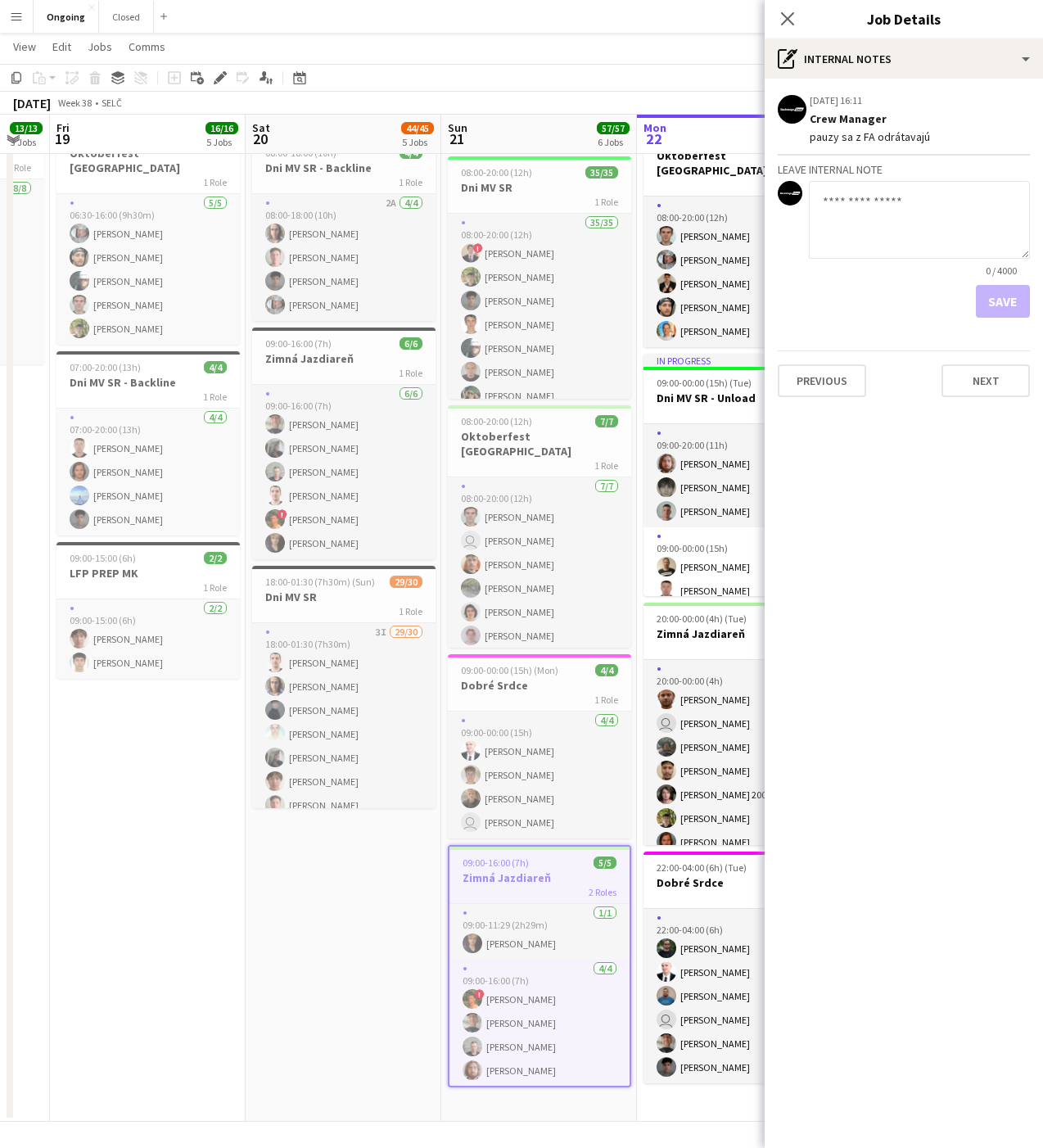
click at [870, 219] on textarea at bounding box center [918, 220] width 221 height 77
type textarea "**********"
click at [1017, 288] on button "Save" at bounding box center [1002, 301] width 54 height 33
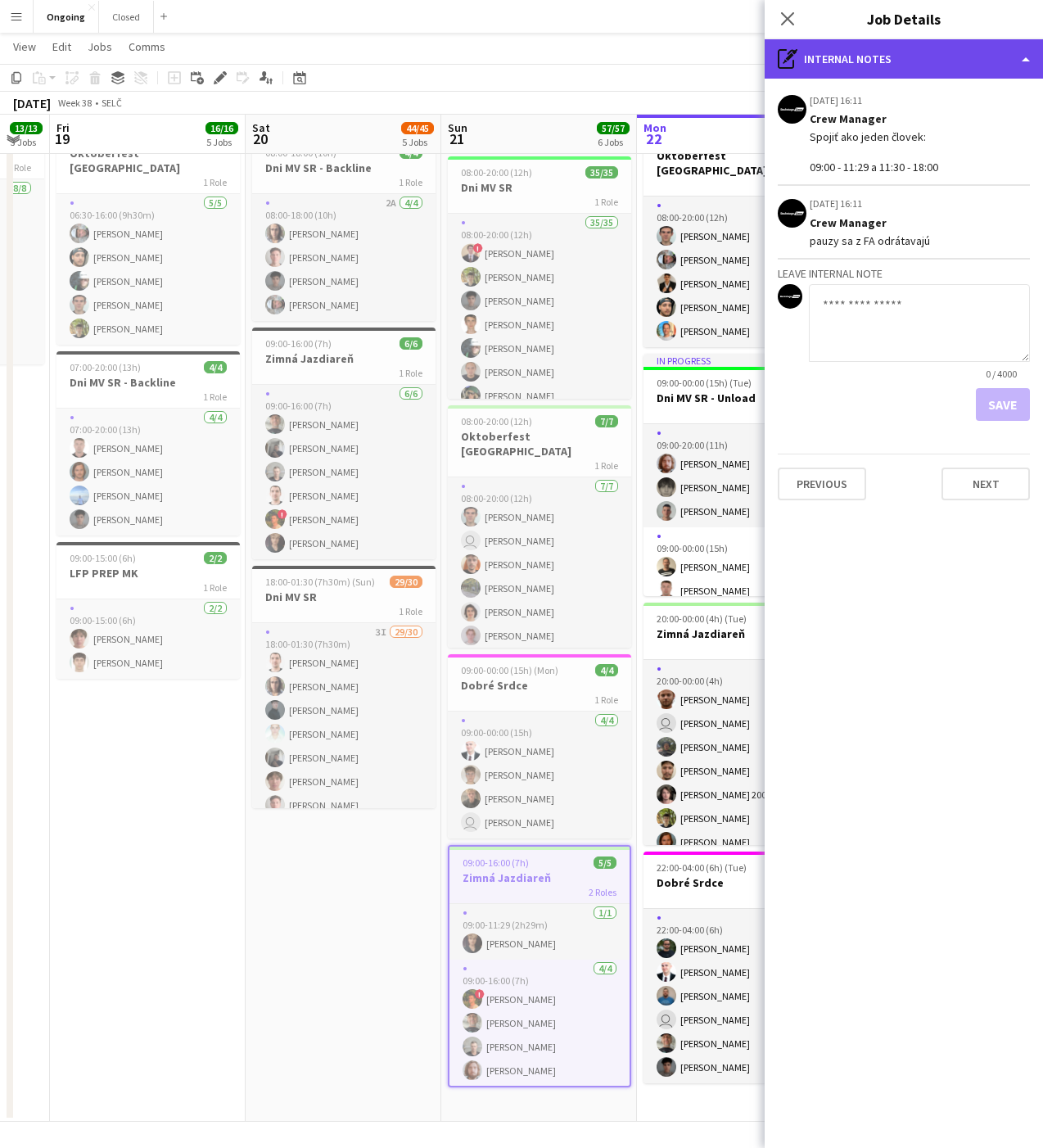
click at [1011, 50] on div "pen-write Internal notes" at bounding box center [903, 59] width 279 height 40
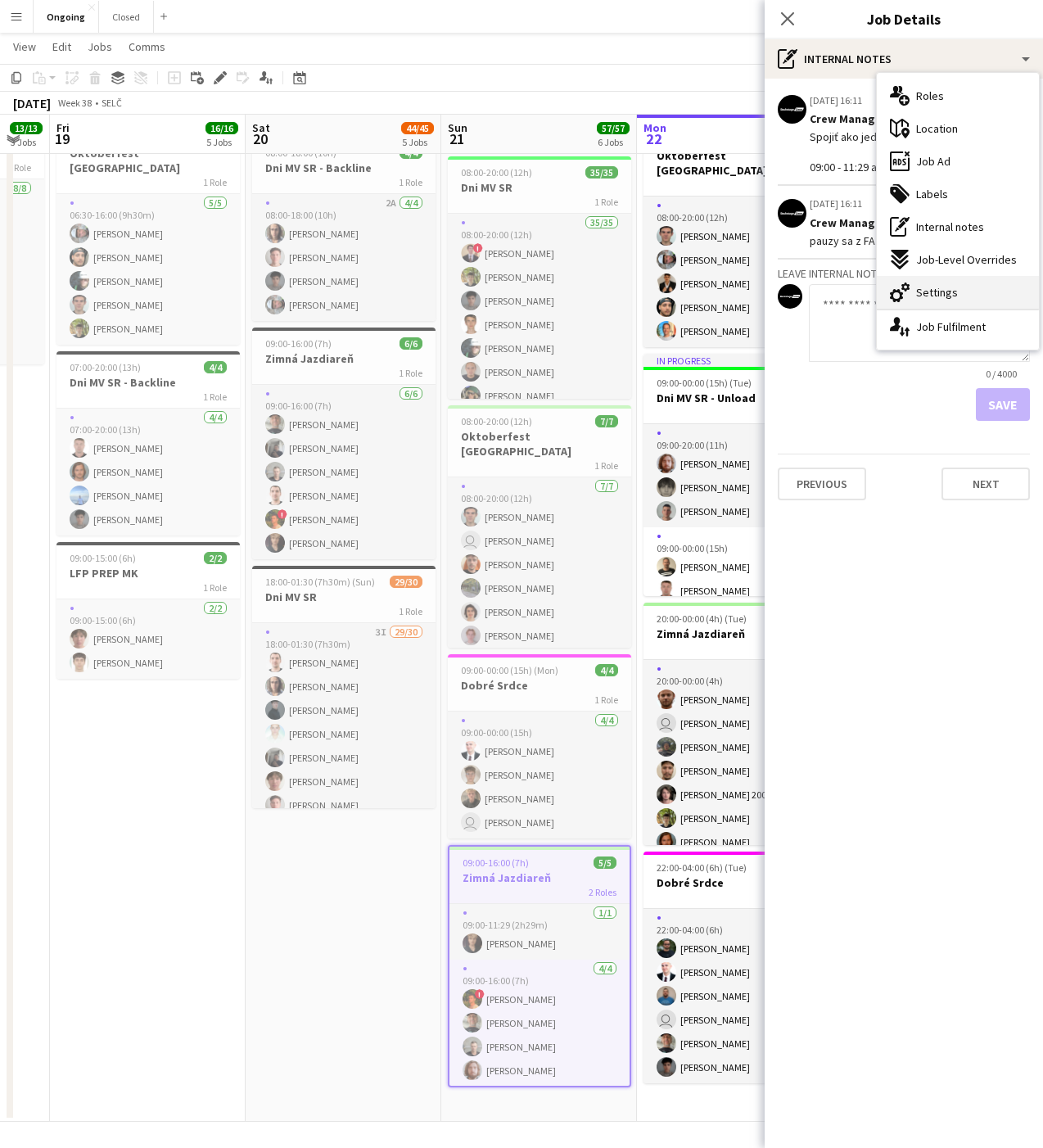
click at [931, 303] on div "cog-double-3 Settings" at bounding box center [958, 292] width 162 height 33
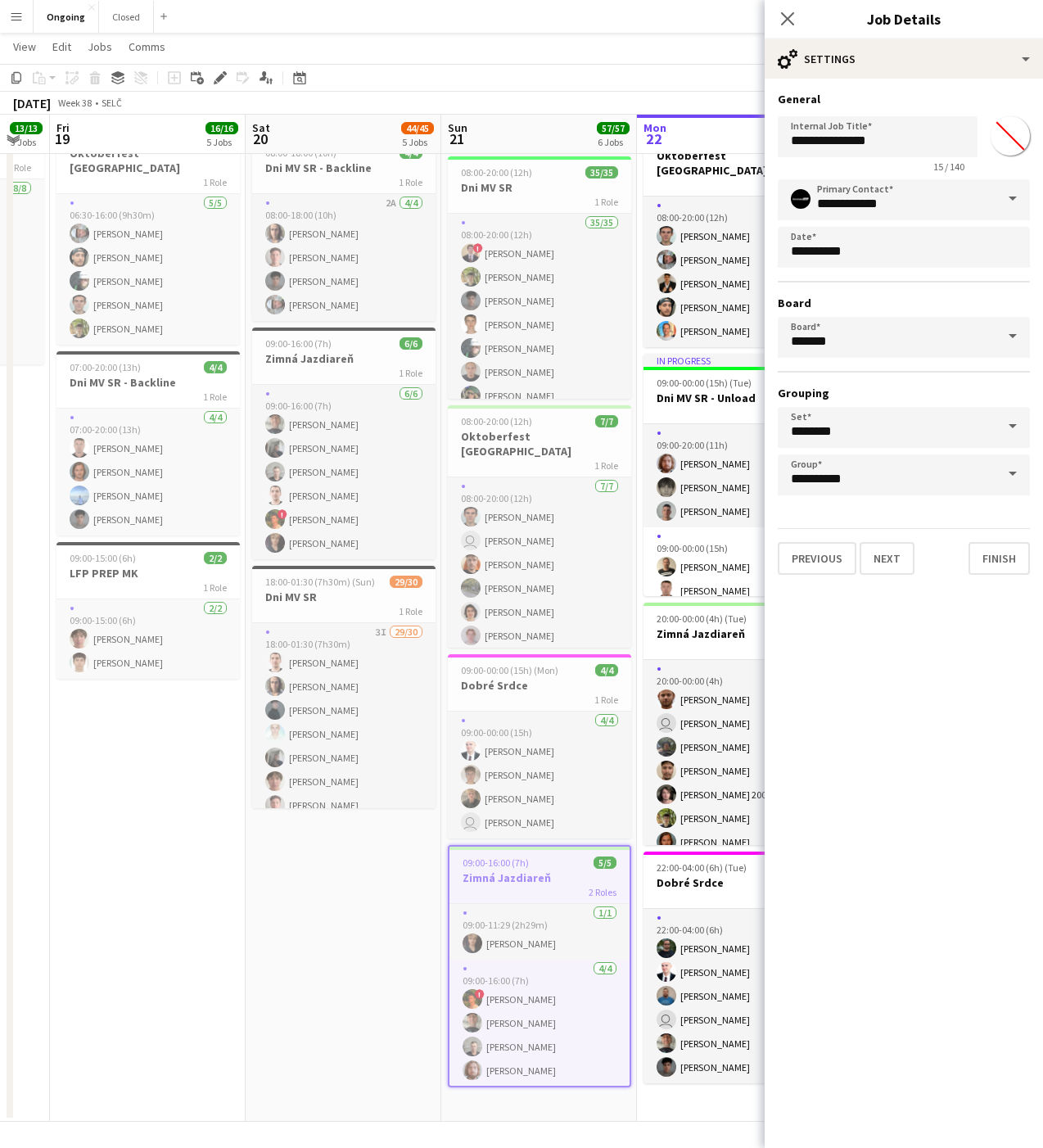
click at [999, 142] on input "*******" at bounding box center [1010, 135] width 59 height 59
type input "*******"
click at [913, 725] on mat-expansion-panel "**********" at bounding box center [903, 613] width 279 height 1069
click at [996, 563] on button "Finish" at bounding box center [999, 558] width 62 height 33
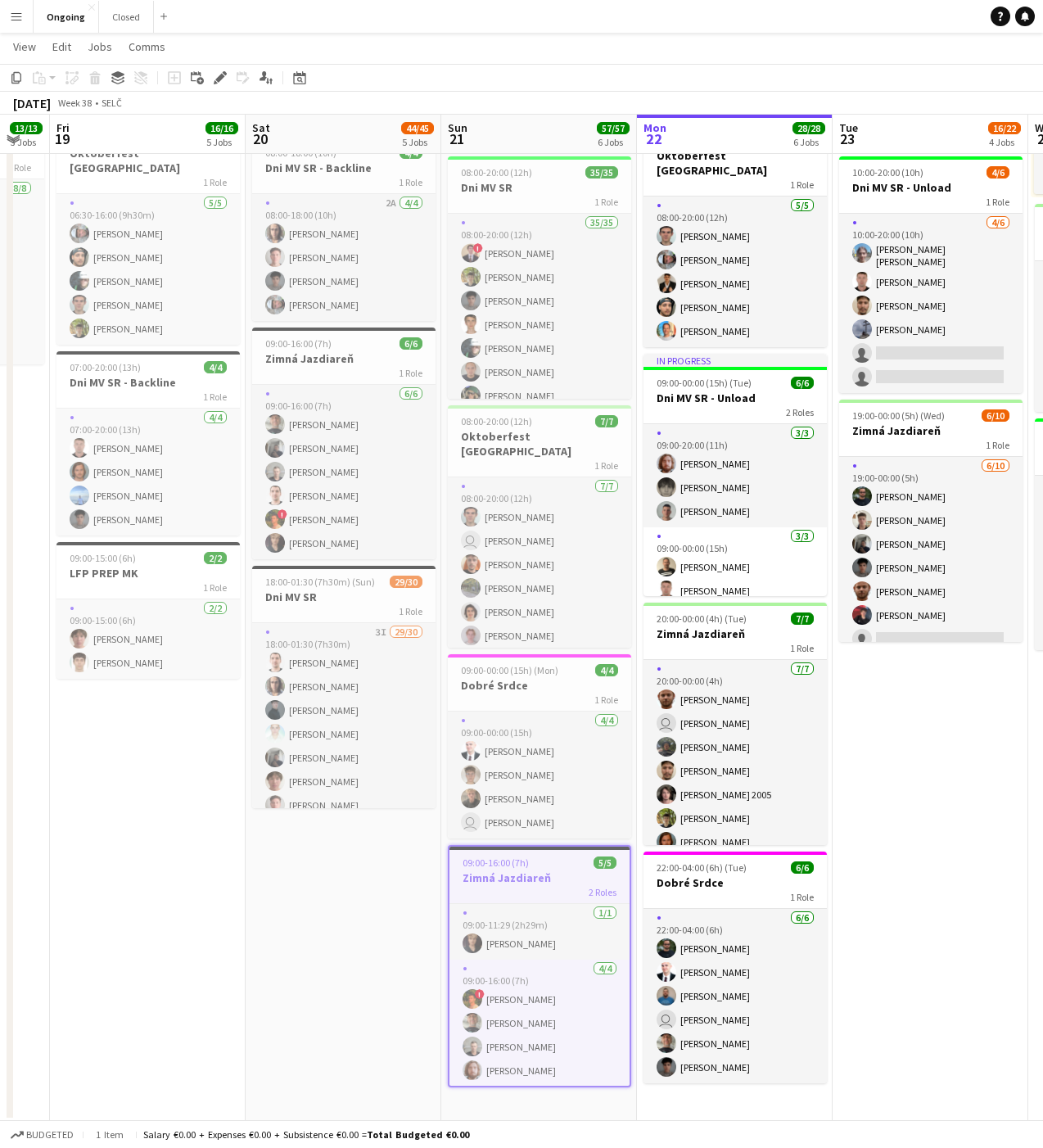
click at [289, 983] on app-date-cell "06:30-20:30 (14h) 5/5 Oktoberfest [GEOGRAPHIC_DATA] 1 Role [DATE] 06:30-20:30 (…" at bounding box center [343, 490] width 196 height 1263
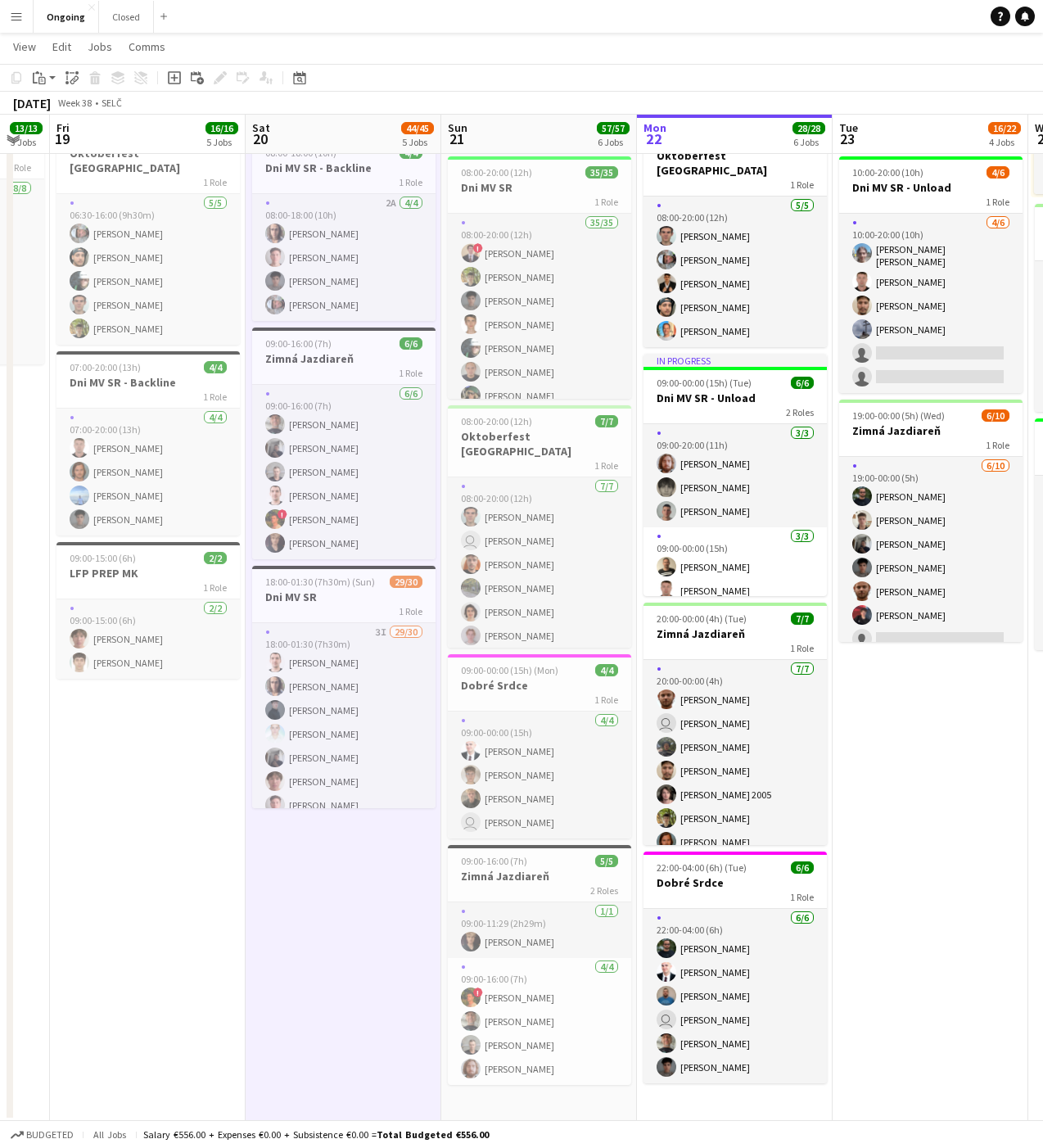
click at [403, 962] on app-date-cell "06:30-20:30 (14h) 5/5 Oktoberfest [GEOGRAPHIC_DATA] 1 Role [DATE] 06:30-20:30 (…" at bounding box center [343, 490] width 196 height 1263
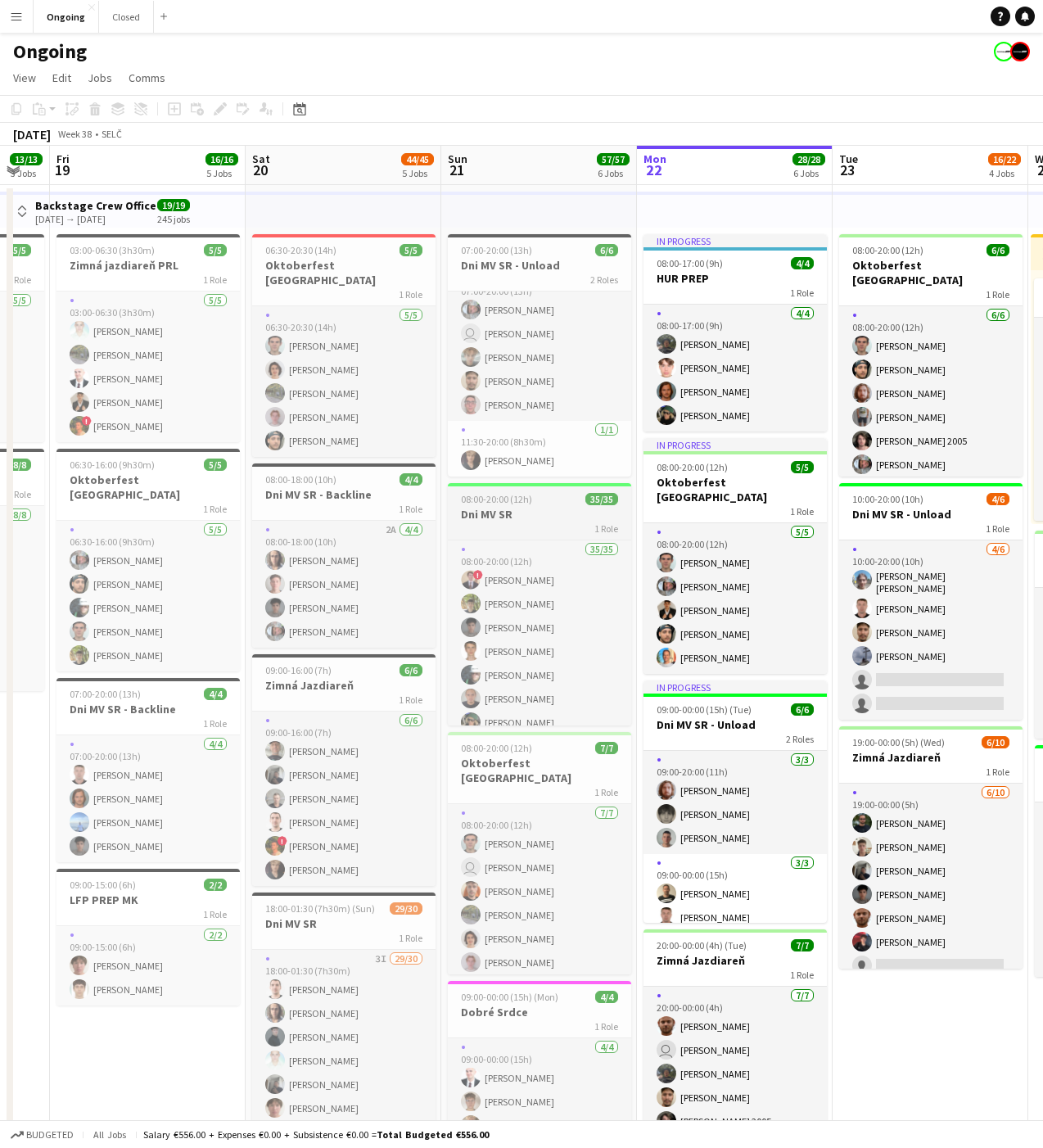
click at [522, 510] on h3 "Dni MV SR" at bounding box center [539, 514] width 184 height 15
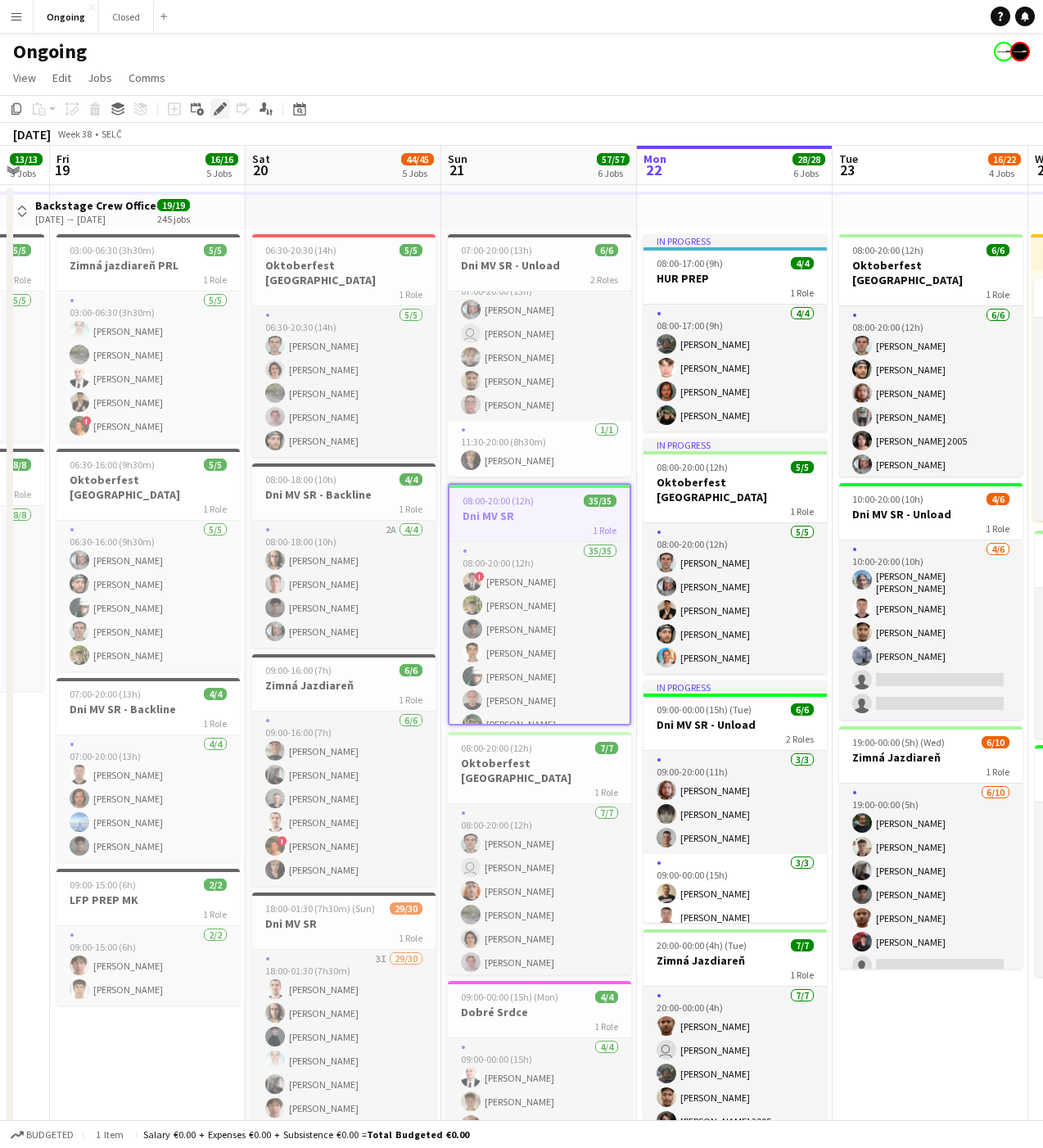
click at [221, 107] on icon at bounding box center [220, 109] width 9 height 9
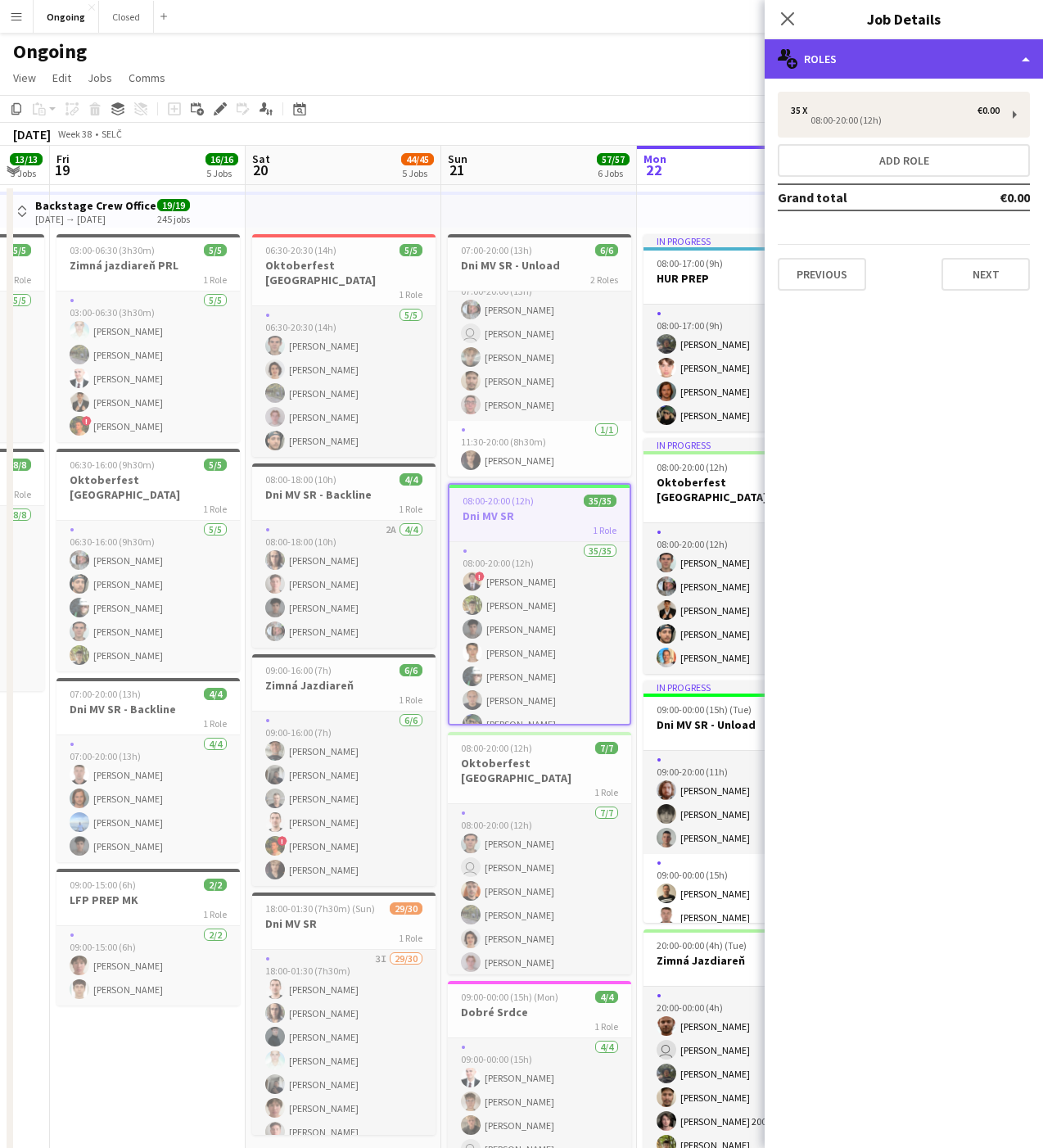
click at [844, 54] on div "multiple-users-add Roles" at bounding box center [903, 59] width 279 height 40
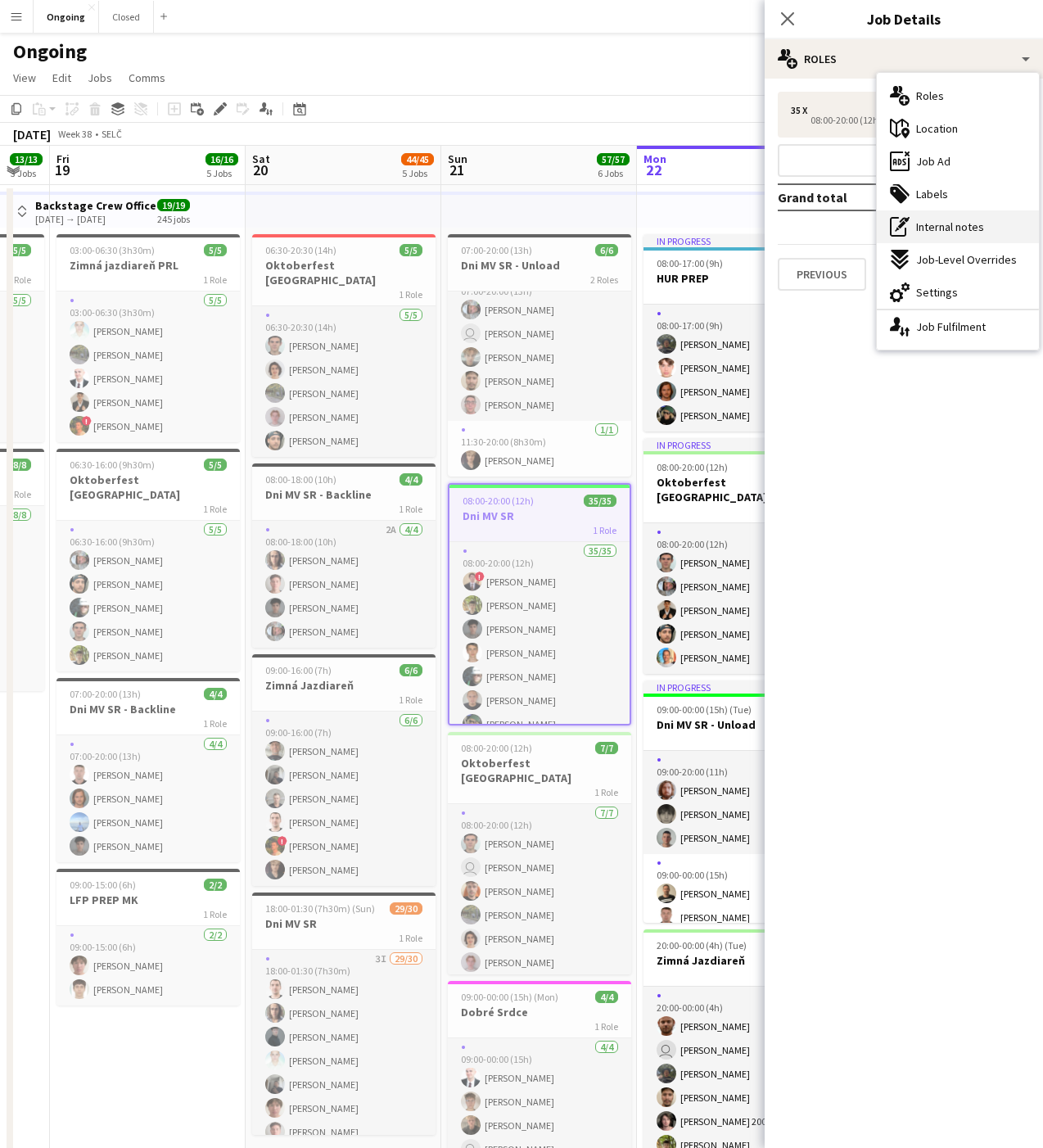
click at [928, 222] on span "Internal notes" at bounding box center [949, 227] width 68 height 15
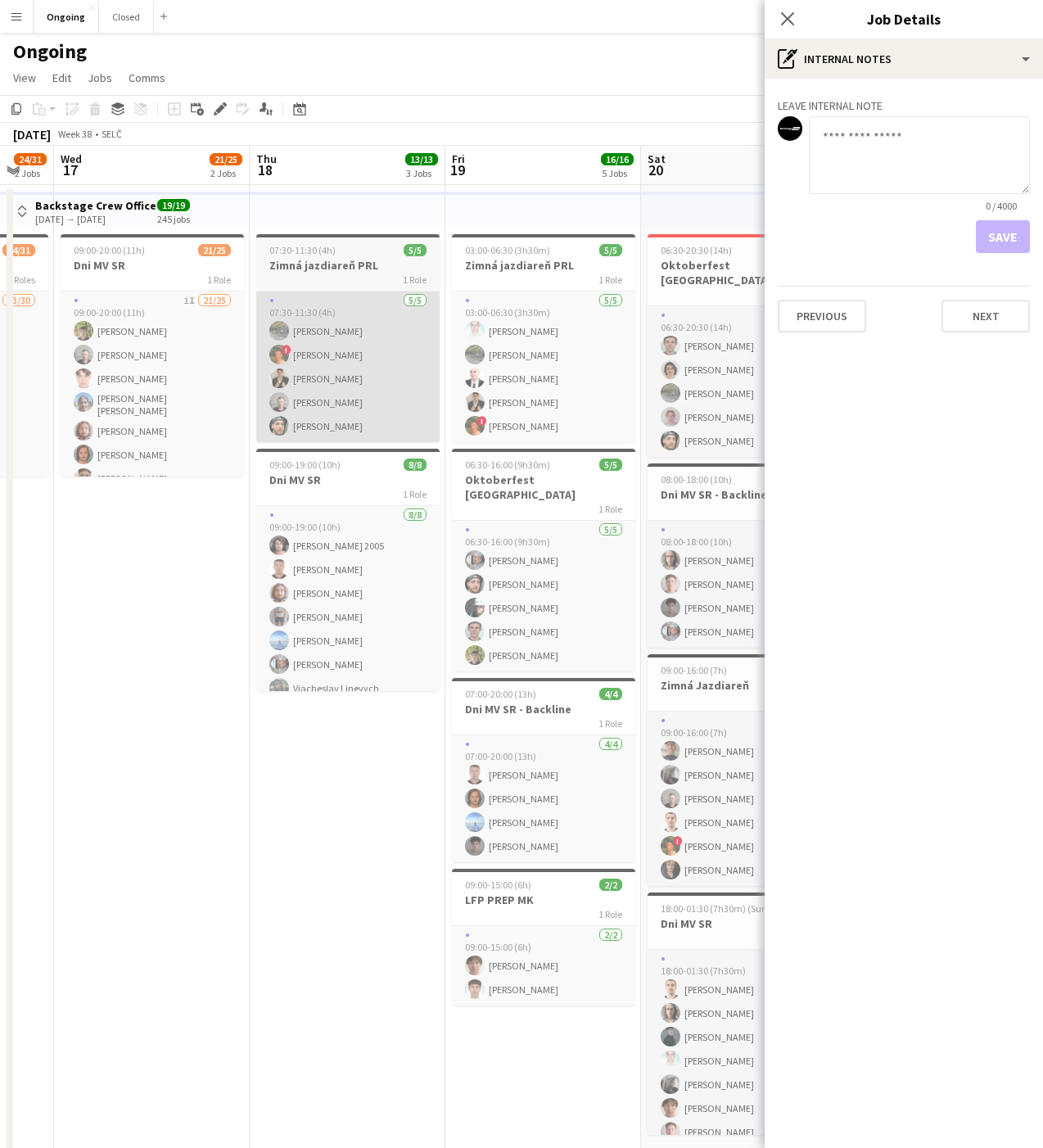
scroll to position [0, 329]
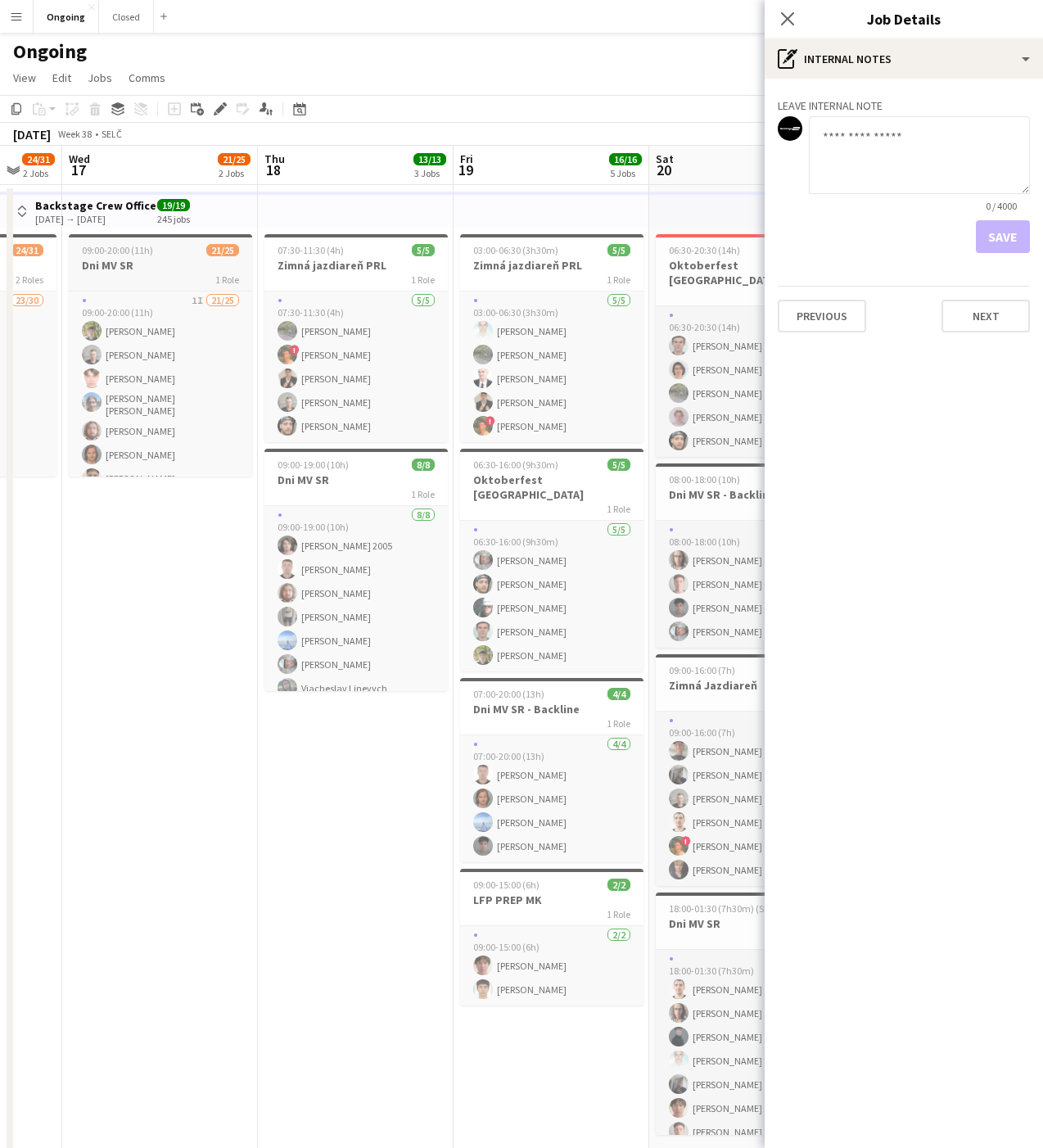
click at [148, 259] on h3 "Dni MV SR" at bounding box center [160, 265] width 184 height 15
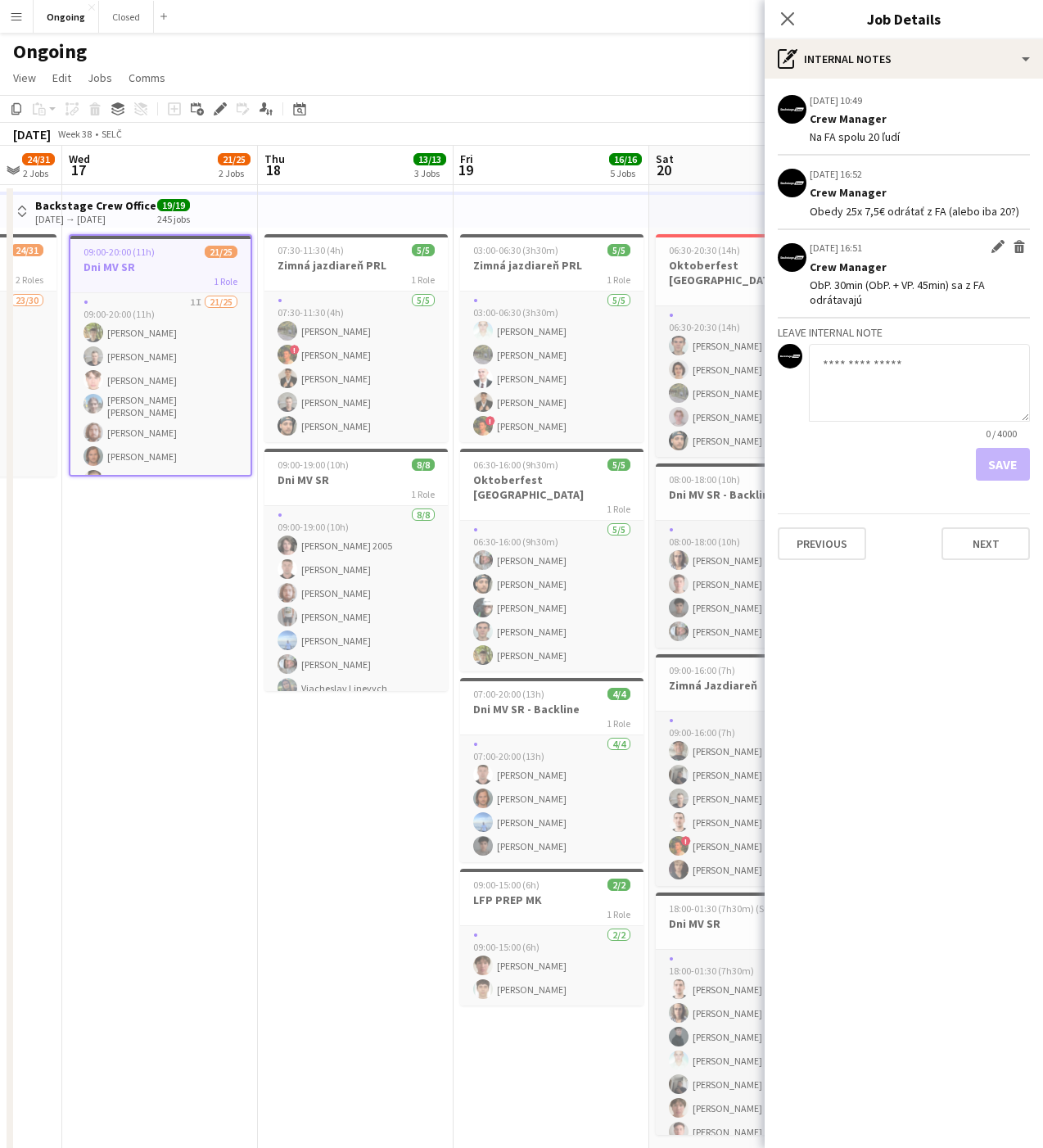
drag, startPoint x: 876, startPoint y: 301, endPoint x: 808, endPoint y: 287, distance: 69.4
click at [808, 287] on app-board-job-note-item "[DATE] 16:51 Edit internal note Delete internal note Crew Manager ObP. 30min (O…" at bounding box center [903, 275] width 252 height 90
copy div "ObP. 30min (ObP. + VP. 45min) sa z FA odrátavajú"
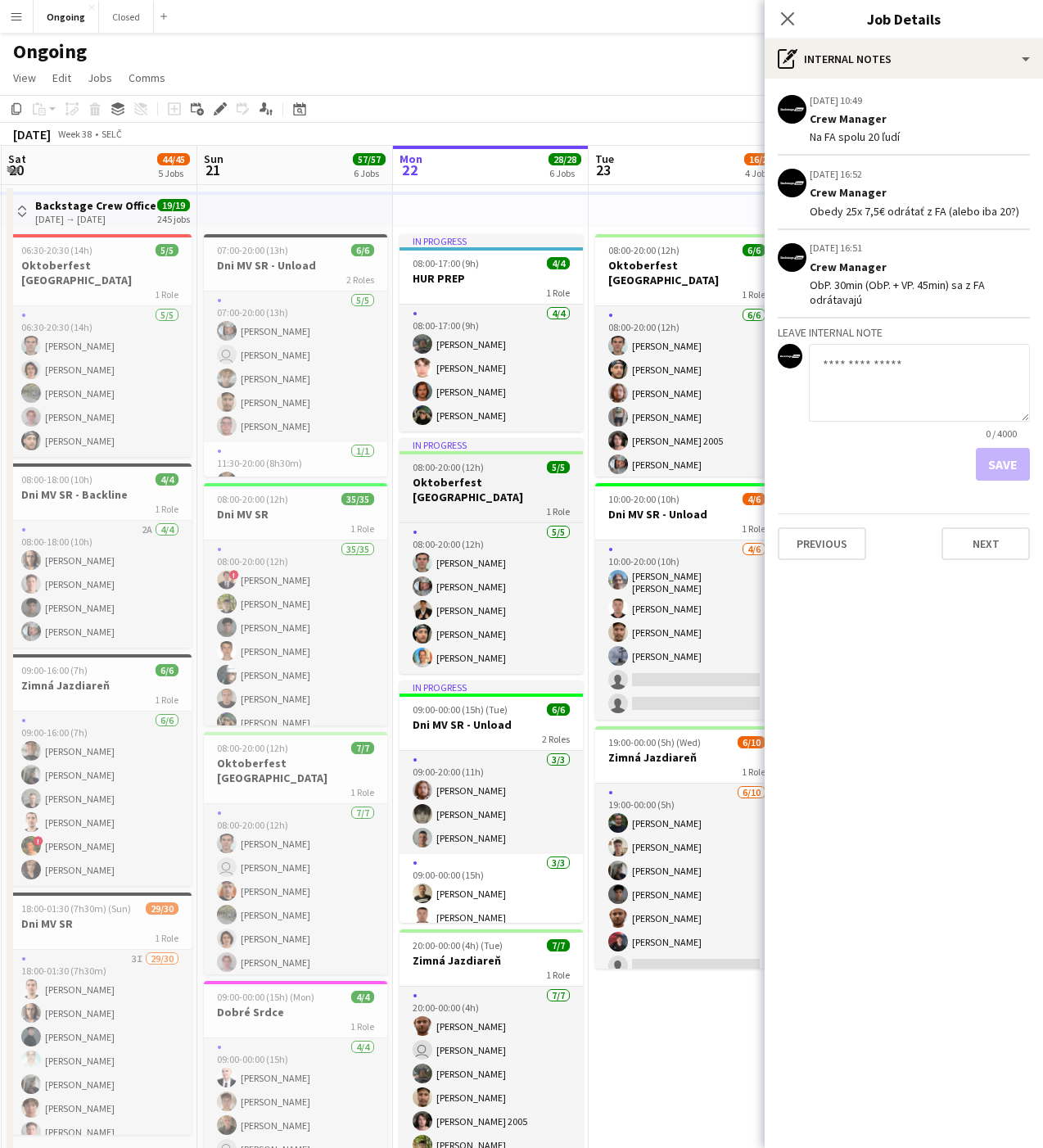
scroll to position [0, 595]
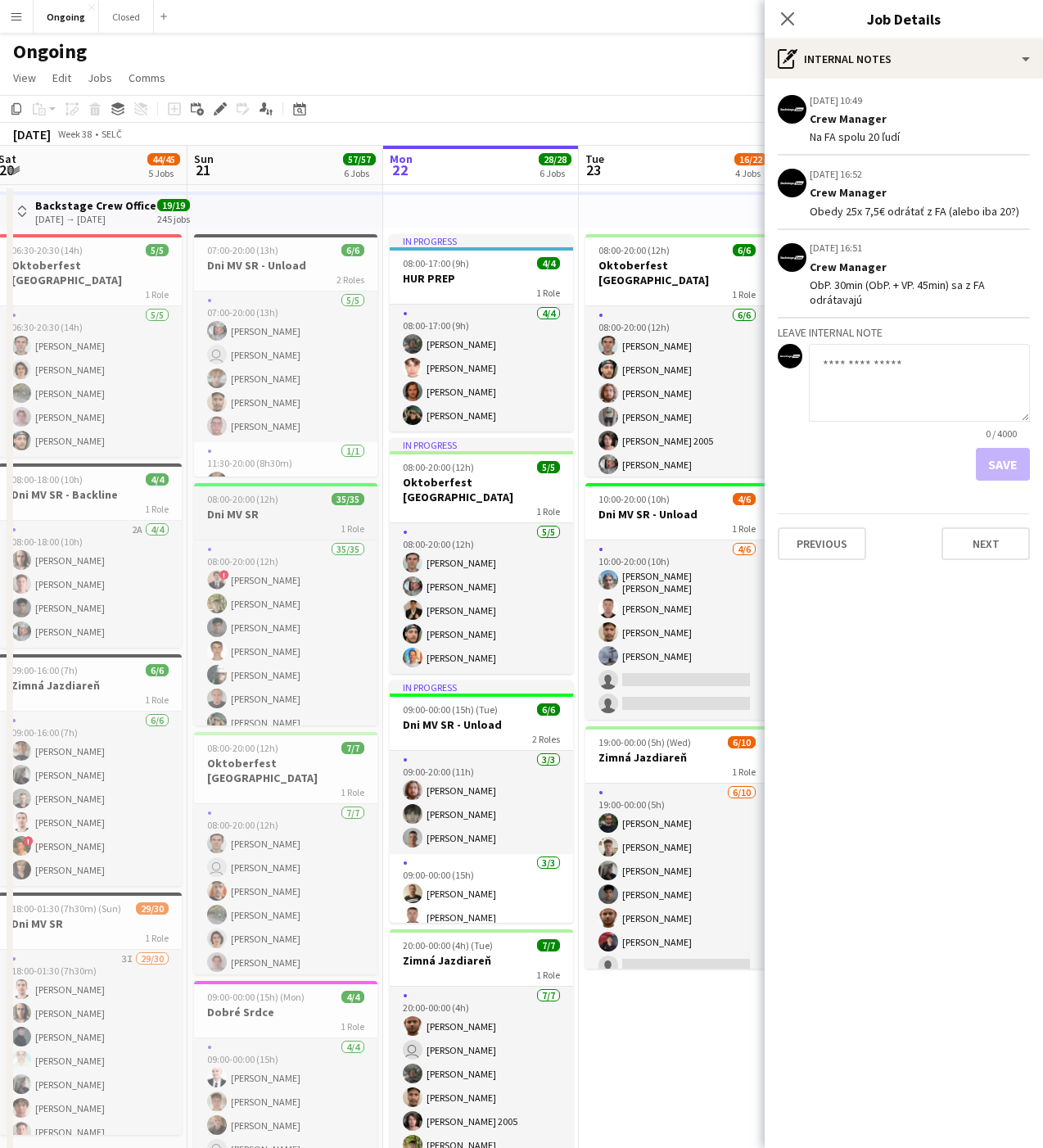
click at [301, 505] on app-job-card "08:00-20:00 (12h) 35/35 Dni MV SR 1 Role 35/35 08:00-20:00 (12h) ! [PERSON_NAME…" at bounding box center [286, 605] width 184 height 243
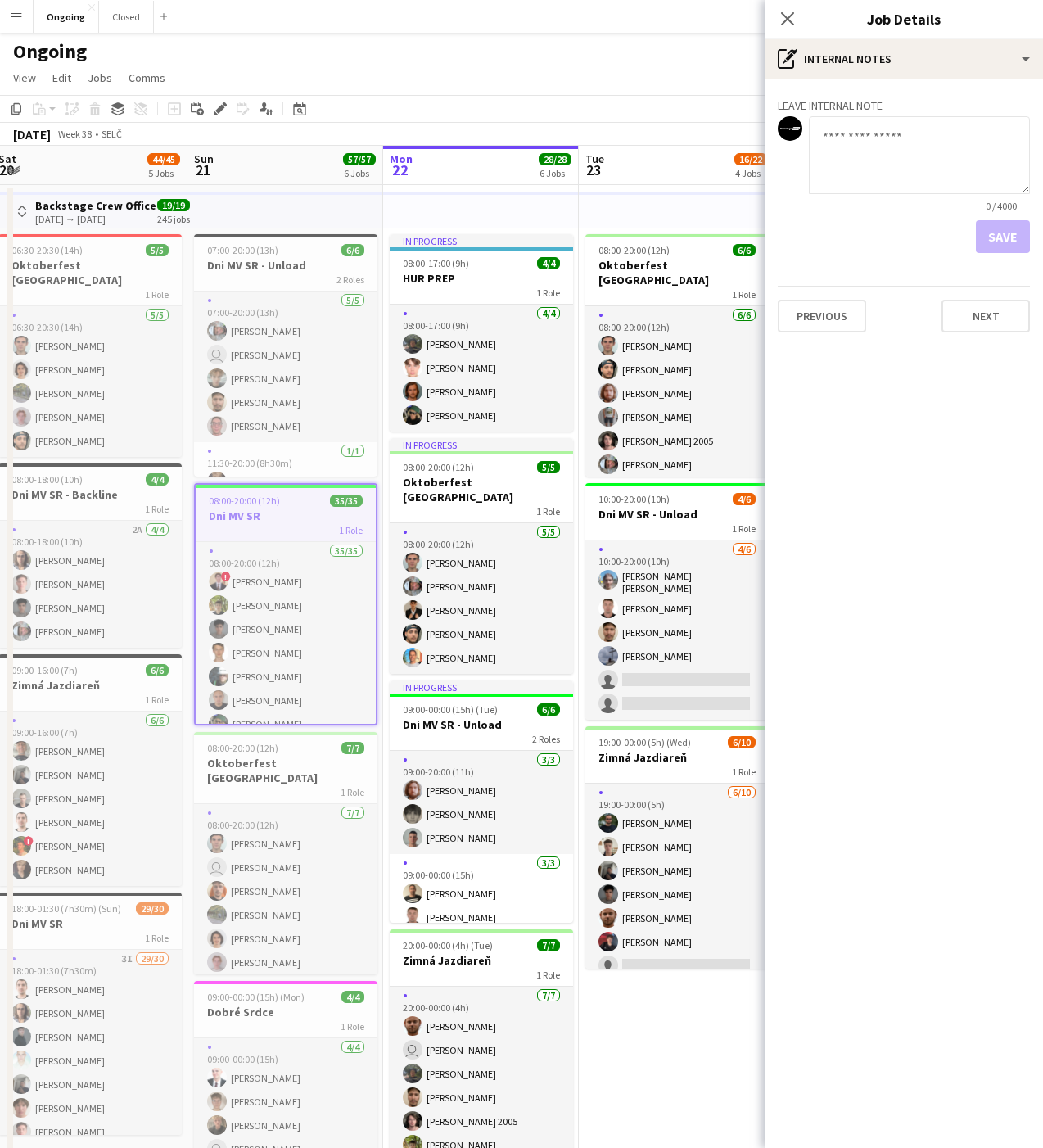
click at [869, 144] on textarea at bounding box center [918, 155] width 221 height 77
paste textarea "**********"
drag, startPoint x: 888, startPoint y: 136, endPoint x: 983, endPoint y: 139, distance: 95.0
click at [983, 139] on textarea "**********" at bounding box center [918, 155] width 221 height 77
type textarea "**********"
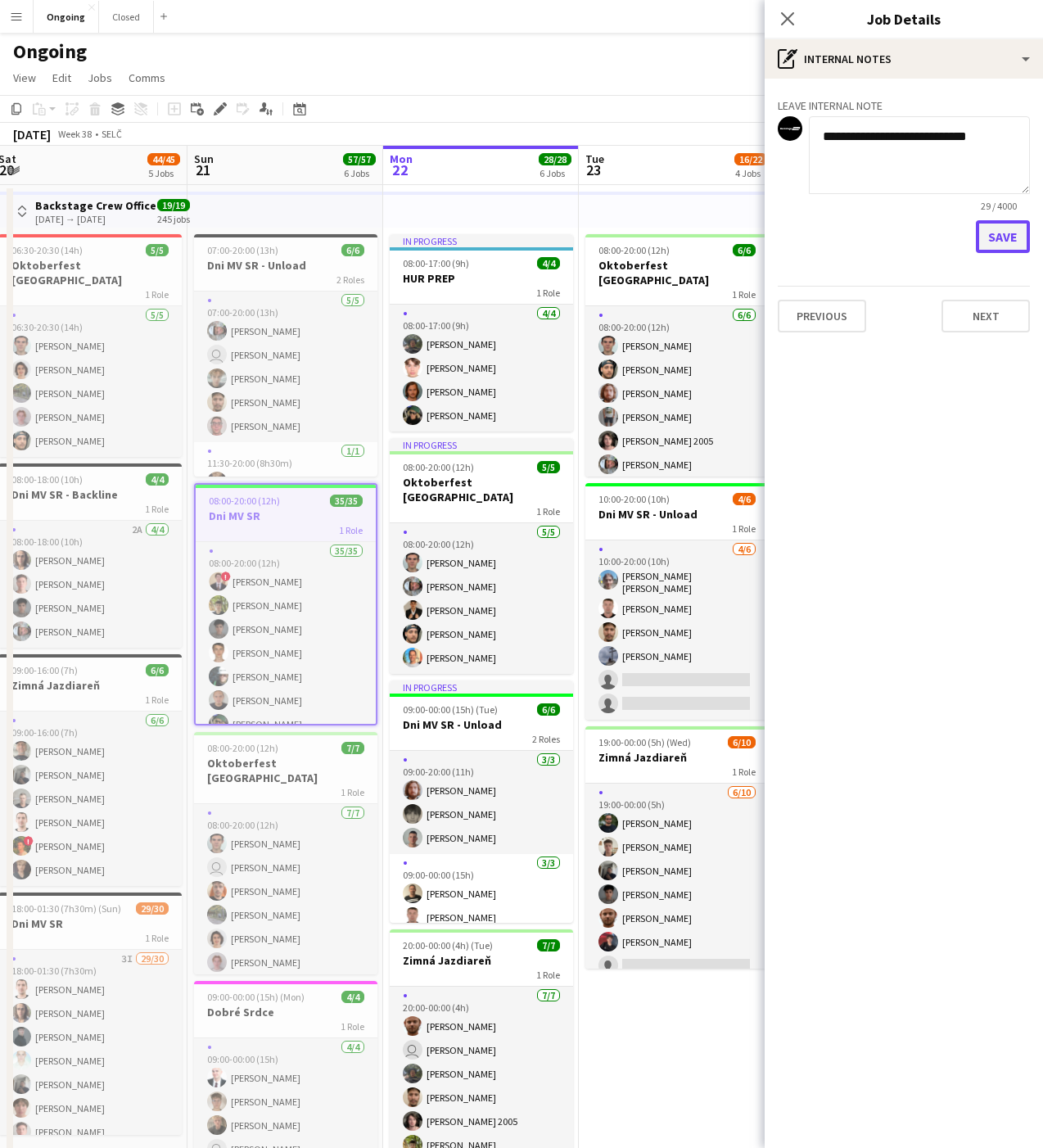
click at [1001, 245] on button "Save" at bounding box center [1002, 236] width 54 height 33
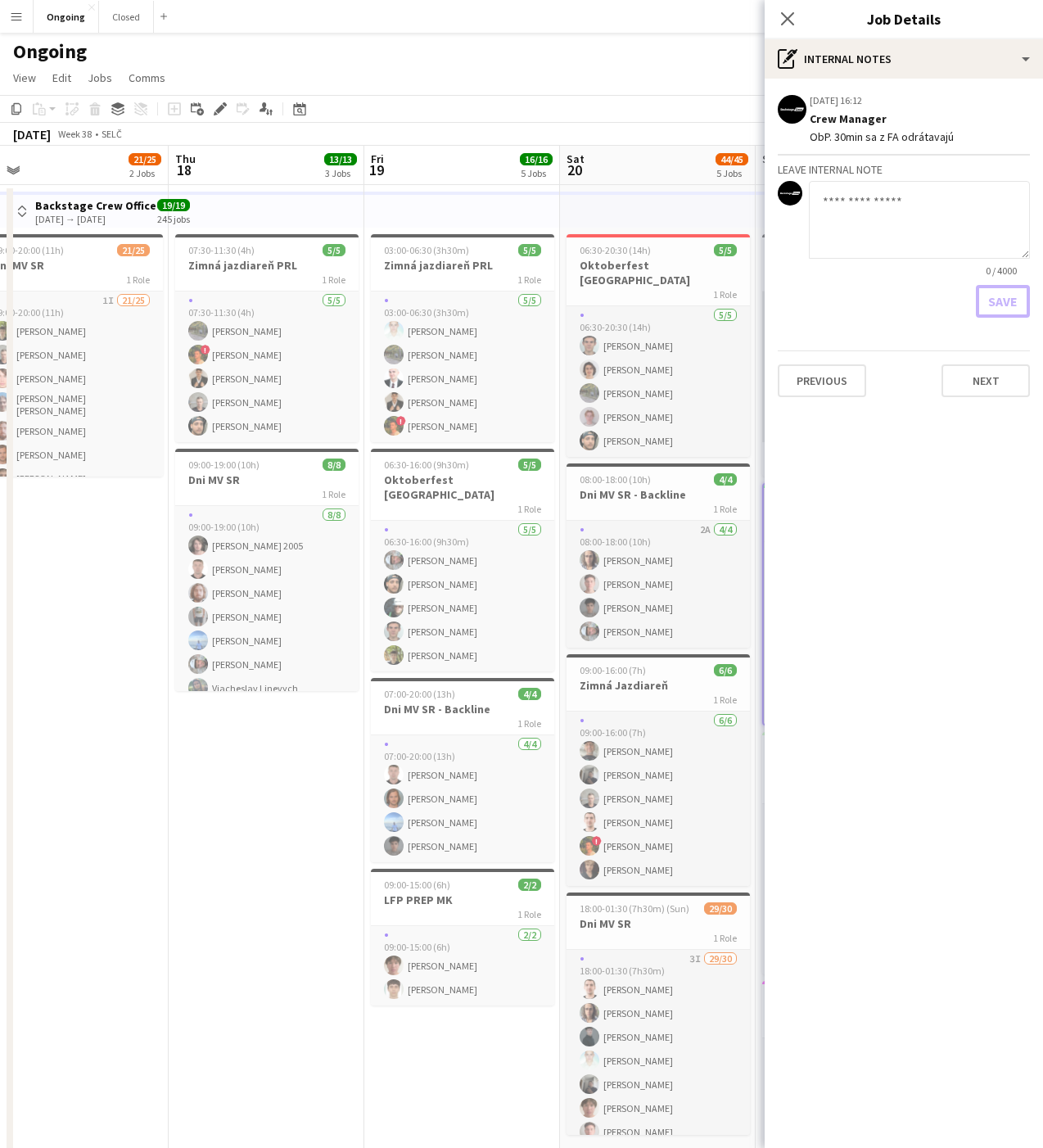
scroll to position [0, 411]
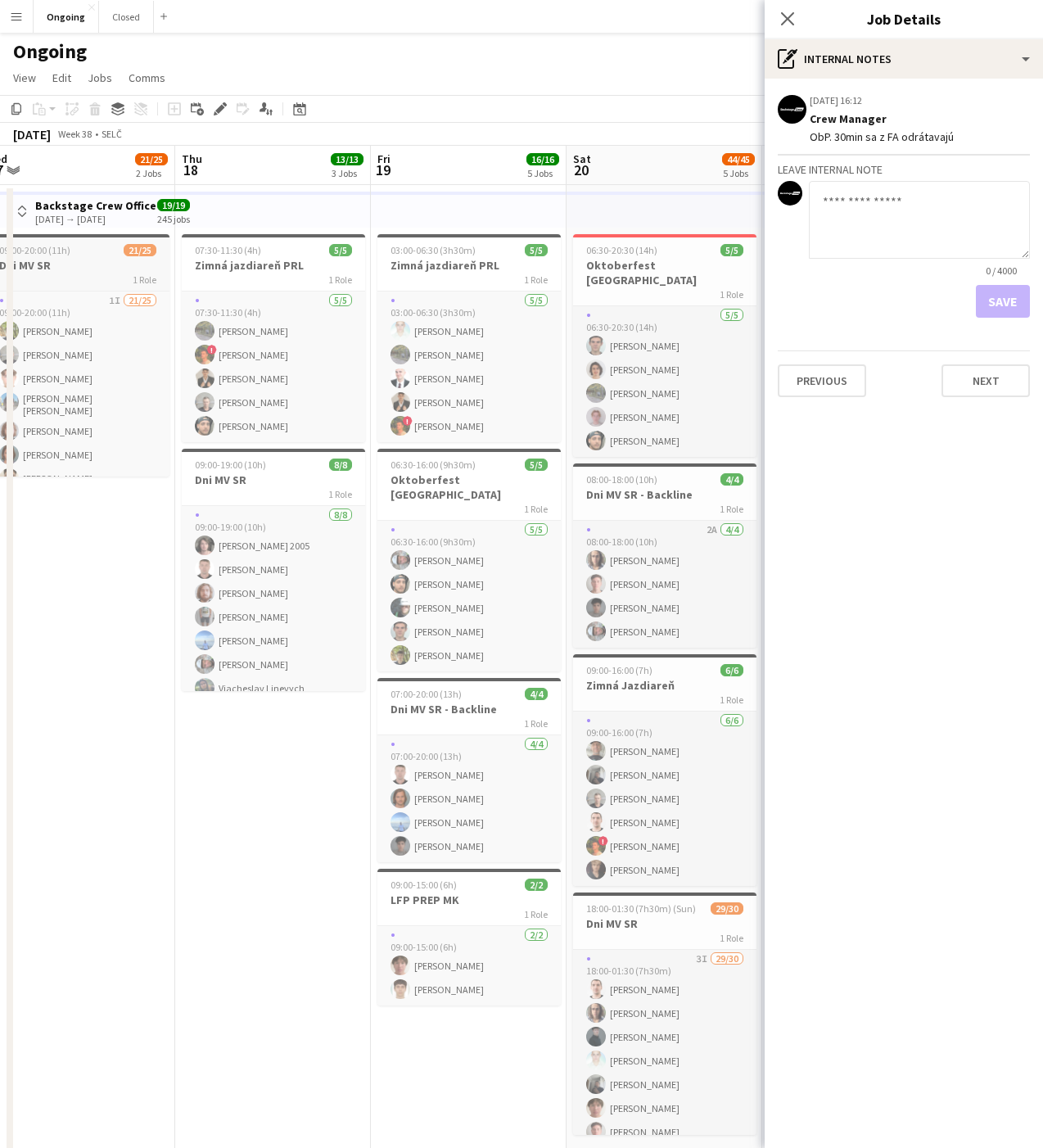
click at [85, 258] on h3 "Dni MV SR" at bounding box center [77, 265] width 184 height 15
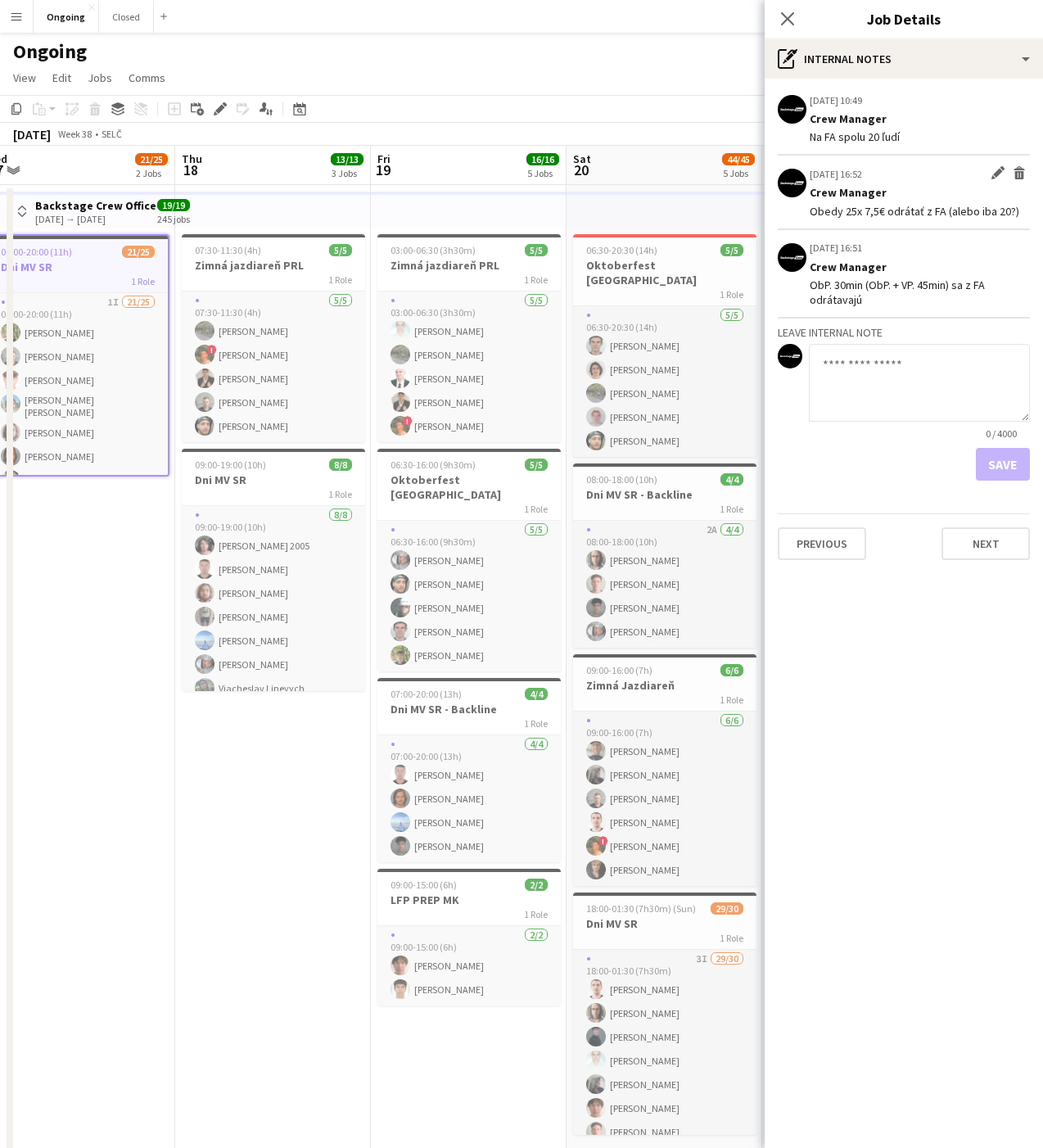
drag, startPoint x: 809, startPoint y: 208, endPoint x: 1012, endPoint y: 214, distance: 203.1
click at [1012, 214] on div "Obedy 25x 7,5€ odrátať z FA (alebo iba 20?)" at bounding box center [919, 211] width 221 height 15
copy div "Obedy 25x 7,5€ odrátať z FA (alebo iba 20?)"
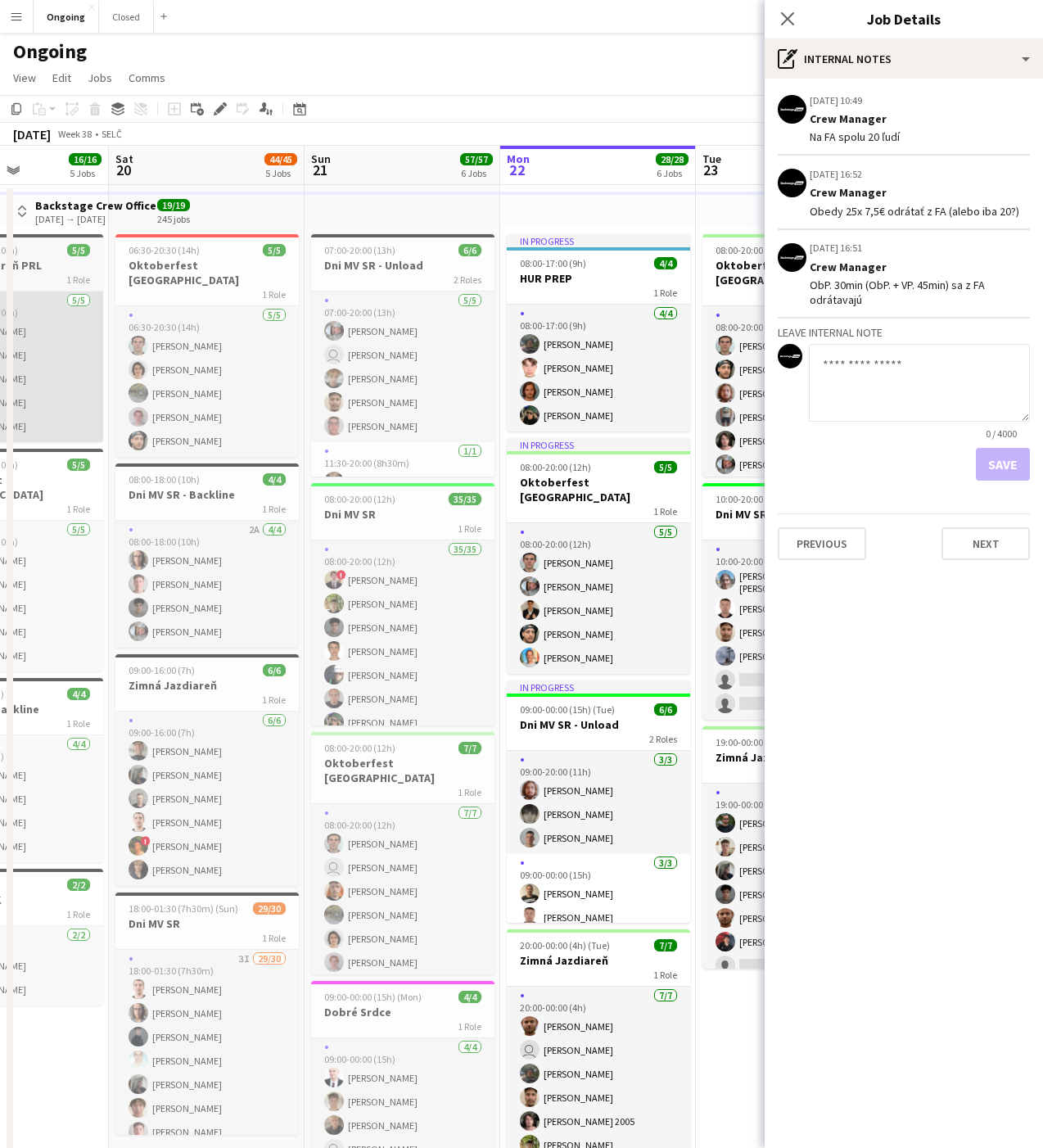
scroll to position [0, 507]
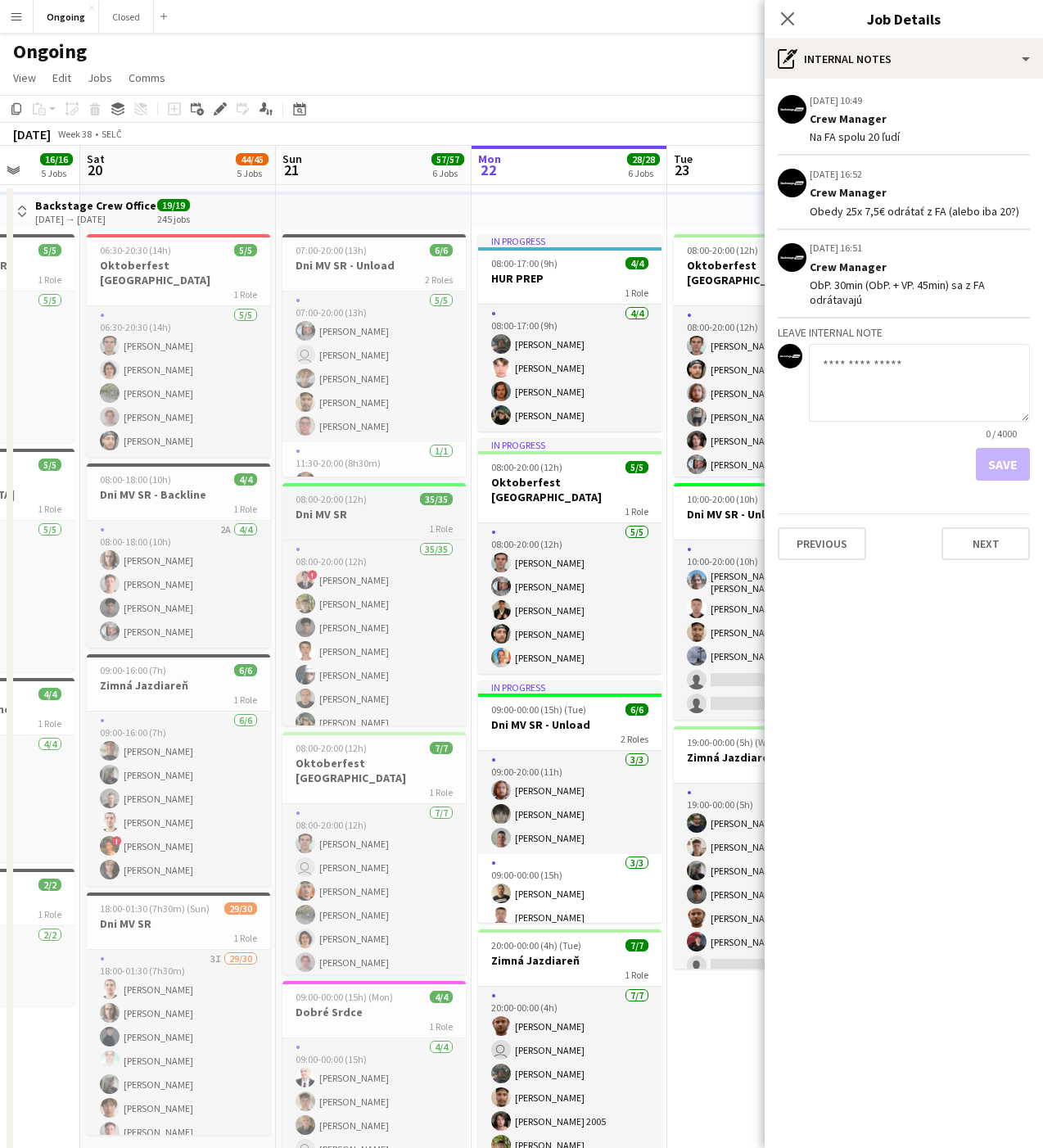
click at [350, 511] on h3 "Dni MV SR" at bounding box center [373, 514] width 184 height 15
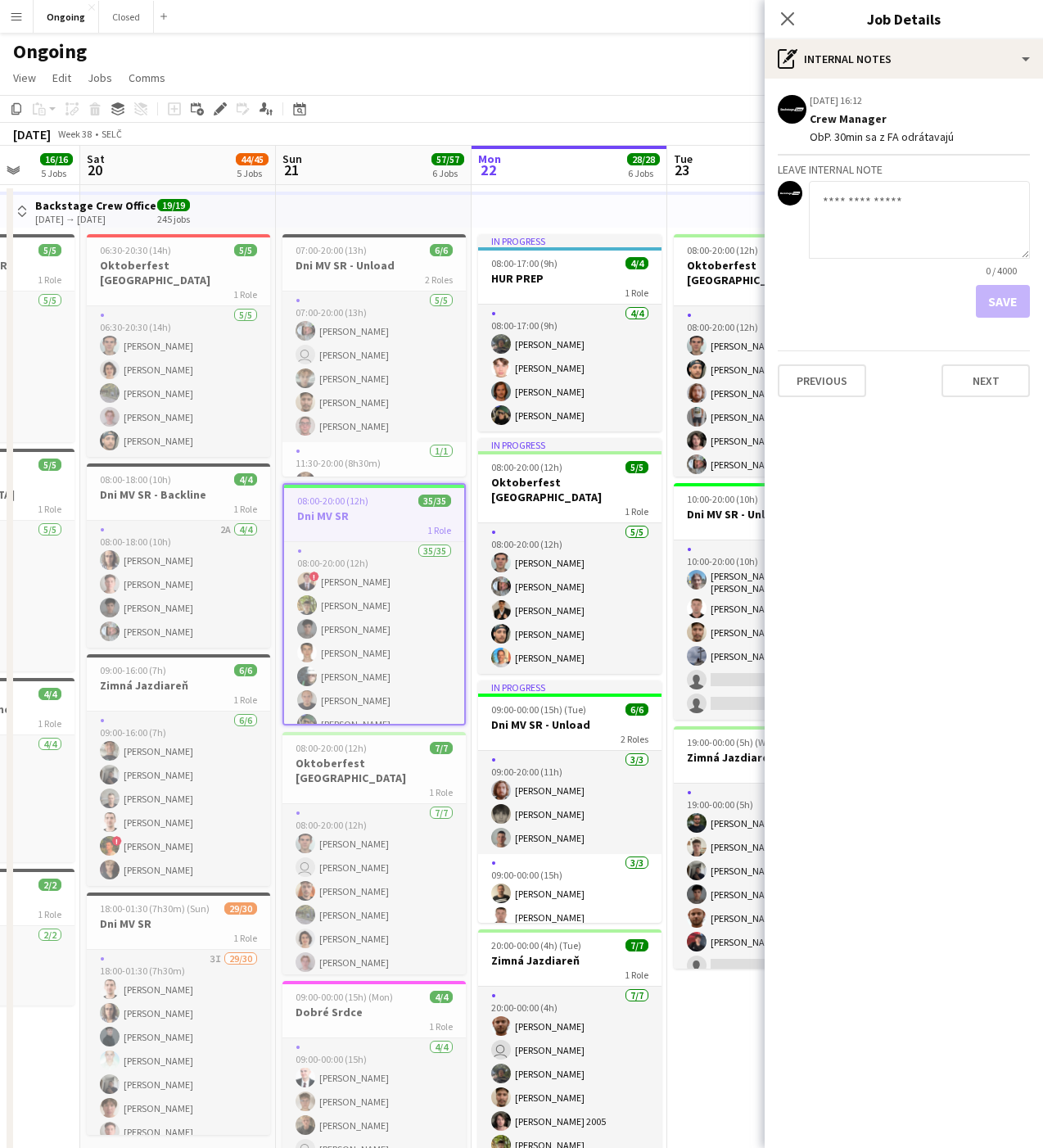
click at [924, 200] on textarea at bounding box center [918, 220] width 221 height 77
paste textarea "**********"
click at [866, 200] on textarea "**********" at bounding box center [918, 220] width 221 height 77
drag, startPoint x: 974, startPoint y: 197, endPoint x: 1023, endPoint y: 255, distance: 75.9
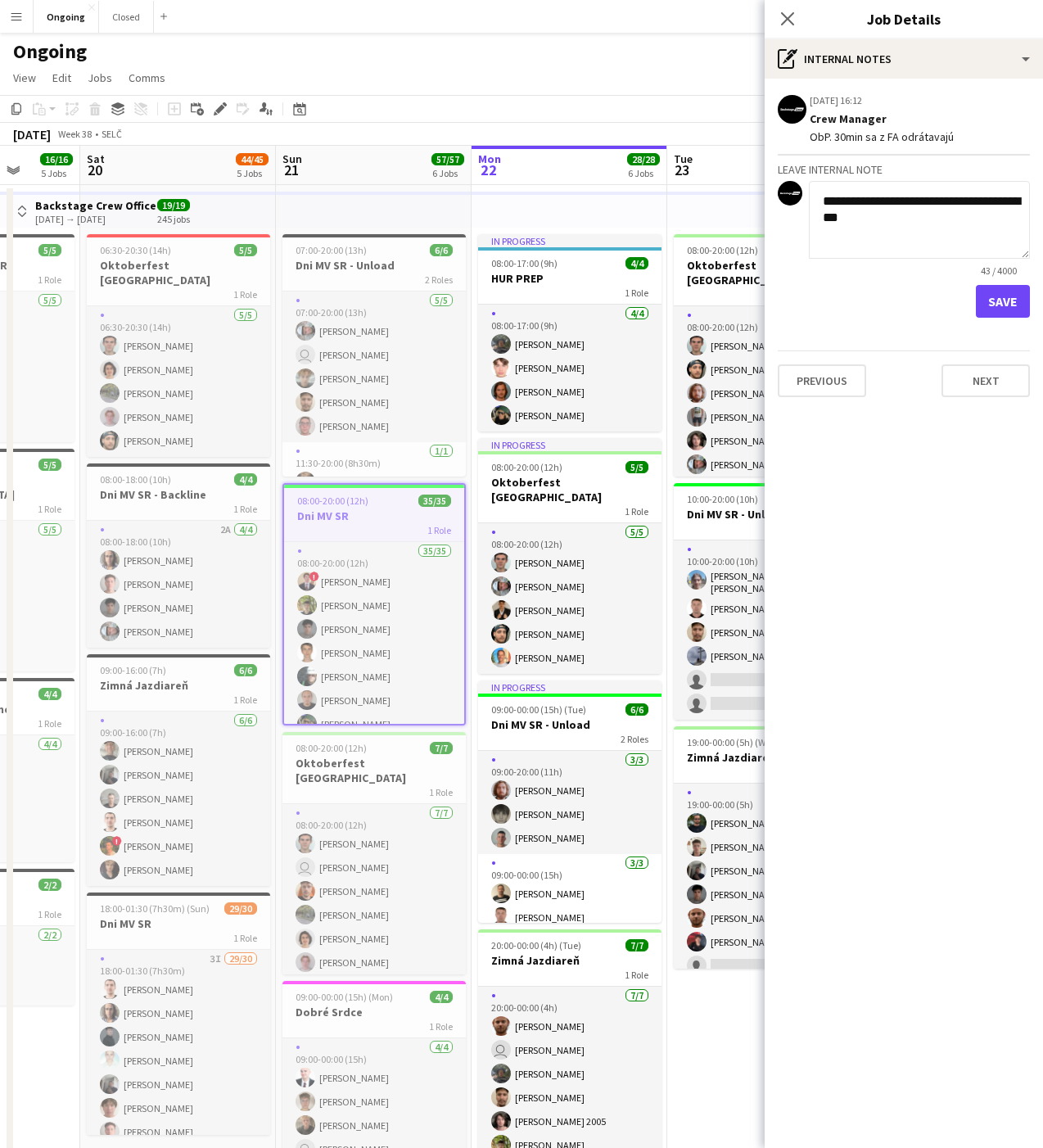
click at [1023, 265] on app-form-group "**********" at bounding box center [918, 229] width 221 height 96
type textarea "**********"
click at [1005, 294] on button "Save" at bounding box center [1002, 301] width 54 height 33
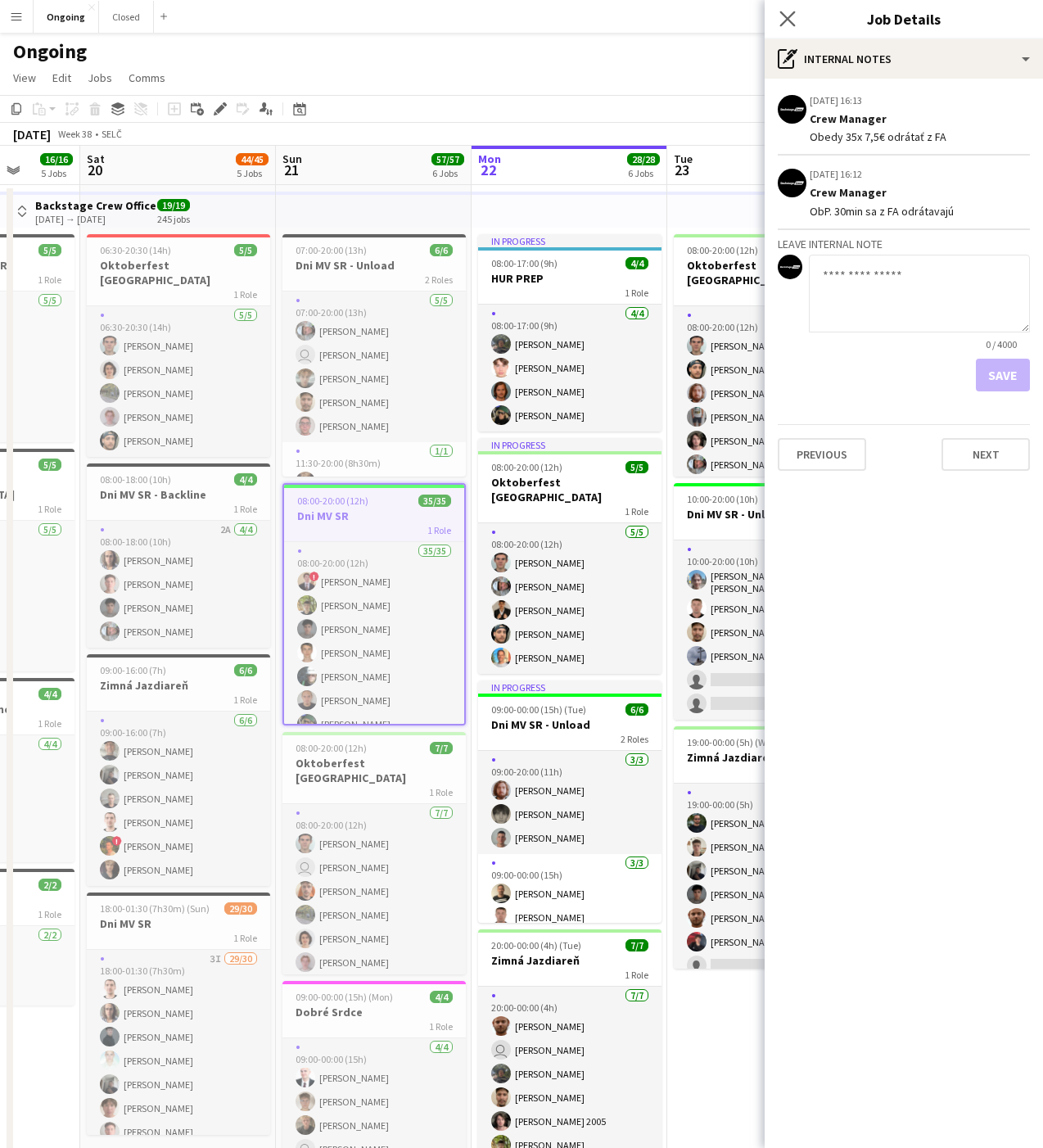
click at [783, 28] on app-icon "Close pop-in" at bounding box center [787, 18] width 24 height 24
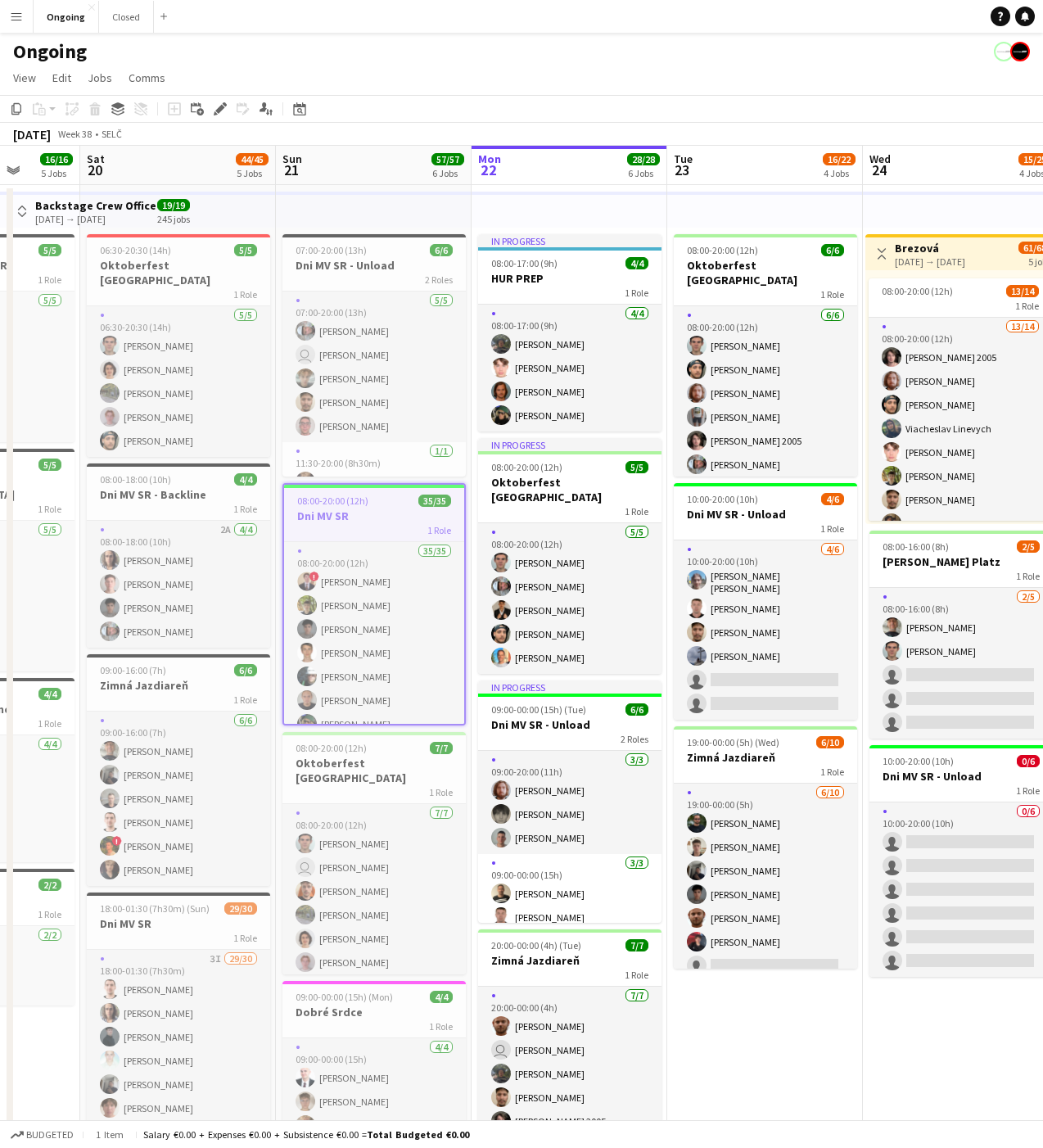
click at [383, 516] on h3 "Dni MV SR" at bounding box center [373, 515] width 180 height 15
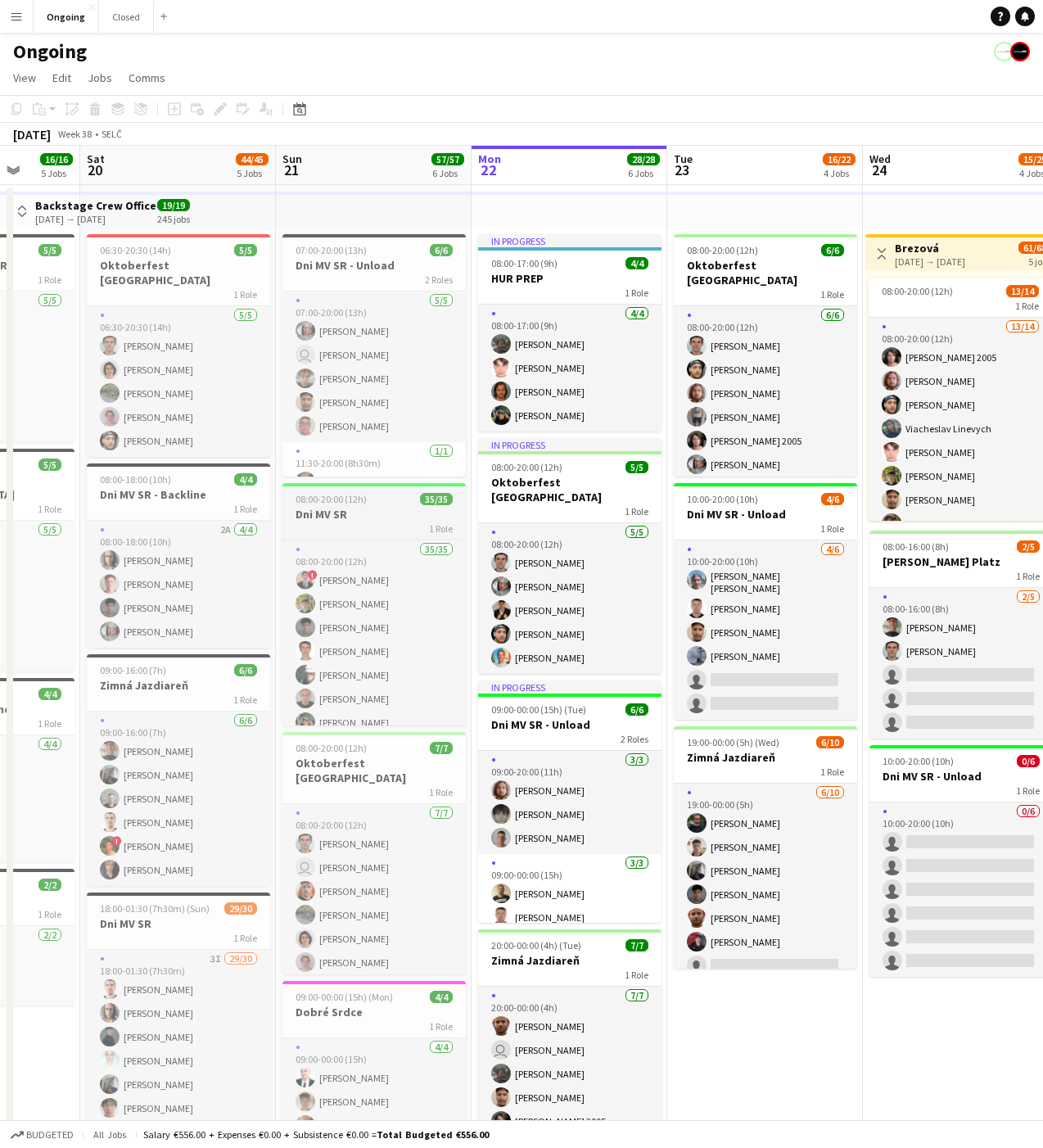
click at [340, 522] on div "1 Role" at bounding box center [373, 527] width 184 height 13
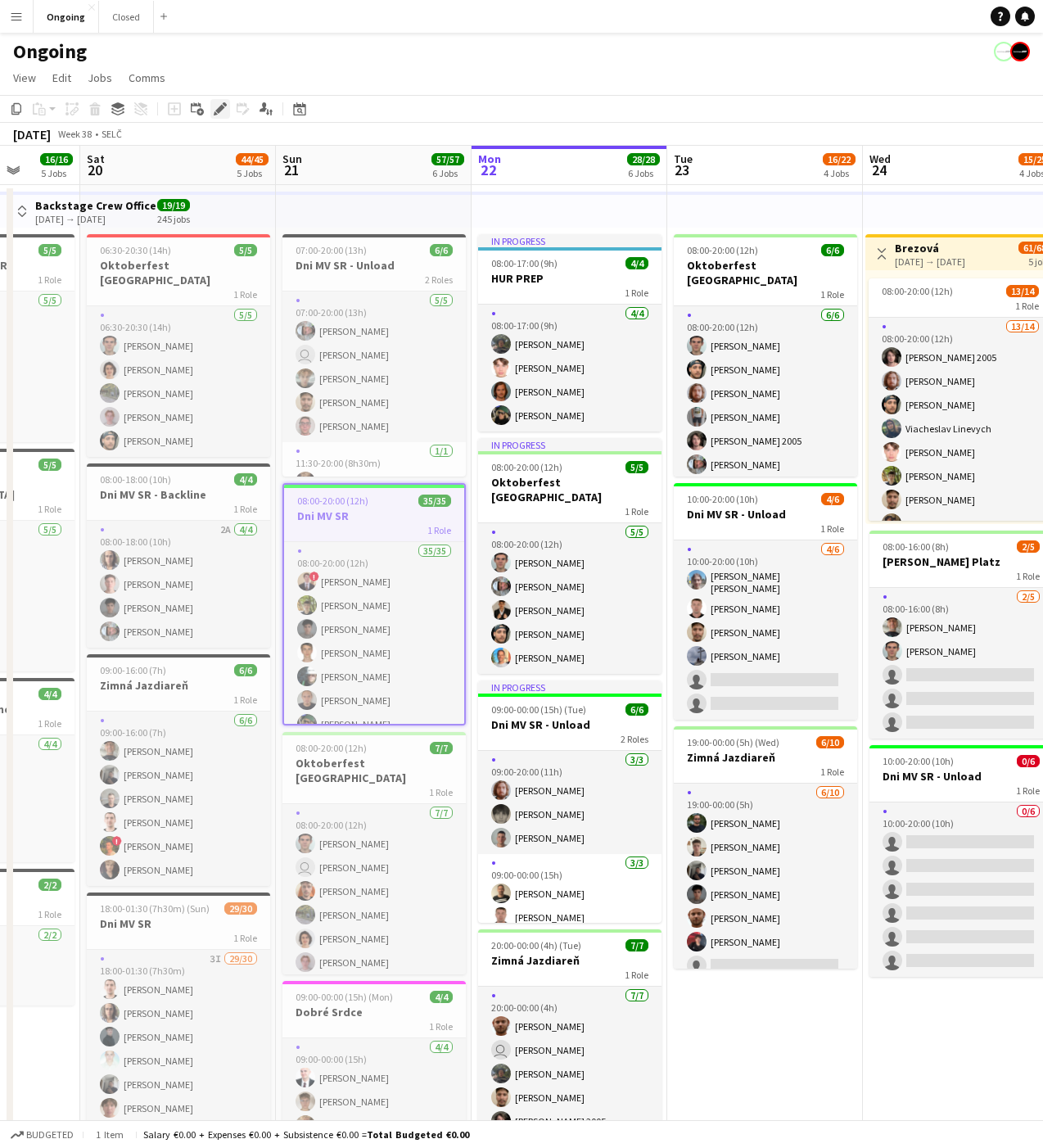
click at [221, 105] on icon at bounding box center [220, 109] width 9 height 9
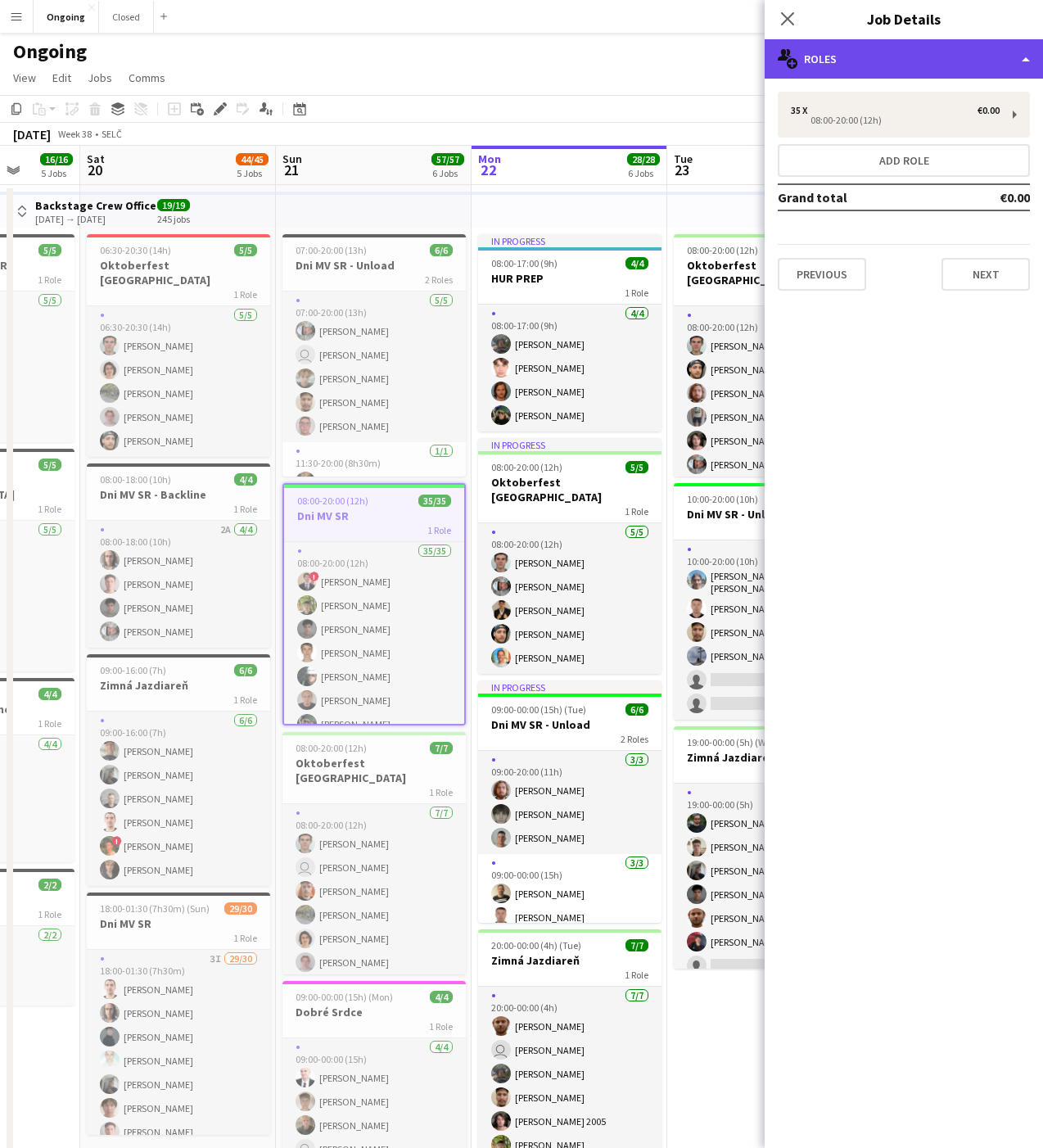
click at [900, 66] on div "multiple-users-add Roles" at bounding box center [903, 59] width 279 height 40
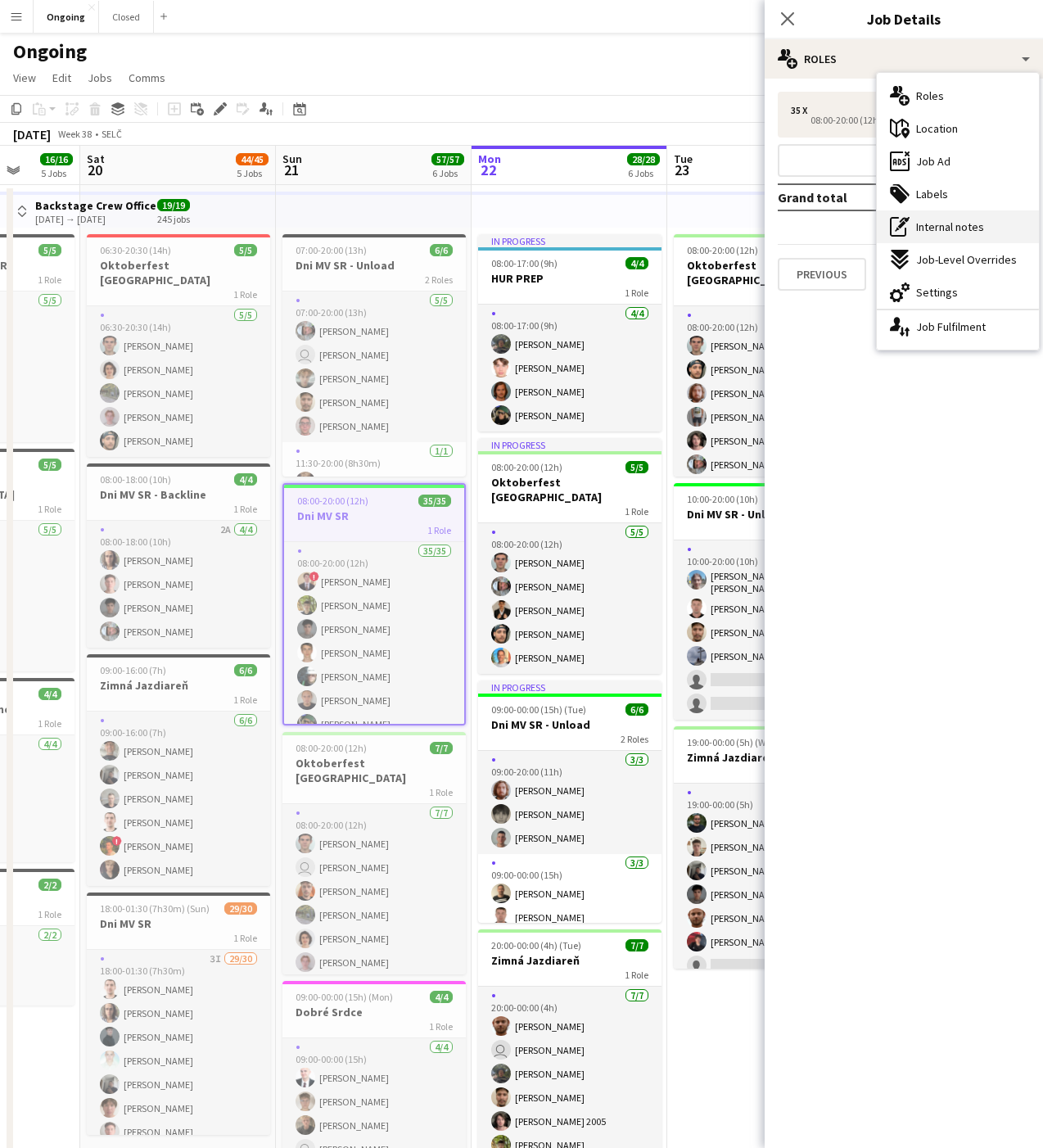
click at [937, 225] on span "Internal notes" at bounding box center [949, 227] width 68 height 15
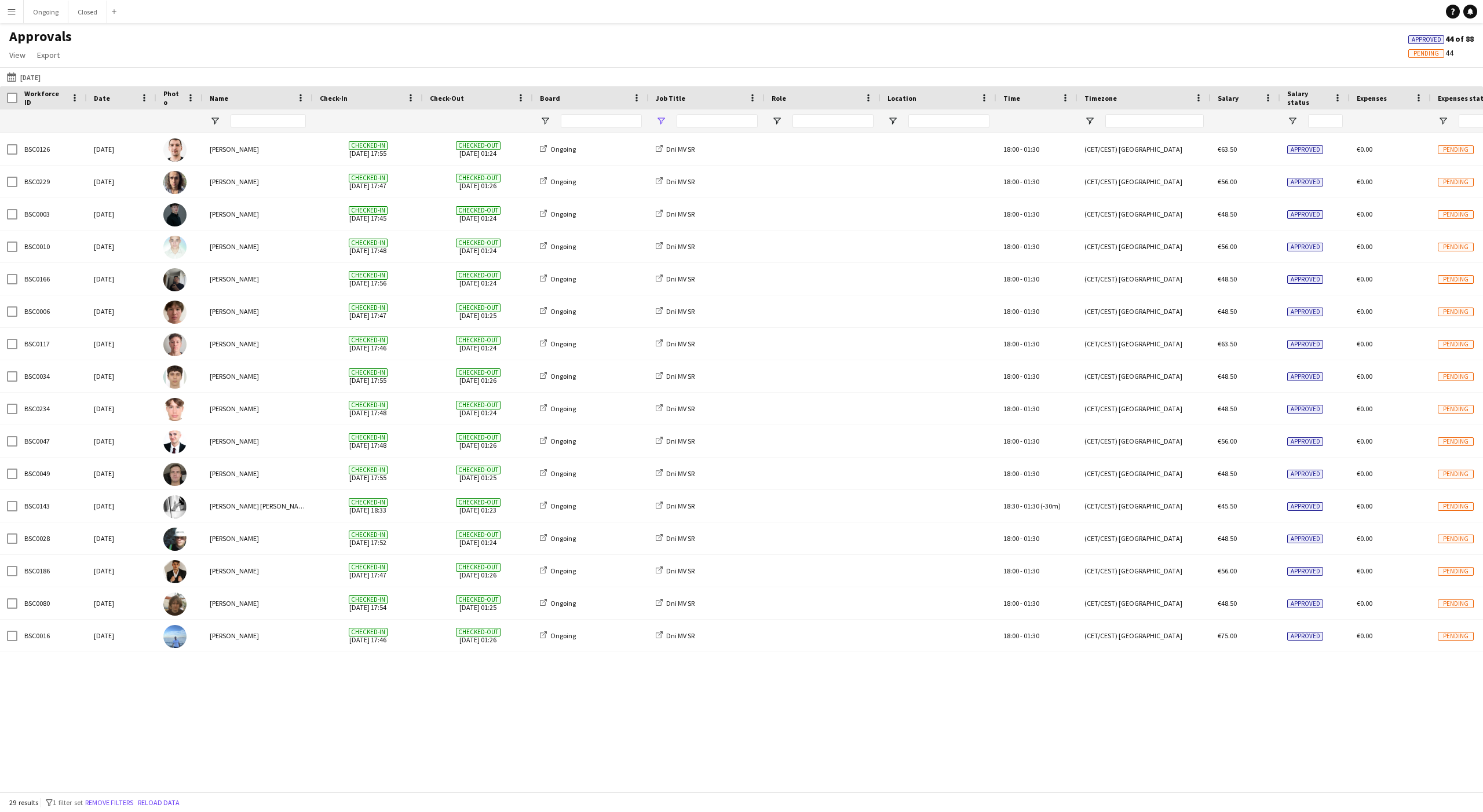
type input "**********"
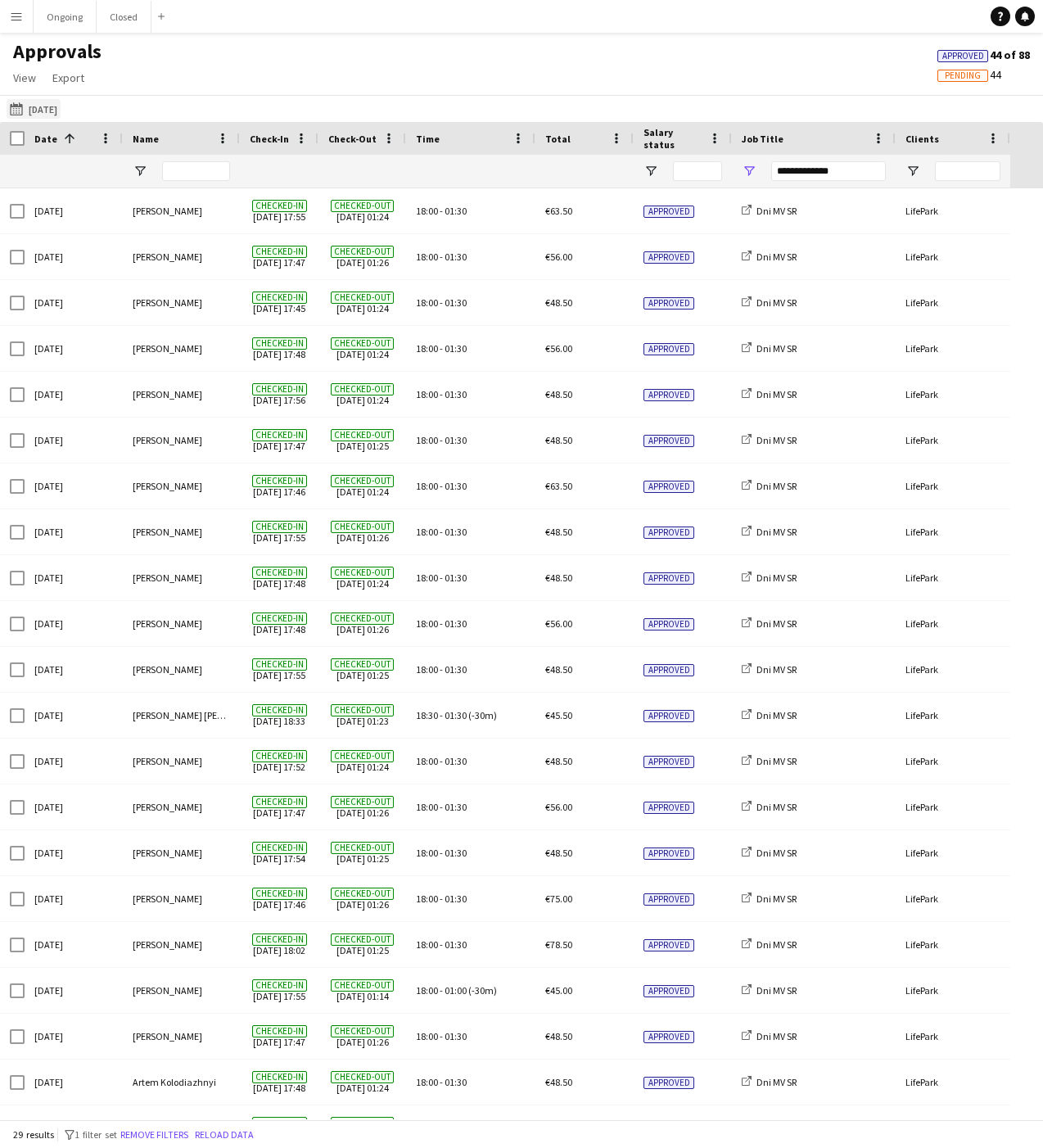
click at [38, 110] on button "20-09-2025 20-09-2025" at bounding box center [33, 109] width 54 height 19
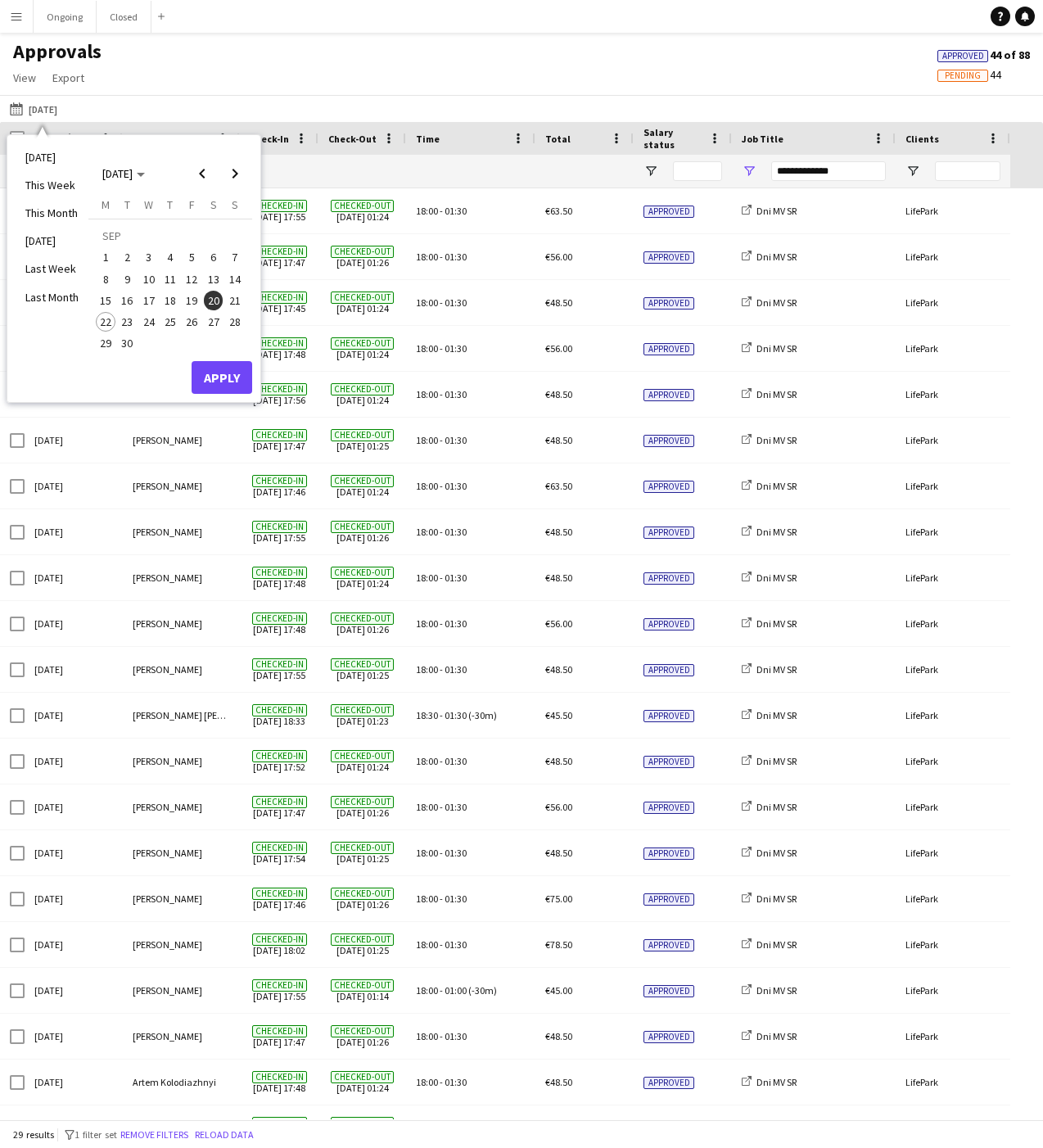
click at [240, 294] on span "21" at bounding box center [235, 301] width 19 height 19
click at [223, 364] on button "Apply" at bounding box center [221, 377] width 61 height 33
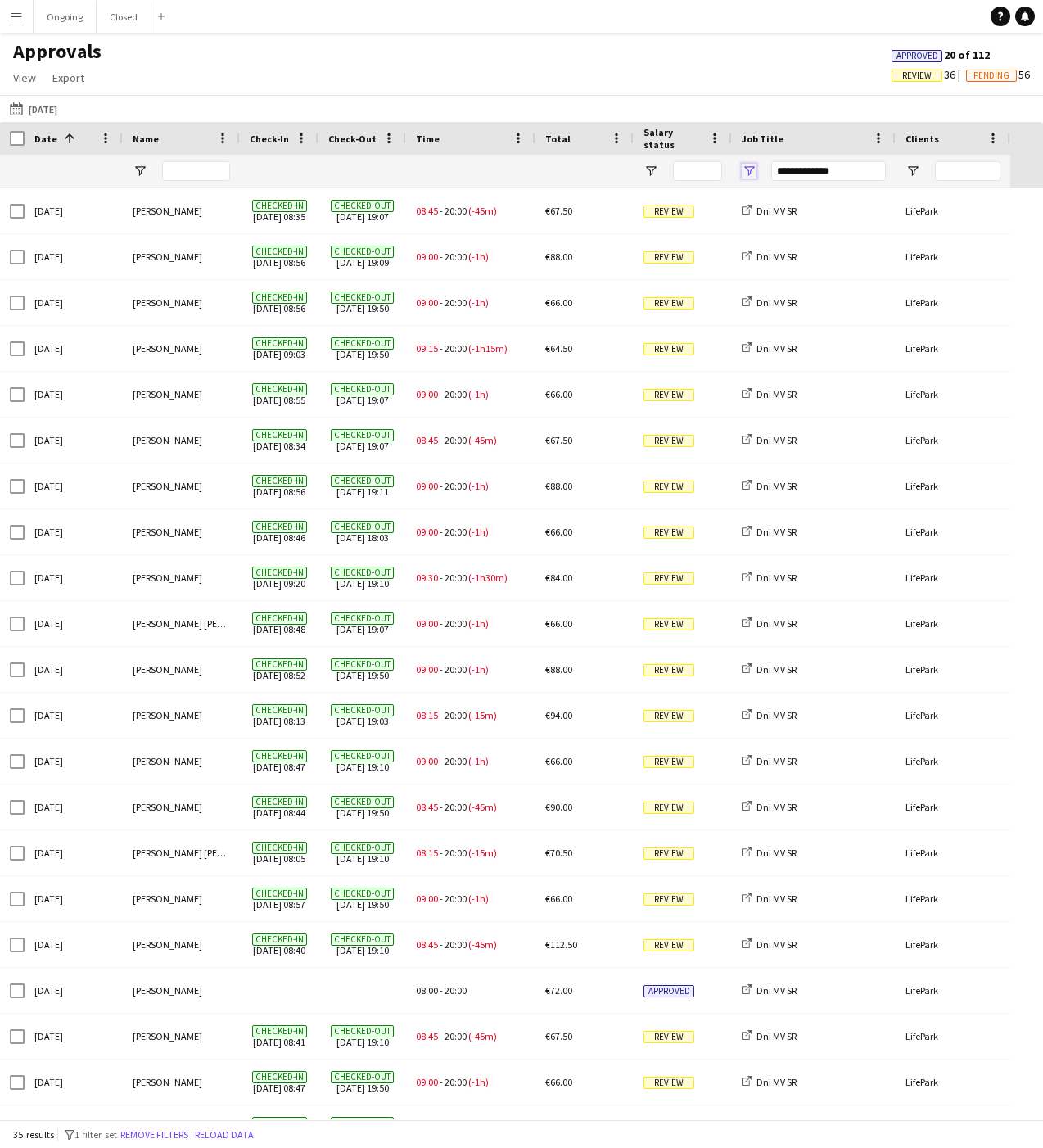
click at [751, 167] on span "Open Filter Menu" at bounding box center [749, 171] width 15 height 15
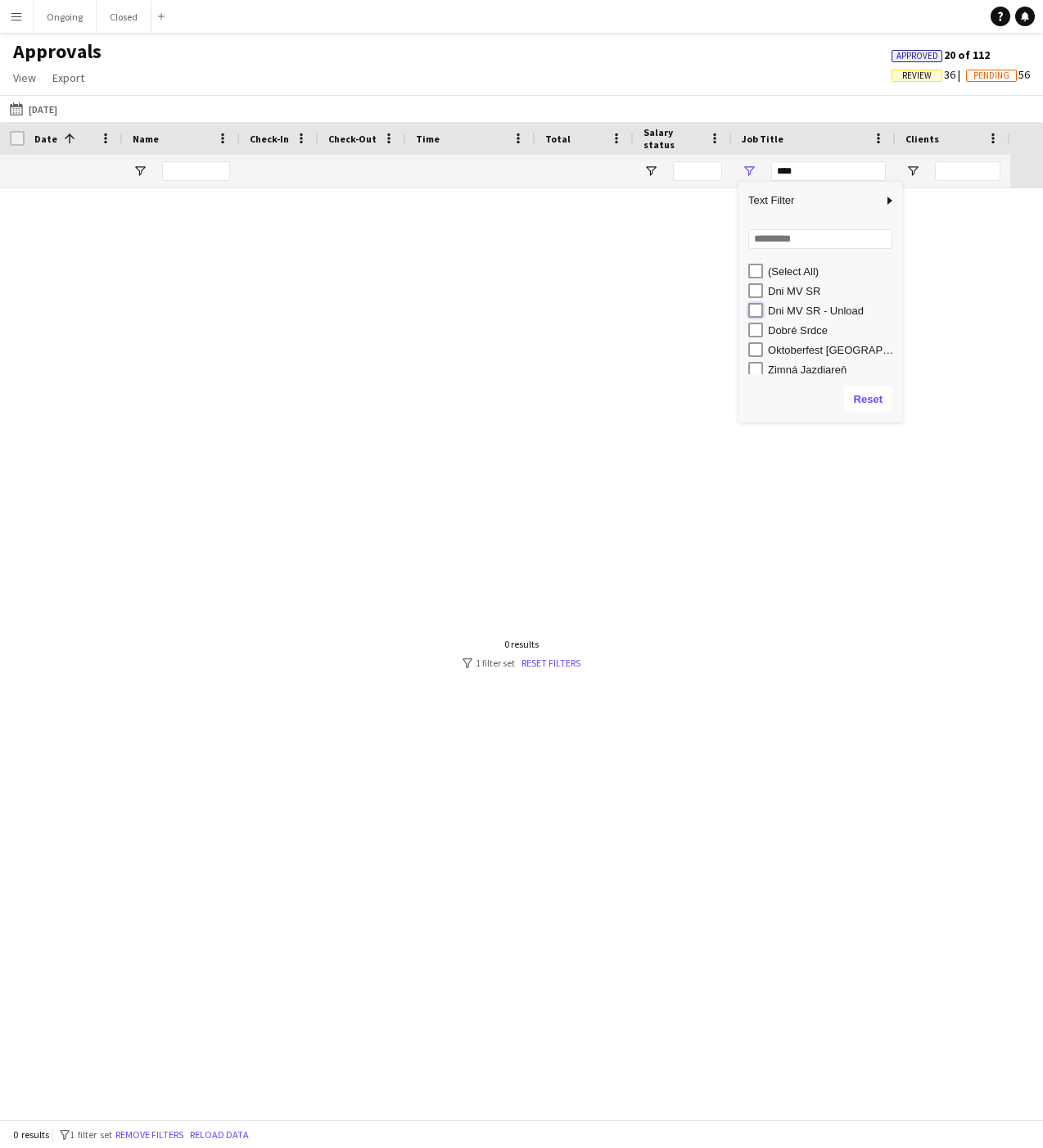
type input "**********"
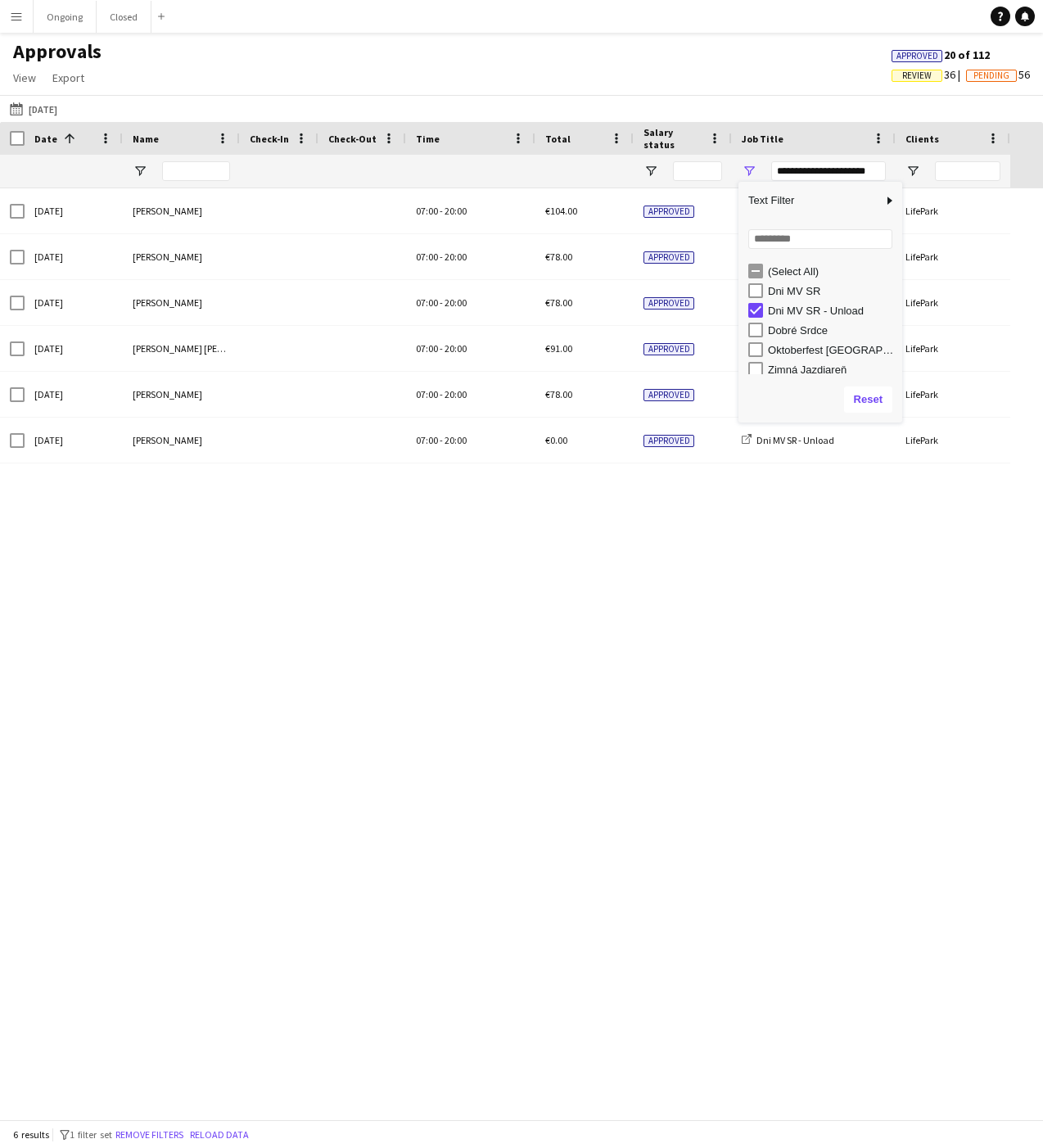
click at [367, 583] on div "Sun, 21 Sep 2025 Alexa Bolerac 07:00 - 20:00 €104.00 Approved Dni MV SR - Unloa…" at bounding box center [521, 653] width 1043 height 931
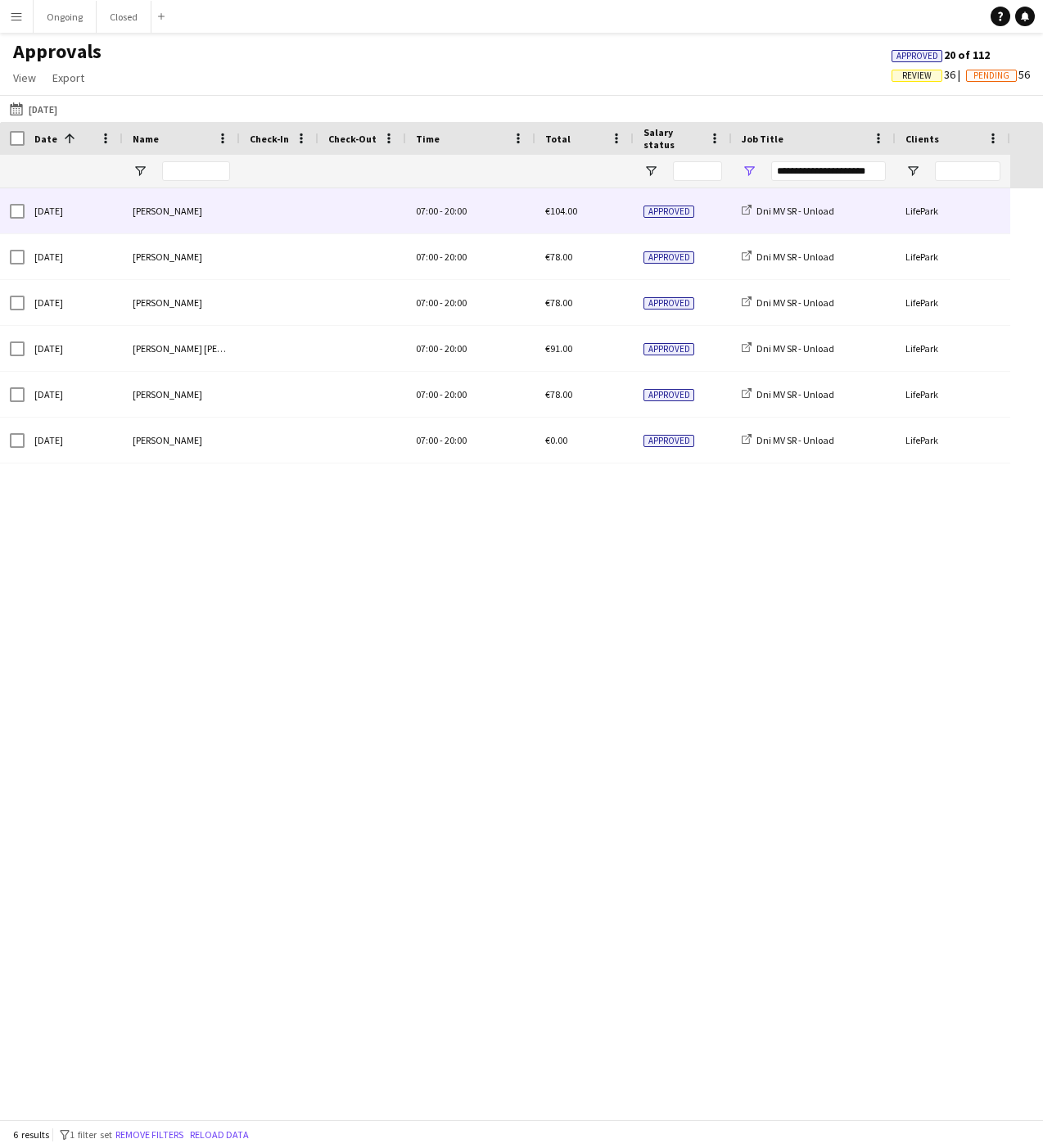
click at [271, 217] on span at bounding box center [279, 210] width 59 height 45
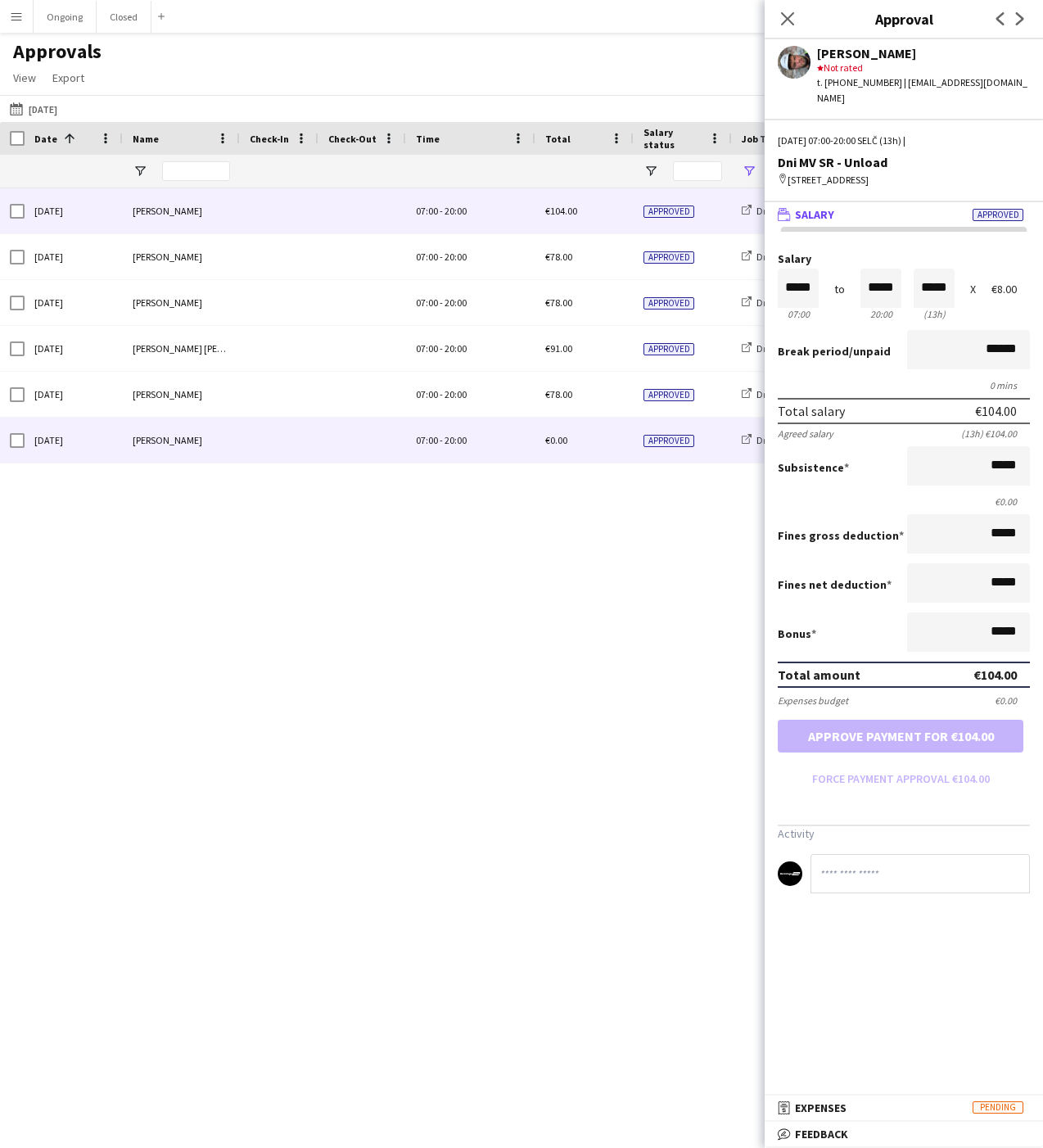
click at [246, 447] on div at bounding box center [279, 440] width 78 height 45
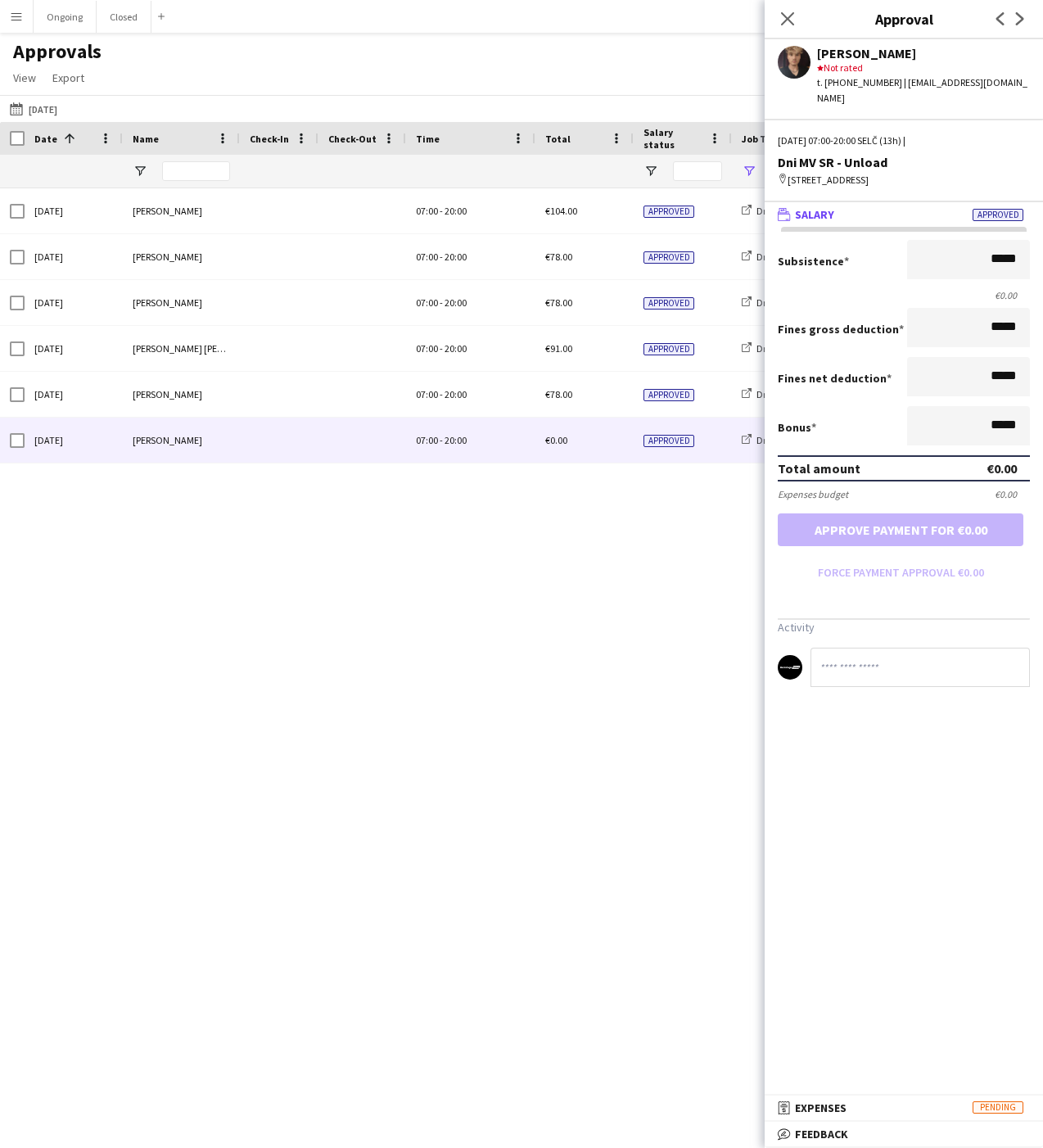
click at [442, 488] on div "Sun, 21 Sep 2025 Alexa Bolerac 07:00 - 20:00 €104.00 Approved Dni MV SR - Unloa…" at bounding box center [521, 653] width 1043 height 931
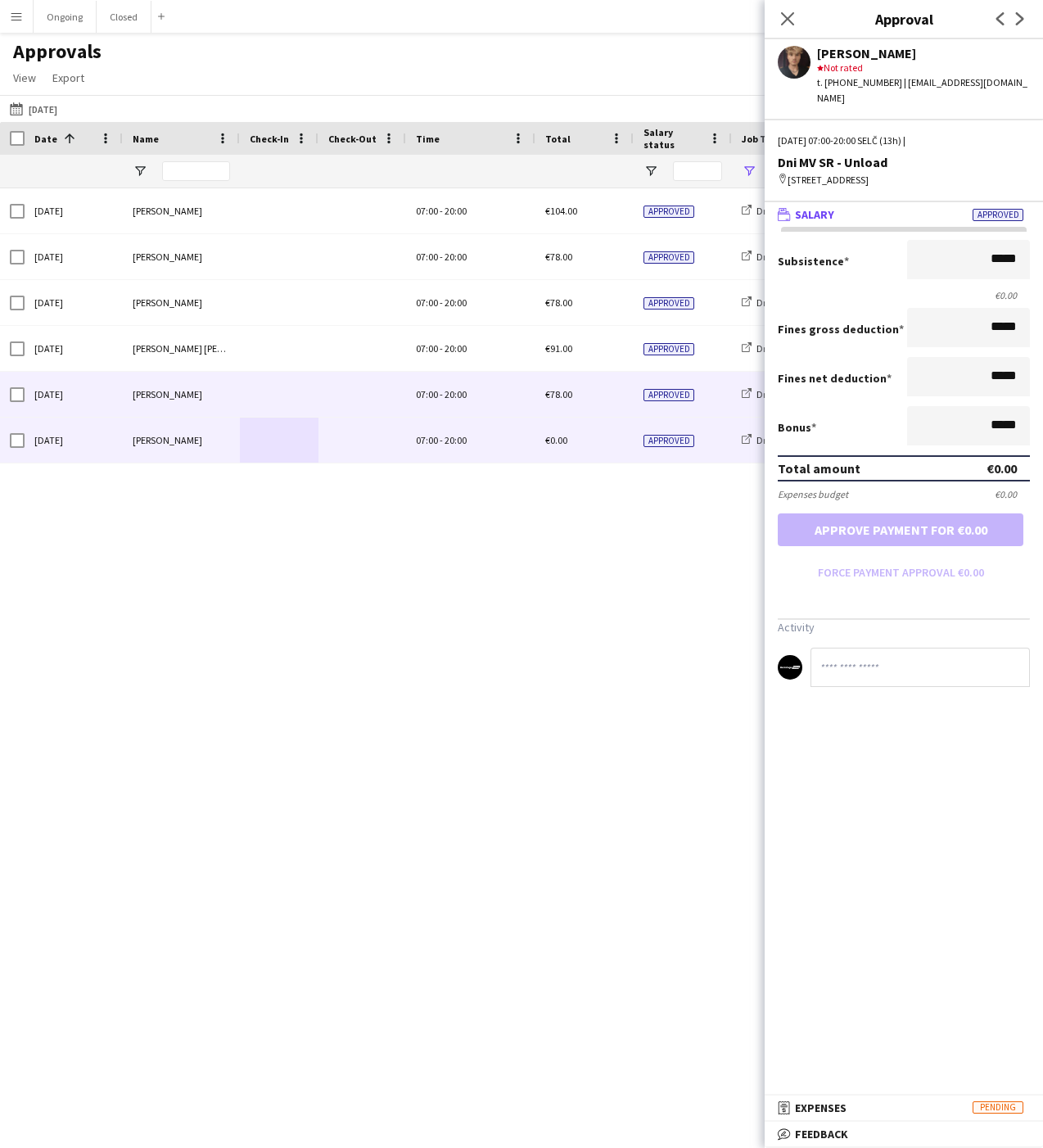
click at [430, 394] on span "07:00" at bounding box center [426, 394] width 22 height 12
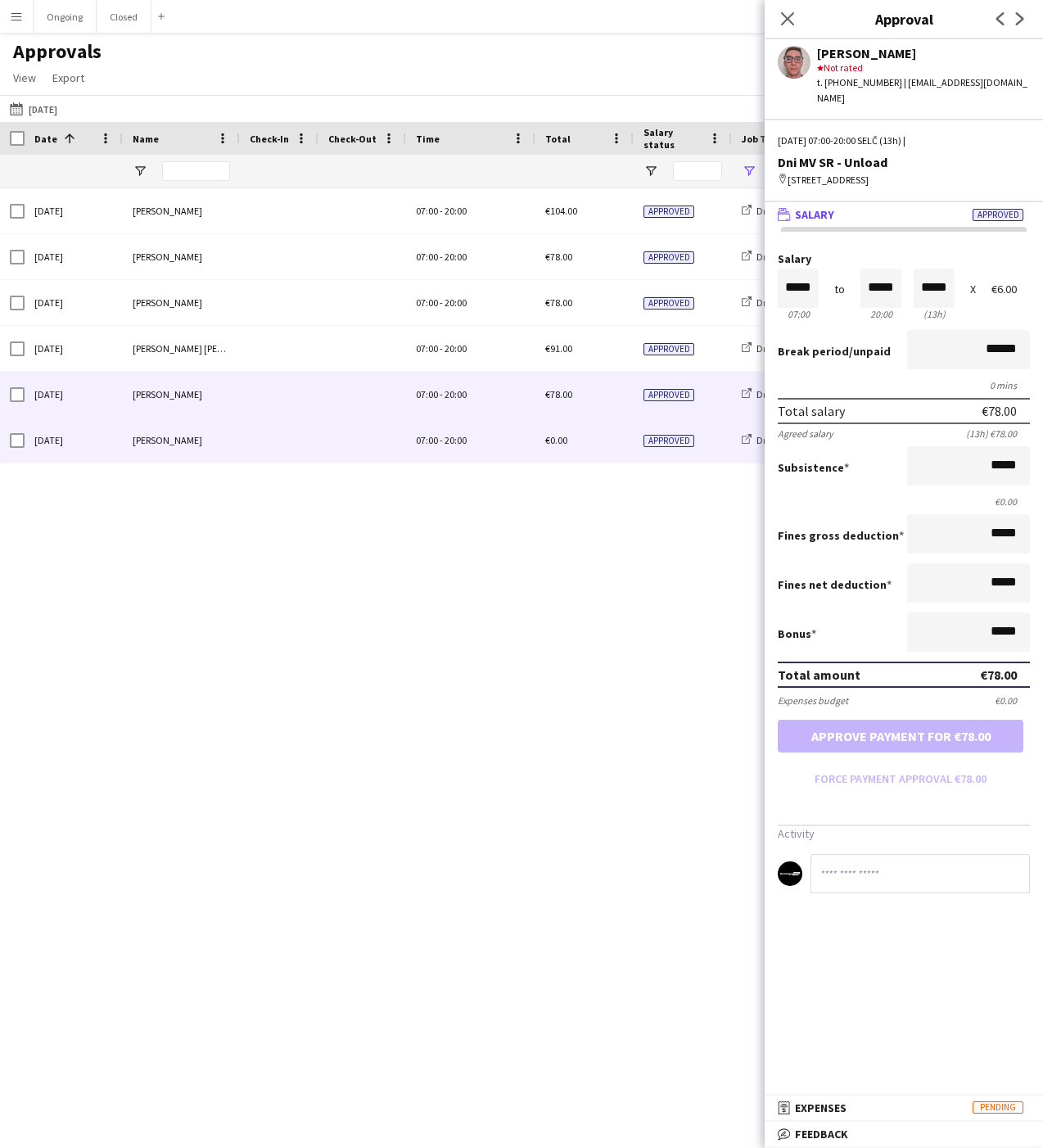
click at [436, 434] on span "07:00" at bounding box center [426, 440] width 22 height 12
click at [430, 406] on div "07:00 - 20:00" at bounding box center [470, 394] width 129 height 45
click at [427, 425] on div "07:00 - 20:00" at bounding box center [470, 440] width 129 height 45
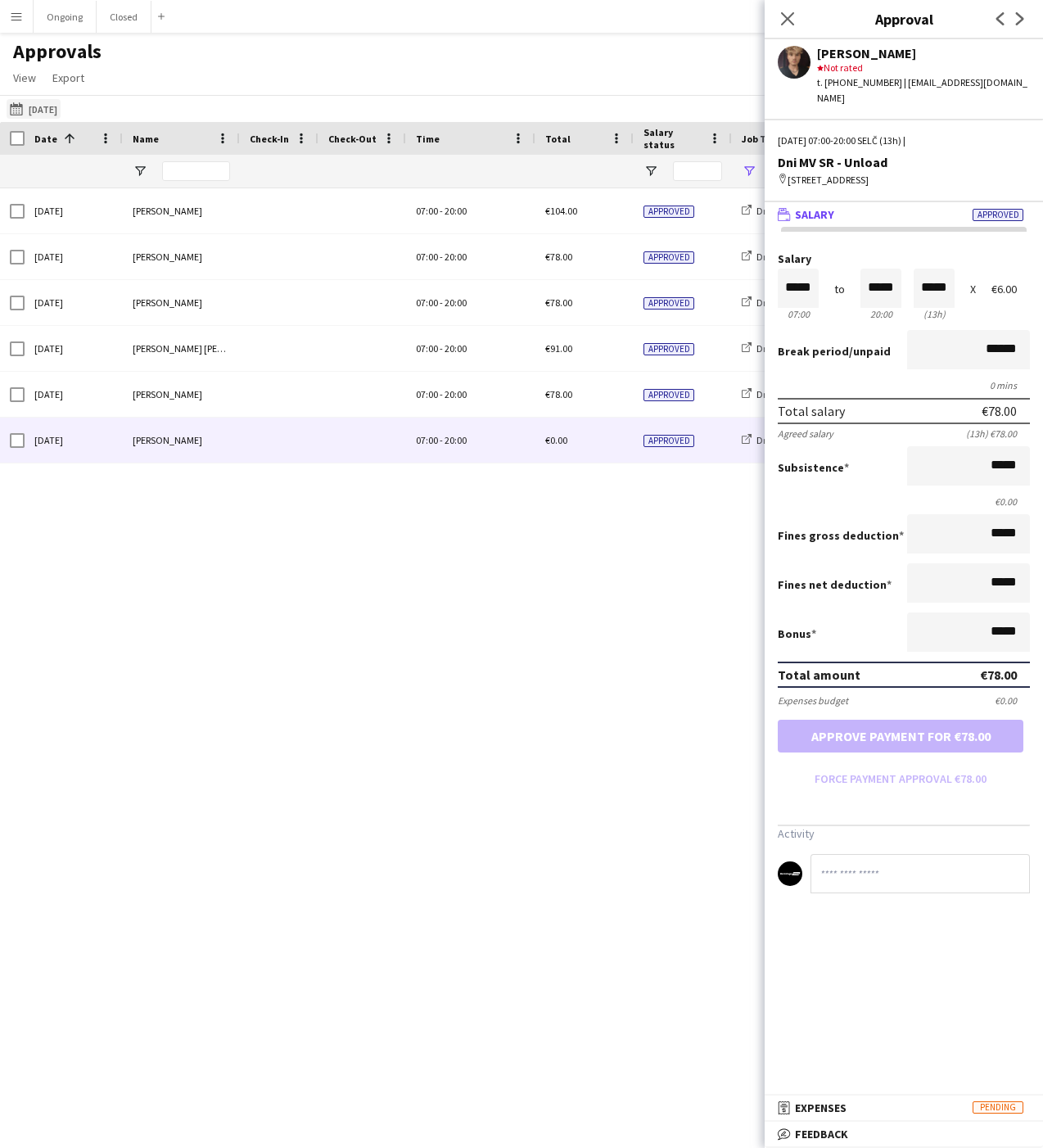
click at [59, 103] on button "20-09-2025 Yesterday" at bounding box center [33, 109] width 54 height 19
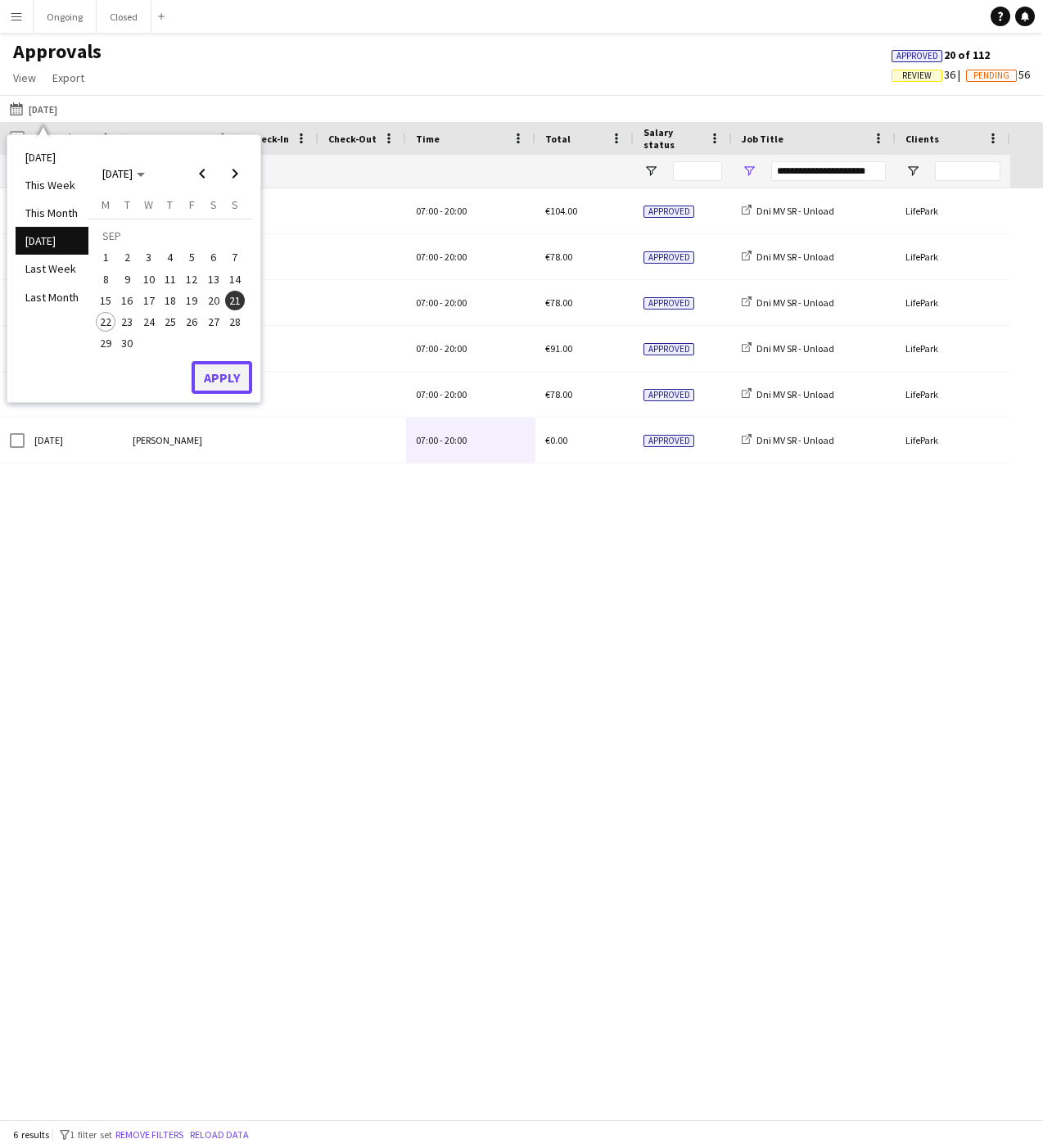
click at [213, 362] on button "Apply" at bounding box center [221, 377] width 61 height 33
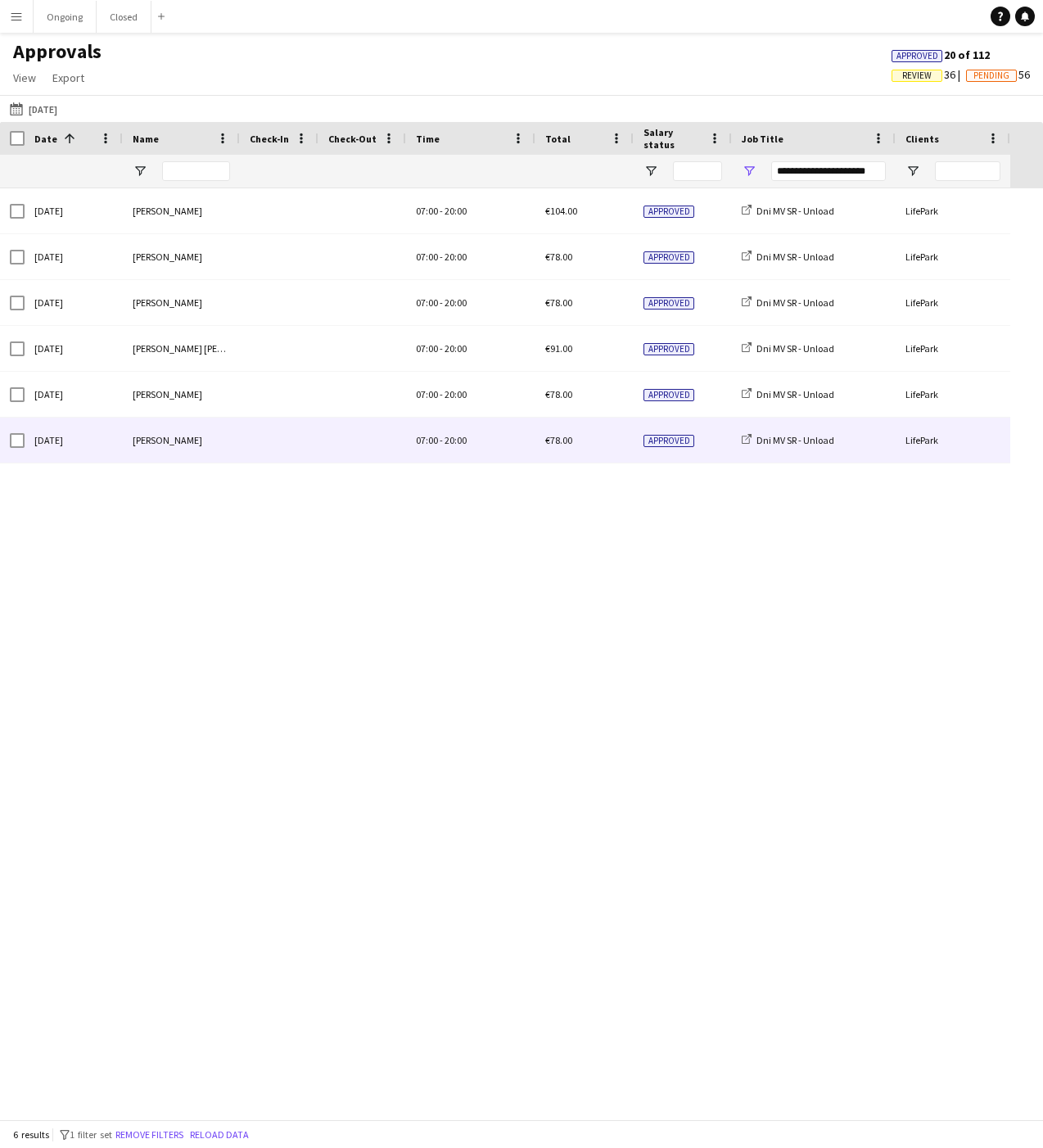
click at [460, 450] on div "07:00 - 20:00" at bounding box center [470, 440] width 129 height 45
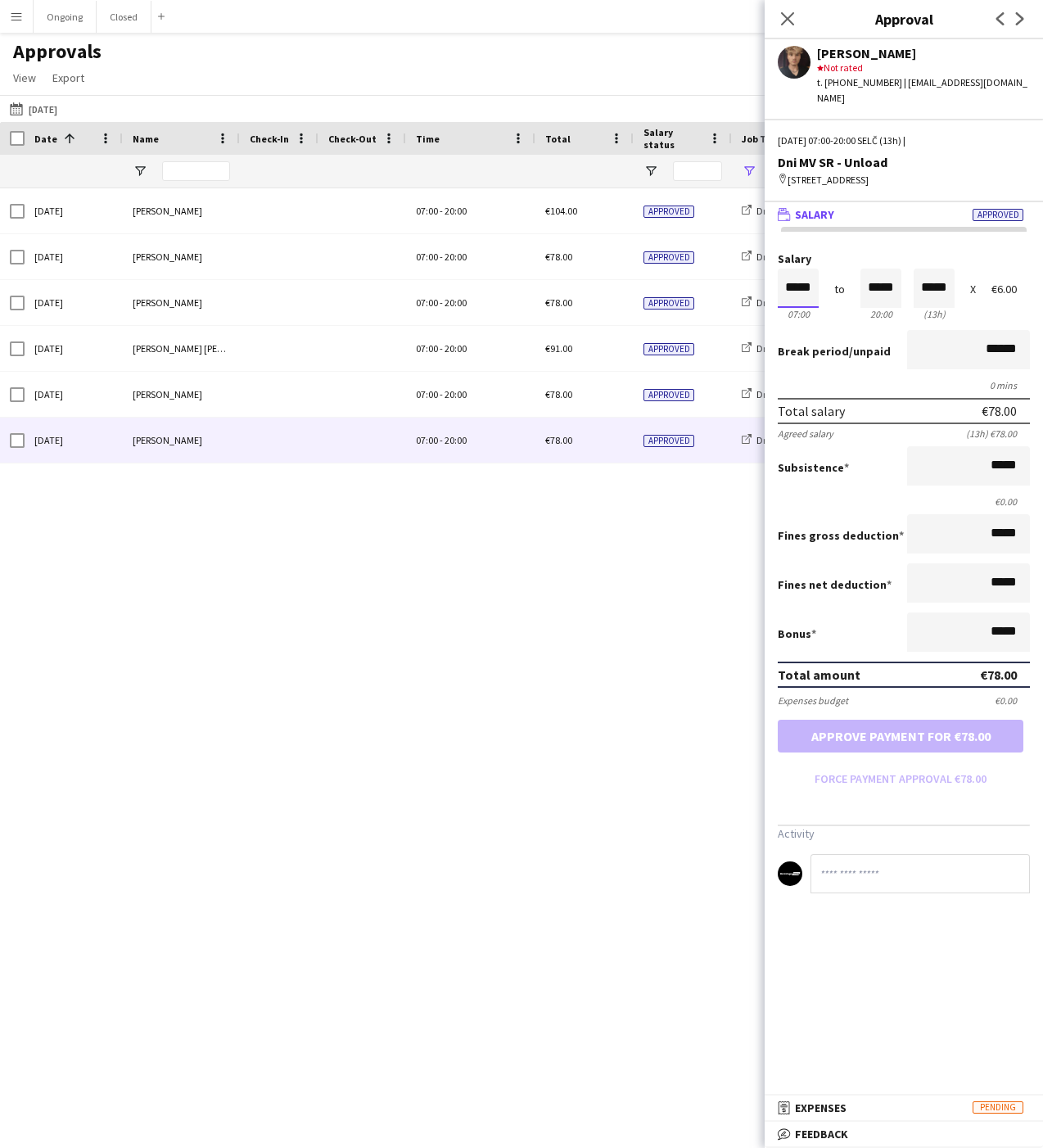
click at [798, 288] on input "*****" at bounding box center [798, 288] width 41 height 40
type input "*****"
click at [791, 268] on div at bounding box center [787, 260] width 20 height 17
type input "*****"
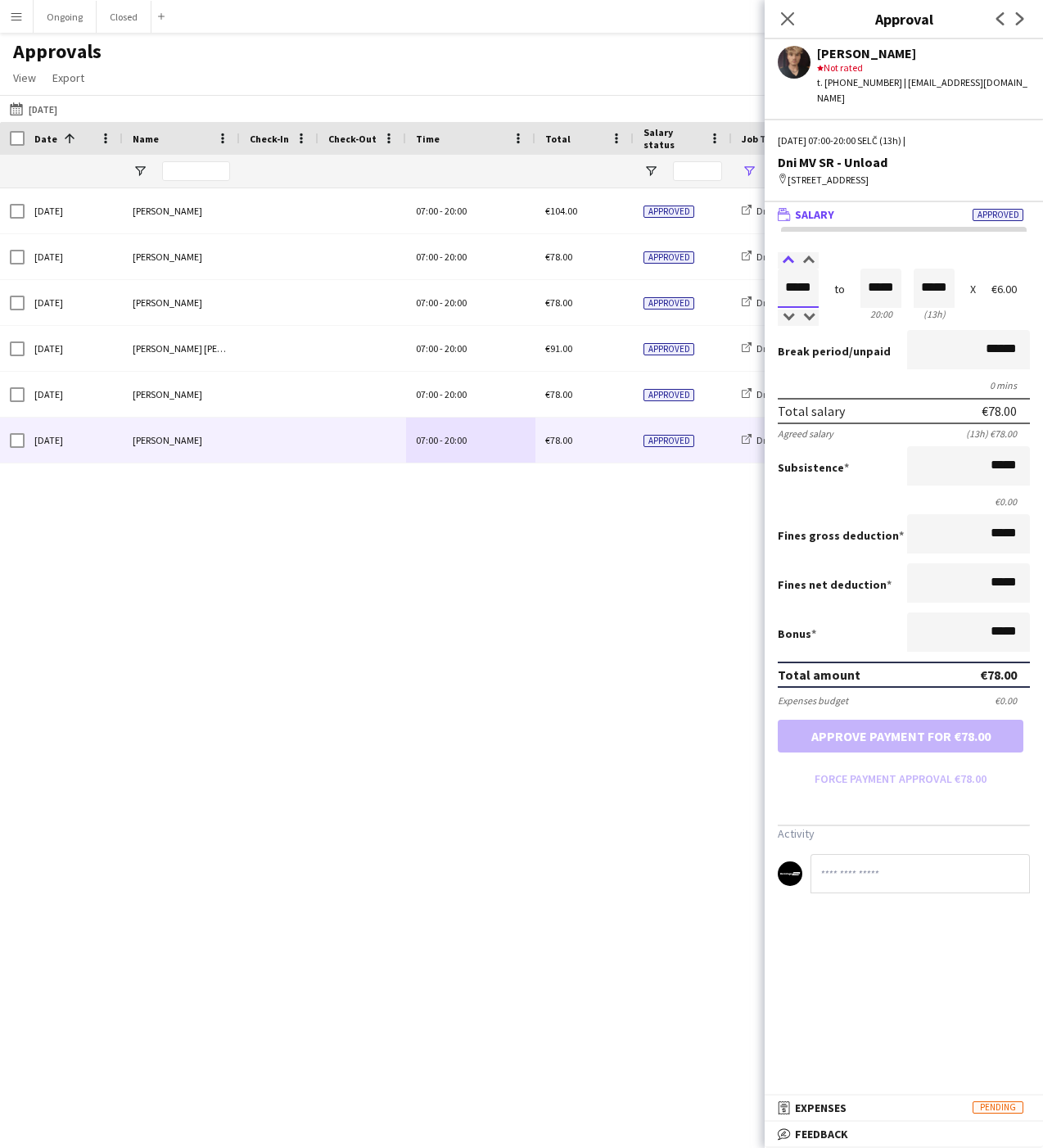
type input "*****"
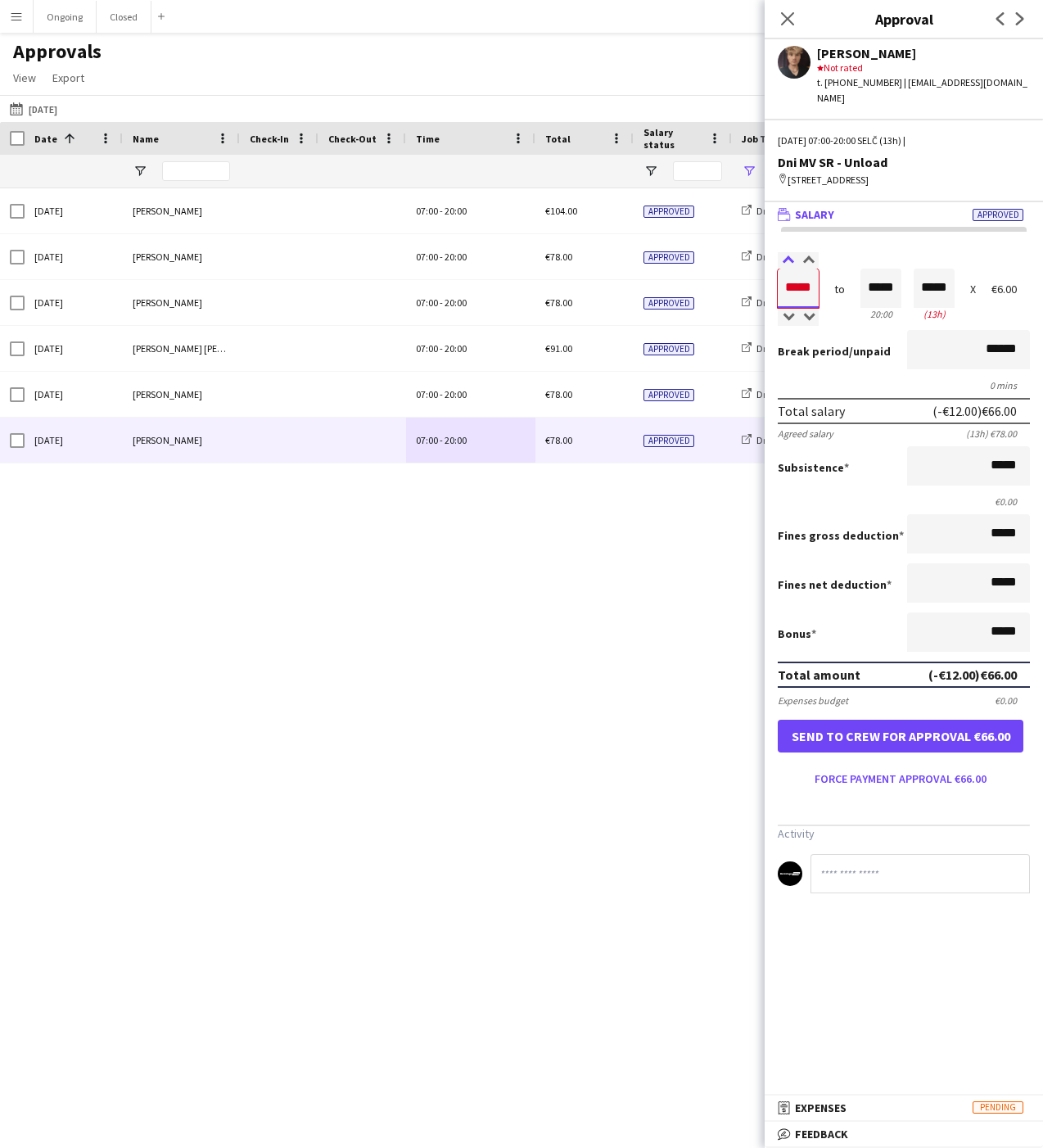
click at [791, 268] on div at bounding box center [787, 260] width 20 height 17
type input "*****"
click at [791, 258] on div at bounding box center [787, 260] width 20 height 17
type input "*****"
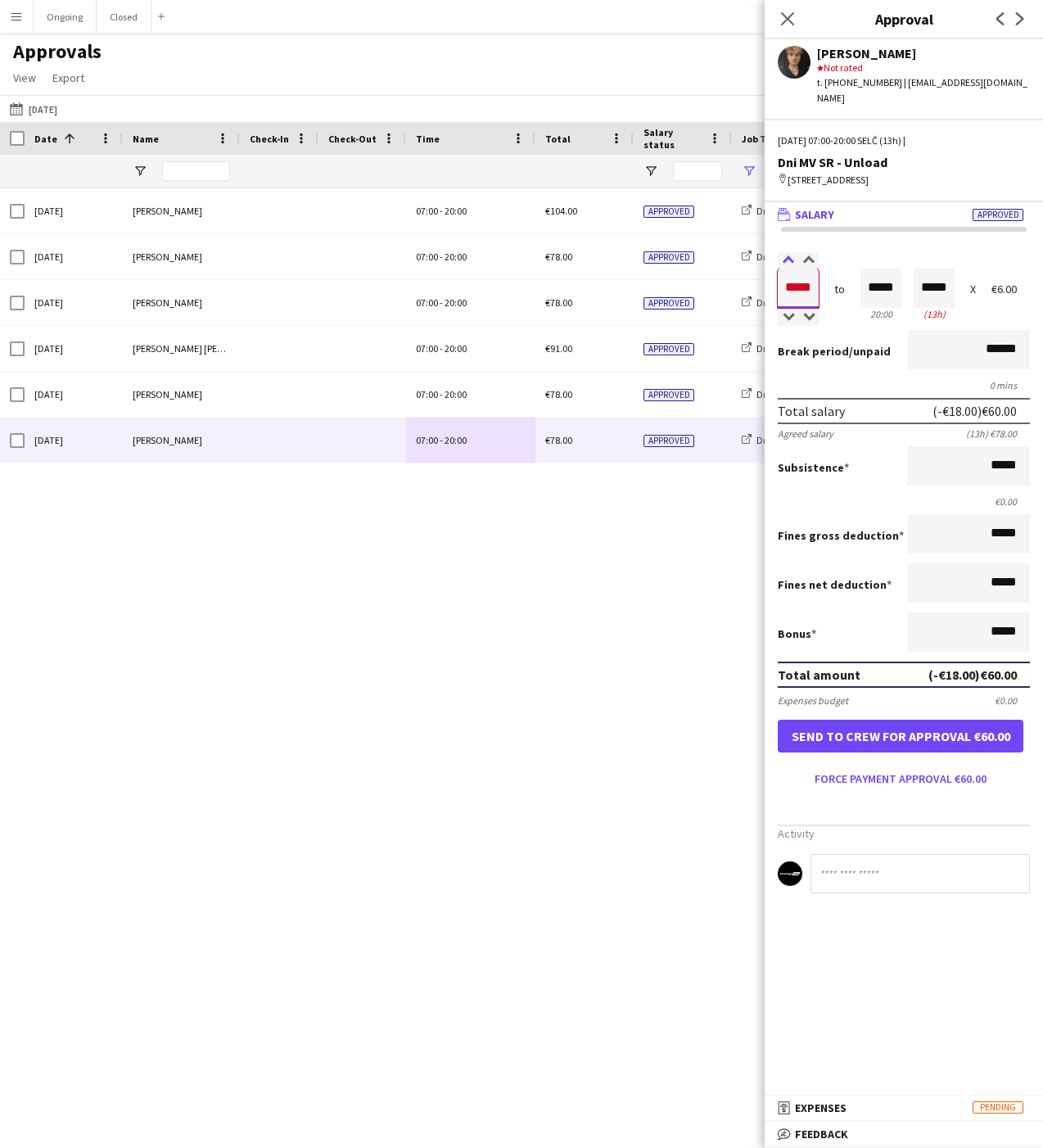
type input "*****"
click at [791, 258] on div at bounding box center [787, 260] width 20 height 17
type input "*****"
click at [807, 260] on div at bounding box center [808, 260] width 20 height 17
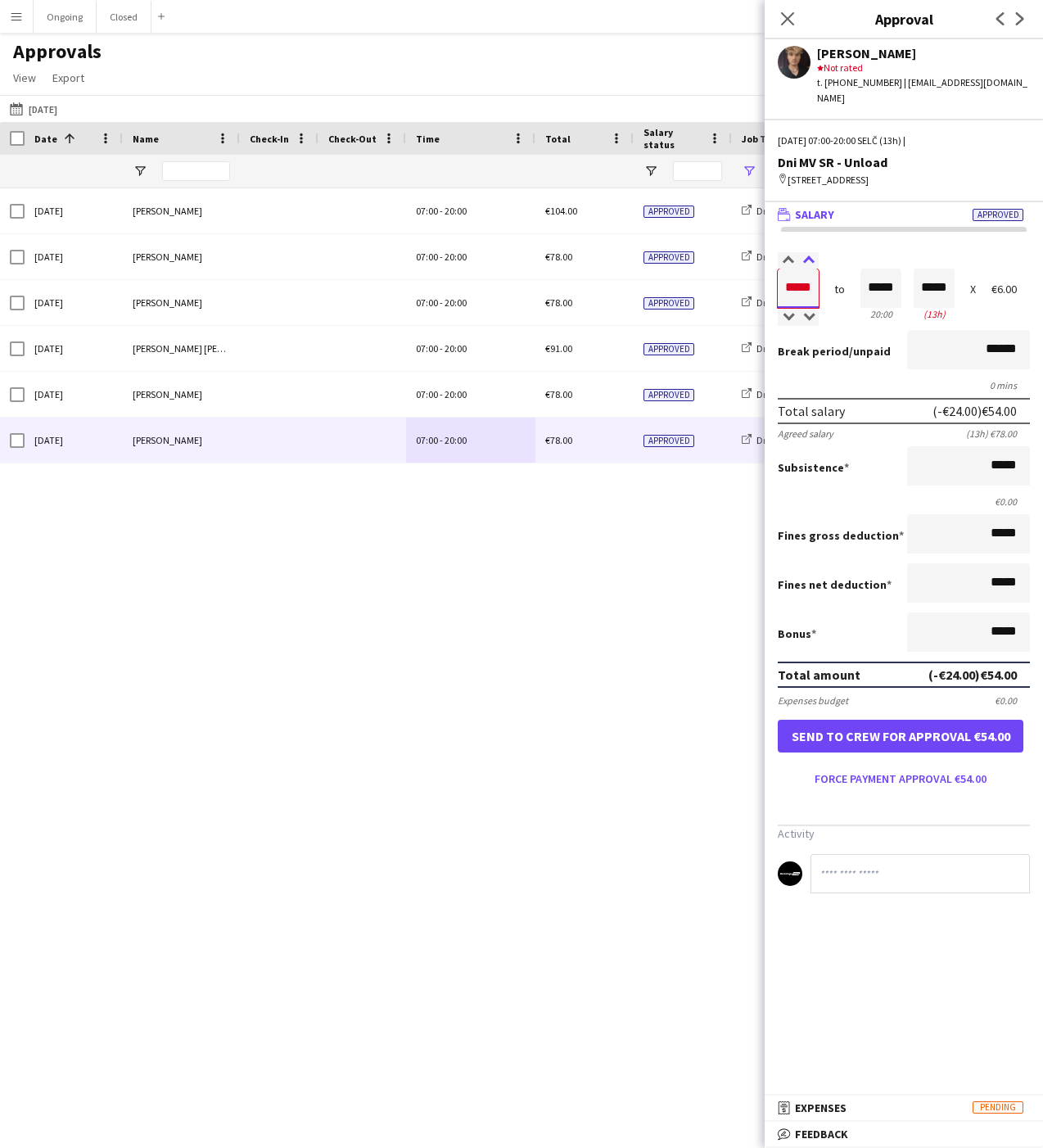
type input "*****"
click at [807, 260] on div at bounding box center [808, 260] width 20 height 17
click at [837, 770] on button "Force payment approval €51.00" at bounding box center [900, 779] width 245 height 26
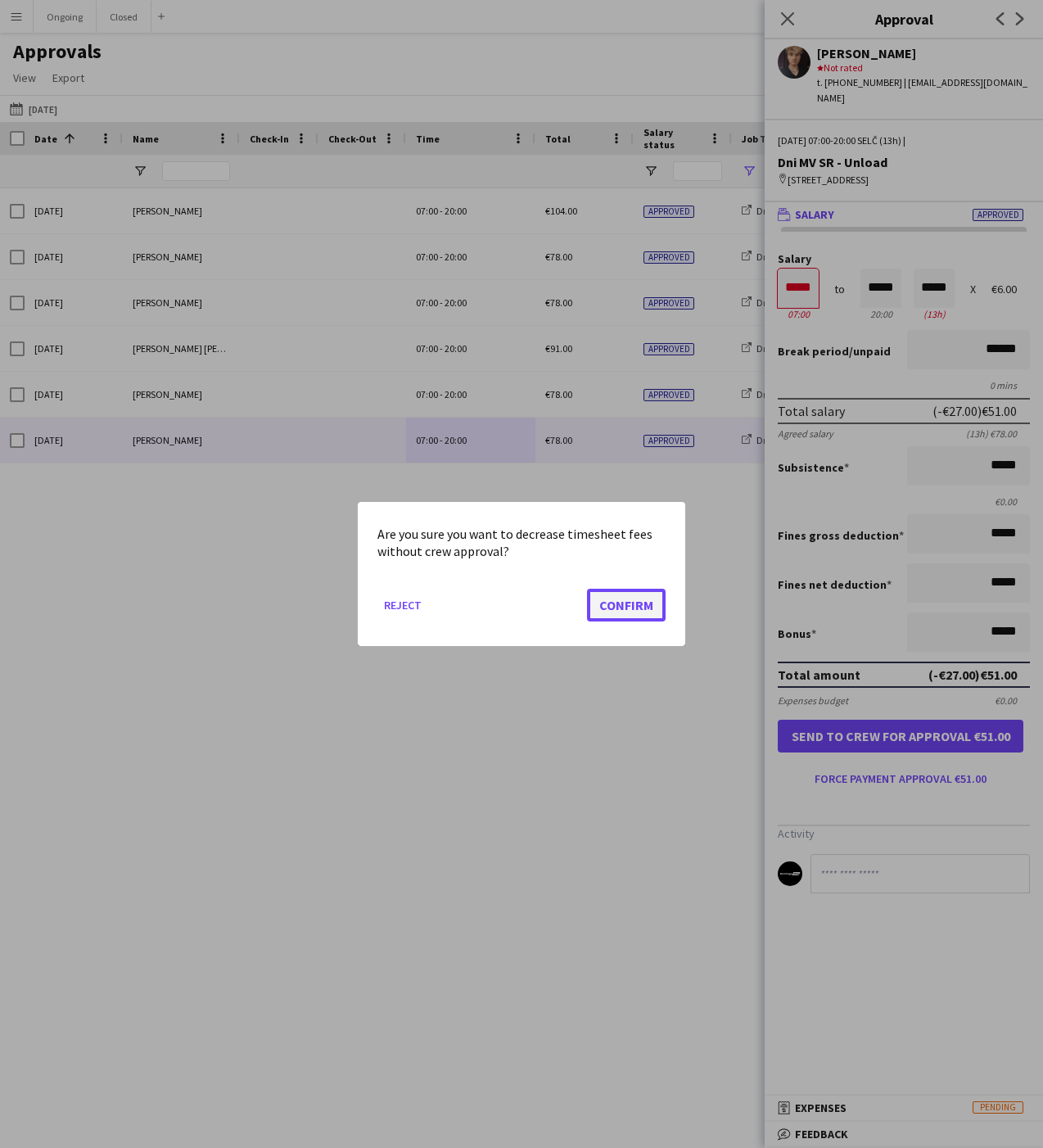
click at [607, 600] on button "Confirm" at bounding box center [626, 605] width 78 height 33
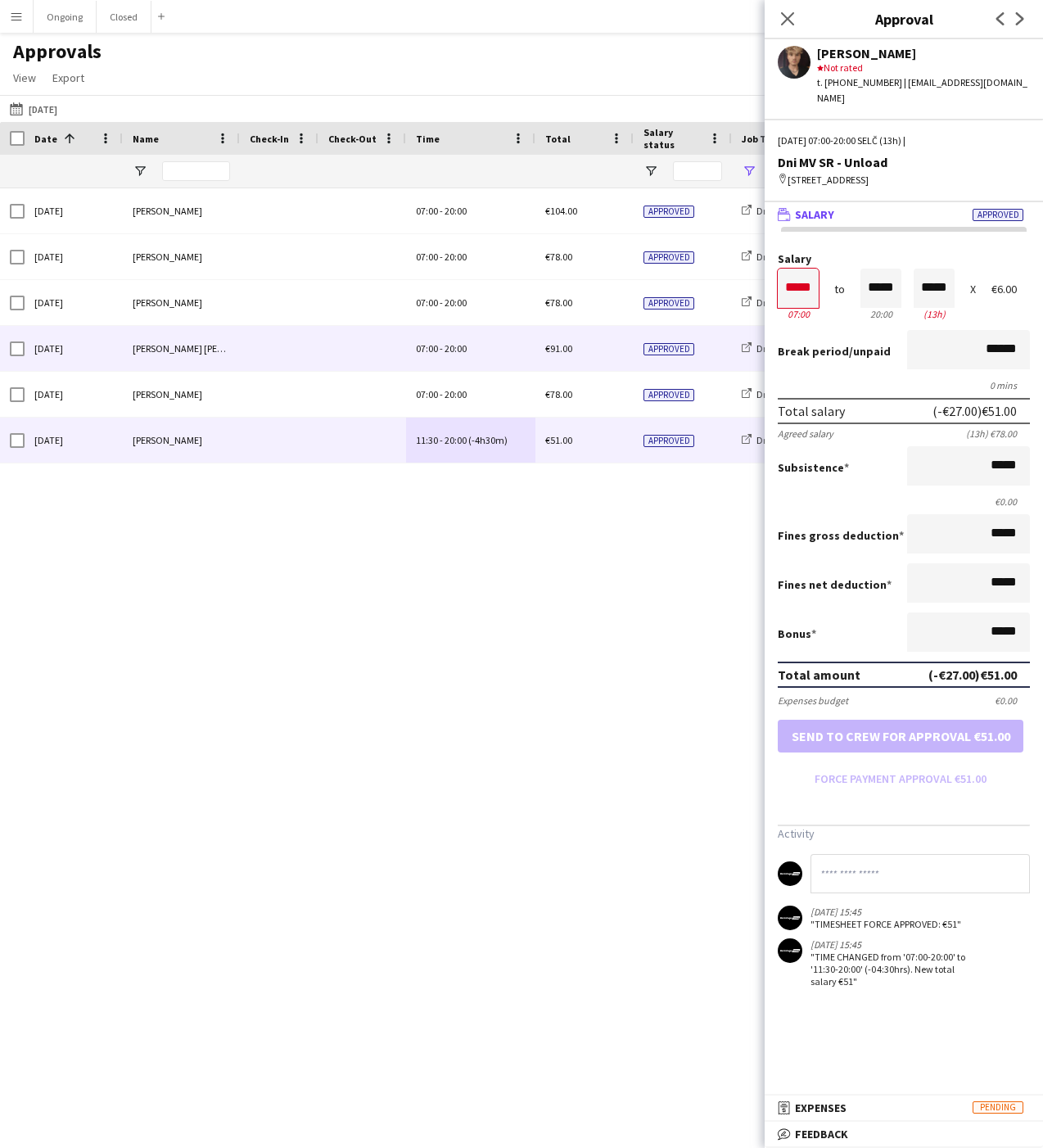
click at [417, 358] on div "07:00 - 20:00" at bounding box center [470, 348] width 129 height 45
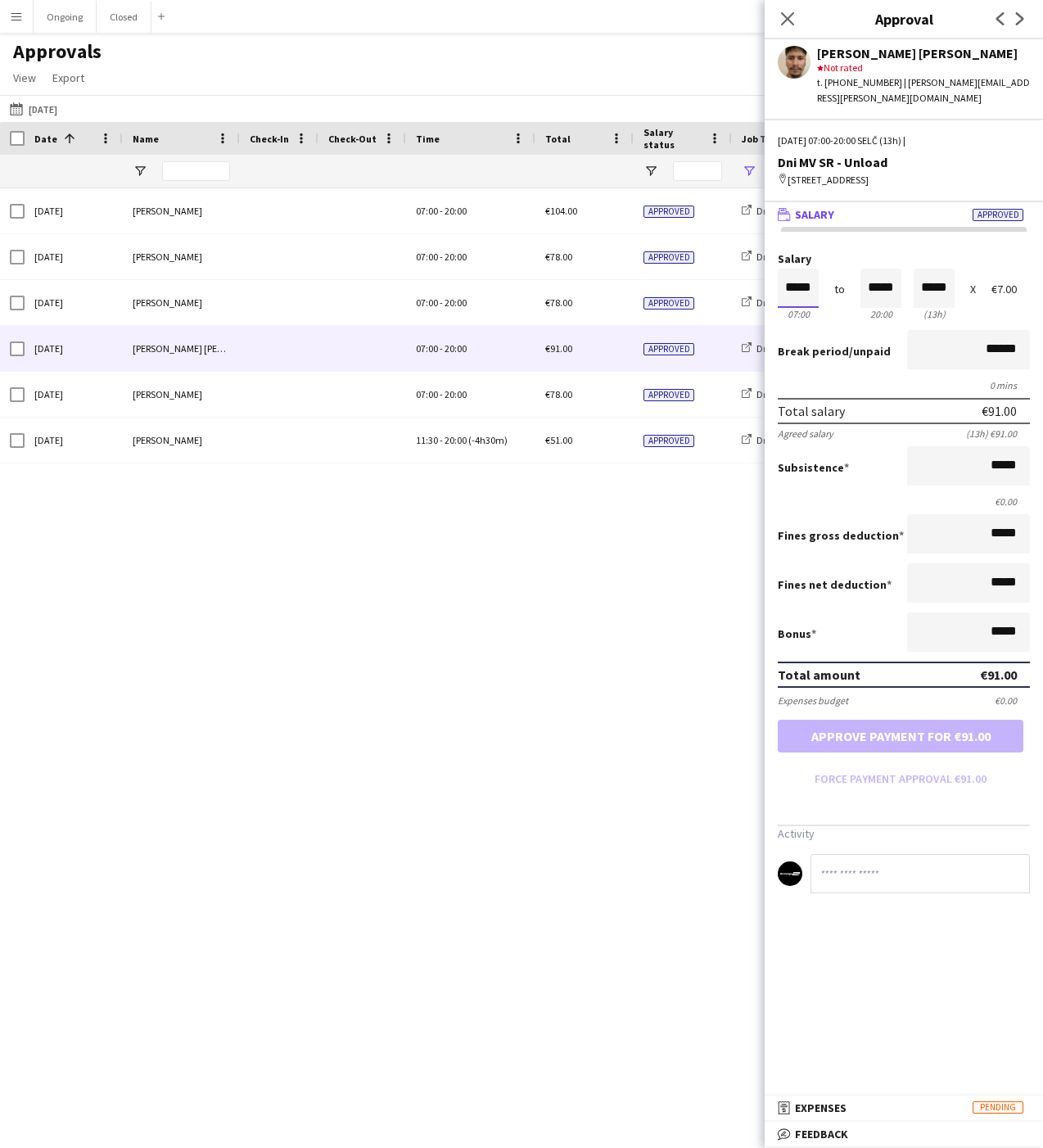
click at [800, 285] on input "*****" at bounding box center [798, 288] width 41 height 40
type input "*****"
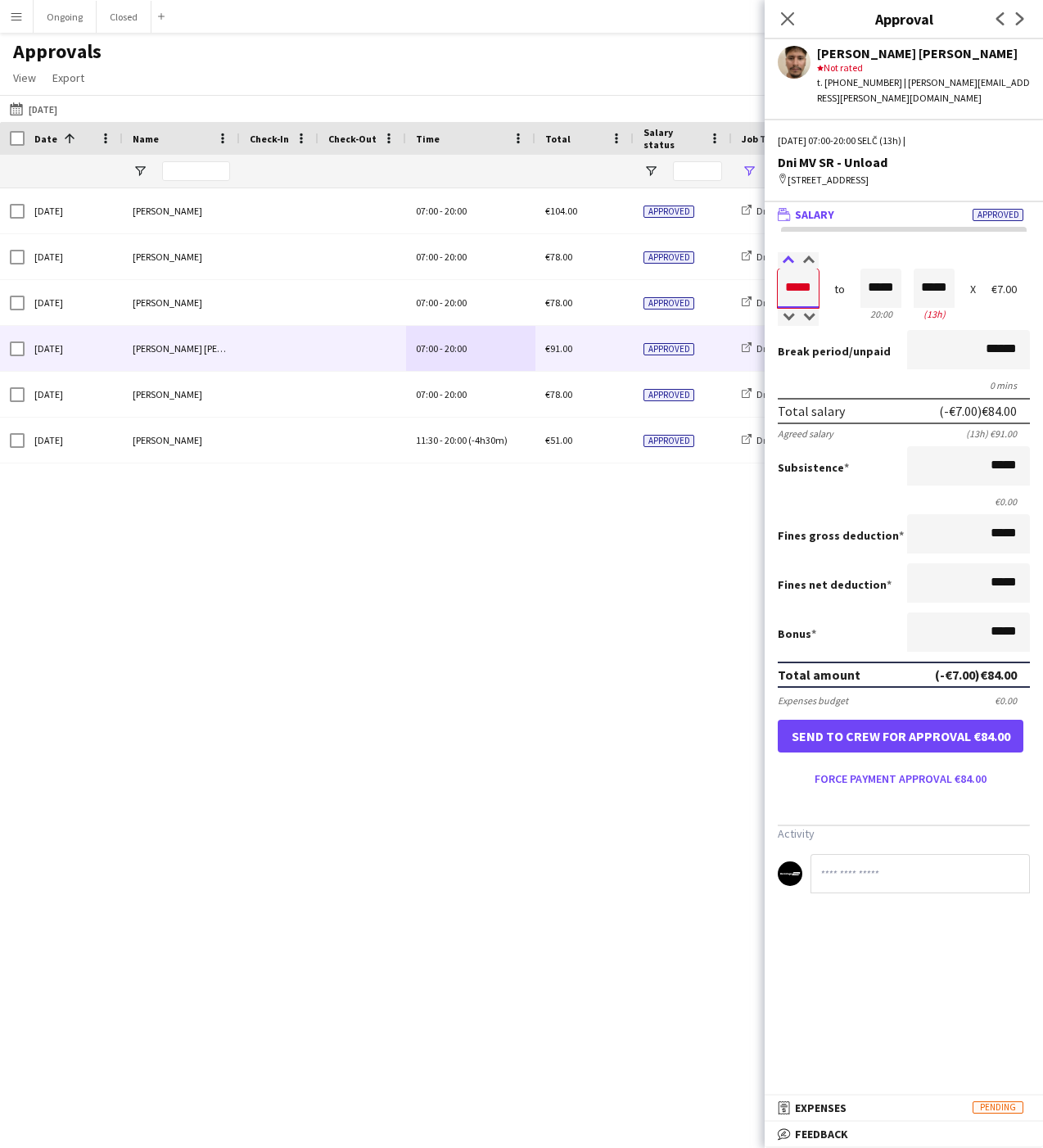
click at [790, 258] on div at bounding box center [787, 260] width 20 height 17
type input "*****"
click at [790, 258] on div at bounding box center [787, 260] width 20 height 17
type input "*****"
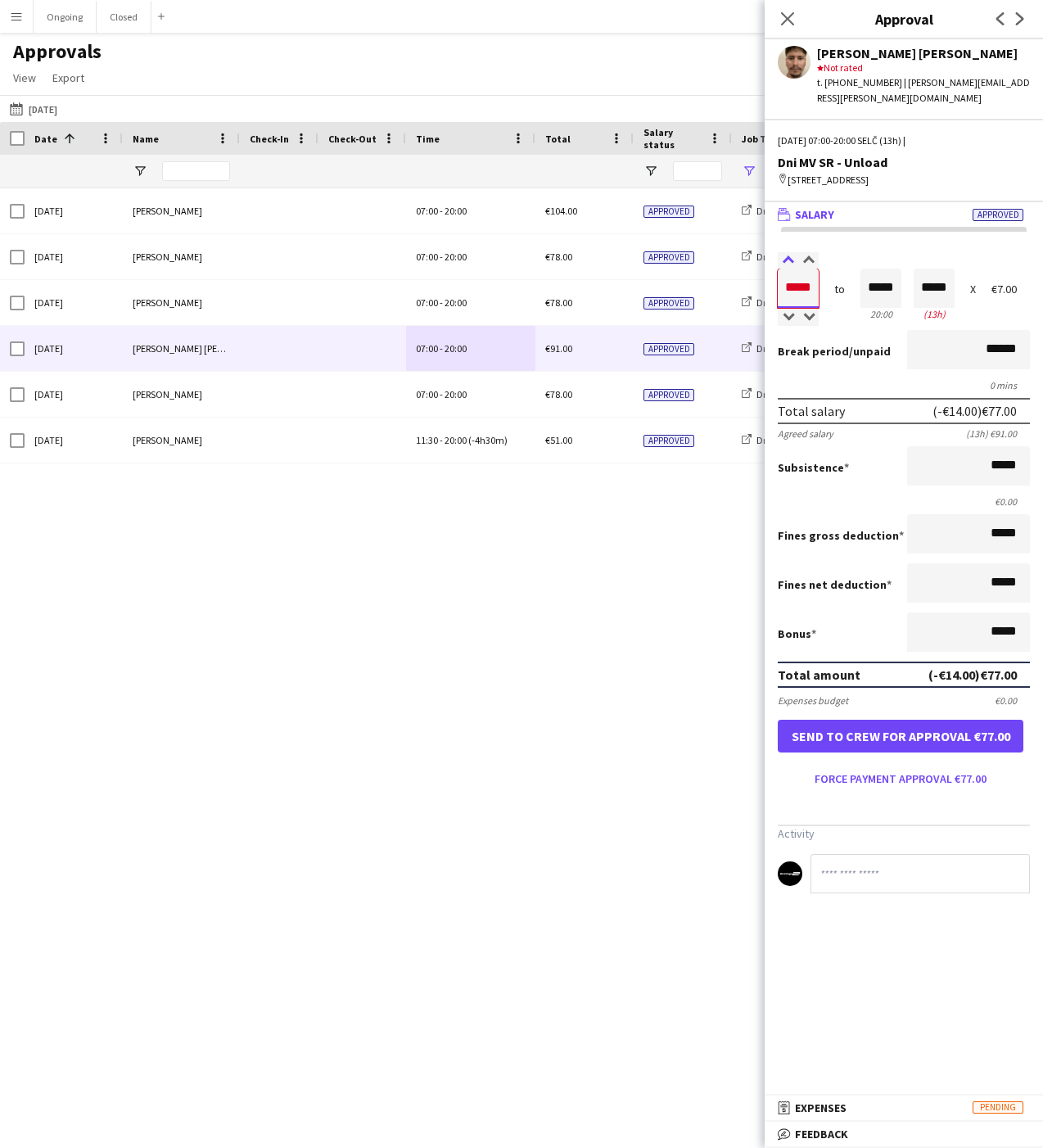
type input "*****"
click at [790, 258] on div at bounding box center [787, 260] width 20 height 17
type input "*****"
click at [790, 258] on div at bounding box center [787, 260] width 20 height 17
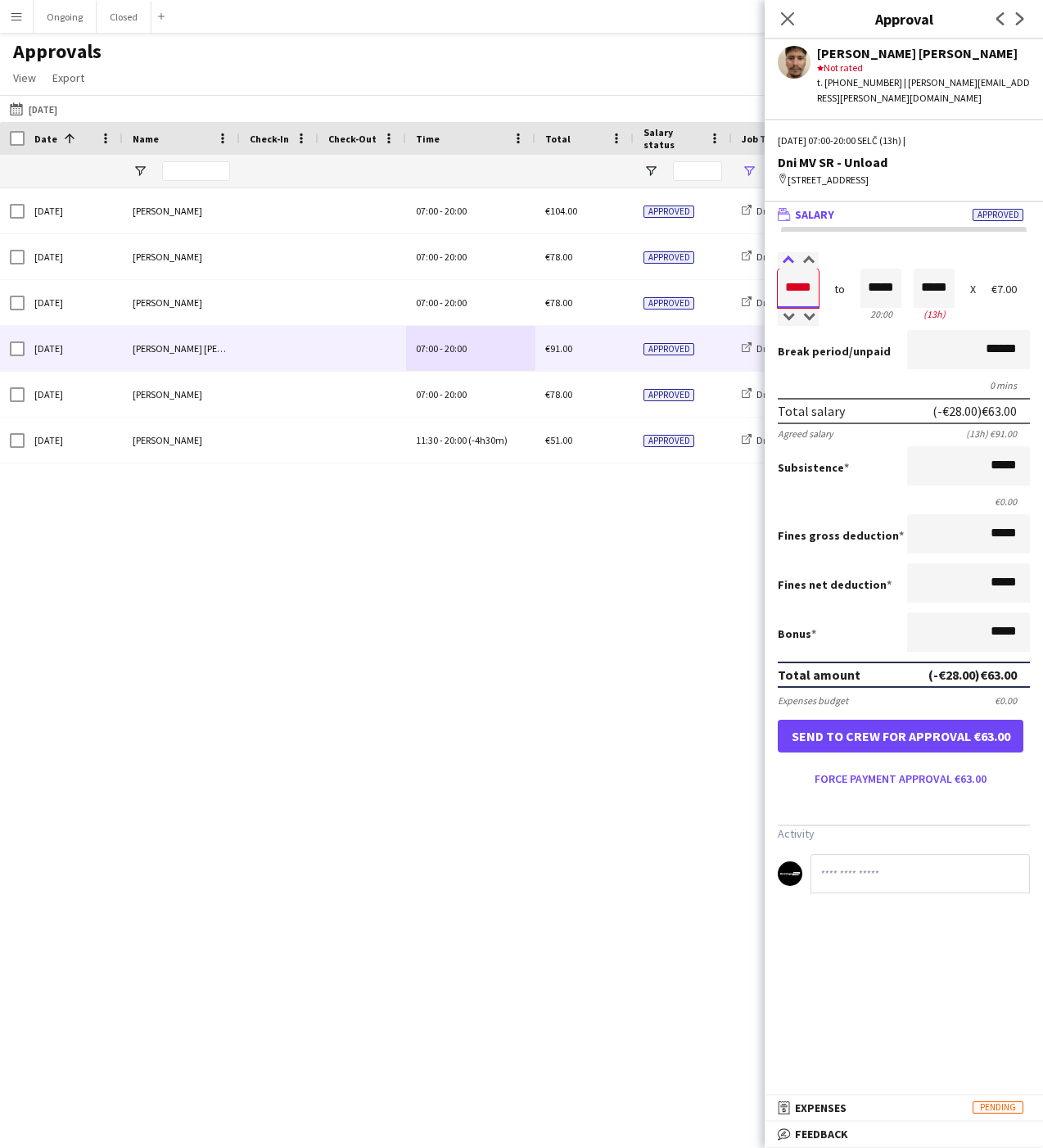
type input "*****"
click at [790, 258] on div at bounding box center [787, 260] width 20 height 17
type input "*****"
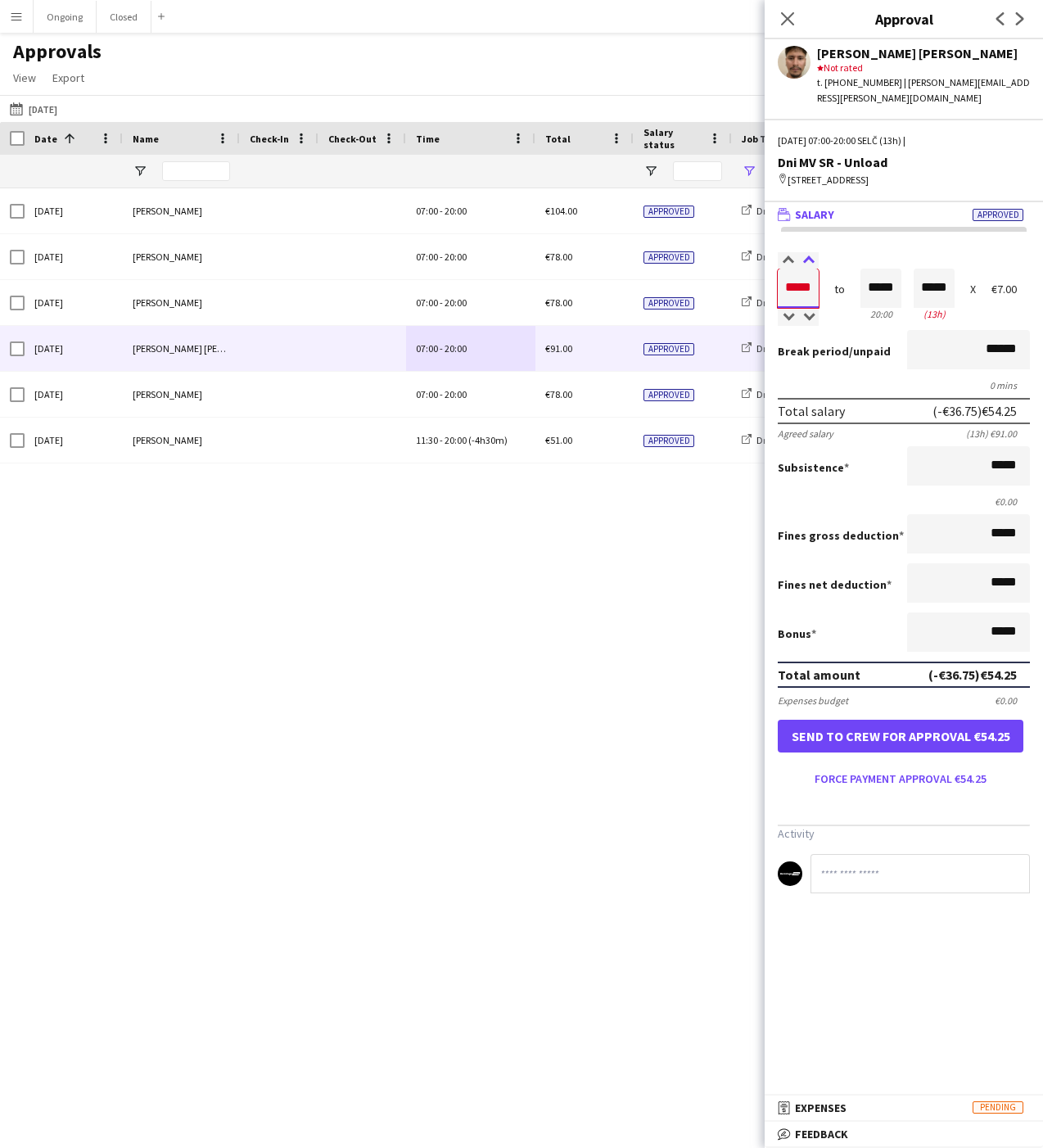
click at [810, 258] on div at bounding box center [808, 260] width 20 height 17
type input "*****"
click at [810, 258] on div at bounding box center [808, 260] width 20 height 17
type input "*****"
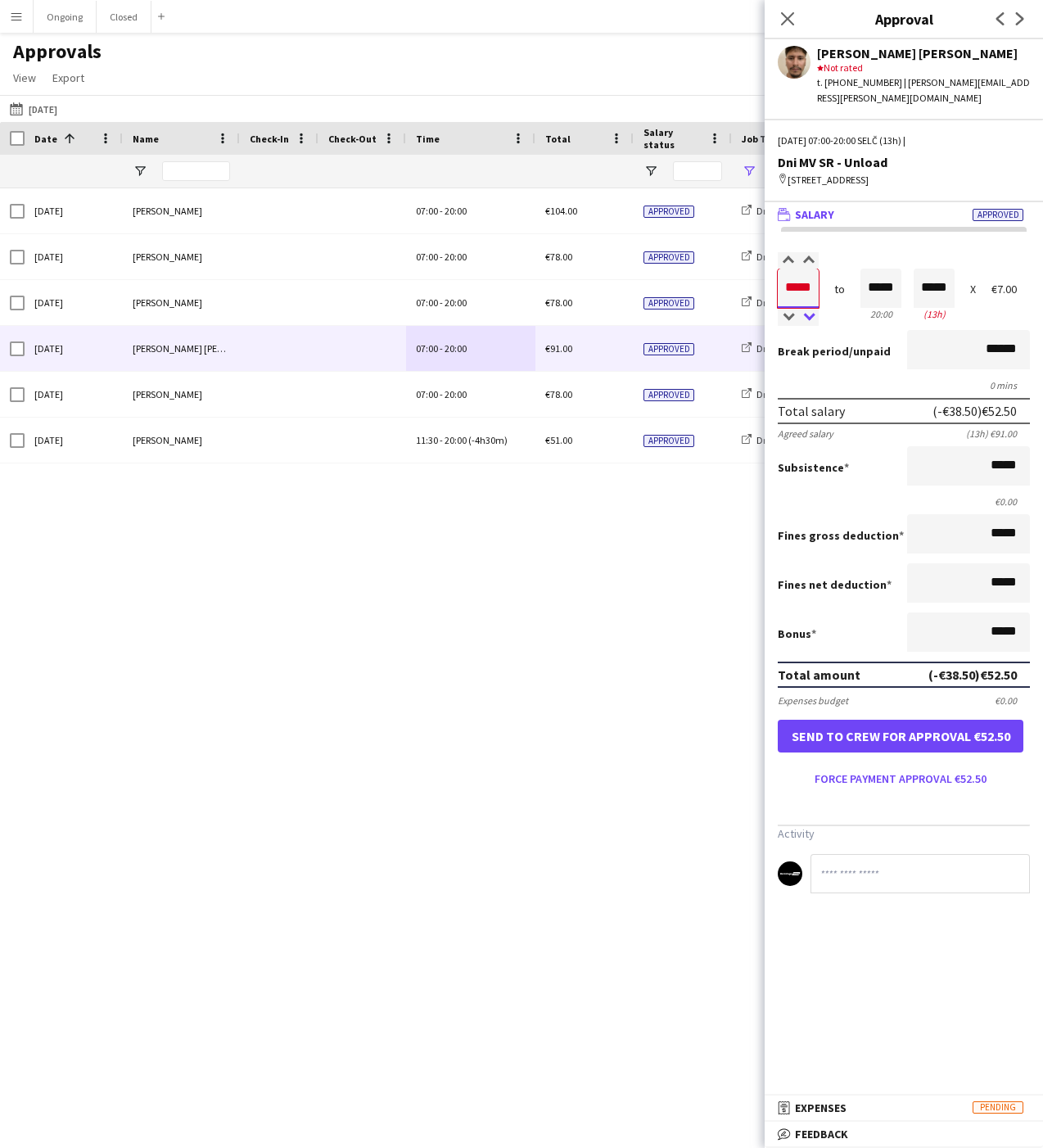
type input "*****"
click at [811, 310] on div at bounding box center [808, 317] width 20 height 17
click at [599, 627] on div "Sun, 21 Sep 2025 Alexa Bolerac 07:00 - 20:00 €104.00 Approved Dni MV SR - Unloa…" at bounding box center [521, 653] width 1043 height 931
click at [871, 781] on button "Force payment approval €54.25" at bounding box center [900, 779] width 245 height 26
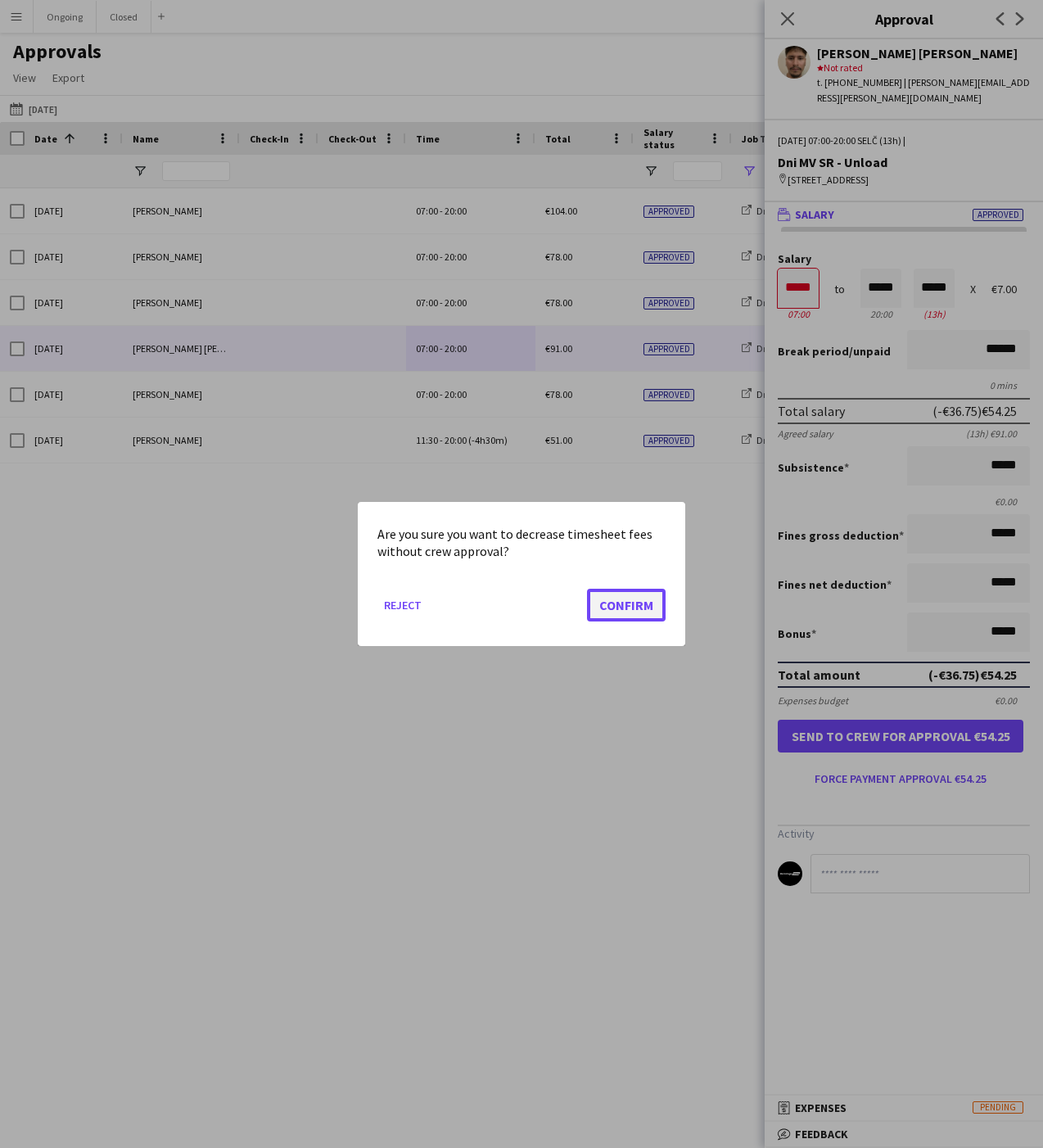
click at [641, 603] on button "Confirm" at bounding box center [626, 605] width 78 height 33
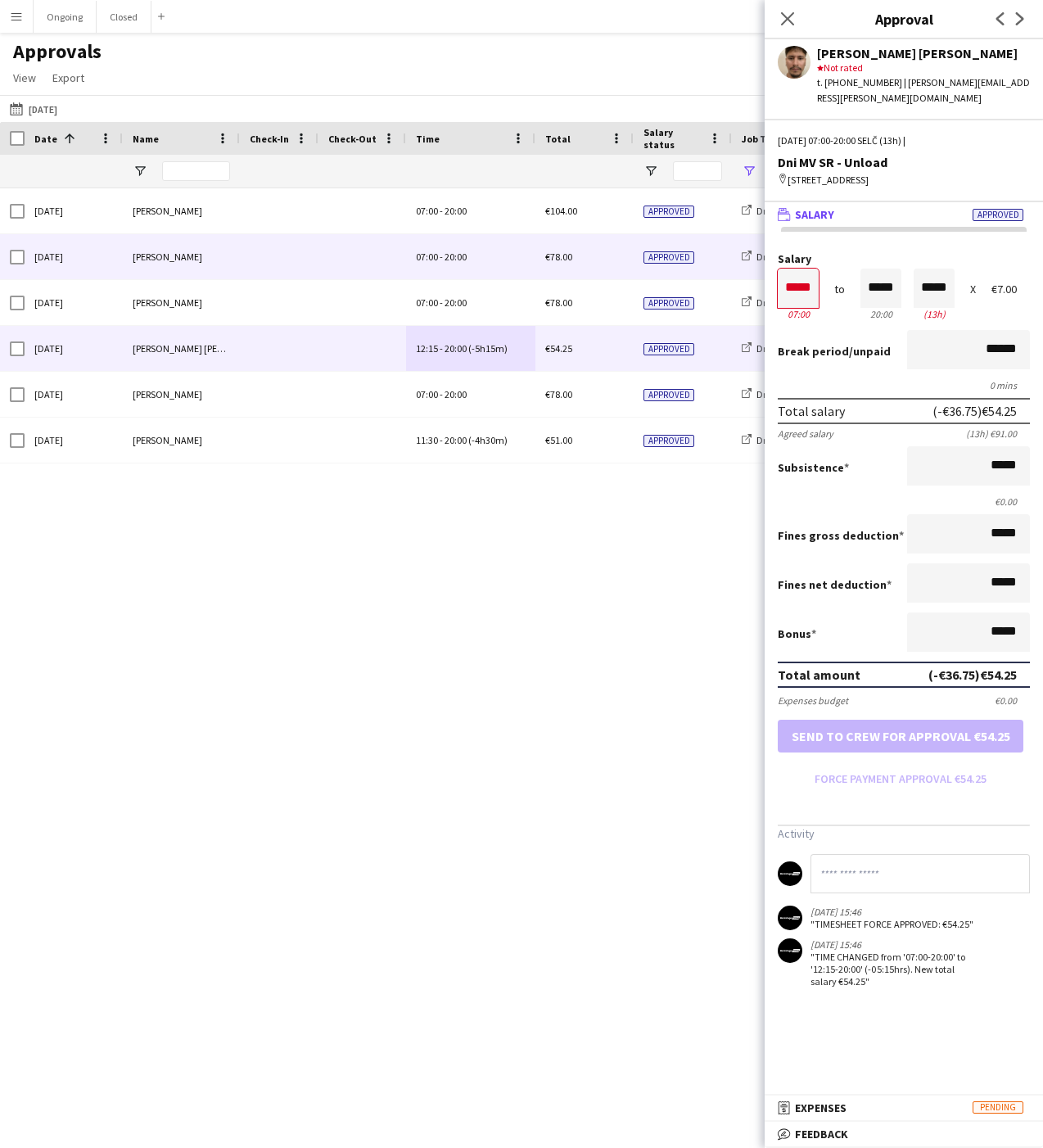
click at [423, 259] on span "07:00" at bounding box center [426, 257] width 22 height 12
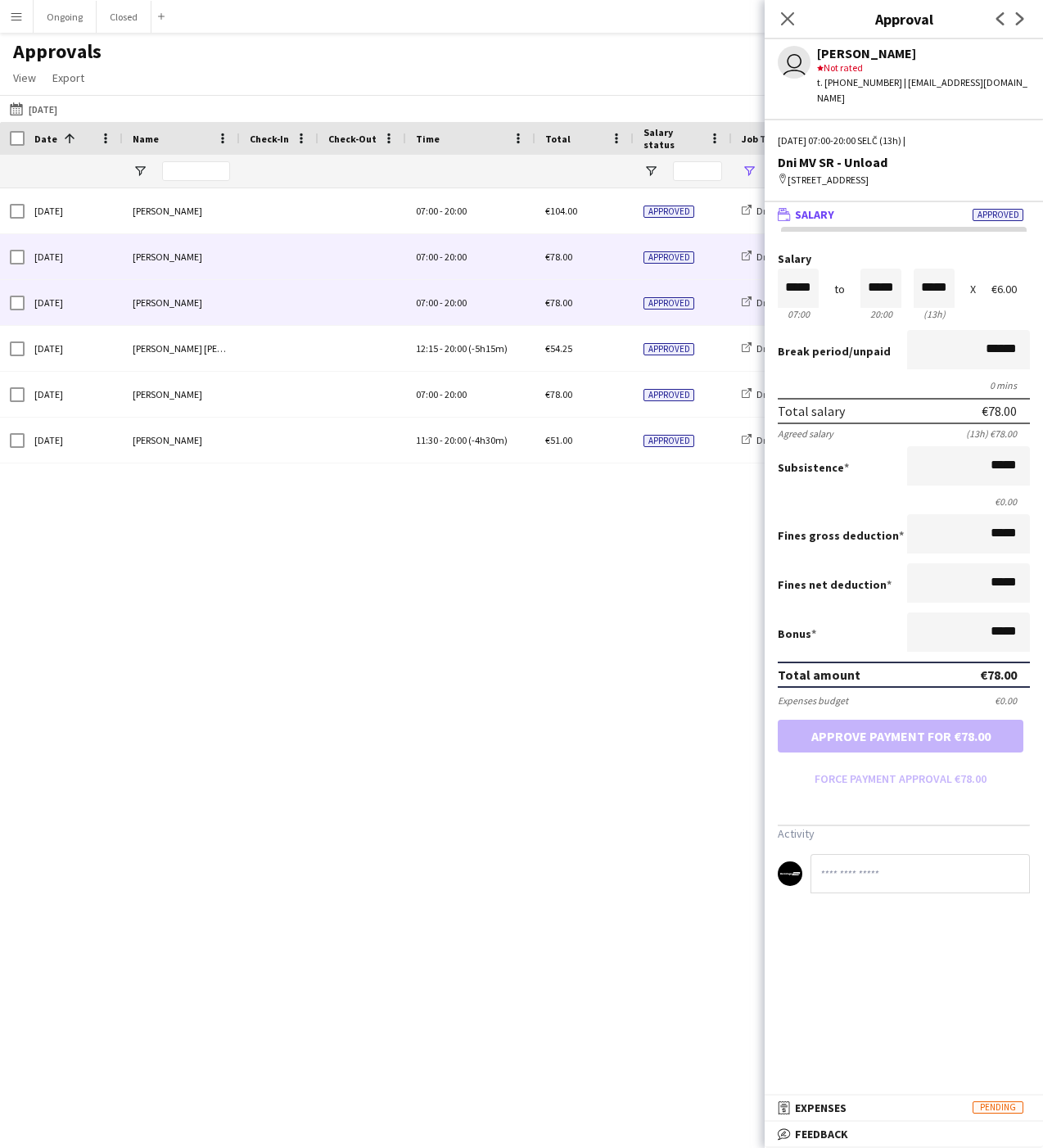
click at [216, 303] on div "[PERSON_NAME]" at bounding box center [181, 302] width 117 height 45
click at [144, 261] on div "[PERSON_NAME]" at bounding box center [181, 256] width 117 height 45
click at [149, 304] on div "[PERSON_NAME]" at bounding box center [181, 302] width 117 height 45
click at [141, 259] on div "[PERSON_NAME]" at bounding box center [181, 256] width 117 height 45
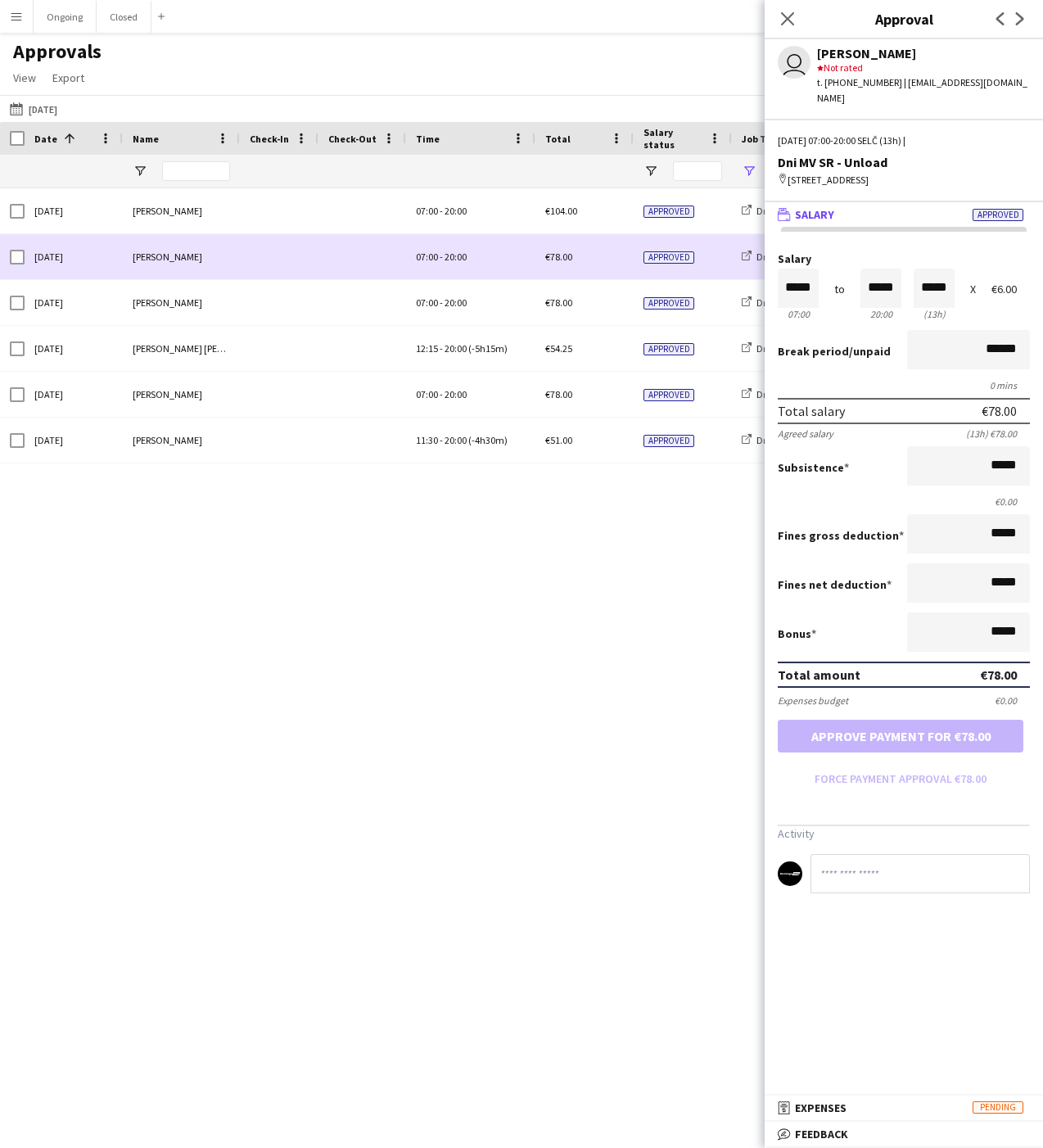
click at [466, 254] on span "20:00" at bounding box center [455, 257] width 22 height 12
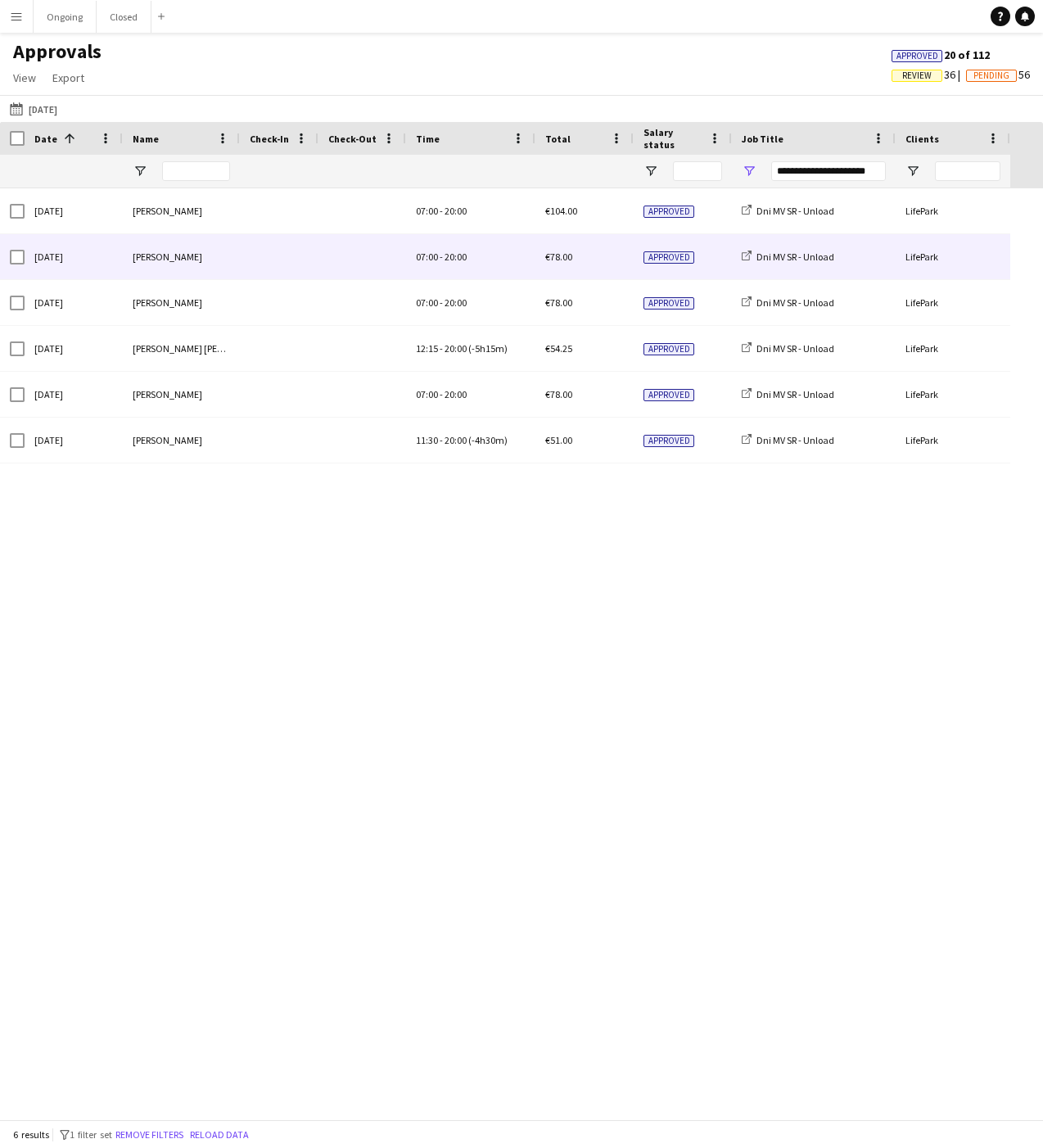
click at [466, 254] on span "20:00" at bounding box center [455, 257] width 22 height 12
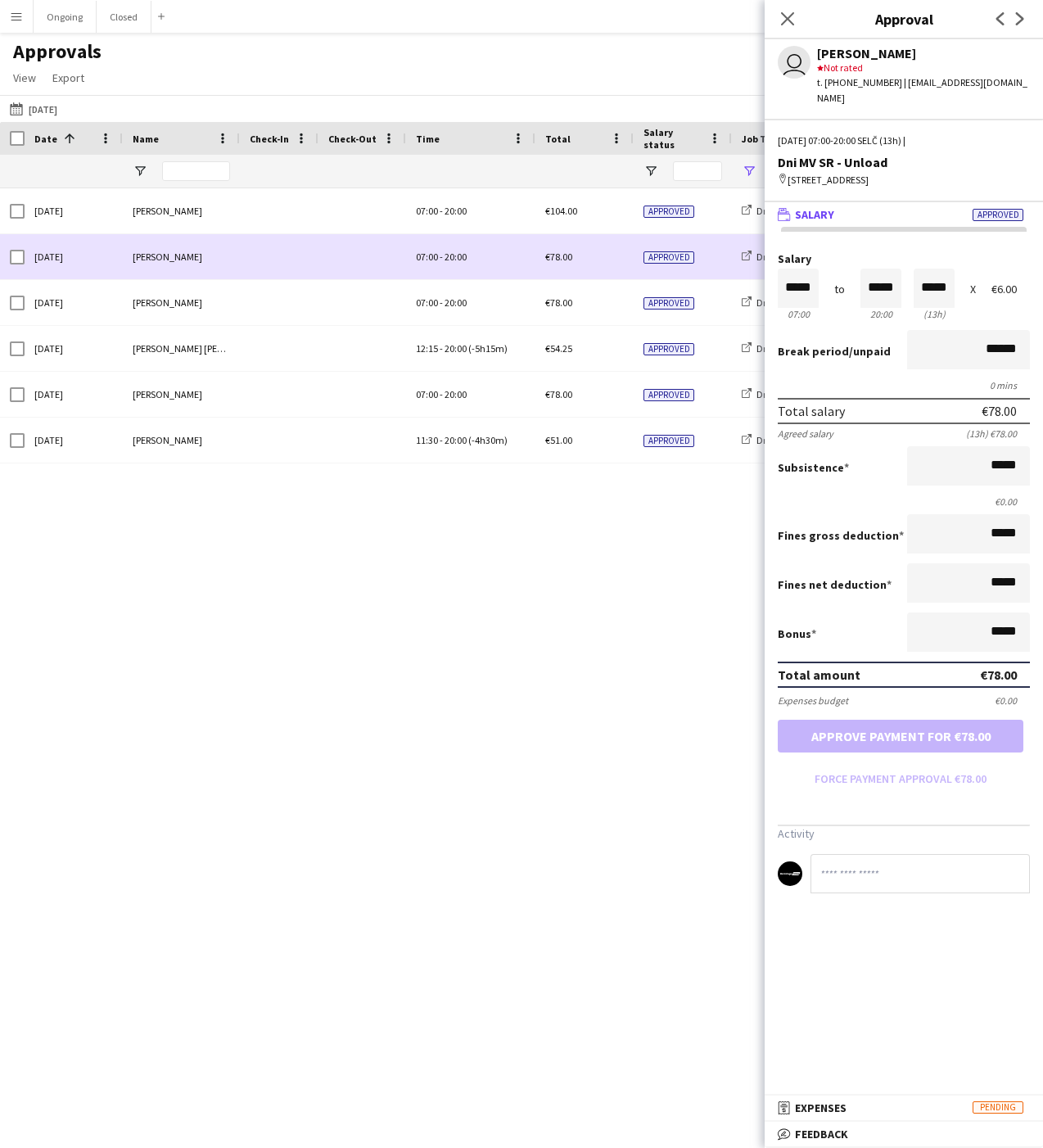
click at [460, 257] on span "20:00" at bounding box center [455, 257] width 22 height 12
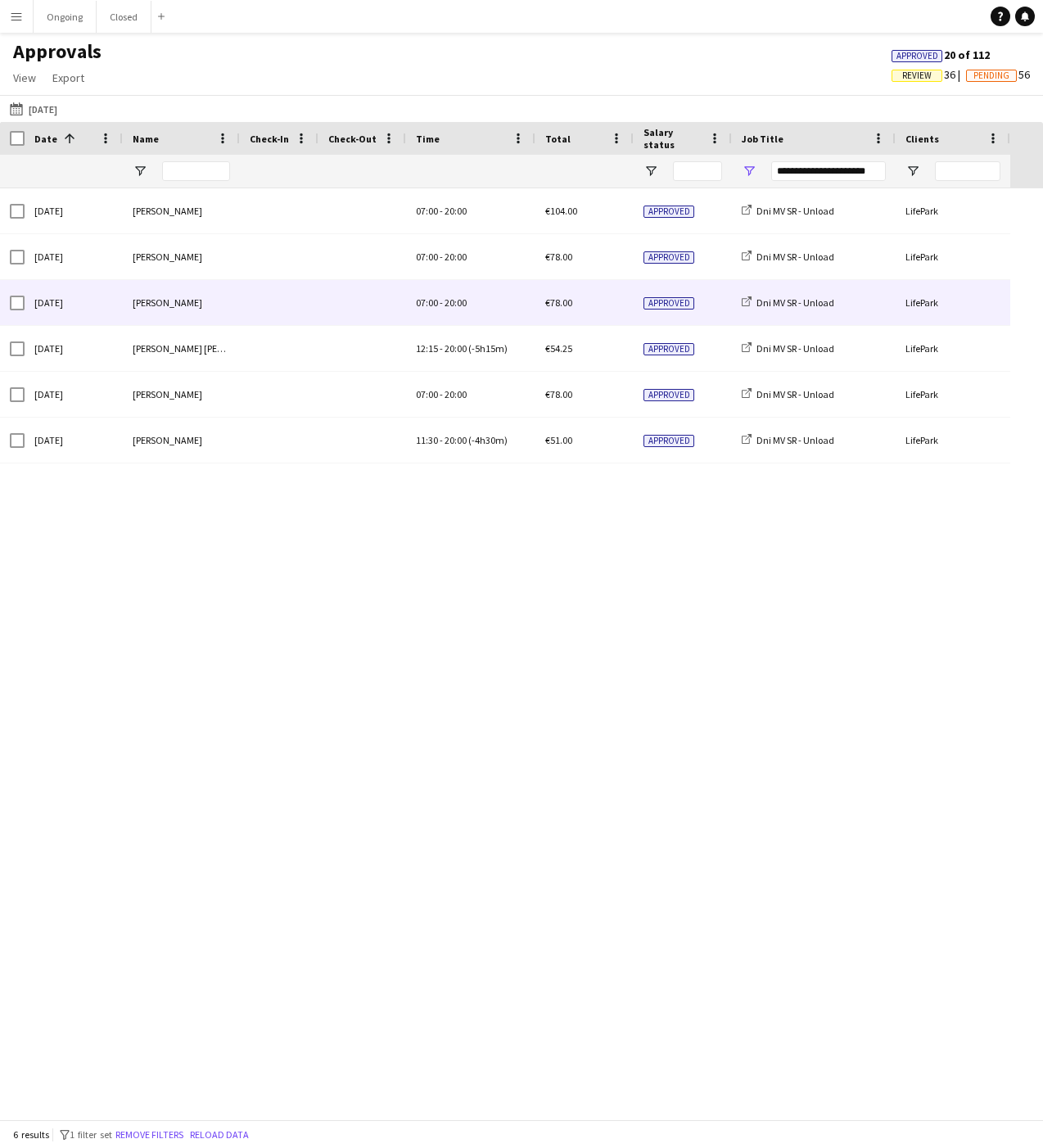
click at [460, 290] on div "07:00 - 20:00" at bounding box center [470, 302] width 129 height 45
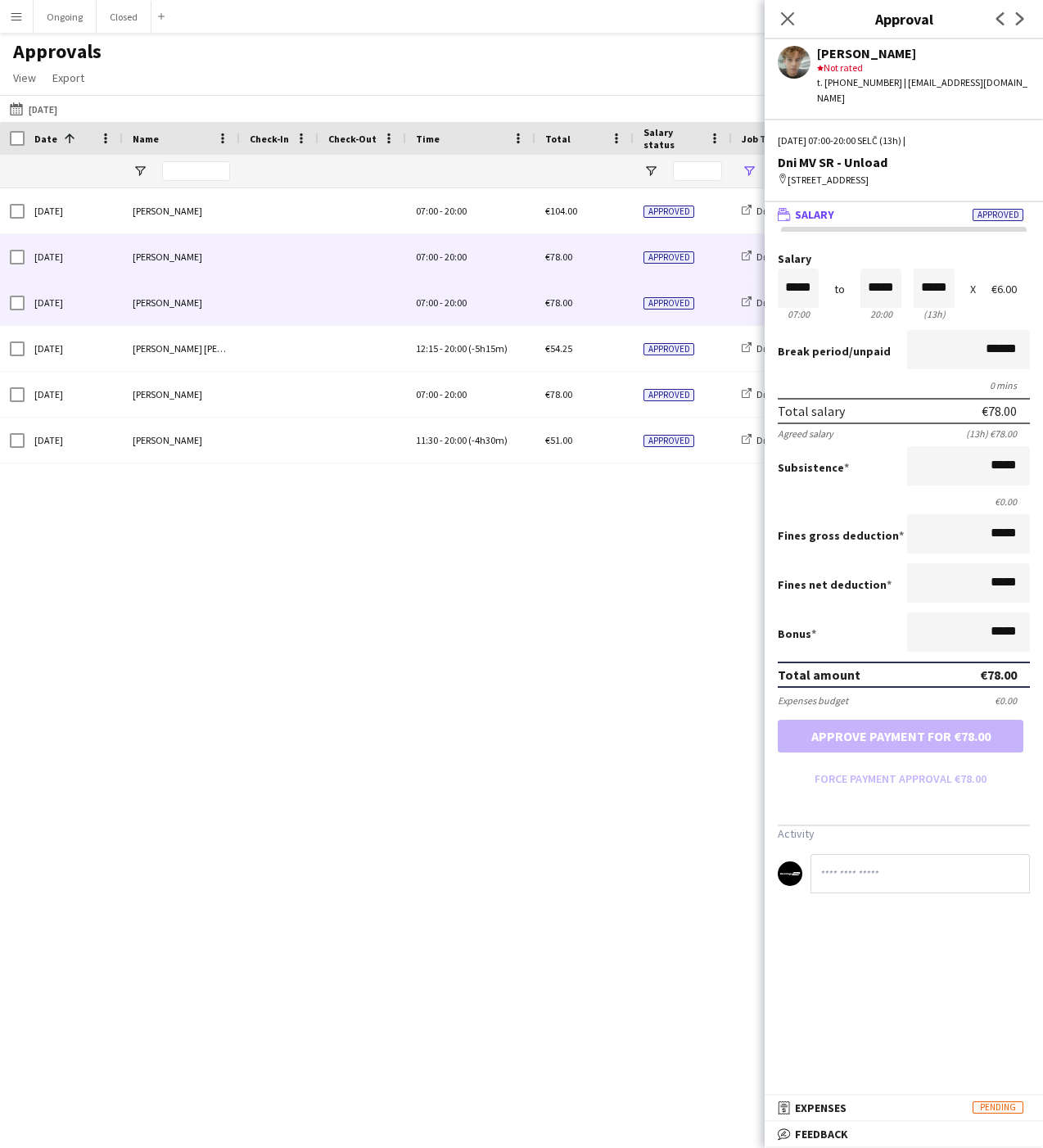
click at [462, 260] on span "20:00" at bounding box center [455, 257] width 22 height 12
click at [454, 293] on div "07:00 - 20:00" at bounding box center [470, 302] width 129 height 45
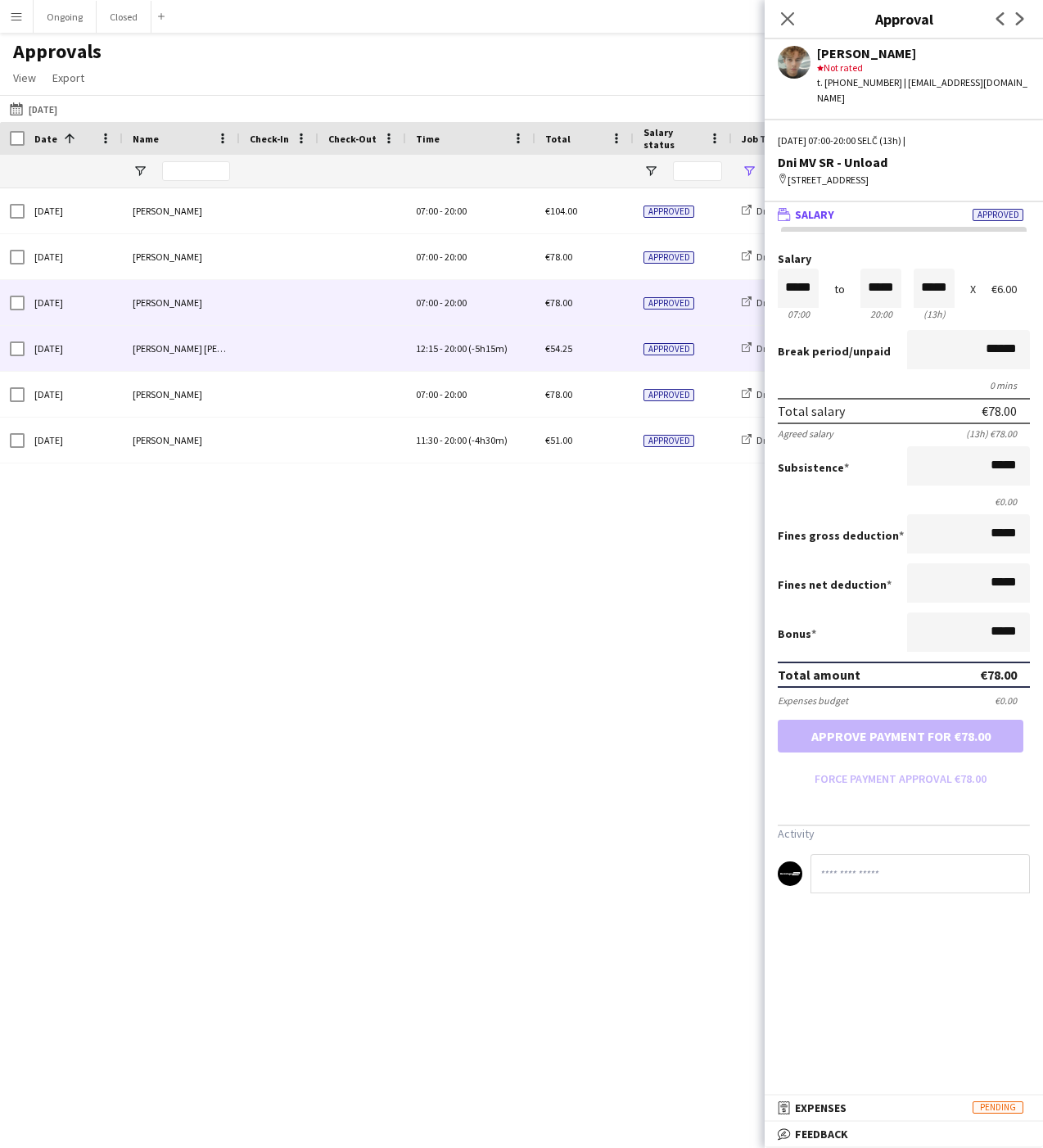
click at [460, 388] on span "20:00" at bounding box center [455, 394] width 22 height 12
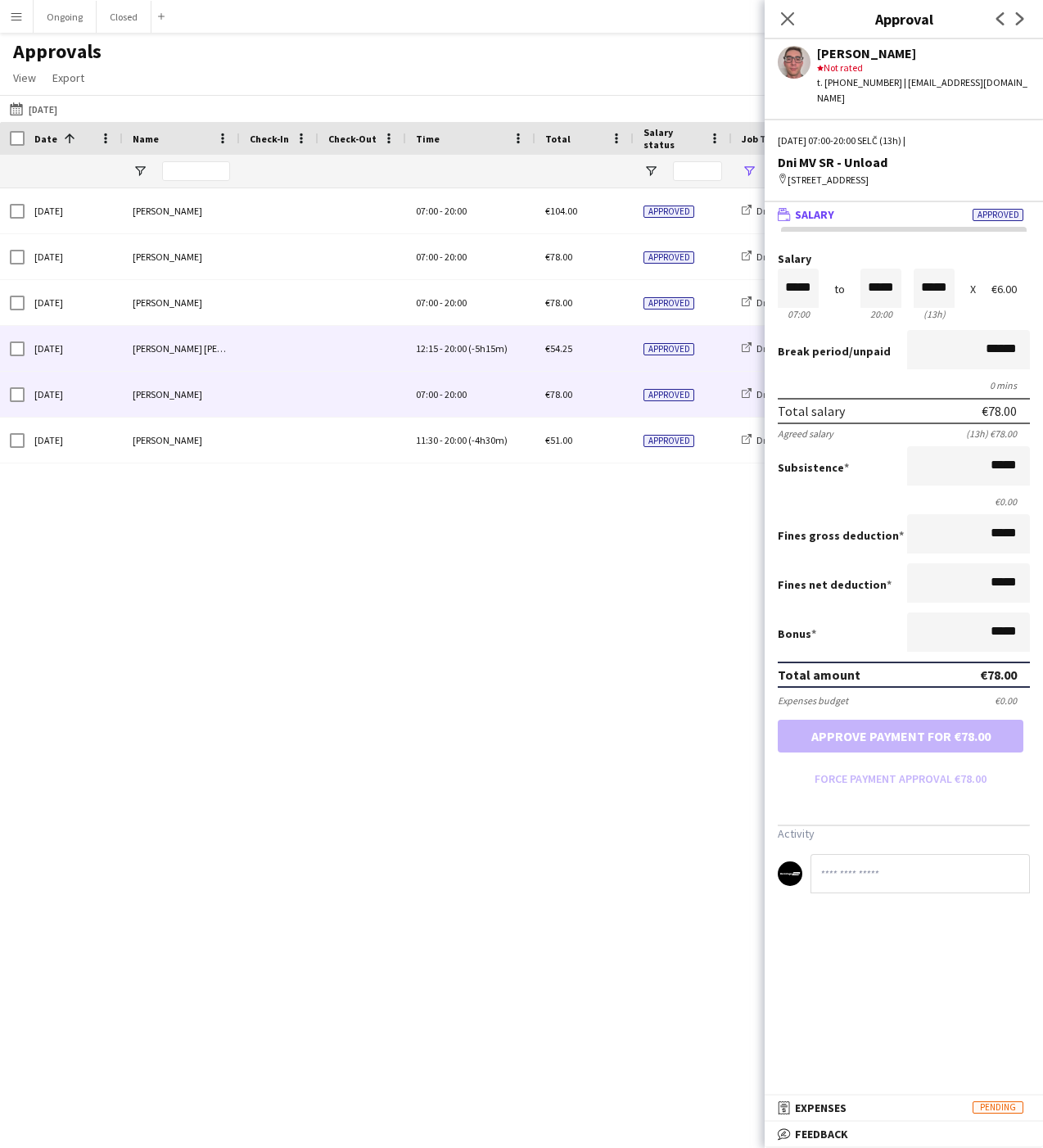
click at [445, 340] on div "12:15 - 20:00 (-5h15m)" at bounding box center [470, 348] width 129 height 45
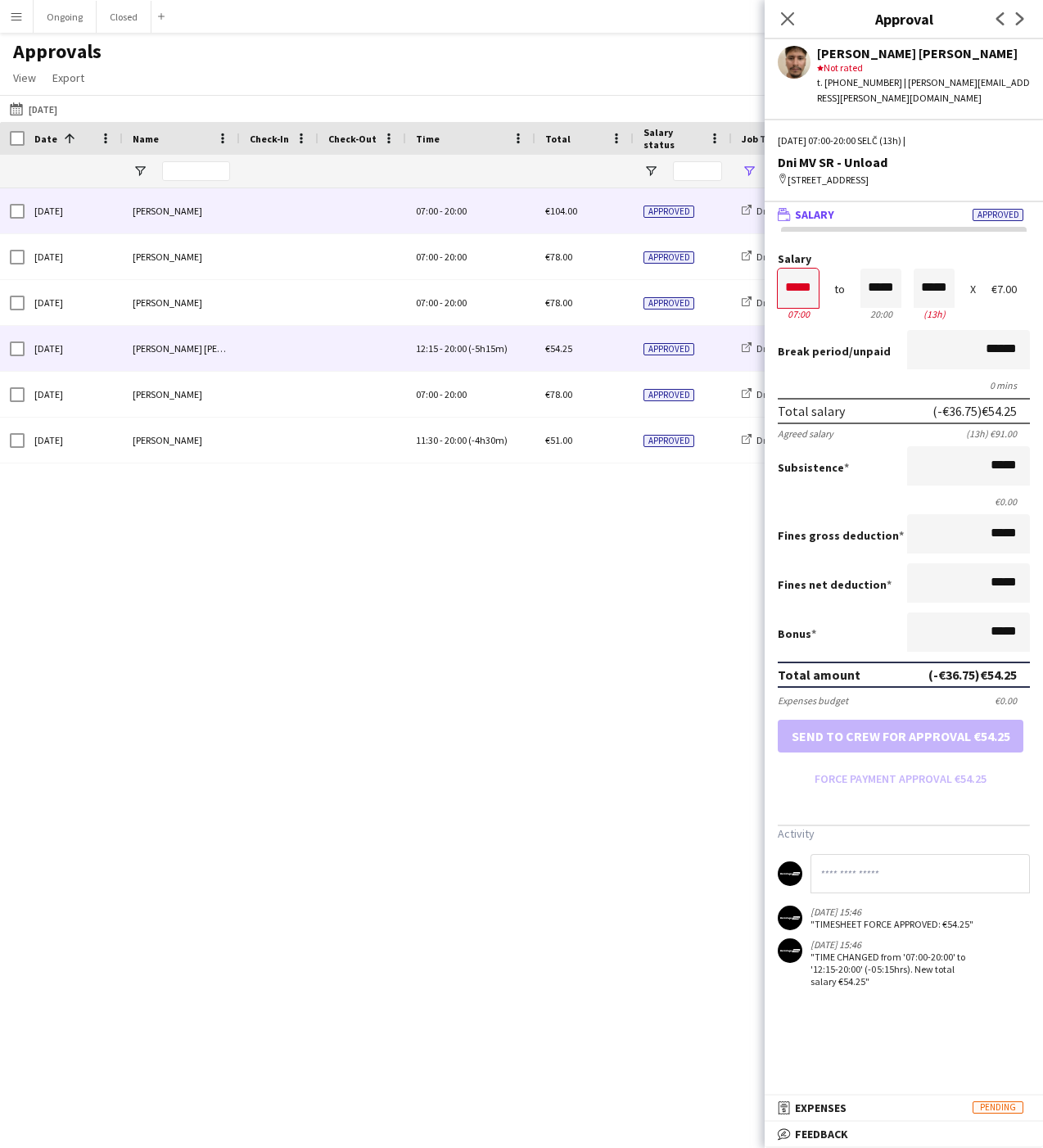
click at [455, 203] on div "07:00 - 20:00" at bounding box center [470, 210] width 129 height 45
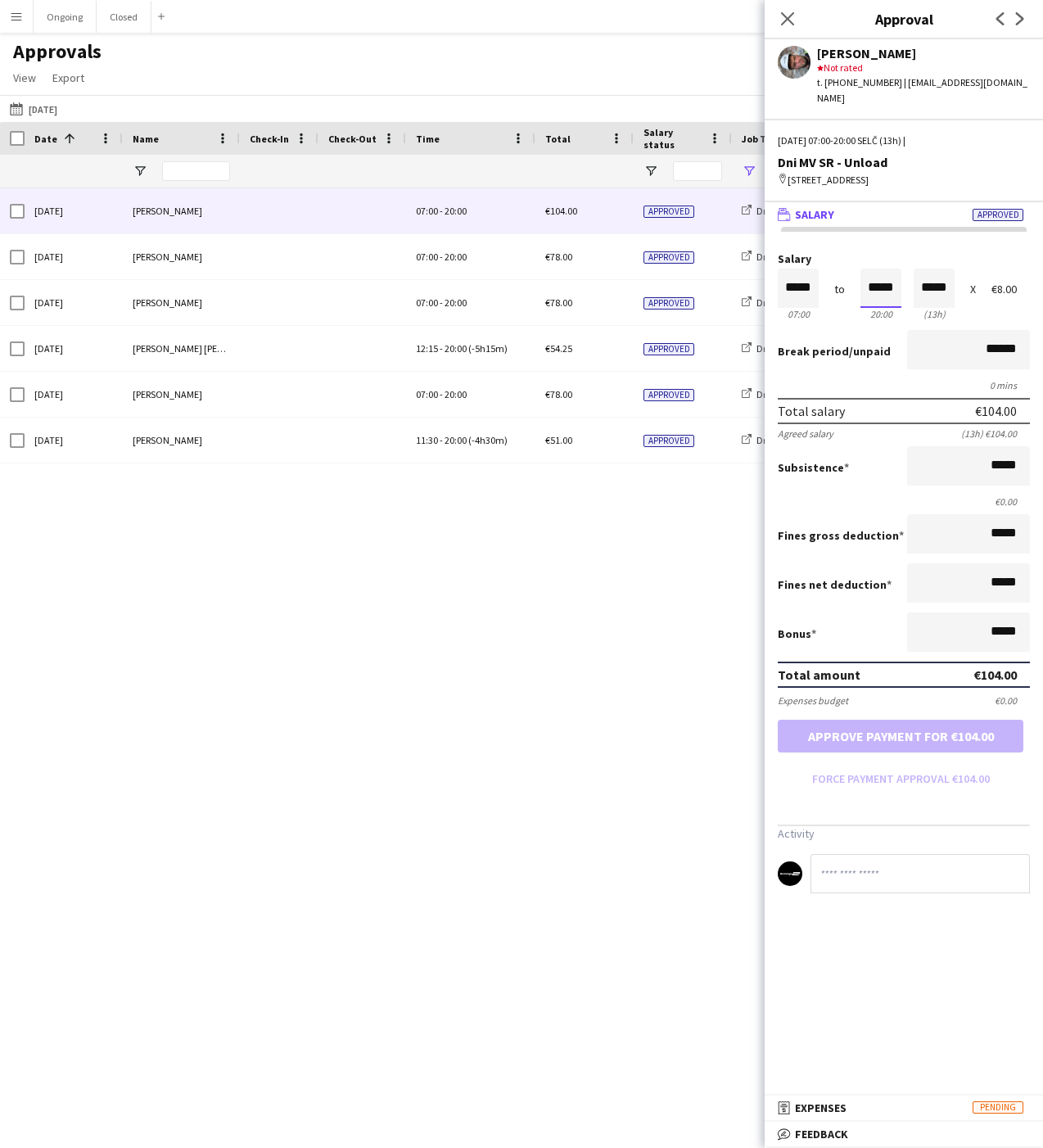
click at [877, 293] on input "*****" at bounding box center [880, 288] width 41 height 40
type input "*****"
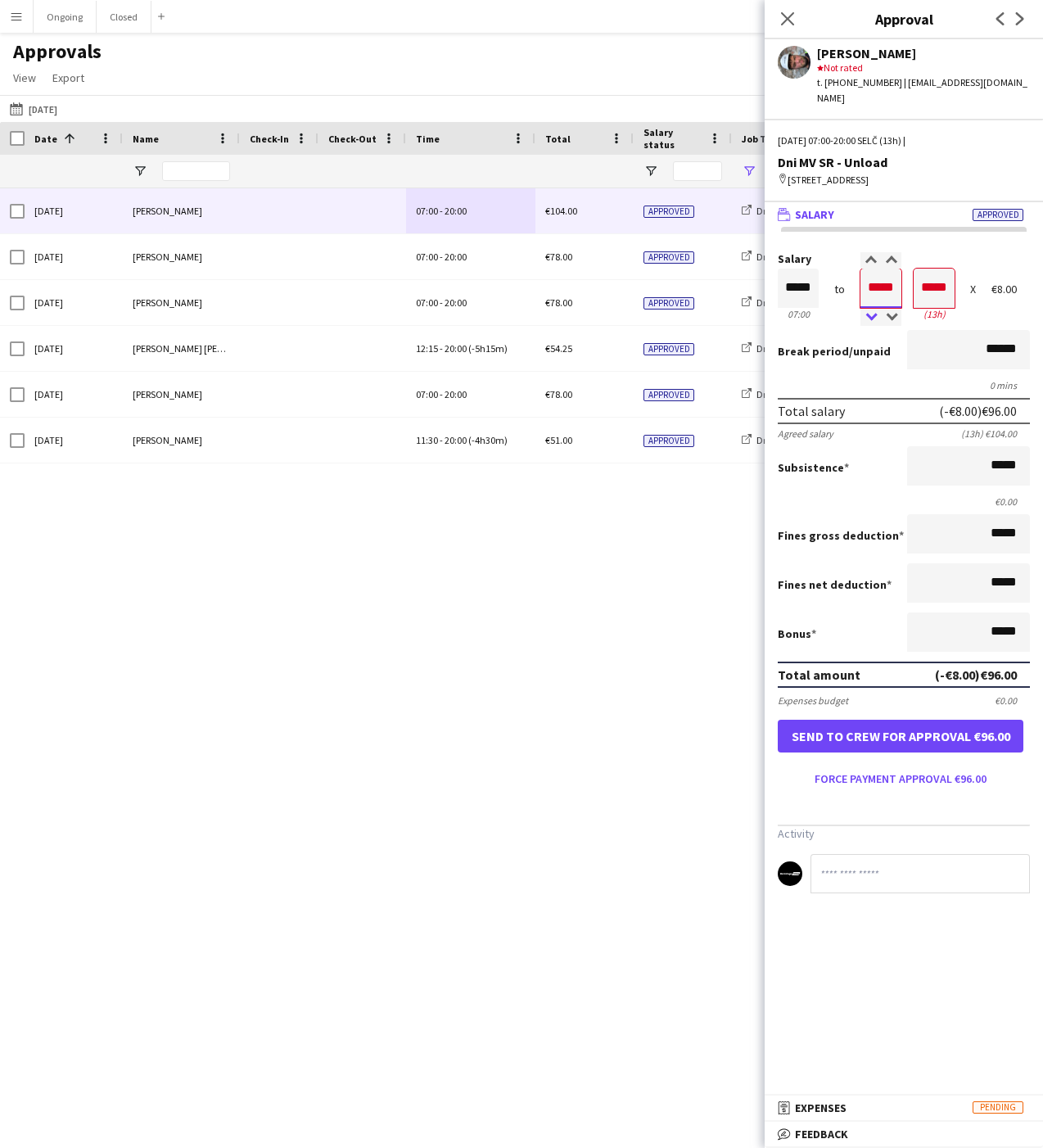
click at [871, 316] on div at bounding box center [870, 317] width 20 height 17
type input "*****"
click at [871, 316] on div at bounding box center [870, 317] width 20 height 17
type input "*****"
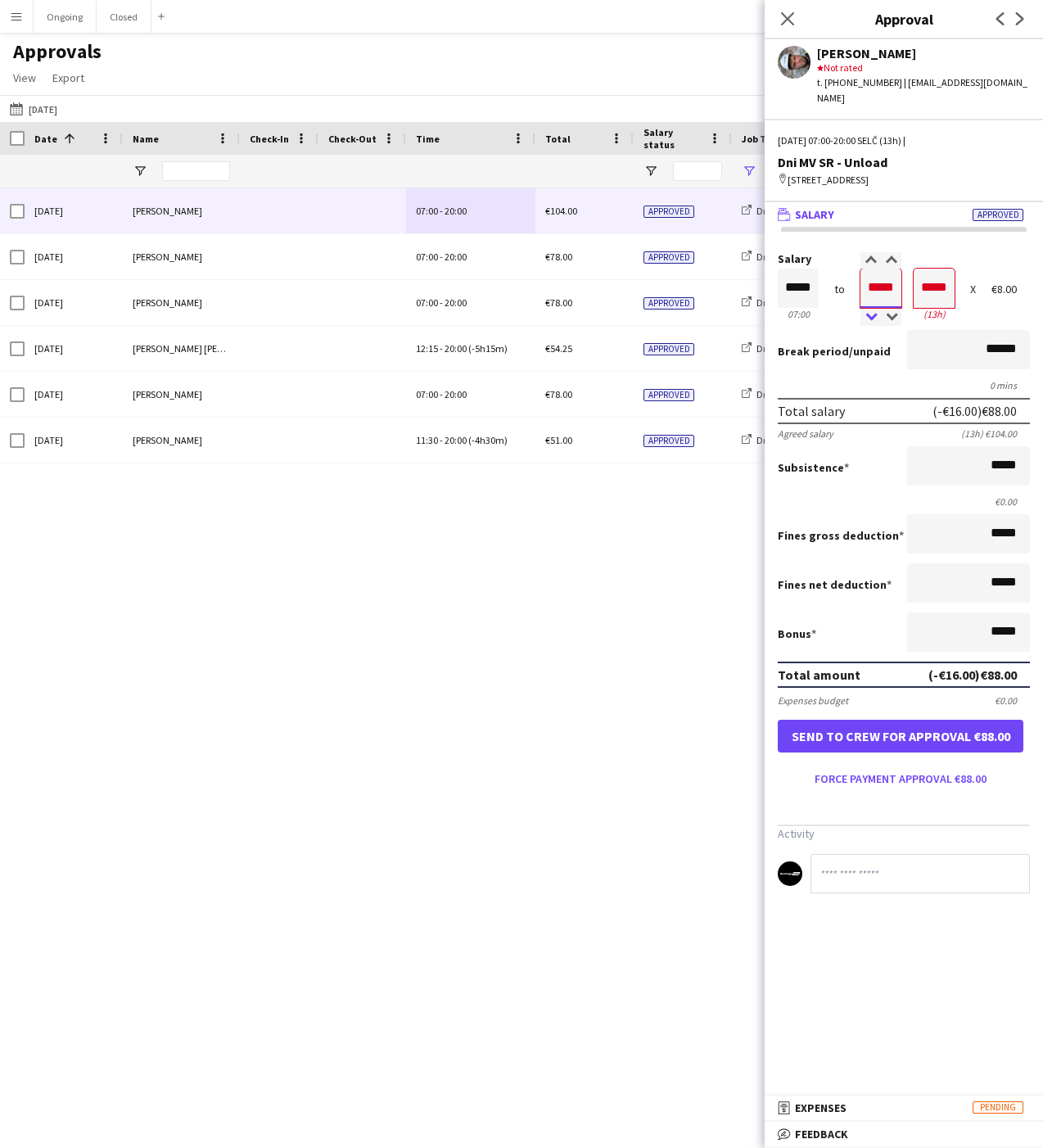
type input "*****"
click at [871, 316] on div at bounding box center [870, 317] width 20 height 17
type input "*****"
click at [871, 316] on div at bounding box center [870, 317] width 20 height 17
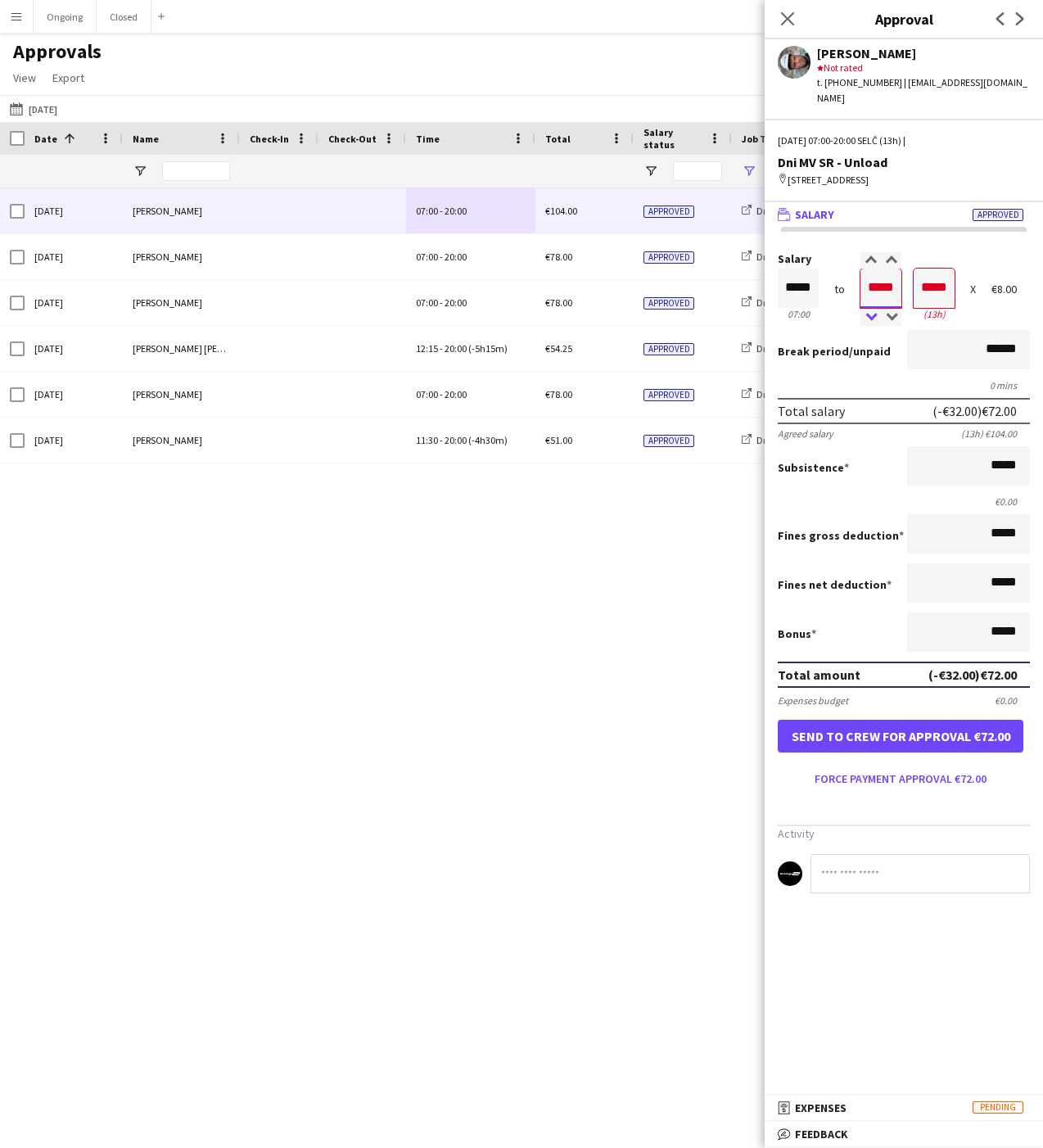
type input "*****"
click at [871, 316] on div at bounding box center [870, 317] width 20 height 17
type input "*****"
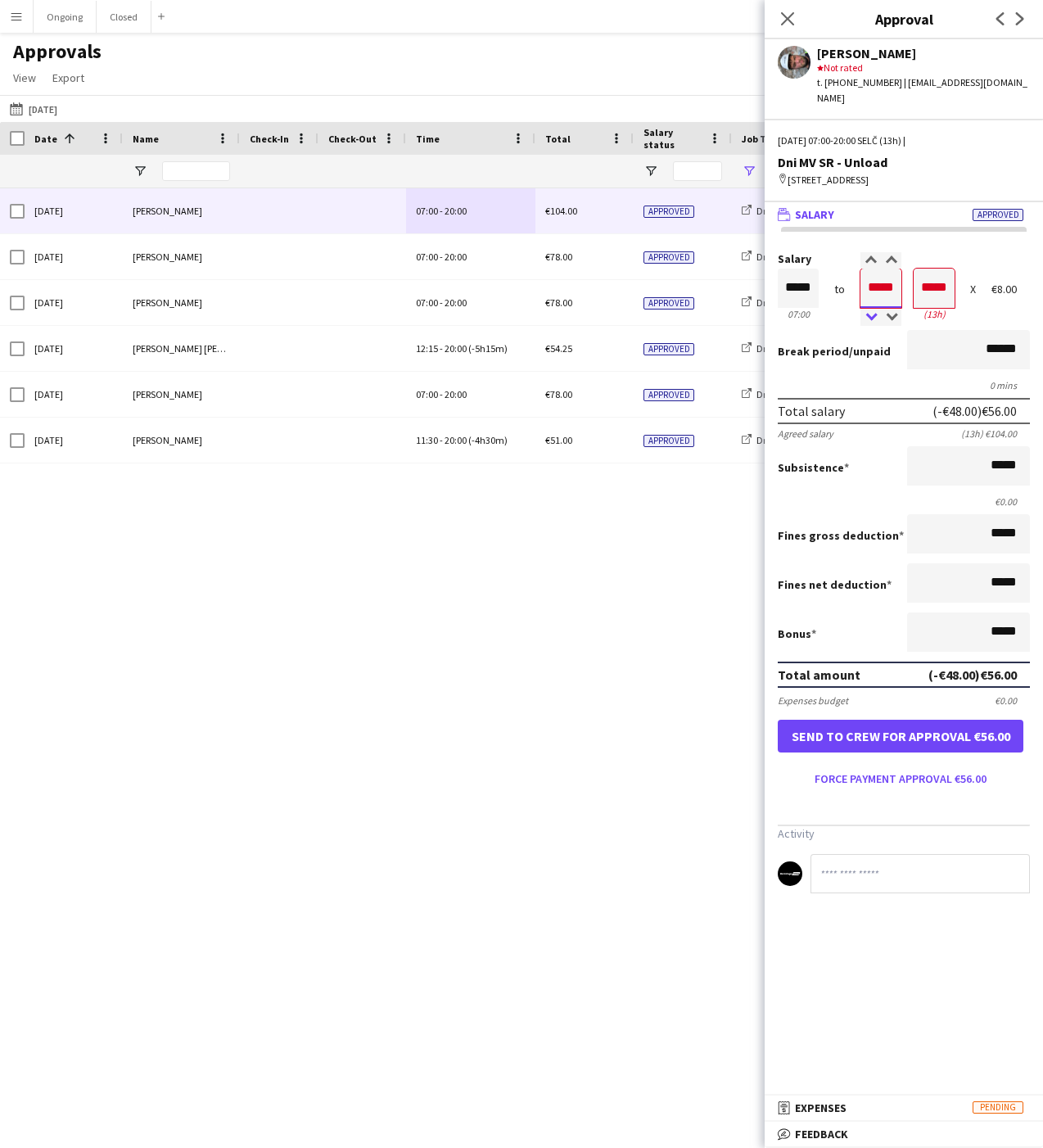
click at [871, 316] on div at bounding box center [870, 317] width 20 height 17
type input "*****"
click at [871, 316] on div at bounding box center [870, 317] width 20 height 17
type input "*****"
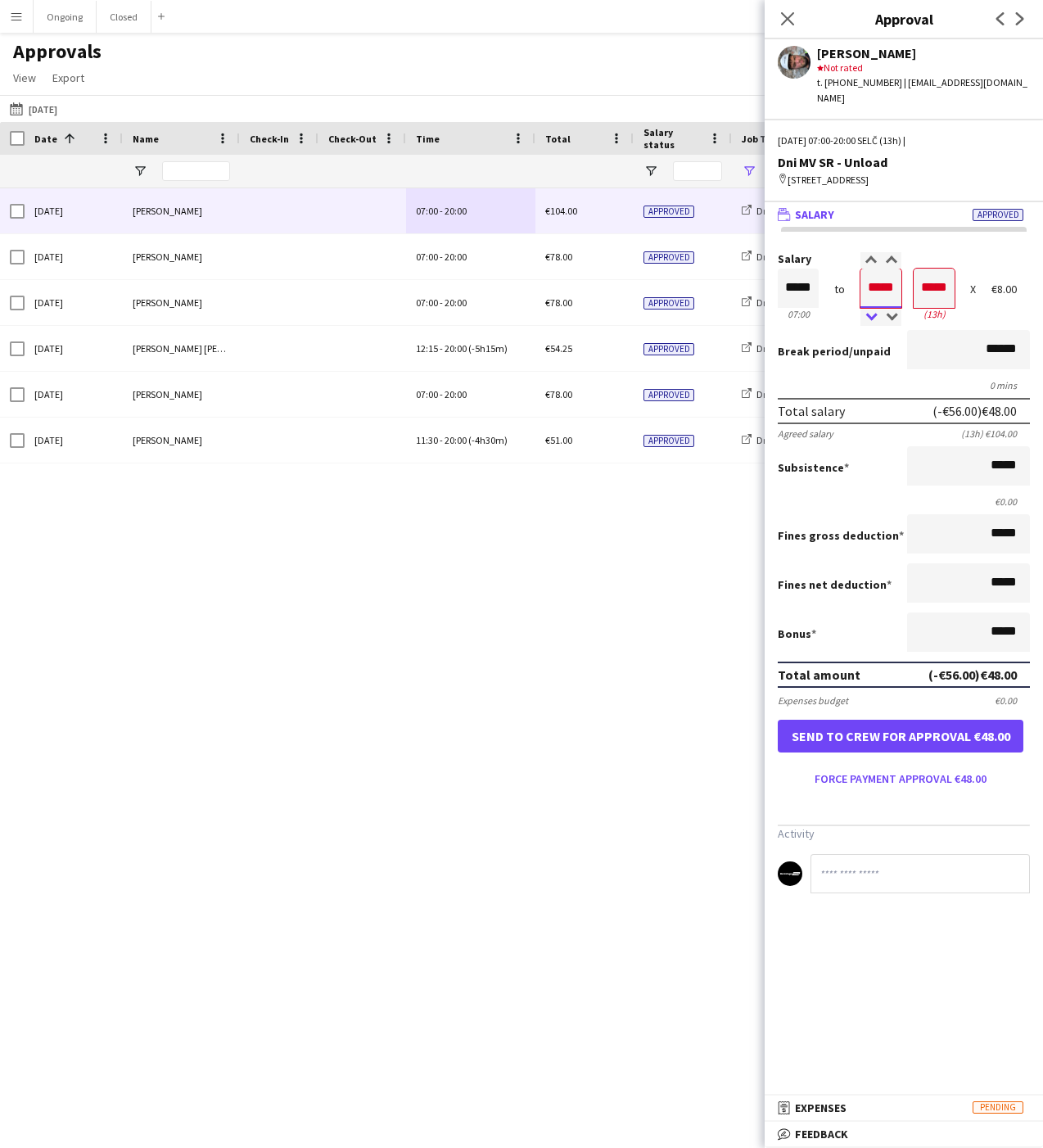
type input "*****"
click at [871, 316] on div at bounding box center [870, 317] width 20 height 17
type input "*****"
click at [871, 316] on div at bounding box center [870, 317] width 20 height 17
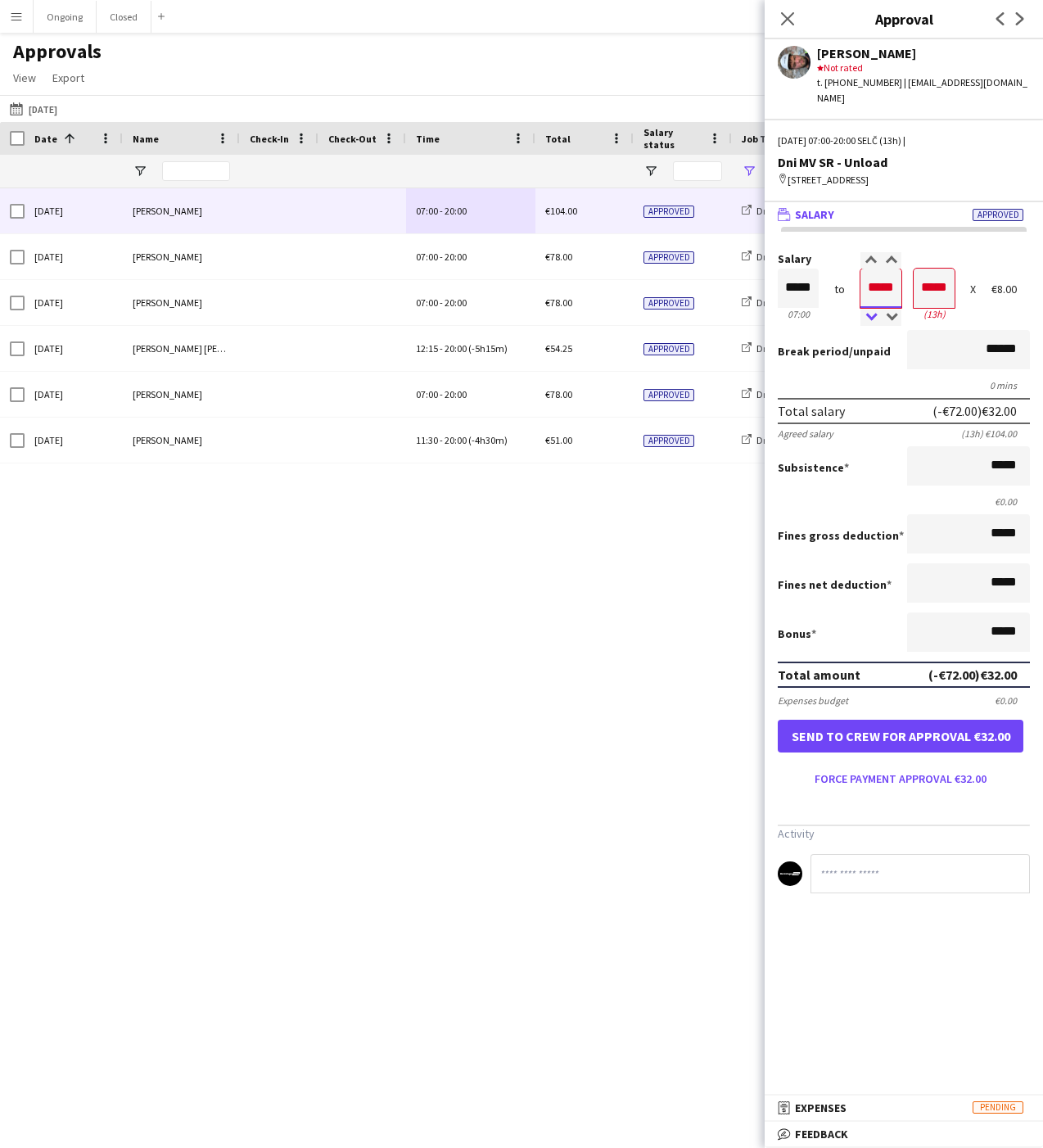
click at [871, 316] on div at bounding box center [870, 317] width 20 height 17
type input "*****"
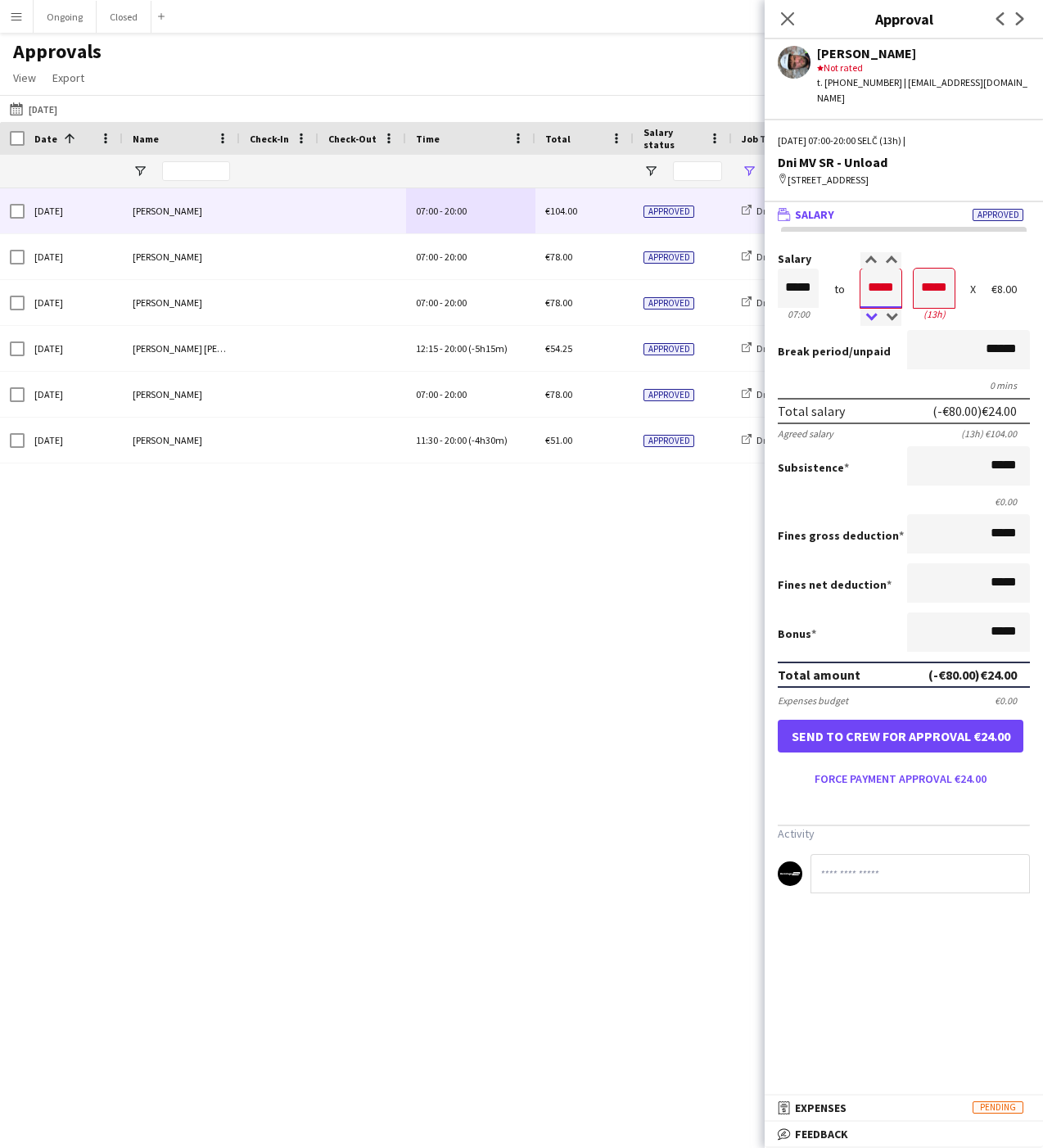
click at [871, 316] on div at bounding box center [870, 317] width 20 height 17
type input "*****"
click at [873, 260] on div at bounding box center [870, 260] width 20 height 17
type input "*****"
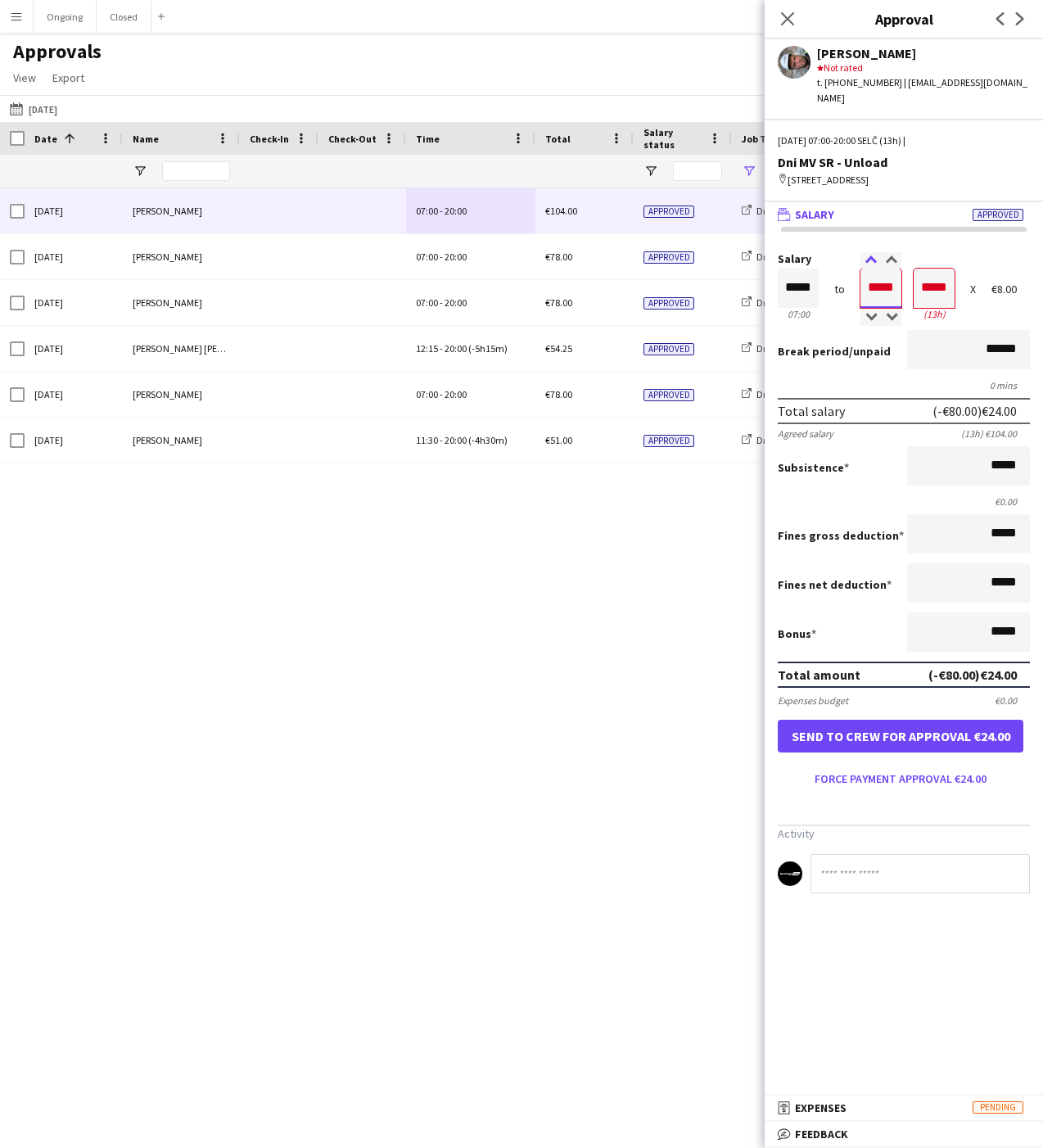
type input "*****"
click at [873, 260] on div at bounding box center [870, 260] width 20 height 17
type input "*****"
click at [889, 254] on div at bounding box center [890, 260] width 20 height 17
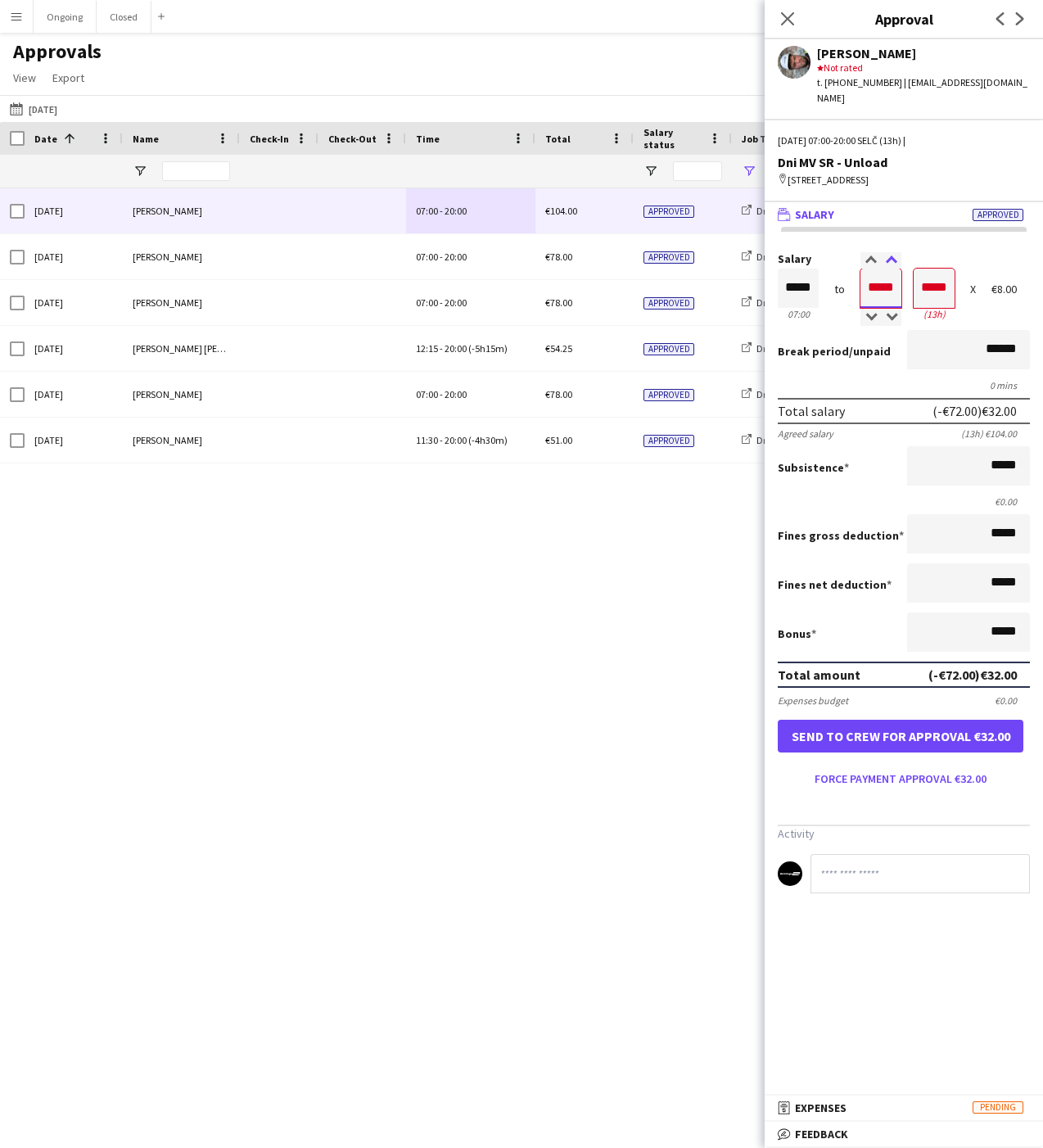
type input "*****"
click at [889, 254] on div at bounding box center [890, 260] width 20 height 17
type input "*****"
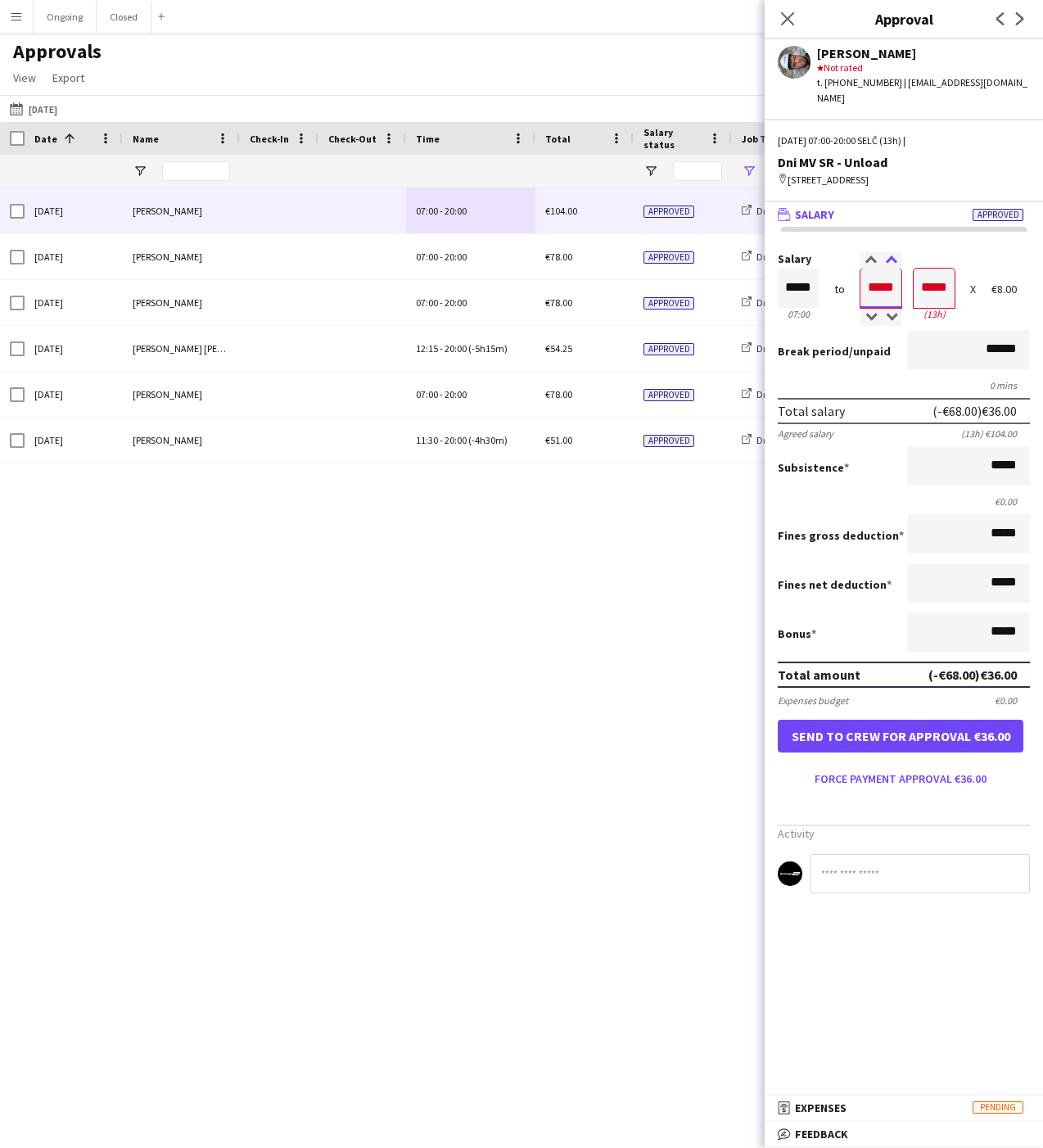
click at [889, 254] on div at bounding box center [890, 260] width 20 height 17
click at [815, 774] on button "Force payment approval €38.00" at bounding box center [900, 779] width 245 height 26
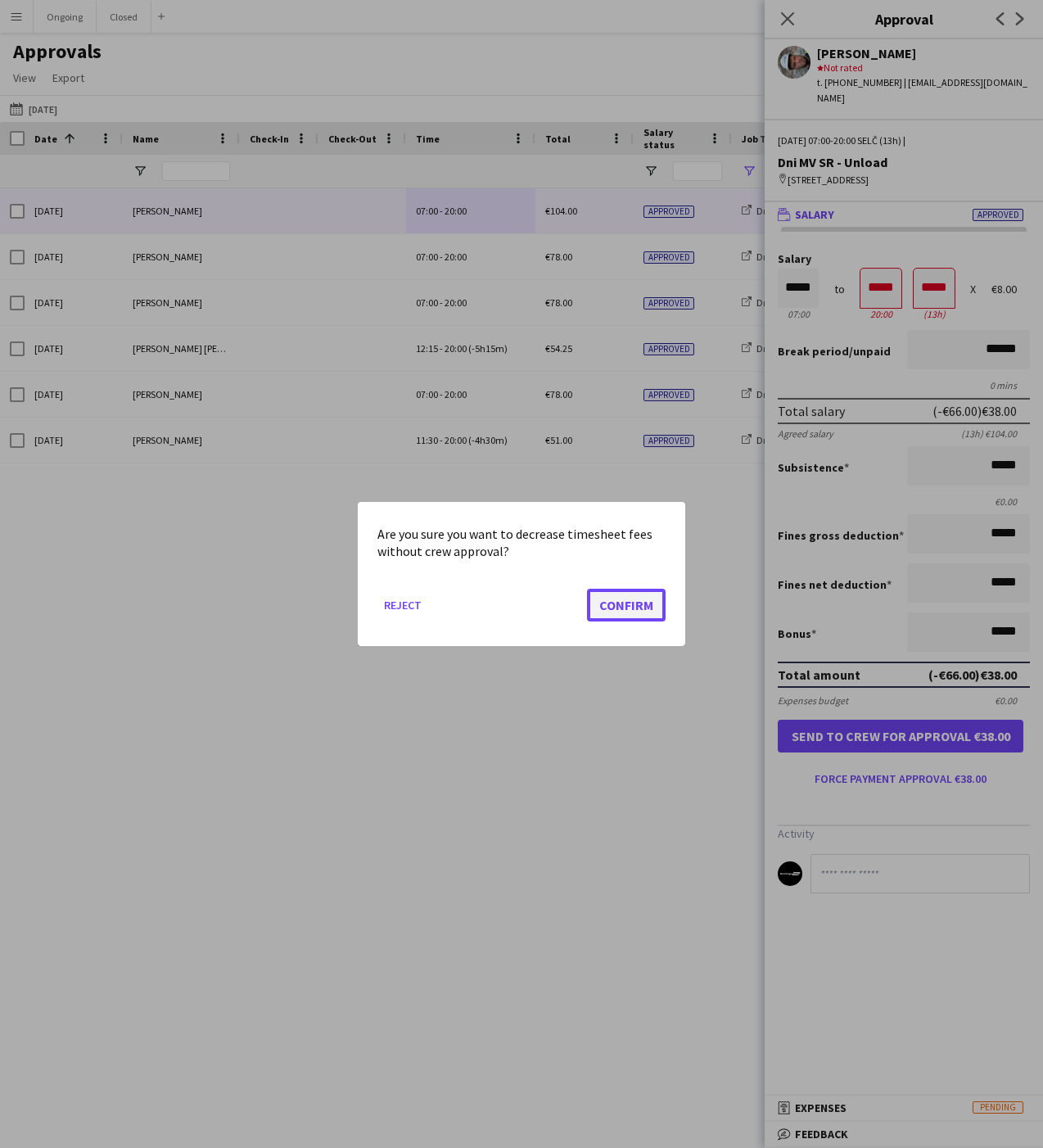
click at [598, 603] on button "Confirm" at bounding box center [626, 605] width 78 height 33
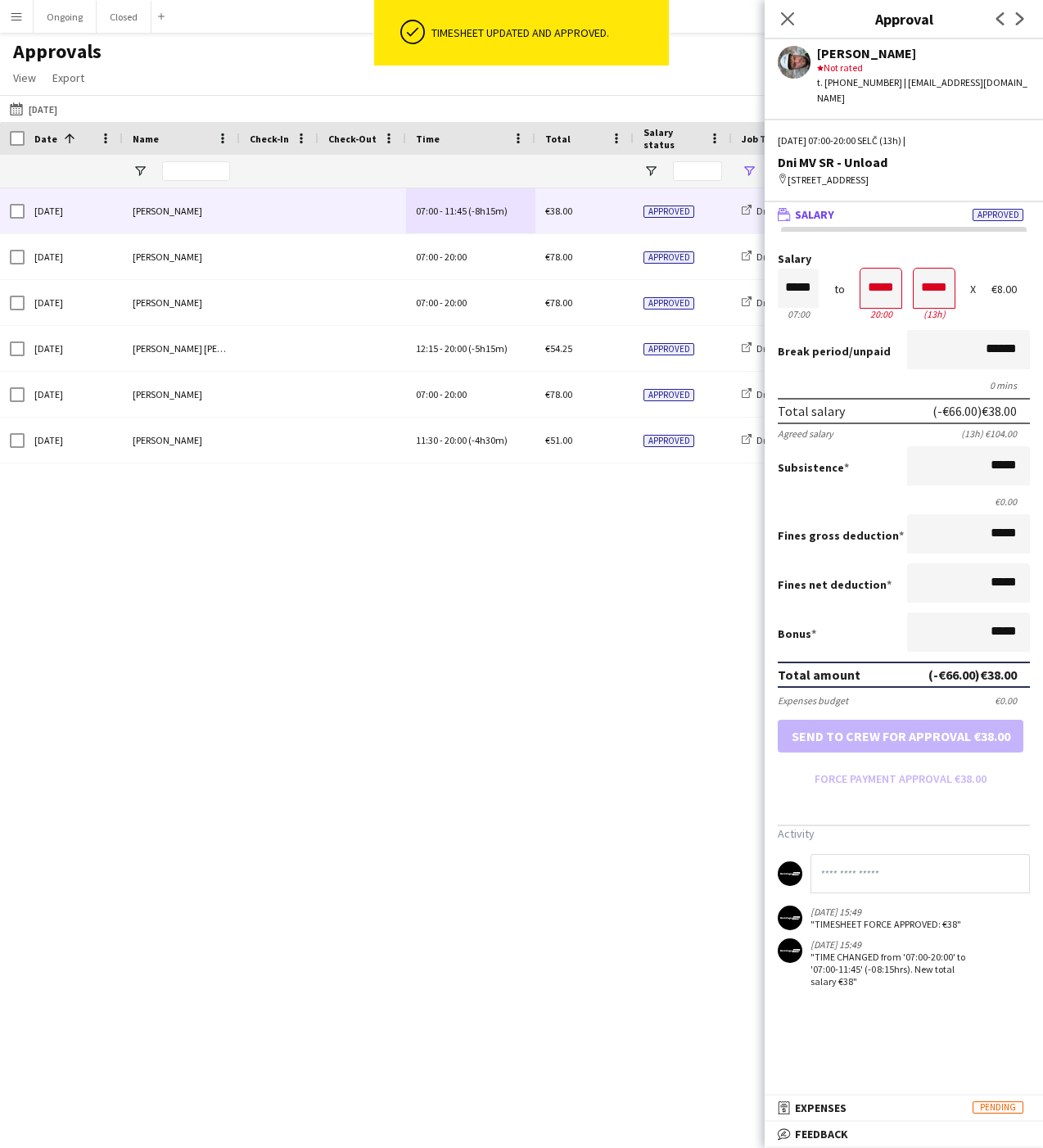
click at [642, 547] on div "Sun, 21 Sep 2025 Alexa Bolerac 07:00 - 11:45 (-8h15m) €38.00 Approved Dni MV SR…" at bounding box center [521, 653] width 1043 height 931
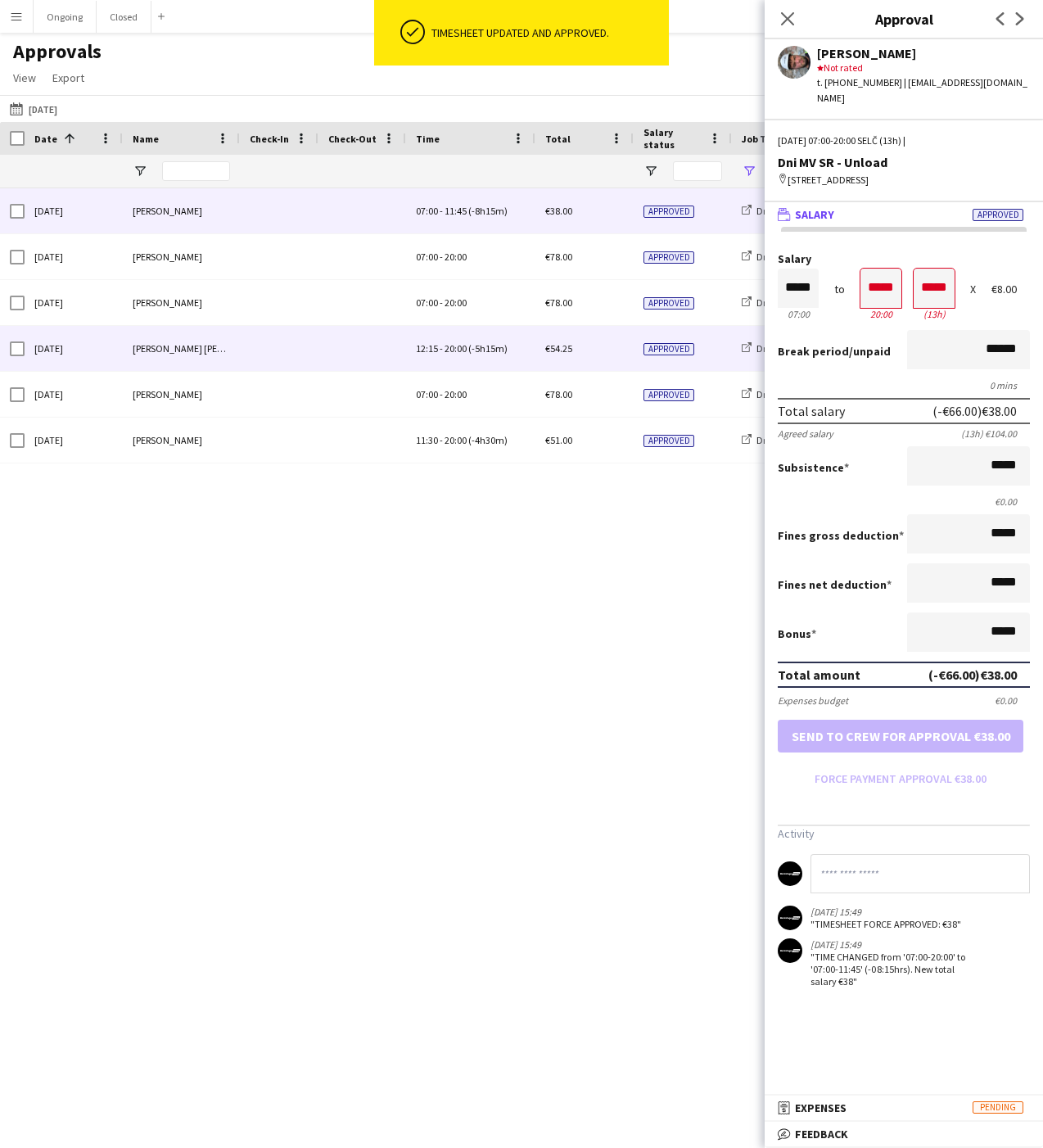
click at [446, 352] on span "20:00" at bounding box center [455, 348] width 22 height 12
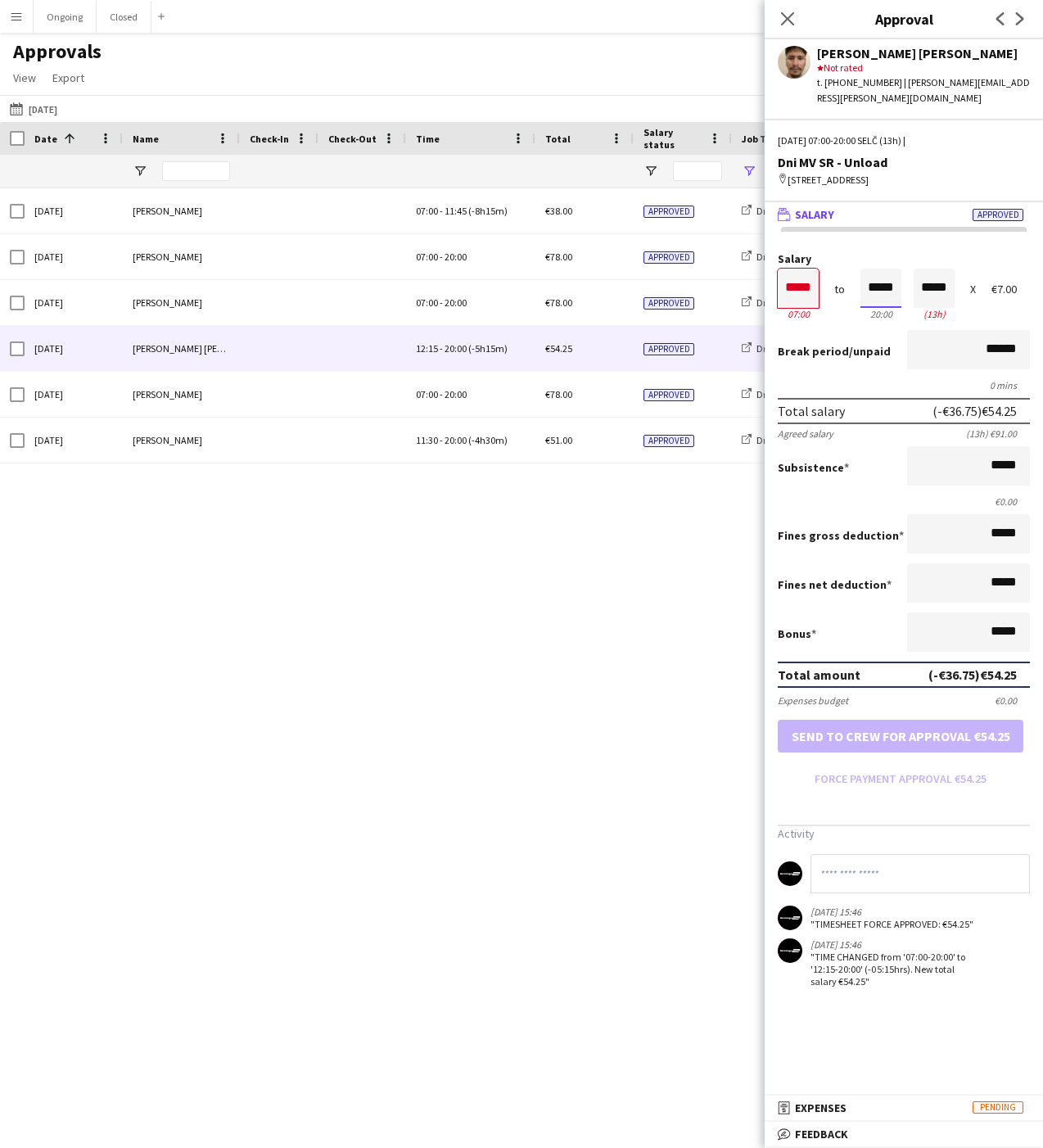
click at [876, 275] on input "*****" at bounding box center [880, 288] width 41 height 40
type input "*****"
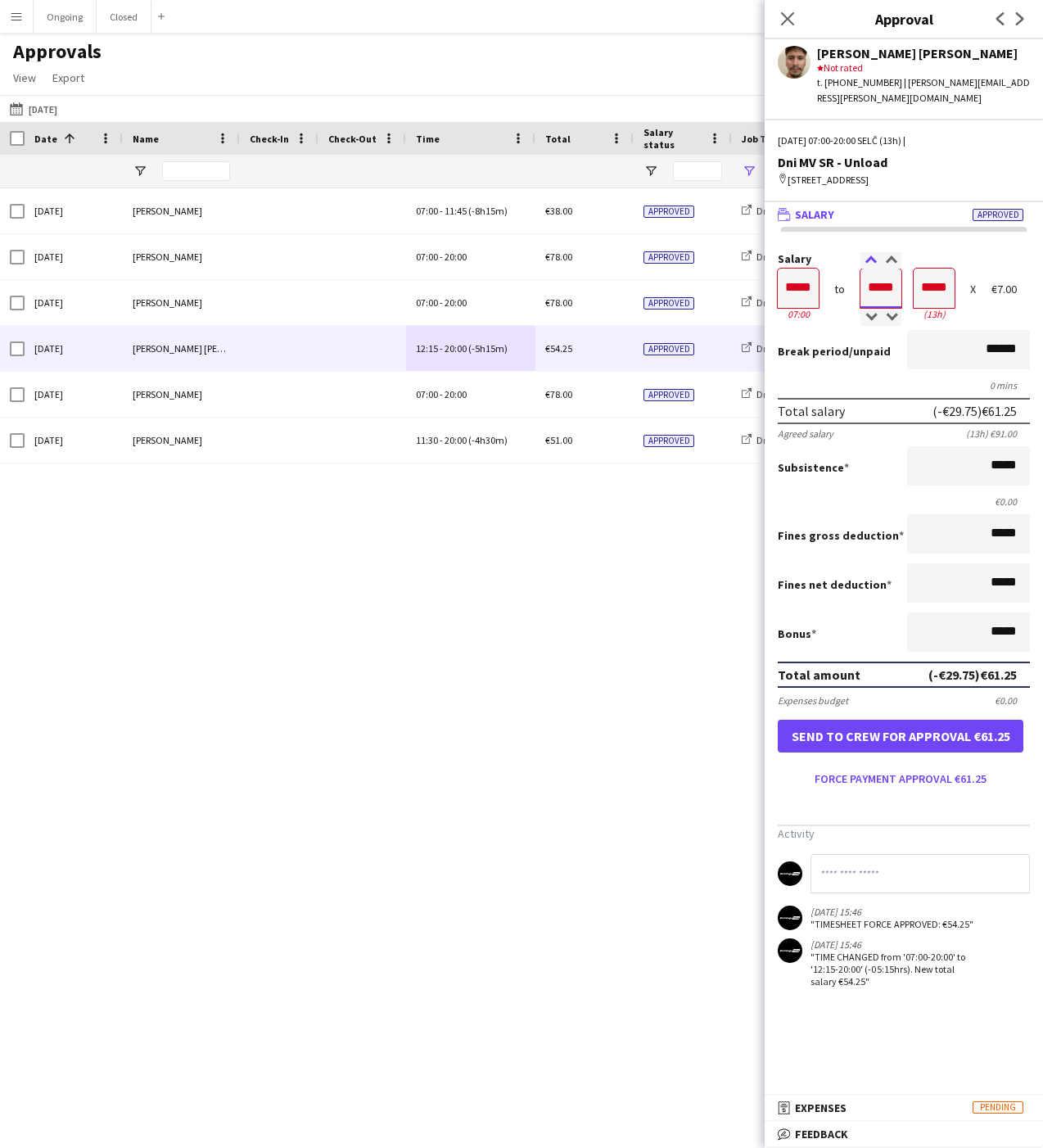
click at [867, 257] on div at bounding box center [870, 260] width 20 height 17
type input "*****"
click at [867, 257] on div at bounding box center [870, 260] width 20 height 17
type input "*****"
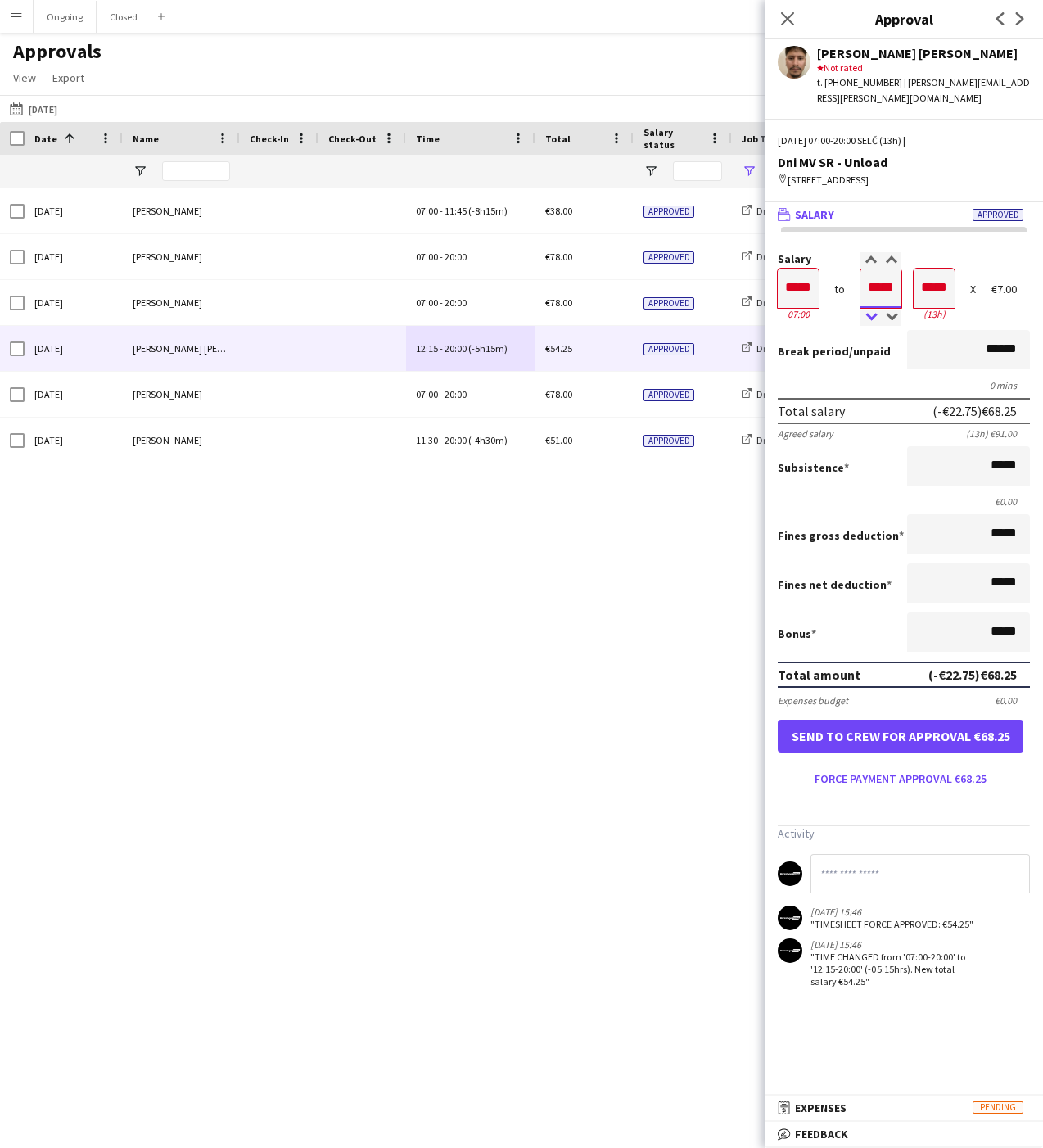
type input "*****"
click at [873, 314] on div at bounding box center [870, 317] width 20 height 17
type input "*****"
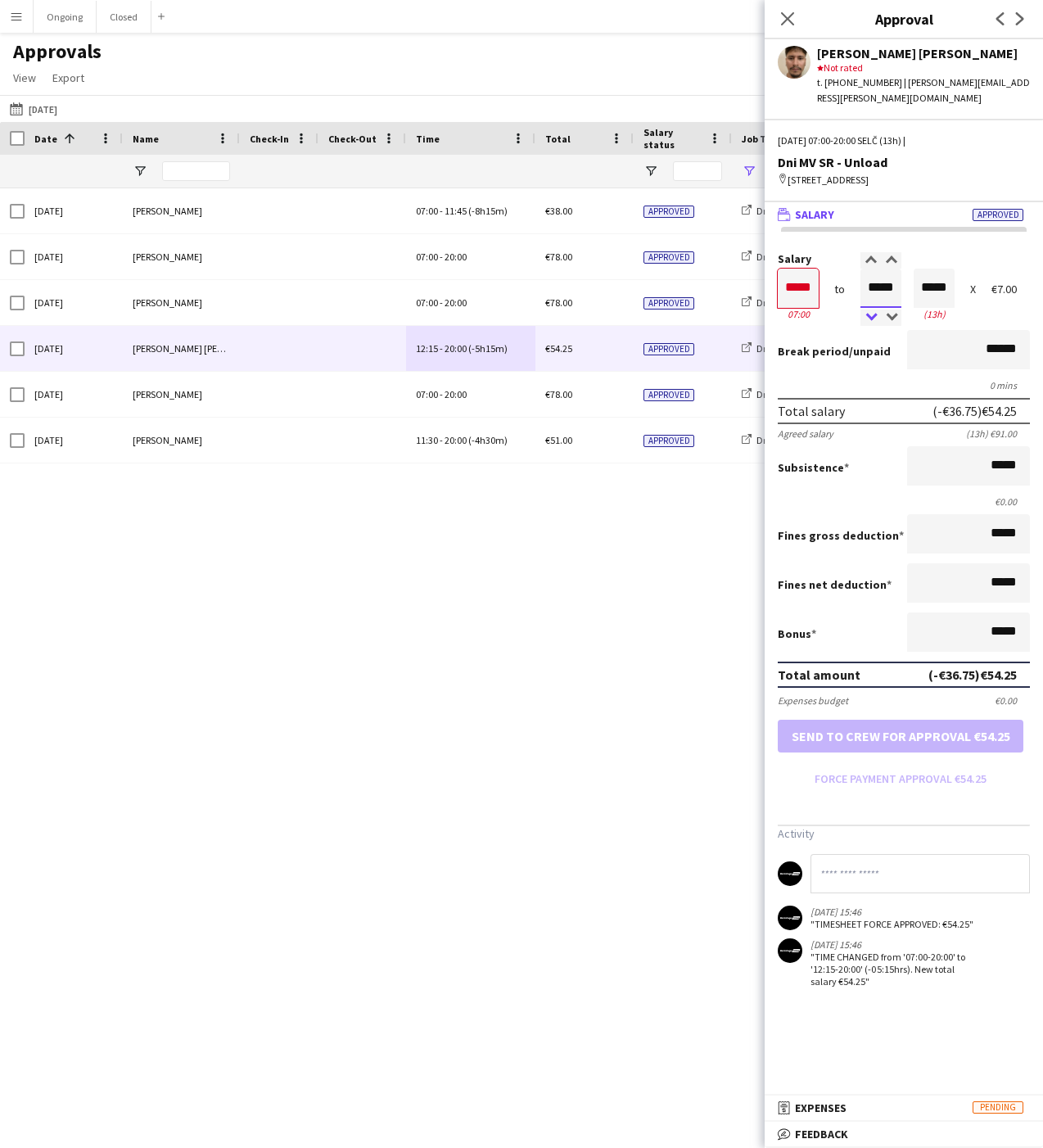
click at [873, 314] on div at bounding box center [870, 317] width 20 height 17
type input "*****"
click at [873, 314] on div at bounding box center [870, 317] width 20 height 17
type input "*****"
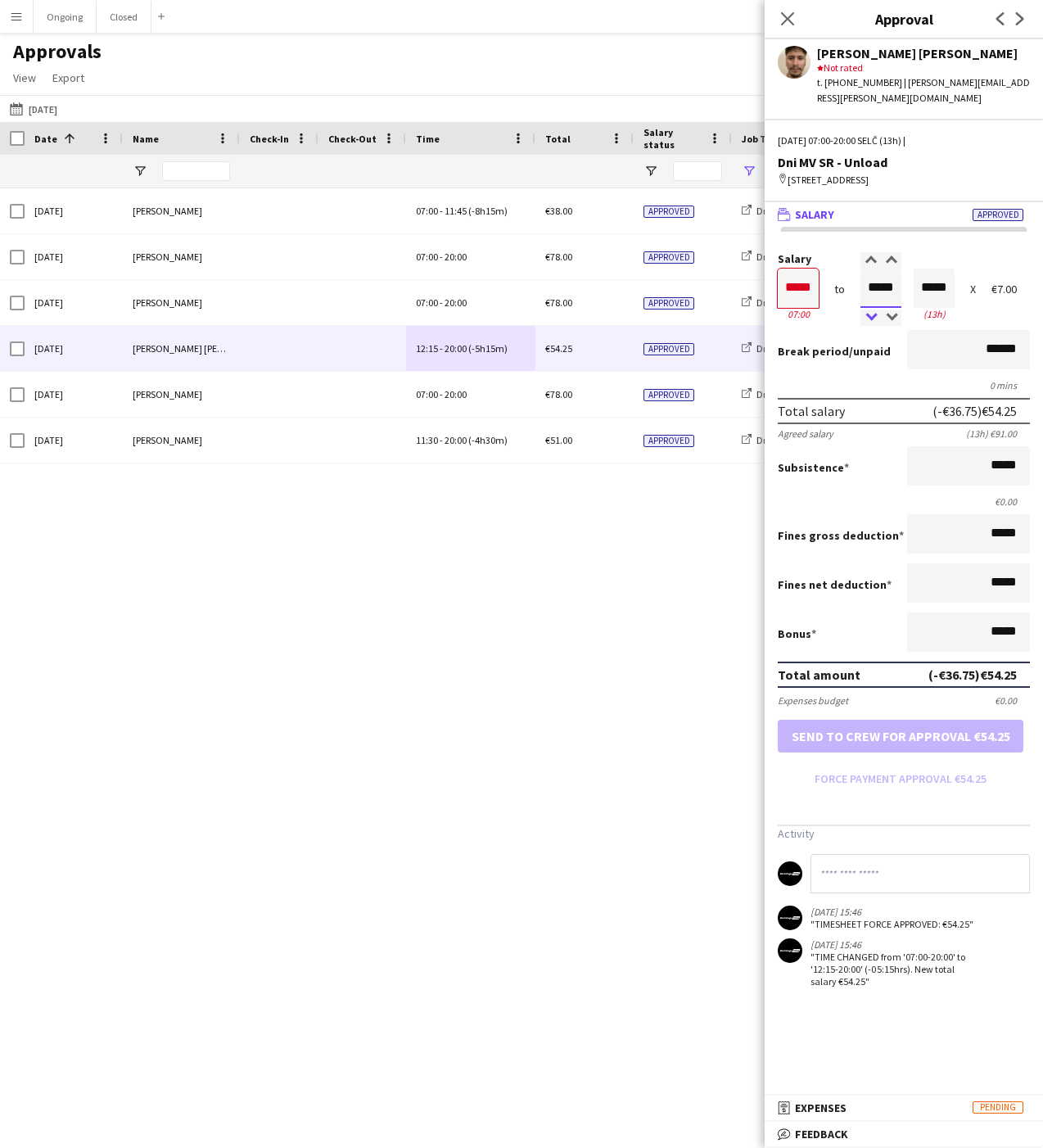
type input "*****"
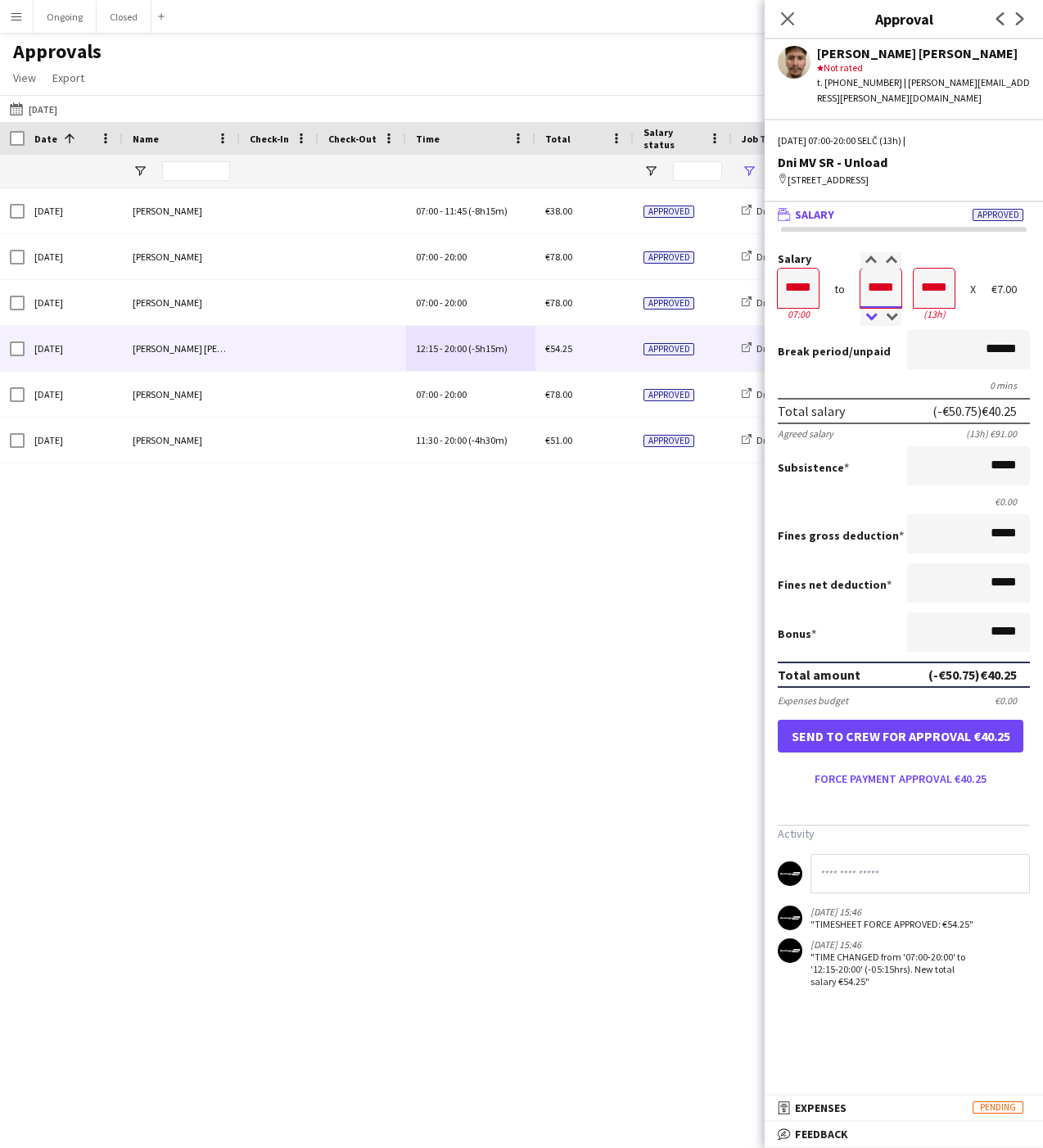
click at [873, 314] on div at bounding box center [870, 317] width 20 height 17
type input "*****"
click at [873, 314] on div at bounding box center [870, 317] width 20 height 17
type input "*****"
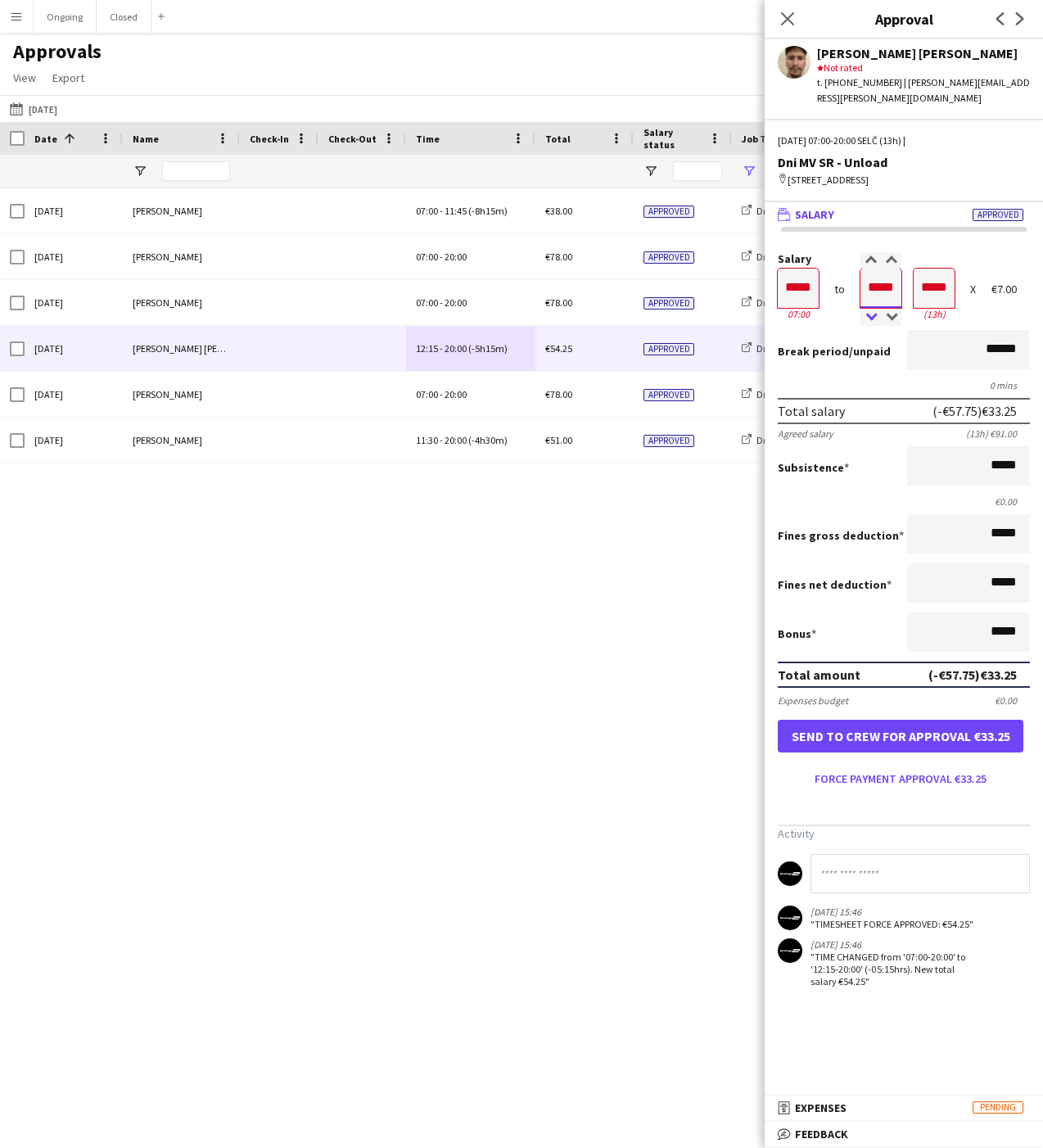
type input "*****"
click at [873, 314] on div at bounding box center [870, 317] width 20 height 17
type input "*****"
click at [873, 314] on div at bounding box center [870, 317] width 20 height 17
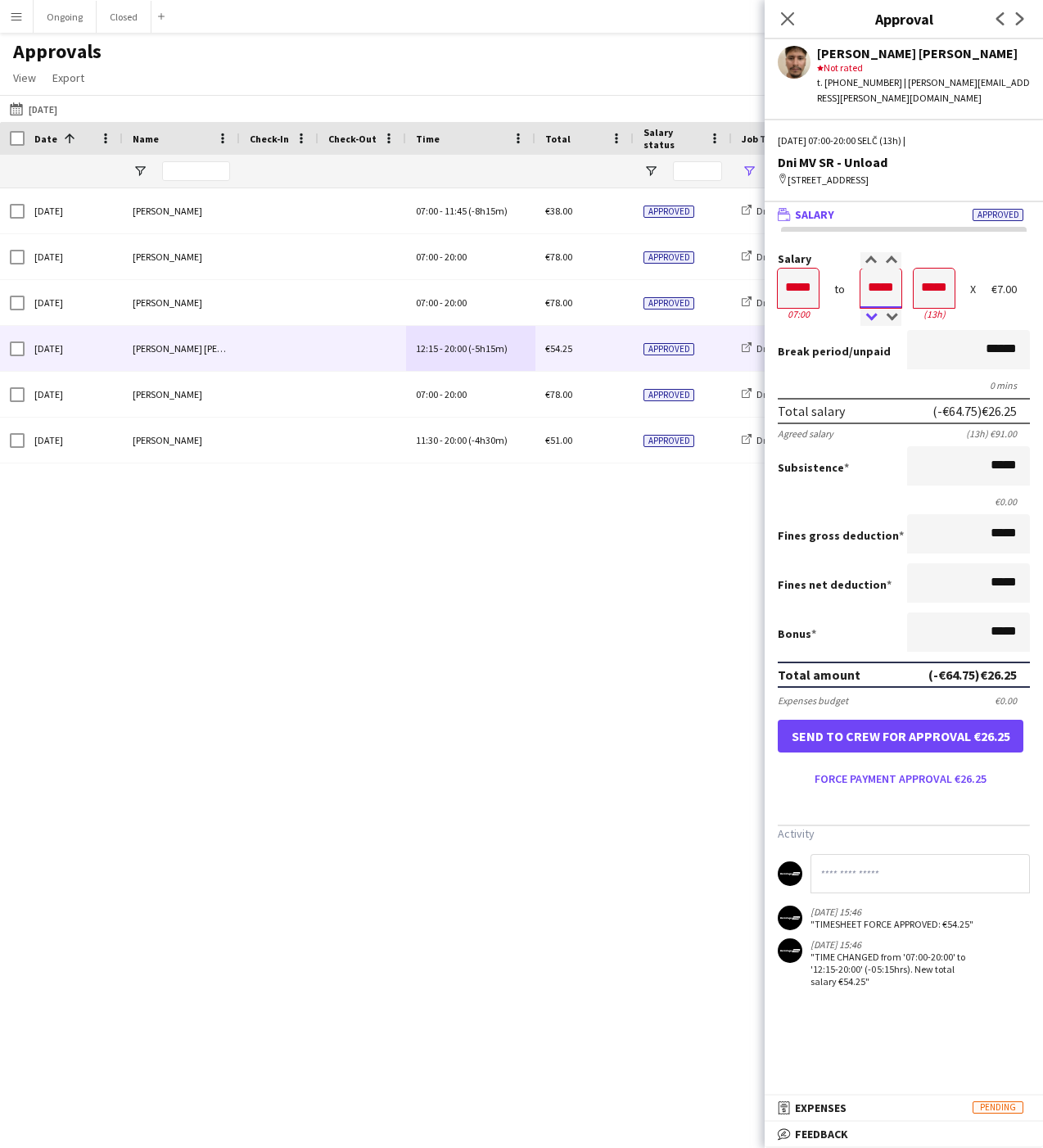
type input "*****"
click at [873, 314] on div at bounding box center [870, 317] width 20 height 17
type input "*****"
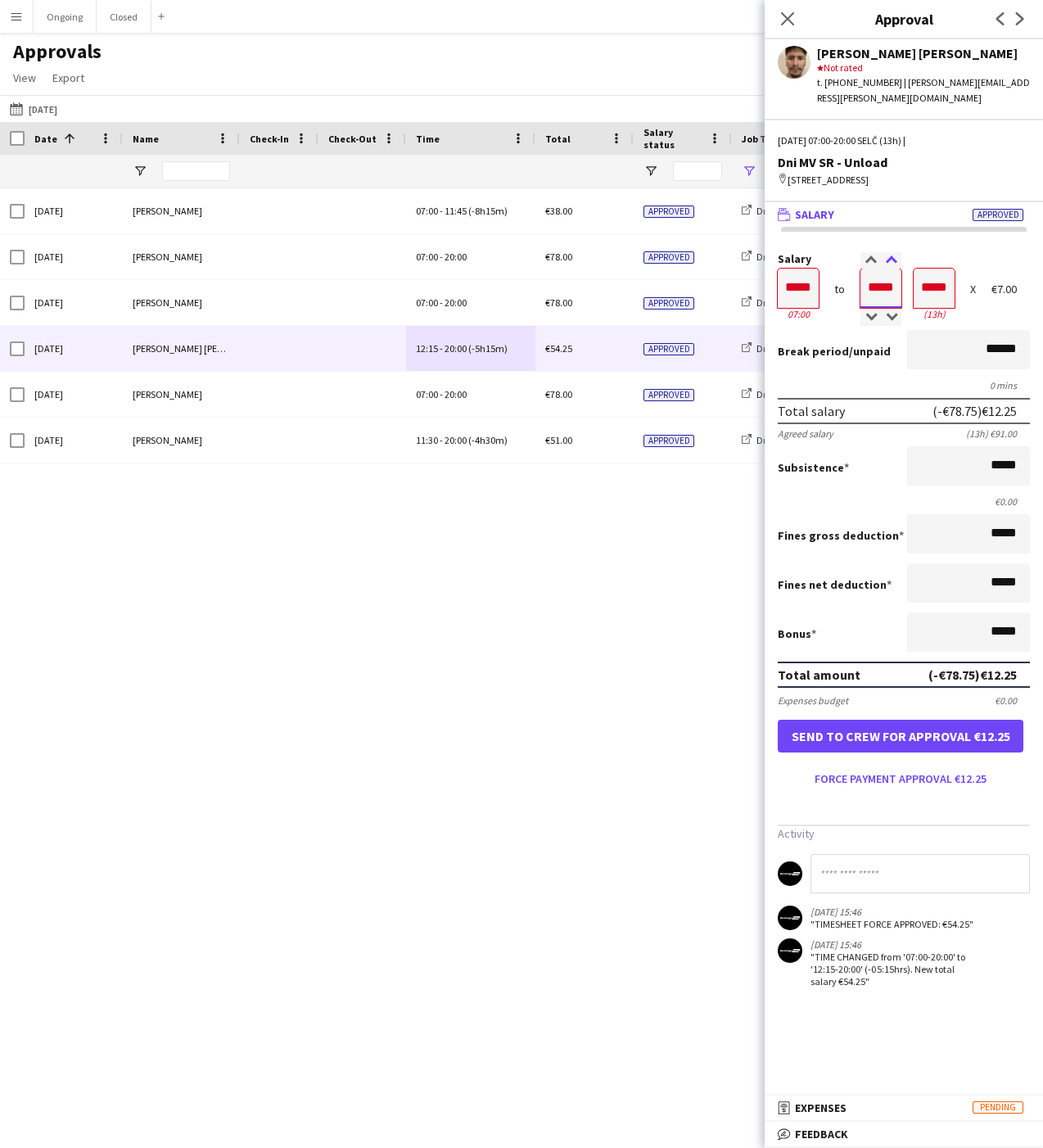
click at [890, 258] on div at bounding box center [890, 260] width 20 height 17
click at [861, 781] on button "Force payment approval €14.00" at bounding box center [900, 779] width 245 height 26
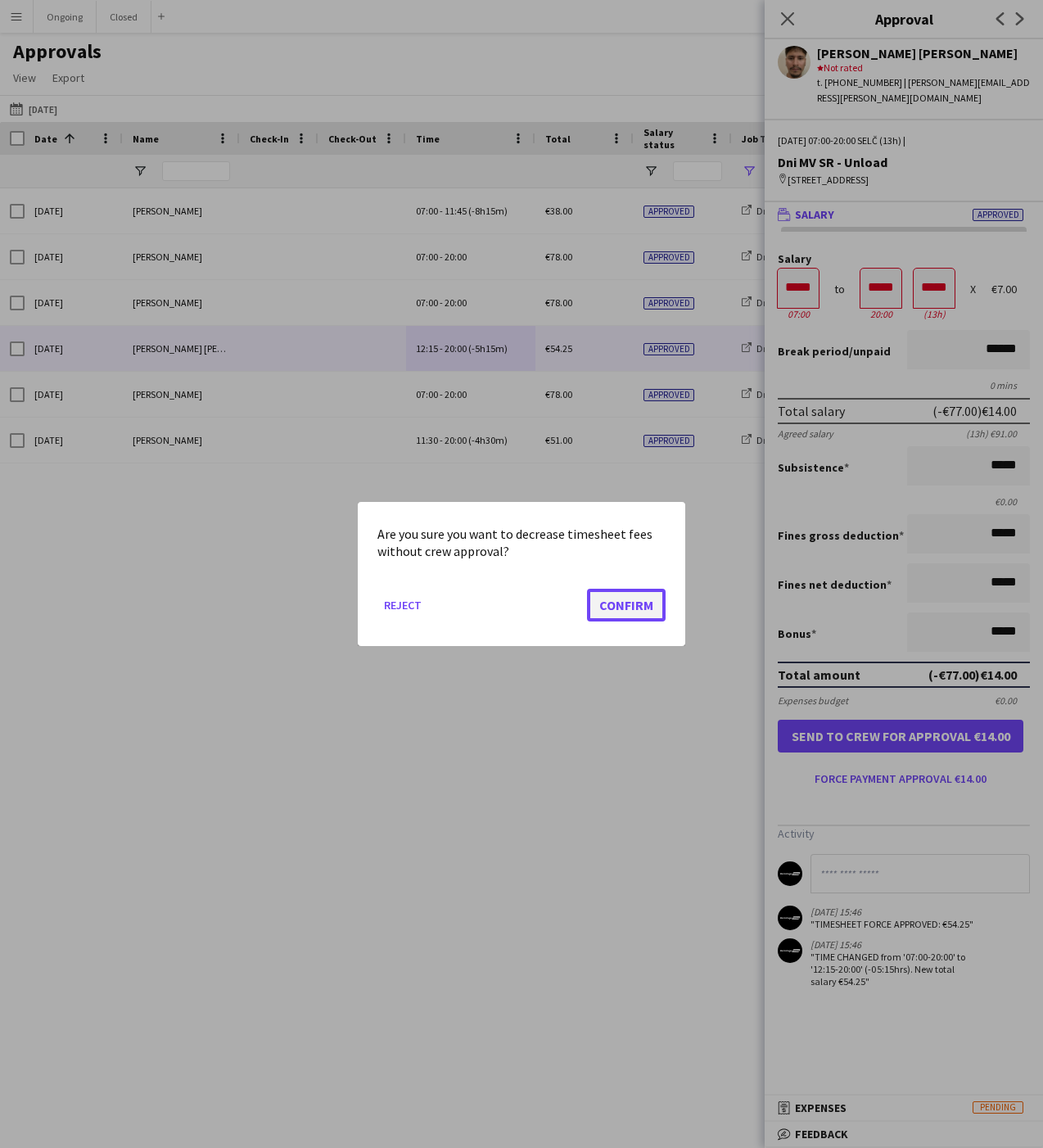
click at [622, 614] on button "Confirm" at bounding box center [626, 605] width 78 height 33
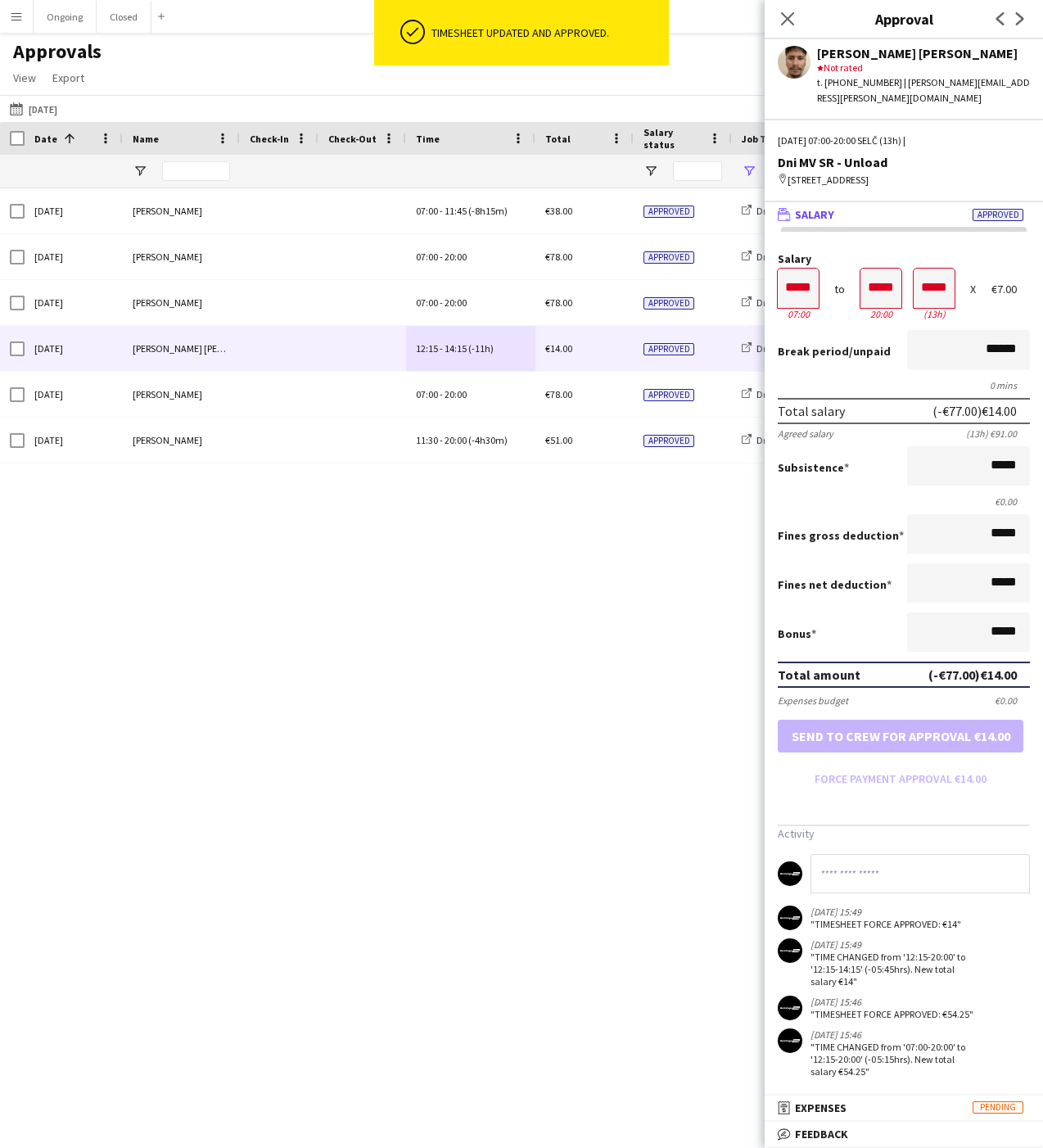
click at [705, 76] on div "Approvals View Customise view Customise filters Reset Filters Reset View Reset …" at bounding box center [521, 67] width 1043 height 55
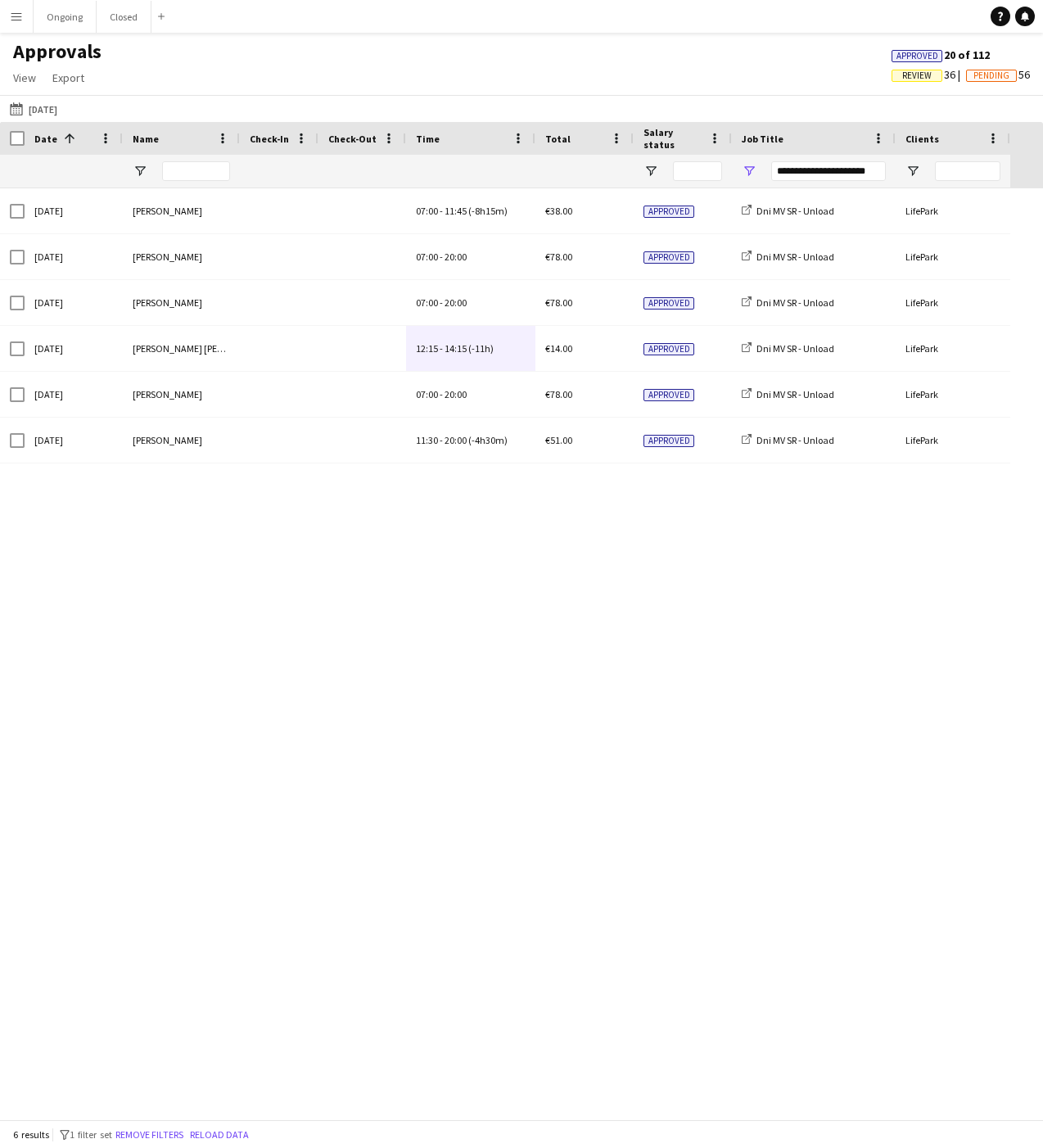
click at [667, 555] on div "Sun, 21 Sep 2025 Alexa Bolerac 07:00 - 11:45 (-8h15m) €38.00 Approved Dni MV SR…" at bounding box center [521, 653] width 1043 height 931
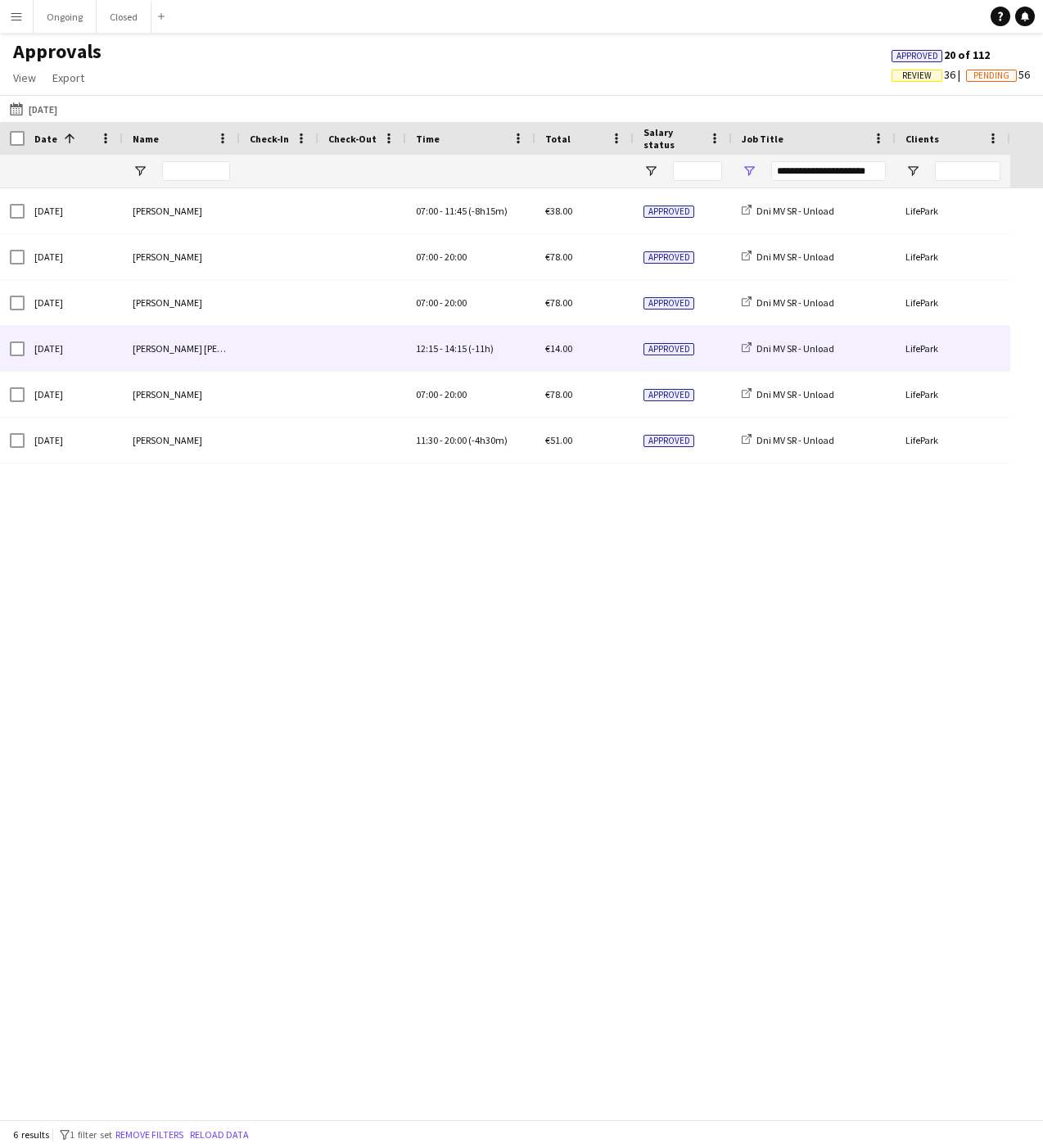
click at [358, 340] on span at bounding box center [361, 348] width 68 height 45
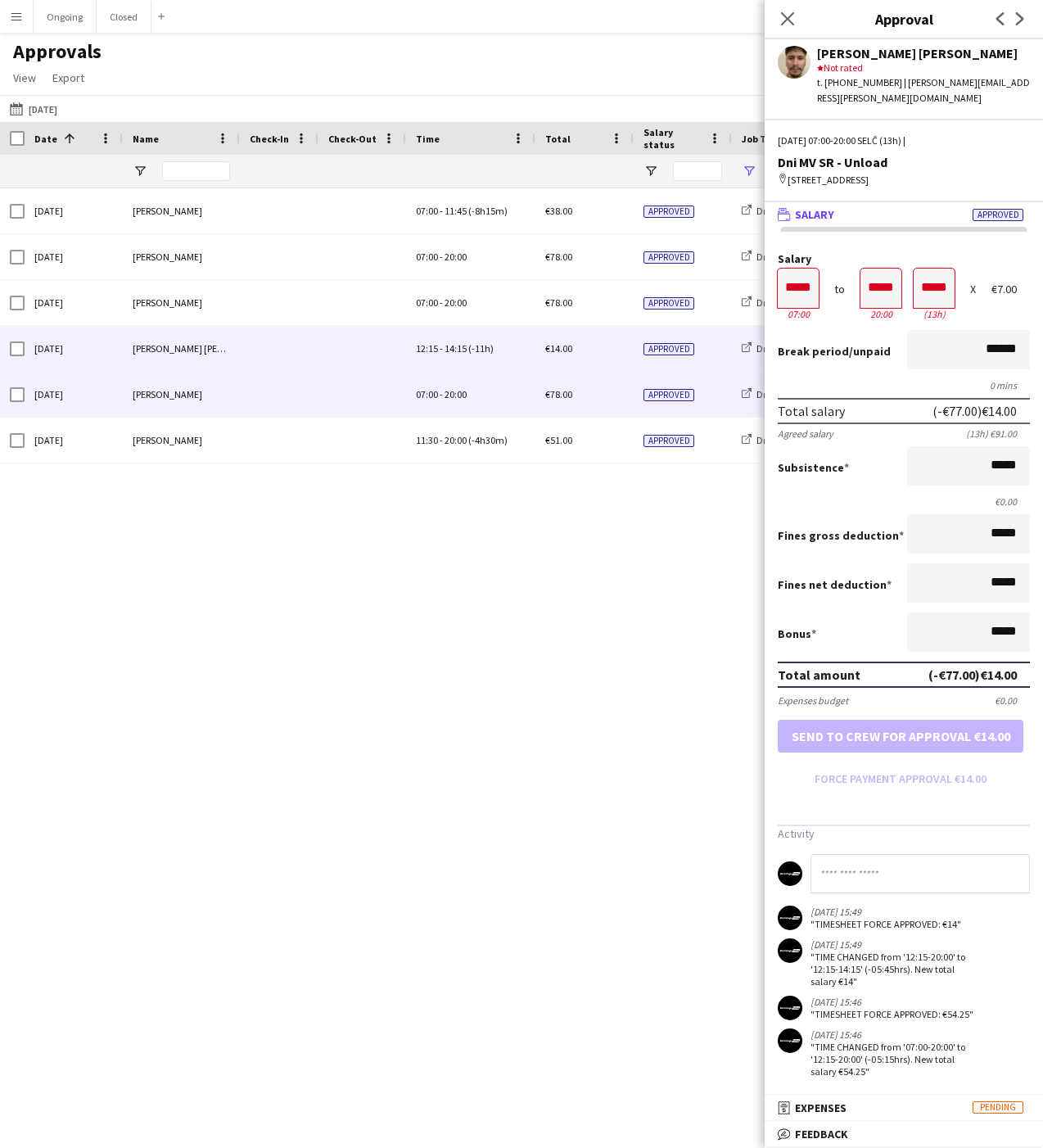
click at [344, 374] on span at bounding box center [361, 394] width 68 height 45
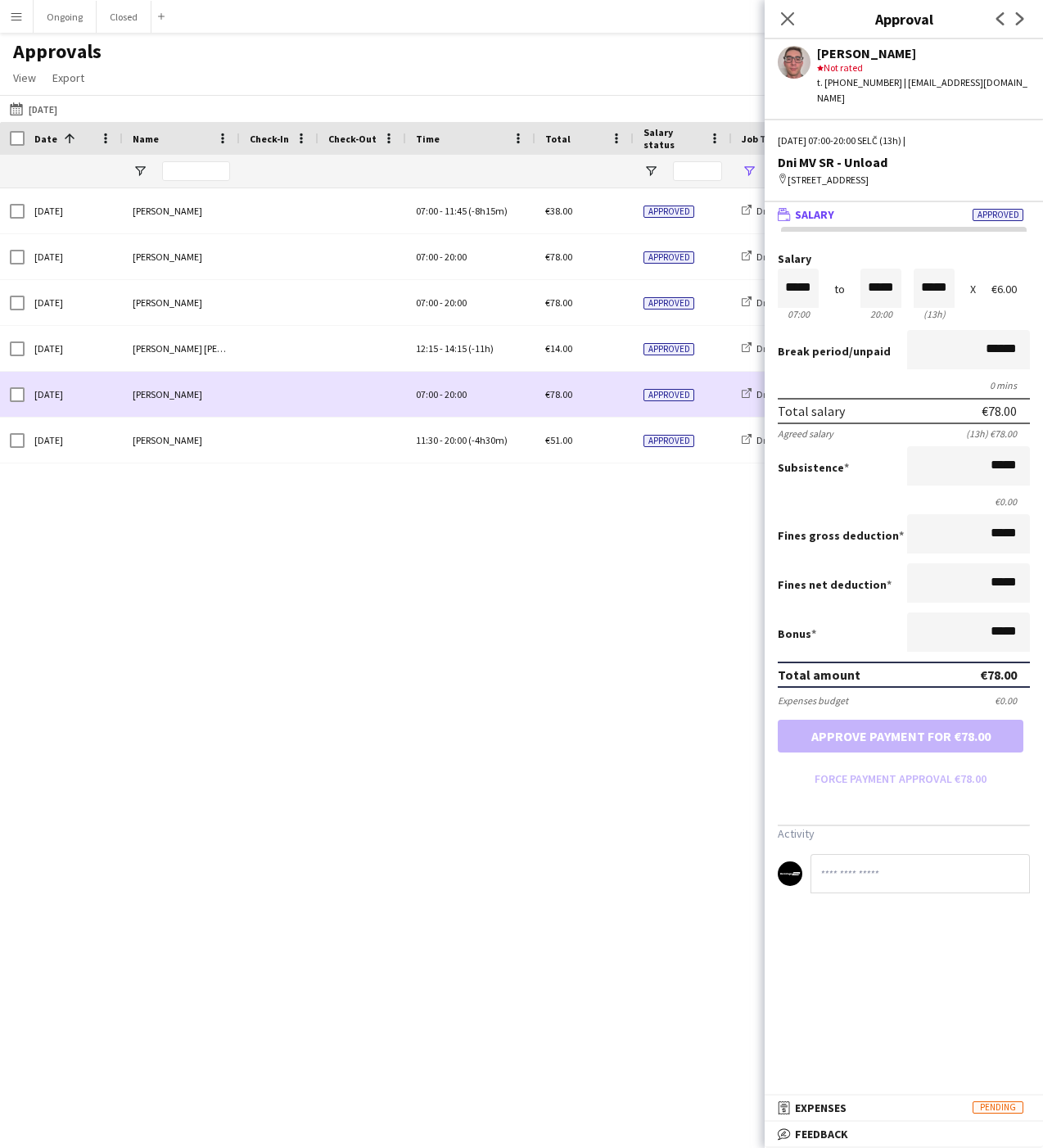
click at [341, 412] on span at bounding box center [361, 394] width 68 height 45
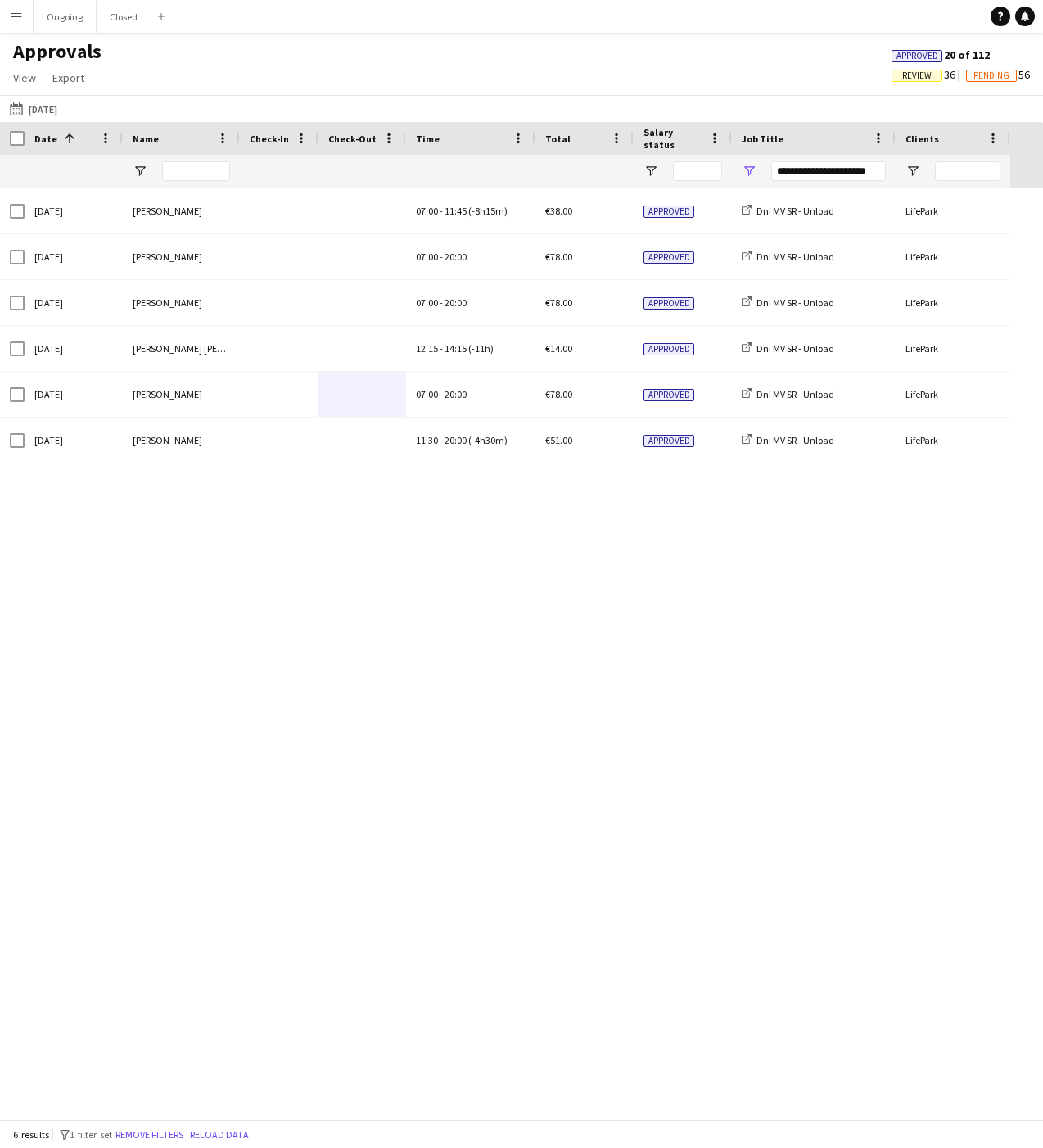
click at [340, 532] on div "Sun, 21 Sep 2025 Alexa Bolerac 07:00 - 11:45 (-8h15m) €38.00 Approved Dni MV SR…" at bounding box center [521, 653] width 1043 height 931
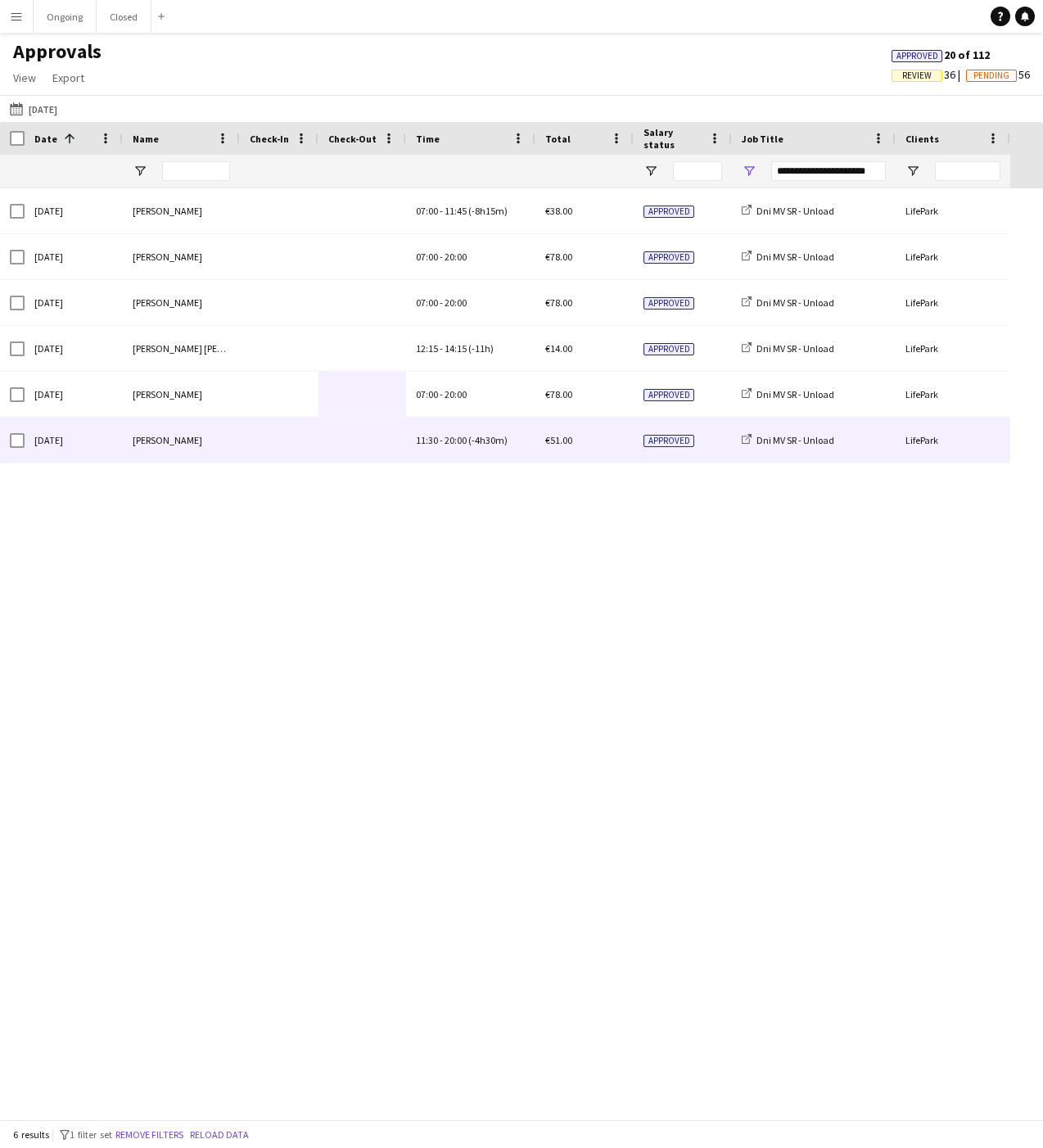
click at [330, 461] on span at bounding box center [361, 440] width 68 height 45
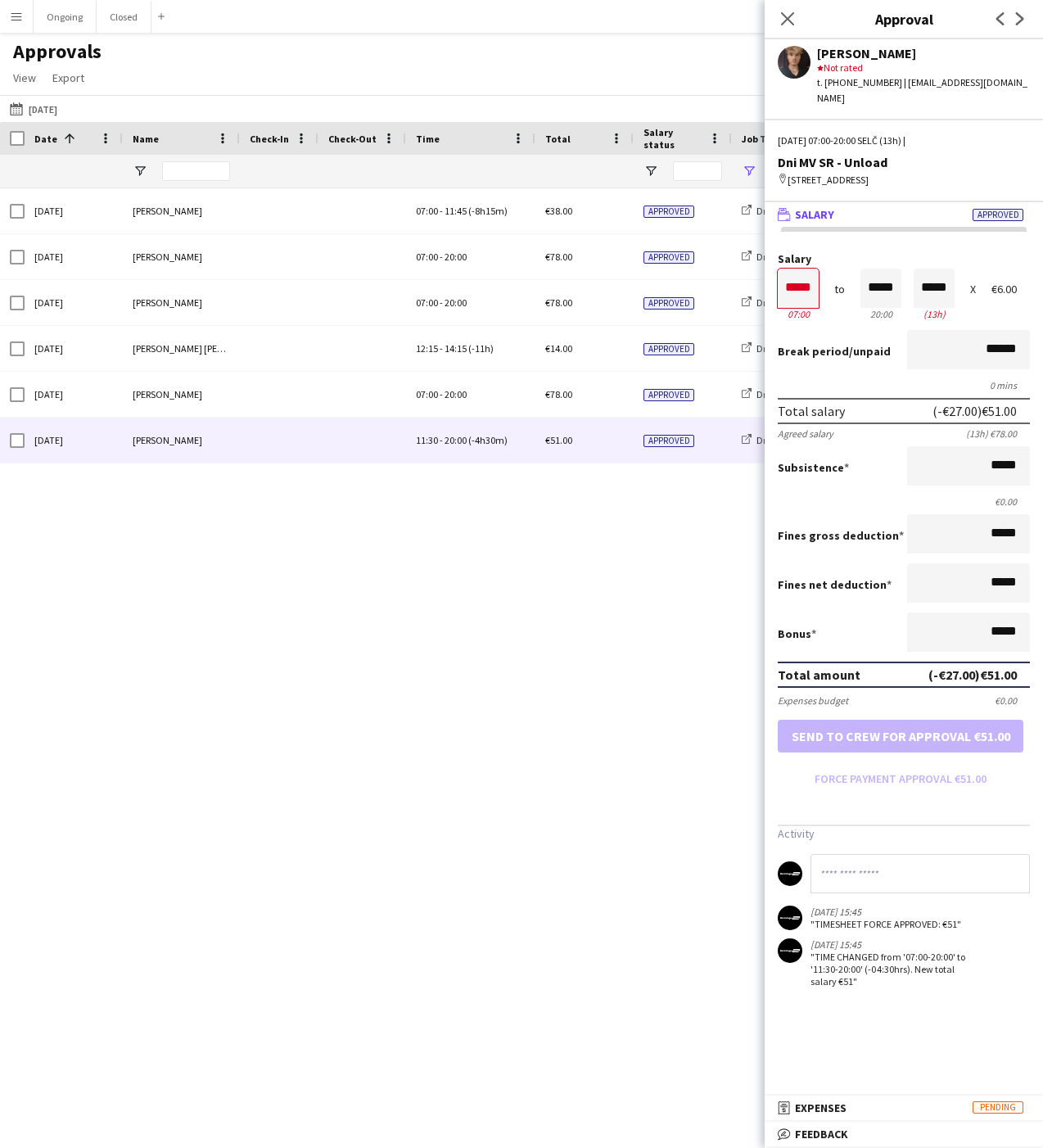
click at [263, 505] on div "Sun, 21 Sep 2025 Alexa Bolerac 07:00 - 11:45 (-8h15m) €38.00 Approved Dni MV SR…" at bounding box center [521, 653] width 1043 height 931
click at [512, 42] on div "Approvals View Customise view Customise filters Reset Filters Reset View Reset …" at bounding box center [521, 67] width 1043 height 55
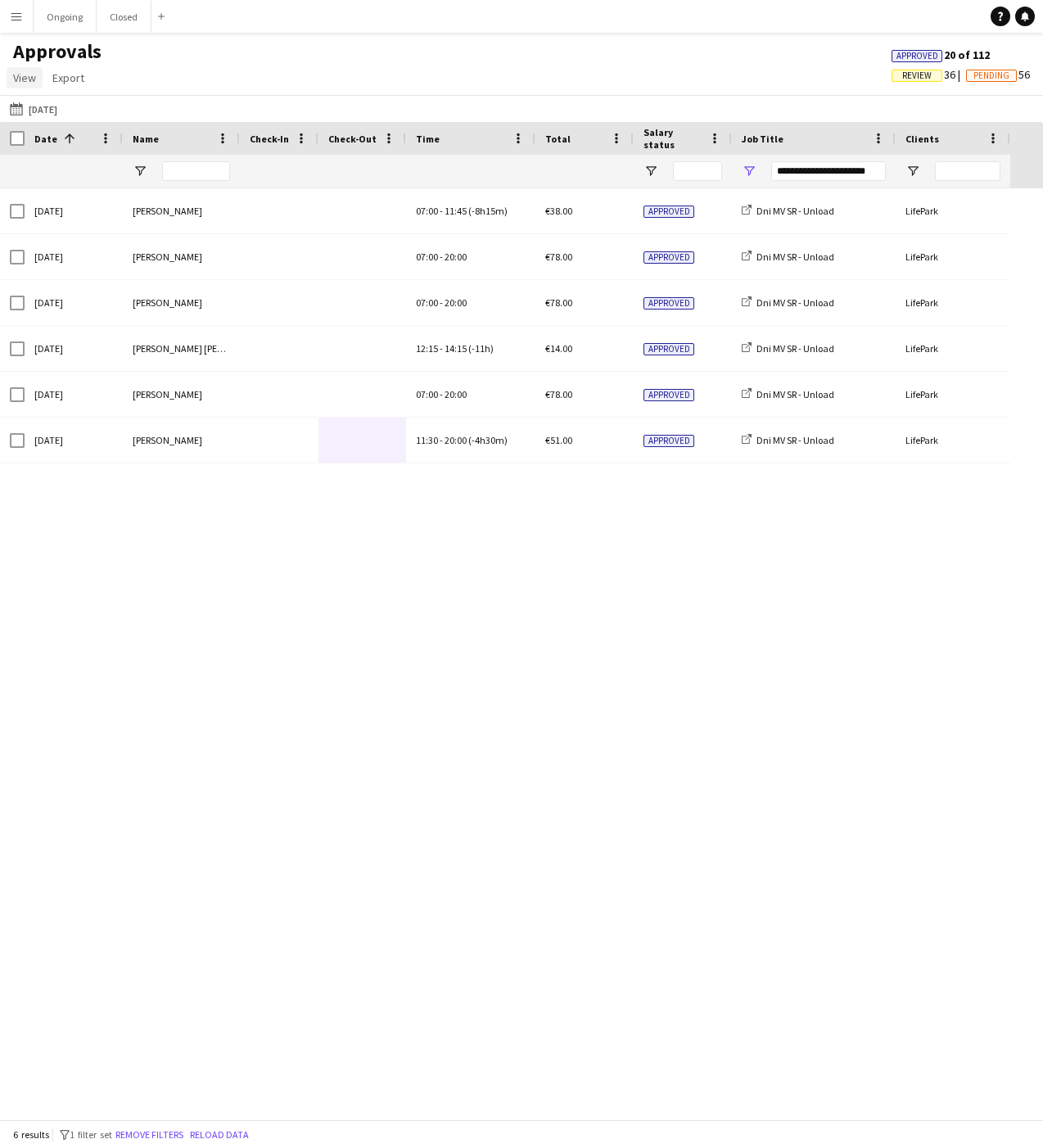
click at [32, 76] on span "View" at bounding box center [25, 77] width 23 height 15
click at [41, 51] on h1 "Approvals" at bounding box center [57, 52] width 114 height 25
click at [55, 51] on h1 "Approvals" at bounding box center [57, 52] width 114 height 25
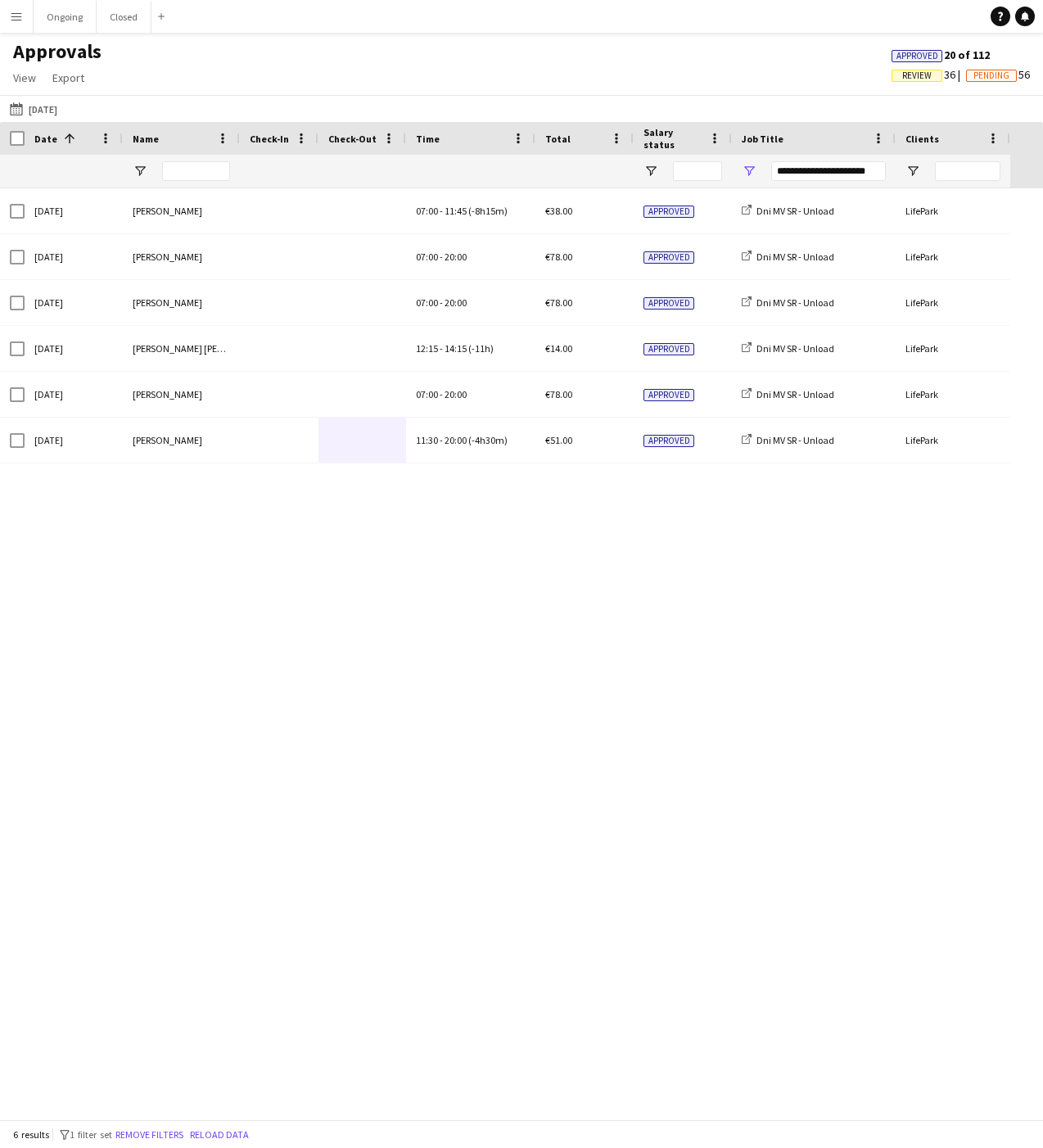
click at [130, 51] on div "Approvals View Customise view Customise filters Reset Filters Reset View Reset …" at bounding box center [521, 67] width 1043 height 55
click at [56, 51] on h1 "Approvals" at bounding box center [57, 52] width 114 height 25
click at [131, 46] on div "Approvals View Customise view Customise filters Reset Filters Reset View Reset …" at bounding box center [521, 67] width 1043 height 55
click at [52, 54] on h1 "Approvals" at bounding box center [57, 52] width 114 height 25
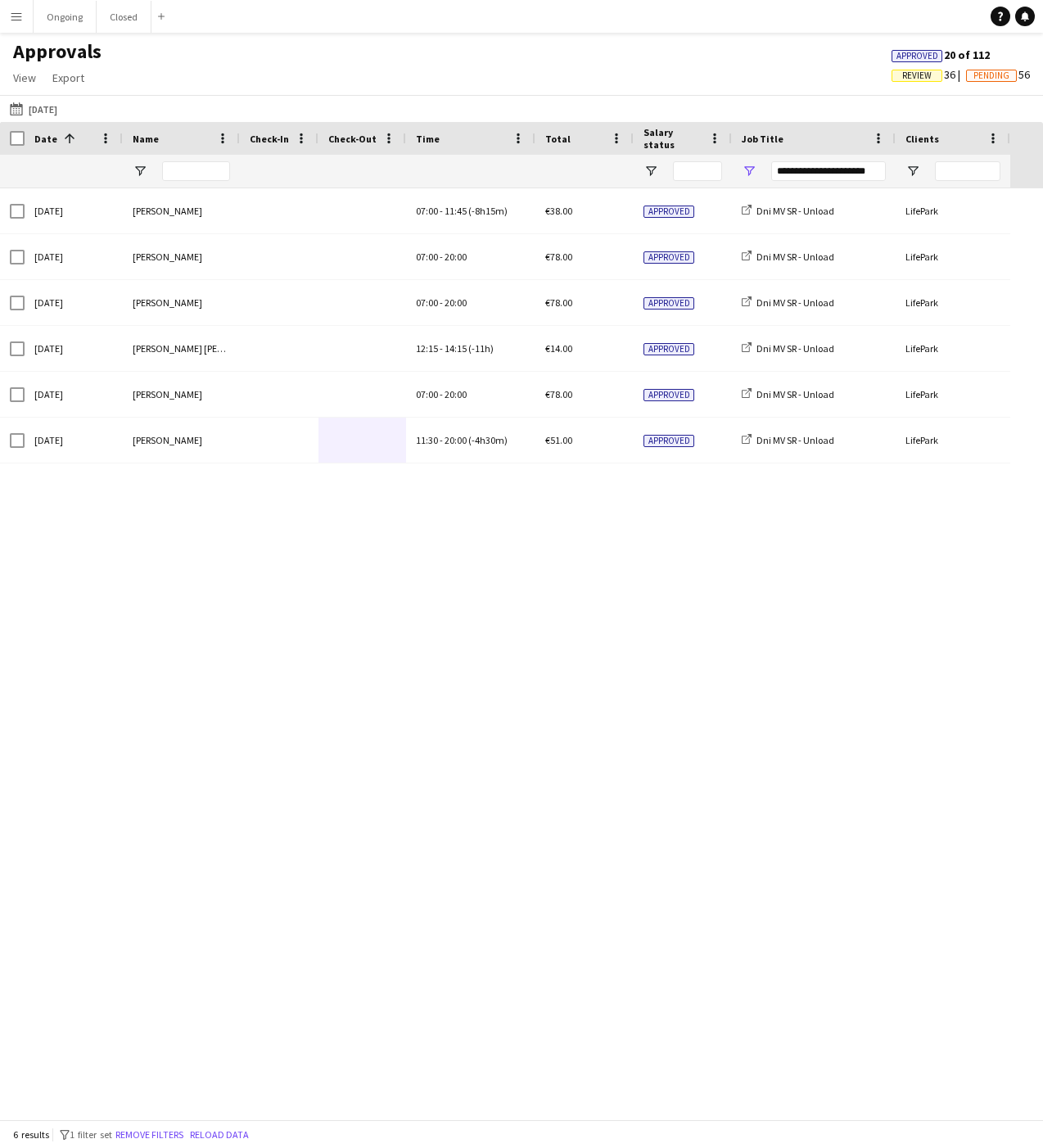
click at [52, 54] on h1 "Approvals" at bounding box center [57, 52] width 114 height 25
click at [53, 51] on h1 "Approvals" at bounding box center [57, 52] width 114 height 25
click at [101, 50] on h1 "Approvals" at bounding box center [57, 52] width 114 height 25
click at [45, 54] on h1 "Approvals" at bounding box center [57, 52] width 114 height 25
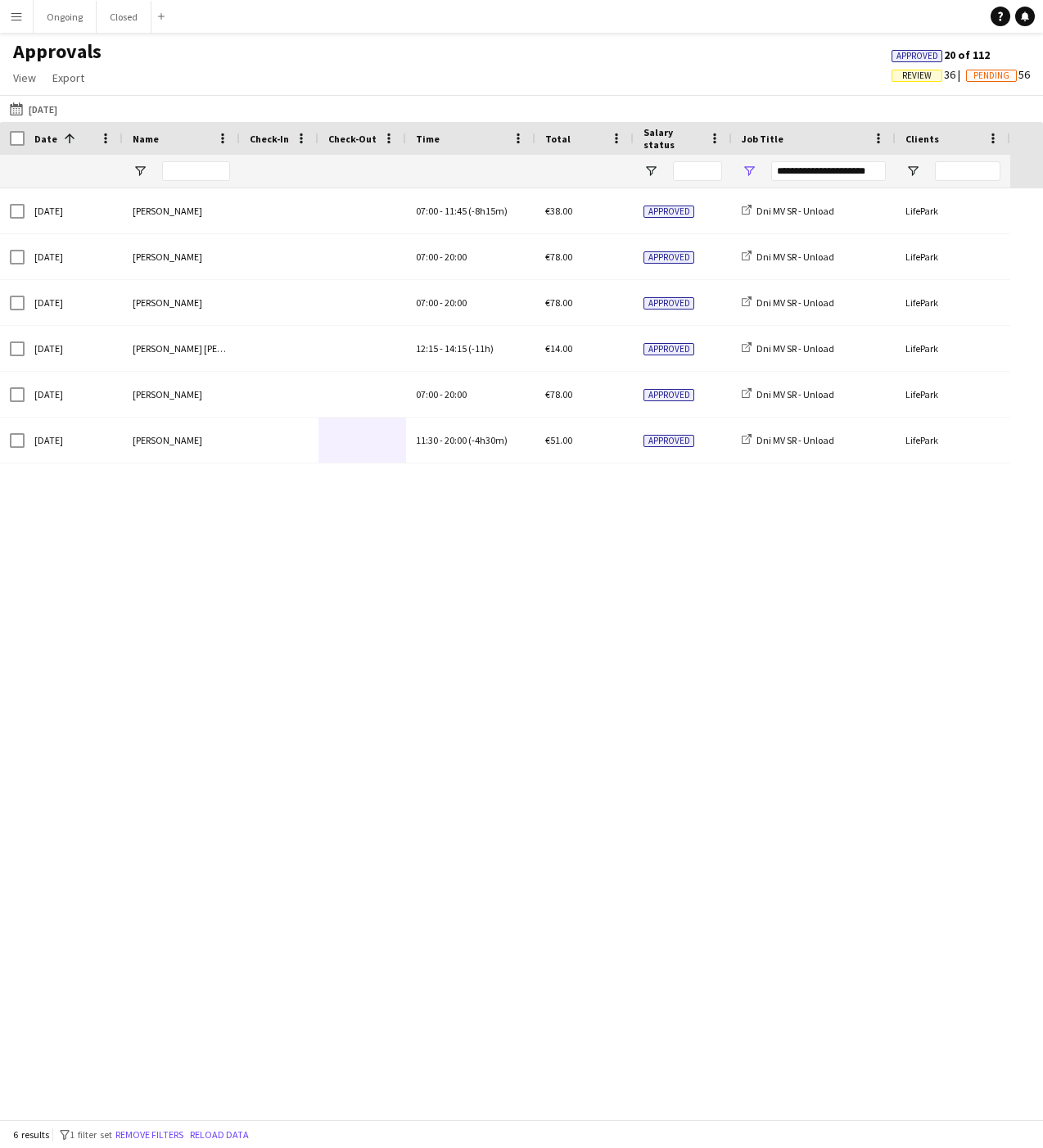
click at [51, 53] on h1 "Approvals" at bounding box center [57, 52] width 114 height 25
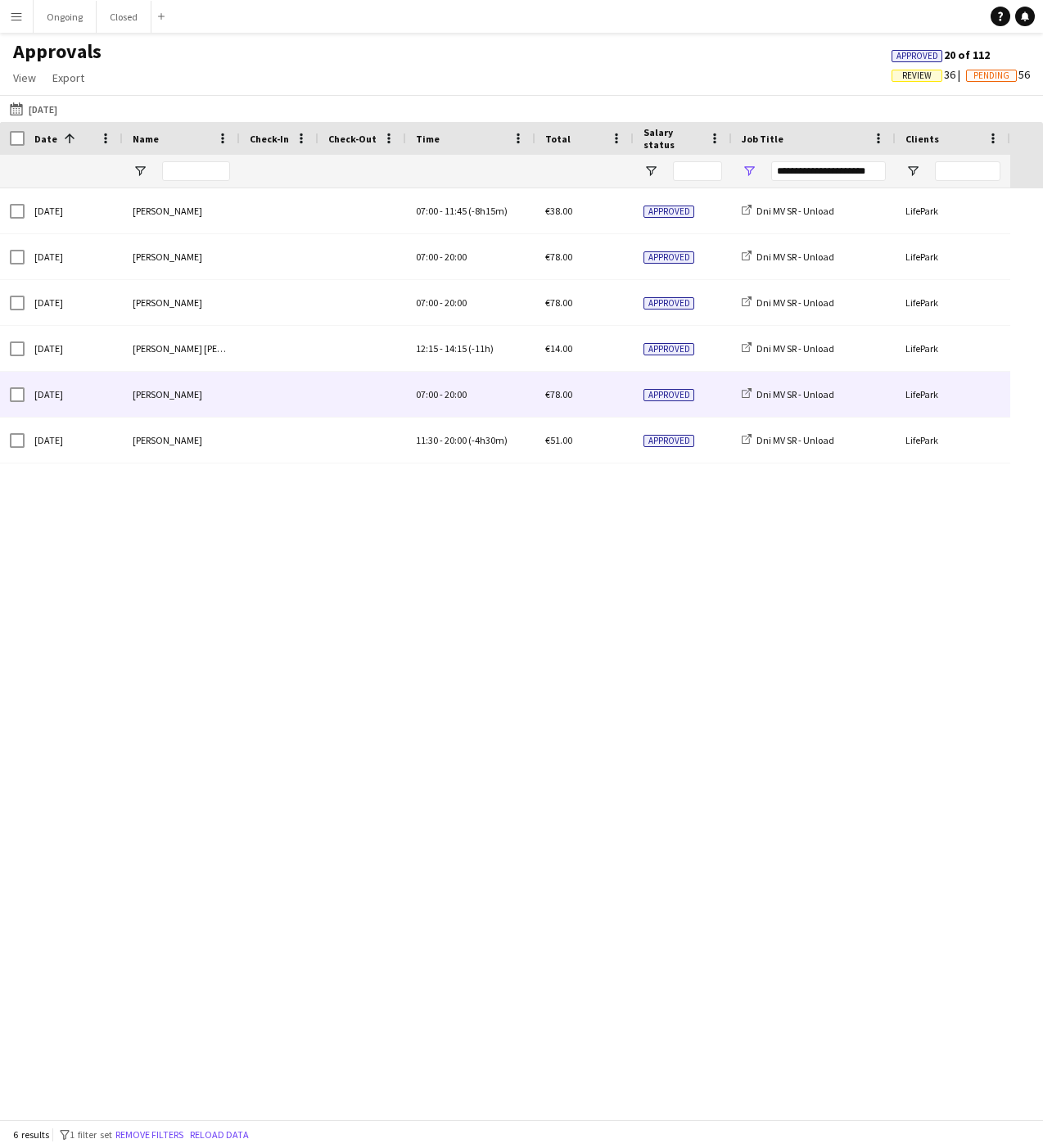
click at [230, 381] on div "[PERSON_NAME]" at bounding box center [181, 394] width 117 height 45
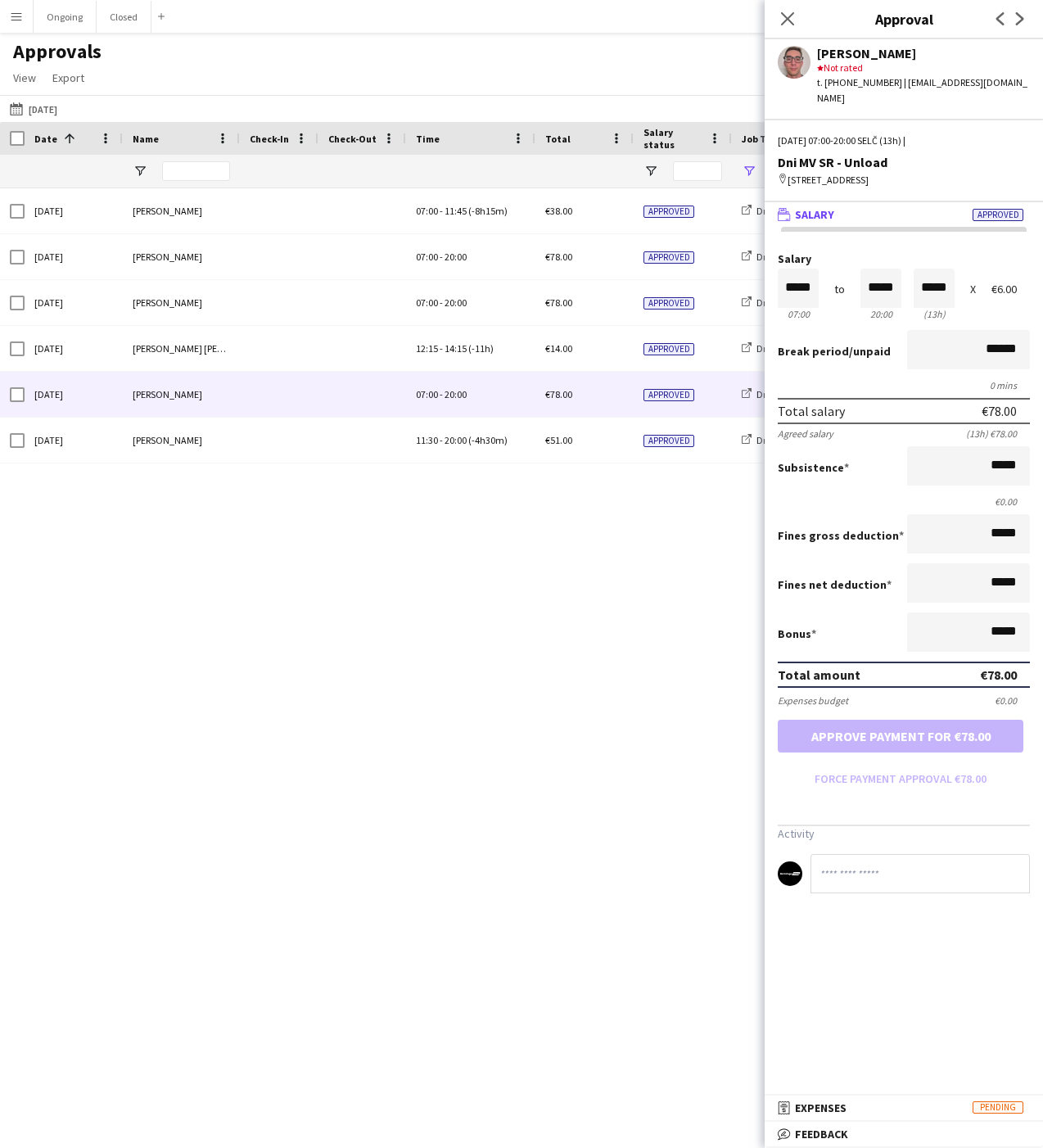
click at [179, 559] on div "Sun, 21 Sep 2025 Alexa Bolerac 07:00 - 11:45 (-8h15m) €38.00 Approved Dni MV SR…" at bounding box center [521, 653] width 1043 height 931
click at [293, 542] on div "Sun, 21 Sep 2025 Alexa Bolerac 07:00 - 11:45 (-8h15m) €38.00 Approved Dni MV SR…" at bounding box center [521, 653] width 1043 height 931
click at [650, 47] on div "Approvals View Customise view Customise filters Reset Filters Reset View Reset …" at bounding box center [521, 67] width 1043 height 55
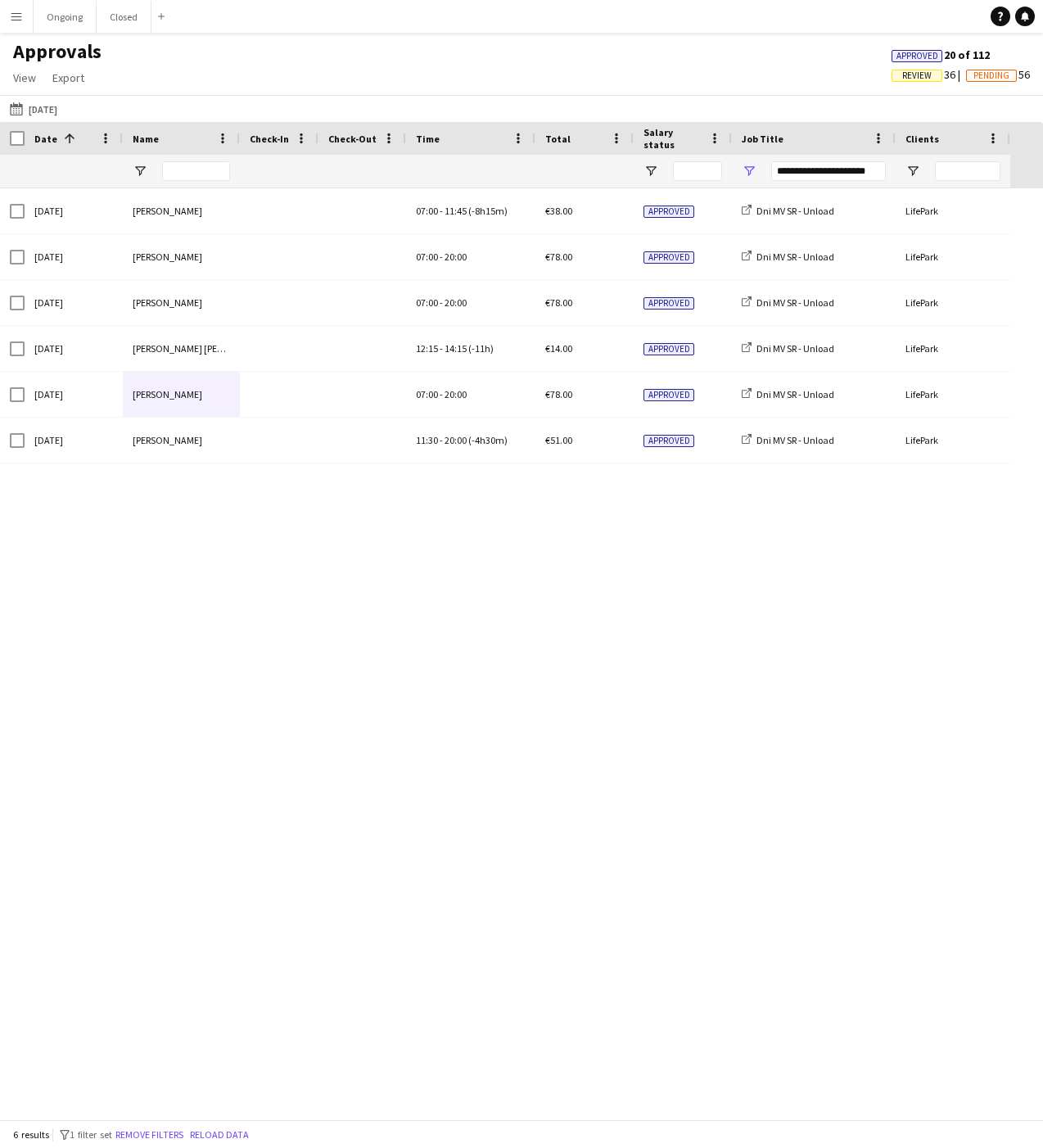
click at [674, 72] on div "Approvals View Customise view Customise filters Reset Filters Reset View Reset …" at bounding box center [521, 67] width 1043 height 55
click at [667, 69] on div "Approvals View Customise view Customise filters Reset Filters Reset View Reset …" at bounding box center [521, 67] width 1043 height 55
click at [166, 74] on div "Approvals View Customise view Customise filters Reset Filters Reset View Reset …" at bounding box center [521, 67] width 1043 height 55
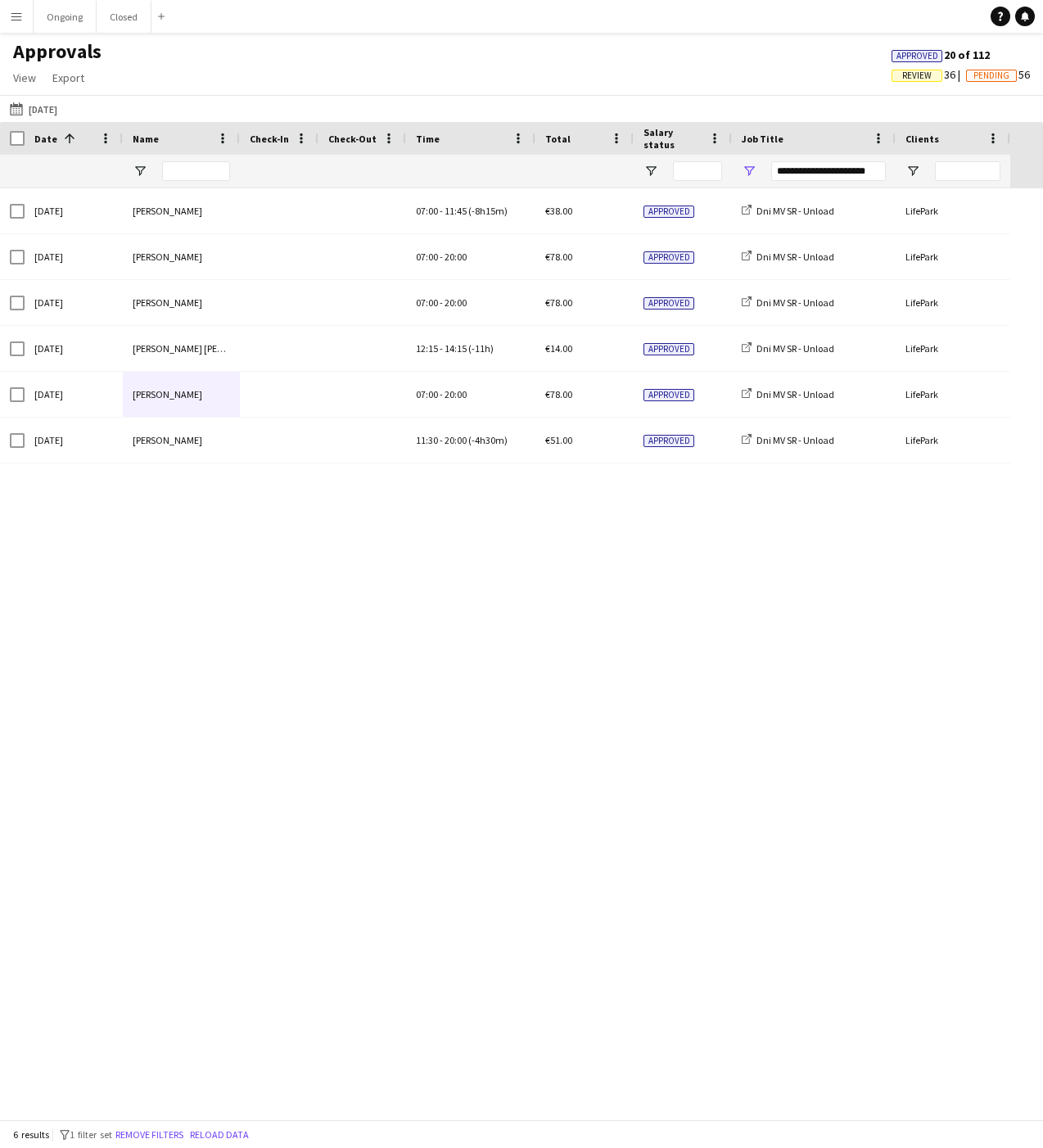
click at [166, 66] on div "Approvals View Customise view Customise filters Reset Filters Reset View Reset …" at bounding box center [521, 67] width 1043 height 55
click at [166, 54] on div "Approvals View Customise view Customise filters Reset Filters Reset View Reset …" at bounding box center [521, 67] width 1043 height 55
click at [166, 53] on div "Approvals View Customise view Customise filters Reset Filters Reset View Reset …" at bounding box center [521, 67] width 1043 height 55
click at [164, 54] on div "Approvals View Customise view Customise filters Reset Filters Reset View Reset …" at bounding box center [521, 67] width 1043 height 55
click at [49, 51] on h1 "Approvals" at bounding box center [57, 52] width 114 height 25
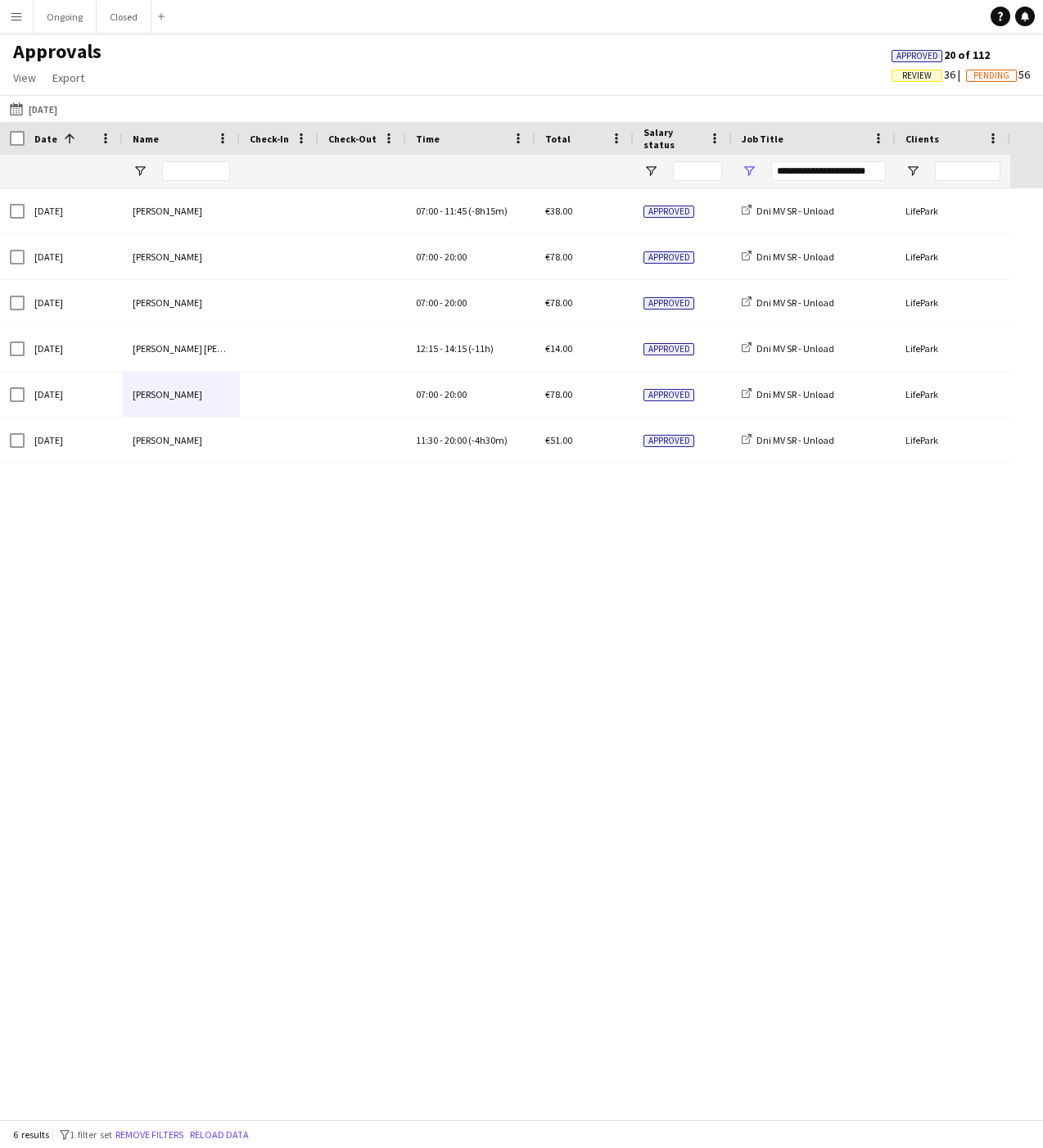
click at [49, 51] on h1 "Approvals" at bounding box center [57, 52] width 114 height 25
click at [126, 52] on div "Approvals View Customise view Customise filters Reset Filters Reset View Reset …" at bounding box center [521, 67] width 1043 height 55
click at [49, 50] on h1 "Approvals" at bounding box center [57, 52] width 114 height 25
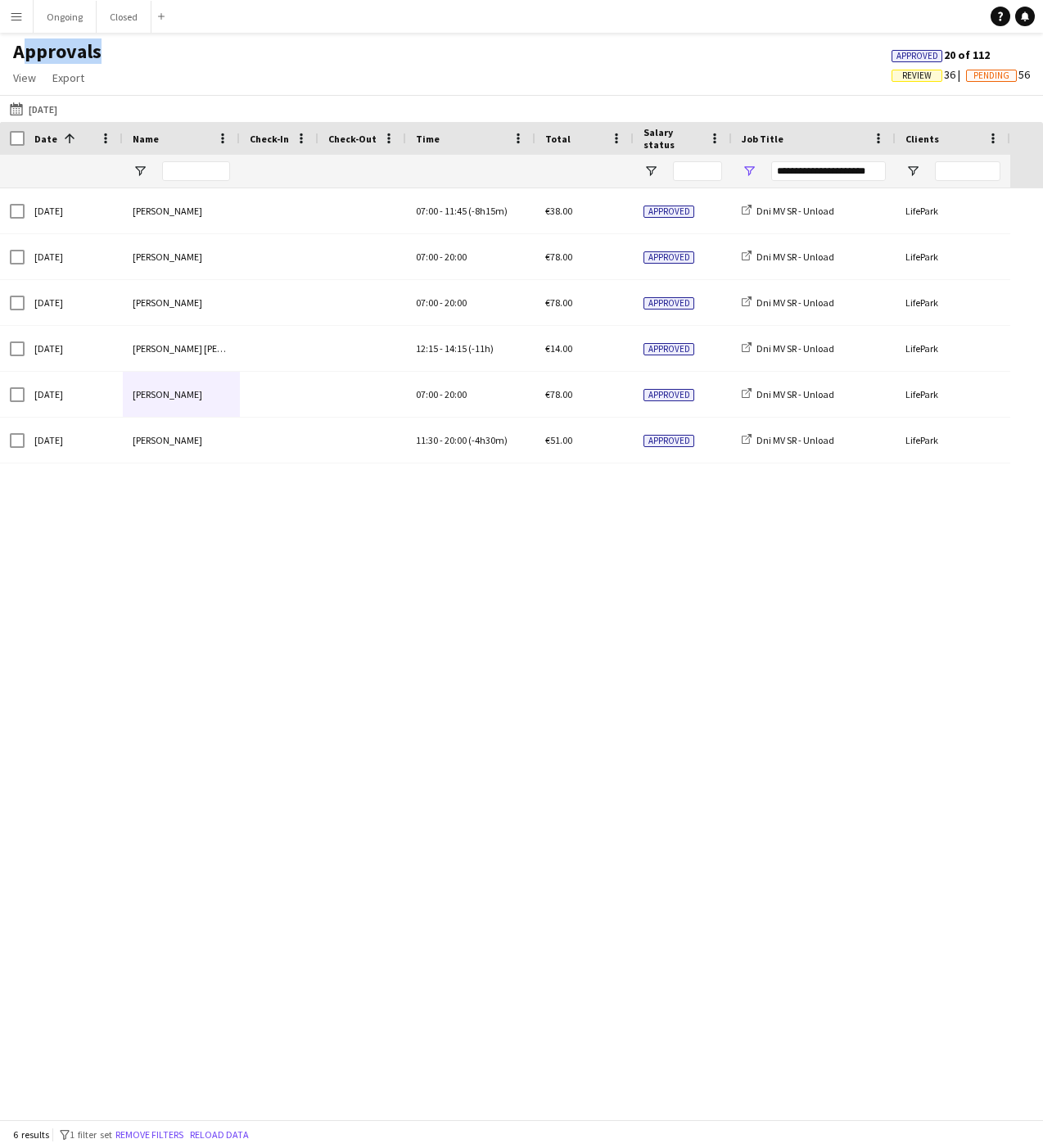
click at [49, 50] on h1 "Approvals" at bounding box center [57, 52] width 114 height 25
click at [45, 53] on h1 "Approvals" at bounding box center [57, 52] width 114 height 25
drag, startPoint x: 16, startPoint y: 51, endPoint x: 101, endPoint y: 53, distance: 85.0
click at [102, 53] on h1 "Approvals" at bounding box center [57, 52] width 114 height 25
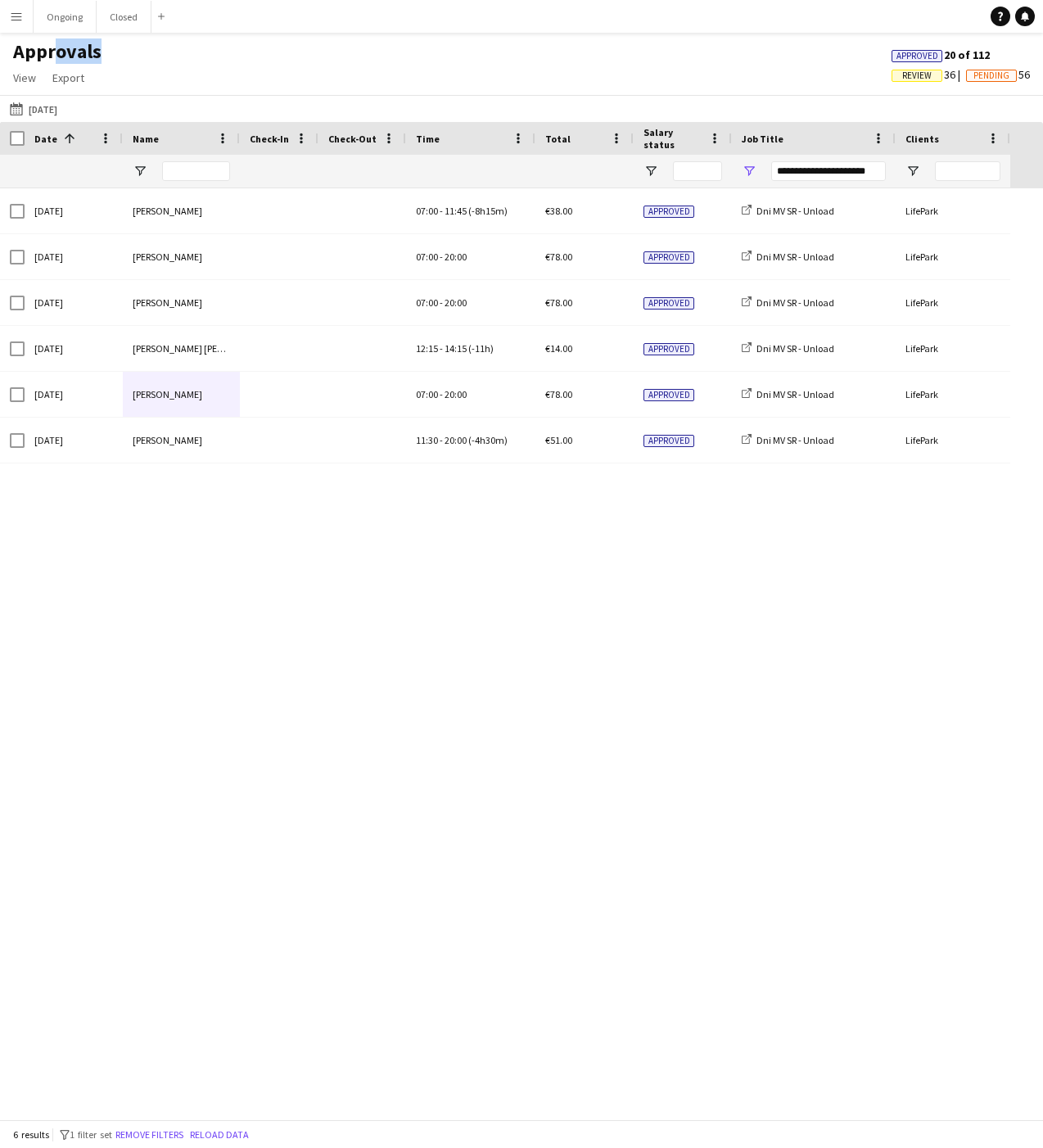
click at [56, 49] on h1 "Approvals" at bounding box center [57, 52] width 114 height 25
click at [58, 54] on h1 "Approvals" at bounding box center [57, 52] width 114 height 25
click at [54, 51] on h1 "Approvals" at bounding box center [57, 52] width 114 height 25
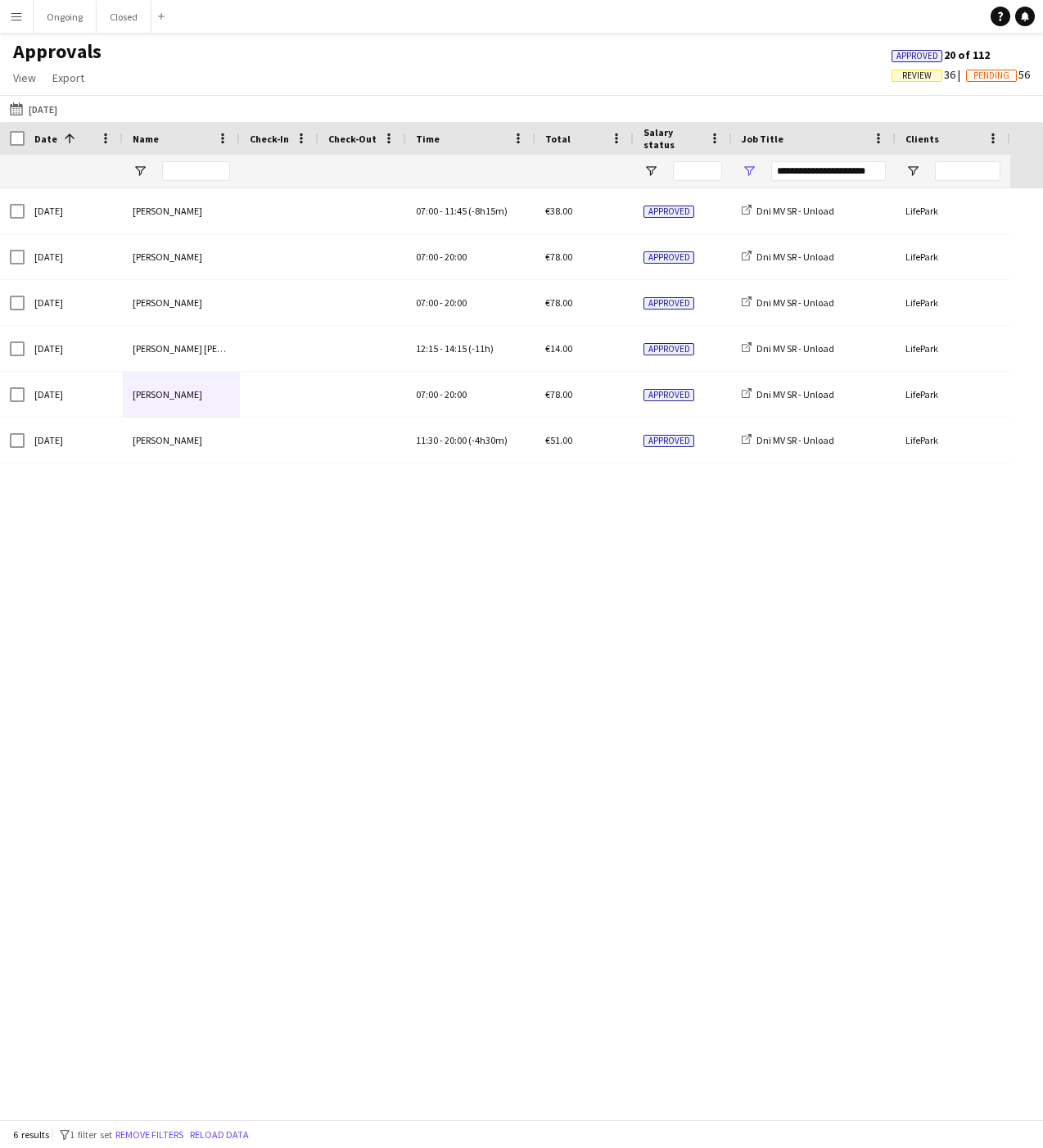
click at [54, 51] on h1 "Approvals" at bounding box center [57, 52] width 114 height 25
click at [56, 54] on h1 "Approvals" at bounding box center [57, 52] width 114 height 25
drag, startPoint x: 18, startPoint y: 51, endPoint x: 103, endPoint y: 53, distance: 85.0
click at [103, 53] on h1 "Approvals" at bounding box center [57, 52] width 114 height 25
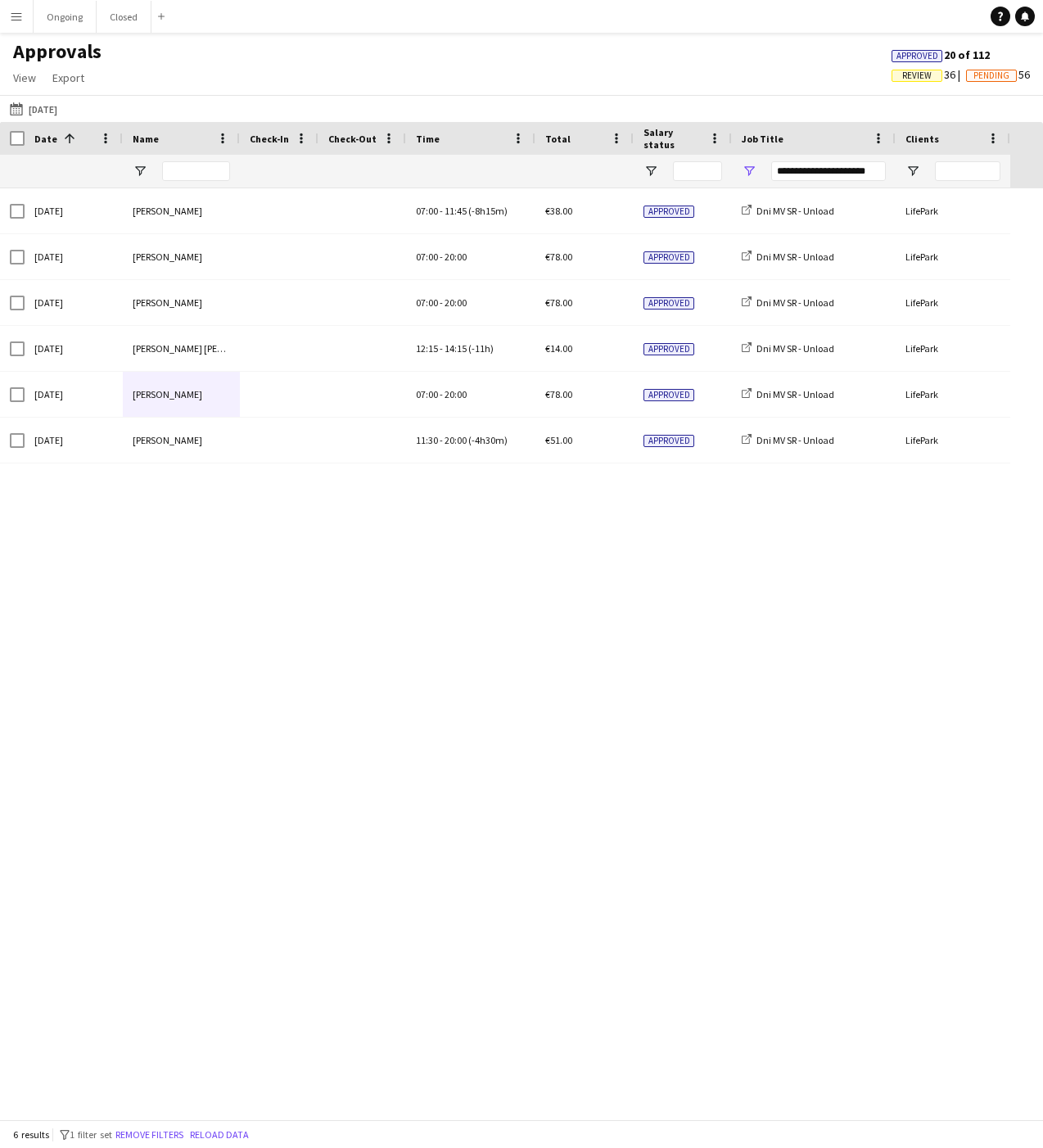
click at [103, 53] on h1 "Approvals" at bounding box center [57, 52] width 114 height 25
click at [670, 489] on div "Sun, 21 Sep 2025 Alexa Bolerac 07:00 - 11:45 (-8h15m) €38.00 Approved Dni MV SR…" at bounding box center [521, 653] width 1043 height 931
click at [674, 485] on div "Sun, 21 Sep 2025 Alexa Bolerac 07:00 - 11:45 (-8h15m) €38.00 Approved Dni MV SR…" at bounding box center [521, 653] width 1043 height 931
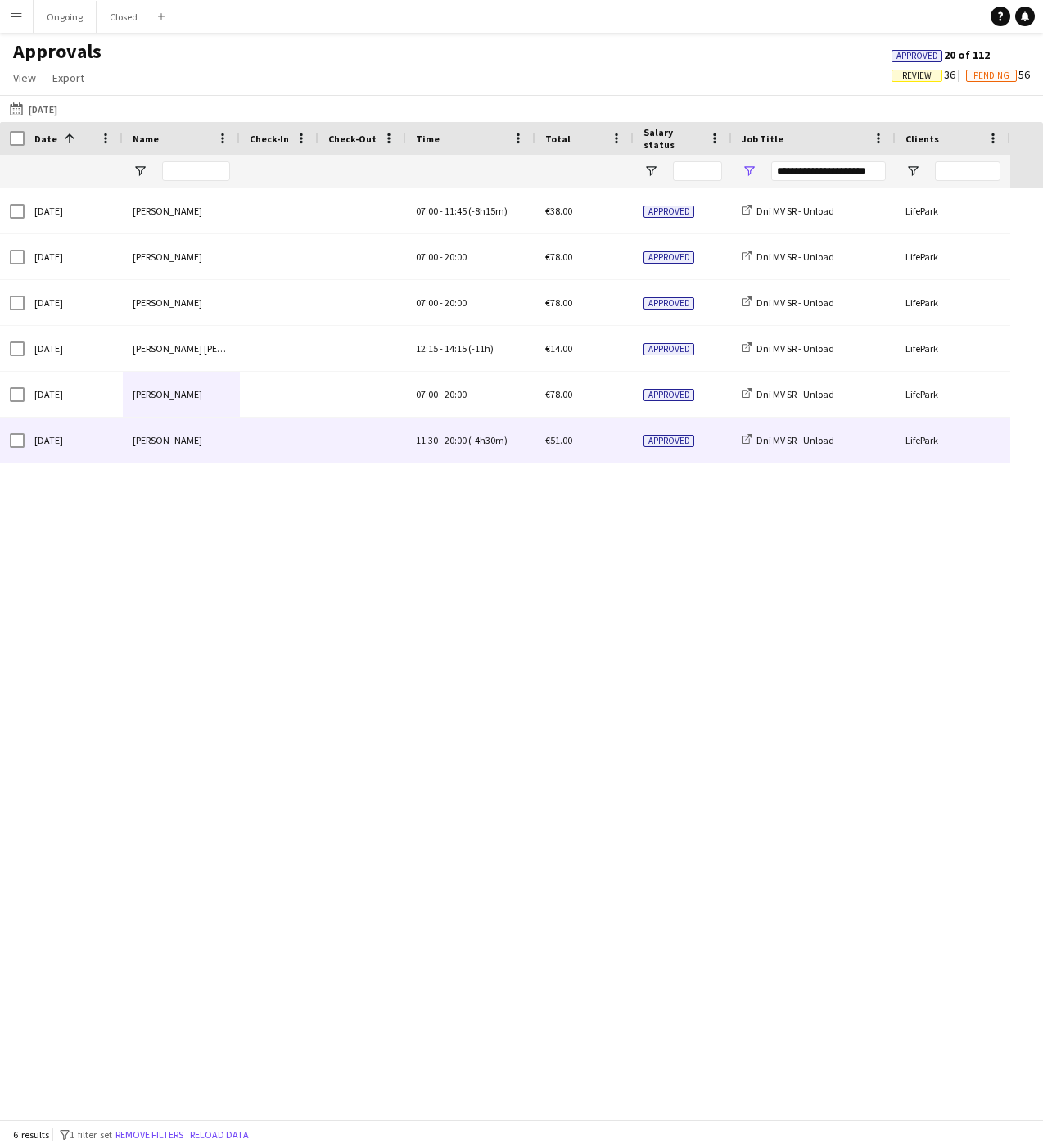
click at [666, 443] on span "Approved" at bounding box center [669, 441] width 51 height 12
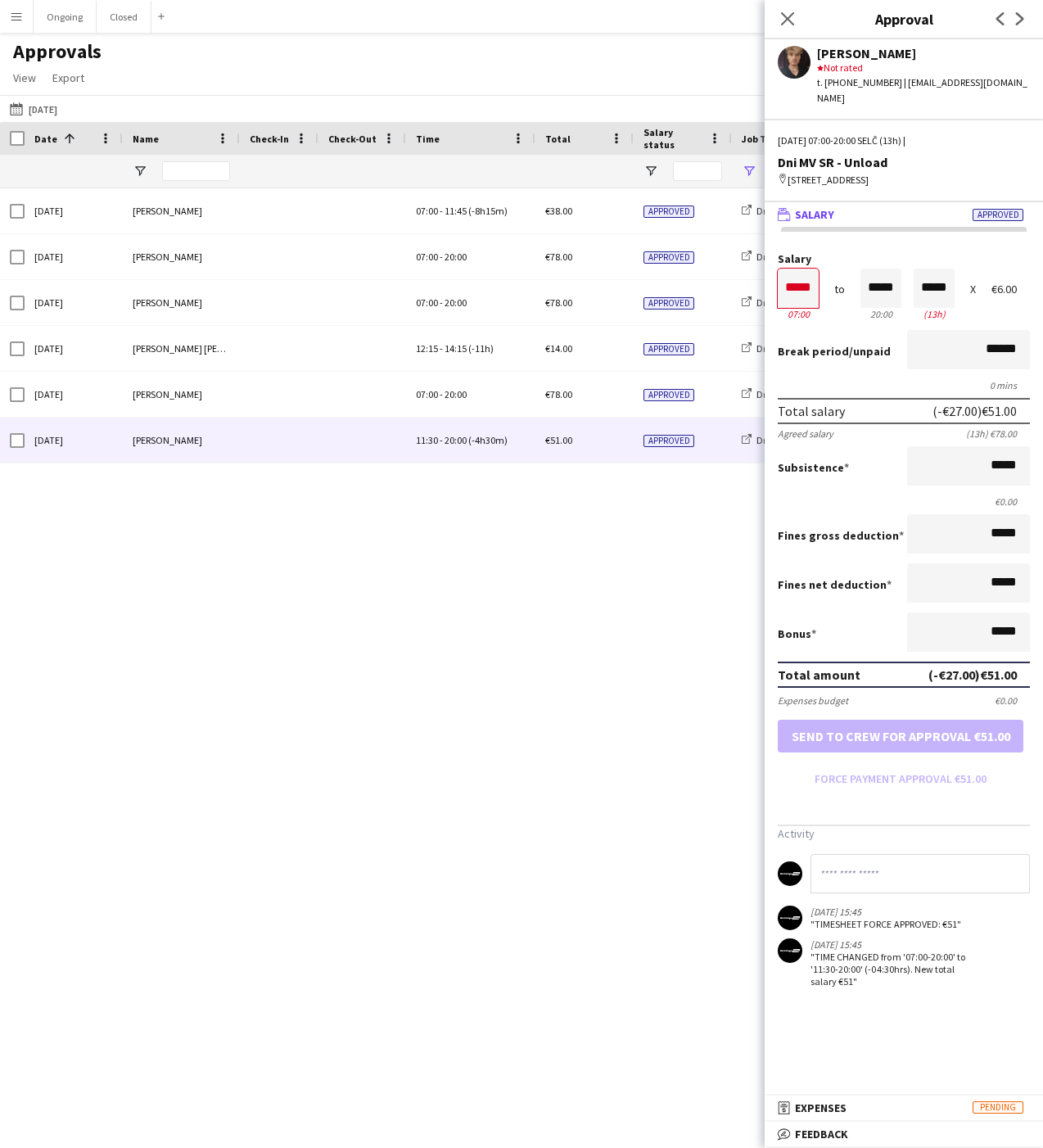
click at [670, 487] on div "Sun, 21 Sep 2025 Alexa Bolerac 07:00 - 11:45 (-8h15m) €38.00 Approved Dni MV SR…" at bounding box center [521, 653] width 1043 height 931
click at [677, 65] on div "Approvals View Customise view Customise filters Reset Filters Reset View Reset …" at bounding box center [521, 67] width 1043 height 55
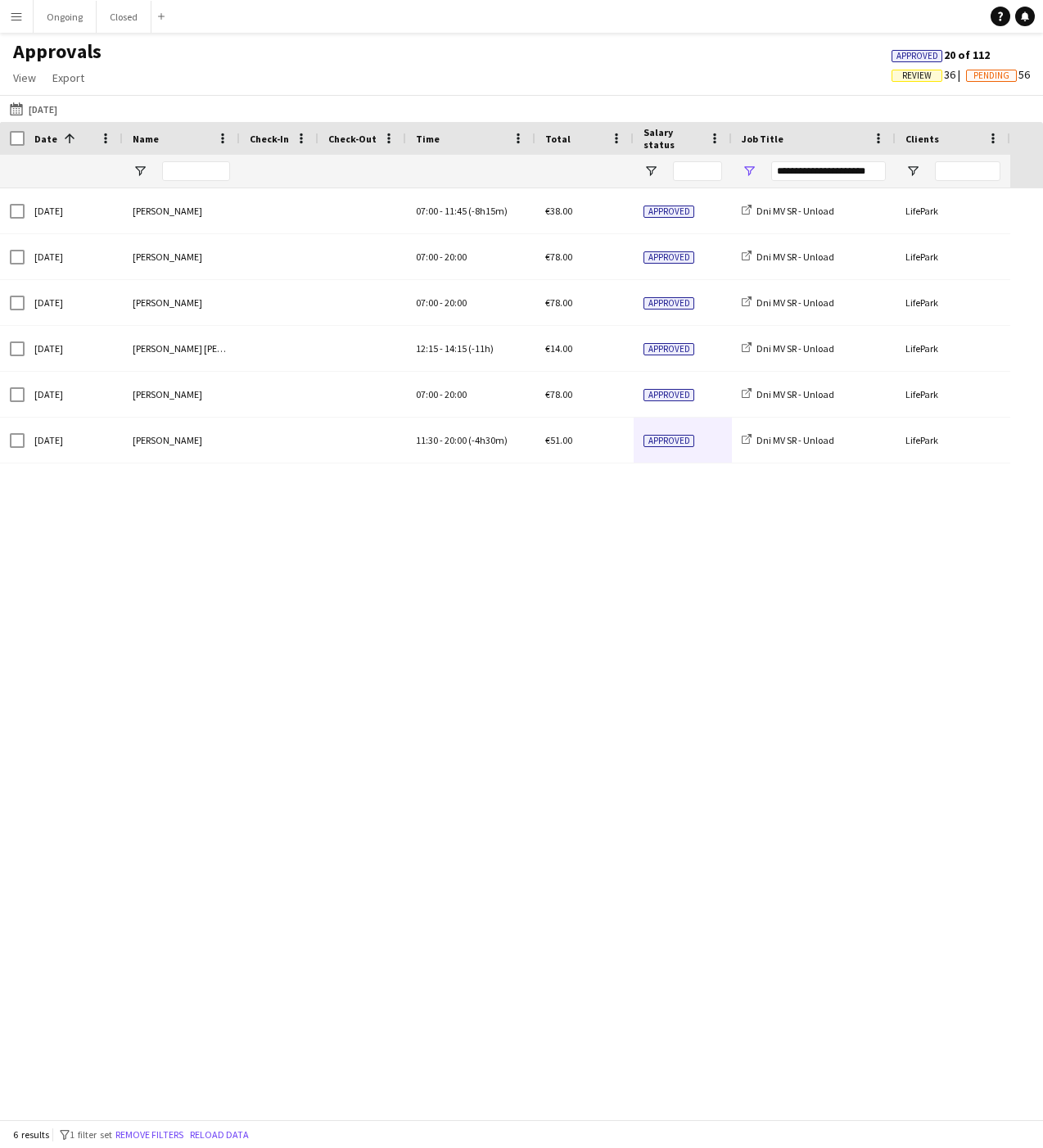
click at [677, 65] on div "Approvals View Customise view Customise filters Reset Filters Reset View Reset …" at bounding box center [521, 67] width 1043 height 55
click at [741, 638] on div "Sun, 21 Sep 2025 Alexa Bolerac 07:00 - 11:45 (-8h15m) €38.00 Approved Dni MV SR…" at bounding box center [521, 653] width 1043 height 931
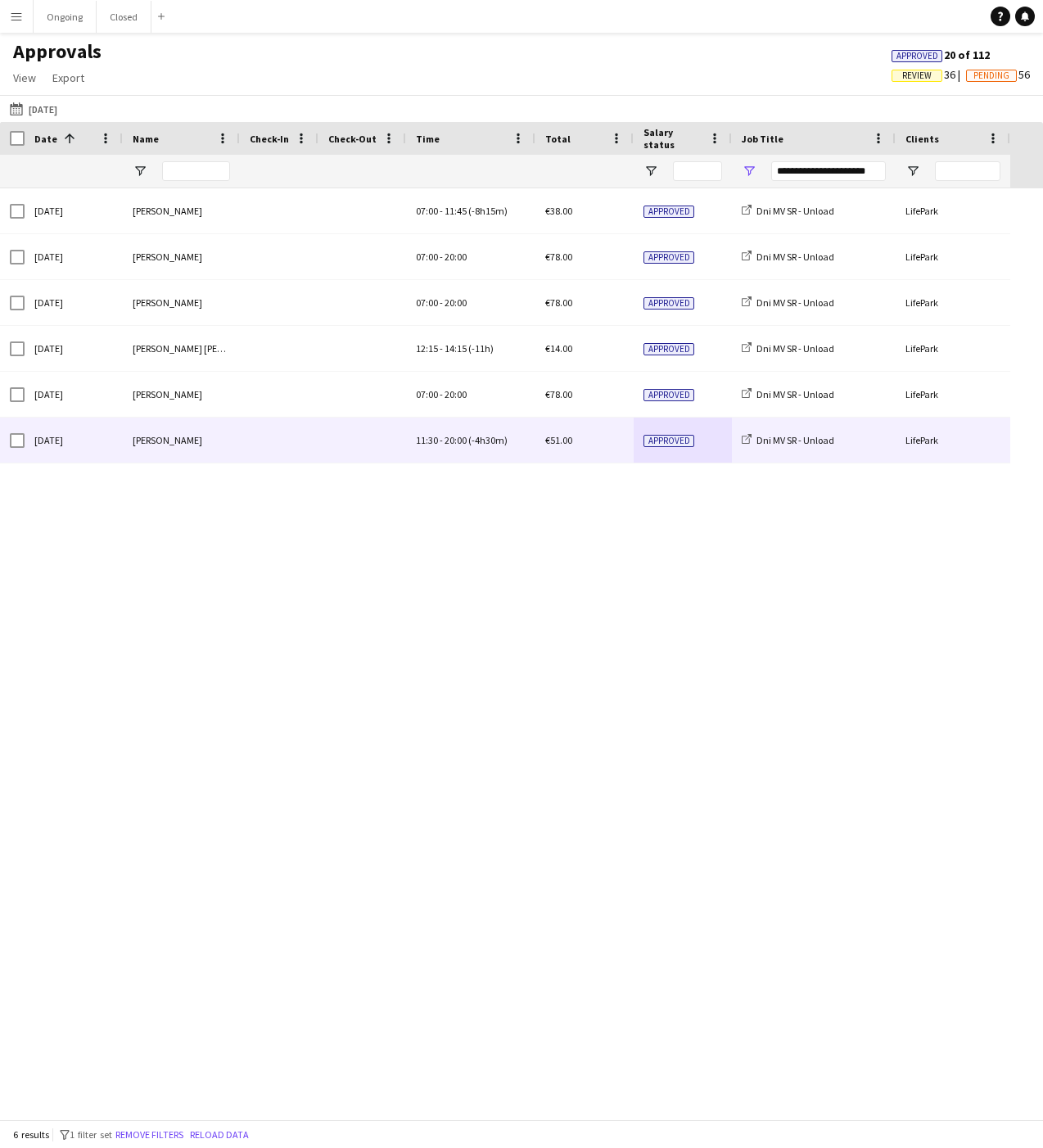
click at [669, 438] on span "Approved" at bounding box center [669, 441] width 51 height 12
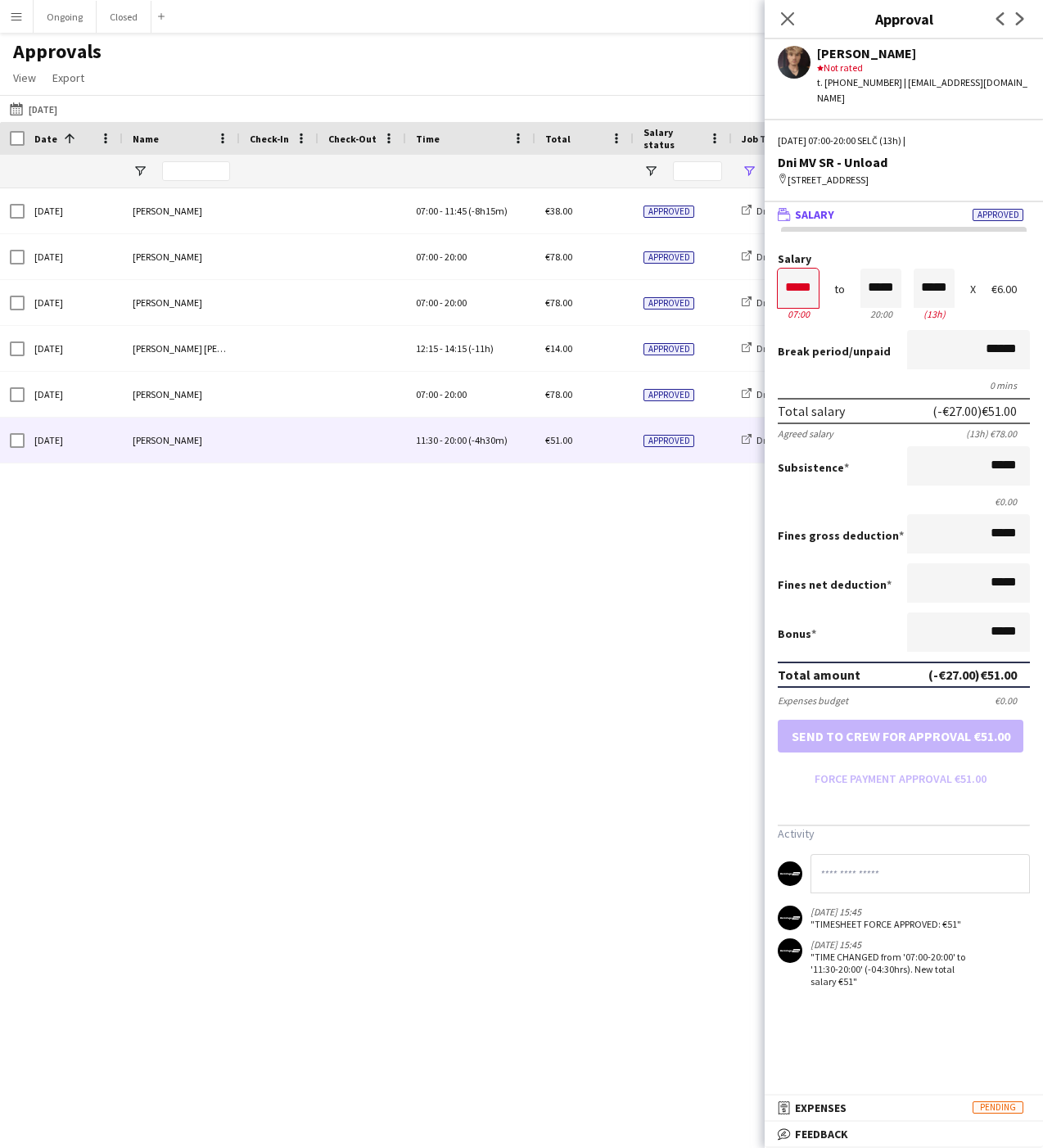
click at [672, 69] on div "Approvals View Customise view Customise filters Reset Filters Reset View Reset …" at bounding box center [521, 67] width 1043 height 55
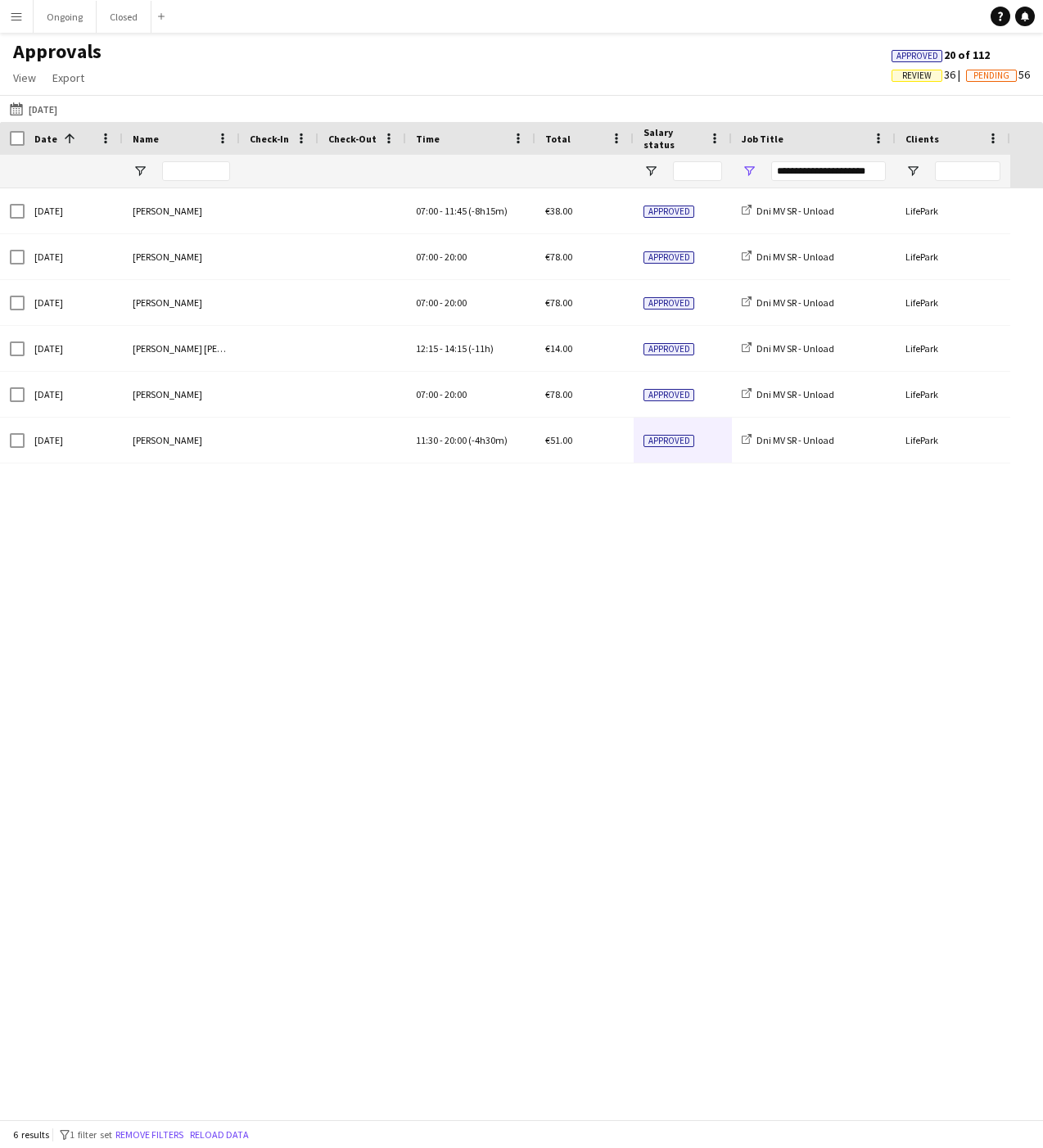
click at [672, 69] on div "Approvals View Customise view Customise filters Reset Filters Reset View Reset …" at bounding box center [521, 67] width 1043 height 55
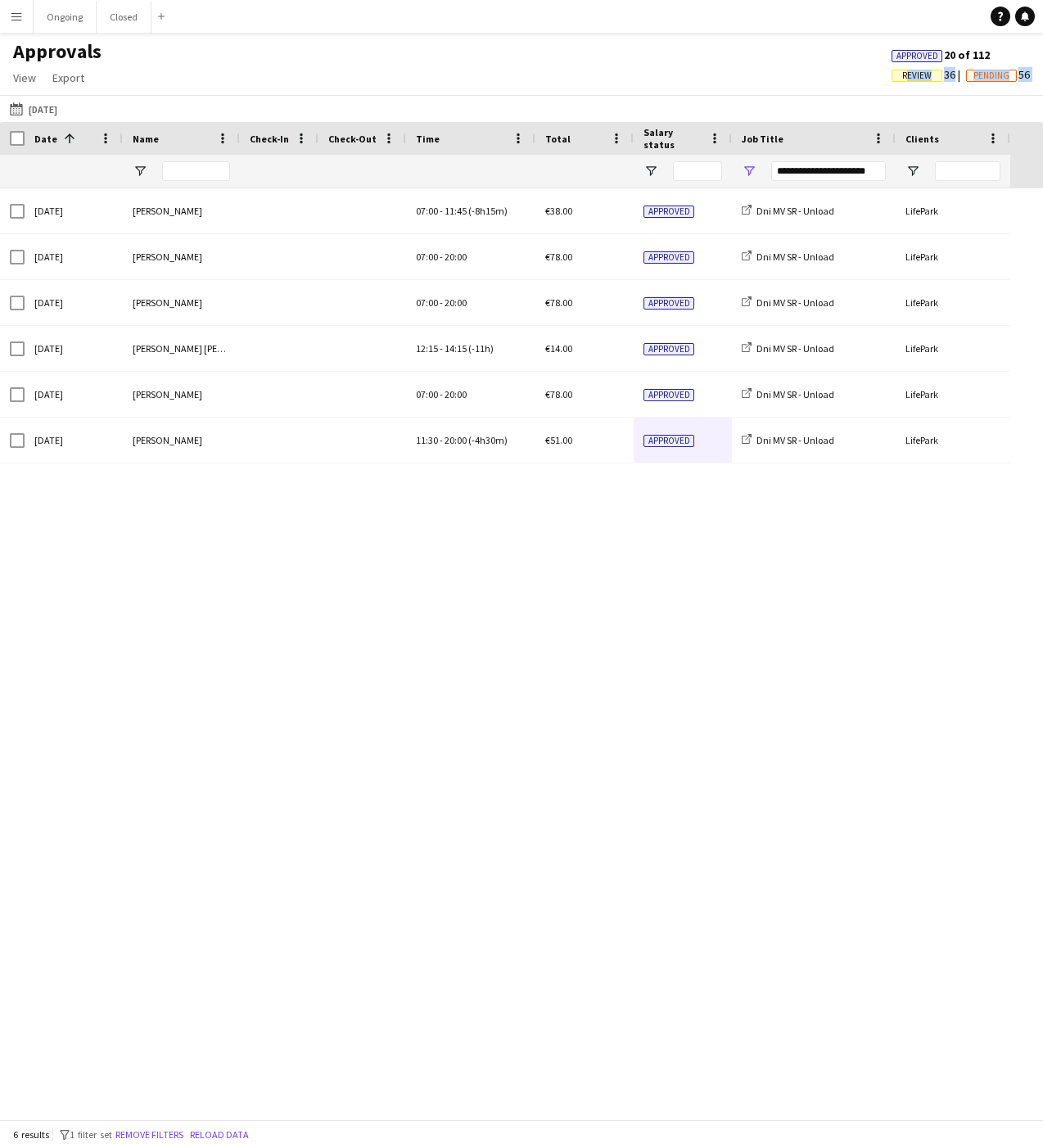
click at [643, 736] on div "Sun, 21 Sep 2025 Alexa Bolerac 07:00 - 11:45 (-8h15m) €38.00 Approved Dni MV SR…" at bounding box center [521, 653] width 1043 height 931
click at [657, 57] on div "Approvals View Customise view Customise filters Reset Filters Reset View Reset …" at bounding box center [521, 67] width 1043 height 55
click at [661, 62] on div "Approvals View Customise view Customise filters Reset Filters Reset View Reset …" at bounding box center [521, 67] width 1043 height 55
click at [655, 57] on div "Approvals View Customise view Customise filters Reset Filters Reset View Reset …" at bounding box center [521, 67] width 1043 height 55
click at [655, 53] on div "Approvals View Customise view Customise filters Reset Filters Reset View Reset …" at bounding box center [521, 67] width 1043 height 55
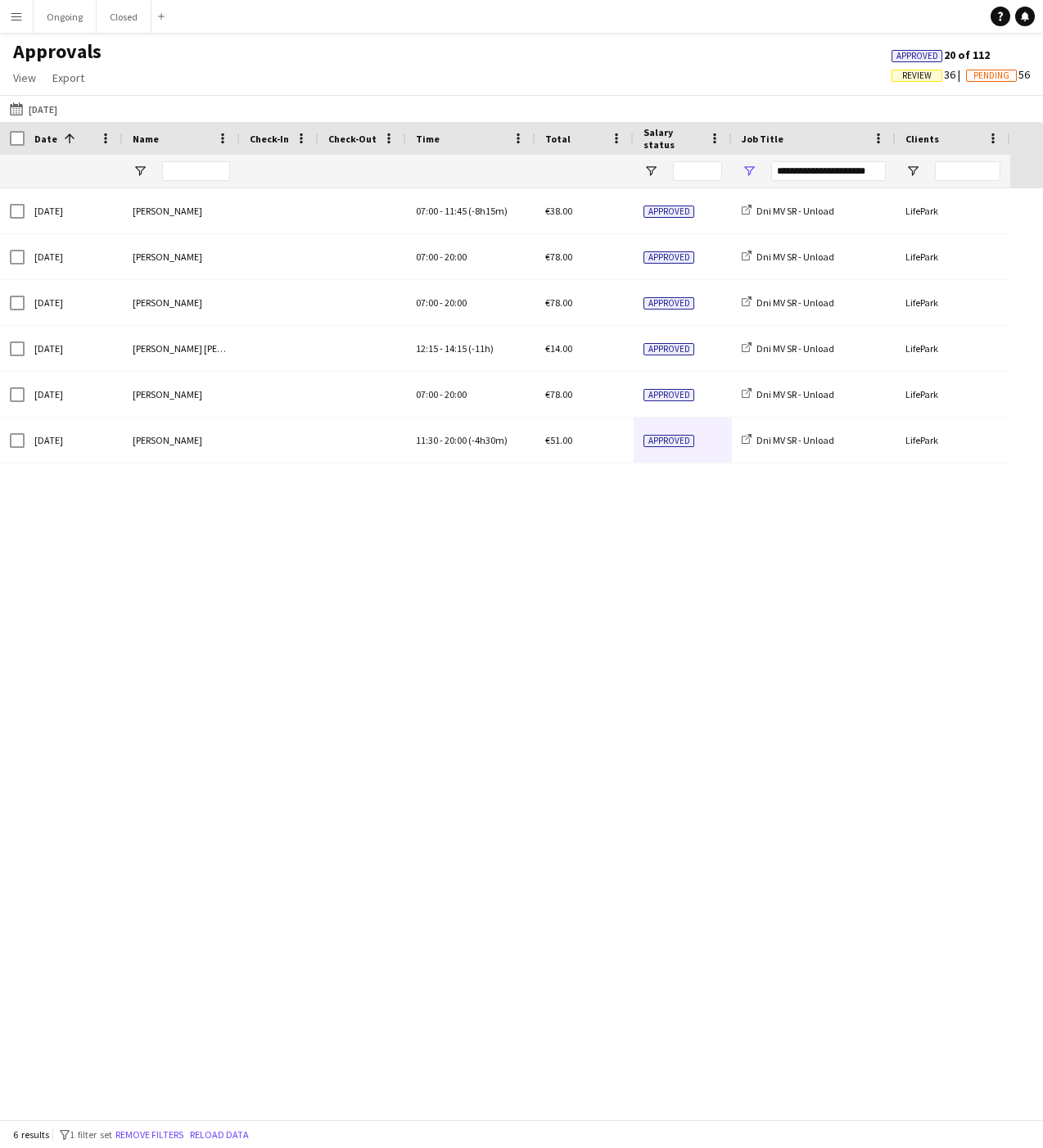
click at [670, 67] on div "Approvals View Customise view Customise filters Reset Filters Reset View Reset …" at bounding box center [521, 67] width 1043 height 55
click at [41, 110] on button "20-09-2025 Yesterday" at bounding box center [33, 109] width 54 height 19
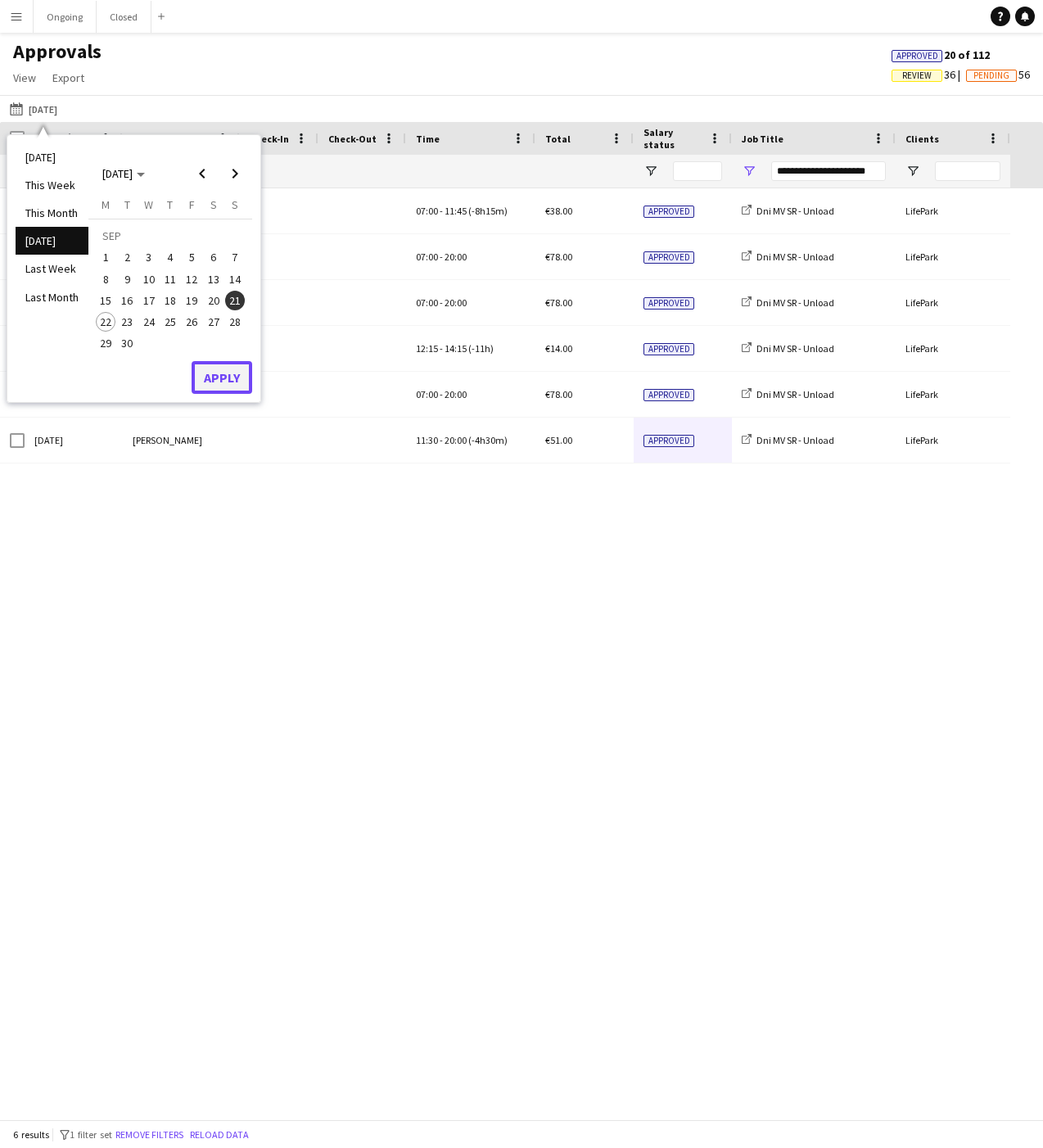
click at [206, 374] on button "Apply" at bounding box center [221, 377] width 61 height 33
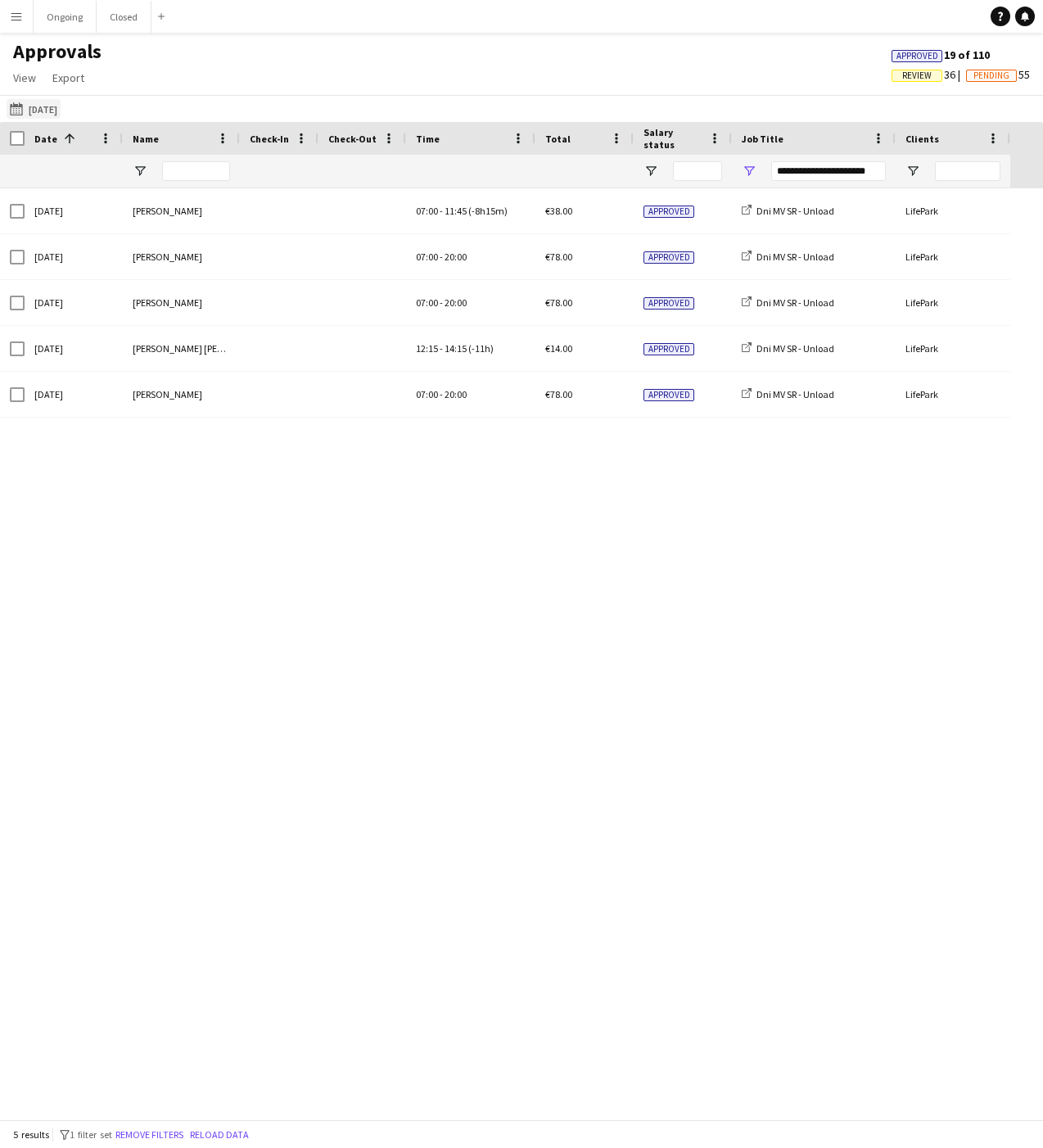
click at [51, 104] on button "20-09-2025 Yesterday" at bounding box center [33, 109] width 54 height 19
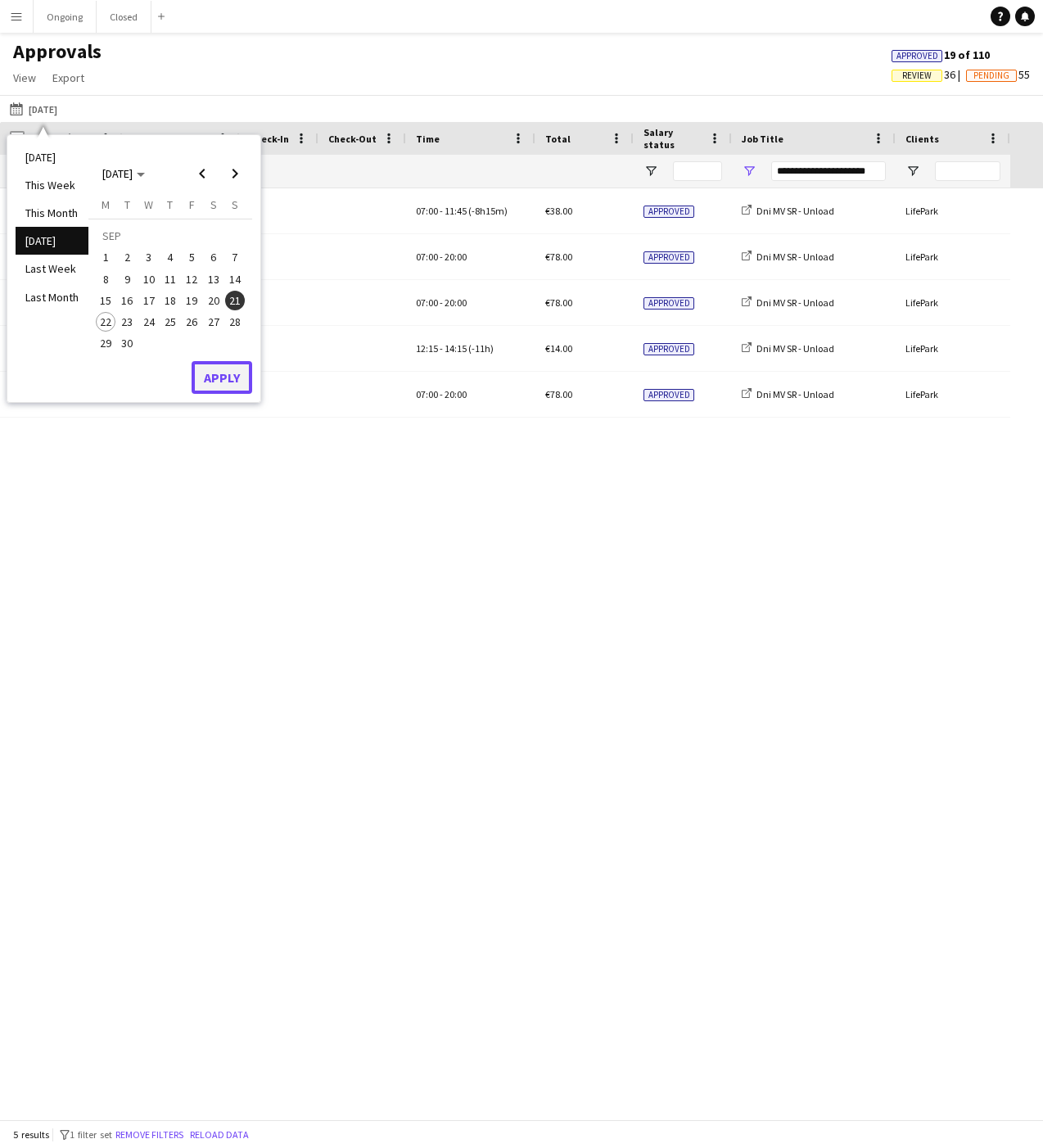
click at [208, 366] on button "Apply" at bounding box center [221, 377] width 61 height 33
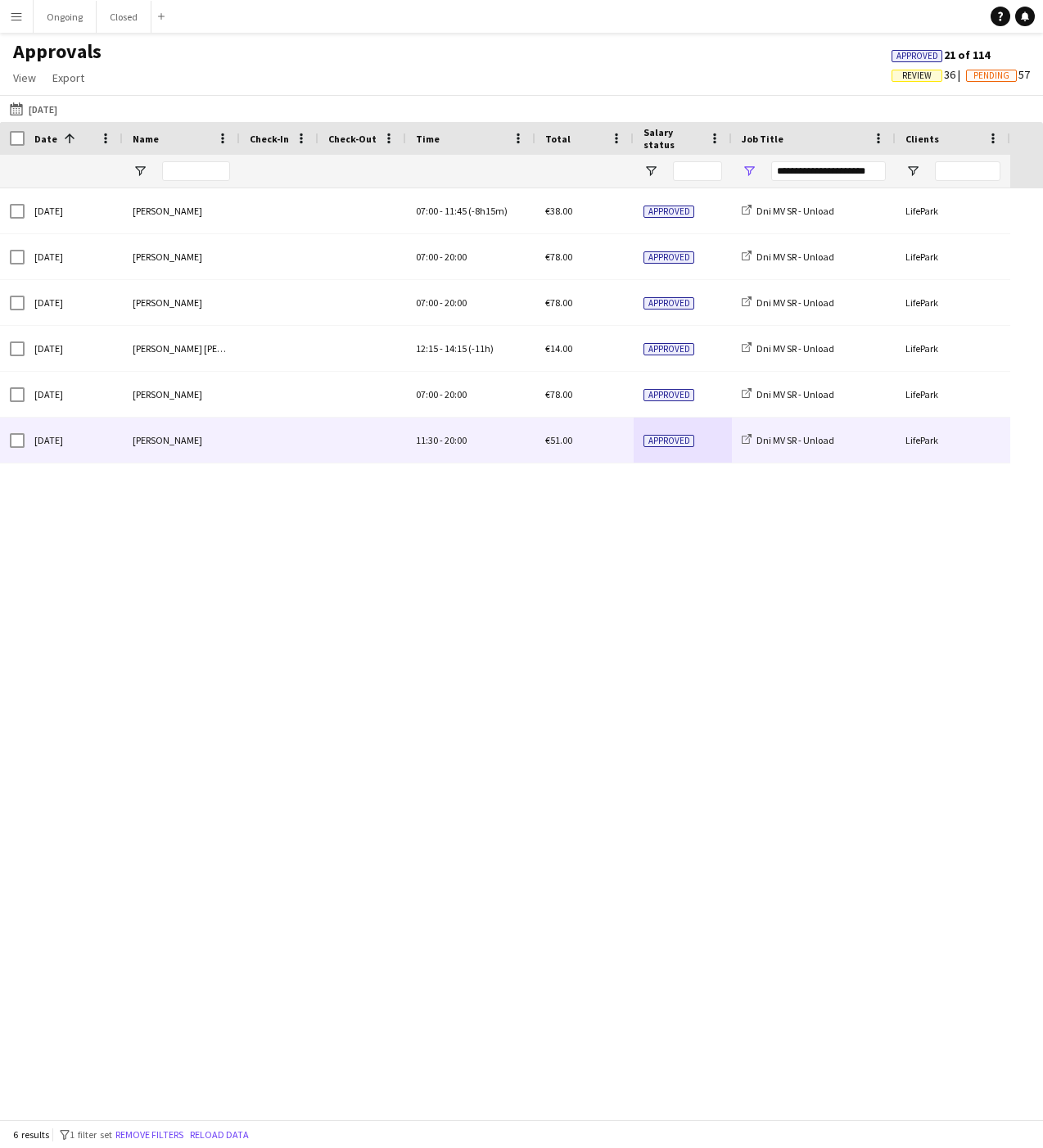
click at [443, 447] on div "11:30 - 20:00" at bounding box center [470, 440] width 129 height 45
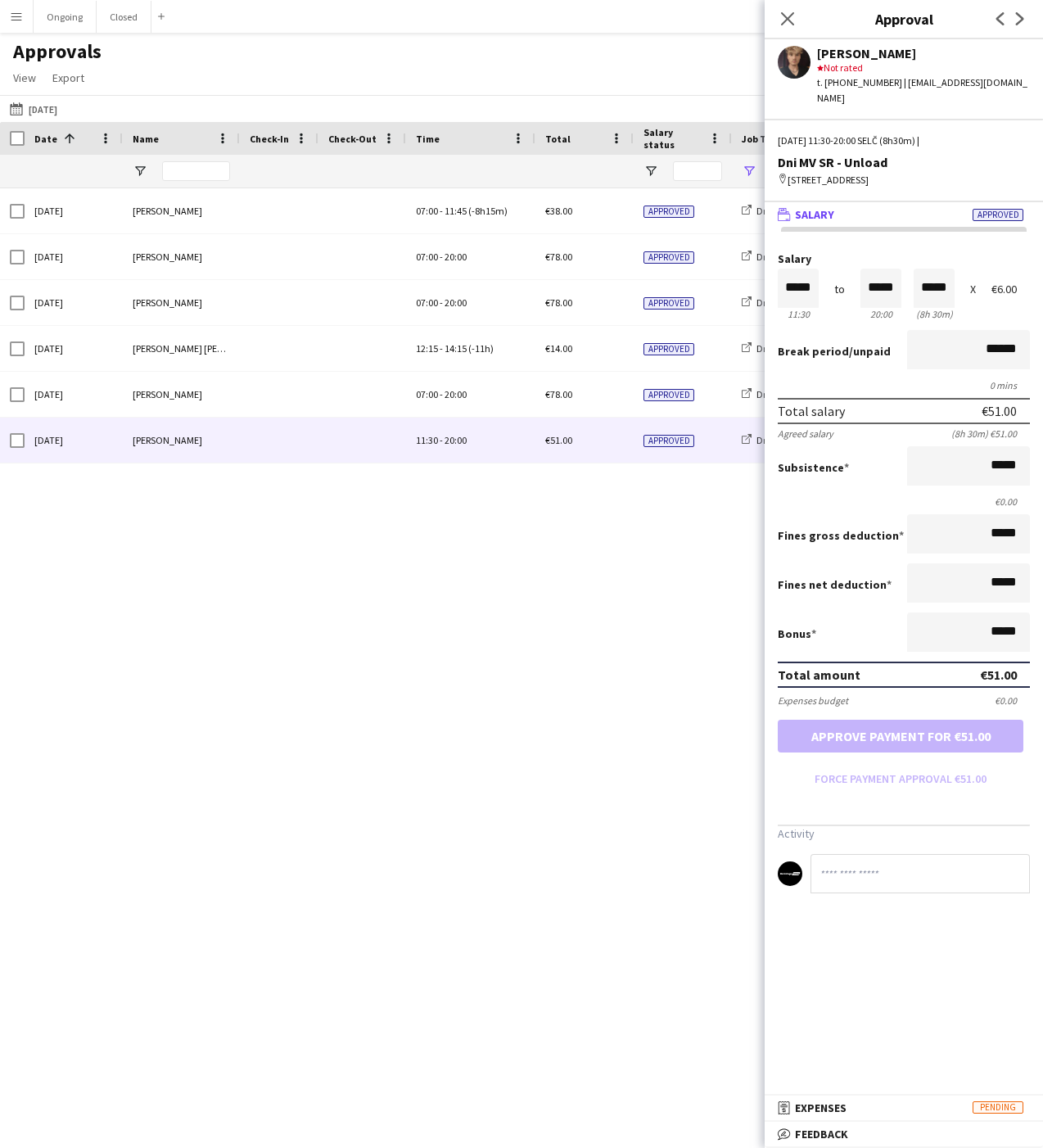
click at [574, 586] on div "Sun, 21 Sep 2025 Alexa Bolerac 07:00 - 11:45 (-8h15m) €38.00 Approved Dni MV SR…" at bounding box center [521, 653] width 1043 height 931
click at [663, 536] on div "Sun, 21 Sep 2025 Alexa Bolerac 07:00 - 11:45 (-8h15m) €38.00 Approved Dni MV SR…" at bounding box center [521, 653] width 1043 height 931
click at [722, 61] on div "Approvals View Customise view Customise filters Reset Filters Reset View Reset …" at bounding box center [521, 67] width 1043 height 55
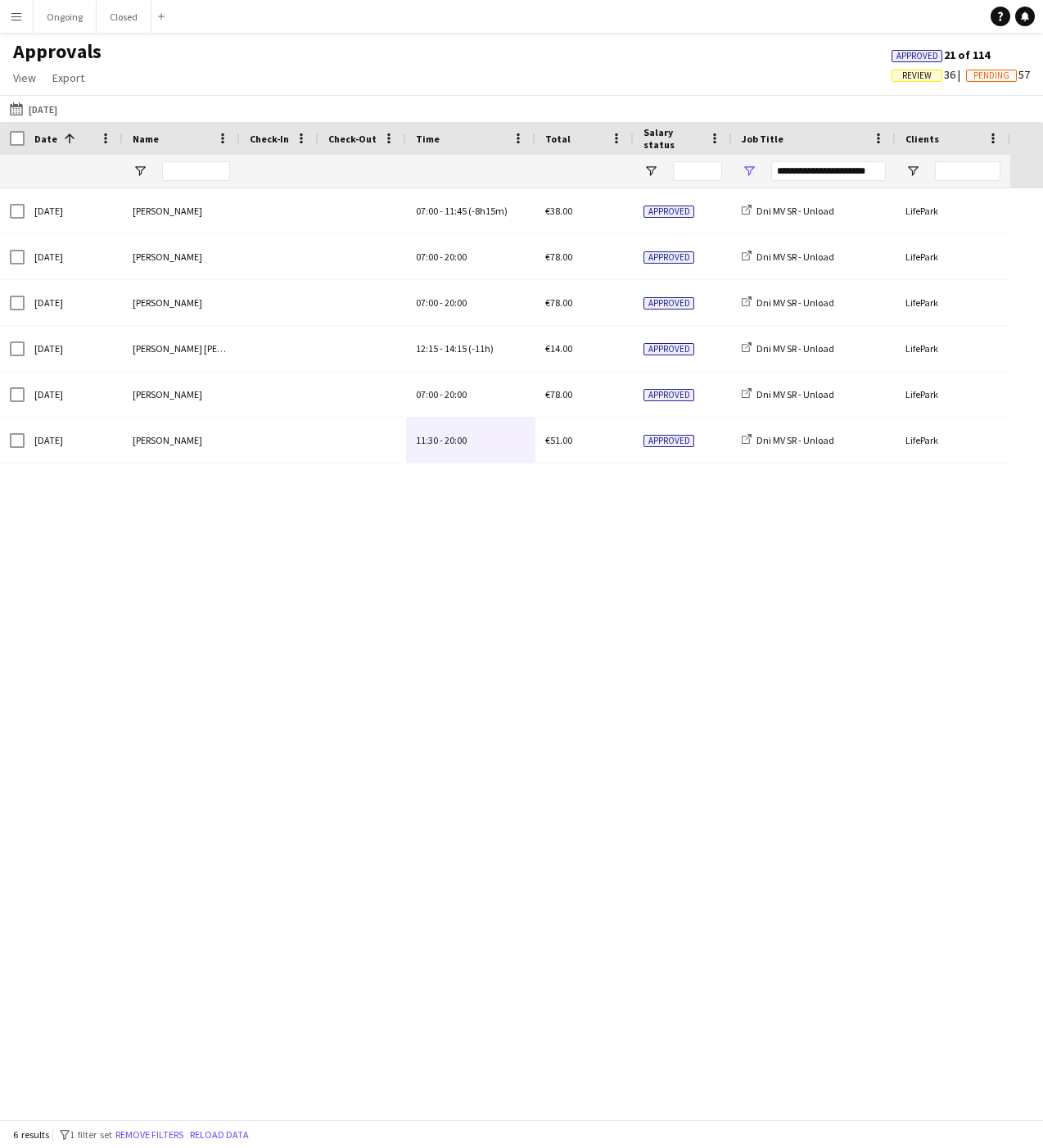
click at [453, 207] on span "11:45" at bounding box center [455, 211] width 22 height 12
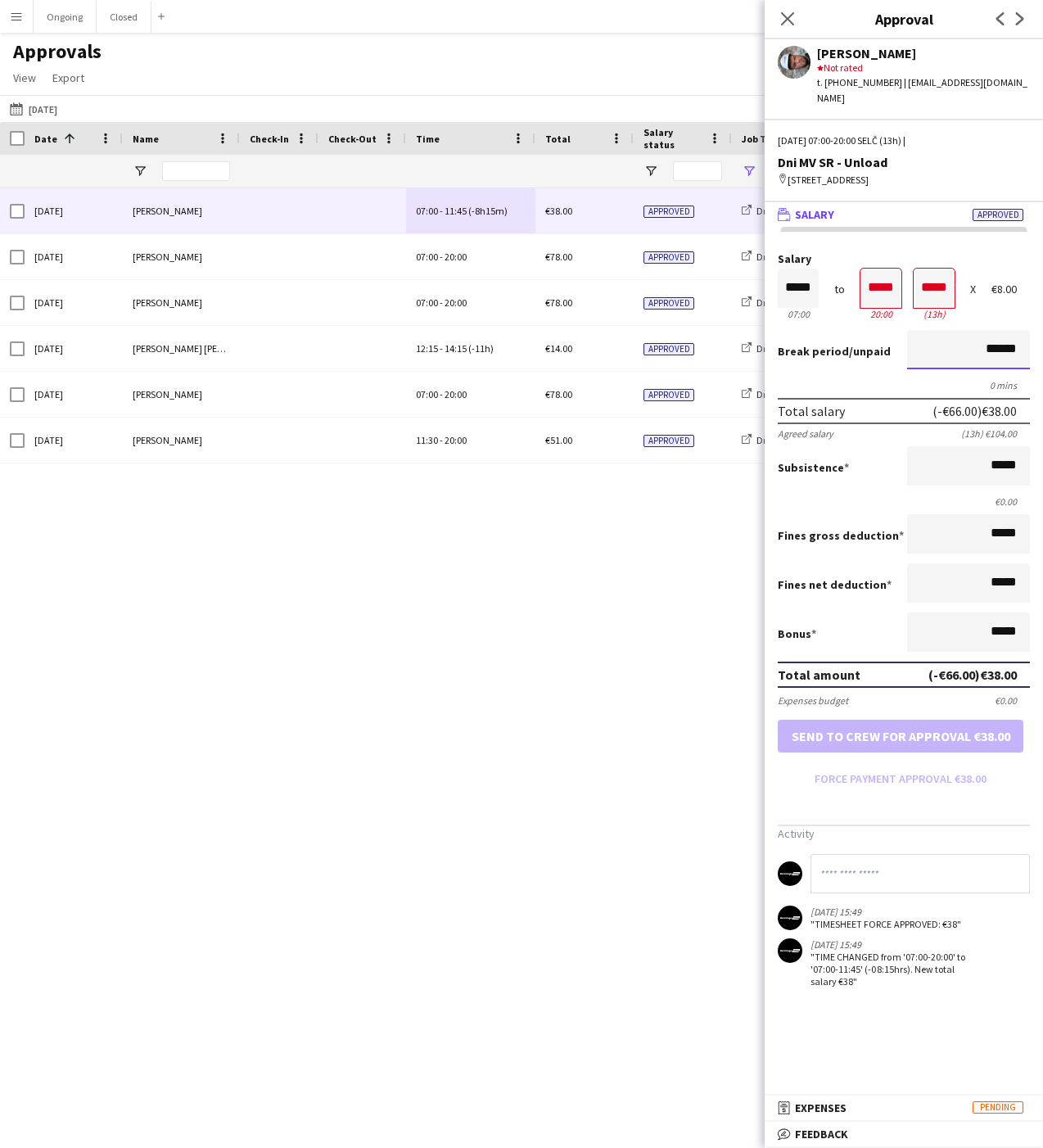
click at [968, 350] on input "******" at bounding box center [968, 349] width 123 height 40
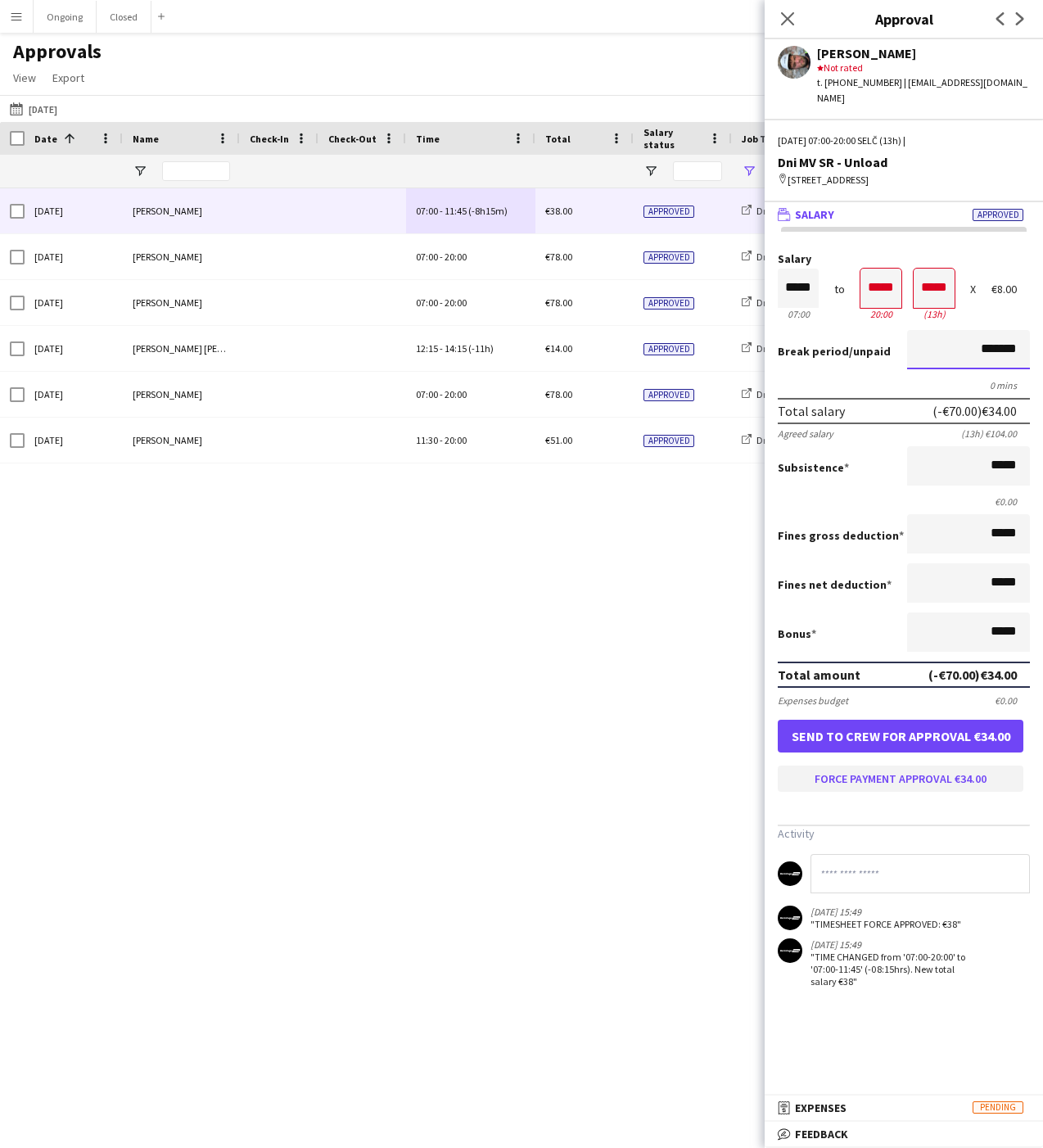
type input "*******"
click at [858, 770] on button "Force payment approval €34.00" at bounding box center [900, 779] width 245 height 26
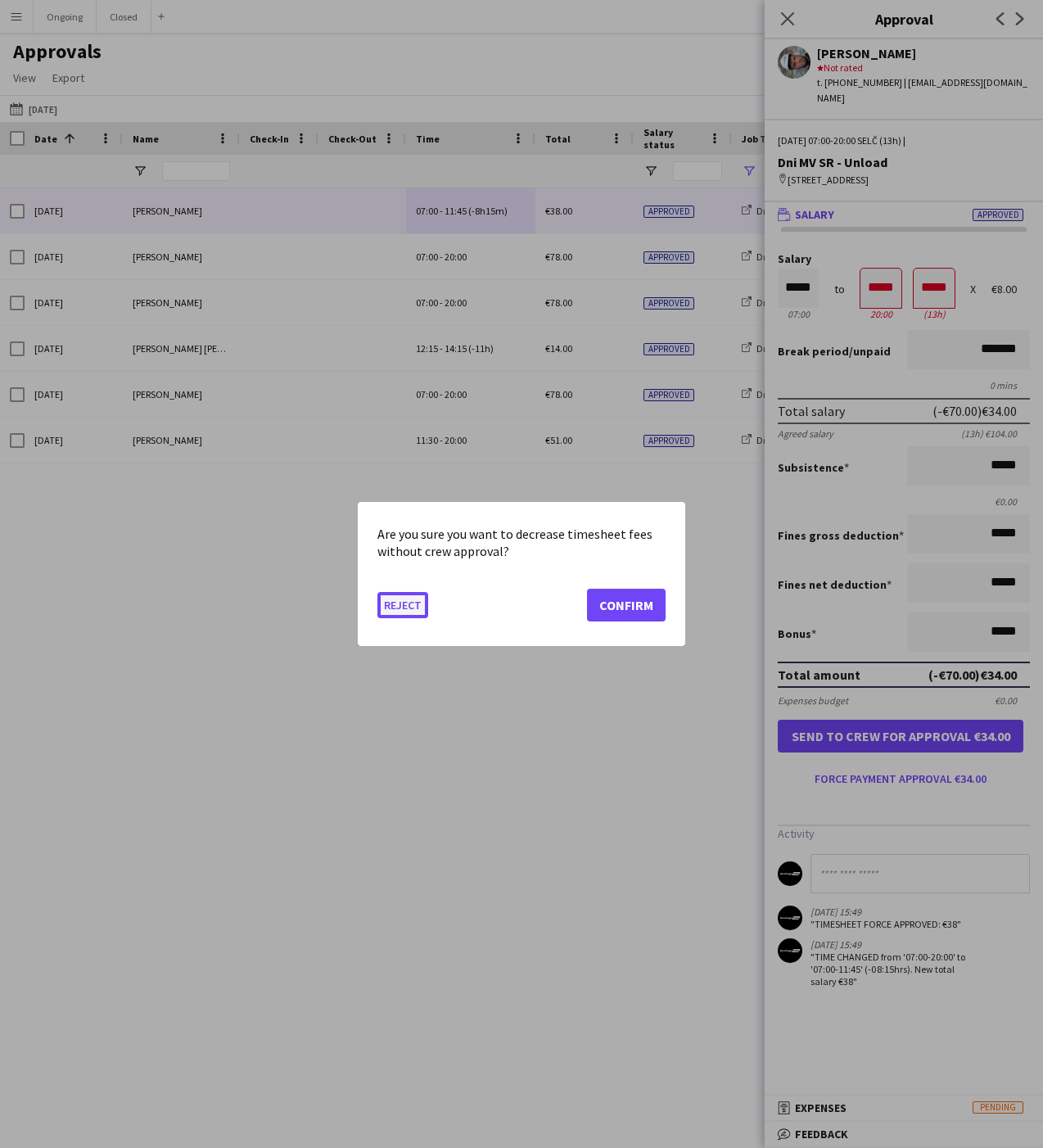
click at [388, 605] on button "Reject" at bounding box center [402, 605] width 51 height 26
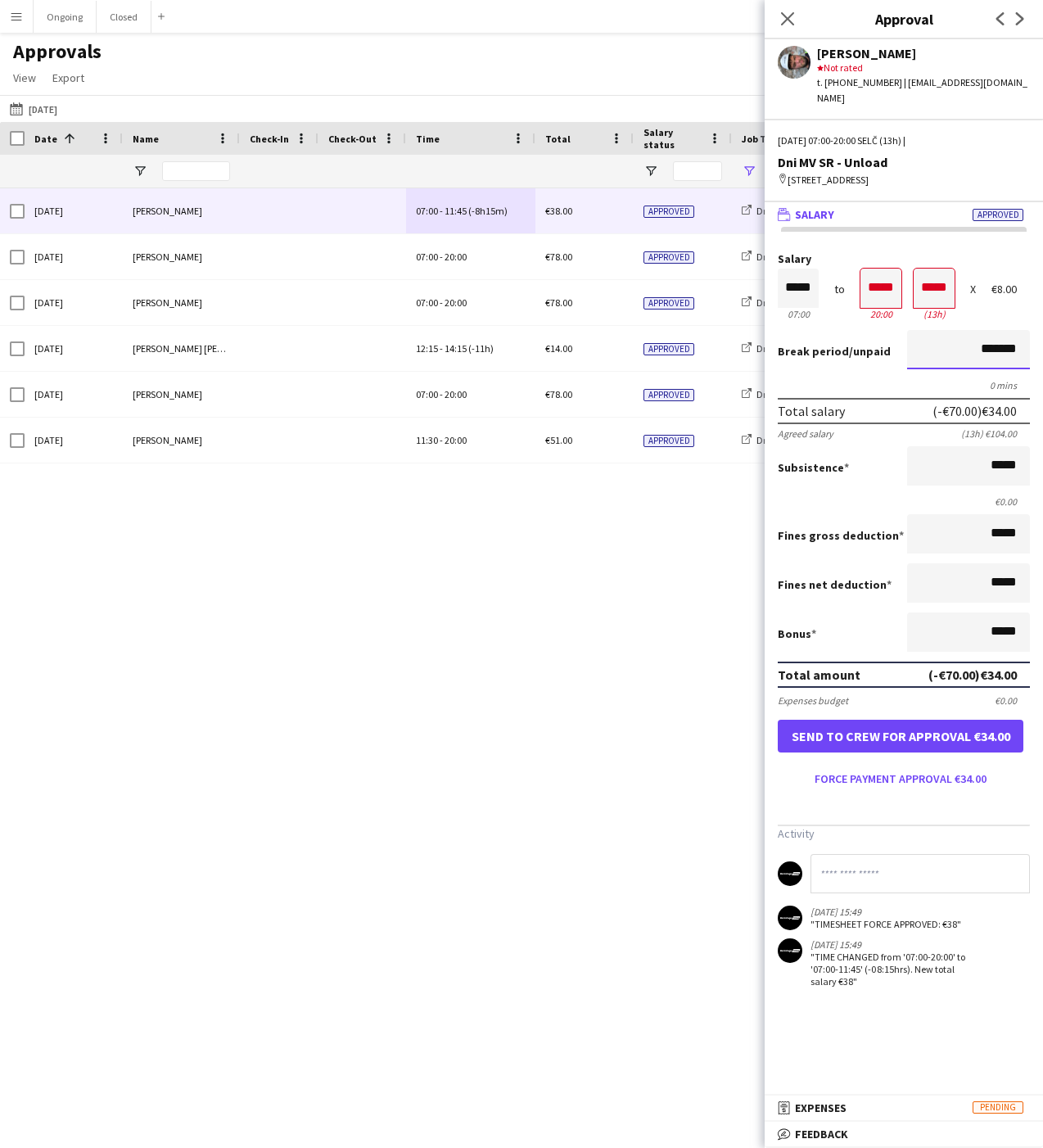
click at [981, 352] on input "*******" at bounding box center [968, 349] width 123 height 40
type input "******"
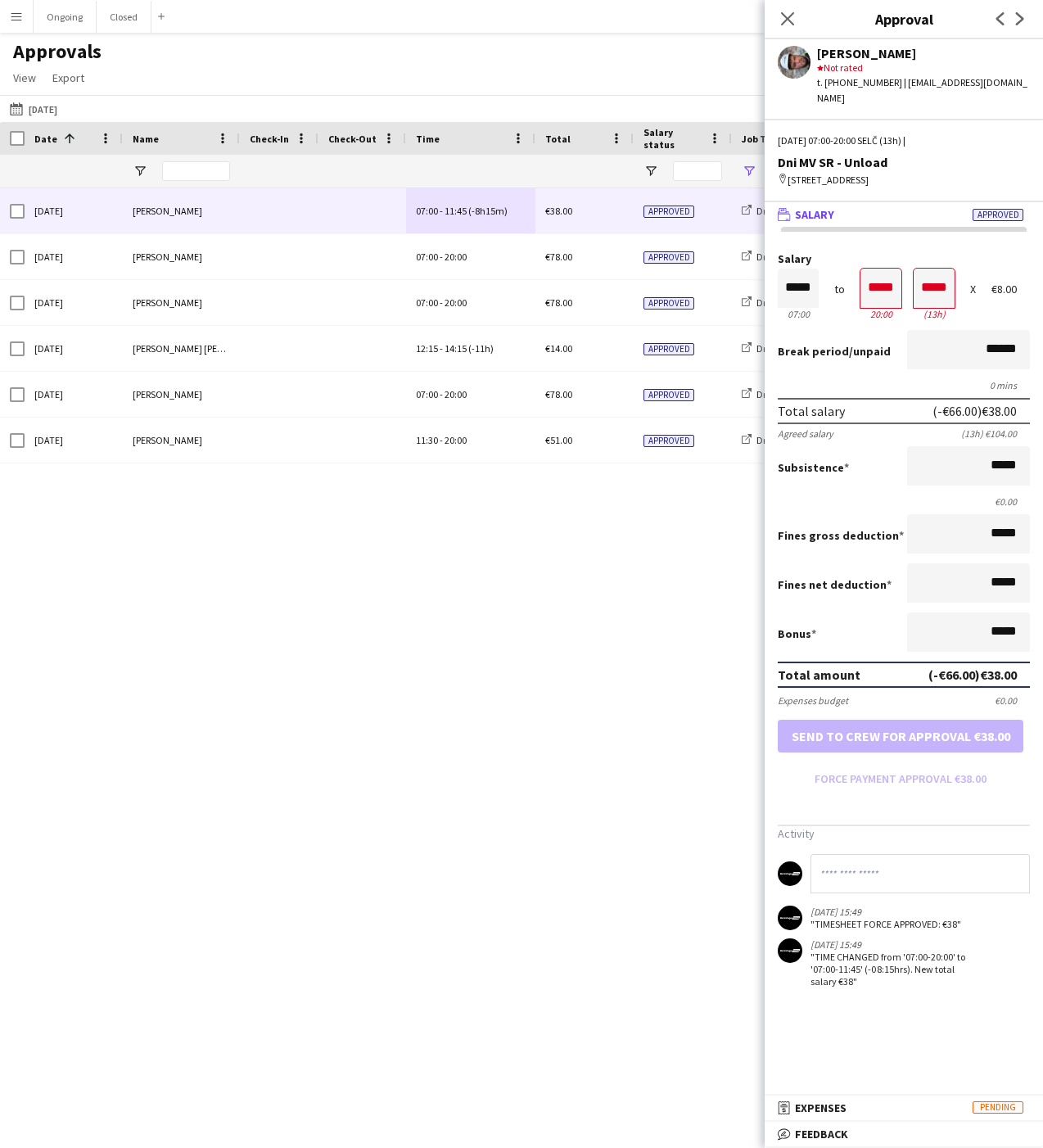
click at [555, 596] on div "Sun, 21 Sep 2025 Alexa Bolerac 07:00 - 11:45 (-8h15m) €38.00 Approved Dni MV SR…" at bounding box center [521, 653] width 1043 height 931
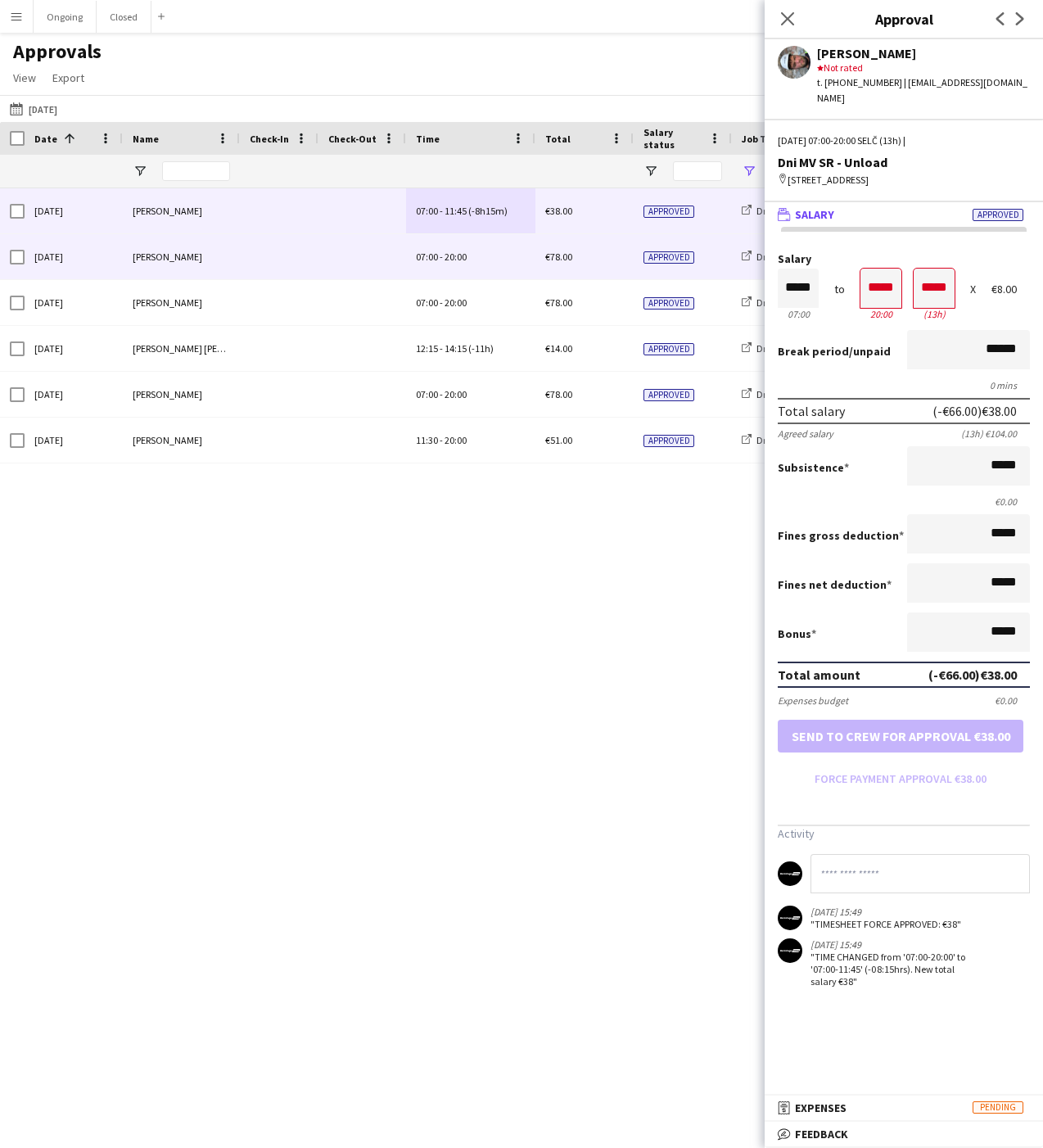
click at [431, 255] on span "07:00" at bounding box center [426, 257] width 22 height 12
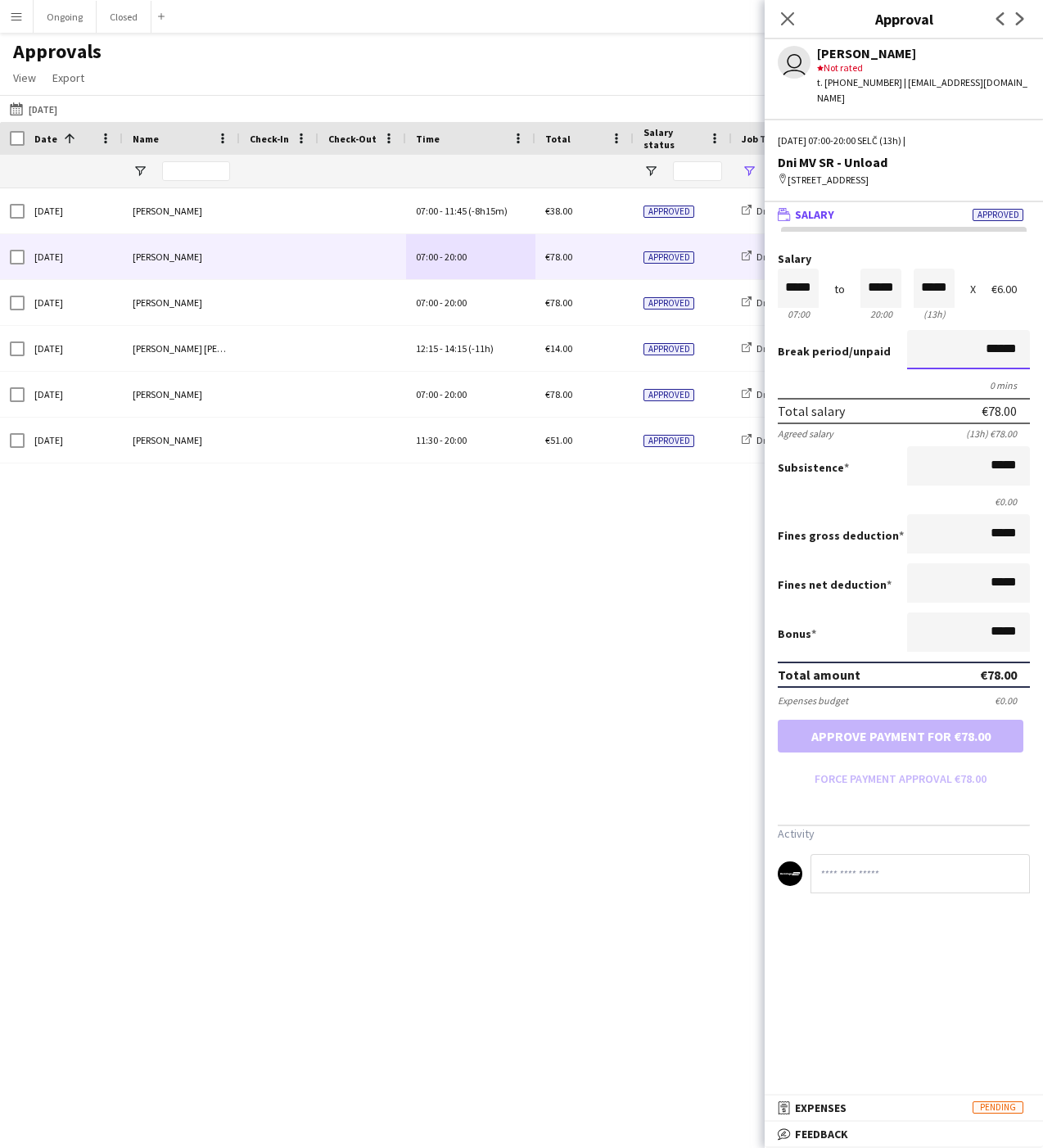
click at [957, 347] on input "******" at bounding box center [968, 349] width 123 height 40
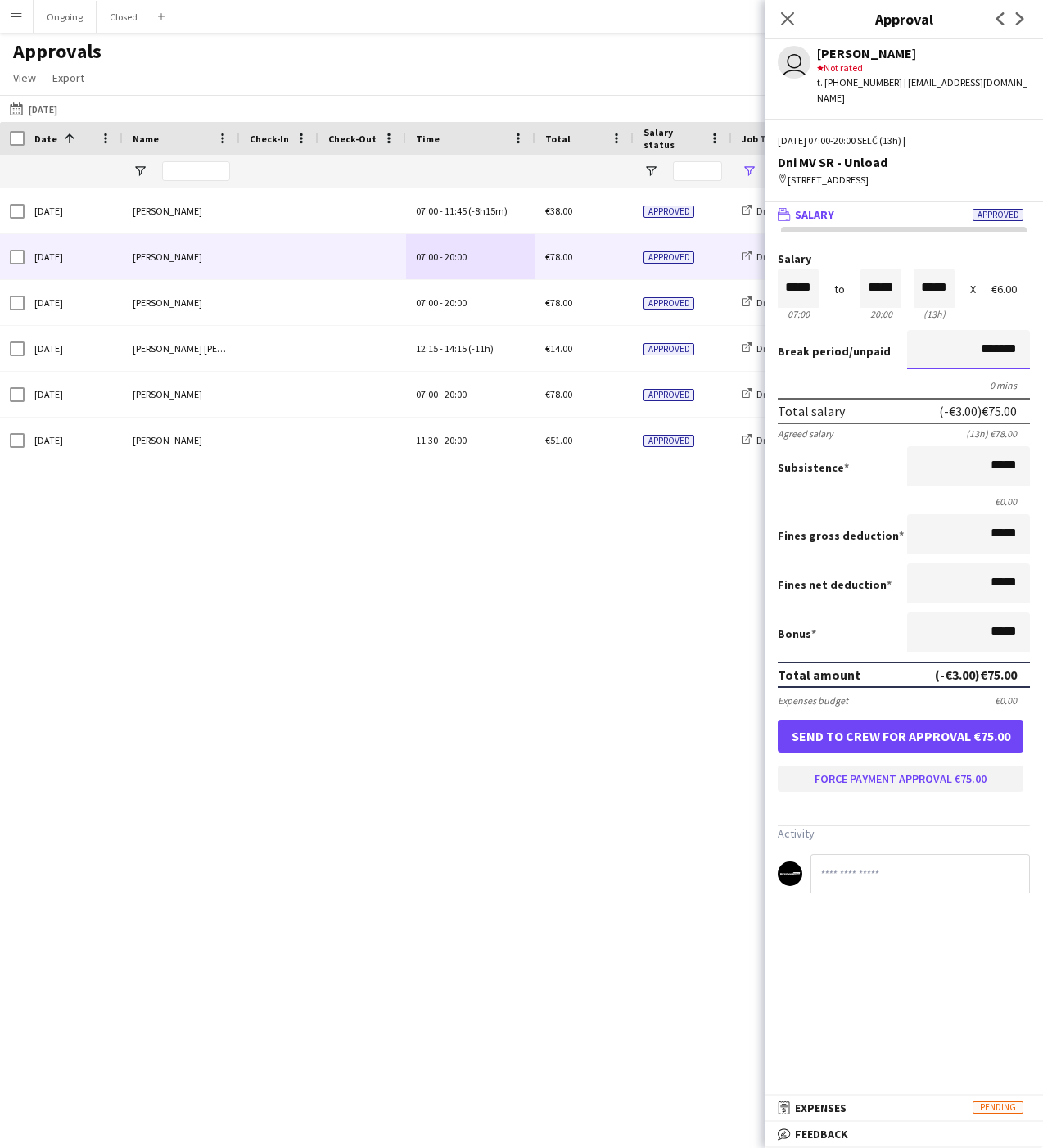
type input "*******"
click at [857, 783] on button "Force payment approval €75.00" at bounding box center [900, 779] width 245 height 26
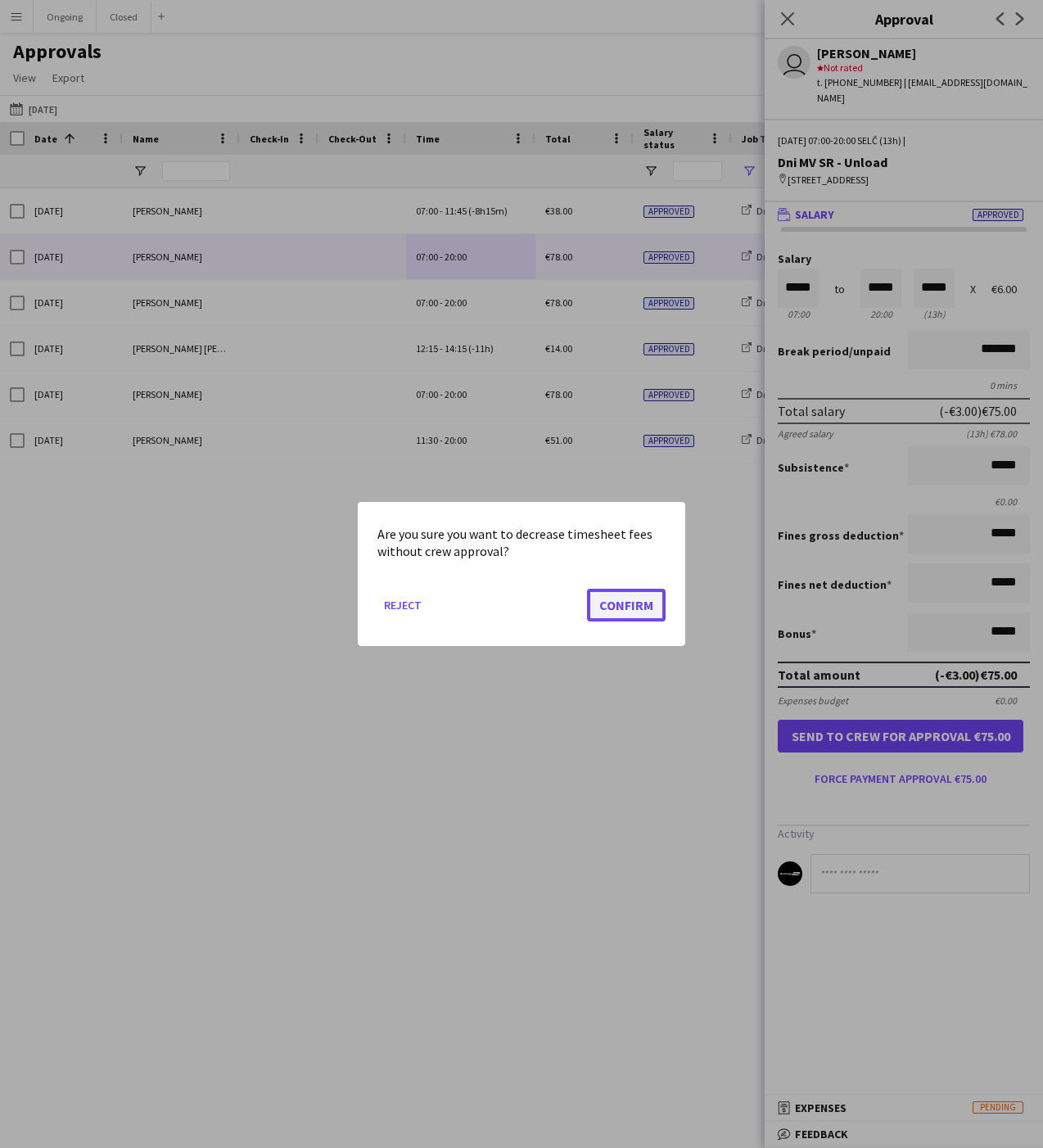
click at [638, 599] on button "Confirm" at bounding box center [626, 605] width 78 height 33
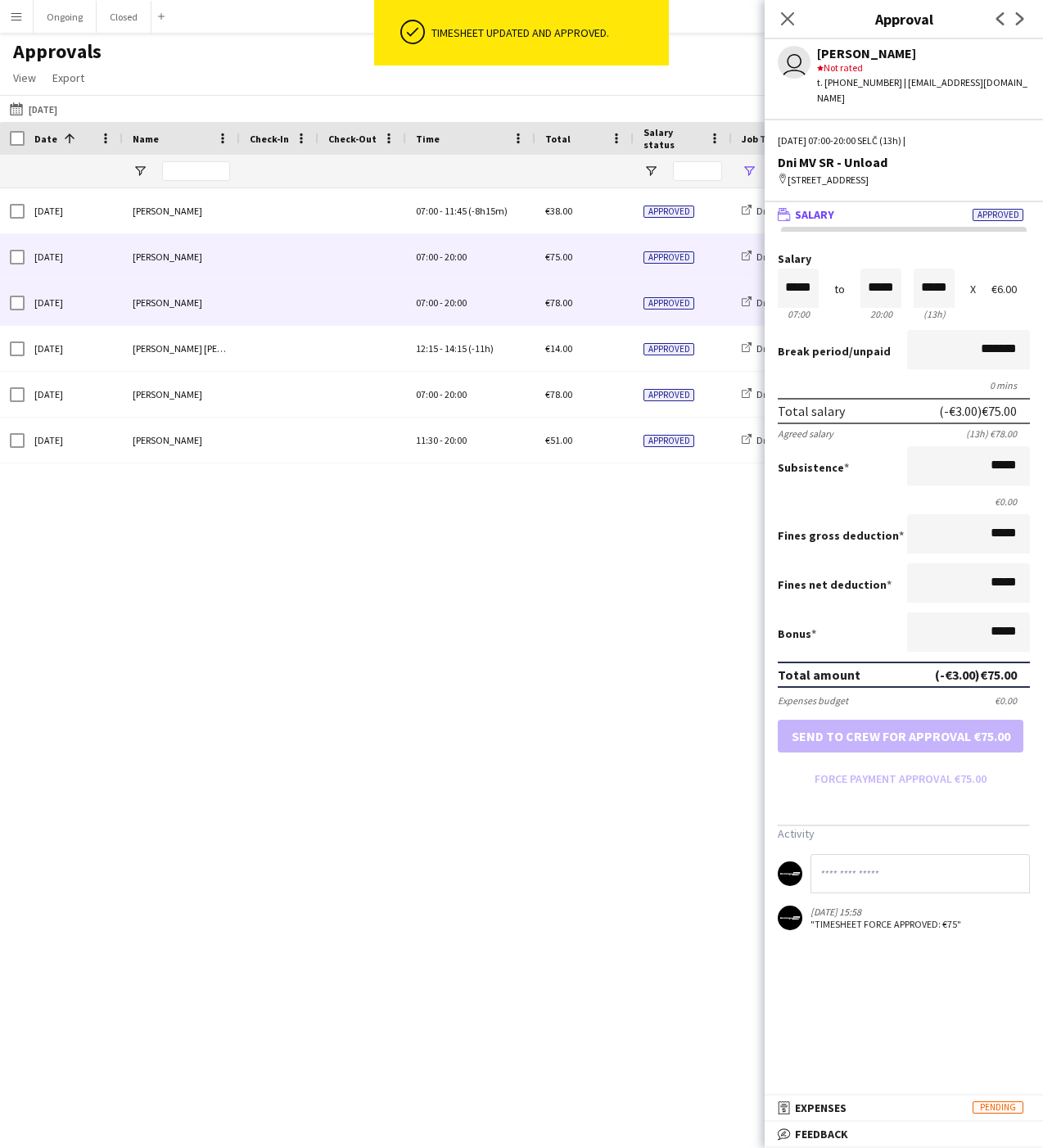
click at [443, 307] on span "07:00 - 20:00" at bounding box center [441, 302] width 51 height 12
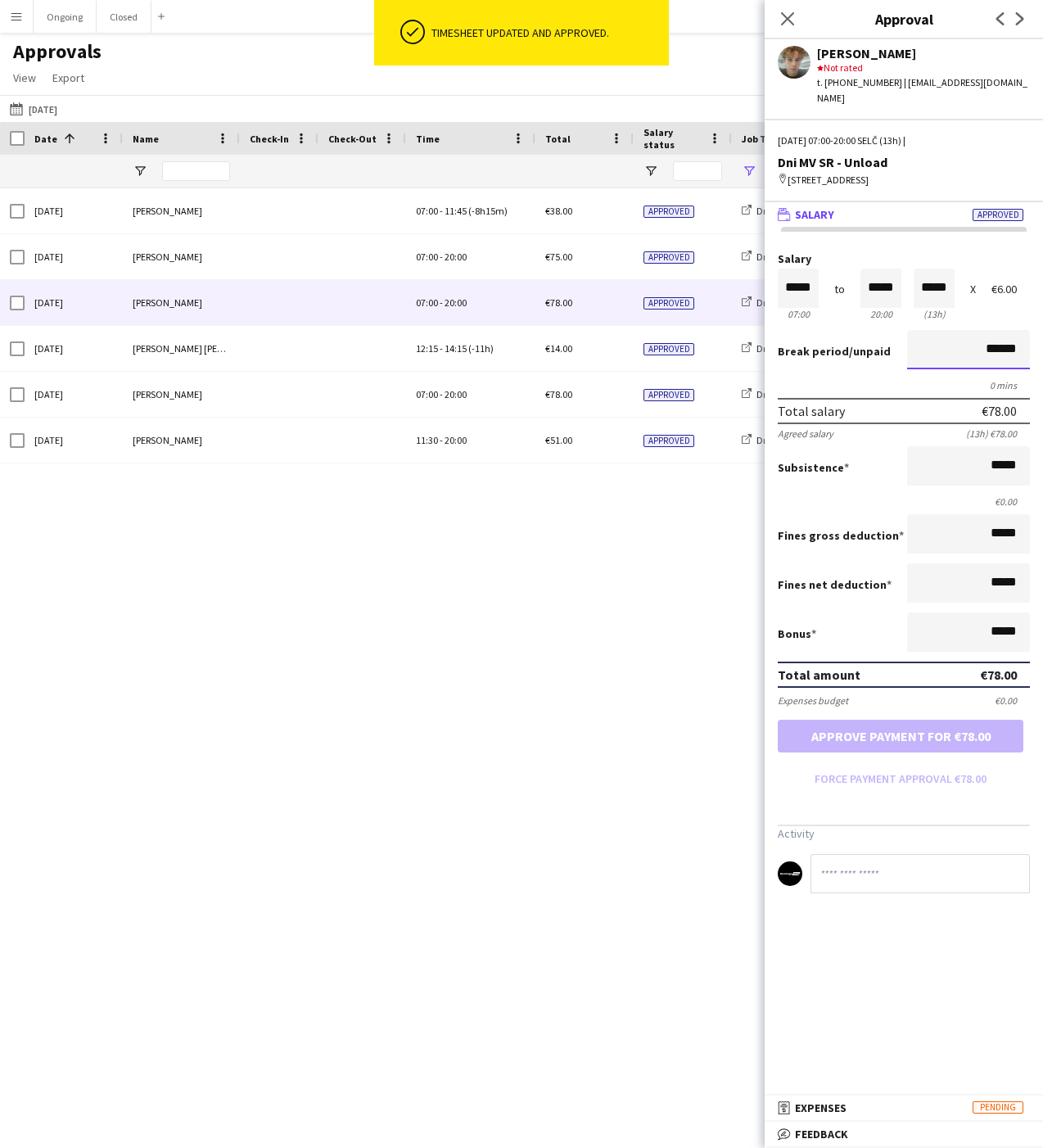
click at [956, 356] on input "******" at bounding box center [968, 349] width 123 height 40
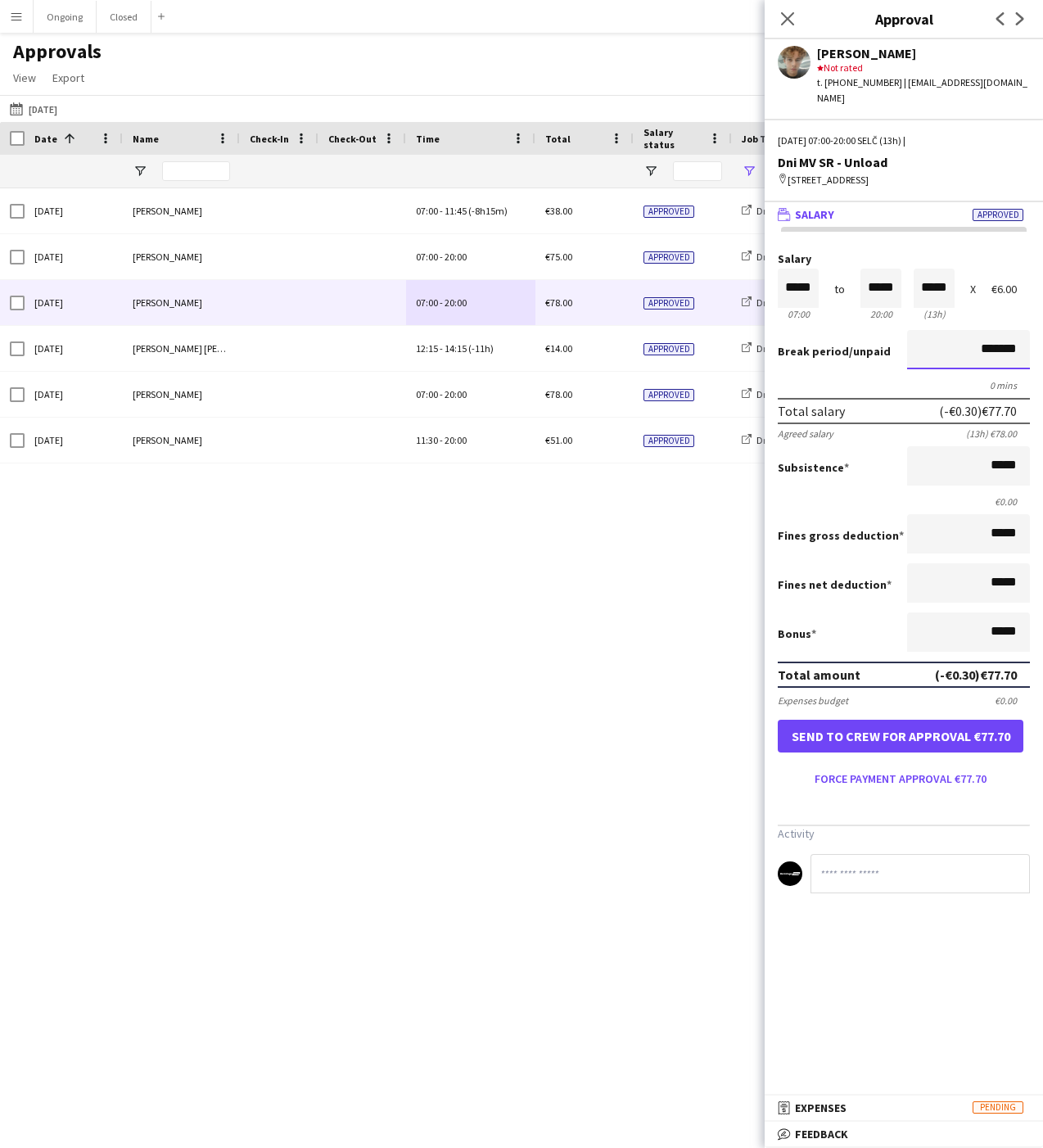
click at [964, 347] on input "*******" at bounding box center [968, 349] width 123 height 40
type input "*******"
click at [850, 780] on button "Force payment approval €75.00" at bounding box center [900, 779] width 245 height 26
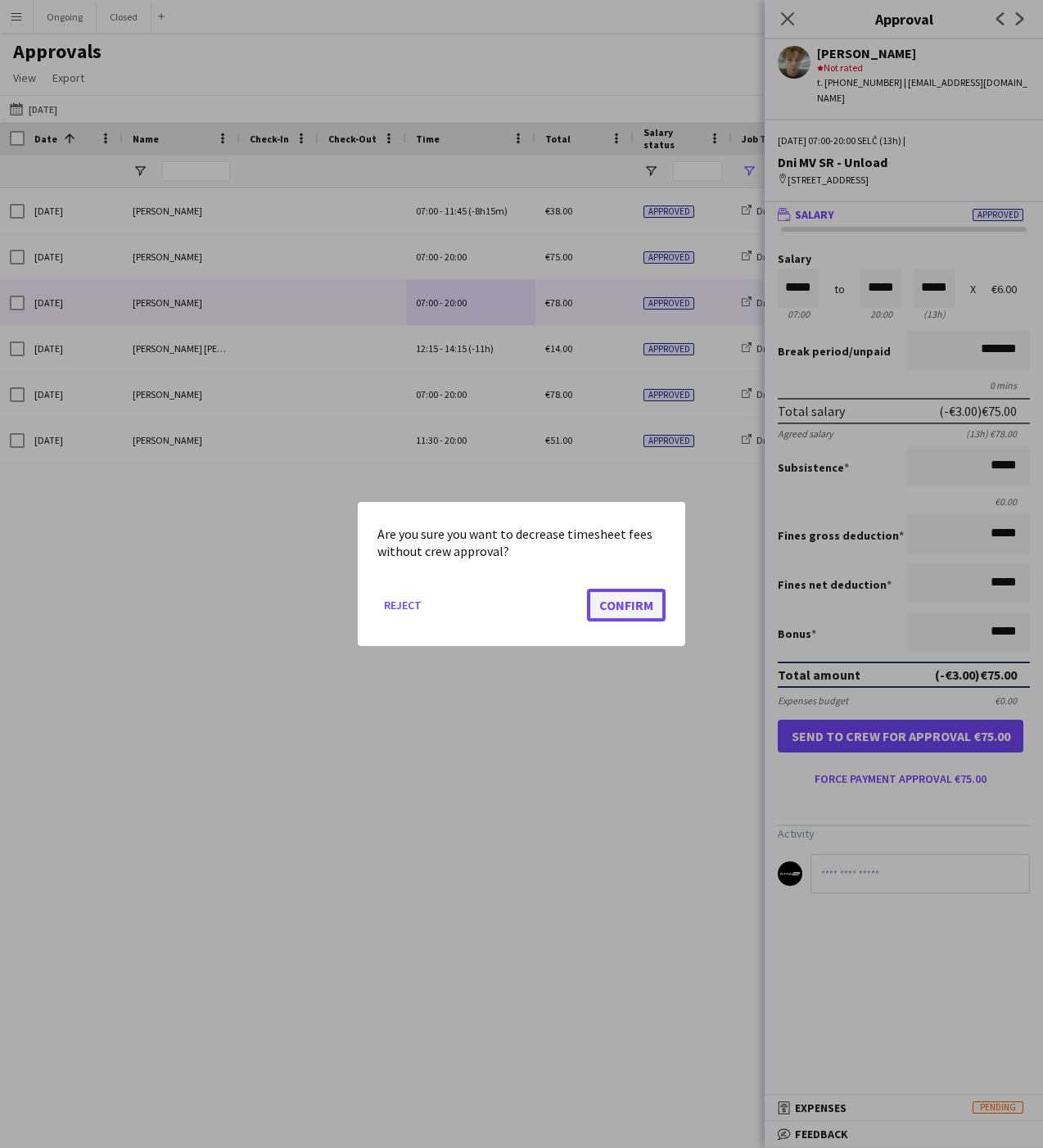
click at [638, 606] on button "Confirm" at bounding box center [626, 605] width 78 height 33
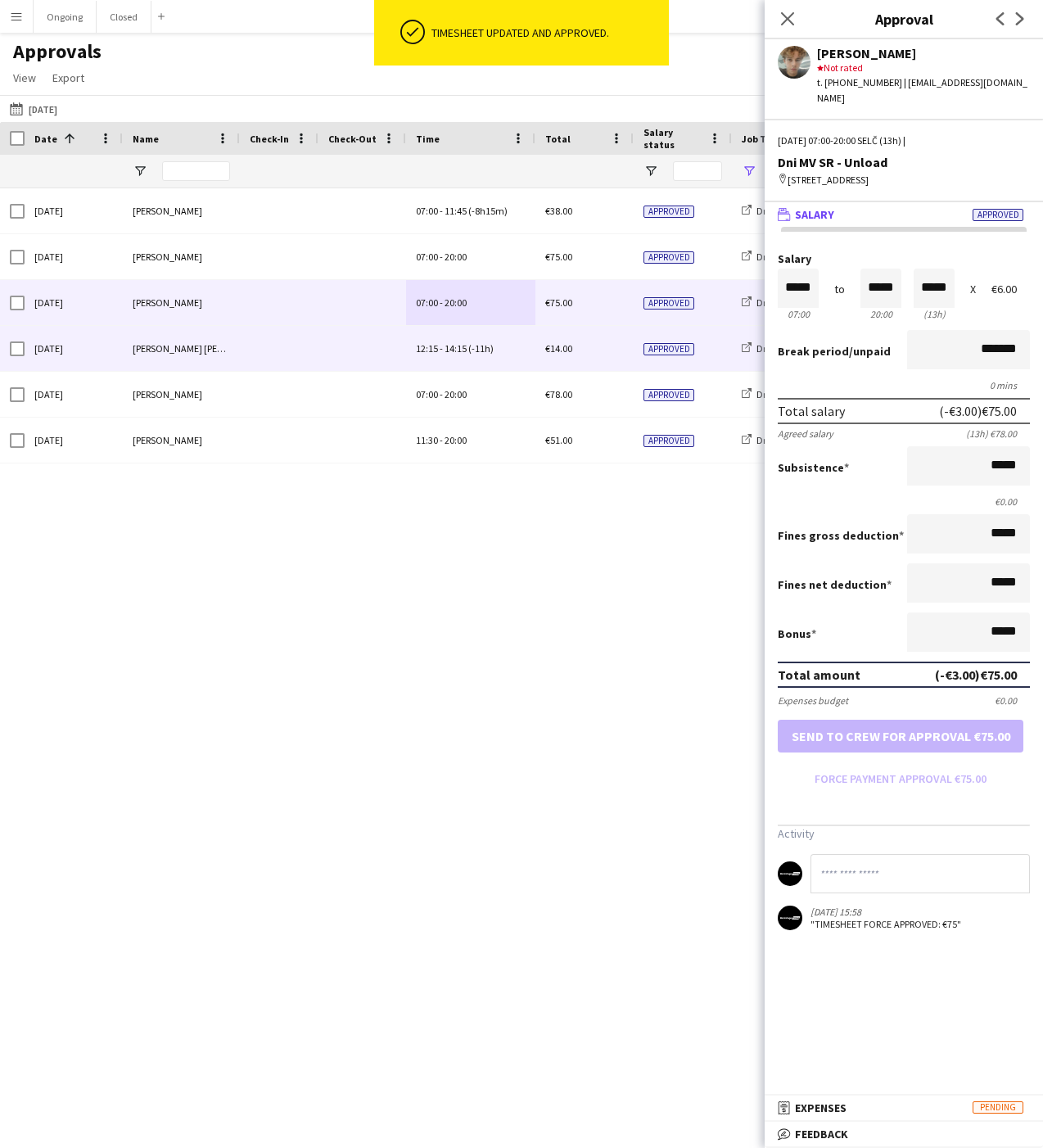
click at [518, 344] on div "12:15 - 14:15 (-11h)" at bounding box center [470, 348] width 129 height 45
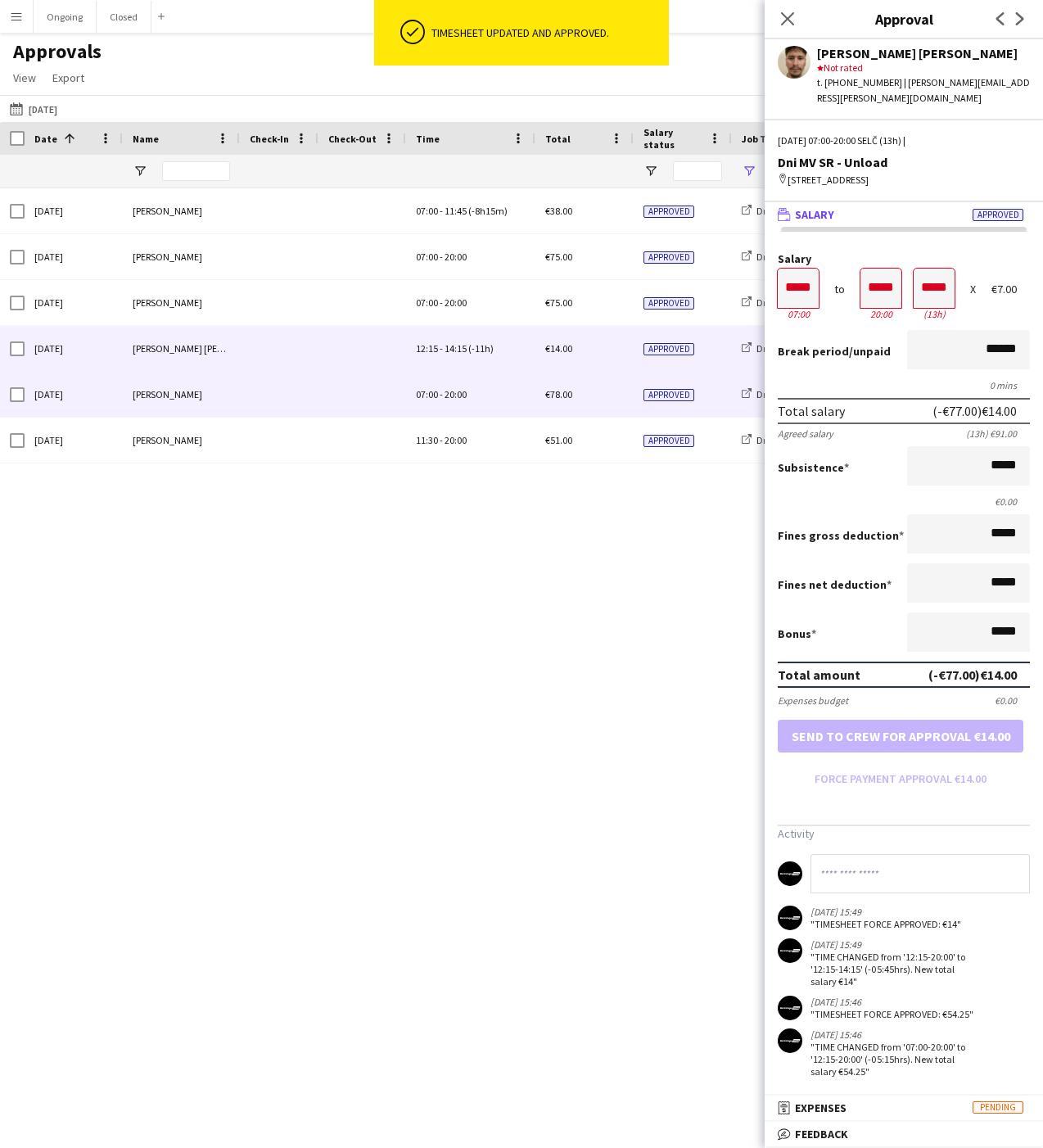
click at [461, 390] on span "20:00" at bounding box center [455, 394] width 22 height 12
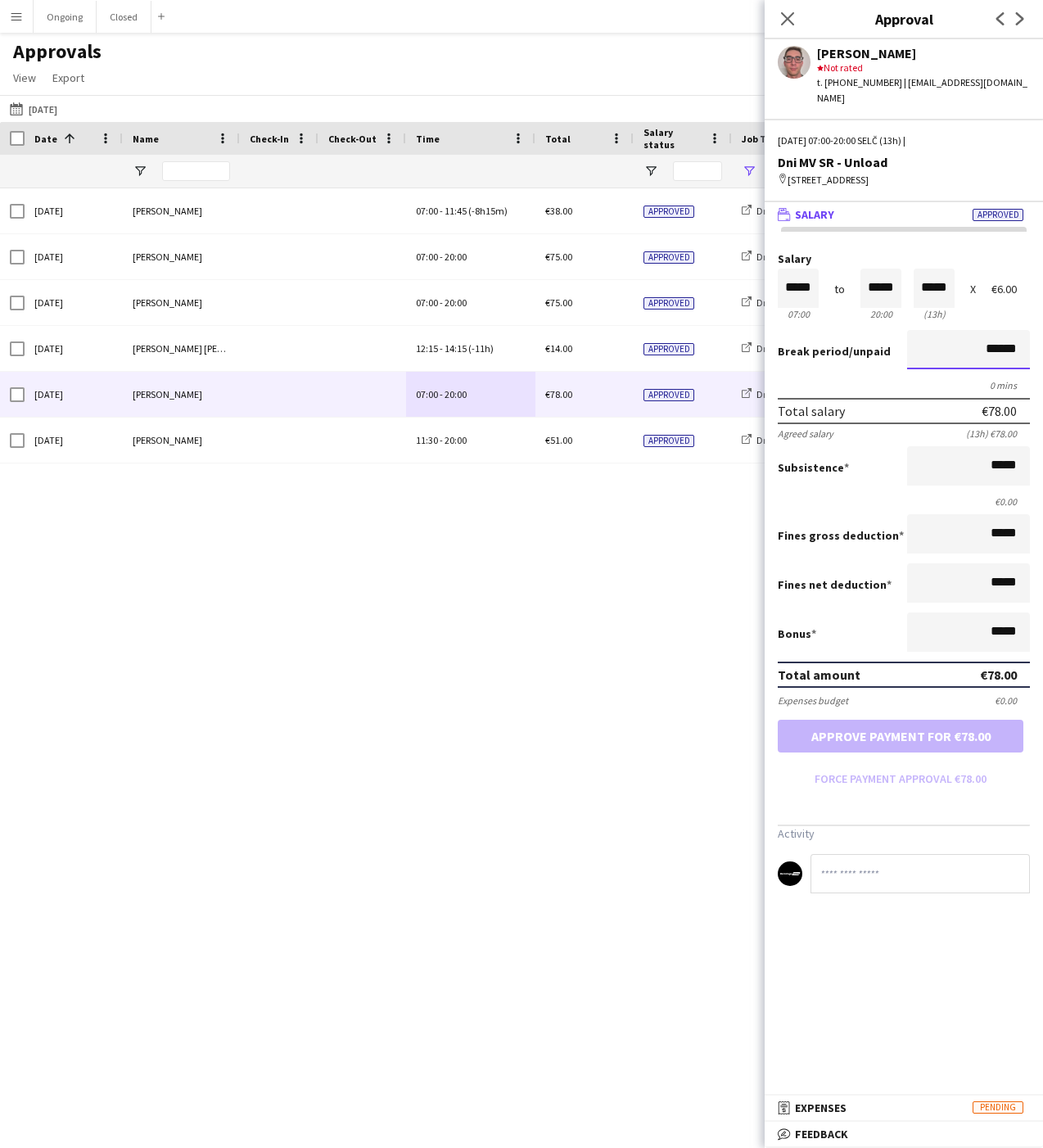
click at [960, 353] on input "******" at bounding box center [968, 349] width 123 height 40
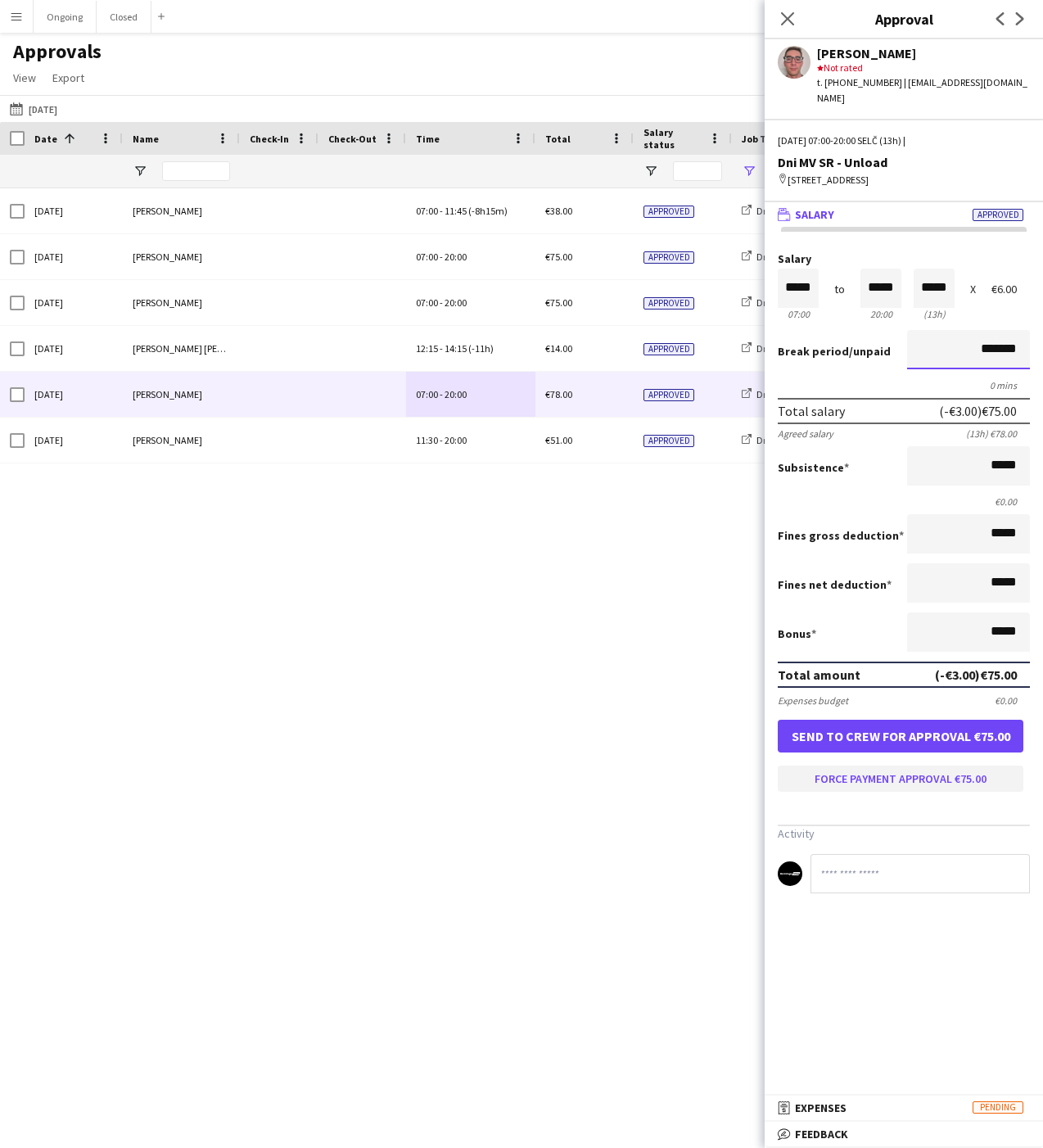
type input "*******"
click at [871, 770] on button "Force payment approval €75.00" at bounding box center [900, 779] width 245 height 26
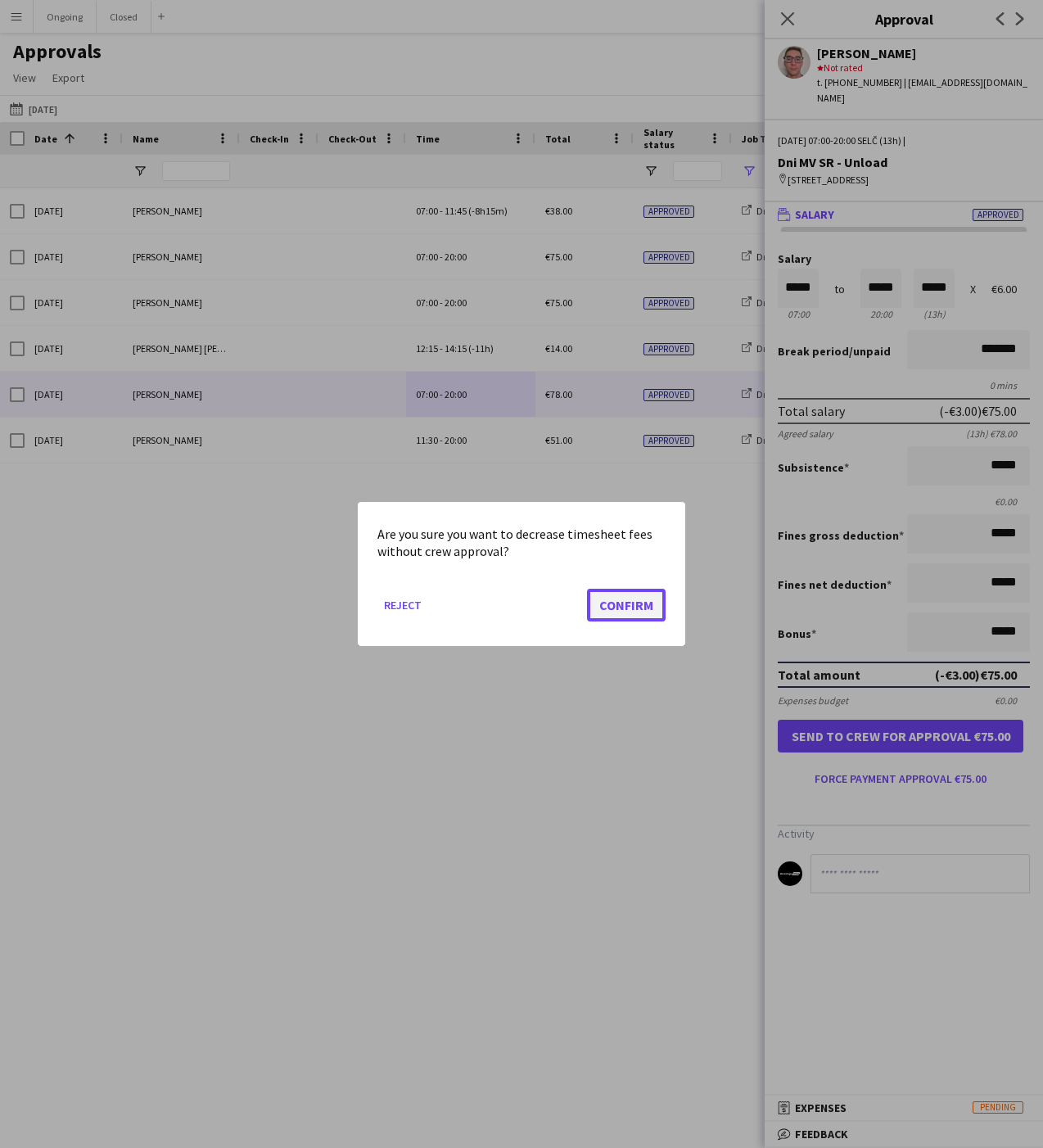
click at [641, 603] on button "Confirm" at bounding box center [626, 605] width 78 height 33
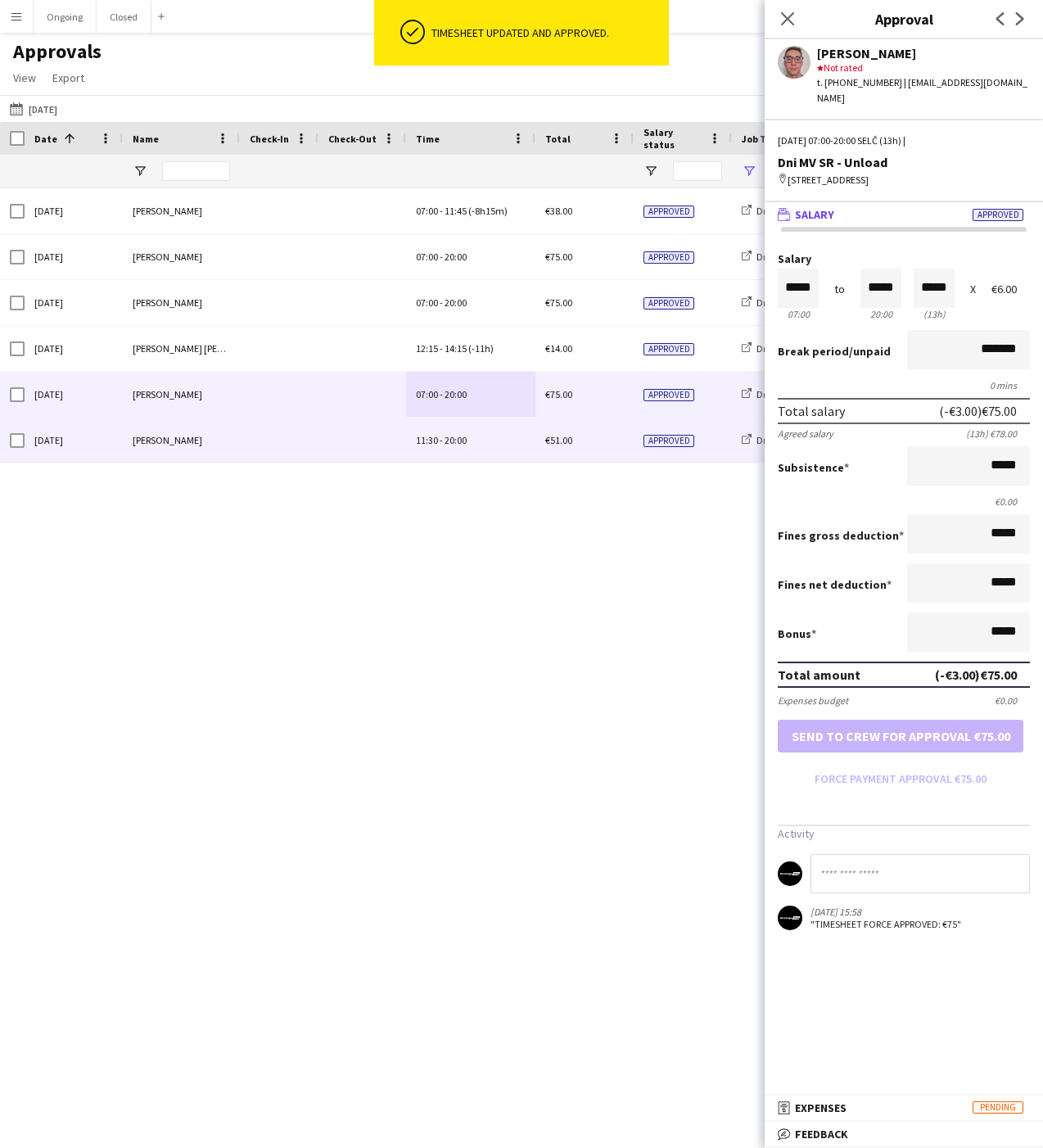
click at [436, 440] on span "11:30" at bounding box center [426, 440] width 22 height 12
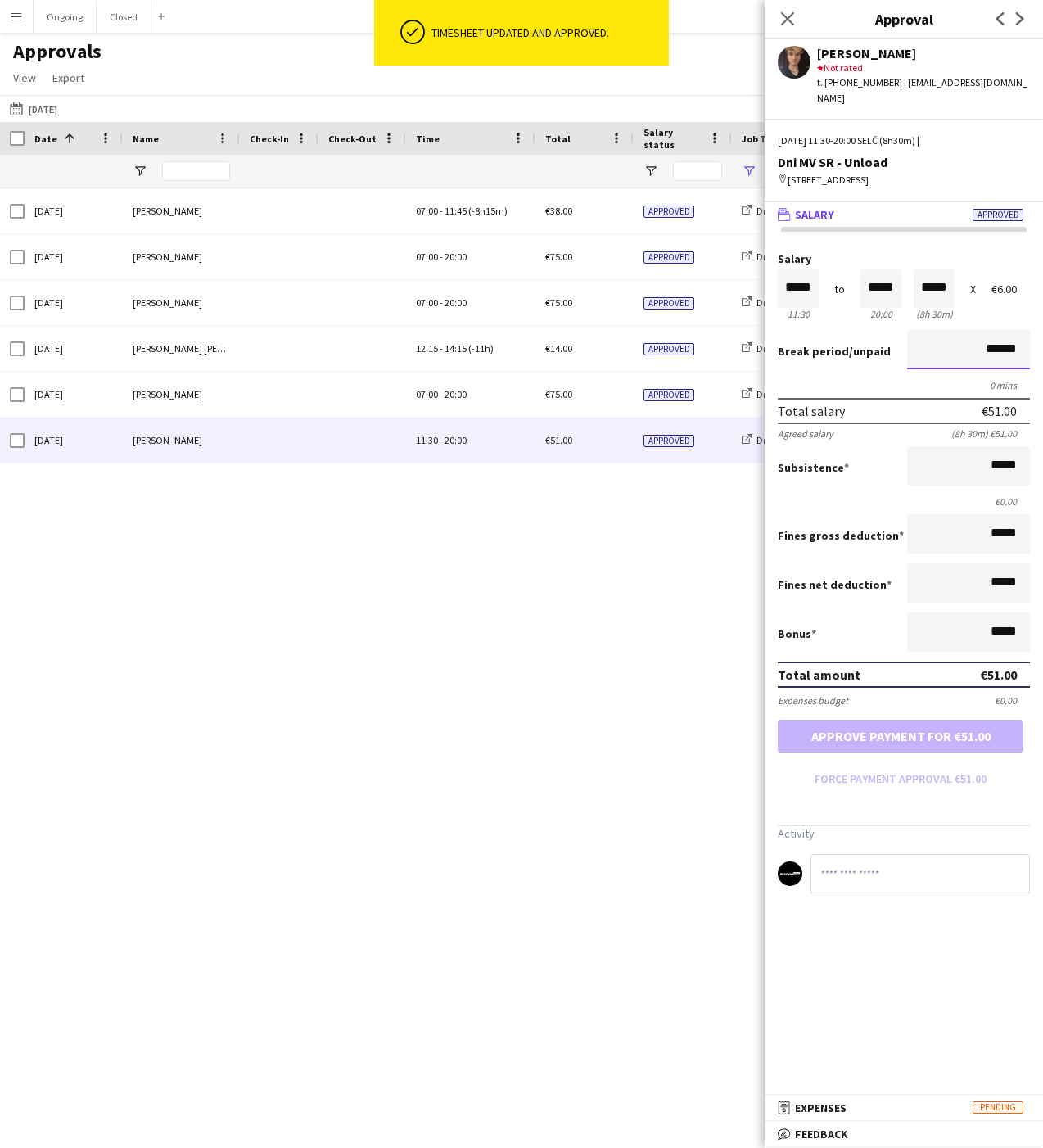
click at [954, 349] on input "******" at bounding box center [968, 349] width 123 height 40
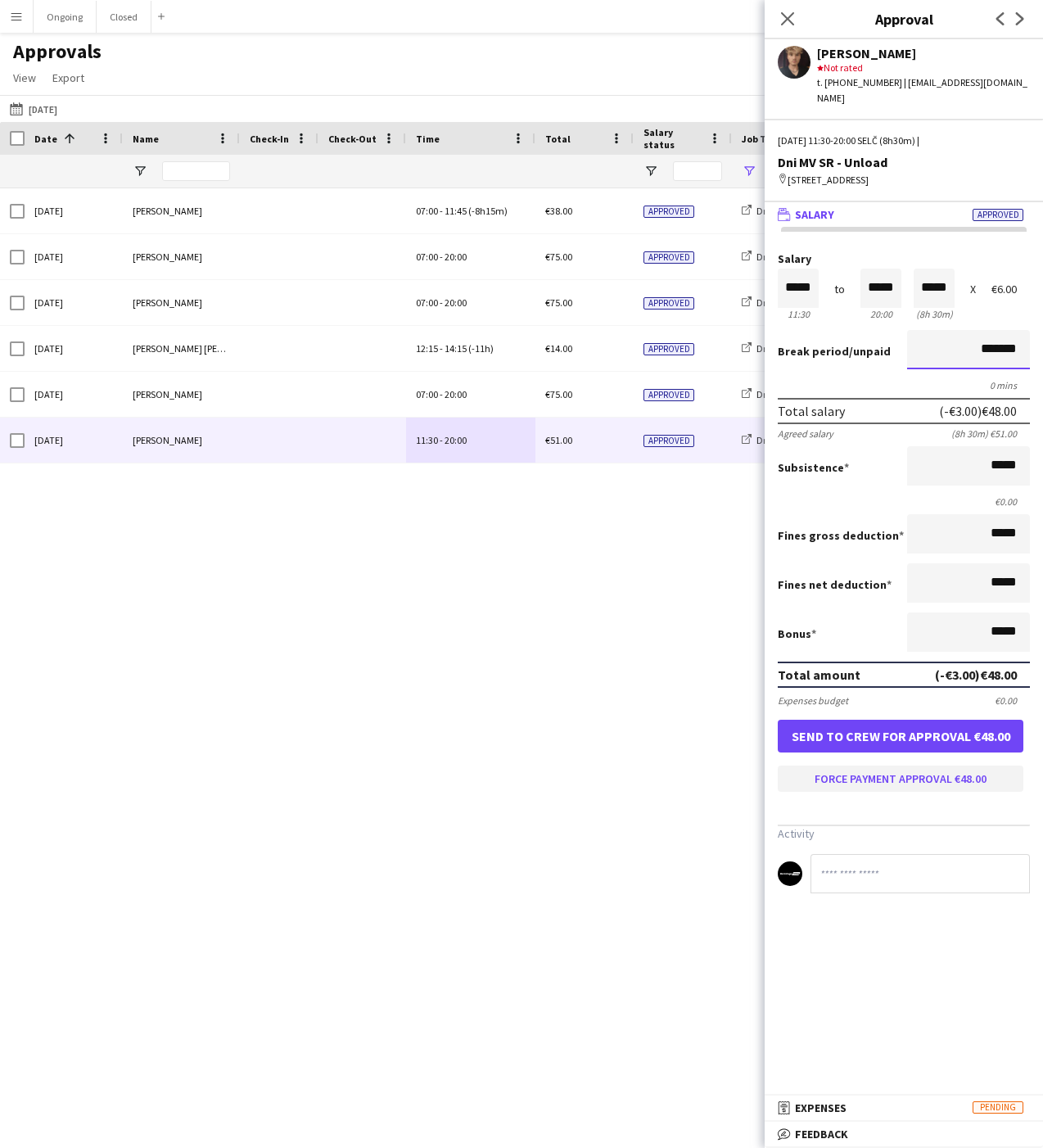
type input "*******"
click at [842, 769] on button "Force payment approval €48.00" at bounding box center [900, 779] width 245 height 26
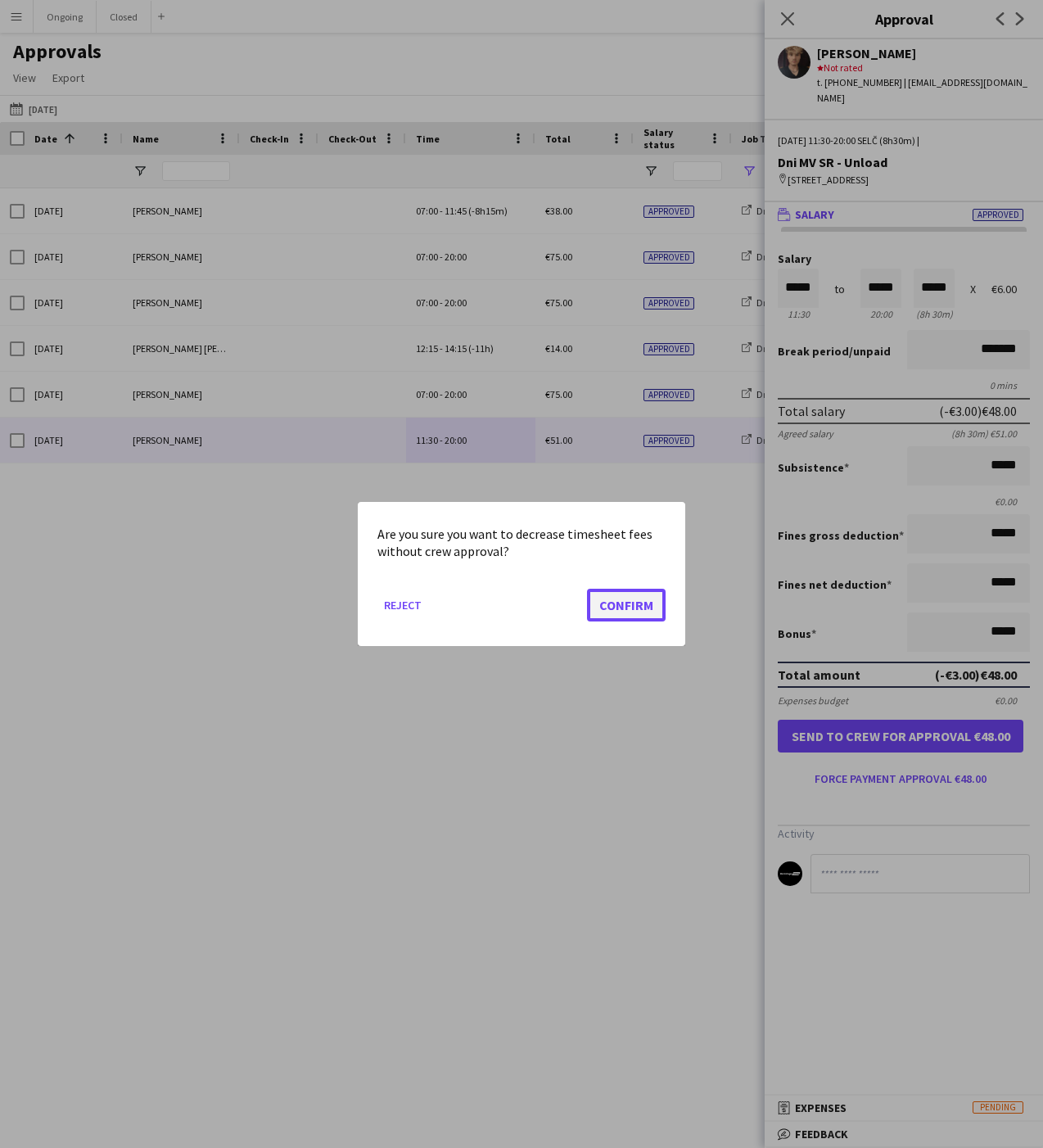
click at [655, 596] on button "Confirm" at bounding box center [626, 605] width 78 height 33
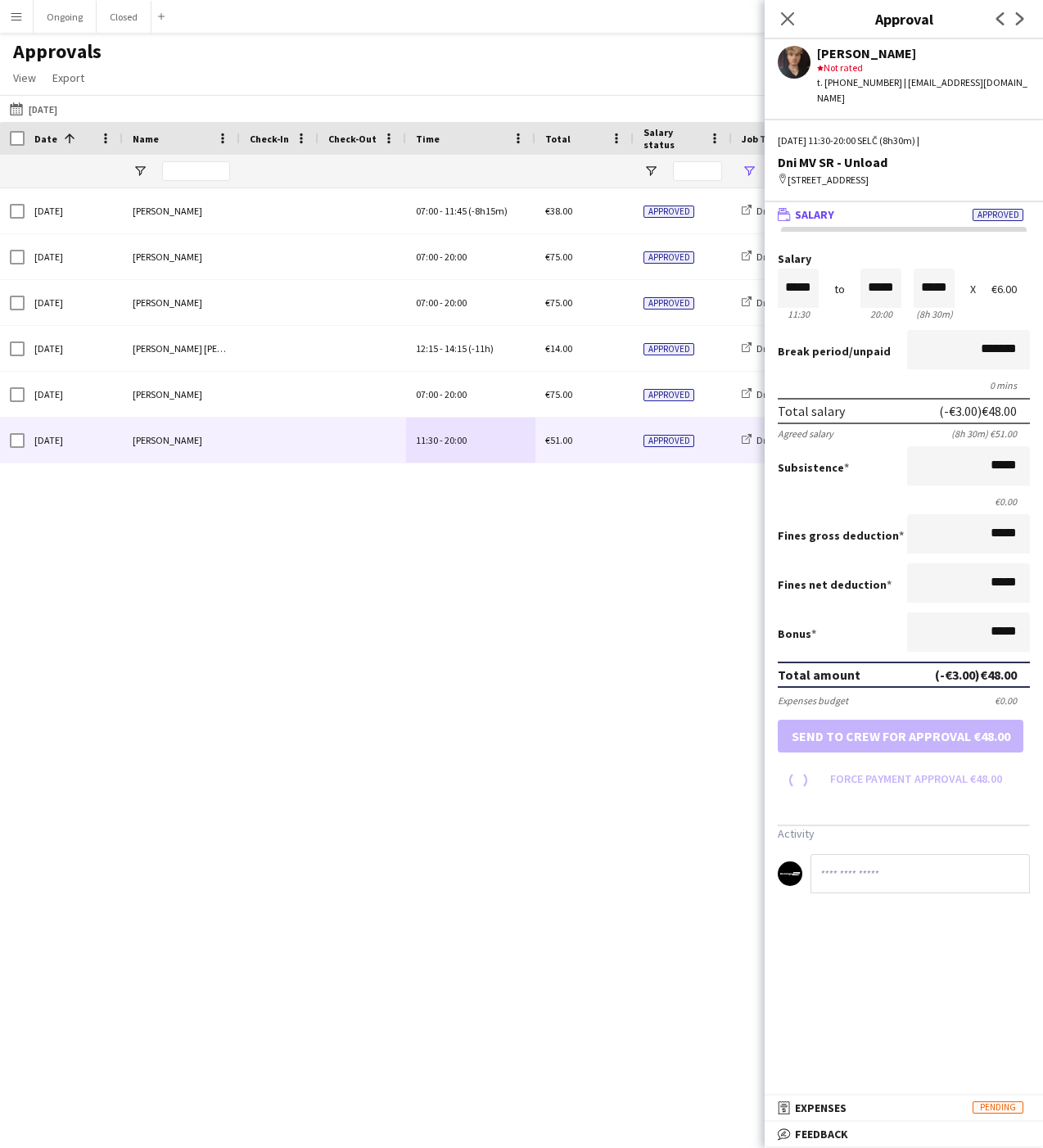
click at [0, 0] on div at bounding box center [0, 0] width 0 height 0
click at [620, 105] on div "20-09-2025 Yesterday Today This Week This Month Yesterday Last Week Last Month …" at bounding box center [521, 108] width 1043 height 27
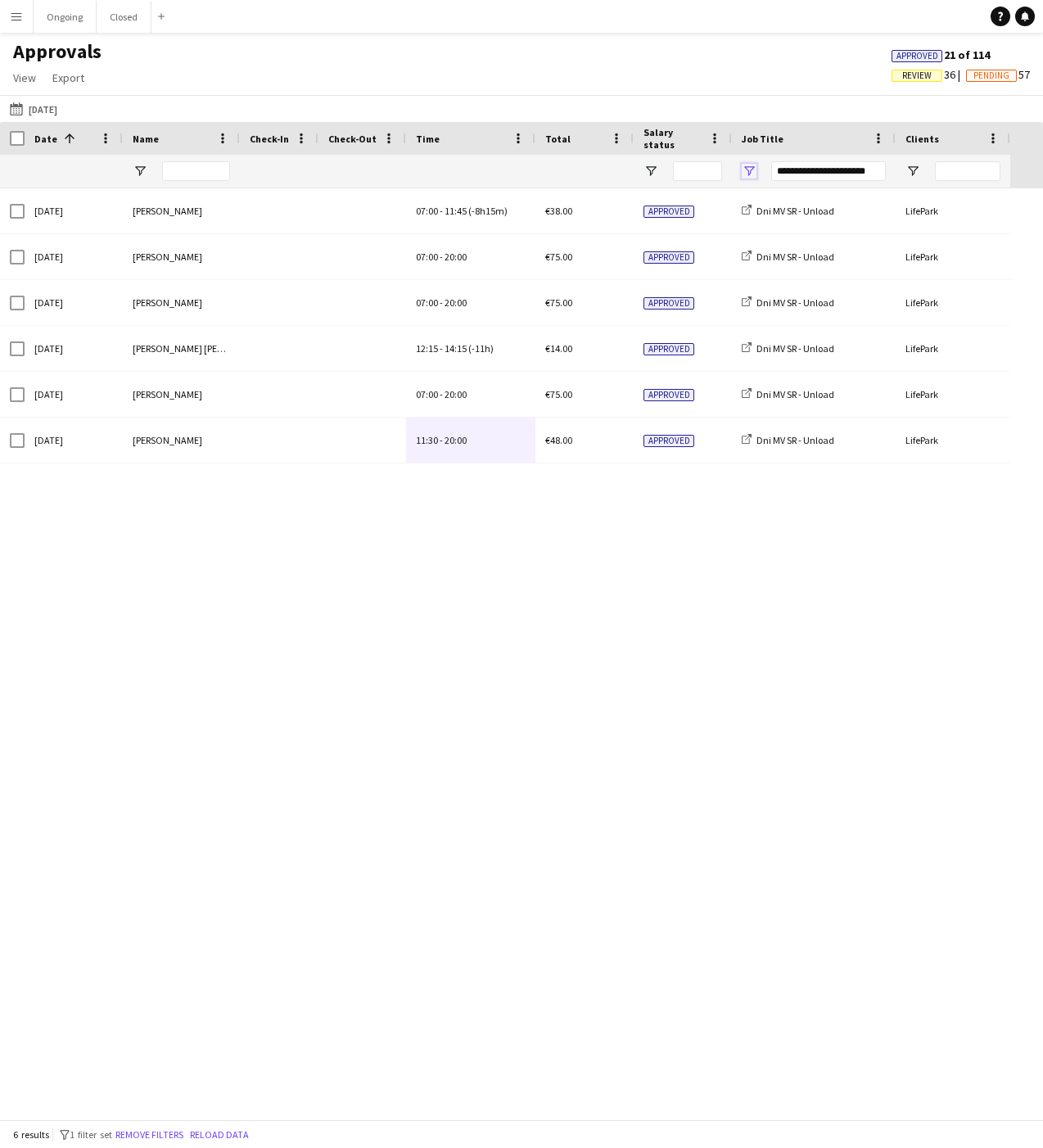
click at [752, 174] on span "Open Filter Menu" at bounding box center [749, 171] width 15 height 15
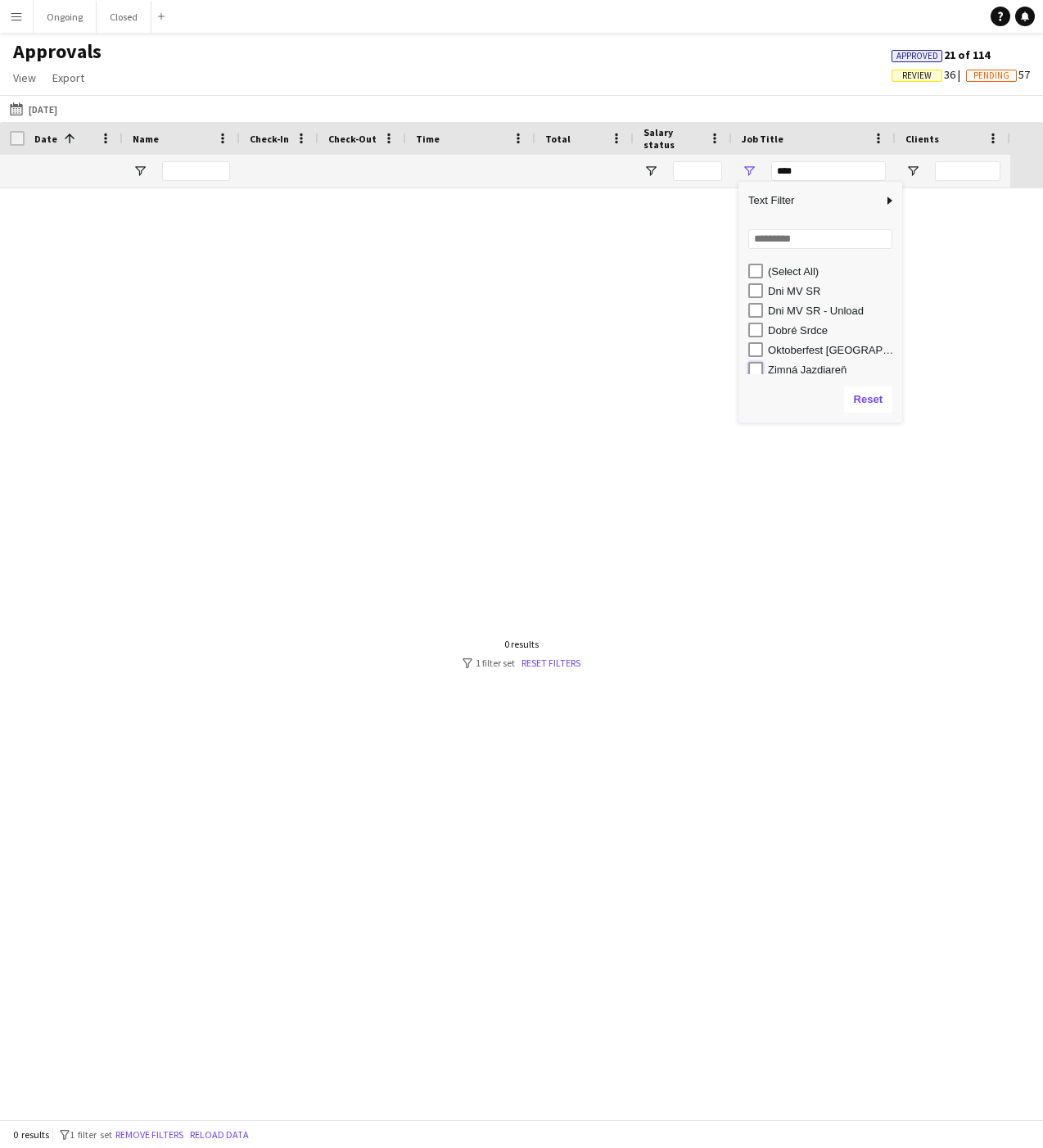
type input "**********"
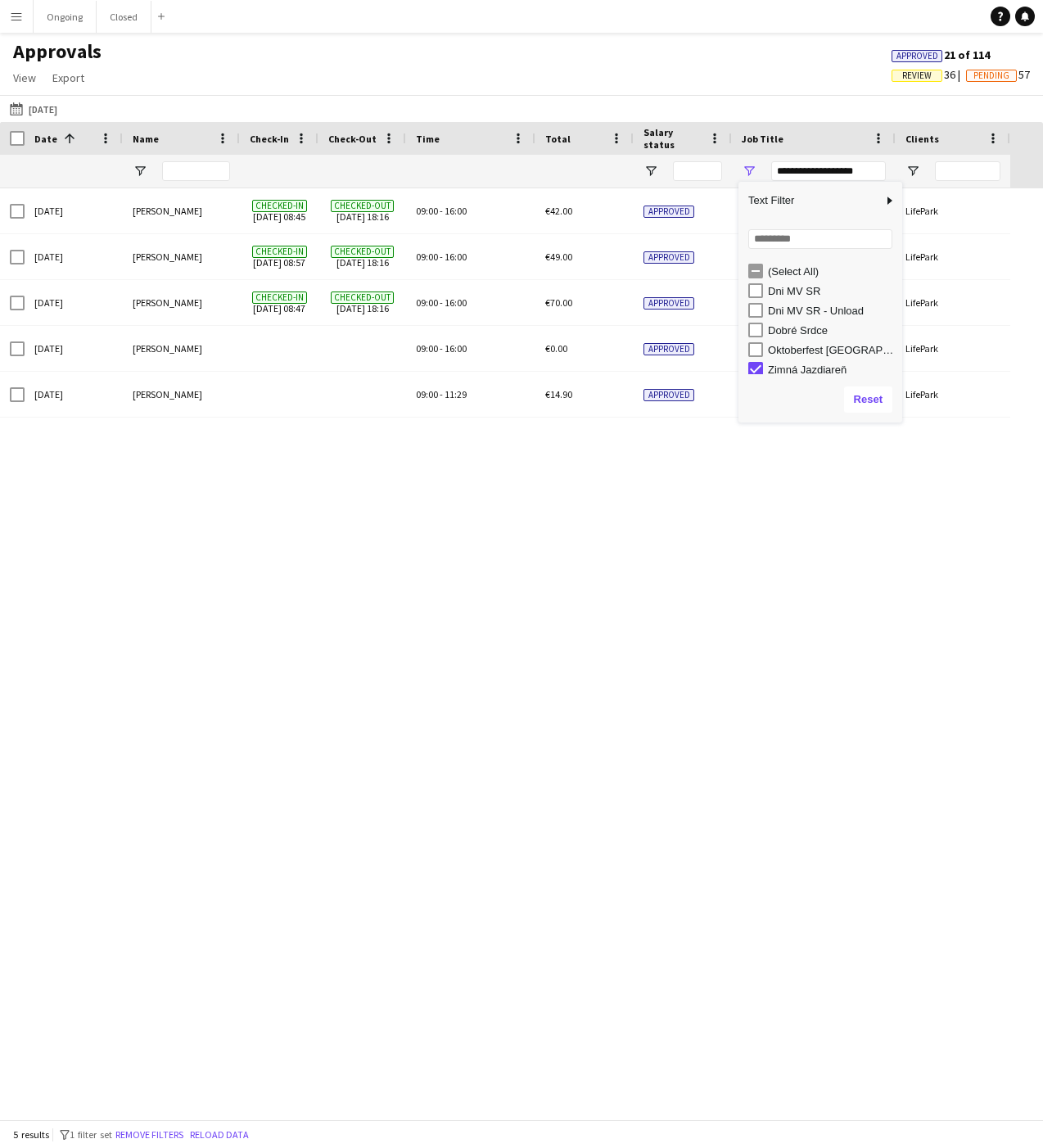
scroll to position [5, 0]
click at [822, 636] on div "Sun, 21 Sep 2025 Martin Kanát Checked-in 21-09-2025 08:45 Checked-out 21-09-202…" at bounding box center [521, 653] width 1043 height 931
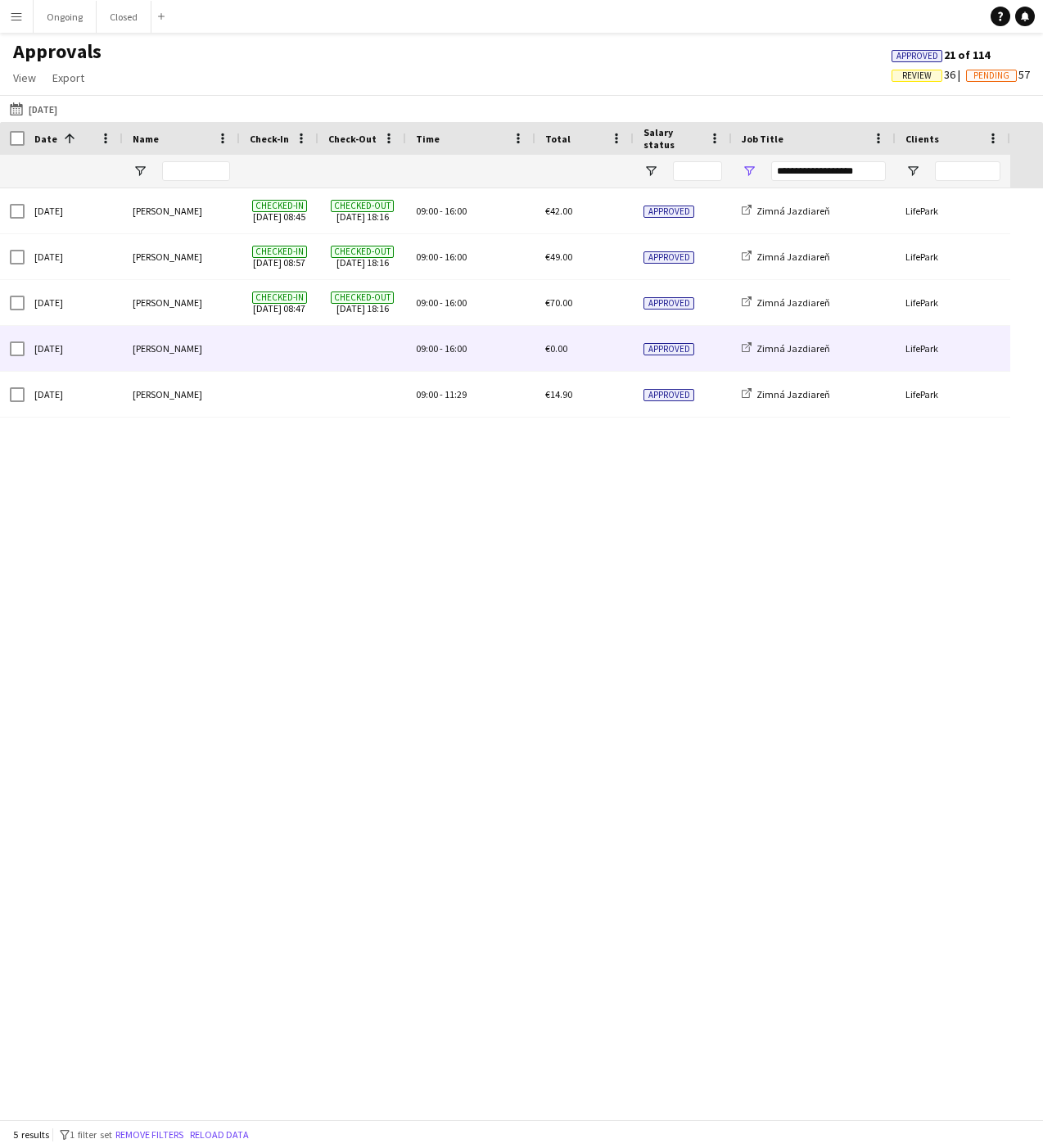
click at [424, 349] on span "09:00" at bounding box center [426, 348] width 22 height 12
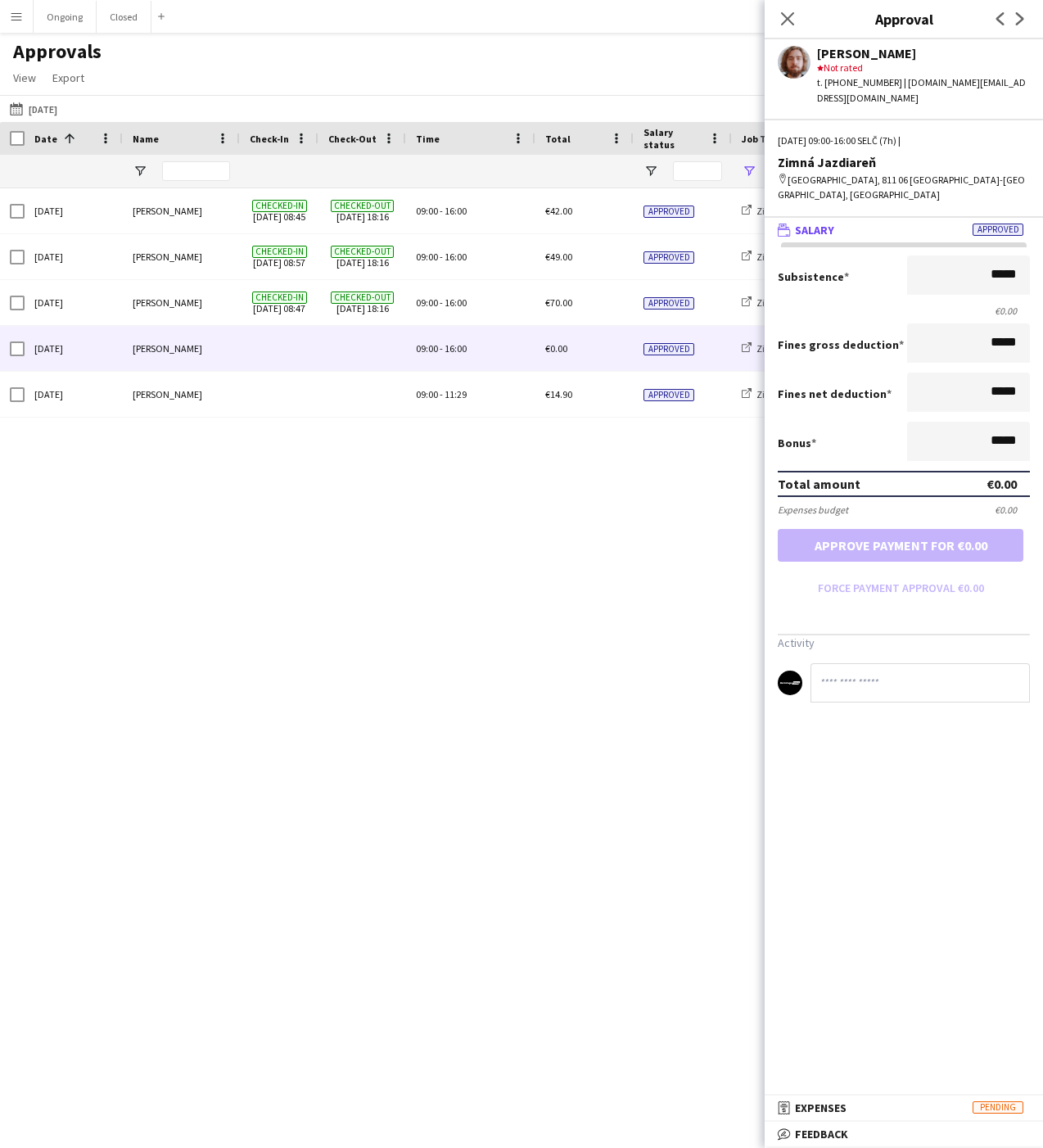
click at [348, 69] on div "Approvals View Customise view Customise filters Reset Filters Reset View Reset …" at bounding box center [521, 67] width 1043 height 55
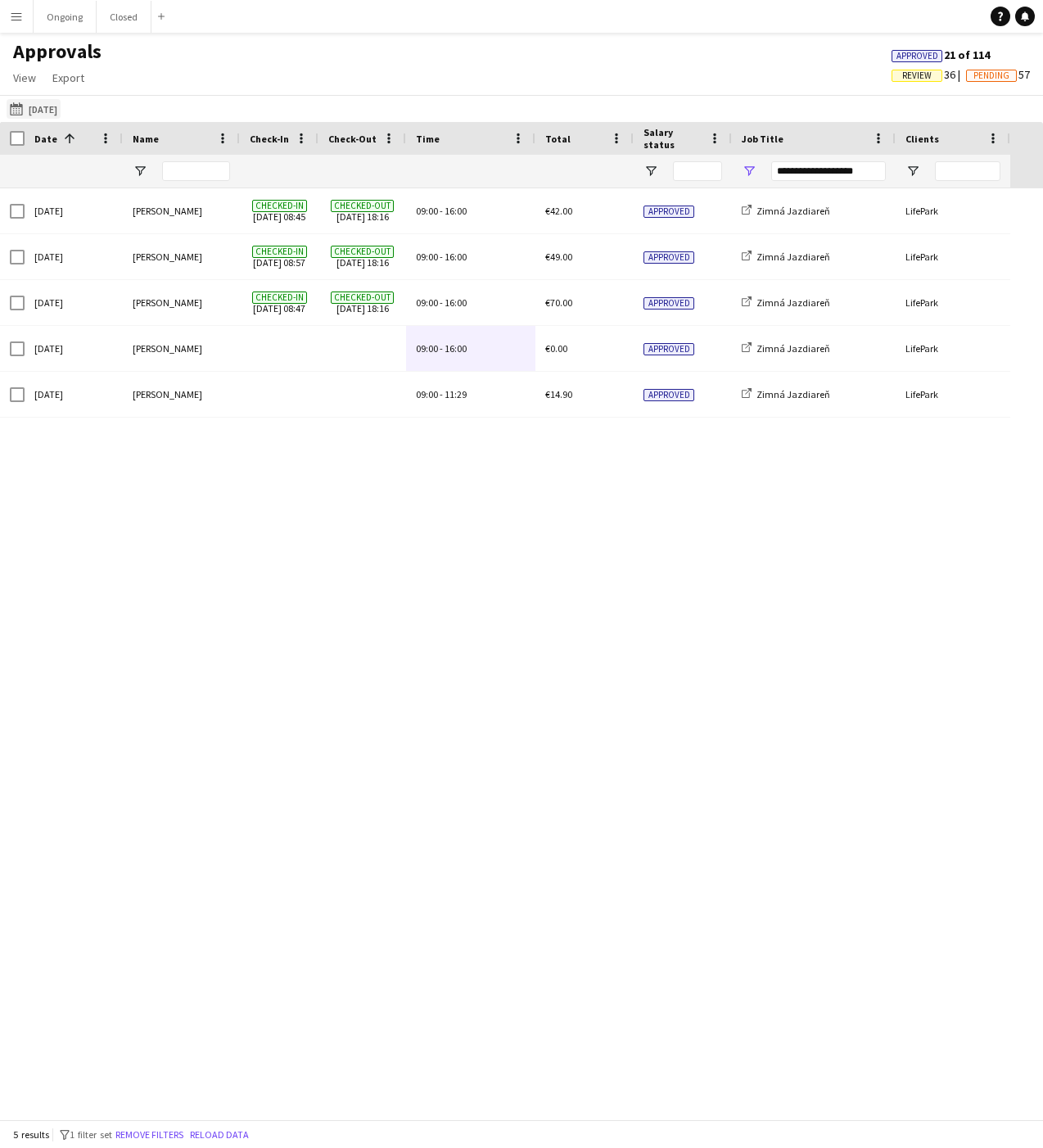
click at [57, 110] on button "20-09-2025 Yesterday" at bounding box center [33, 109] width 54 height 19
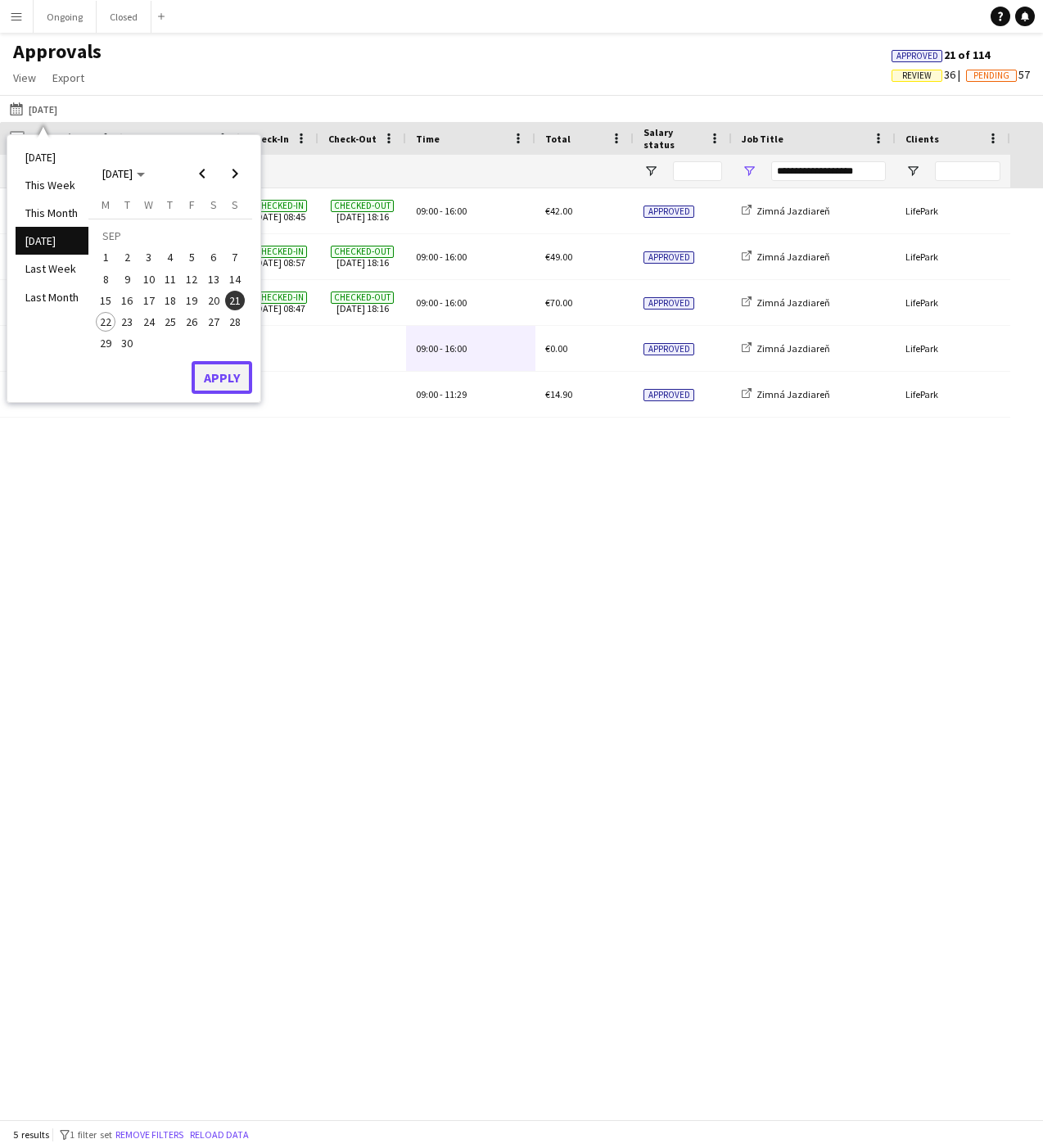
click at [201, 380] on button "Apply" at bounding box center [221, 377] width 61 height 33
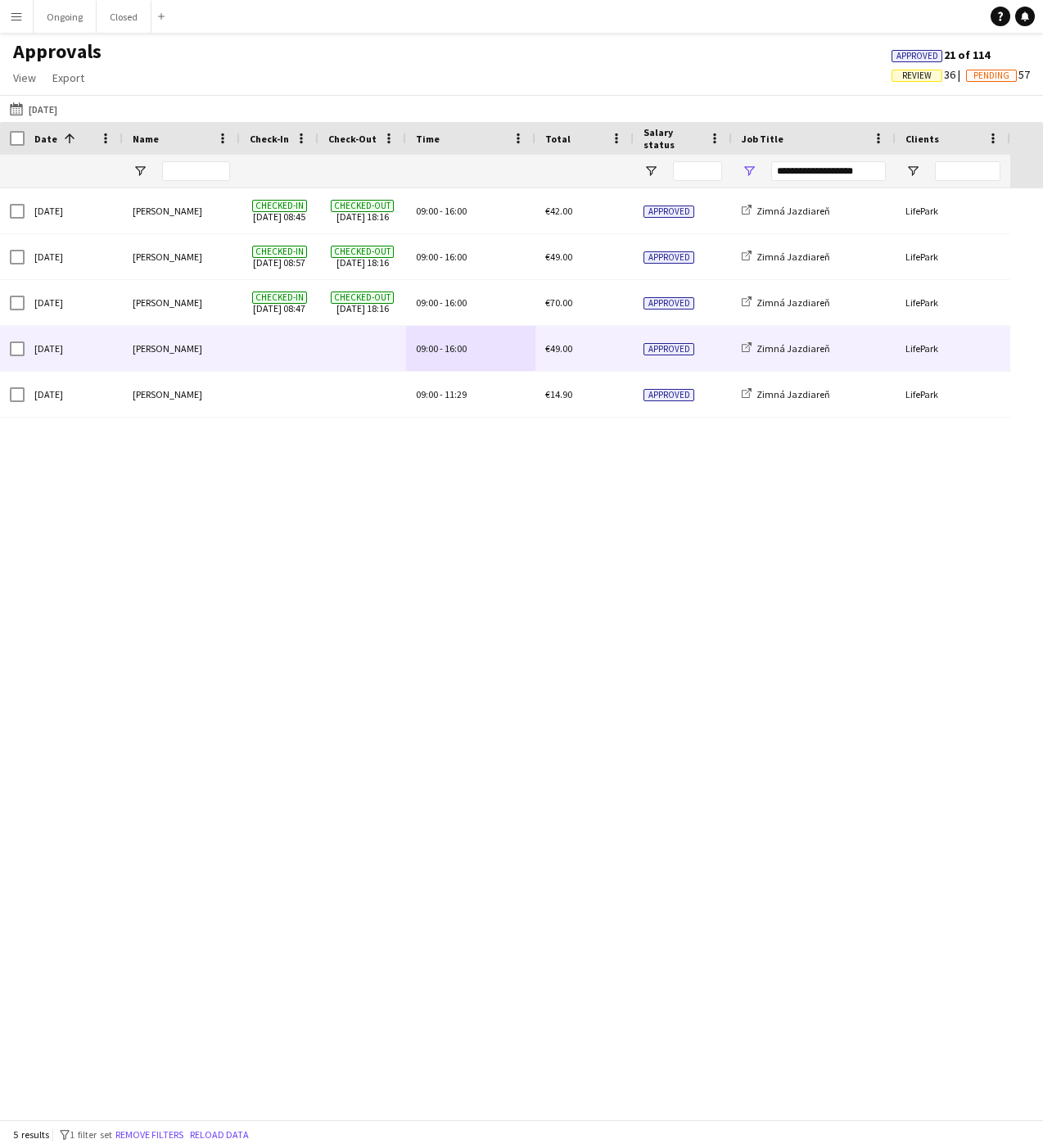
click at [439, 346] on span "-" at bounding box center [441, 348] width 4 height 12
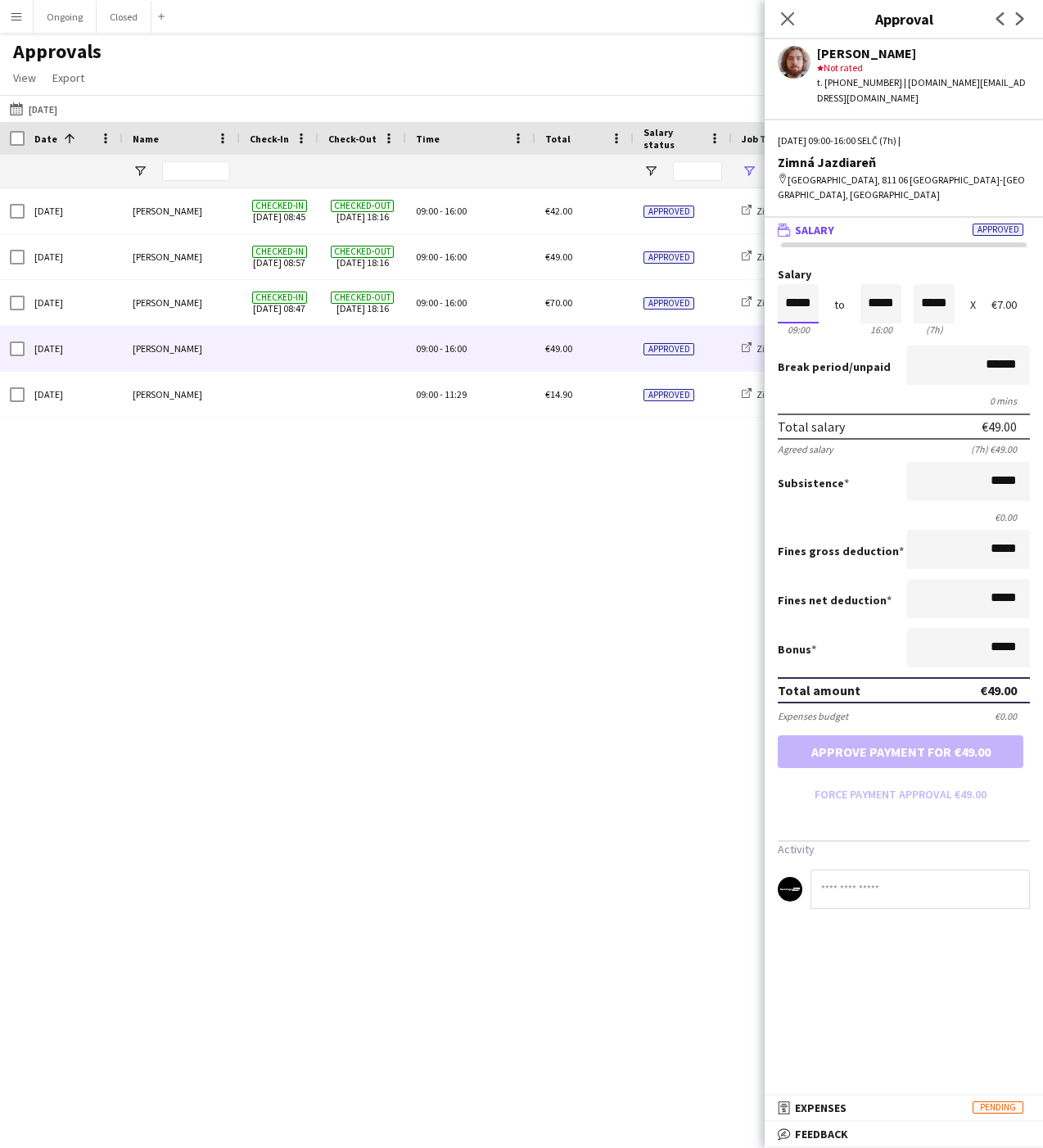
click at [797, 284] on input "*****" at bounding box center [798, 303] width 41 height 40
type input "*****"
click at [787, 268] on div at bounding box center [787, 276] width 20 height 17
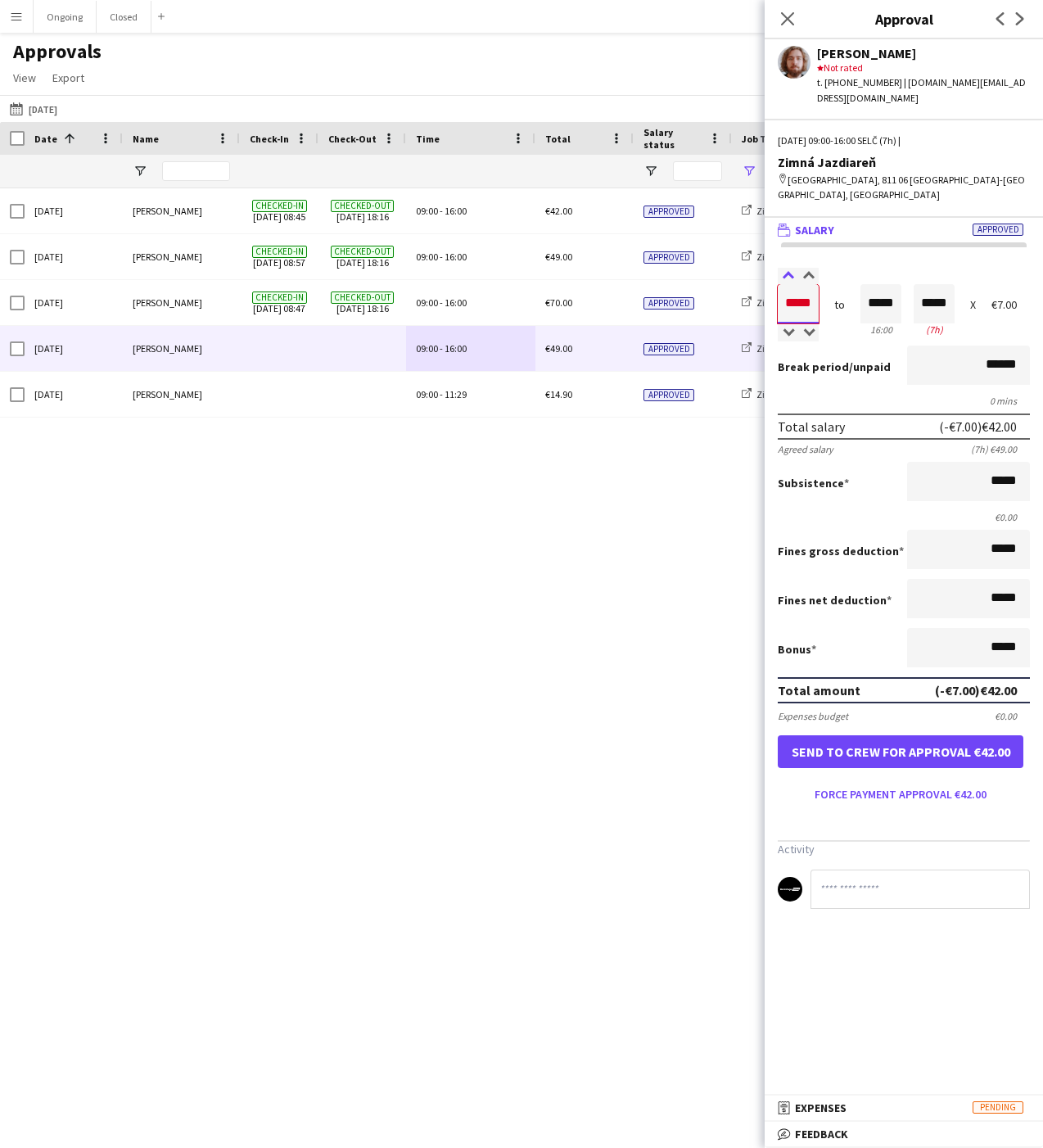
type input "*****"
click at [787, 268] on div at bounding box center [787, 276] width 20 height 17
type input "*****"
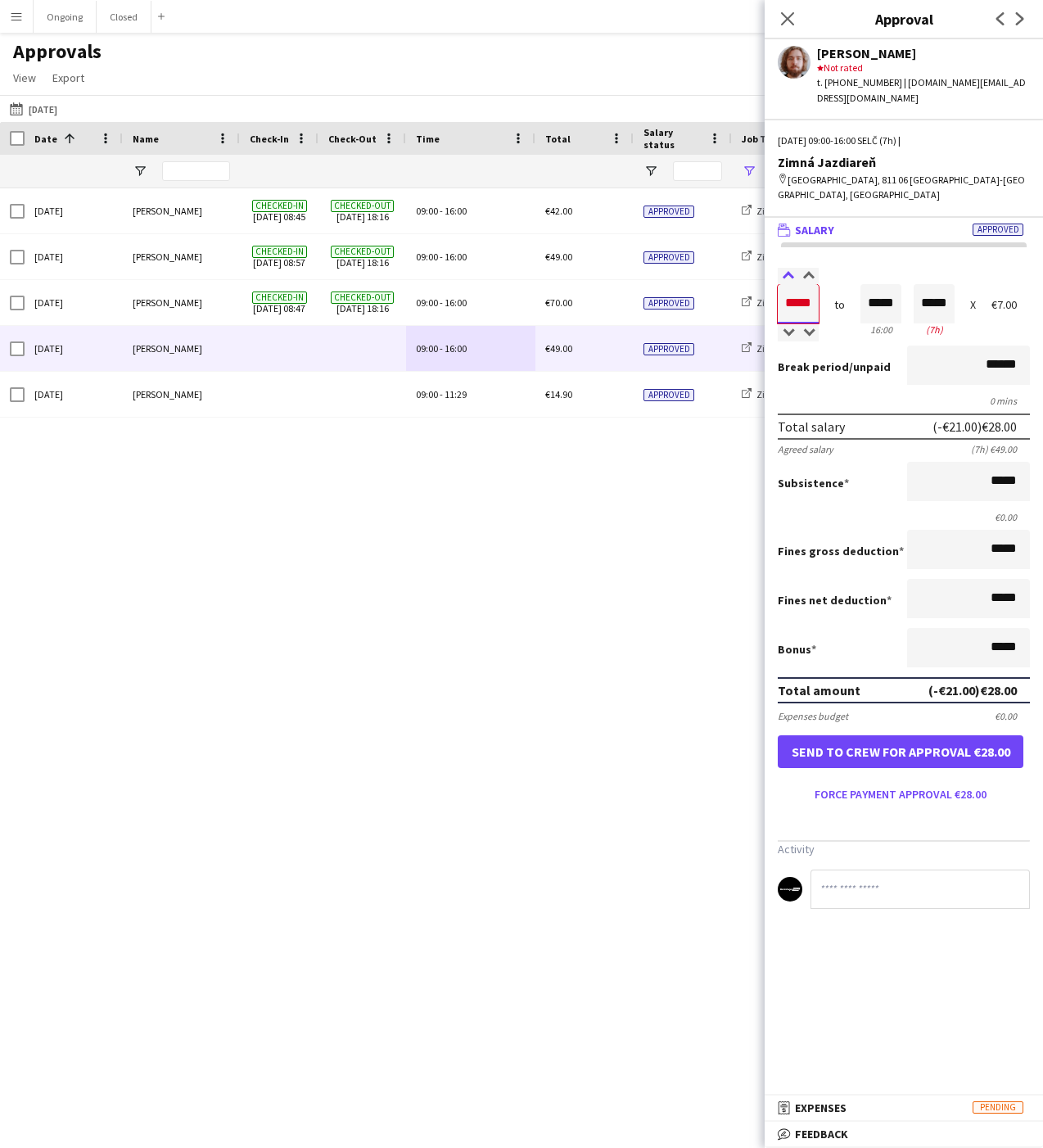
click at [787, 268] on div at bounding box center [787, 276] width 20 height 17
type input "*****"
click at [790, 325] on div at bounding box center [787, 333] width 20 height 17
type input "*****"
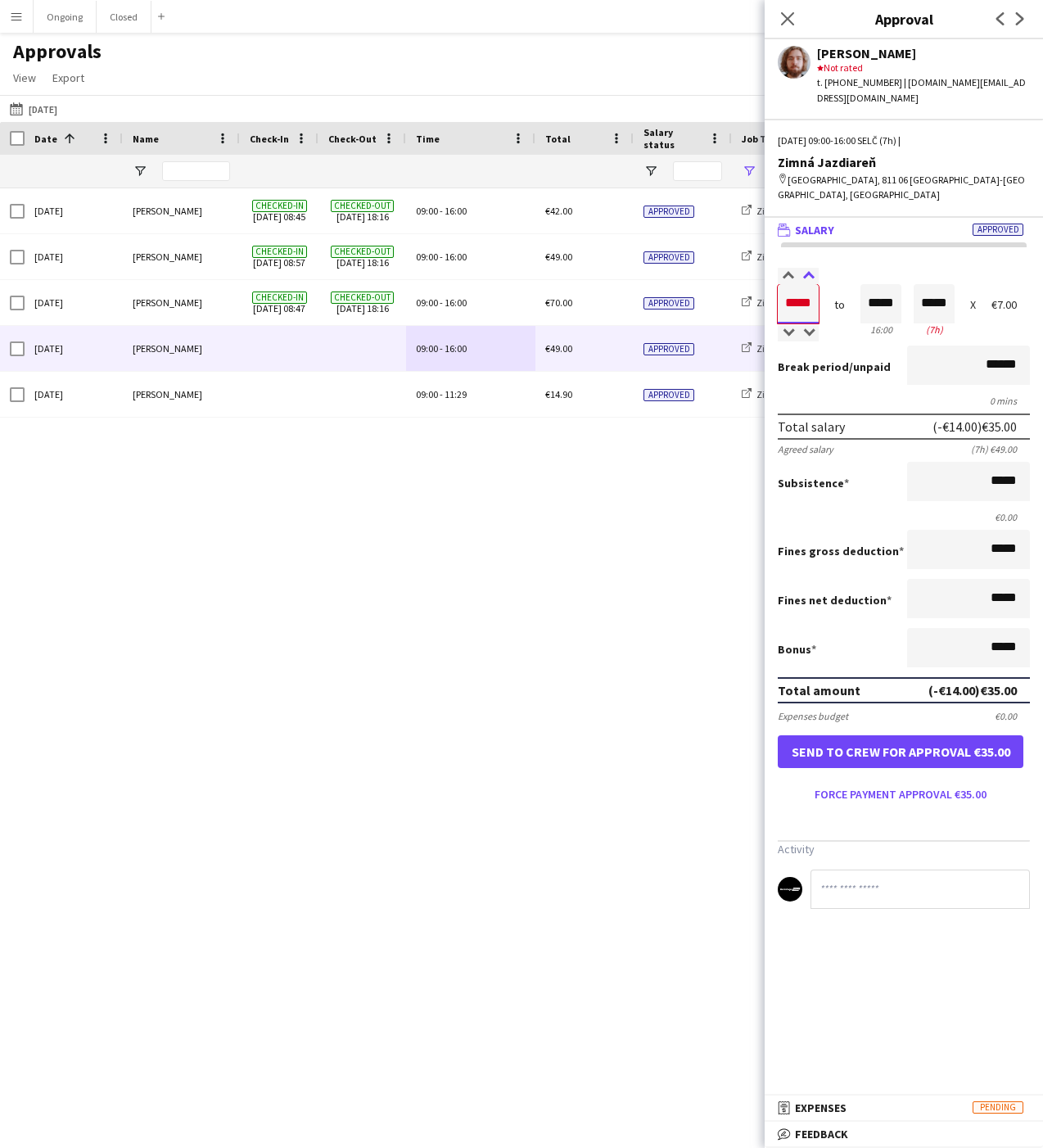
type input "*****"
click at [810, 268] on div at bounding box center [808, 276] width 20 height 17
type input "*****"
click at [810, 268] on div at bounding box center [808, 276] width 20 height 17
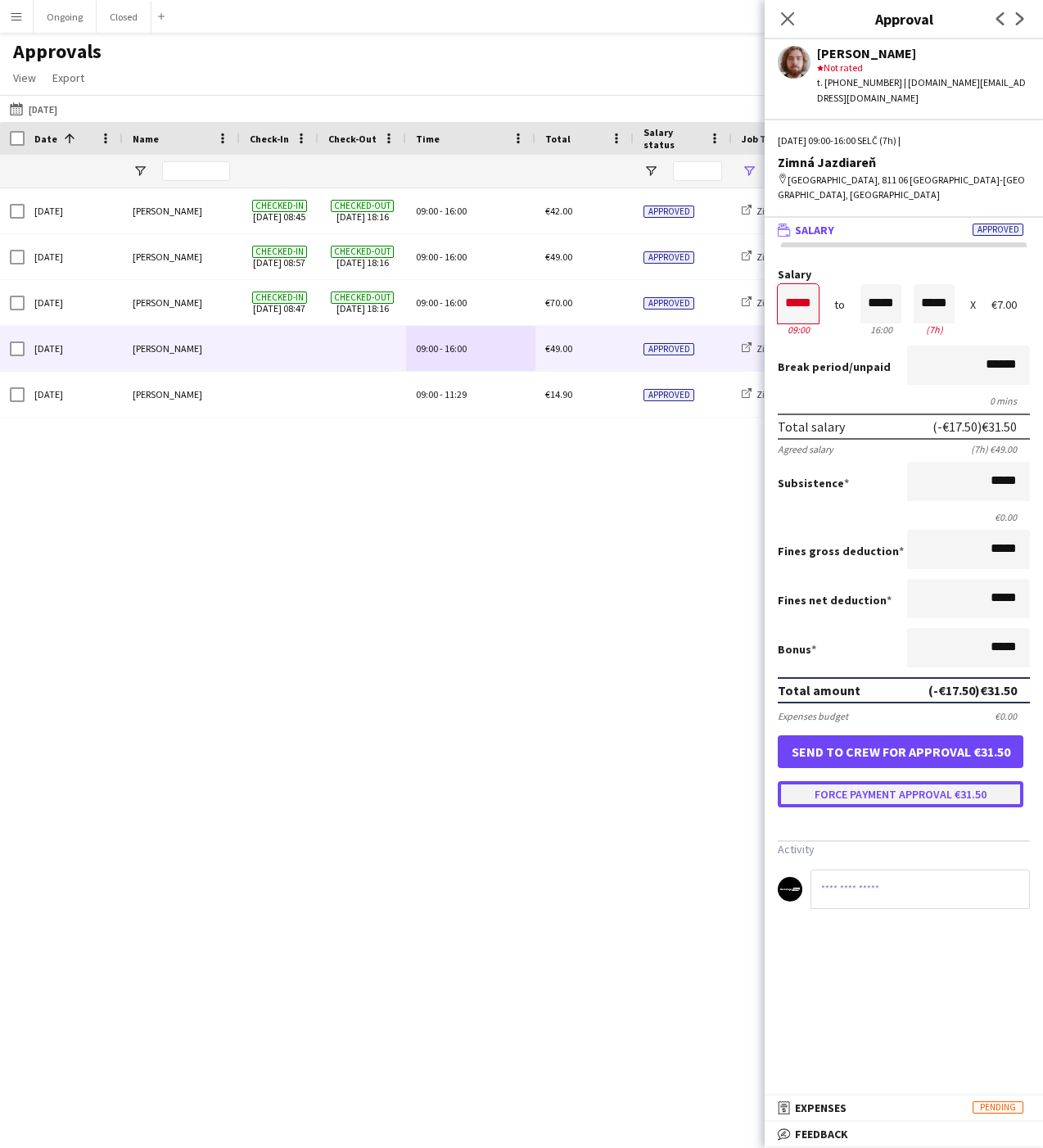
click at [879, 781] on button "Force payment approval €31.50" at bounding box center [900, 795] width 245 height 26
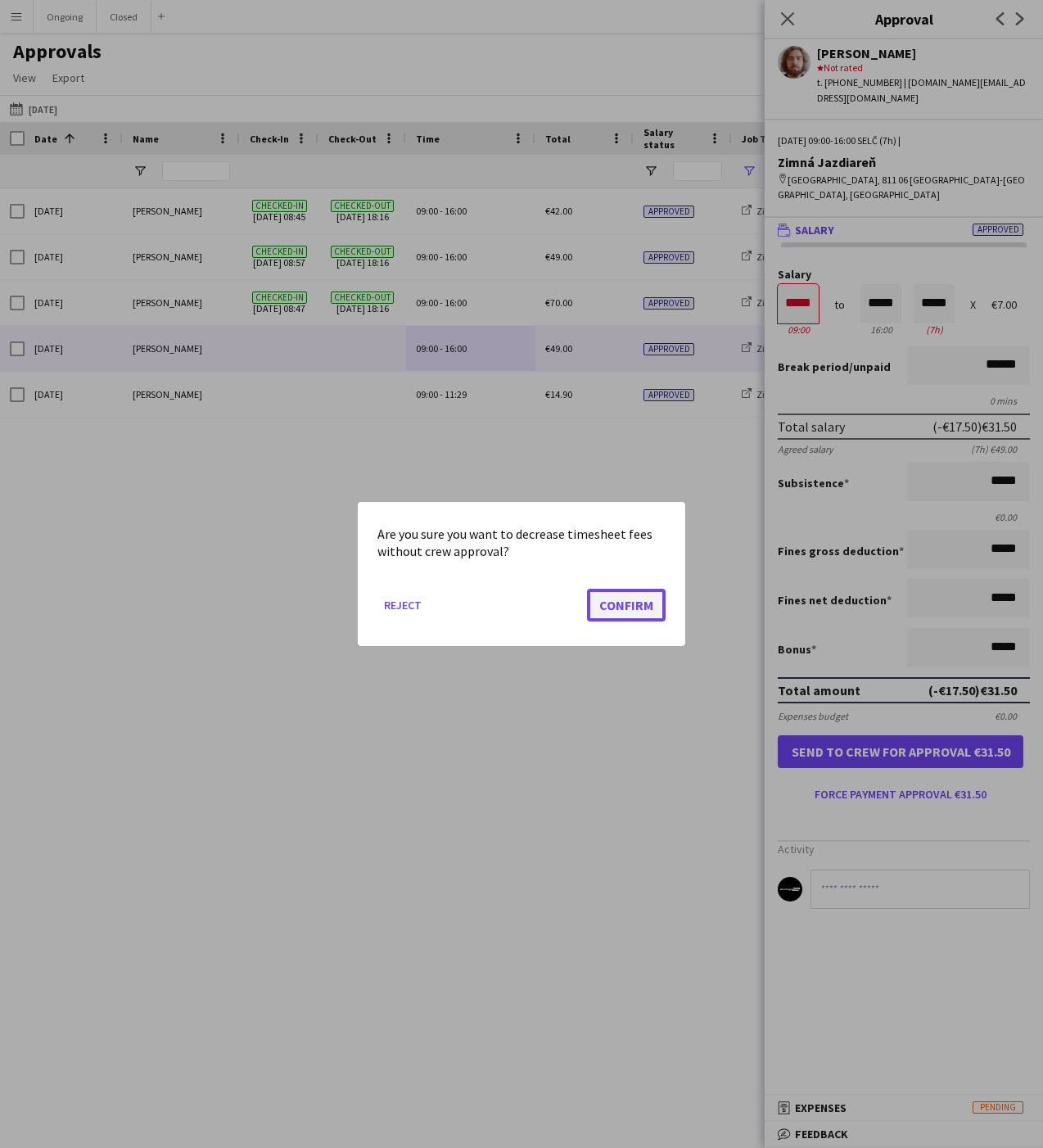
click at [648, 599] on button "Confirm" at bounding box center [626, 605] width 78 height 33
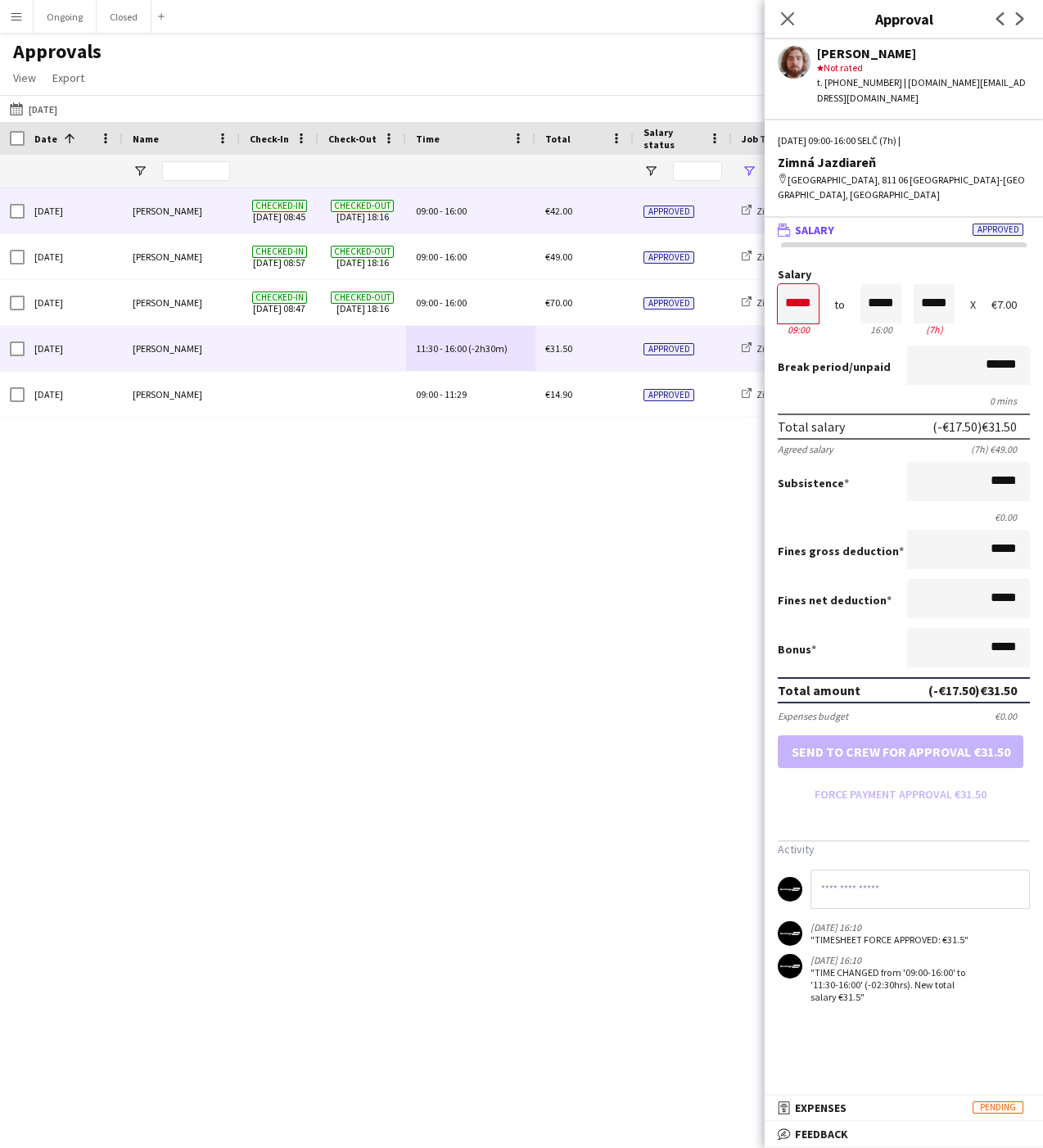
click at [447, 200] on div "09:00 - 16:00" at bounding box center [470, 210] width 129 height 45
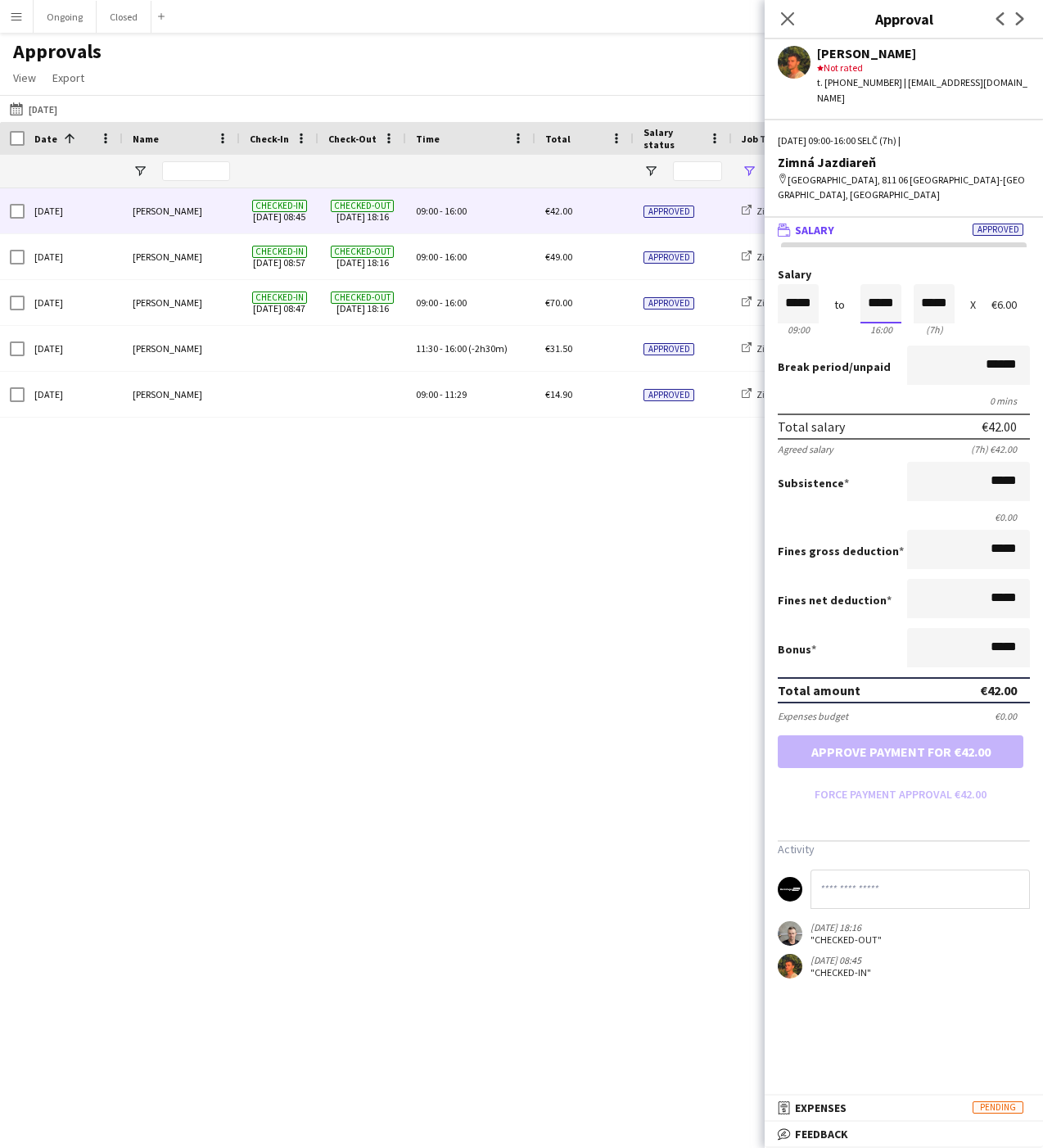
click at [890, 284] on input "*****" at bounding box center [880, 303] width 41 height 40
type input "*****"
click at [870, 268] on div at bounding box center [870, 276] width 20 height 17
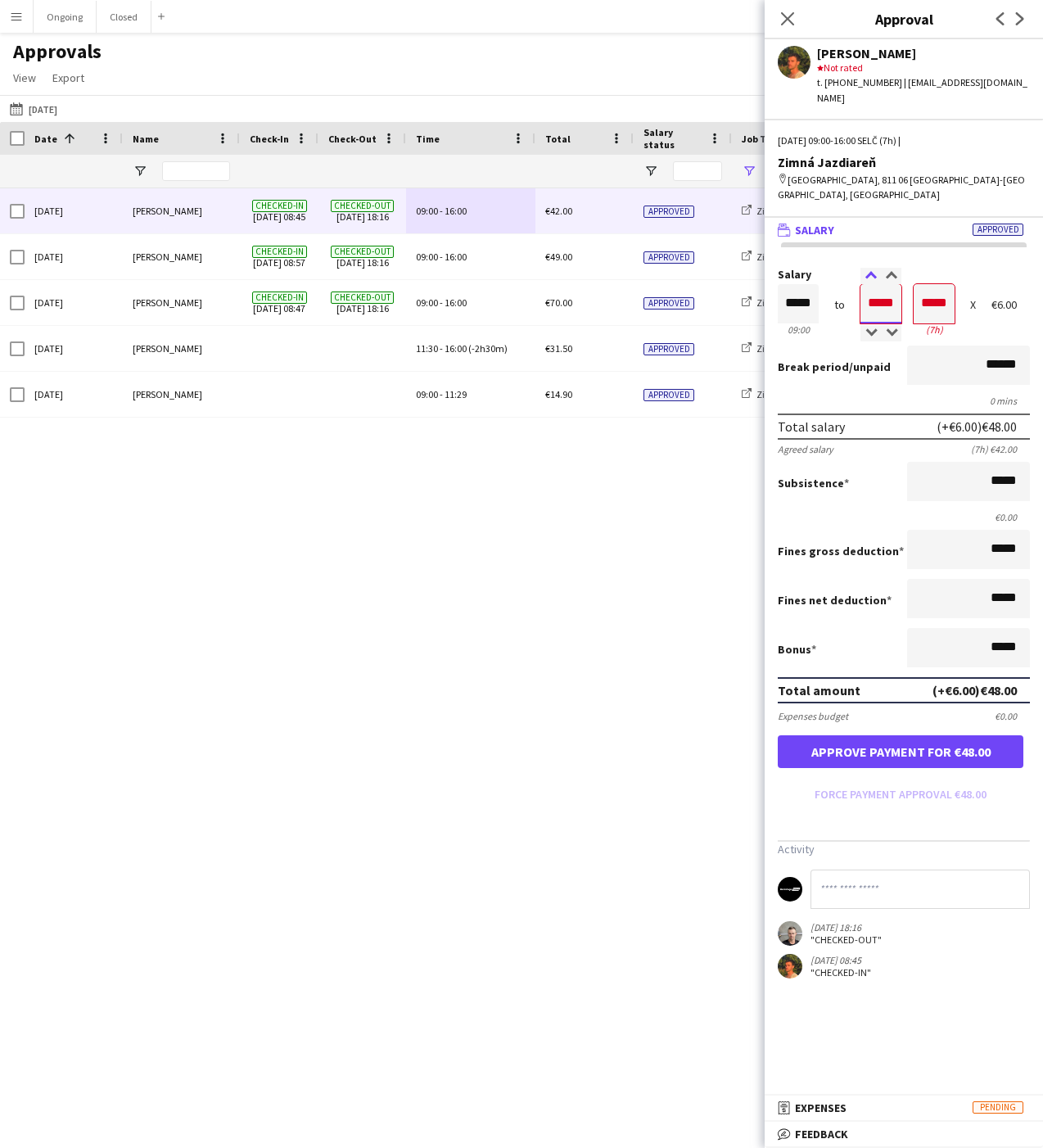
type input "*****"
click at [870, 268] on div at bounding box center [870, 276] width 20 height 17
type input "*****"
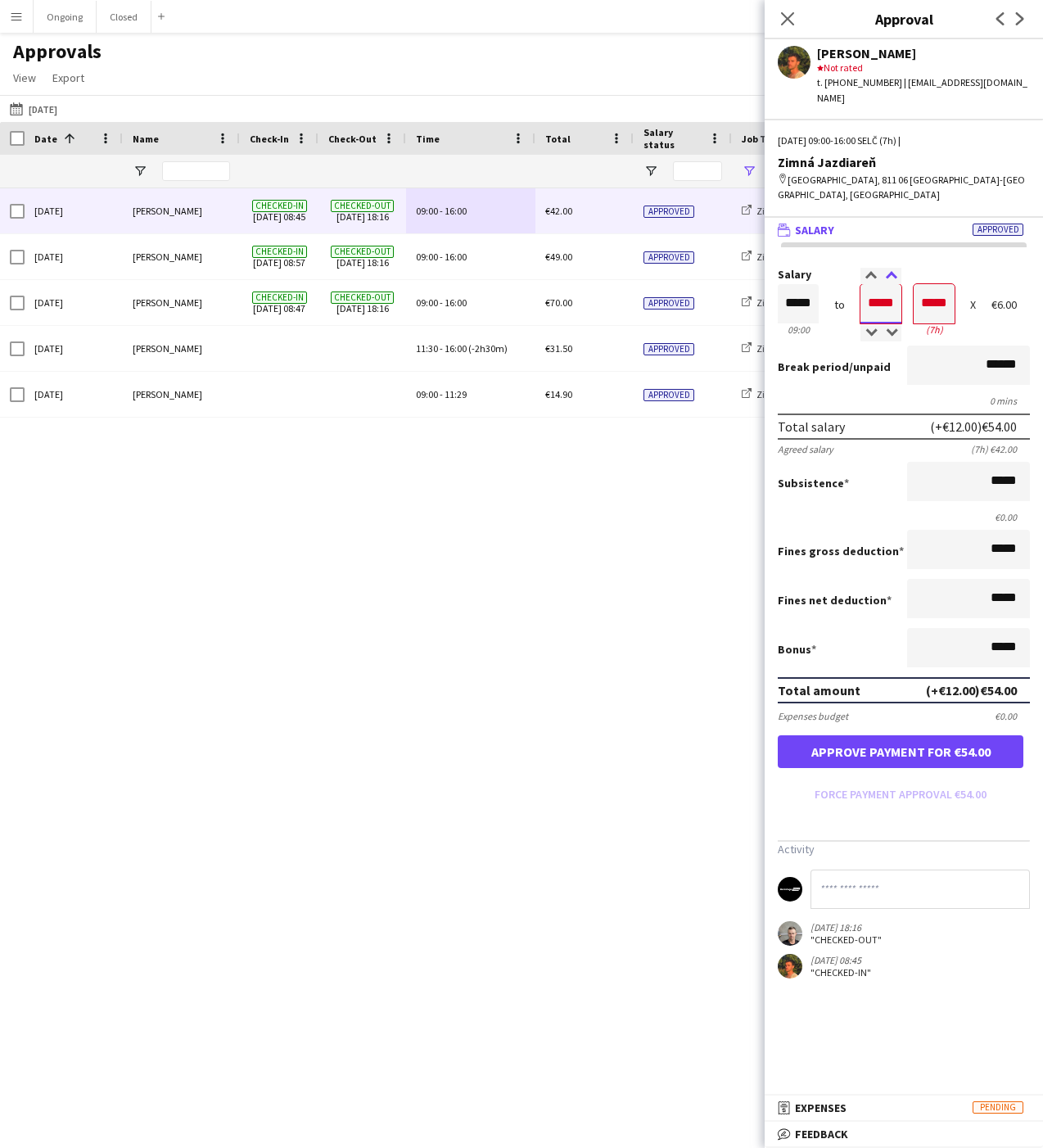
click at [888, 268] on div at bounding box center [890, 276] width 20 height 17
type input "*****"
click at [888, 268] on div at bounding box center [890, 276] width 20 height 17
click at [970, 345] on input "******" at bounding box center [968, 365] width 123 height 40
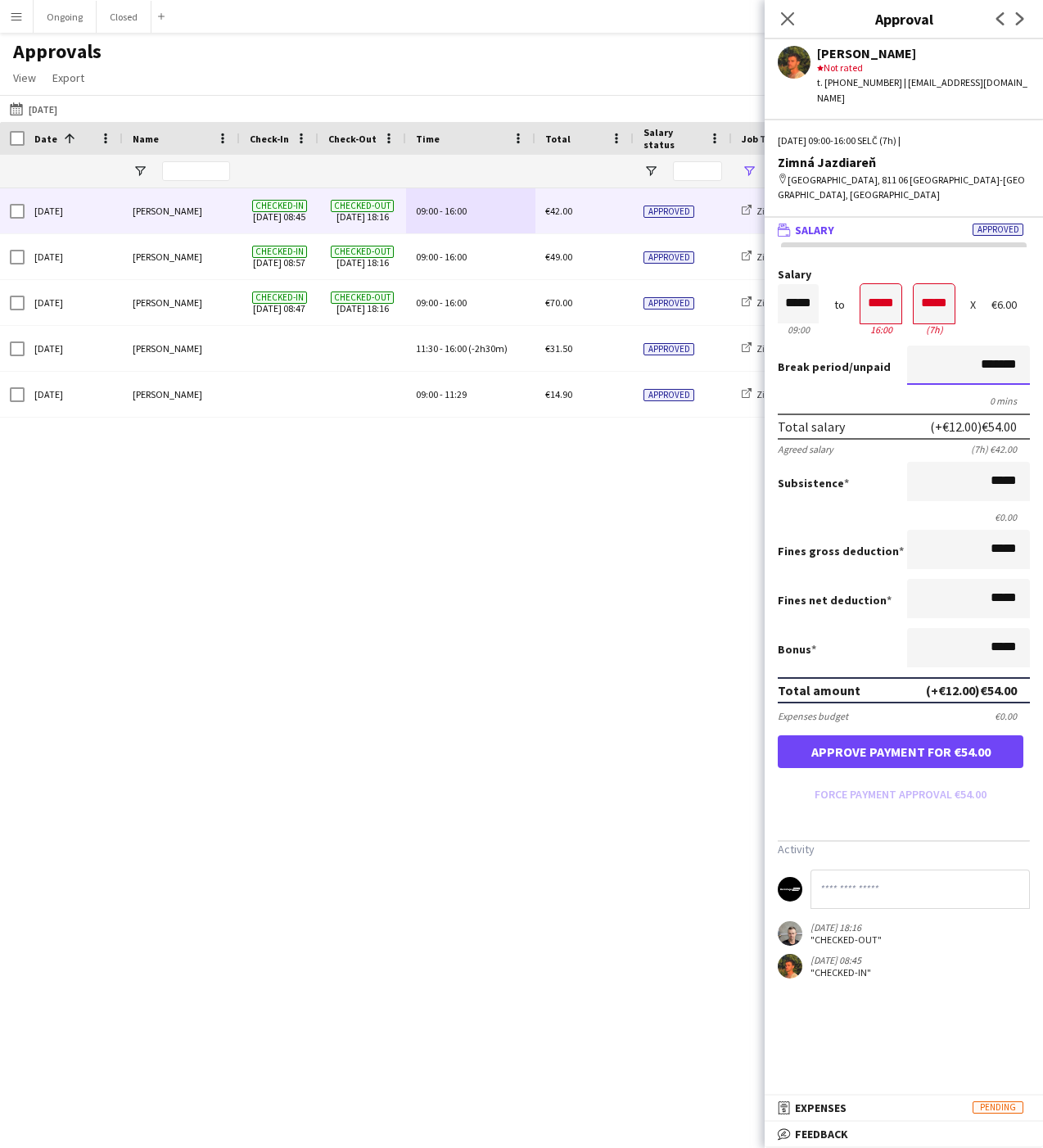
type input "*******"
click at [905, 735] on button "Approve payment for €54.00" at bounding box center [900, 751] width 245 height 33
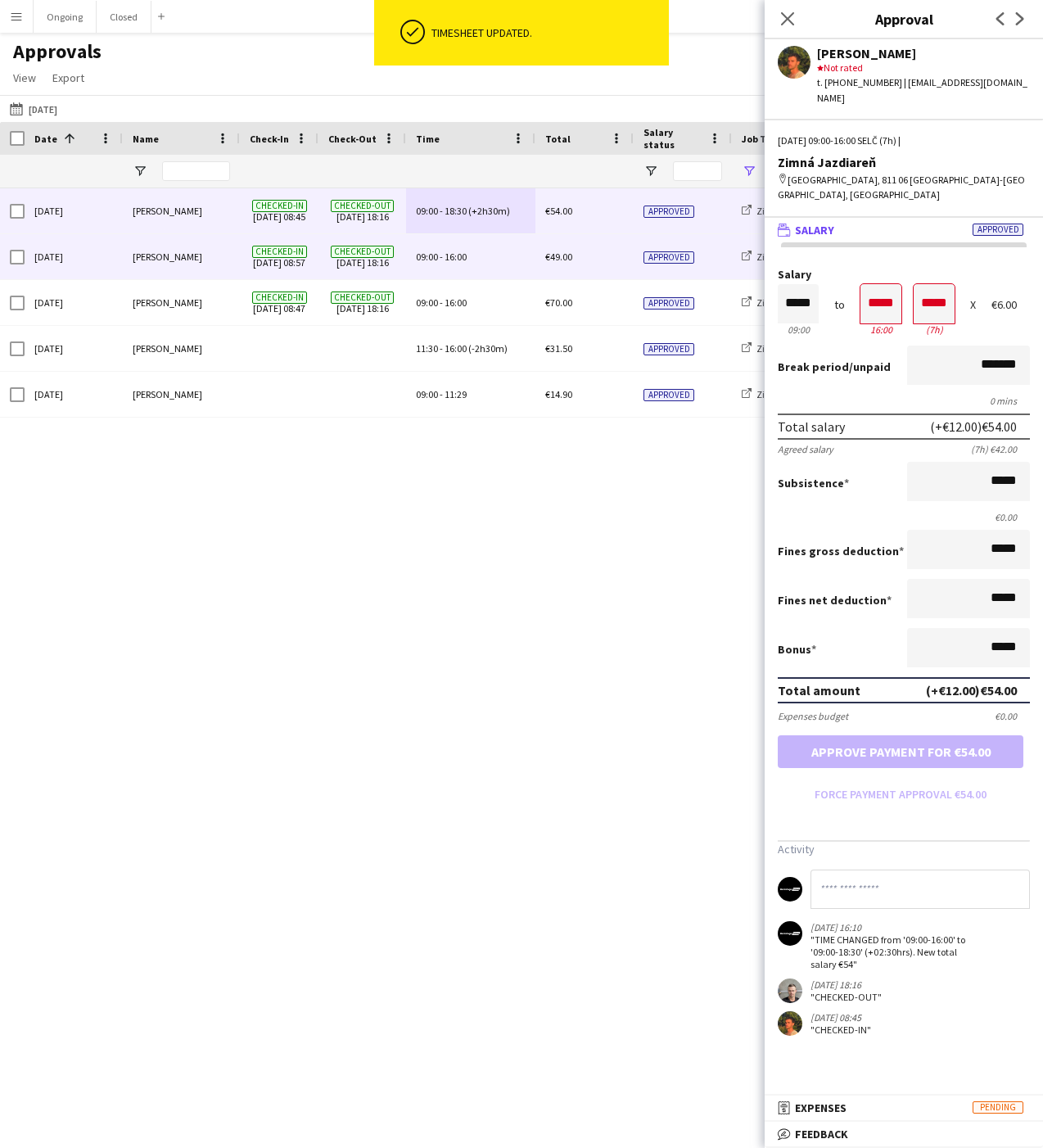
click at [442, 250] on div "09:00 - 16:00" at bounding box center [470, 256] width 129 height 45
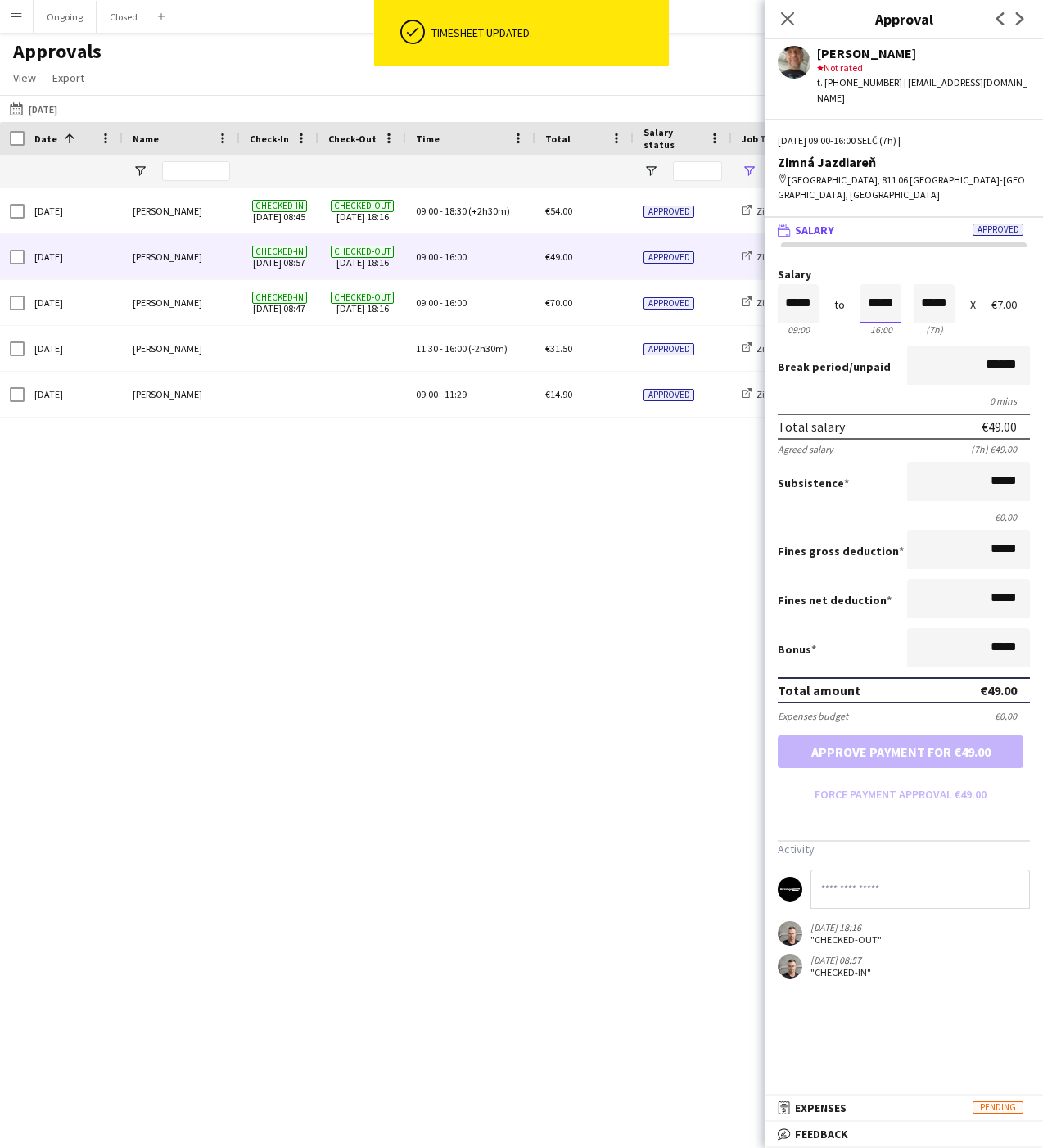
click at [872, 284] on input "*****" at bounding box center [880, 303] width 41 height 40
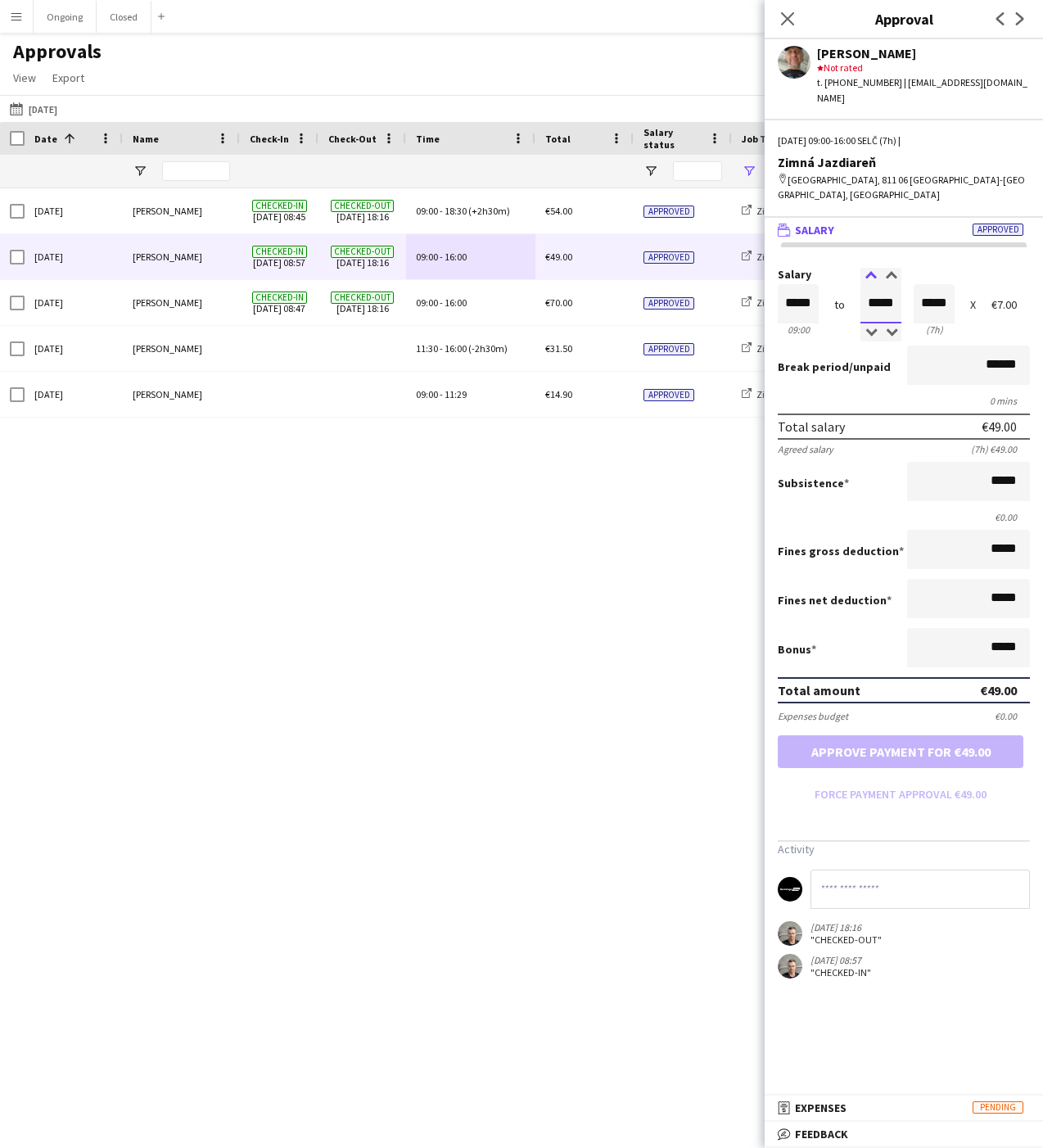
type input "*****"
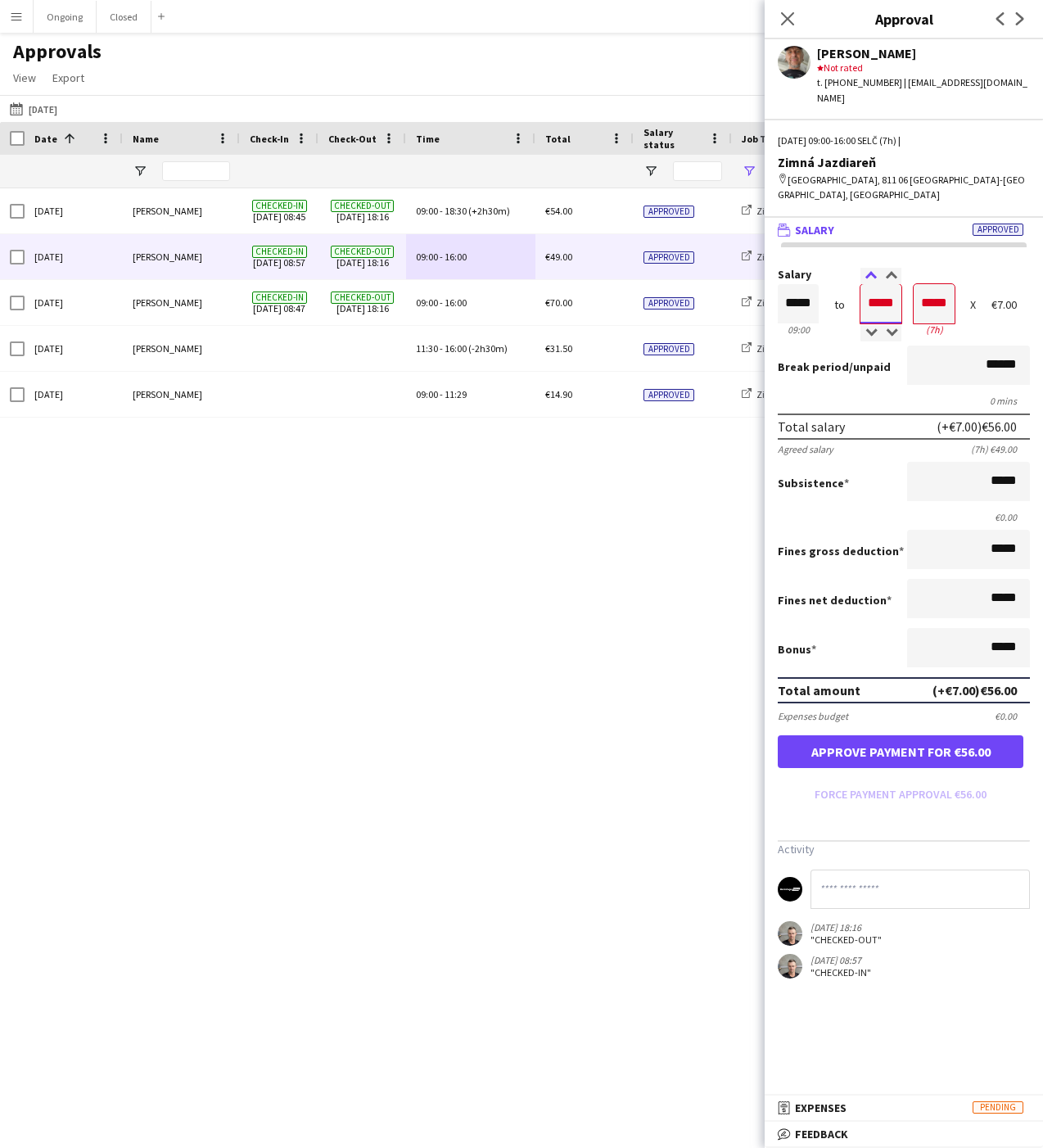
click at [867, 268] on div at bounding box center [870, 276] width 20 height 17
type input "*****"
click at [867, 268] on div at bounding box center [870, 276] width 20 height 17
type input "*****"
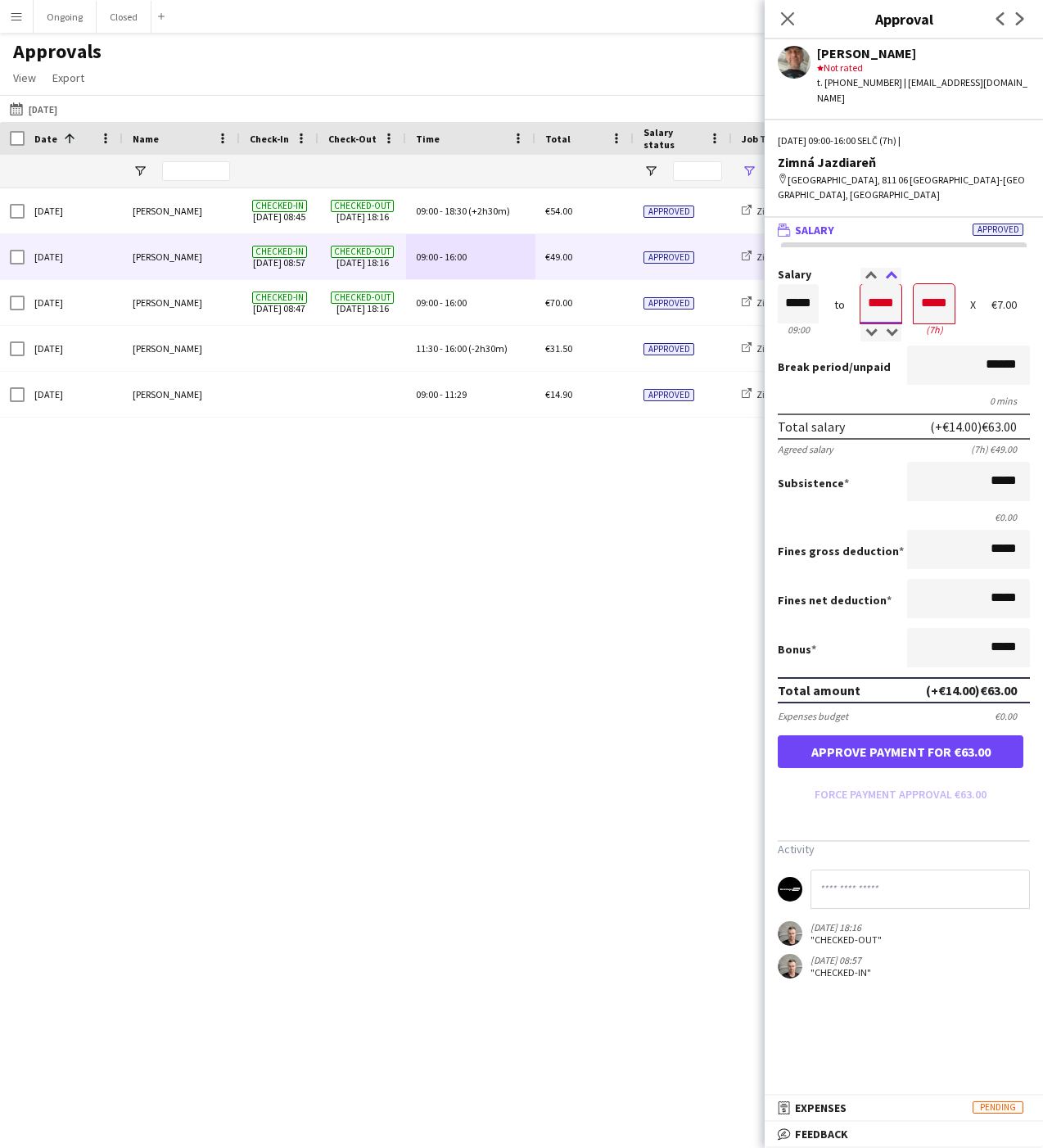
type input "*****"
click at [892, 268] on div at bounding box center [890, 276] width 20 height 17
type input "*****"
click at [892, 268] on div at bounding box center [890, 276] width 20 height 17
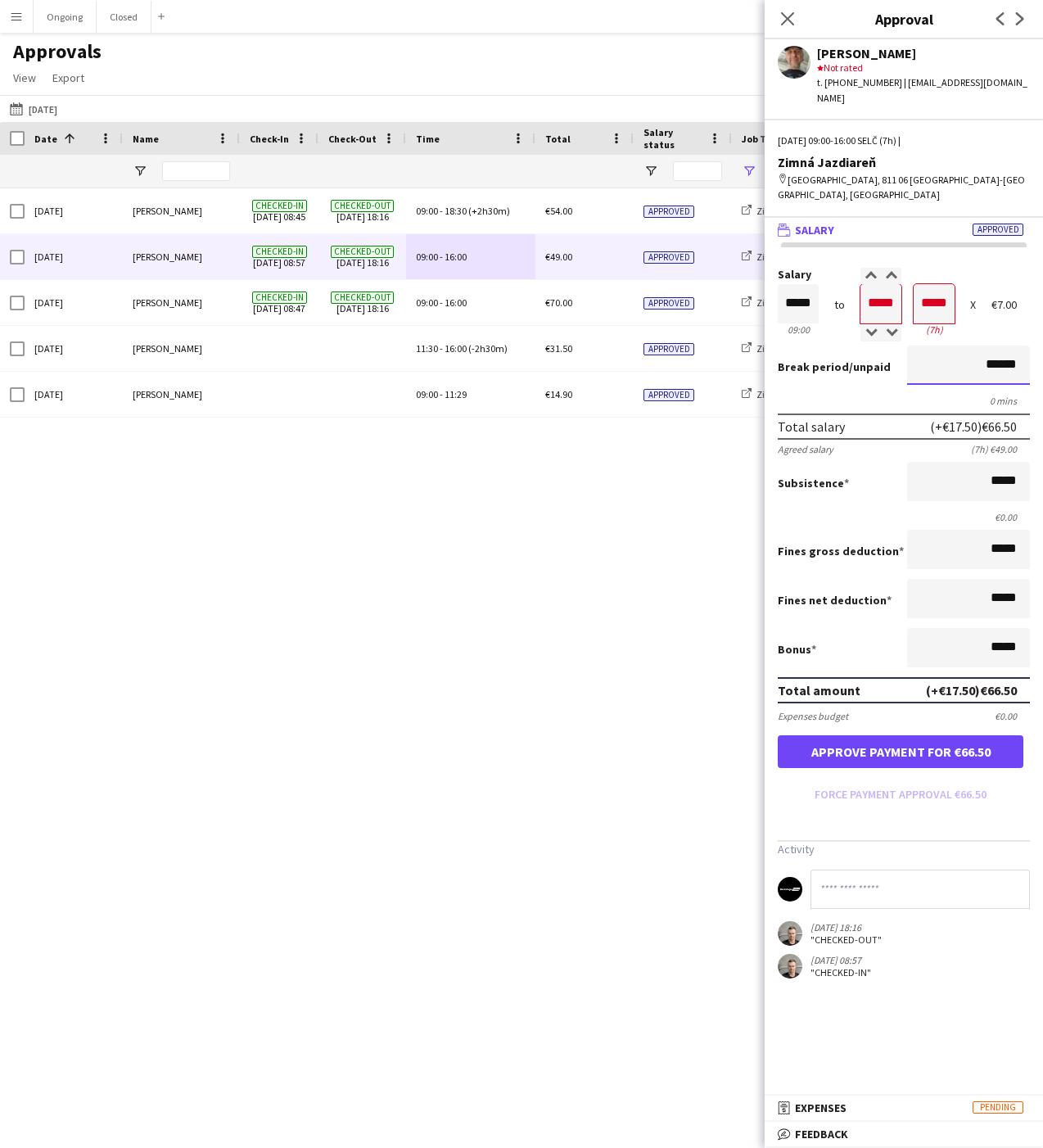
click at [950, 345] on input "******" at bounding box center [968, 365] width 123 height 40
type input "*******"
click at [875, 735] on button "Approve payment for €63.00" at bounding box center [900, 751] width 245 height 33
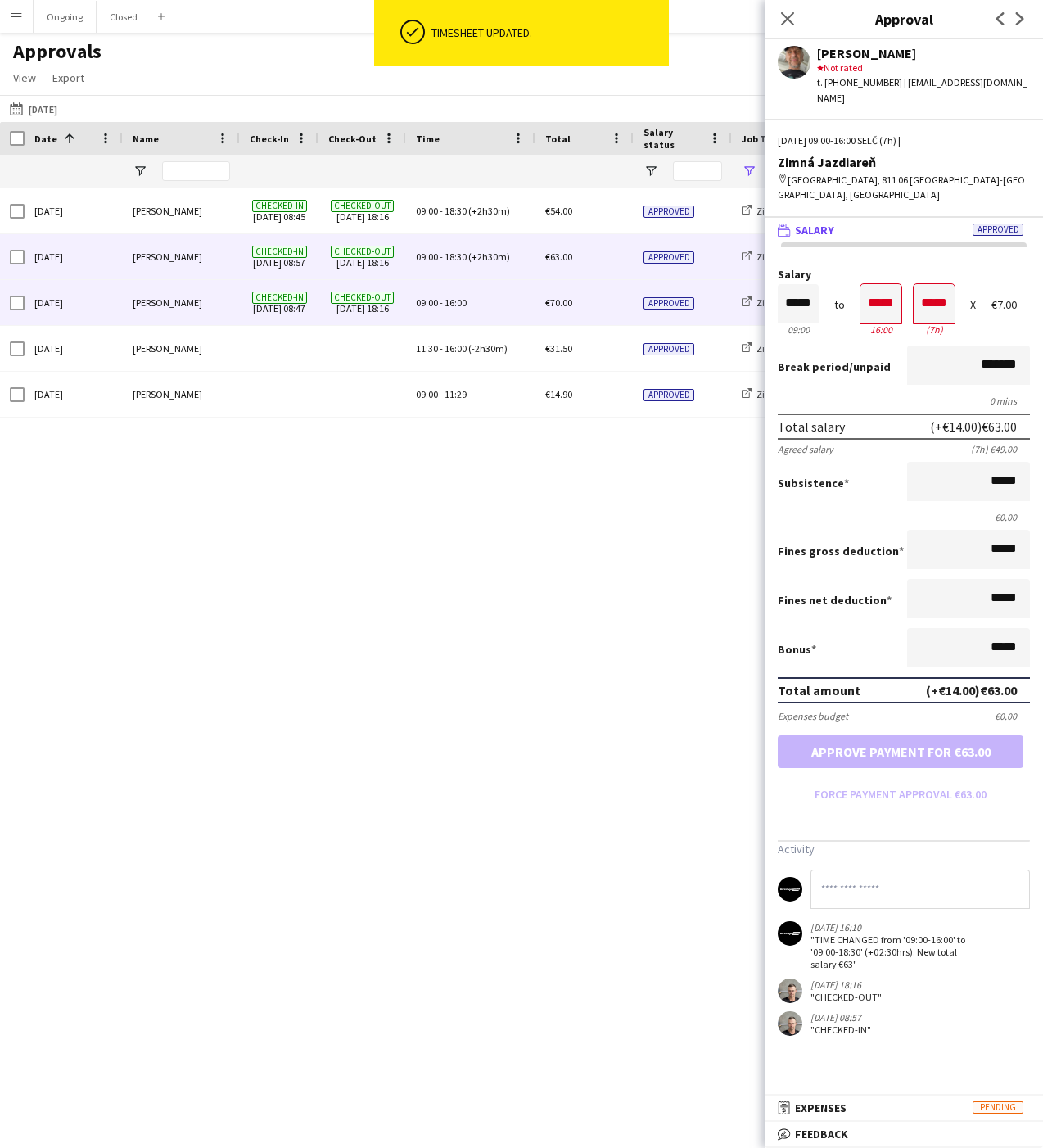
click at [460, 308] on span "16:00" at bounding box center [455, 302] width 22 height 12
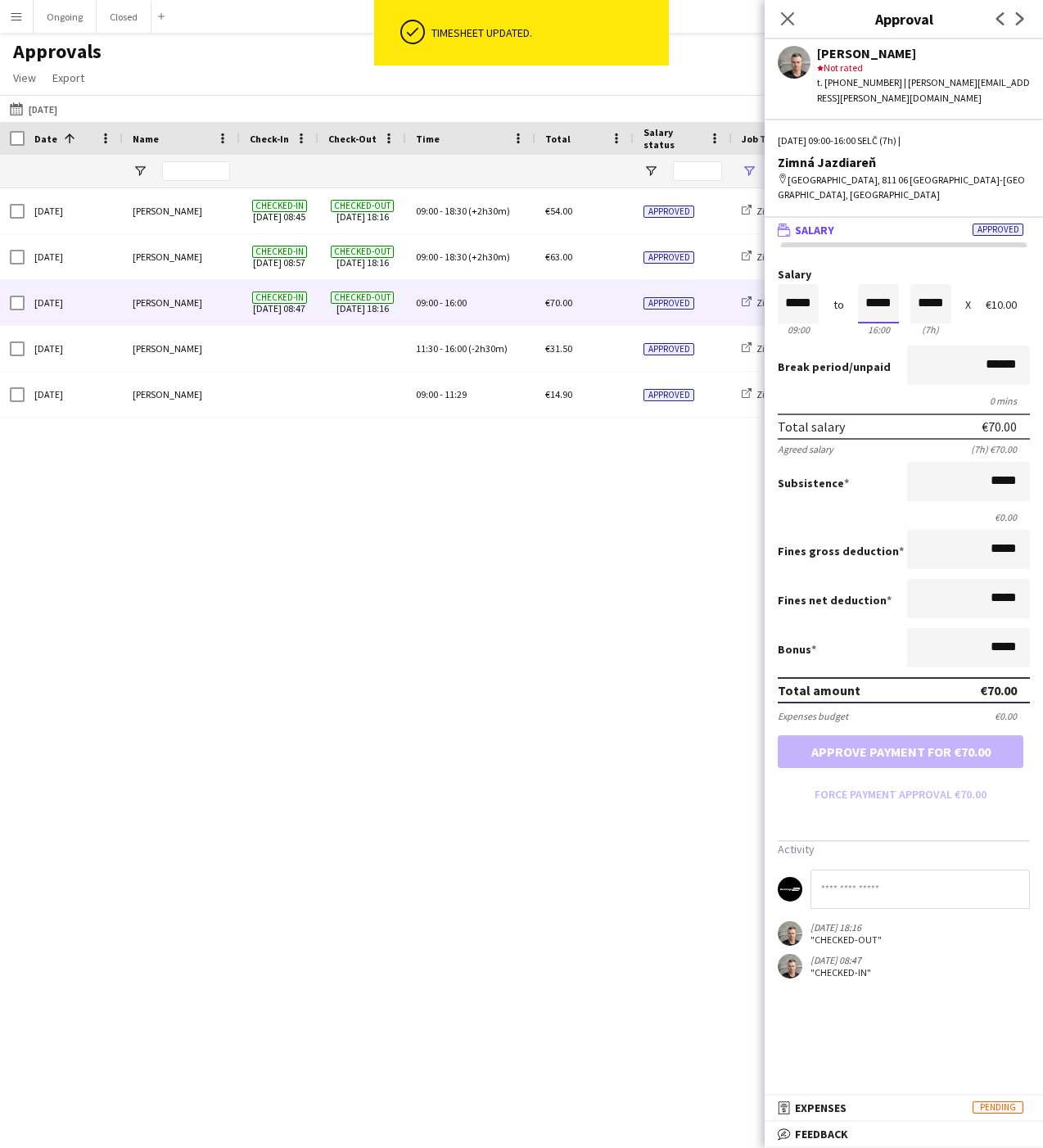
click at [868, 284] on input "*****" at bounding box center [878, 303] width 41 height 40
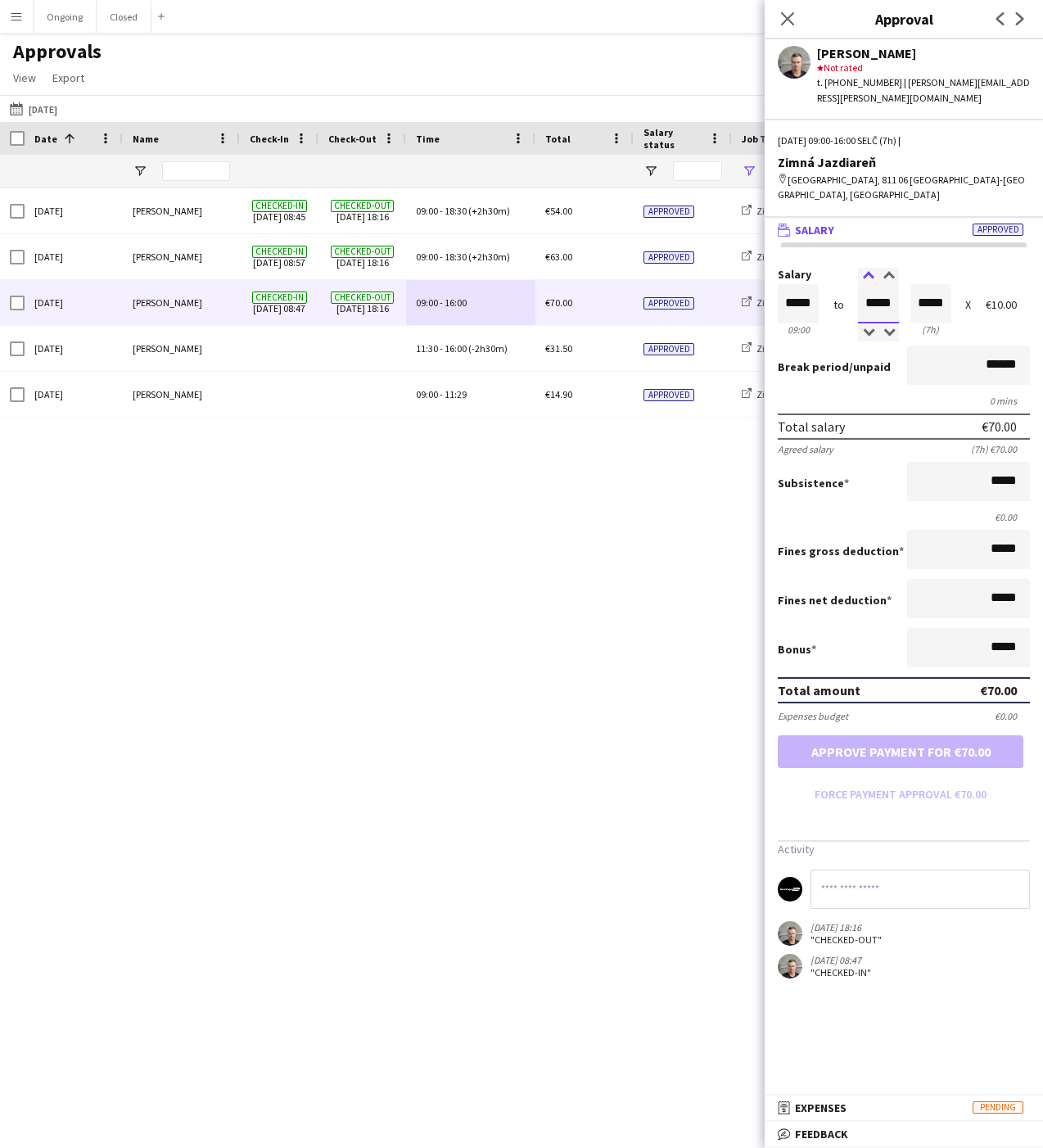
type input "*****"
click at [870, 268] on div at bounding box center [867, 276] width 20 height 17
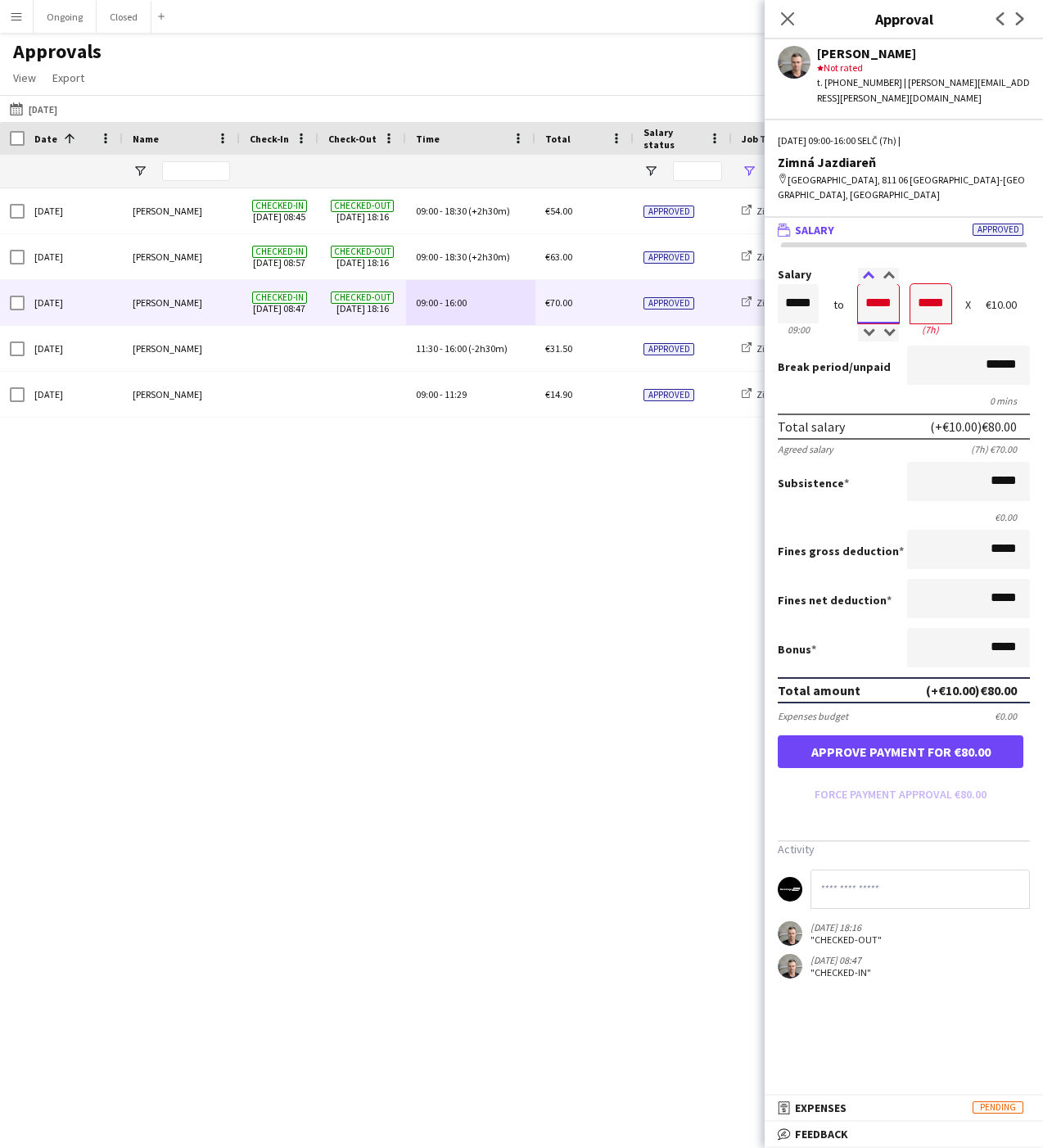
type input "*****"
click at [870, 268] on div at bounding box center [867, 276] width 20 height 17
type input "*****"
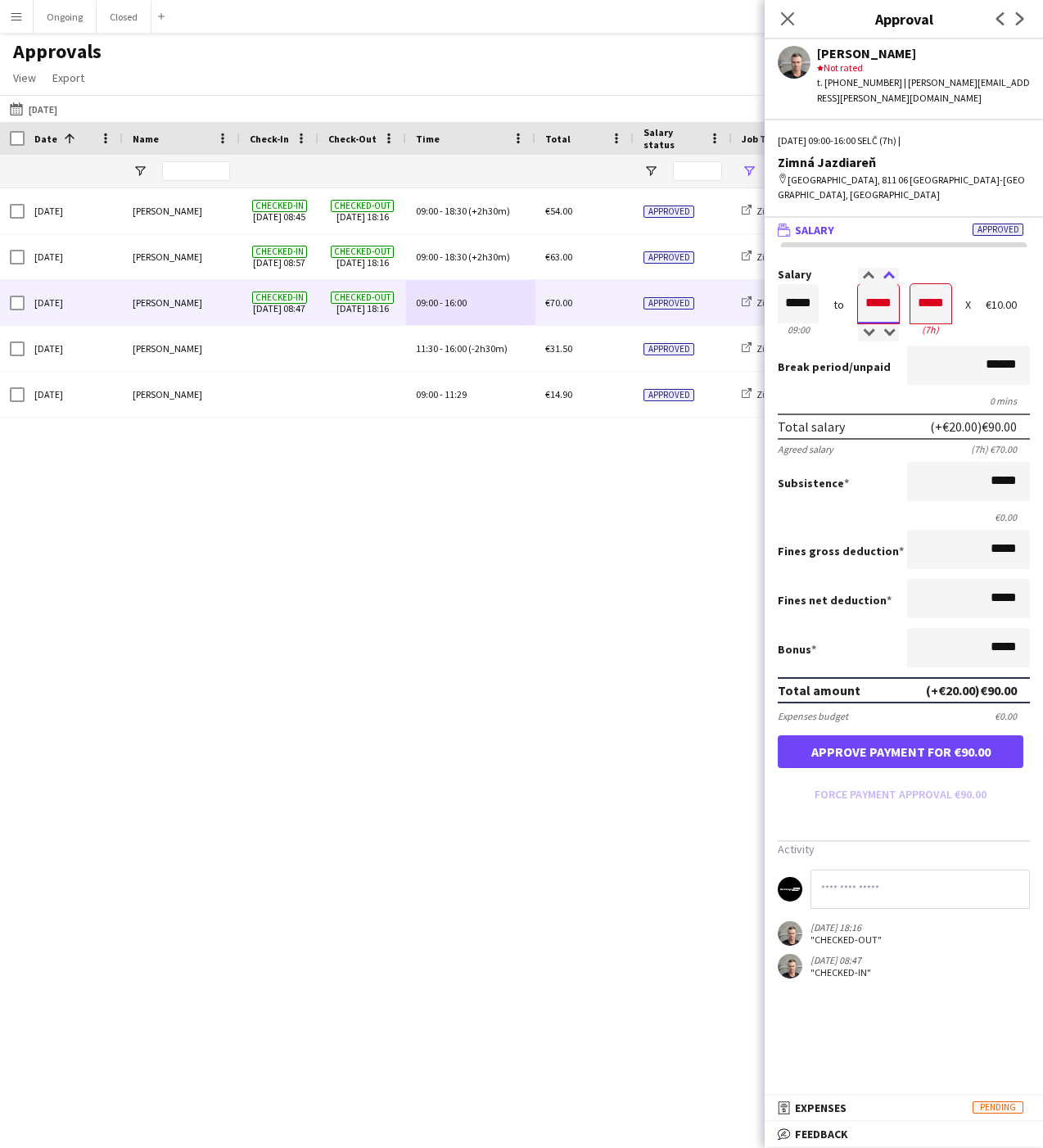
click at [886, 268] on div at bounding box center [887, 276] width 20 height 17
type input "*****"
click at [886, 268] on div at bounding box center [887, 276] width 20 height 17
click at [948, 345] on input "******" at bounding box center [968, 365] width 123 height 40
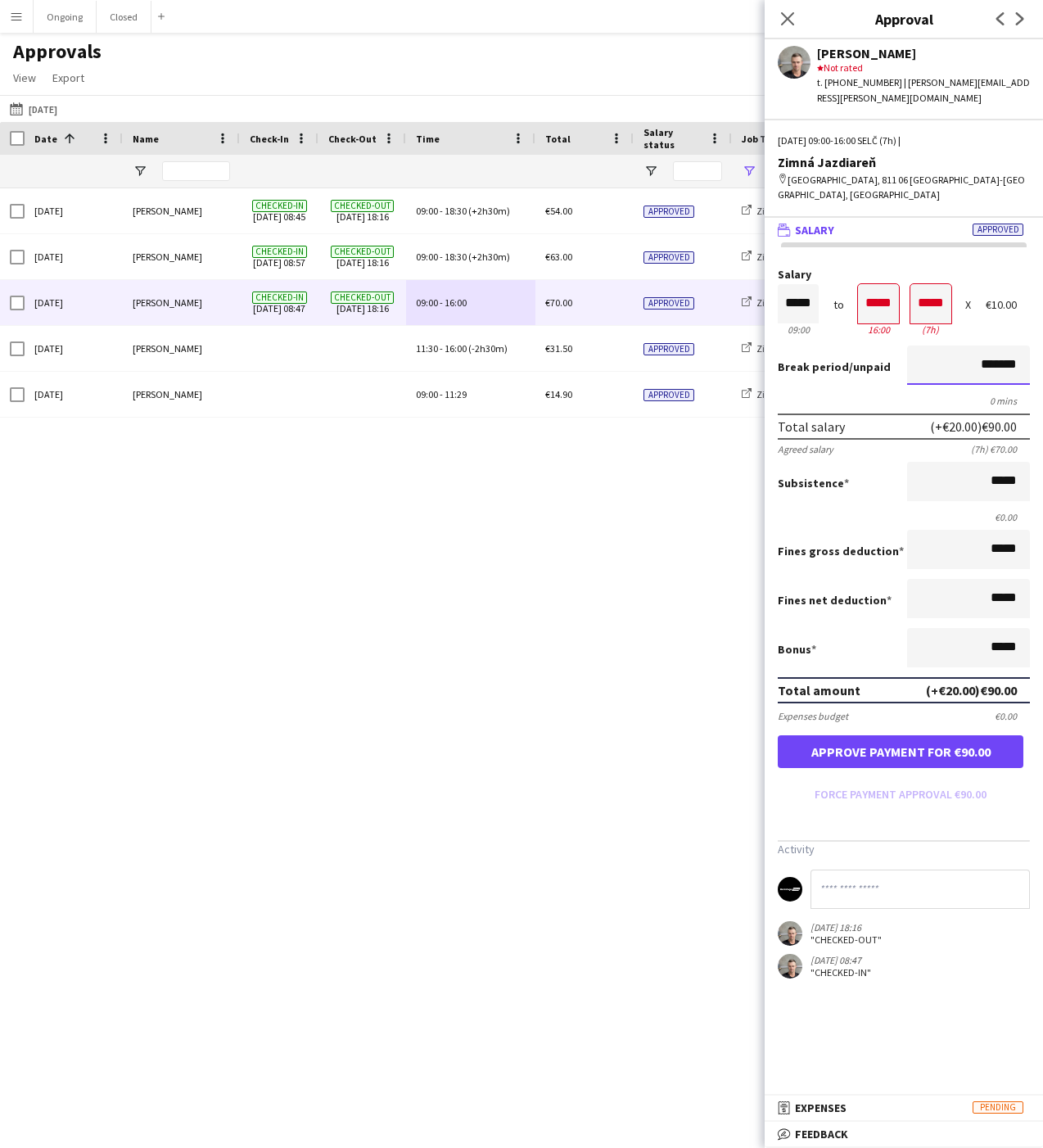
type input "*******"
click at [872, 735] on button "Approve payment for €90.00" at bounding box center [900, 751] width 245 height 33
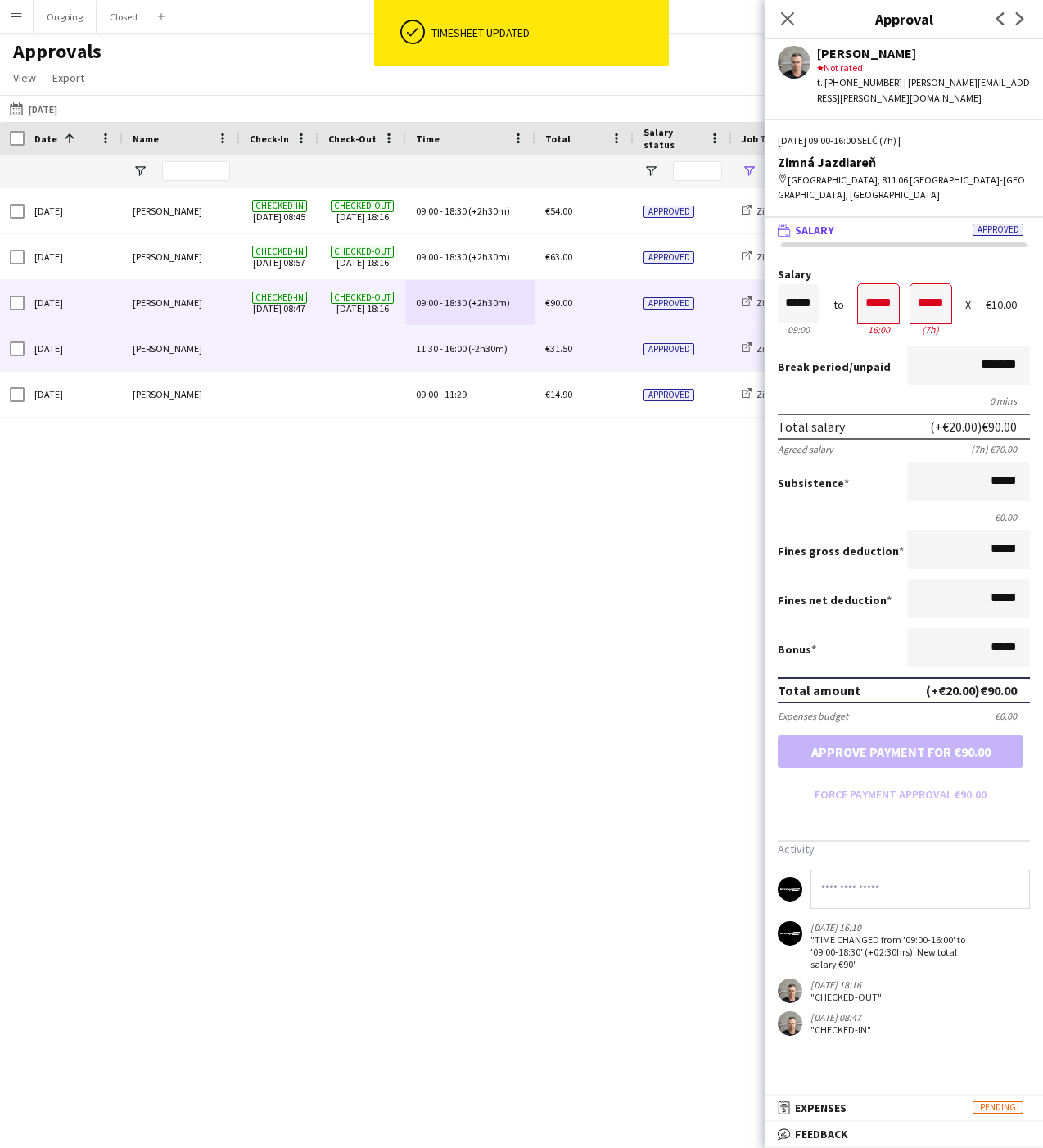
click at [467, 354] on span "11:30 - 16:00 (-2h30m)" at bounding box center [461, 348] width 91 height 12
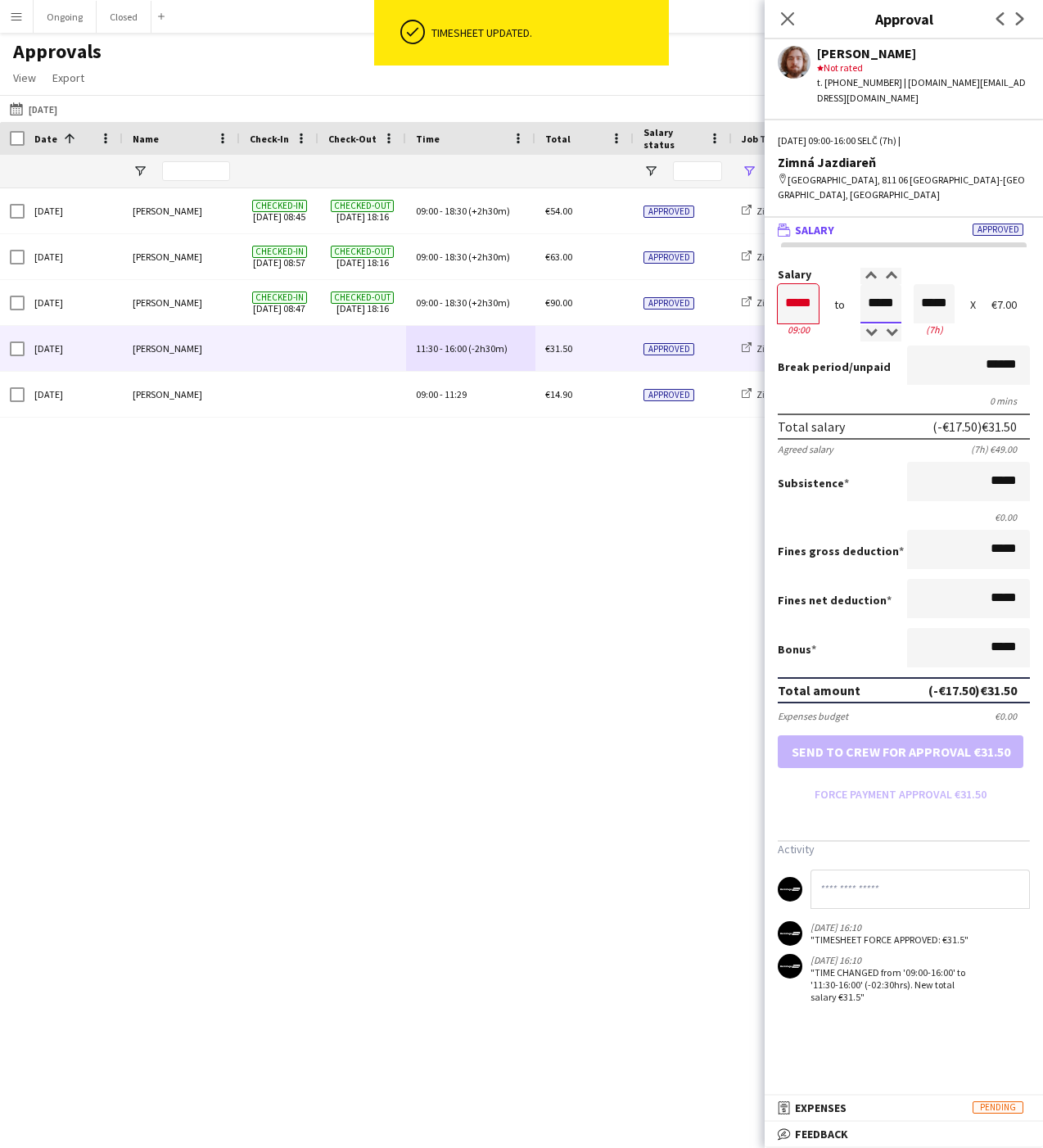
click at [891, 284] on input "*****" at bounding box center [880, 303] width 41 height 40
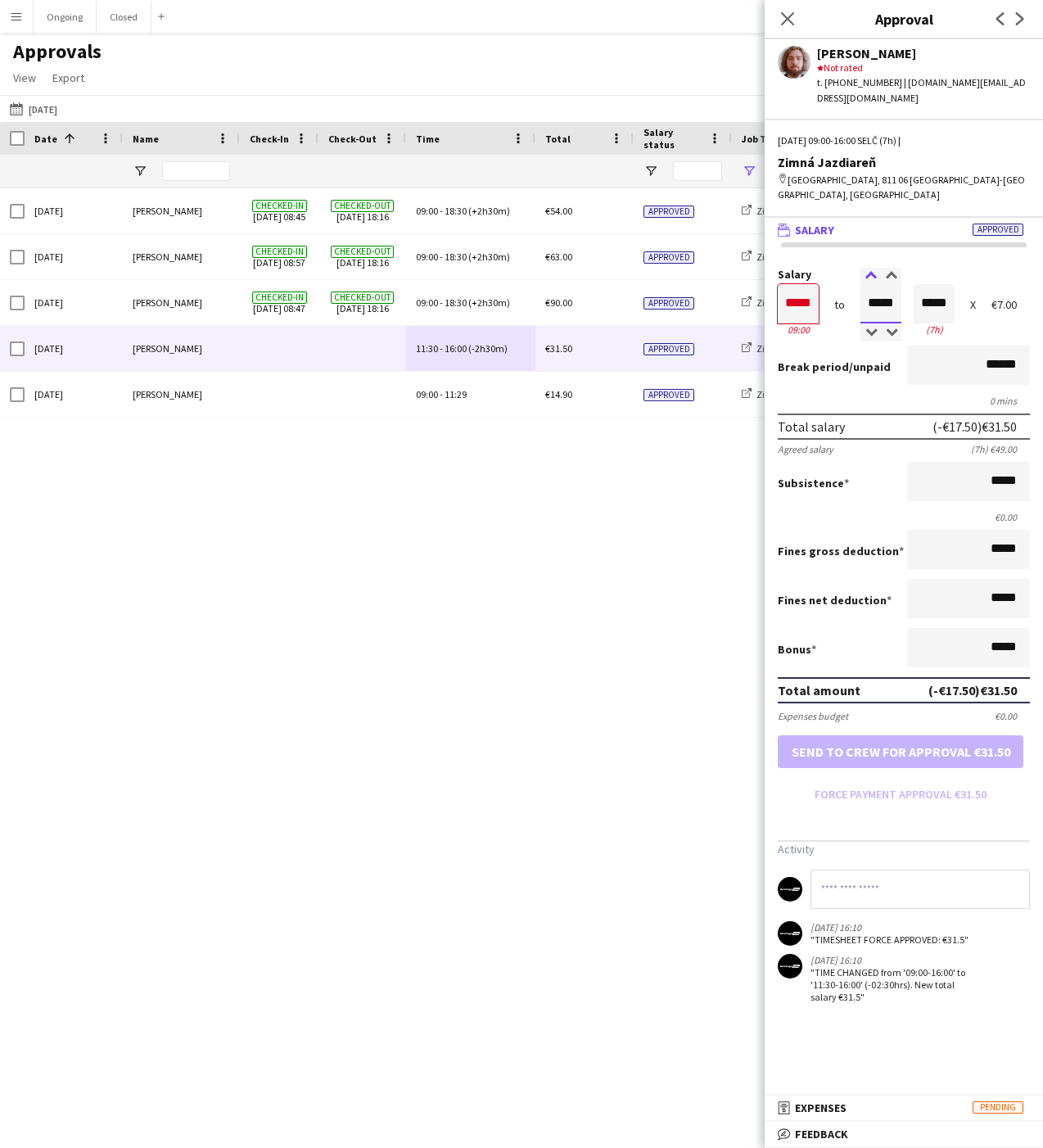
type input "*****"
click at [873, 268] on div at bounding box center [870, 276] width 20 height 17
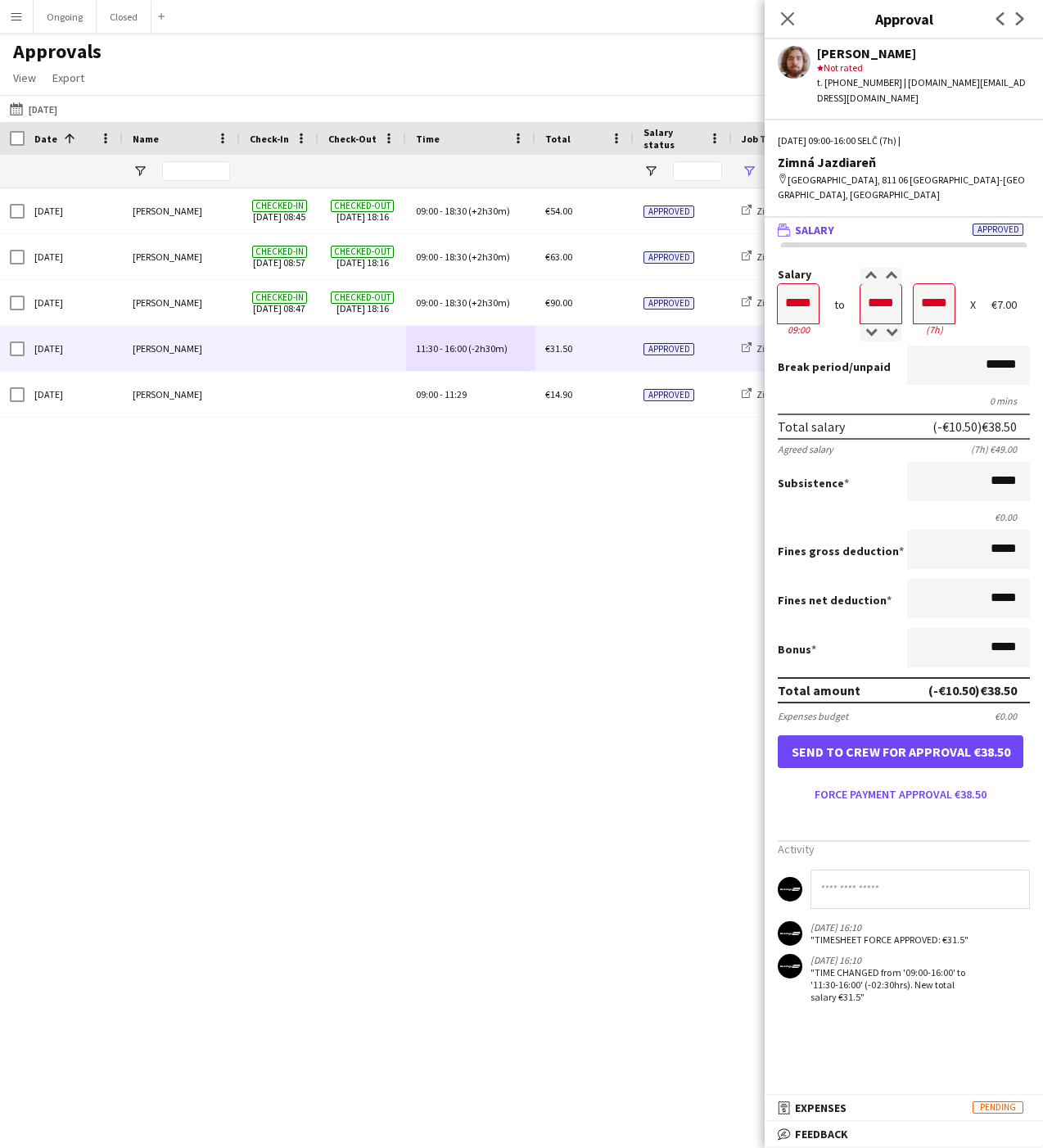
click at [888, 243] on div "Salary ***** 09:00 to ***** 16:00 ***** (7h) X €7.00 Break period /unpaid *****…" at bounding box center [903, 633] width 279 height 781
click at [860, 284] on input "*****" at bounding box center [880, 303] width 41 height 40
type input "*****"
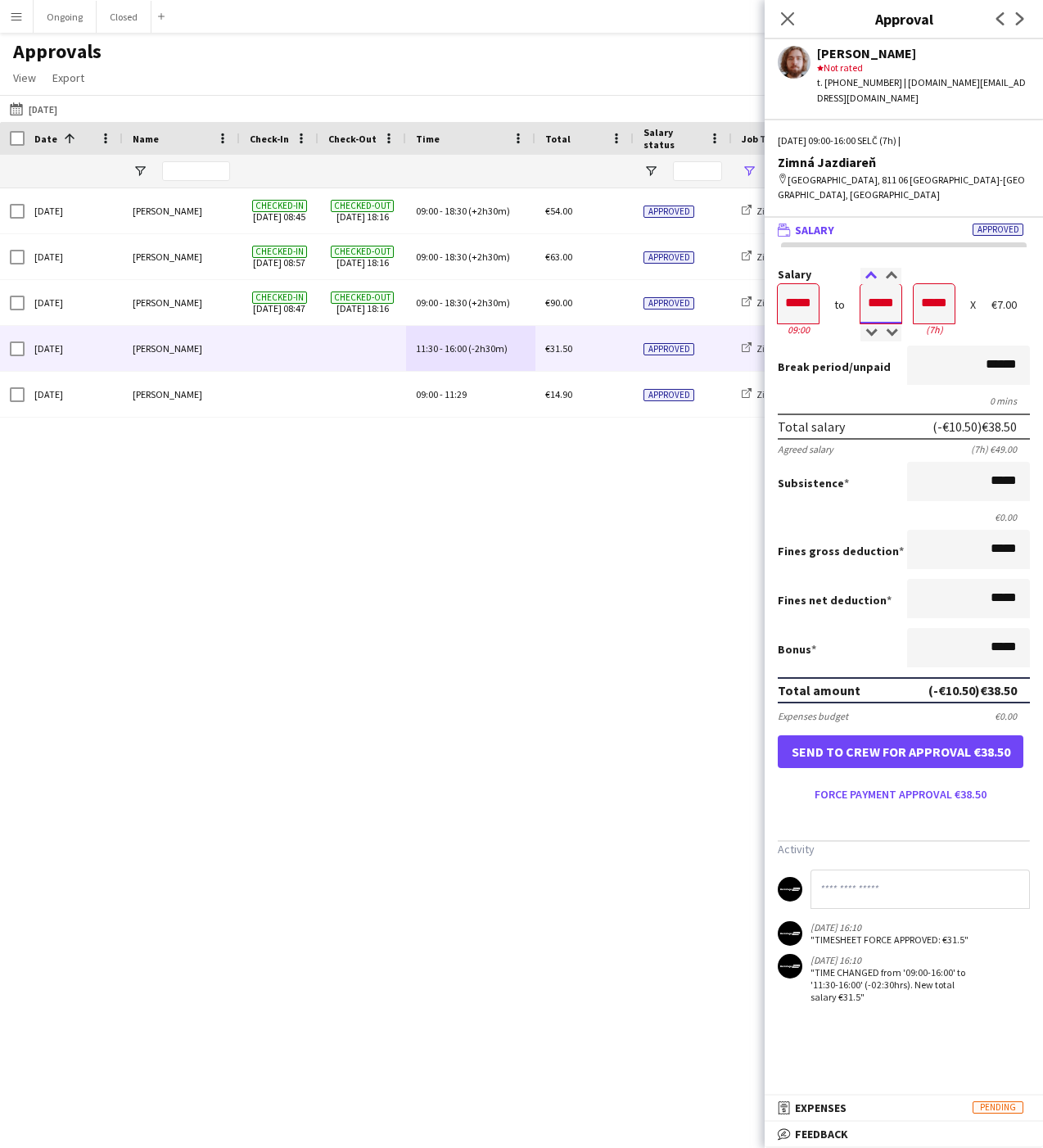
click at [865, 268] on div at bounding box center [870, 276] width 20 height 17
type input "*****"
click at [890, 268] on div at bounding box center [890, 276] width 20 height 17
type input "*****"
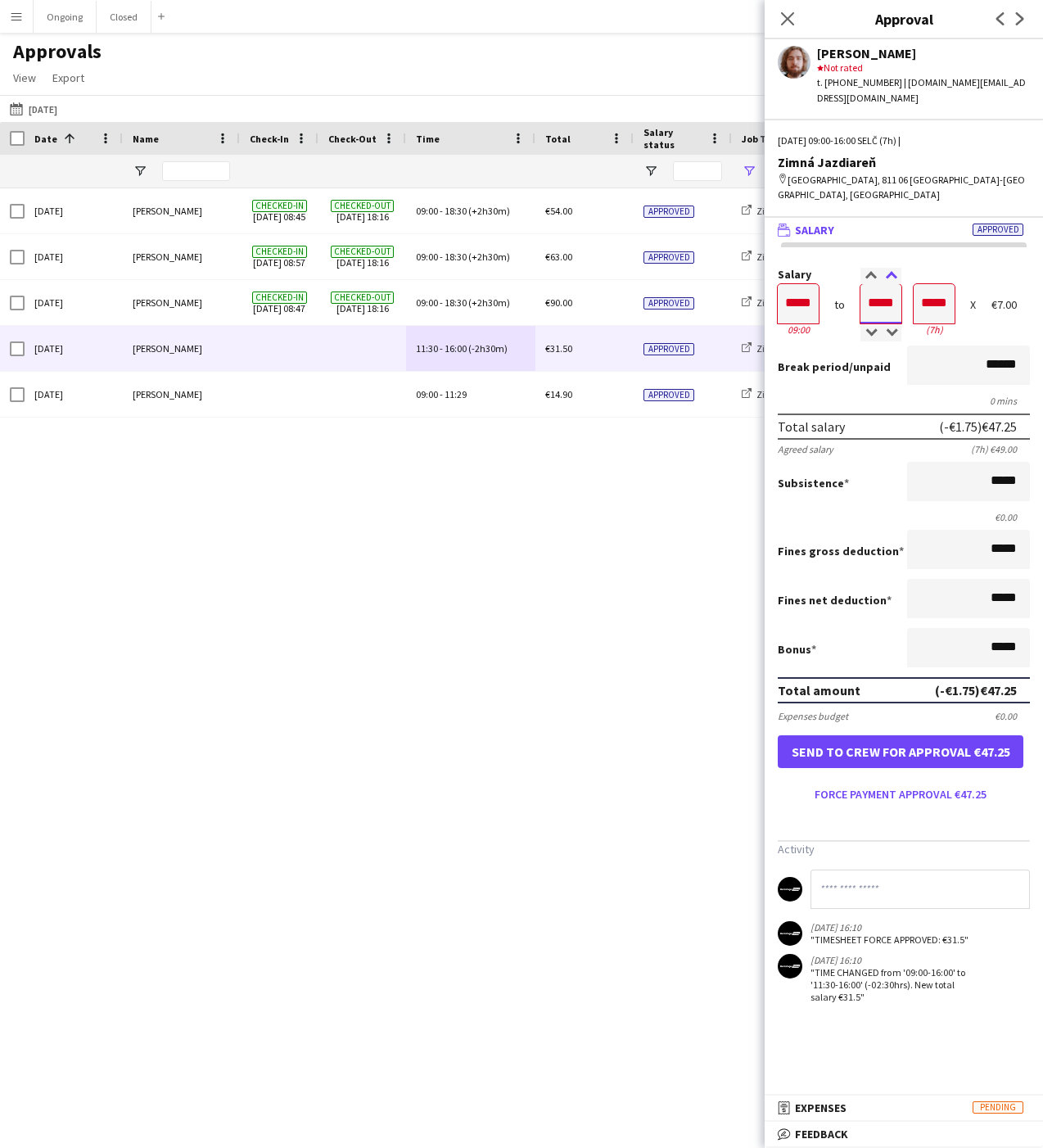
type input "*****"
click at [890, 268] on div at bounding box center [890, 276] width 20 height 17
click at [966, 345] on input "******" at bounding box center [968, 365] width 123 height 40
click at [967, 345] on input "******" at bounding box center [968, 365] width 123 height 40
type input "*******"
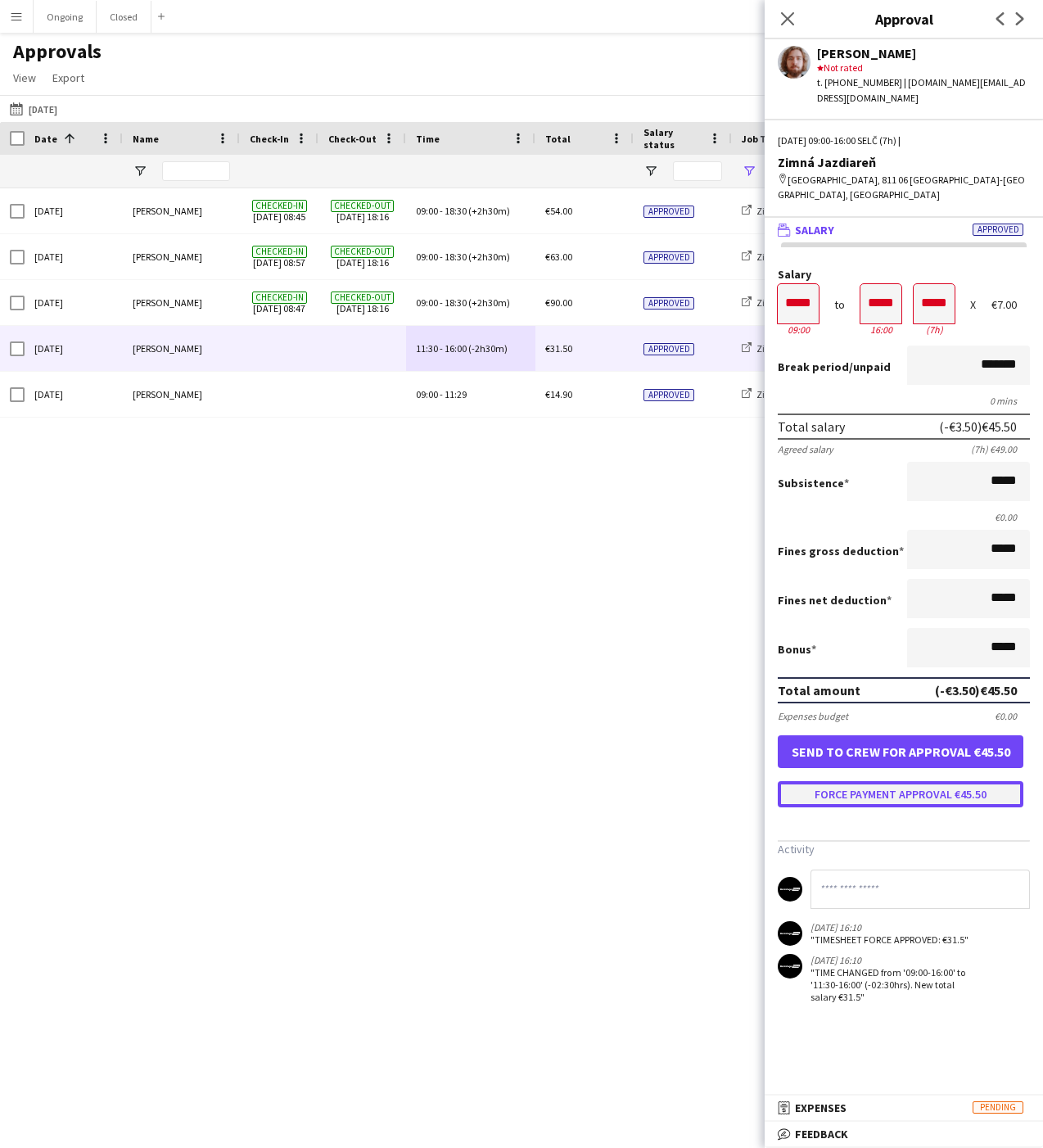
click at [861, 781] on button "Force payment approval €45.50" at bounding box center [900, 795] width 245 height 26
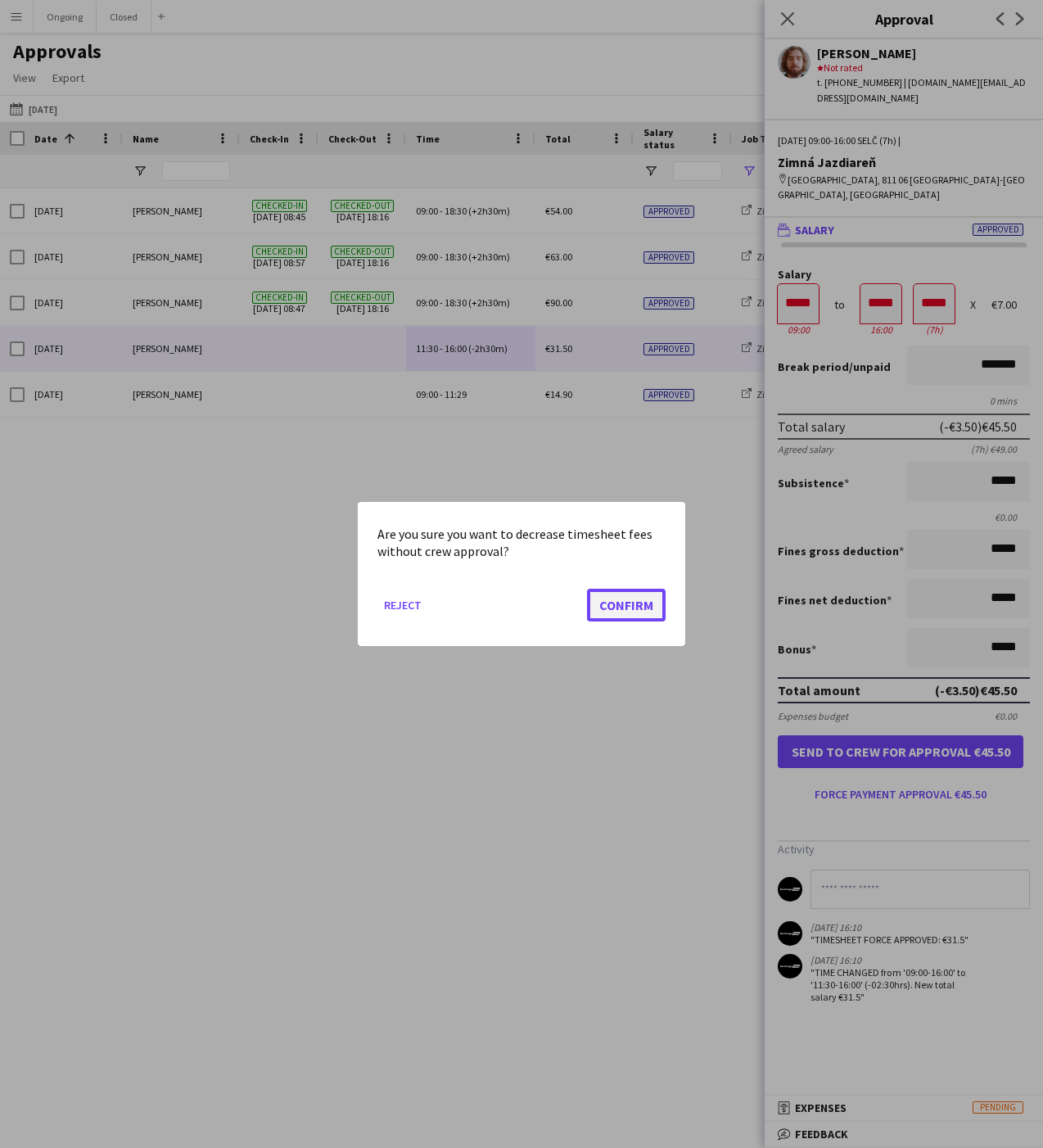
click at [636, 606] on button "Confirm" at bounding box center [626, 605] width 78 height 33
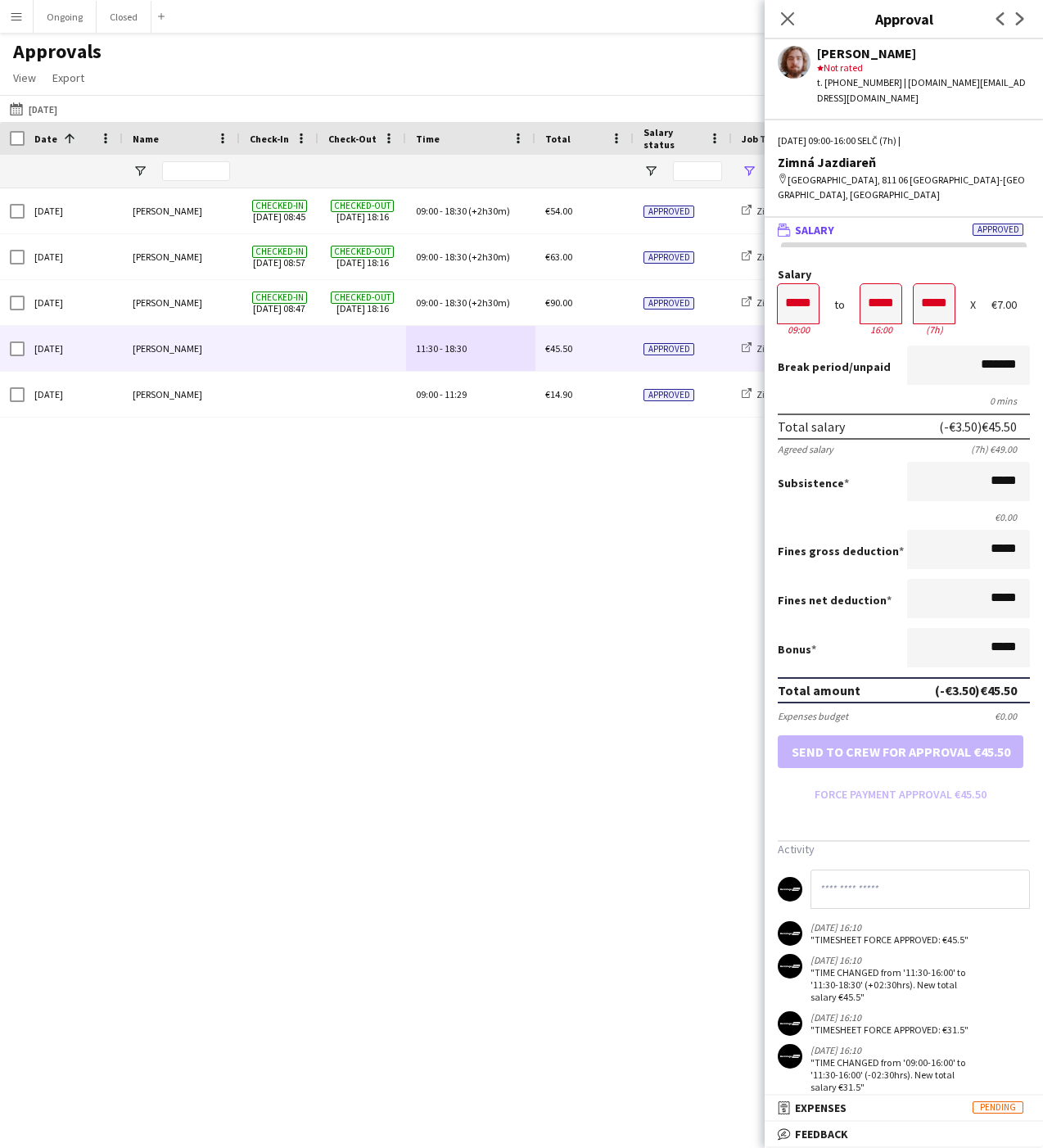
click at [558, 472] on div "Sun, 21 Sep 2025 Martin Kanát Checked-in 21-09-2025 08:45 Checked-out 21-09-202…" at bounding box center [521, 653] width 1043 height 931
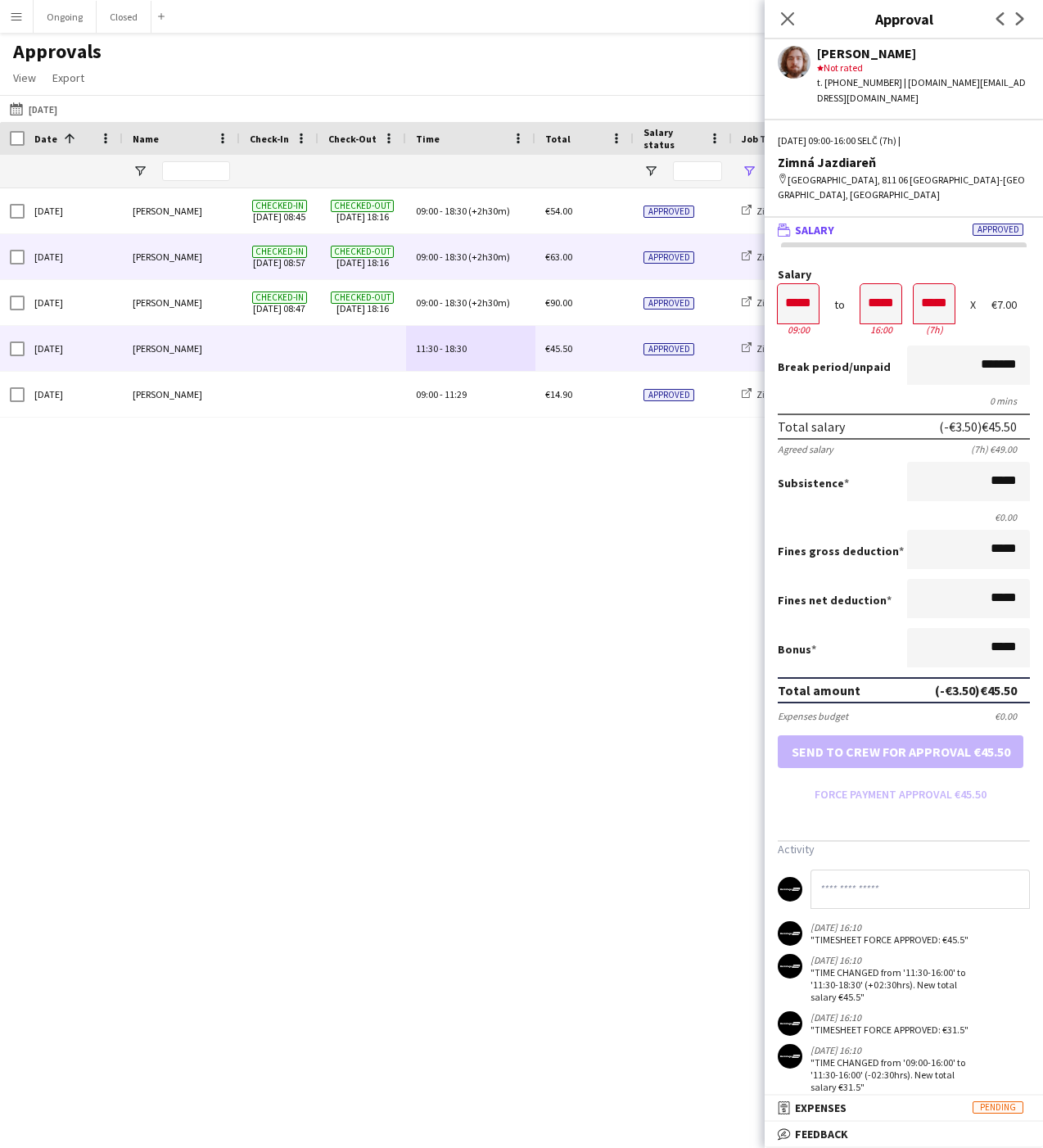
click at [481, 222] on div "09:00 - 18:30 (+2h30m)" at bounding box center [470, 210] width 129 height 45
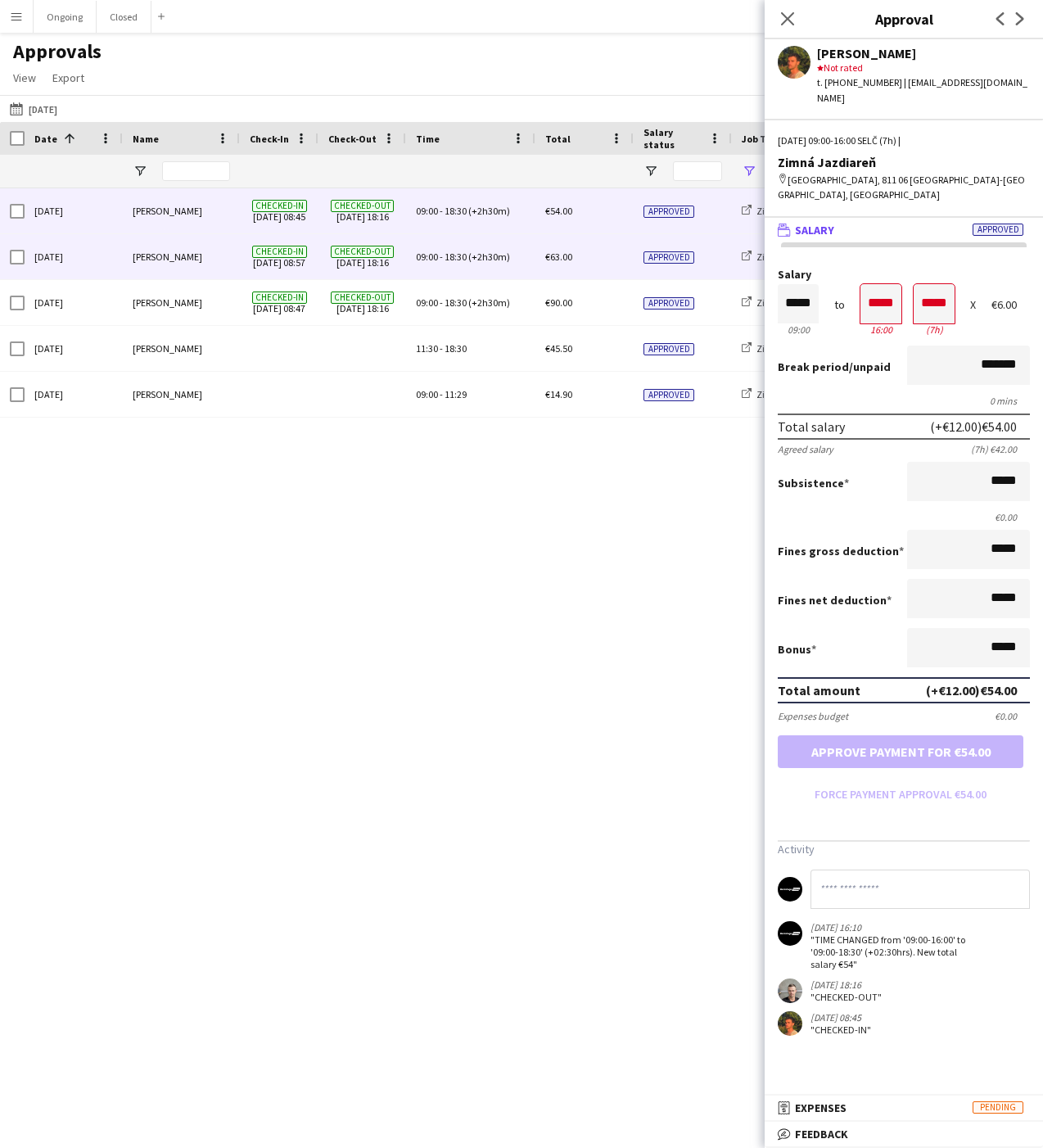
click at [473, 247] on div "09:00 - 18:30 (+2h30m)" at bounding box center [470, 256] width 129 height 45
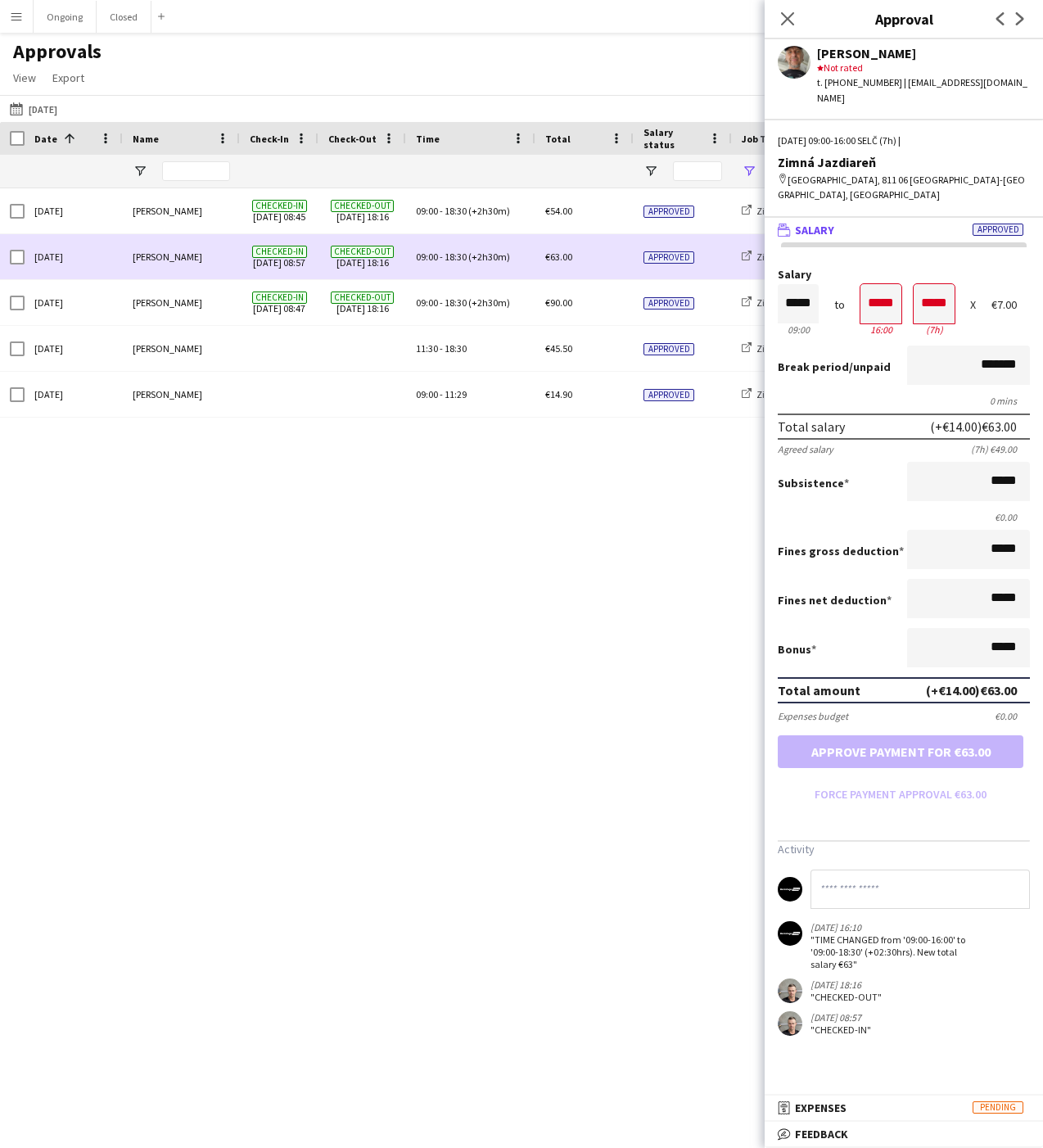
click at [472, 285] on div "09:00 - 18:30 (+2h30m)" at bounding box center [470, 302] width 129 height 45
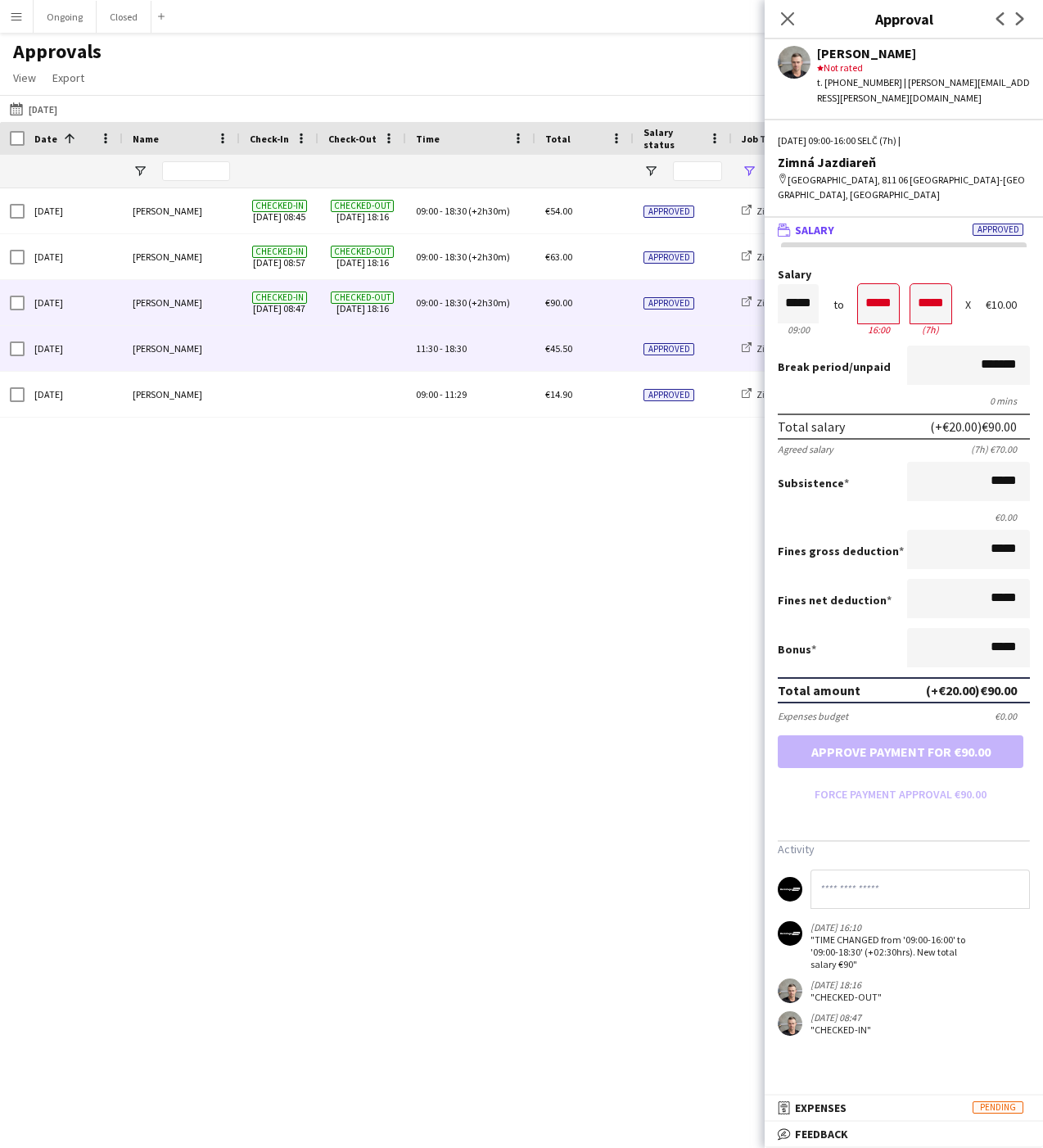
click at [455, 334] on div "11:30 - 18:30" at bounding box center [470, 348] width 129 height 45
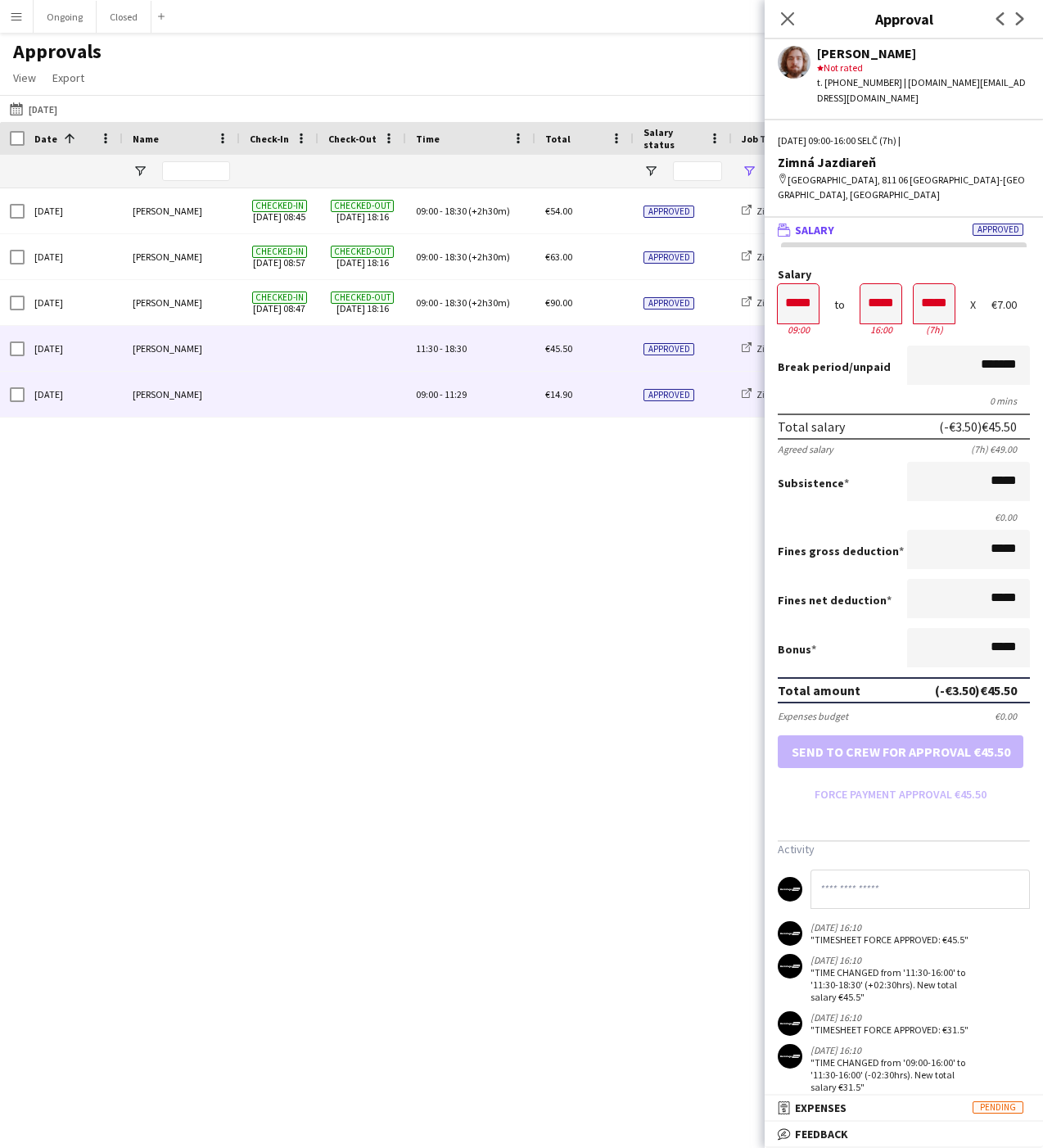
click at [454, 387] on div "09:00 - 11:29" at bounding box center [470, 394] width 129 height 45
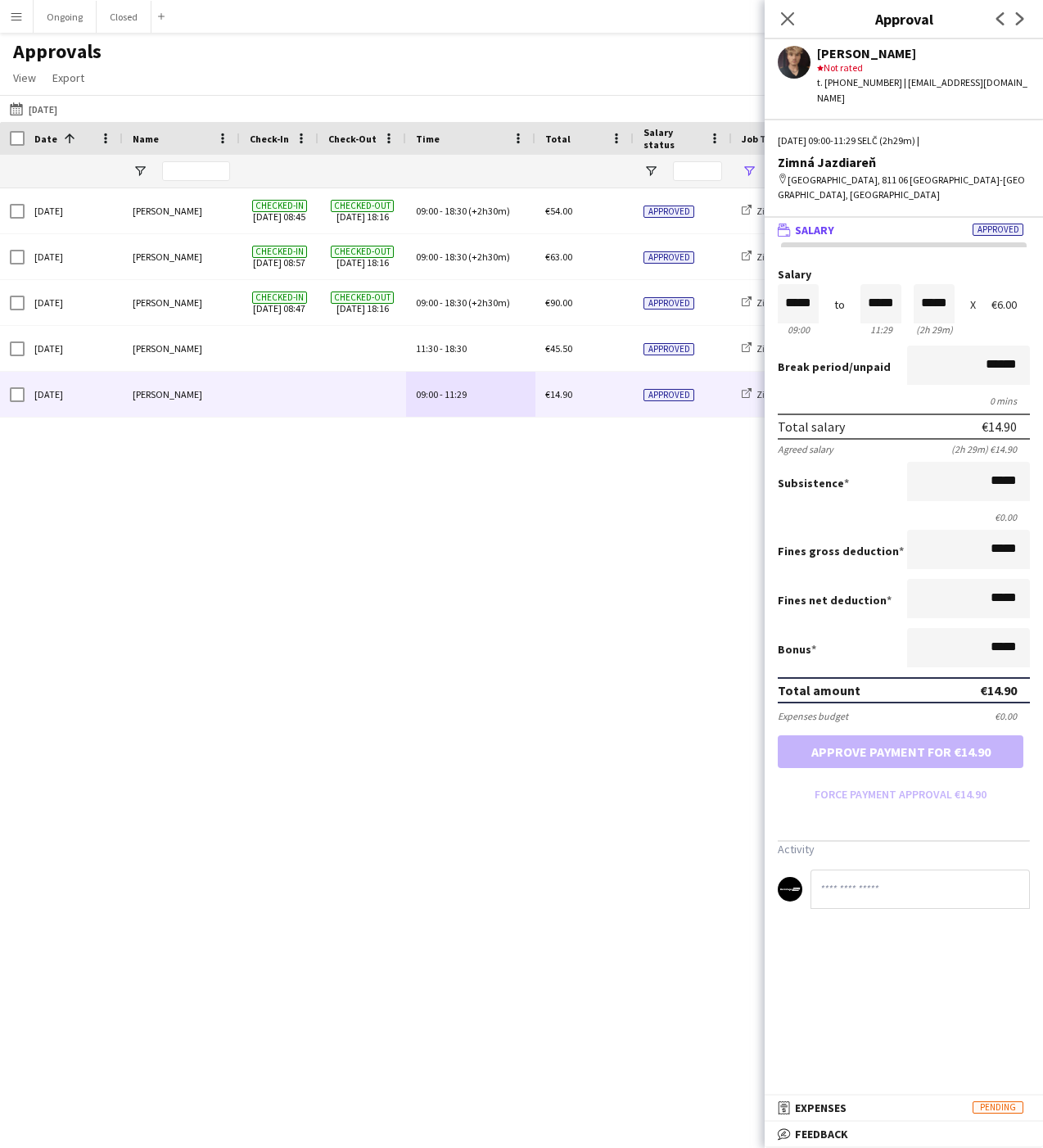
click at [531, 489] on div "Sun, 21 Sep 2025 Martin Kanát Checked-in 21-09-2025 08:45 Checked-out 21-09-202…" at bounding box center [521, 653] width 1043 height 931
click at [451, 527] on div "Sun, 21 Sep 2025 Martin Kanát Checked-in 21-09-2025 08:45 Checked-out 21-09-202…" at bounding box center [521, 653] width 1043 height 931
click at [431, 69] on div "Approvals View Customise view Customise filters Reset Filters Reset View Reset …" at bounding box center [521, 67] width 1043 height 55
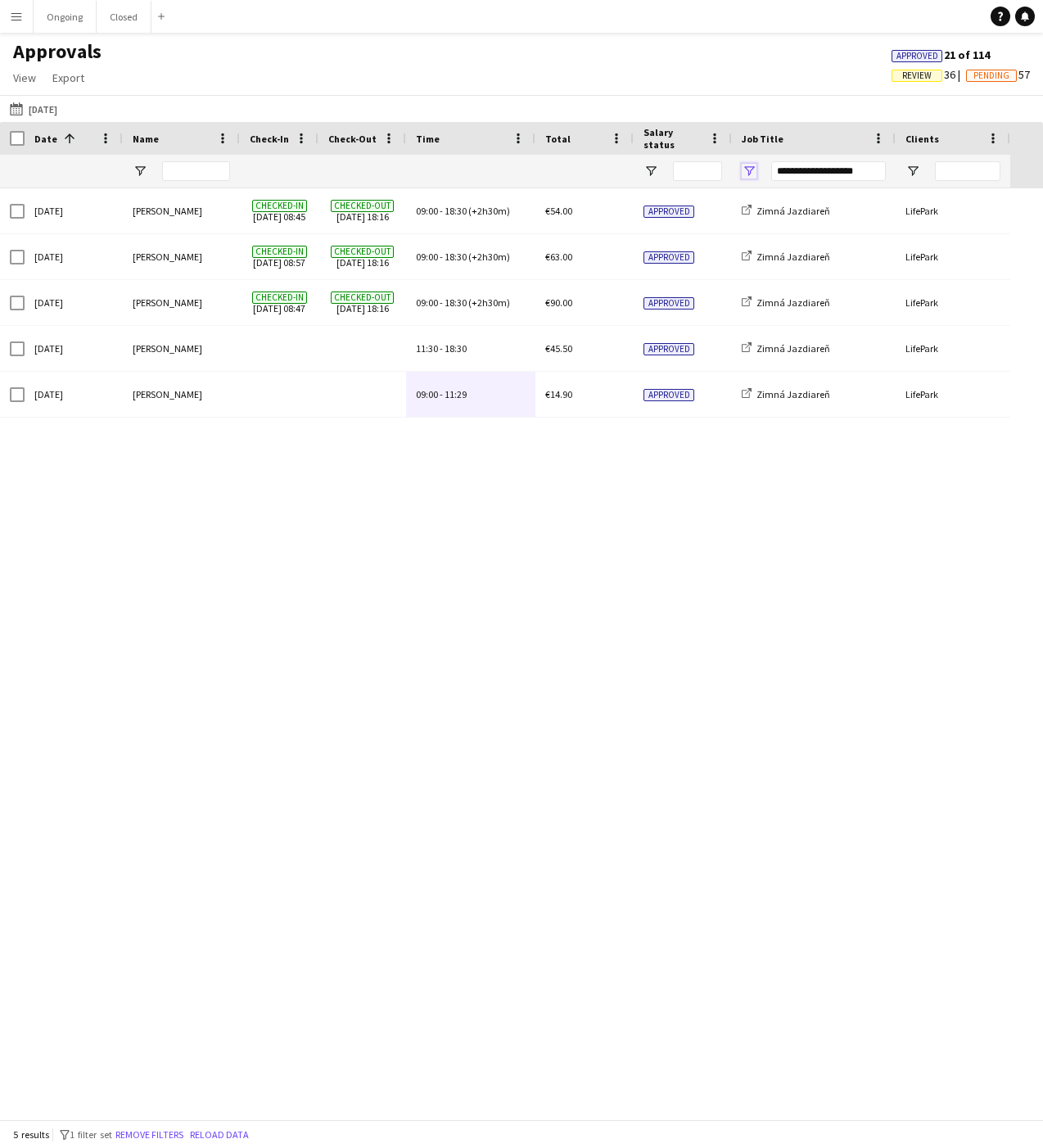
click at [748, 168] on span "Open Filter Menu" at bounding box center [749, 171] width 15 height 15
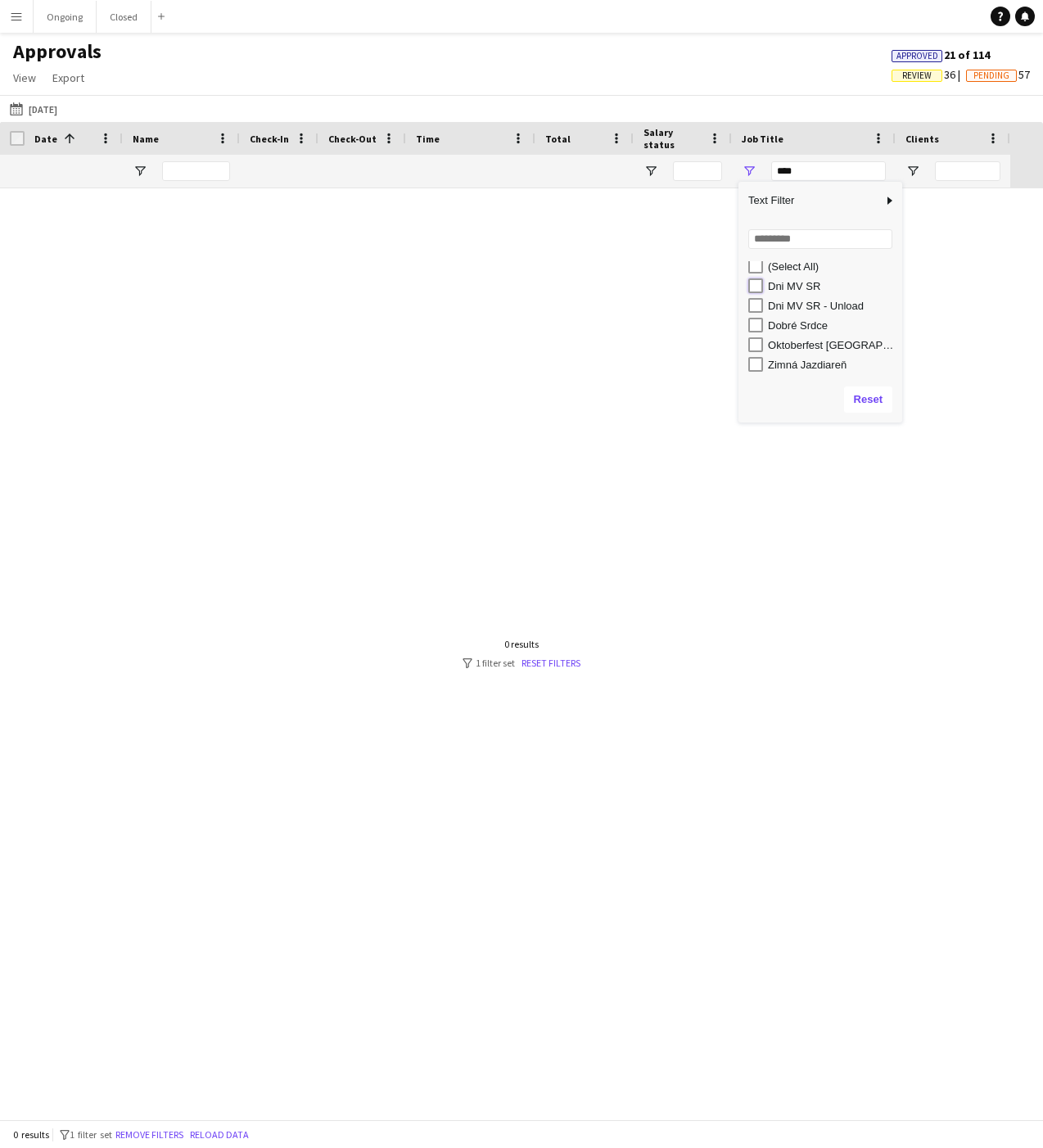
type input "**********"
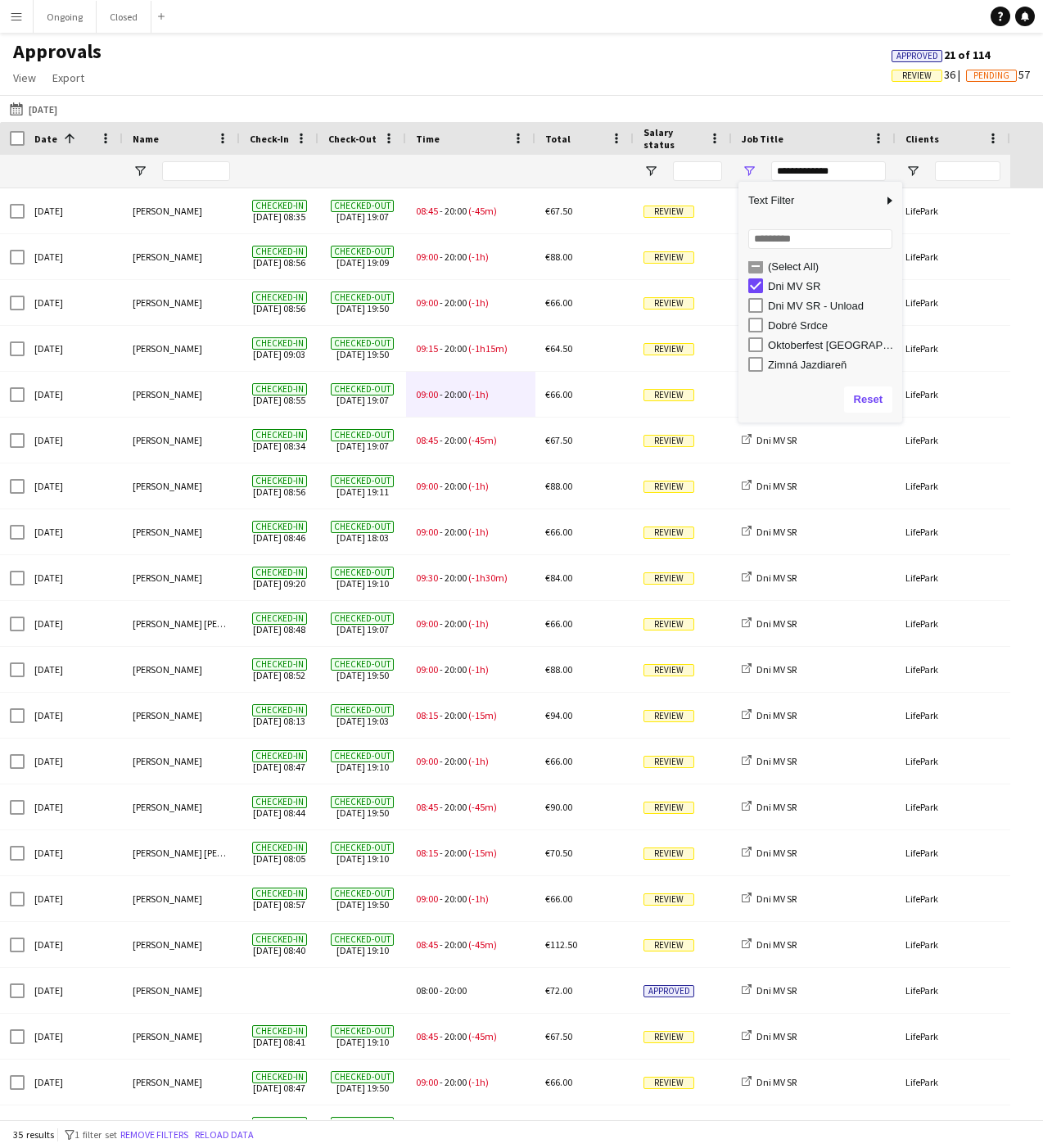
click at [720, 65] on div "Approvals View Customise view Customise filters Reset Filters Reset View Reset …" at bounding box center [521, 67] width 1043 height 55
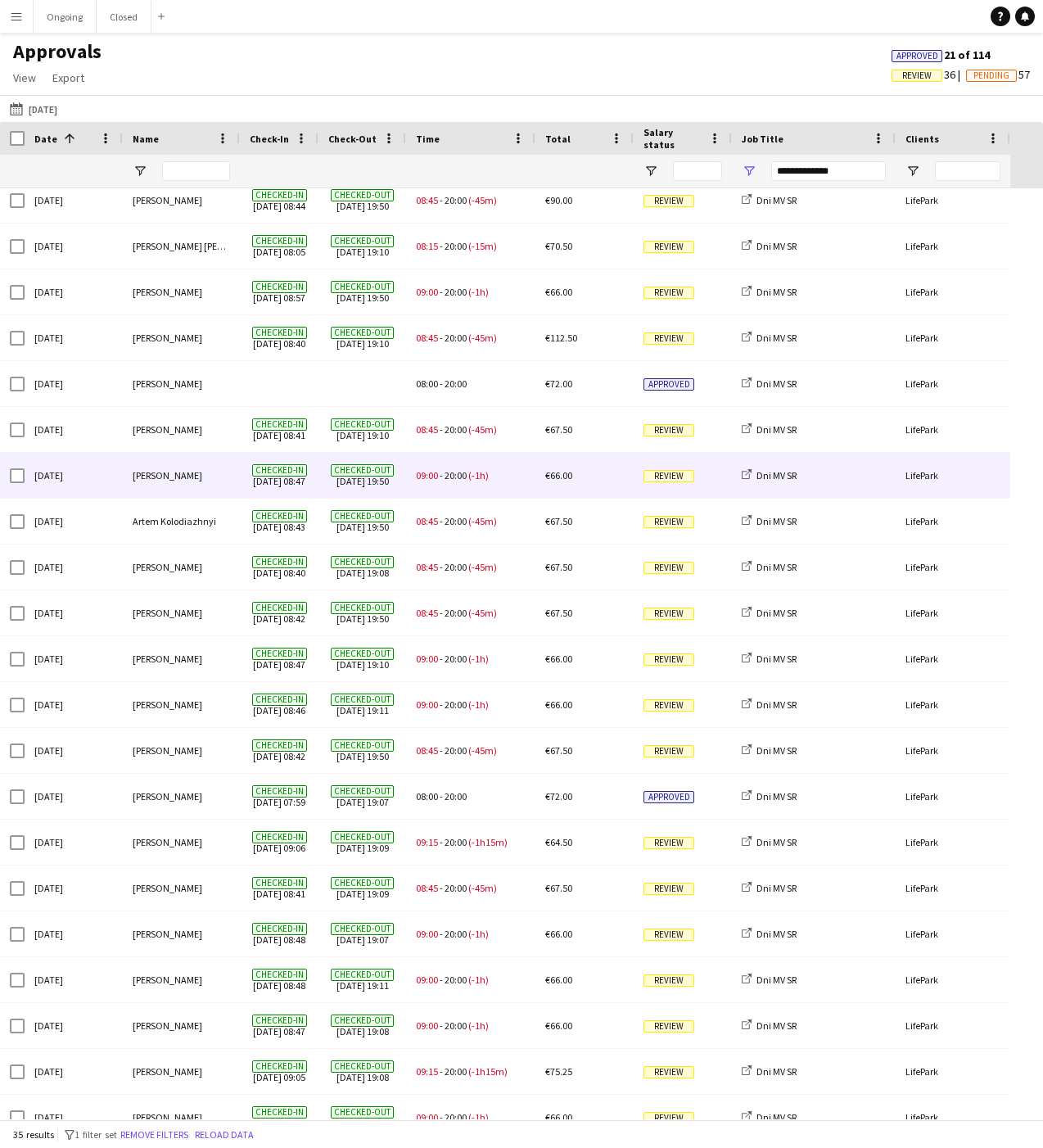
scroll to position [0, 0]
